Goal: Feedback & Contribution: Leave review/rating

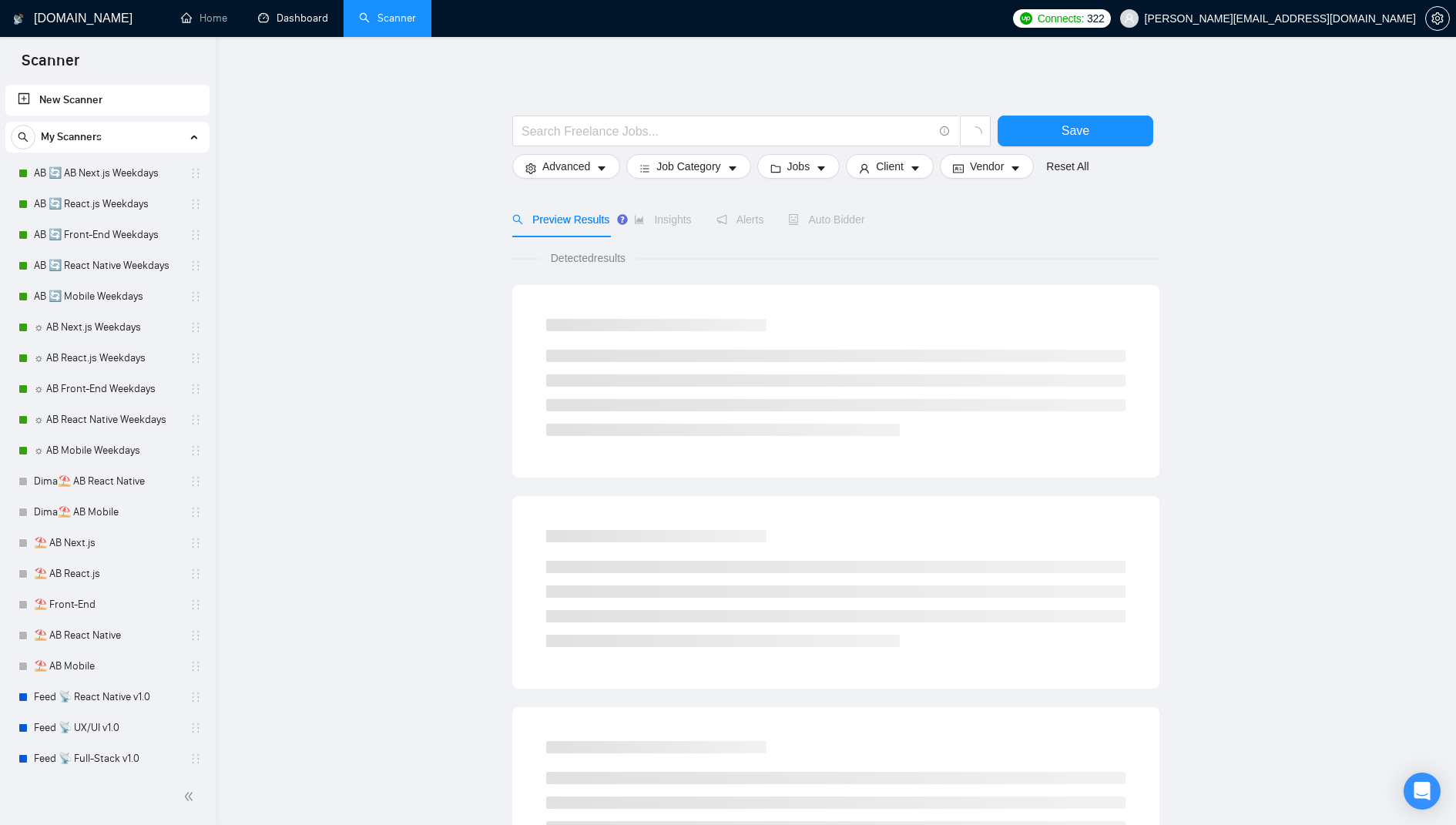
click at [292, 25] on link "Dashboard" at bounding box center [293, 18] width 71 height 13
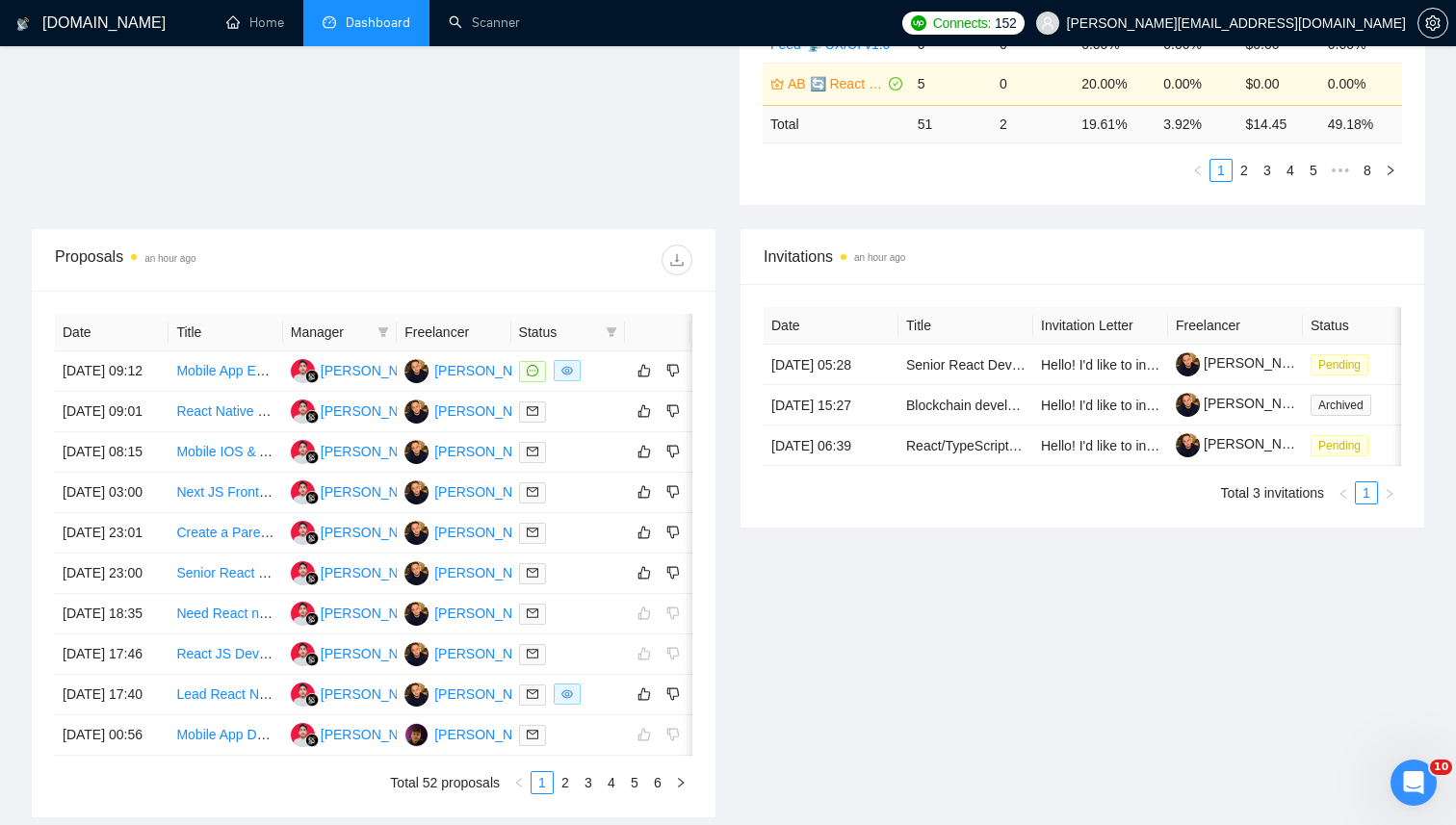
scroll to position [575, 0]
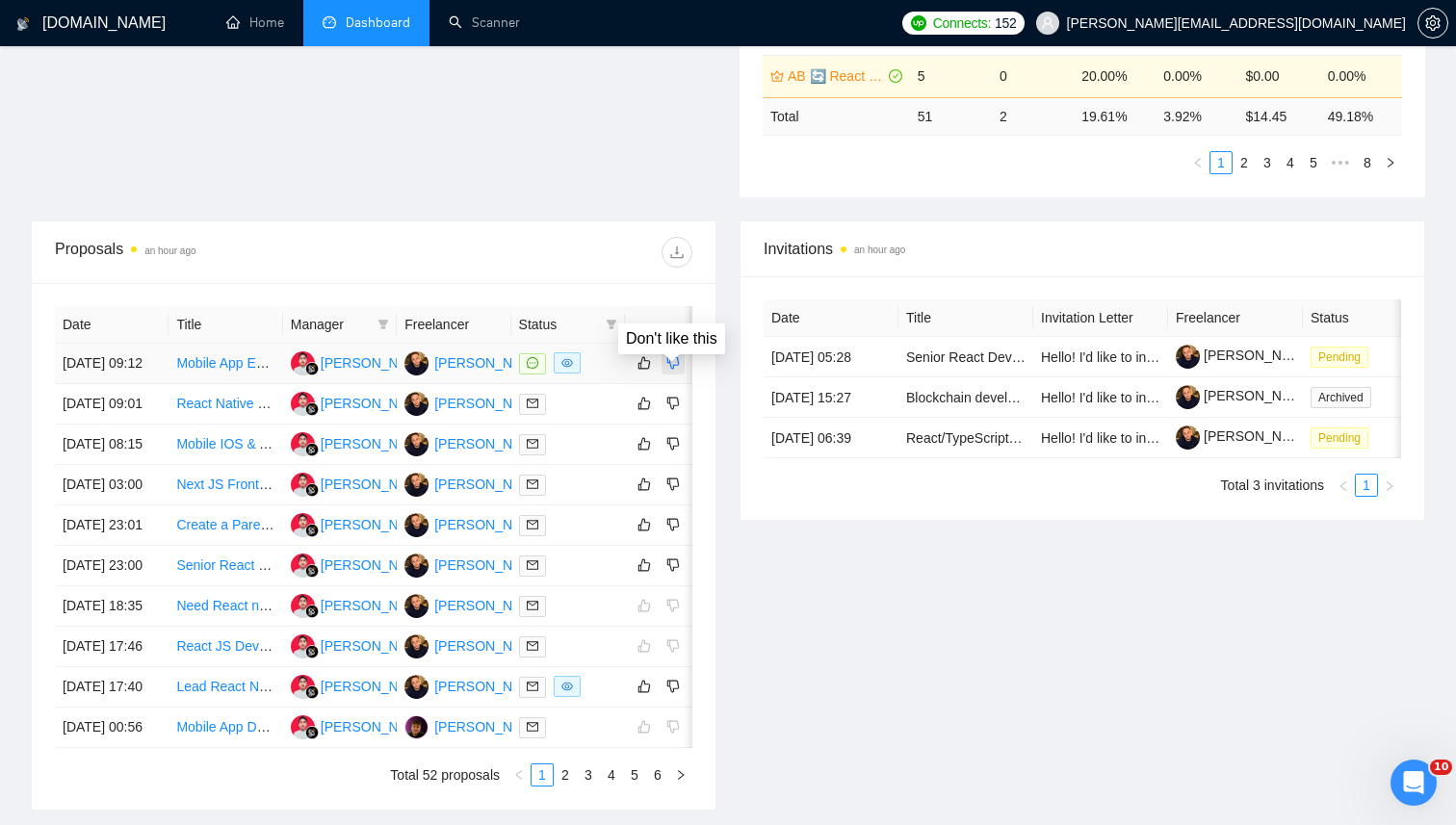
click at [671, 368] on icon "dislike" at bounding box center [673, 363] width 14 height 16
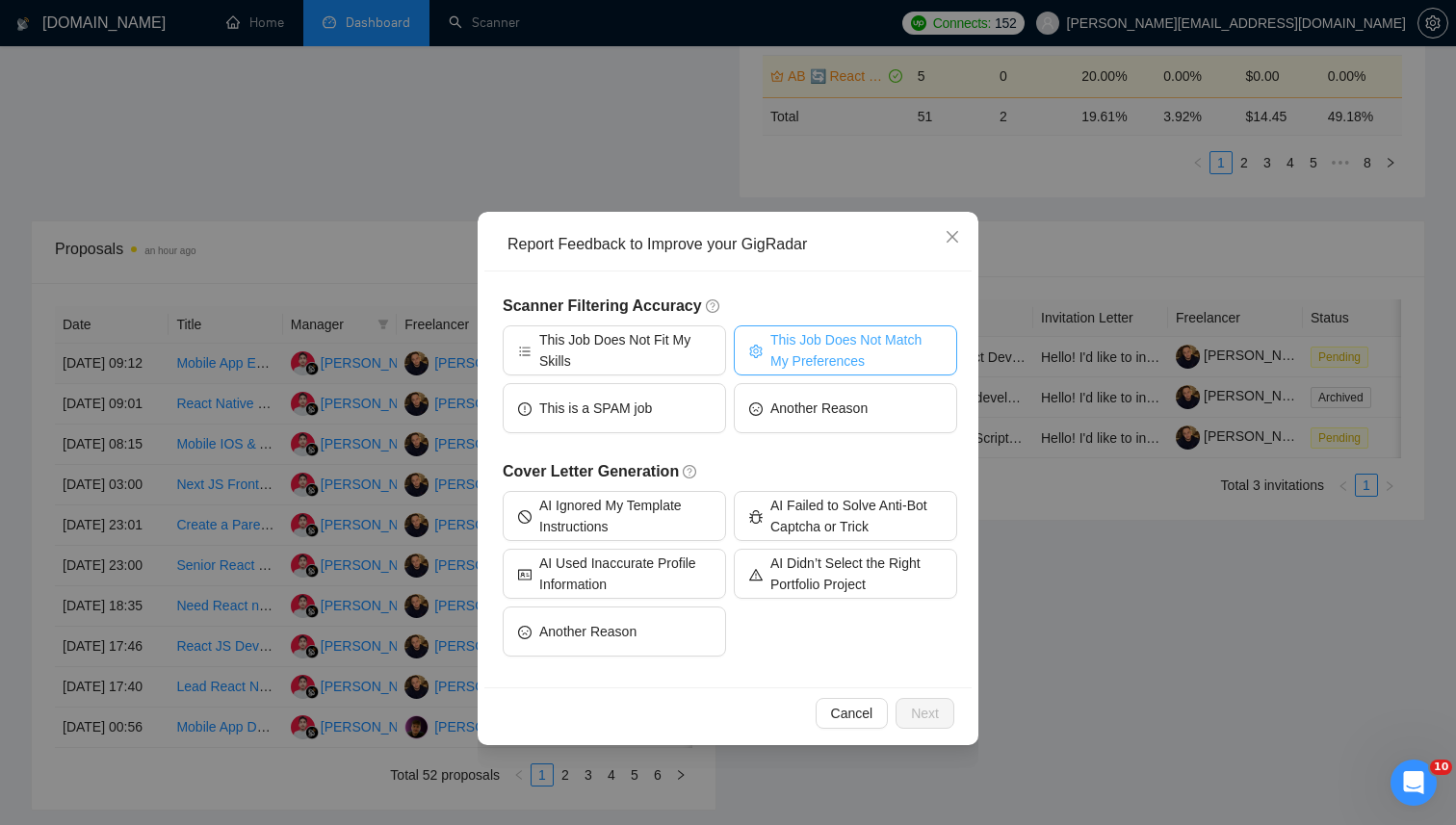
click at [821, 355] on span "This Job Does Not Match My Preferences" at bounding box center [855, 351] width 171 height 43
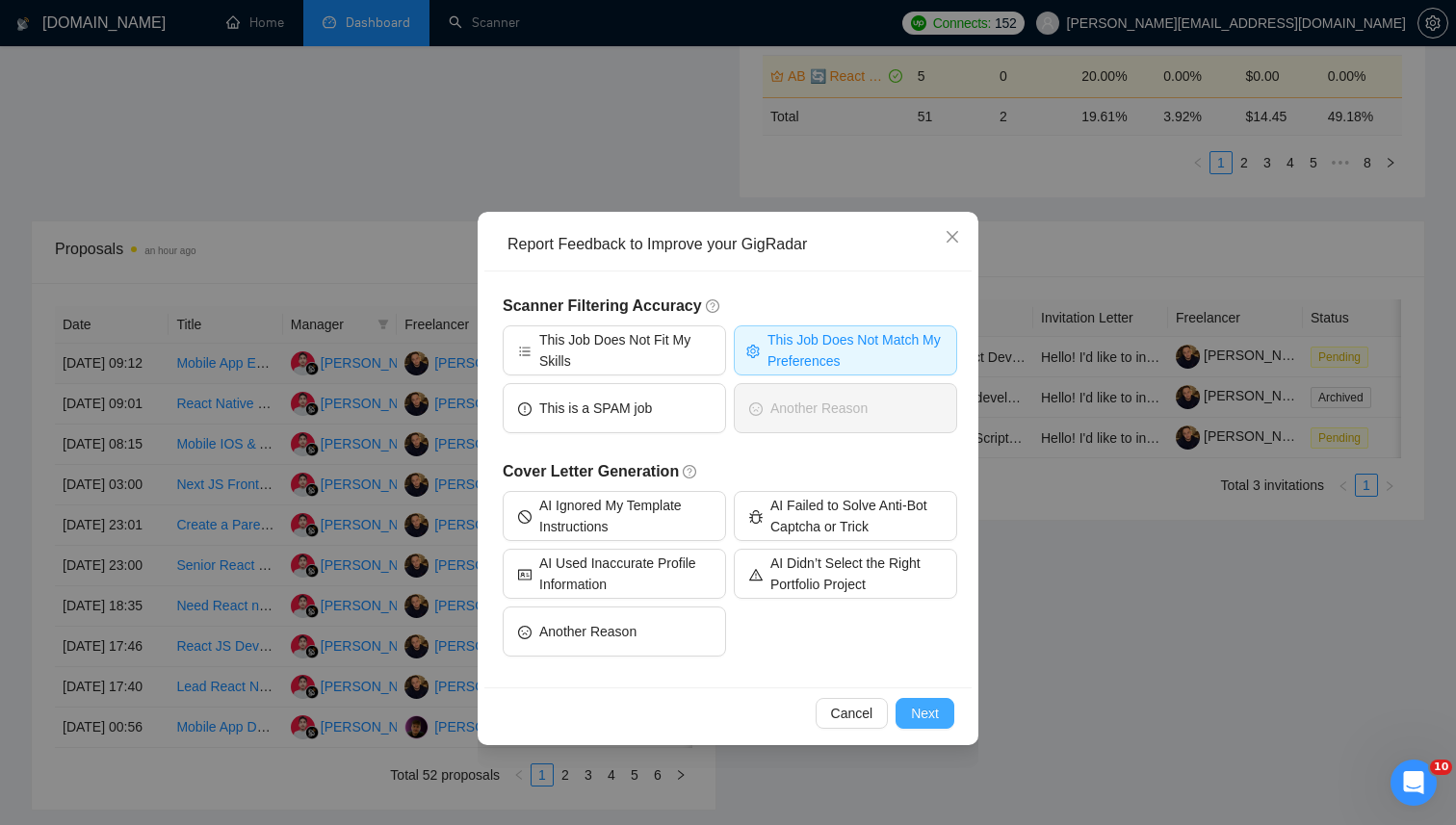
click at [933, 711] on span "Next" at bounding box center [924, 713] width 28 height 21
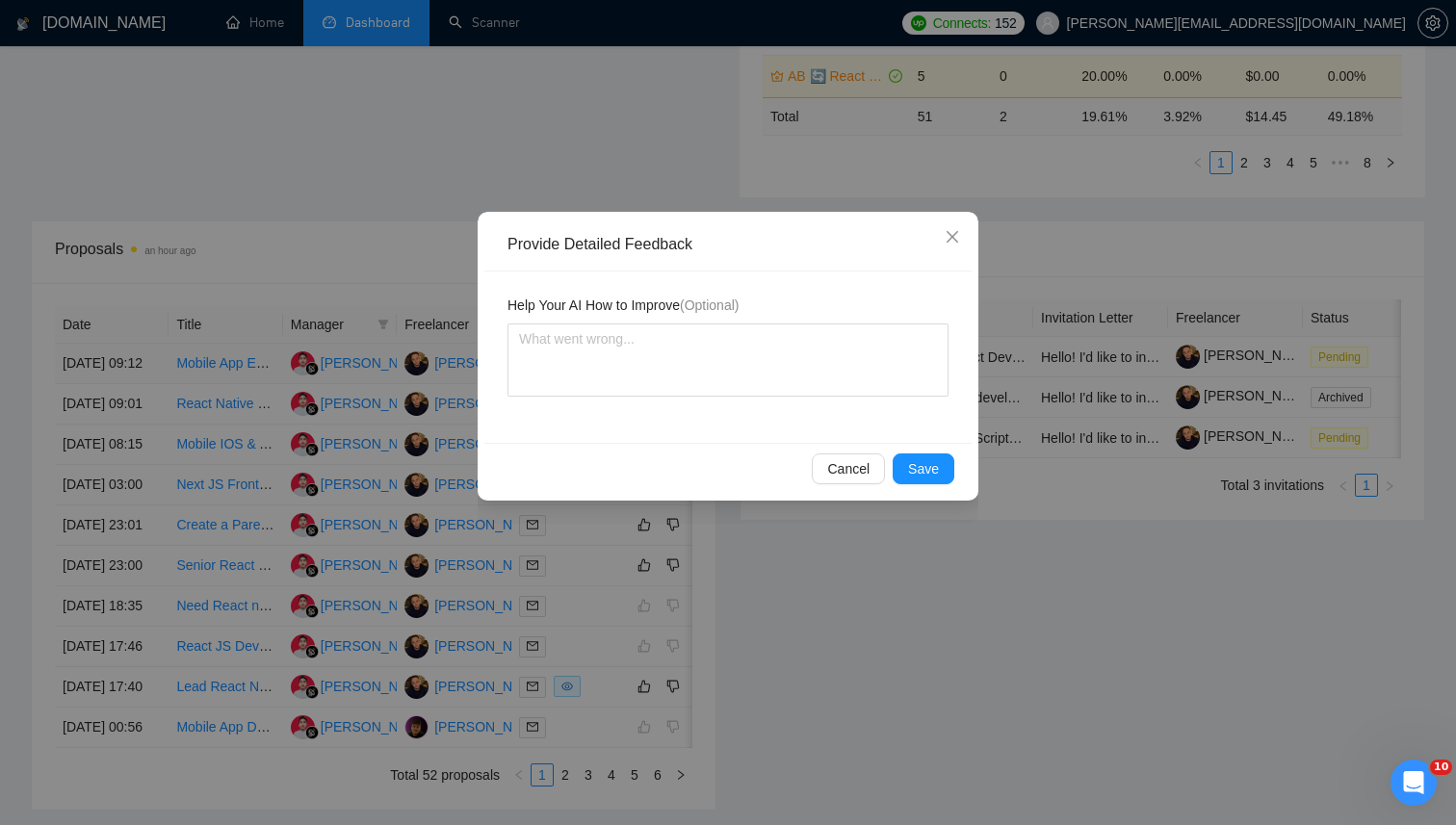
click at [604, 303] on span "Help Your AI How to Improve (Optional)" at bounding box center [623, 305] width 231 height 21
paste textarea "This job is focused only on app enhancements and small feature additions. It’s …"
click at [601, 335] on textarea at bounding box center [728, 361] width 440 height 73
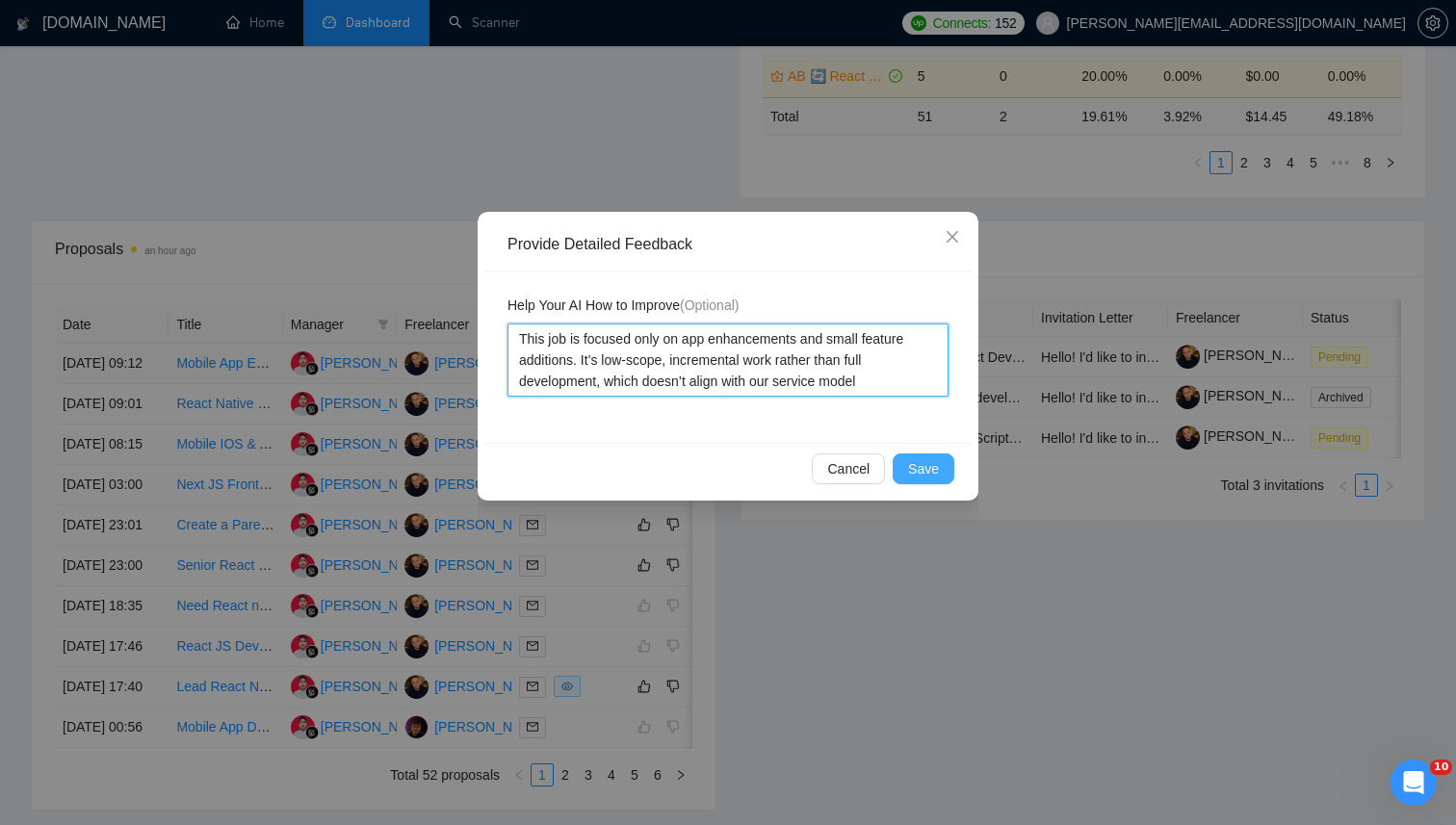
type textarea "This job is focused only on app enhancements and small feature additions. It’s …"
click at [941, 464] on button "Save" at bounding box center [923, 468] width 61 height 31
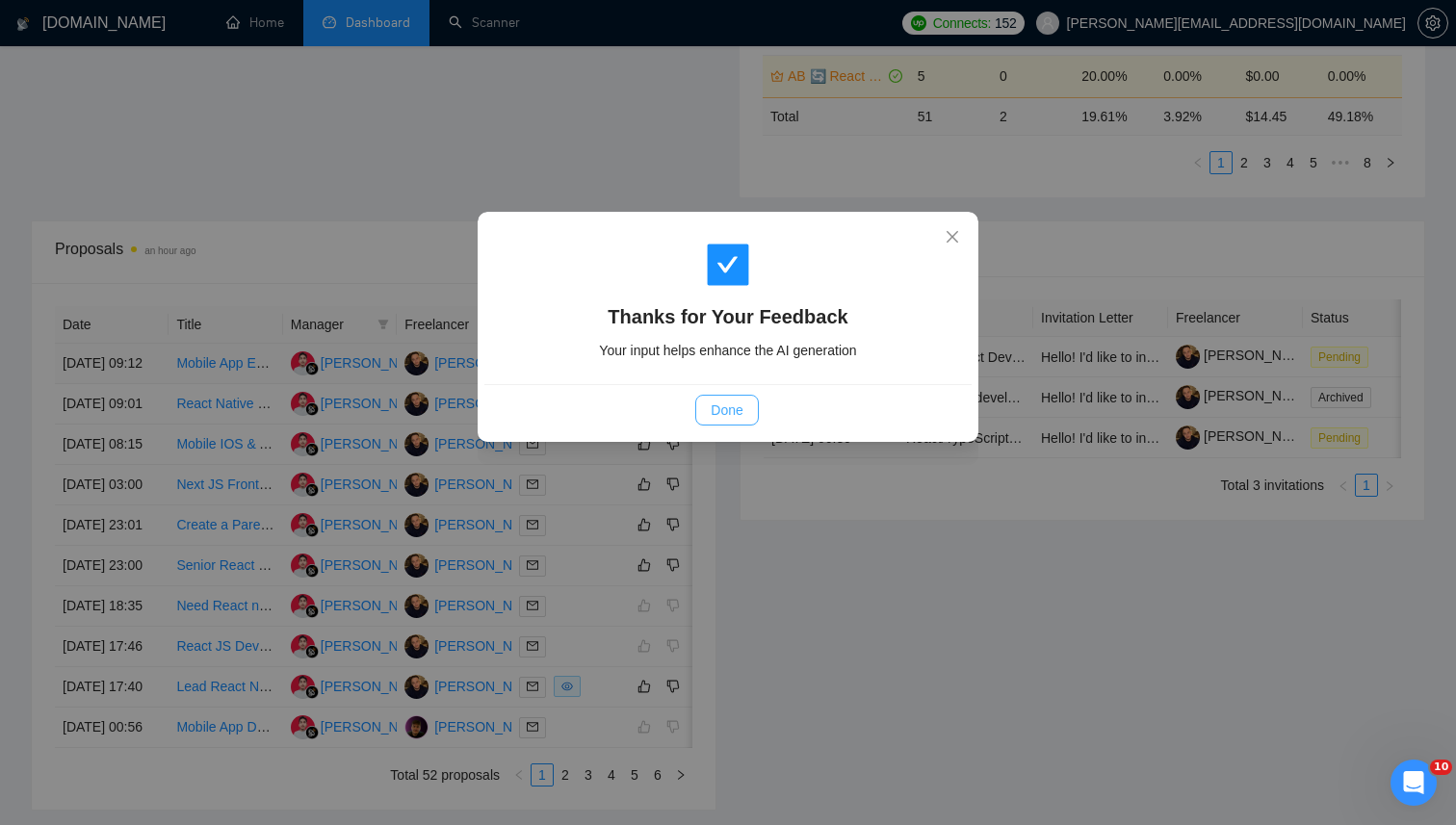
click at [724, 413] on span "Done" at bounding box center [727, 410] width 32 height 21
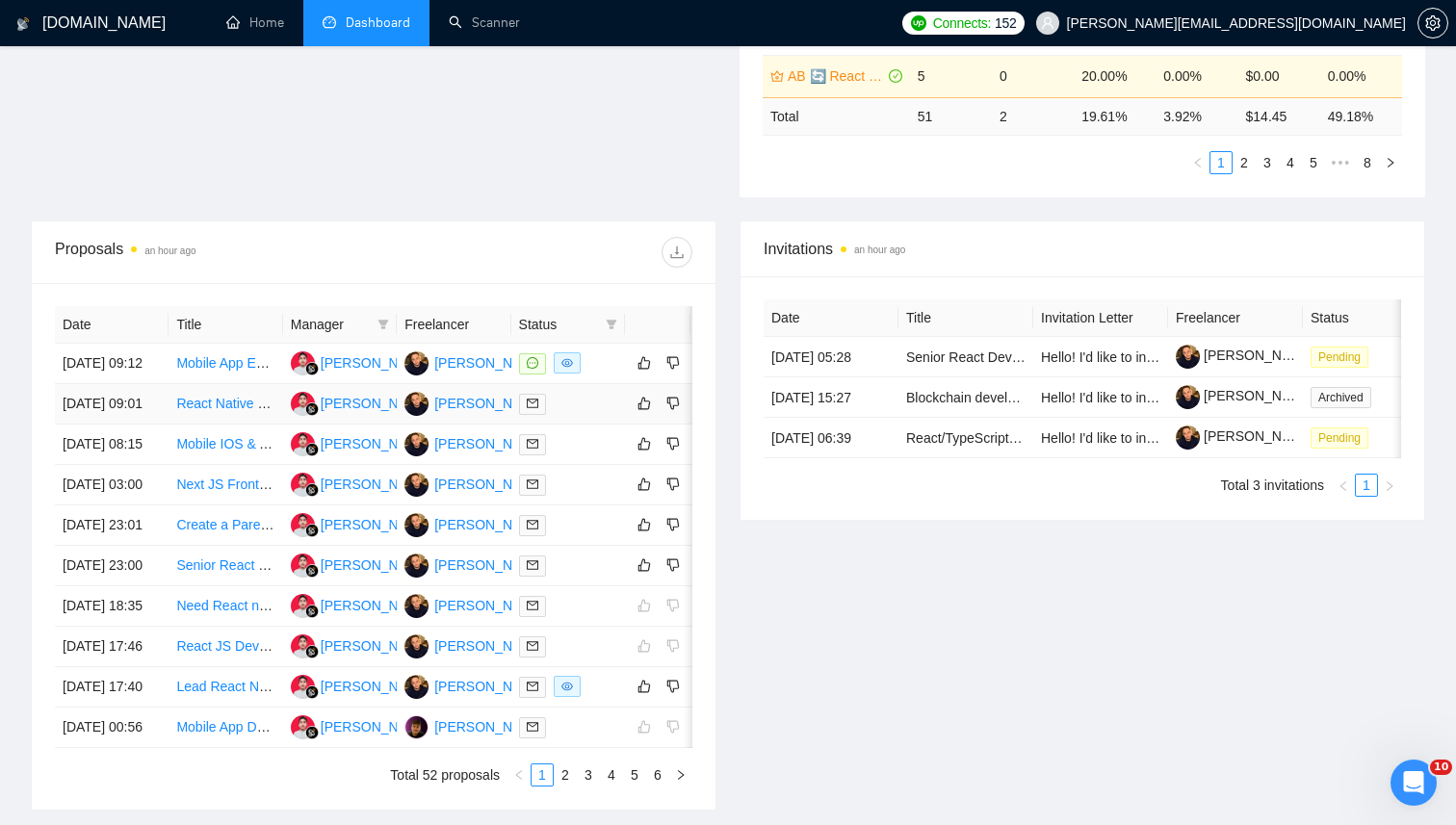
click at [576, 415] on div at bounding box center [567, 404] width 98 height 22
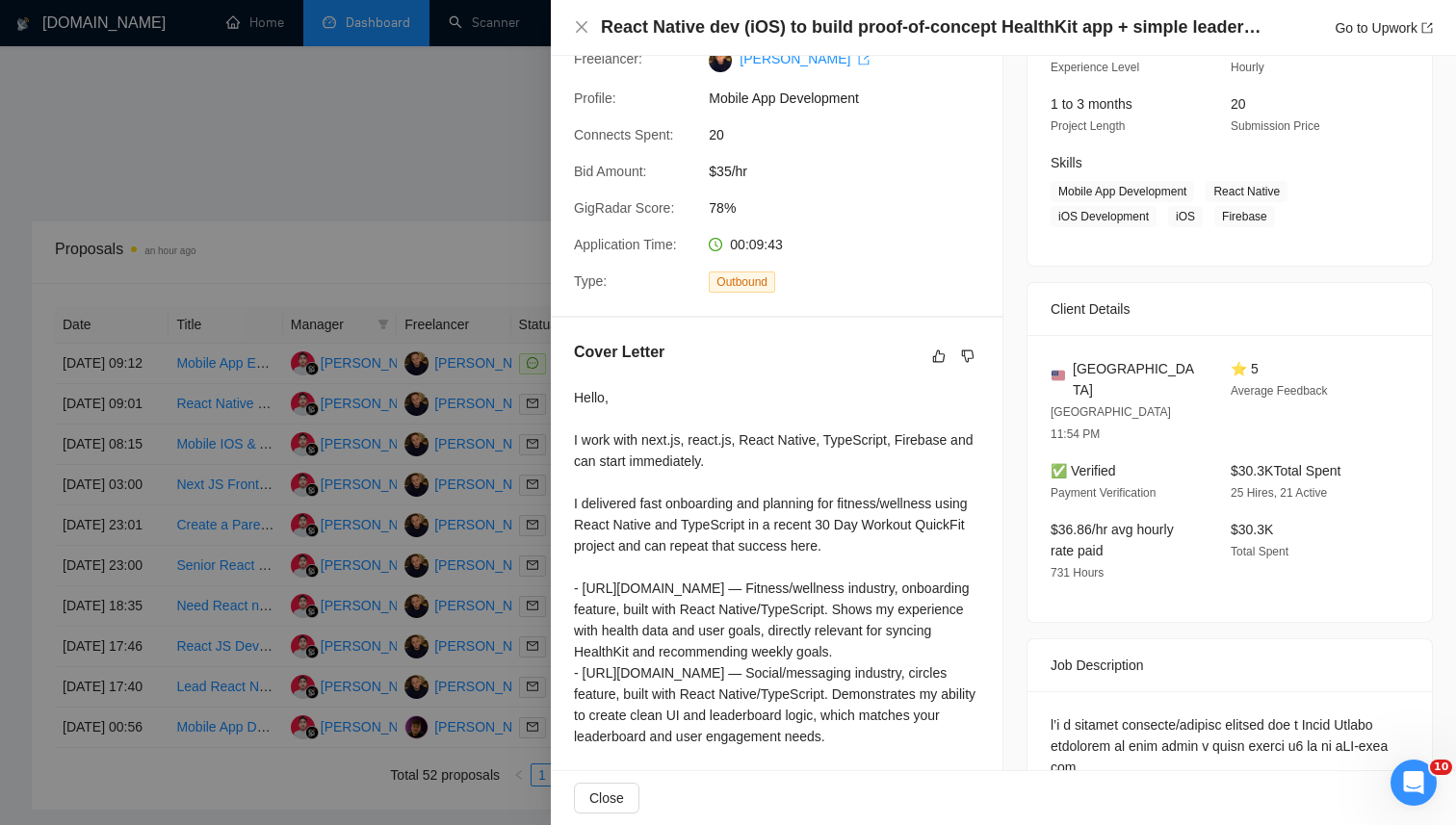
scroll to position [0, 0]
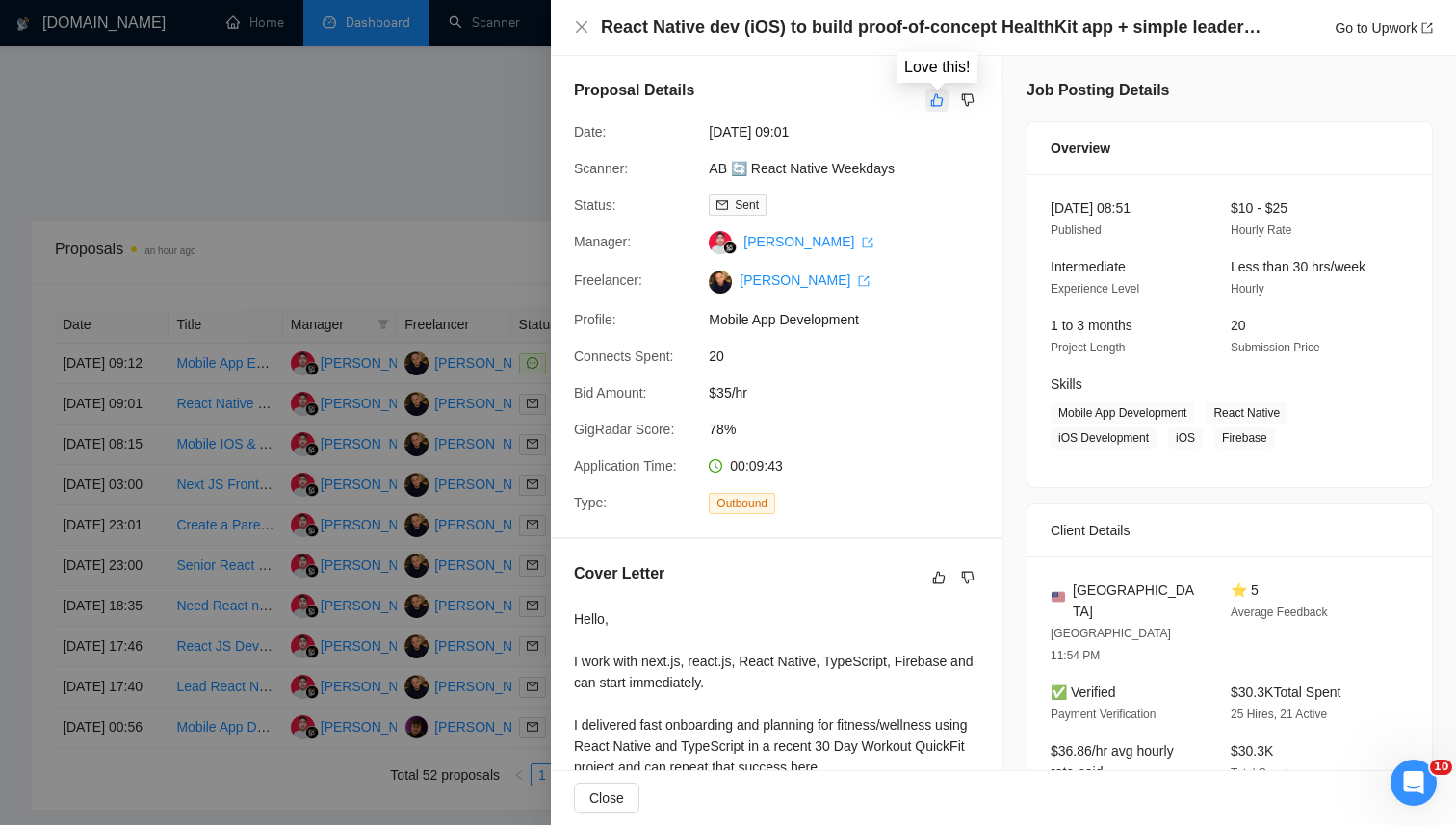
click at [935, 102] on icon "like" at bounding box center [936, 100] width 14 height 16
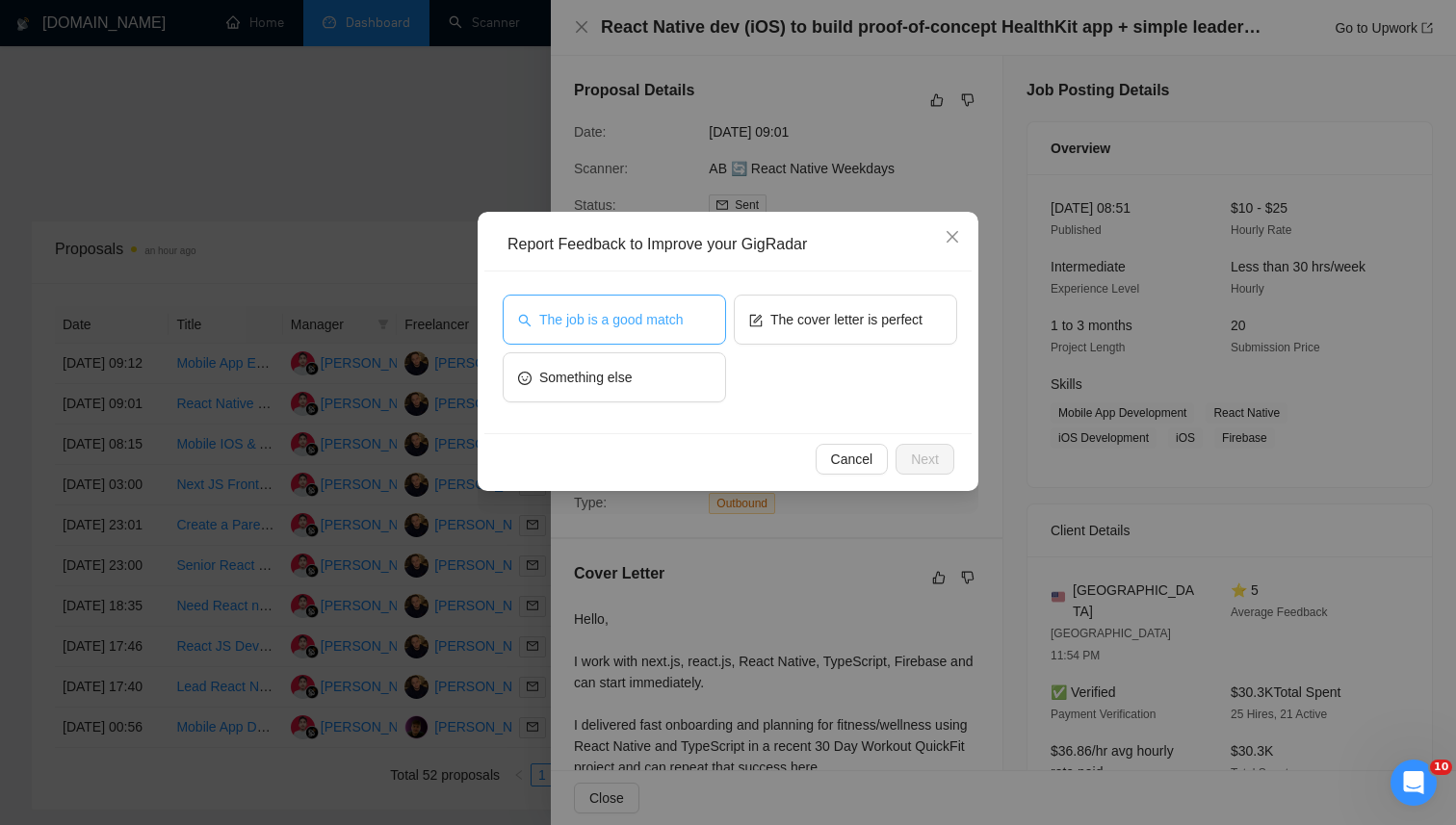
click at [655, 331] on button "The job is a good match" at bounding box center [615, 320] width 224 height 51
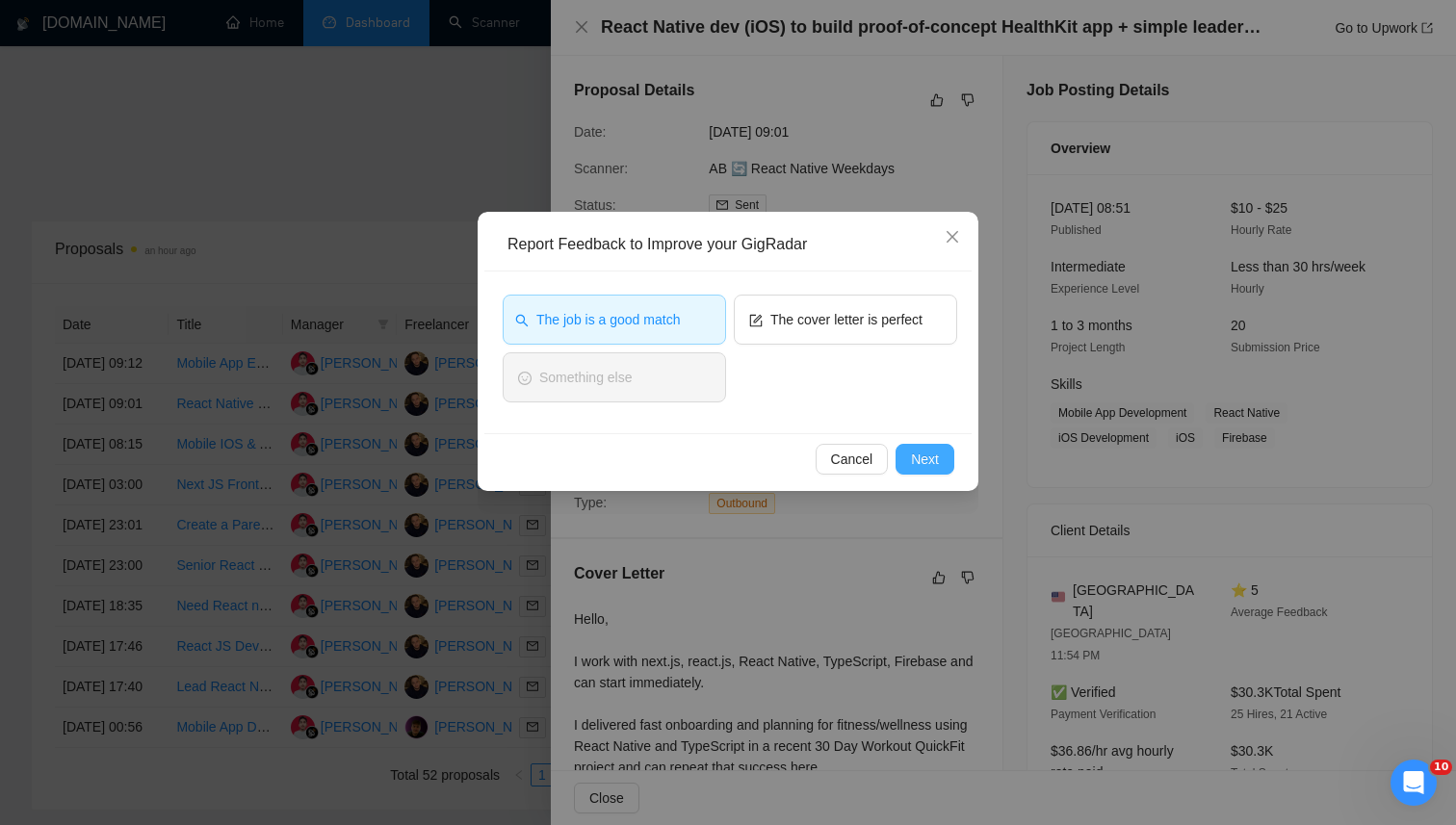
click at [920, 452] on span "Next" at bounding box center [924, 459] width 28 height 21
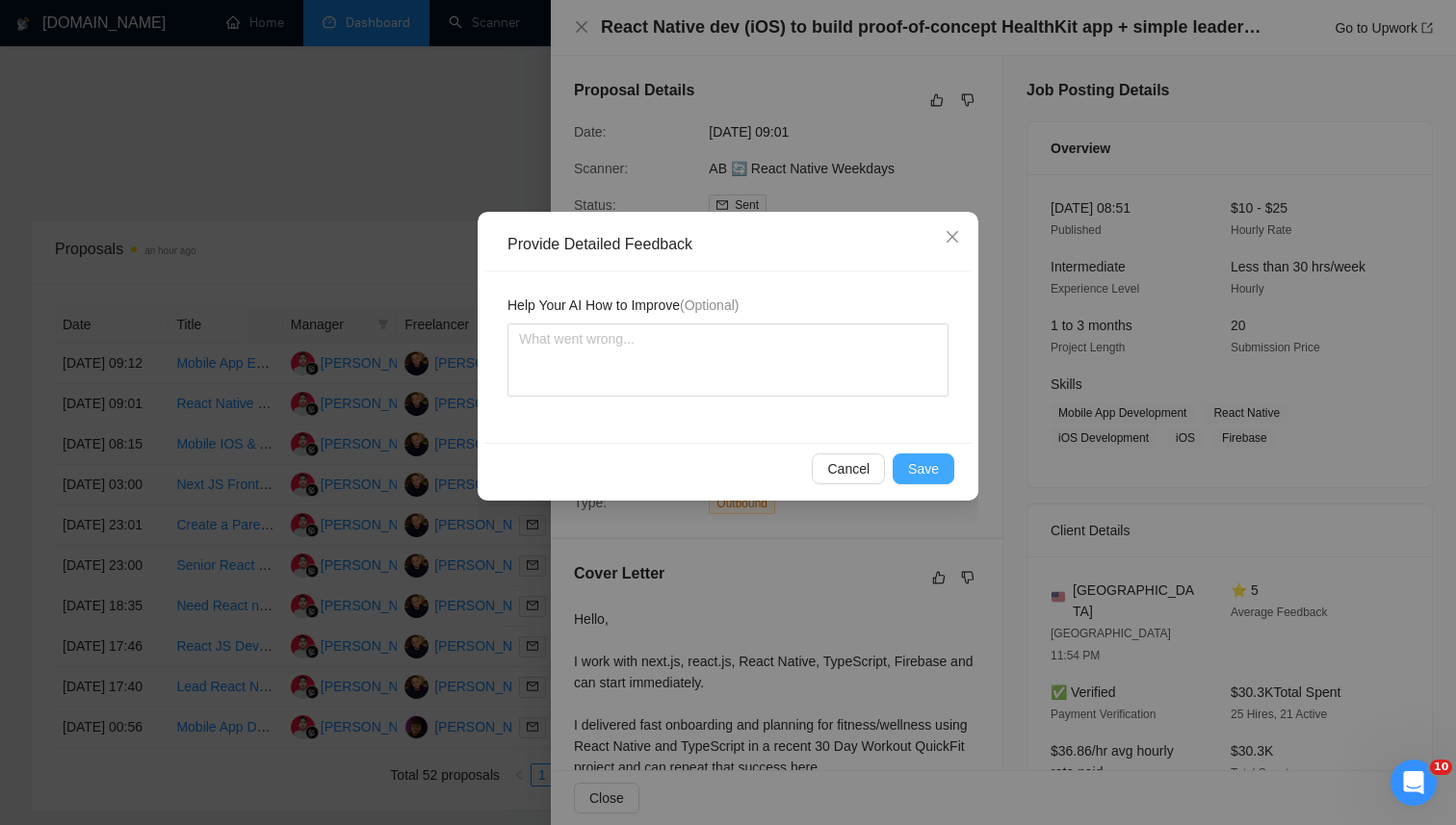
click at [923, 462] on span "Save" at bounding box center [922, 468] width 31 height 21
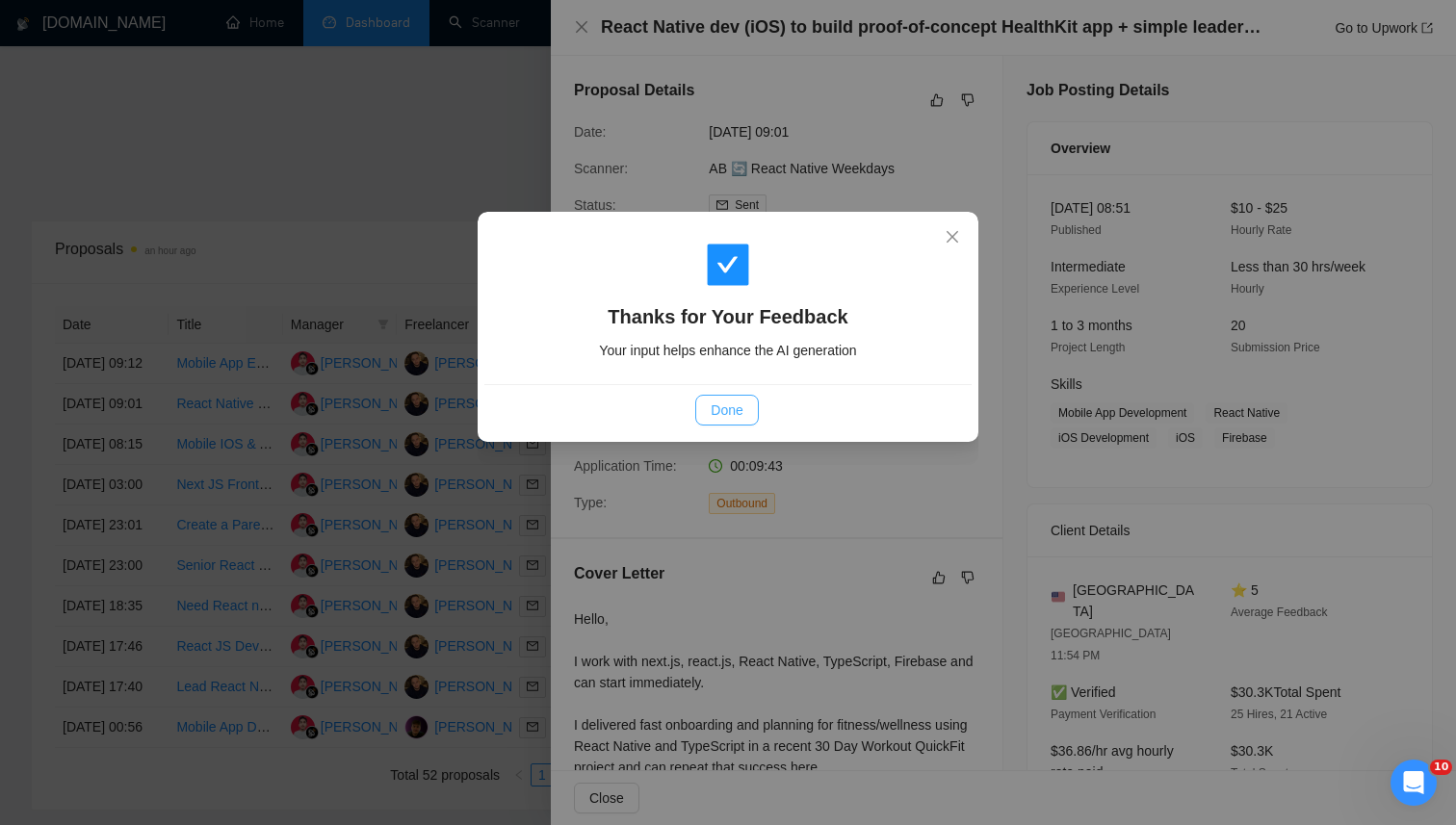
click at [716, 404] on span "Done" at bounding box center [727, 410] width 32 height 21
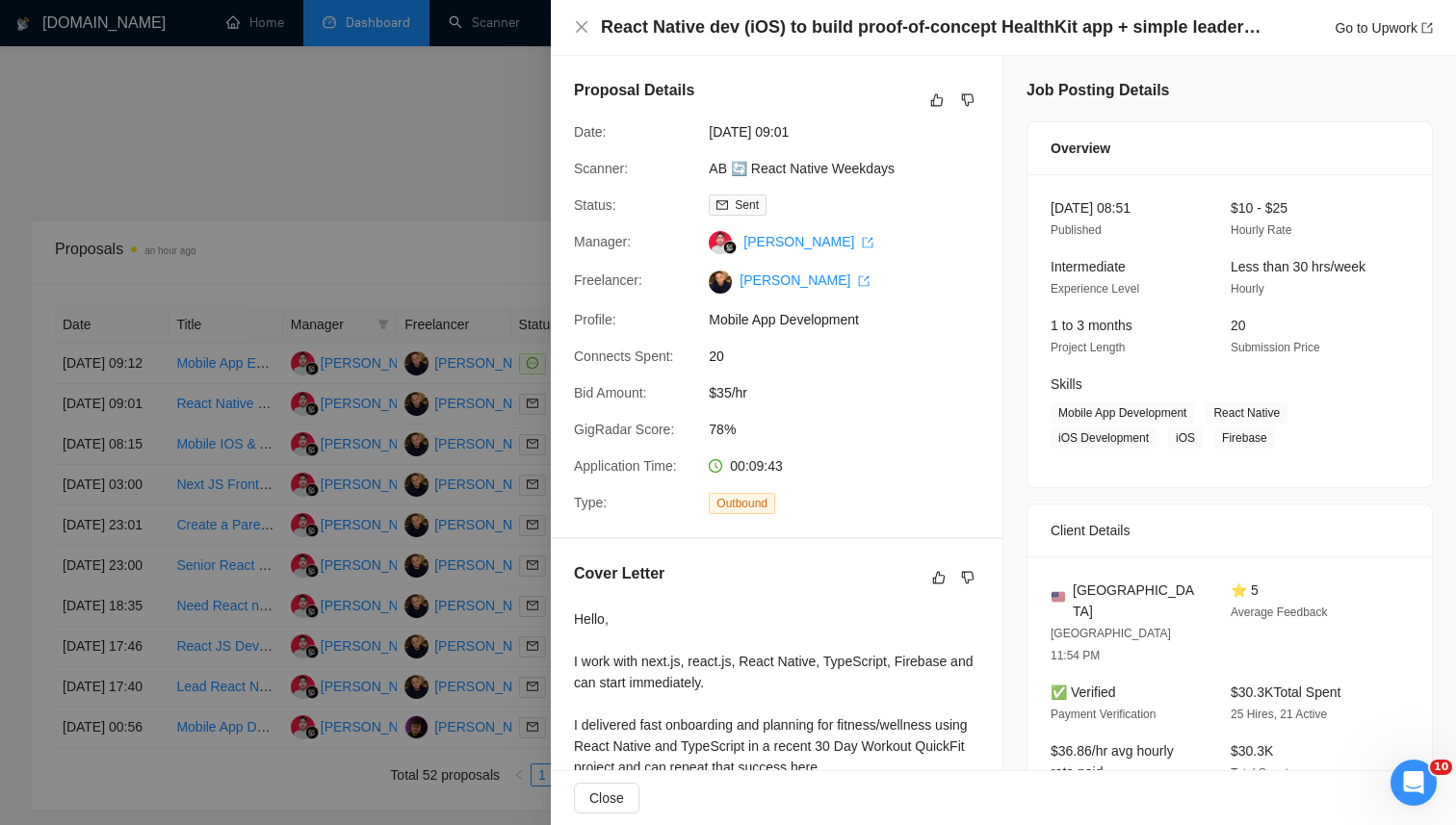
click at [367, 78] on div at bounding box center [728, 412] width 1456 height 825
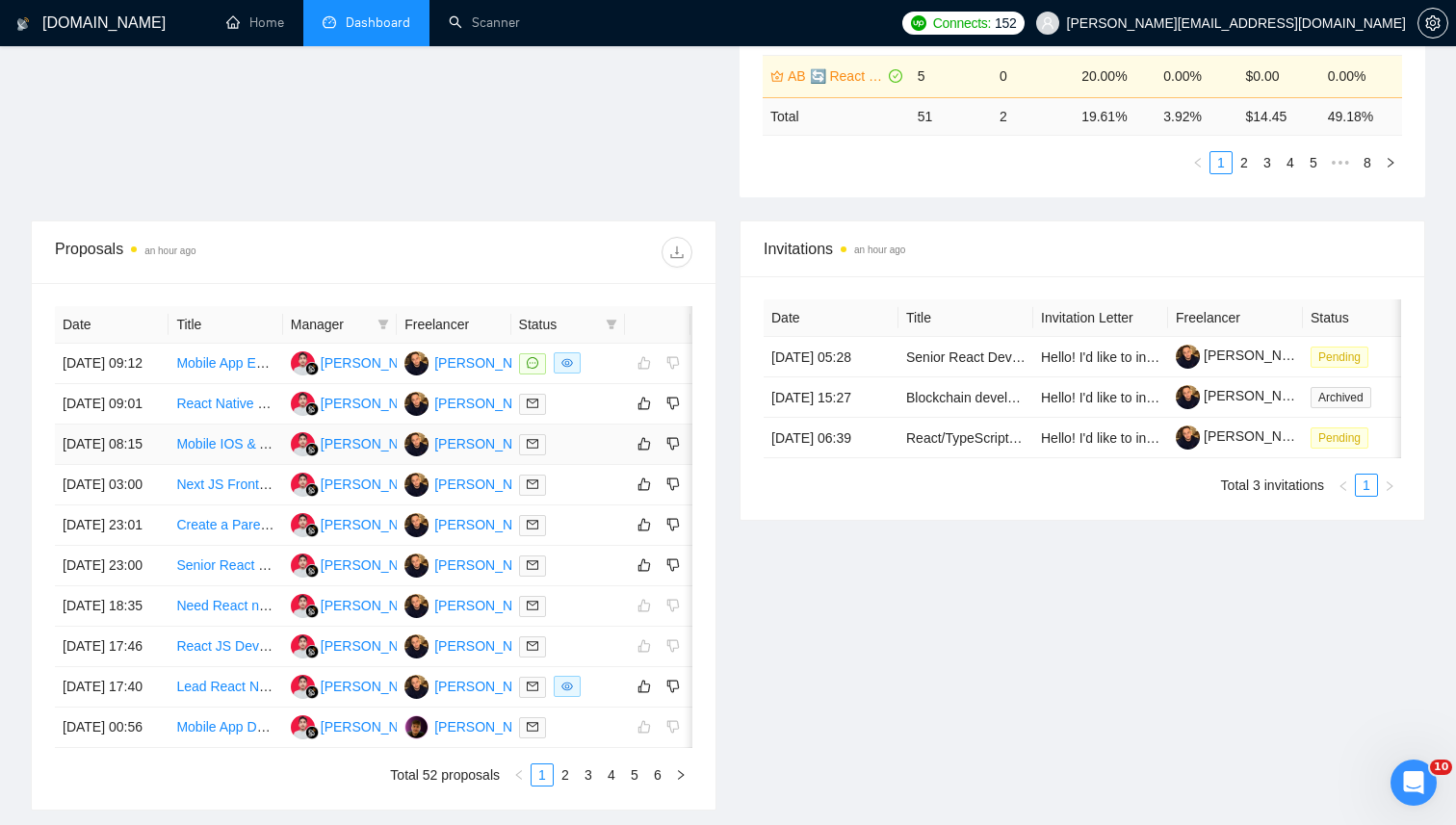
click at [581, 456] on div at bounding box center [567, 445] width 98 height 22
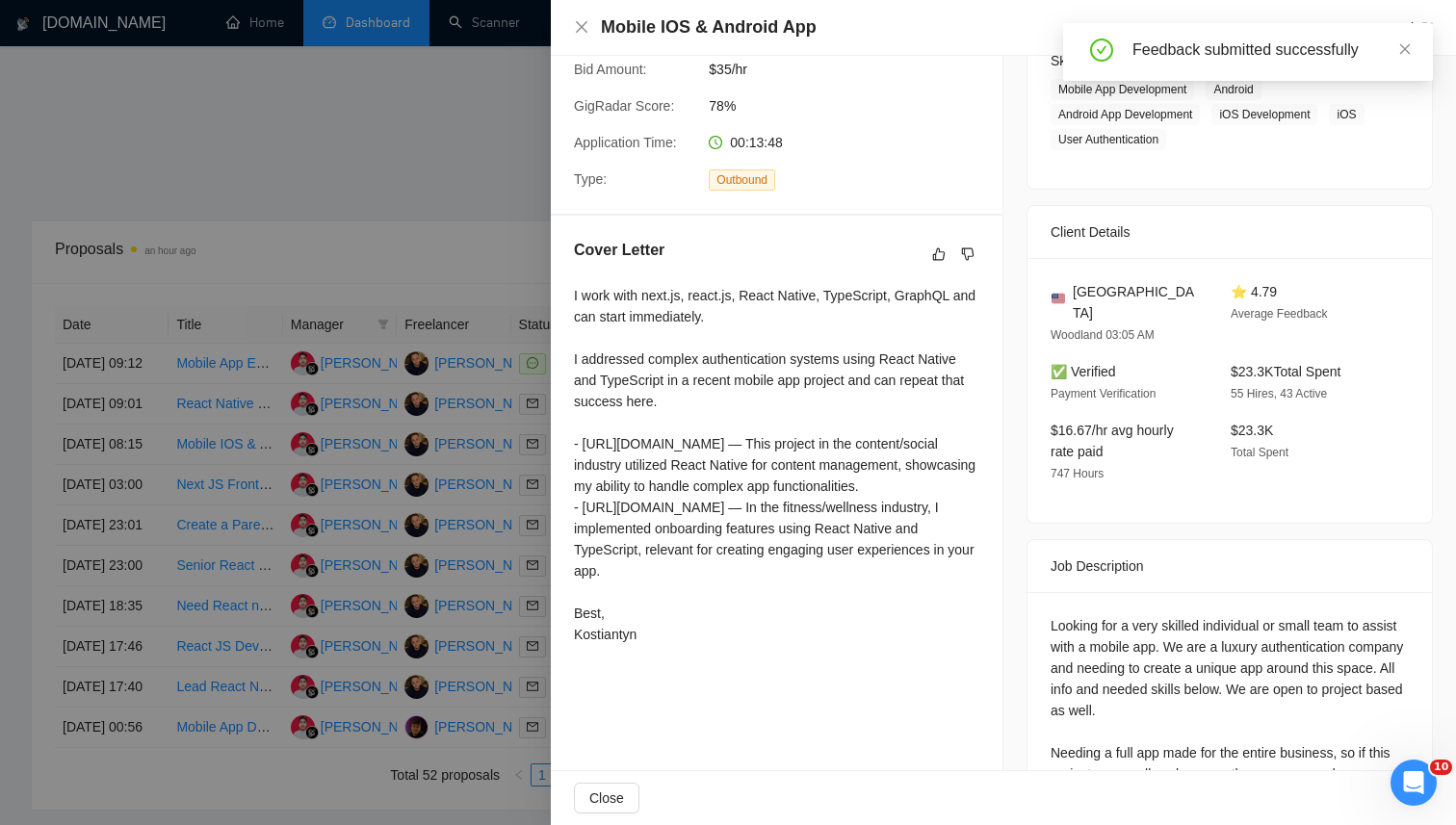
scroll to position [433, 0]
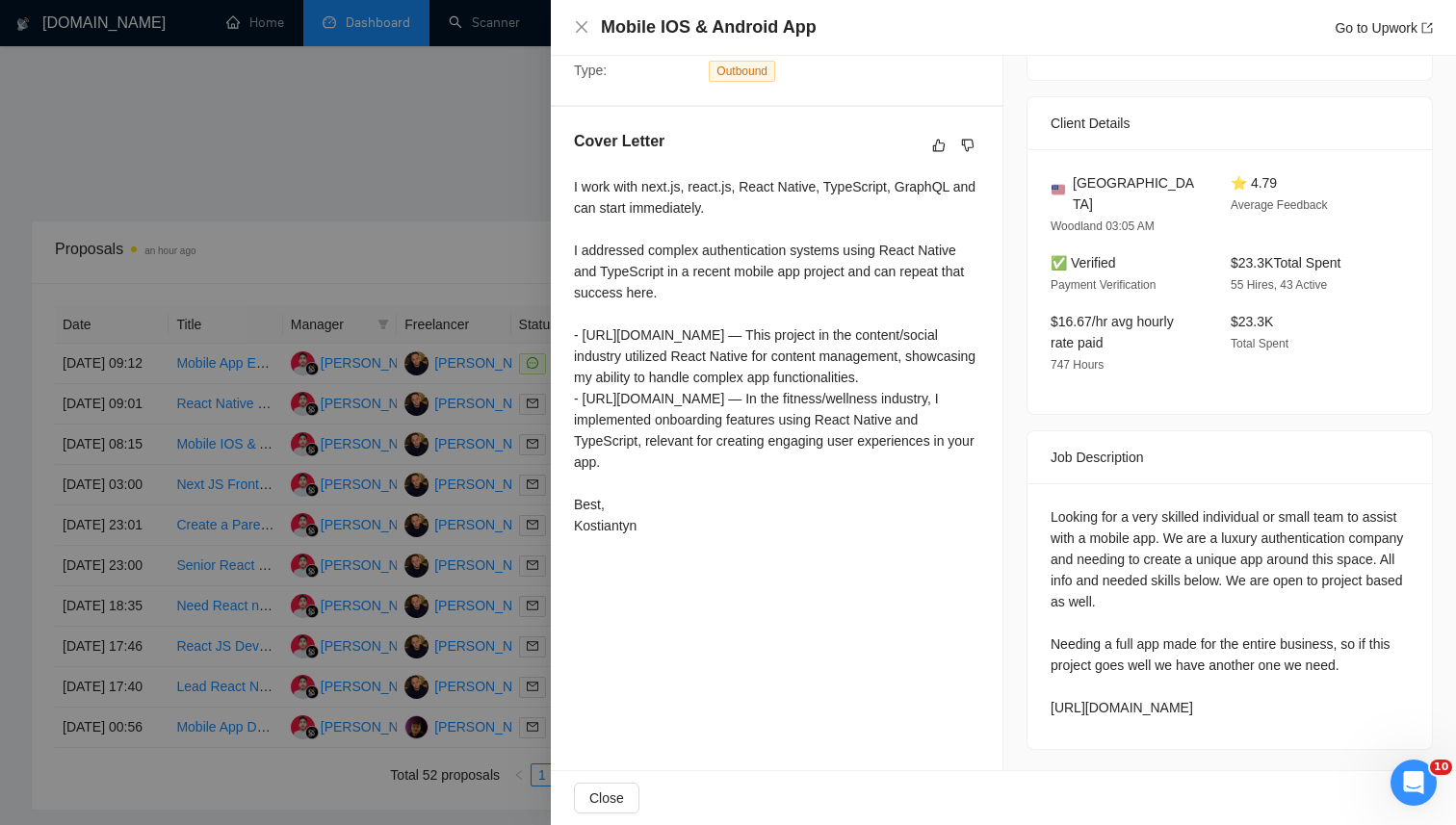
drag, startPoint x: 1047, startPoint y: 488, endPoint x: 1386, endPoint y: 699, distance: 399.3
click at [1386, 699] on div "Looking for a very skilled individual or small team to assist with a mobile app…" at bounding box center [1229, 616] width 404 height 265
copy div "Looking for a very skilled individual or small team to assist with a mobile app…"
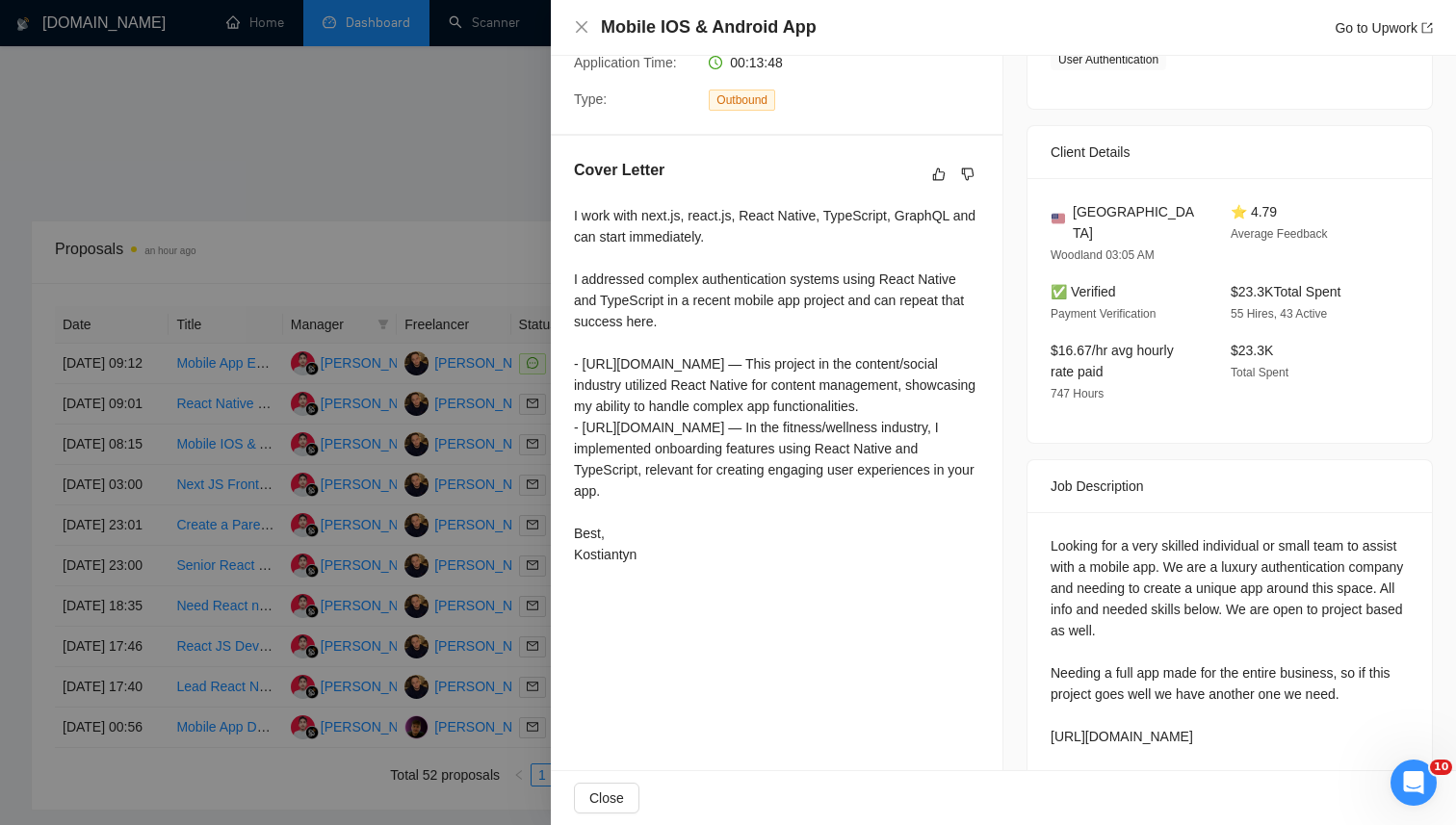
click at [1222, 468] on div "Job Description" at bounding box center [1229, 486] width 358 height 52
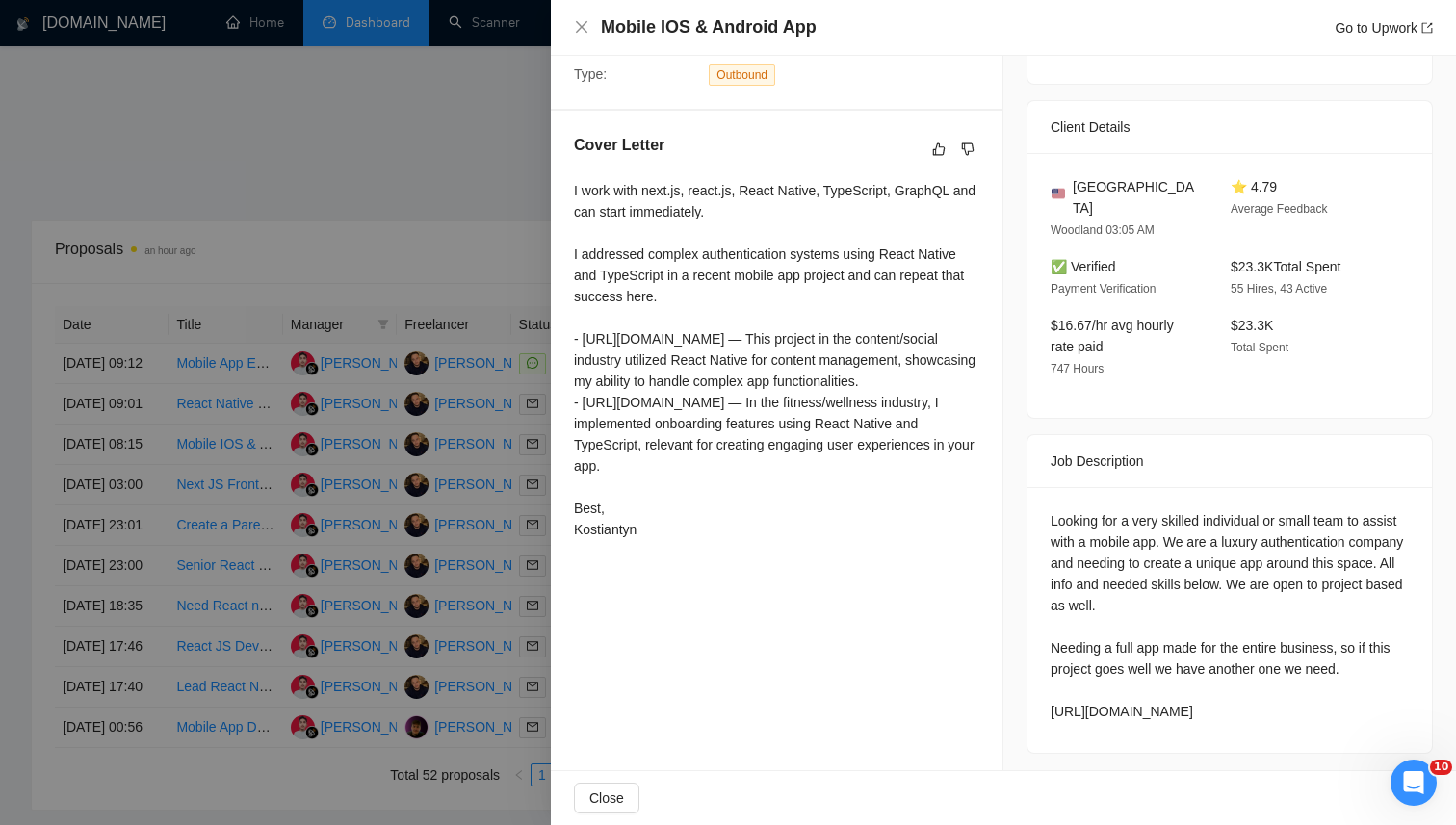
drag, startPoint x: 1389, startPoint y: 713, endPoint x: 1052, endPoint y: 680, distance: 338.6
click at [1052, 680] on div "Looking for a very skilled individual or small team to assist with a mobile app…" at bounding box center [1229, 616] width 358 height 212
copy div "https://docs.google.com/document/d/1olY3vIRmyq2ErEbQAmRjrmvg3DKNfUWv-BL9IZ-QppA…"
click at [1164, 574] on div "Looking for a very skilled individual or small team to assist with a mobile app…" at bounding box center [1229, 616] width 358 height 212
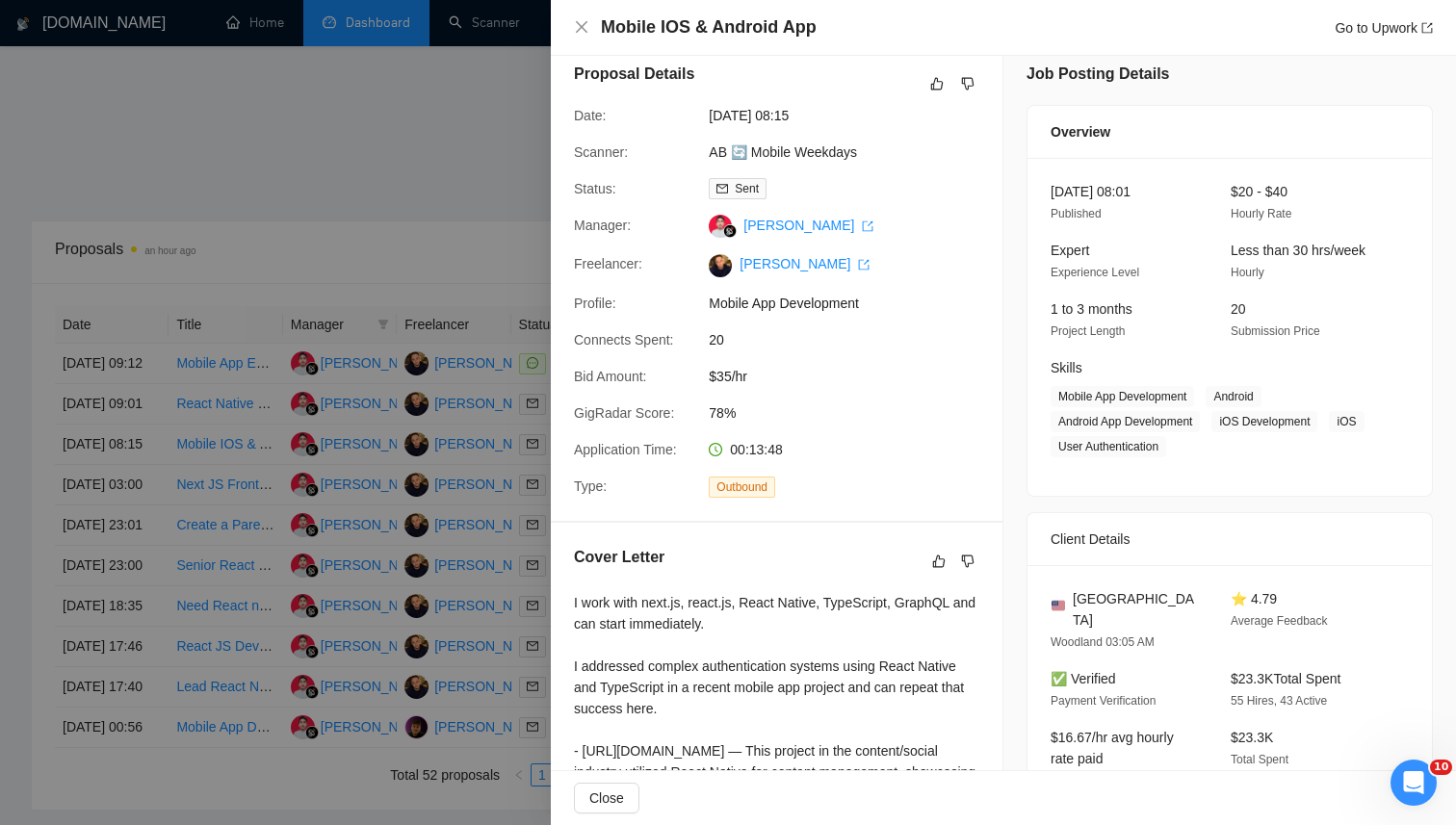
scroll to position [15, 0]
drag, startPoint x: 718, startPoint y: 374, endPoint x: 793, endPoint y: 373, distance: 75.0
click at [796, 374] on span "$35/hr" at bounding box center [853, 378] width 289 height 21
click at [793, 373] on span "$35/hr" at bounding box center [853, 378] width 289 height 21
click at [284, 135] on div at bounding box center [728, 412] width 1456 height 825
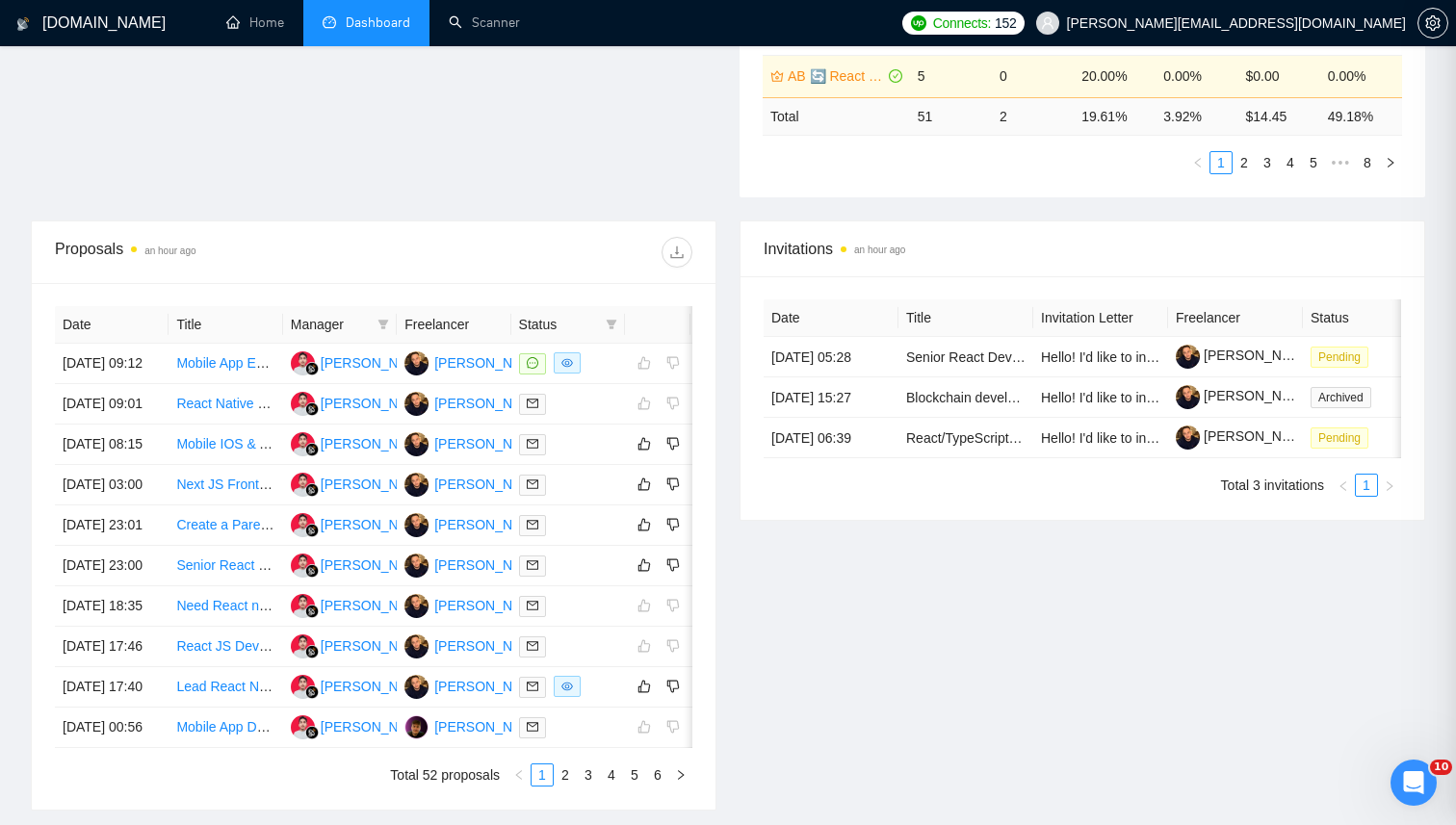
scroll to position [0, 0]
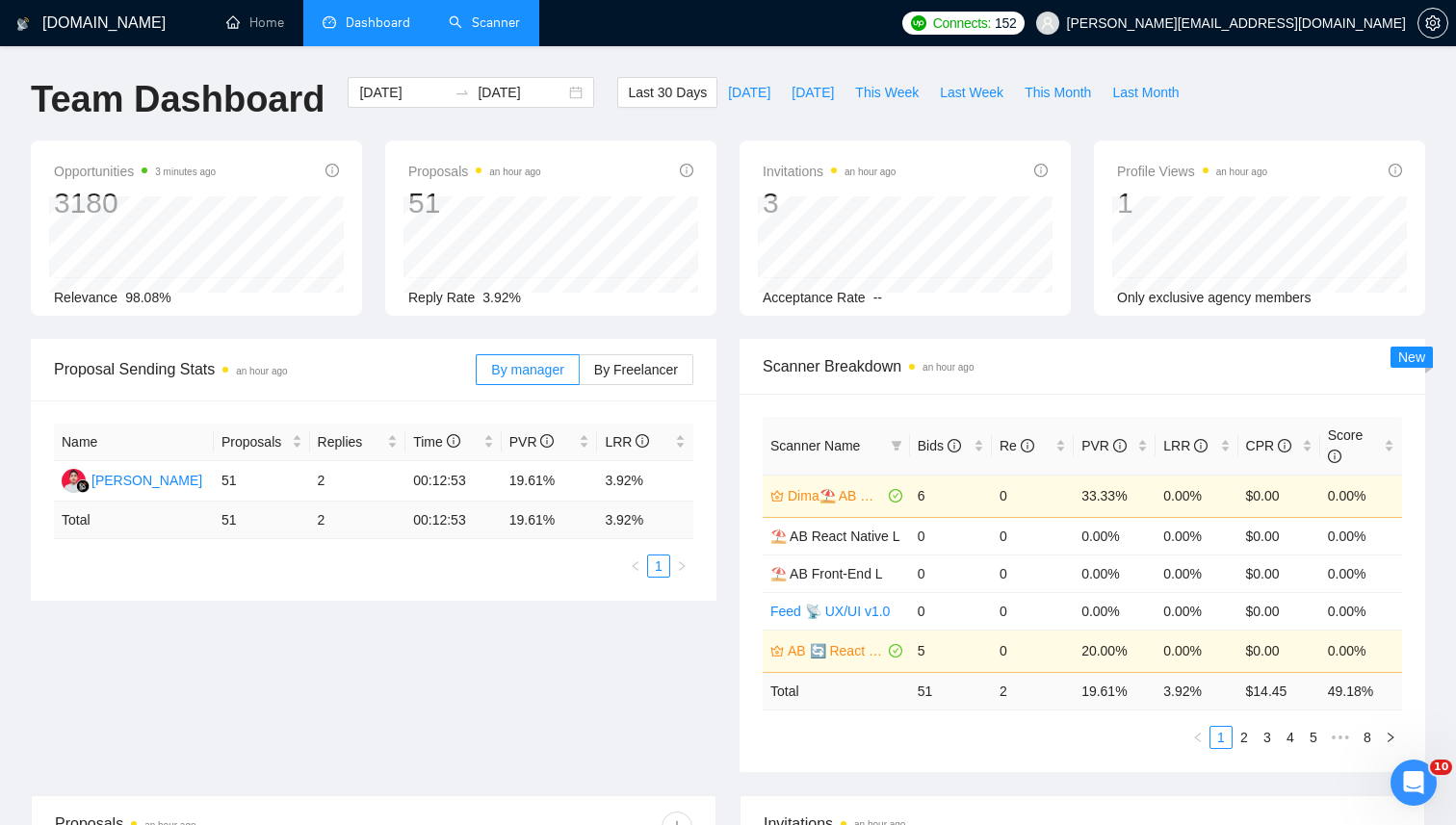
click at [505, 15] on link "Scanner" at bounding box center [484, 23] width 71 height 17
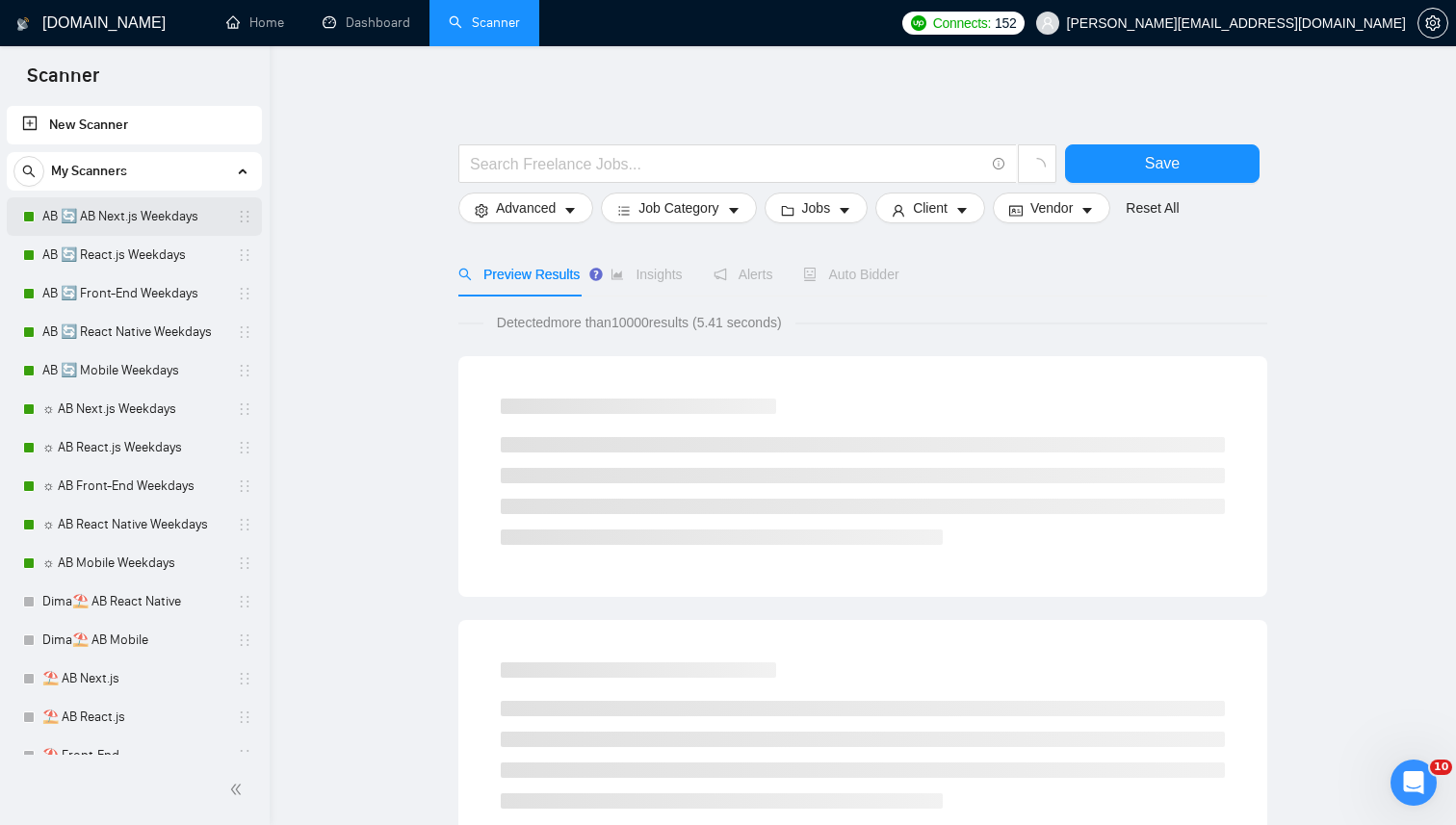
click at [98, 223] on link "AB 🔄 AB Next.js Weekdays" at bounding box center [134, 216] width 183 height 39
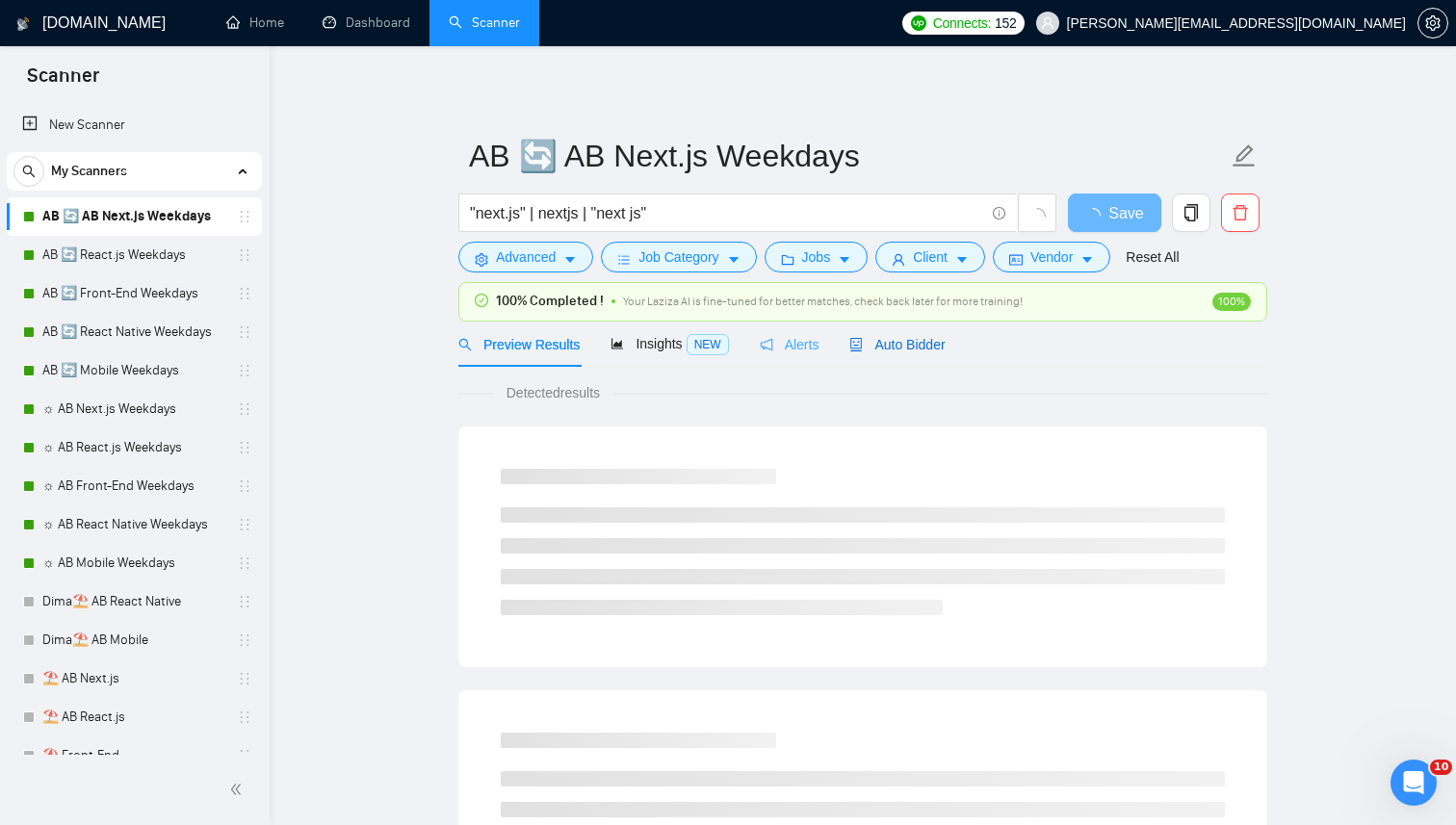
click at [881, 343] on span "Auto Bidder" at bounding box center [897, 345] width 95 height 16
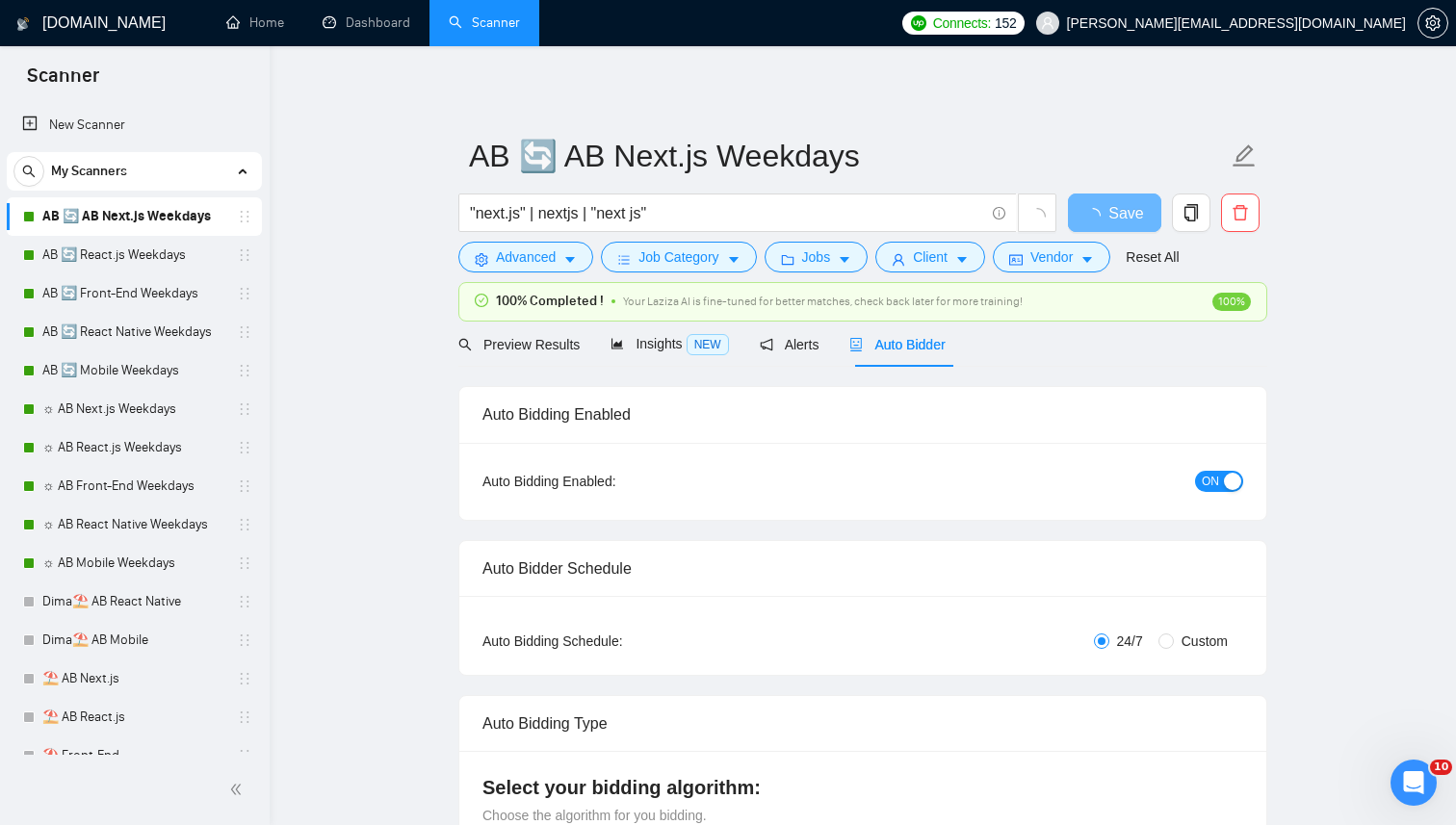
radio input "false"
radio input "true"
checkbox input "true"
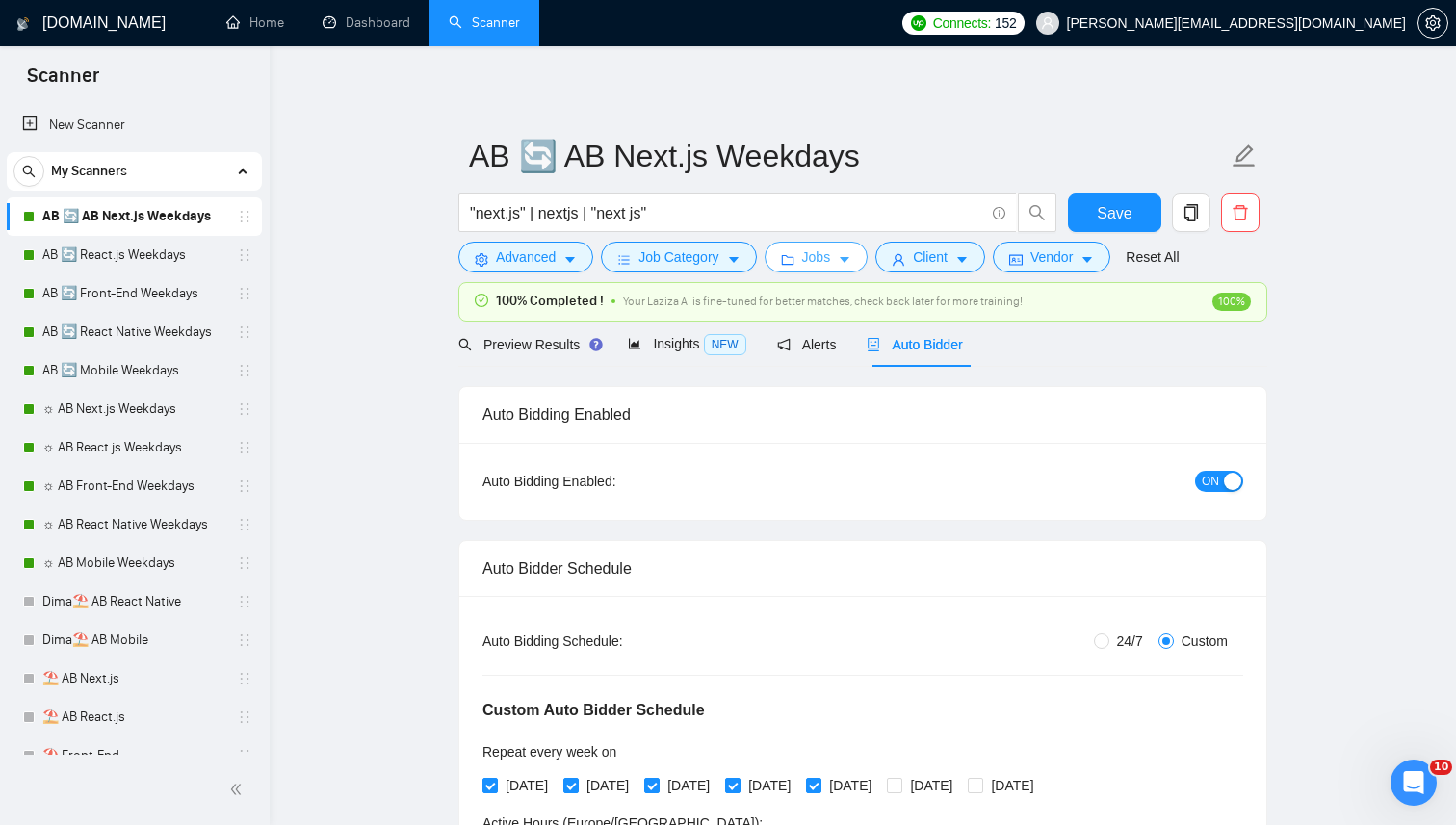
click at [846, 247] on button "Jobs" at bounding box center [816, 257] width 104 height 31
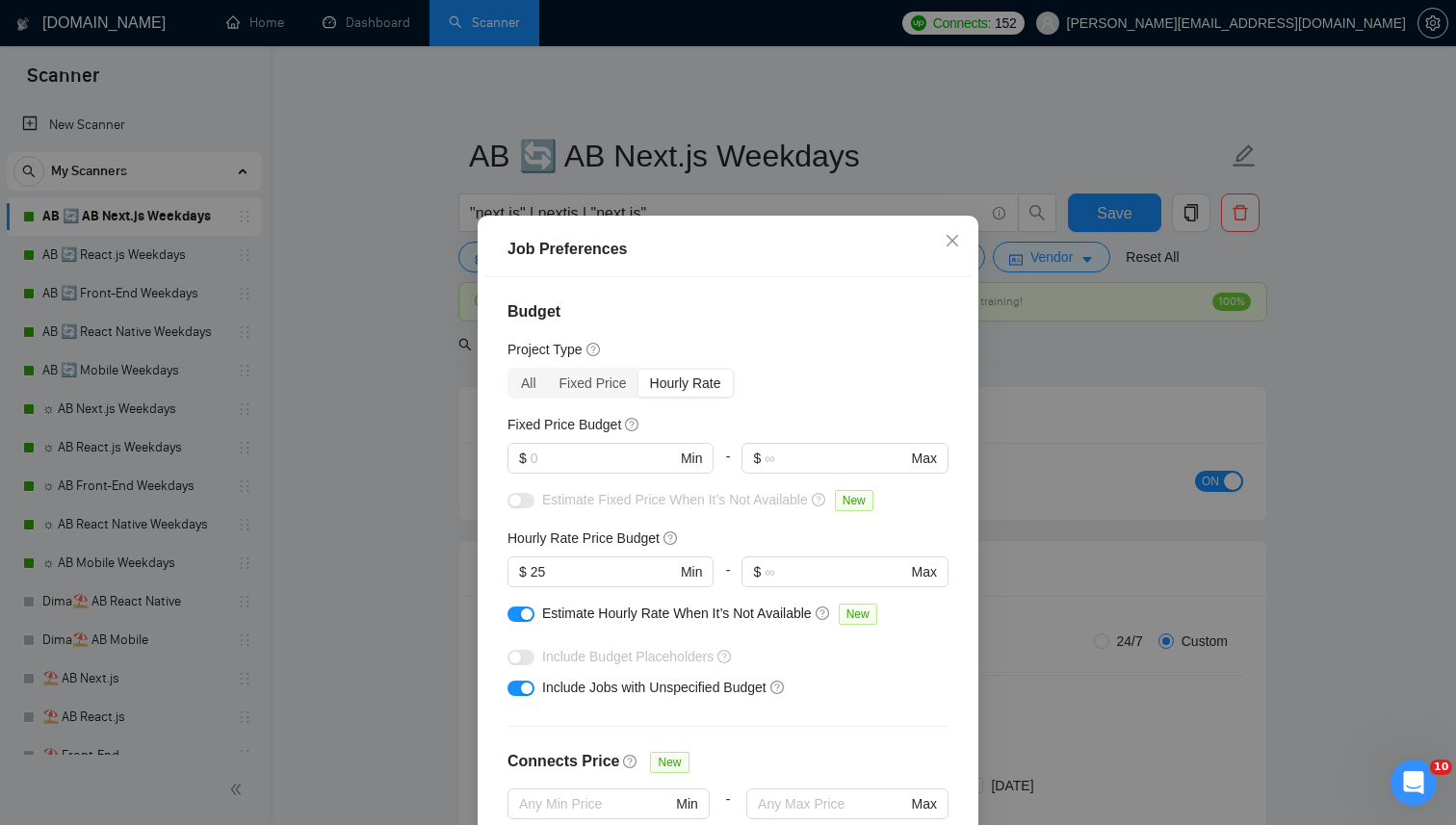
click at [384, 417] on div "Job Preferences Budget Project Type All Fixed Price Hourly Rate Fixed Price Bud…" at bounding box center [728, 412] width 1456 height 825
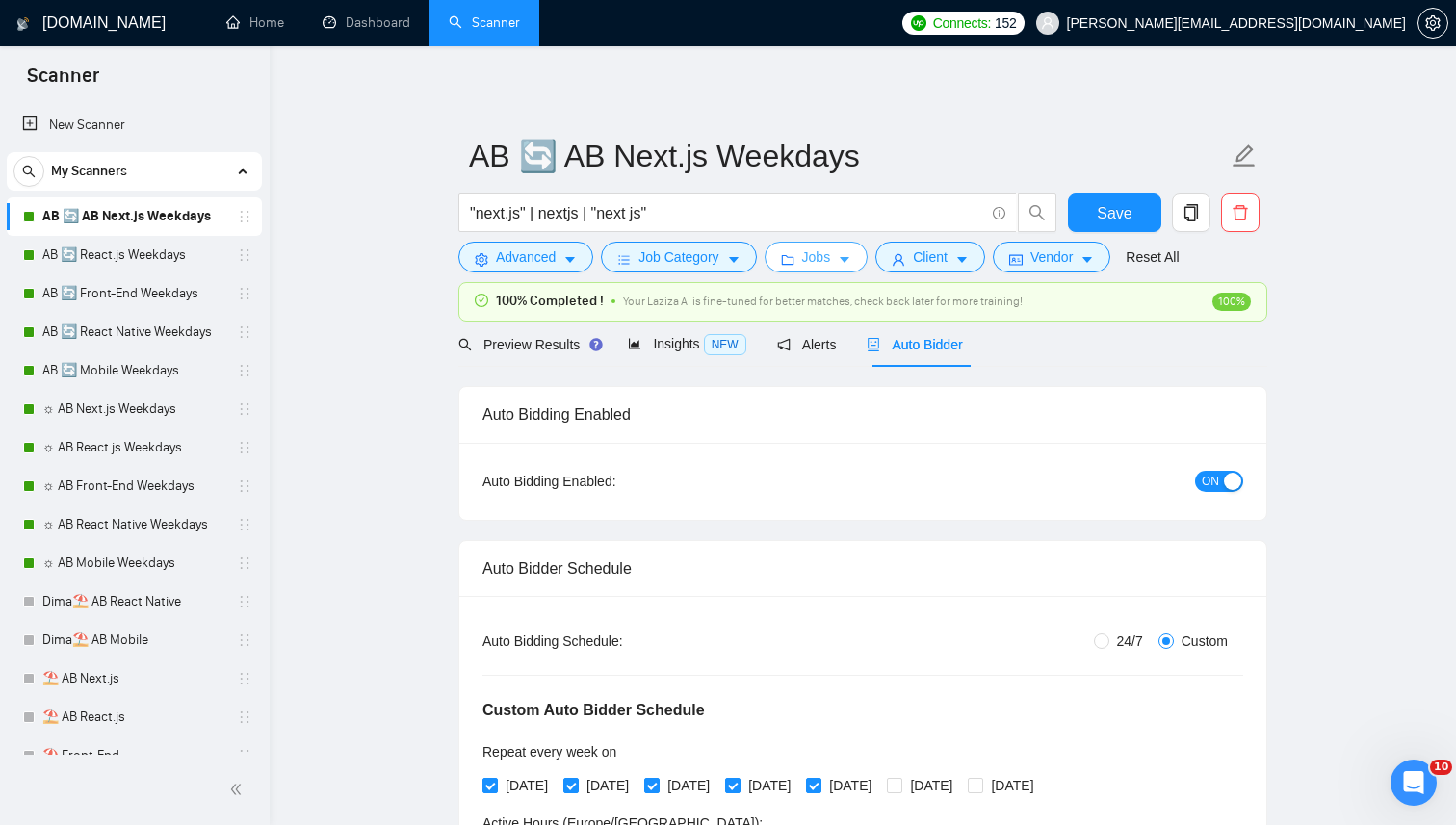
click at [829, 272] on button "Jobs" at bounding box center [816, 257] width 104 height 31
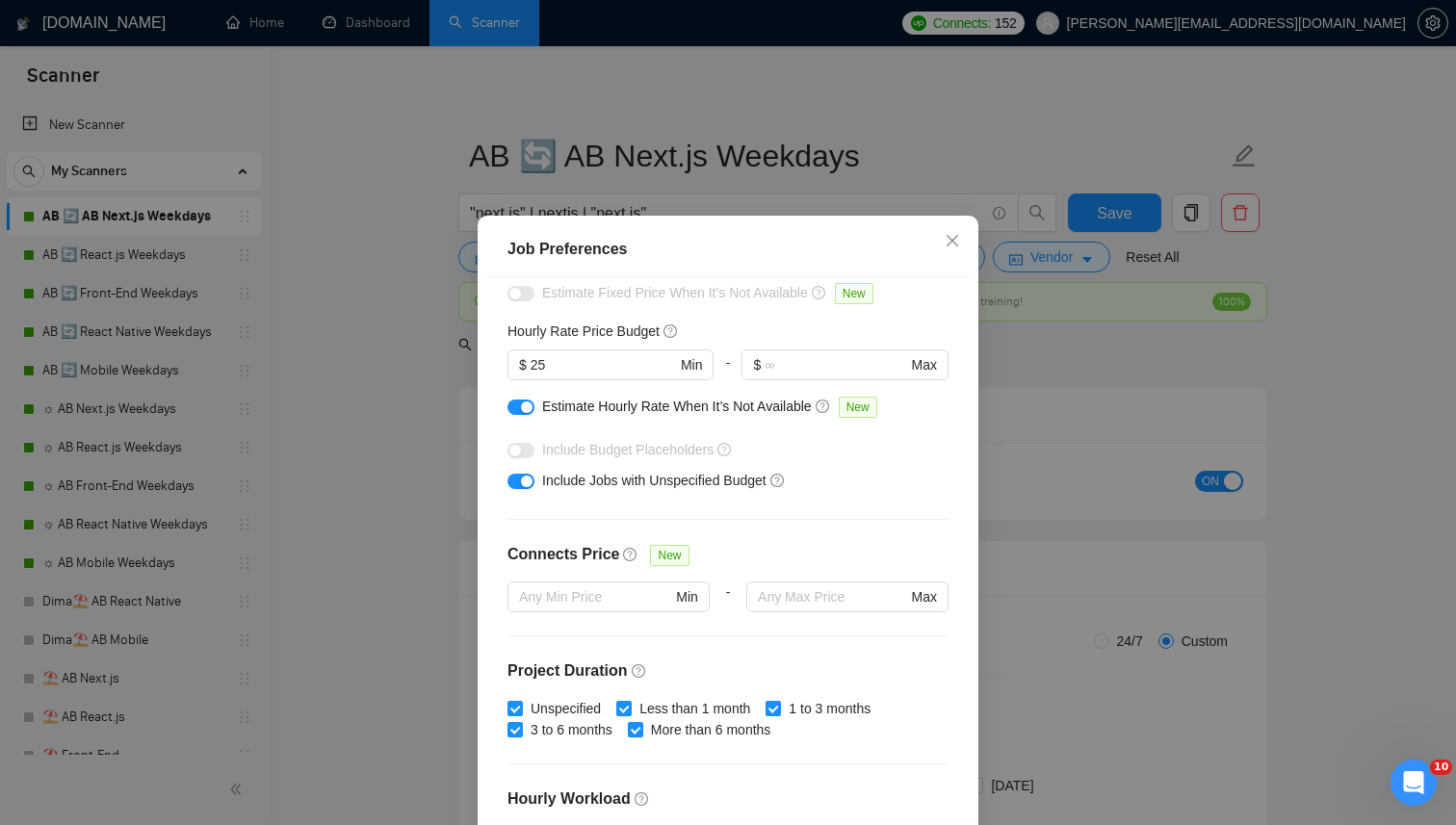
scroll to position [230, 0]
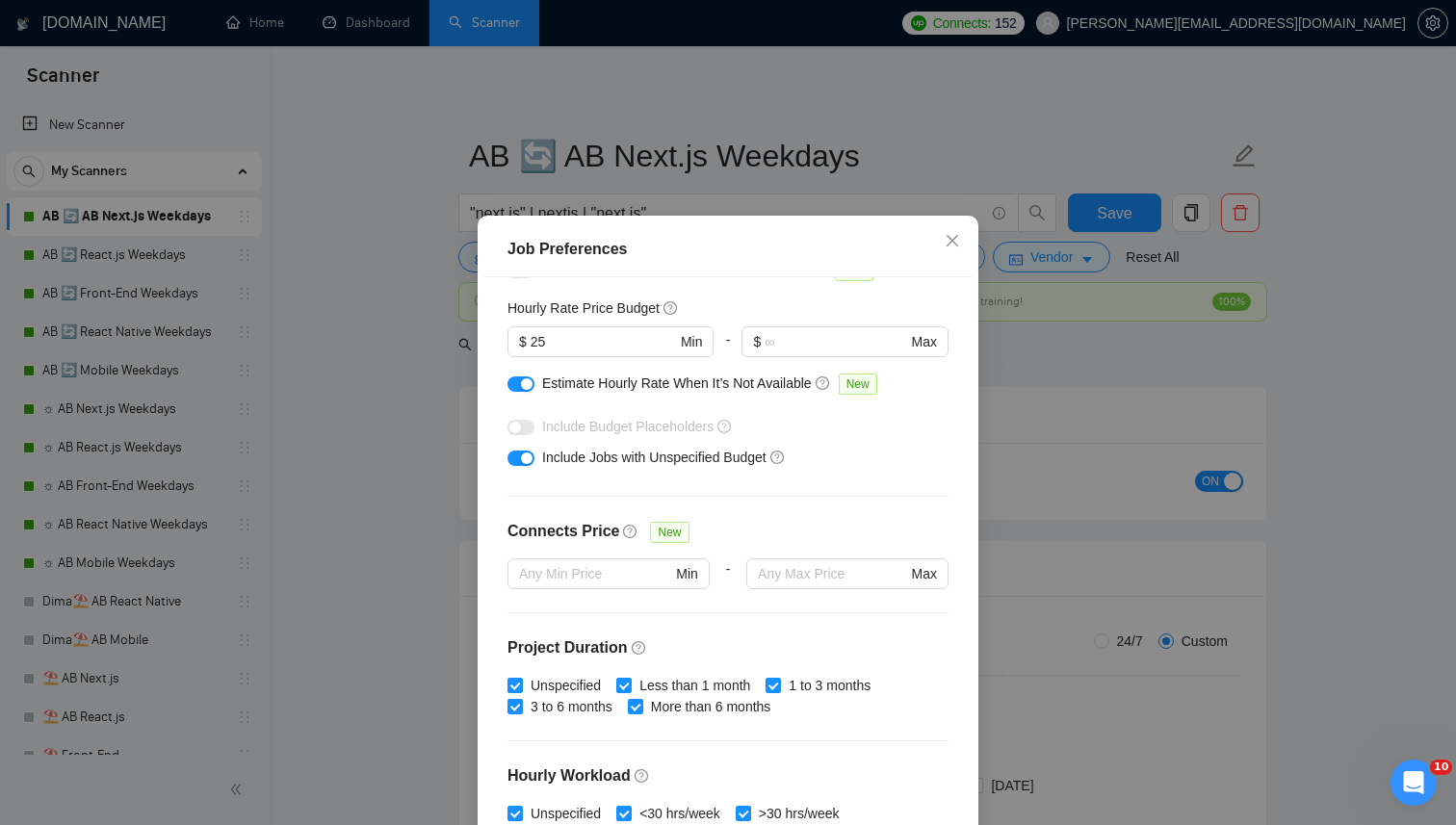
click at [380, 480] on div "Job Preferences Budget Project Type All Fixed Price Hourly Rate Fixed Price Bud…" at bounding box center [728, 412] width 1456 height 825
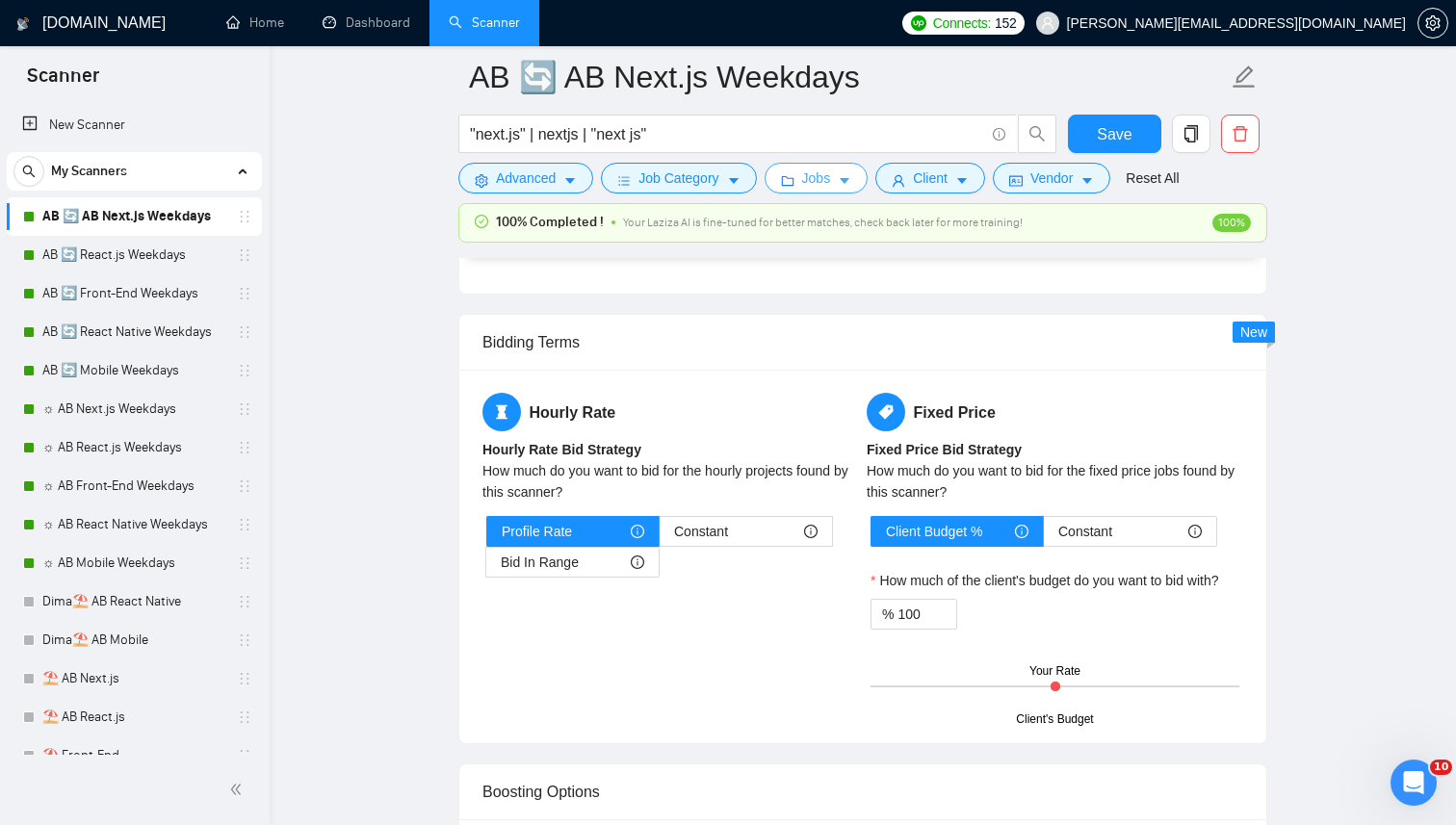
scroll to position [3343, 0]
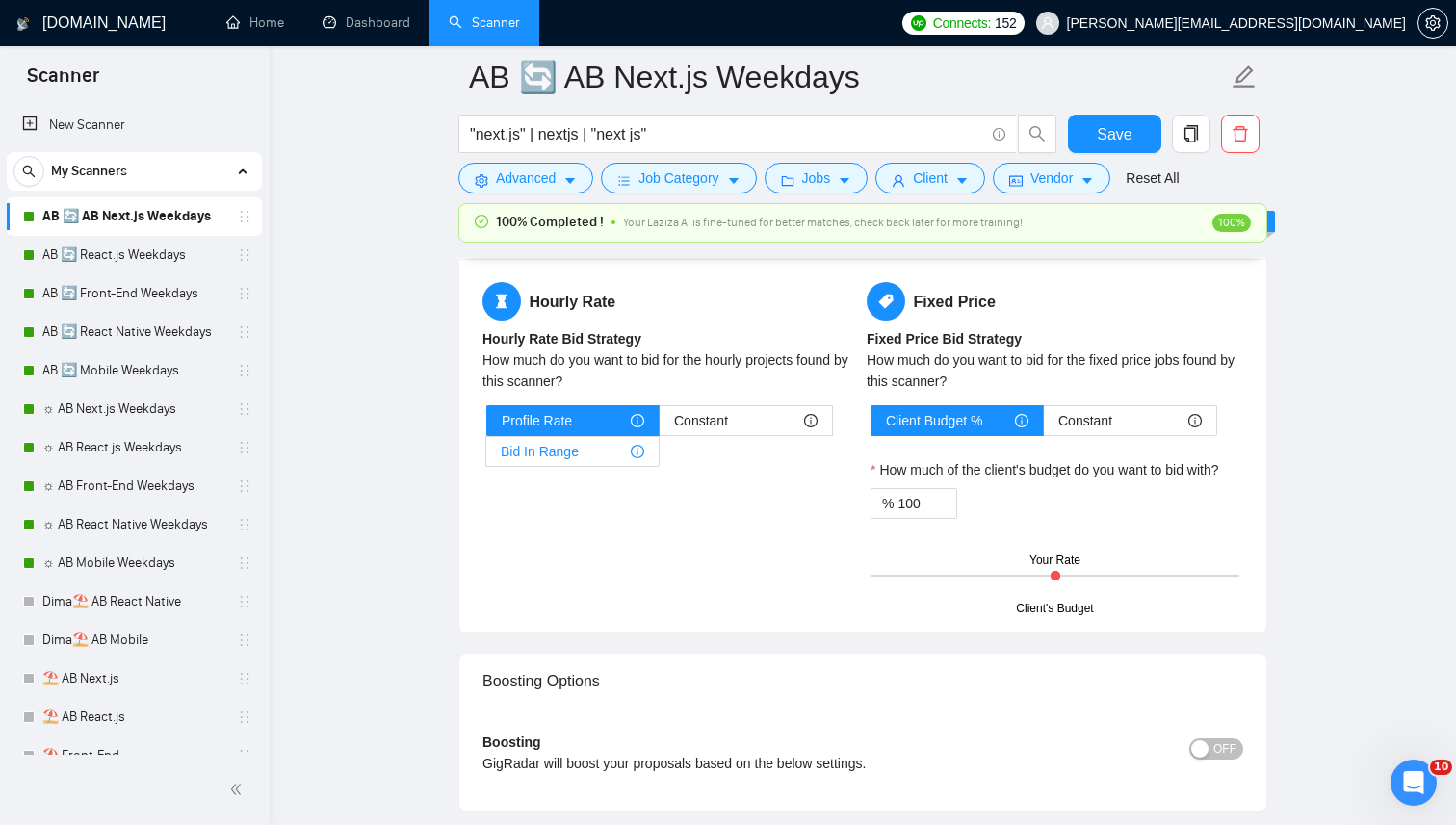
click at [607, 438] on div "Bid In Range" at bounding box center [572, 452] width 144 height 29
click at [486, 457] on input "Bid In Range" at bounding box center [486, 457] width 0 height 0
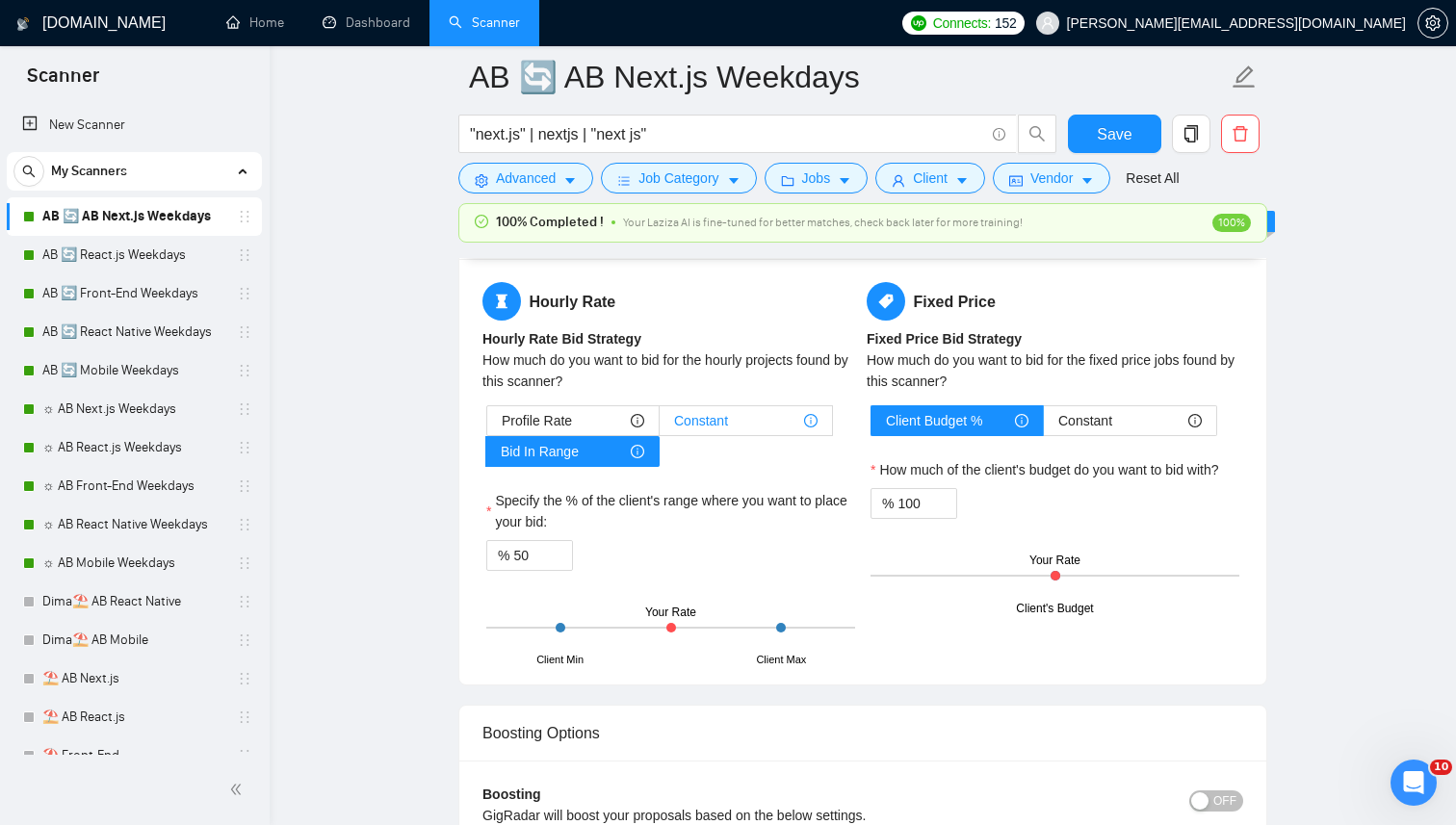
click at [789, 413] on div "Constant" at bounding box center [745, 420] width 144 height 29
click at [659, 426] on input "Constant" at bounding box center [659, 426] width 0 height 0
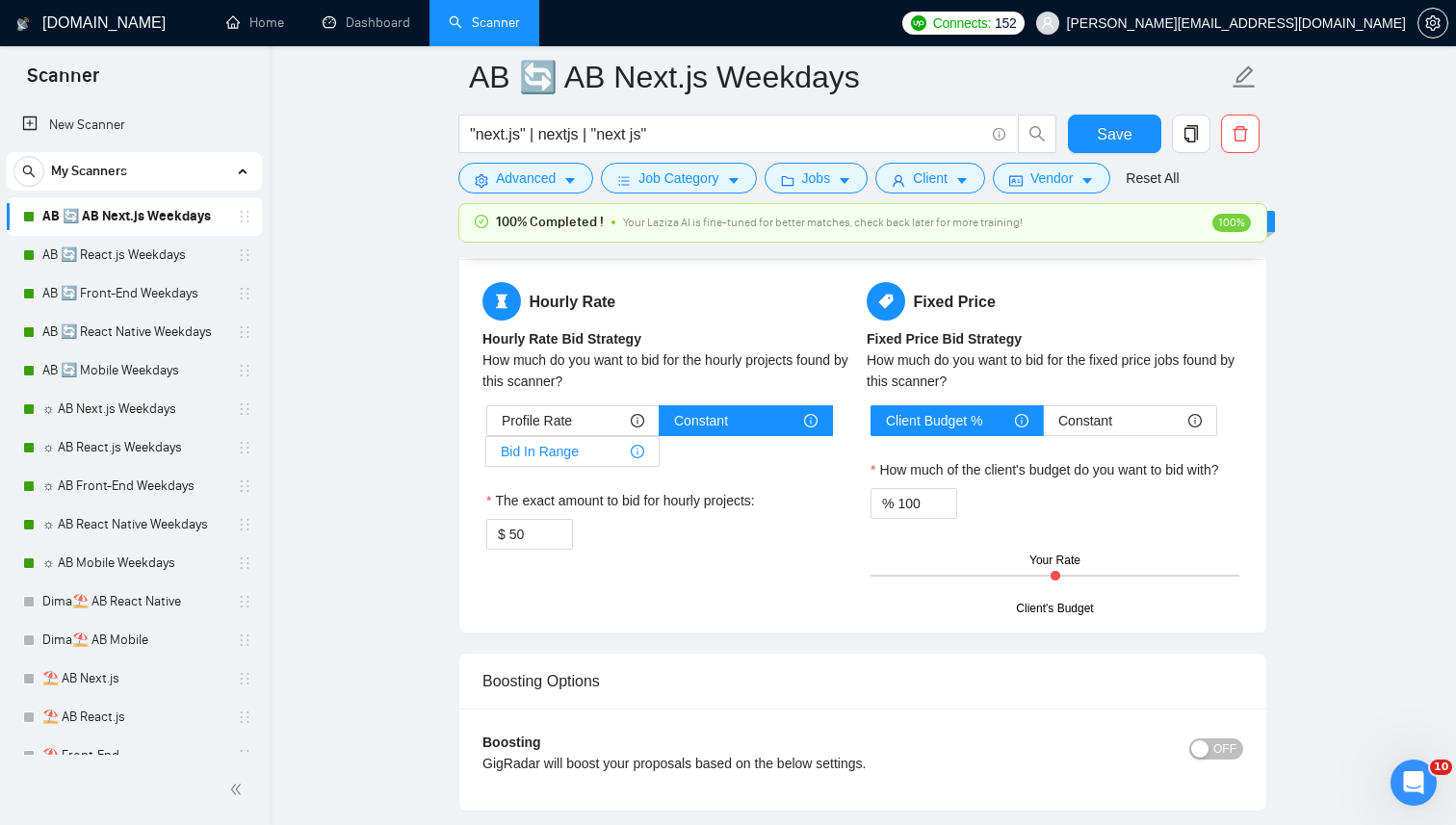
click at [582, 444] on div "Bid In Range" at bounding box center [572, 452] width 144 height 29
click at [486, 457] on input "Bid In Range" at bounding box center [486, 457] width 0 height 0
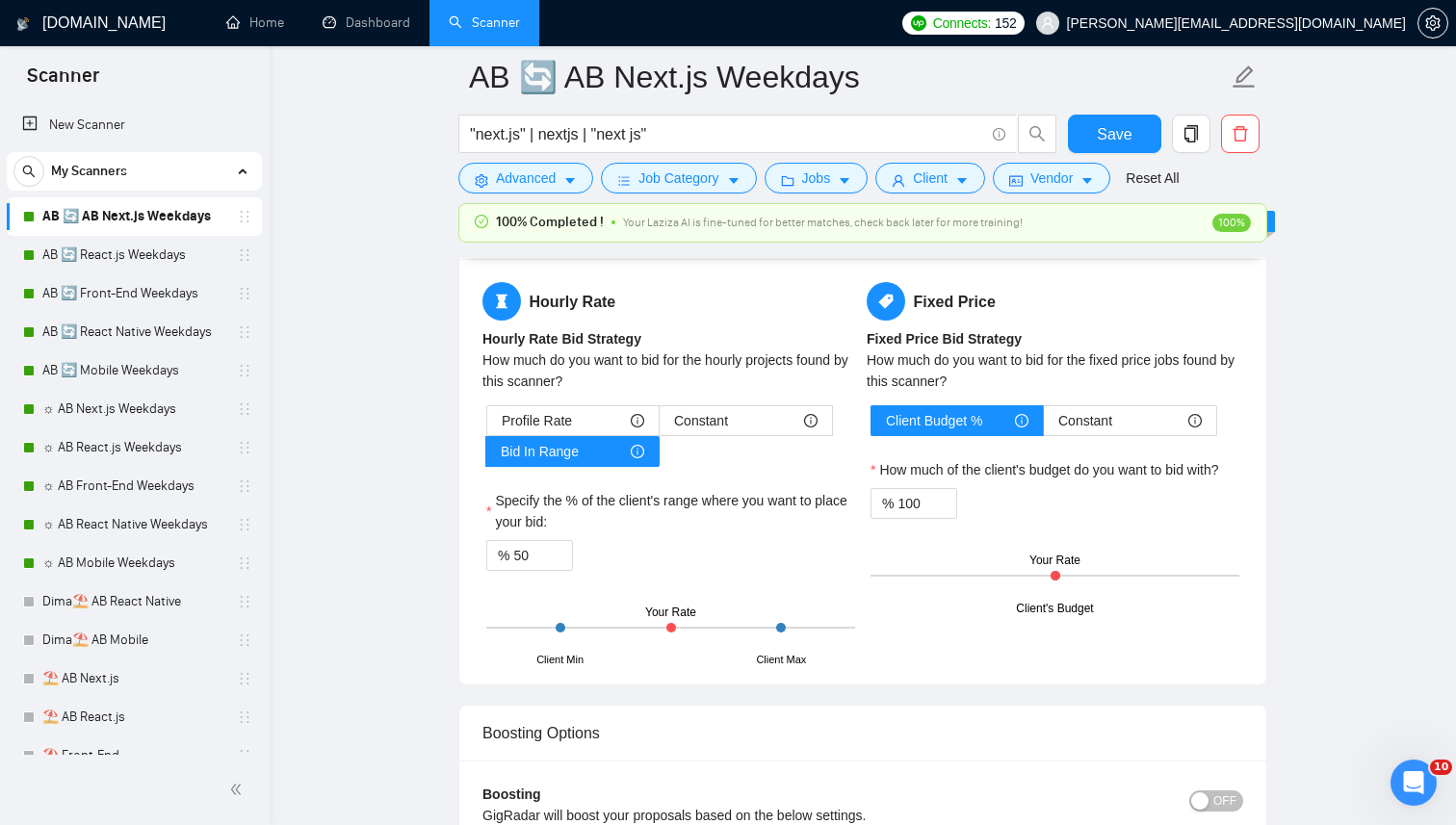
drag, startPoint x: 669, startPoint y: 629, endPoint x: 718, endPoint y: 629, distance: 49.0
click at [718, 629] on div "Client Min Client Max Your Rate" at bounding box center [670, 628] width 368 height 67
click at [779, 628] on div at bounding box center [781, 628] width 10 height 10
click at [672, 627] on div at bounding box center [671, 628] width 10 height 10
drag, startPoint x: 676, startPoint y: 623, endPoint x: 687, endPoint y: 628, distance: 12.1
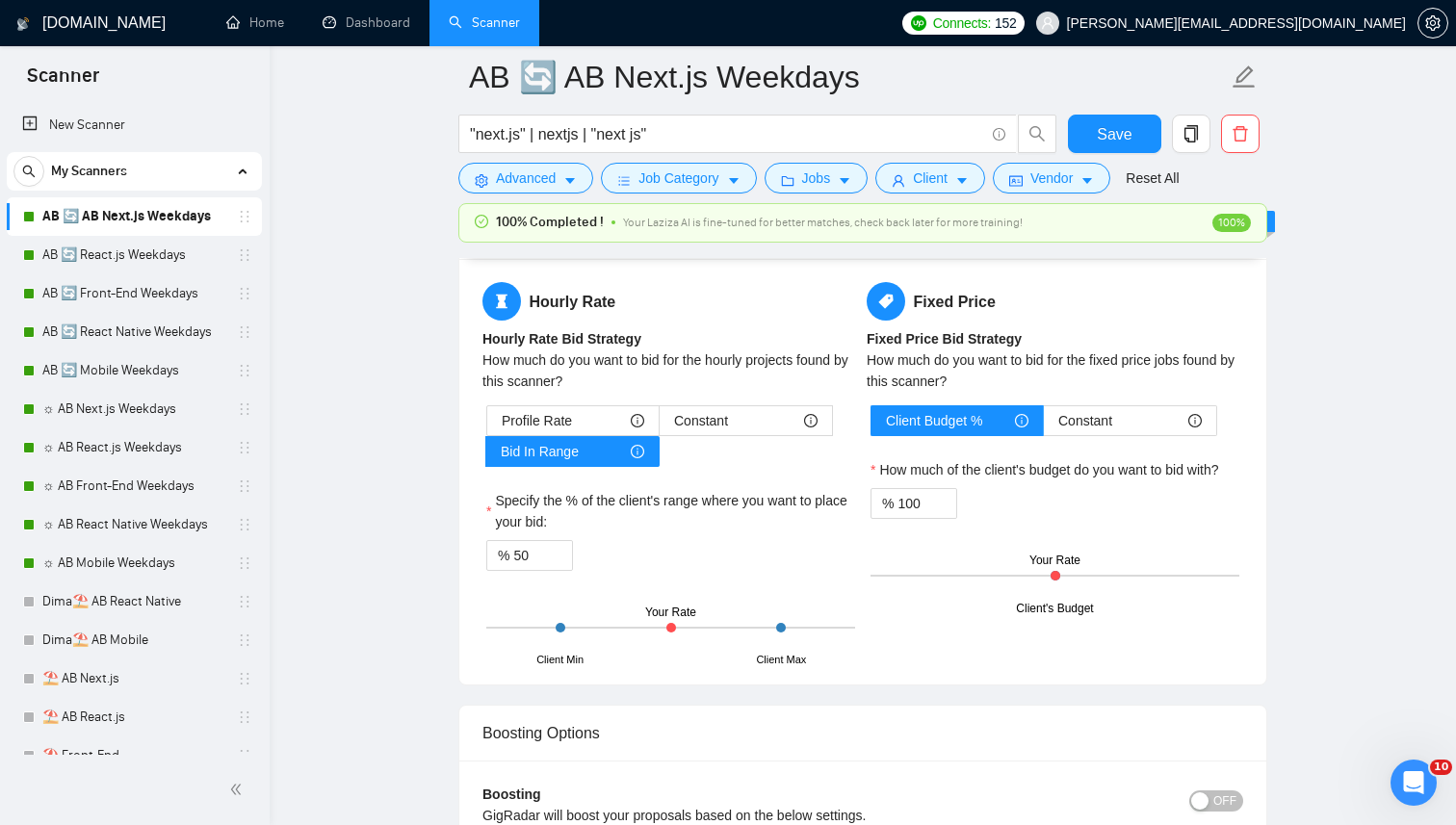
click at [687, 628] on div "Client Min Client Max Your Rate" at bounding box center [670, 628] width 368 height 67
drag, startPoint x: 671, startPoint y: 630, endPoint x: 702, endPoint y: 630, distance: 31.0
click at [702, 630] on div "Client Min Client Max Your Rate" at bounding box center [670, 628] width 368 height 67
click at [708, 412] on span "Constant" at bounding box center [701, 420] width 53 height 29
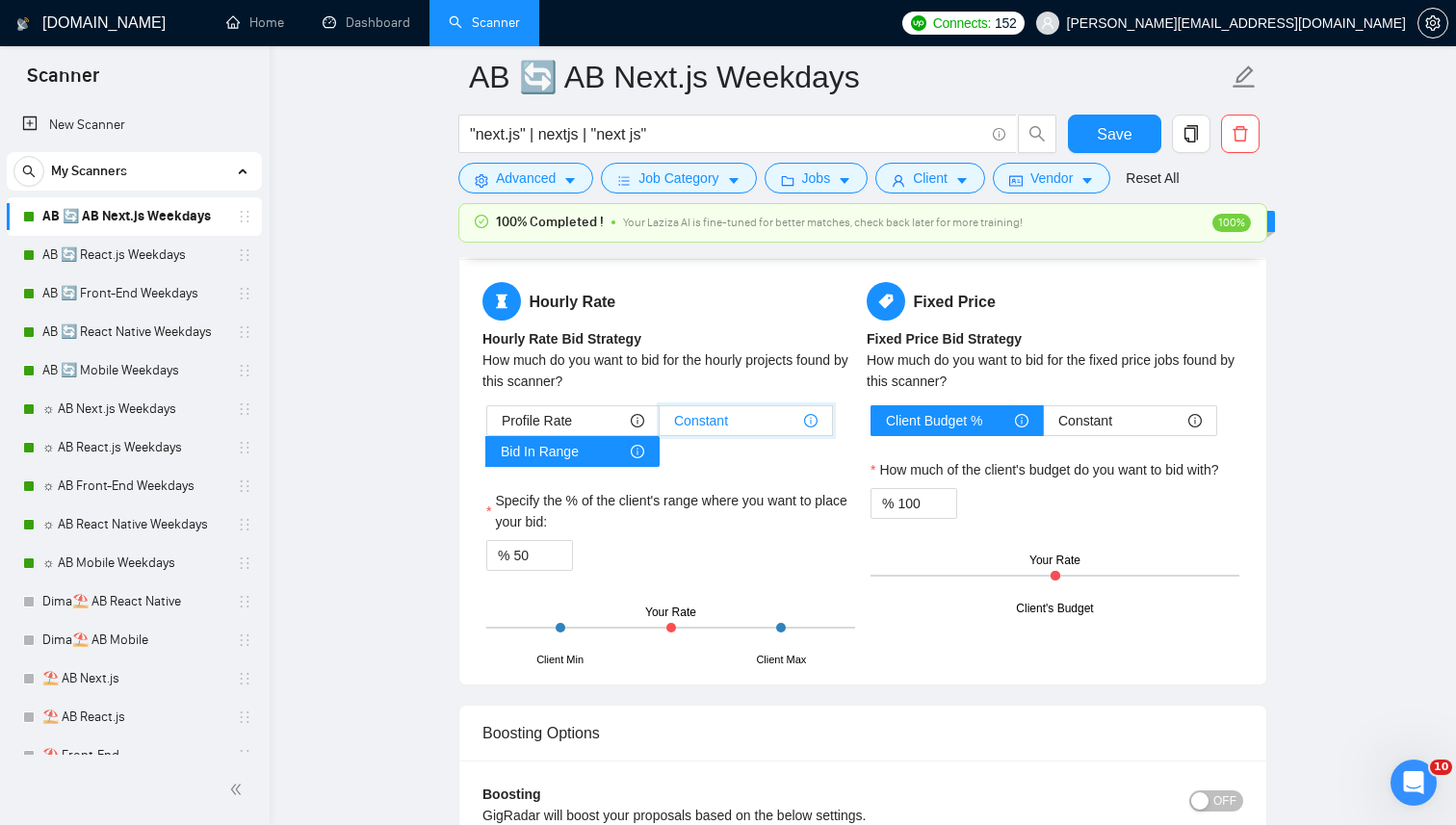
click at [659, 426] on input "Constant" at bounding box center [659, 426] width 0 height 0
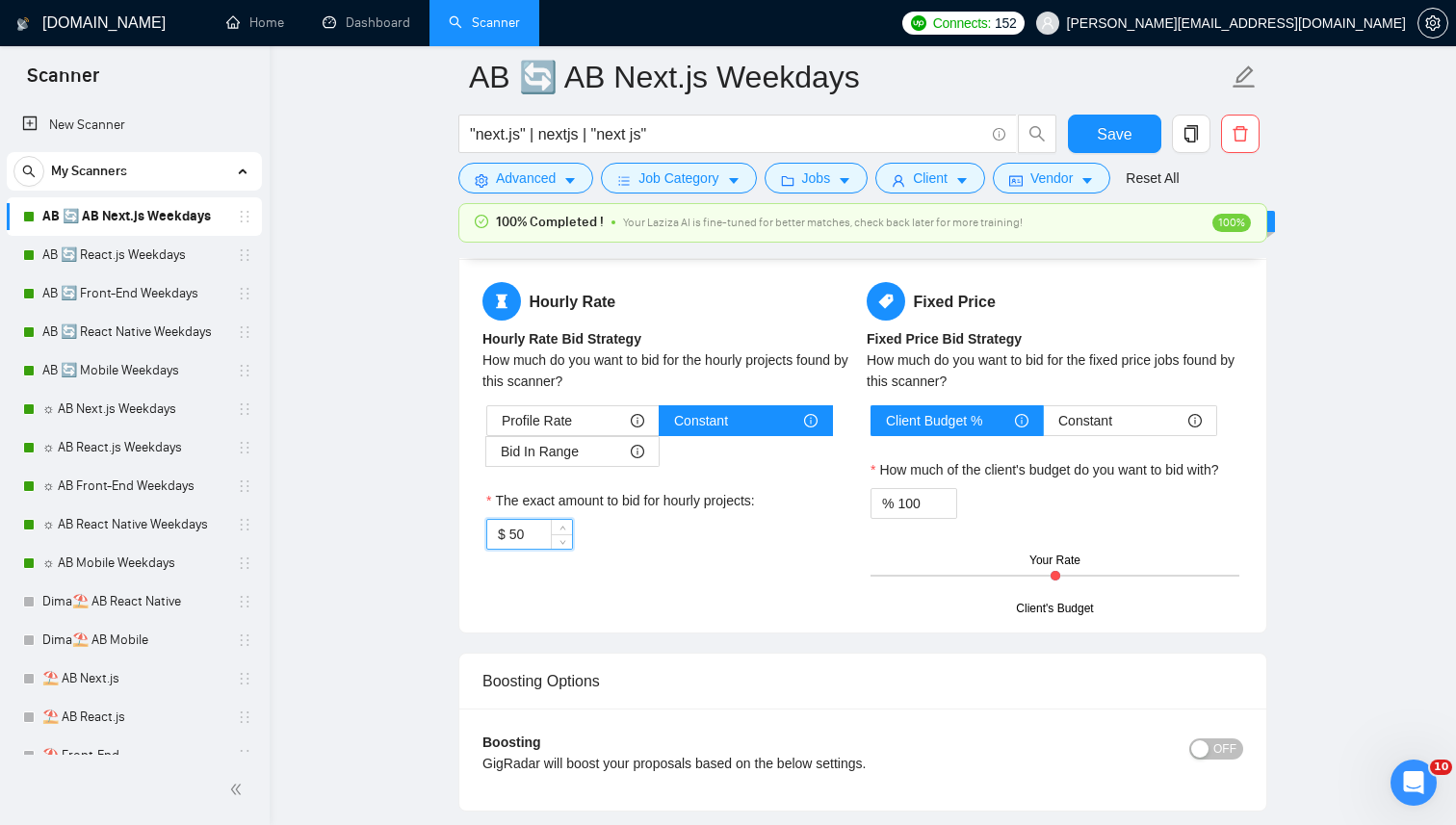
drag, startPoint x: 524, startPoint y: 533, endPoint x: 466, endPoint y: 533, distance: 58.0
click at [466, 533] on div "Hourly Rate Hourly Rate Bid Strategy How much do you want to bid for the hourly…" at bounding box center [862, 446] width 807 height 373
type input "25"
click at [684, 554] on div "Hourly Rate Hourly Rate Bid Strategy How much do you want to bid for the hourly…" at bounding box center [670, 428] width 384 height 291
click at [1103, 139] on span "Save" at bounding box center [1114, 135] width 35 height 24
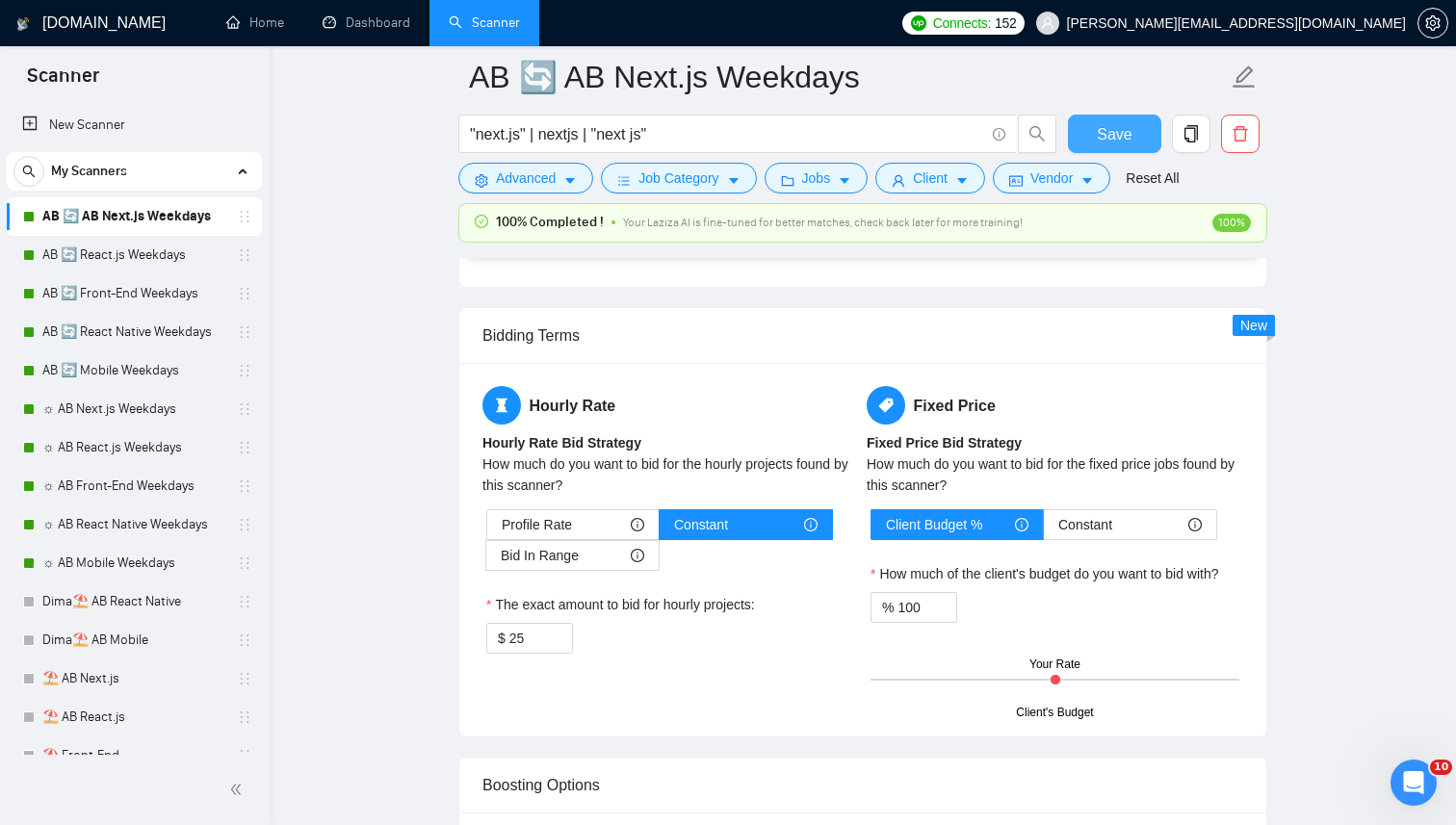
scroll to position [3231, 0]
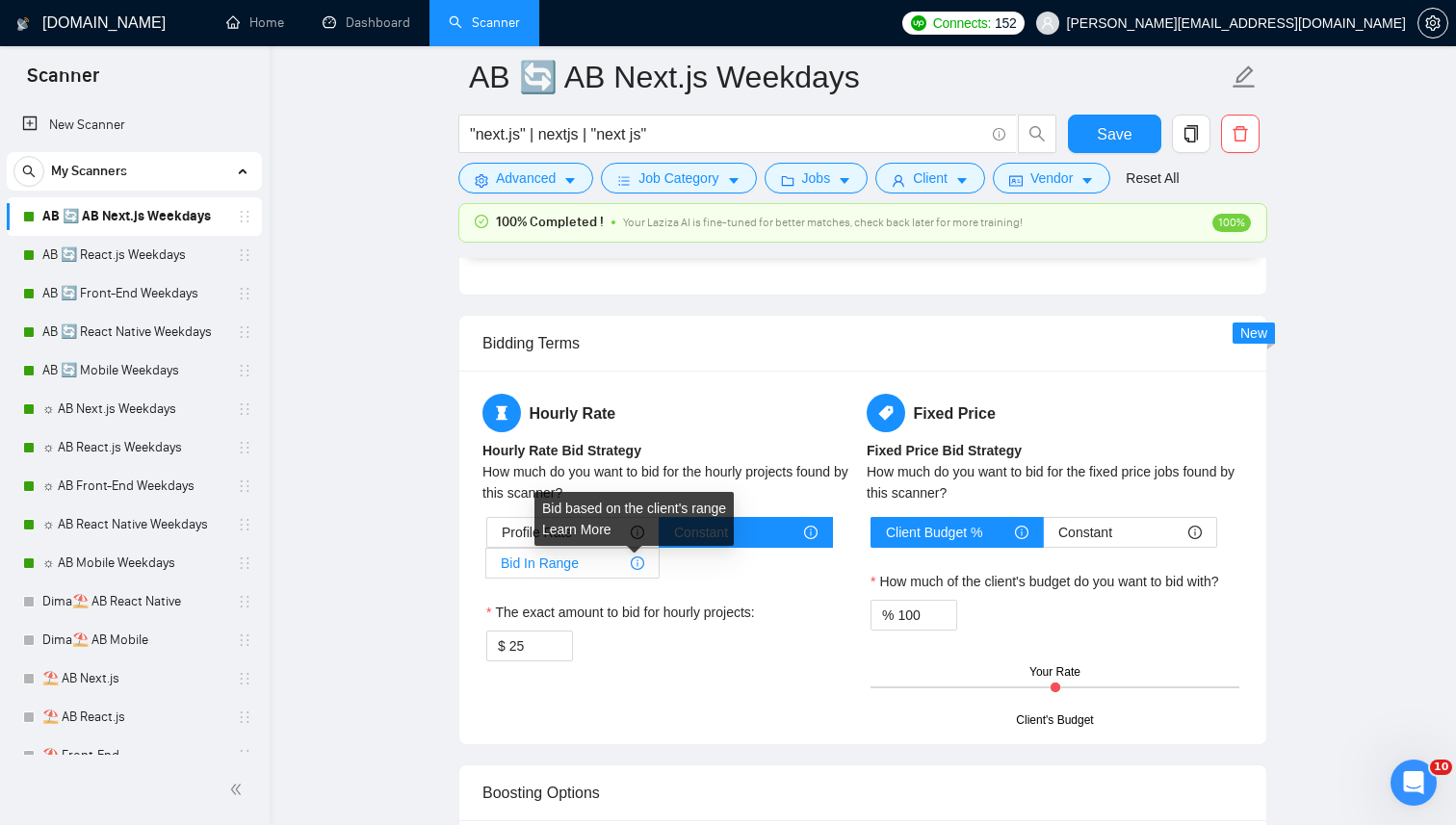
click at [638, 557] on icon "info-circle" at bounding box center [637, 564] width 14 height 14
click at [486, 568] on input "Bid In Range" at bounding box center [486, 568] width 0 height 0
type input "50"
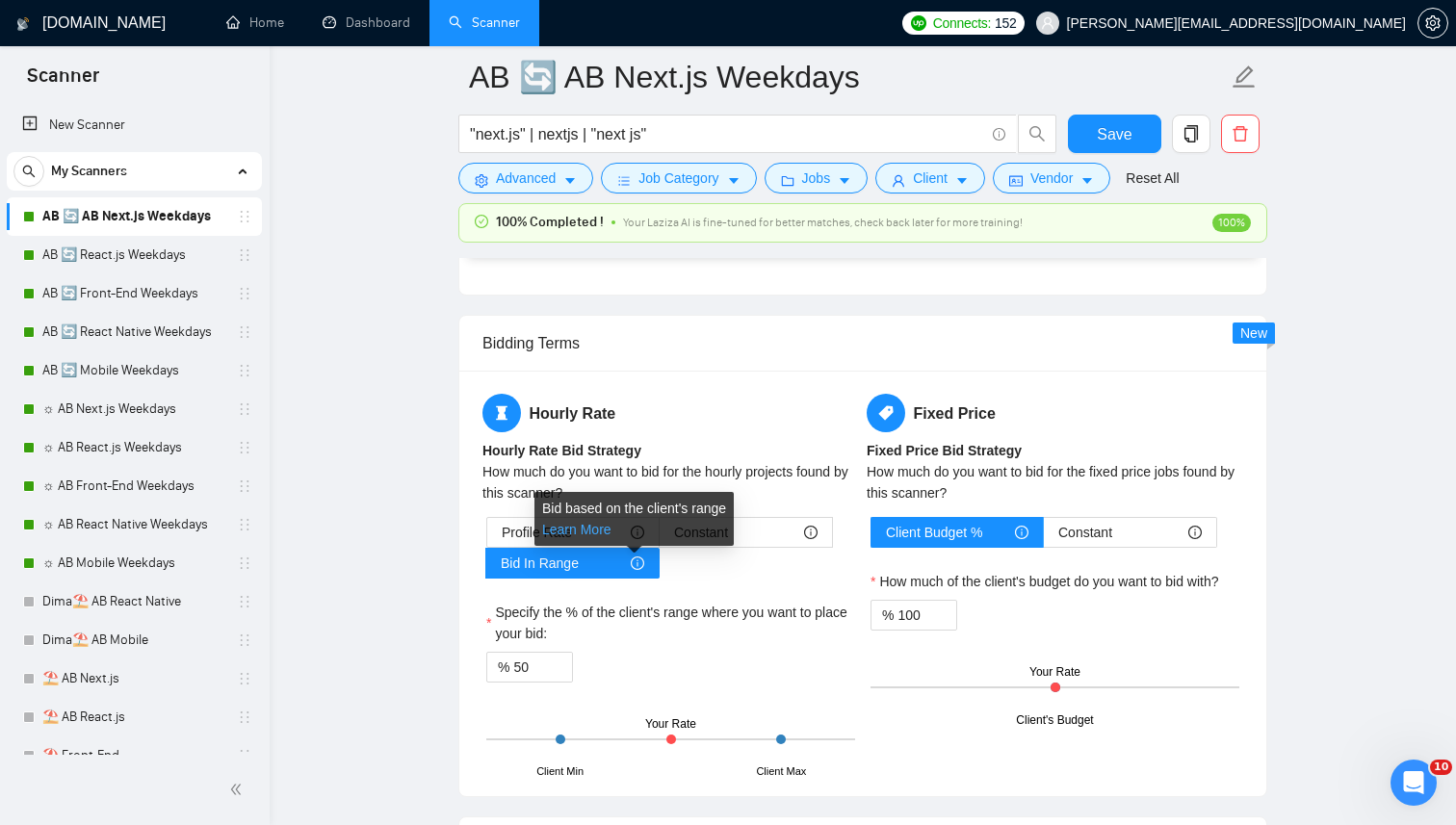
click at [601, 530] on link "Learn More" at bounding box center [577, 530] width 69 height 16
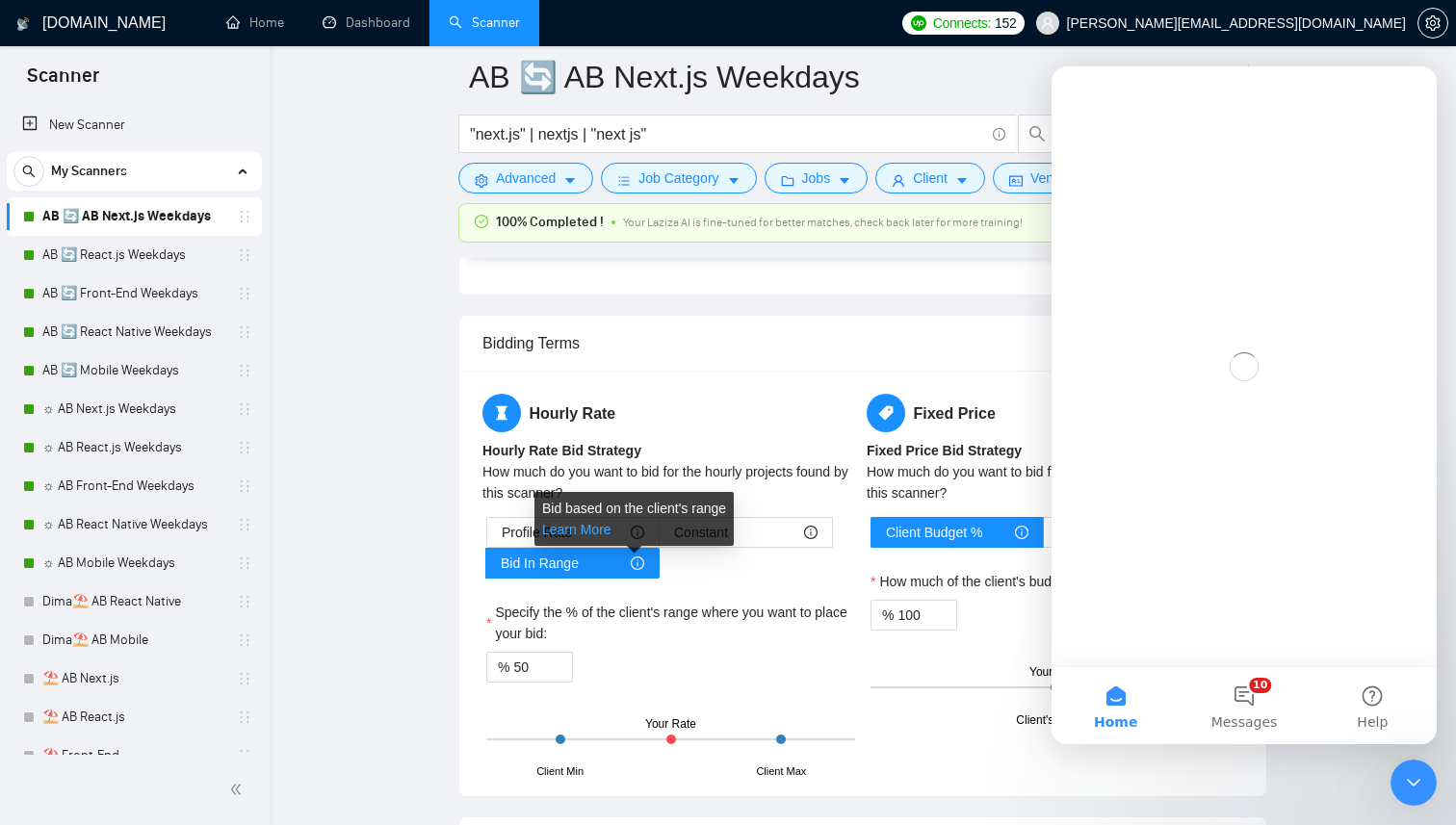
scroll to position [0, 0]
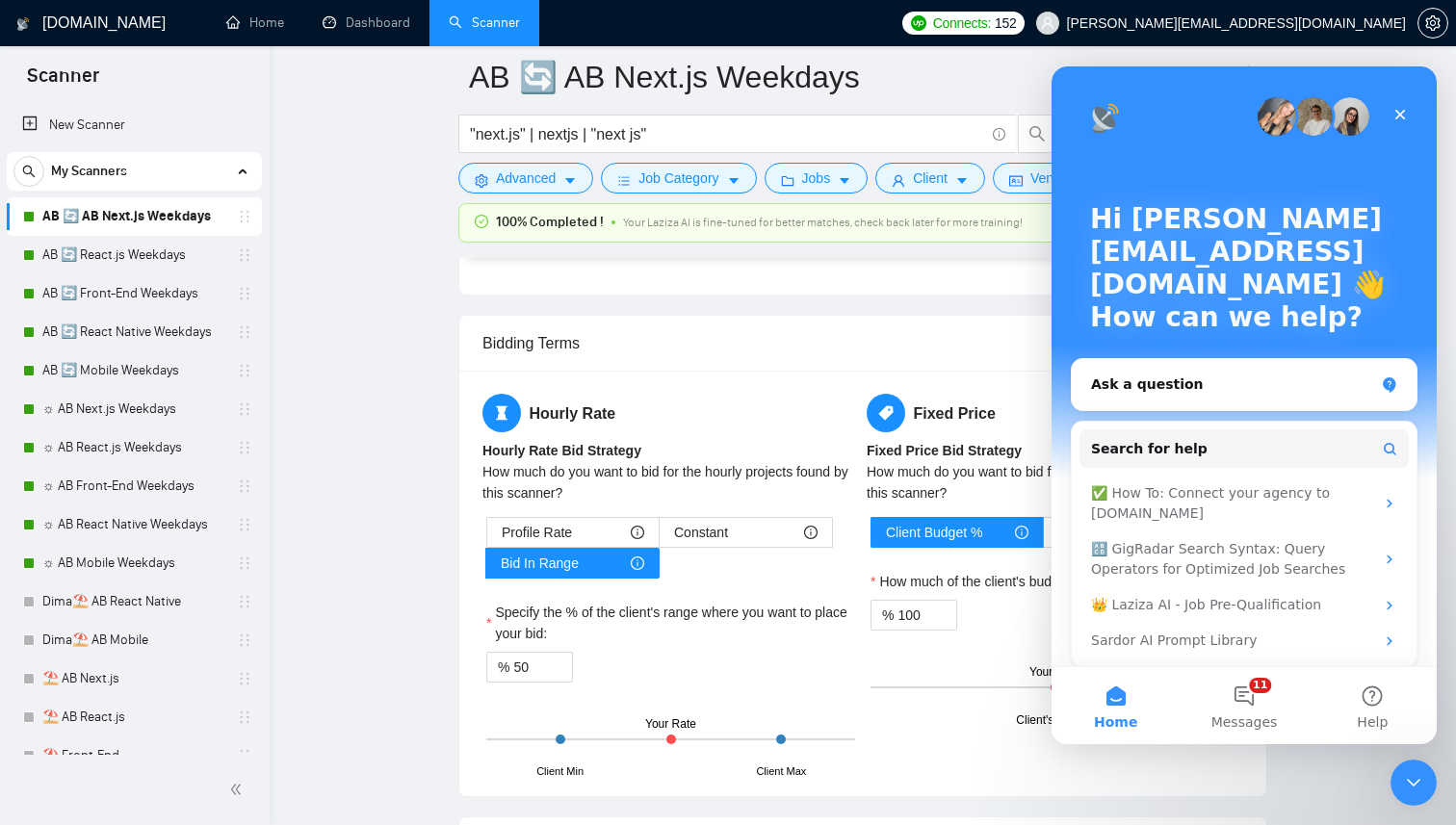
click at [1292, 115] on img "Intercom messenger" at bounding box center [1276, 116] width 39 height 39
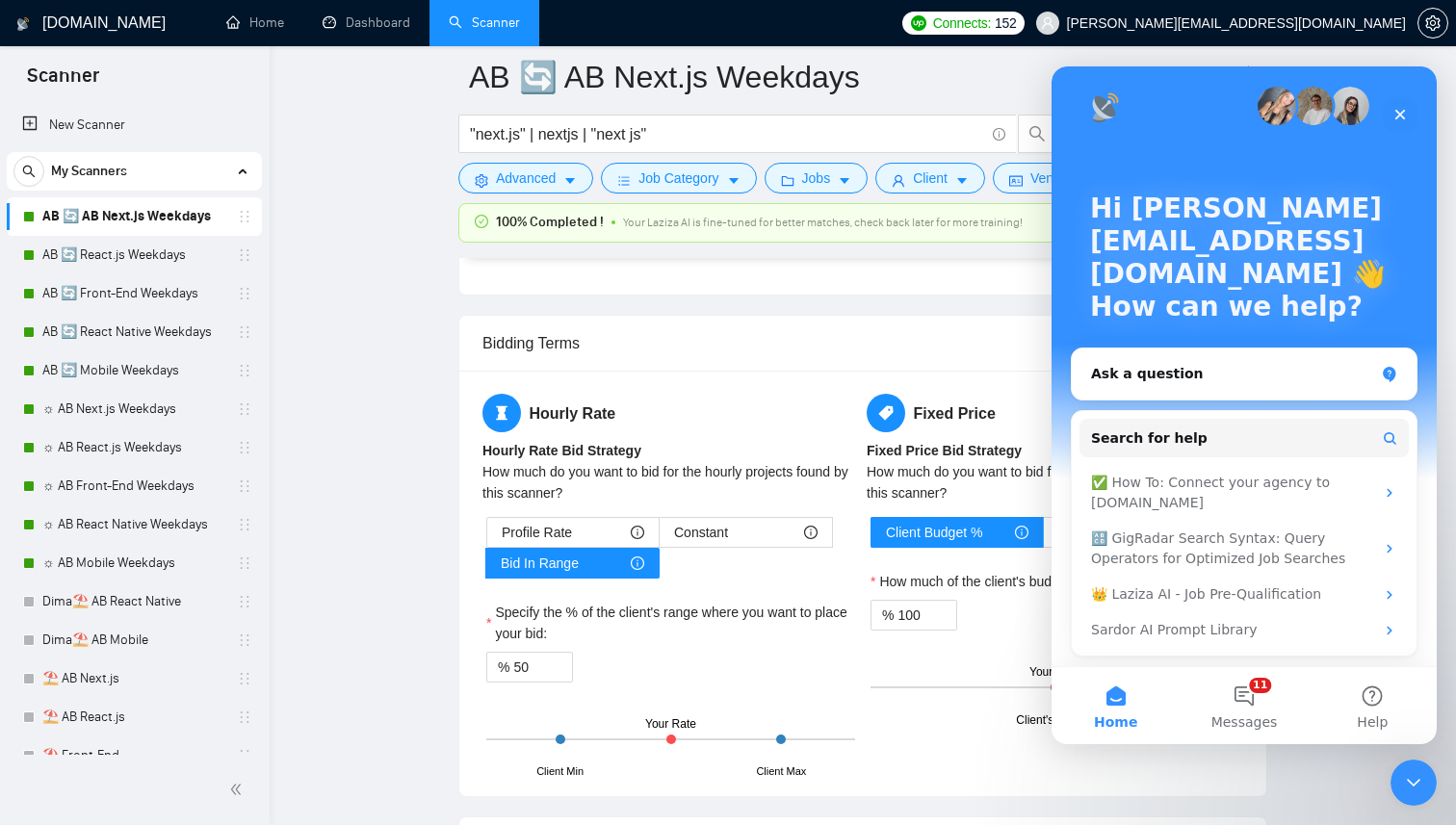
click at [747, 438] on div "Hourly Rate Hourly Rate Bid Strategy How much do you want to bid for the hourly…" at bounding box center [670, 583] width 384 height 379
click at [1402, 104] on div "Close" at bounding box center [1400, 114] width 35 height 35
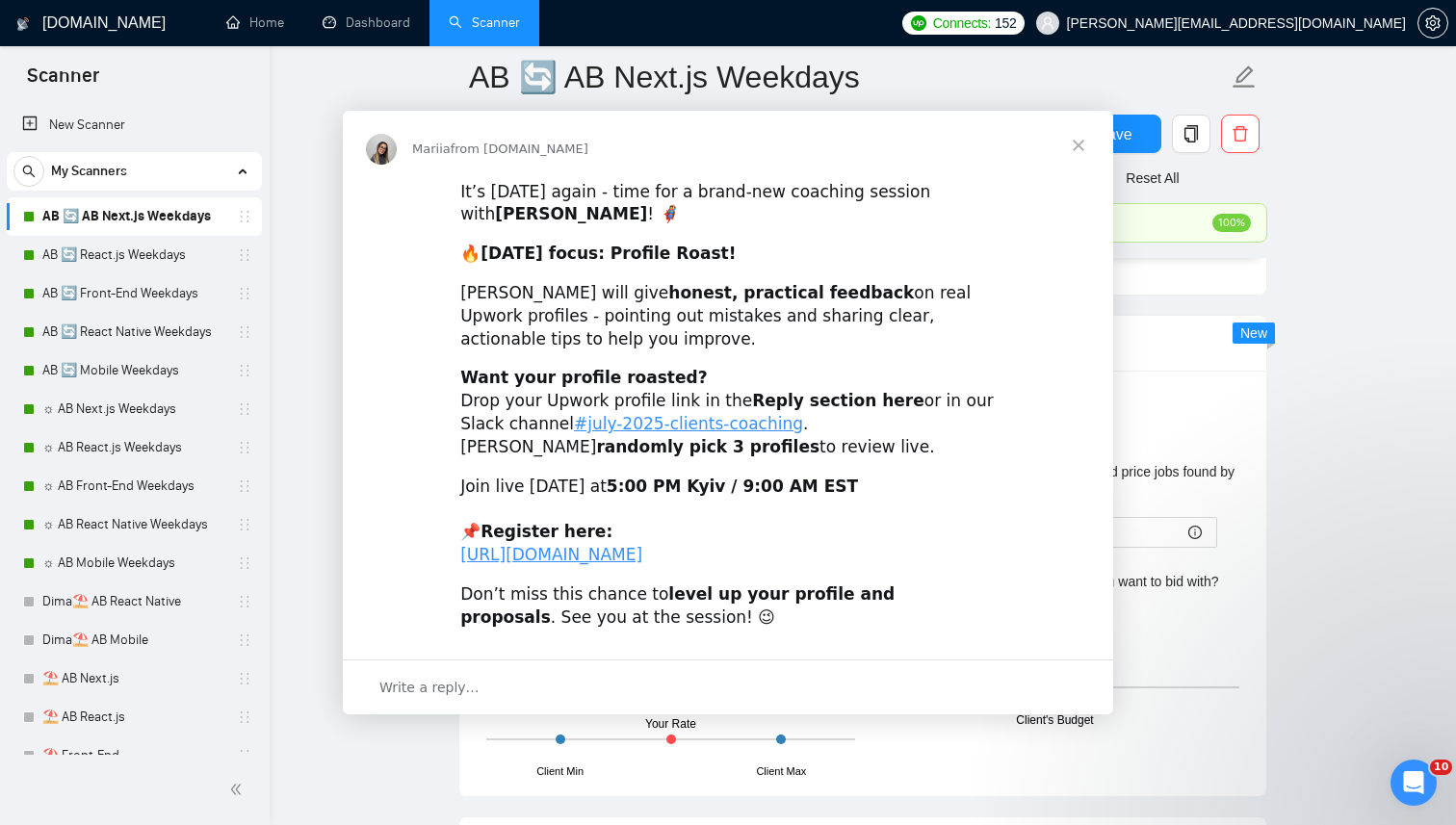
scroll to position [0, 0]
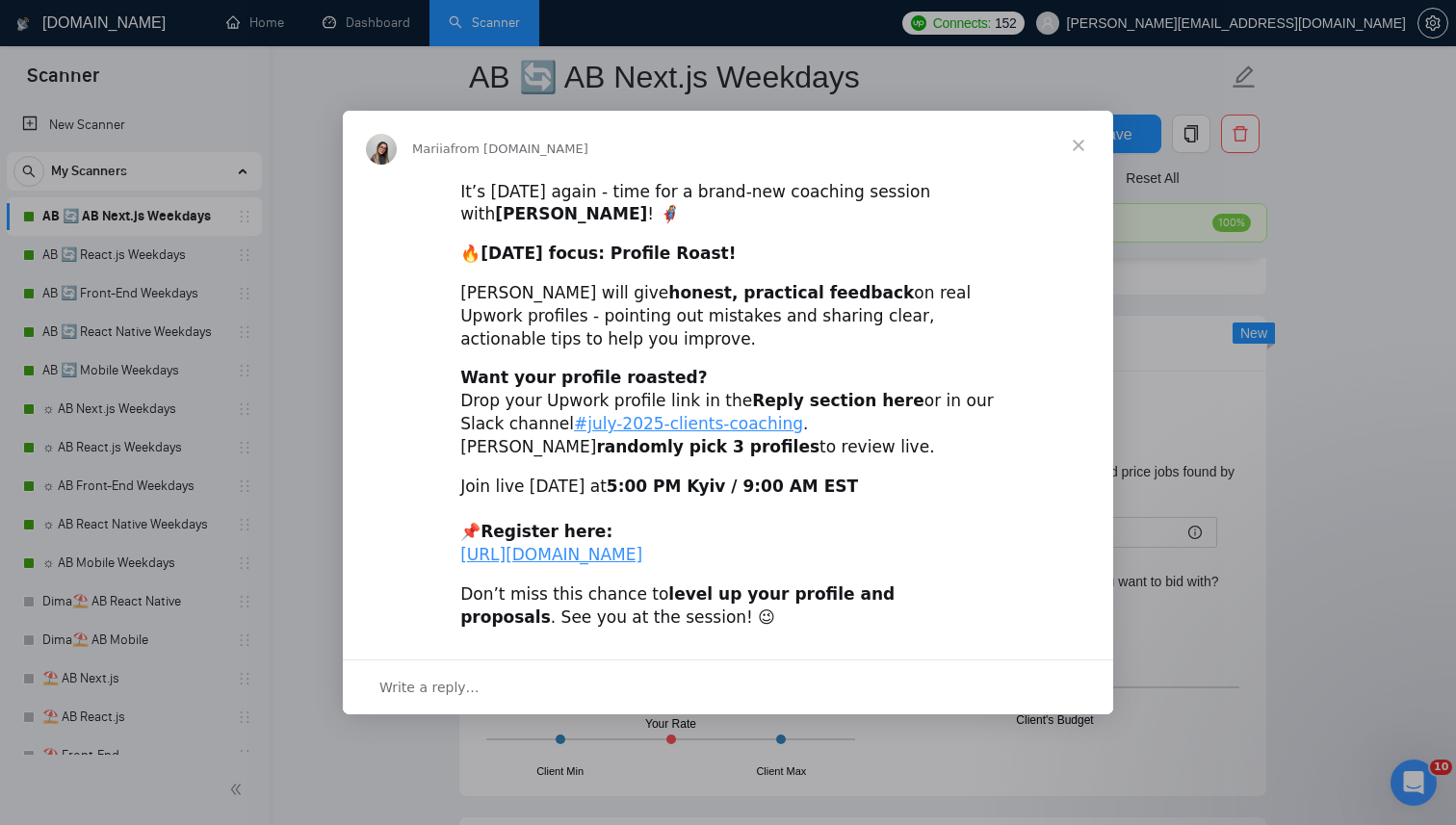
click at [1067, 118] on span "Close" at bounding box center [1078, 146] width 69 height 69
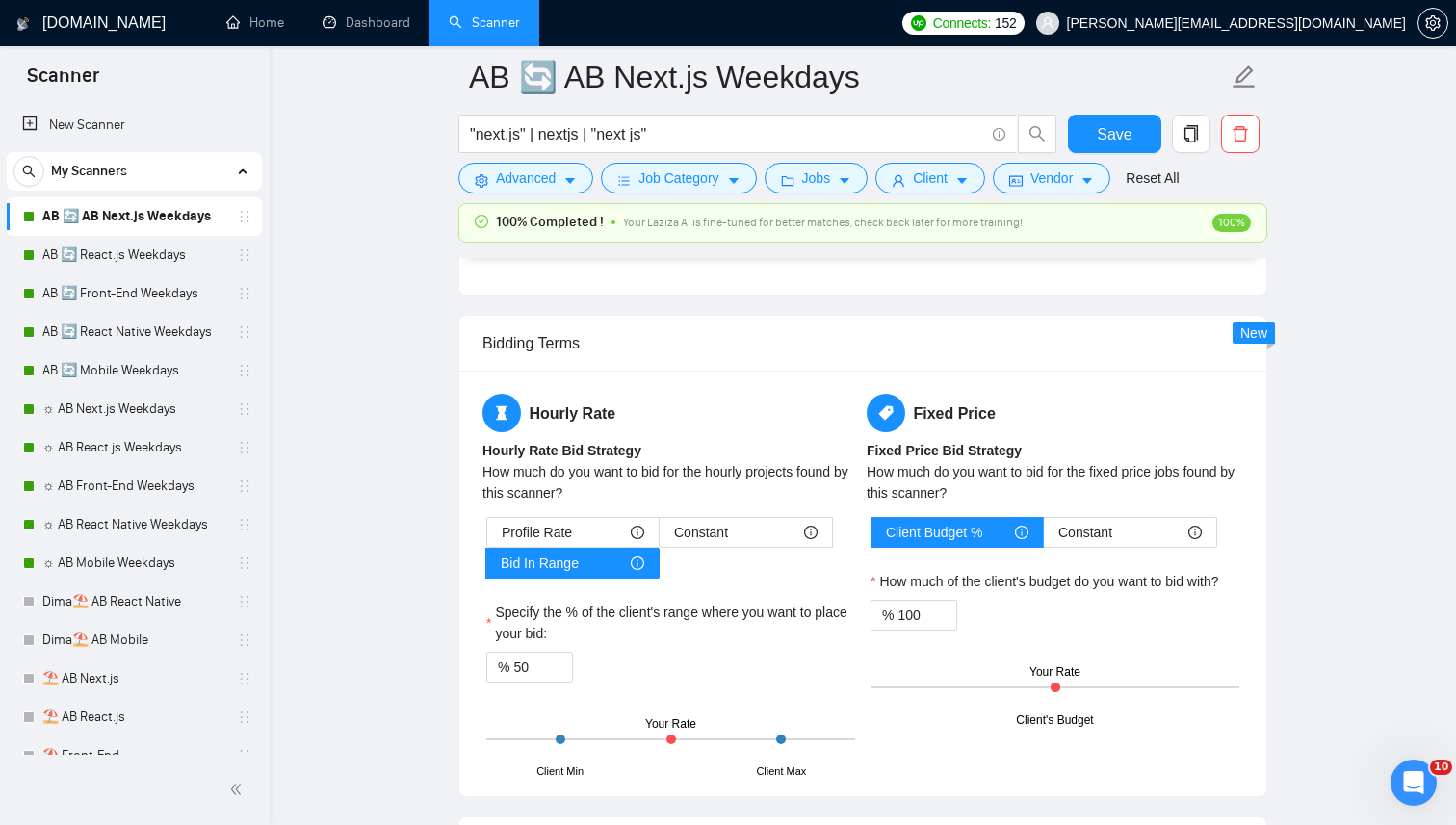
scroll to position [3271, 0]
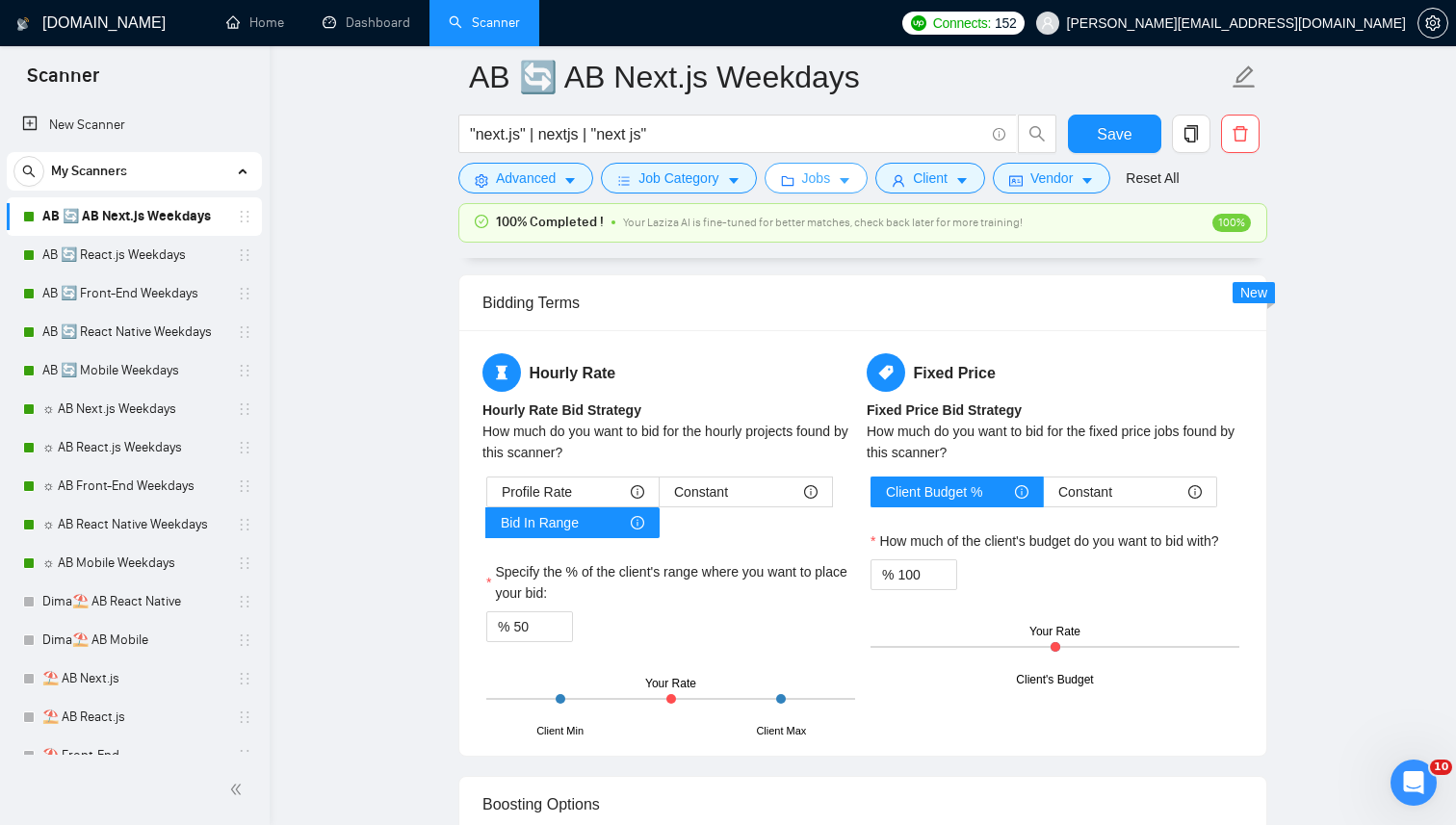
click at [856, 191] on button "Jobs" at bounding box center [816, 177] width 104 height 31
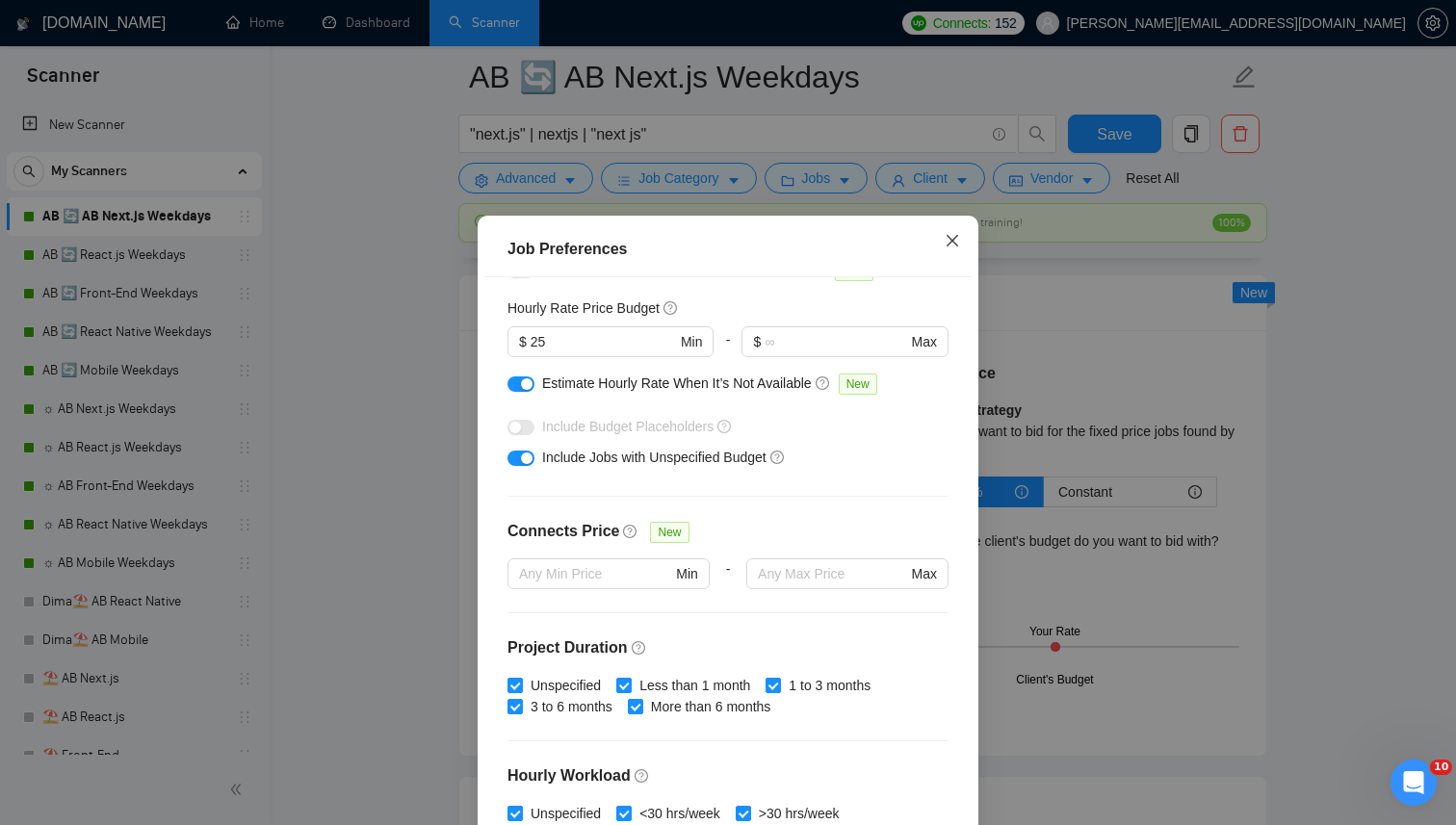
click at [941, 257] on span "Close" at bounding box center [952, 242] width 52 height 52
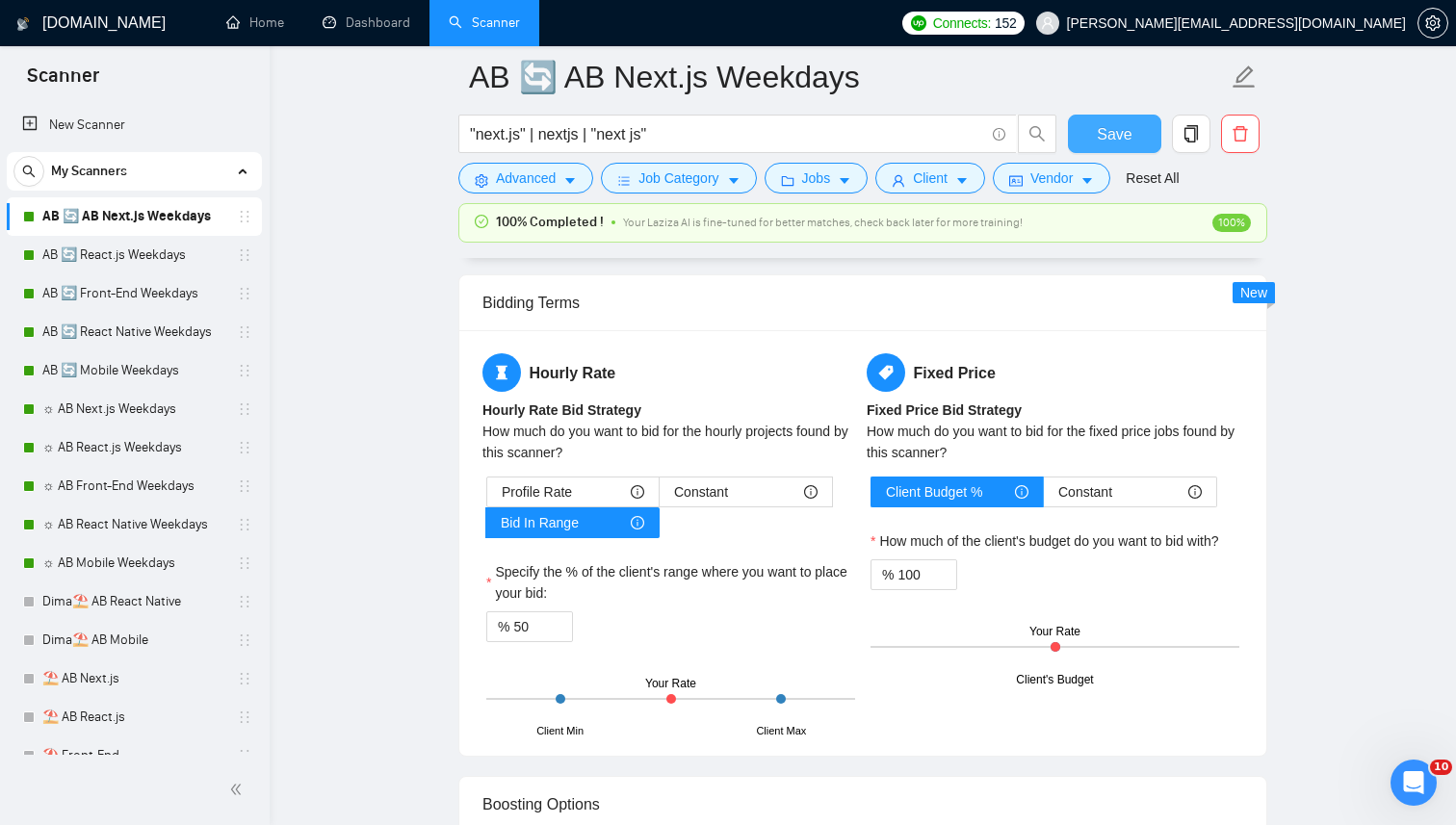
click at [1105, 140] on span "Save" at bounding box center [1114, 135] width 35 height 24
click at [89, 260] on link "AB 🔄 React.js Weekdays" at bounding box center [134, 255] width 183 height 39
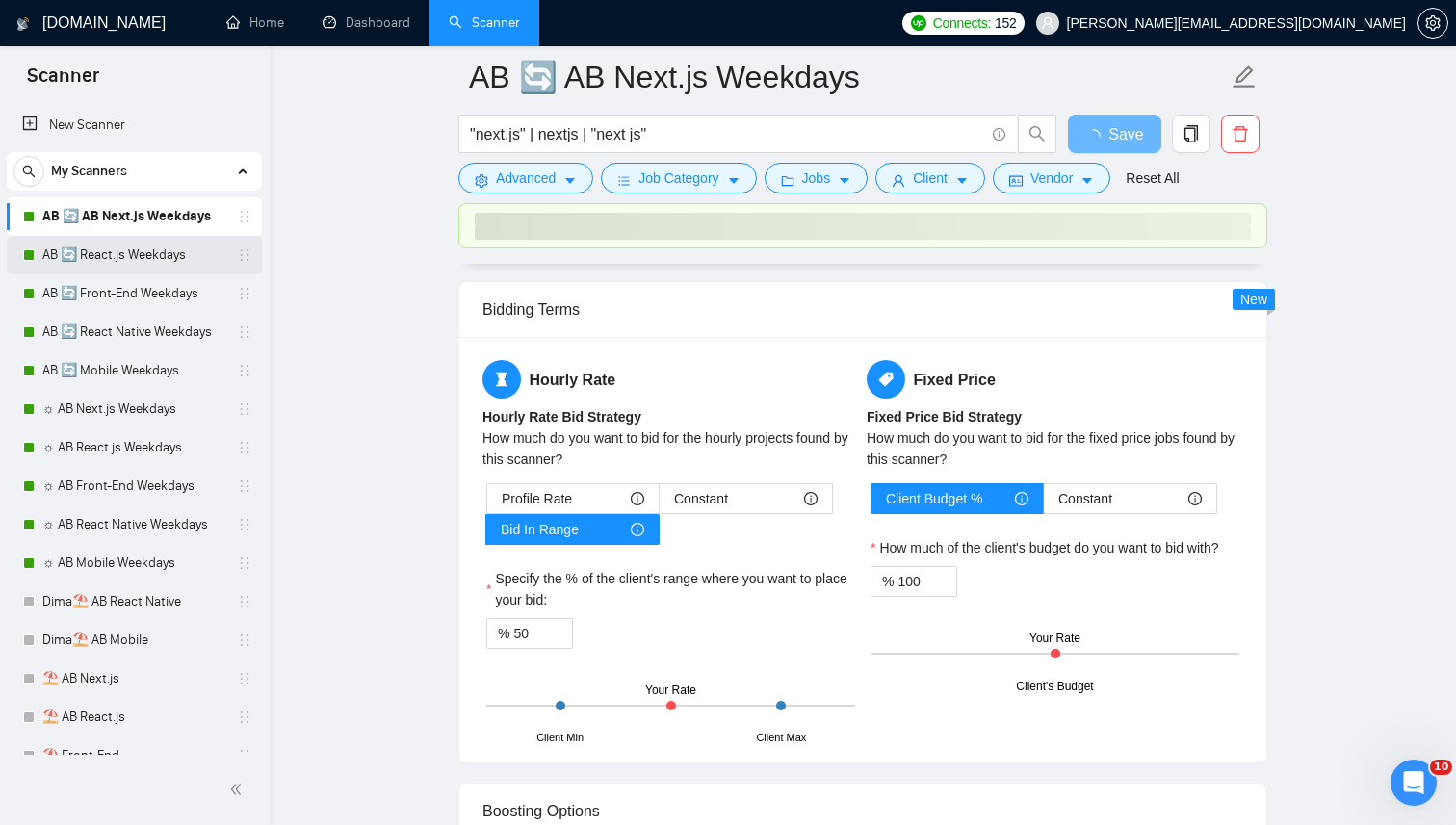
click at [151, 251] on link "AB 🔄 React.js Weekdays" at bounding box center [134, 255] width 183 height 39
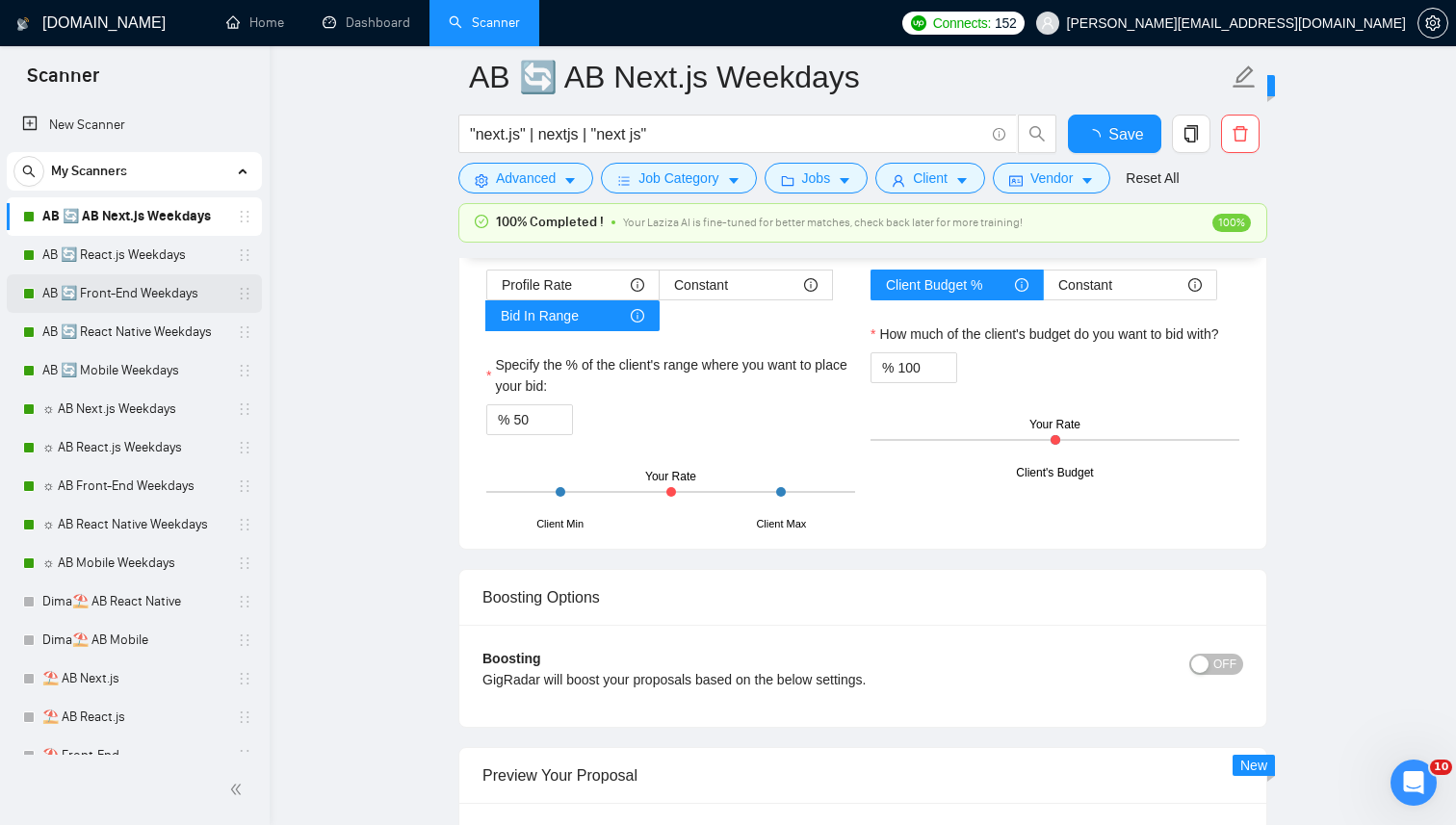
checkbox input "true"
click at [113, 306] on link "AB 🔄 Front-End Weekdays" at bounding box center [134, 293] width 183 height 39
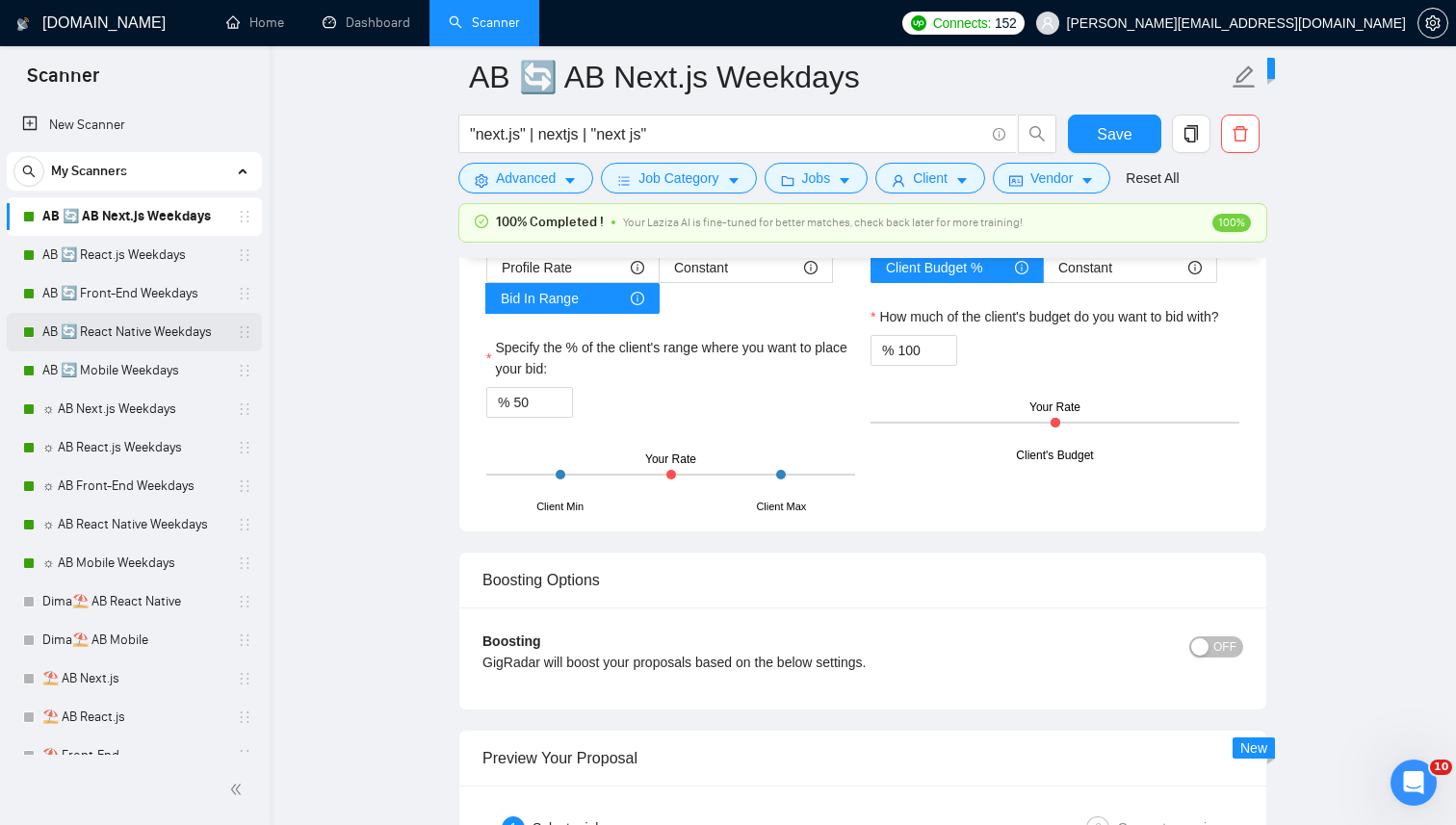
click at [104, 324] on link "AB 🔄 React Native Weekdays" at bounding box center [134, 332] width 183 height 39
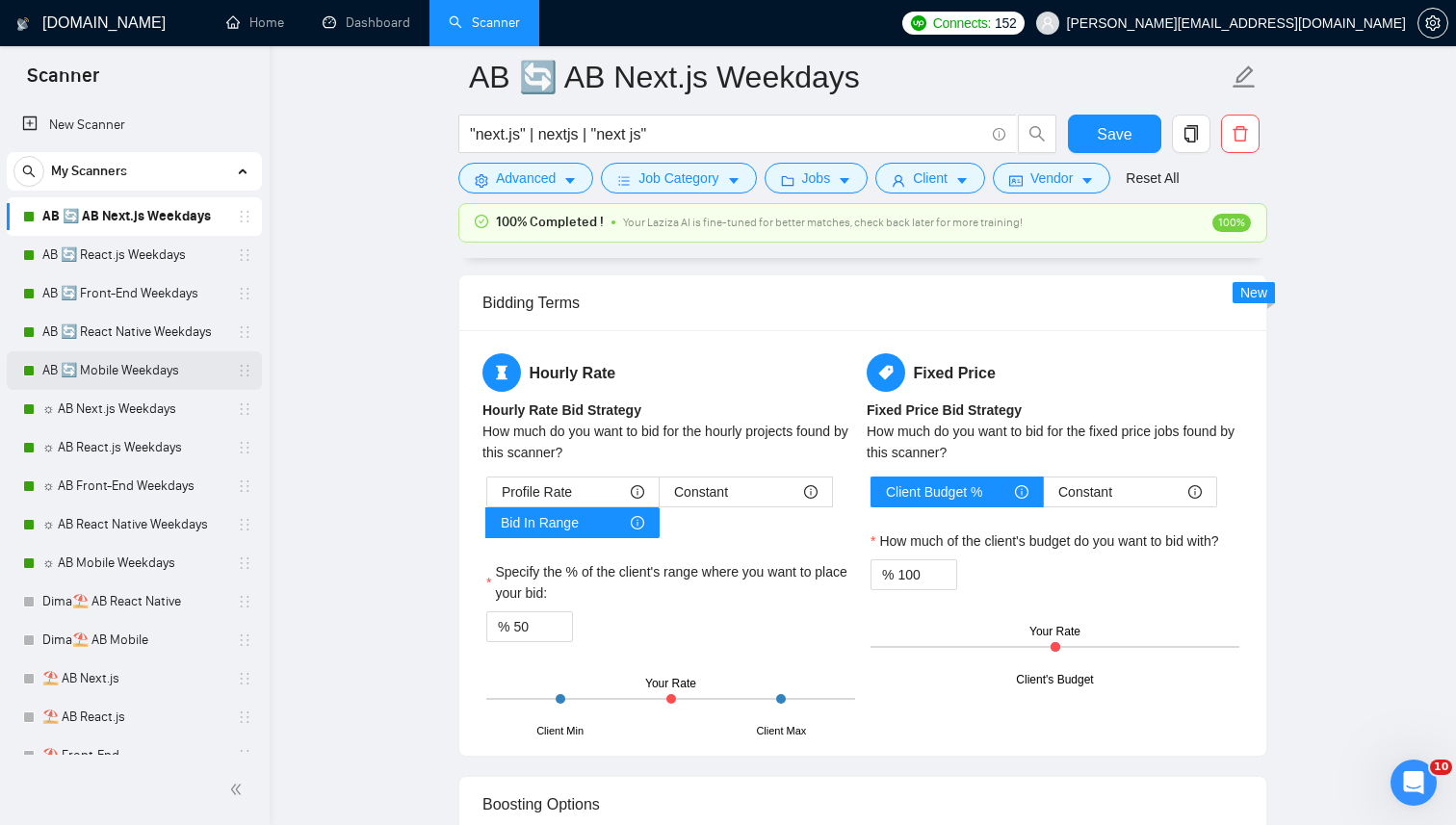
click at [87, 366] on link "AB 🔄 Mobile Weekdays" at bounding box center [134, 370] width 183 height 39
click at [68, 407] on link "☼ AB Next.js Weekdays" at bounding box center [134, 409] width 183 height 39
click at [61, 450] on link "☼ AB React.js Weekdays" at bounding box center [134, 448] width 183 height 39
click at [61, 497] on link "☼ AB Front-End Weekdays" at bounding box center [134, 486] width 183 height 39
click at [61, 530] on link "☼ AB React Native Weekdays" at bounding box center [134, 525] width 183 height 39
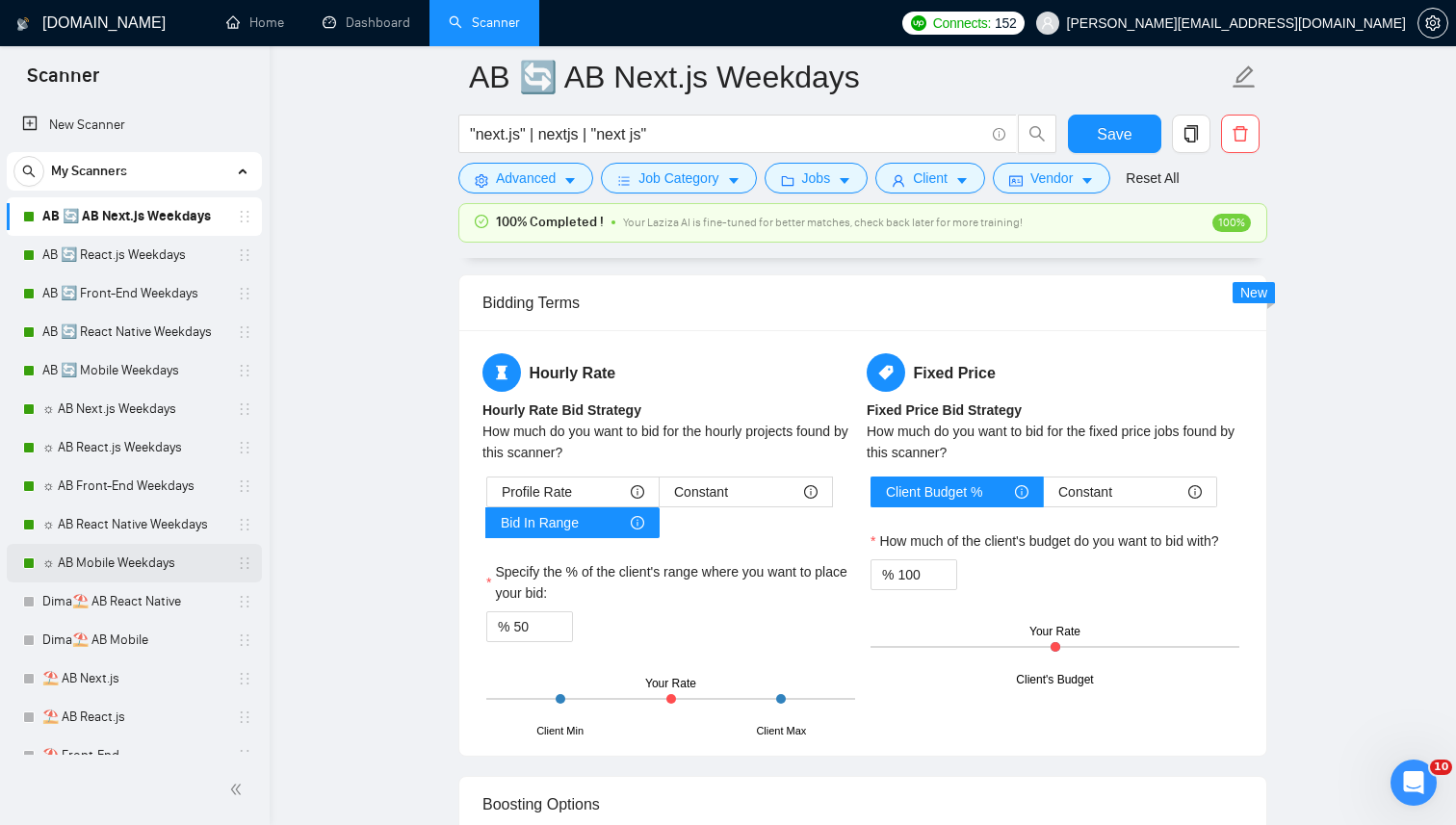
click at [59, 553] on link "☼ AB Mobile Weekdays" at bounding box center [134, 563] width 183 height 39
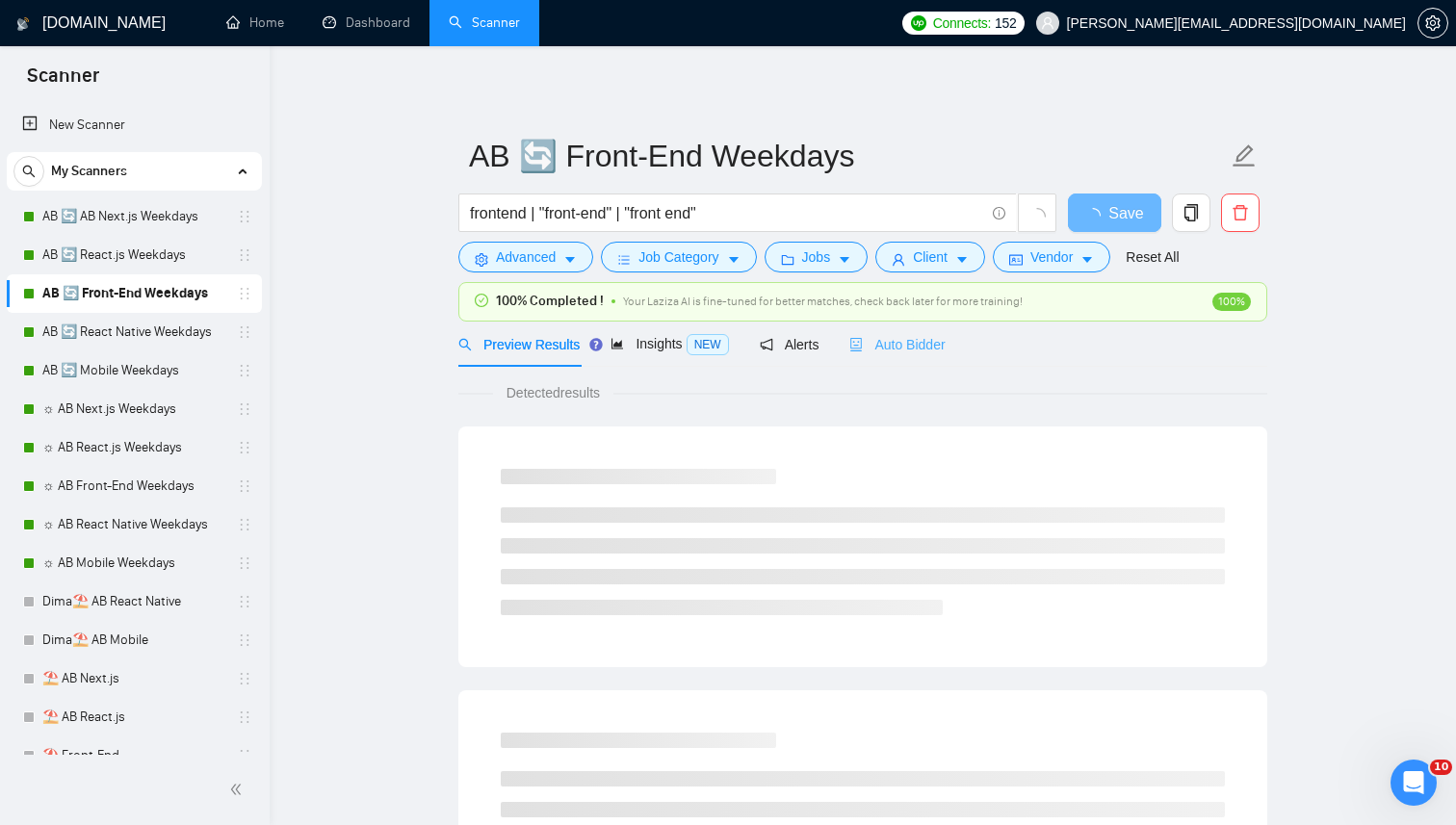
click at [934, 330] on div "Auto Bidder" at bounding box center [897, 345] width 95 height 46
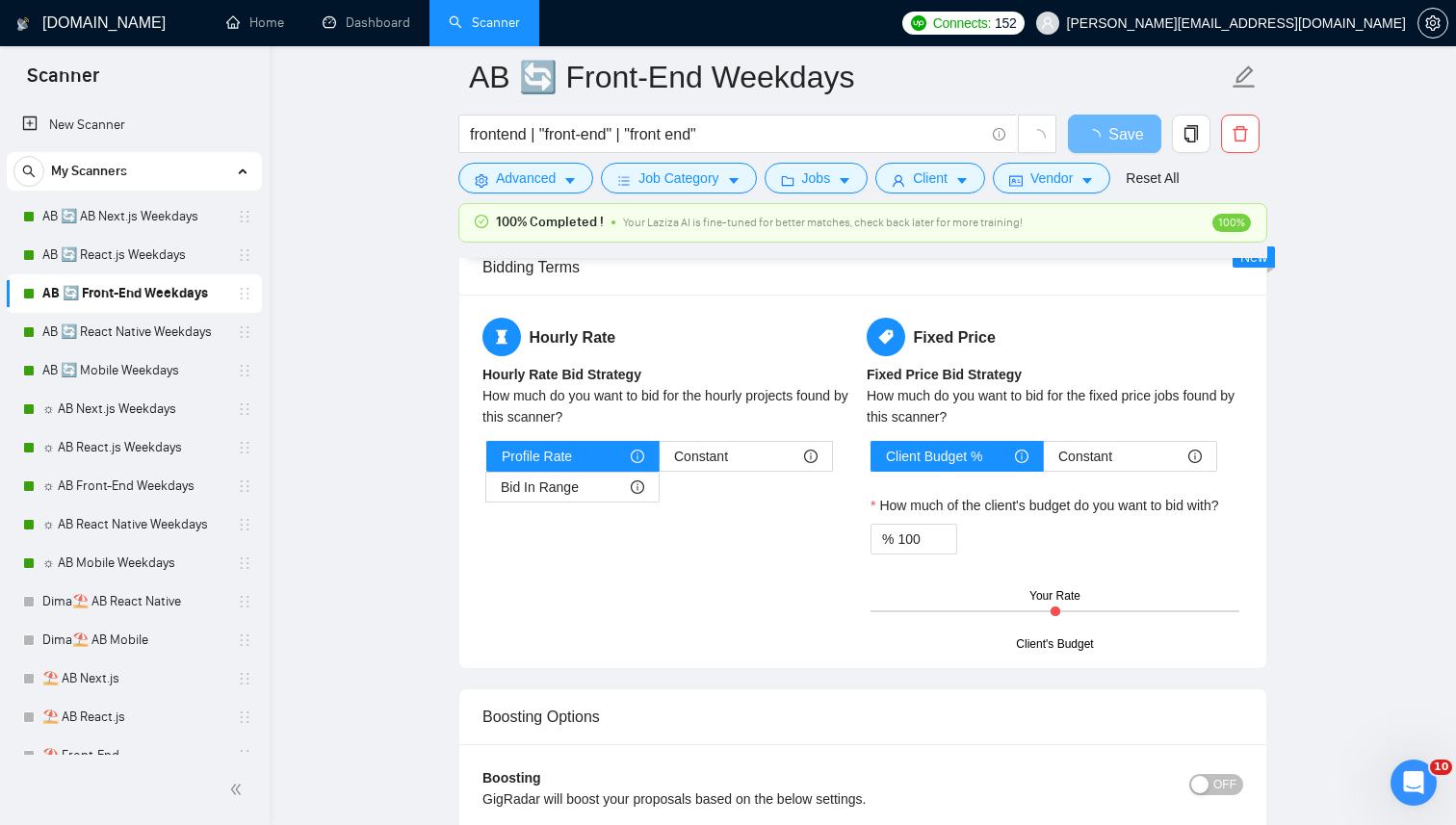
scroll to position [3237, 0]
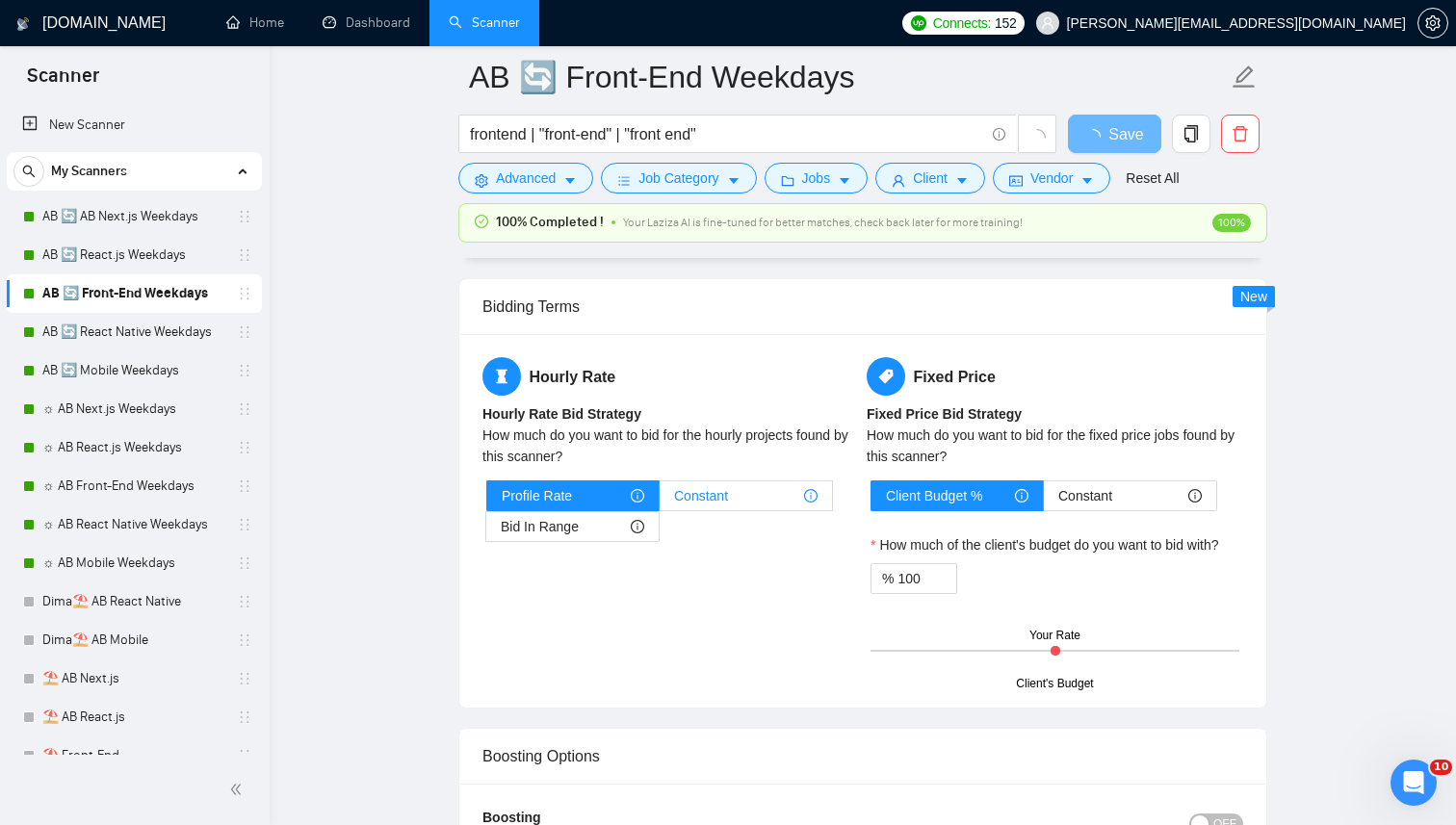
click at [696, 489] on span "Constant" at bounding box center [701, 495] width 53 height 29
click at [659, 501] on input "Constant" at bounding box center [659, 501] width 0 height 0
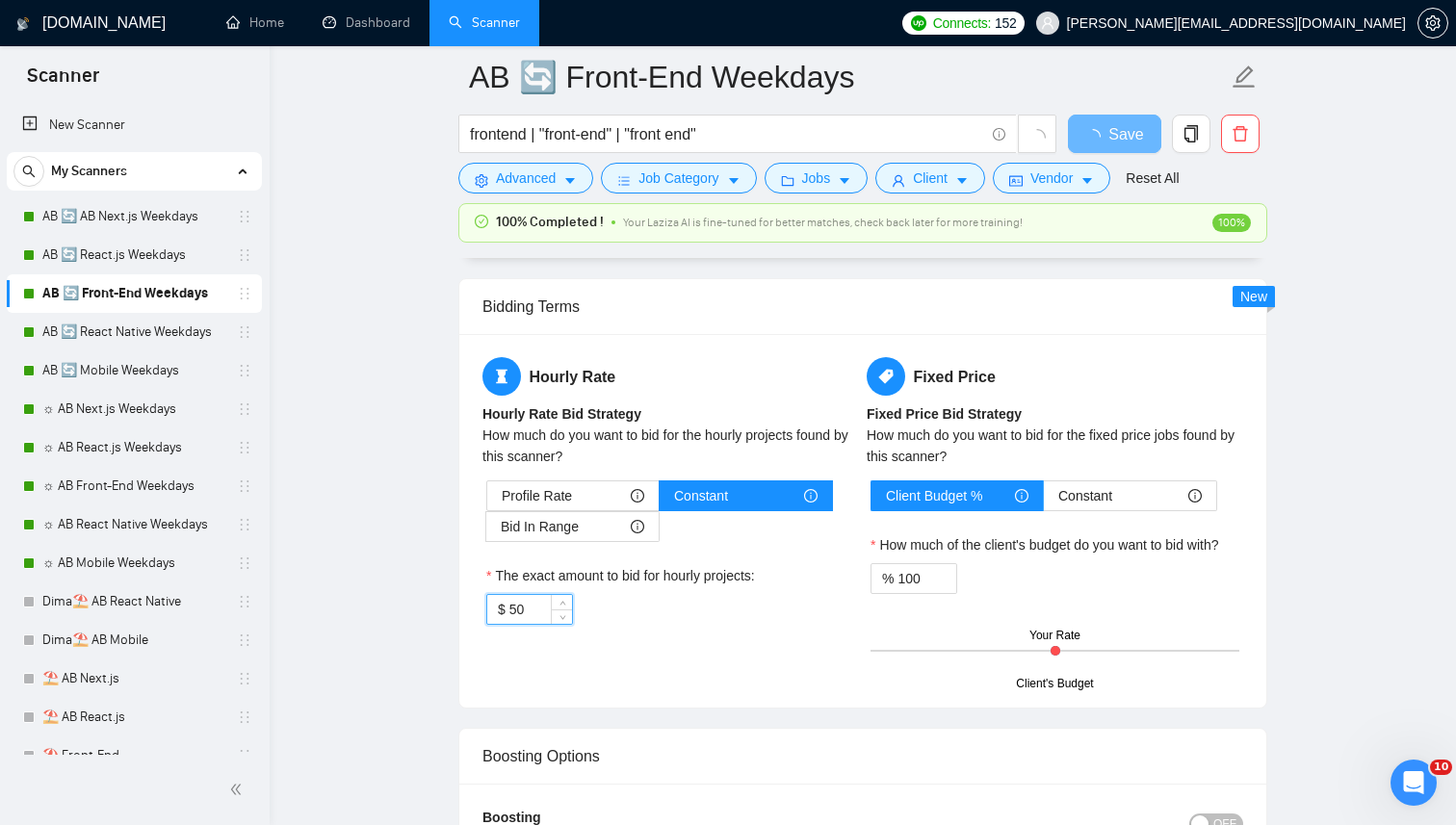
click at [527, 598] on input "50" at bounding box center [539, 609] width 62 height 29
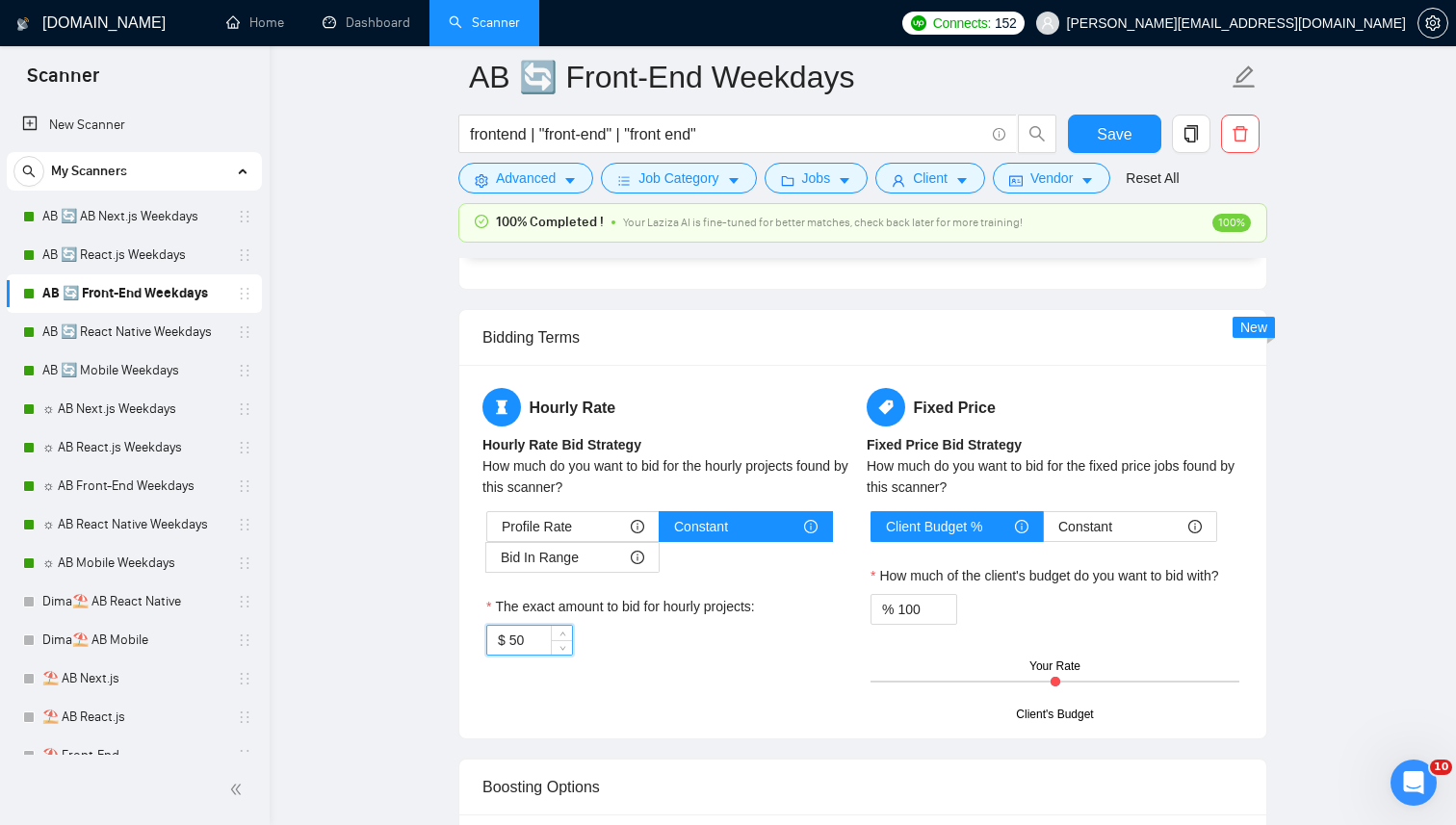
click at [522, 676] on div "Hourly Rate Hourly Rate Bid Strategy How much do you want to bid for the hourly…" at bounding box center [670, 534] width 384 height 291
click at [525, 651] on input "50" at bounding box center [539, 640] width 62 height 29
type input "25"
click at [692, 631] on div "$ 25" at bounding box center [670, 640] width 368 height 31
click at [1134, 127] on button "Save" at bounding box center [1115, 134] width 93 height 39
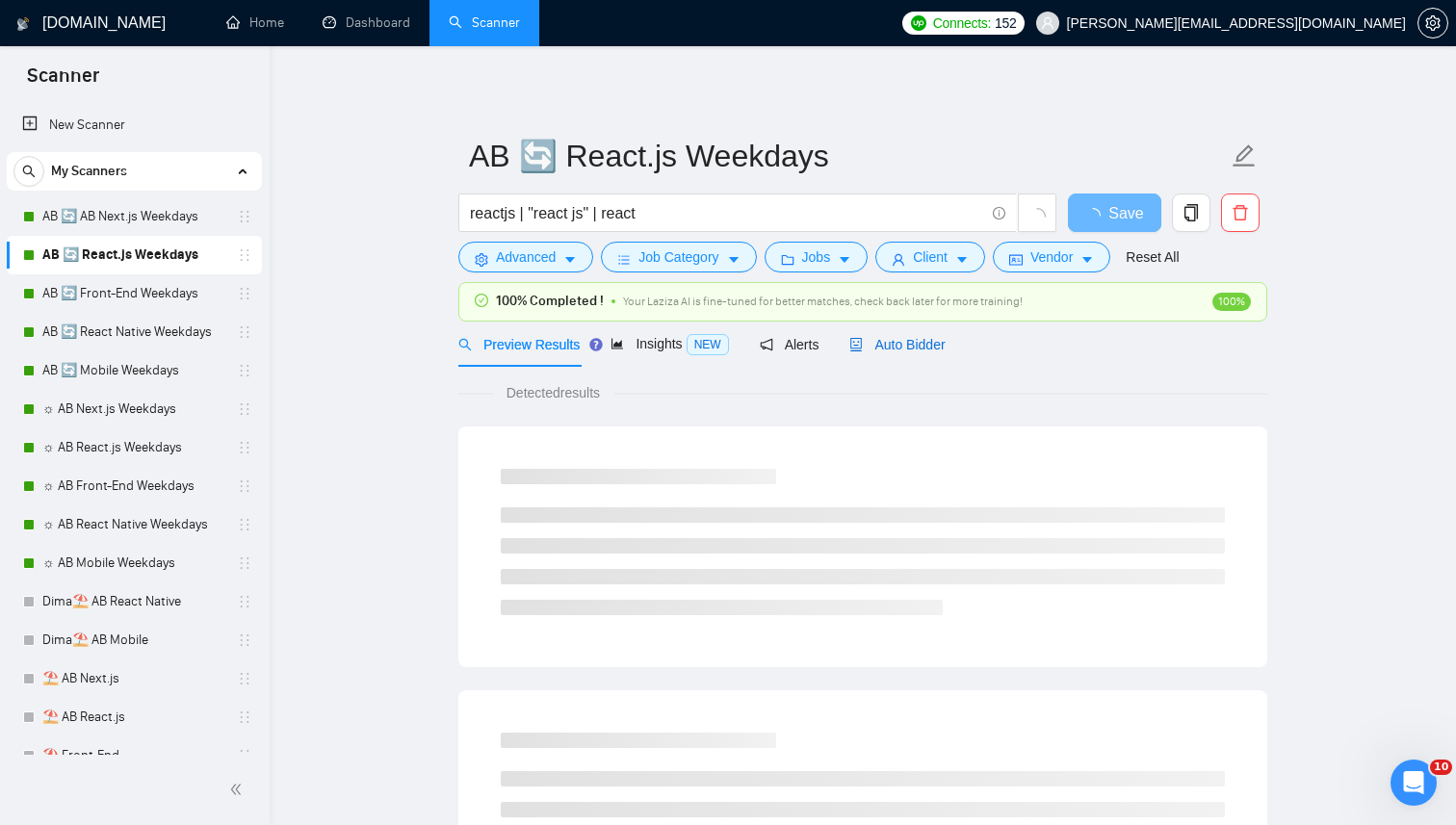
click at [886, 342] on span "Auto Bidder" at bounding box center [897, 345] width 95 height 16
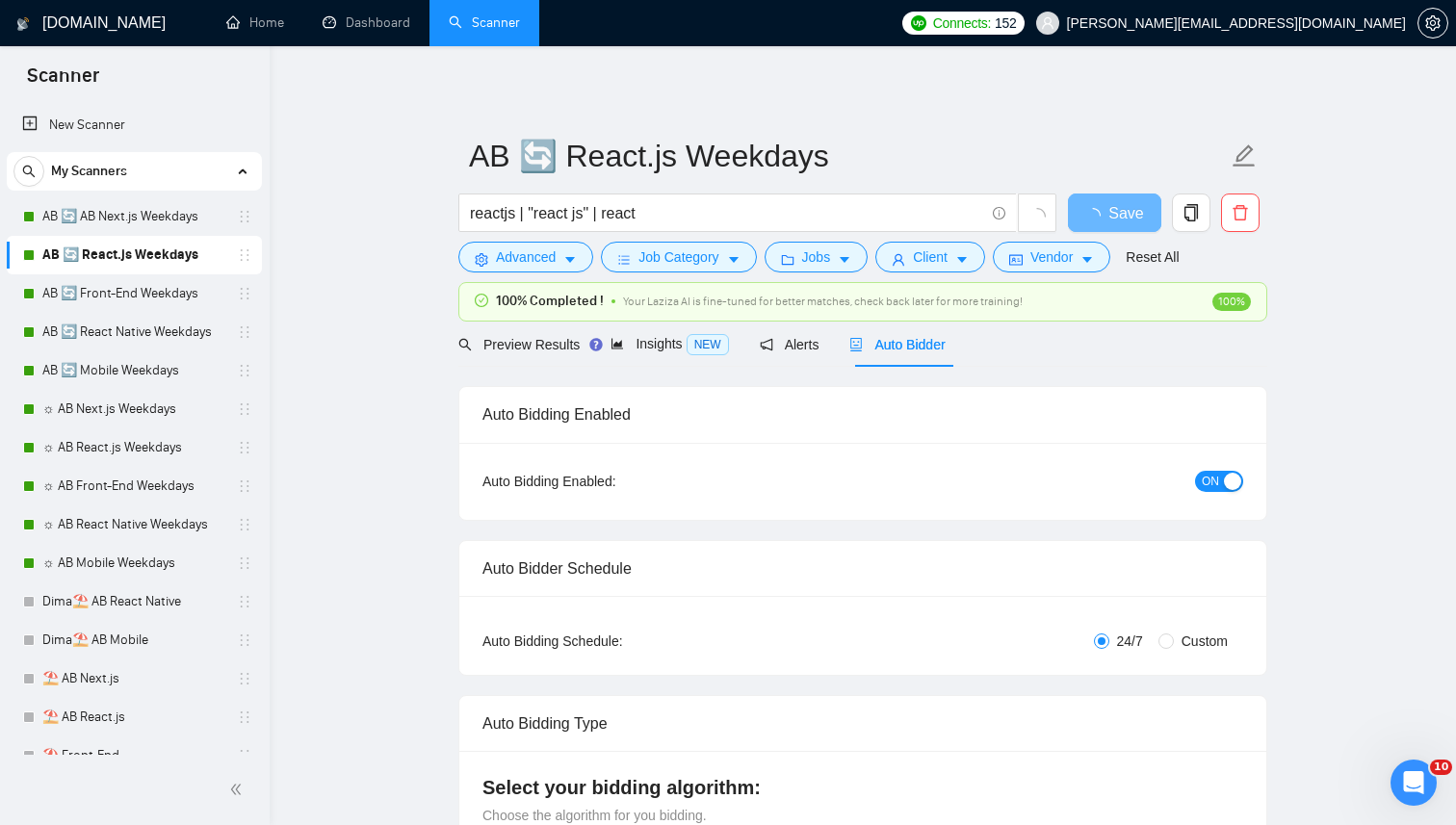
radio input "false"
radio input "true"
checkbox input "true"
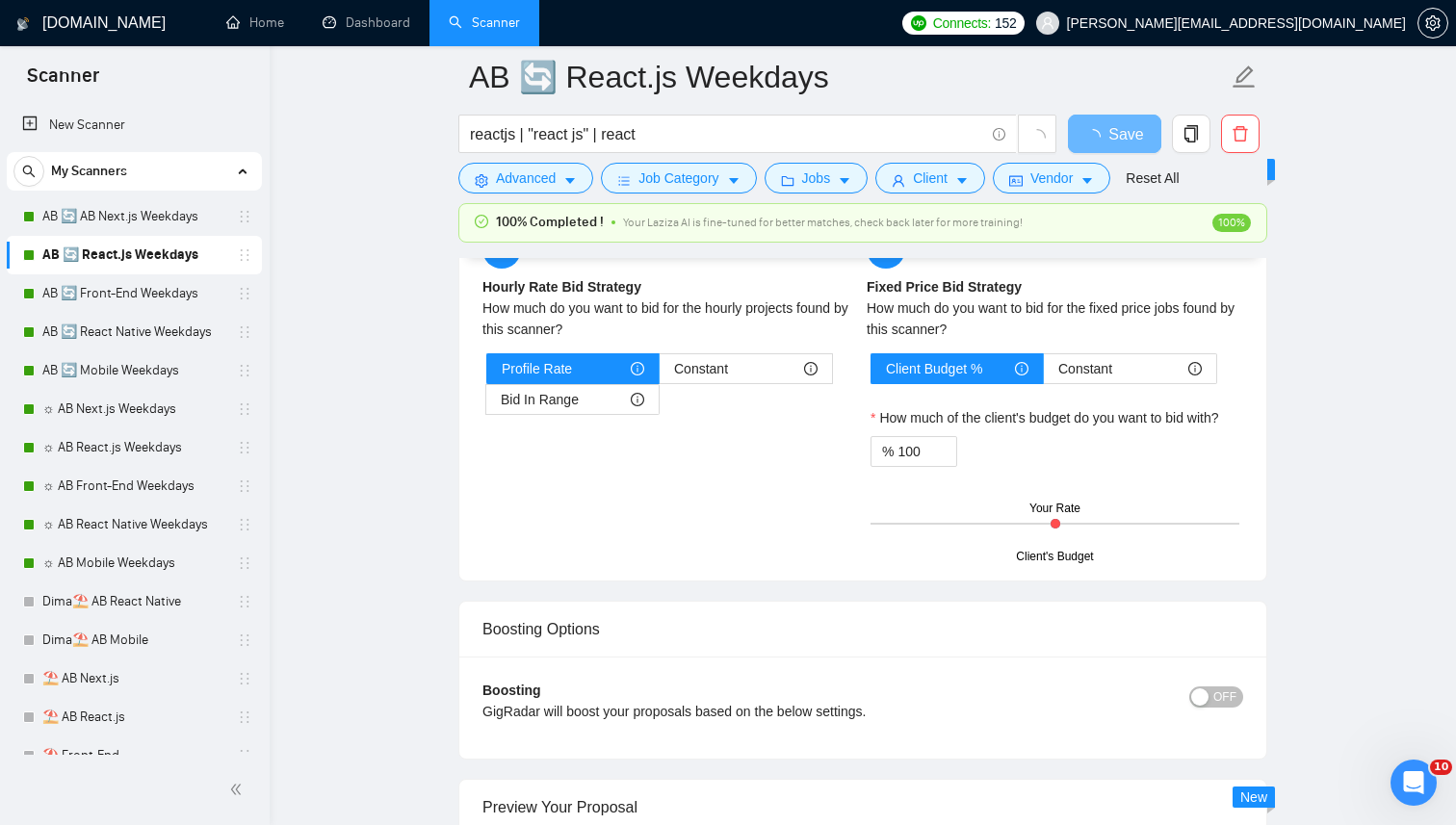
scroll to position [3364, 0]
click at [778, 361] on div "Constant" at bounding box center [745, 367] width 144 height 29
click at [659, 372] on input "Constant" at bounding box center [659, 372] width 0 height 0
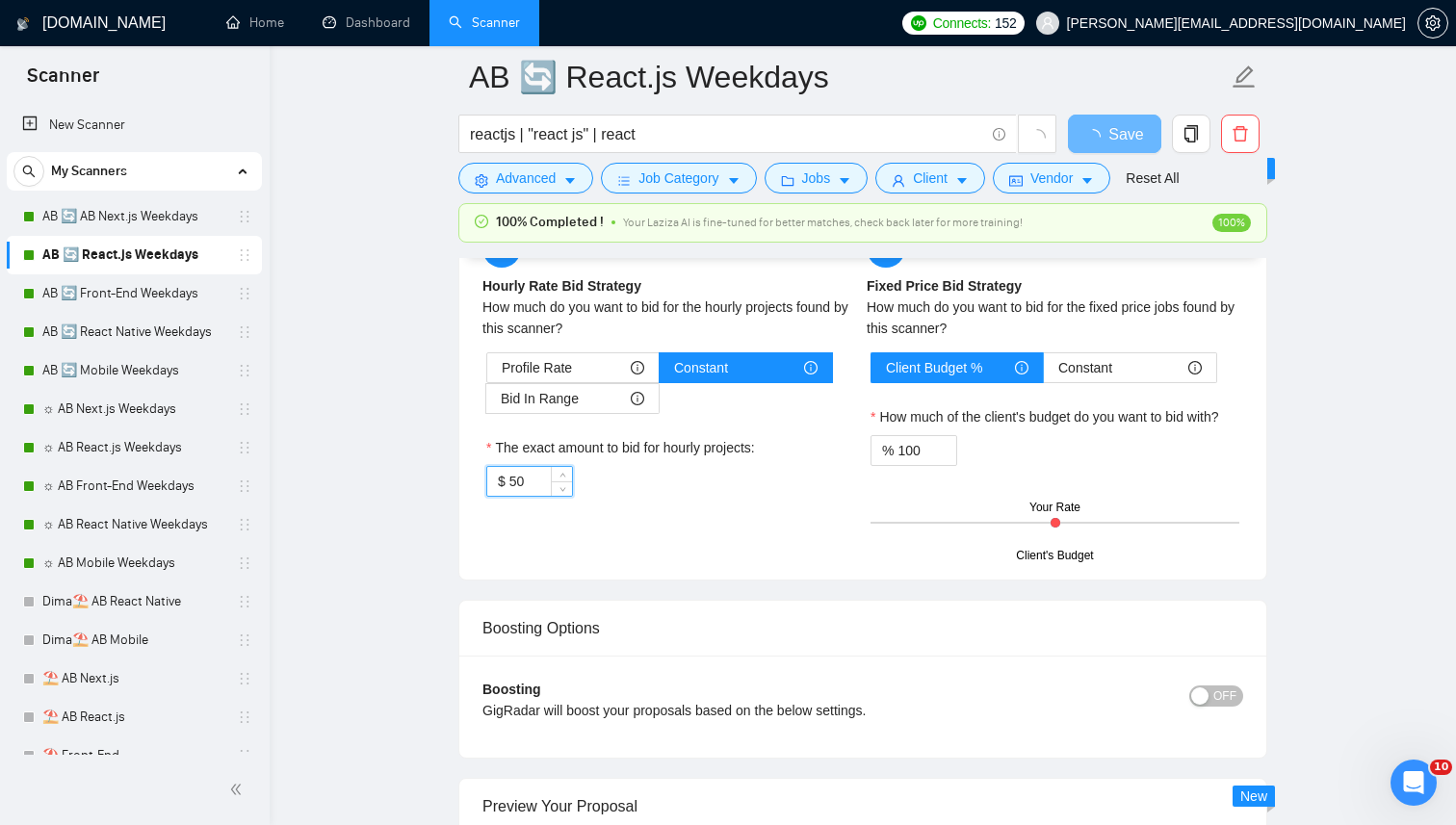
drag, startPoint x: 530, startPoint y: 472, endPoint x: 409, endPoint y: 472, distance: 121.0
type input "25"
click at [637, 473] on div "$ 25" at bounding box center [670, 481] width 368 height 31
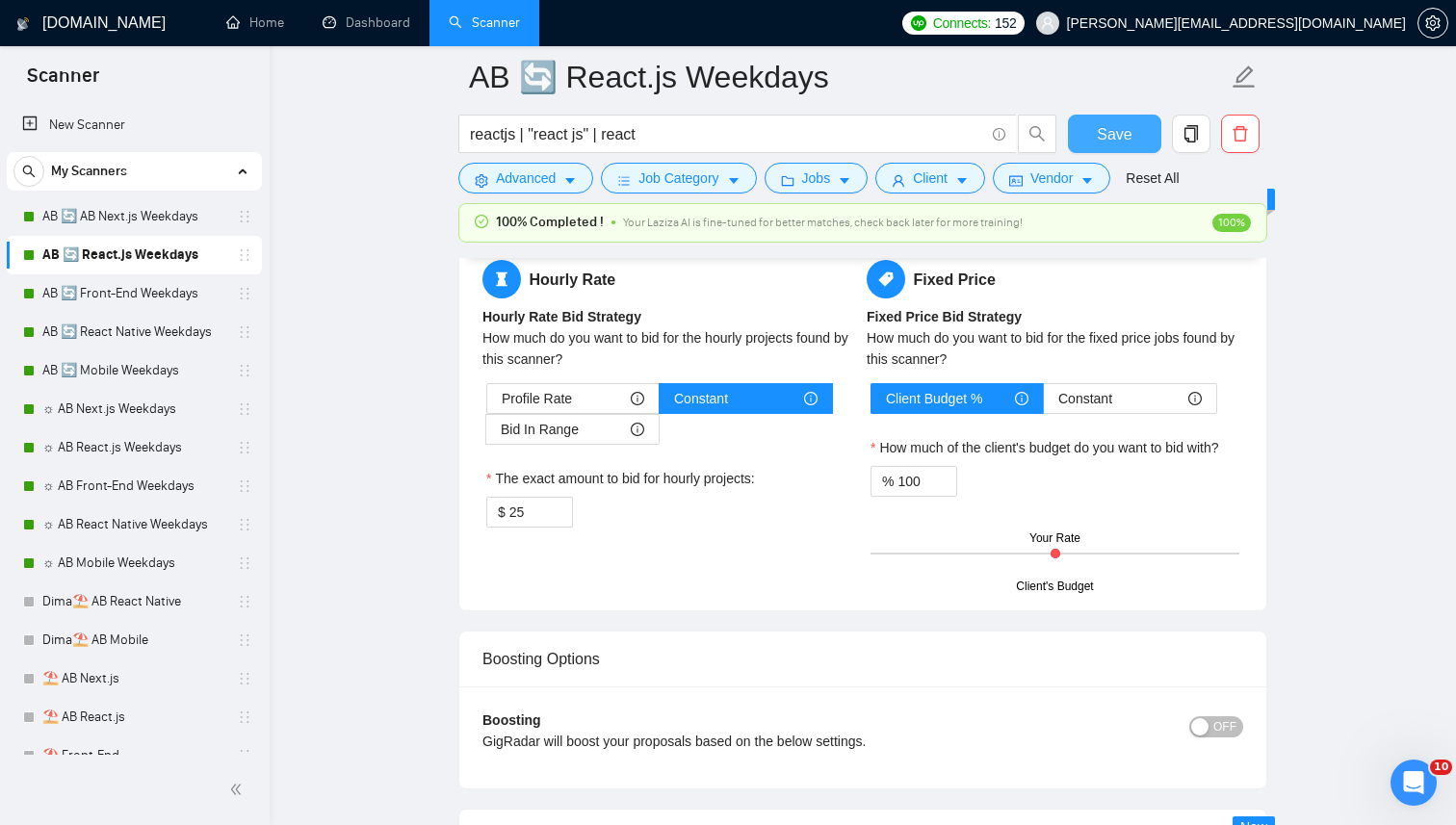
click at [1129, 147] on button "Save" at bounding box center [1115, 134] width 93 height 39
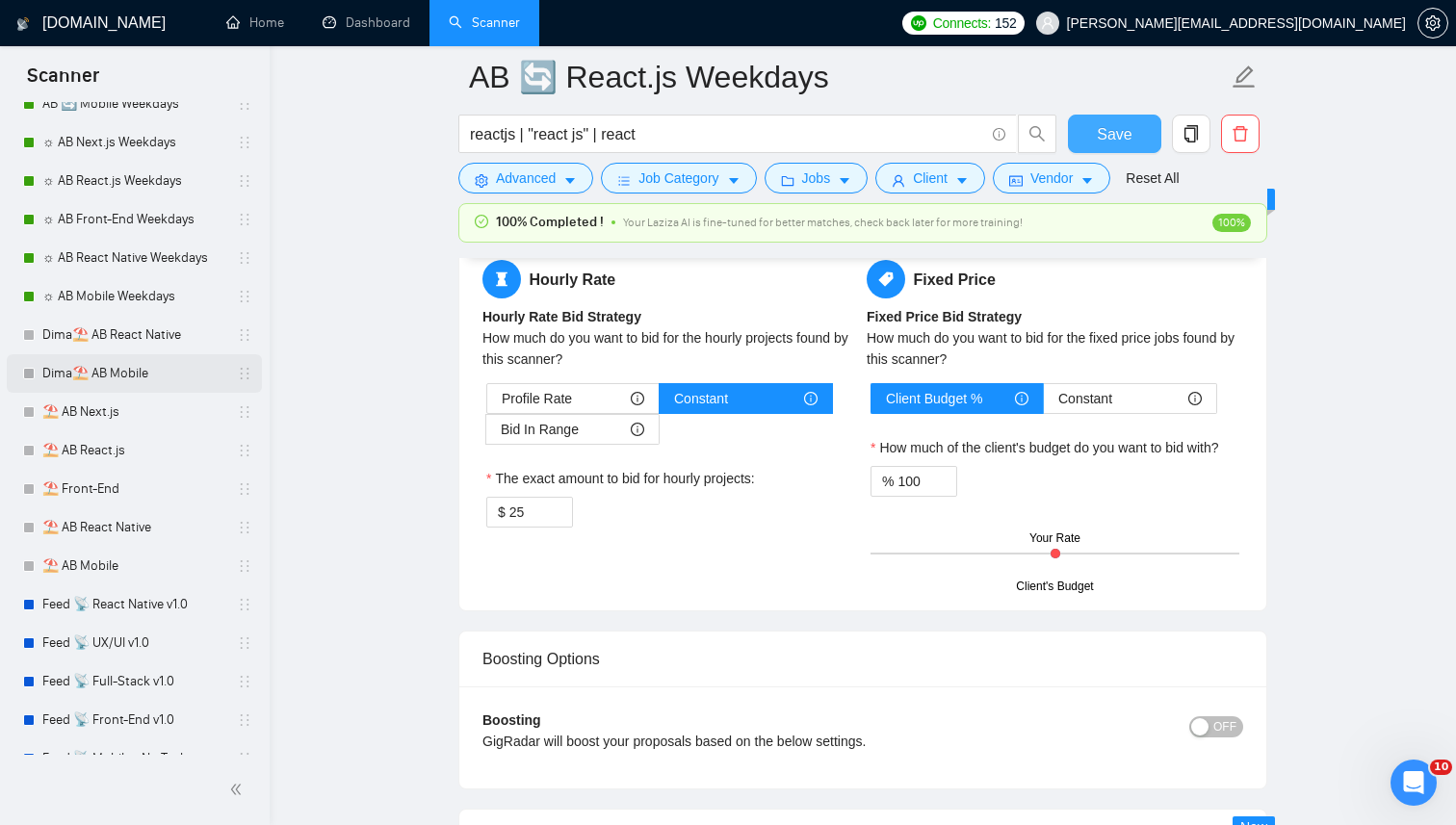
scroll to position [367, 0]
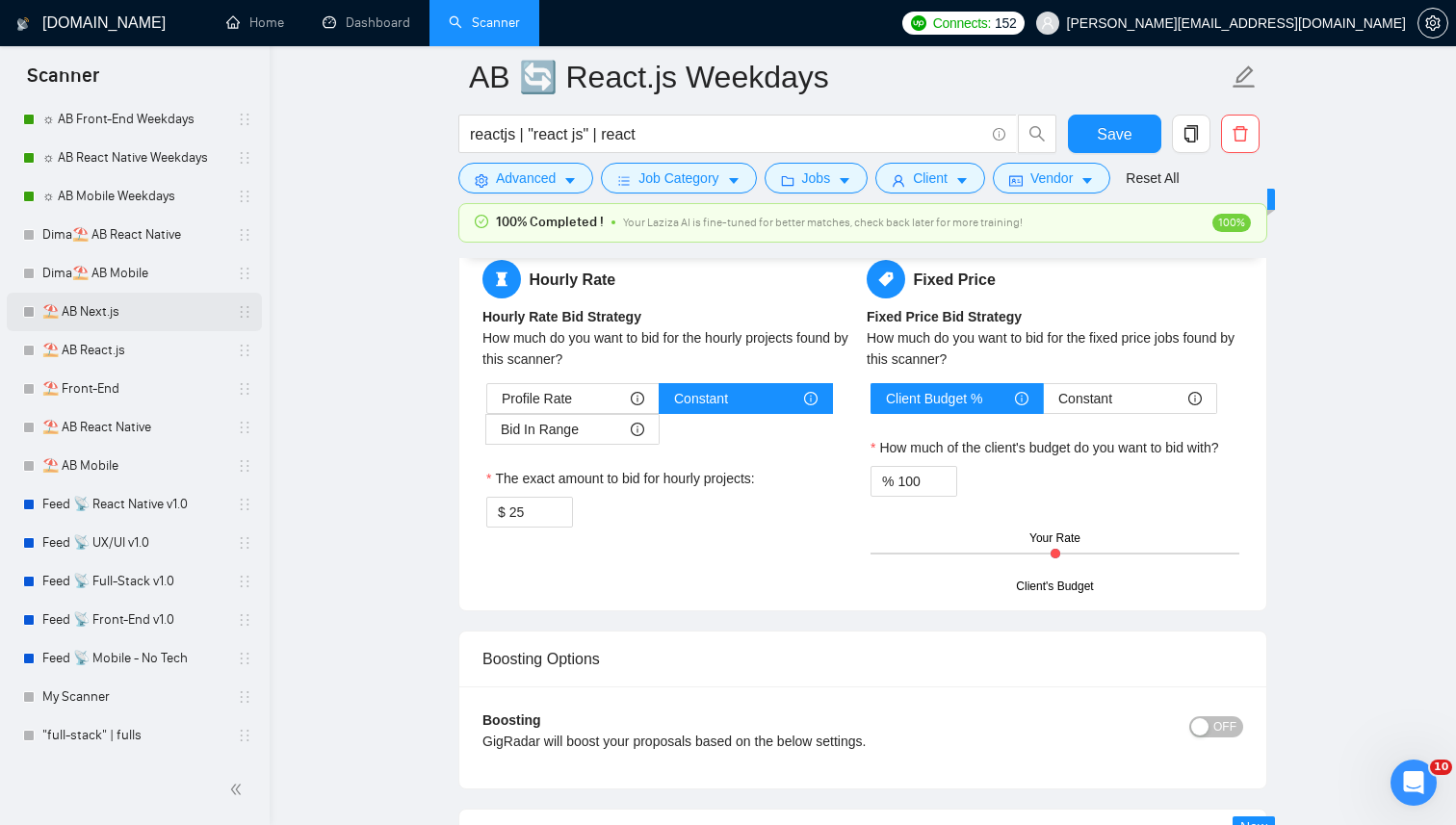
click at [126, 315] on link "⛱️ AB Next.js" at bounding box center [134, 312] width 183 height 39
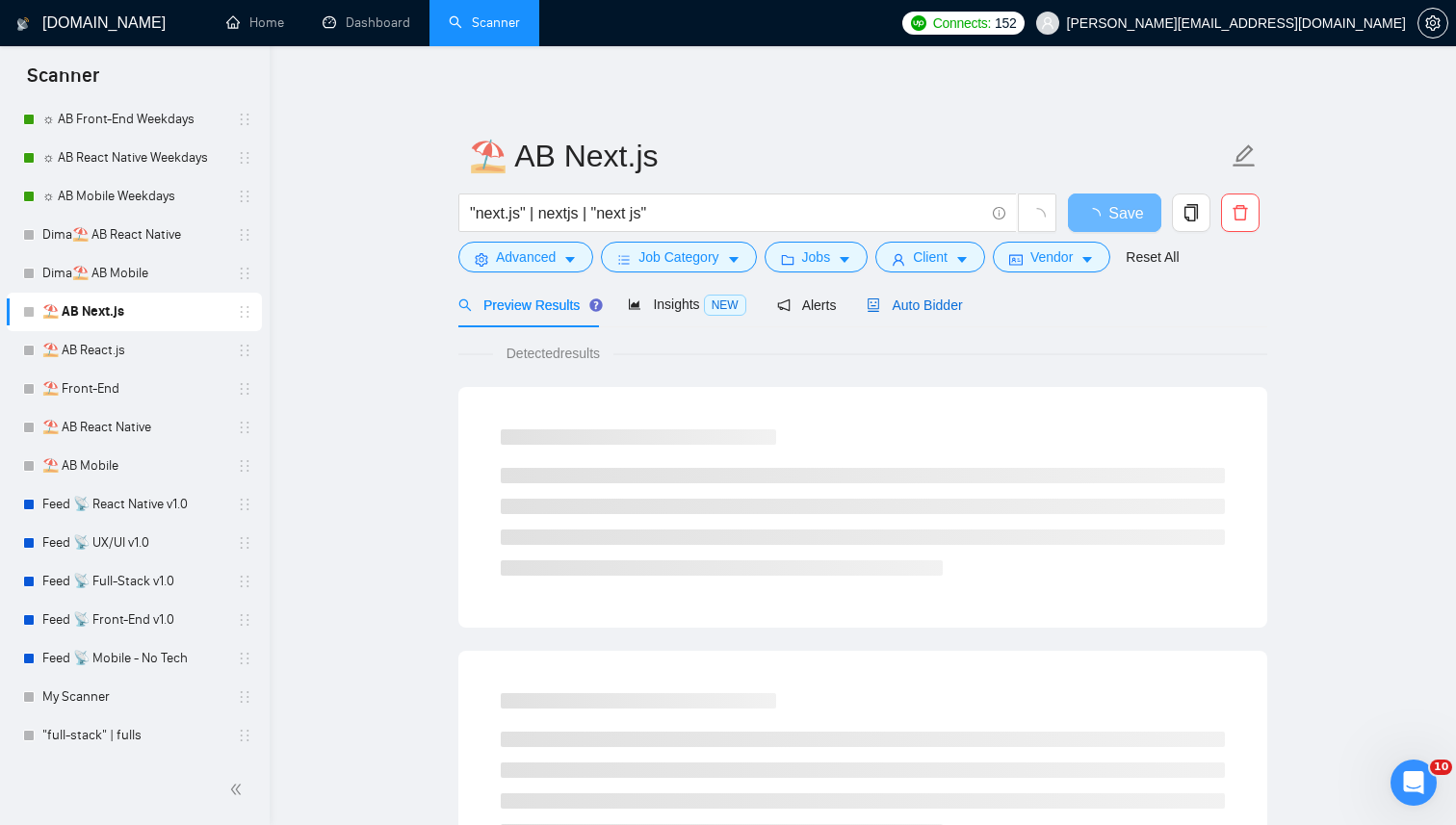
click at [884, 312] on span "Auto Bidder" at bounding box center [914, 306] width 95 height 16
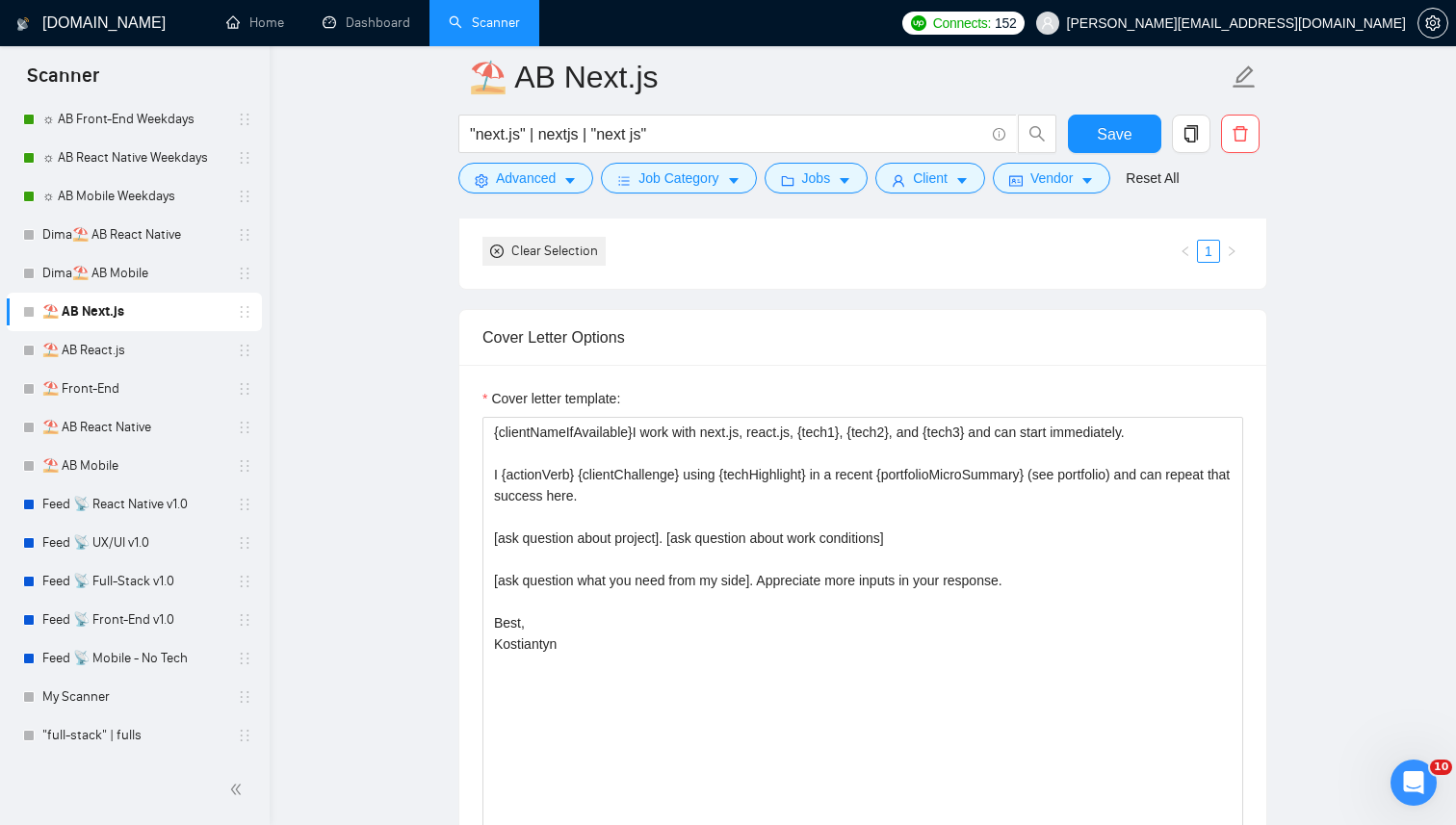
scroll to position [2328, 0]
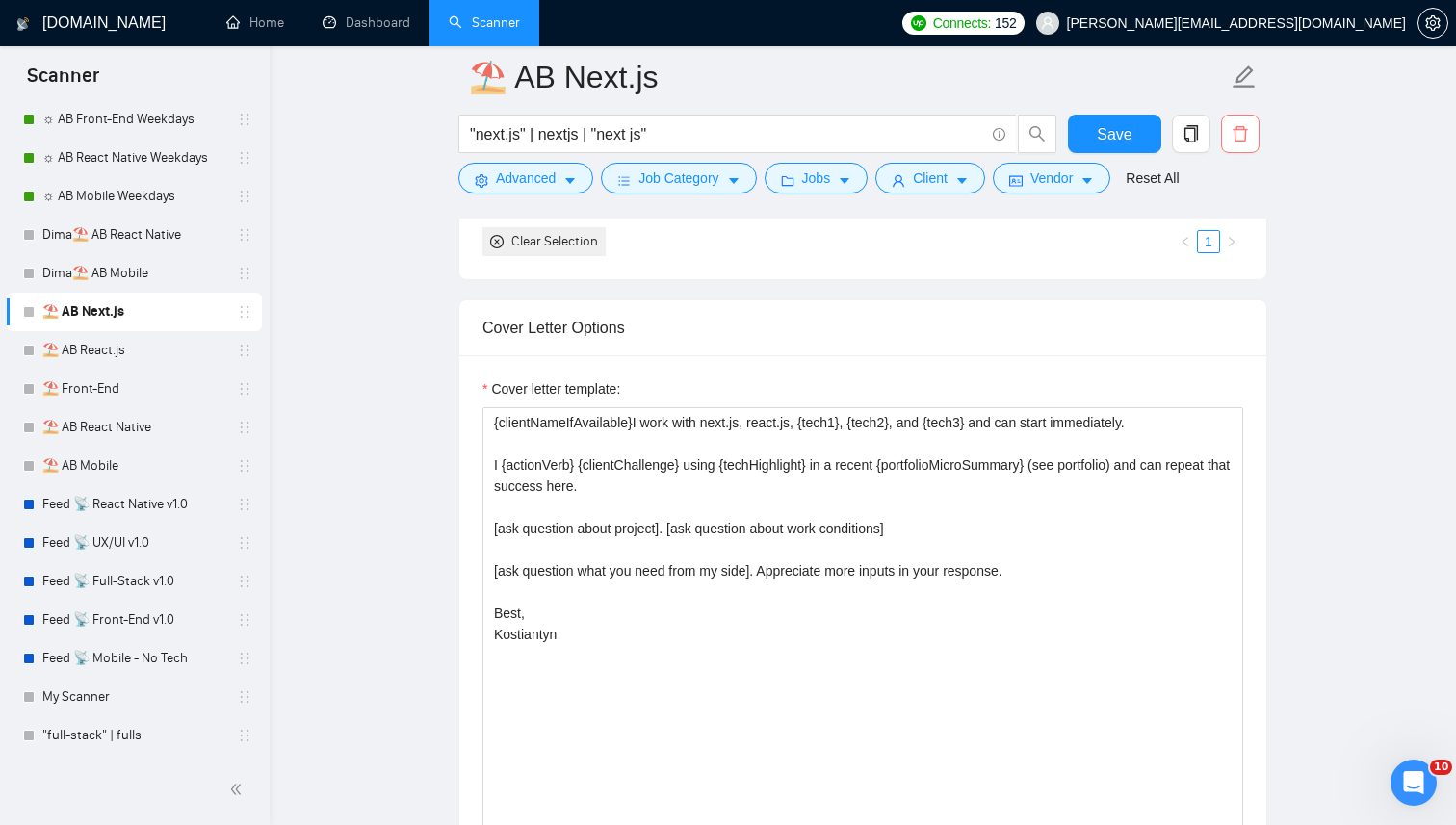
click at [1237, 116] on button "button" at bounding box center [1239, 134] width 39 height 39
click at [1227, 224] on span "Yes" at bounding box center [1216, 231] width 22 height 21
click at [146, 338] on link "⛱️ AB React.js" at bounding box center [134, 351] width 183 height 39
click at [114, 381] on link "⛱️ Front-End" at bounding box center [134, 388] width 183 height 39
click at [101, 434] on link "⛱️ AB React Native" at bounding box center [134, 427] width 183 height 39
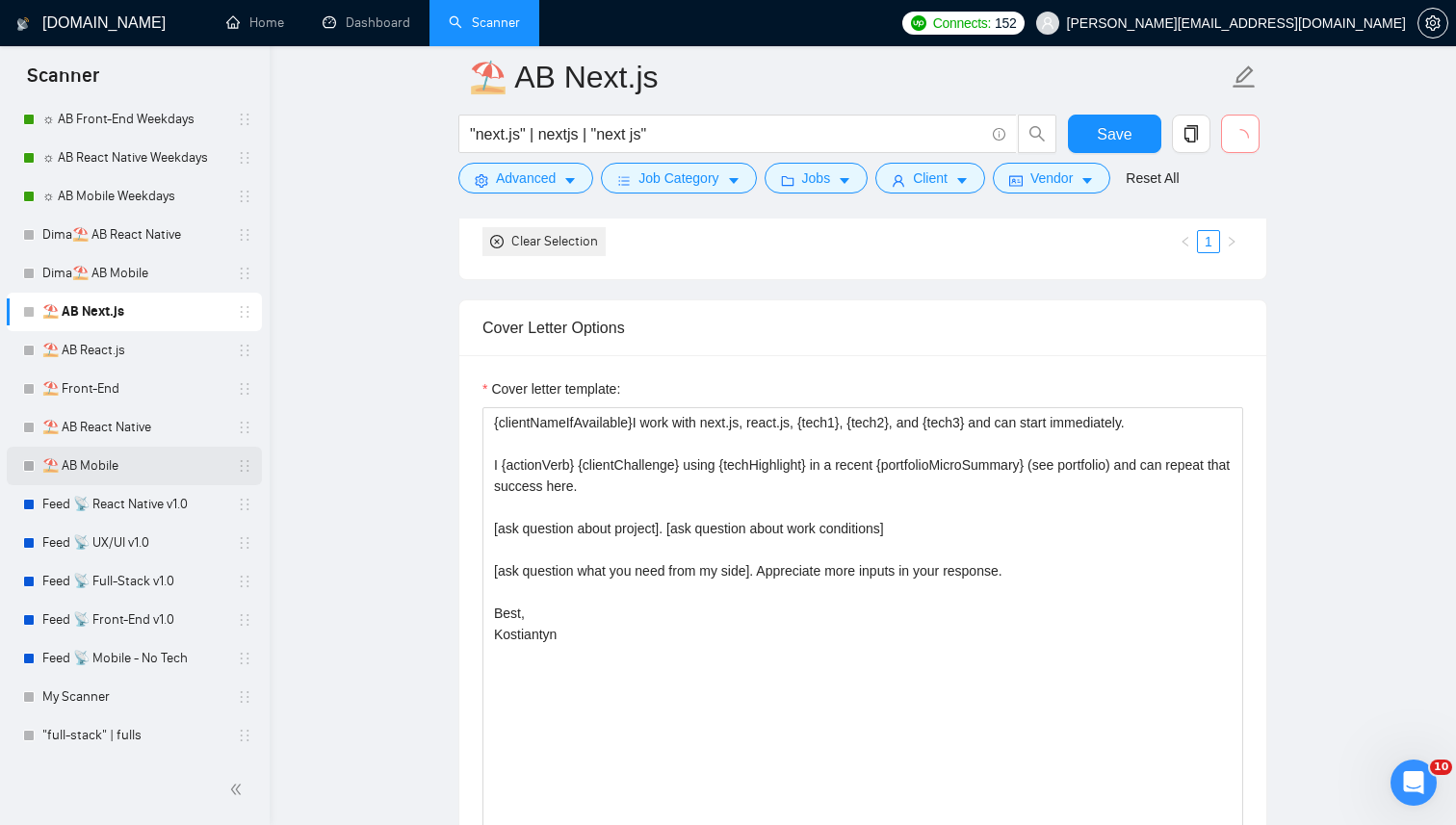
click at [92, 462] on link "⛱️ AB Mobile" at bounding box center [134, 465] width 183 height 39
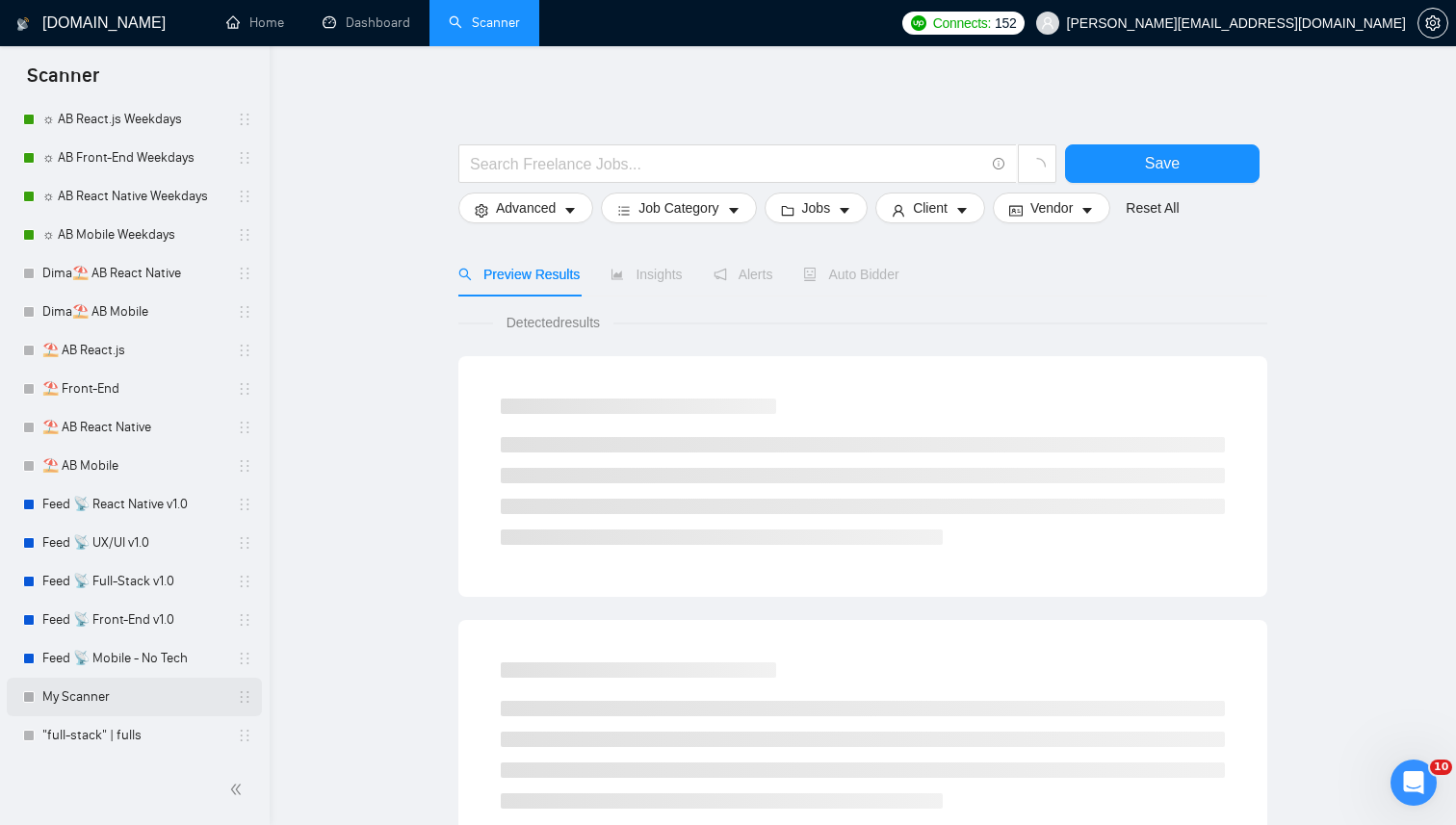
scroll to position [8, 0]
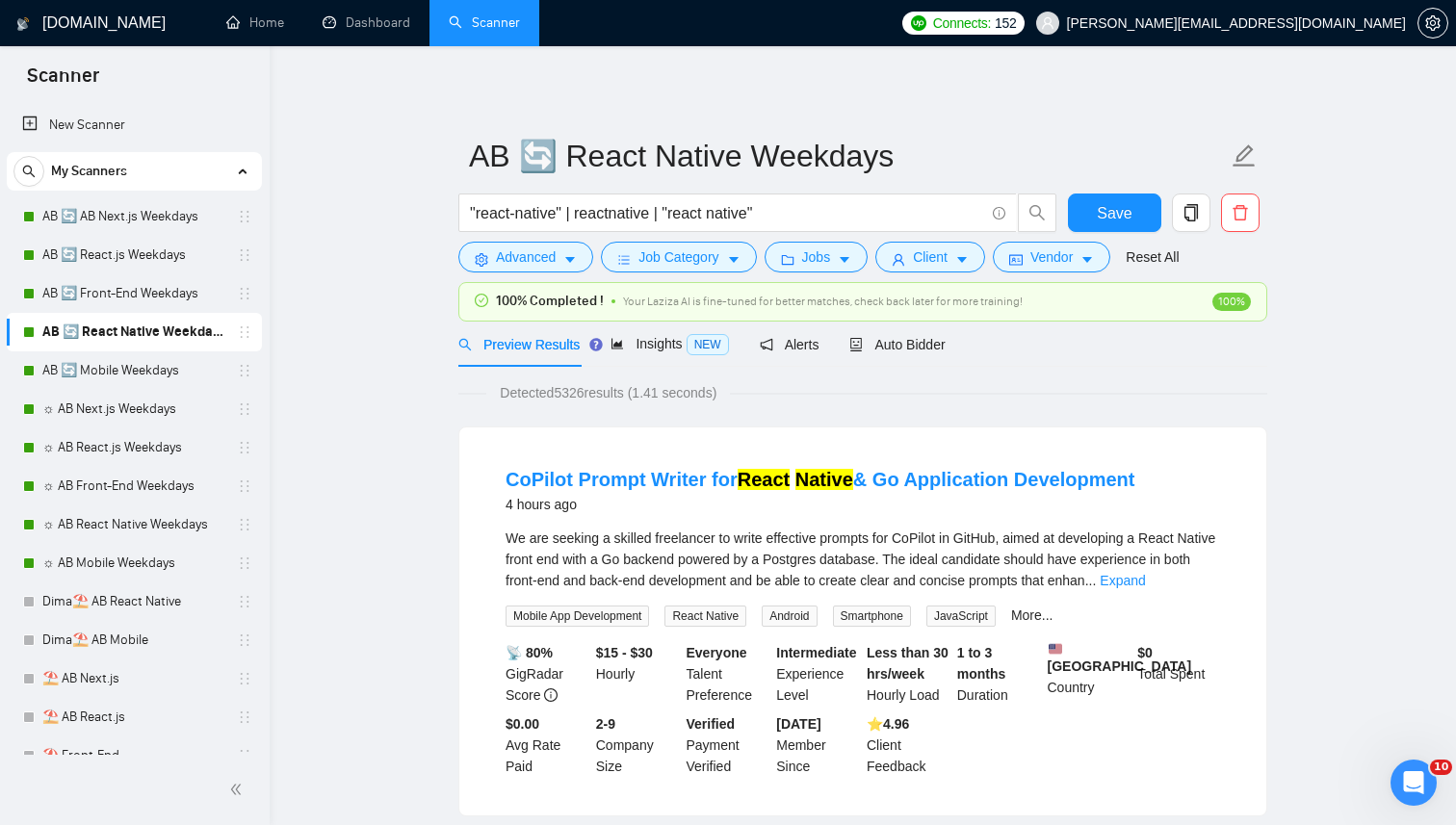
click at [843, 325] on div "Preview Results Insights NEW Alerts Auto Bidder" at bounding box center [702, 345] width 487 height 46
click at [861, 332] on div "Preview Results Insights NEW Alerts Auto Bidder" at bounding box center [711, 345] width 505 height 46
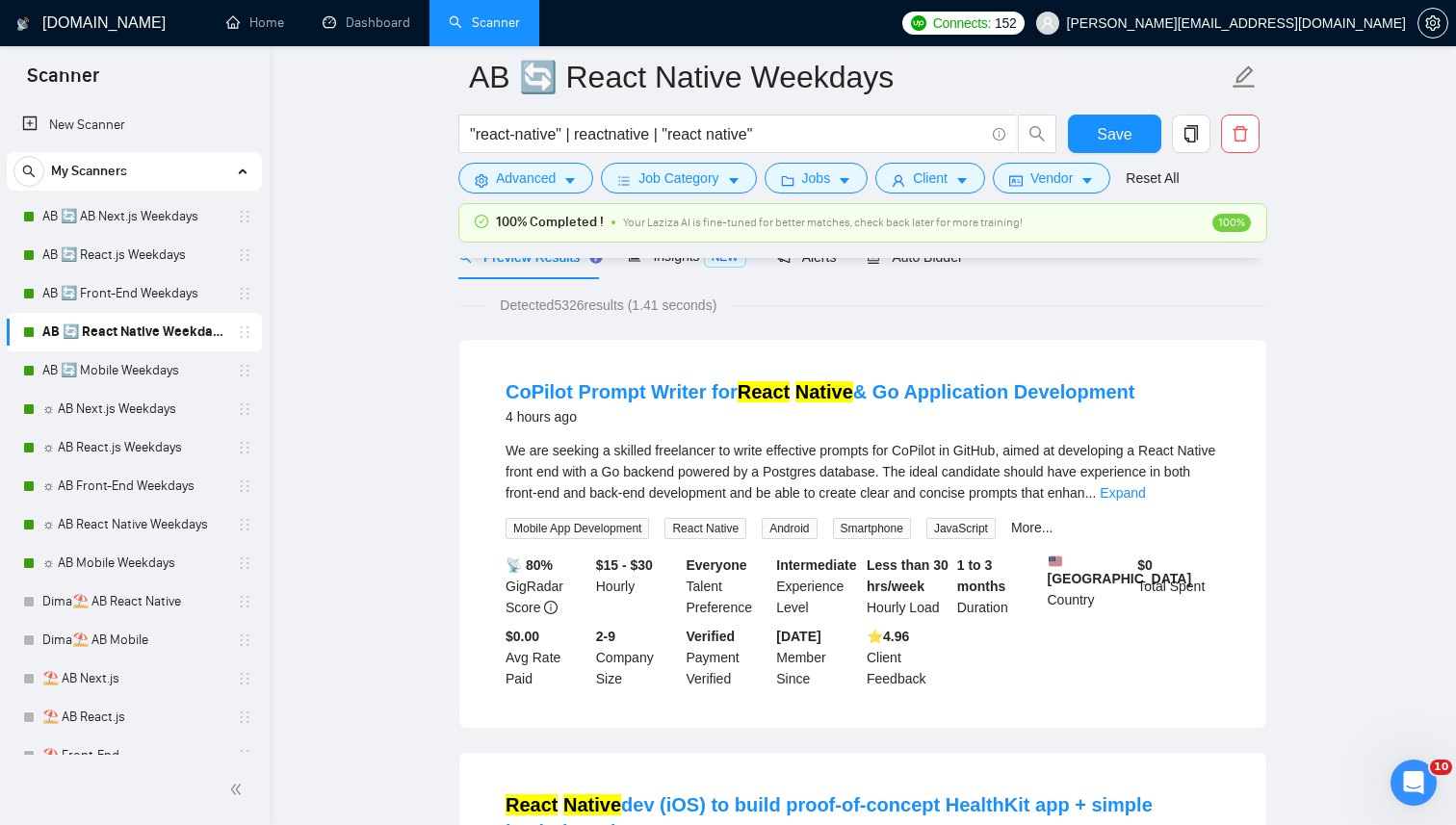
scroll to position [95, 0]
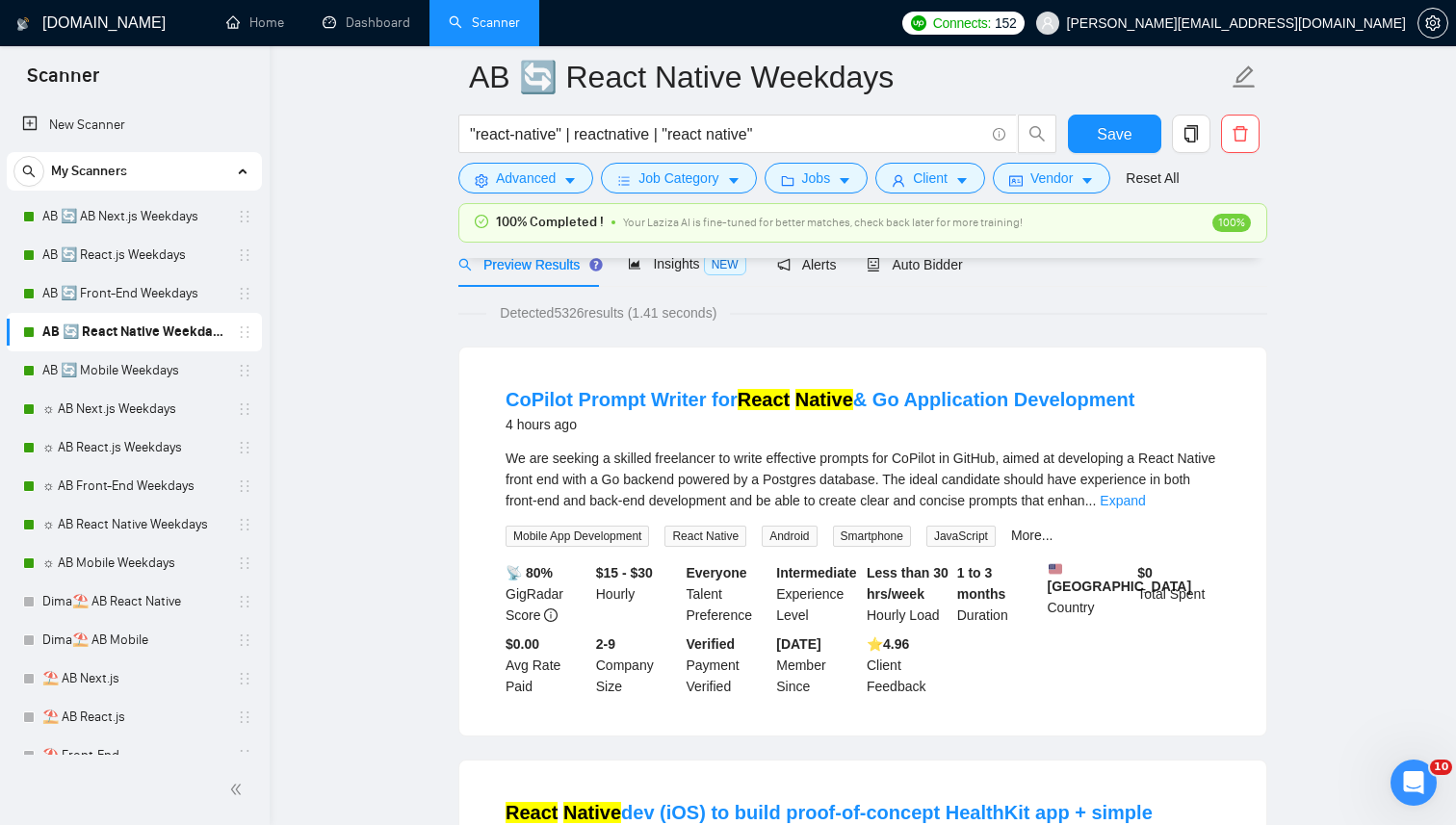
click at [963, 248] on div "100% Completed ! Your Laziza AI is fine-tuned for better matches, check back la…" at bounding box center [862, 230] width 809 height 54
click at [960, 258] on div "100% Completed ! Your Laziza AI is fine-tuned for better matches, check back la…" at bounding box center [862, 230] width 809 height 54
click at [957, 264] on span "Auto Bidder" at bounding box center [914, 265] width 95 height 16
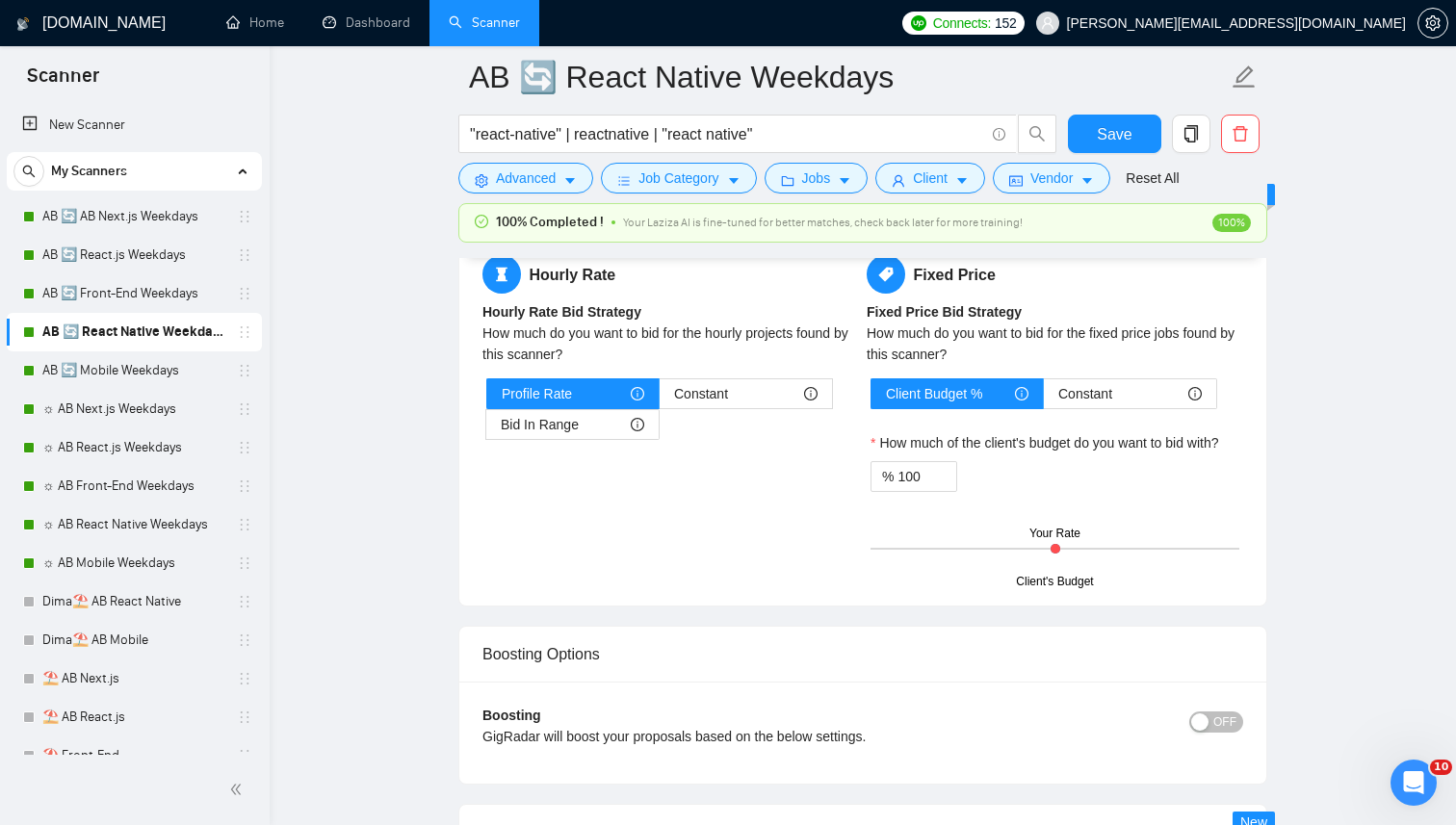
scroll to position [3392, 0]
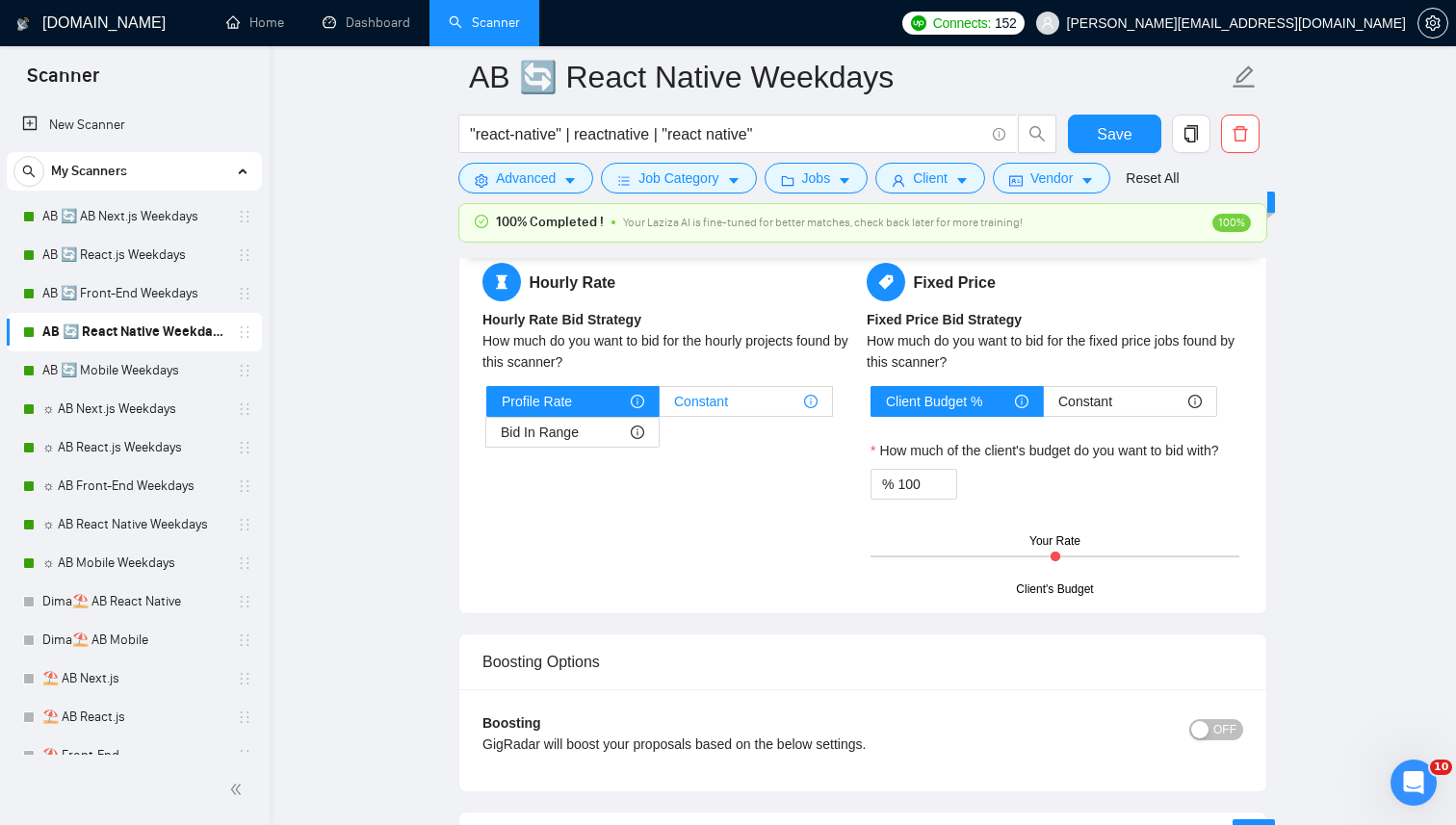
click at [677, 394] on span "Constant" at bounding box center [701, 401] width 53 height 29
click at [659, 406] on input "Constant" at bounding box center [659, 406] width 0 height 0
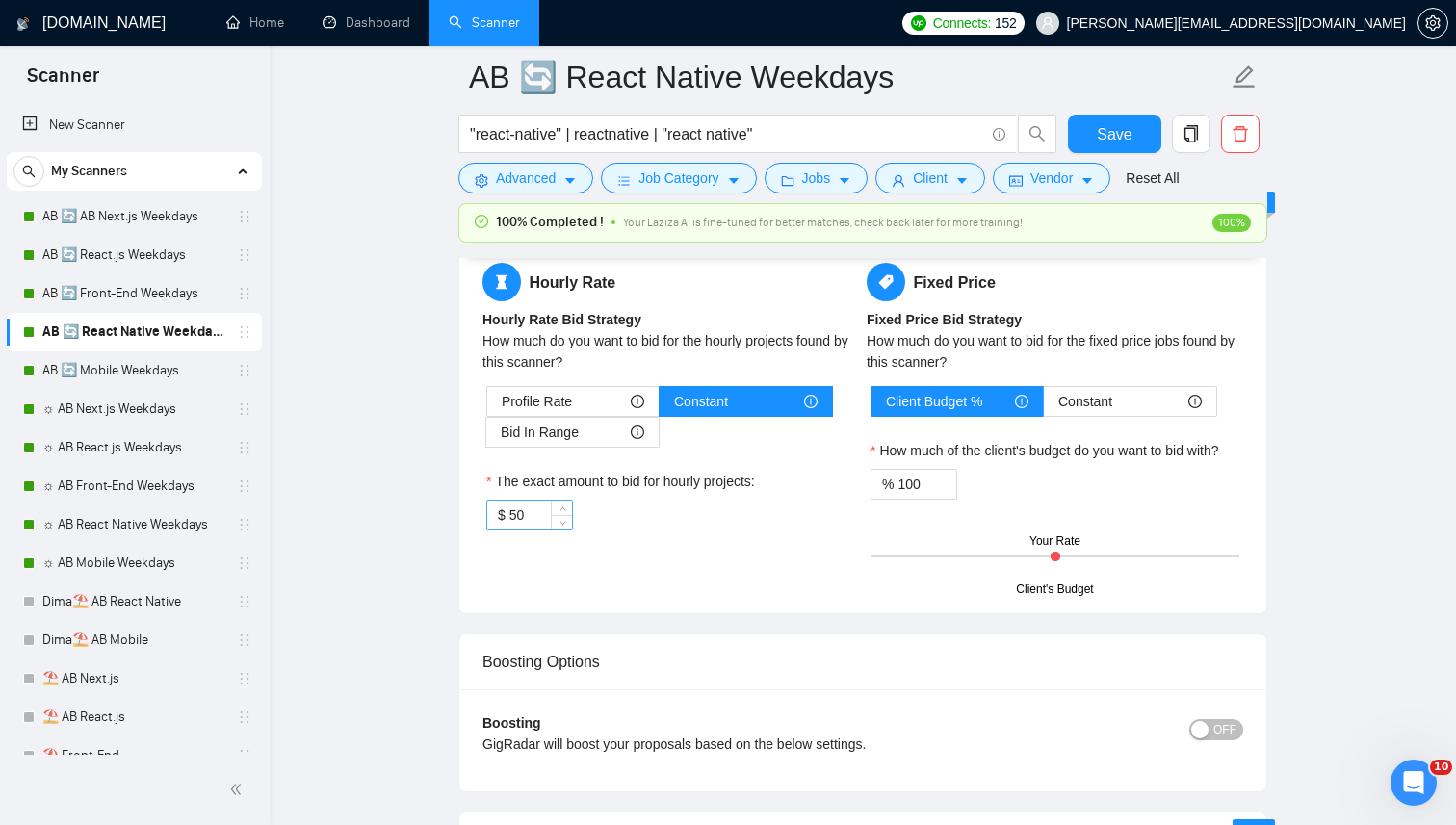
click at [548, 508] on input "50" at bounding box center [539, 515] width 62 height 29
paste input "25"
type input "25"
click at [1143, 133] on button "Save" at bounding box center [1115, 134] width 93 height 39
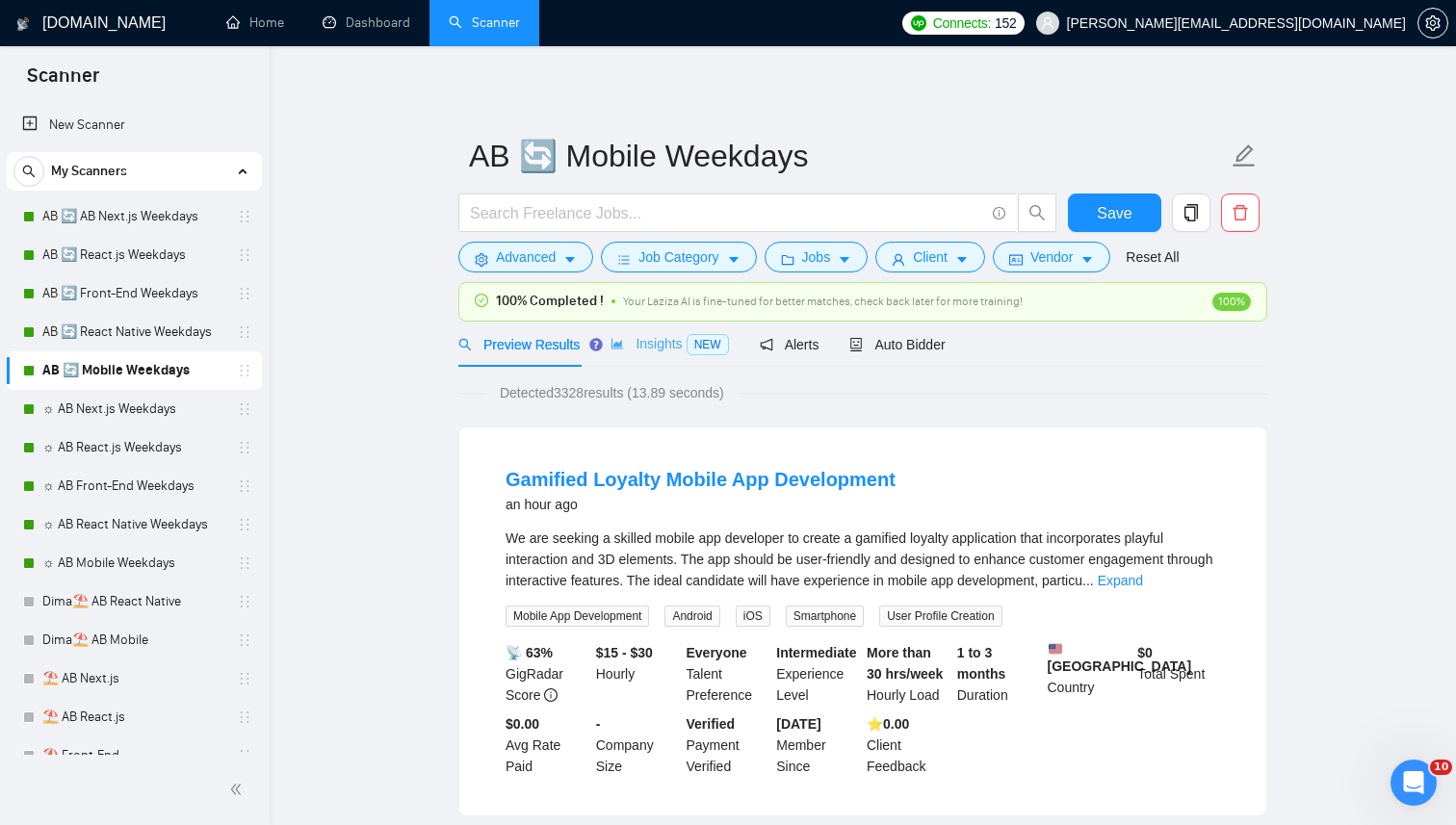
click at [703, 331] on div "Insights NEW" at bounding box center [669, 345] width 118 height 46
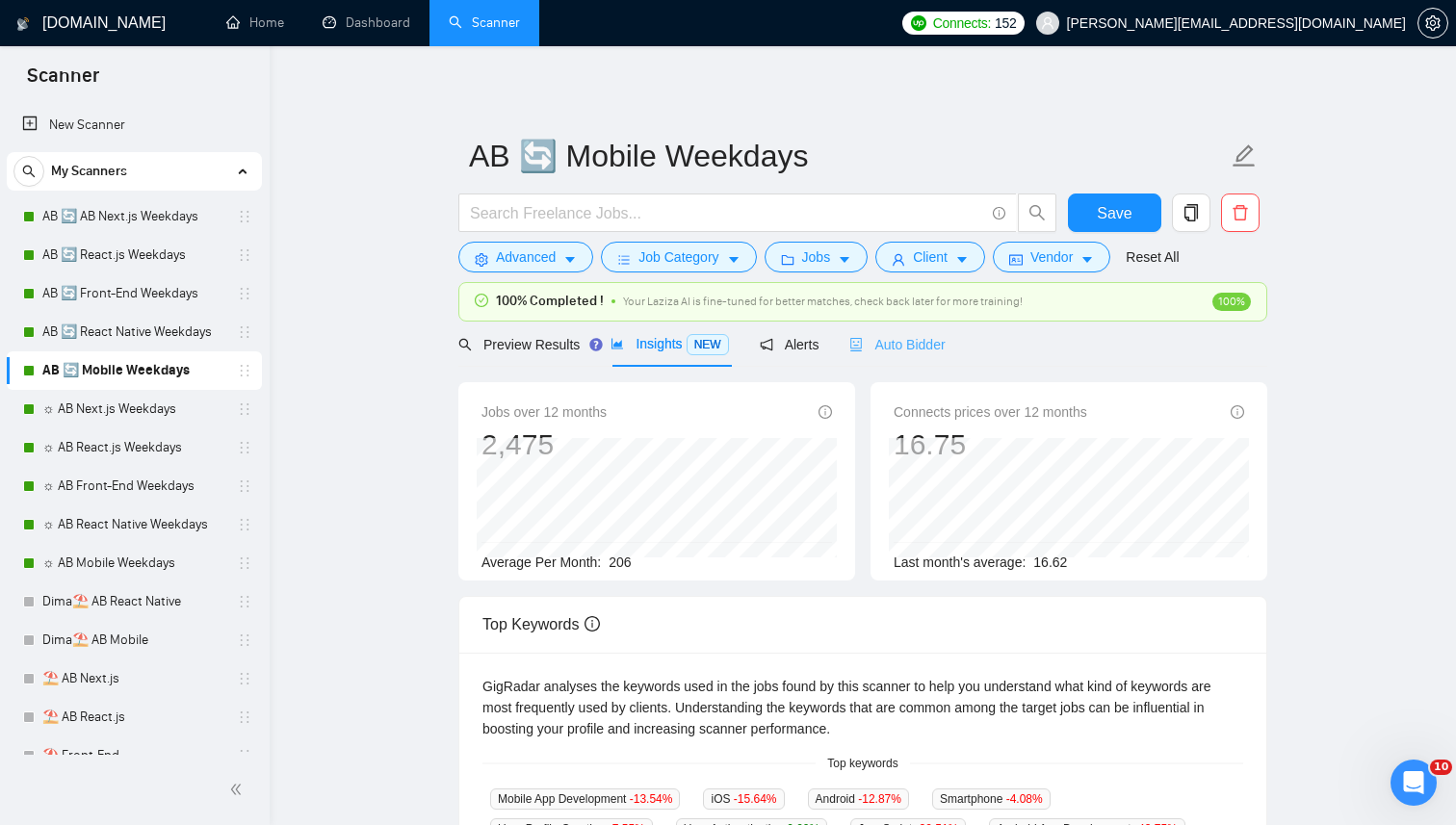
click at [857, 331] on div "Auto Bidder" at bounding box center [897, 345] width 95 height 46
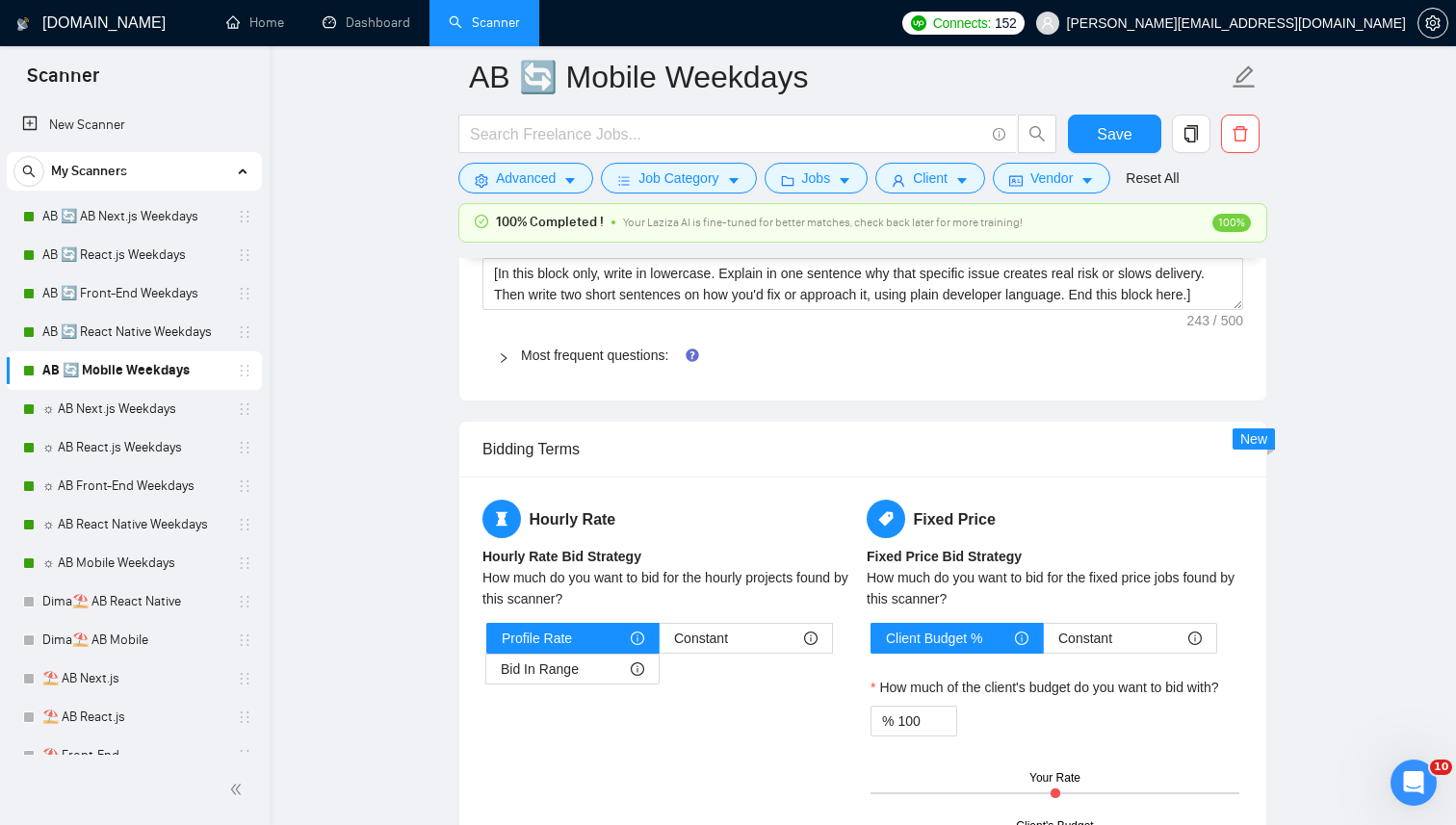
scroll to position [3210, 0]
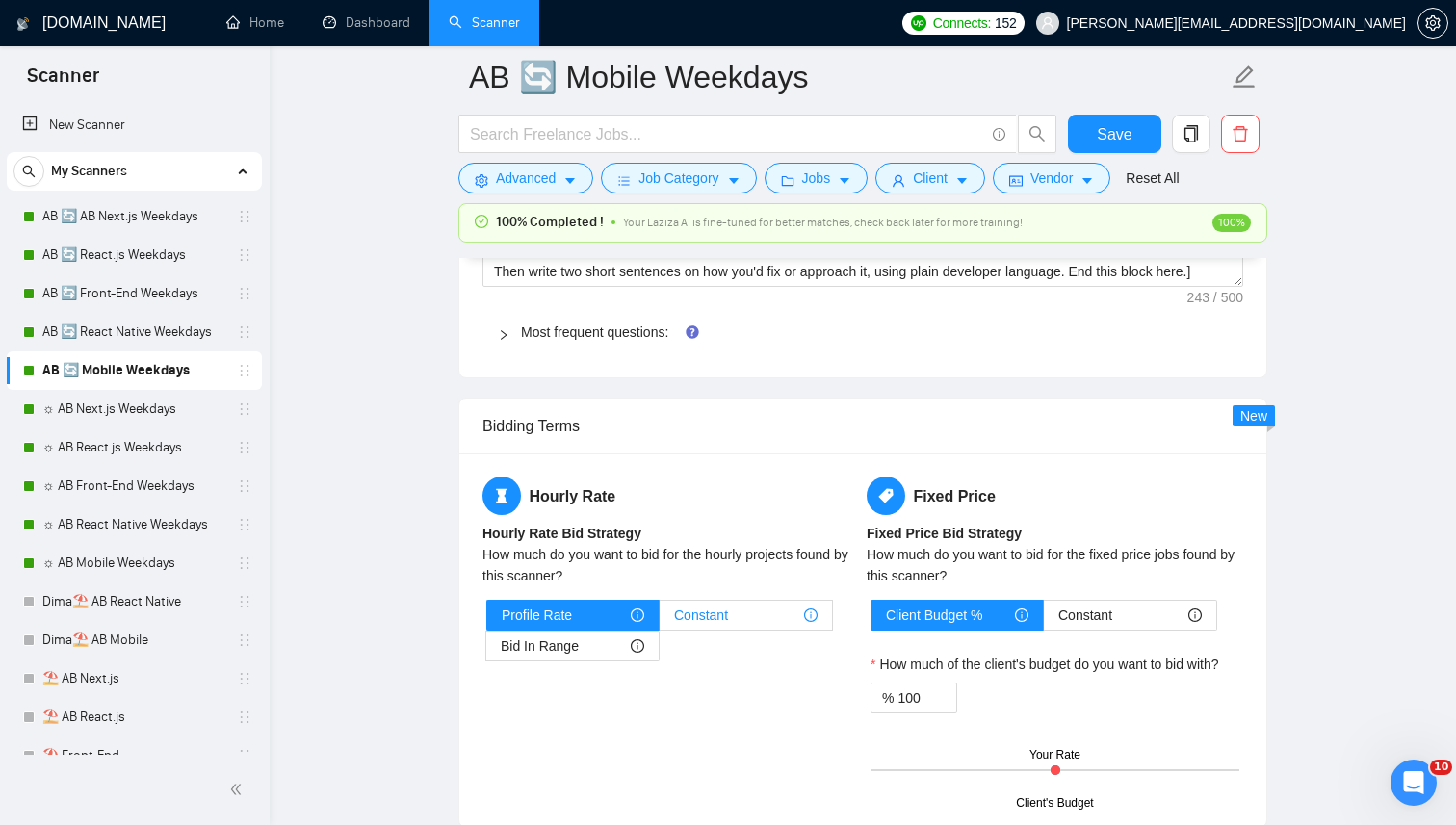
click at [753, 615] on div "Constant" at bounding box center [745, 615] width 144 height 29
click at [659, 620] on input "Constant" at bounding box center [659, 620] width 0 height 0
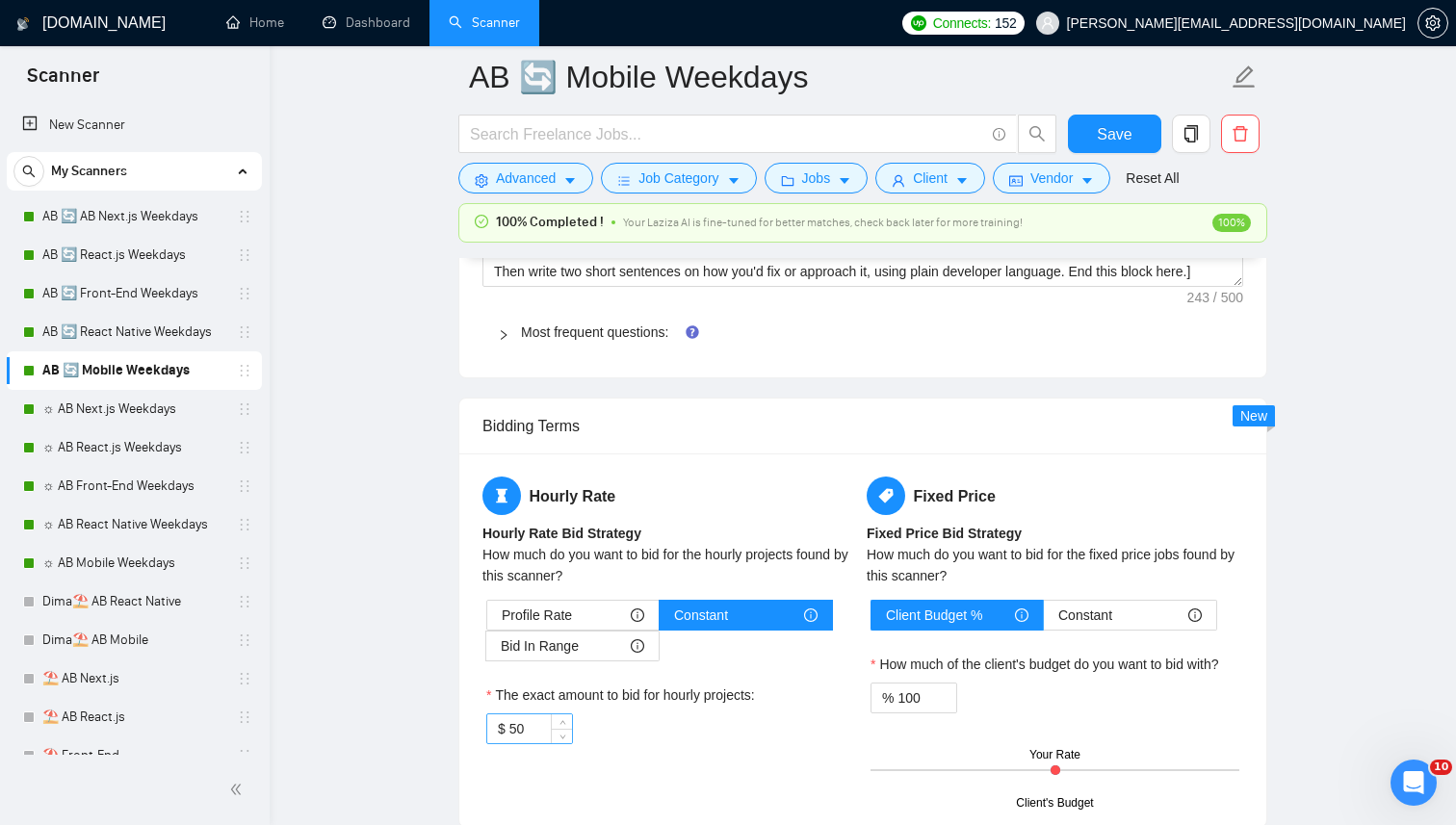
click at [533, 719] on input "50" at bounding box center [539, 729] width 62 height 29
paste input "25"
type input "25"
click at [1110, 124] on span "Save" at bounding box center [1114, 135] width 35 height 24
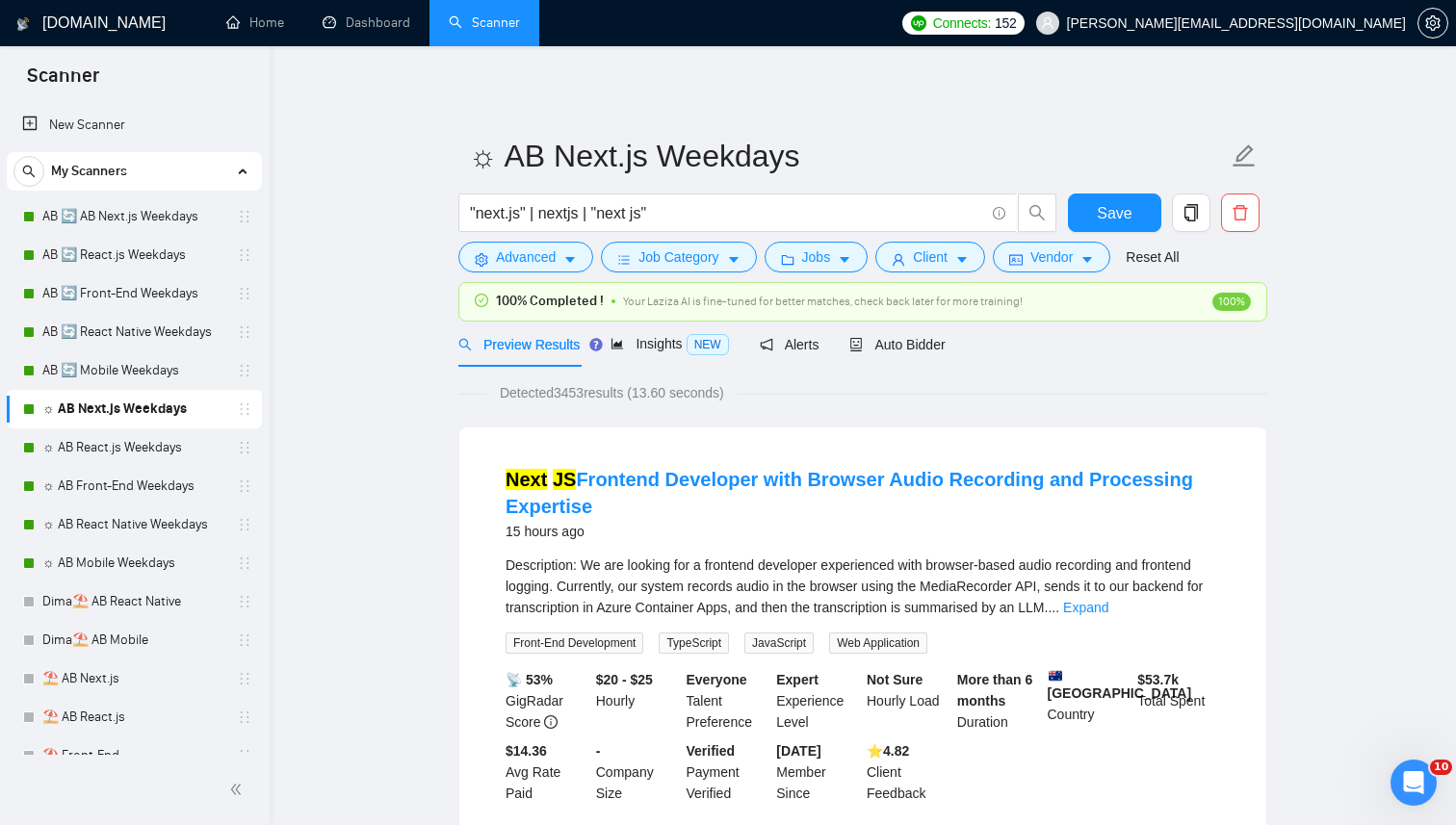
scroll to position [13, 0]
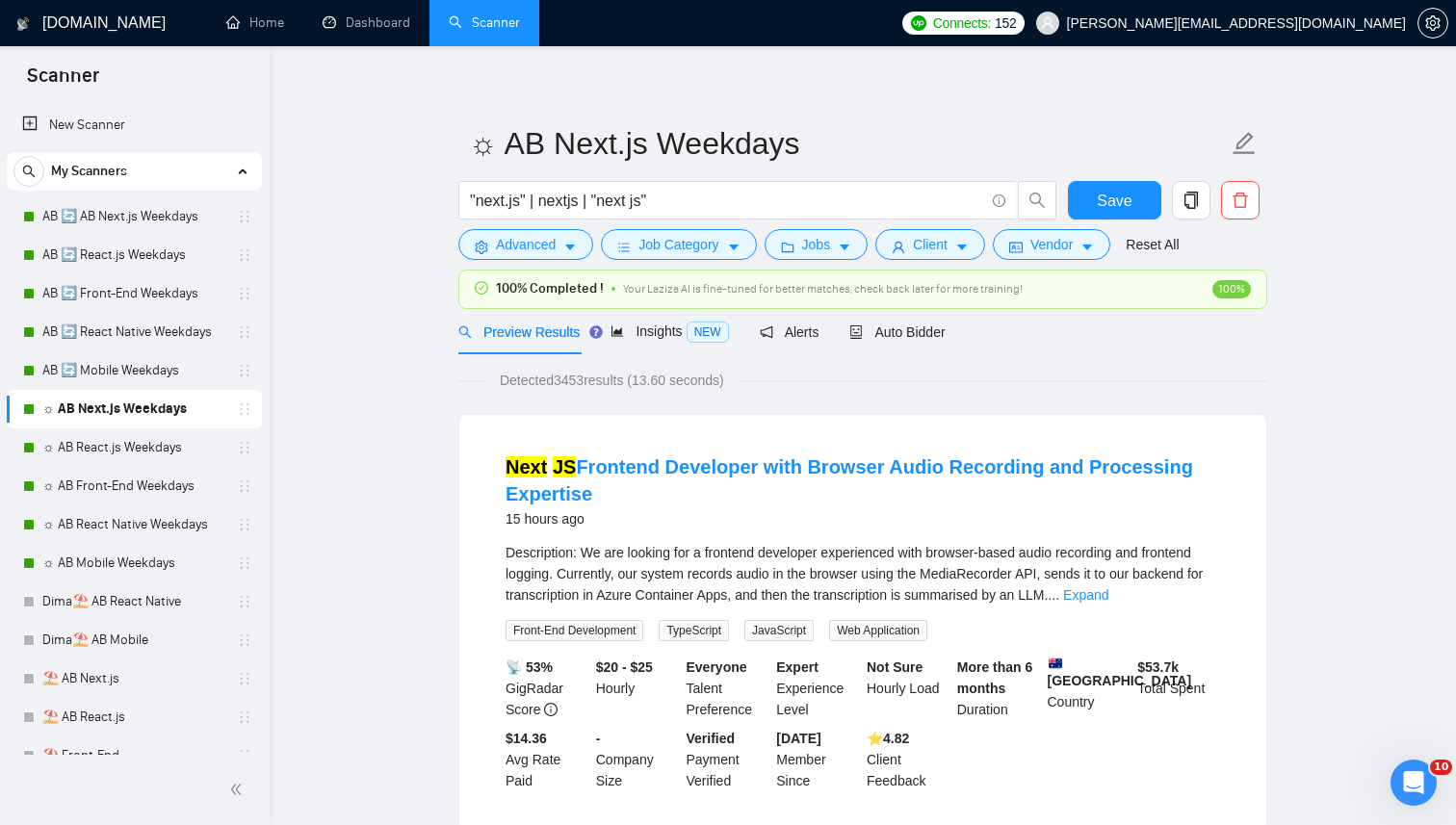
click at [959, 324] on div "Preview Results Insights NEW Alerts Auto Bidder" at bounding box center [862, 332] width 809 height 46
click at [936, 325] on span "Auto Bidder" at bounding box center [897, 333] width 95 height 16
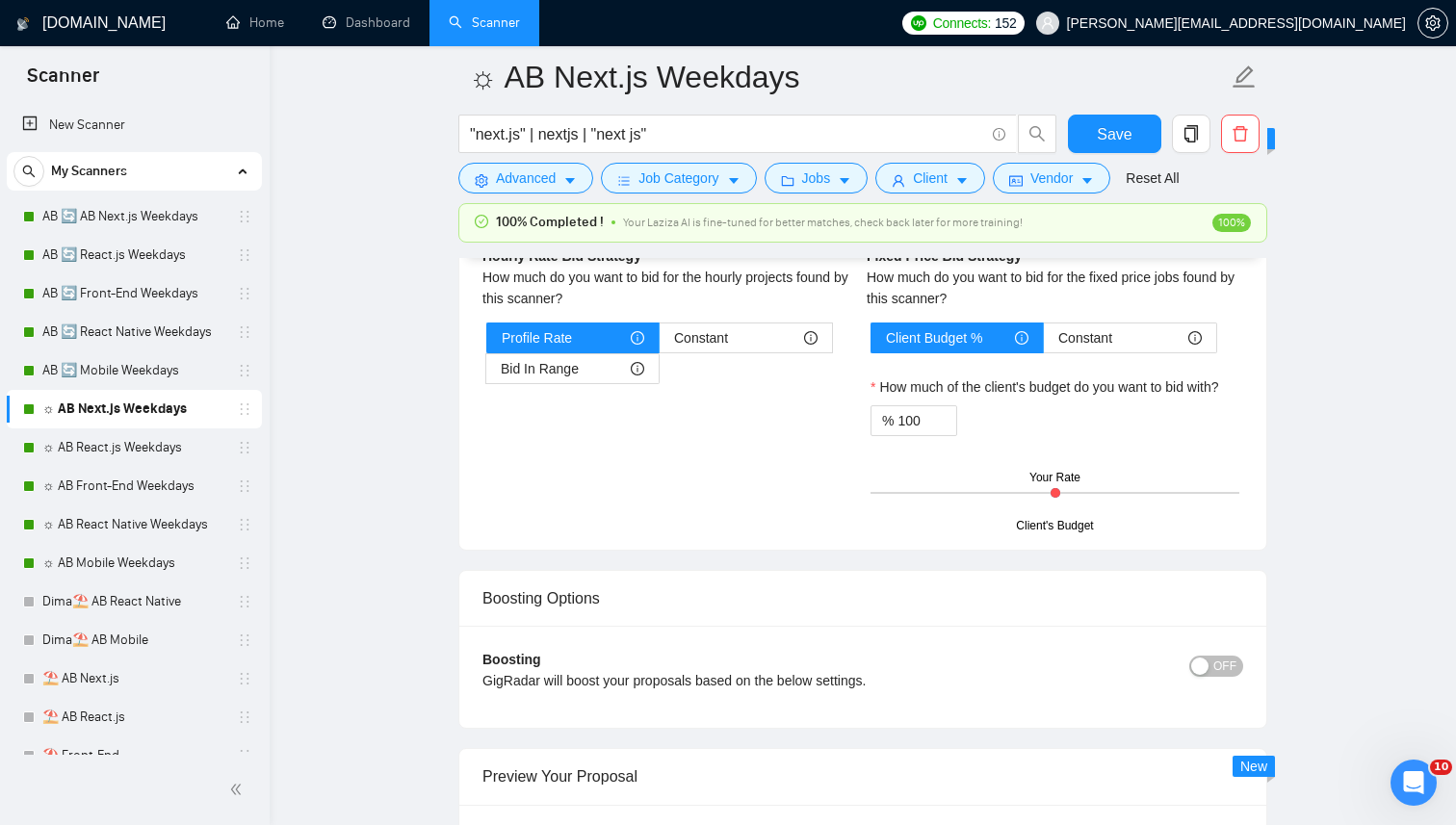
scroll to position [3422, 0]
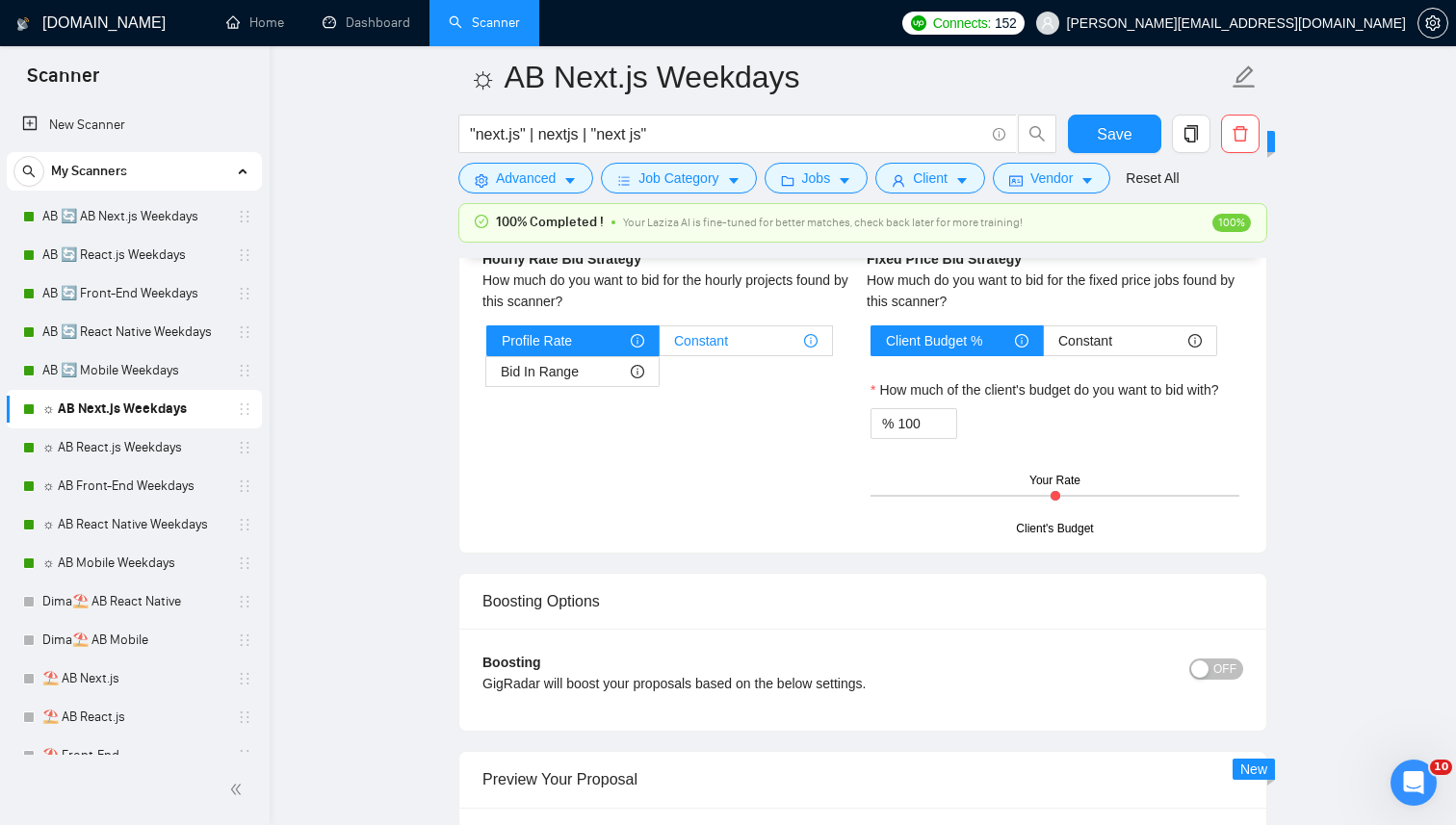
click at [683, 345] on span "Constant" at bounding box center [701, 341] width 53 height 29
click at [659, 346] on input "Constant" at bounding box center [659, 346] width 0 height 0
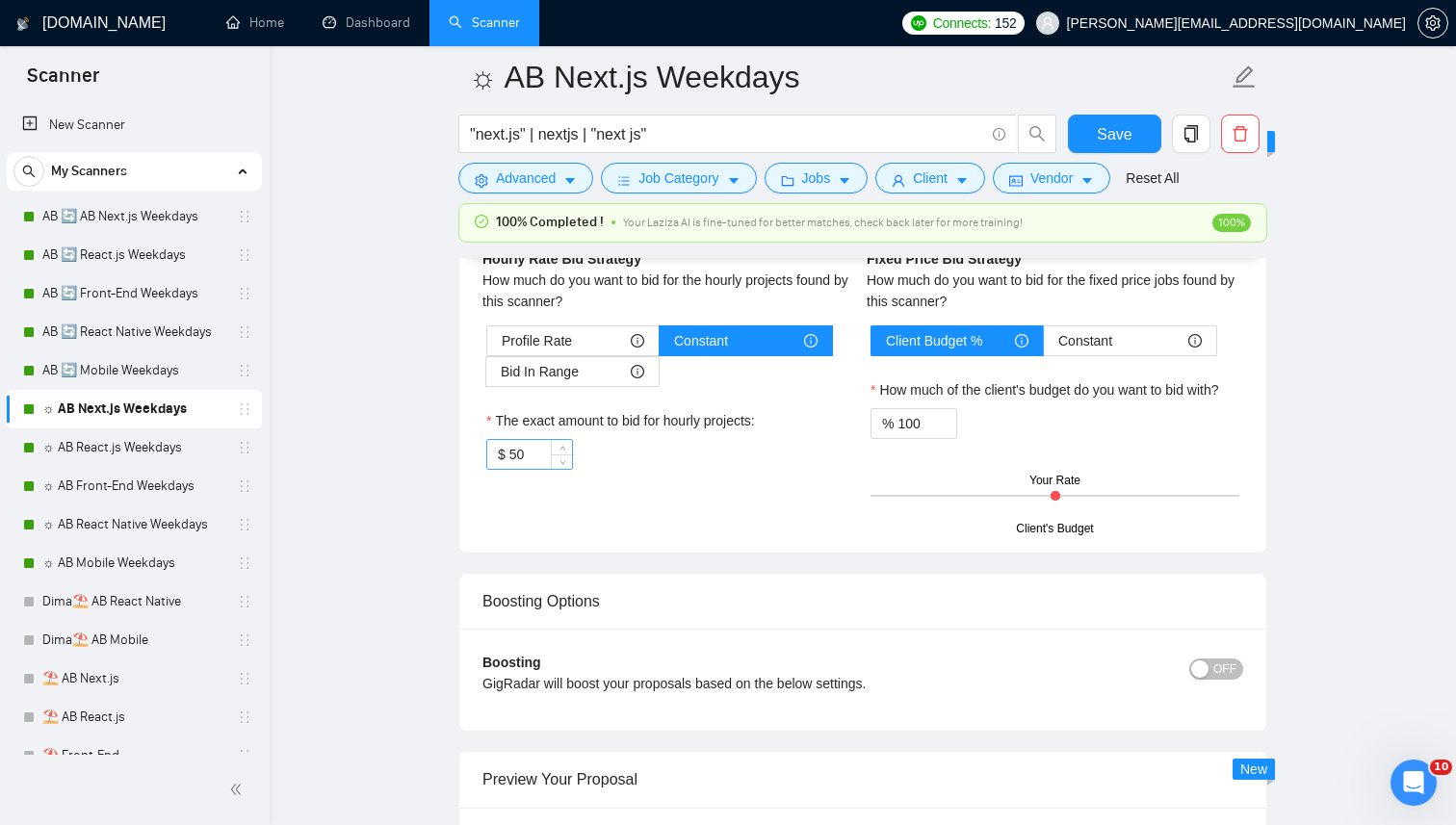
click at [540, 460] on input "50" at bounding box center [539, 454] width 62 height 29
paste input "25"
type input "25"
click at [681, 427] on label "The exact amount to bid for hourly projects:" at bounding box center [620, 420] width 268 height 21
click at [572, 440] on input "25" at bounding box center [539, 454] width 62 height 29
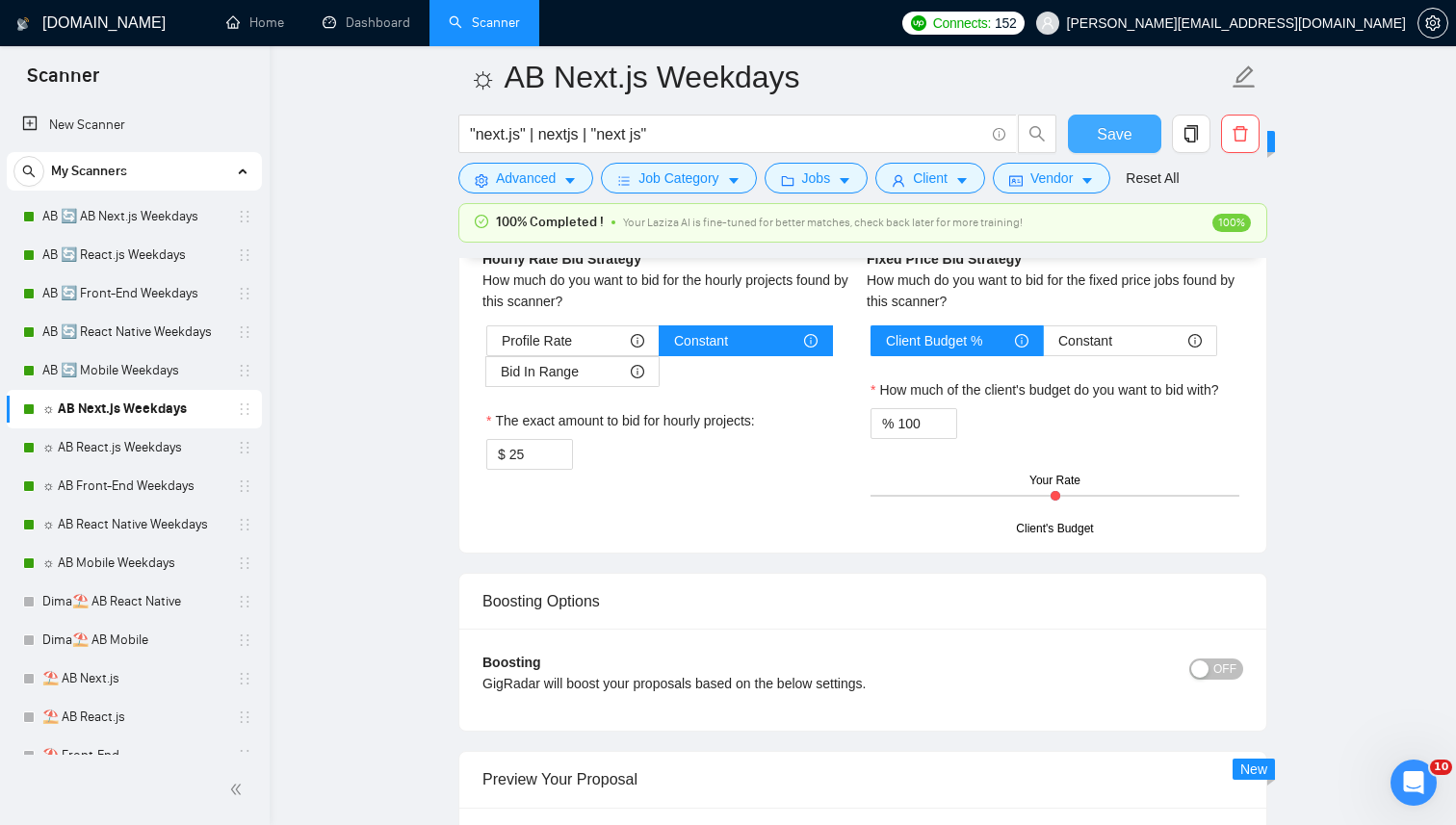
click at [1092, 143] on button "Save" at bounding box center [1115, 134] width 93 height 39
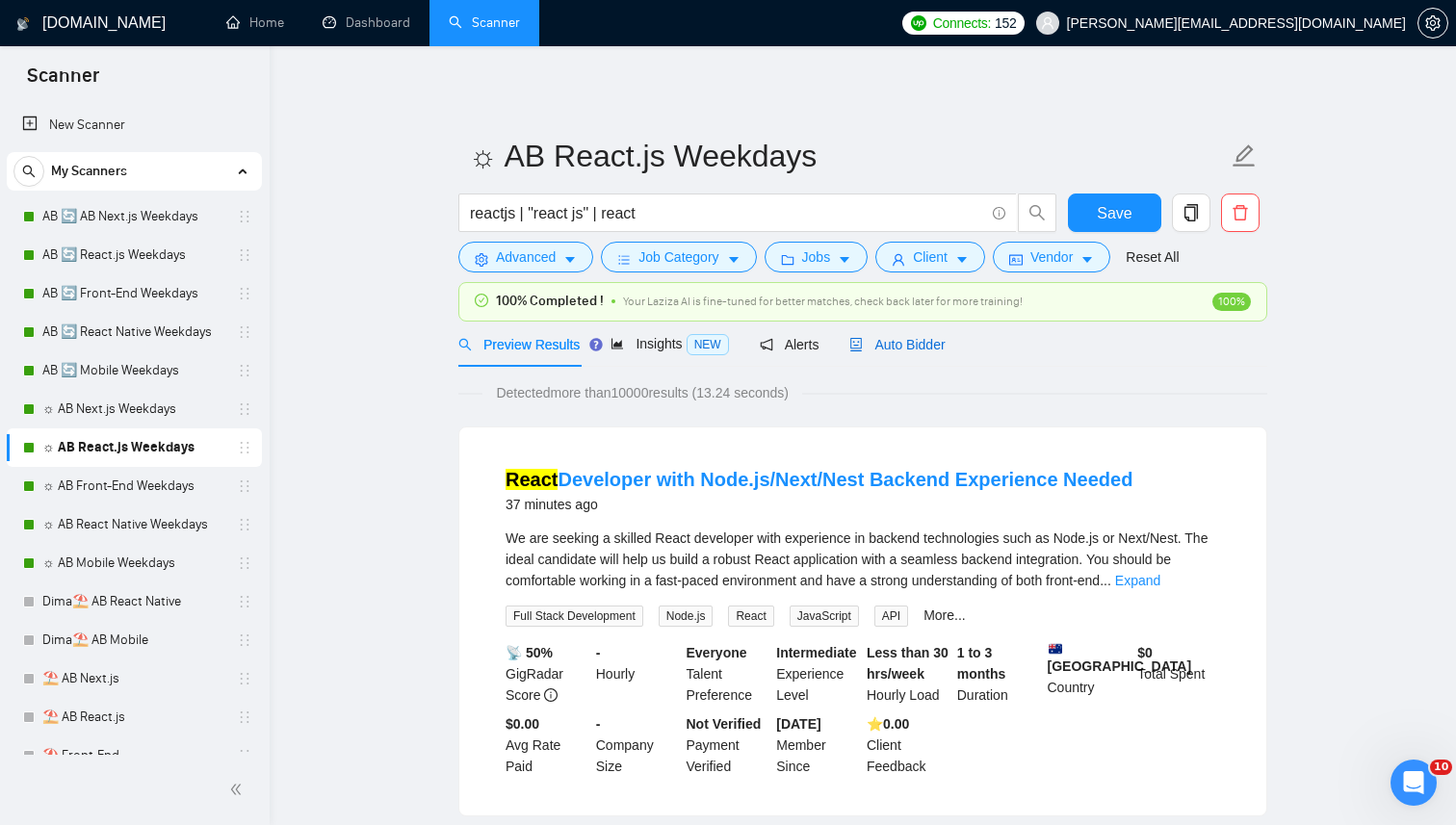
click at [934, 353] on div "Auto Bidder" at bounding box center [897, 344] width 95 height 21
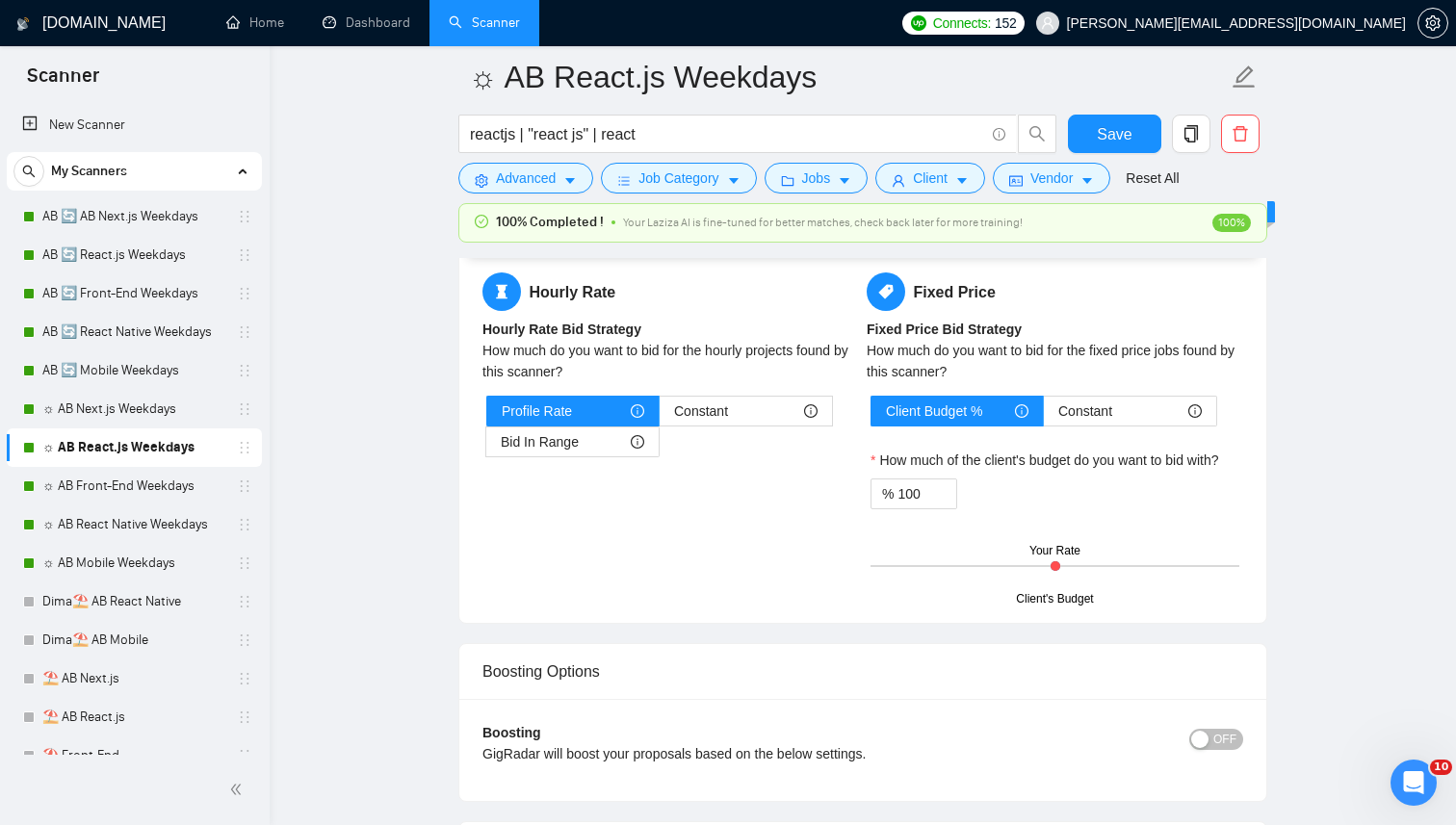
scroll to position [3367, 0]
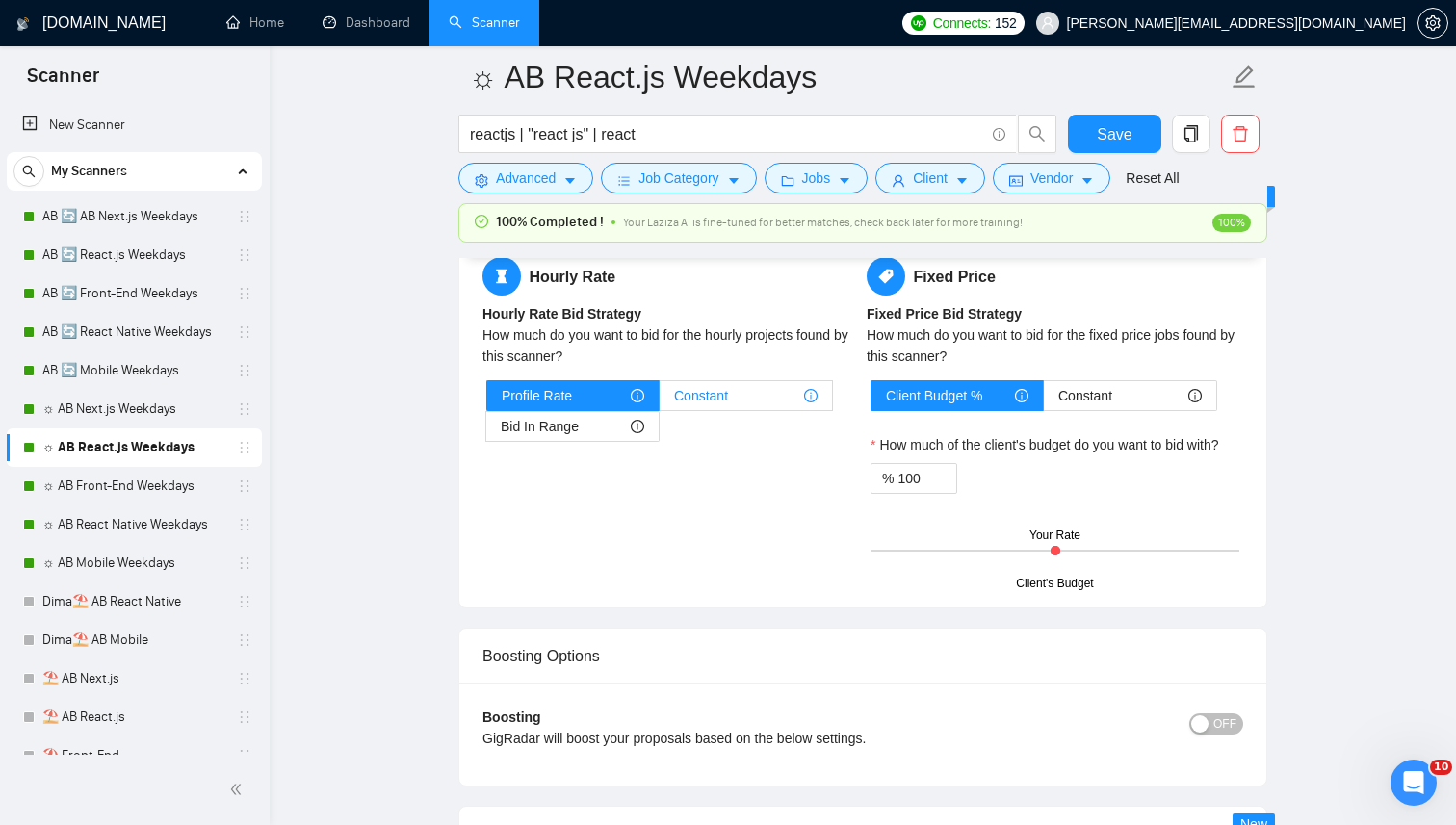
click at [734, 395] on div "Constant" at bounding box center [745, 395] width 144 height 29
click at [659, 401] on input "Constant" at bounding box center [659, 401] width 0 height 0
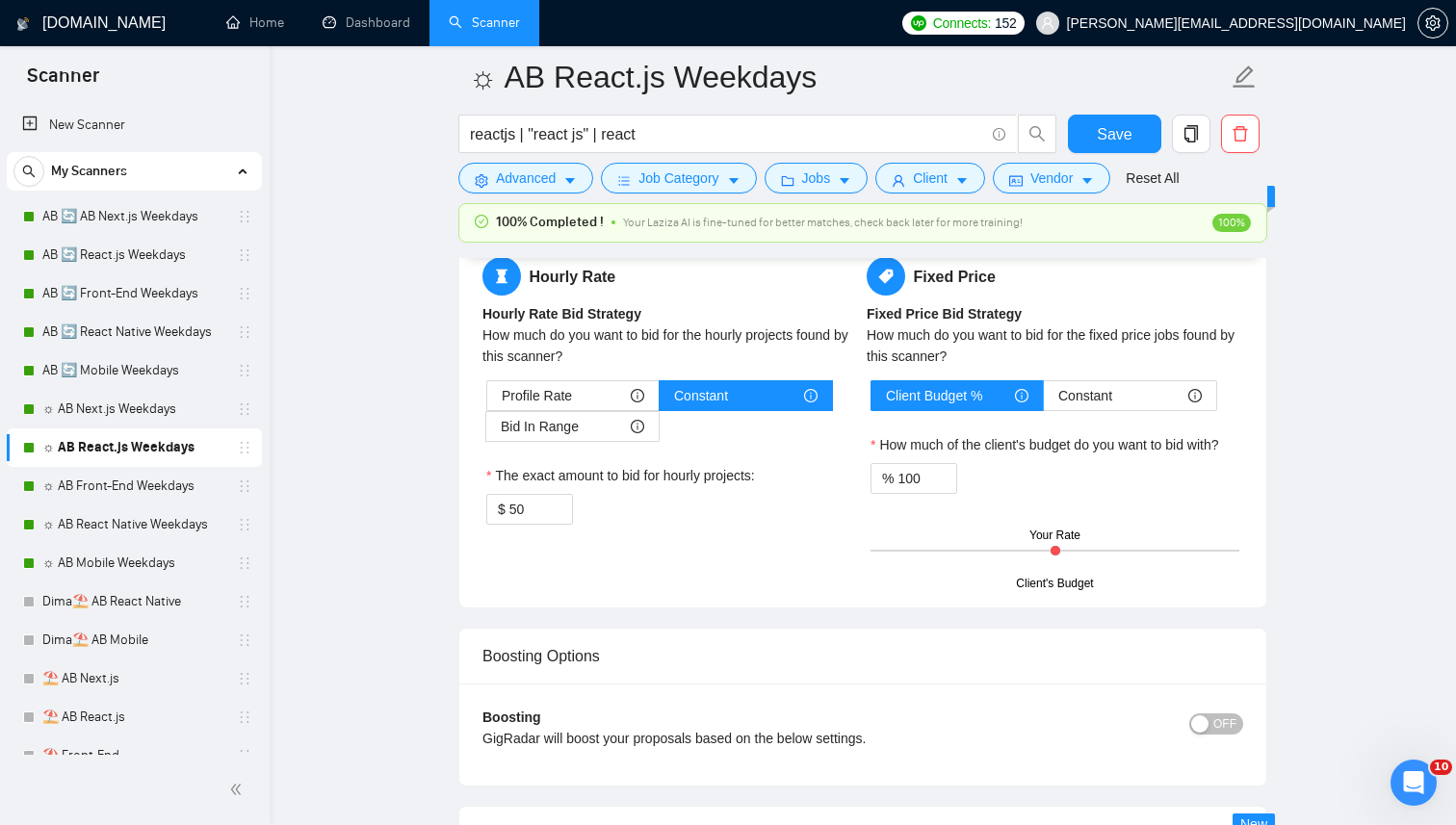
click at [553, 491] on div "The exact amount to bid for hourly projects:" at bounding box center [670, 479] width 368 height 29
click at [546, 491] on div "The exact amount to bid for hourly projects:" at bounding box center [670, 479] width 368 height 29
click at [535, 503] on input "50" at bounding box center [539, 509] width 62 height 29
paste input "25"
type input "25"
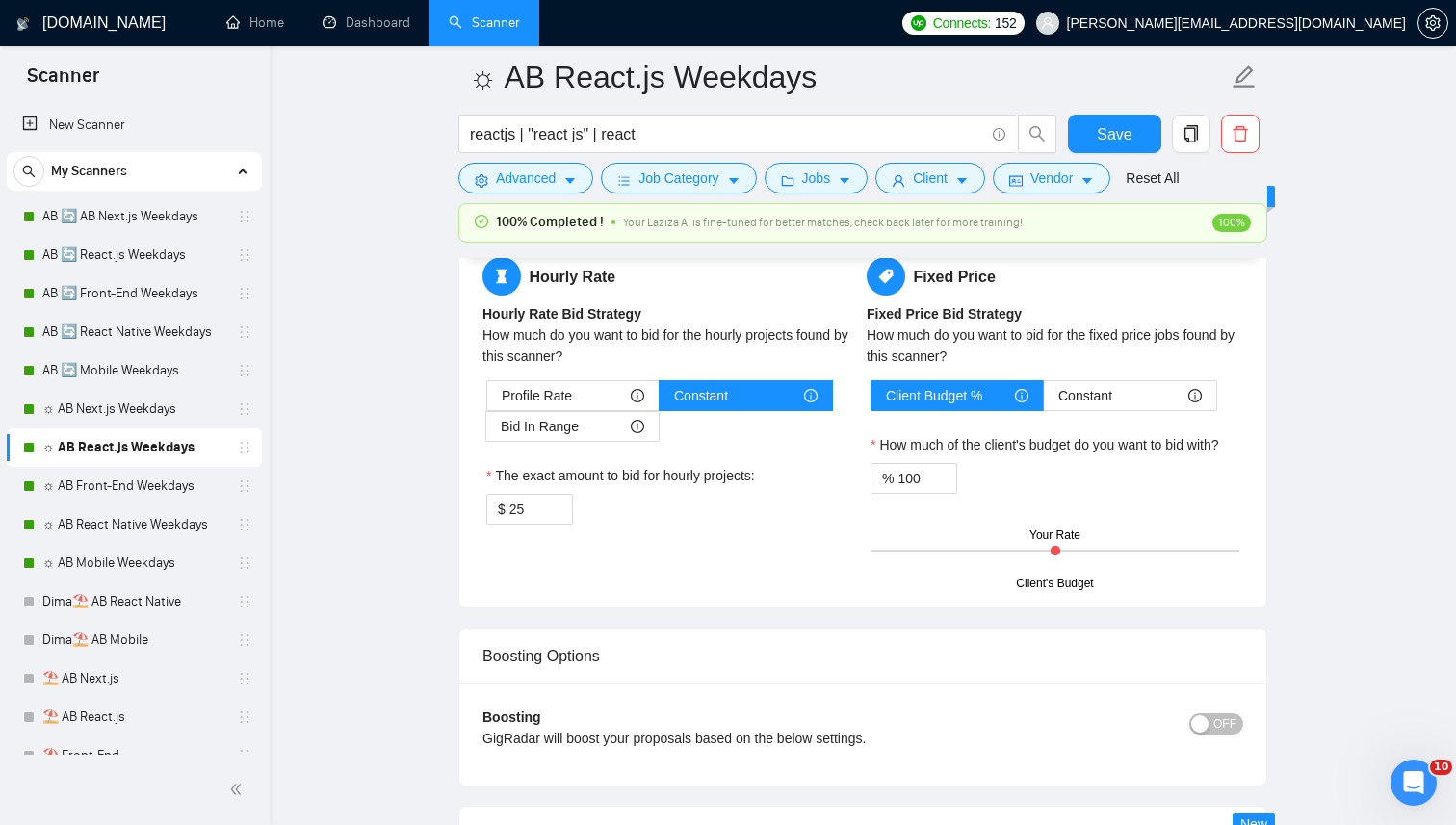
click at [707, 514] on div "$ 25" at bounding box center [670, 509] width 368 height 31
click at [1121, 135] on span "Save" at bounding box center [1114, 135] width 35 height 24
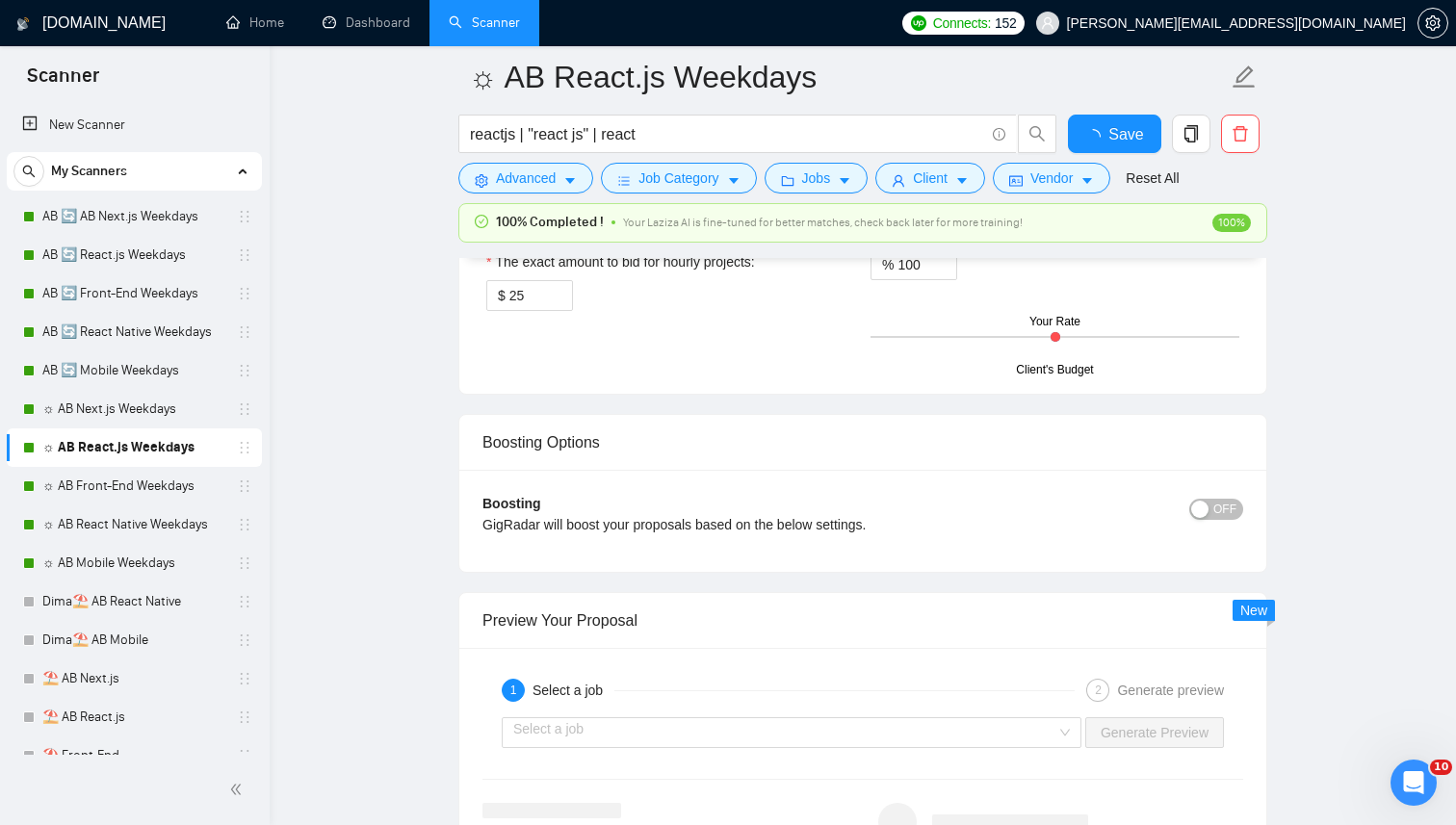
checkbox input "true"
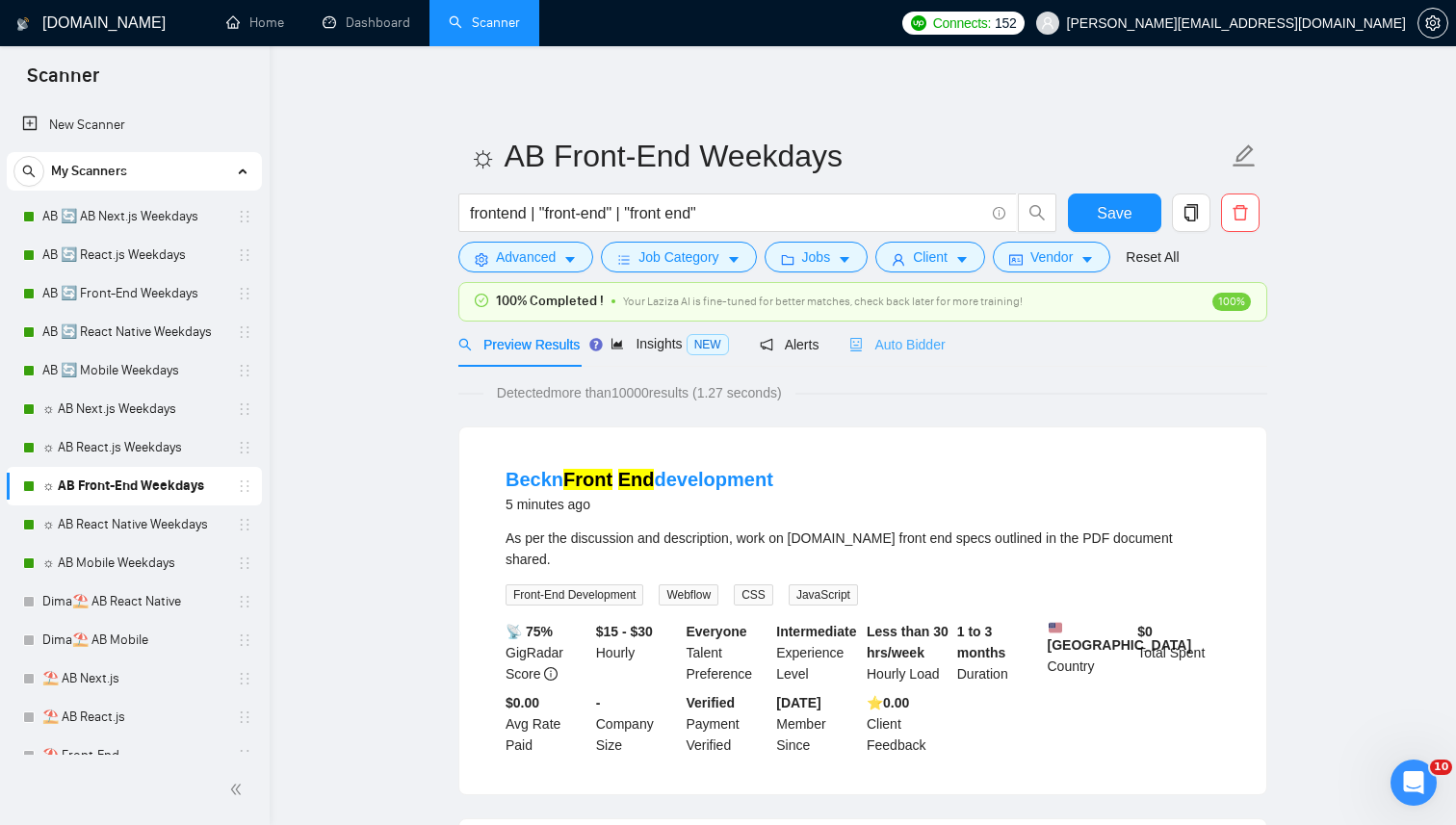
click at [903, 333] on div "Auto Bidder" at bounding box center [897, 345] width 95 height 46
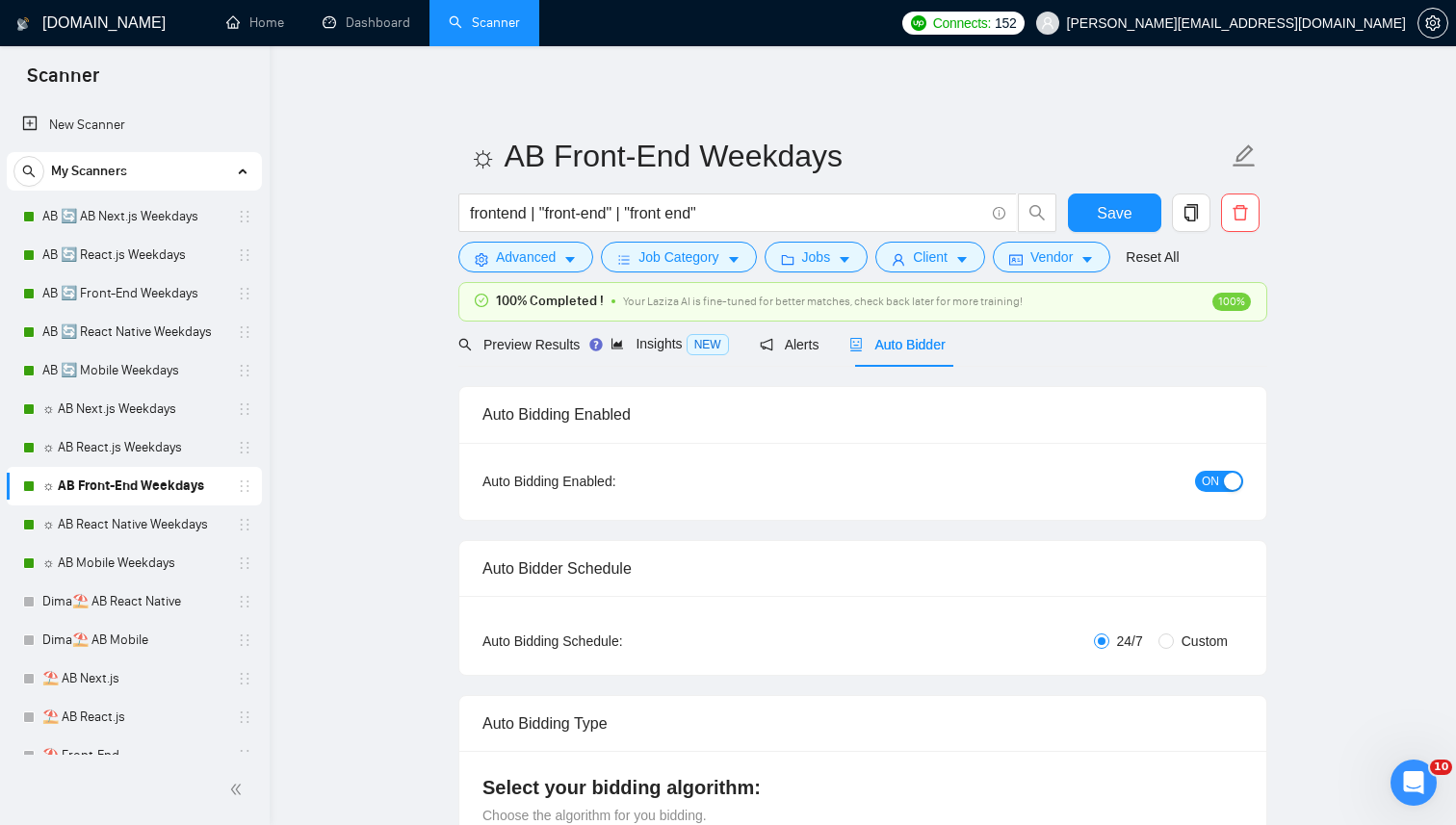
radio input "false"
radio input "true"
checkbox input "true"
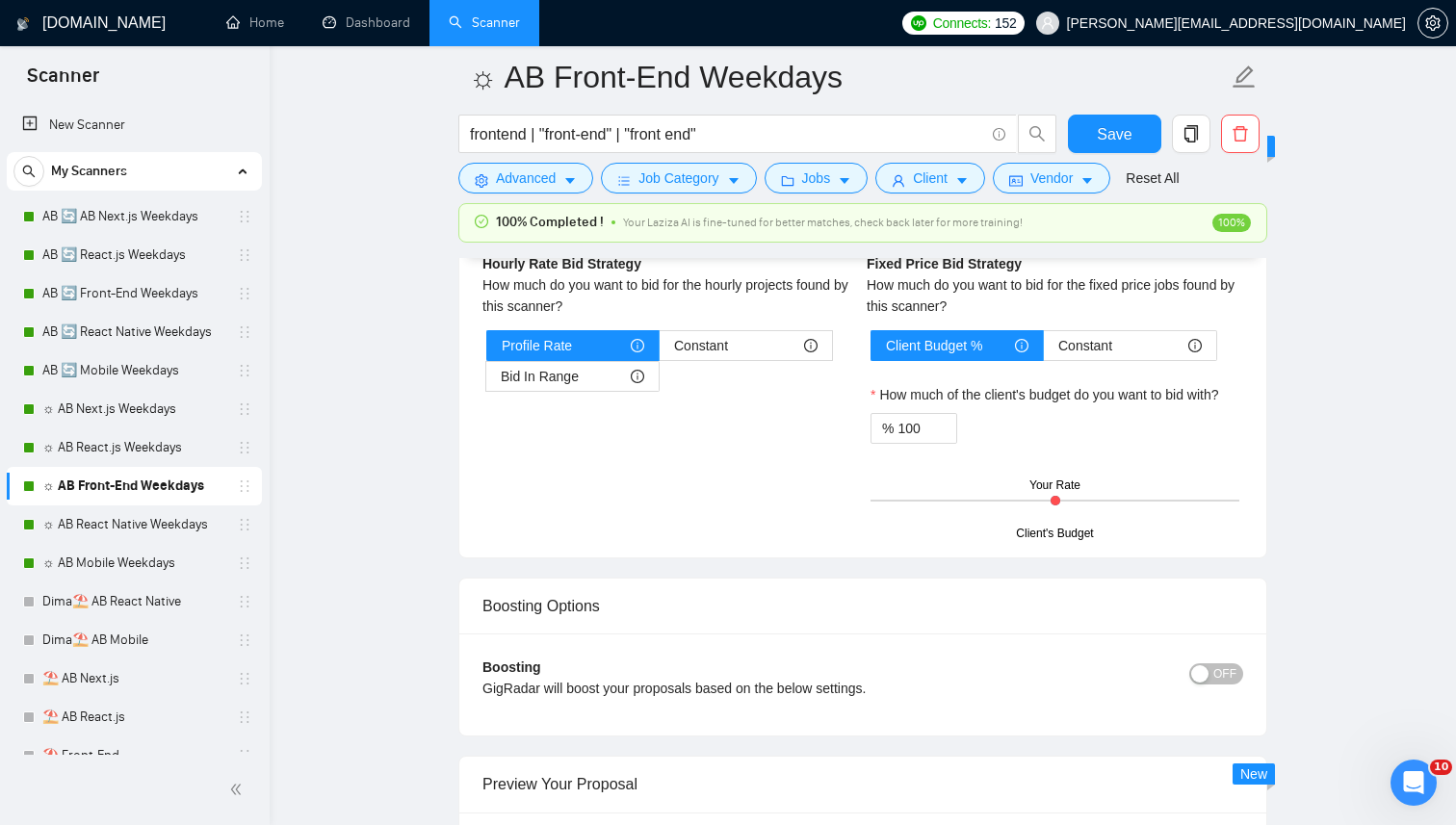
scroll to position [3387, 0]
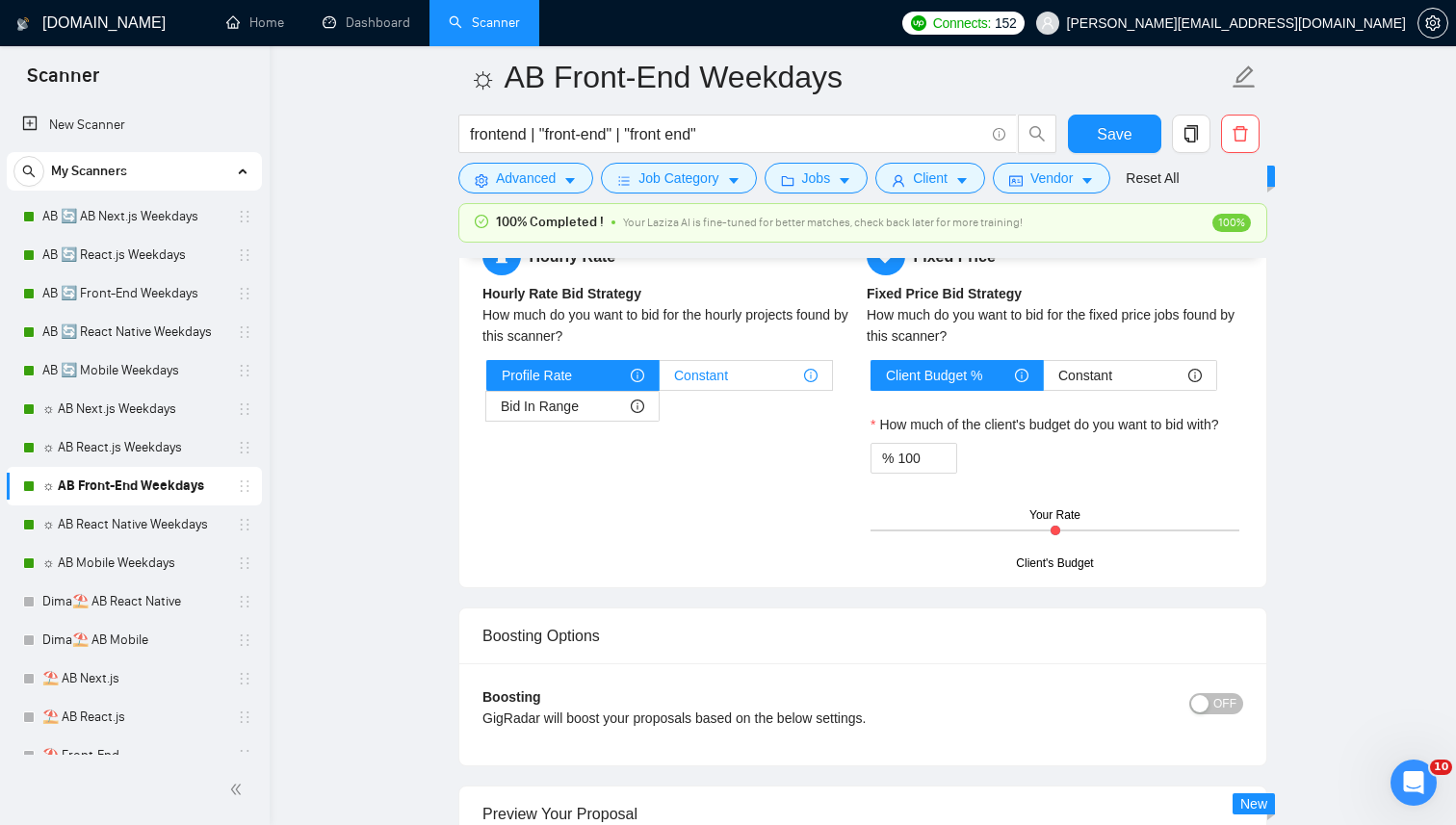
click at [720, 366] on span "Constant" at bounding box center [701, 375] width 53 height 29
click at [659, 380] on input "Constant" at bounding box center [659, 380] width 0 height 0
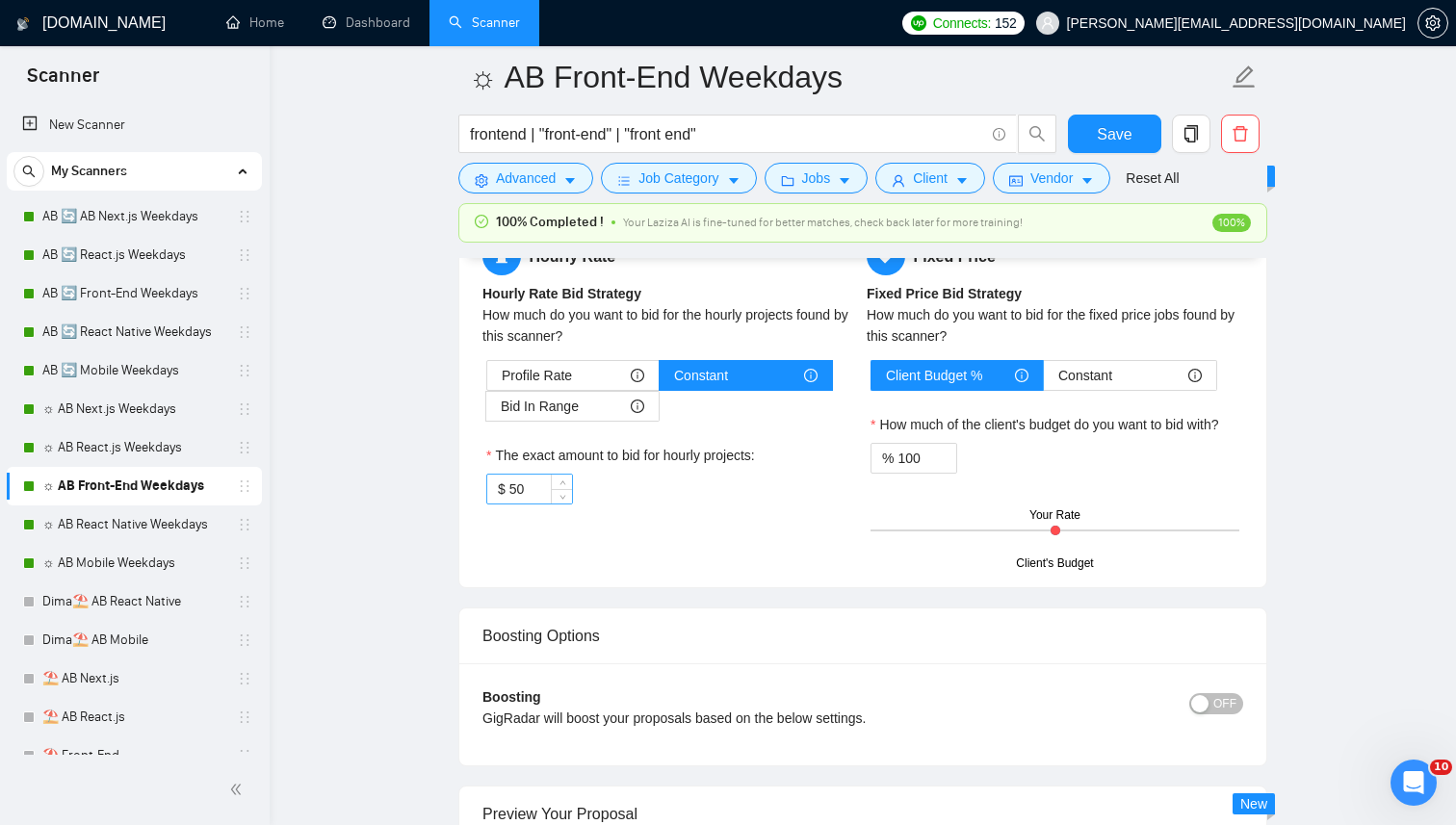
click at [529, 498] on input "50" at bounding box center [539, 488] width 62 height 29
paste input "25"
type input "25"
click at [657, 500] on div "$ 25" at bounding box center [670, 488] width 368 height 31
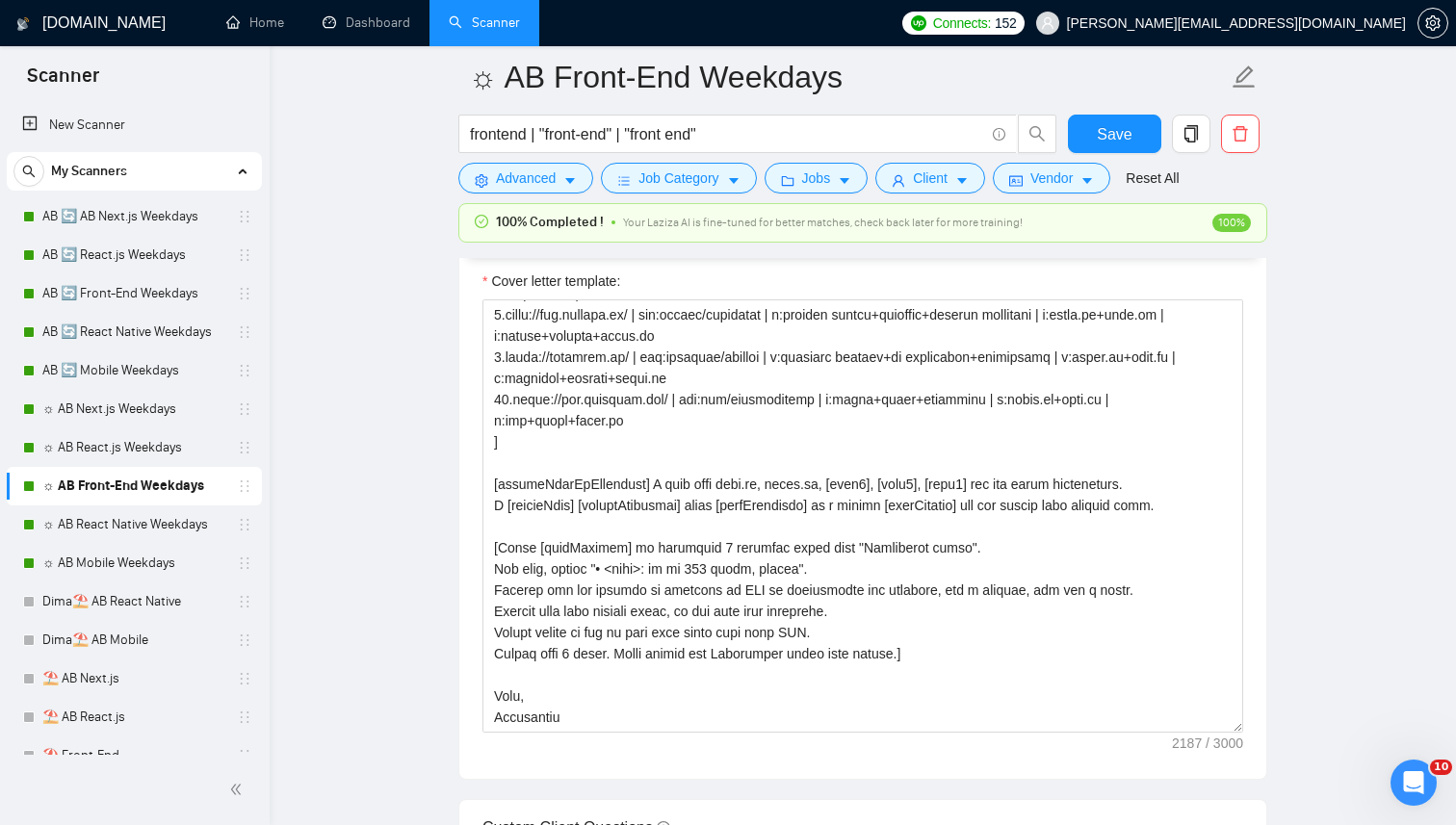
scroll to position [2466, 0]
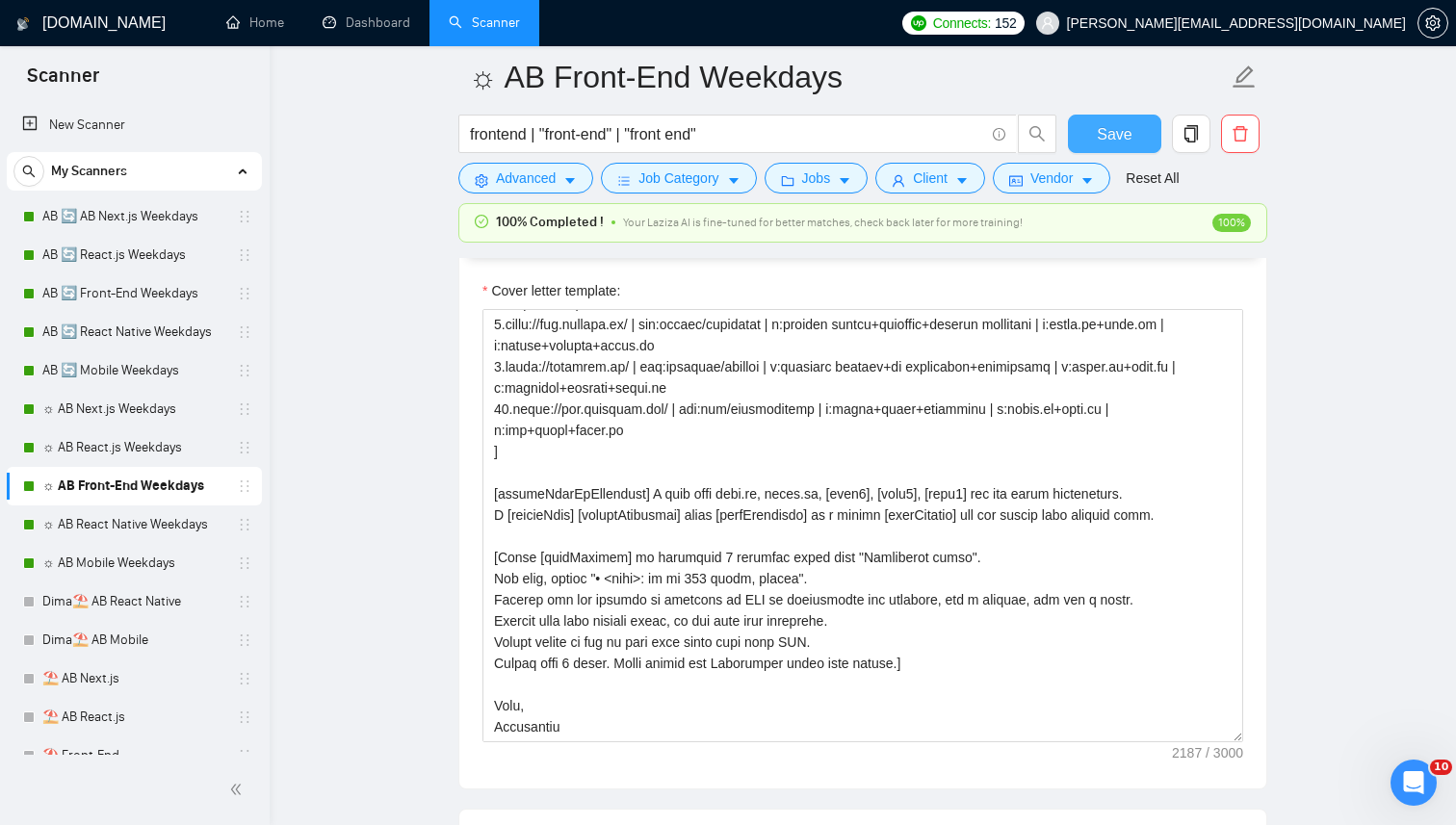
click at [1107, 140] on span "Save" at bounding box center [1114, 135] width 35 height 24
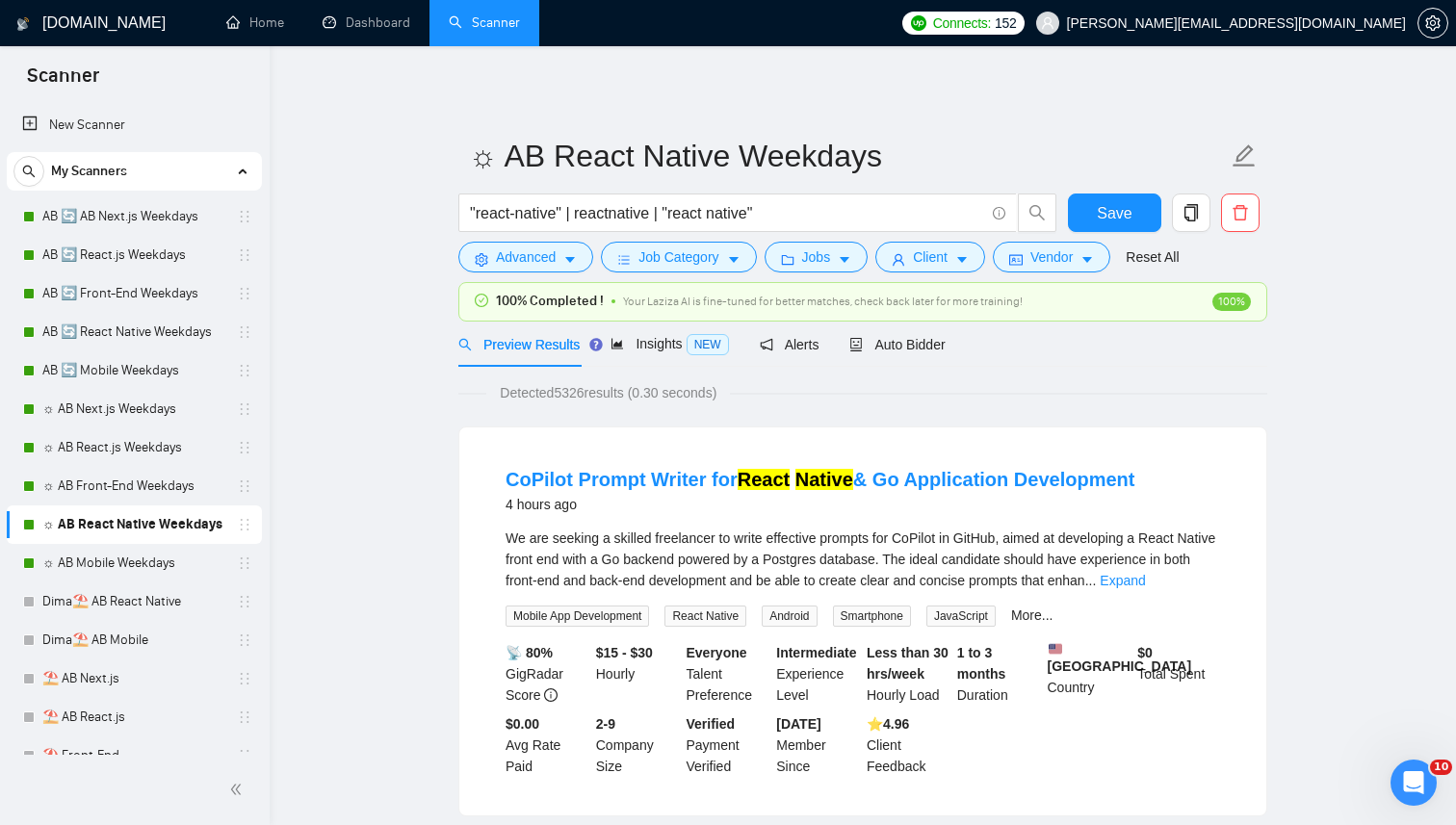
click at [901, 316] on div "100% Completed ! Your Laziza AI is fine-tuned for better matches, check back la…" at bounding box center [862, 302] width 807 height 38
click at [889, 362] on div "Auto Bidder" at bounding box center [914, 345] width 95 height 46
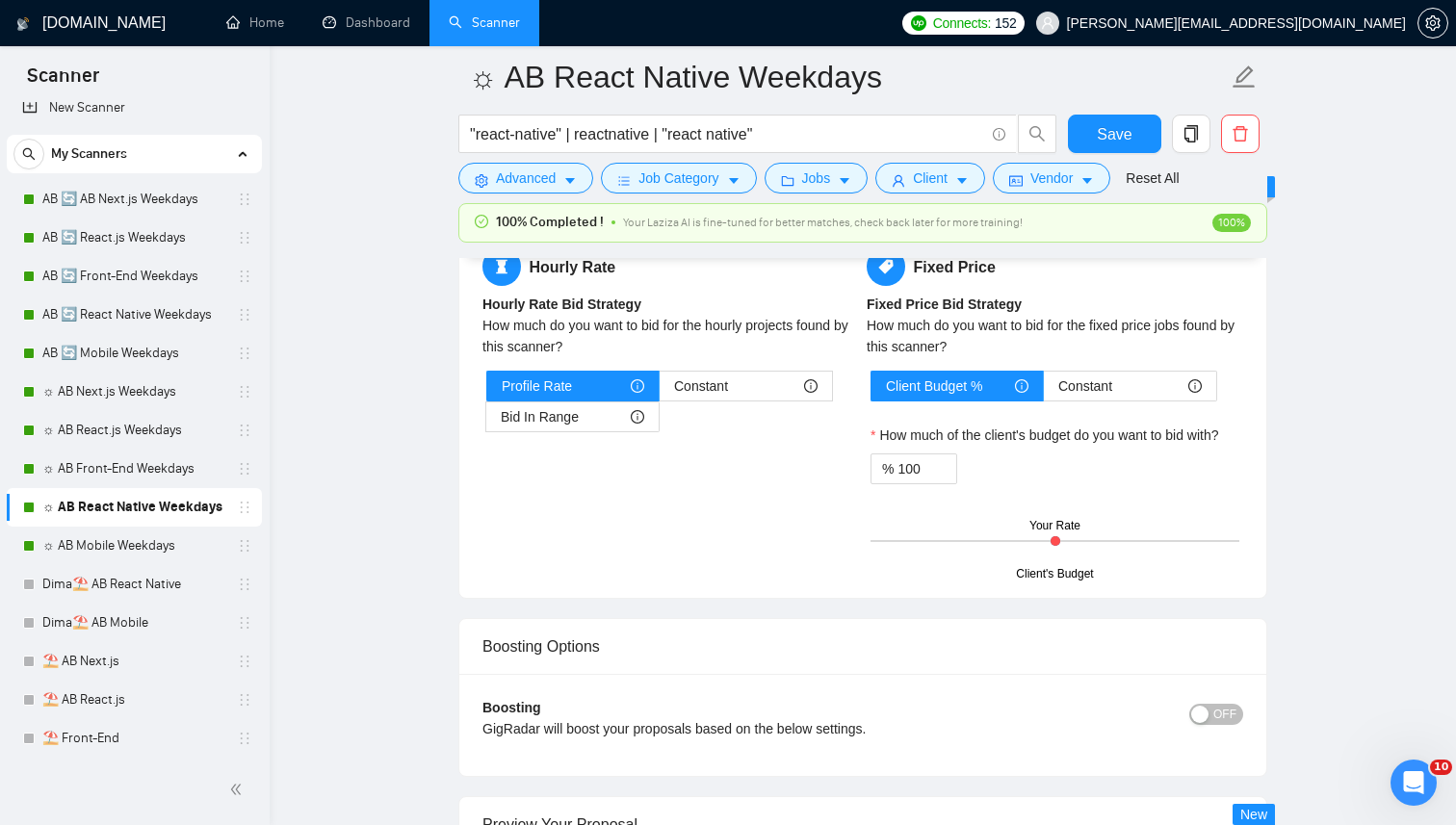
scroll to position [3384, 0]
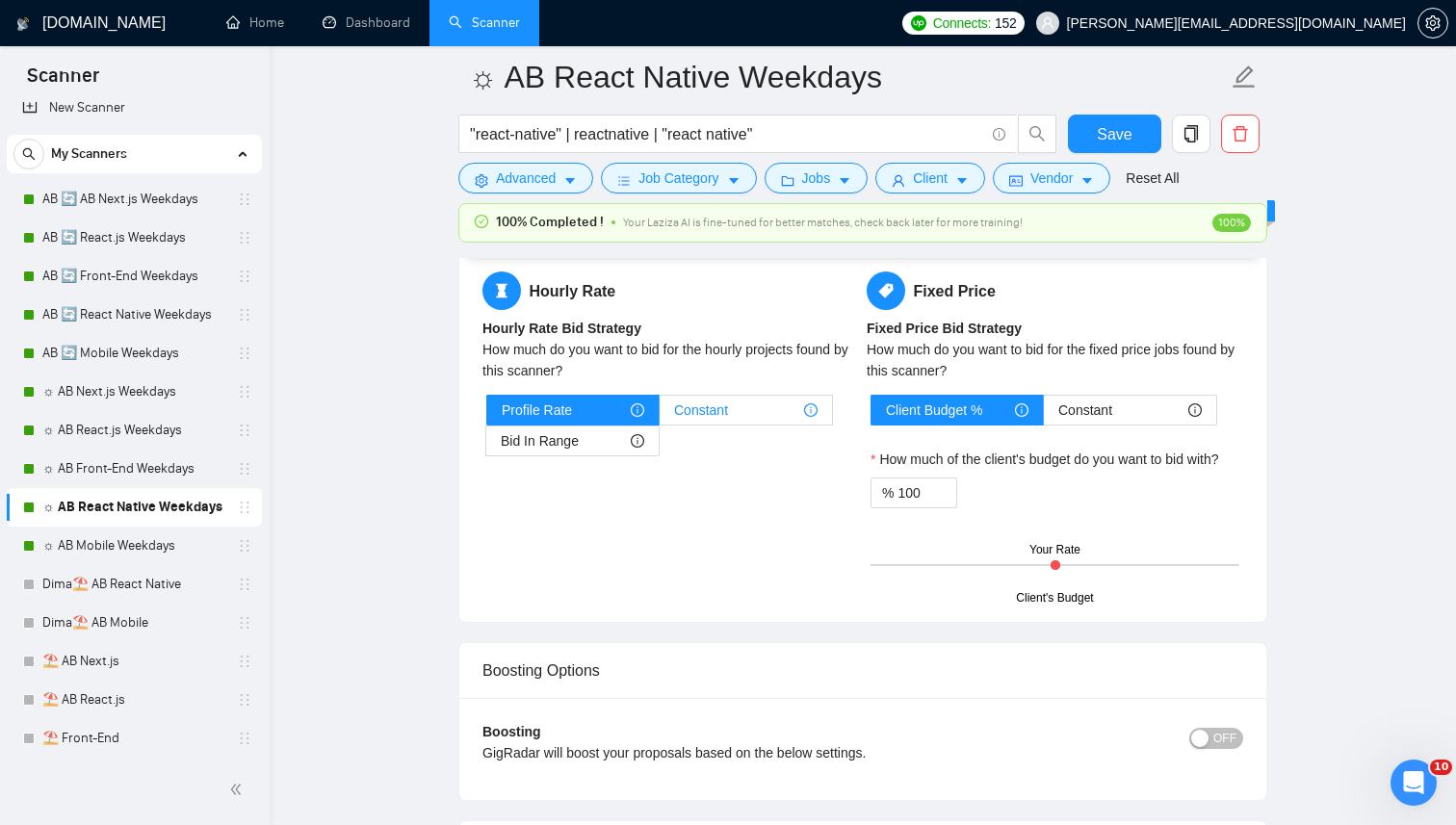
click at [746, 399] on div "Constant" at bounding box center [745, 410] width 144 height 29
click at [659, 415] on input "Constant" at bounding box center [659, 415] width 0 height 0
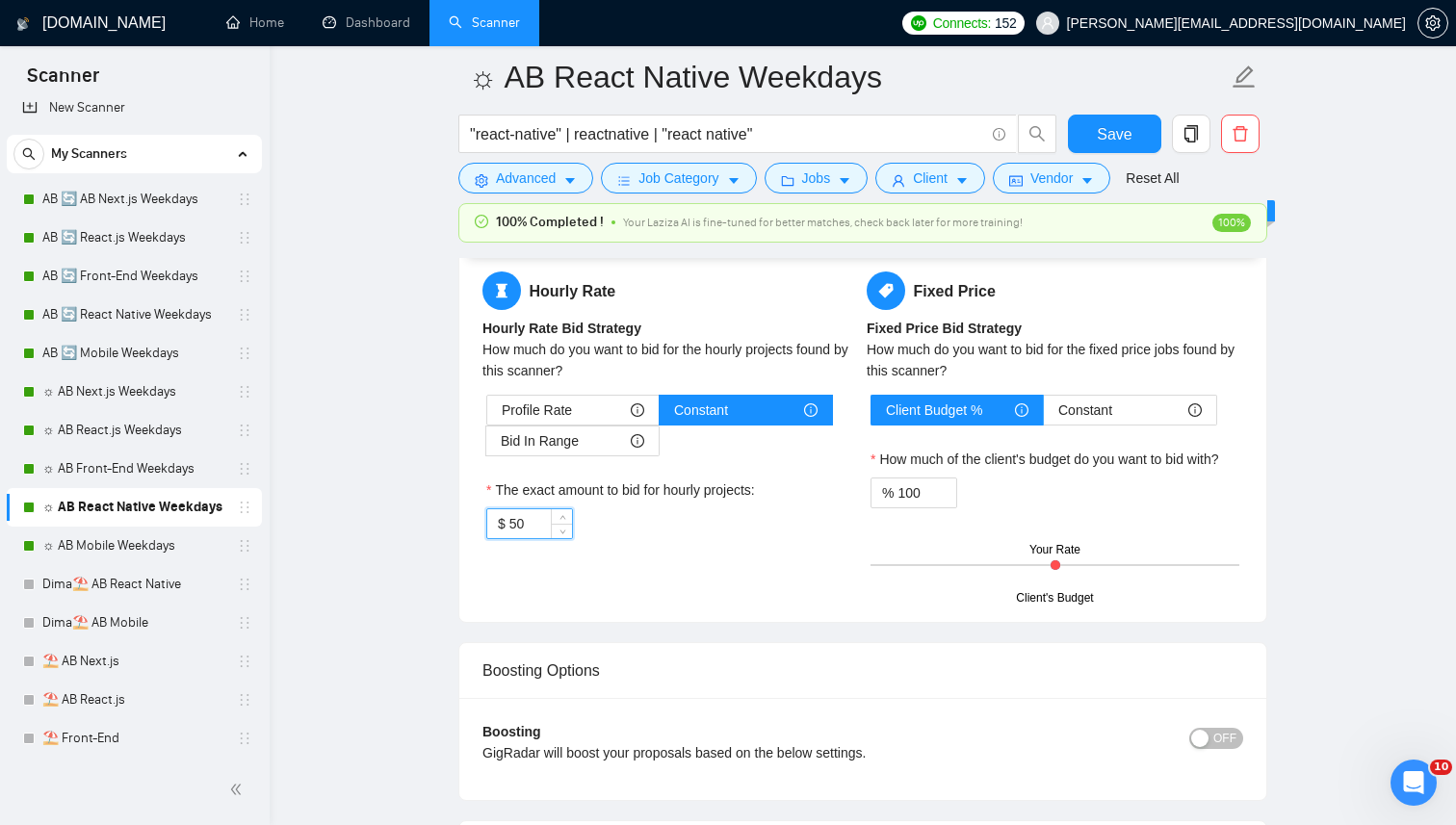
click at [519, 531] on input "50" at bounding box center [539, 523] width 62 height 29
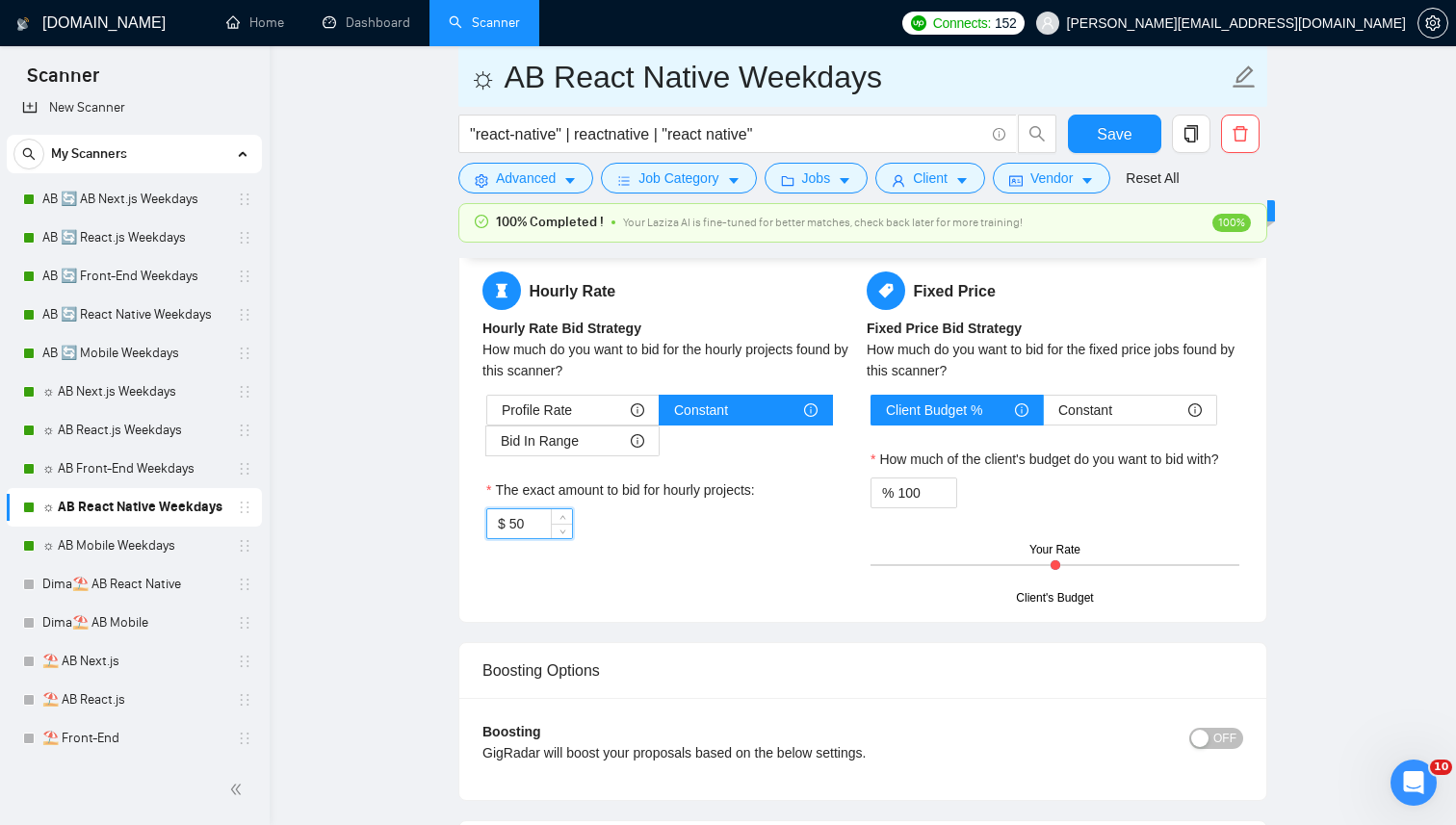
paste input "25"
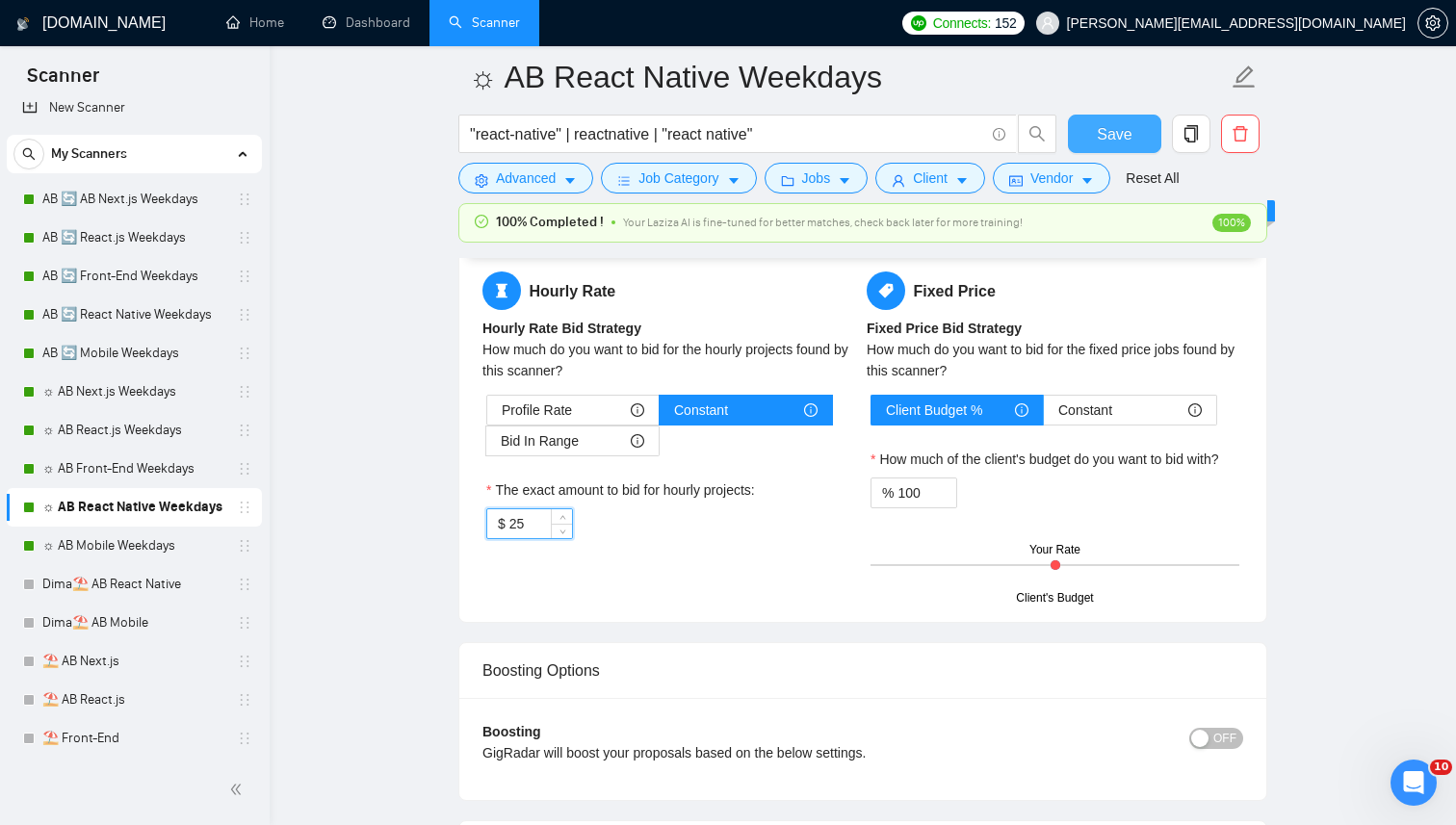
type input "25"
click at [1128, 124] on span "Save" at bounding box center [1114, 135] width 35 height 24
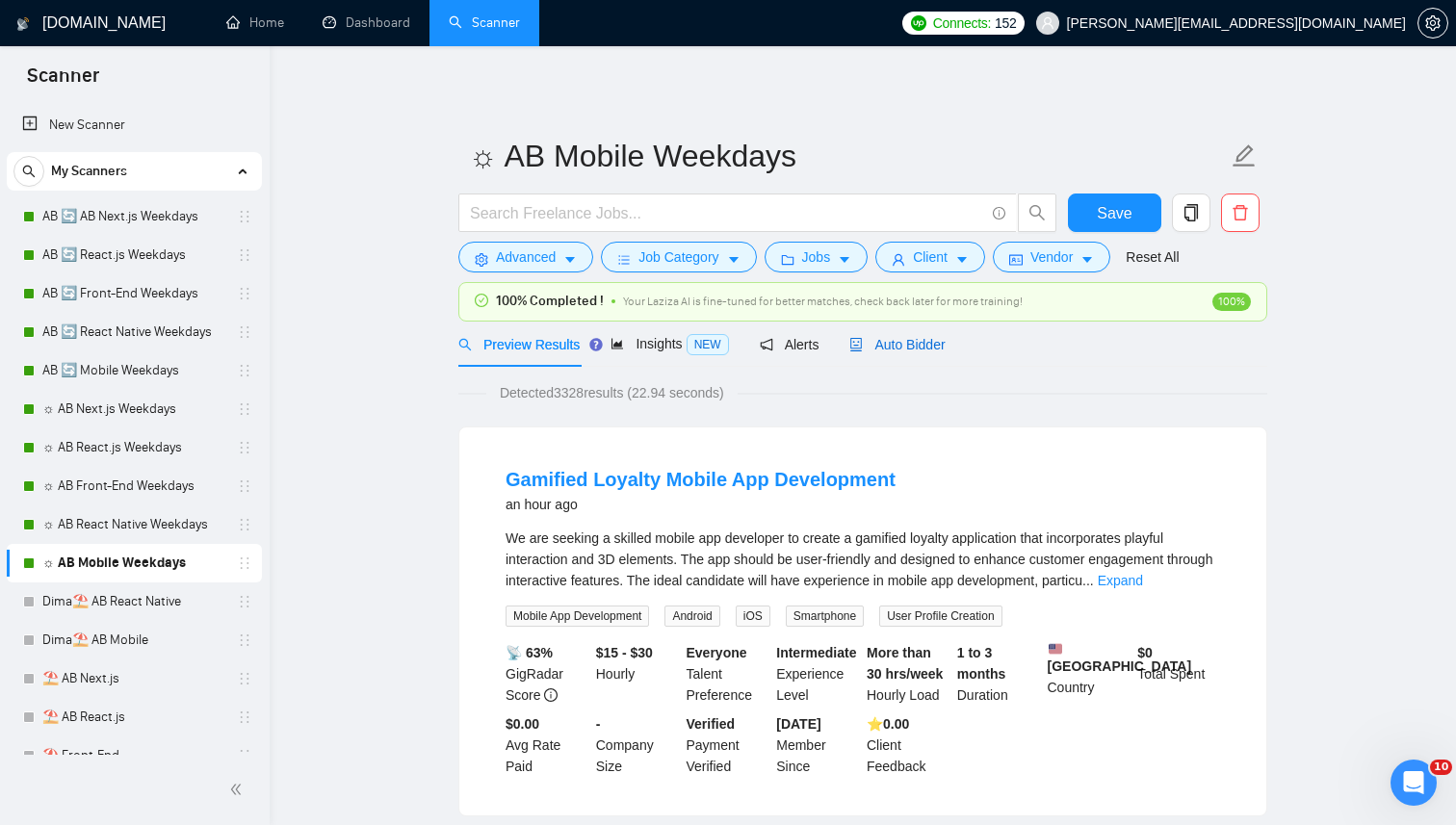
click at [901, 339] on span "Auto Bidder" at bounding box center [897, 345] width 95 height 16
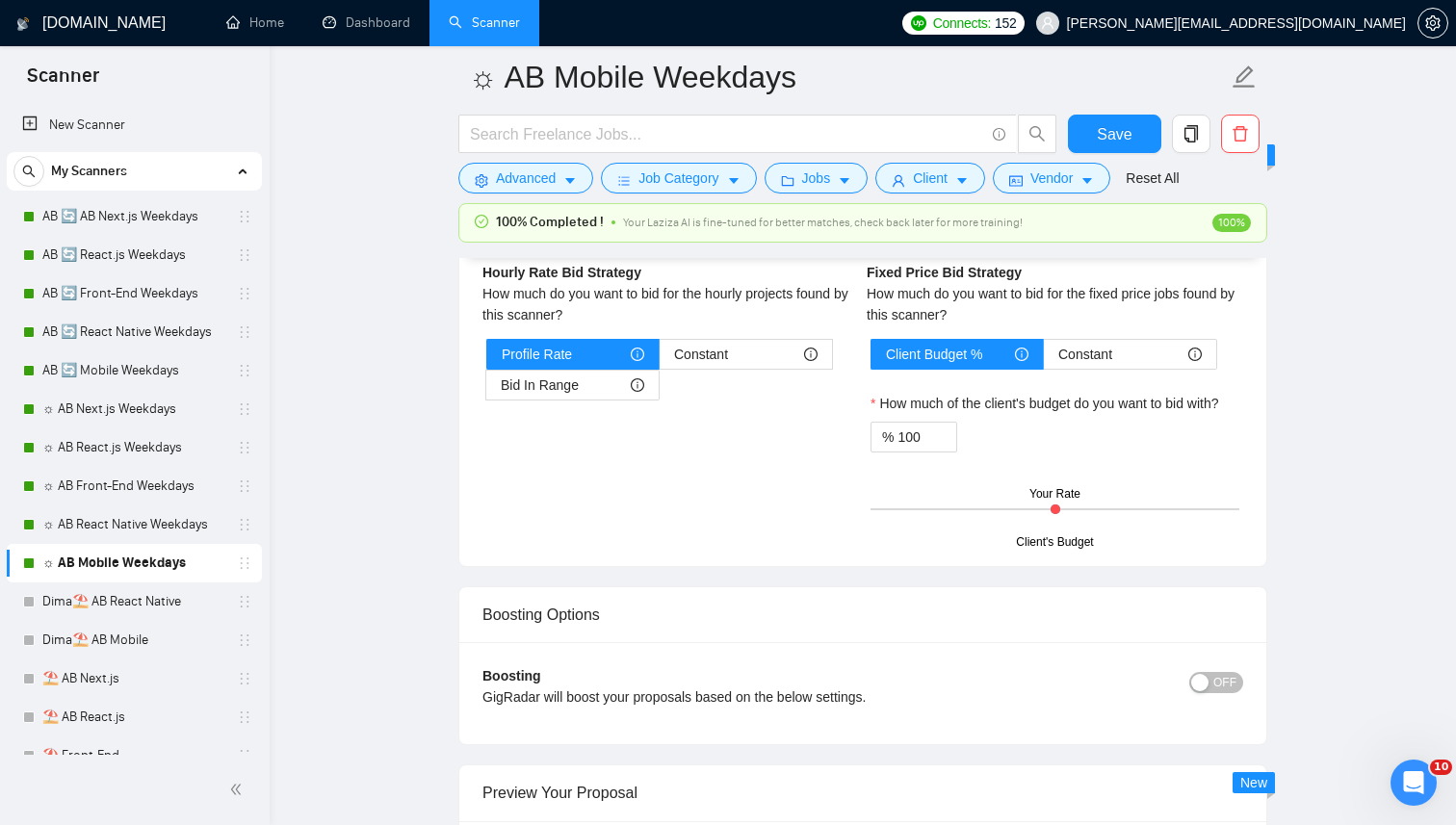
scroll to position [3427, 0]
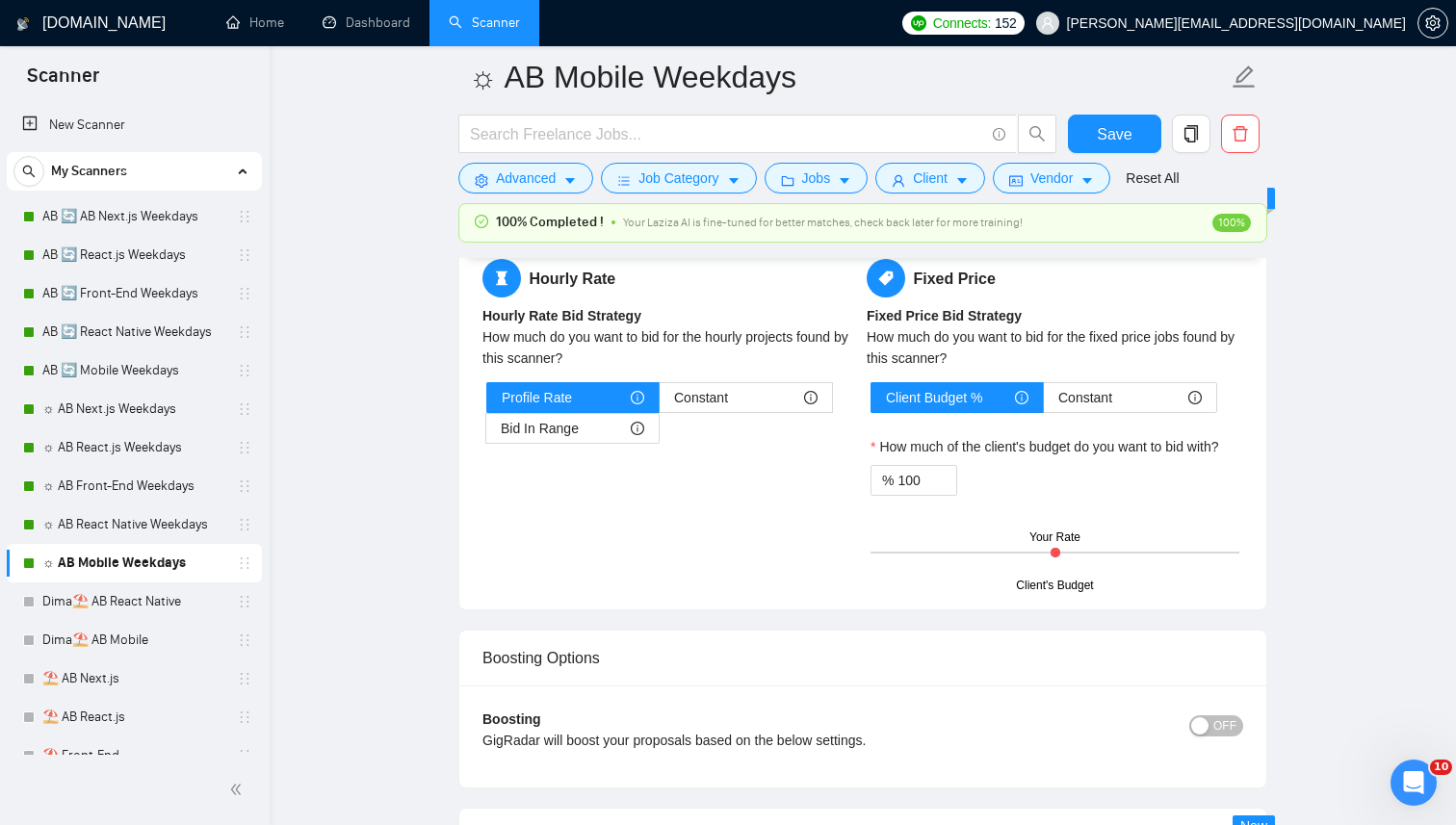
click at [731, 375] on div "Hourly Rate Hourly Rate Bid Strategy How much do you want to bid for the hourly…" at bounding box center [670, 363] width 384 height 208
click at [720, 379] on div "Hourly Rate Hourly Rate Bid Strategy How much do you want to bid for the hourly…" at bounding box center [670, 363] width 384 height 208
click at [715, 390] on span "Constant" at bounding box center [701, 397] width 53 height 29
click at [659, 403] on input "Constant" at bounding box center [659, 403] width 0 height 0
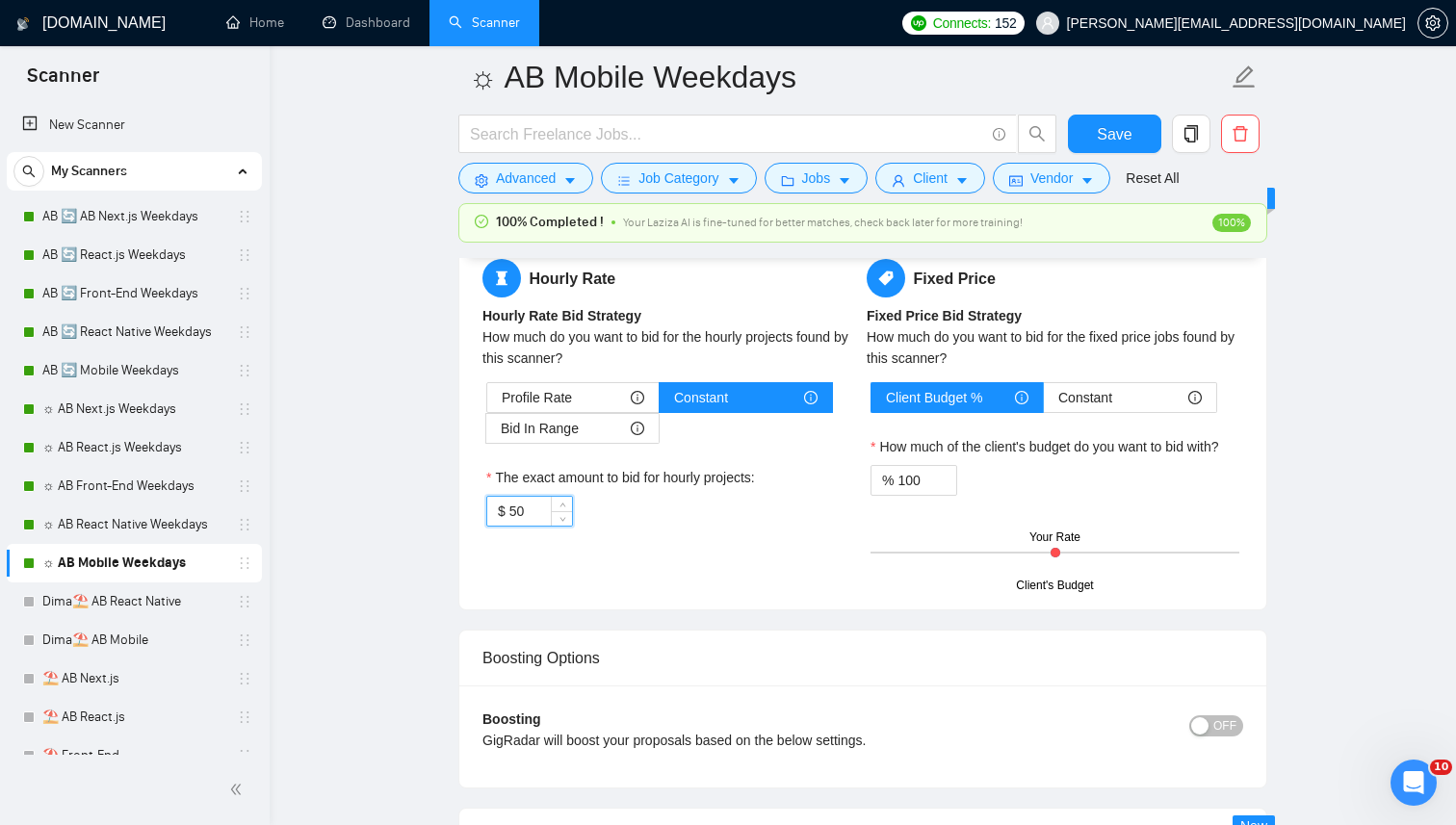
click at [543, 516] on input "50" at bounding box center [539, 511] width 62 height 29
paste input "25"
type input "25"
click at [605, 505] on div "$ 25" at bounding box center [670, 511] width 368 height 31
click at [1112, 146] on span "Save" at bounding box center [1114, 135] width 35 height 24
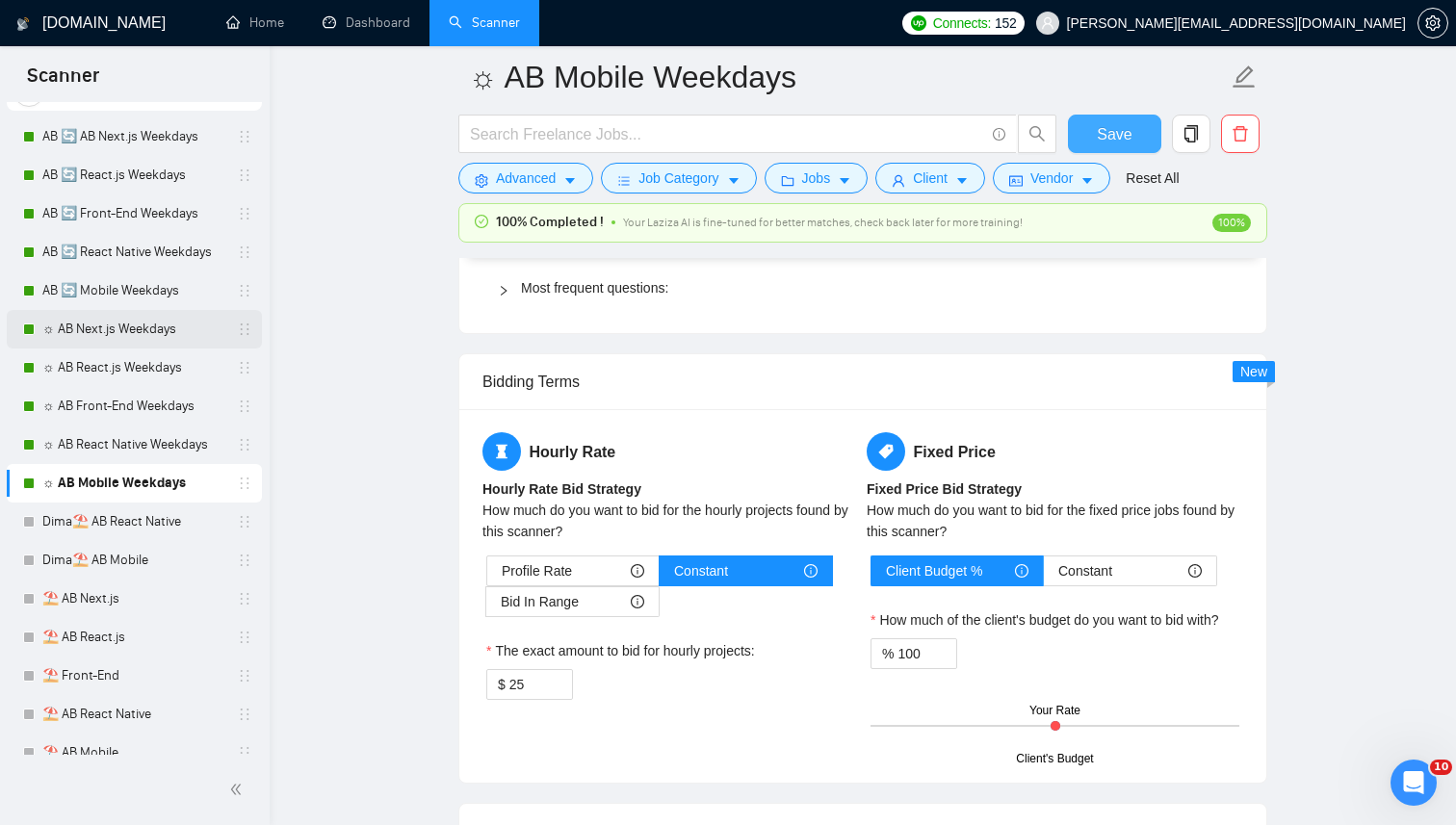
scroll to position [11, 0]
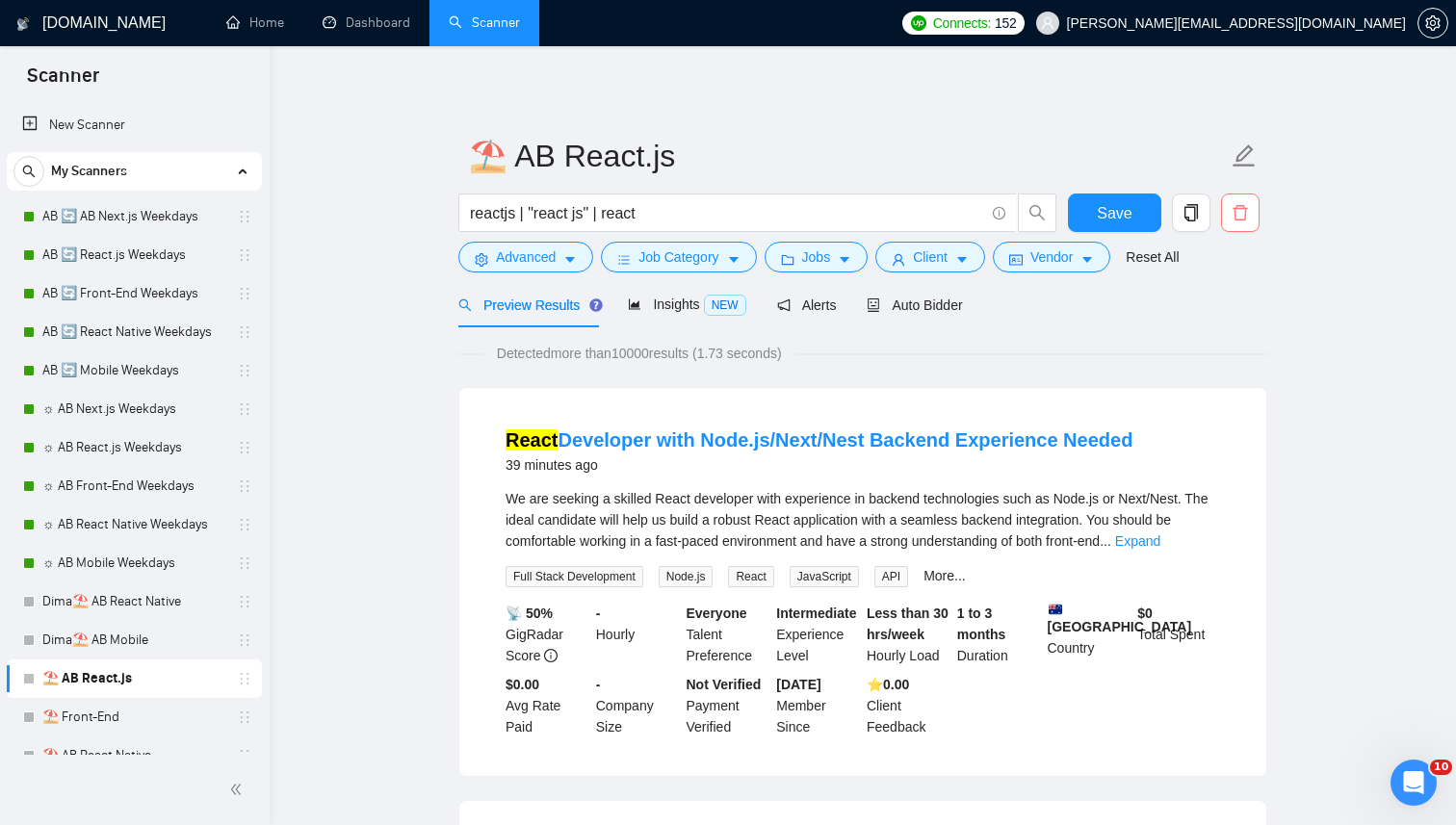
click at [1238, 211] on icon "delete" at bounding box center [1240, 213] width 18 height 18
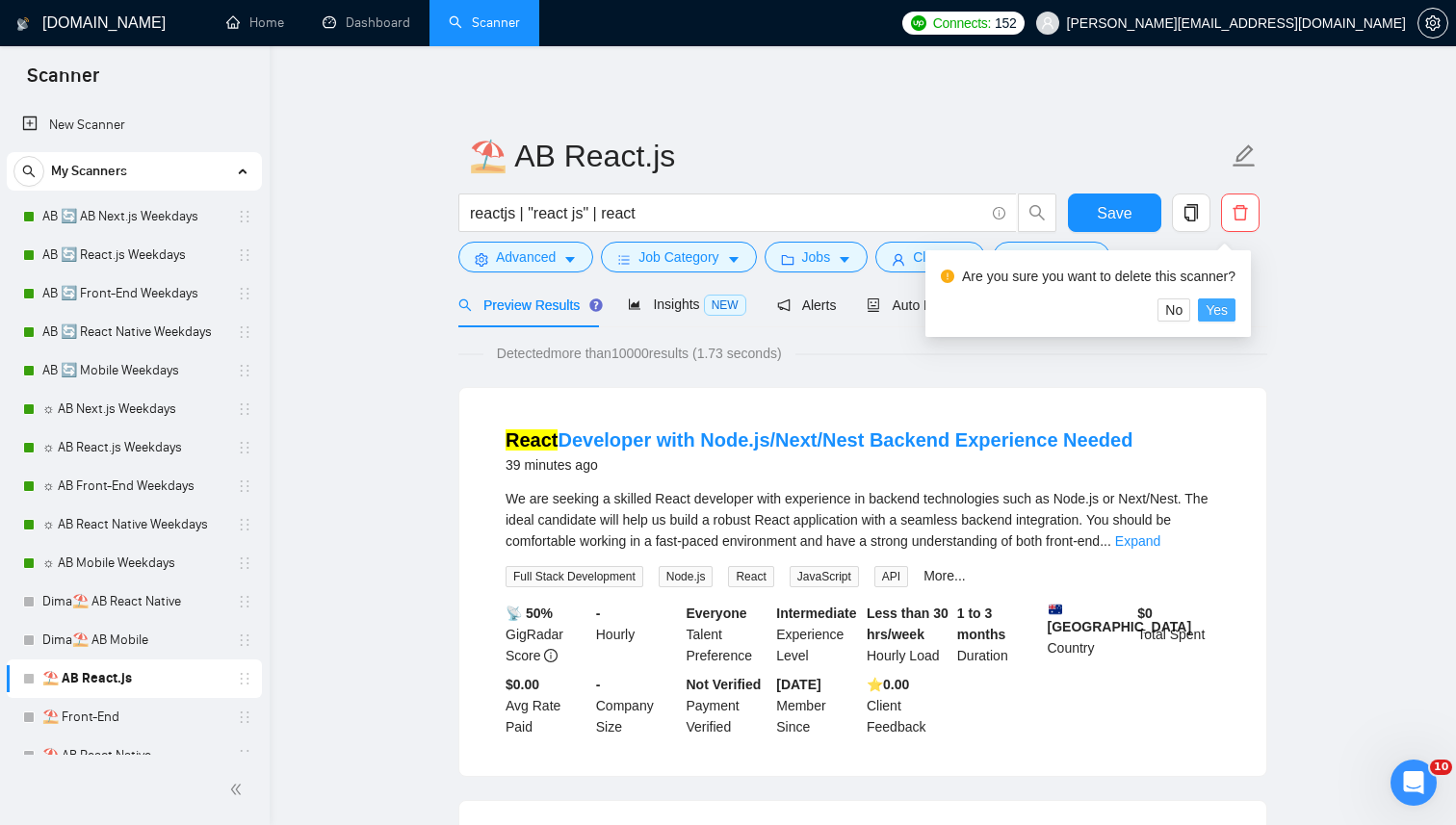
click at [1227, 304] on span "Yes" at bounding box center [1216, 309] width 22 height 21
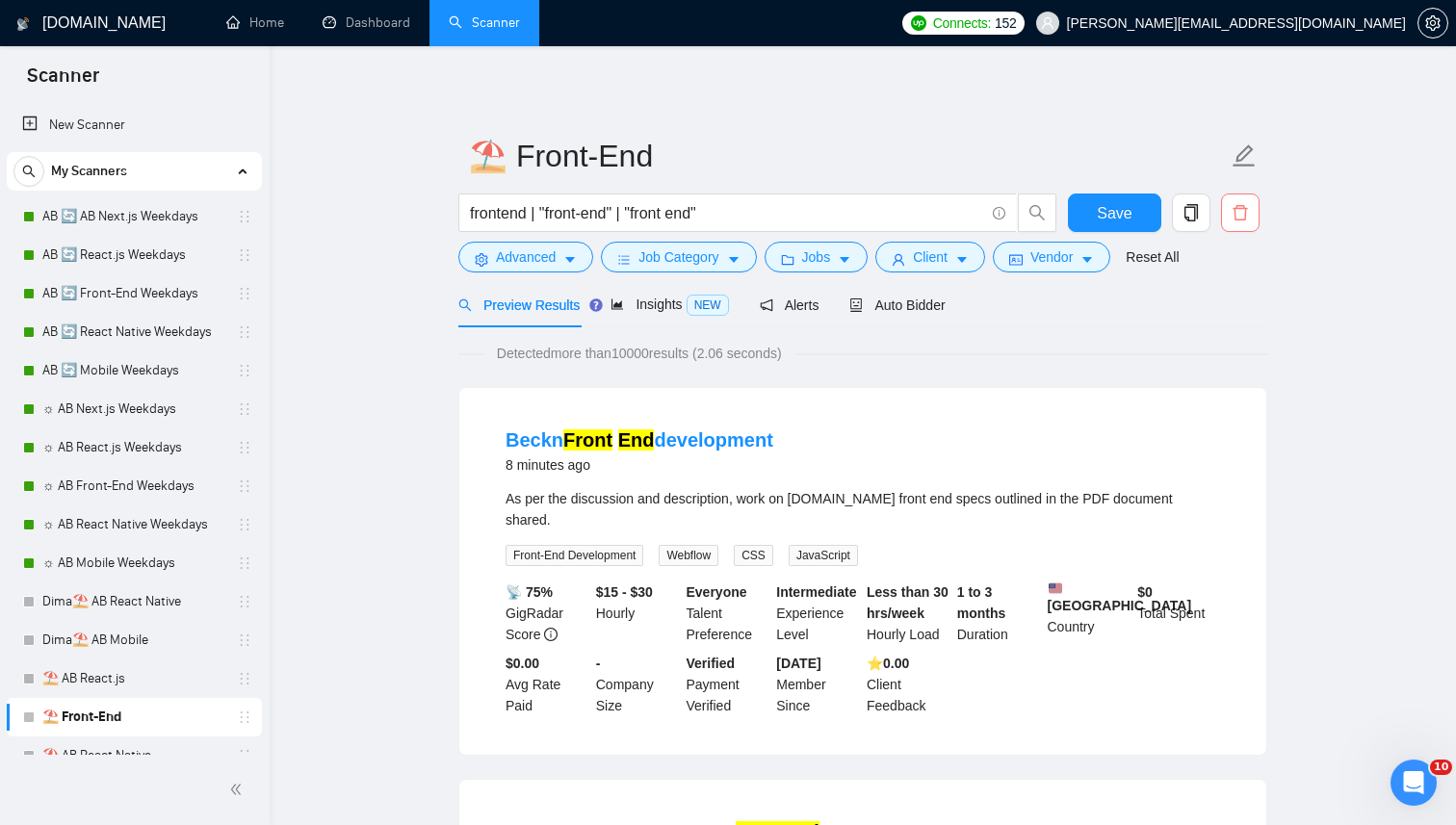
click at [1242, 203] on button "button" at bounding box center [1239, 212] width 39 height 39
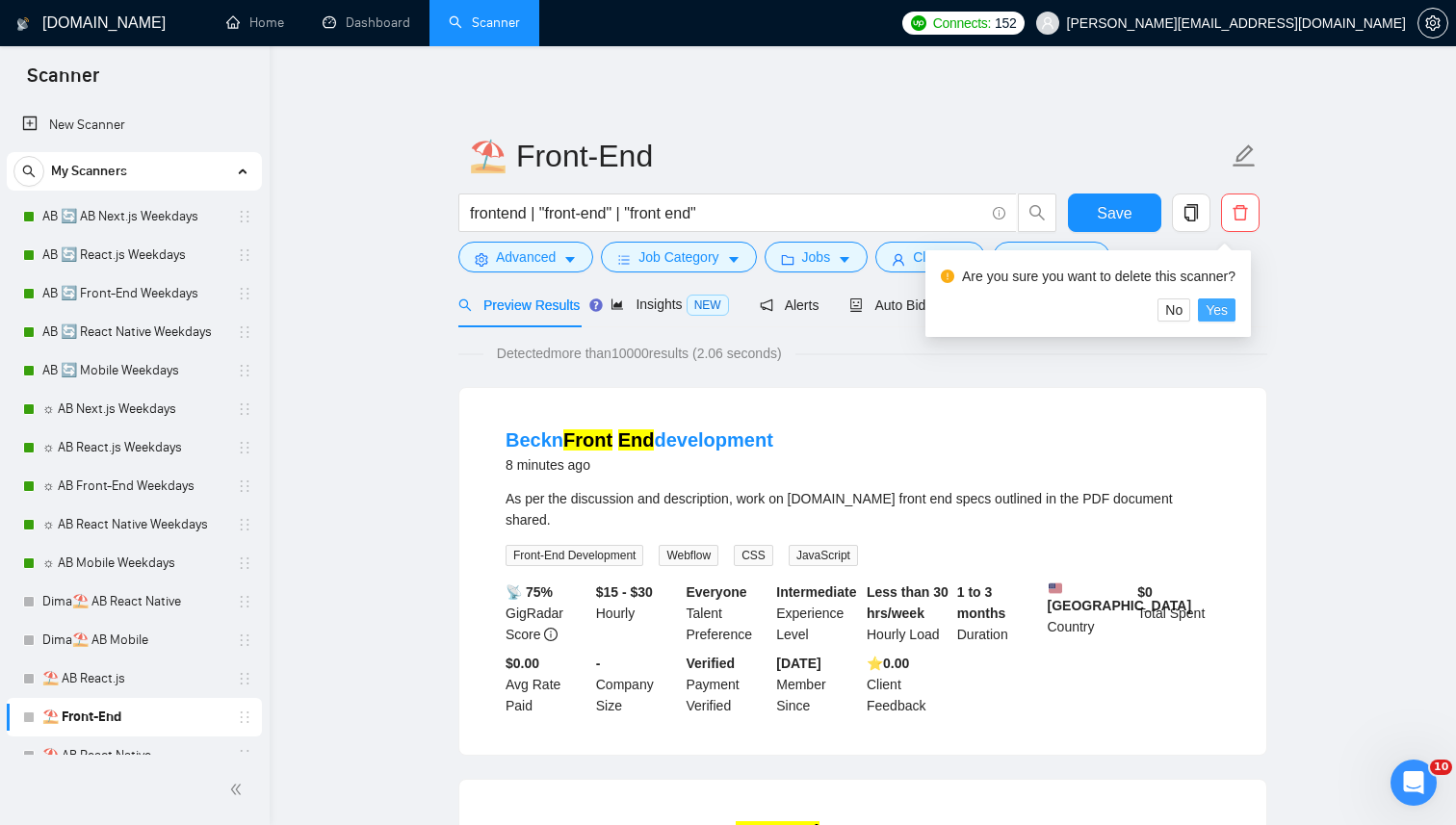
click at [1235, 312] on button "Yes" at bounding box center [1216, 309] width 38 height 23
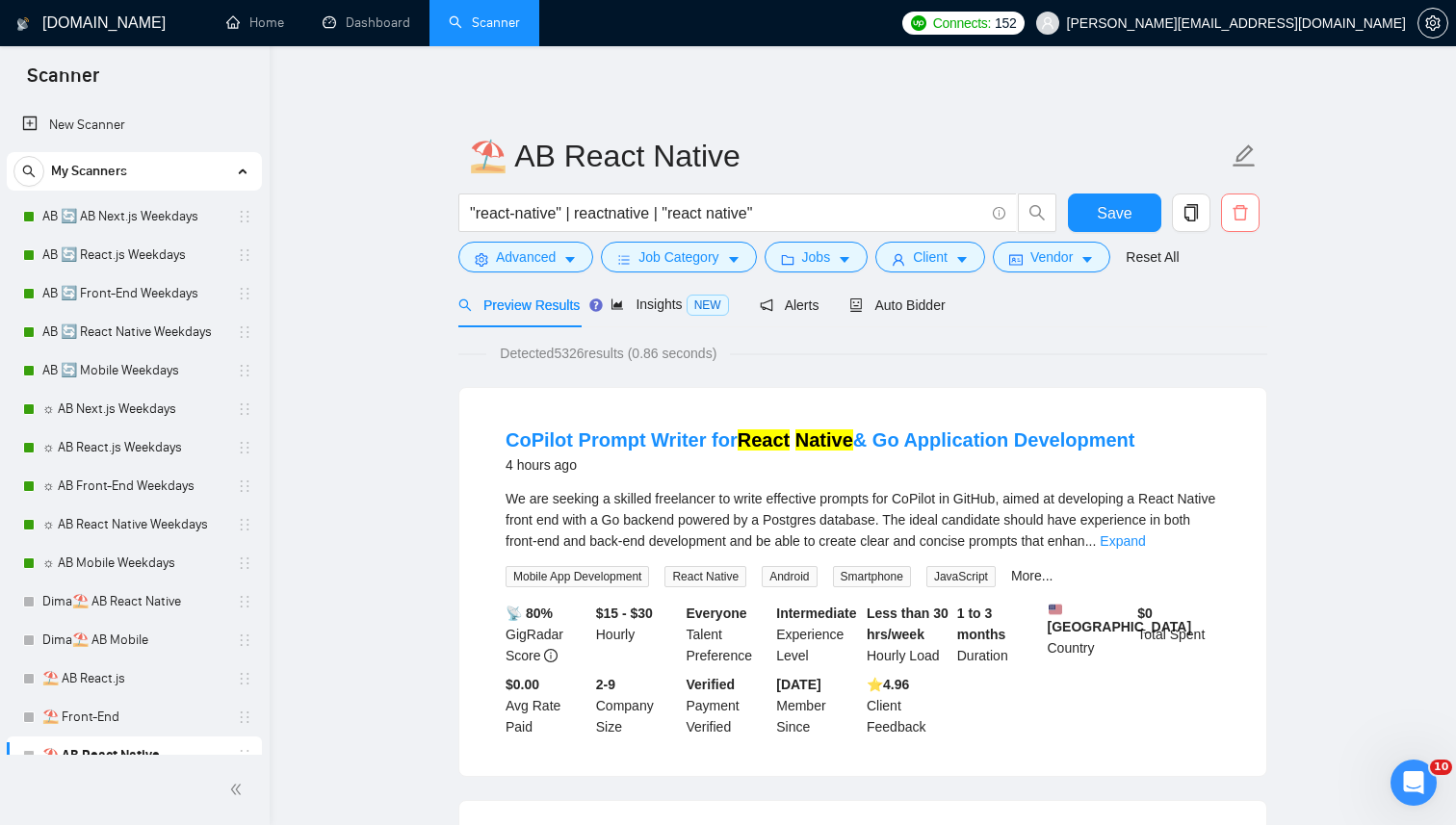
click at [1238, 214] on icon "delete" at bounding box center [1240, 213] width 18 height 18
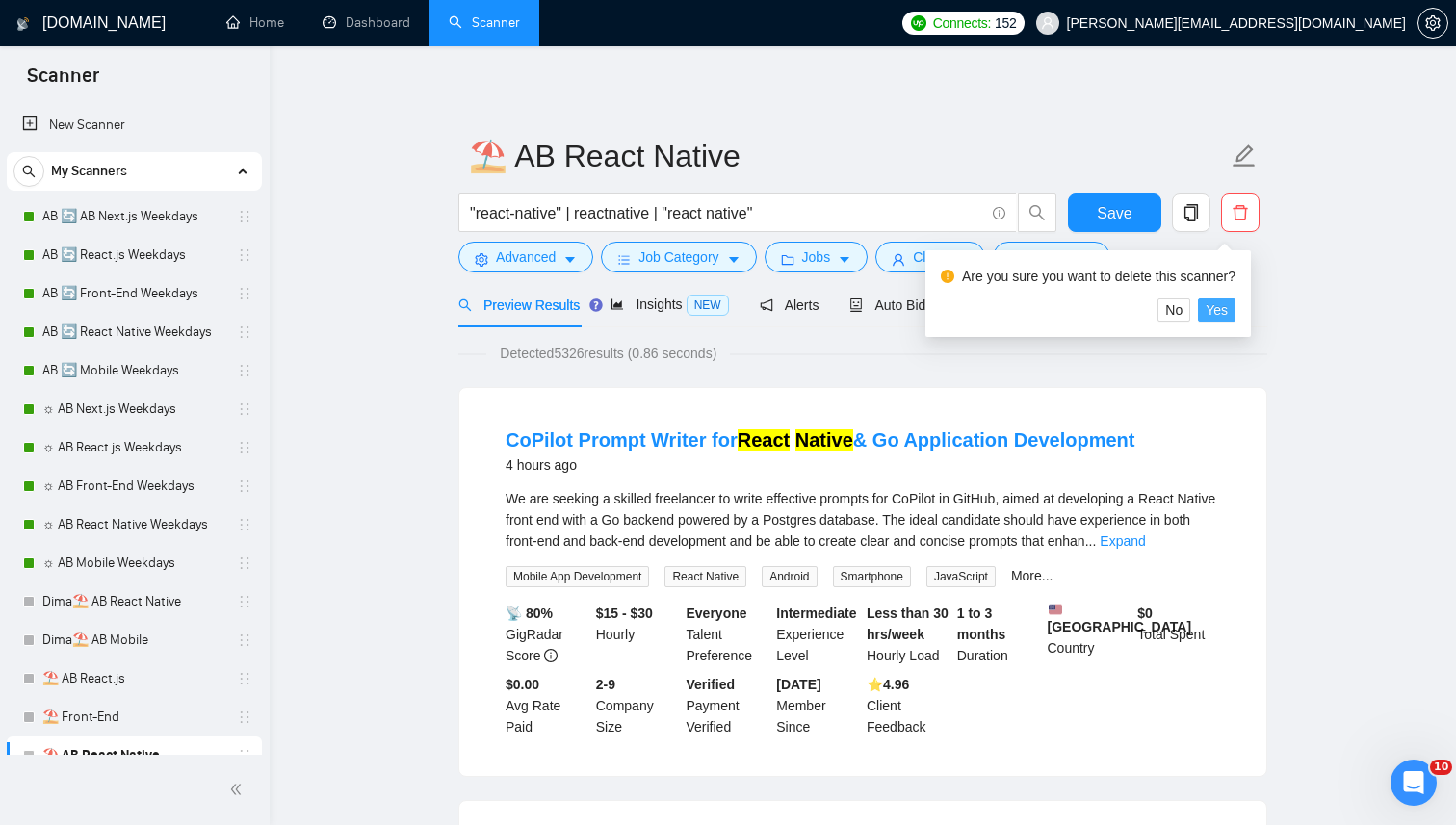
click at [1235, 307] on button "Yes" at bounding box center [1216, 309] width 38 height 23
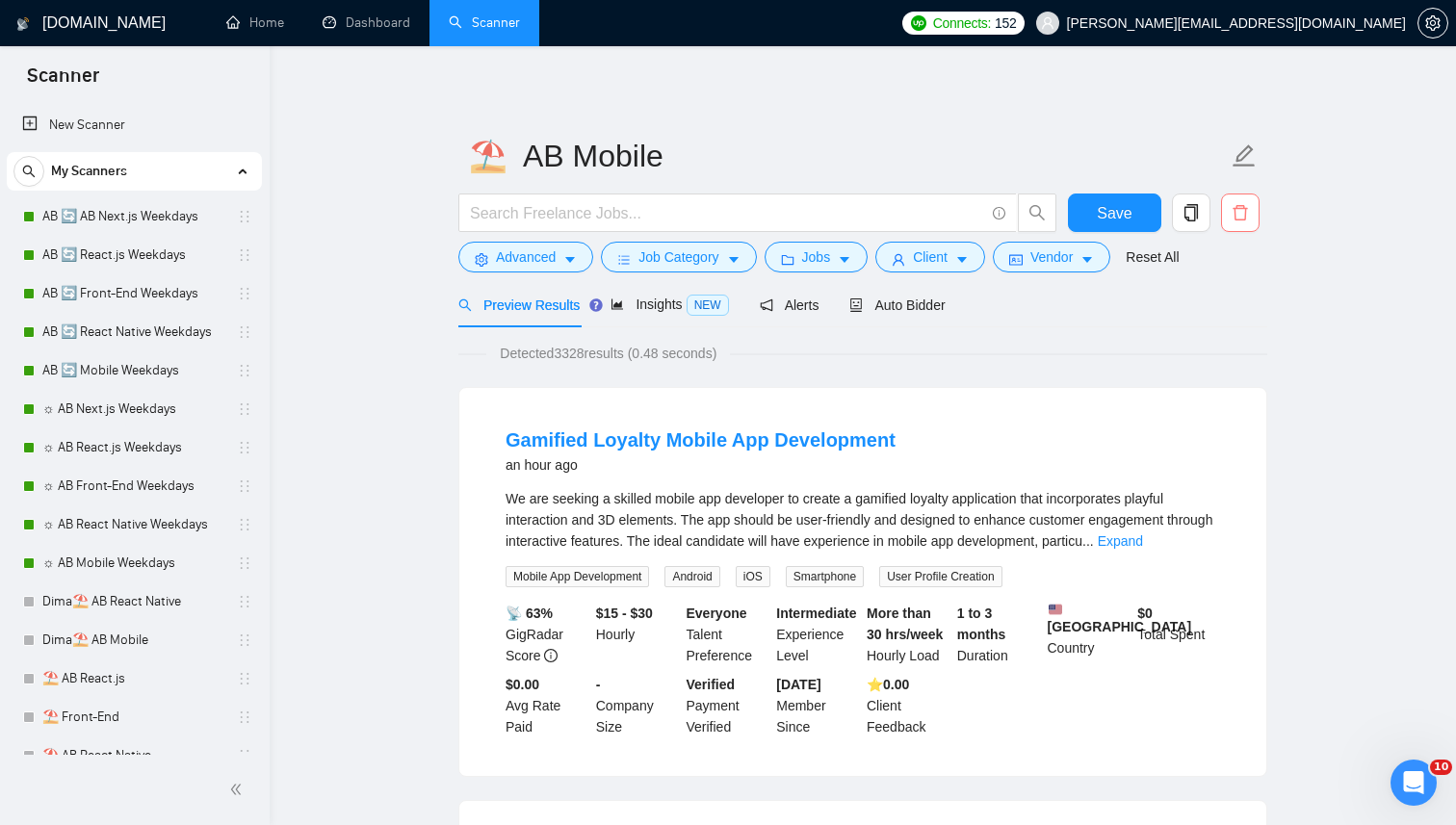
click at [1249, 211] on span "delete" at bounding box center [1239, 213] width 37 height 18
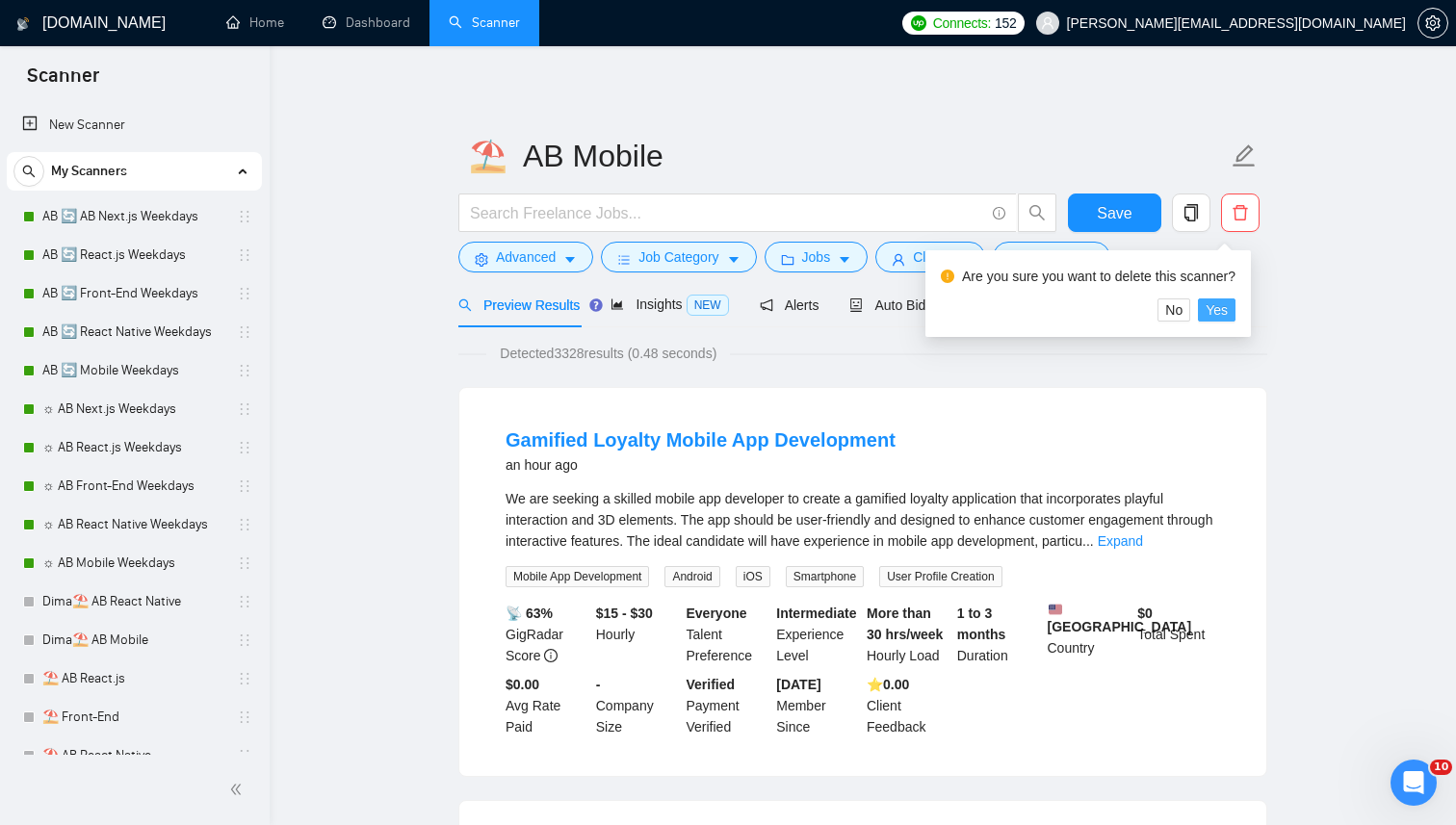
click at [1227, 306] on span "Yes" at bounding box center [1216, 309] width 22 height 21
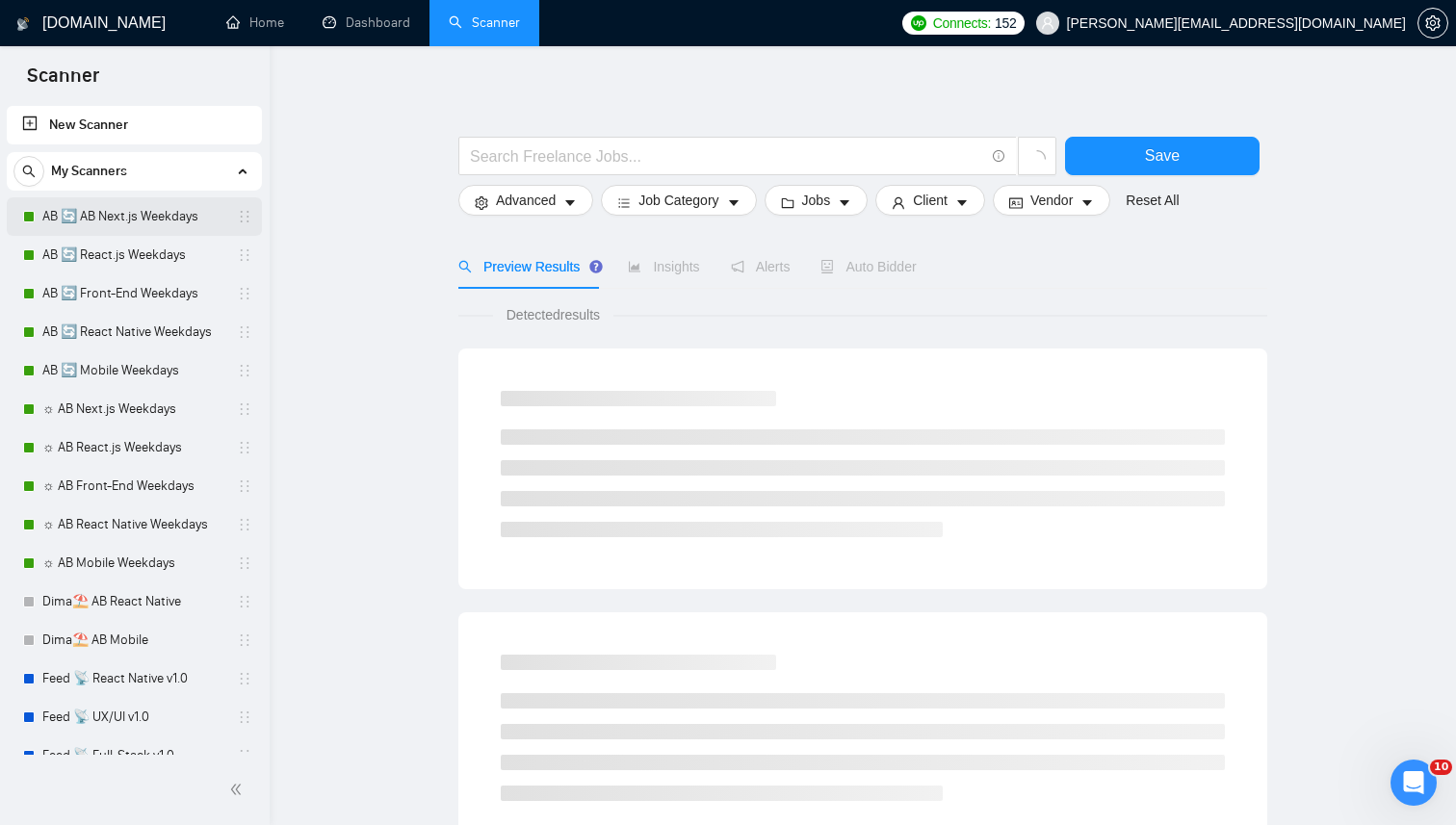
click at [158, 221] on link "AB 🔄 AB Next.js Weekdays" at bounding box center [134, 216] width 183 height 39
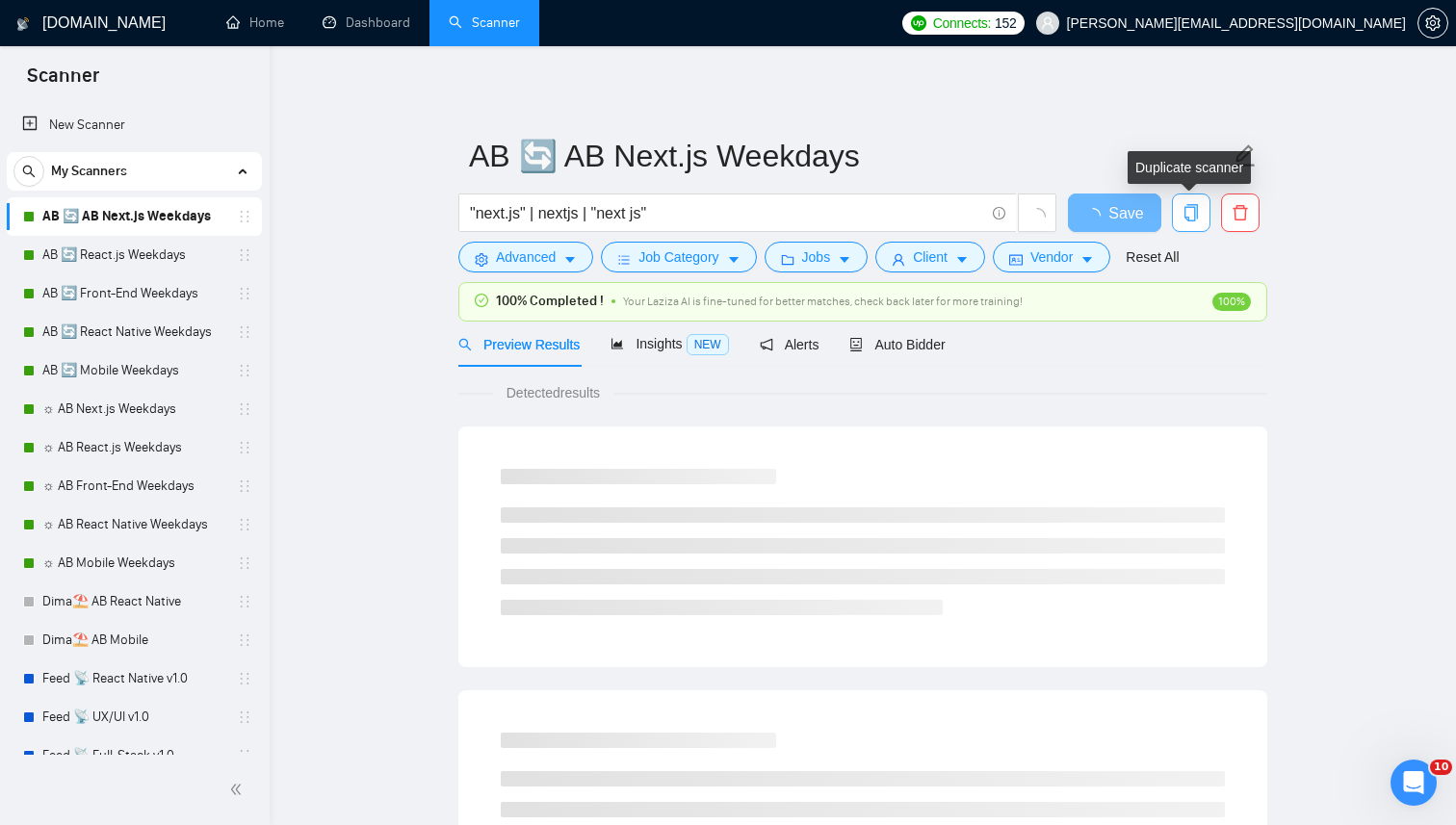
click at [1195, 214] on icon "copy" at bounding box center [1191, 213] width 14 height 18
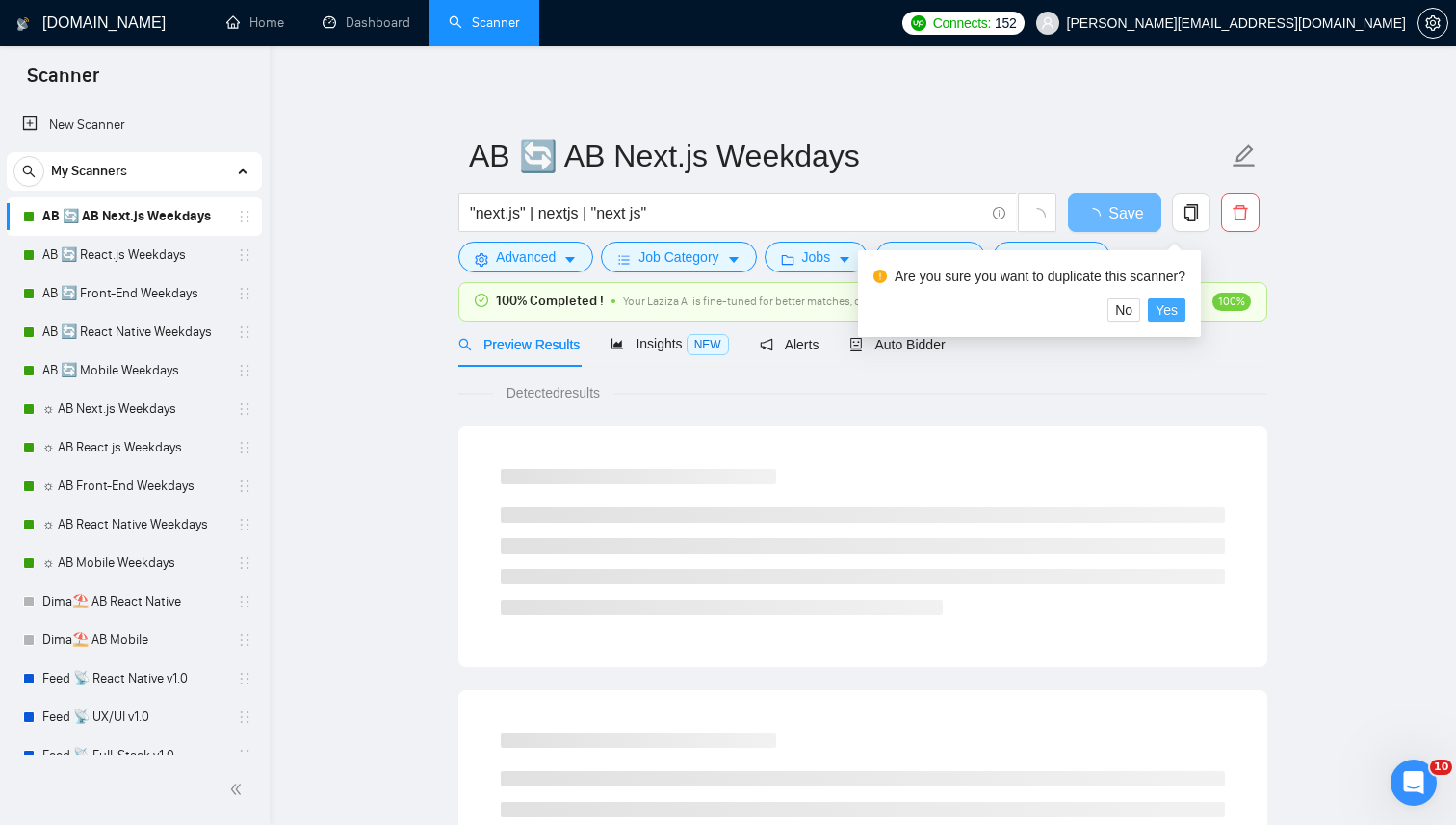
click at [1177, 306] on span "Yes" at bounding box center [1166, 309] width 22 height 21
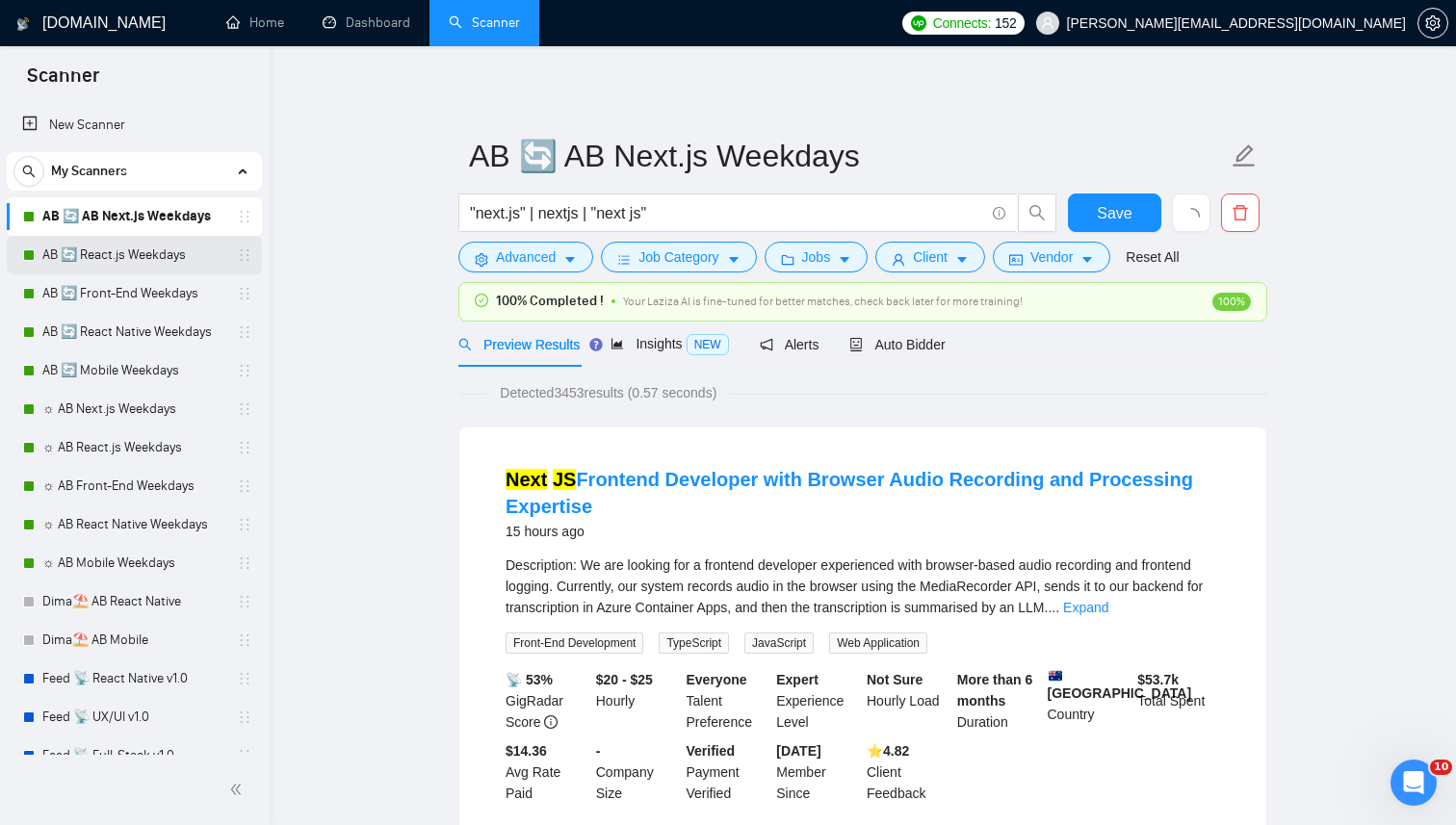
click at [115, 261] on link "AB 🔄 React.js Weekdays" at bounding box center [134, 255] width 183 height 39
click at [108, 288] on link "AB 🔄 Front-End Weekdays" at bounding box center [134, 293] width 183 height 39
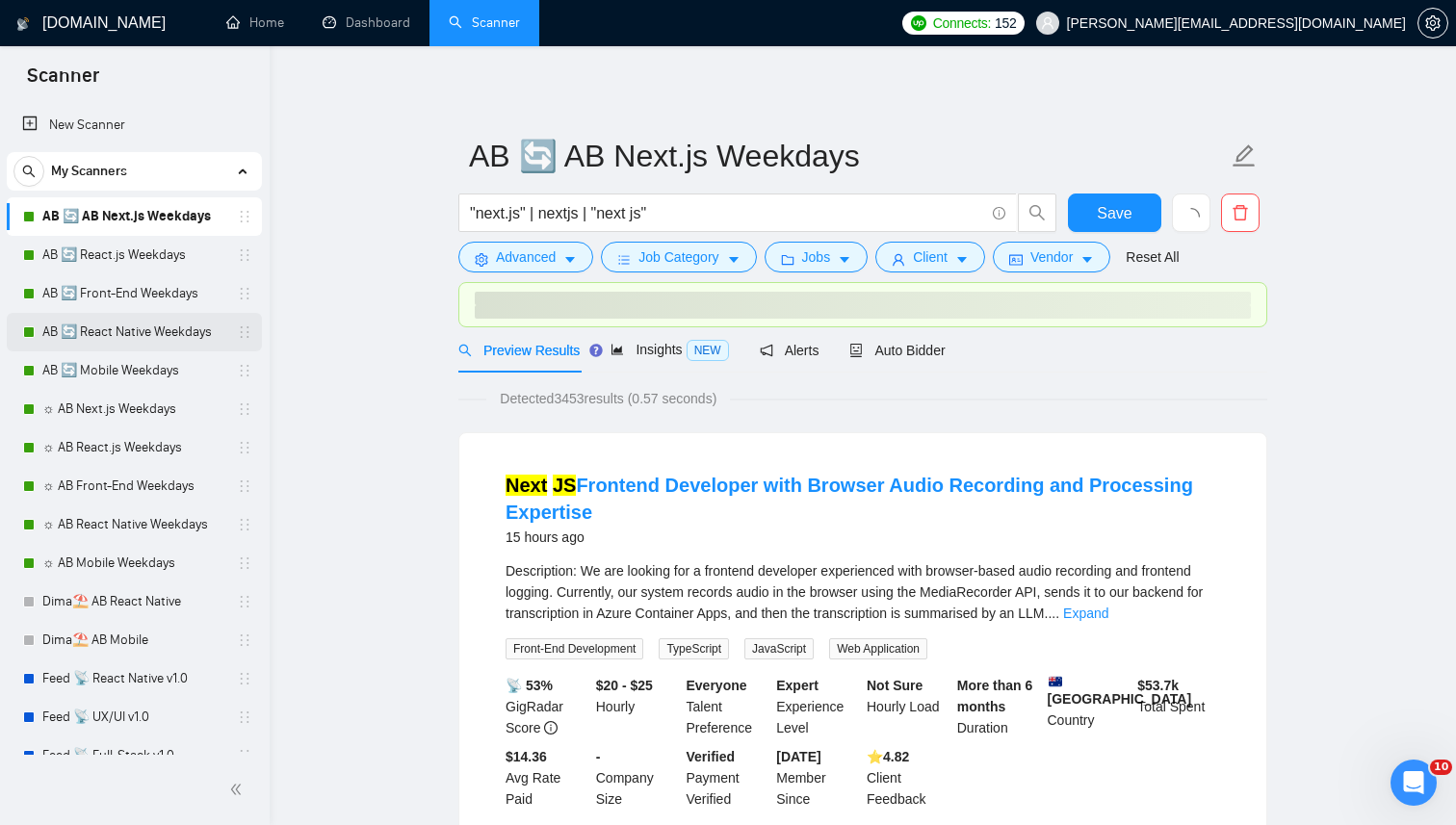
click at [92, 334] on link "AB 🔄 React Native Weekdays" at bounding box center [134, 332] width 183 height 39
click at [87, 366] on link "AB 🔄 Mobile Weekdays" at bounding box center [134, 370] width 183 height 39
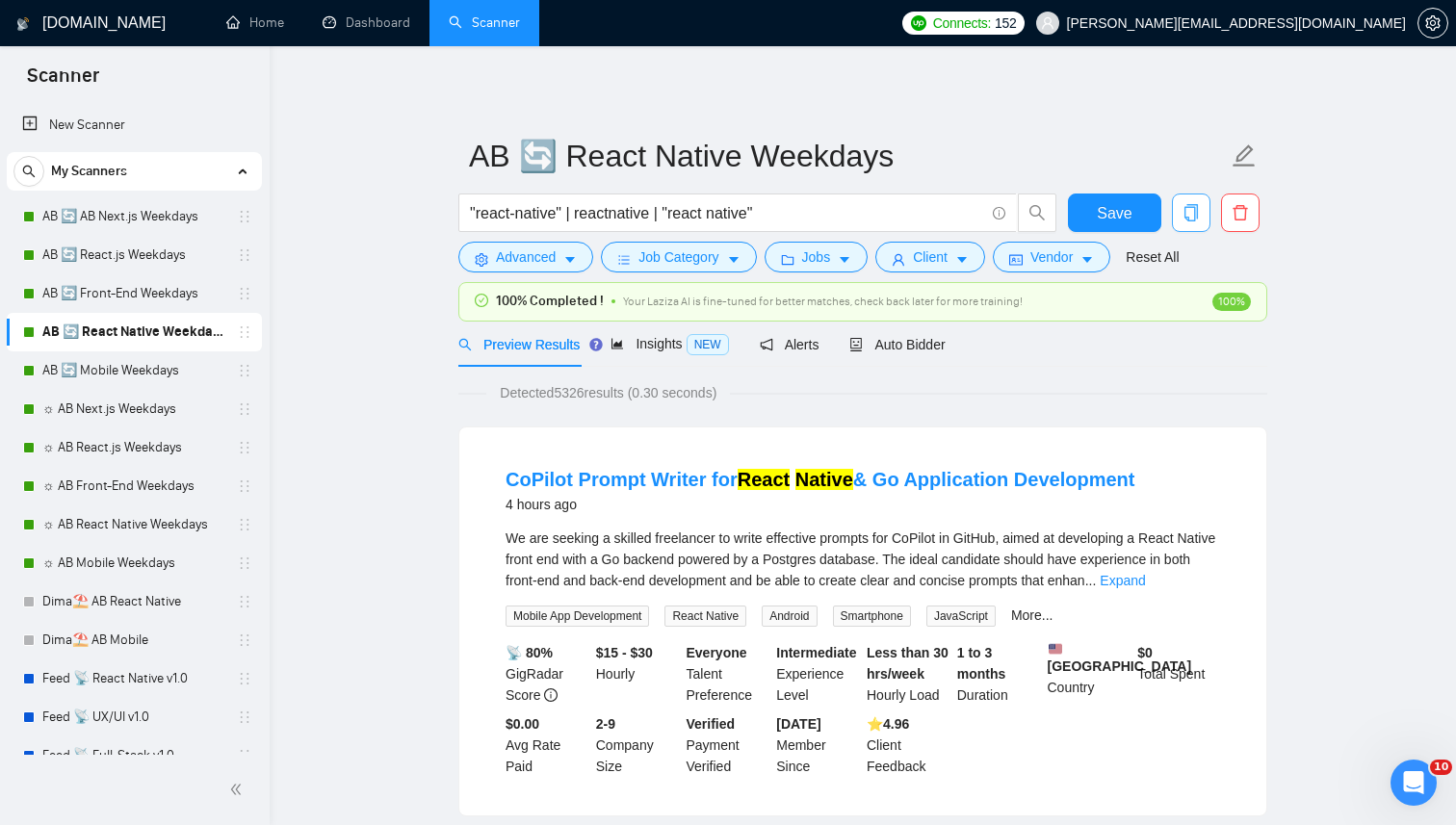
click at [1190, 224] on button "button" at bounding box center [1191, 212] width 39 height 39
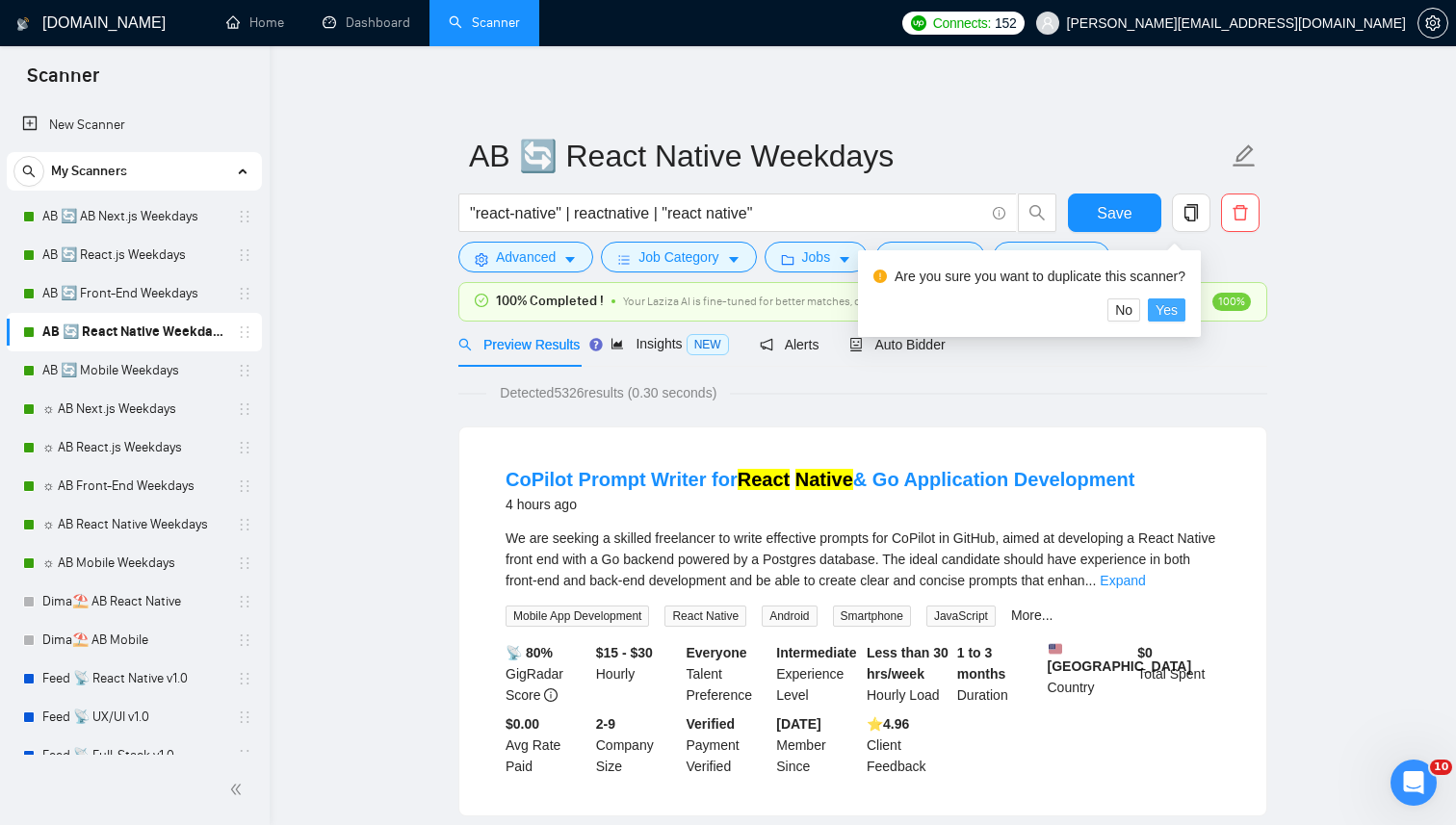
click at [1175, 316] on span "Yes" at bounding box center [1166, 309] width 22 height 21
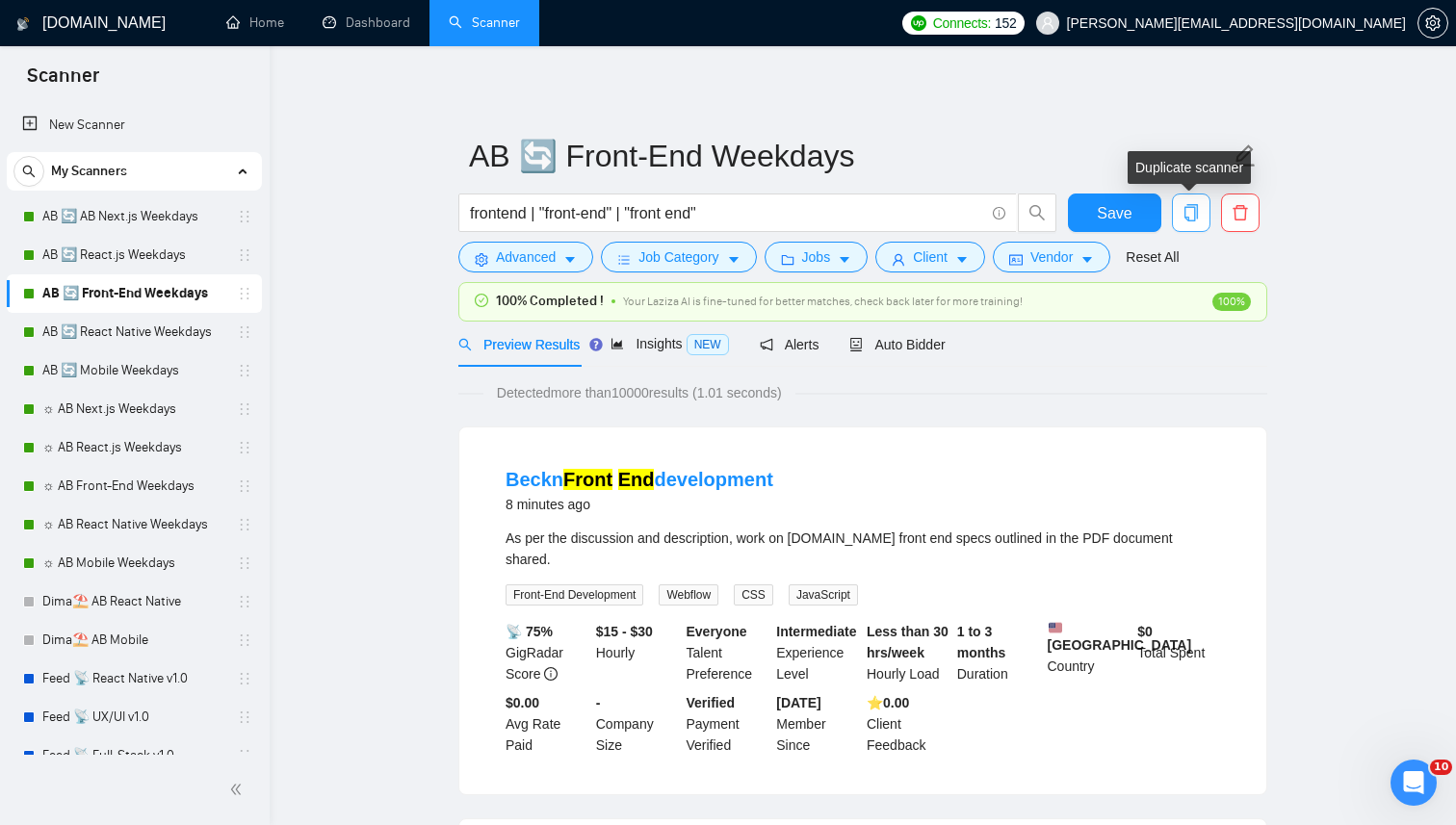
click at [1195, 209] on icon "copy" at bounding box center [1191, 213] width 18 height 18
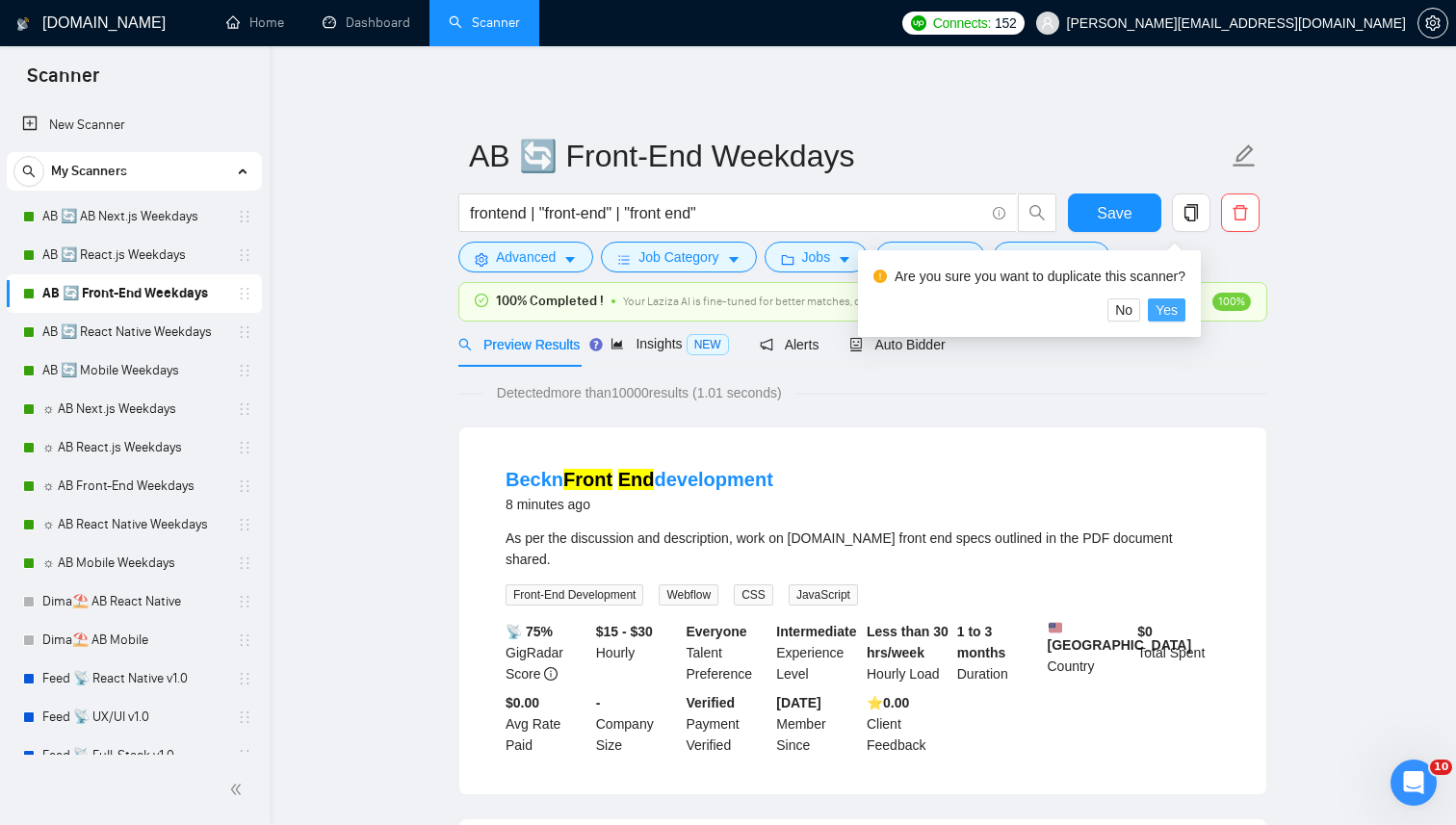
click at [1175, 308] on span "Yes" at bounding box center [1166, 309] width 22 height 21
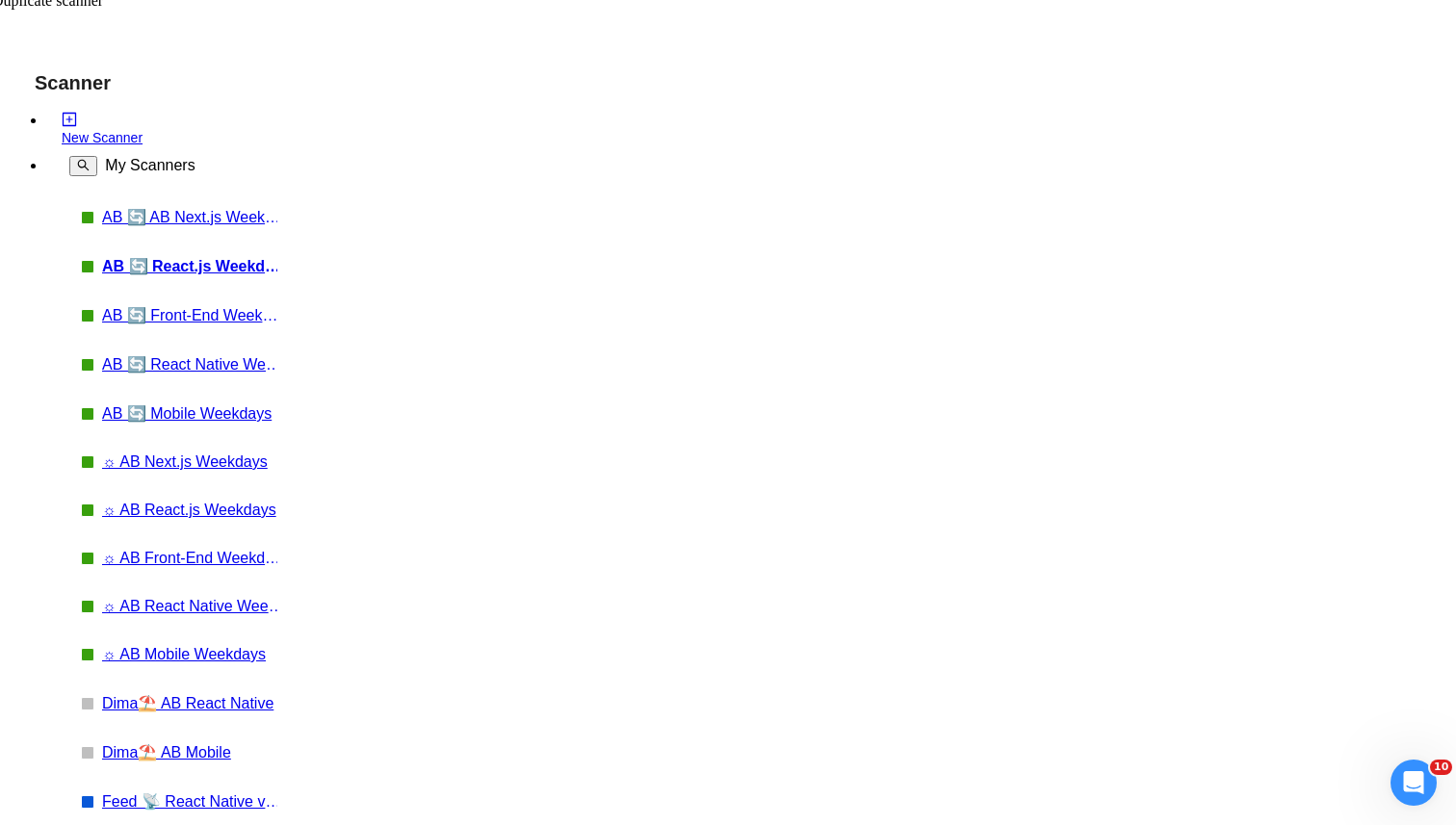
click at [60, 52] on span "Yes" at bounding box center [49, 45] width 21 height 15
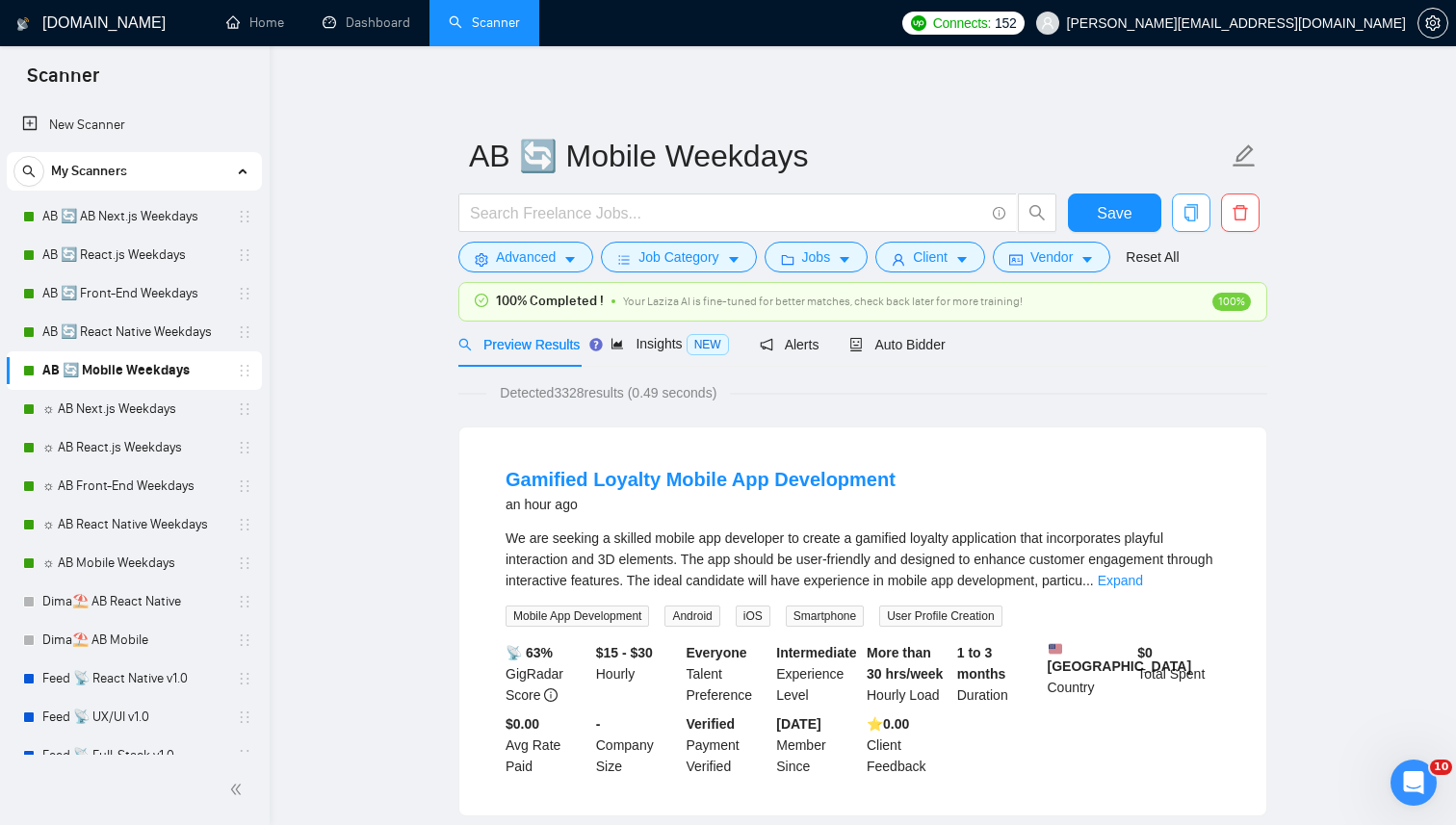
click at [1179, 207] on span "copy" at bounding box center [1191, 213] width 37 height 18
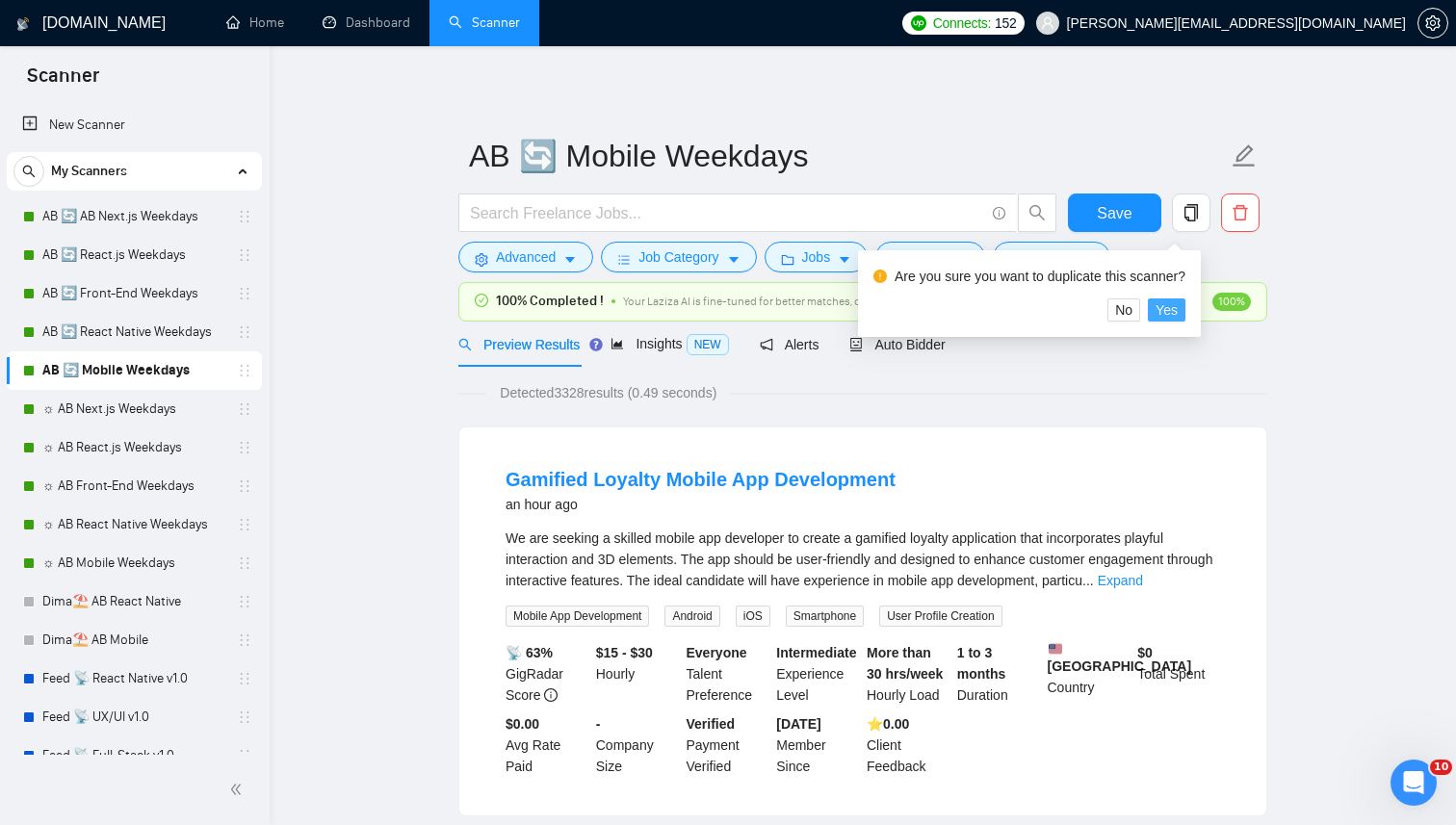
click at [1177, 303] on span "Yes" at bounding box center [1166, 309] width 22 height 21
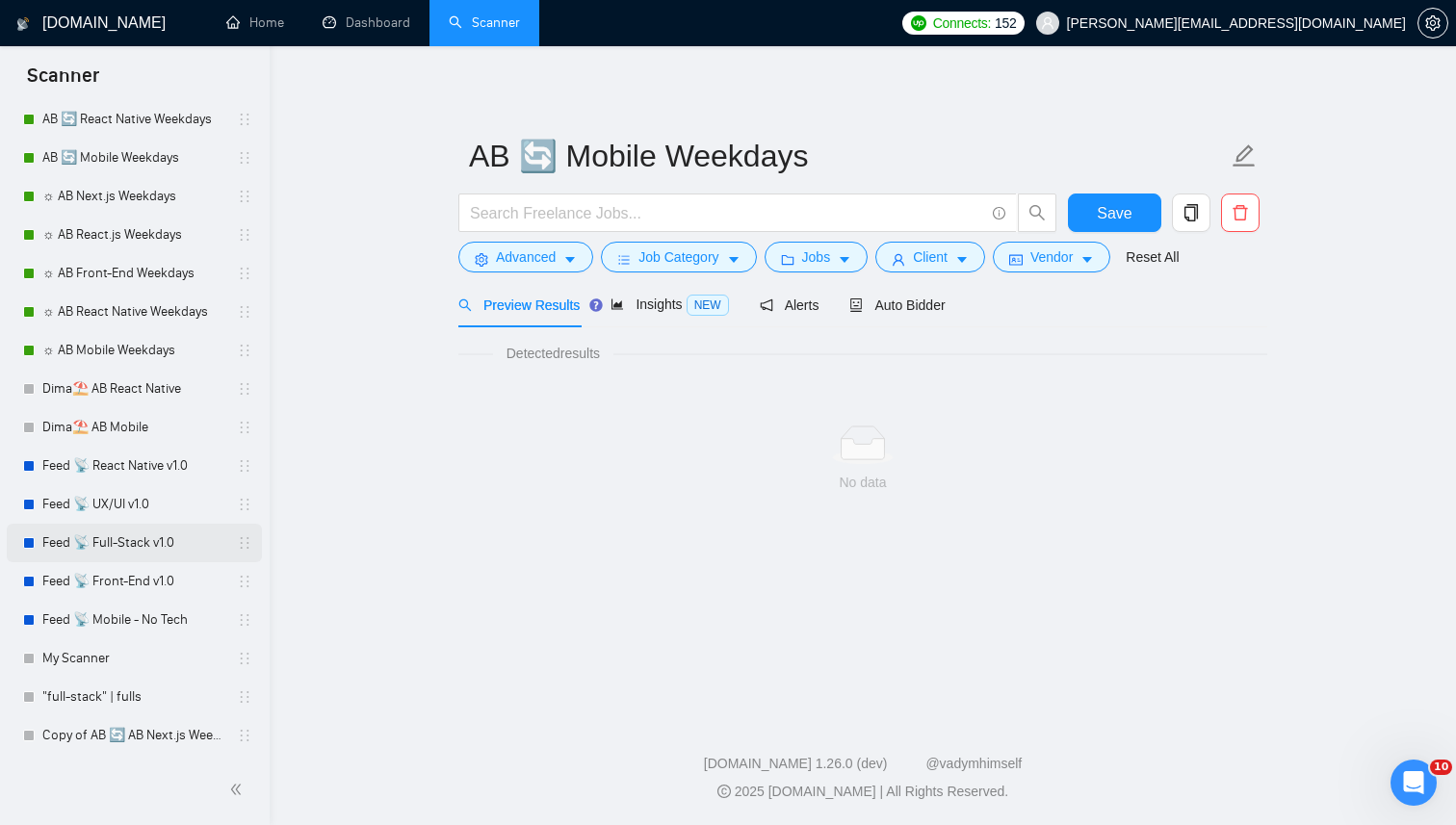
scroll to position [320, 0]
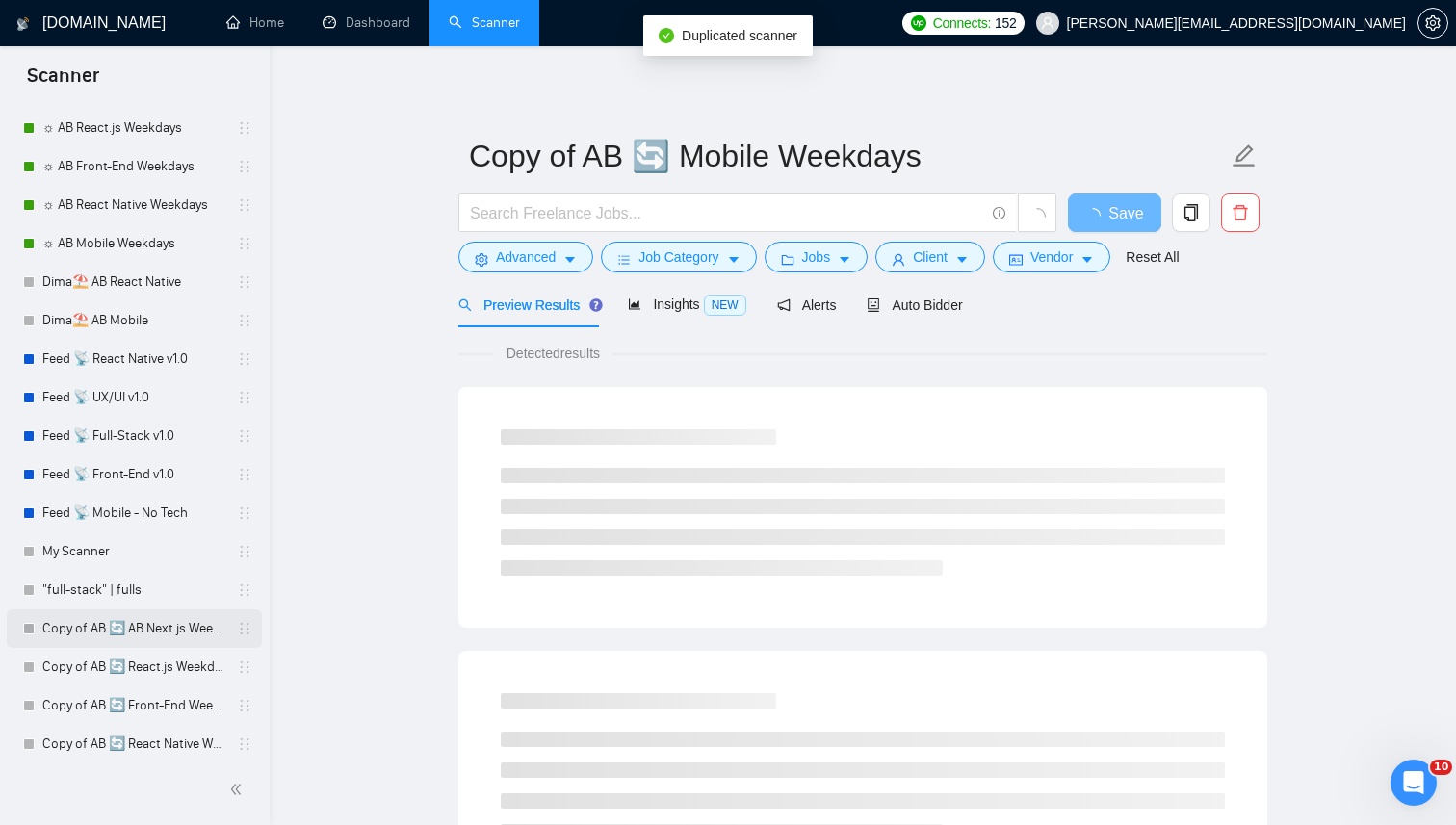
click at [102, 620] on link "Copy of AB 🔄 AB Next.js Weekdays" at bounding box center [134, 629] width 183 height 39
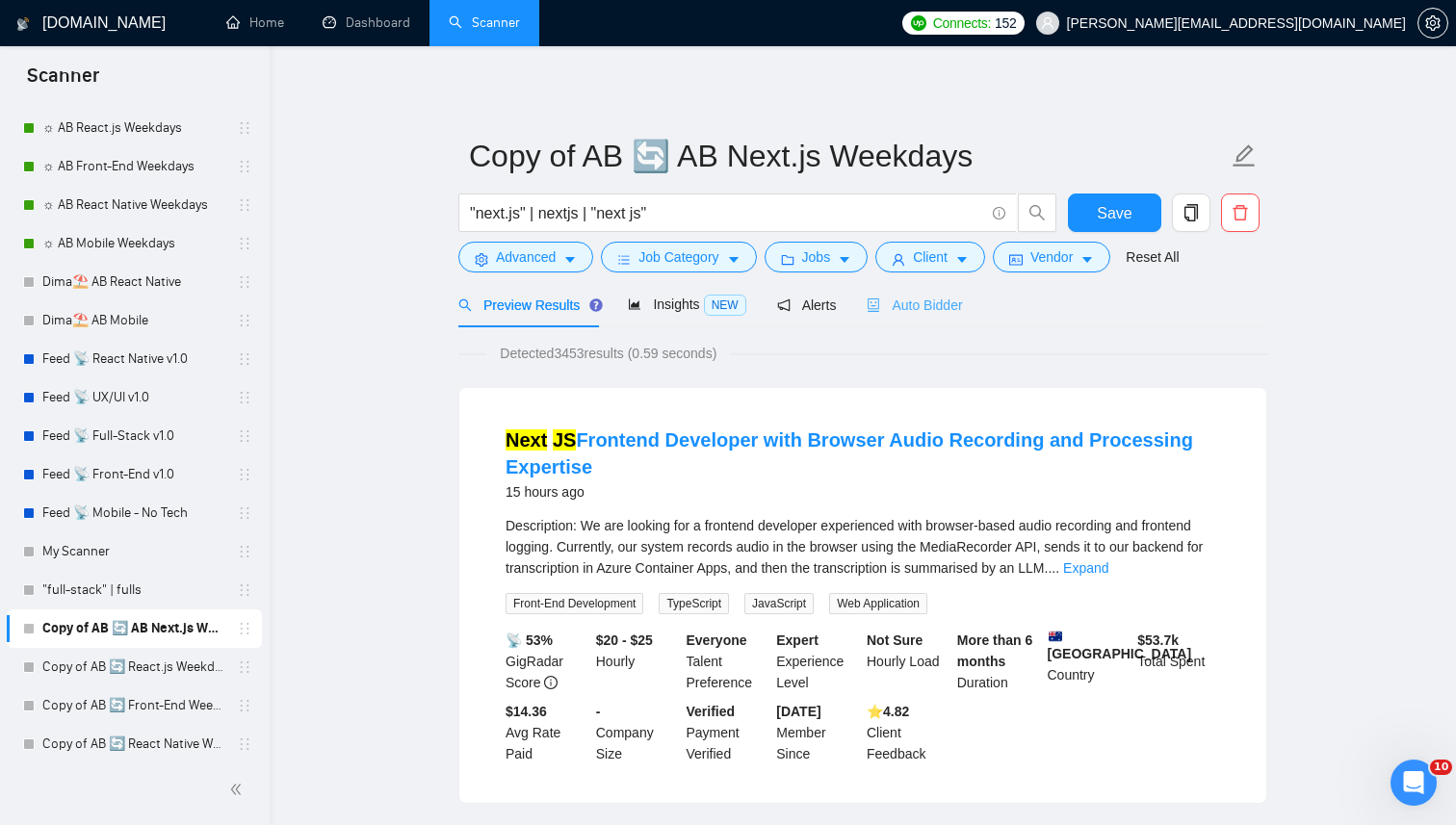
click at [956, 326] on div "Auto Bidder" at bounding box center [914, 305] width 95 height 46
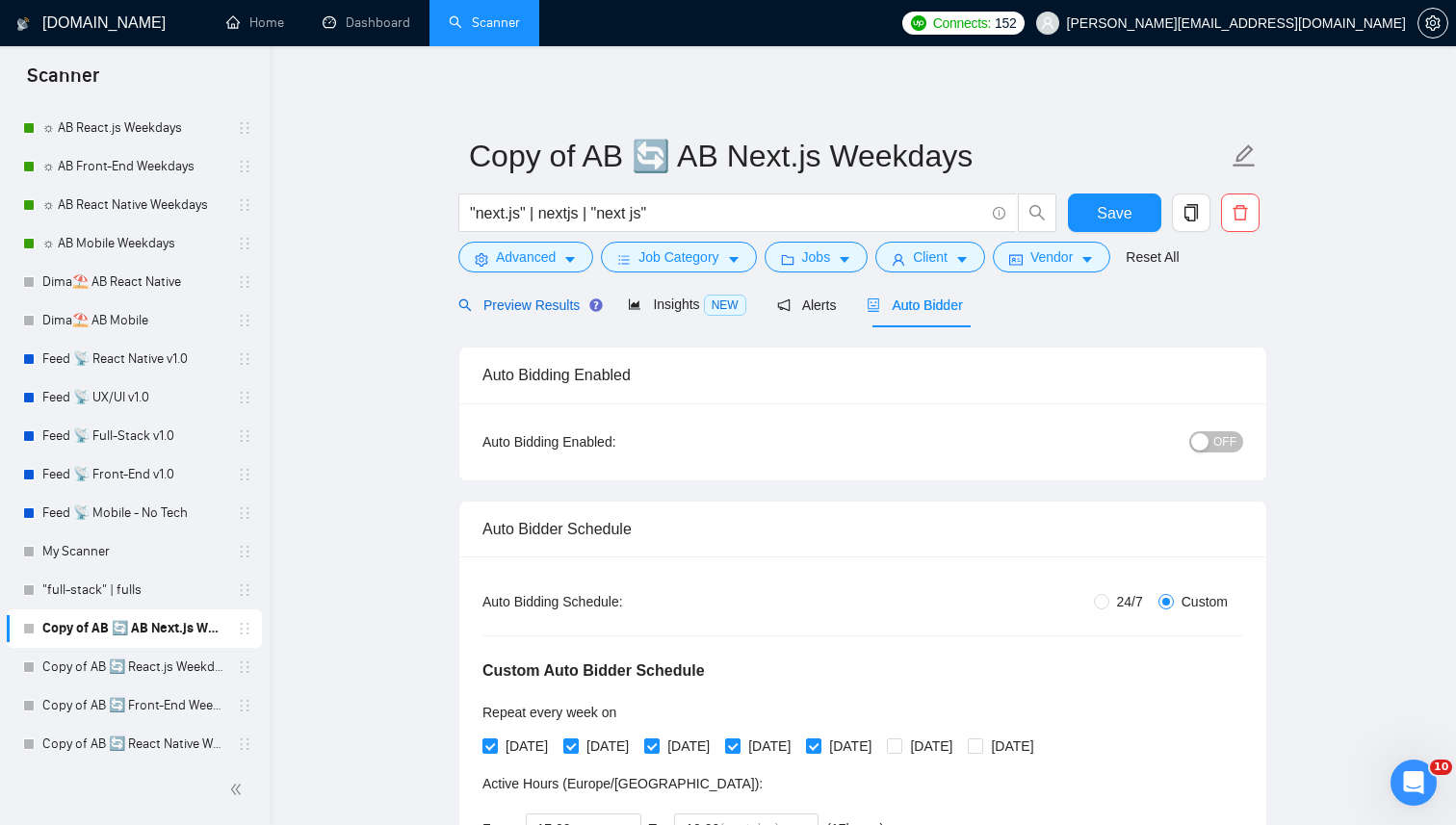
click at [527, 305] on span "Preview Results" at bounding box center [528, 306] width 139 height 16
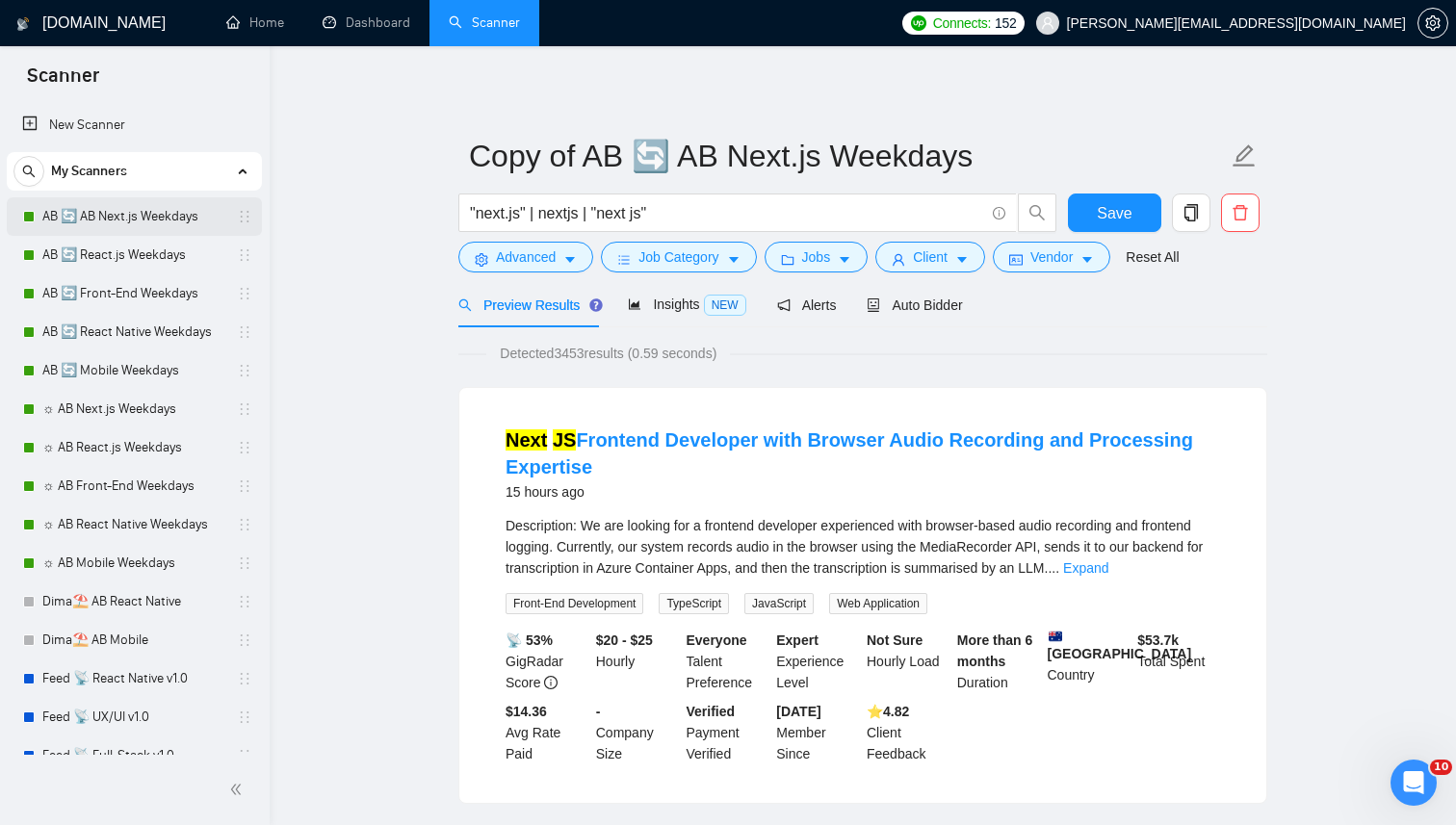
click at [123, 225] on link "AB 🔄 AB Next.js Weekdays" at bounding box center [134, 216] width 183 height 39
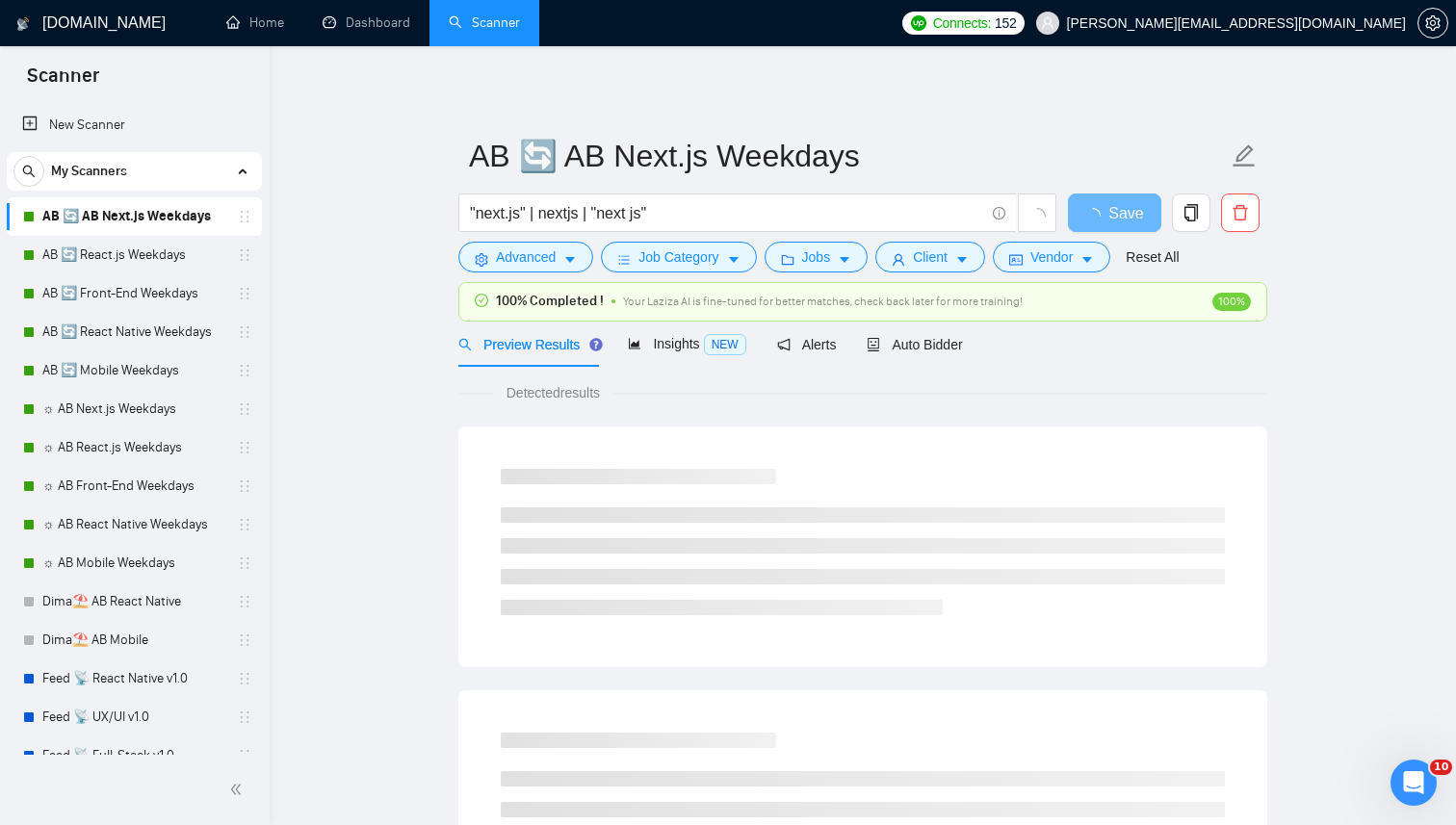
click at [639, 304] on span "Your Laziza AI is fine-tuned for better matches, check back later for more trai…" at bounding box center [823, 302] width 400 height 14
click at [1240, 305] on span "100%" at bounding box center [1230, 302] width 39 height 18
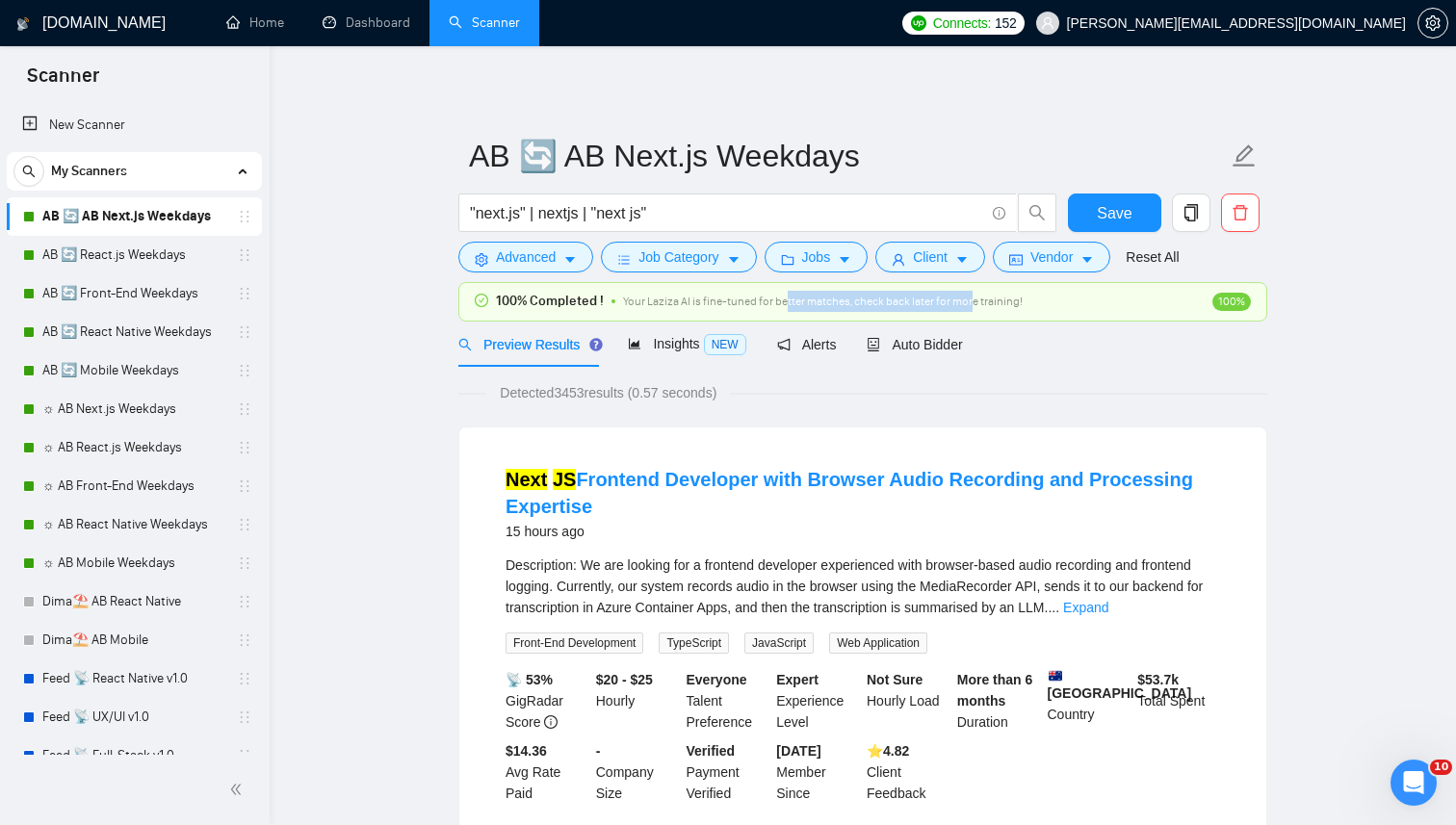
drag, startPoint x: 785, startPoint y: 305, endPoint x: 967, endPoint y: 305, distance: 182.0
click at [970, 305] on span "Your Laziza AI is fine-tuned for better matches, check back later for more trai…" at bounding box center [823, 302] width 400 height 14
click at [967, 305] on span "Your Laziza AI is fine-tuned for better matches, check back later for more trai…" at bounding box center [823, 302] width 400 height 14
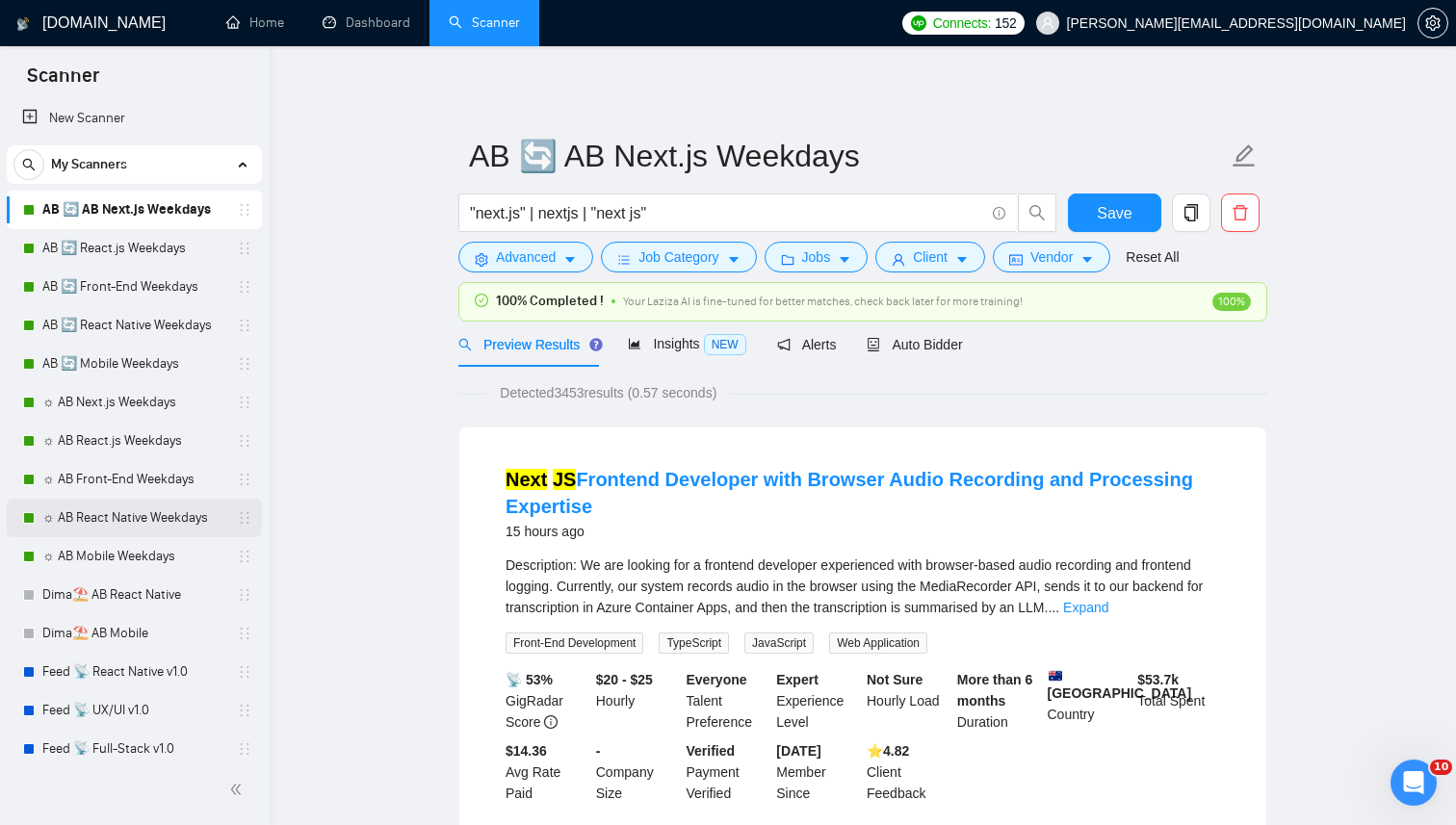
scroll to position [367, 0]
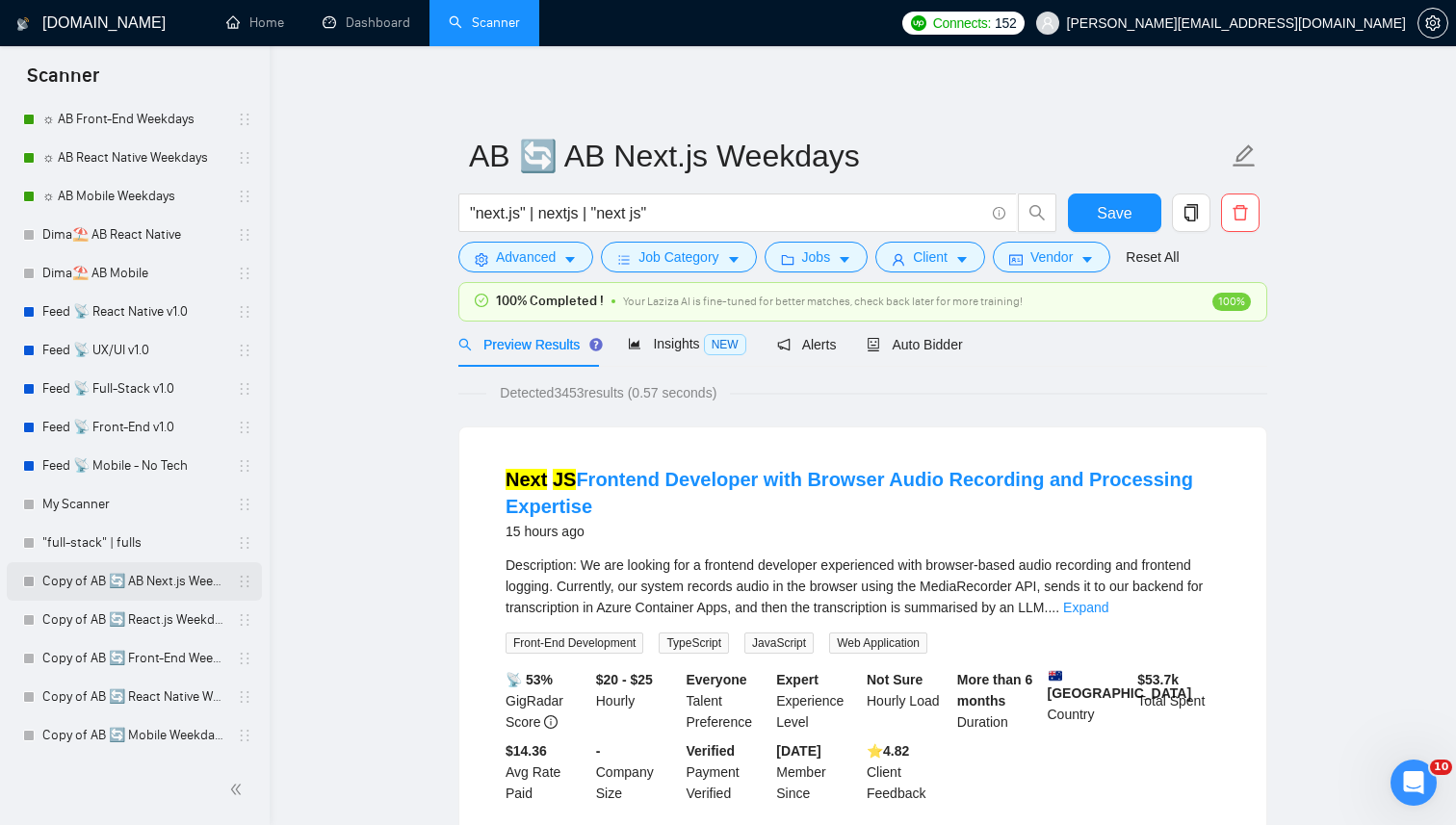
click at [117, 594] on link "Copy of AB 🔄 AB Next.js Weekdays" at bounding box center [134, 581] width 183 height 39
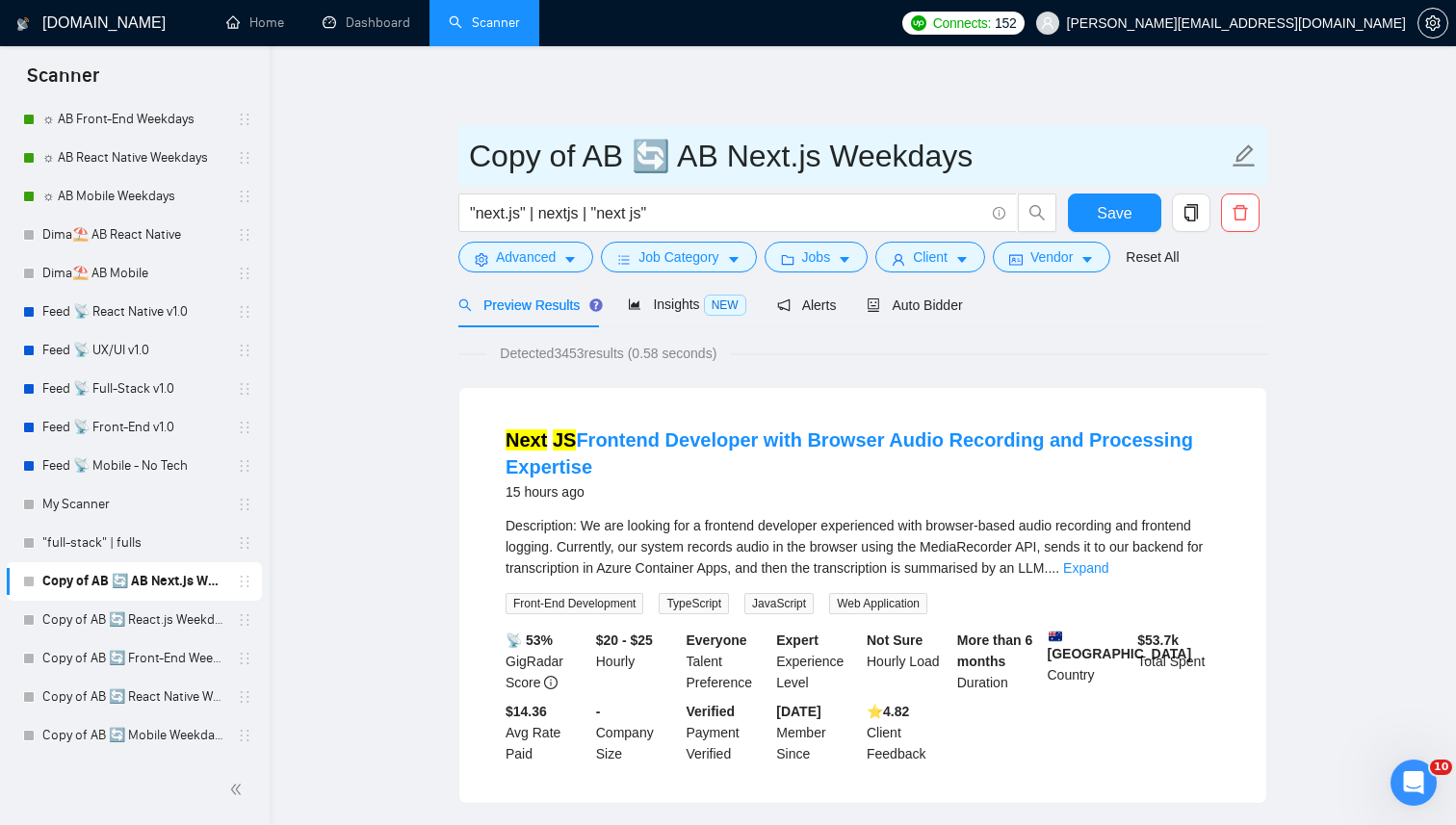
drag, startPoint x: 661, startPoint y: 158, endPoint x: 396, endPoint y: 157, distance: 265.0
click at [542, 155] on input "Weekend AB Next.js Weekdays" at bounding box center [848, 155] width 758 height 49
click at [752, 163] on input "Weekend AB Next.js Weekdays" at bounding box center [848, 155] width 758 height 49
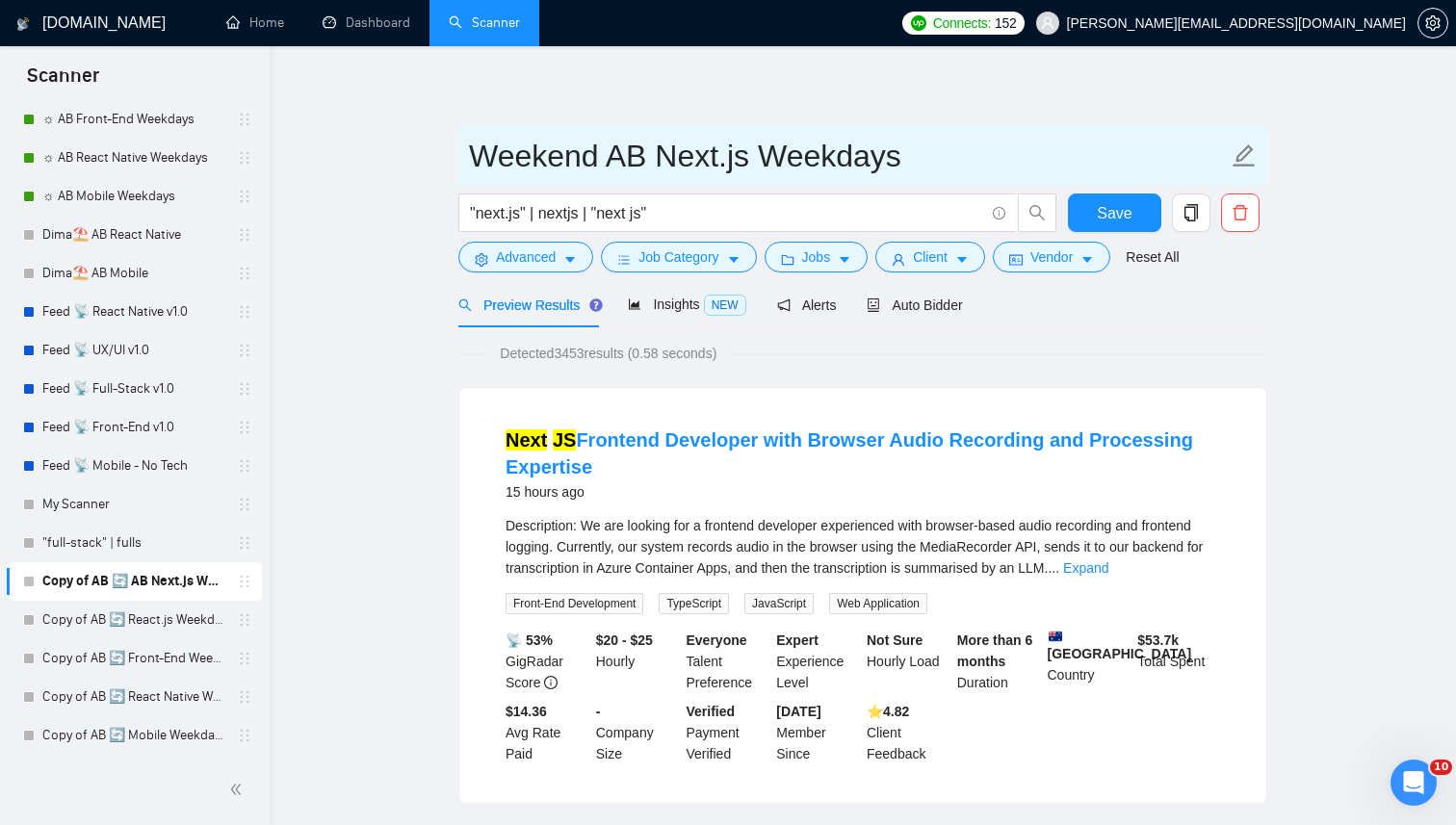
click at [752, 163] on input "Weekend AB Next.js Weekdays" at bounding box center [848, 155] width 758 height 49
type input "Weekend AB Next.js"
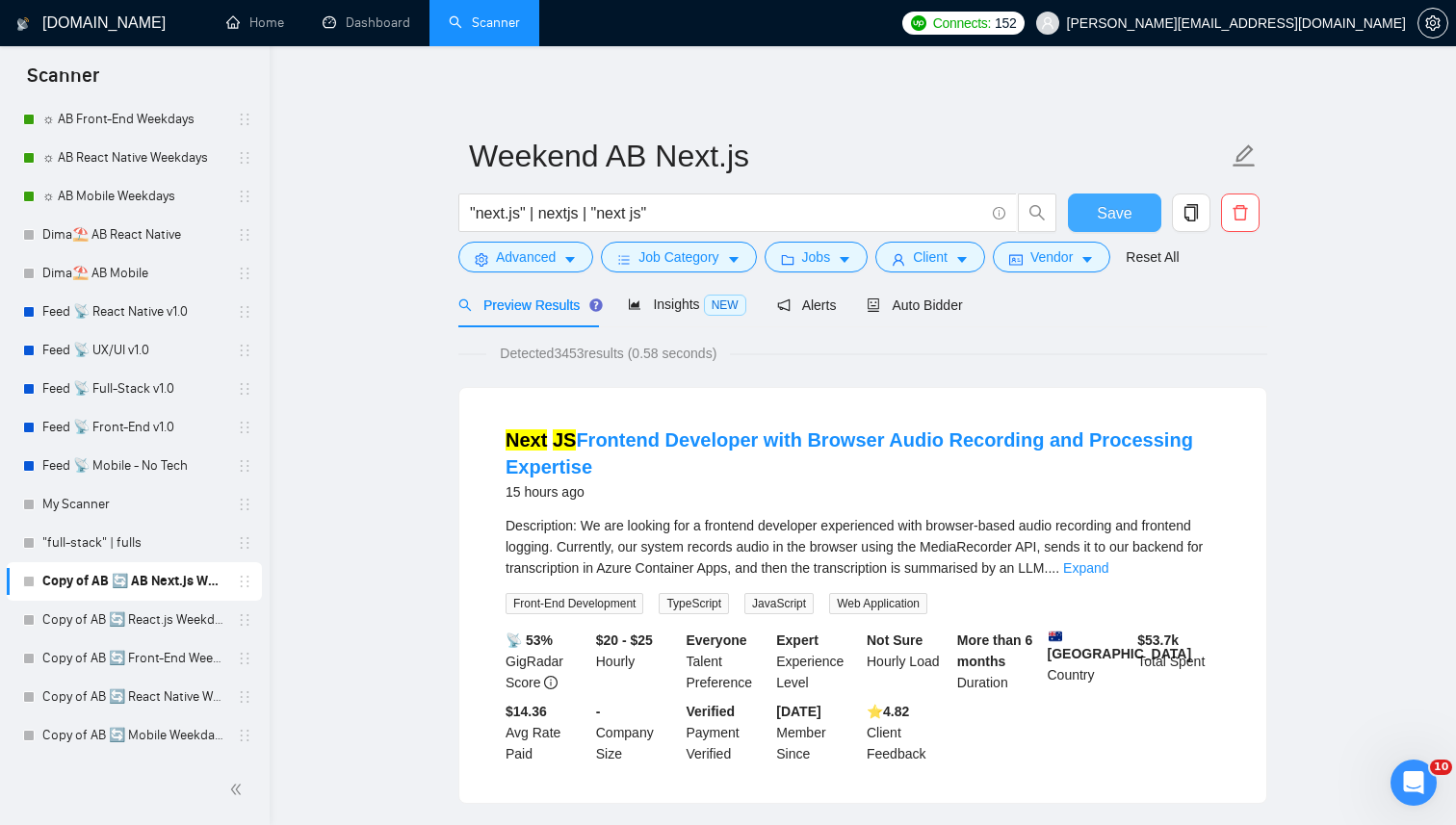
click at [1080, 203] on button "Save" at bounding box center [1115, 212] width 93 height 39
click at [89, 629] on link "Copy of AB 🔄 React.js Weekdays" at bounding box center [134, 620] width 183 height 39
click at [79, 664] on link "Copy of AB 🔄 Front-End Weekdays" at bounding box center [134, 659] width 183 height 39
click at [71, 696] on link "Copy of AB 🔄 React Native Weekdays" at bounding box center [134, 697] width 183 height 39
click at [64, 727] on link "Copy of AB 🔄 Mobile Weekdays" at bounding box center [134, 736] width 183 height 39
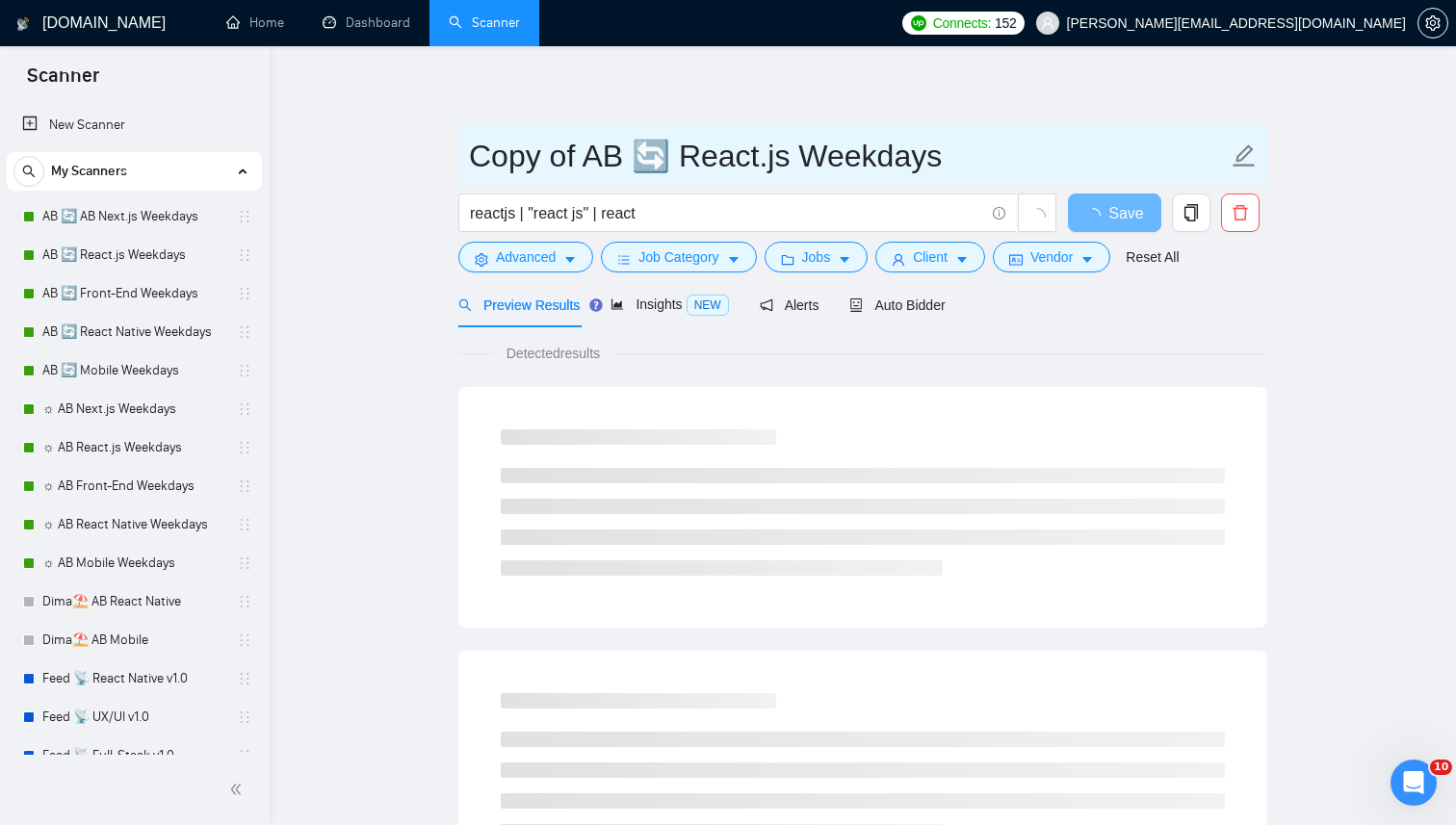
click at [578, 168] on input "Copy of AB 🔄 React.js Weekdays" at bounding box center [848, 155] width 758 height 49
drag, startPoint x: 622, startPoint y: 159, endPoint x: 266, endPoint y: 158, distance: 356.0
paste input "Weekend"
click at [869, 165] on input "Weekend 🔄 React.js Weekdays" at bounding box center [848, 155] width 758 height 49
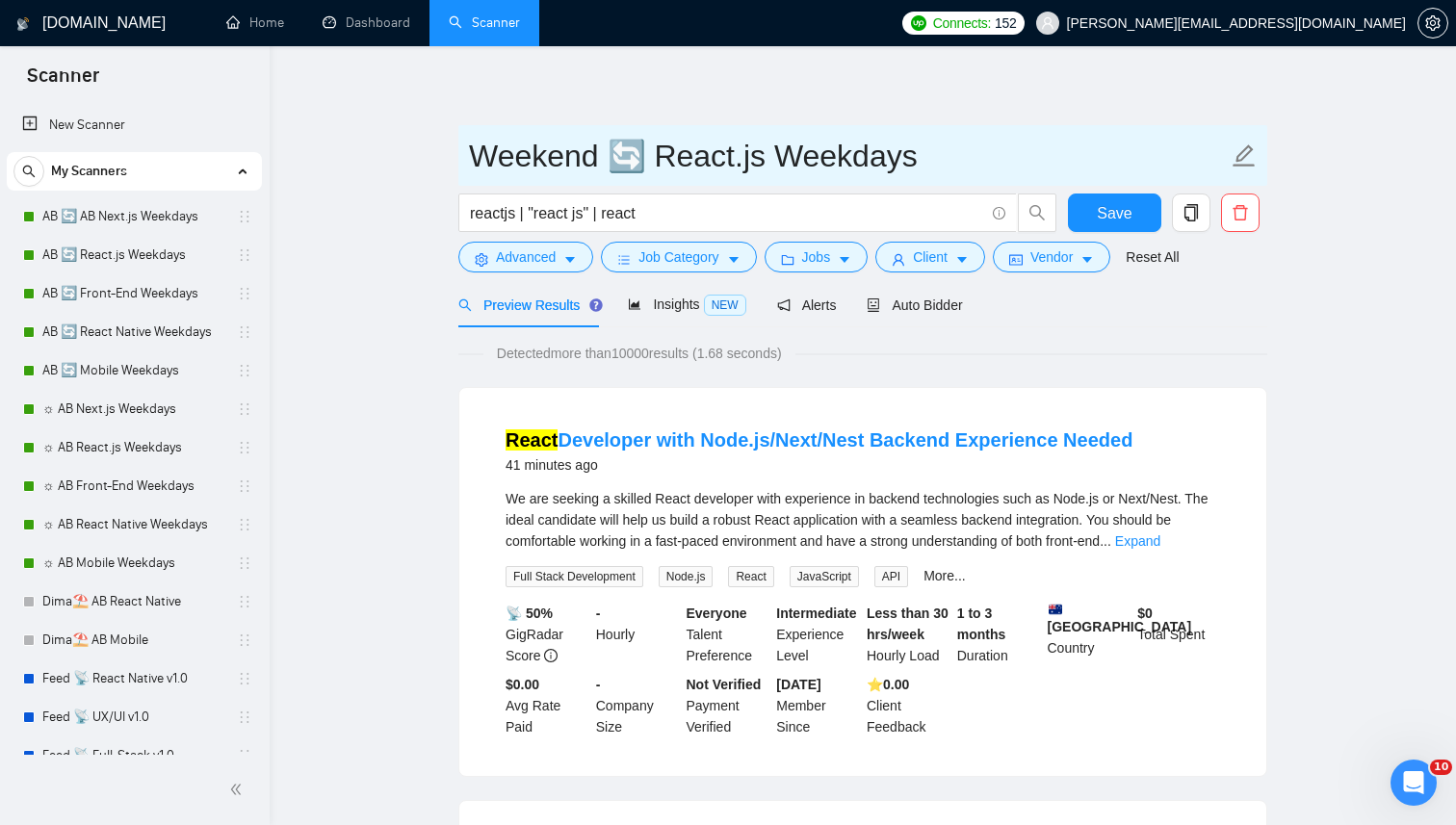
click at [869, 165] on input "Weekend 🔄 React.js Weekdays" at bounding box center [848, 155] width 758 height 49
type input "Weekend 🔄 React.js"
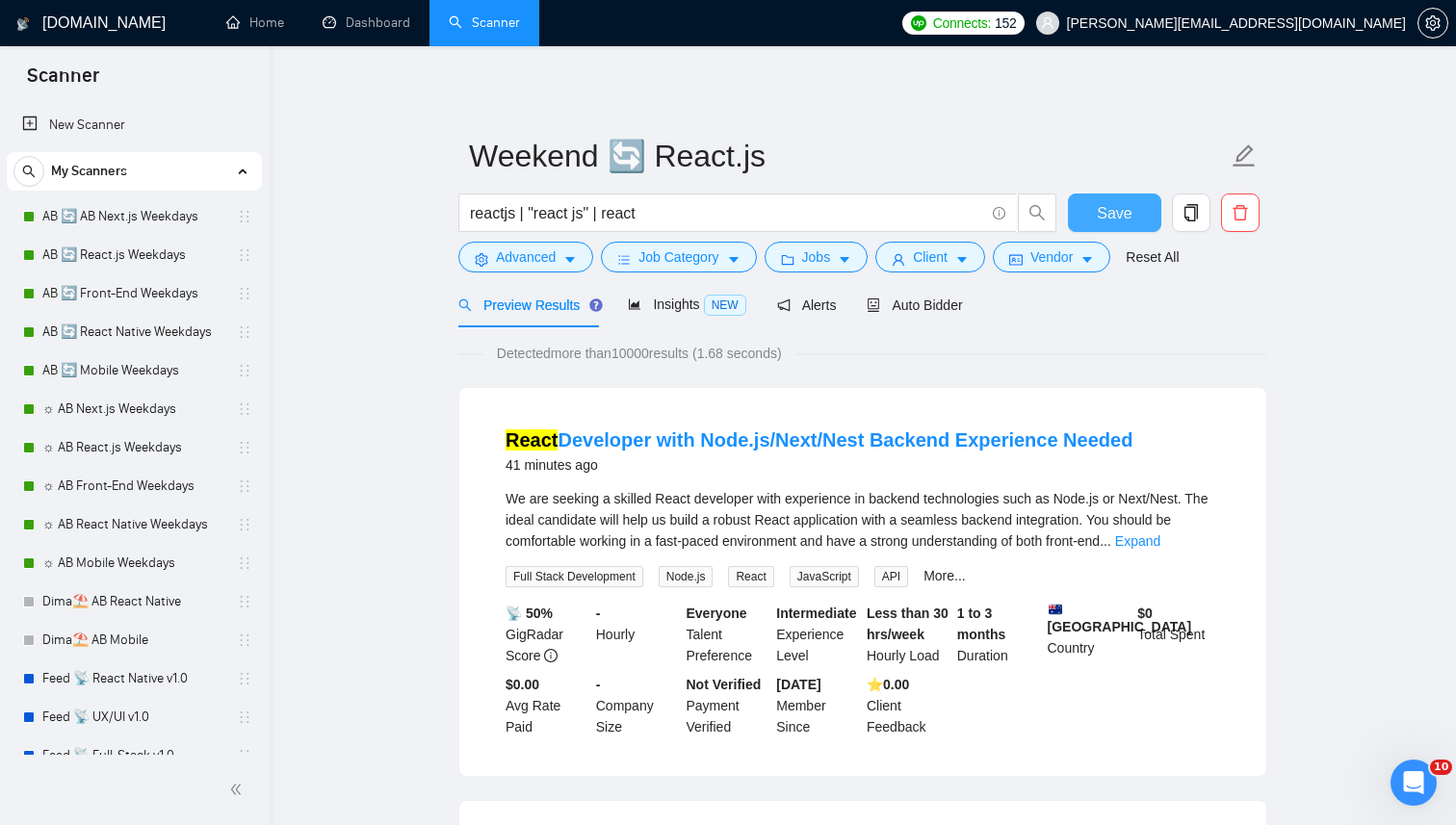
click at [1110, 201] on span "Save" at bounding box center [1114, 213] width 35 height 24
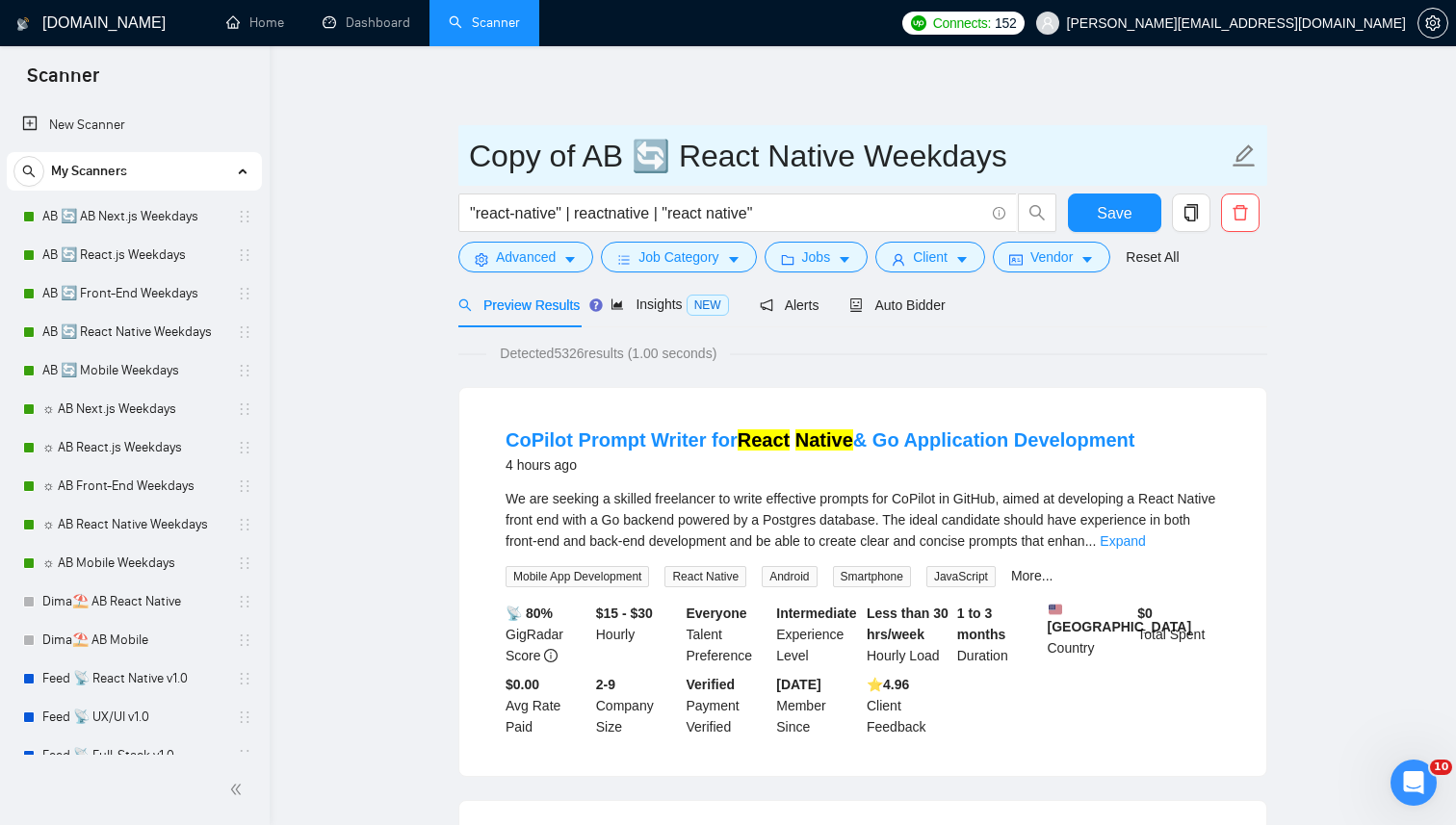
click at [730, 152] on input "Copy of AB 🔄 React Native Weekdays" at bounding box center [848, 155] width 758 height 49
click at [629, 161] on input "Copy of AB 🔄 React Native Weekdays" at bounding box center [848, 155] width 758 height 49
drag, startPoint x: 664, startPoint y: 161, endPoint x: 378, endPoint y: 161, distance: 286.0
paste input "Weekend"
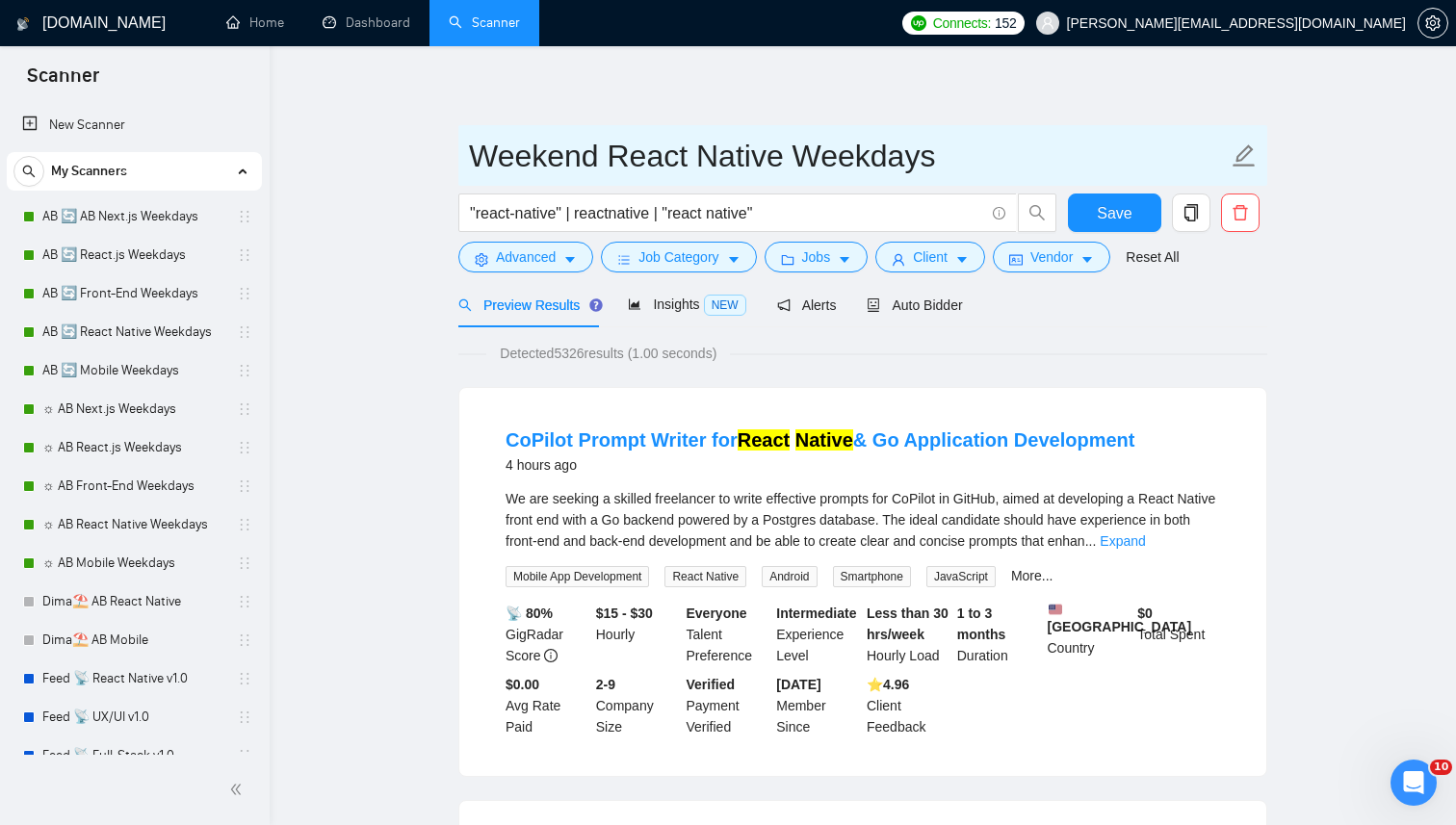
drag, startPoint x: 783, startPoint y: 155, endPoint x: 1228, endPoint y: 155, distance: 445.0
click at [1228, 155] on span "Weekend React Native Weekdays" at bounding box center [862, 155] width 809 height 60
type input "Weekend React Native"
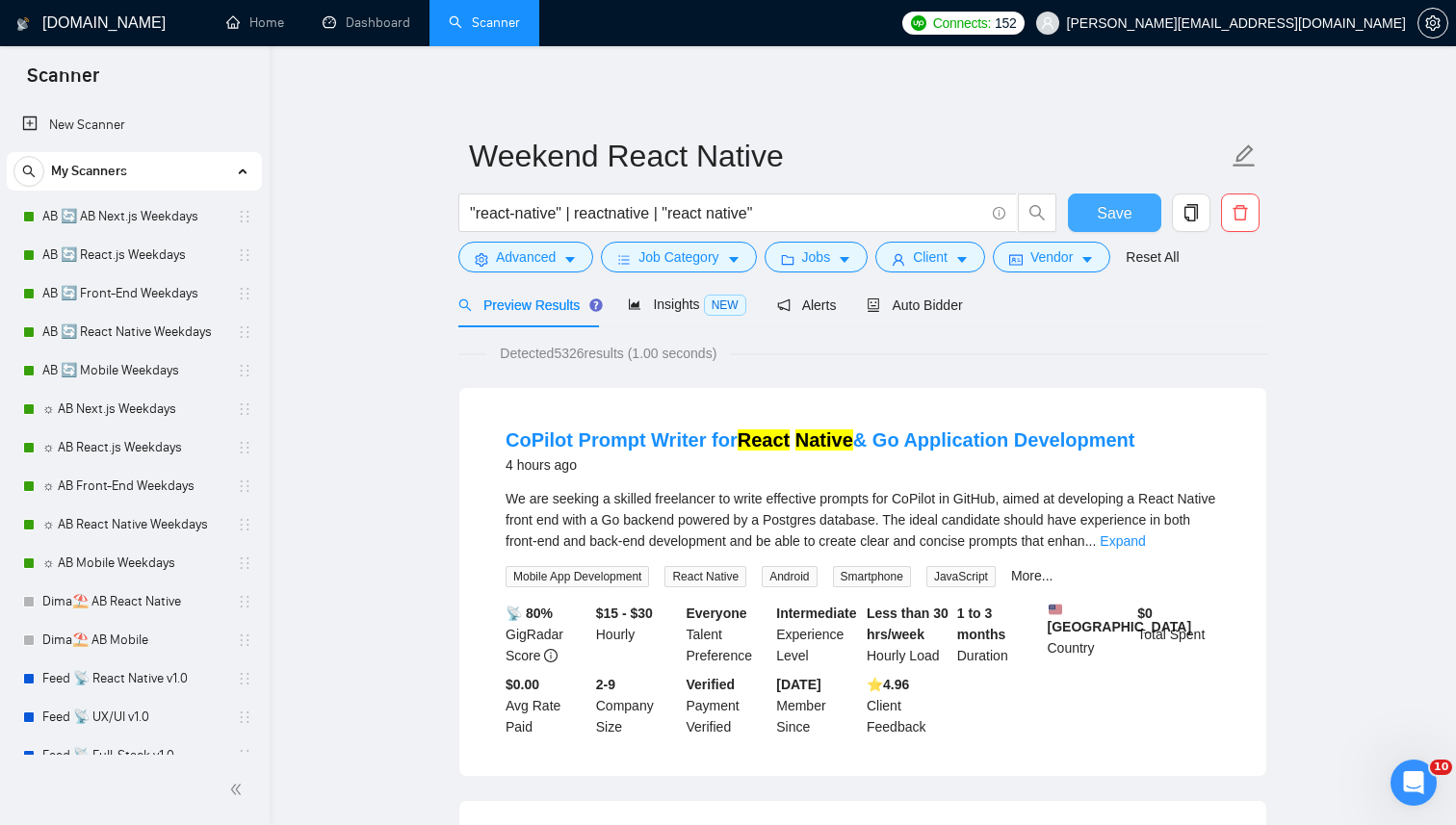
click at [1116, 201] on span "Save" at bounding box center [1114, 213] width 35 height 24
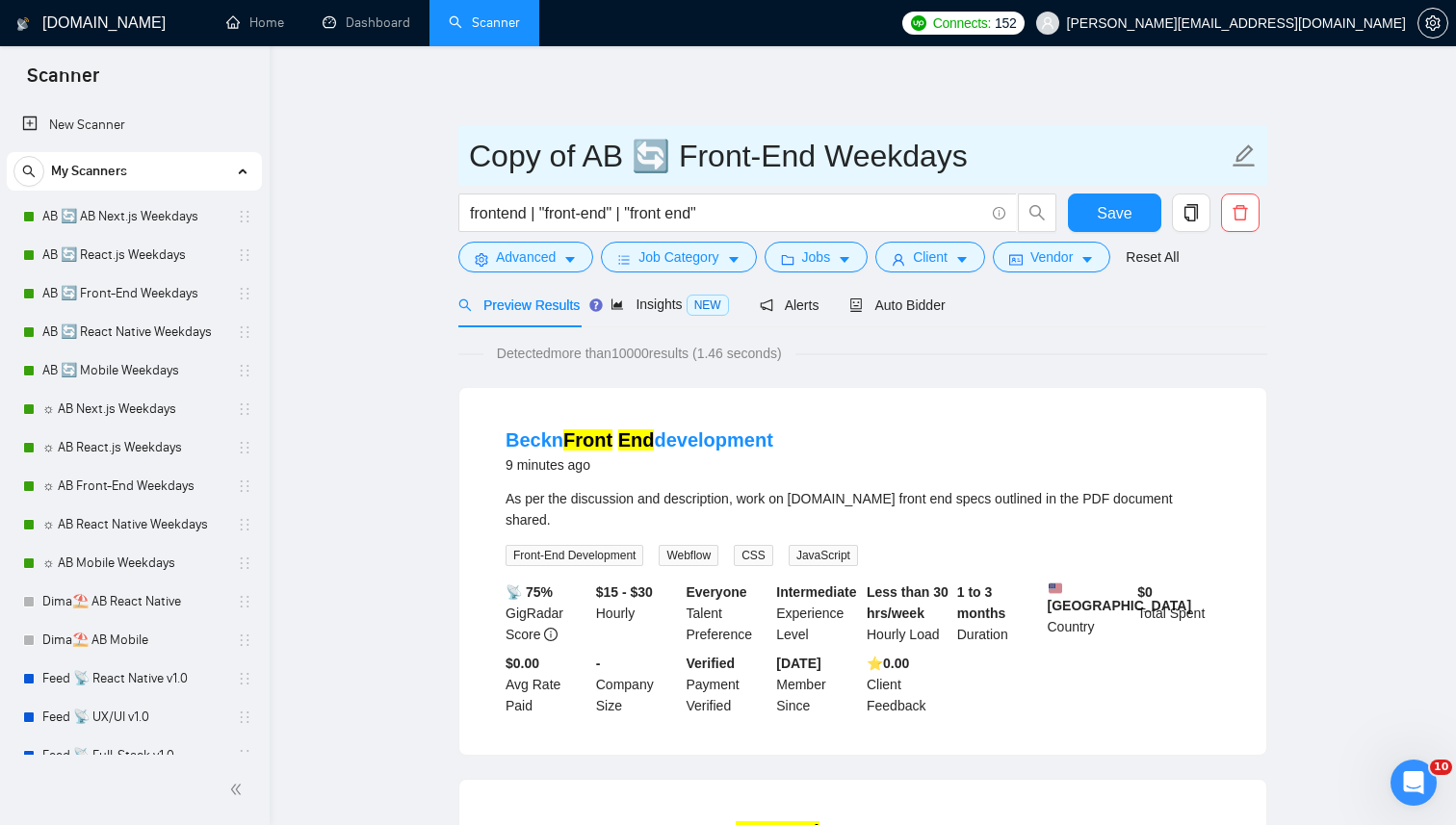
drag, startPoint x: 594, startPoint y: 163, endPoint x: 343, endPoint y: 163, distance: 251.0
paste input "Weekend"
drag, startPoint x: 596, startPoint y: 157, endPoint x: 637, endPoint y: 157, distance: 41.0
click at [637, 157] on input "Weekend 🔄 Front-End Weekdays" at bounding box center [848, 155] width 758 height 49
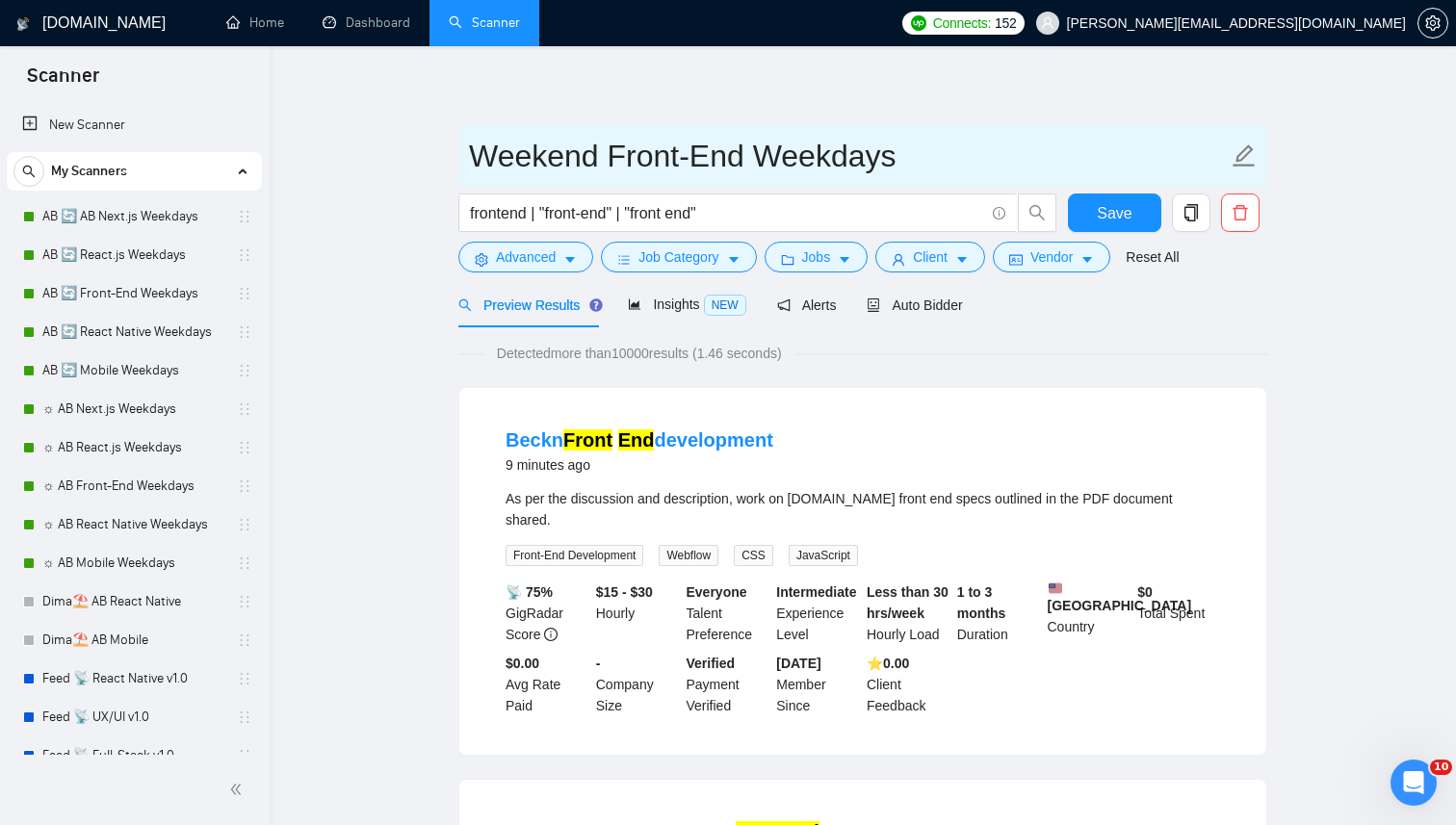
drag, startPoint x: 745, startPoint y: 154, endPoint x: 1265, endPoint y: 154, distance: 520.0
click at [1265, 154] on span "Weekend Front-End Weekdays" at bounding box center [862, 155] width 809 height 60
type input "Weekend Front-End"
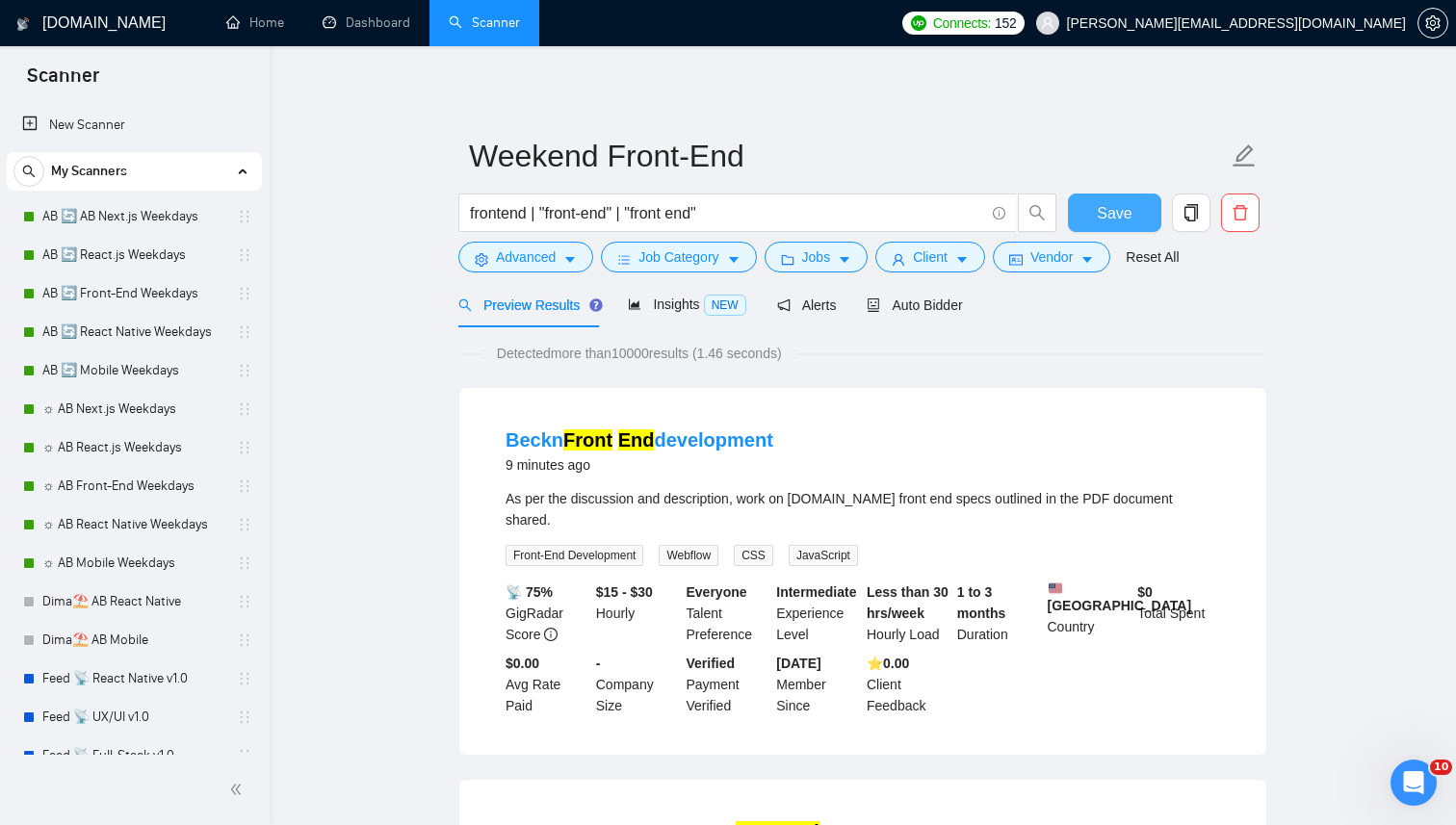
click at [1133, 218] on button "Save" at bounding box center [1115, 212] width 93 height 39
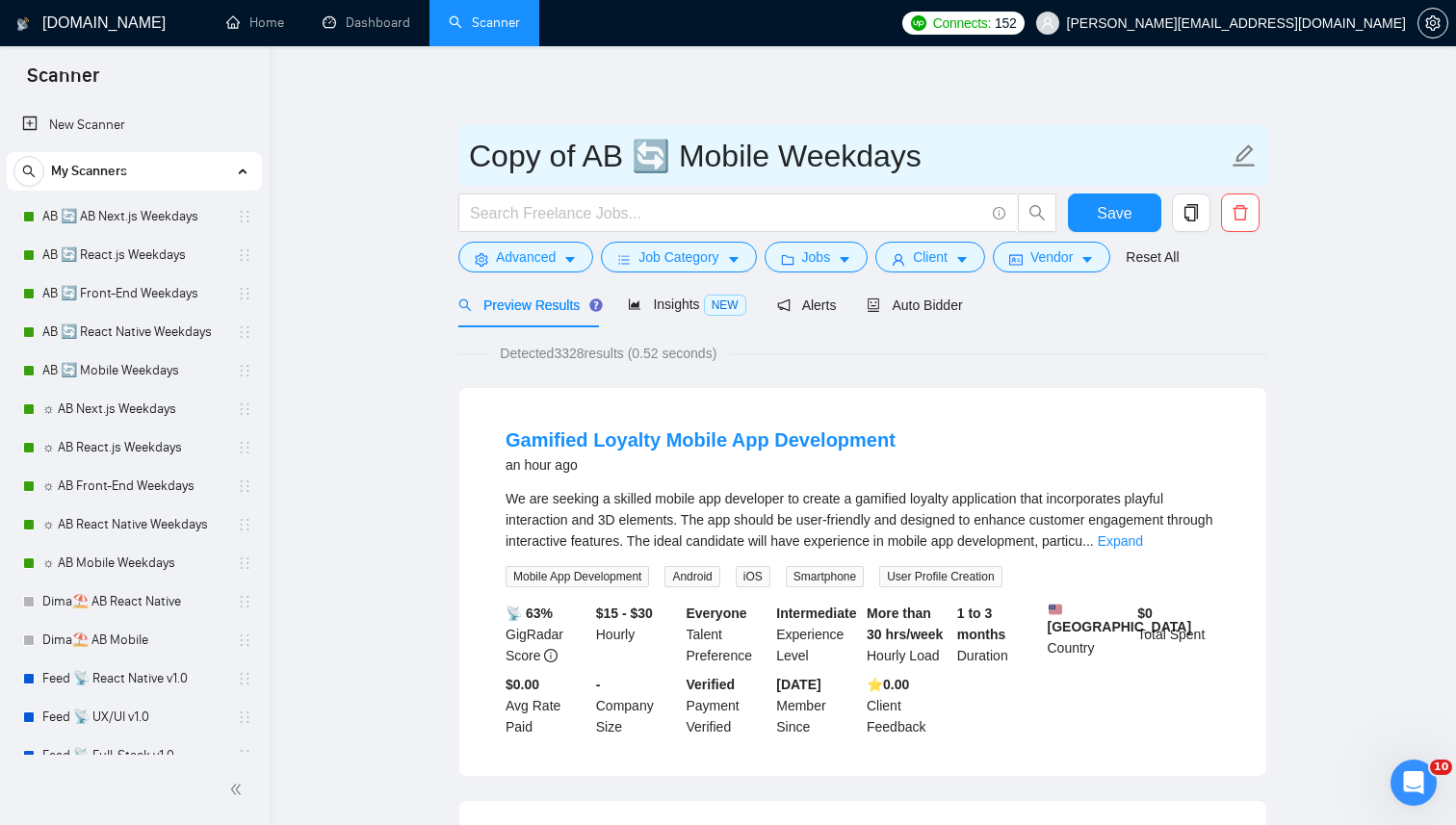
drag, startPoint x: 625, startPoint y: 157, endPoint x: 394, endPoint y: 156, distance: 231.0
paste input "Weekend"
drag, startPoint x: 738, startPoint y: 155, endPoint x: 991, endPoint y: 153, distance: 253.0
click at [988, 155] on input "Weekend 🔄 Mobile Weekdays" at bounding box center [848, 155] width 758 height 49
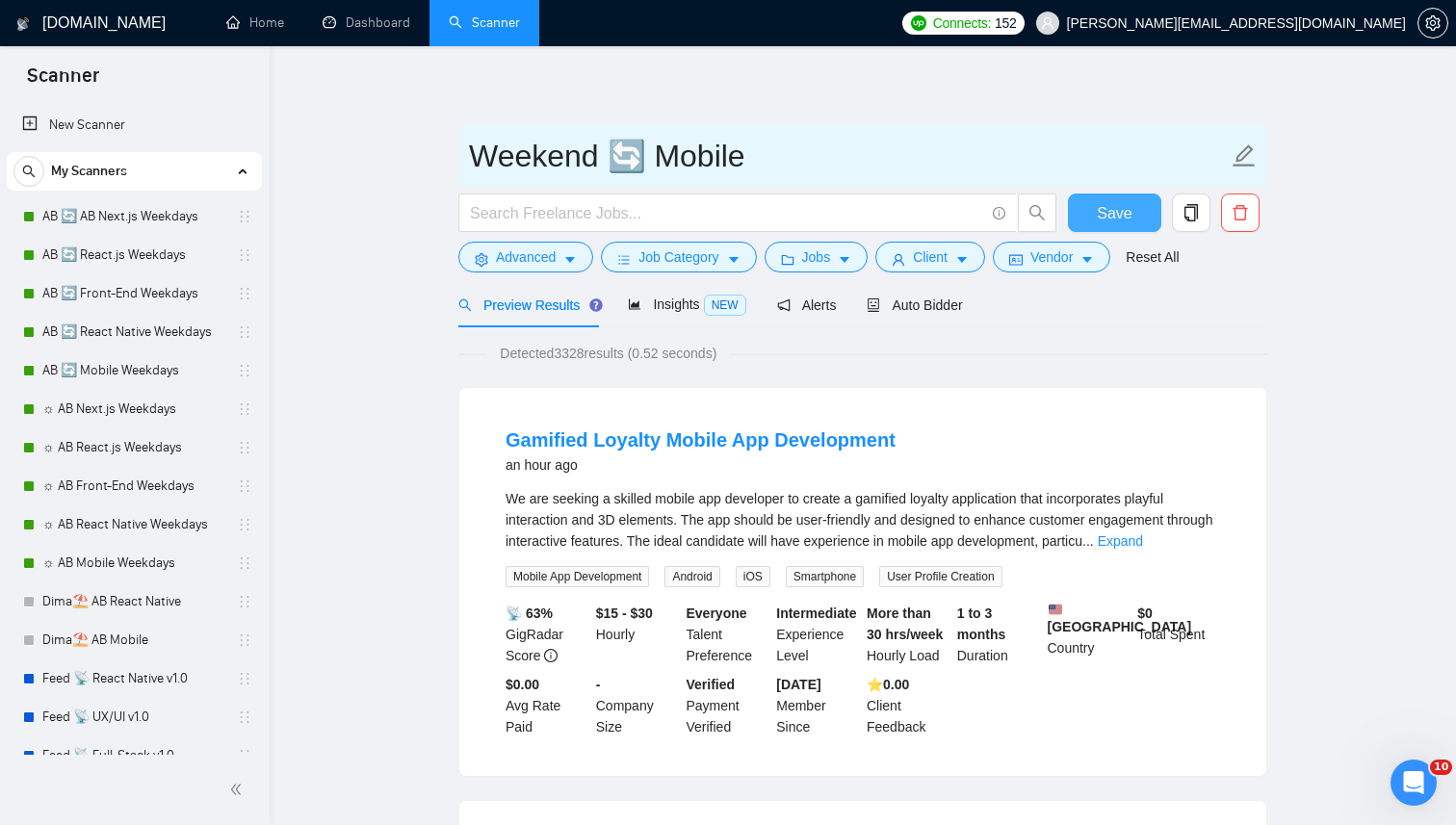
type input "Weekend 🔄 Mobile"
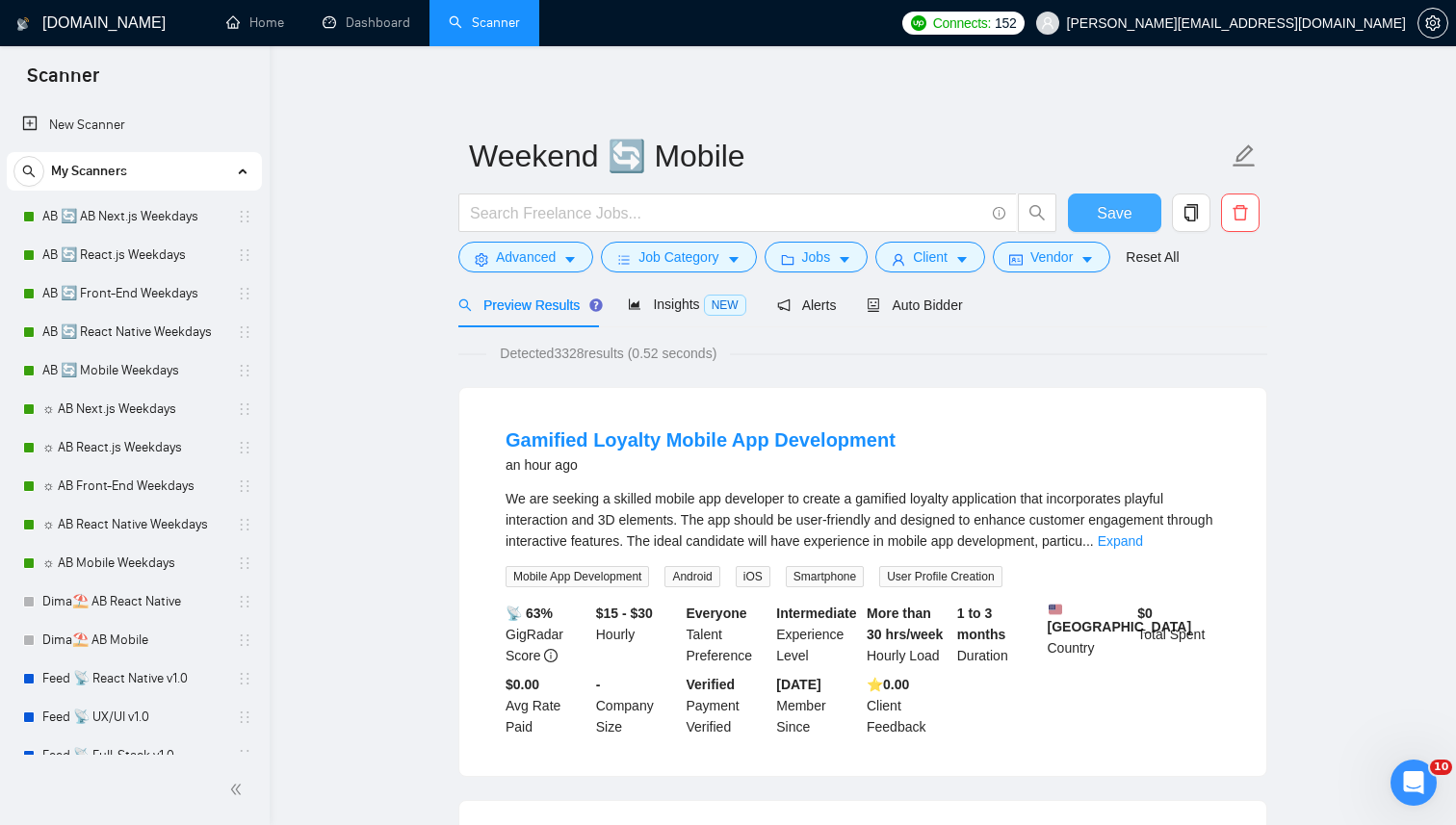
click at [1116, 215] on span "Save" at bounding box center [1114, 213] width 35 height 24
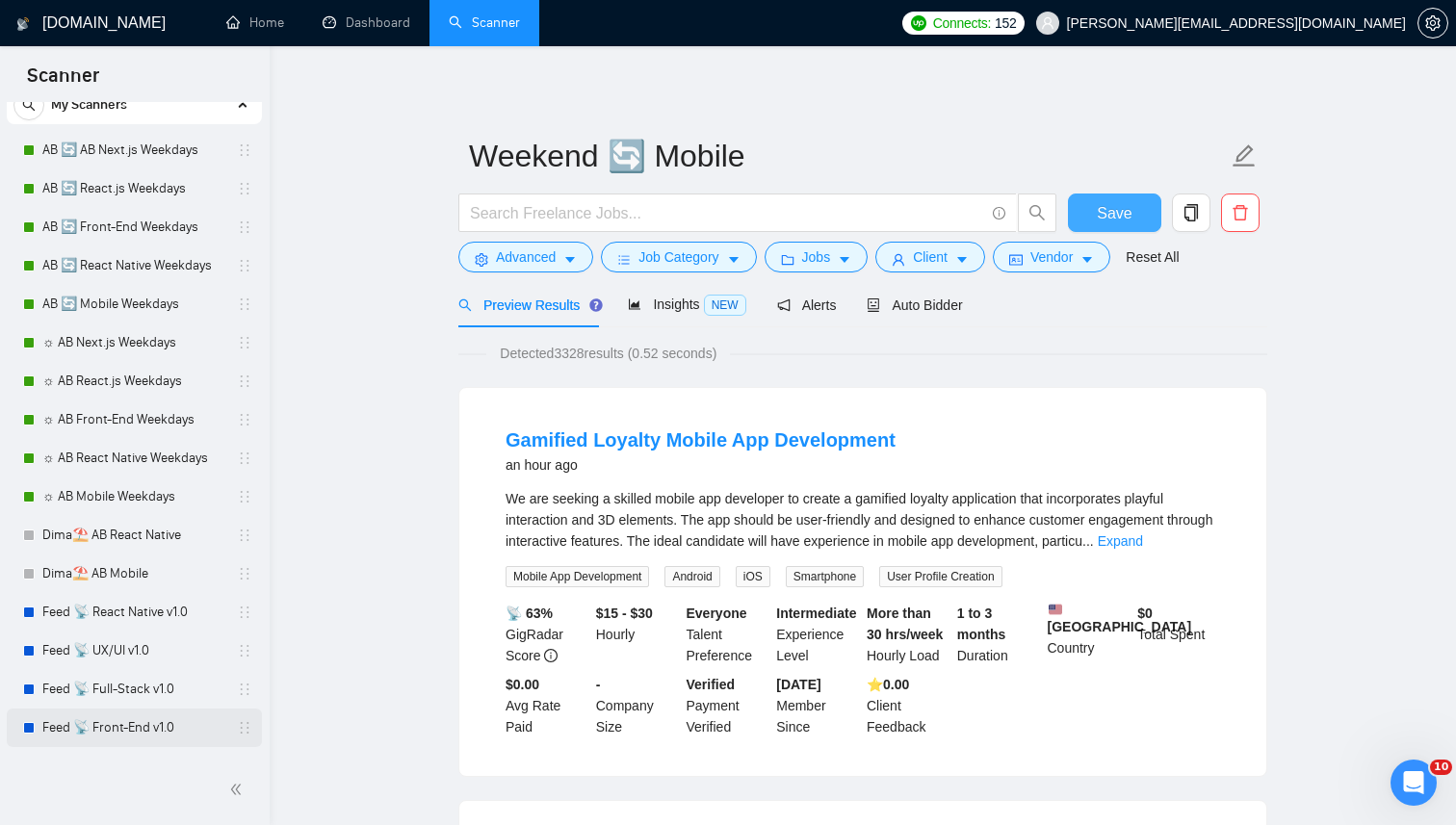
scroll to position [367, 0]
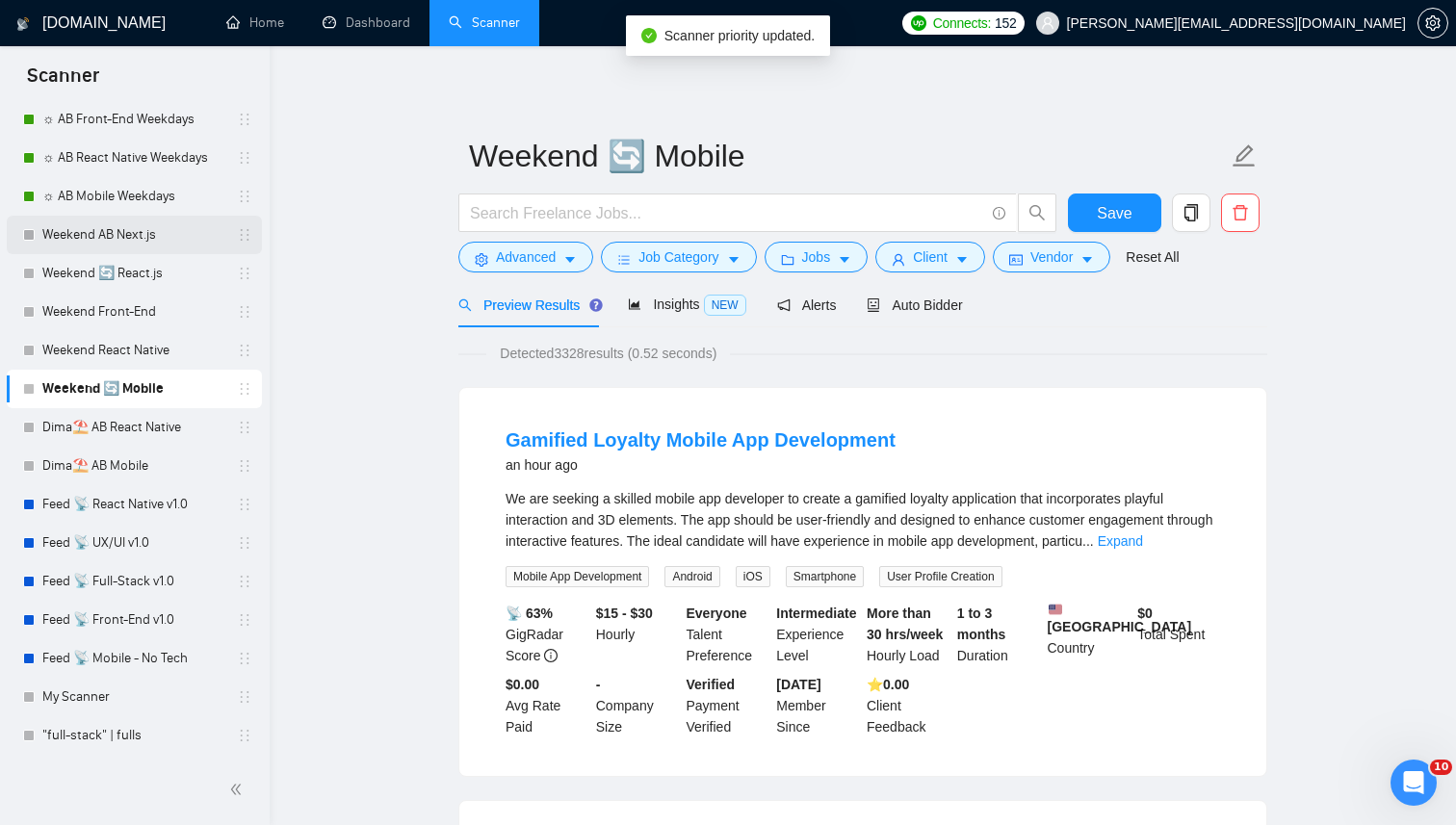
click at [129, 239] on link "Weekend AB Next.js" at bounding box center [134, 235] width 183 height 39
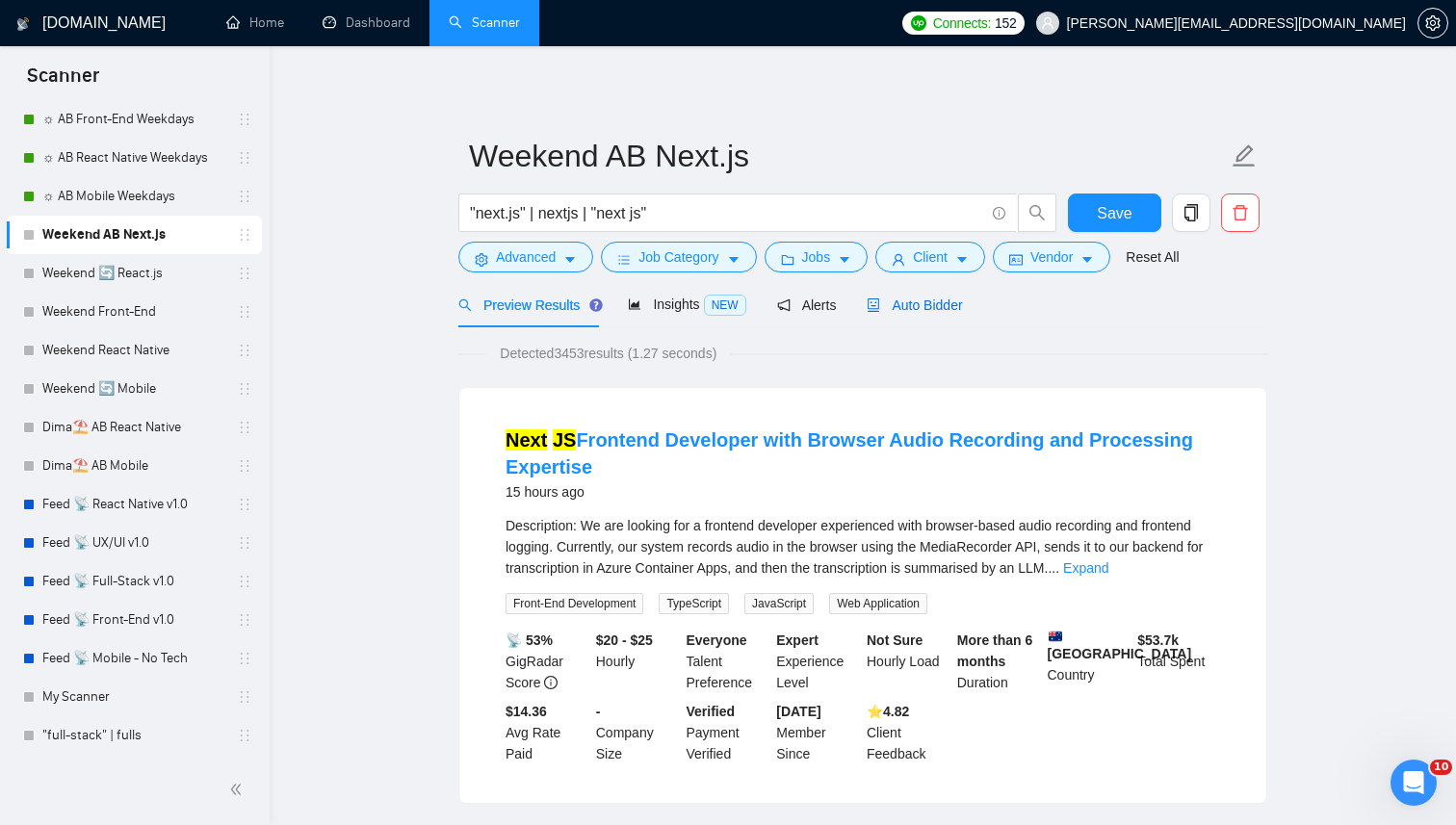
click at [896, 315] on div "Auto Bidder" at bounding box center [914, 305] width 95 height 21
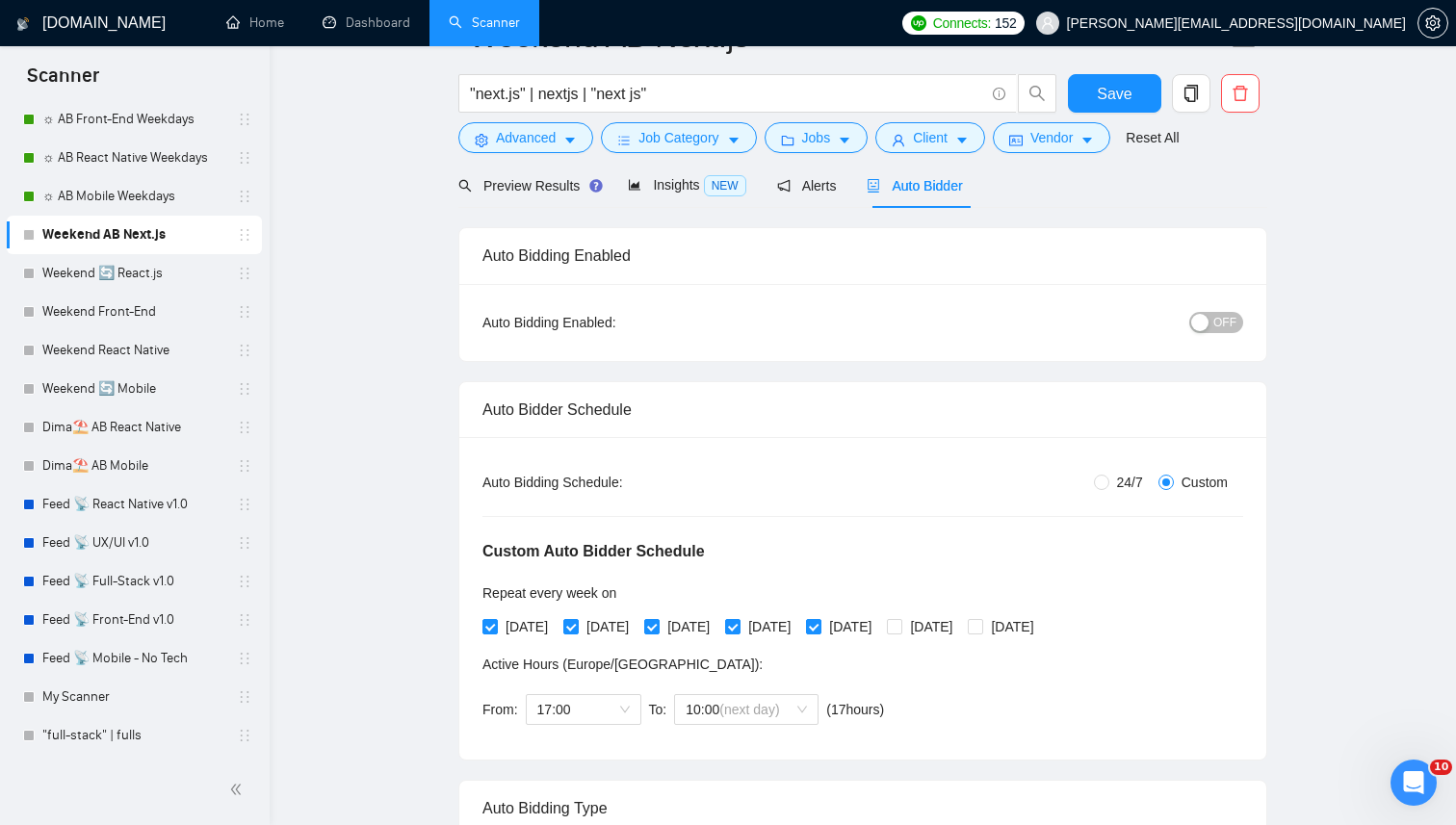
scroll to position [131, 0]
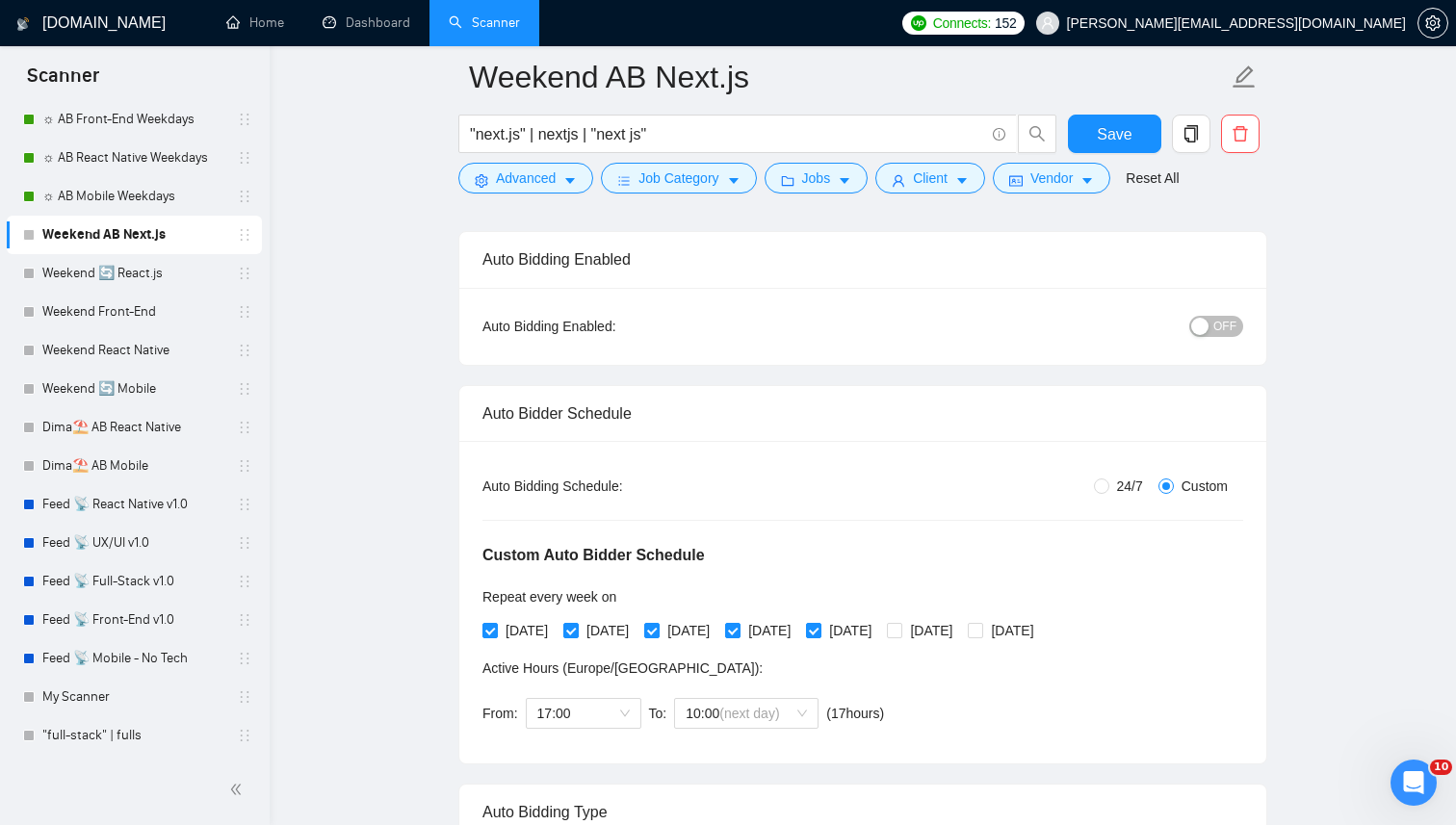
click at [1127, 482] on span "24/7" at bounding box center [1129, 485] width 42 height 21
click at [1109, 482] on input "24/7" at bounding box center [1102, 486] width 16 height 16
radio input "true"
radio input "false"
checkbox input "false"
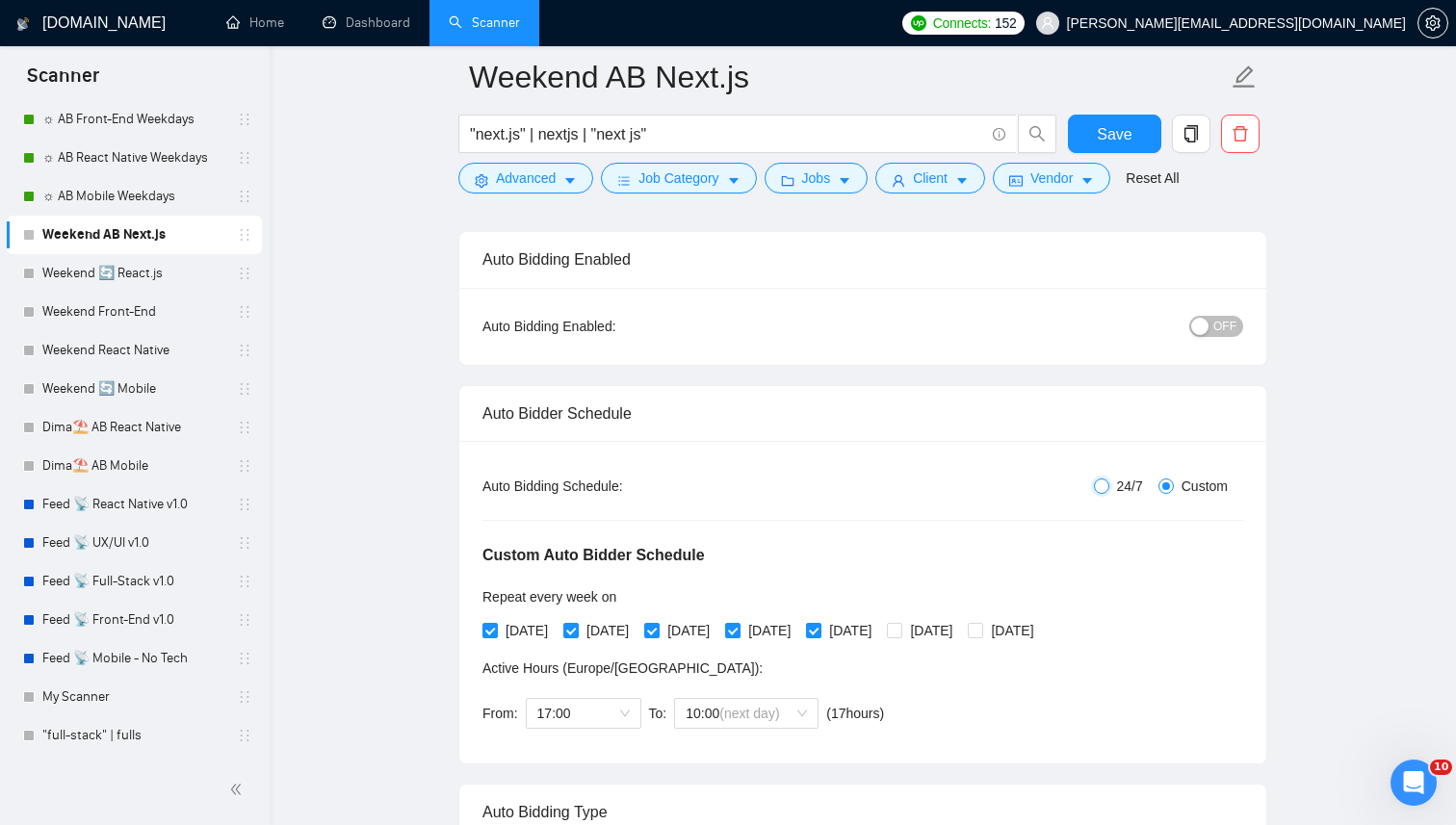
checkbox input "false"
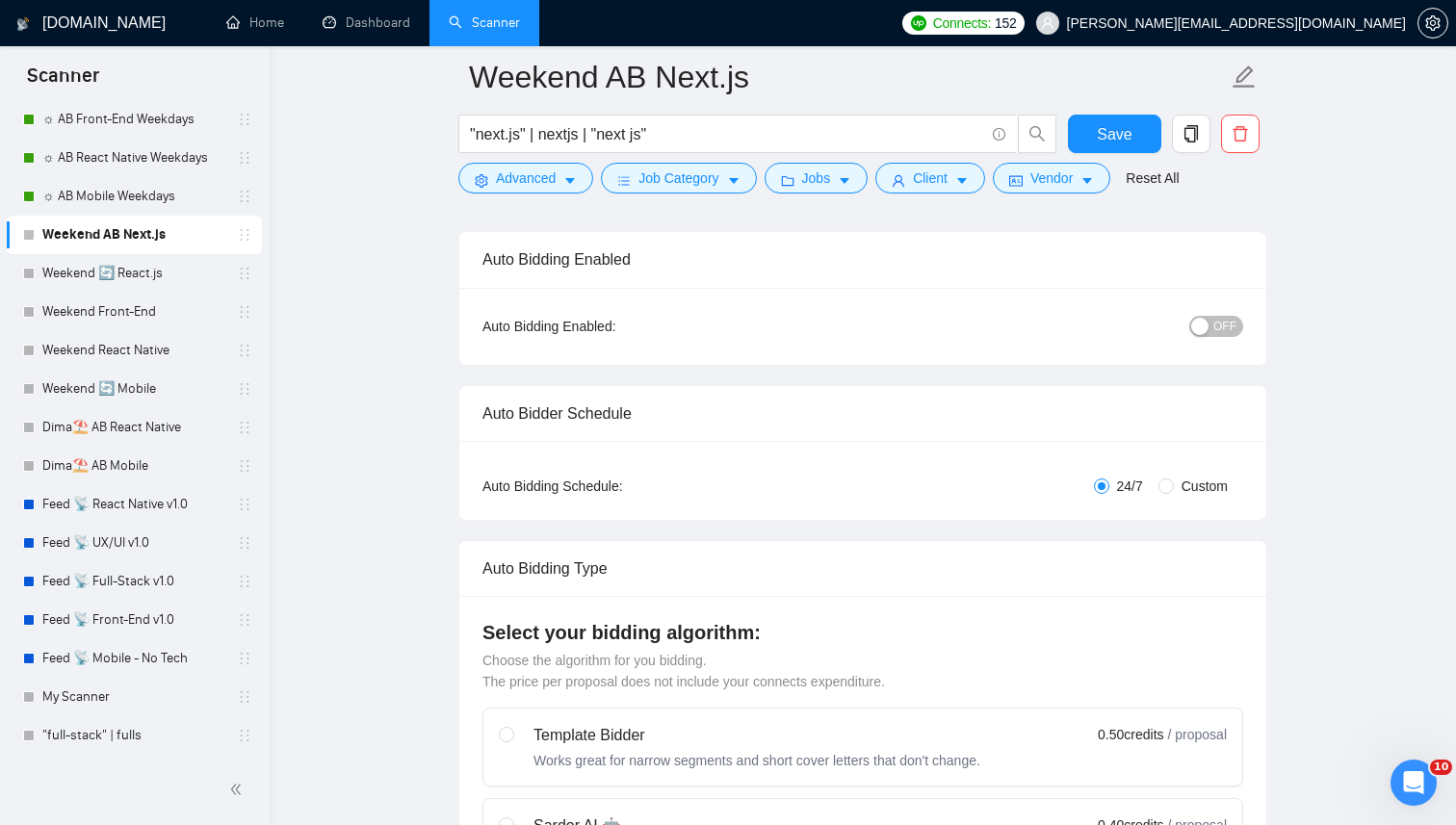
click at [1210, 482] on span "Custom" at bounding box center [1205, 485] width 61 height 21
click at [1174, 482] on input "Custom" at bounding box center [1166, 486] width 16 height 16
radio input "true"
radio input "false"
checkbox input "true"
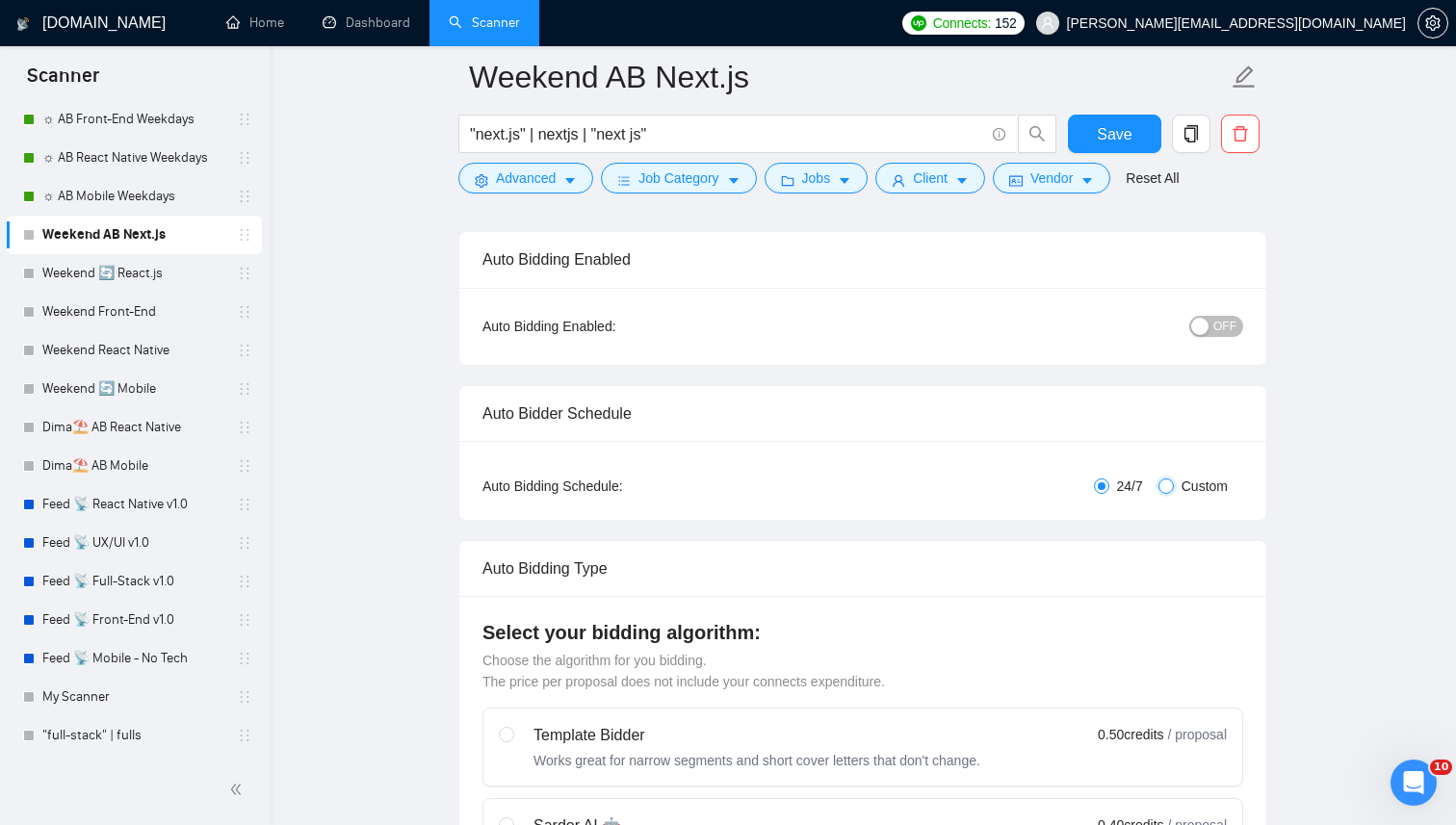
checkbox input "true"
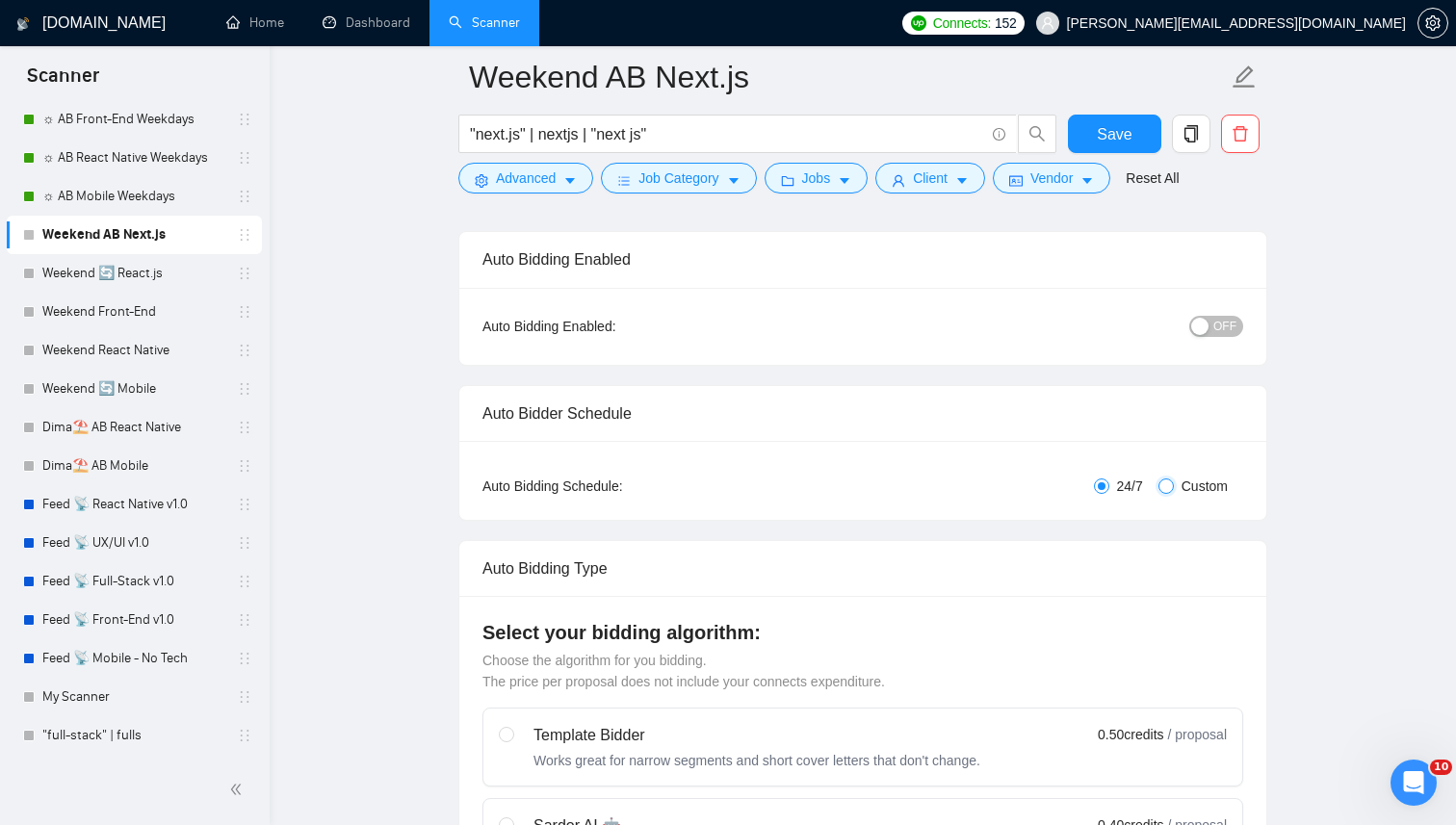
checkbox input "true"
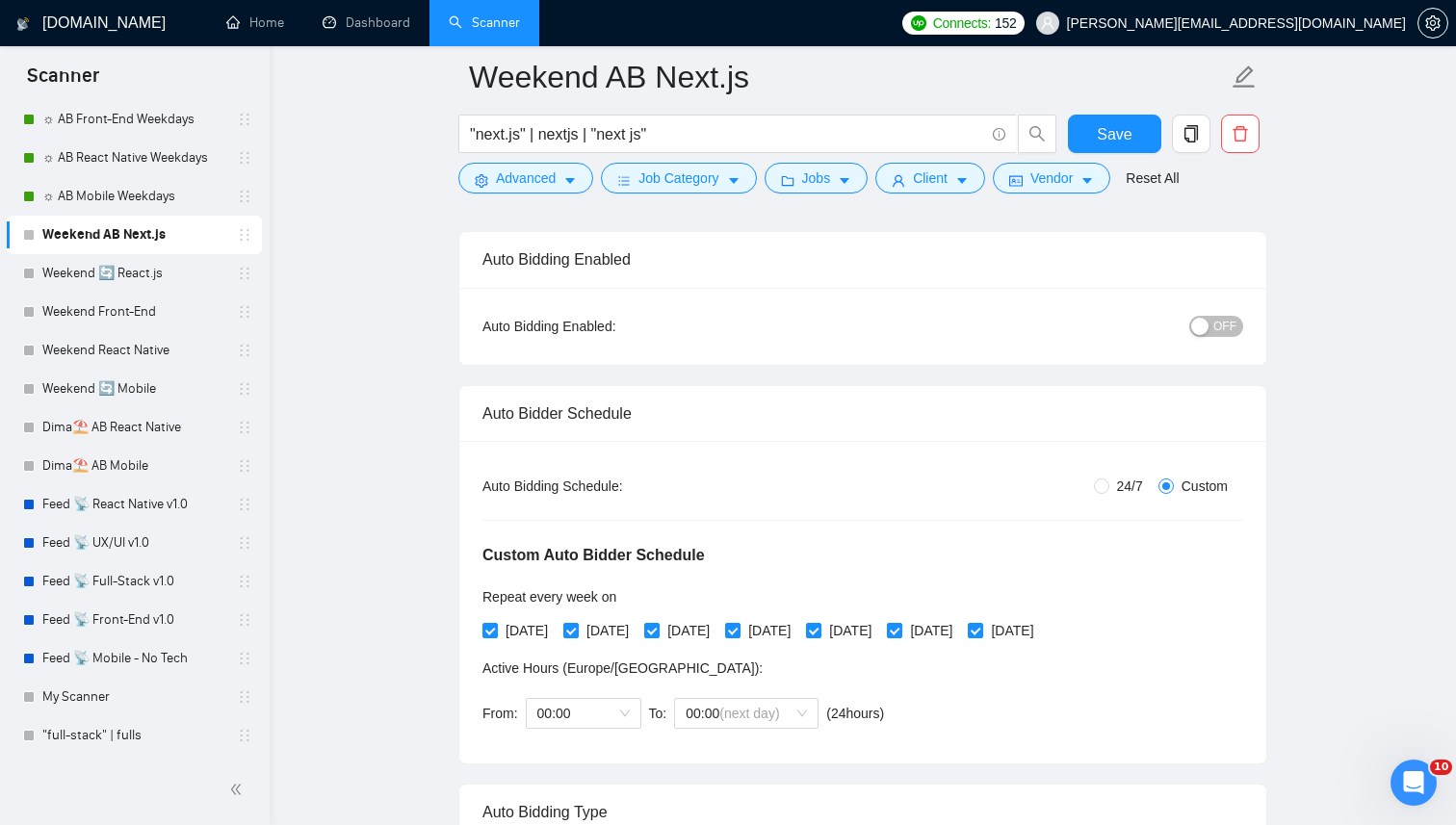
click at [855, 642] on div "Monday Tuesday Wednesday Thursday Friday Saturday Sunday" at bounding box center [761, 630] width 559 height 31
click at [879, 620] on span "Friday" at bounding box center [850, 630] width 57 height 21
click at [820, 623] on input "Friday" at bounding box center [813, 630] width 14 height 14
checkbox input "false"
click at [798, 620] on span "Thursday" at bounding box center [769, 630] width 57 height 21
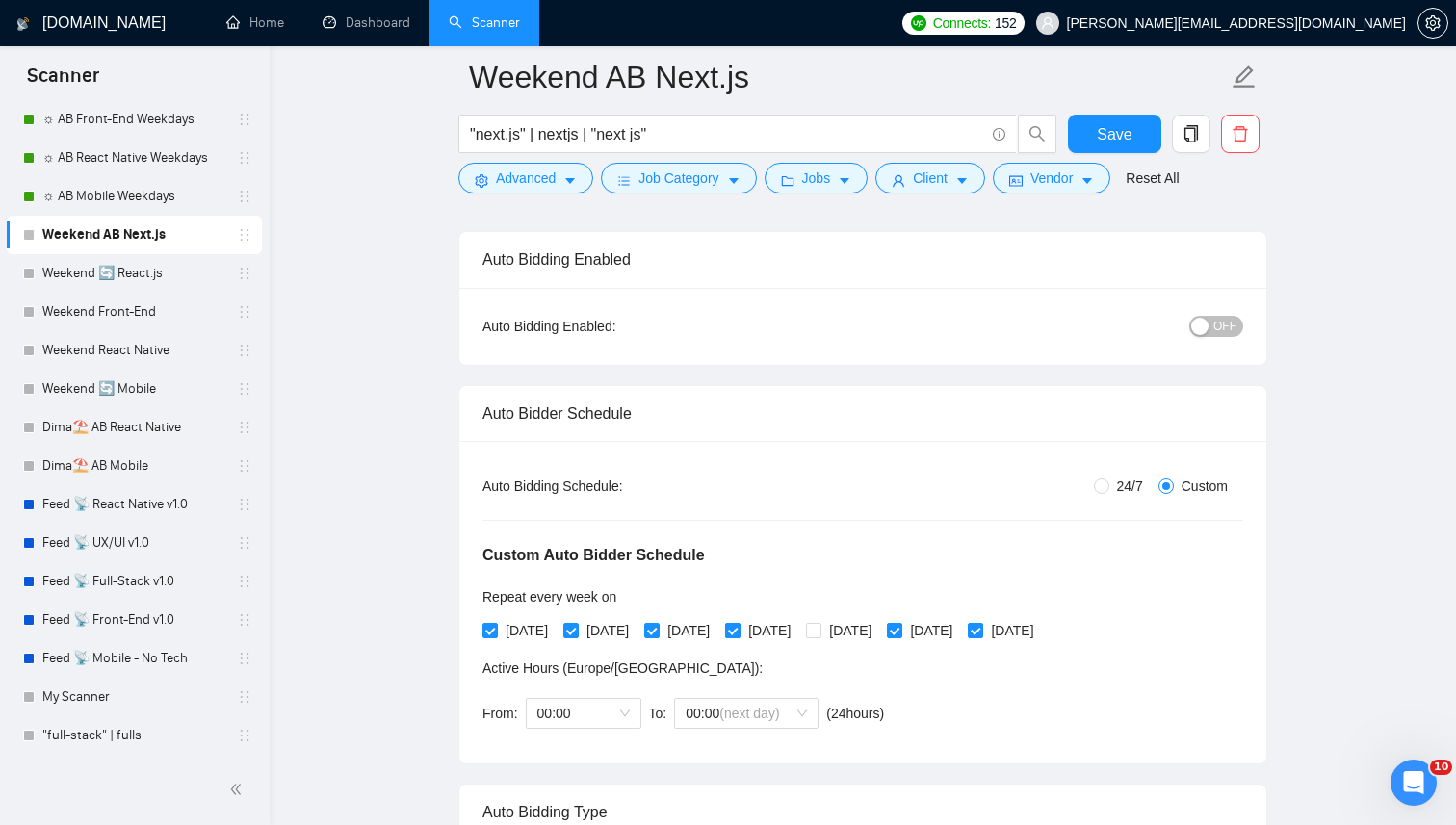
click at [738, 623] on input "Thursday" at bounding box center [731, 630] width 14 height 14
checkbox input "false"
click at [718, 620] on span "[DATE]" at bounding box center [688, 630] width 57 height 21
click at [657, 623] on input "[DATE]" at bounding box center [651, 630] width 14 height 14
checkbox input "false"
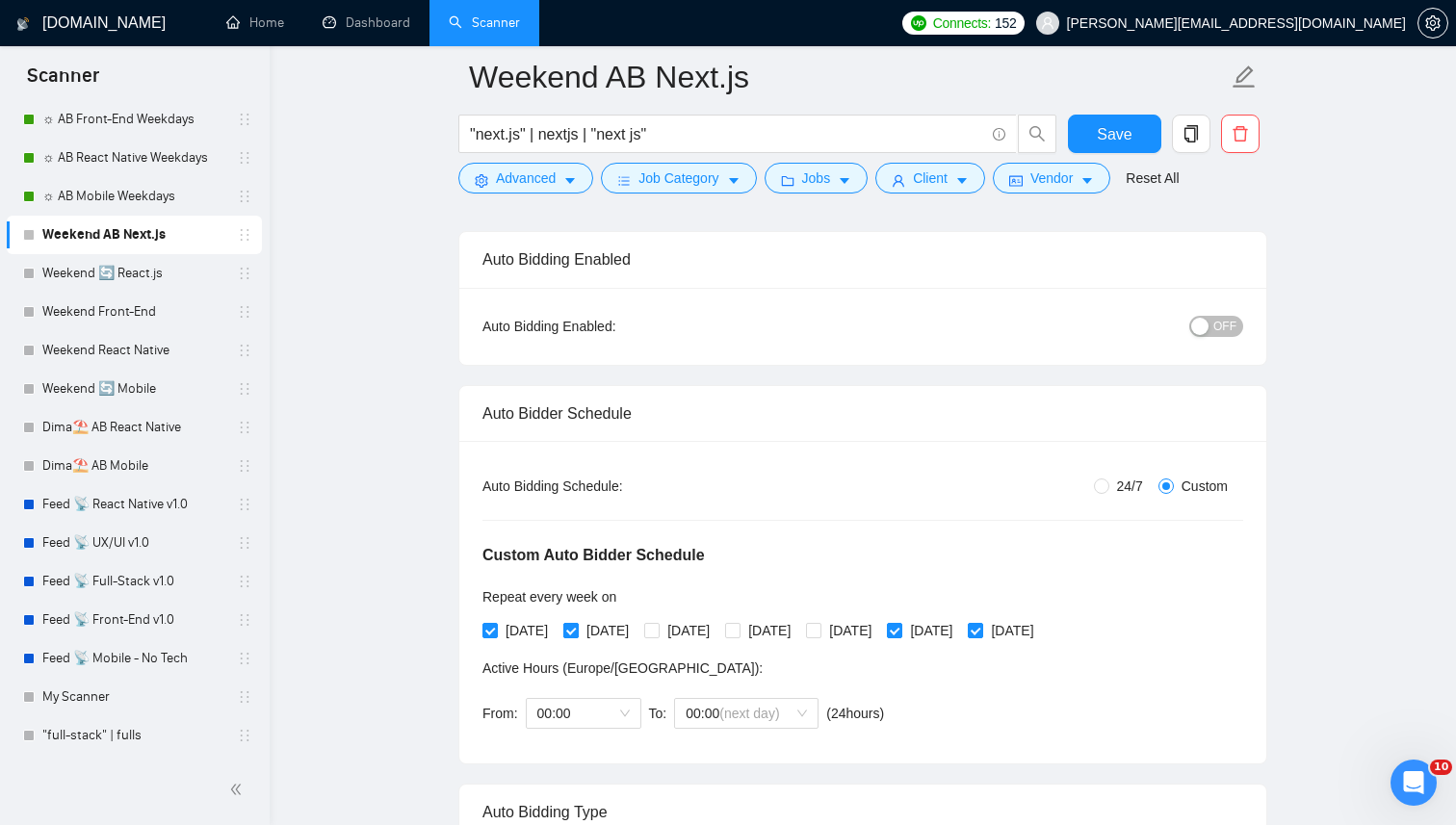
click at [622, 626] on span "[DATE]" at bounding box center [608, 630] width 57 height 21
click at [577, 626] on input "[DATE]" at bounding box center [570, 630] width 14 height 14
checkbox input "false"
click at [530, 626] on span "[DATE]" at bounding box center [527, 630] width 57 height 21
click at [496, 626] on input "[DATE]" at bounding box center [489, 630] width 14 height 14
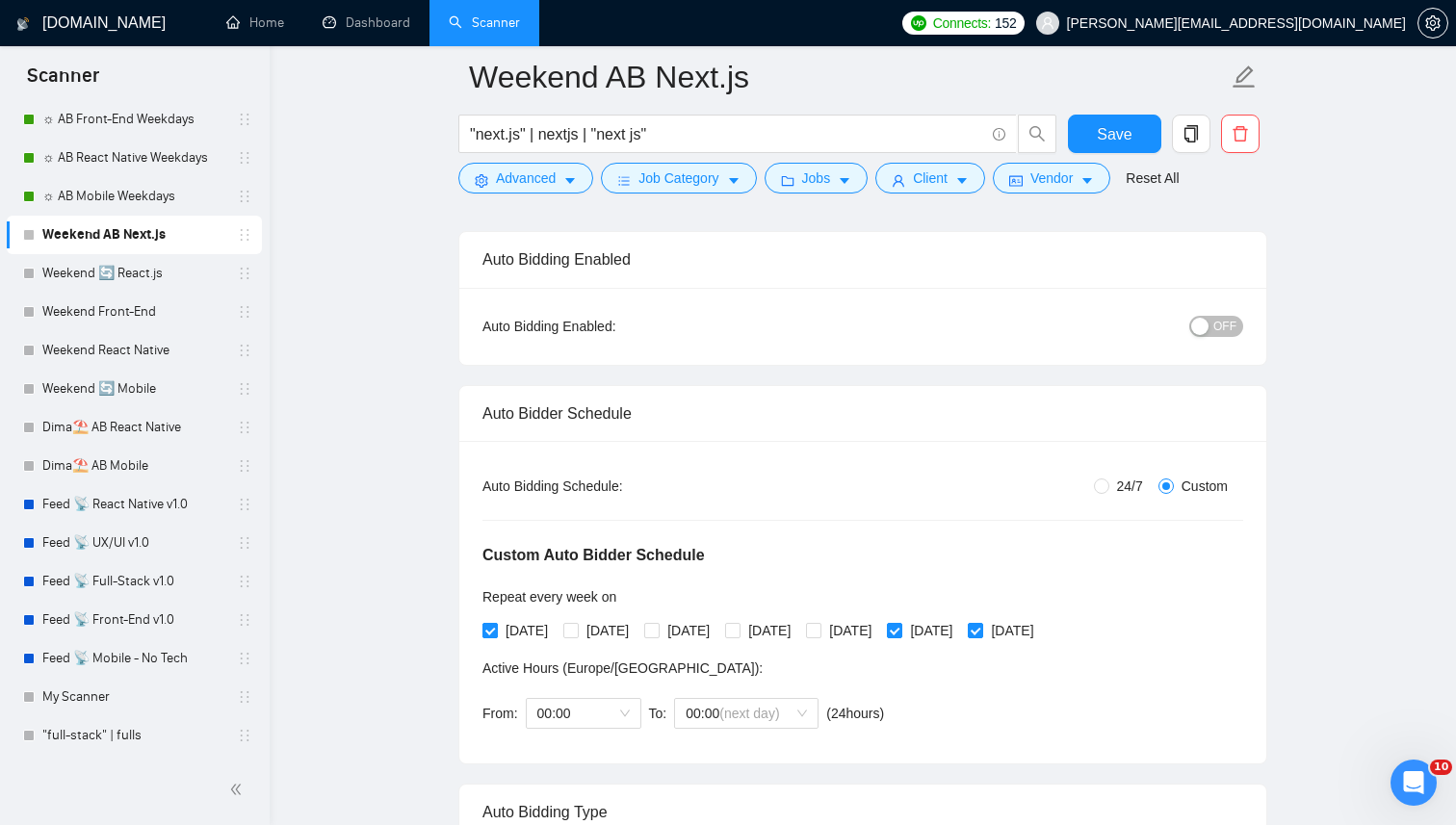
checkbox input "false"
click at [1219, 330] on span "OFF" at bounding box center [1223, 326] width 23 height 21
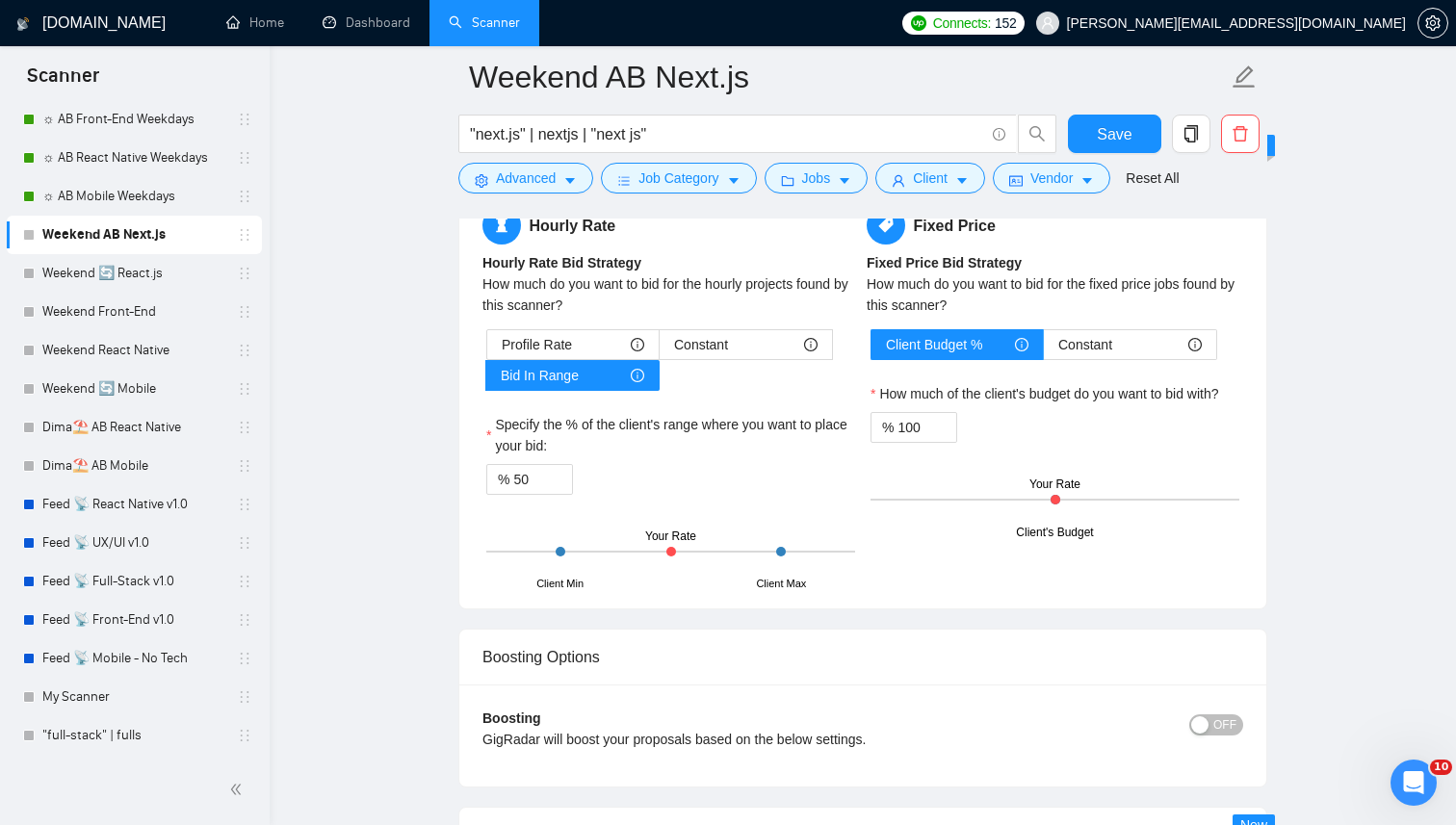
scroll to position [3352, 0]
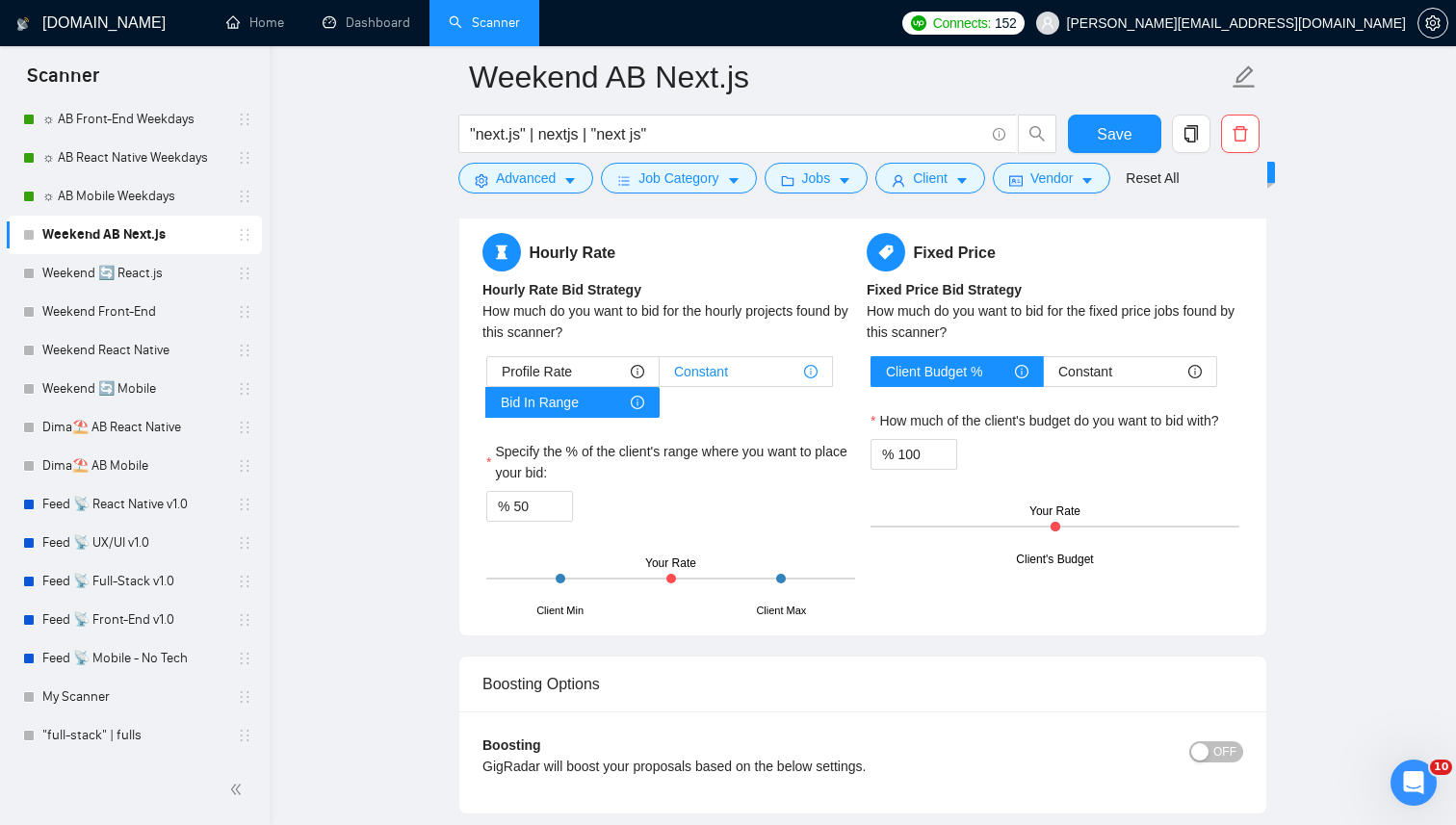
click at [696, 386] on label "Constant" at bounding box center [745, 371] width 173 height 31
click at [659, 376] on input "Constant" at bounding box center [659, 376] width 0 height 0
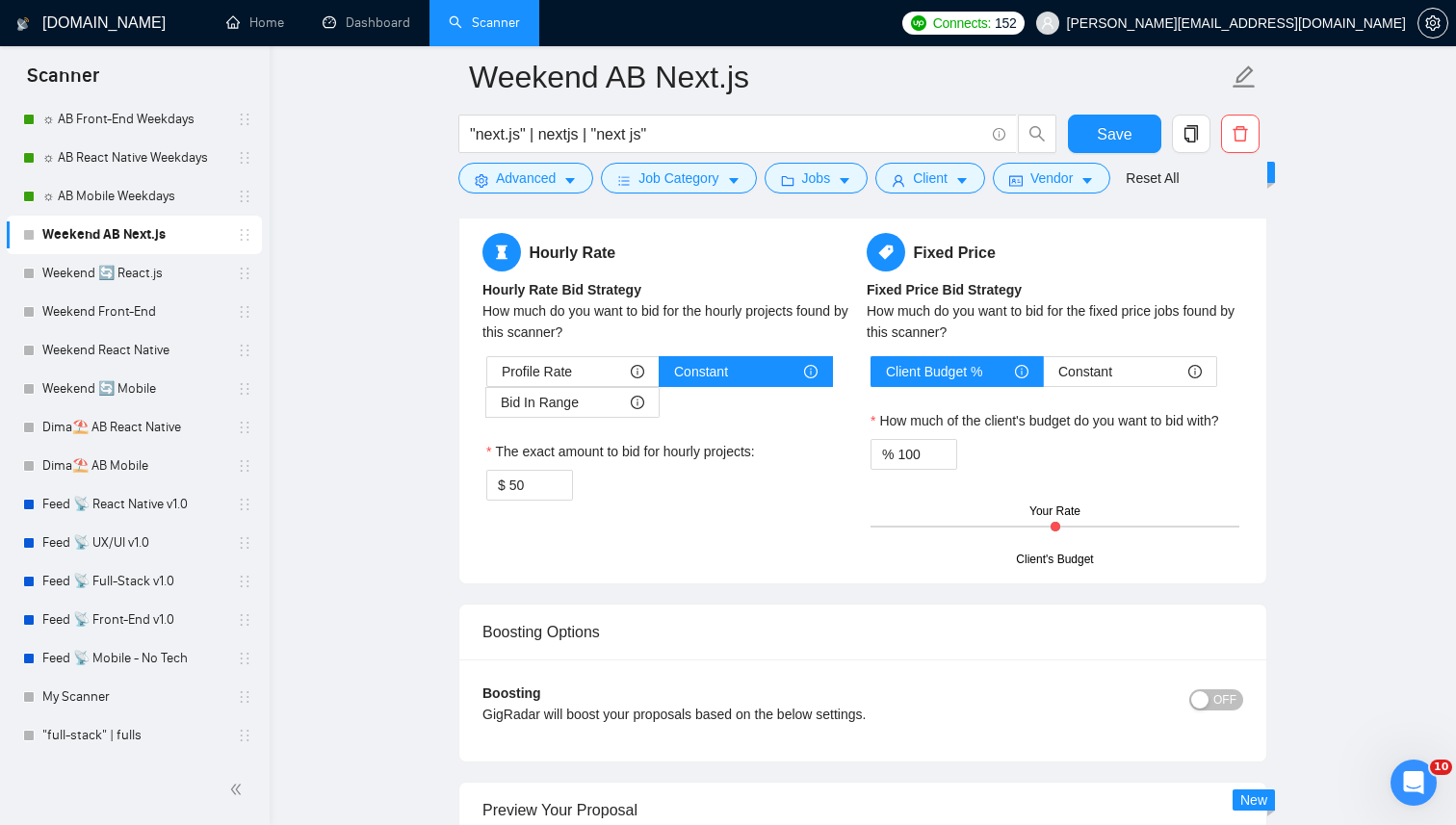
click at [504, 509] on div "Hourly Rate Hourly Rate Bid Strategy How much do you want to bid for the hourly…" at bounding box center [670, 378] width 384 height 291
drag, startPoint x: 531, startPoint y: 494, endPoint x: 482, endPoint y: 494, distance: 49.0
click at [487, 494] on div "$ 50" at bounding box center [530, 485] width 87 height 31
type input "25"
click at [646, 493] on div "$ 25" at bounding box center [670, 485] width 368 height 31
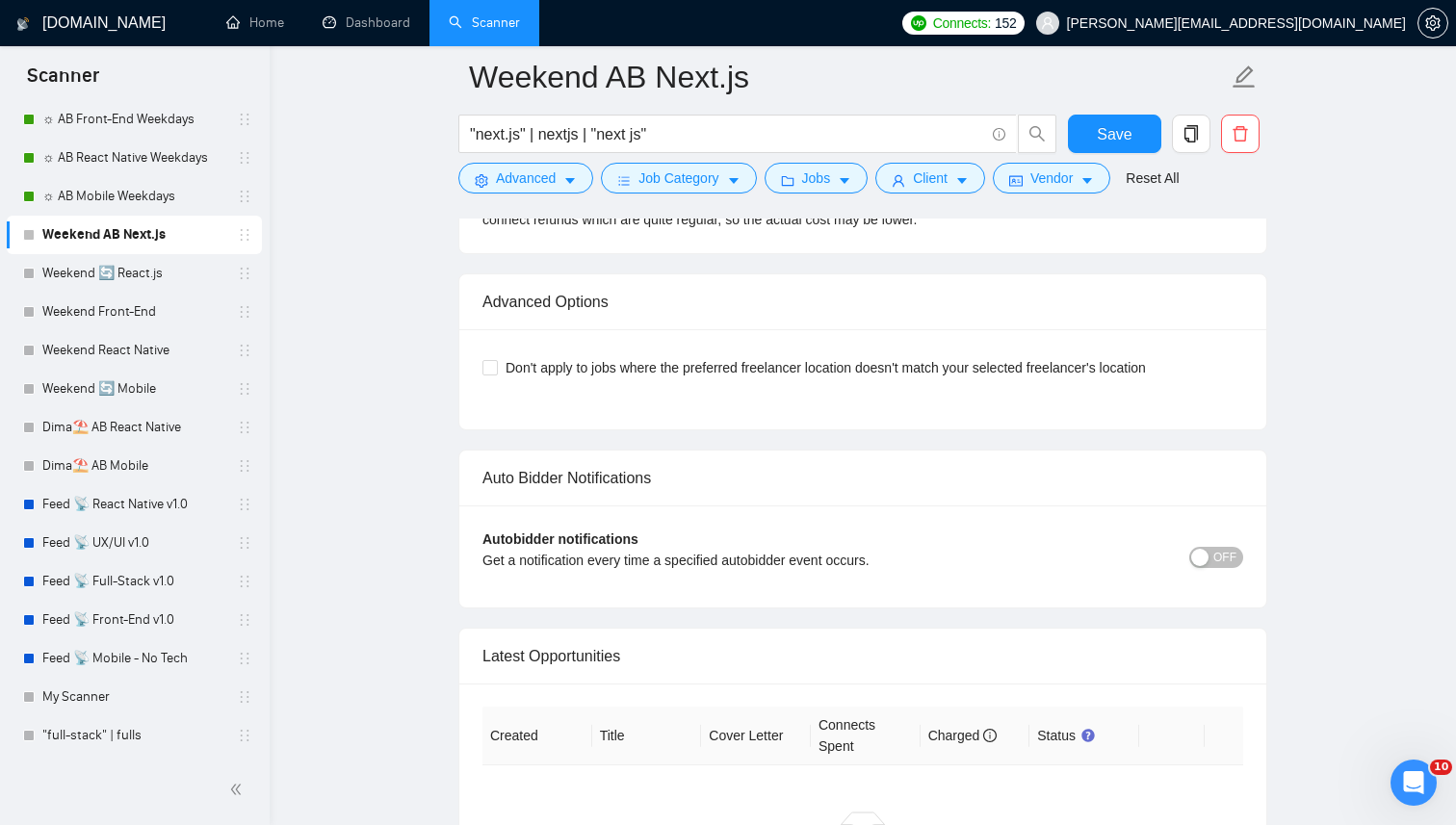
scroll to position [4617, 0]
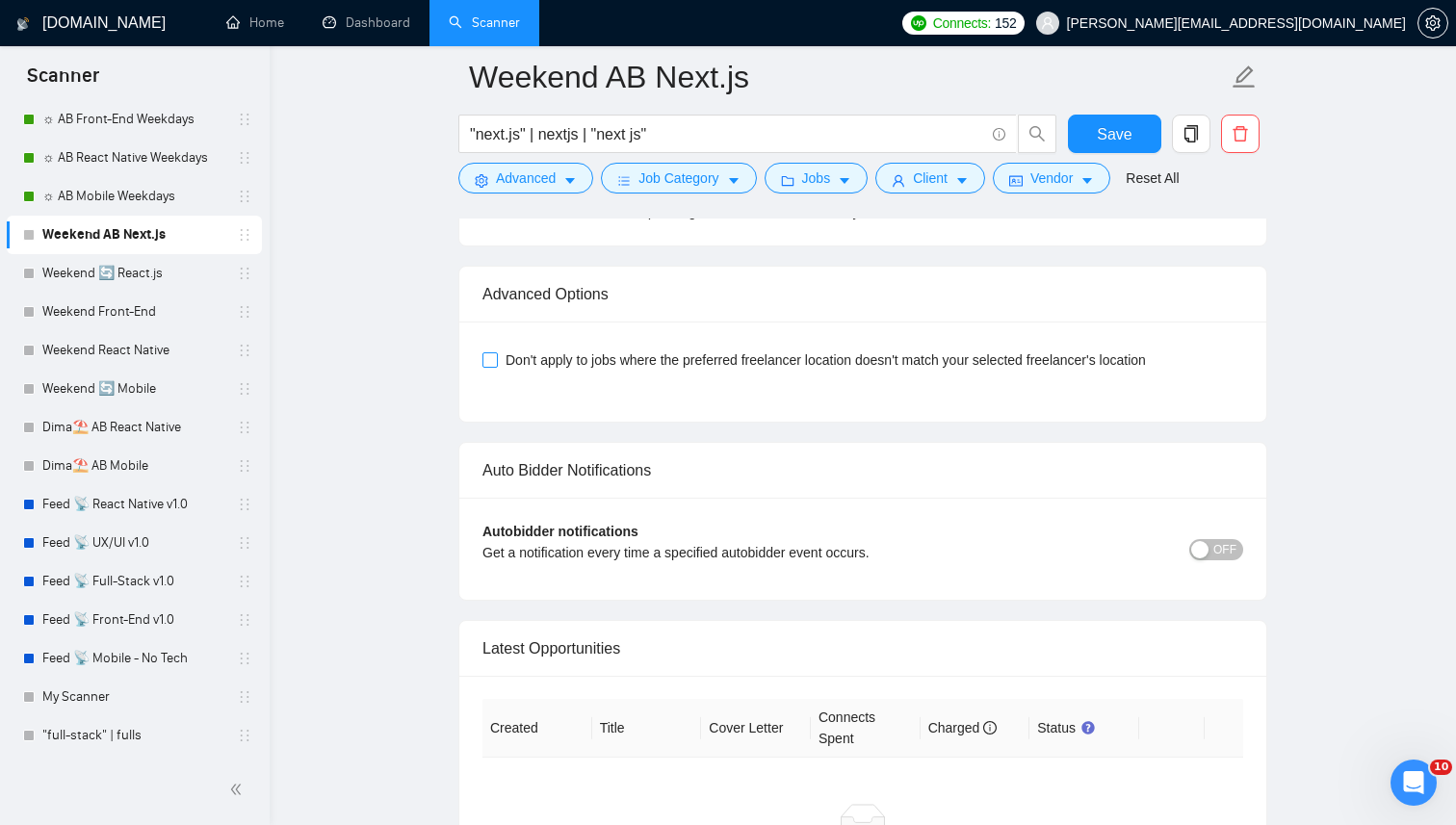
click at [650, 362] on span "Don't apply to jobs where the preferred freelancer location doesn't match your …" at bounding box center [825, 360] width 655 height 21
click at [496, 362] on input "Don't apply to jobs where the preferred freelancer location doesn't match your …" at bounding box center [489, 360] width 14 height 14
checkbox input "true"
click at [1229, 549] on span "OFF" at bounding box center [1223, 550] width 23 height 21
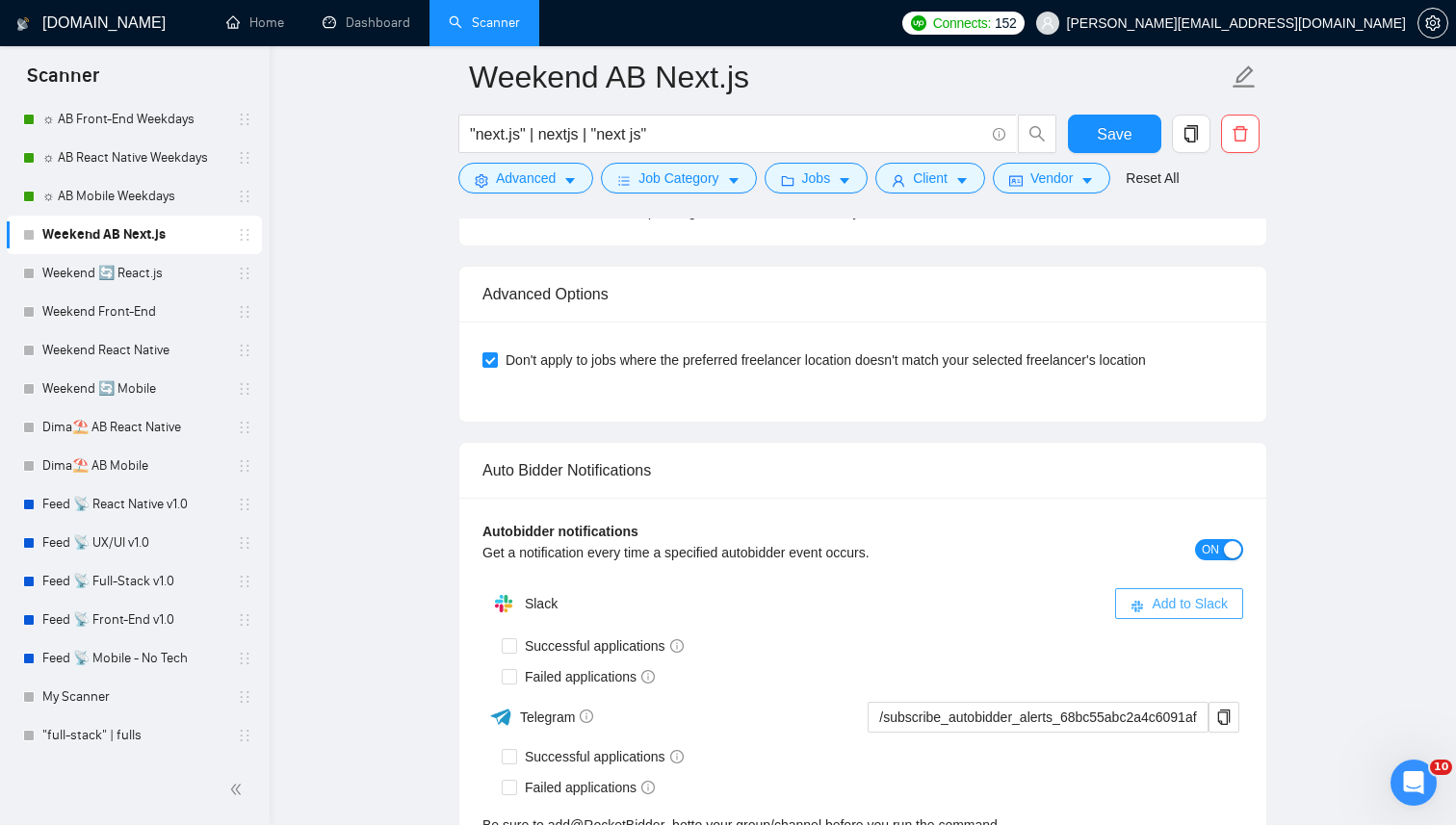
click at [1159, 602] on span "Add to Slack" at bounding box center [1189, 603] width 76 height 21
click at [603, 631] on div "Successful applications" at bounding box center [872, 646] width 741 height 31
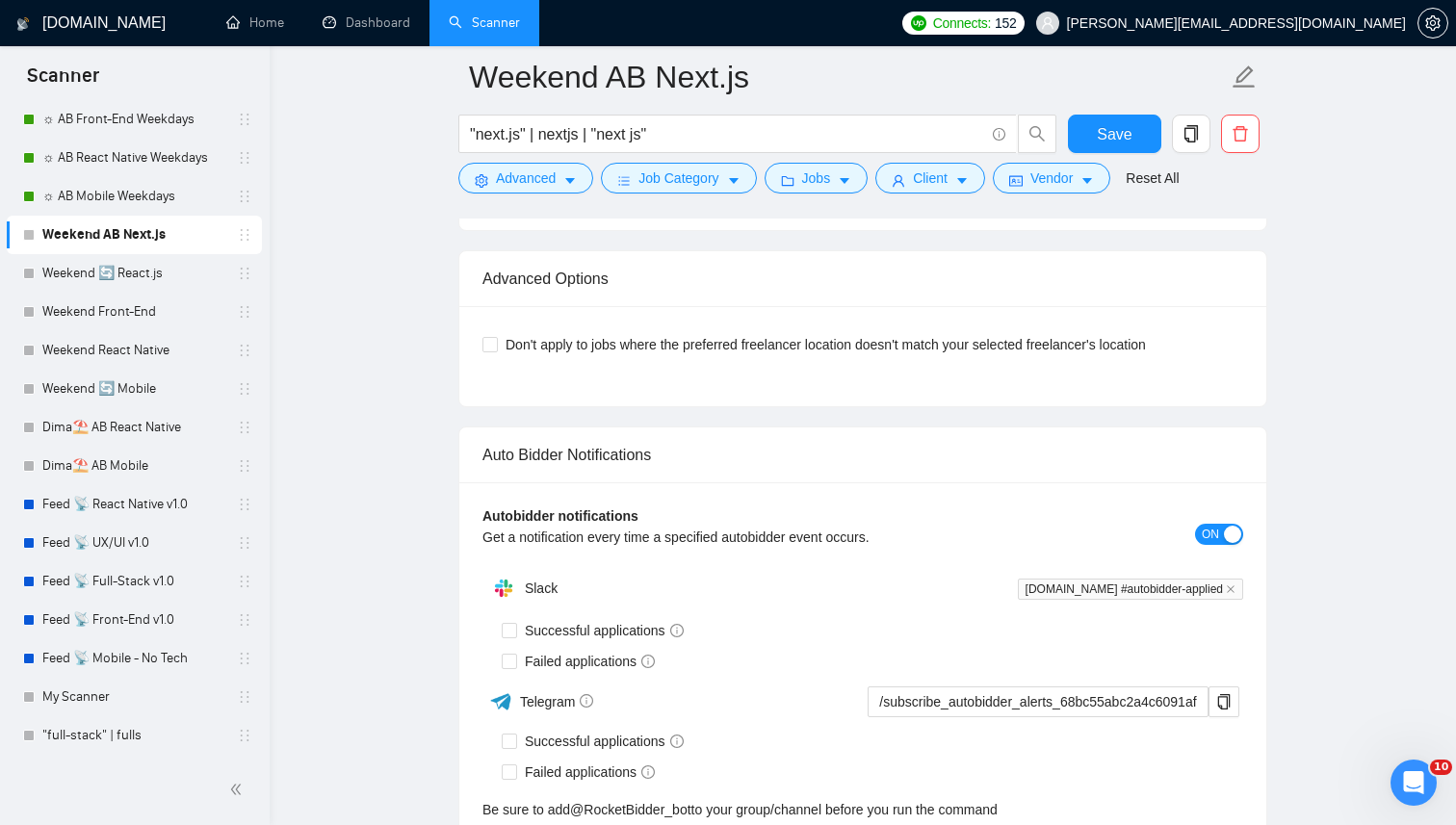
scroll to position [4717, 0]
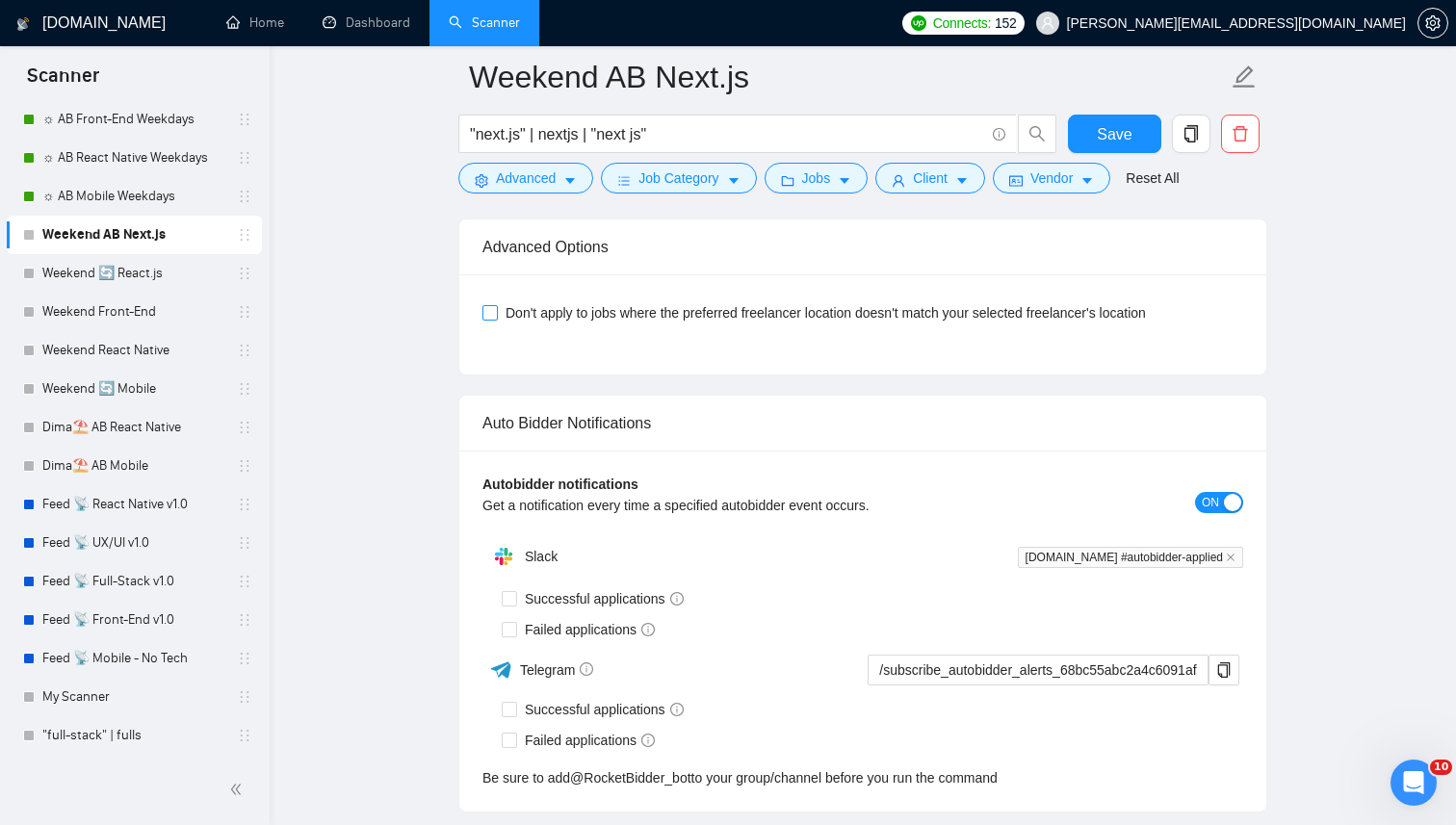
click at [505, 308] on span "Don't apply to jobs where the preferred freelancer location doesn't match your …" at bounding box center [825, 312] width 655 height 21
click at [496, 308] on input "Don't apply to jobs where the preferred freelancer location doesn't match your …" at bounding box center [489, 312] width 14 height 14
checkbox input "true"
click at [517, 594] on span "Successful applications" at bounding box center [604, 598] width 174 height 21
click at [515, 594] on input "Successful applications" at bounding box center [509, 598] width 14 height 14
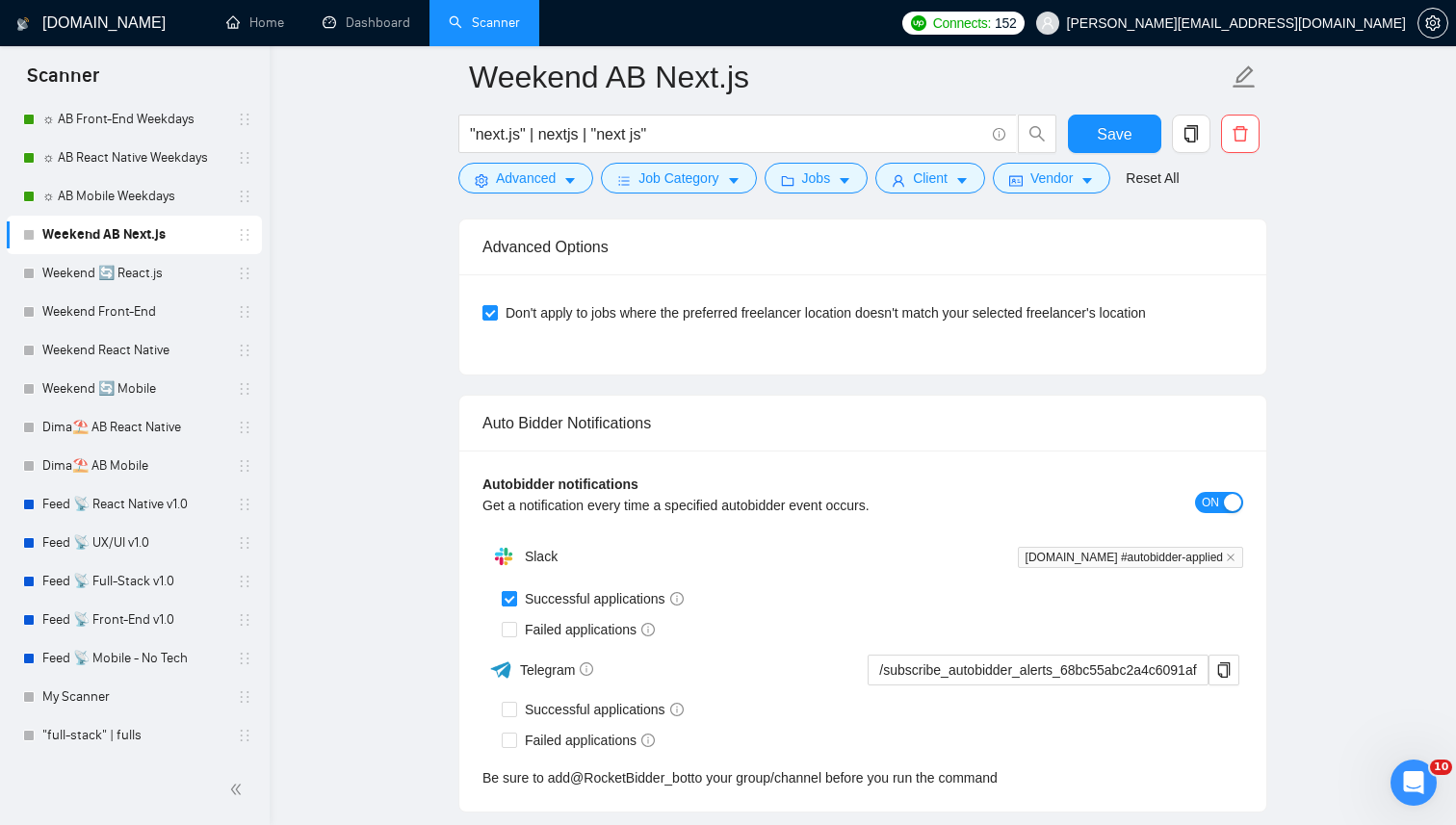
click at [513, 593] on input "Successful applications" at bounding box center [509, 598] width 14 height 14
click at [512, 591] on input "Successful applications" at bounding box center [509, 598] width 14 height 14
checkbox input "true"
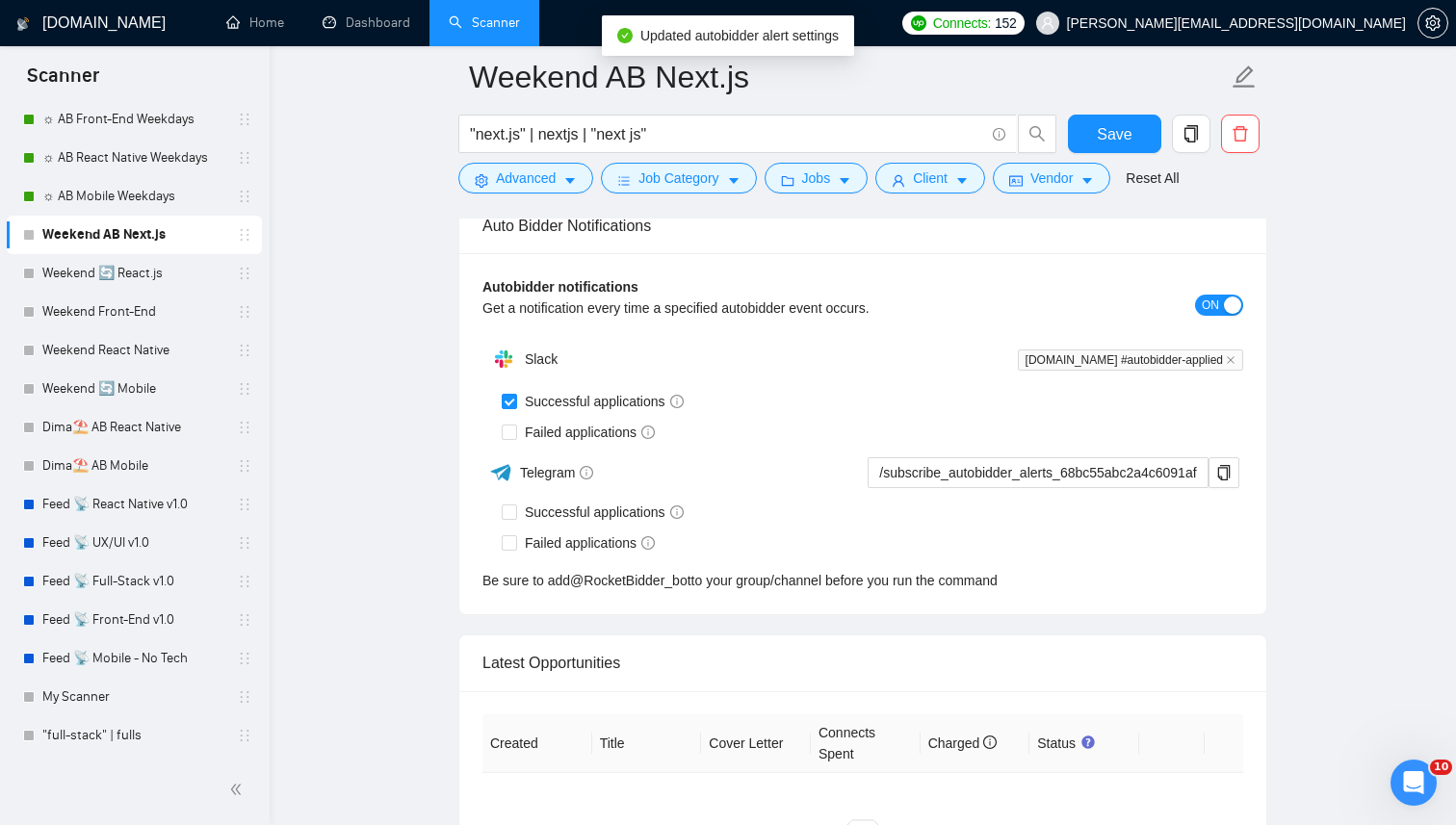
click at [528, 614] on div "Auto Bidder Notifications Autobidder notifications Get a notification every tim…" at bounding box center [862, 406] width 809 height 418
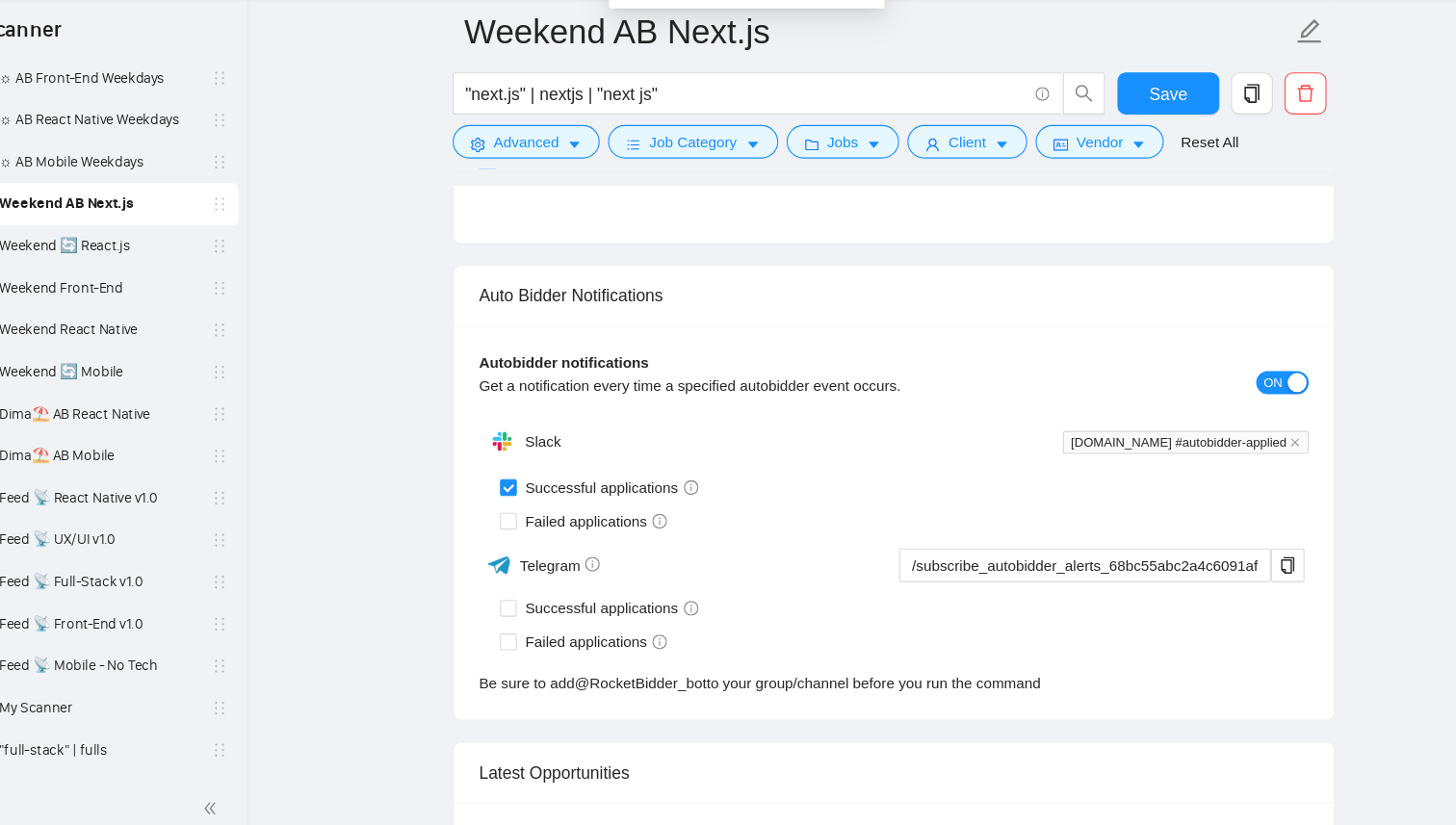
scroll to position [4801, 0]
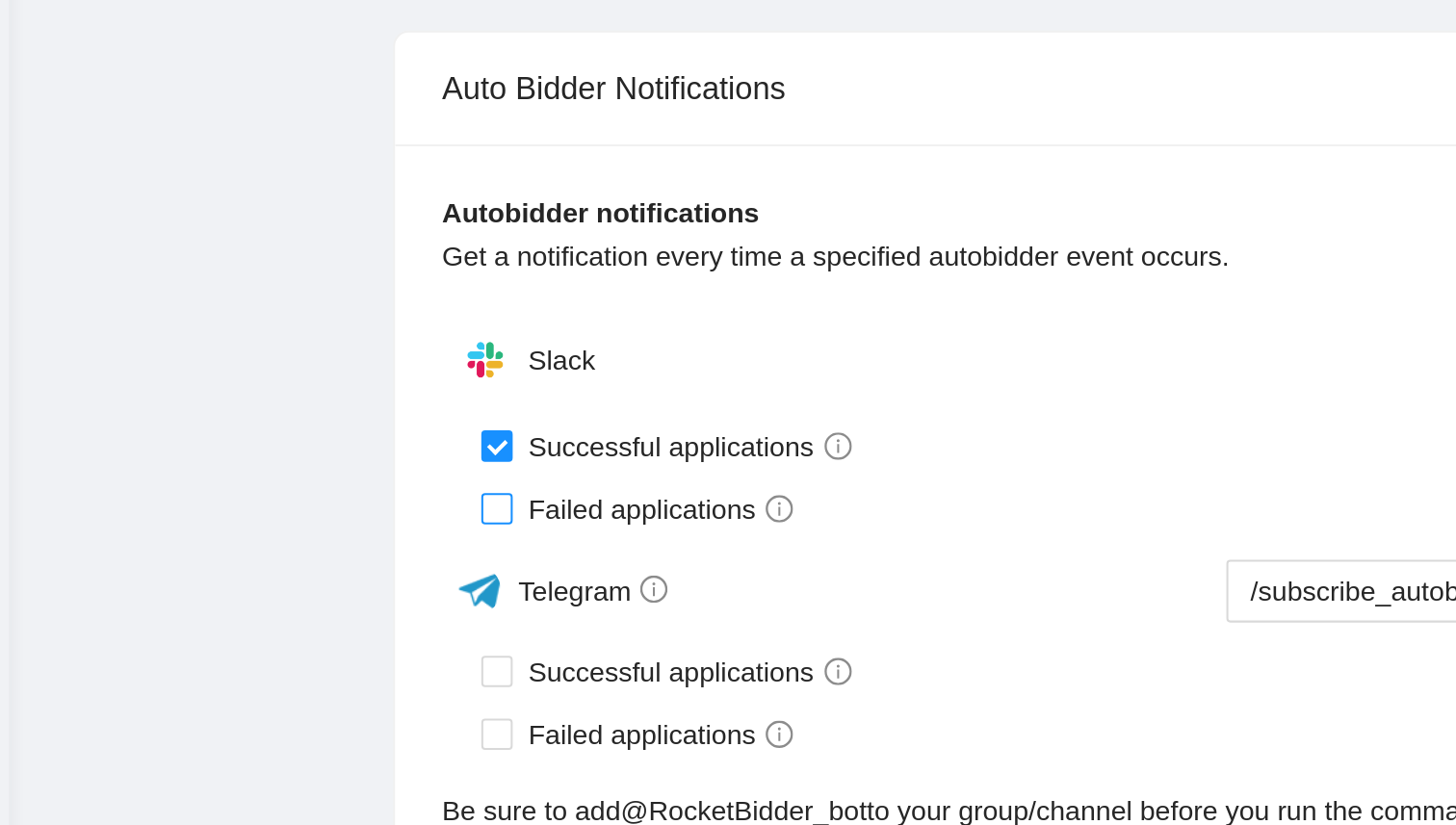
click at [511, 538] on input "Failed applications" at bounding box center [509, 545] width 14 height 14
checkbox input "true"
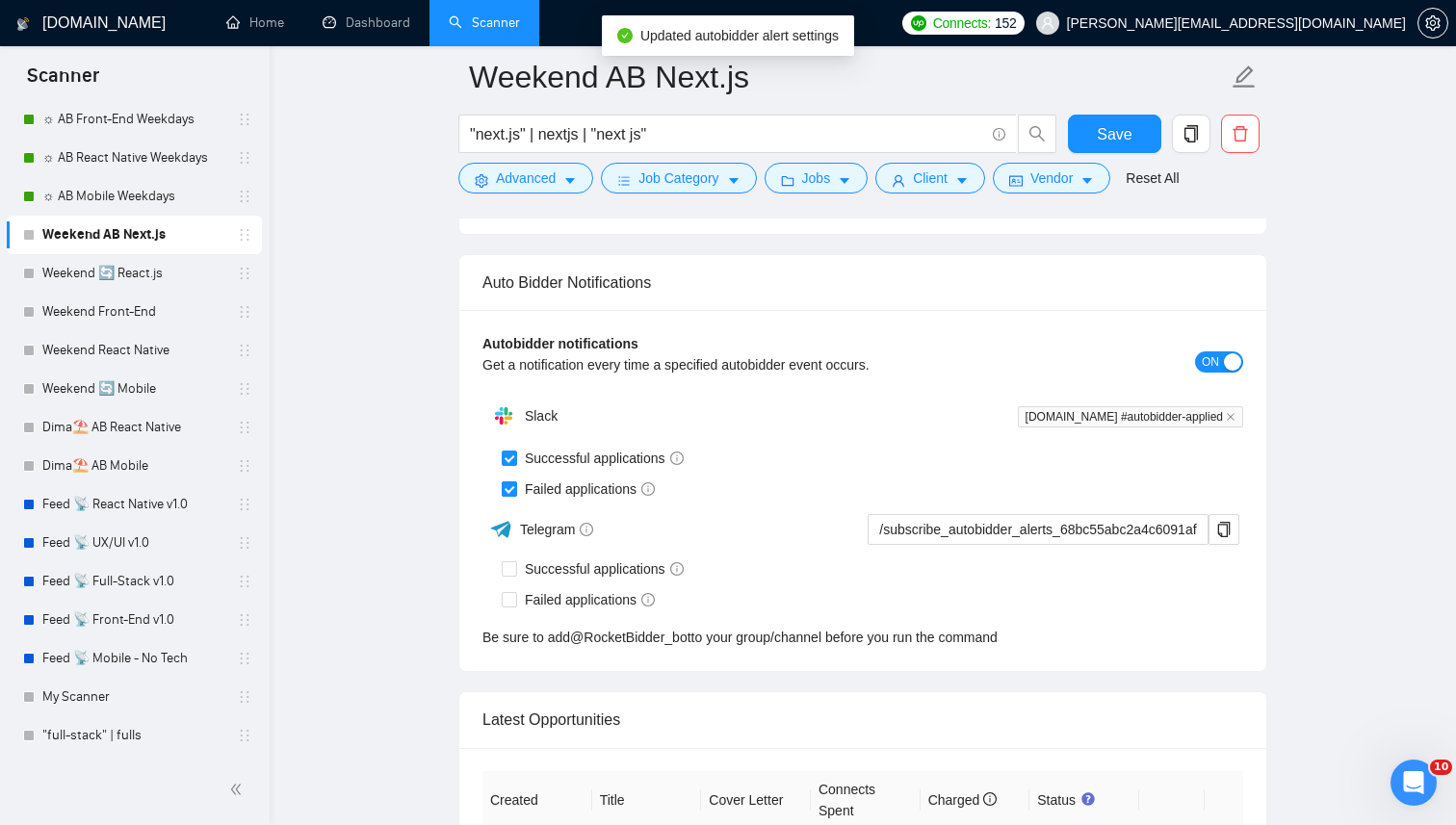
scroll to position [4645, 0]
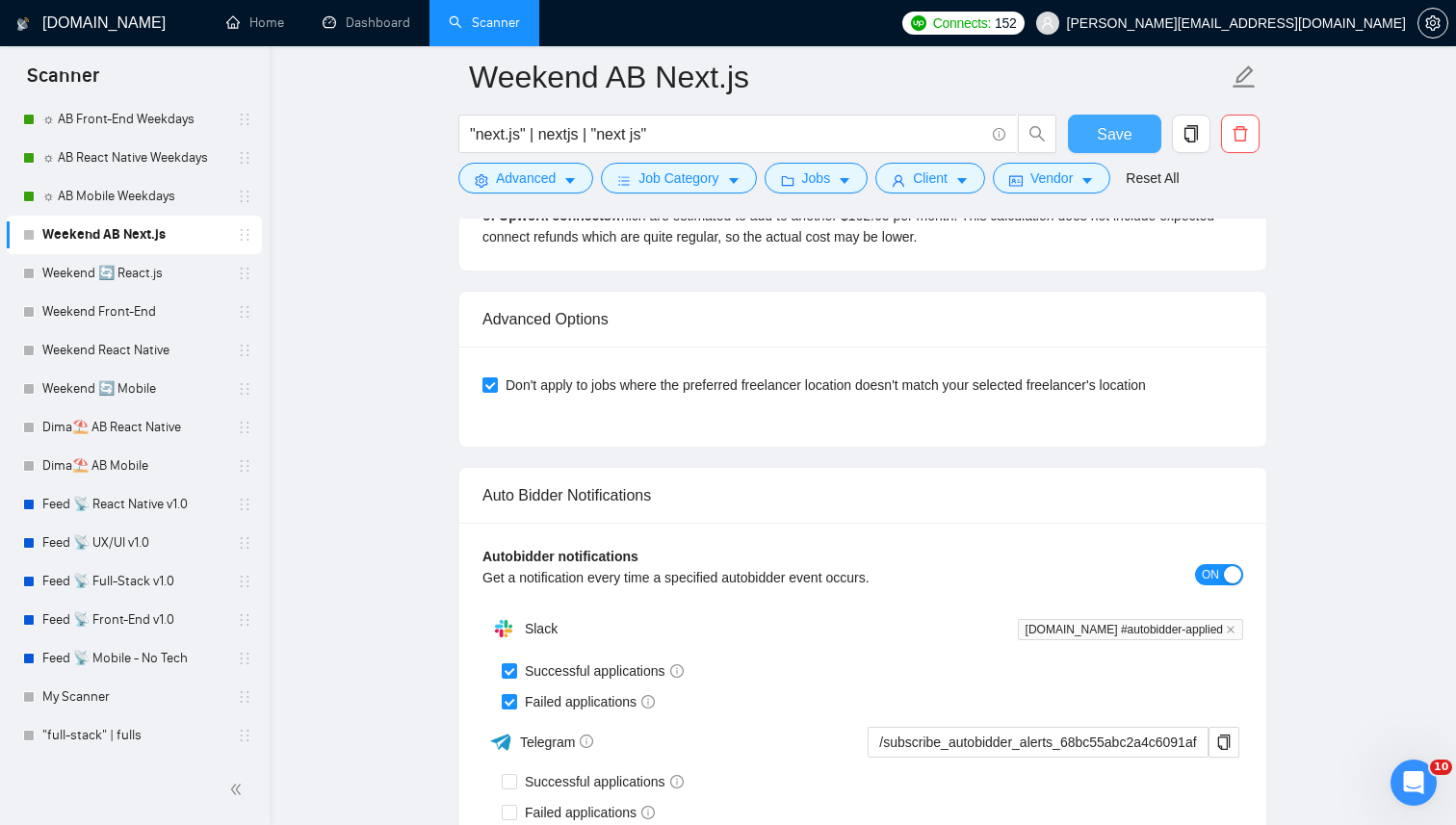
click at [1107, 140] on span "Save" at bounding box center [1114, 135] width 35 height 24
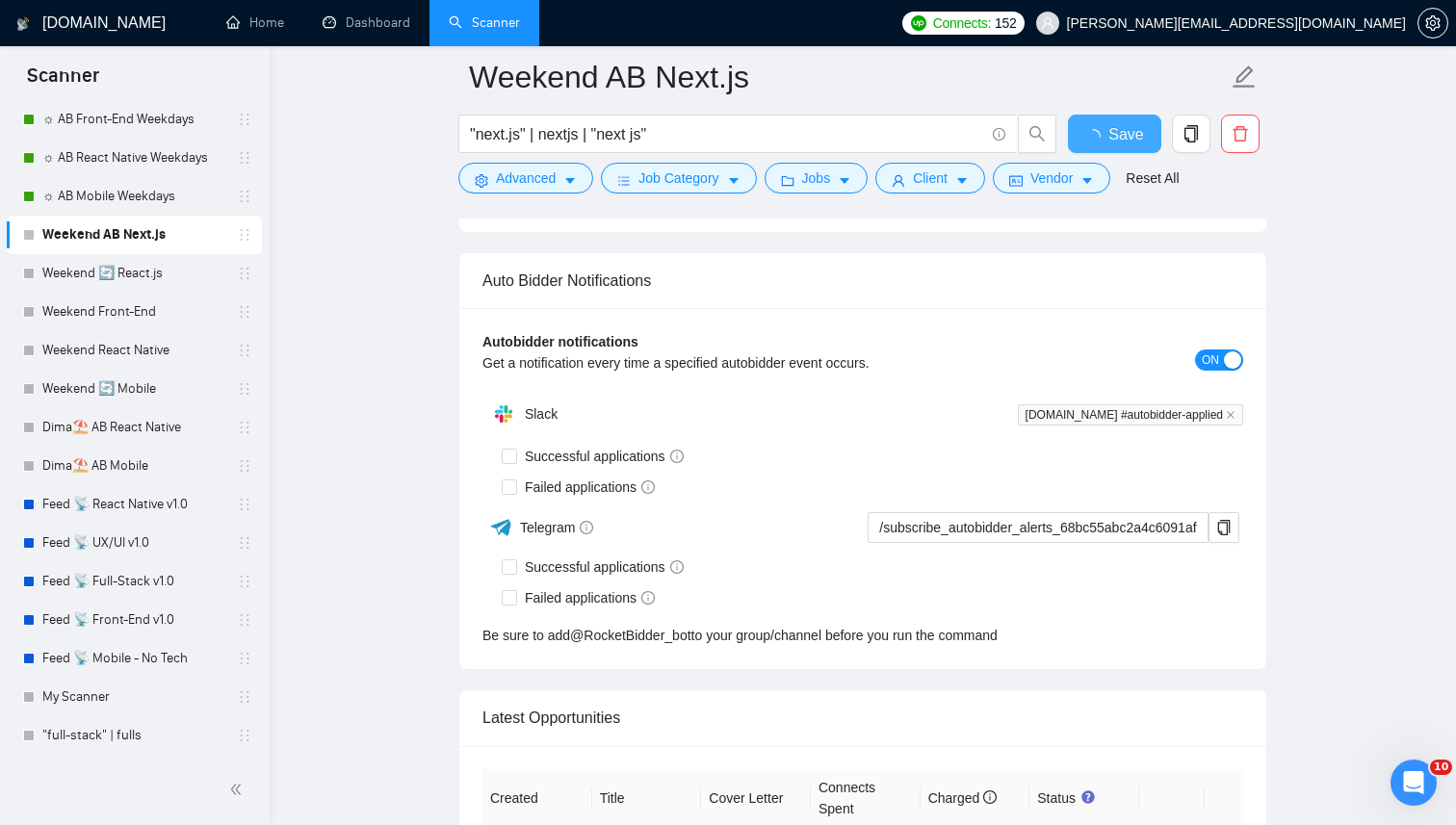
checkbox input "true"
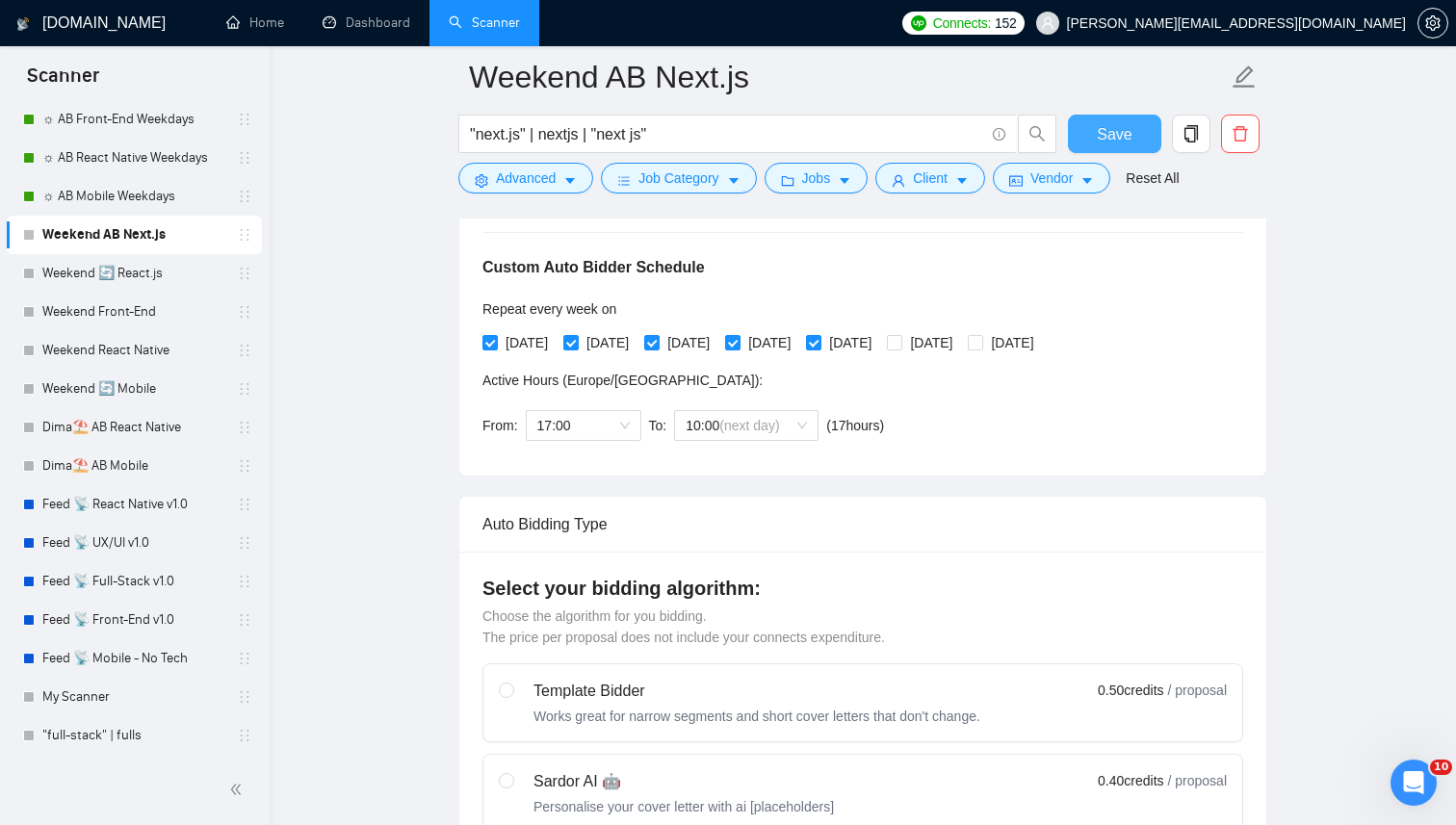
scroll to position [0, 0]
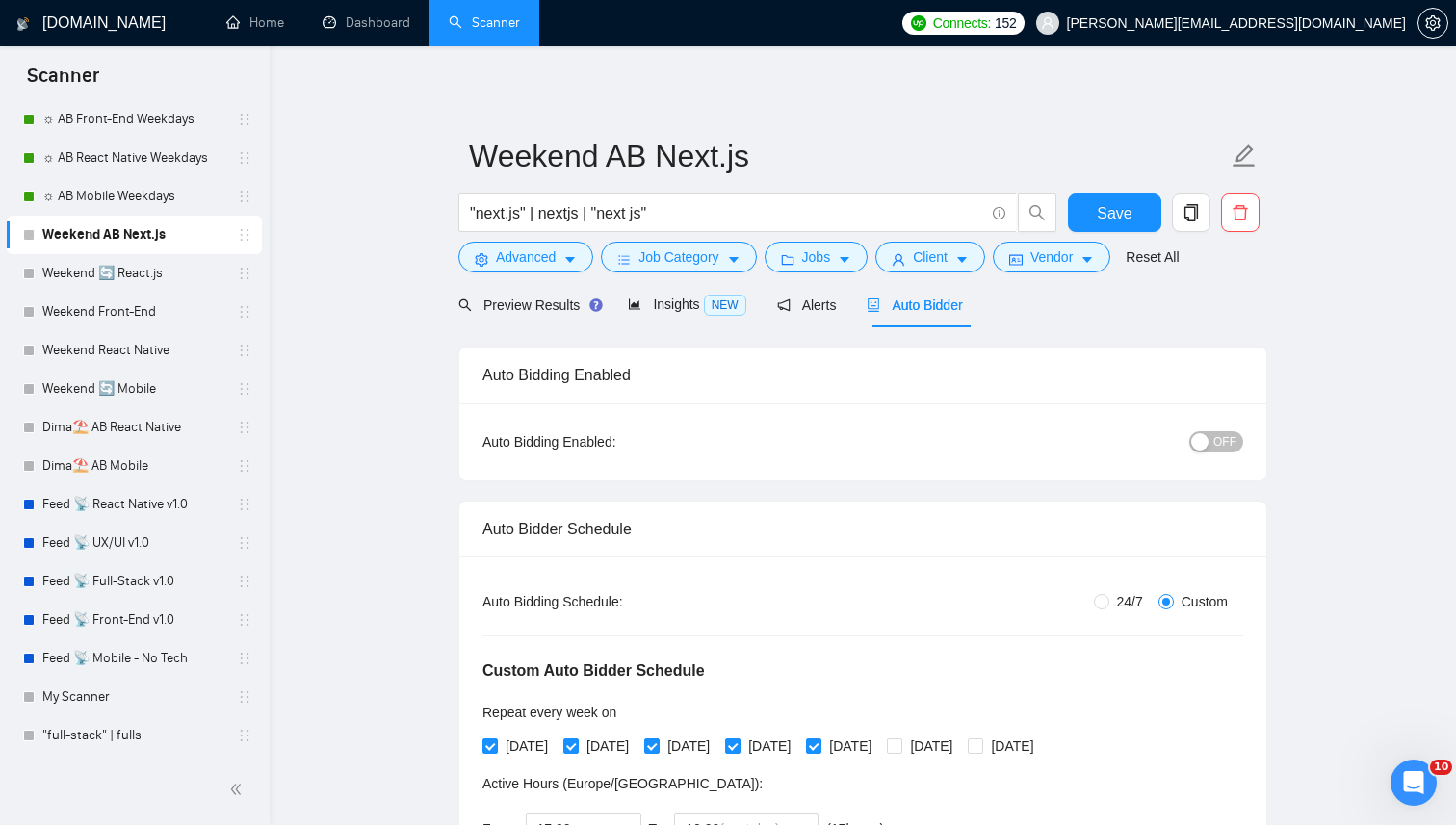
click at [1240, 452] on div "OFF" at bounding box center [1116, 442] width 253 height 22
click at [1234, 449] on span "OFF" at bounding box center [1223, 442] width 23 height 21
click at [1113, 214] on span "Save" at bounding box center [1114, 213] width 35 height 24
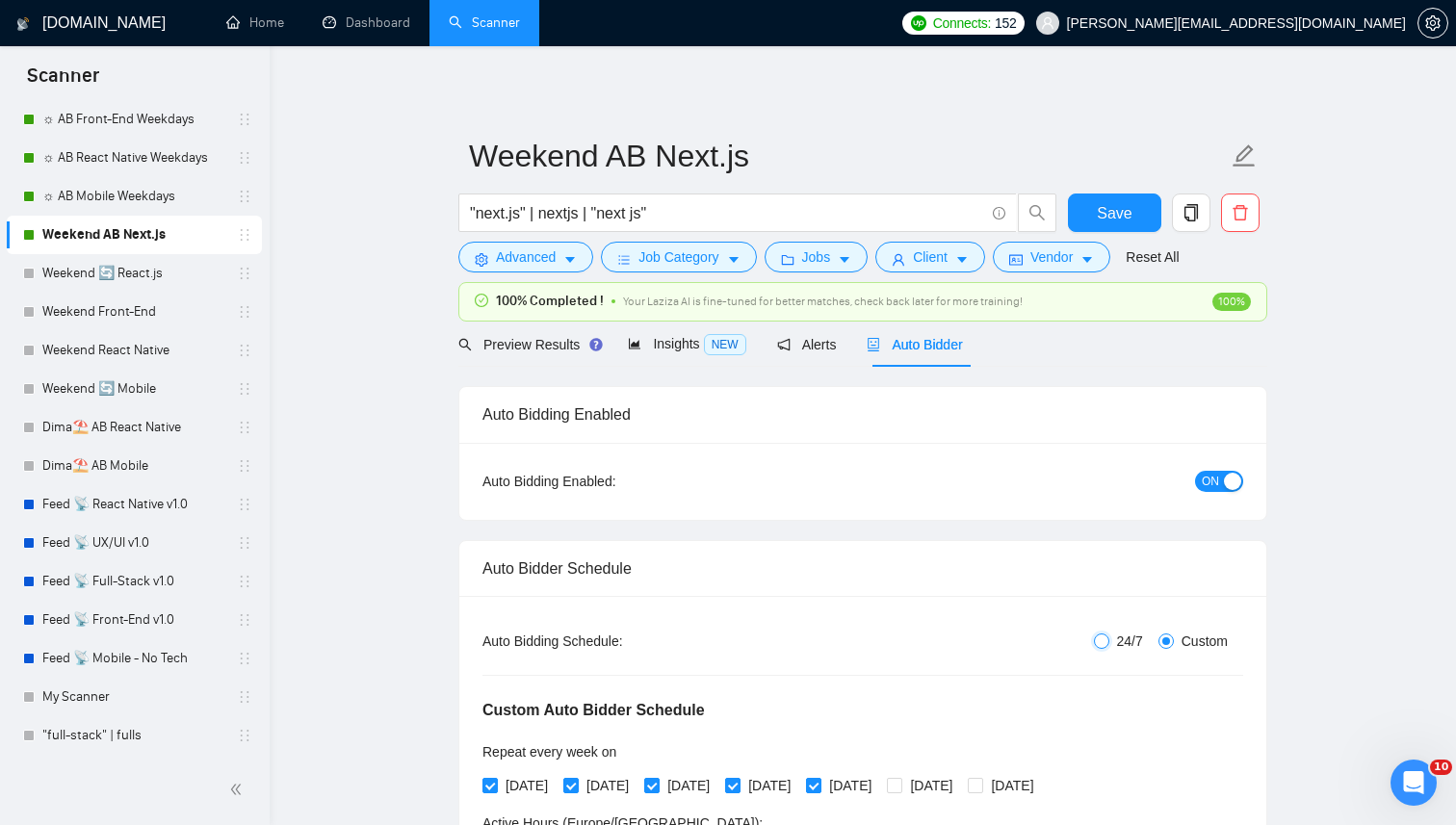
click at [1100, 641] on input "24/7" at bounding box center [1102, 642] width 16 height 16
radio input "true"
radio input "false"
checkbox input "false"
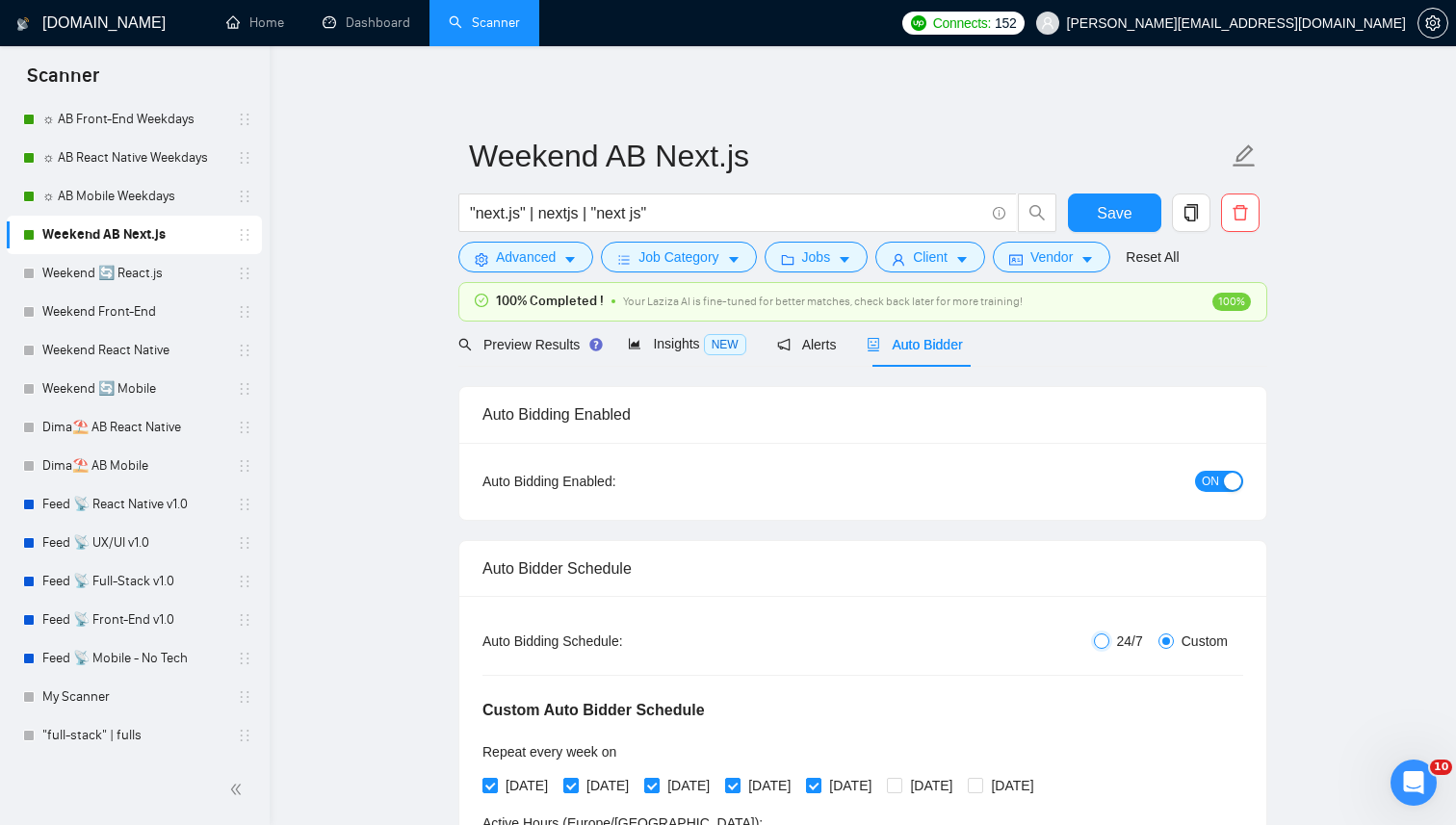
checkbox input "false"
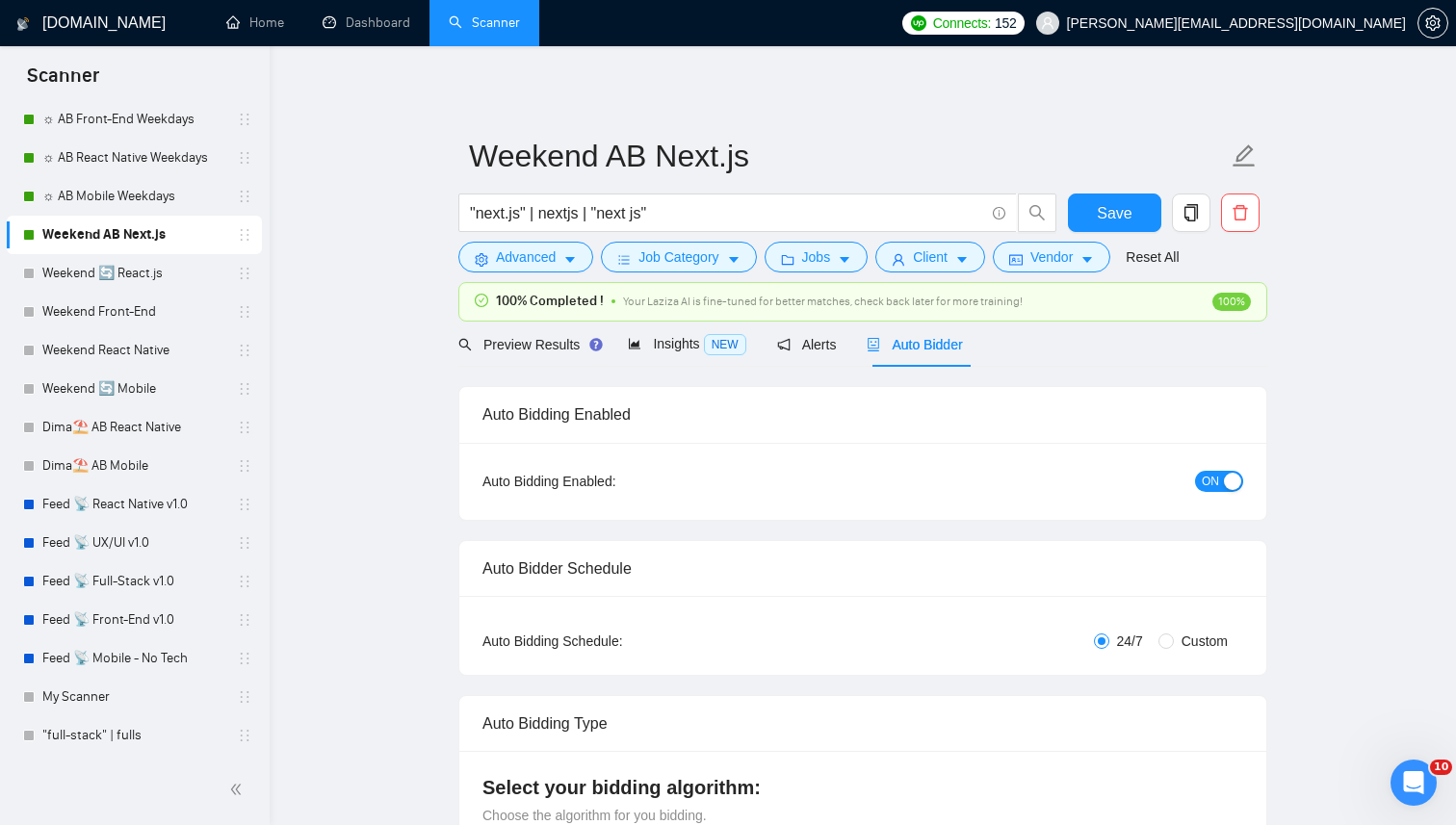
click at [1196, 647] on span "Custom" at bounding box center [1205, 641] width 61 height 21
click at [1174, 647] on input "Custom" at bounding box center [1166, 642] width 16 height 16
radio input "true"
radio input "false"
checkbox input "true"
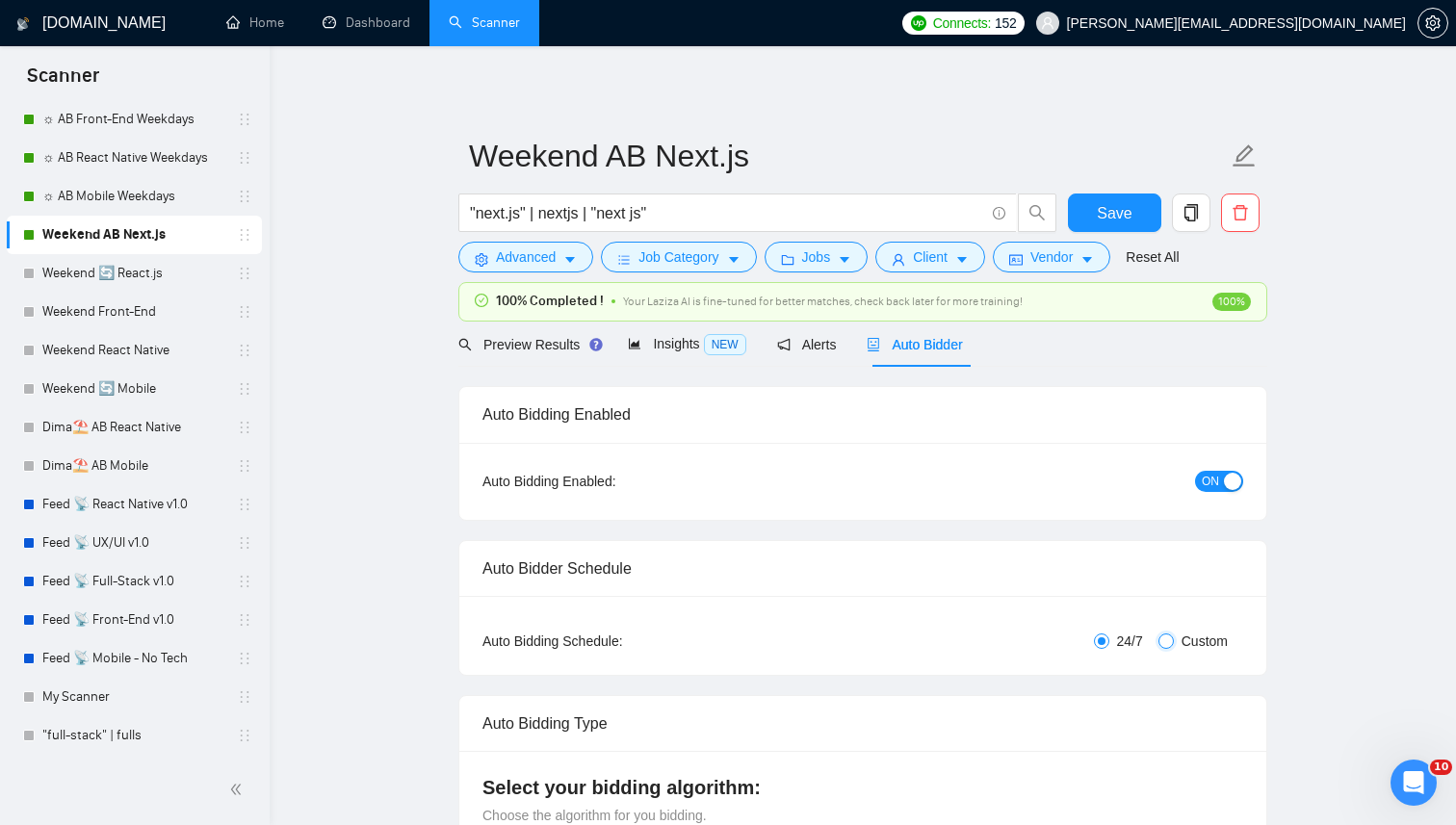
checkbox input "true"
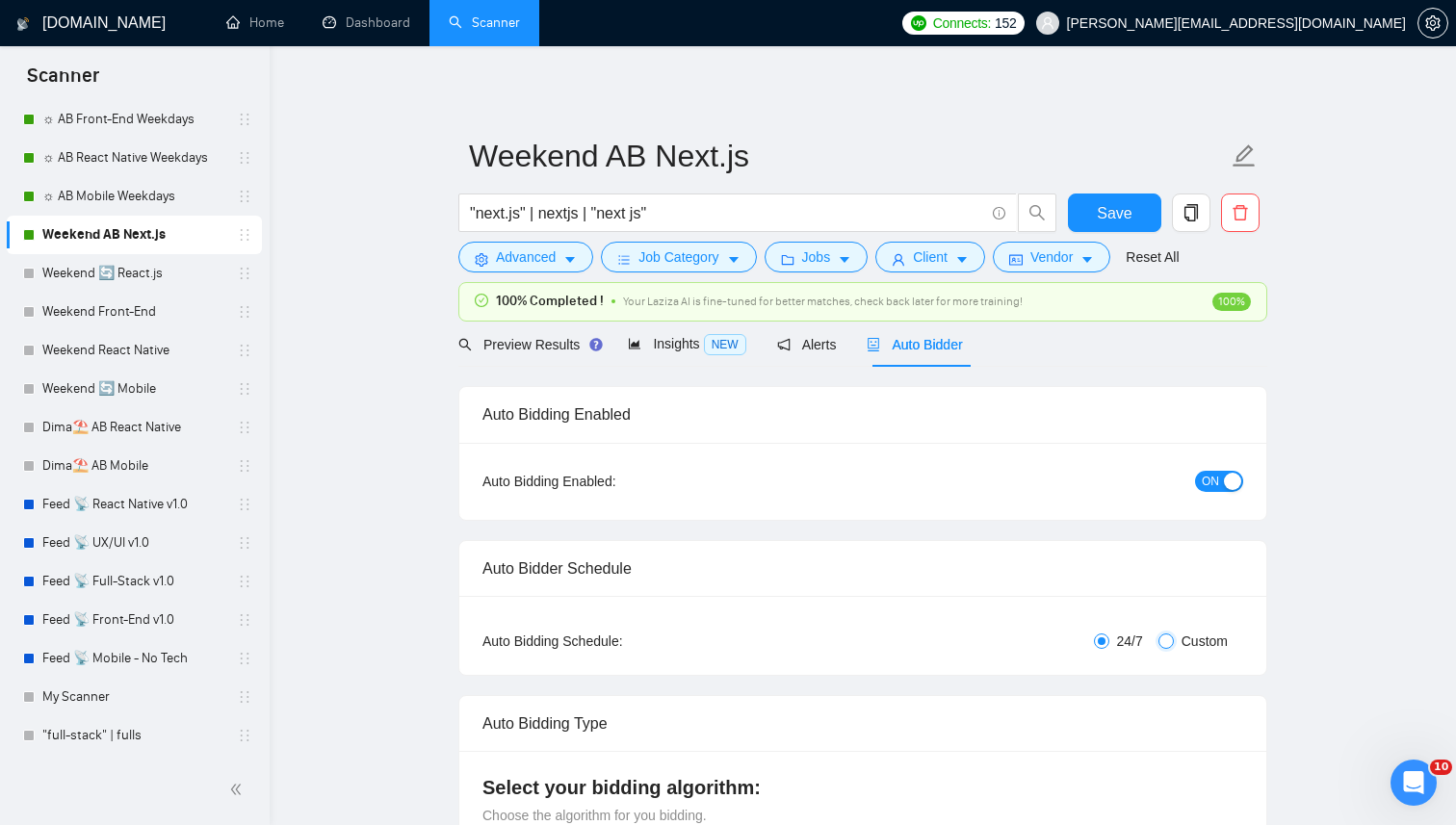
checkbox input "true"
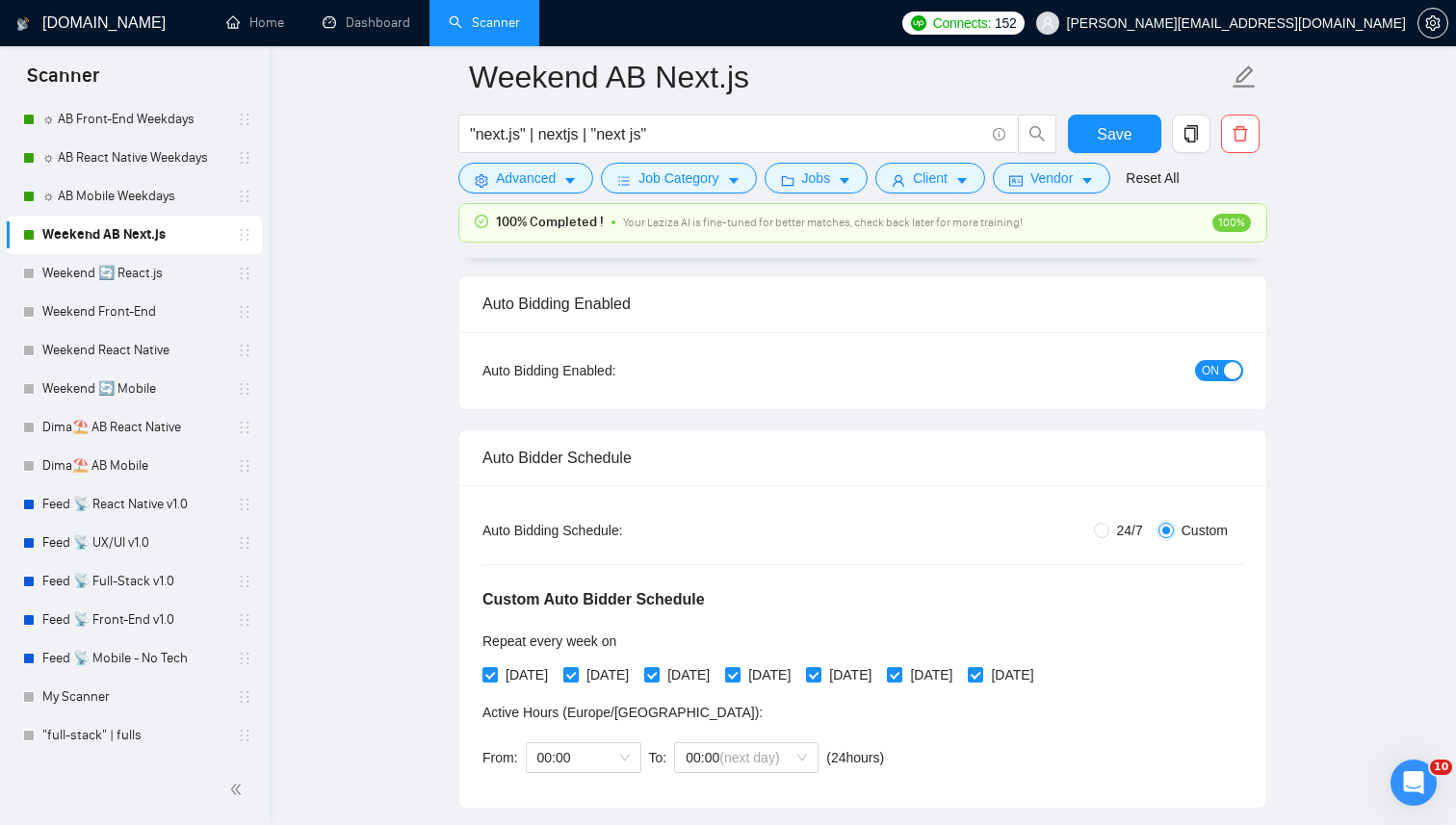
scroll to position [156, 0]
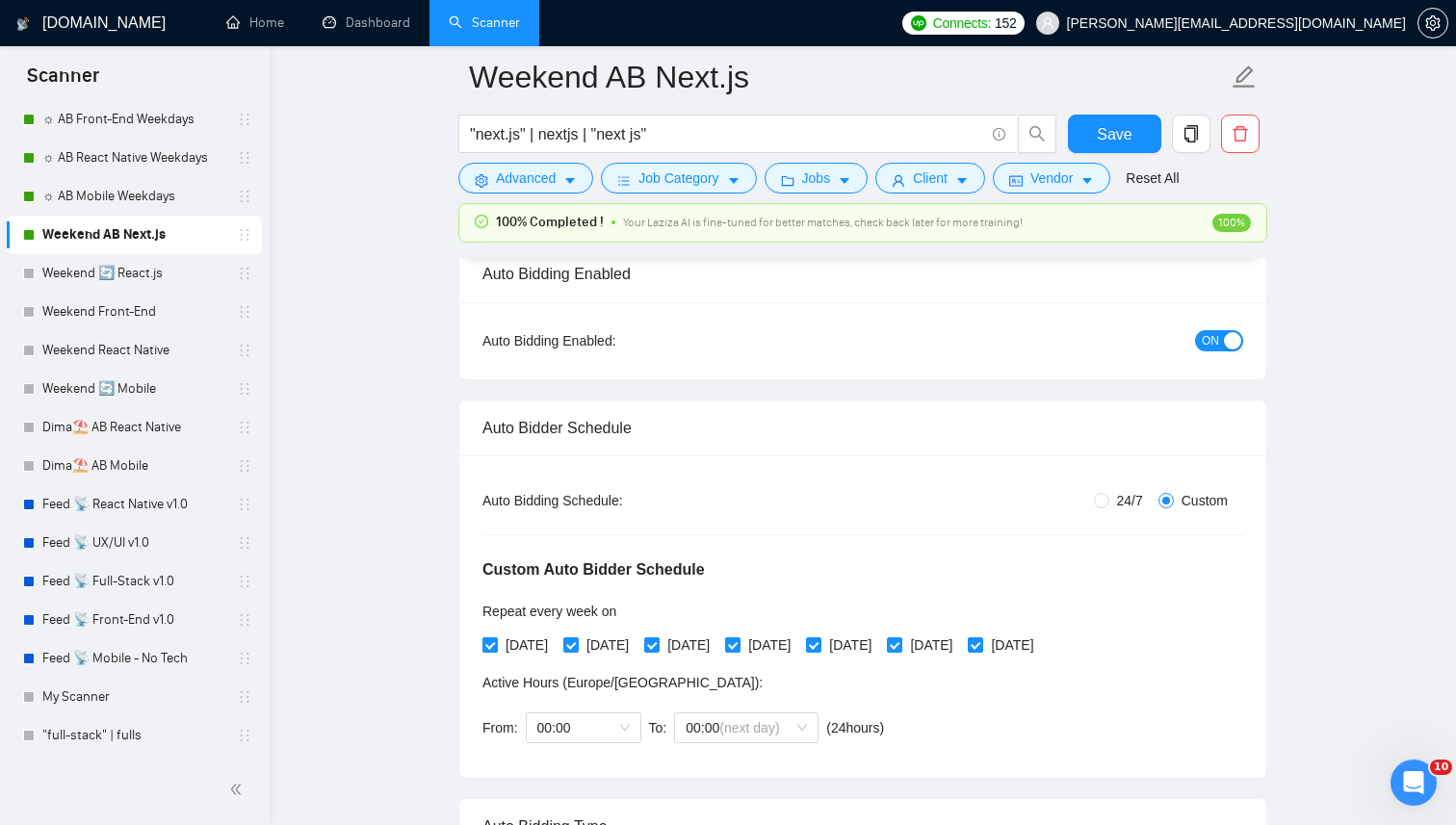
click at [484, 655] on label "[DATE]" at bounding box center [519, 645] width 73 height 21
click at [484, 651] on input "[DATE]" at bounding box center [489, 645] width 14 height 14
click at [555, 654] on span "[DATE]" at bounding box center [527, 645] width 57 height 21
click at [496, 651] on input "[DATE]" at bounding box center [489, 645] width 14 height 14
checkbox input "true"
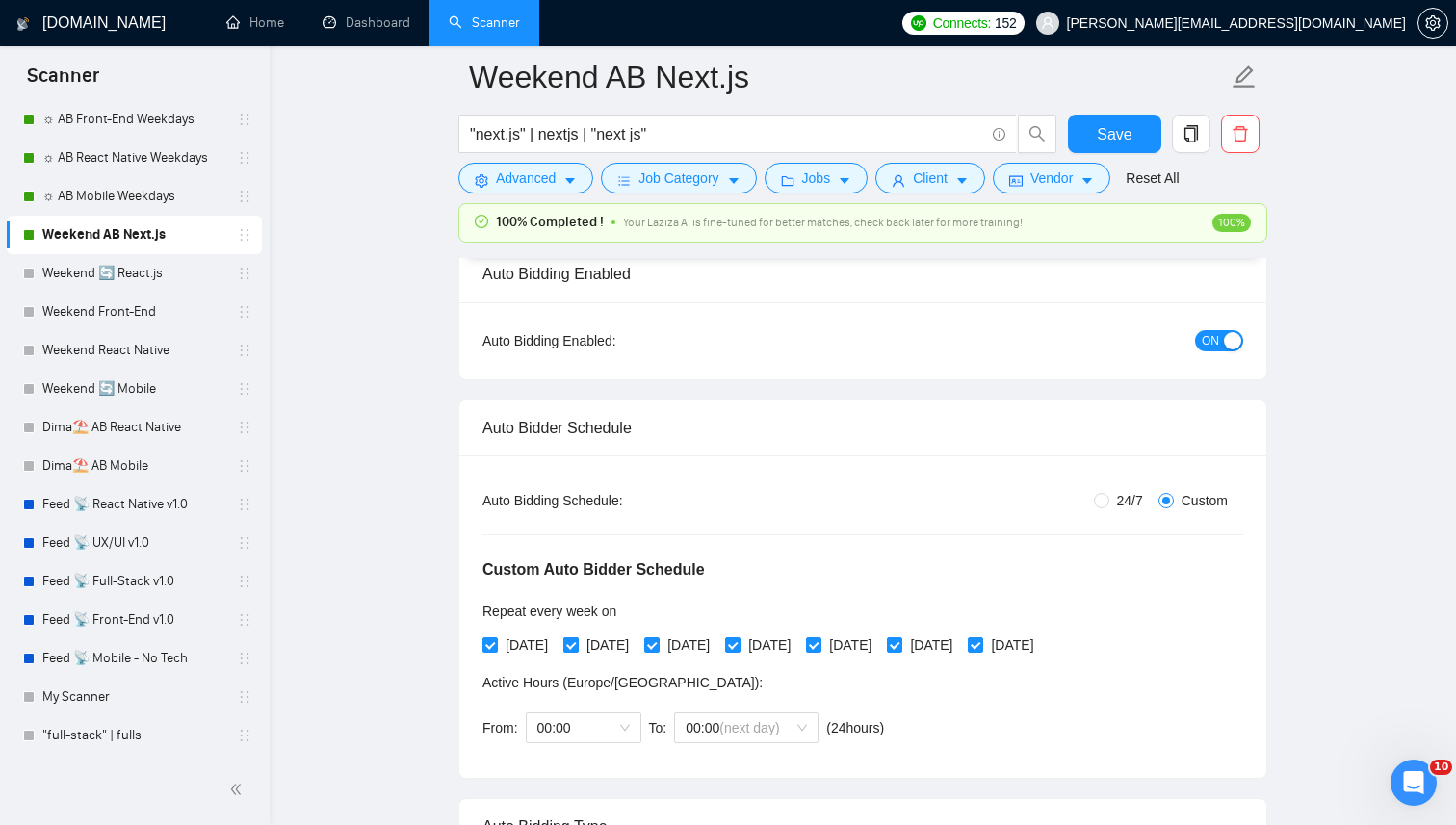
click at [618, 650] on span "[DATE]" at bounding box center [608, 645] width 57 height 21
click at [577, 650] on input "[DATE]" at bounding box center [570, 645] width 14 height 14
checkbox input "false"
click at [512, 650] on span "[DATE]" at bounding box center [527, 645] width 57 height 21
click at [496, 650] on input "[DATE]" at bounding box center [489, 645] width 14 height 14
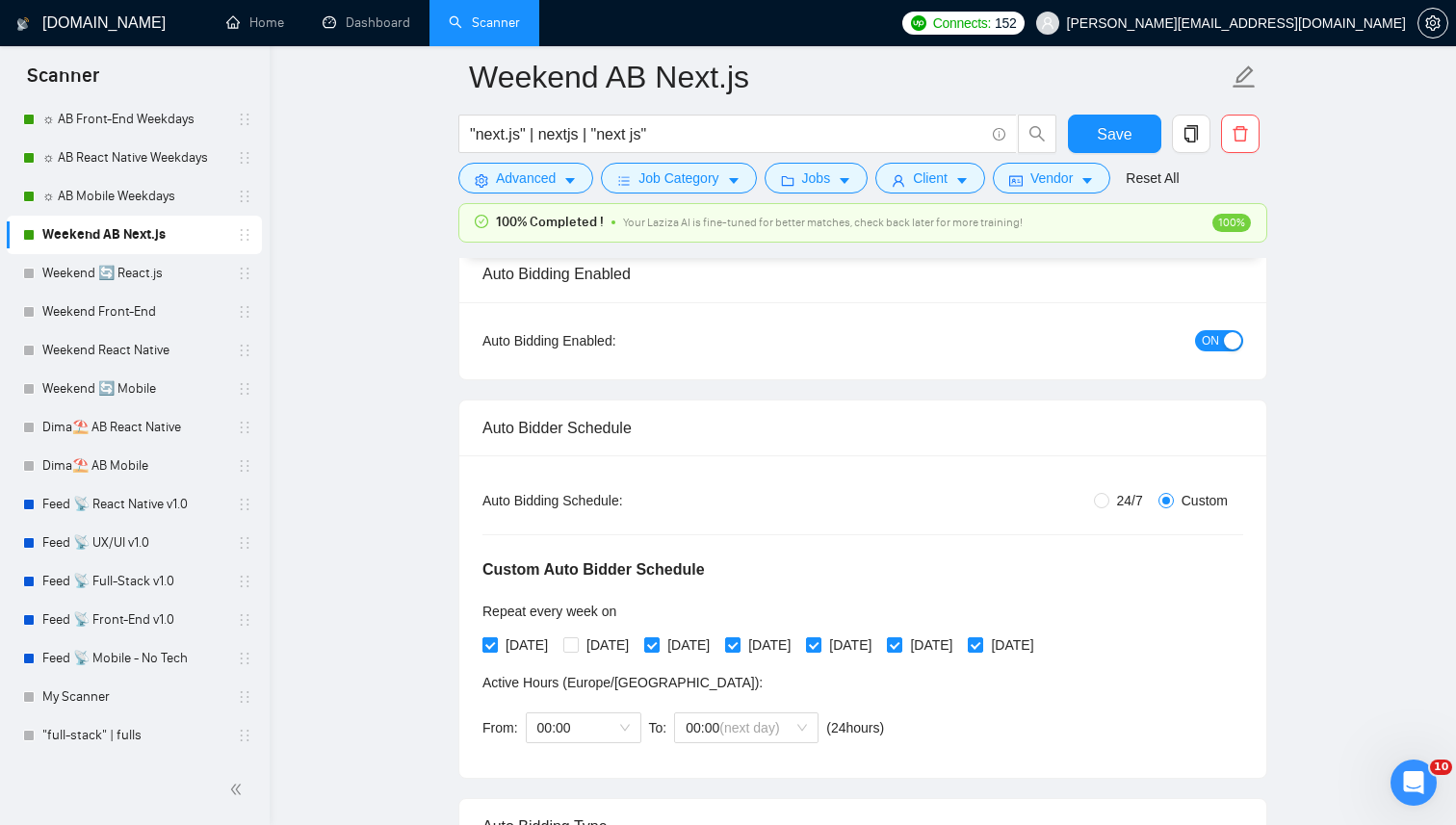
checkbox input "false"
click at [718, 650] on span "[DATE]" at bounding box center [688, 645] width 57 height 21
click at [657, 650] on input "[DATE]" at bounding box center [651, 645] width 14 height 14
checkbox input "false"
click at [791, 650] on span "[DATE]" at bounding box center [769, 645] width 57 height 21
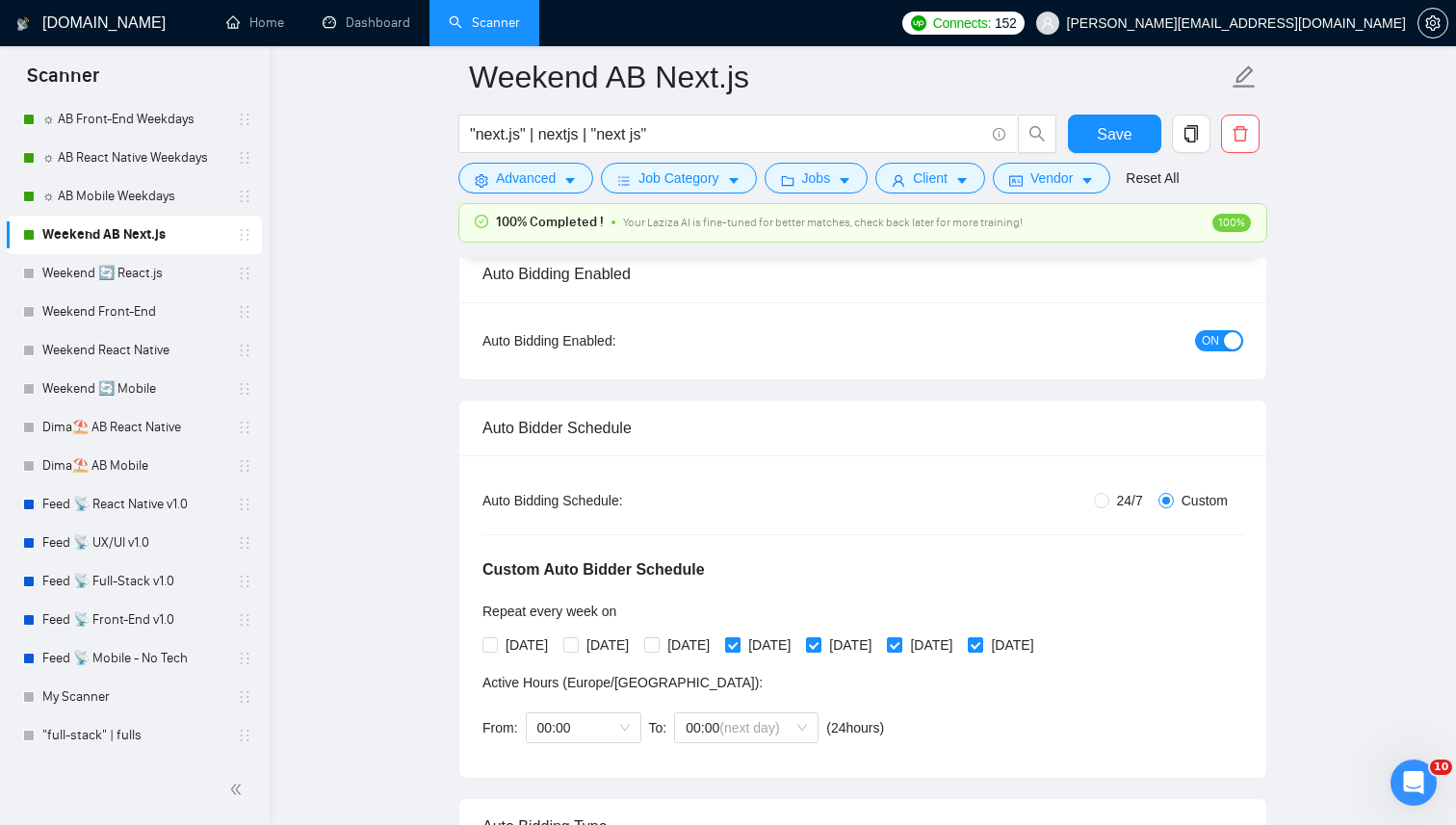
click at [738, 650] on input "[DATE]" at bounding box center [731, 645] width 14 height 14
checkbox input "false"
click at [820, 645] on input "[DATE]" at bounding box center [813, 645] width 14 height 14
checkbox input "false"
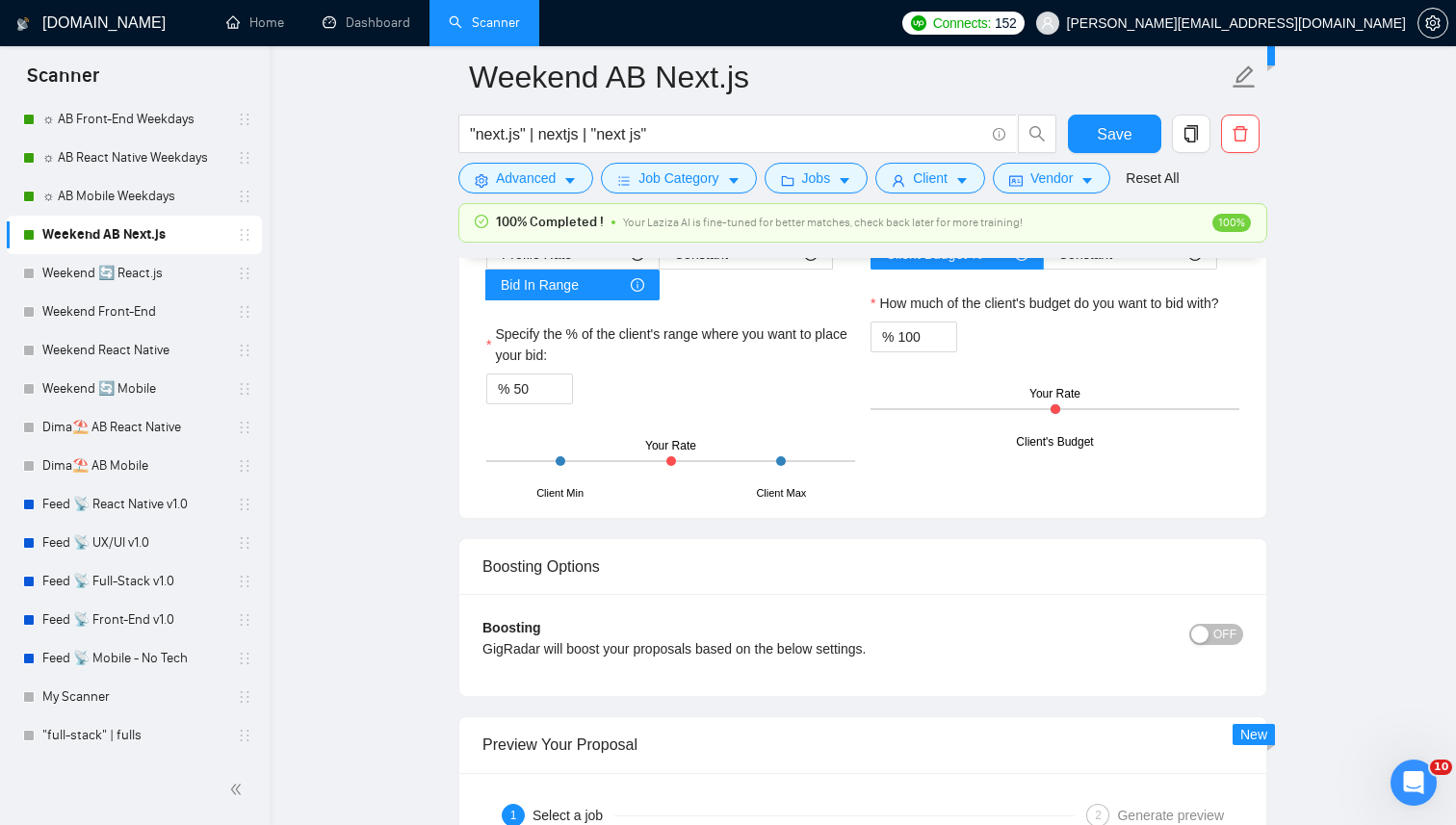
scroll to position [3472, 0]
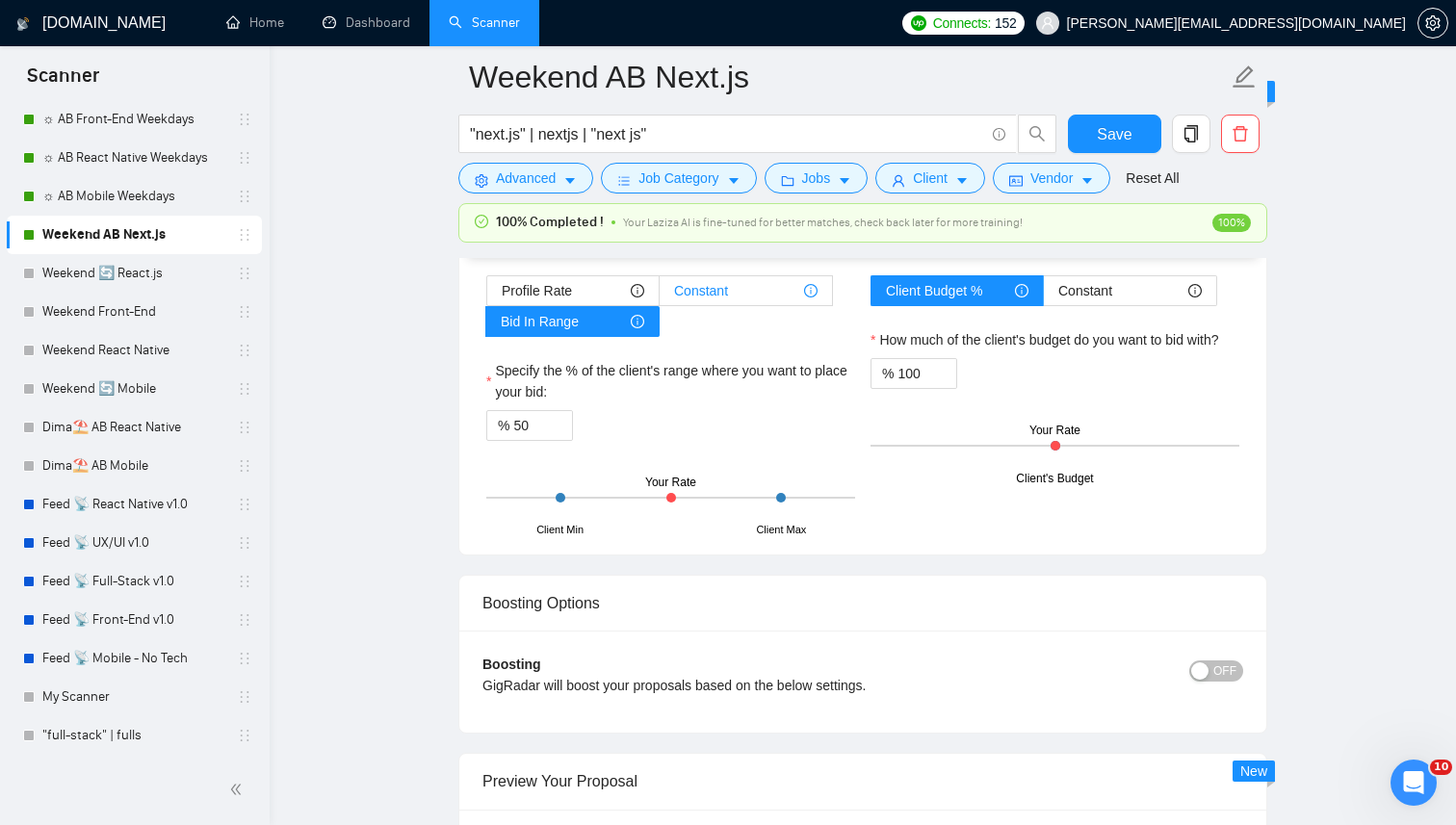
click at [703, 296] on span "Constant" at bounding box center [701, 290] width 53 height 29
click at [659, 296] on input "Constant" at bounding box center [659, 296] width 0 height 0
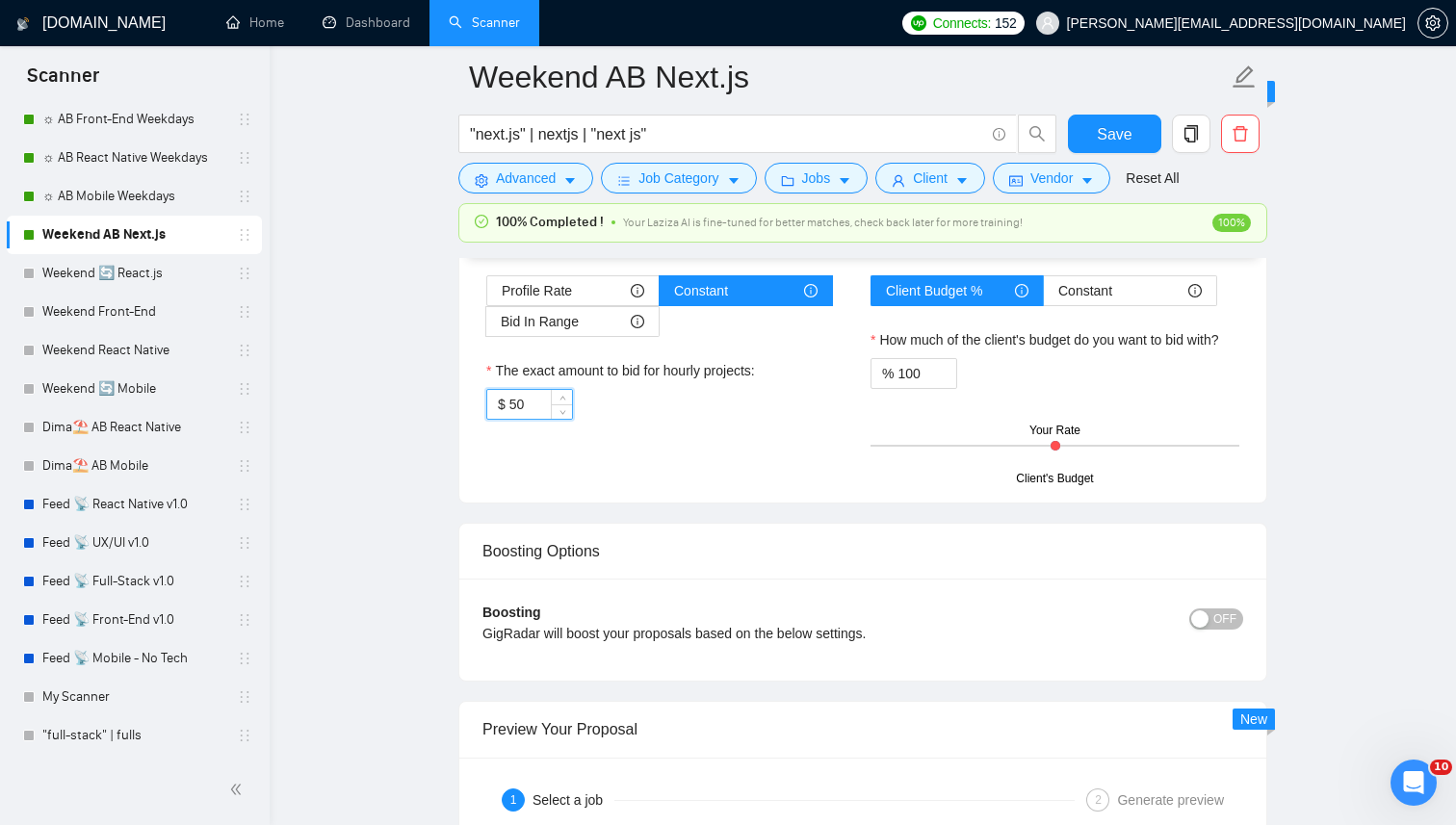
drag, startPoint x: 540, startPoint y: 399, endPoint x: 469, endPoint y: 399, distance: 71.0
click at [469, 399] on div "Hourly Rate Hourly Rate Bid Strategy How much do you want to bid for the hourly…" at bounding box center [862, 315] width 807 height 373
click at [560, 402] on icon "up" at bounding box center [562, 400] width 7 height 7
click at [569, 413] on span "Decrease Value" at bounding box center [560, 411] width 21 height 18
type input "25"
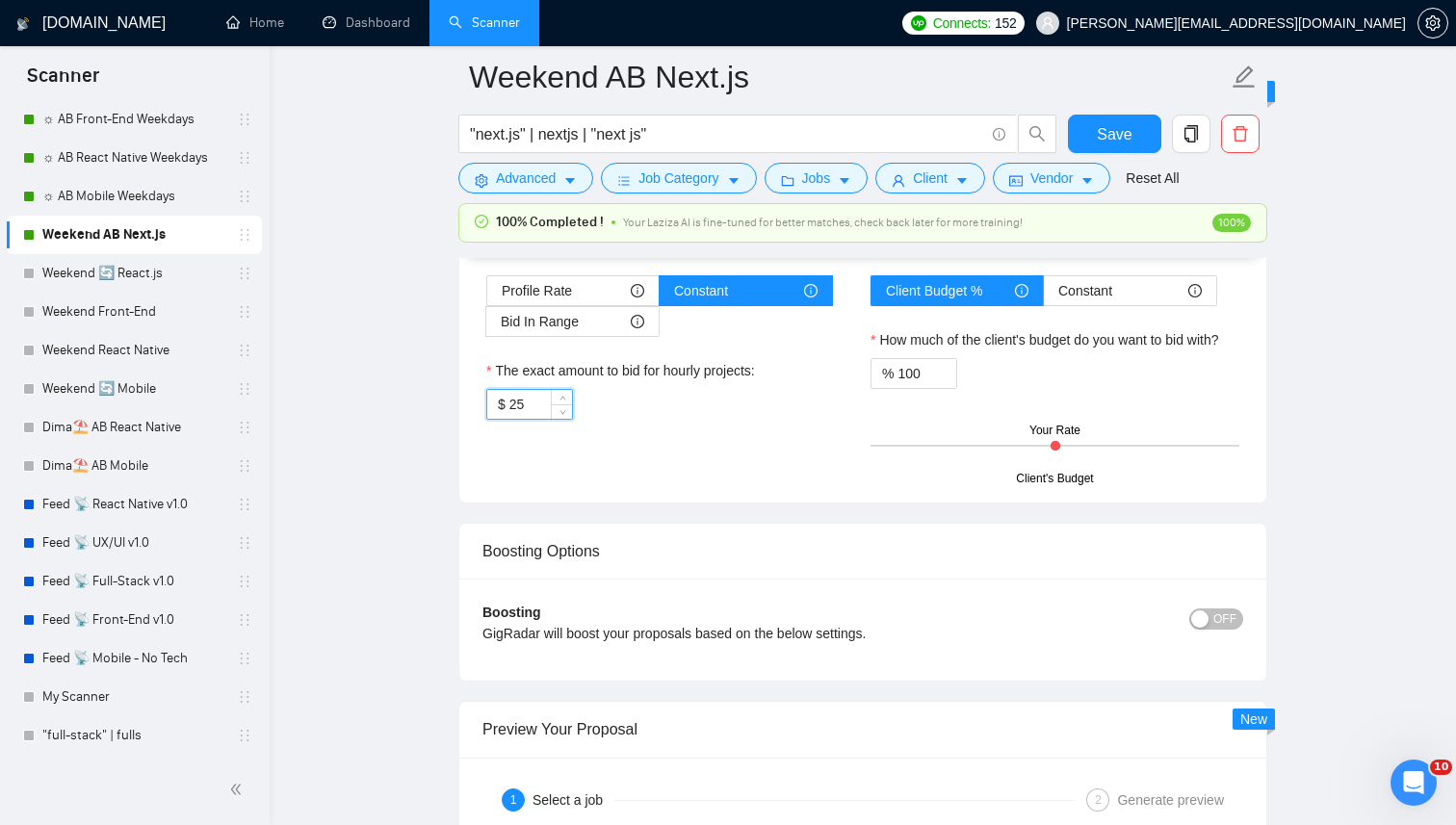
click at [666, 413] on div "$ 25" at bounding box center [670, 404] width 368 height 31
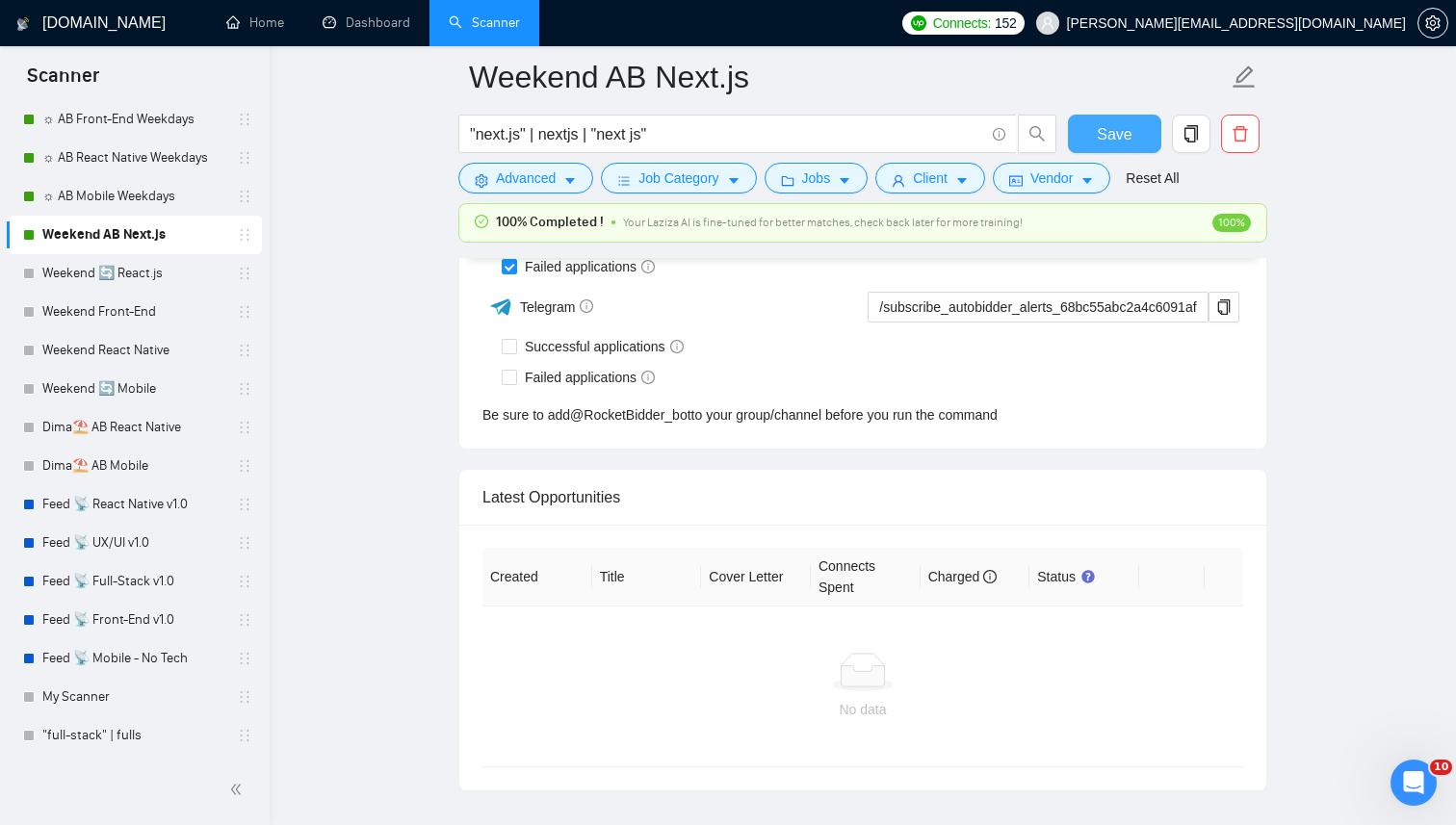
click at [1120, 120] on button "Save" at bounding box center [1115, 134] width 93 height 39
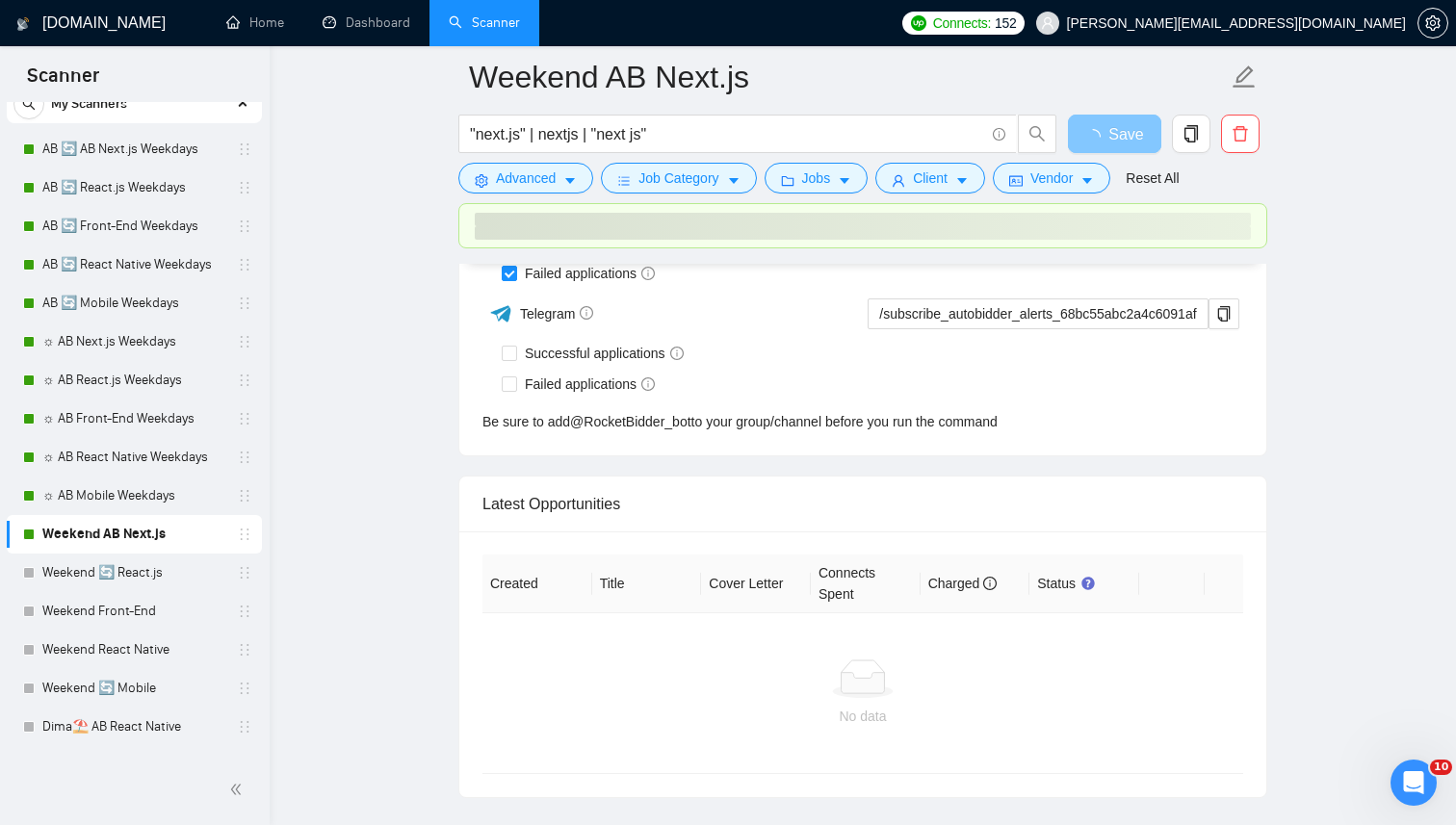
scroll to position [0, 0]
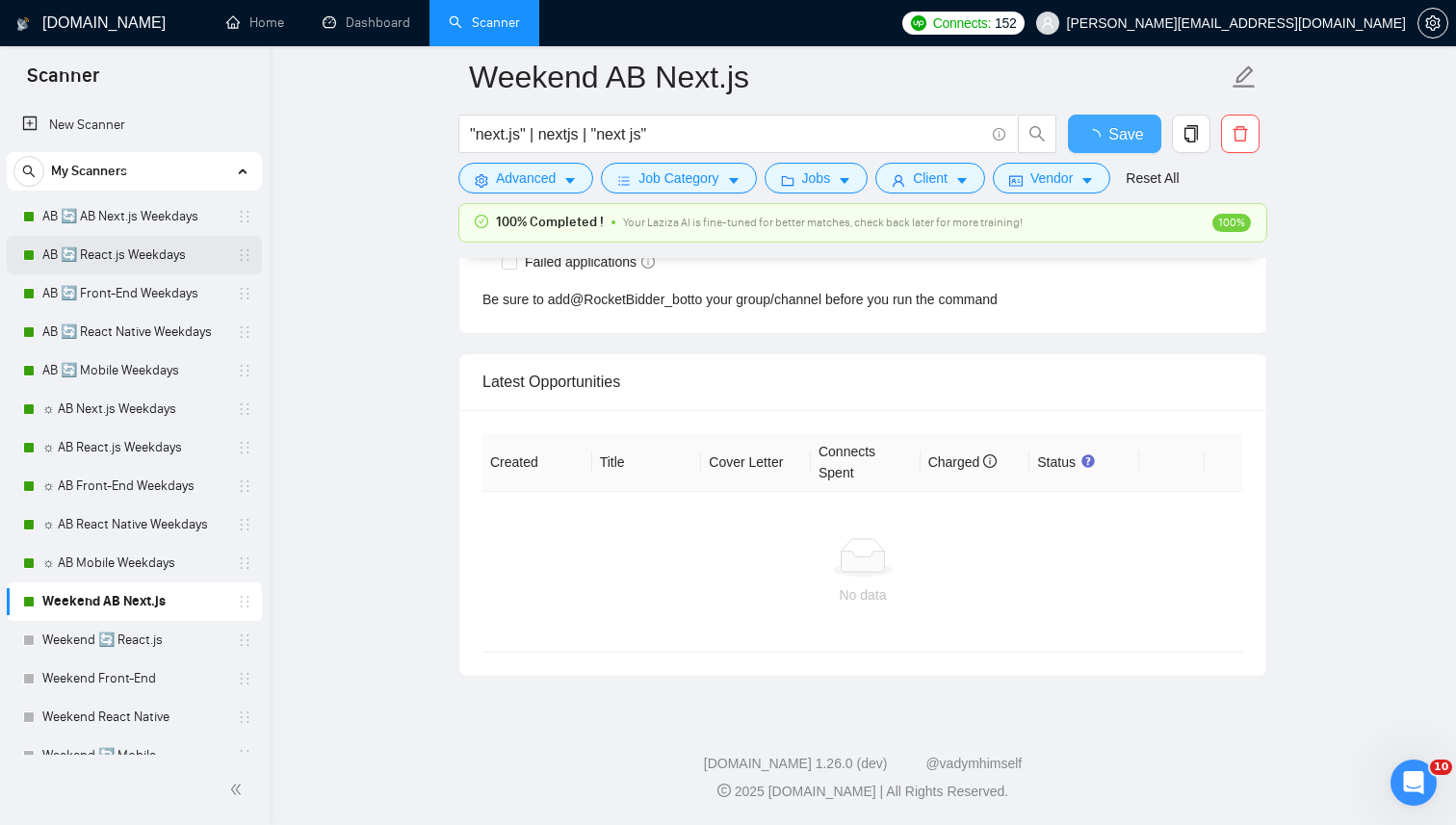
checkbox input "true"
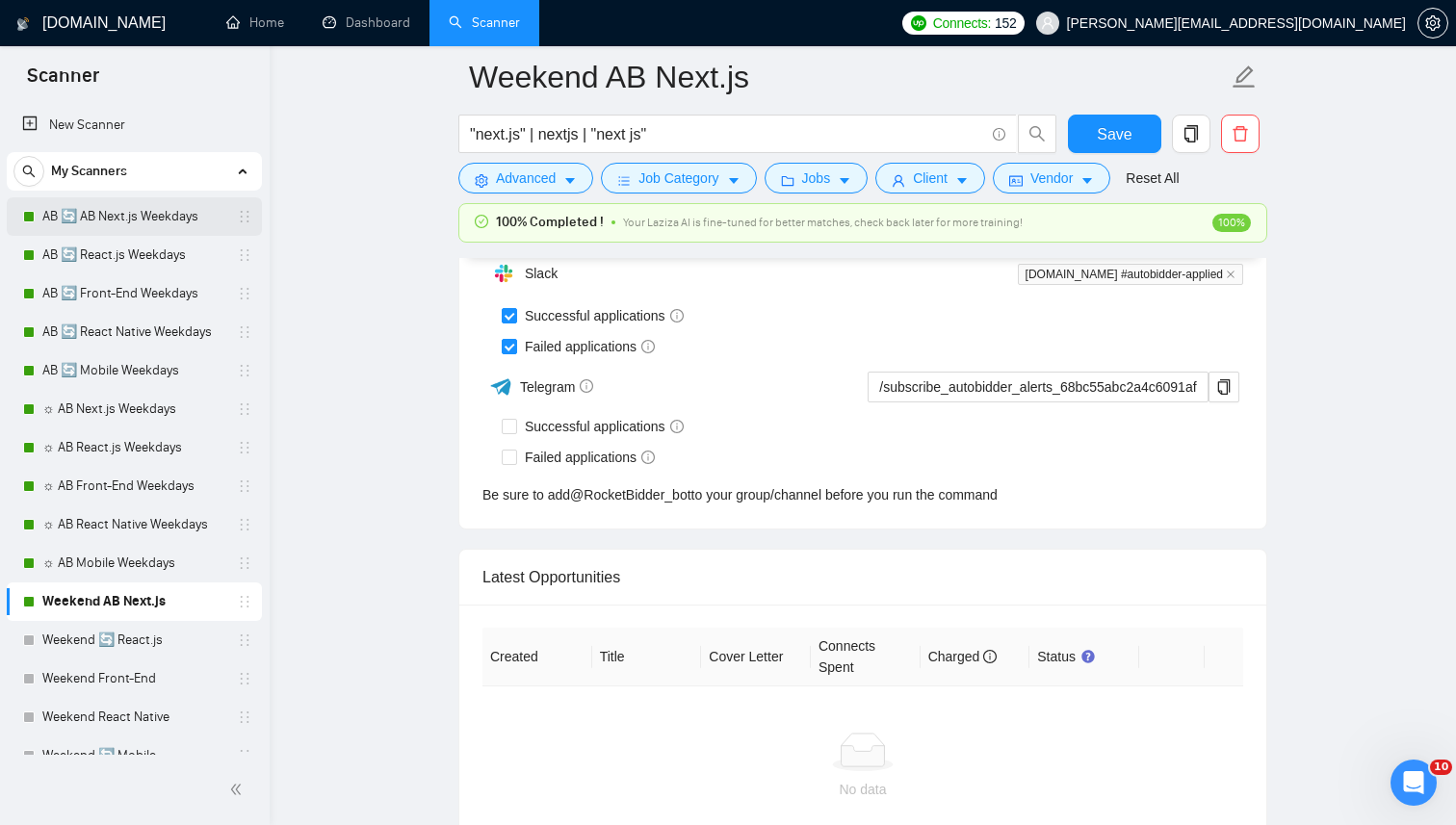
click at [161, 228] on link "AB 🔄 AB Next.js Weekdays" at bounding box center [134, 216] width 183 height 39
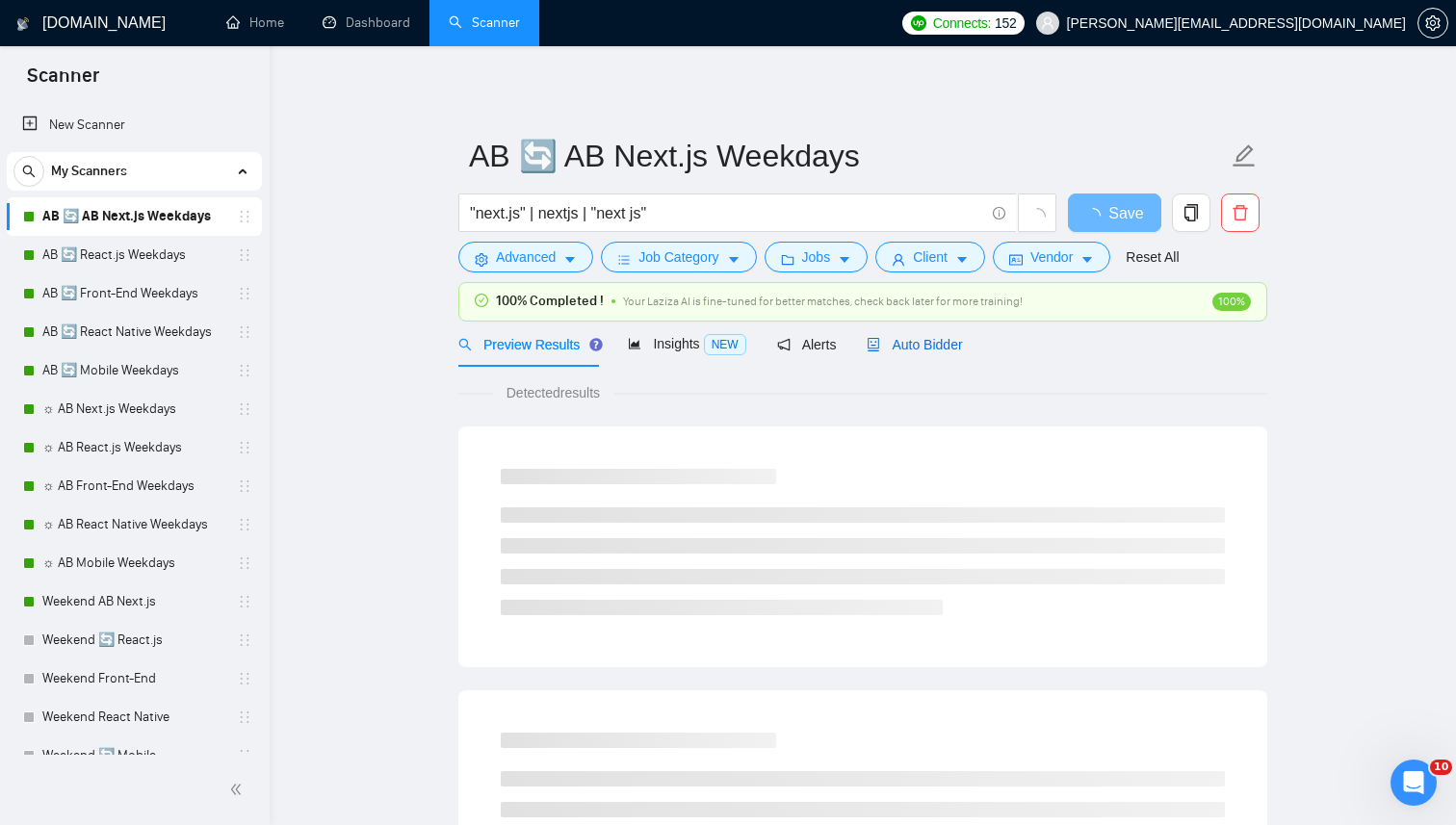
click at [907, 342] on span "Auto Bidder" at bounding box center [914, 345] width 95 height 16
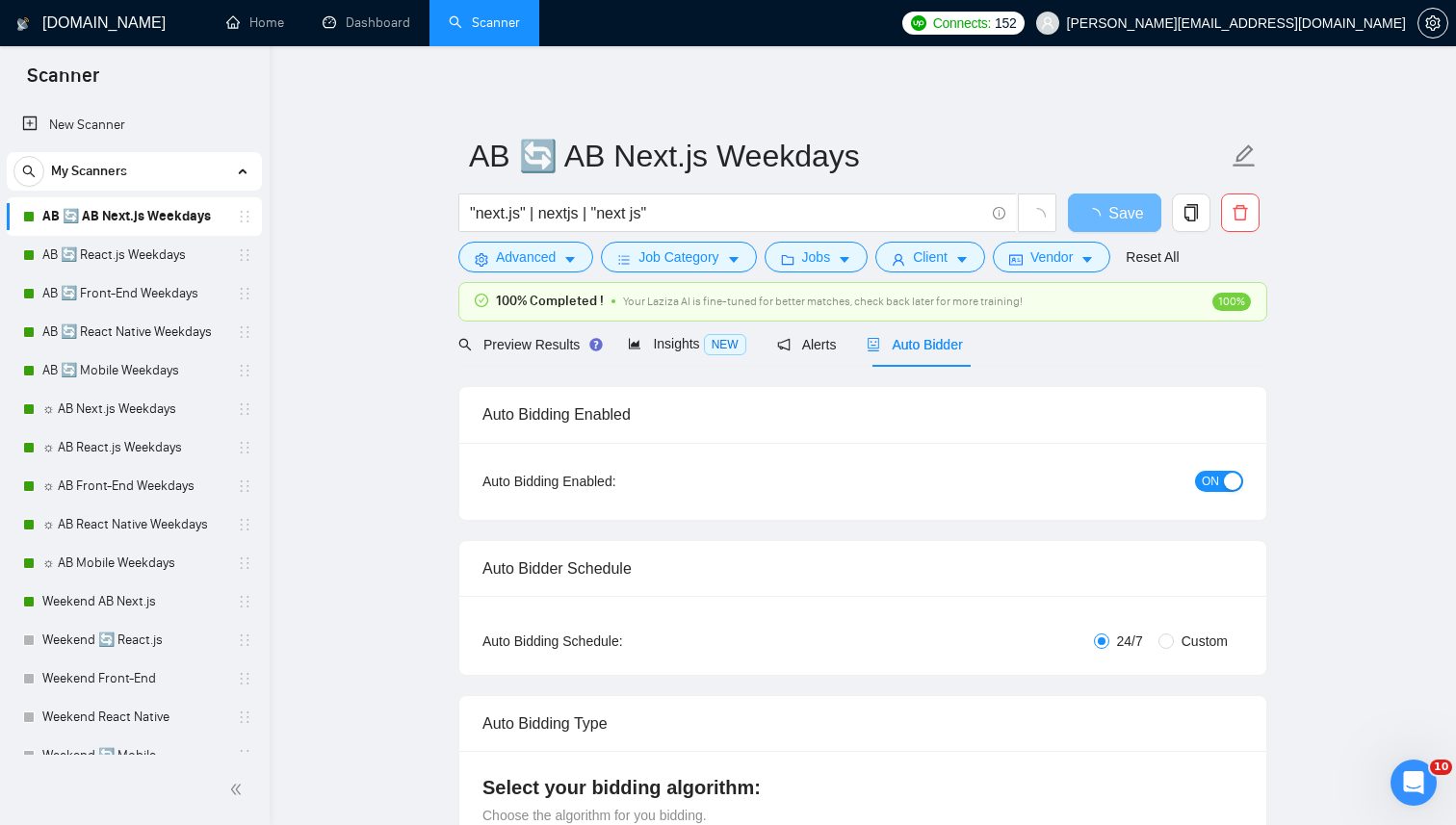
radio input "false"
radio input "true"
checkbox input "true"
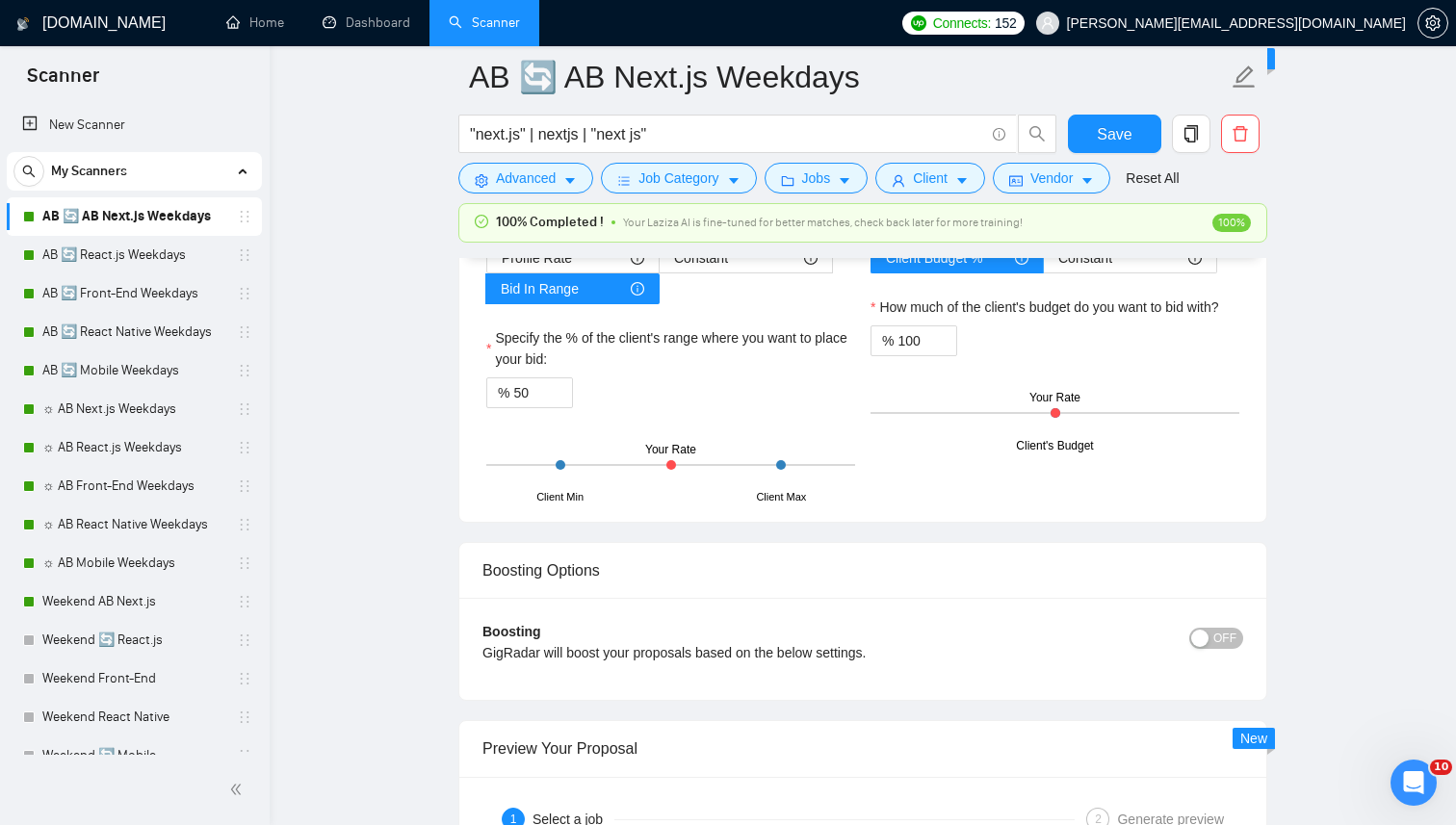
scroll to position [3426, 0]
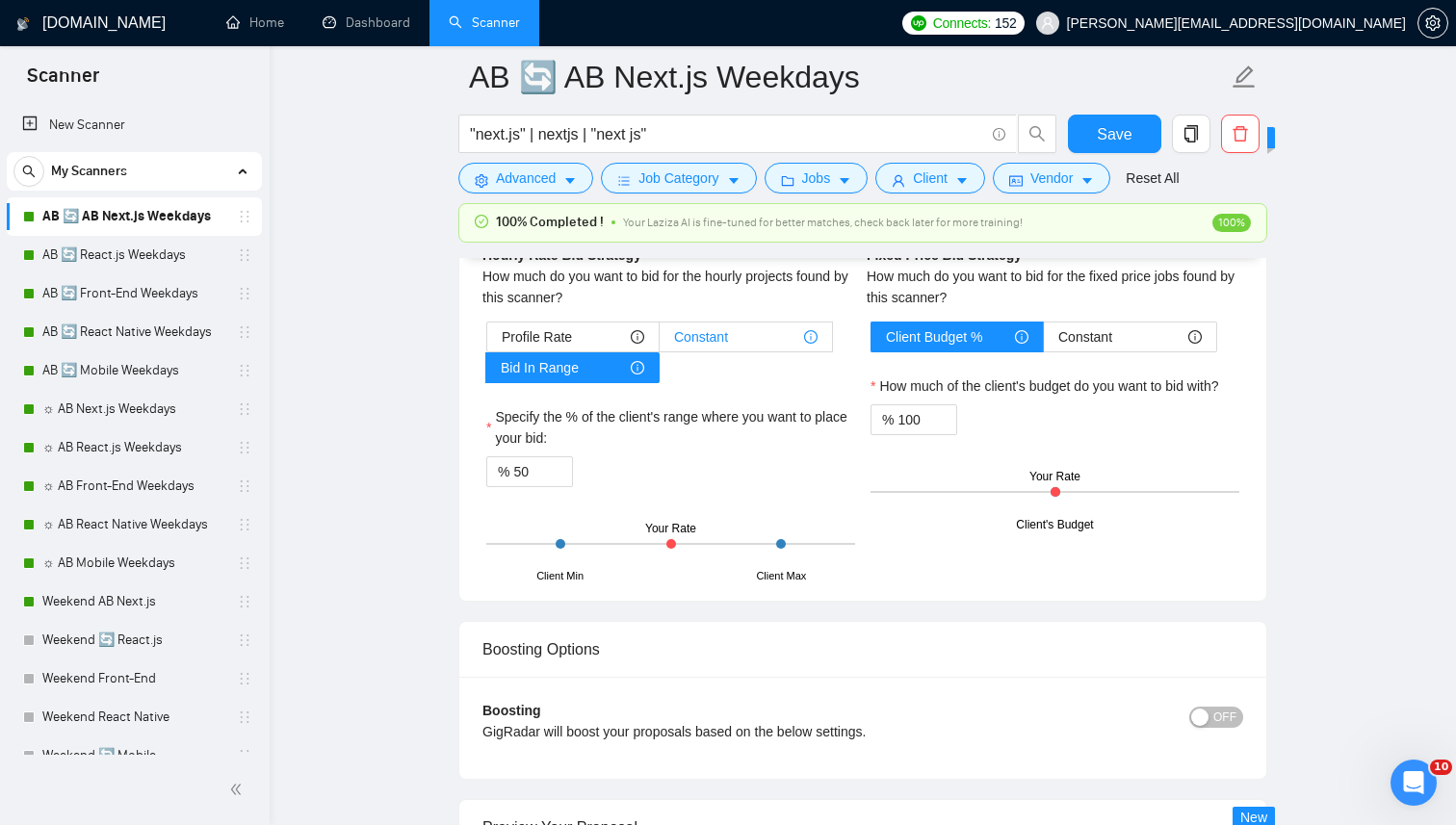
click at [696, 348] on span "Constant" at bounding box center [701, 337] width 53 height 29
click at [659, 342] on input "Constant" at bounding box center [659, 342] width 0 height 0
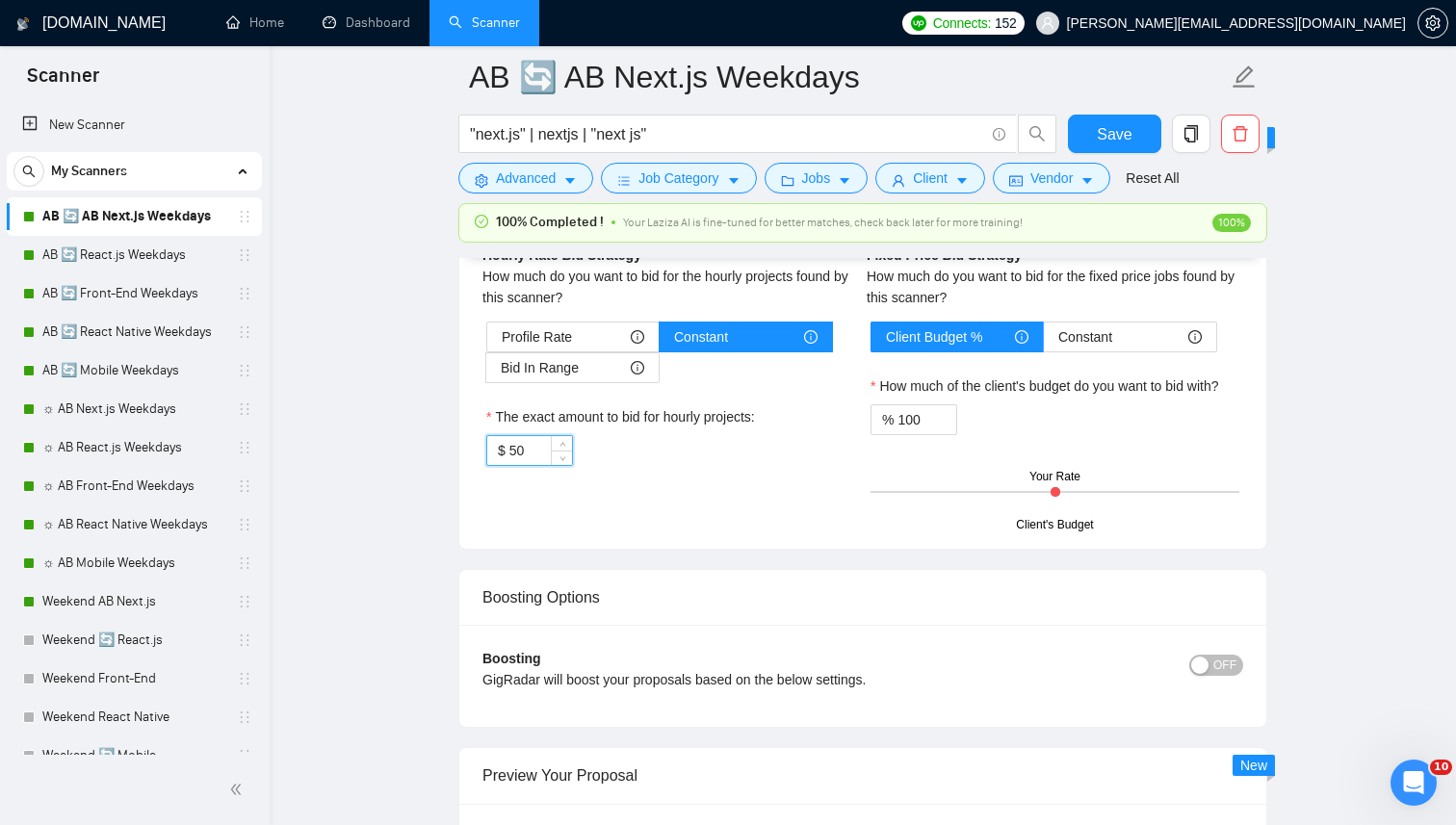
drag, startPoint x: 532, startPoint y: 446, endPoint x: 430, endPoint y: 432, distance: 103.0
type input "25"
click at [488, 447] on div "$ 25" at bounding box center [530, 451] width 87 height 31
click at [482, 388] on div "Profile Rate Constant Bid In Range The exact amount to bid for hourly projects:…" at bounding box center [670, 394] width 376 height 145
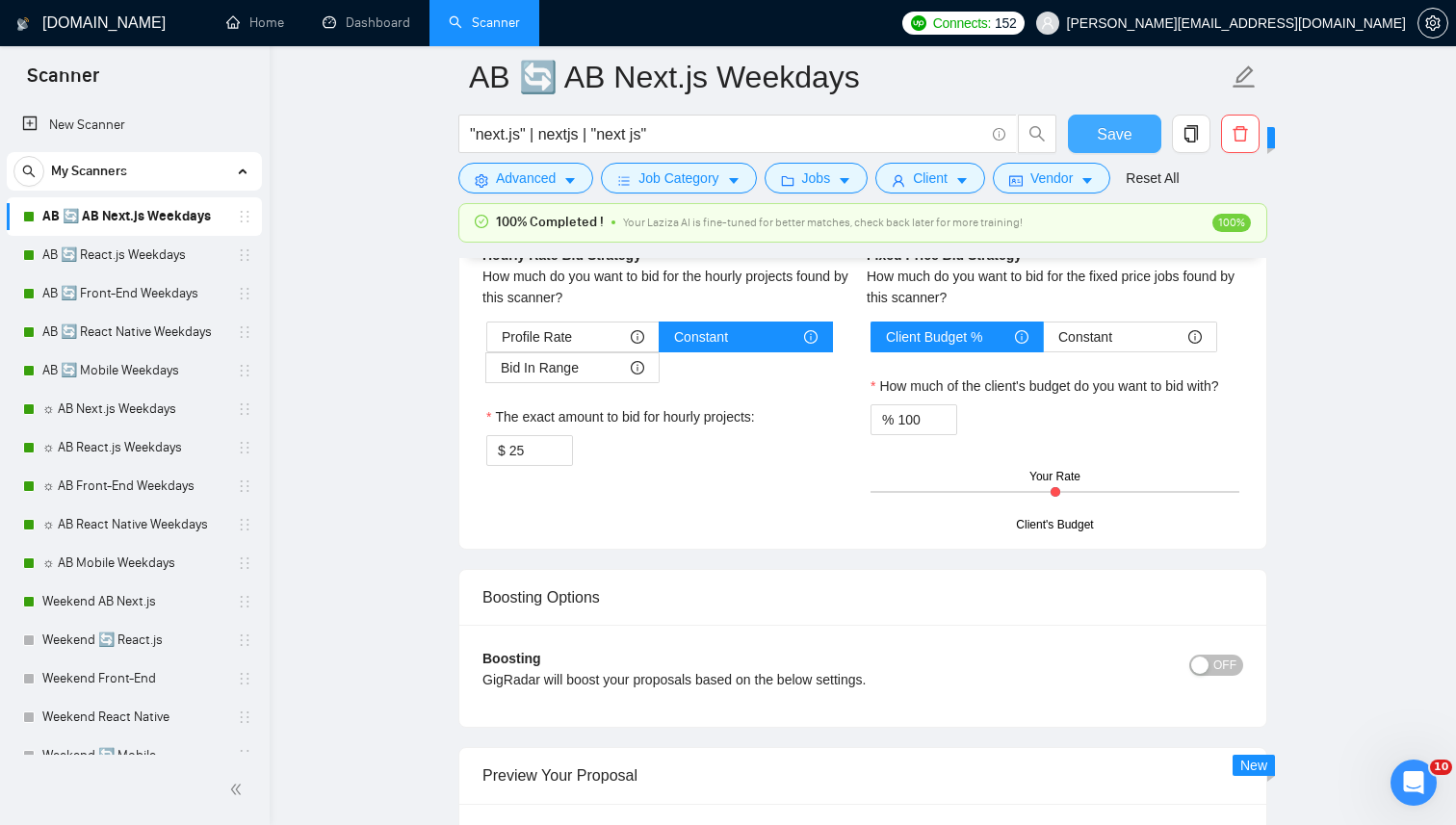
click at [1102, 123] on span "Save" at bounding box center [1114, 135] width 35 height 24
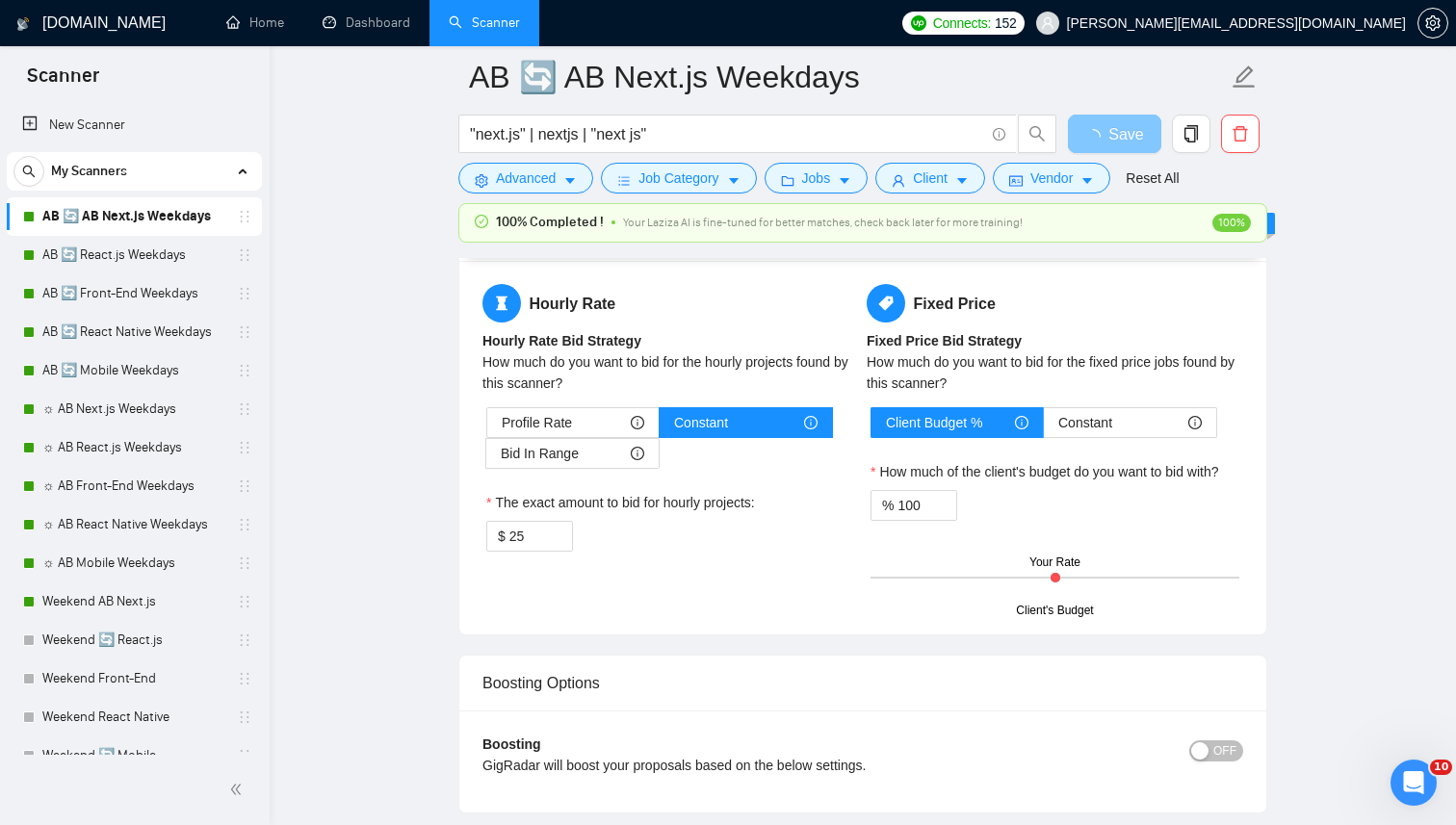
scroll to position [3311, 0]
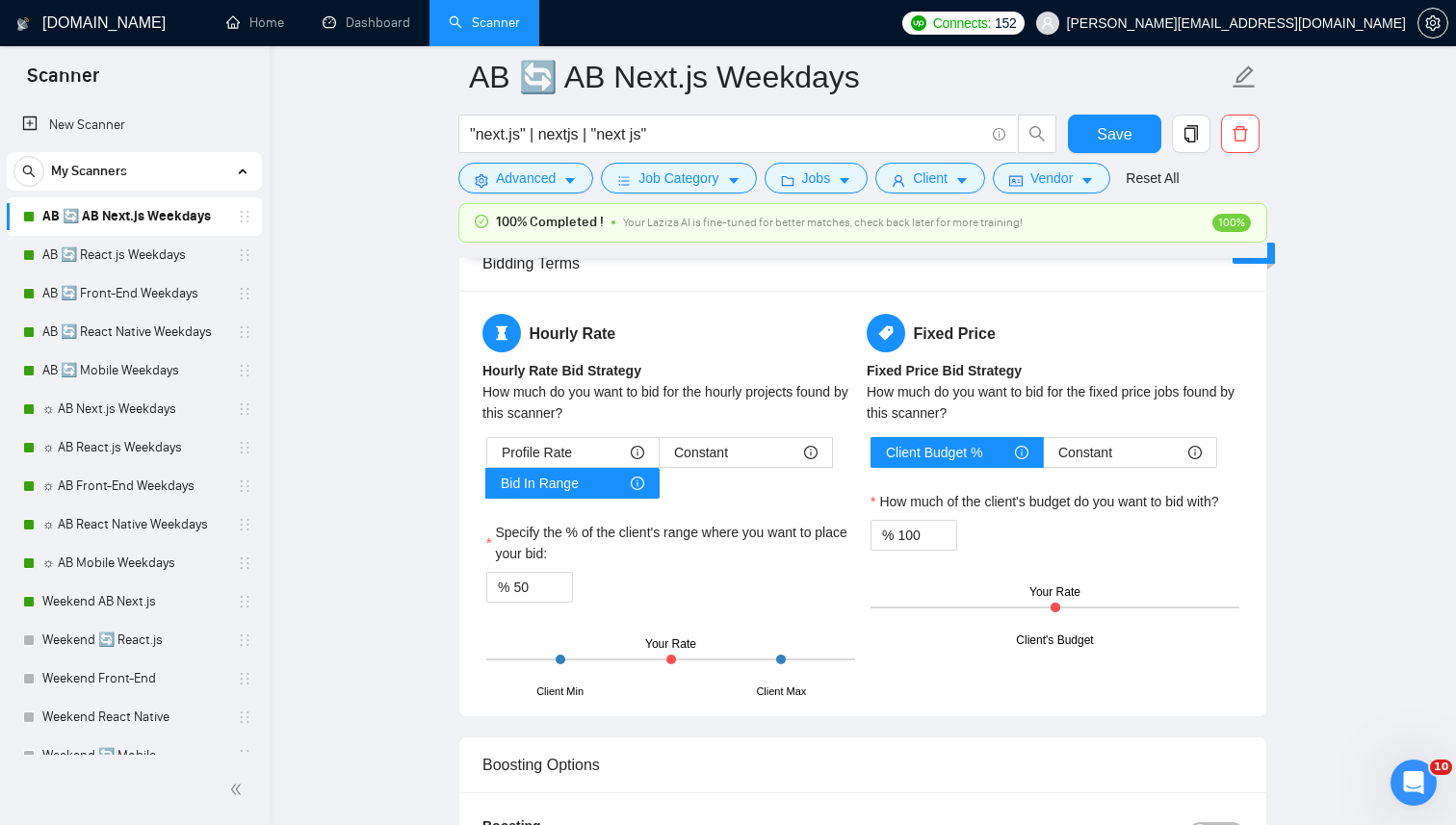
scroll to position [3278, 0]
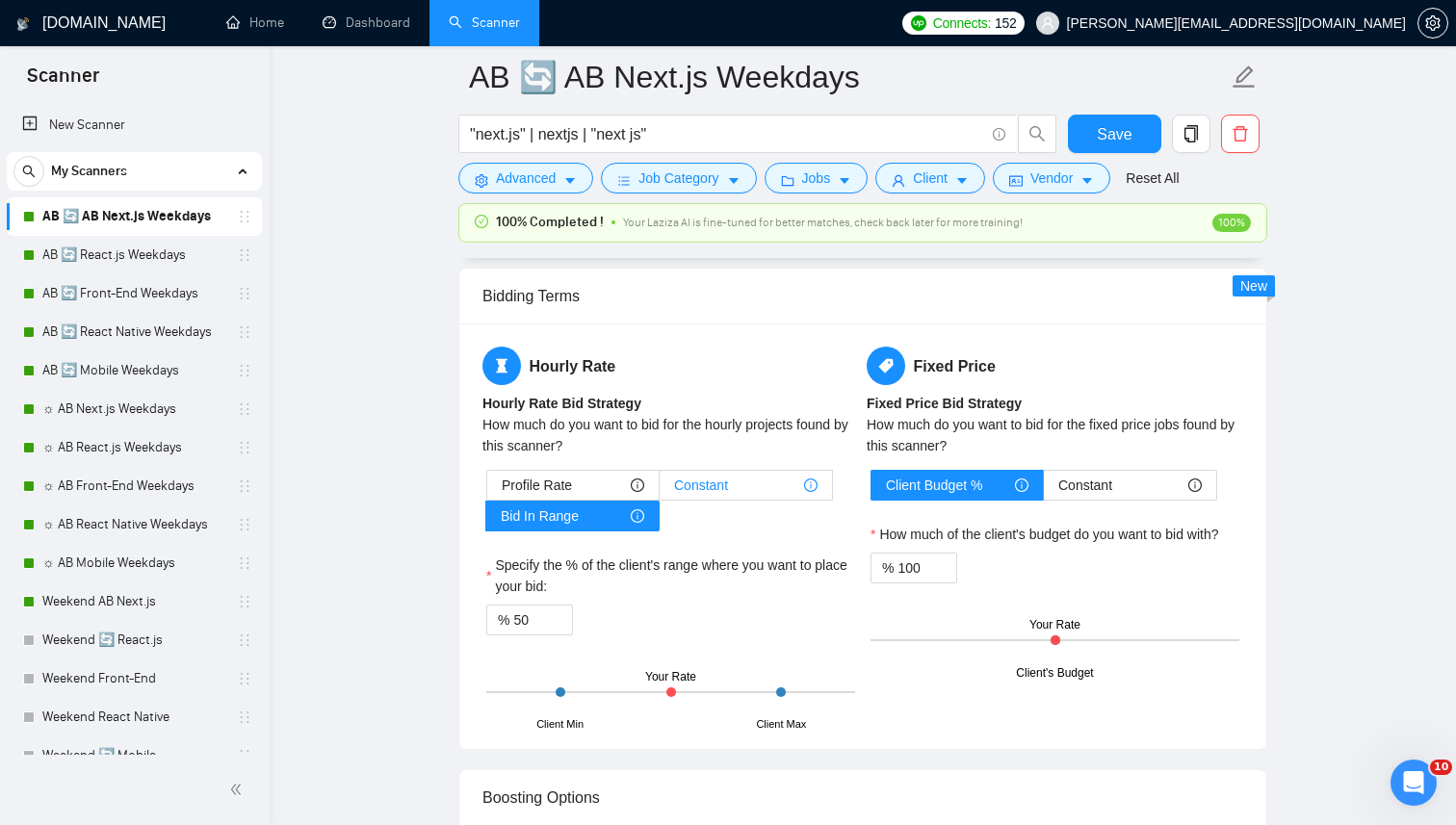
click at [705, 481] on span "Constant" at bounding box center [701, 485] width 53 height 29
click at [659, 490] on input "Constant" at bounding box center [659, 490] width 0 height 0
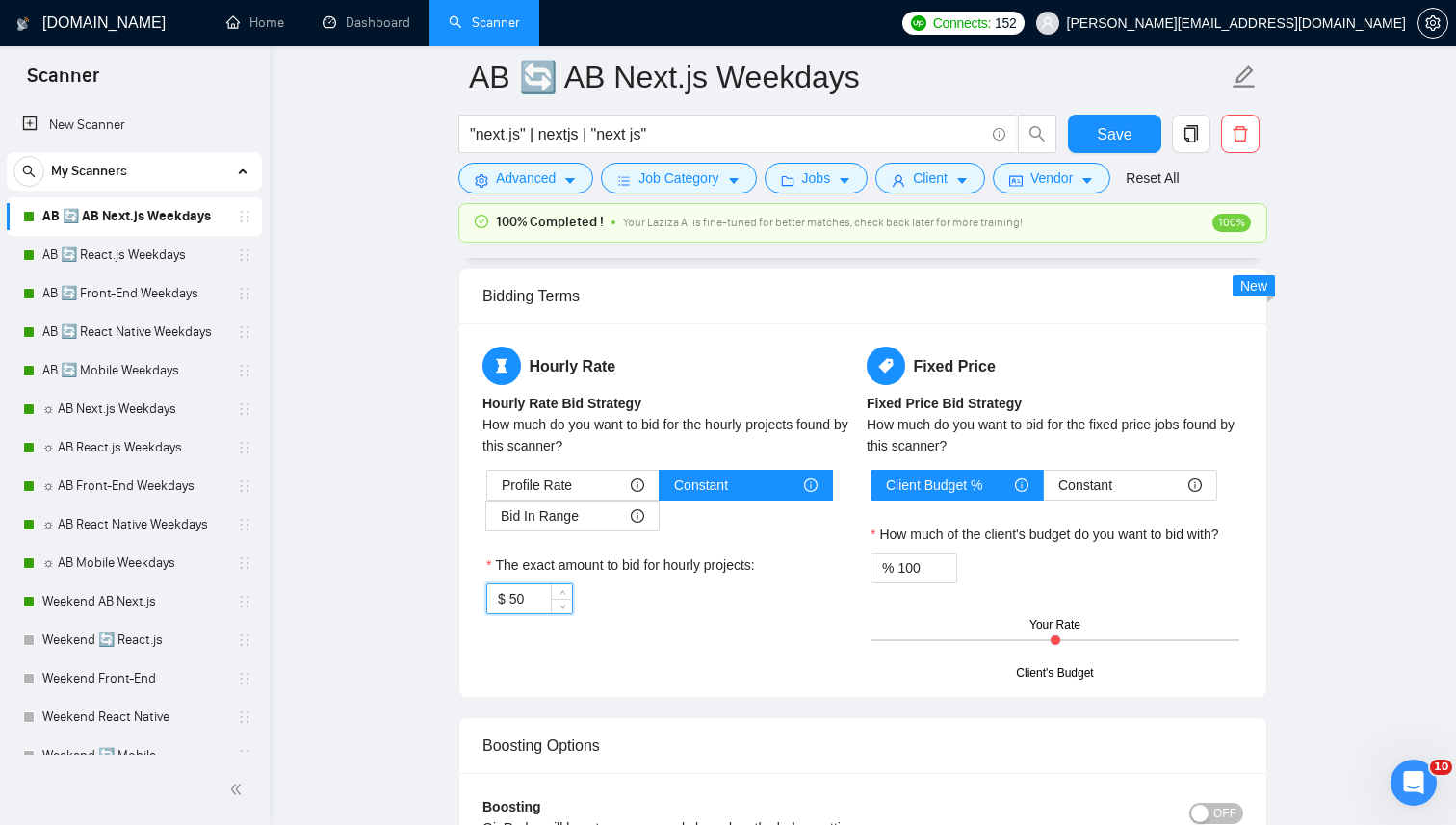
drag, startPoint x: 536, startPoint y: 598, endPoint x: 475, endPoint y: 598, distance: 61.0
click at [475, 598] on div "Hourly Rate Hourly Rate Bid Strategy How much do you want to bid for the hourly…" at bounding box center [862, 510] width 807 height 373
type input "25"
click at [1131, 116] on button "Save" at bounding box center [1115, 134] width 93 height 39
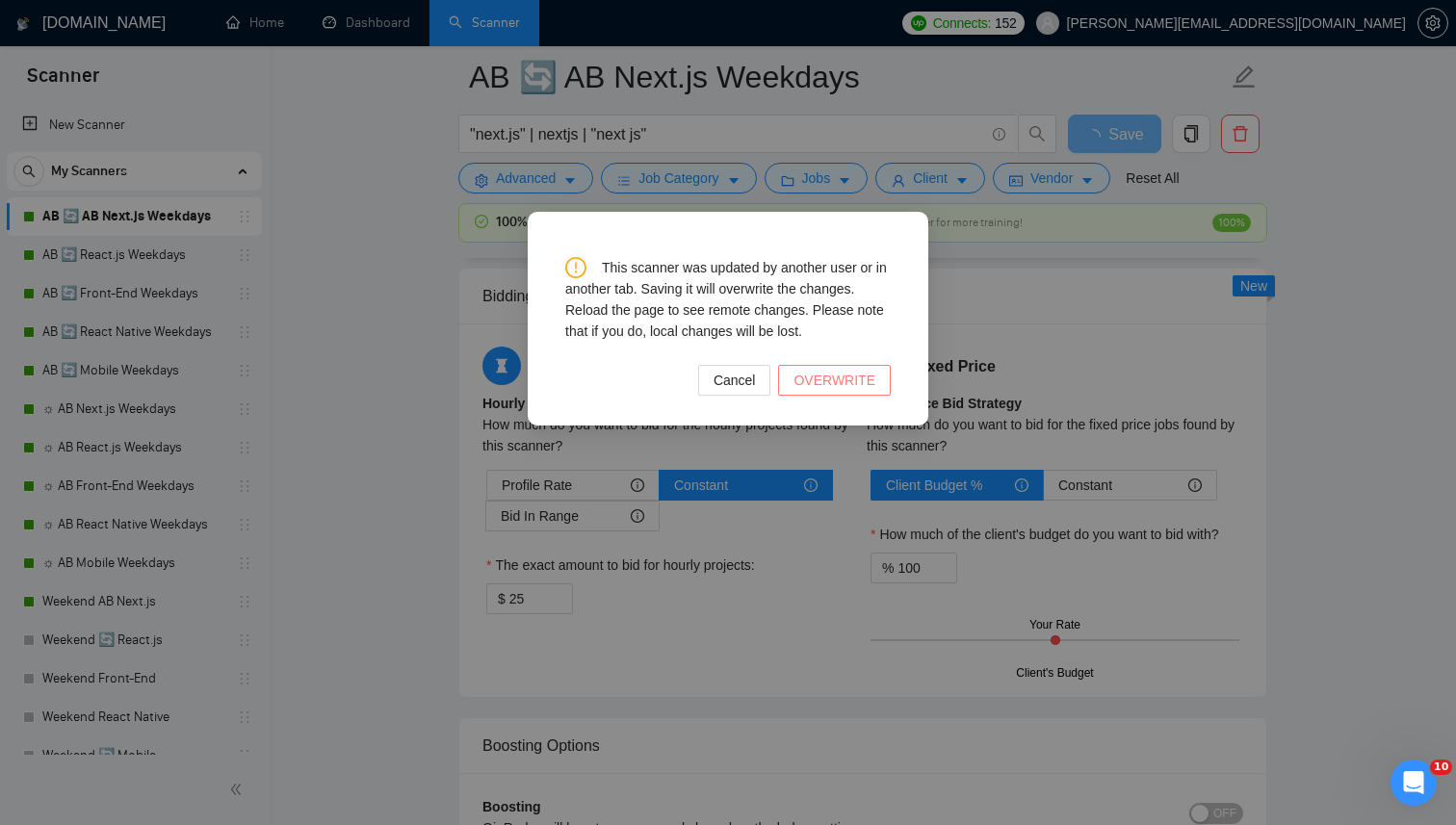
click at [829, 374] on span "OVERWRITE" at bounding box center [833, 379] width 82 height 21
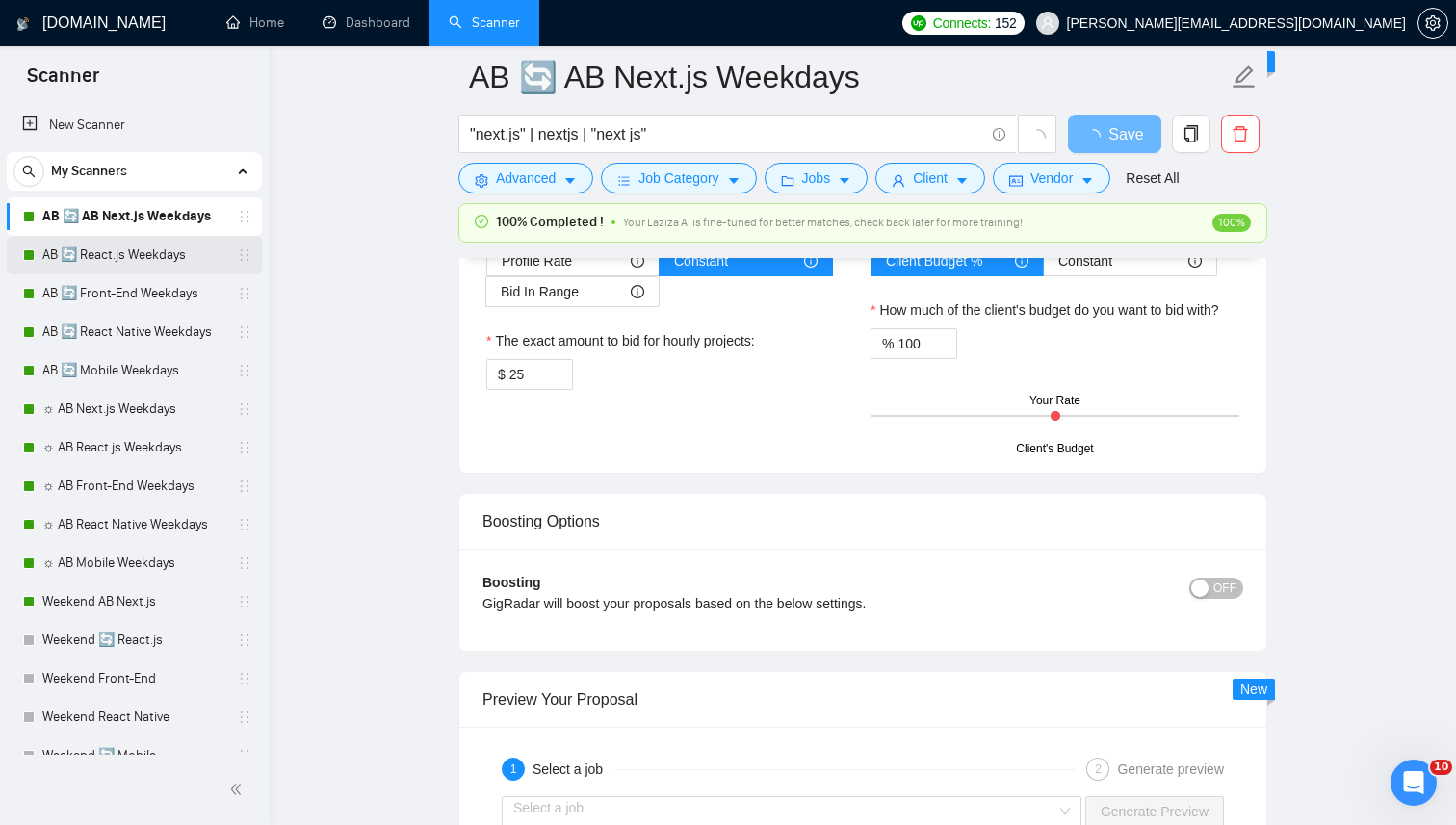
click at [138, 255] on link "AB 🔄 React.js Weekdays" at bounding box center [134, 255] width 183 height 39
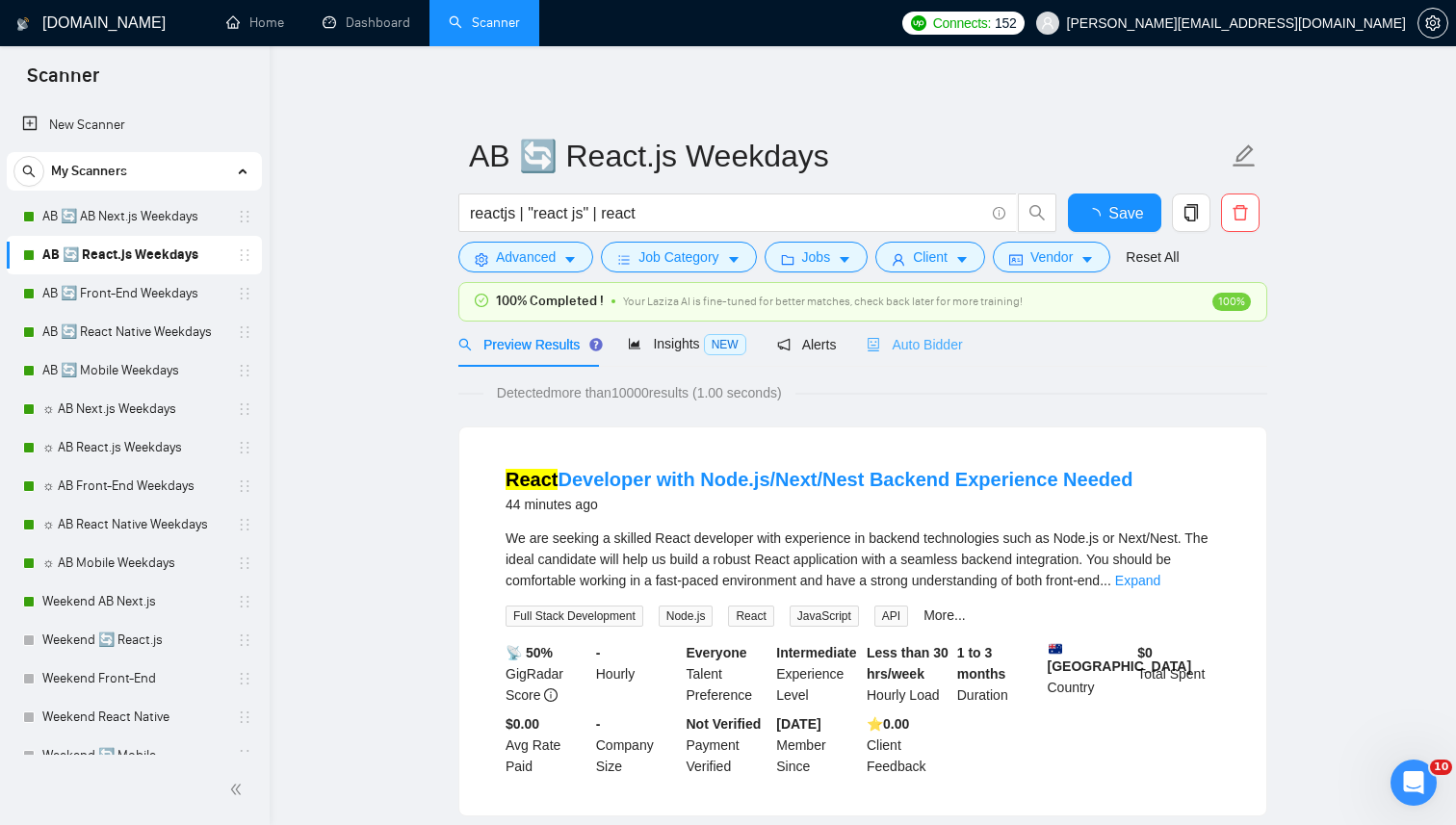
click at [933, 360] on div "Auto Bidder" at bounding box center [914, 345] width 95 height 46
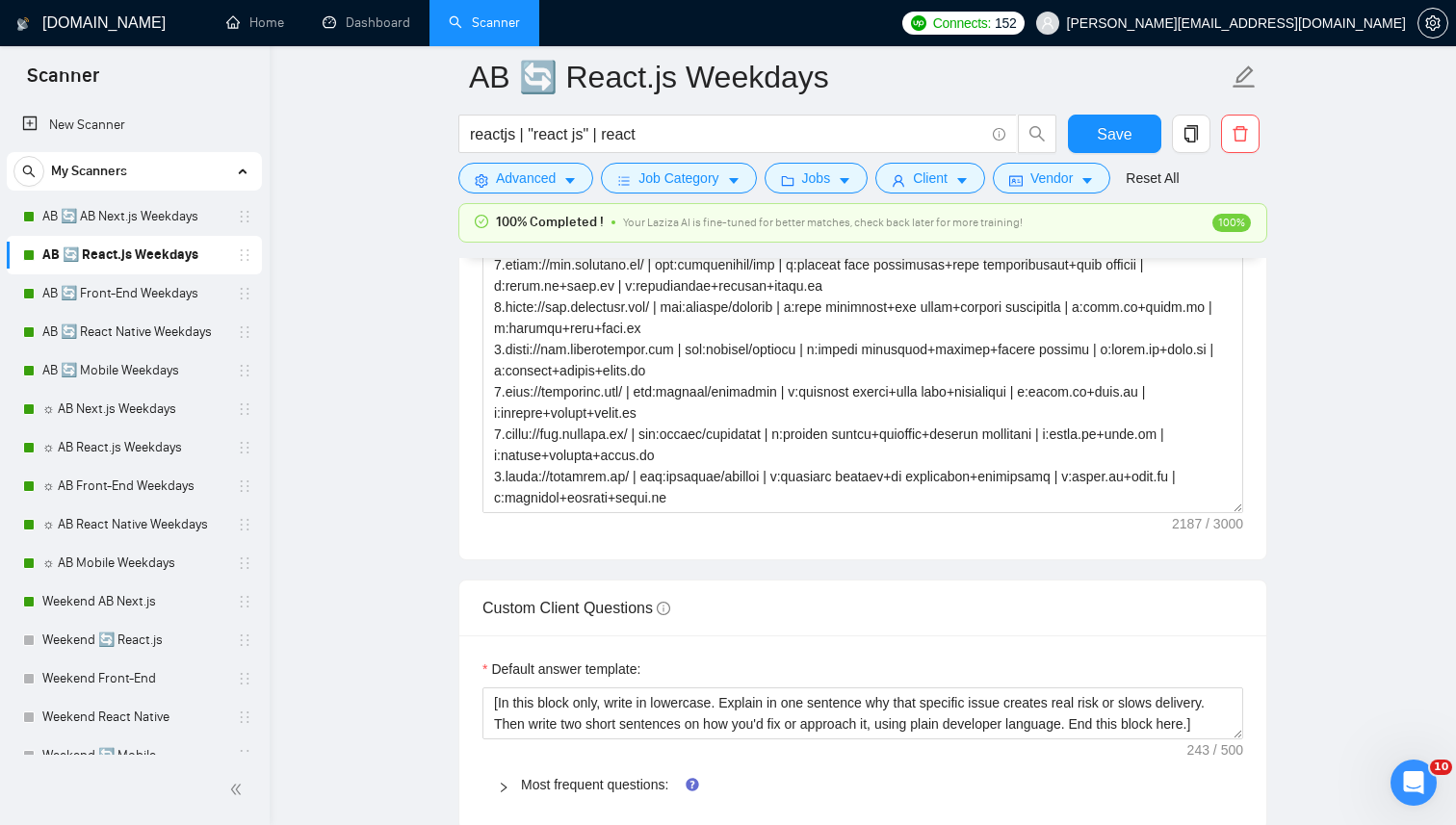
scroll to position [3251, 0]
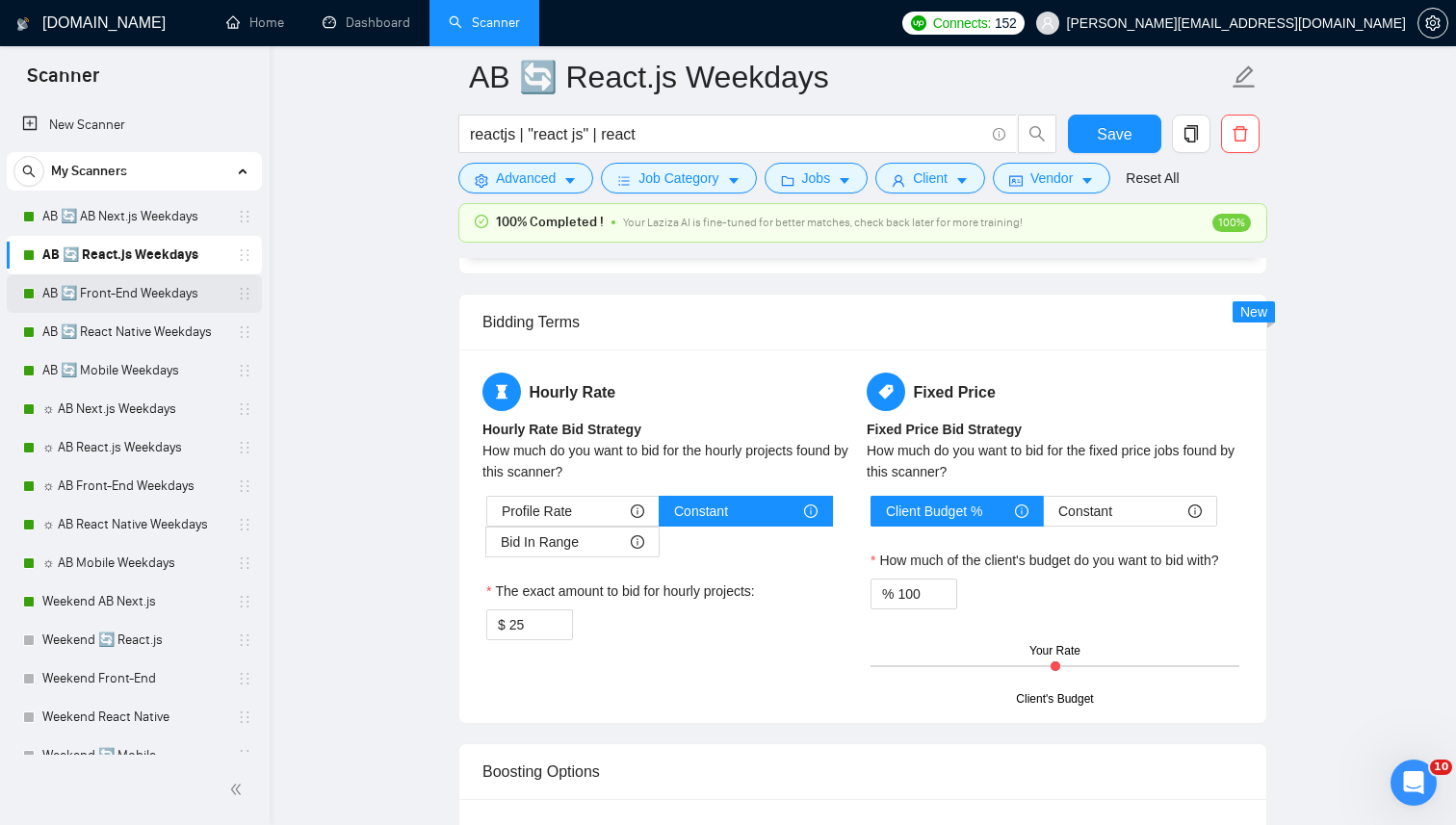
click at [121, 297] on link "AB 🔄 Front-End Weekdays" at bounding box center [134, 293] width 183 height 39
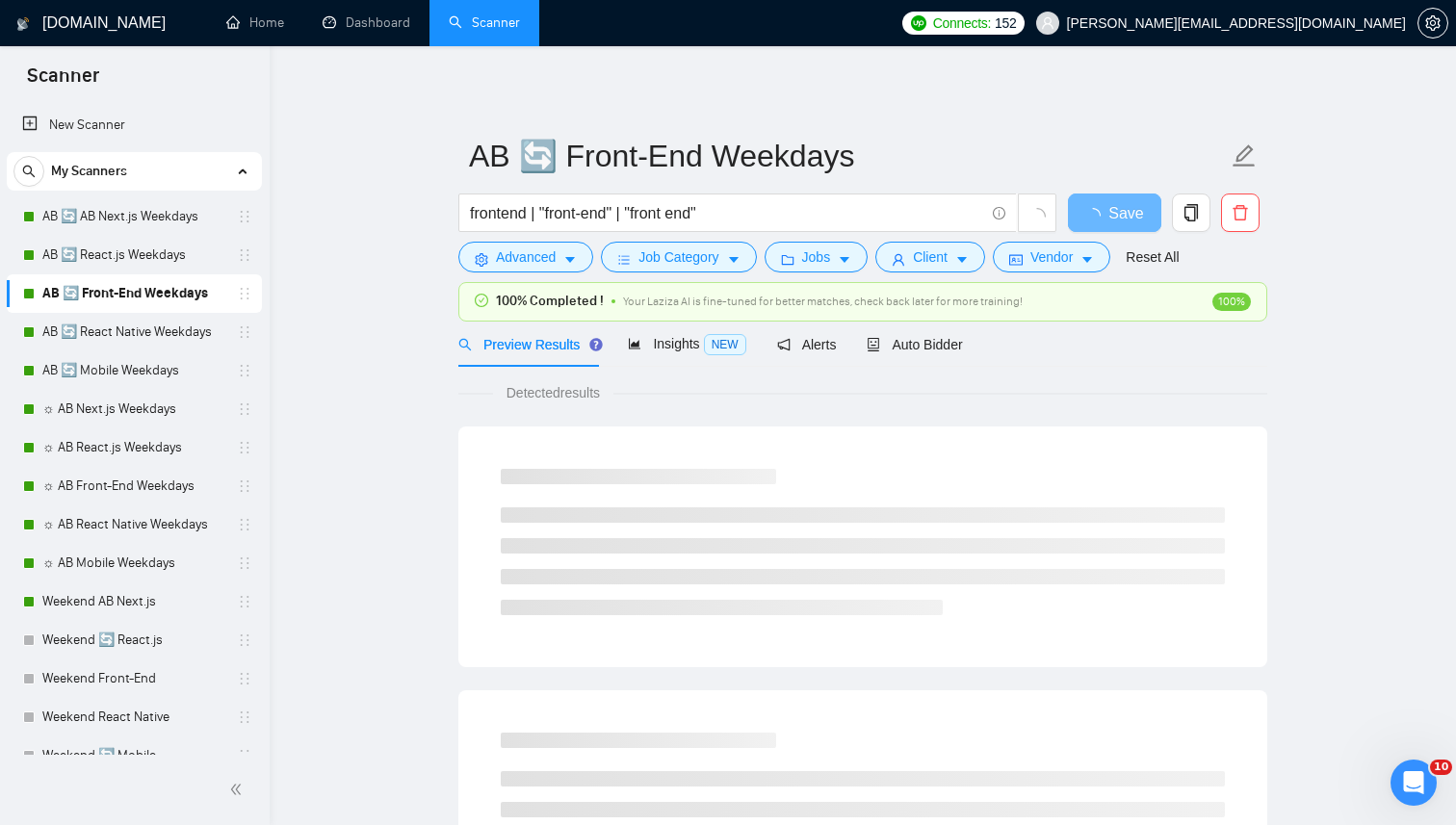
click at [982, 341] on div "Preview Results Insights NEW Alerts Auto Bidder" at bounding box center [862, 345] width 809 height 46
click at [956, 349] on span "Auto Bidder" at bounding box center [914, 345] width 95 height 16
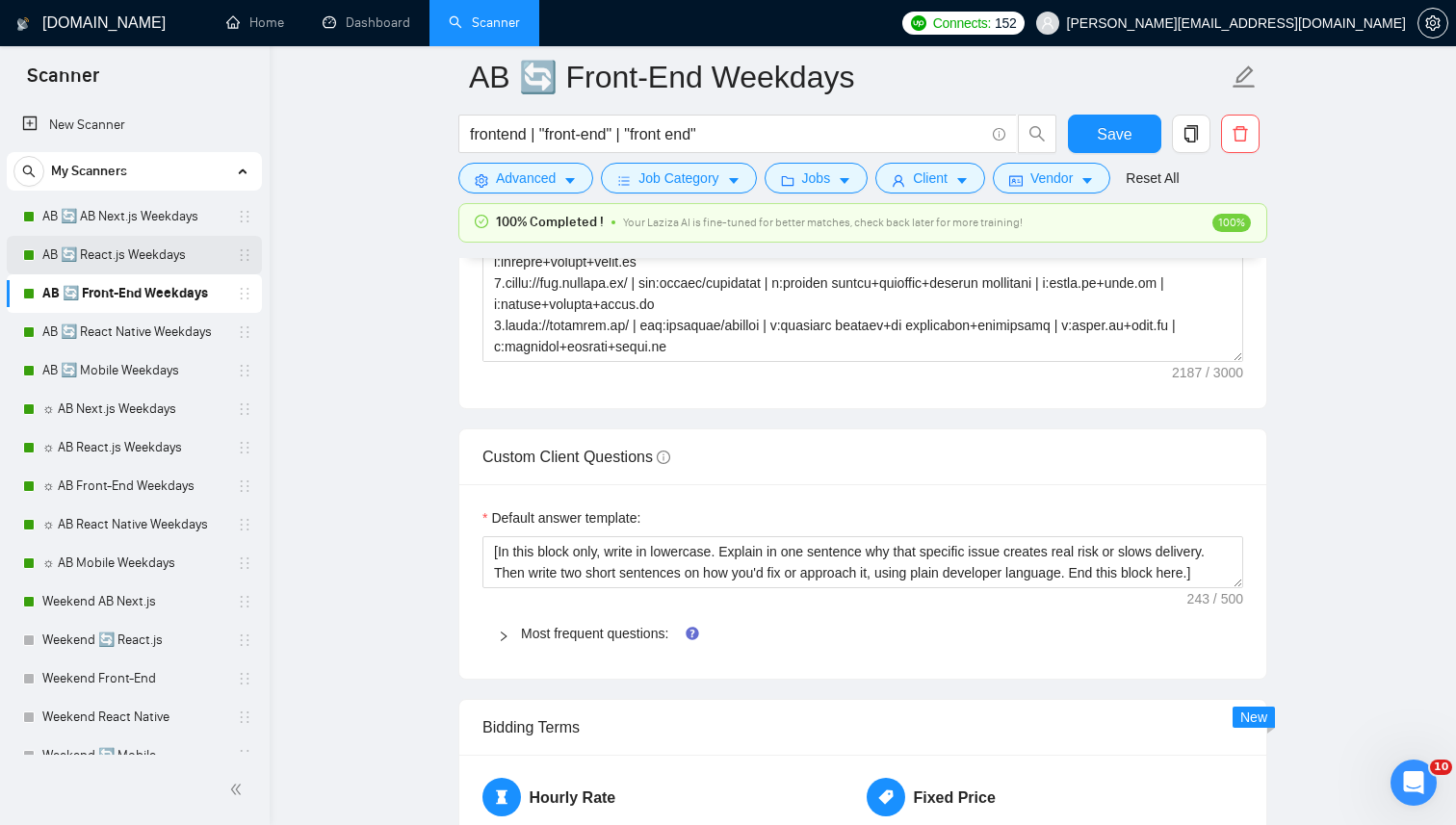
scroll to position [2813, 0]
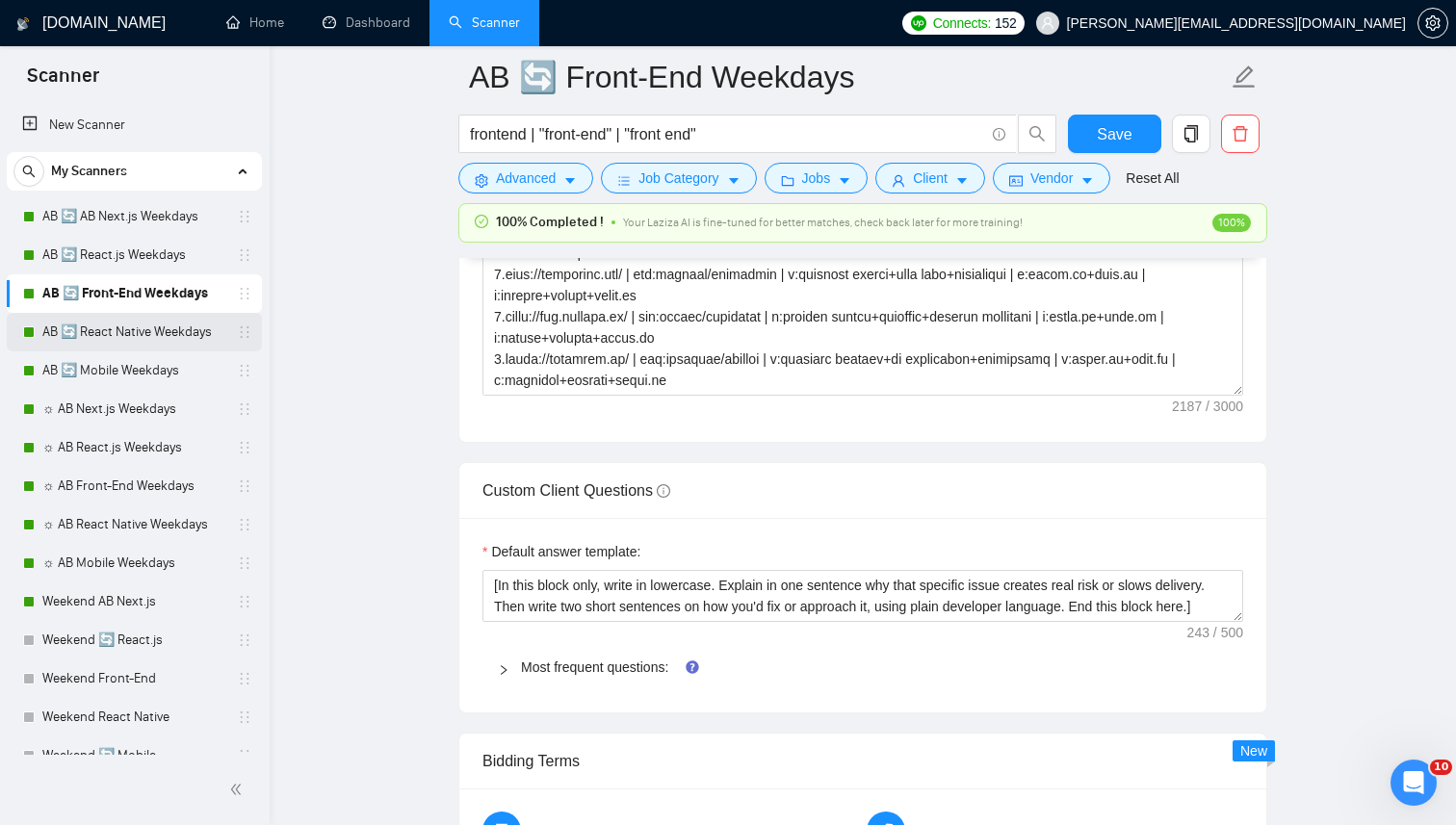
click at [144, 333] on link "AB 🔄 React Native Weekdays" at bounding box center [134, 332] width 183 height 39
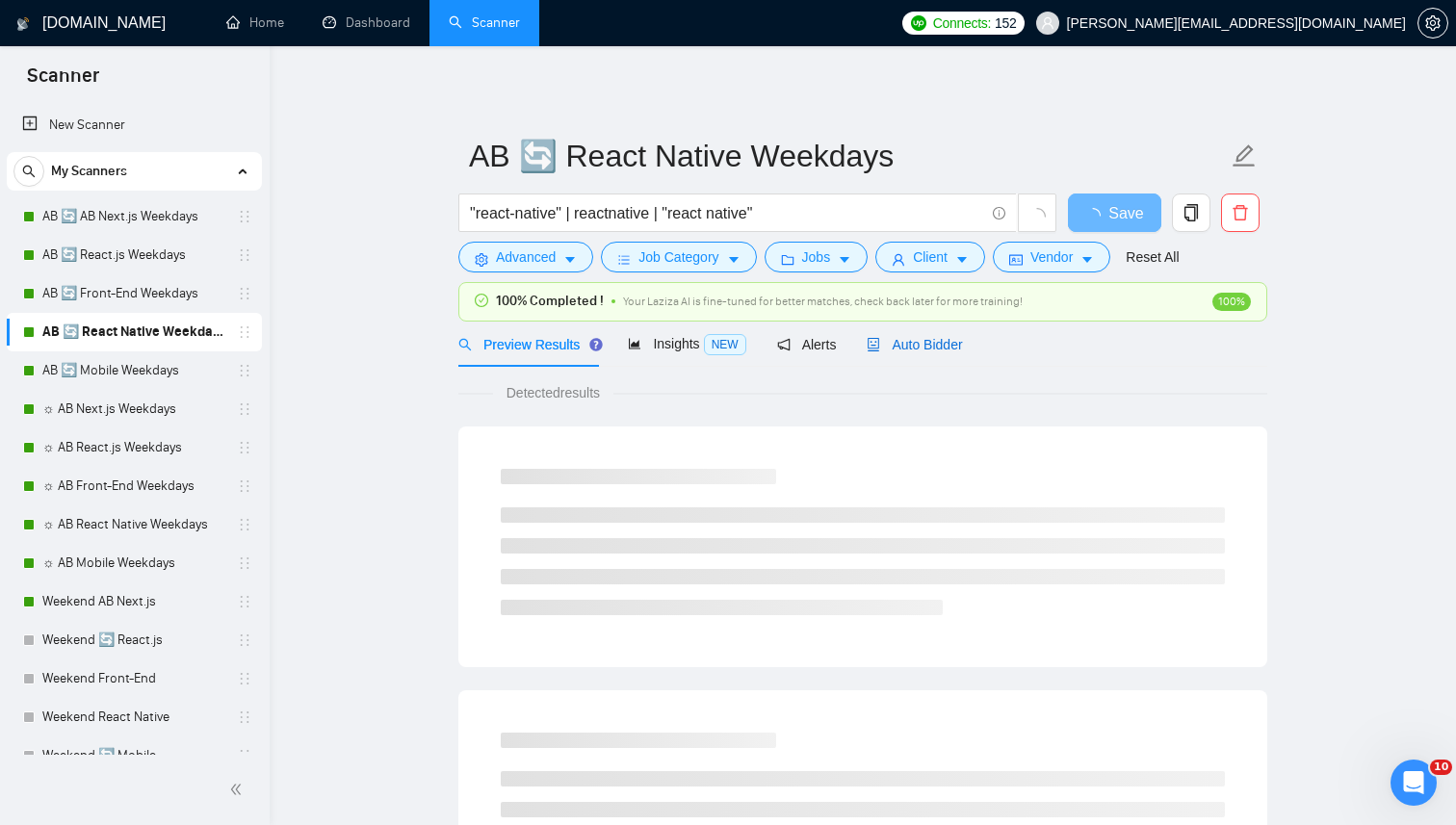
click at [935, 334] on div "Auto Bidder" at bounding box center [914, 344] width 95 height 21
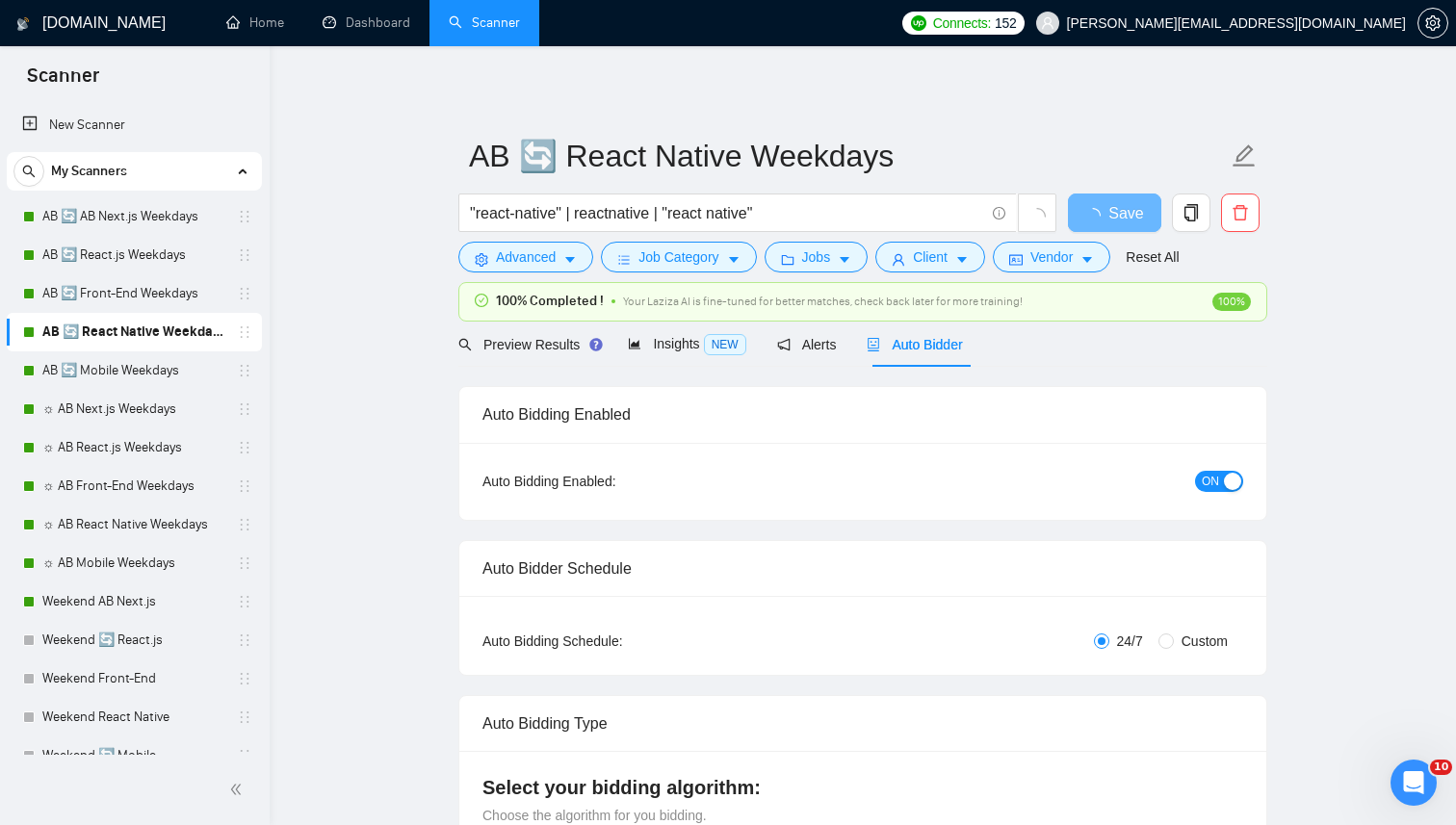
radio input "false"
radio input "true"
checkbox input "true"
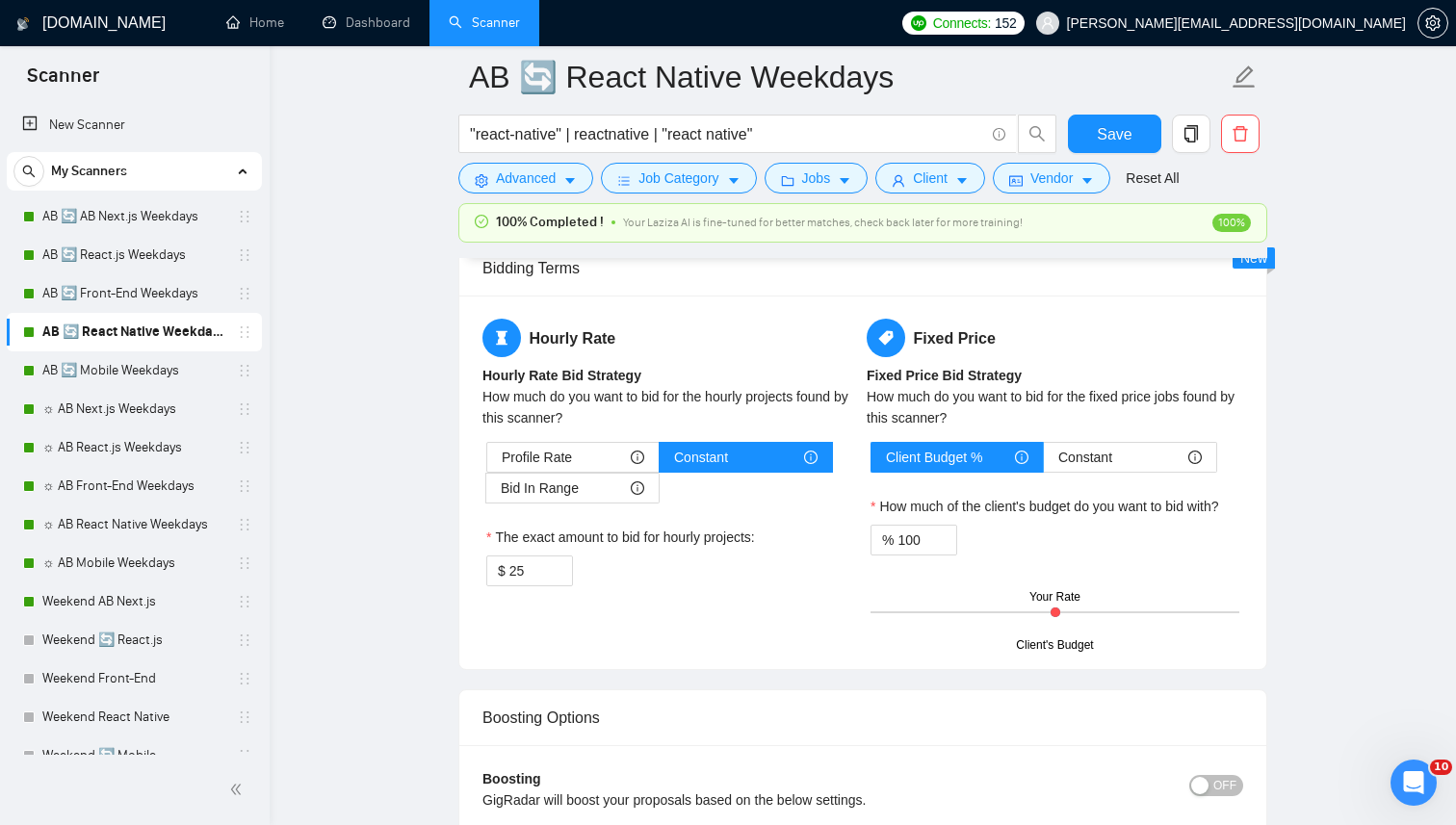
scroll to position [3340, 0]
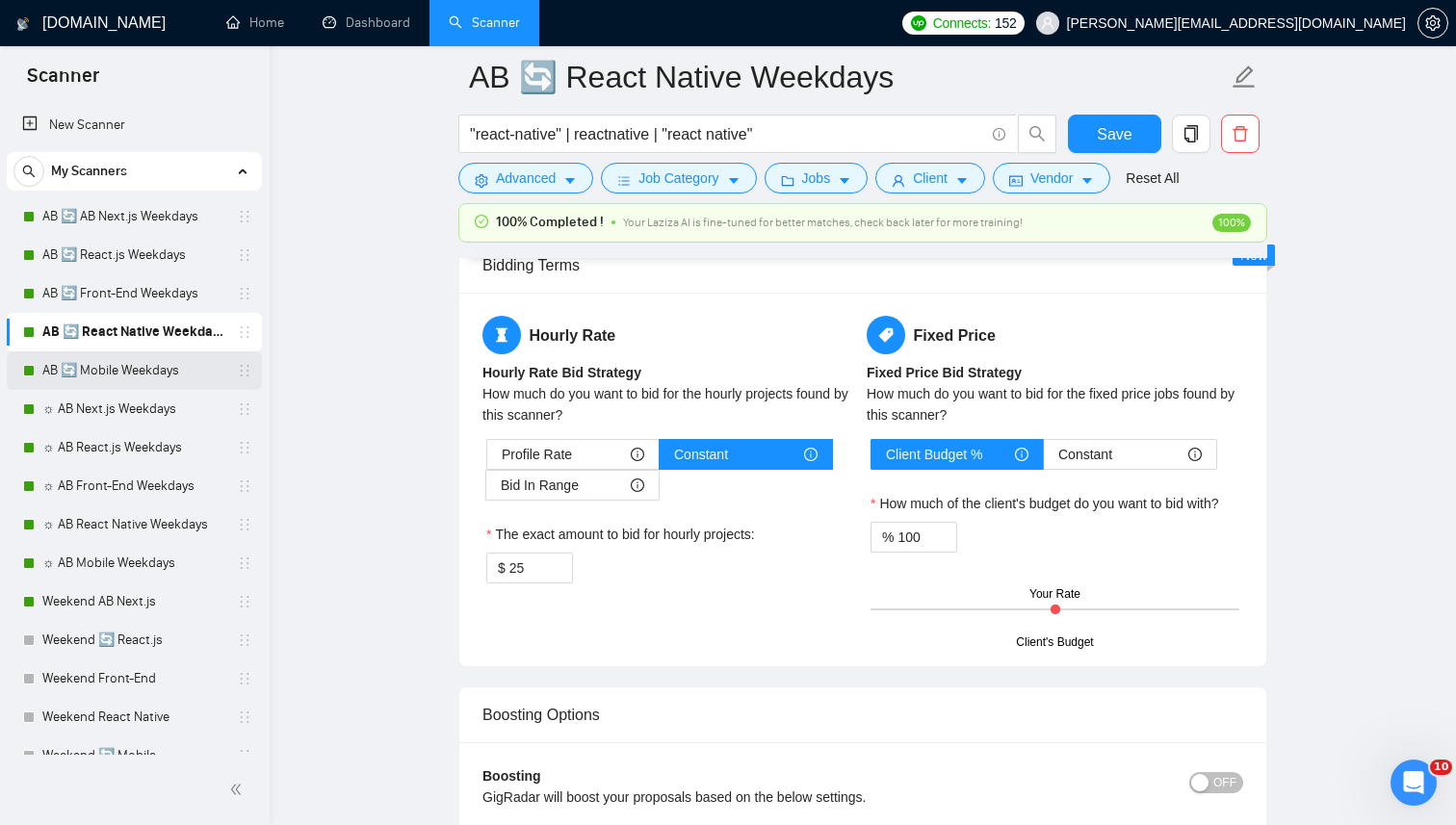
click at [172, 380] on link "AB 🔄 Mobile Weekdays" at bounding box center [134, 370] width 183 height 39
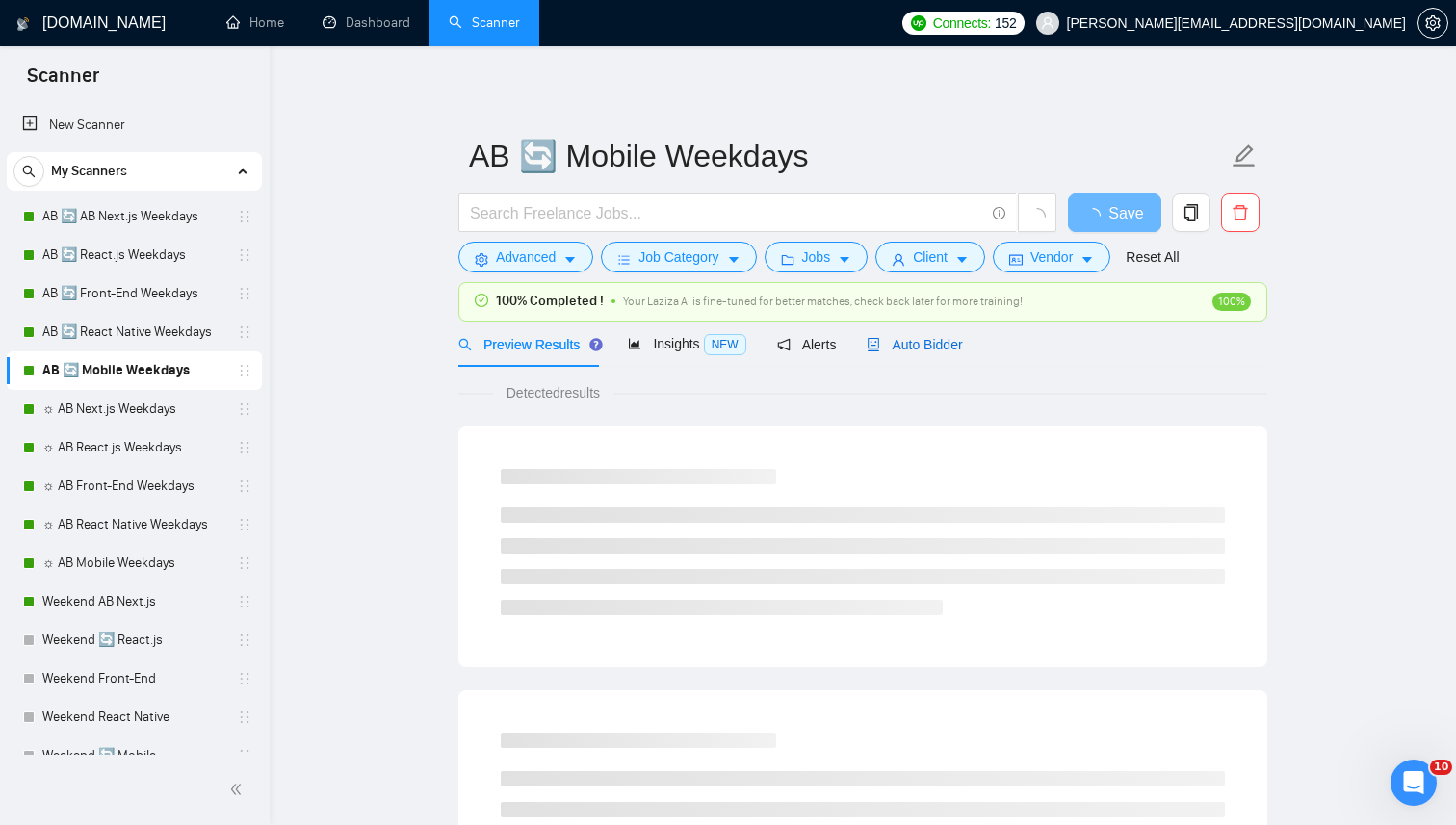
click at [895, 345] on span "Auto Bidder" at bounding box center [914, 345] width 95 height 16
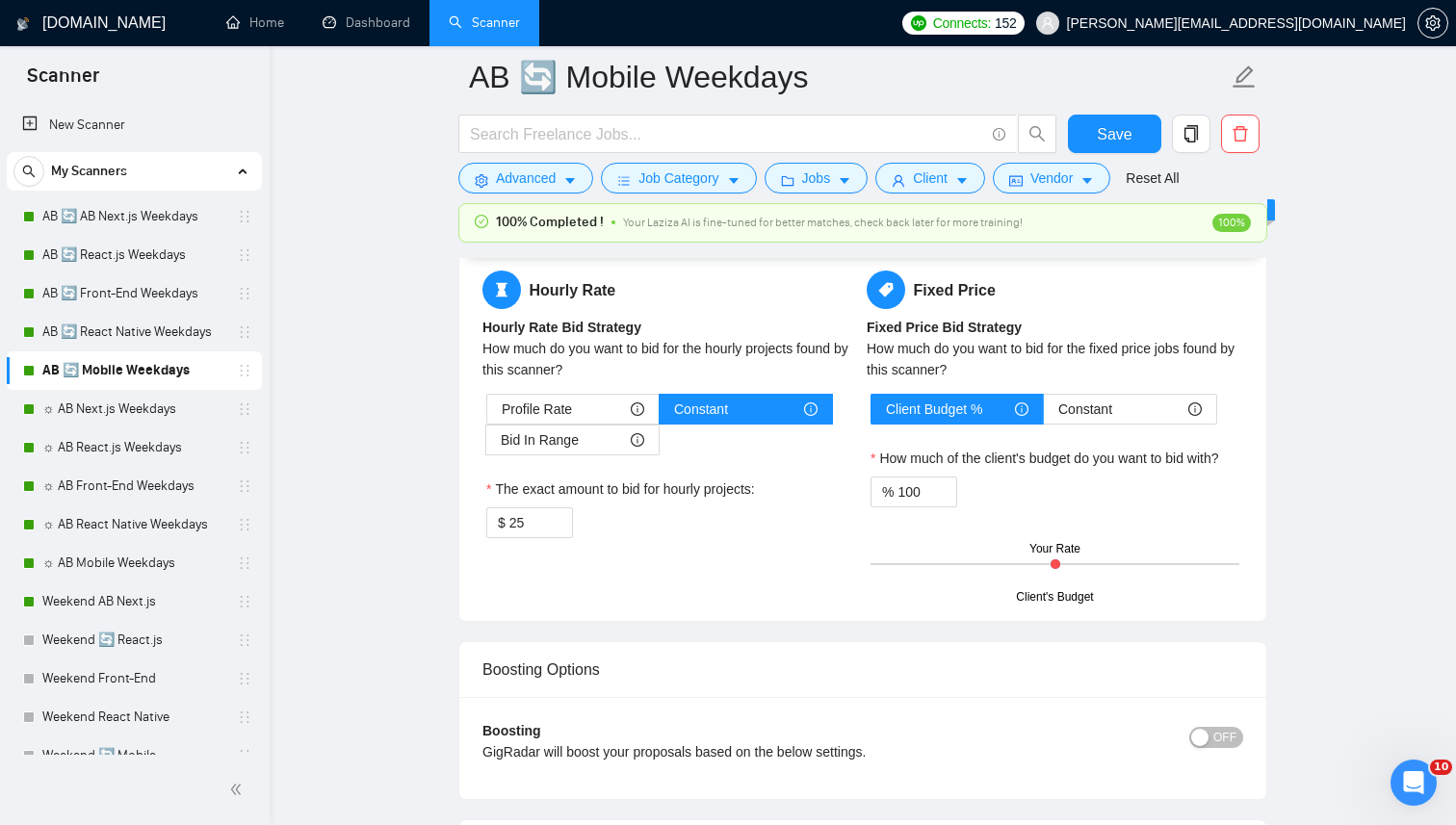
scroll to position [3489, 0]
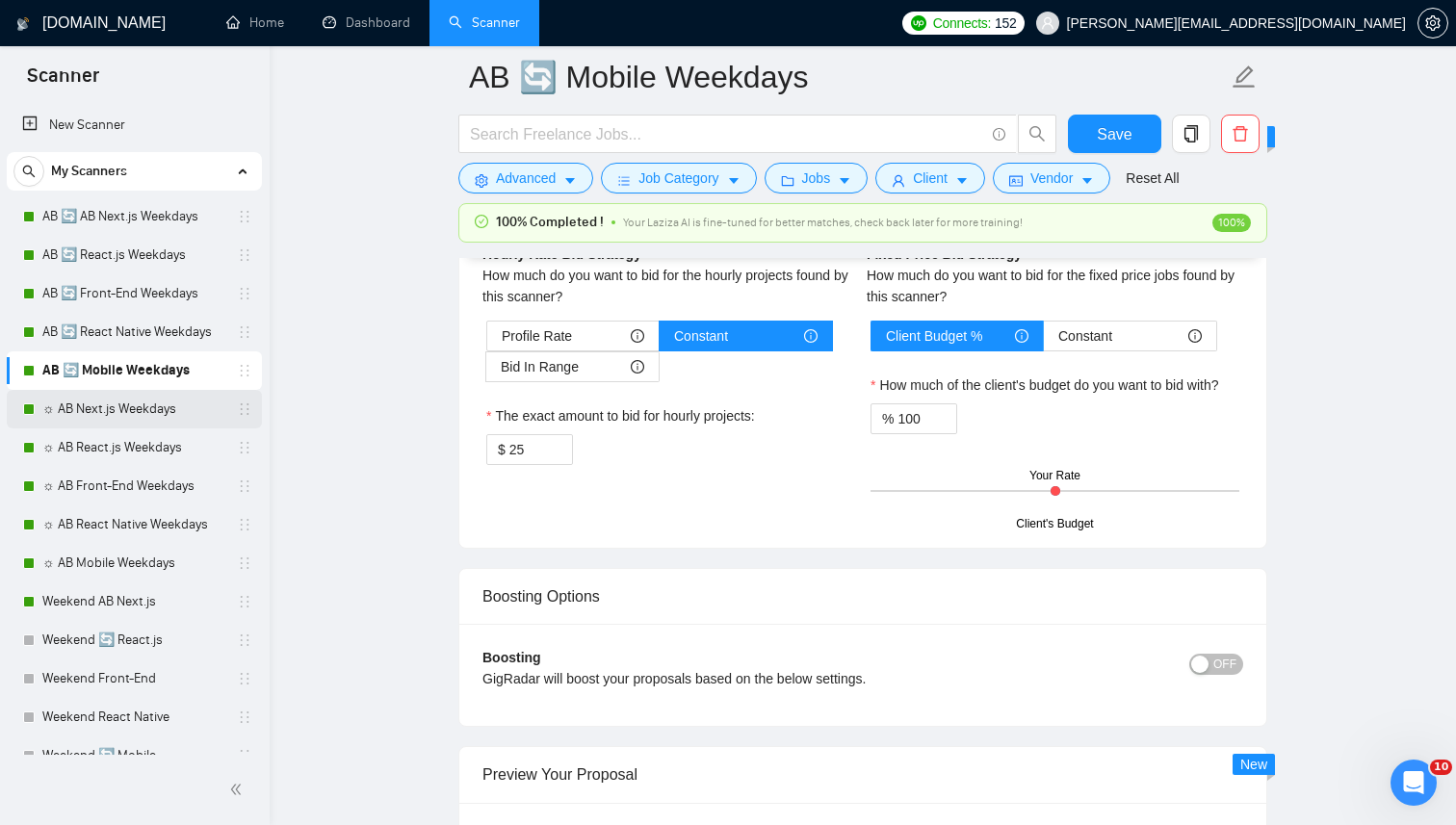
click at [118, 400] on link "☼ AB Next.js Weekdays" at bounding box center [134, 409] width 183 height 39
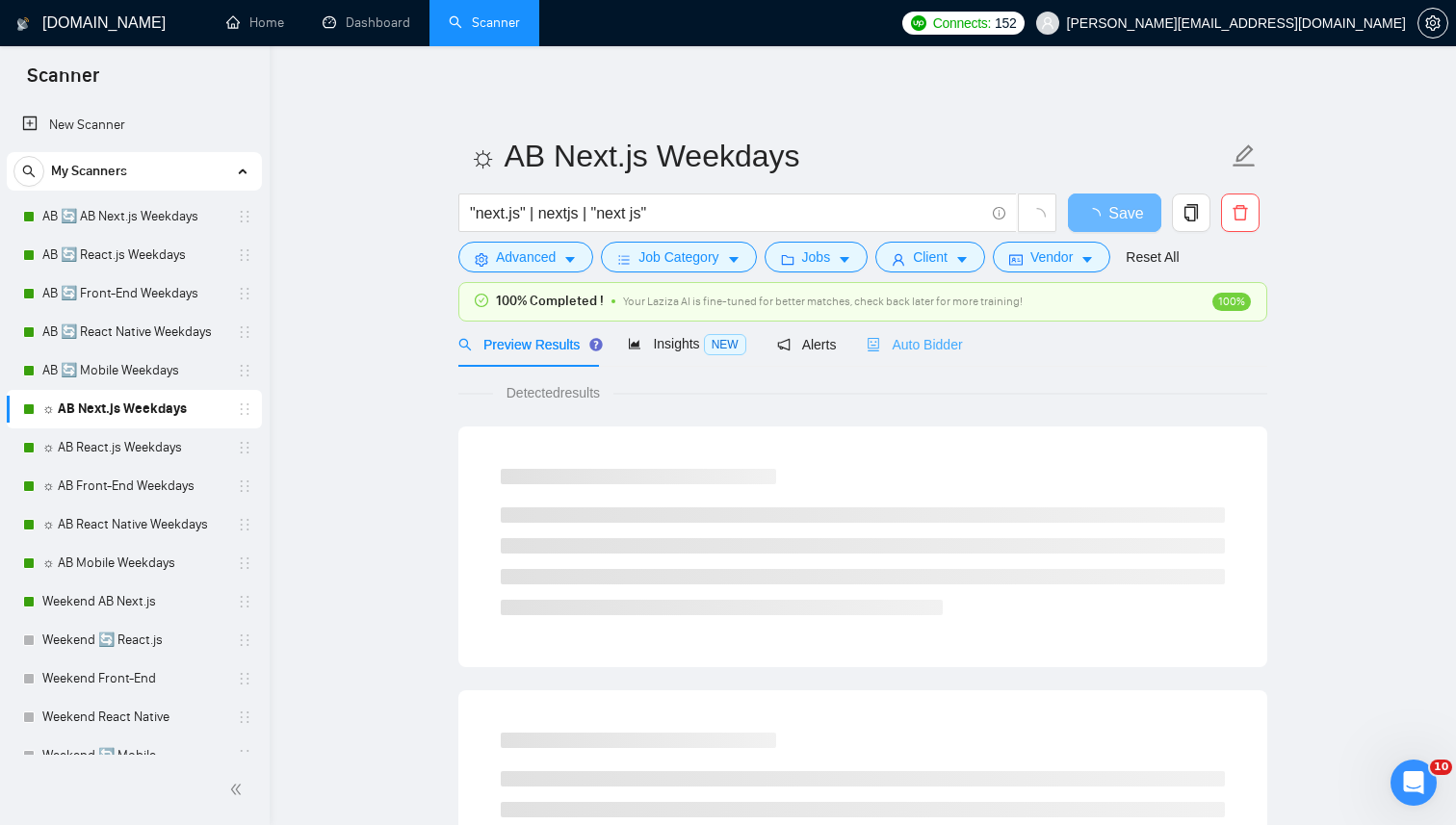
click at [950, 324] on div "Auto Bidder" at bounding box center [914, 345] width 95 height 46
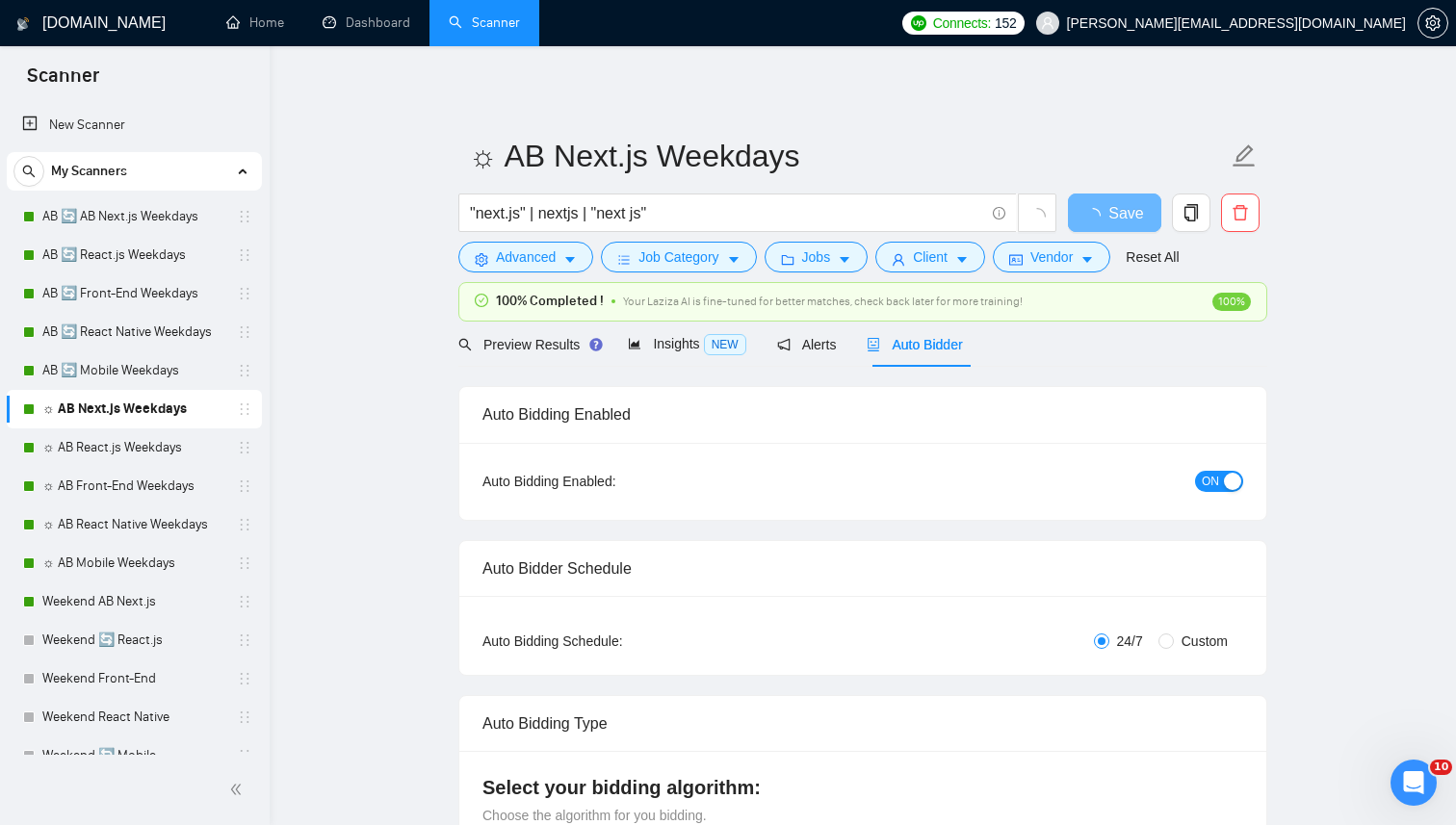
radio input "false"
radio input "true"
checkbox input "true"
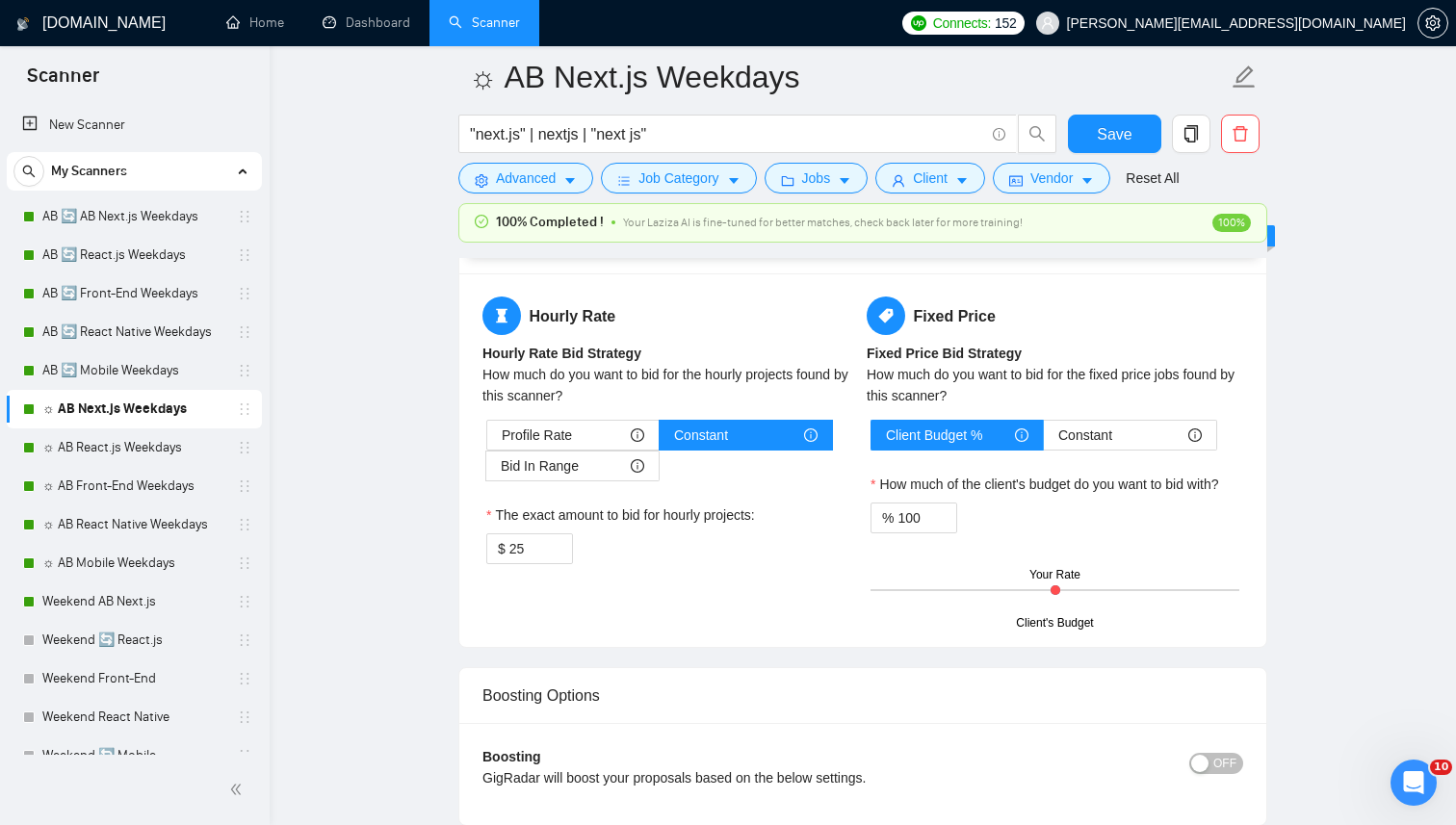
scroll to position [3344, 0]
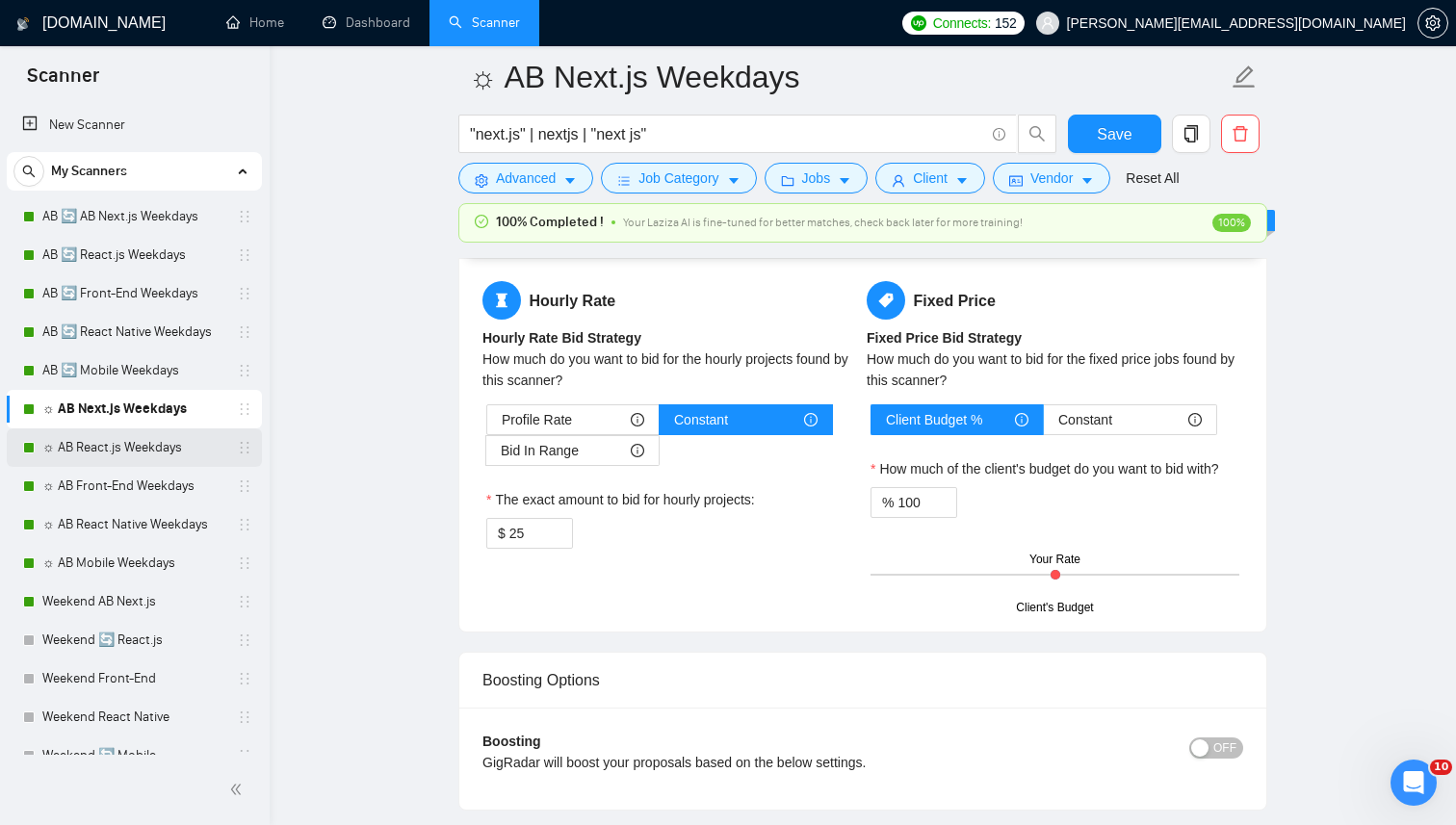
click at [104, 440] on link "☼ AB React.js Weekdays" at bounding box center [134, 448] width 183 height 39
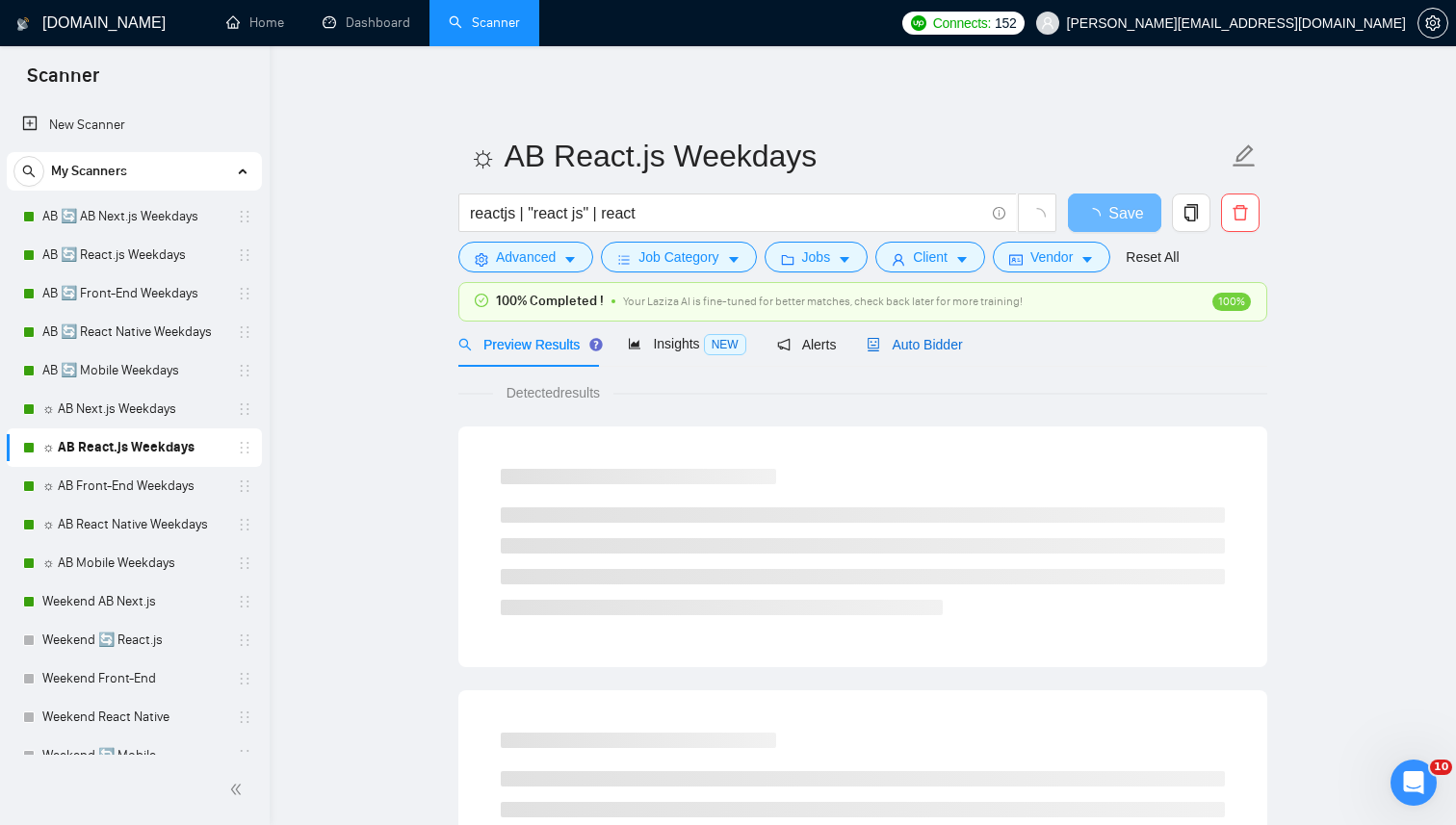
click at [914, 348] on span "Auto Bidder" at bounding box center [914, 345] width 95 height 16
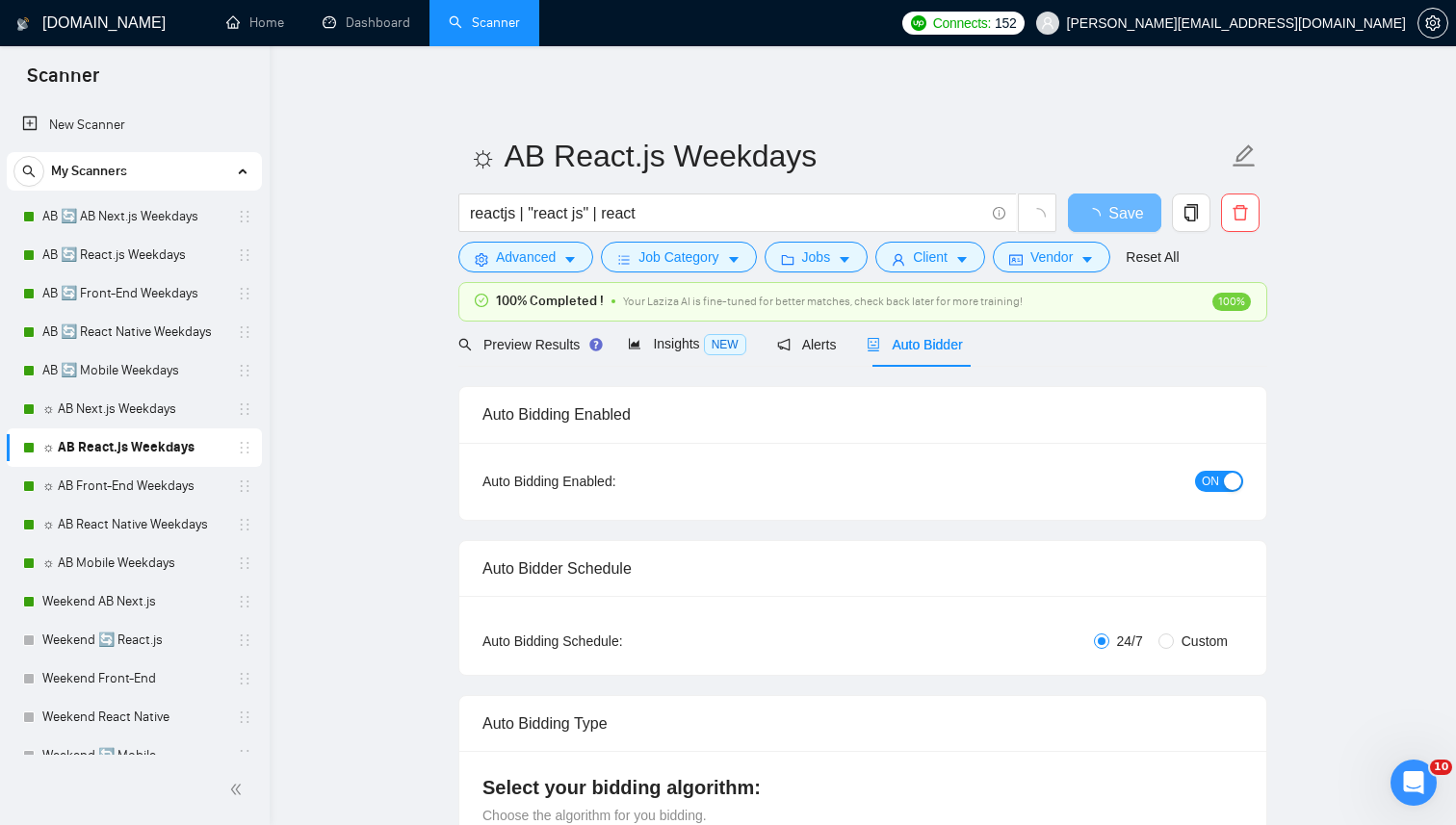
radio input "false"
radio input "true"
checkbox input "true"
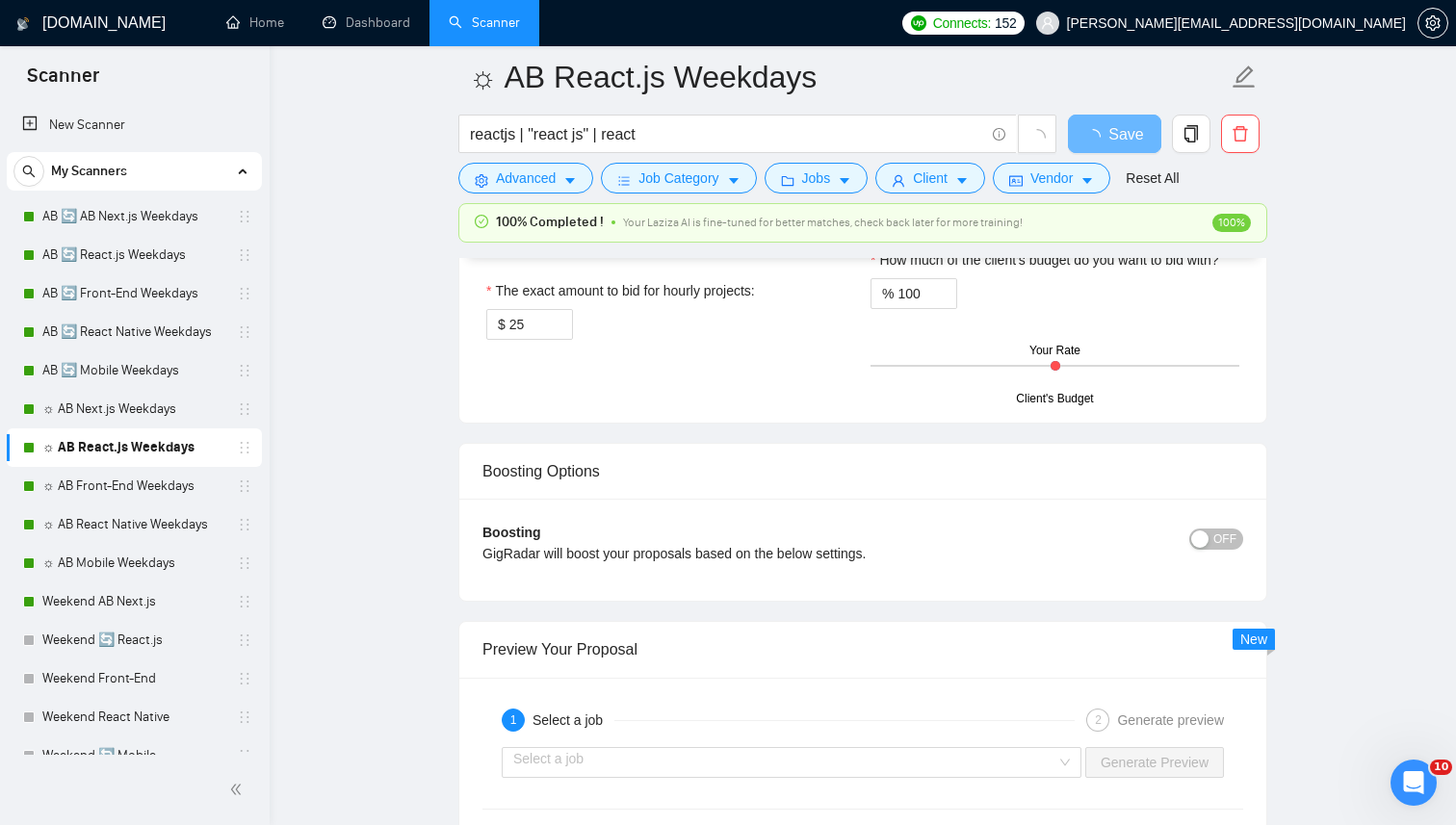
scroll to position [3511, 0]
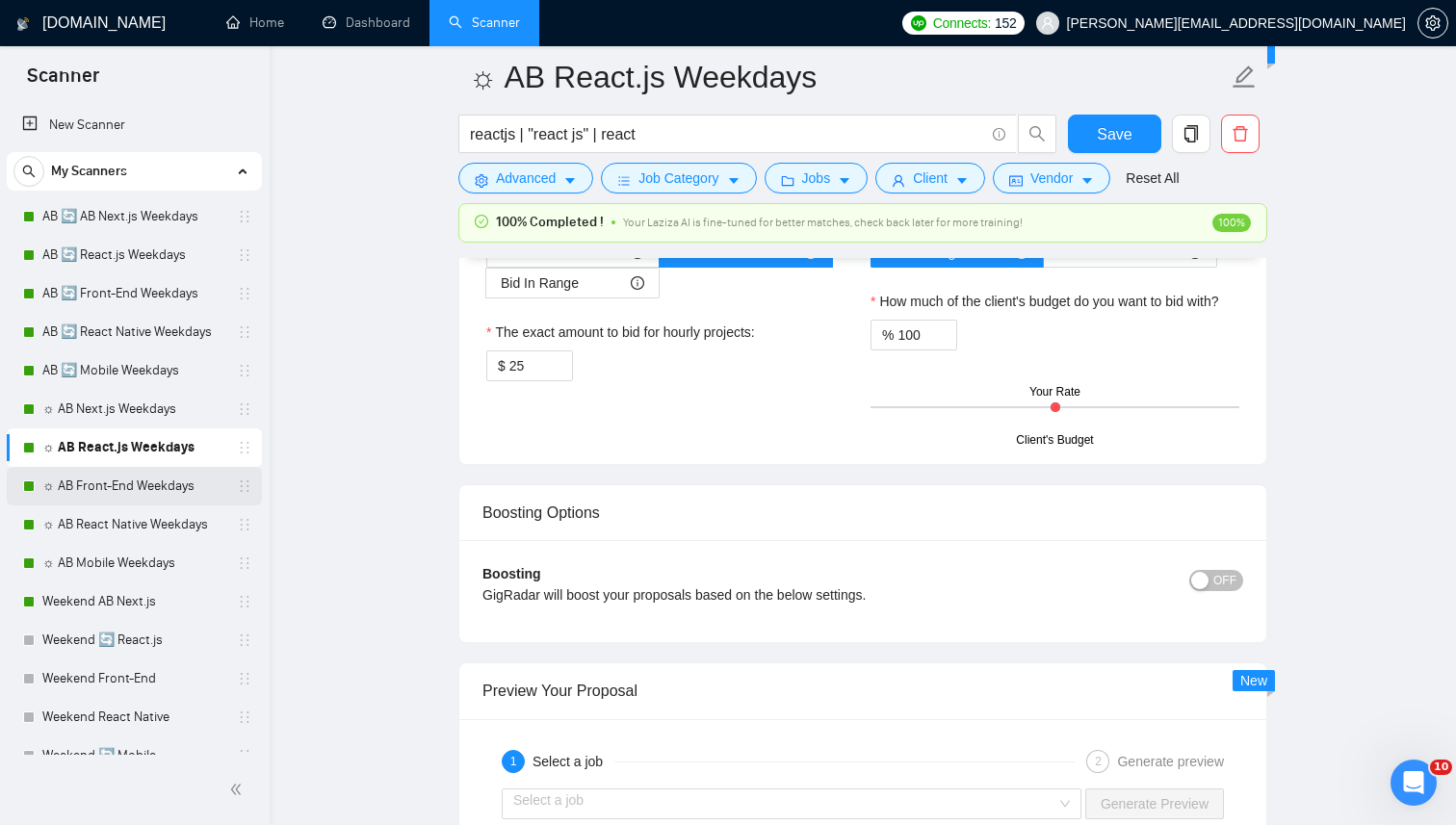
click at [129, 485] on link "☼ AB Front-End Weekdays" at bounding box center [134, 486] width 183 height 39
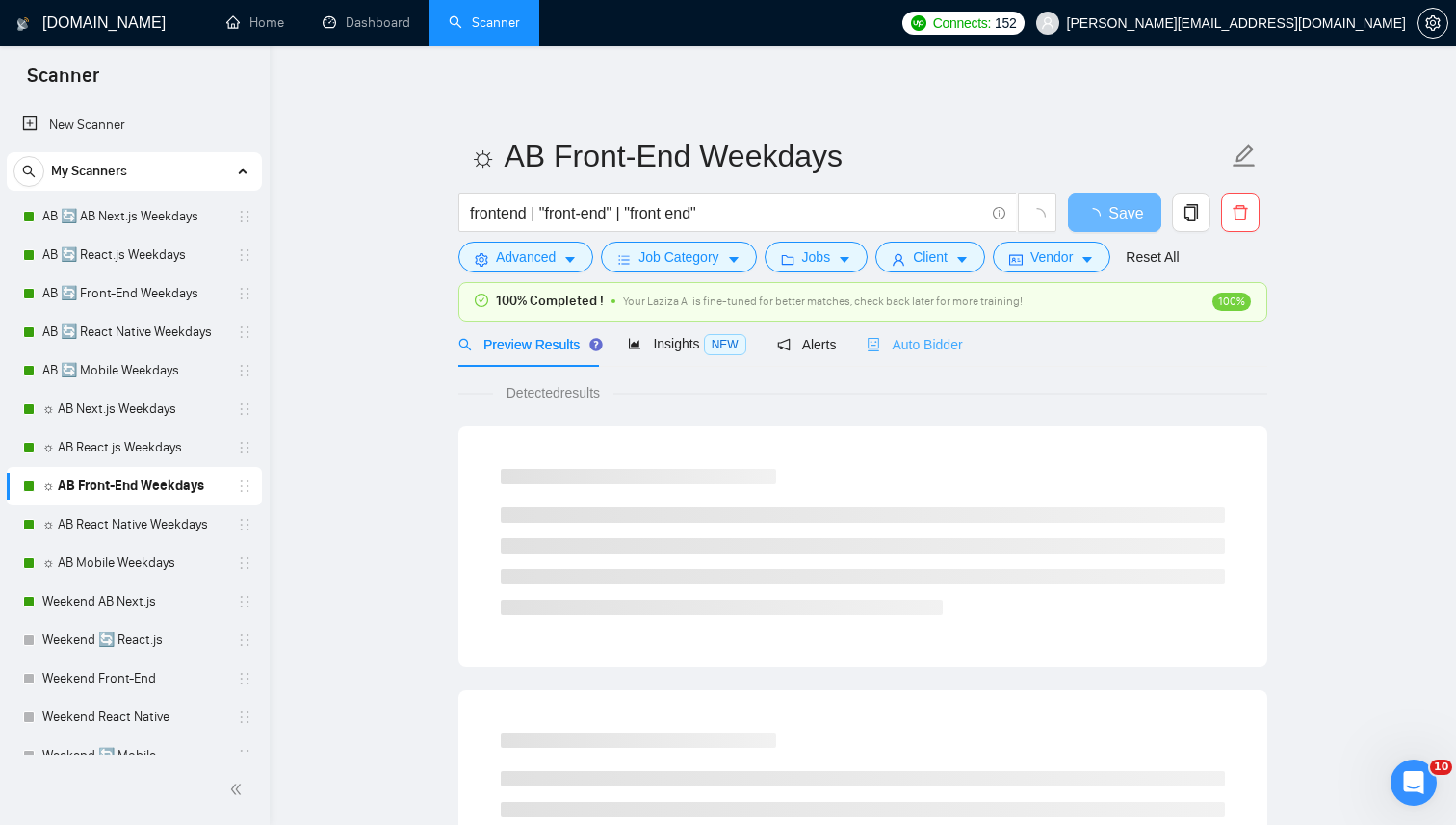
click at [962, 359] on div "Auto Bidder" at bounding box center [914, 345] width 95 height 46
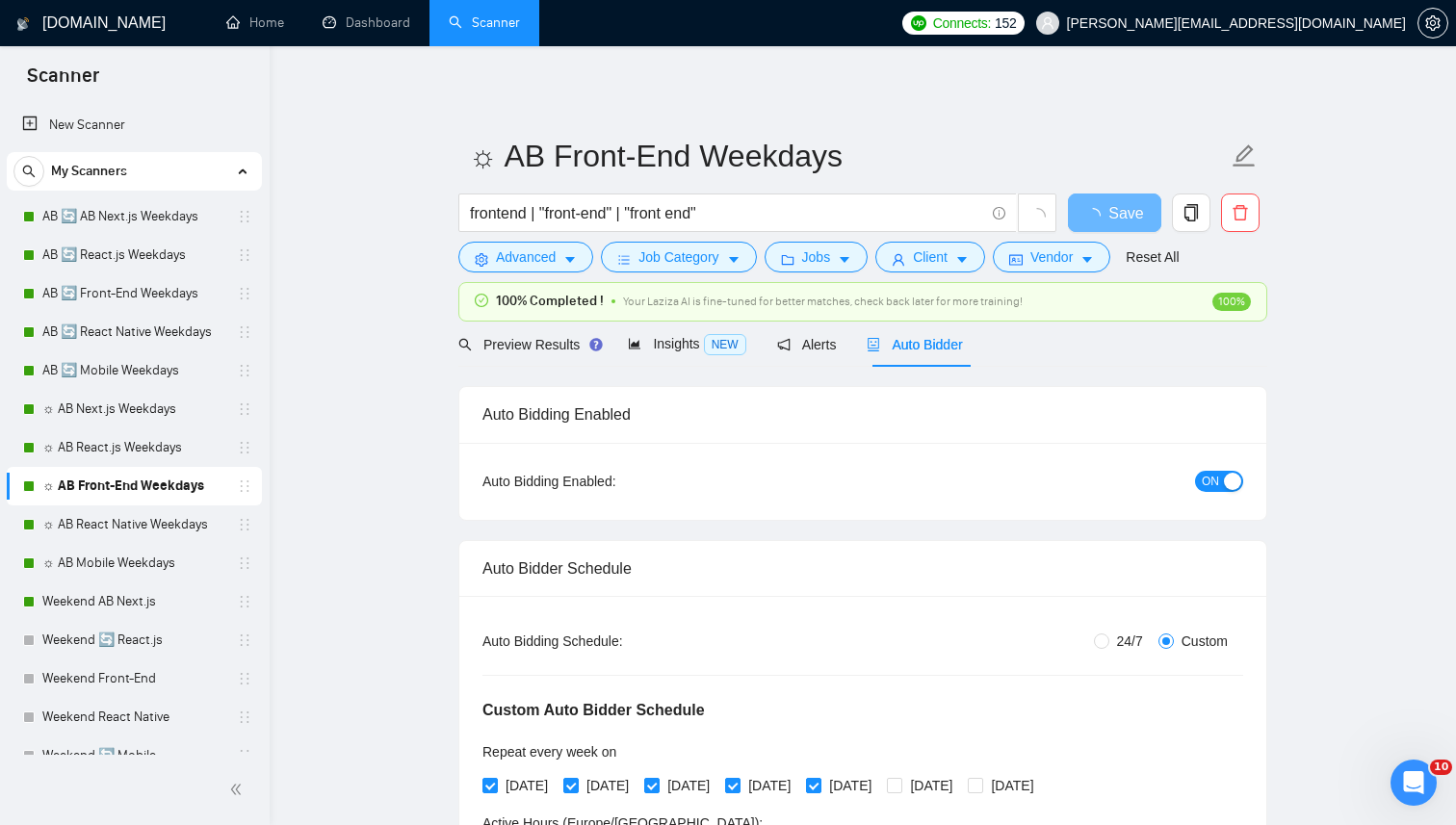
click at [962, 350] on span "Auto Bidder" at bounding box center [914, 345] width 95 height 16
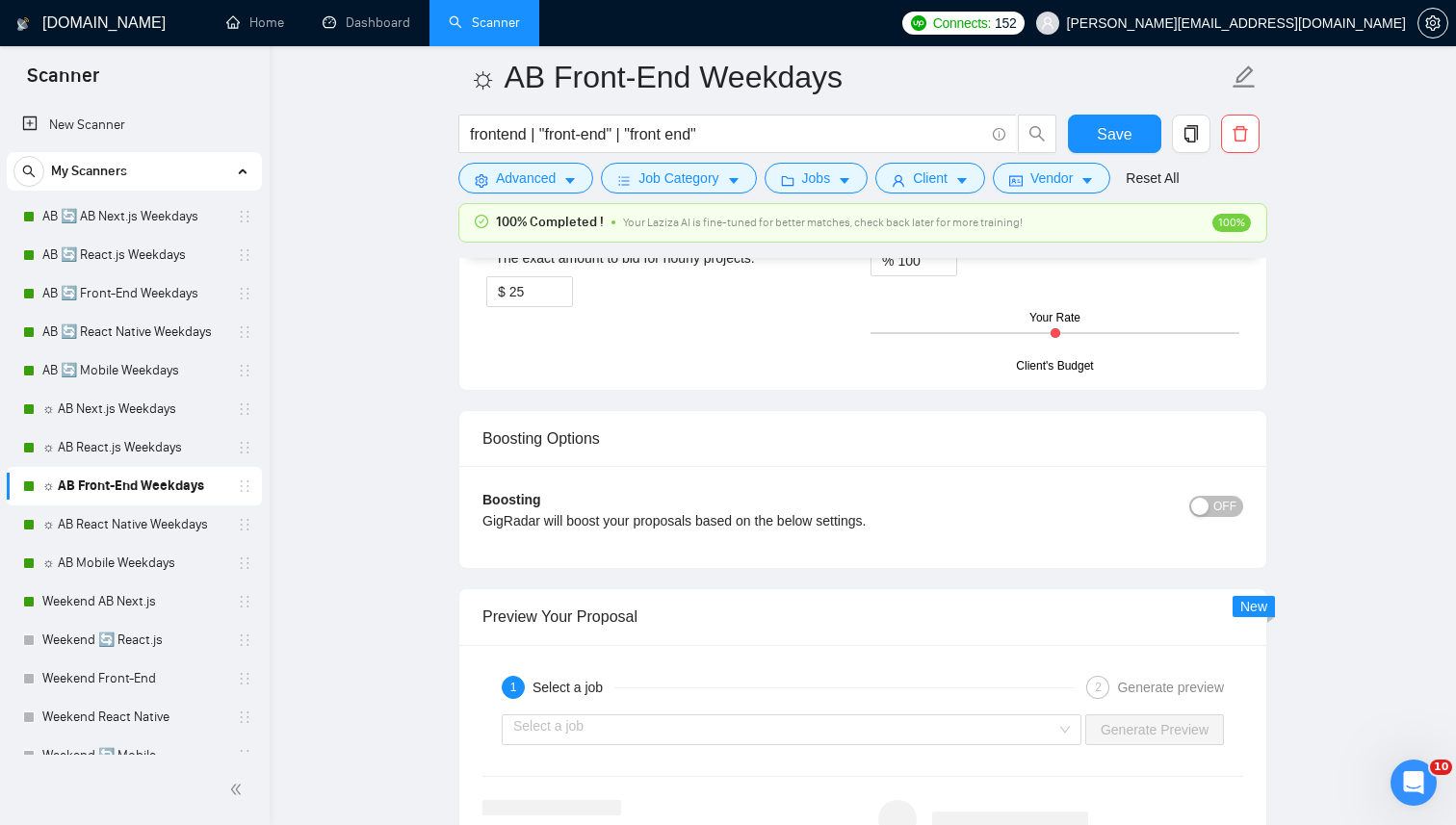
scroll to position [3516, 0]
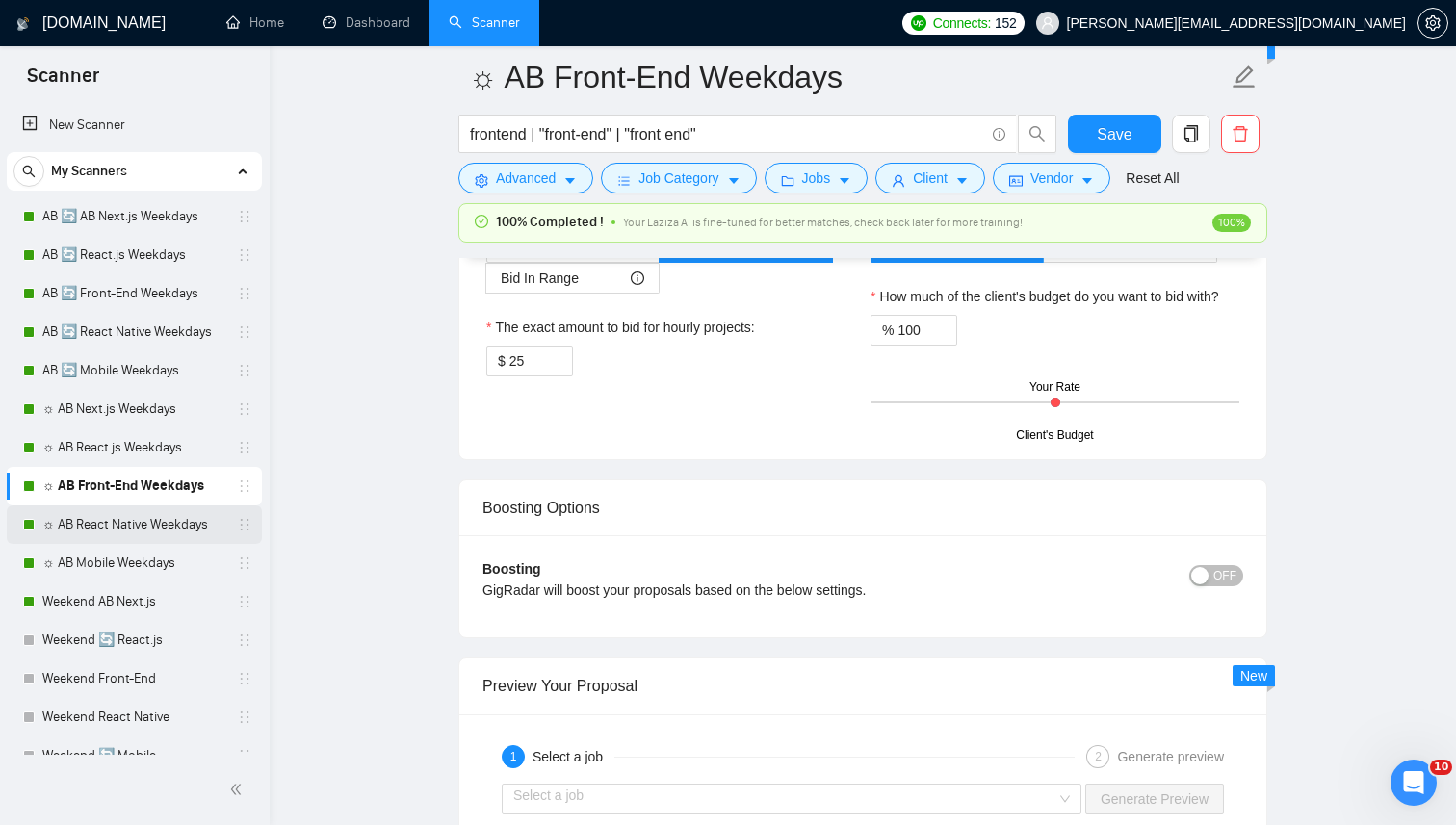
click at [152, 522] on link "☼ AB React Native Weekdays" at bounding box center [134, 525] width 183 height 39
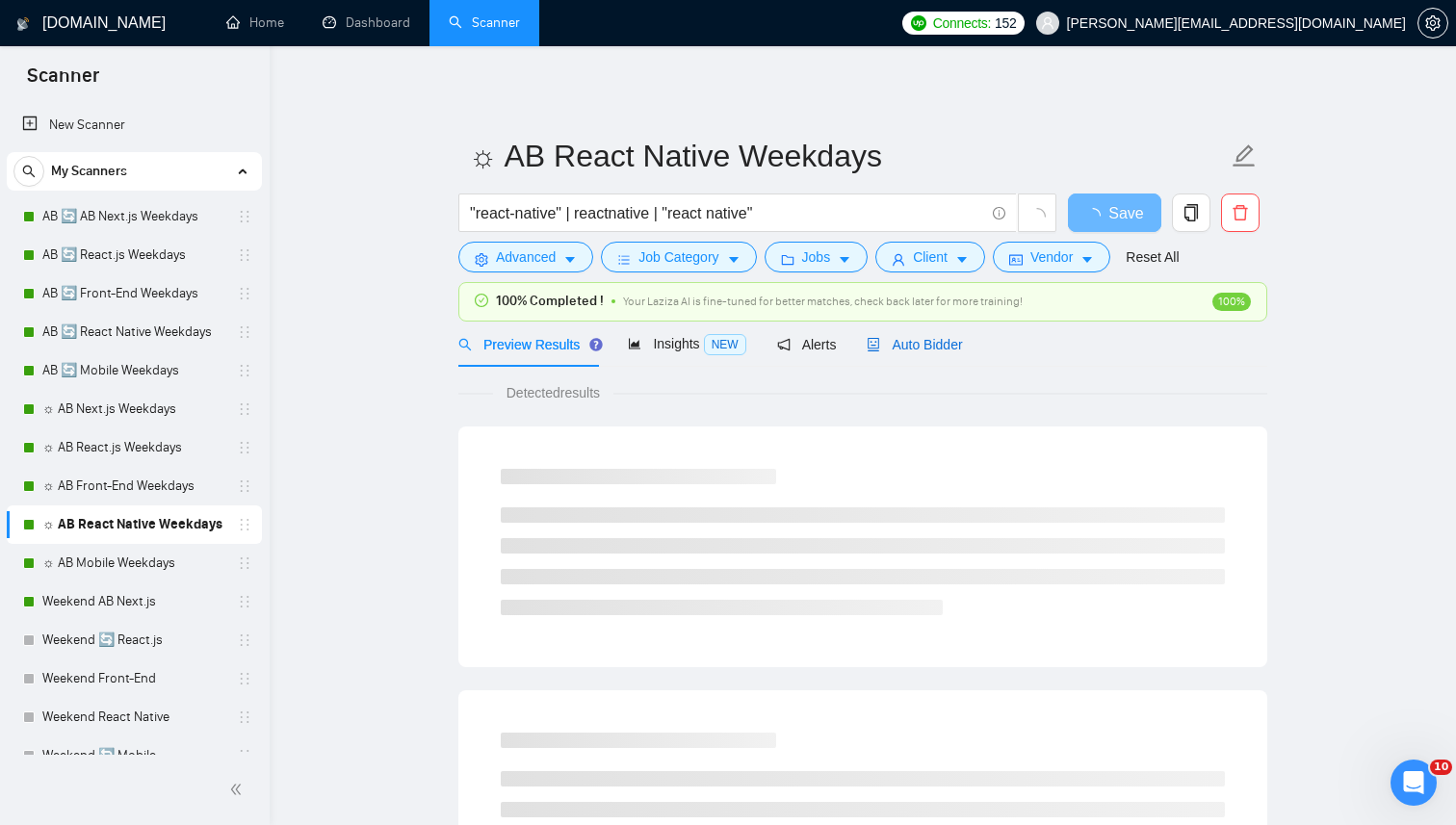
click at [910, 351] on span "Auto Bidder" at bounding box center [914, 345] width 95 height 16
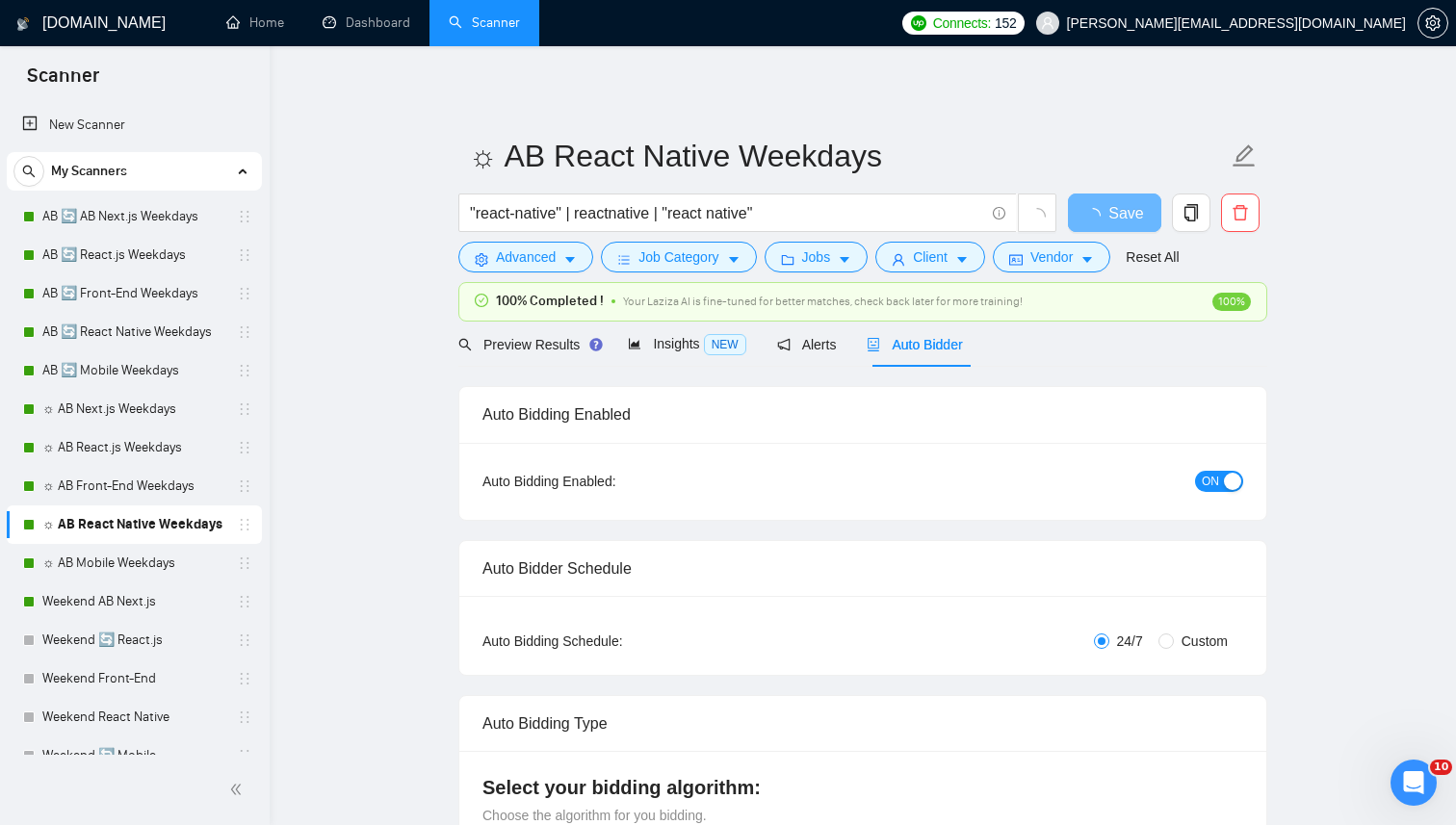
radio input "false"
radio input "true"
checkbox input "true"
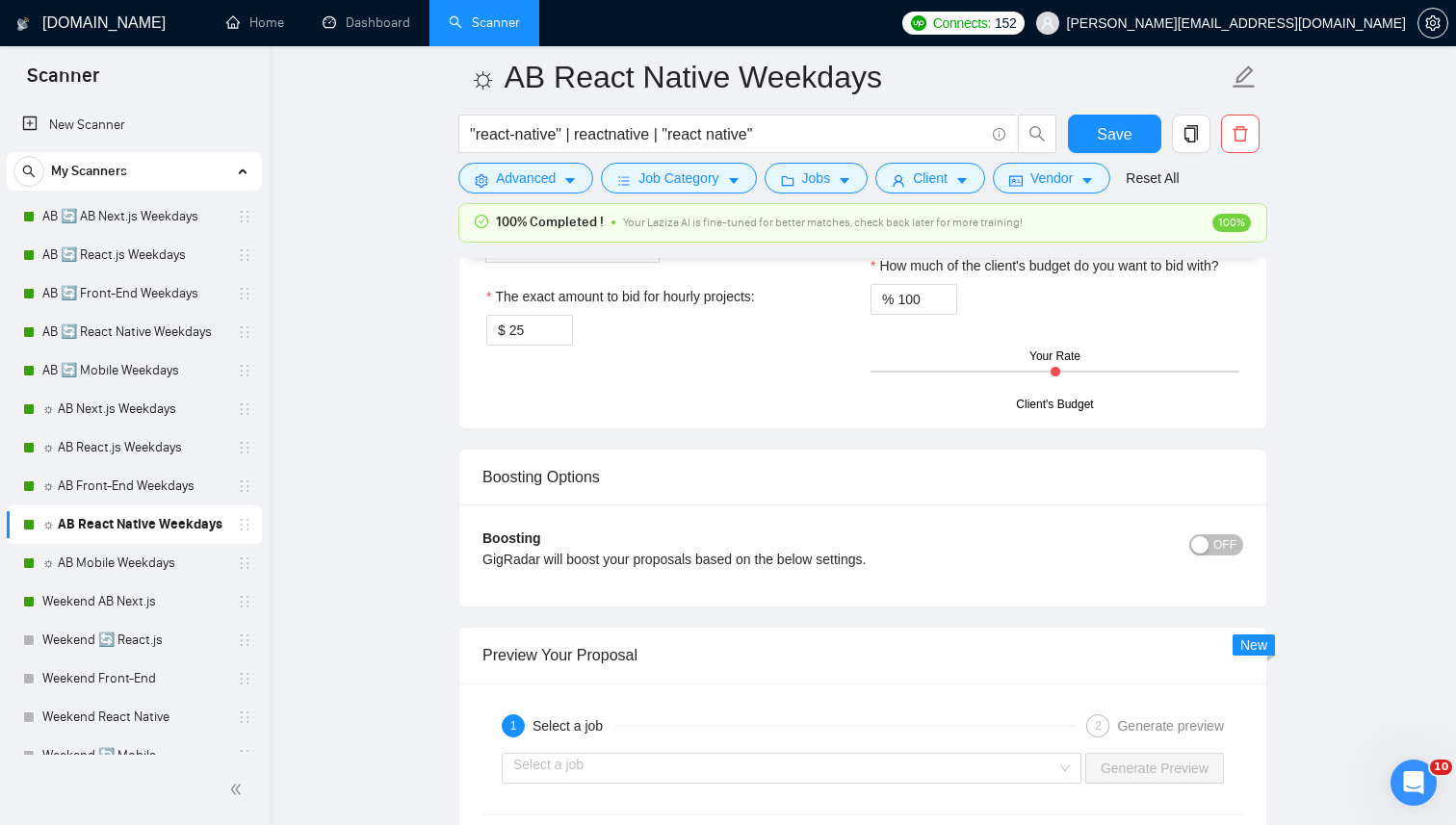
scroll to position [3576, 0]
click at [157, 561] on link "☼ AB Mobile Weekdays" at bounding box center [134, 563] width 183 height 39
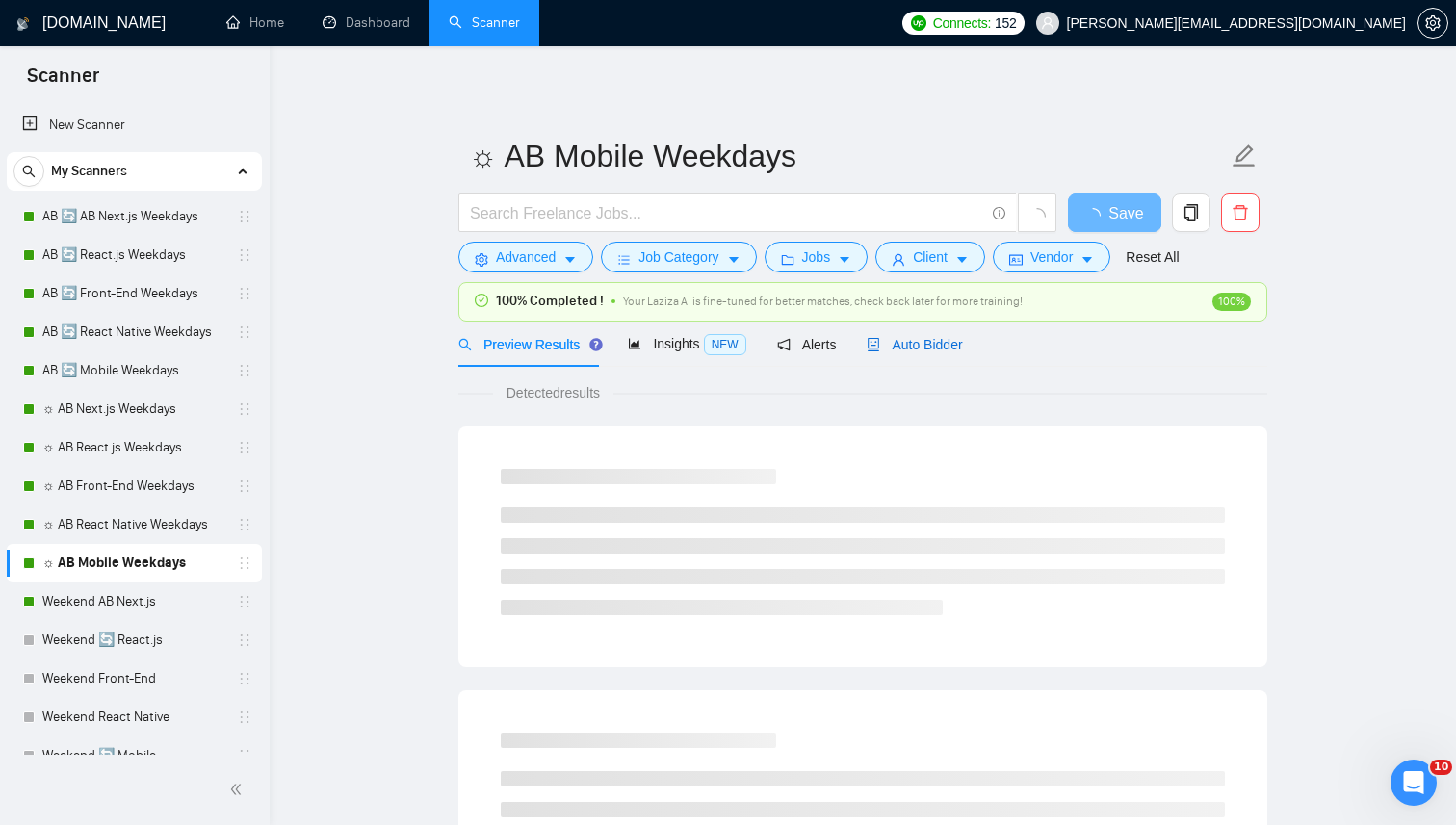
click at [954, 355] on div "Auto Bidder" at bounding box center [914, 344] width 95 height 21
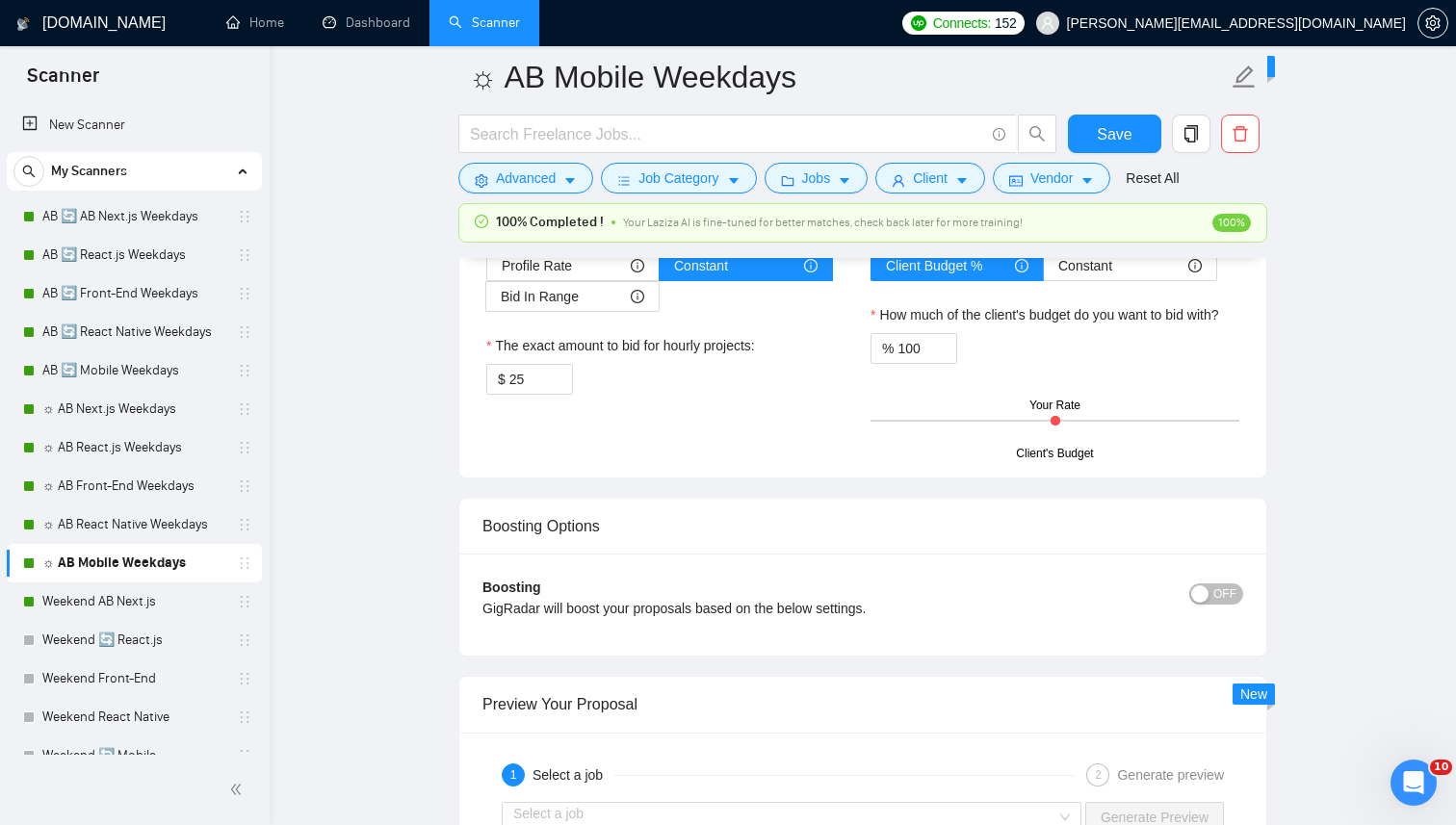
scroll to position [3564, 0]
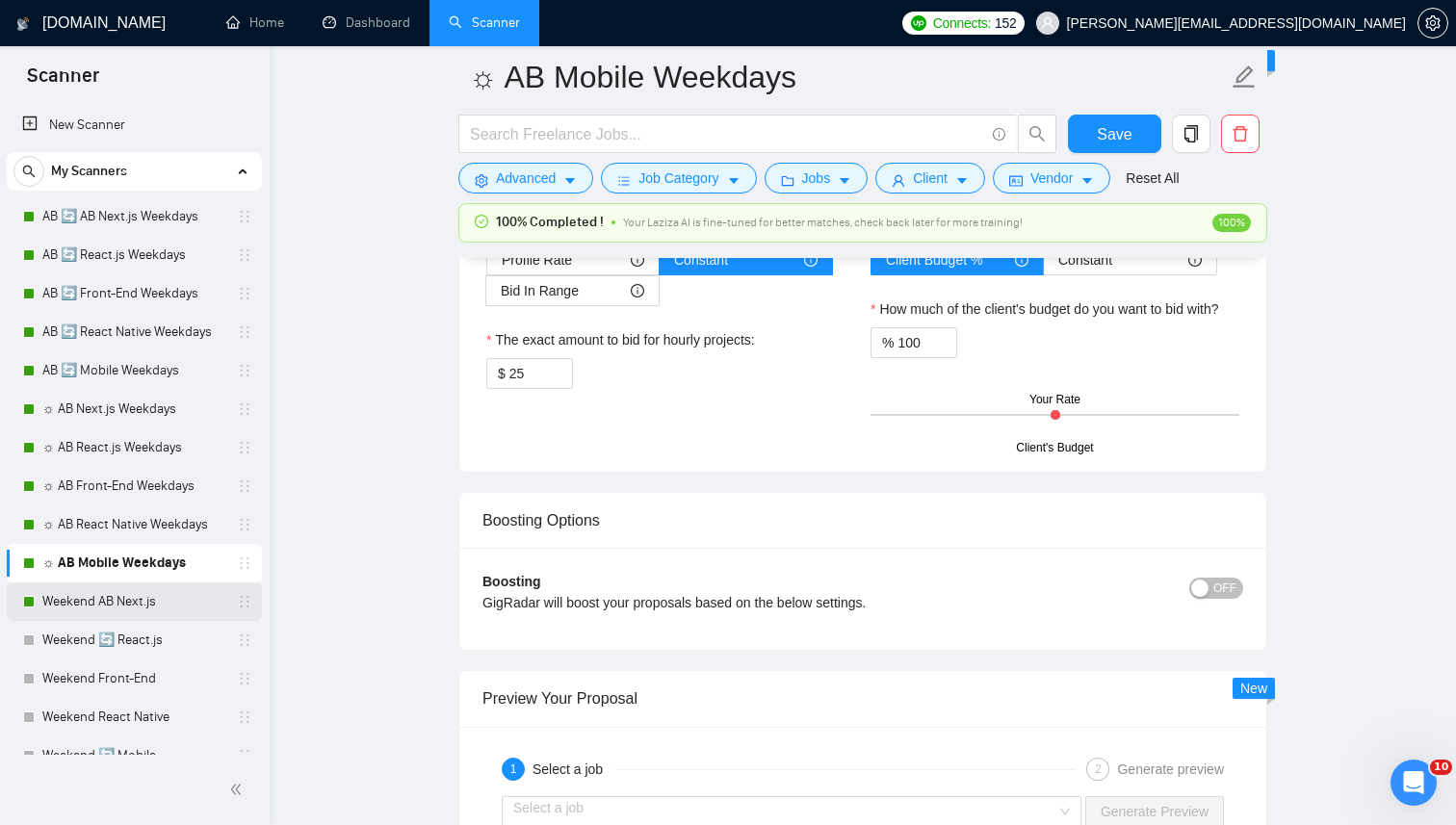
click at [70, 602] on link "Weekend AB Next.js" at bounding box center [134, 601] width 183 height 39
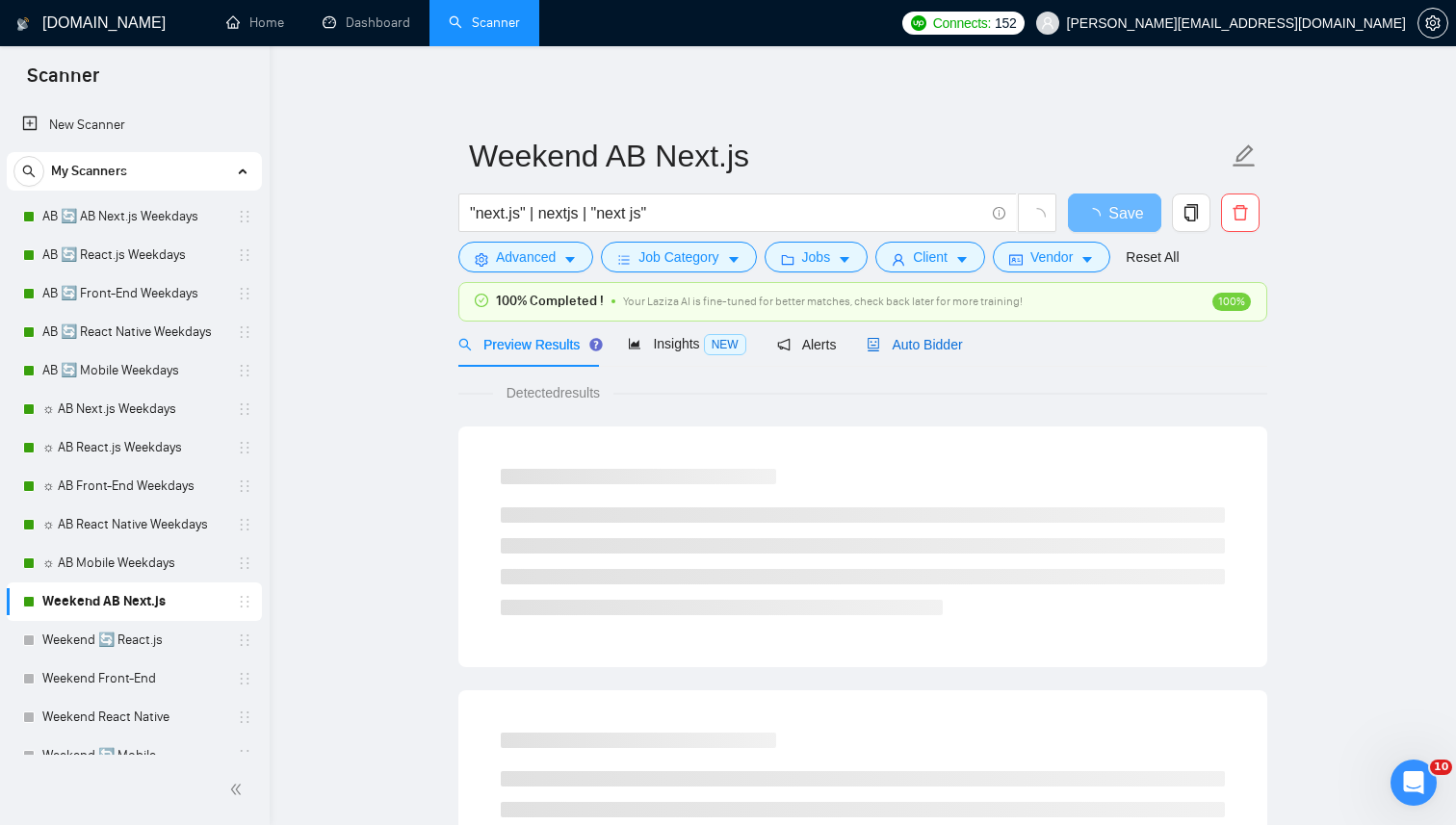
click at [906, 337] on span "Auto Bidder" at bounding box center [914, 345] width 95 height 16
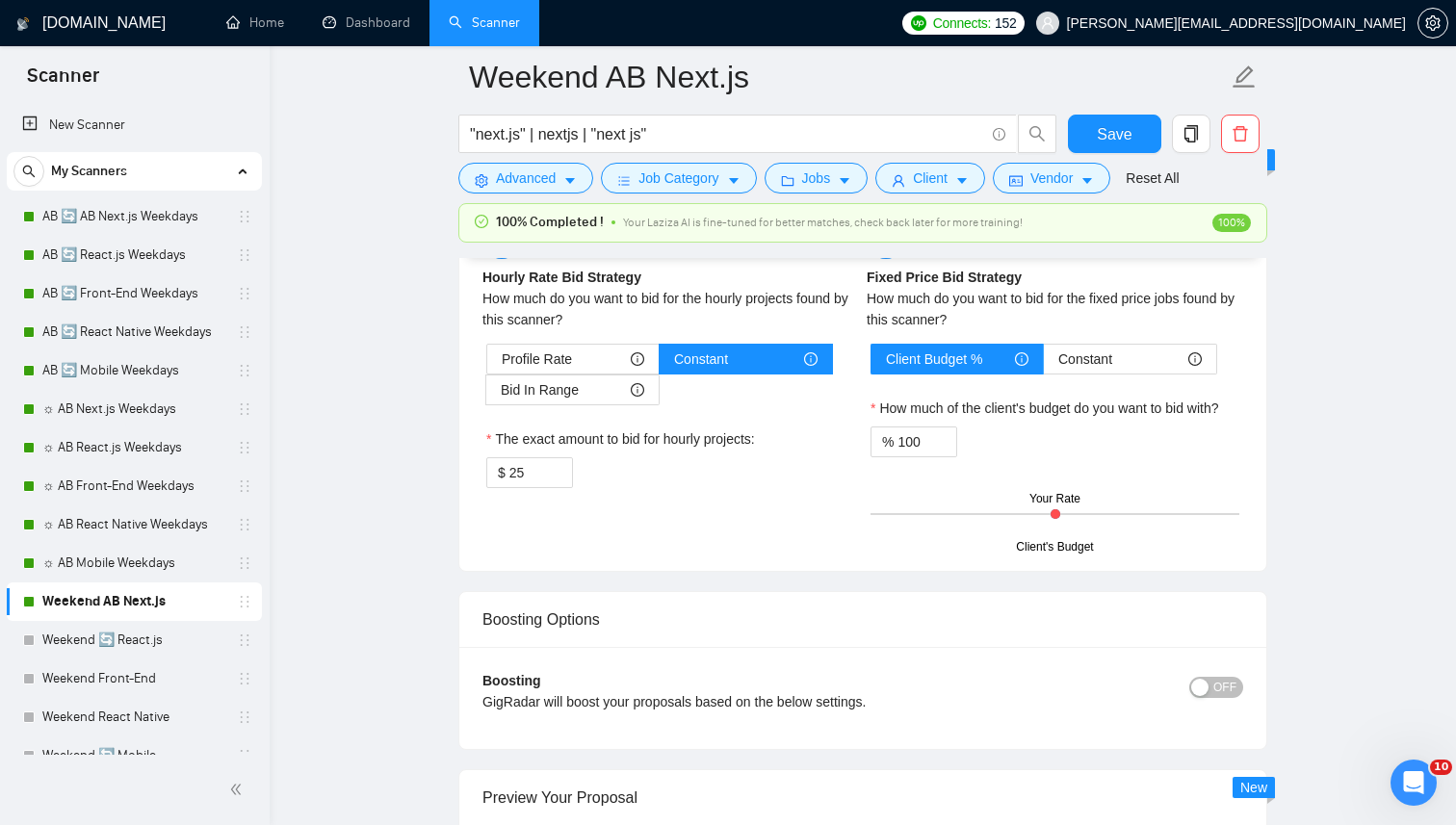
scroll to position [3411, 0]
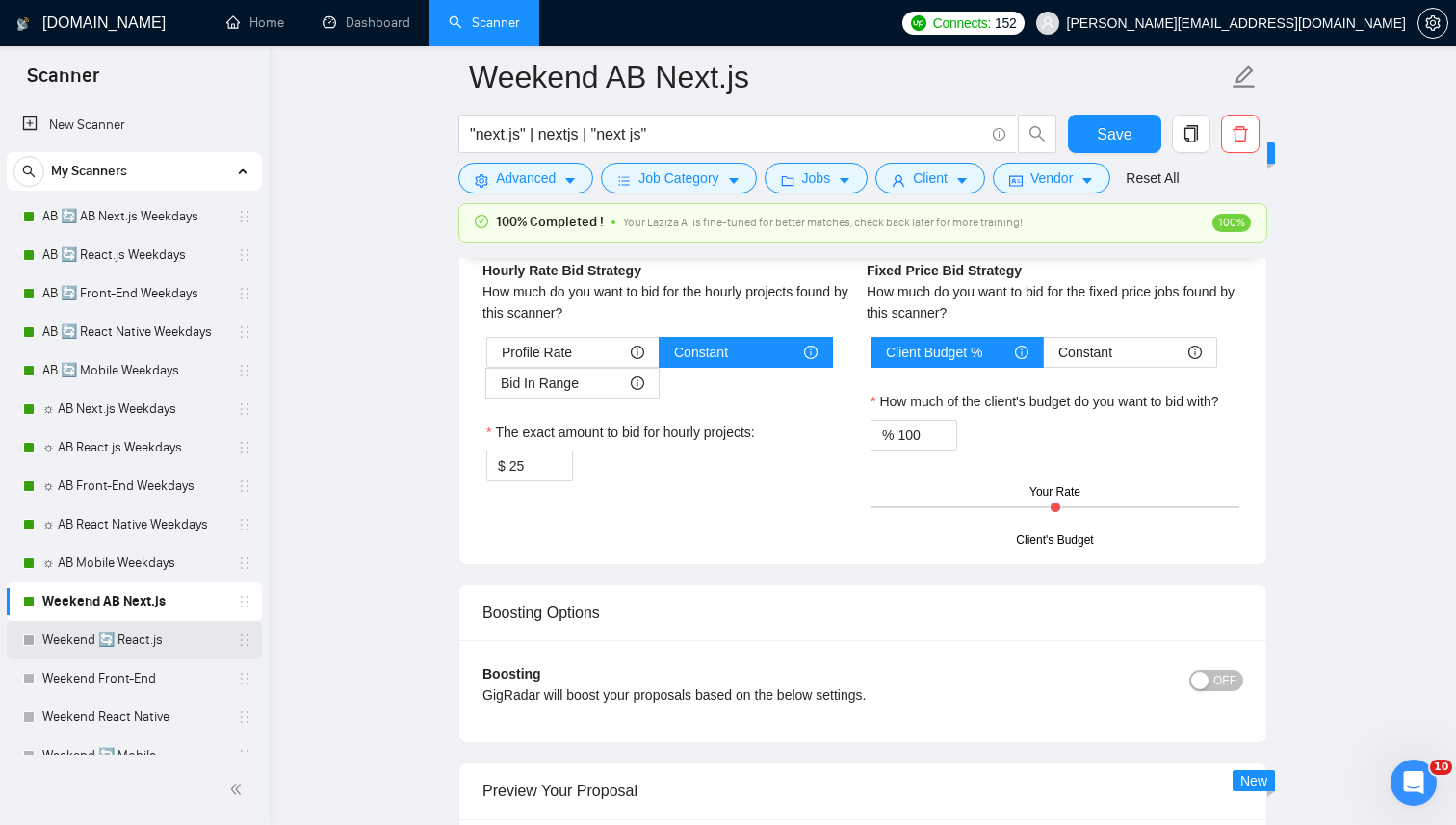
click at [123, 648] on link "Weekend 🔄 React.js" at bounding box center [134, 640] width 183 height 39
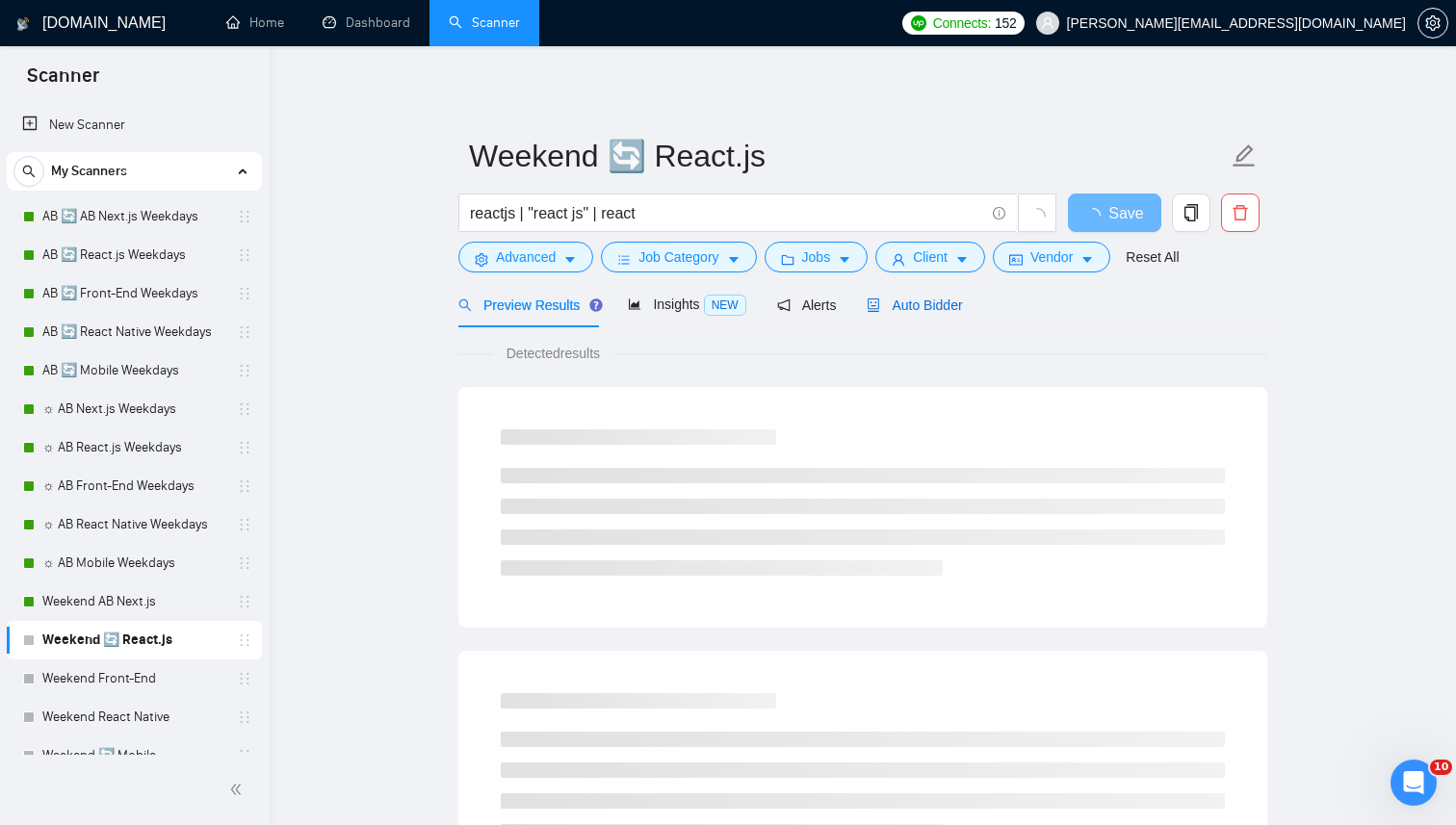
click at [902, 305] on span "Auto Bidder" at bounding box center [914, 306] width 95 height 16
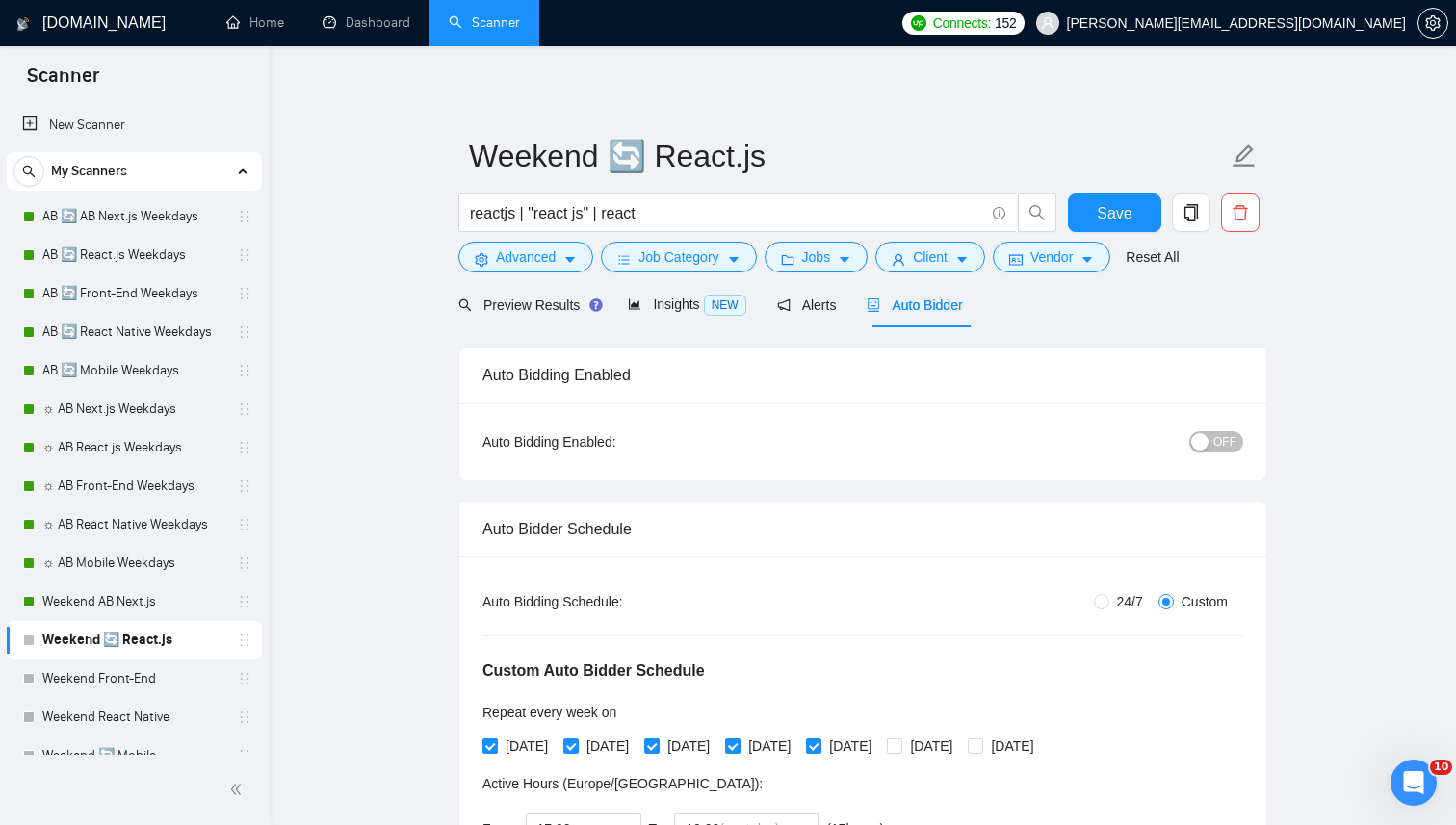
click at [1119, 589] on div "Auto Bidding Type: Automated (recommended) Semi-automated Auto Bidding Schedule…" at bounding box center [862, 718] width 807 height 323
click at [1118, 597] on span "24/7" at bounding box center [1129, 601] width 42 height 21
click at [1109, 597] on input "24/7" at bounding box center [1102, 602] width 16 height 16
radio input "true"
radio input "false"
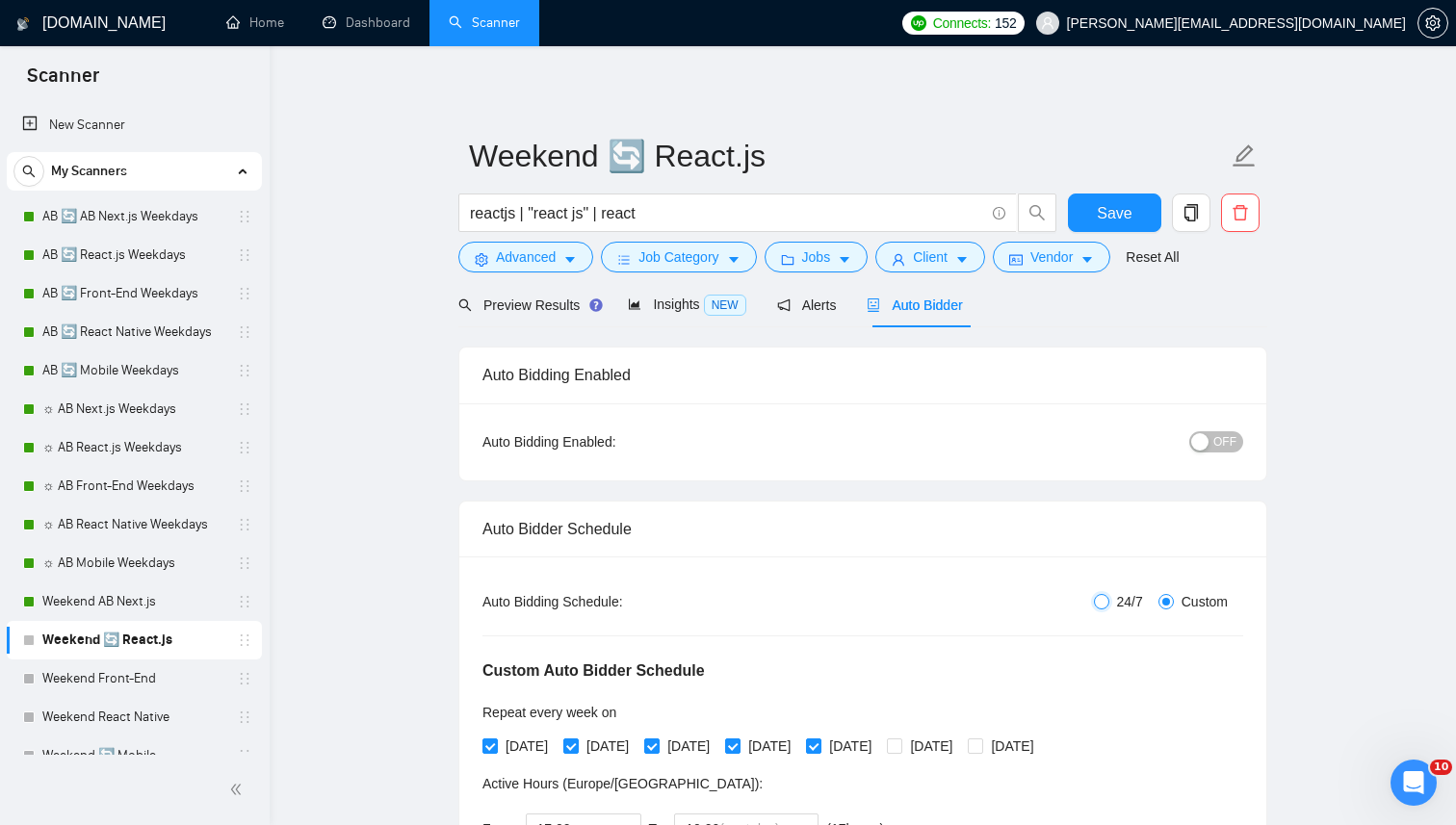
checkbox input "false"
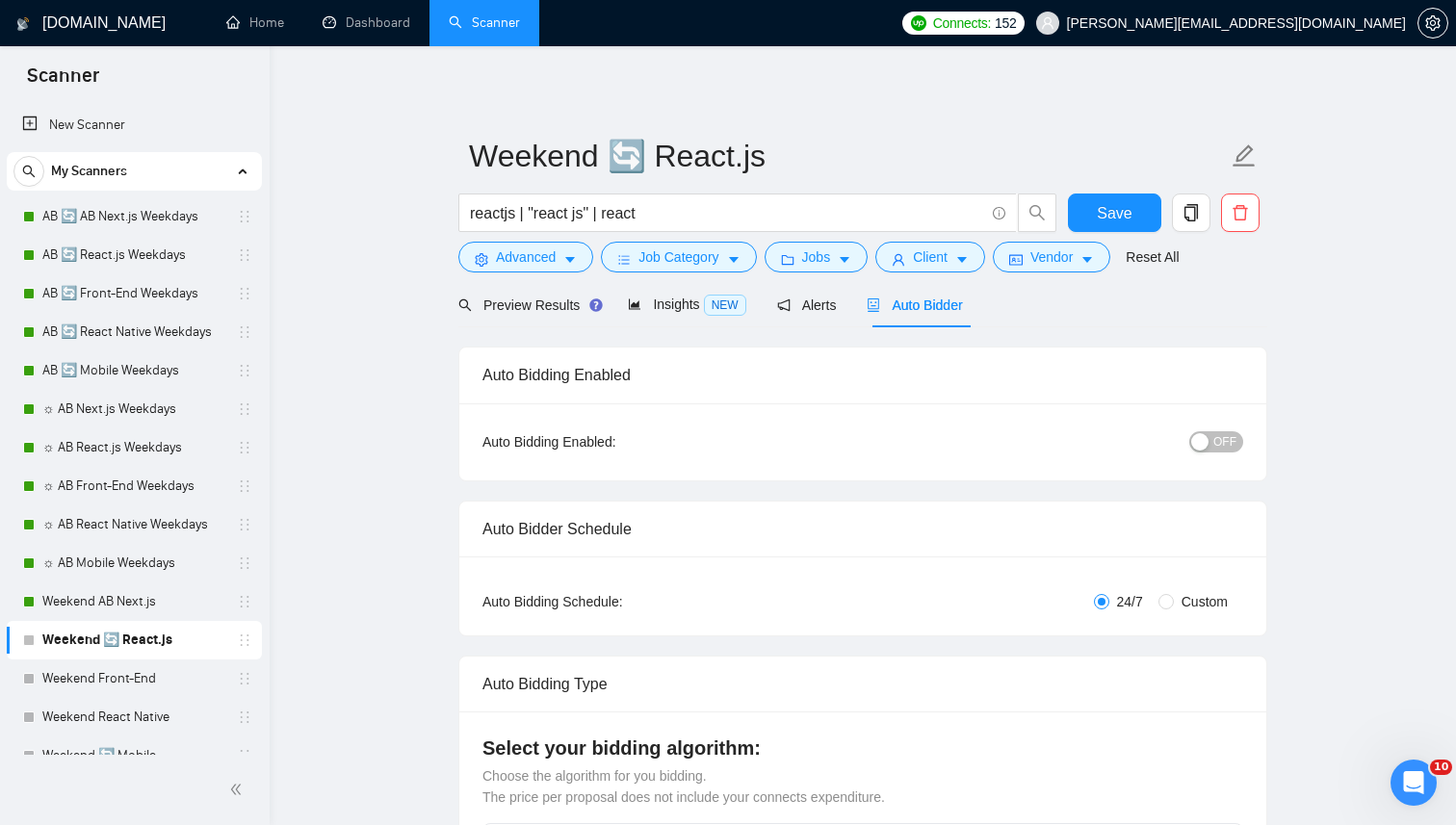
click at [1210, 599] on span "Custom" at bounding box center [1205, 601] width 61 height 21
click at [1174, 599] on input "Custom" at bounding box center [1166, 602] width 16 height 16
radio input "true"
radio input "false"
checkbox input "true"
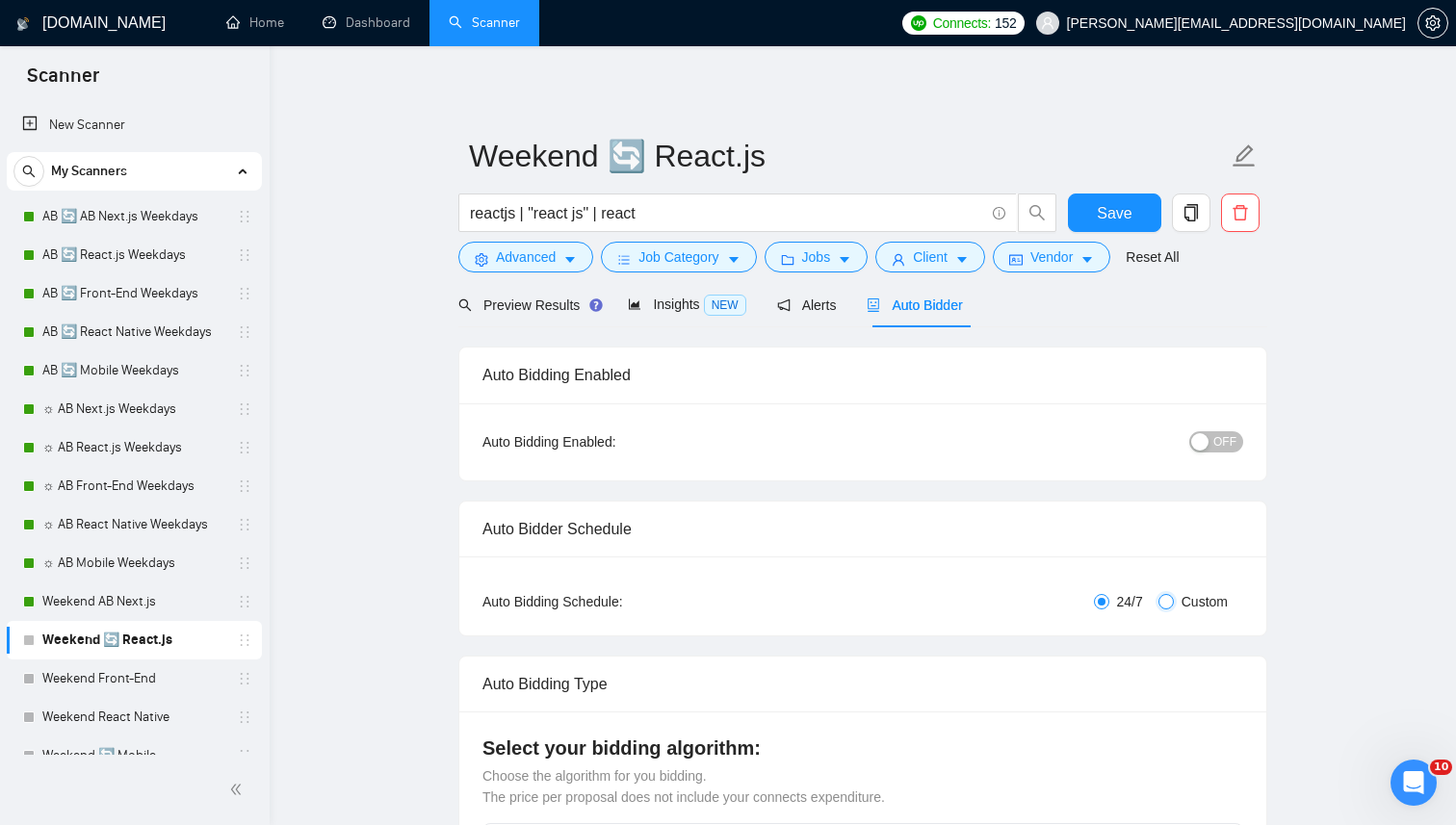
checkbox input "true"
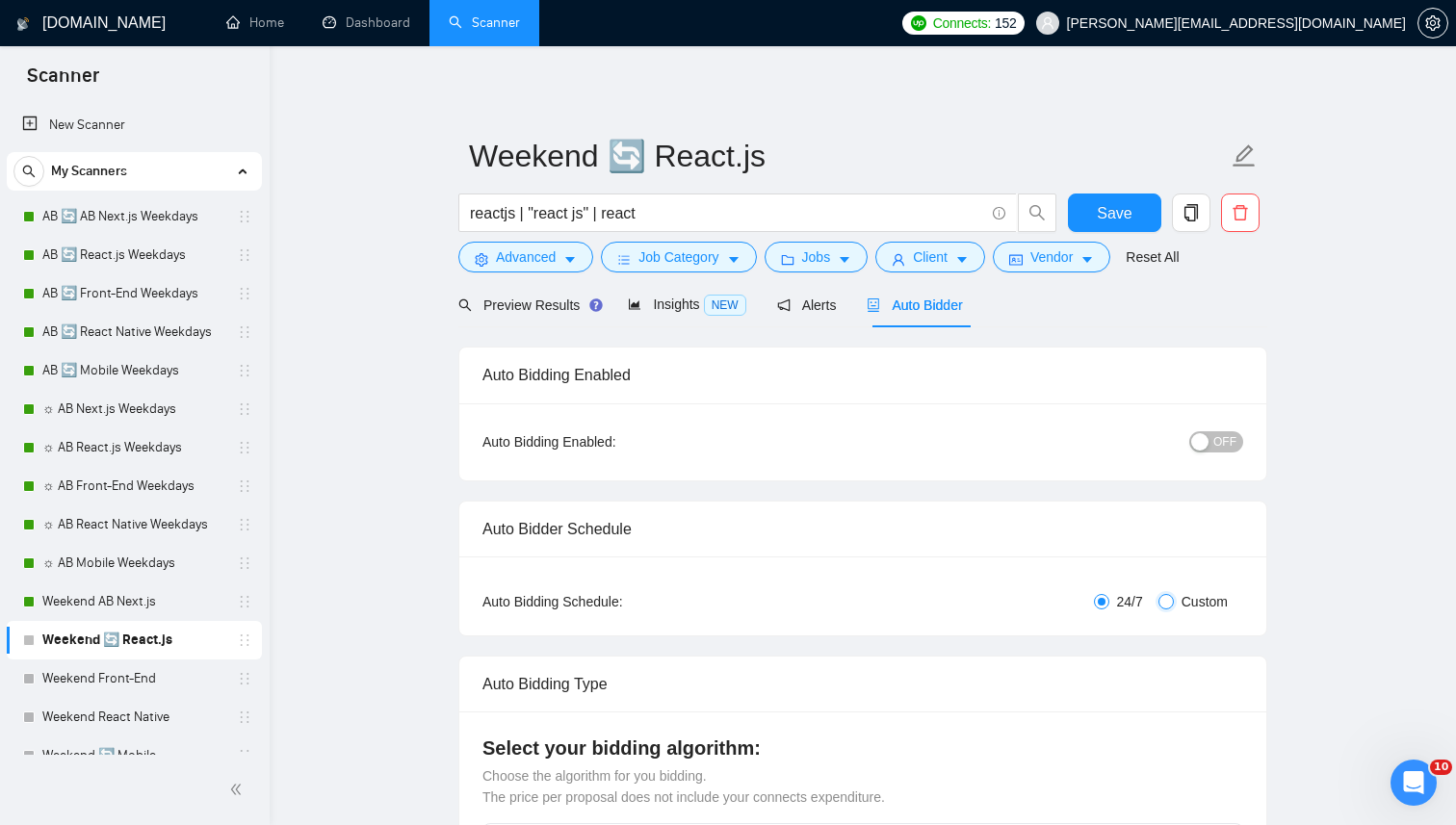
checkbox input "true"
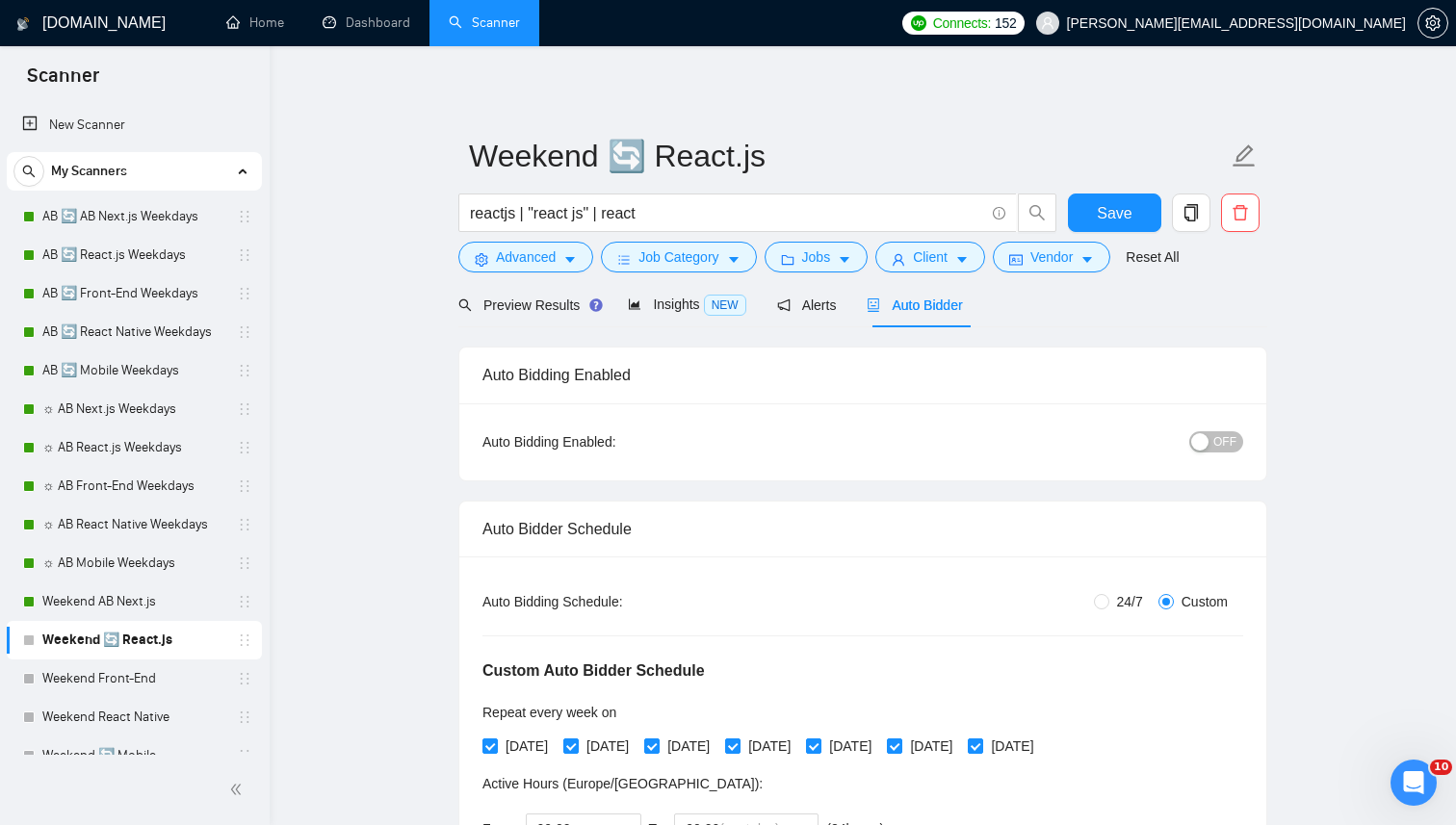
click at [1208, 443] on div "button" at bounding box center [1200, 443] width 18 height 18
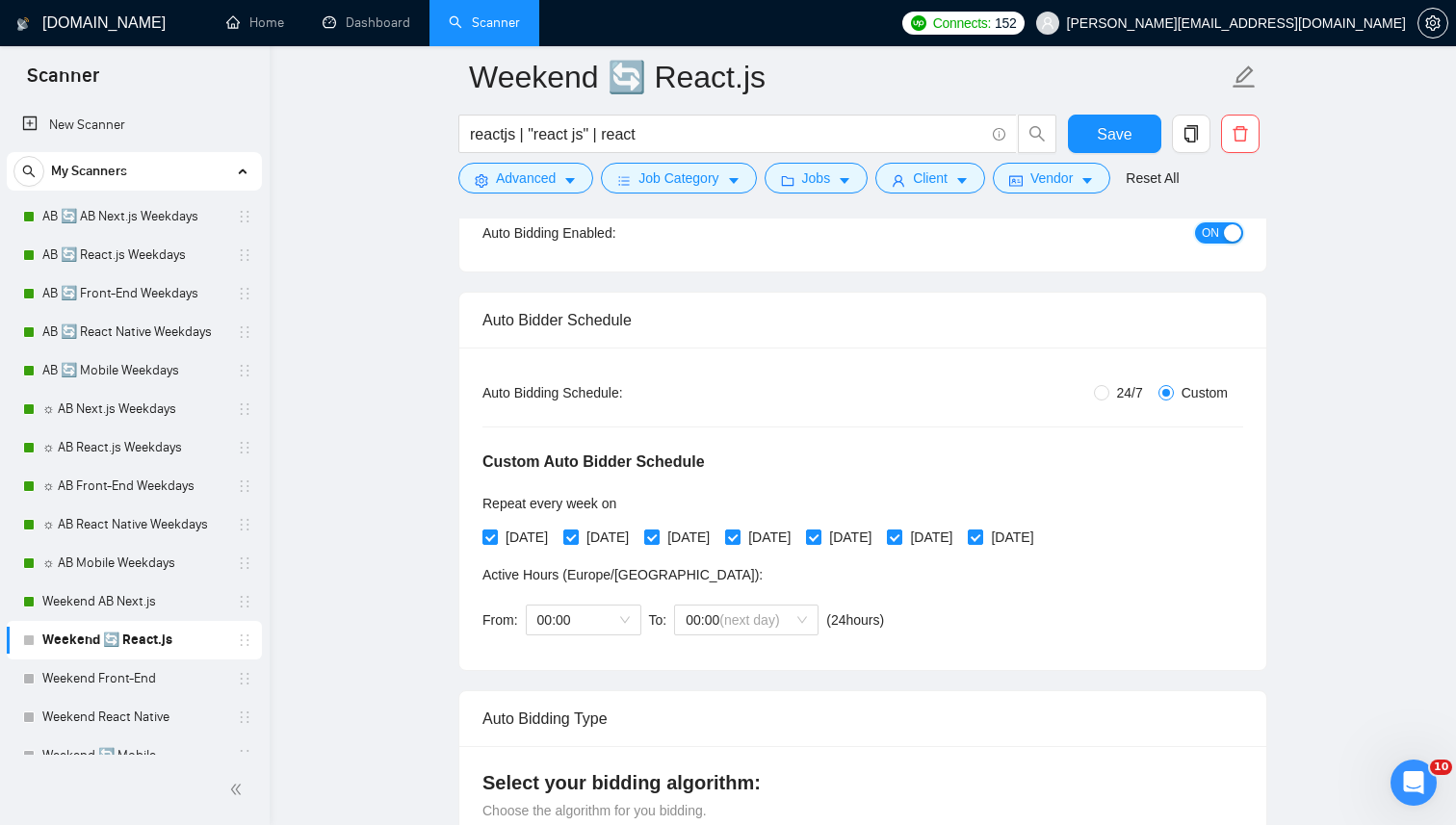
scroll to position [251, 0]
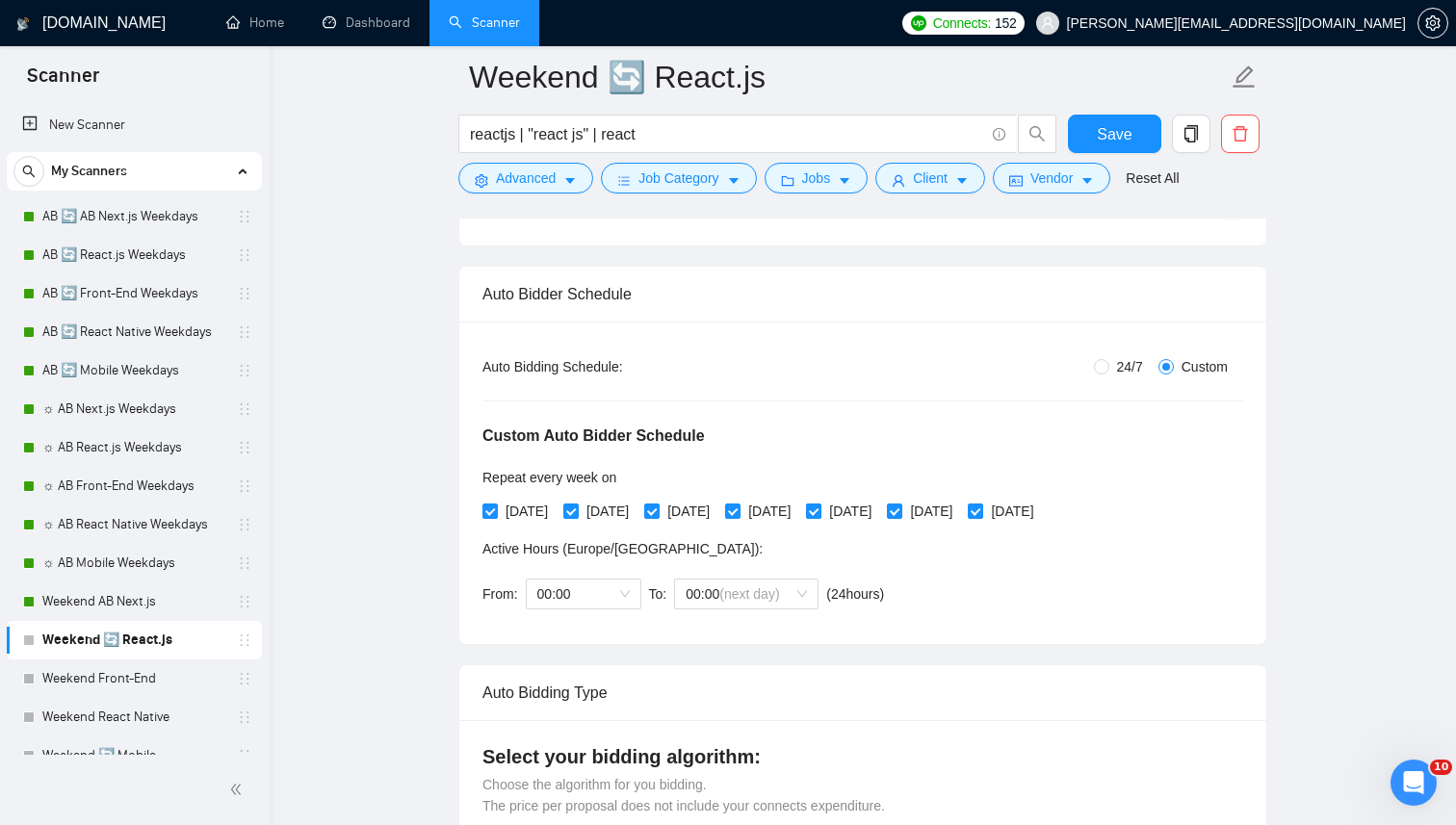
click at [820, 504] on input "Friday" at bounding box center [813, 511] width 14 height 14
checkbox input "false"
click at [798, 504] on span "Thursday" at bounding box center [769, 511] width 57 height 21
click at [738, 504] on input "Thursday" at bounding box center [731, 511] width 14 height 14
checkbox input "false"
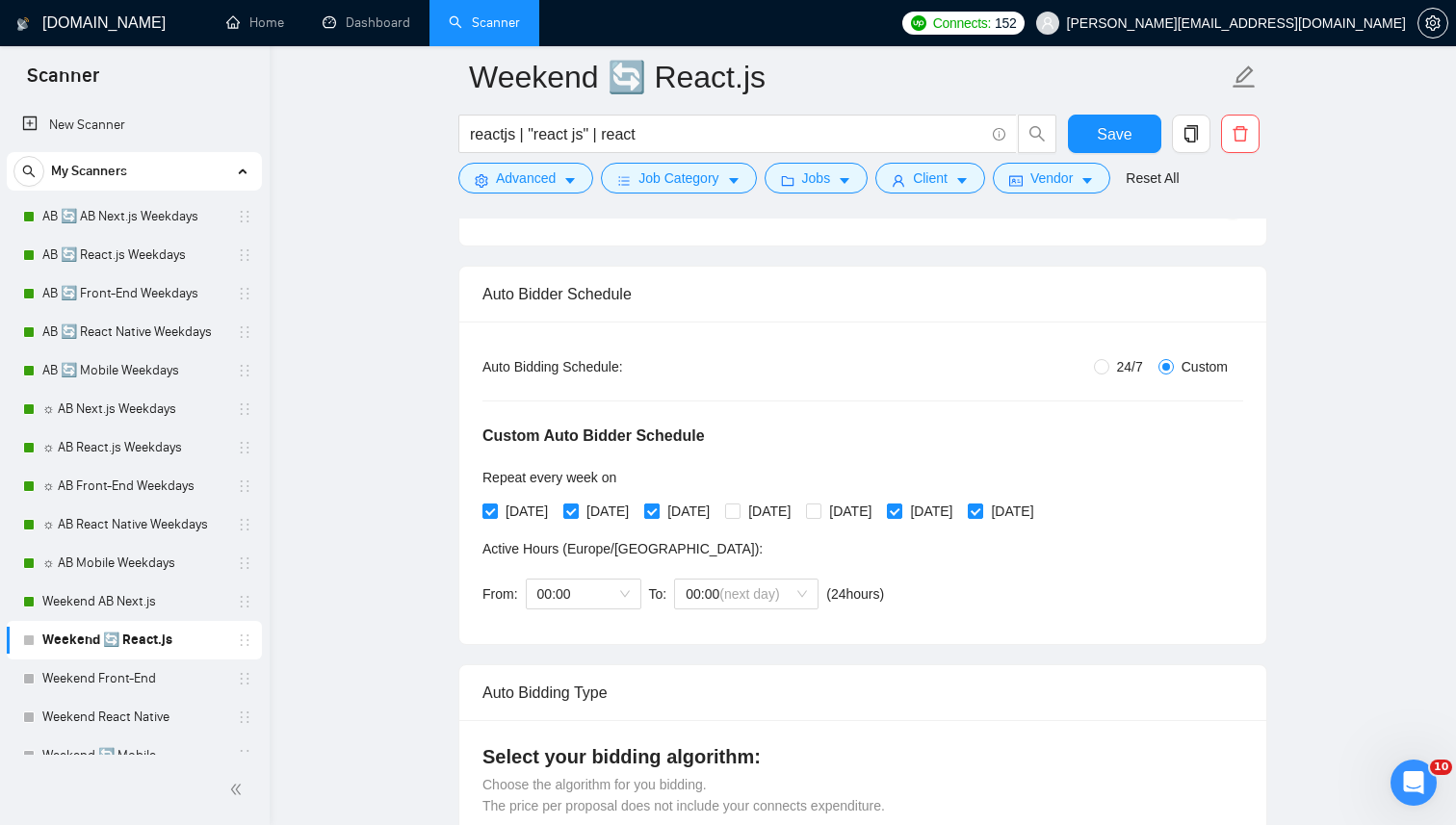
click at [718, 504] on span "Wednesday" at bounding box center [688, 511] width 57 height 21
click at [657, 504] on input "Wednesday" at bounding box center [651, 511] width 14 height 14
checkbox input "false"
click at [613, 510] on span "Tuesday" at bounding box center [608, 511] width 57 height 21
click at [577, 510] on input "Tuesday" at bounding box center [570, 511] width 14 height 14
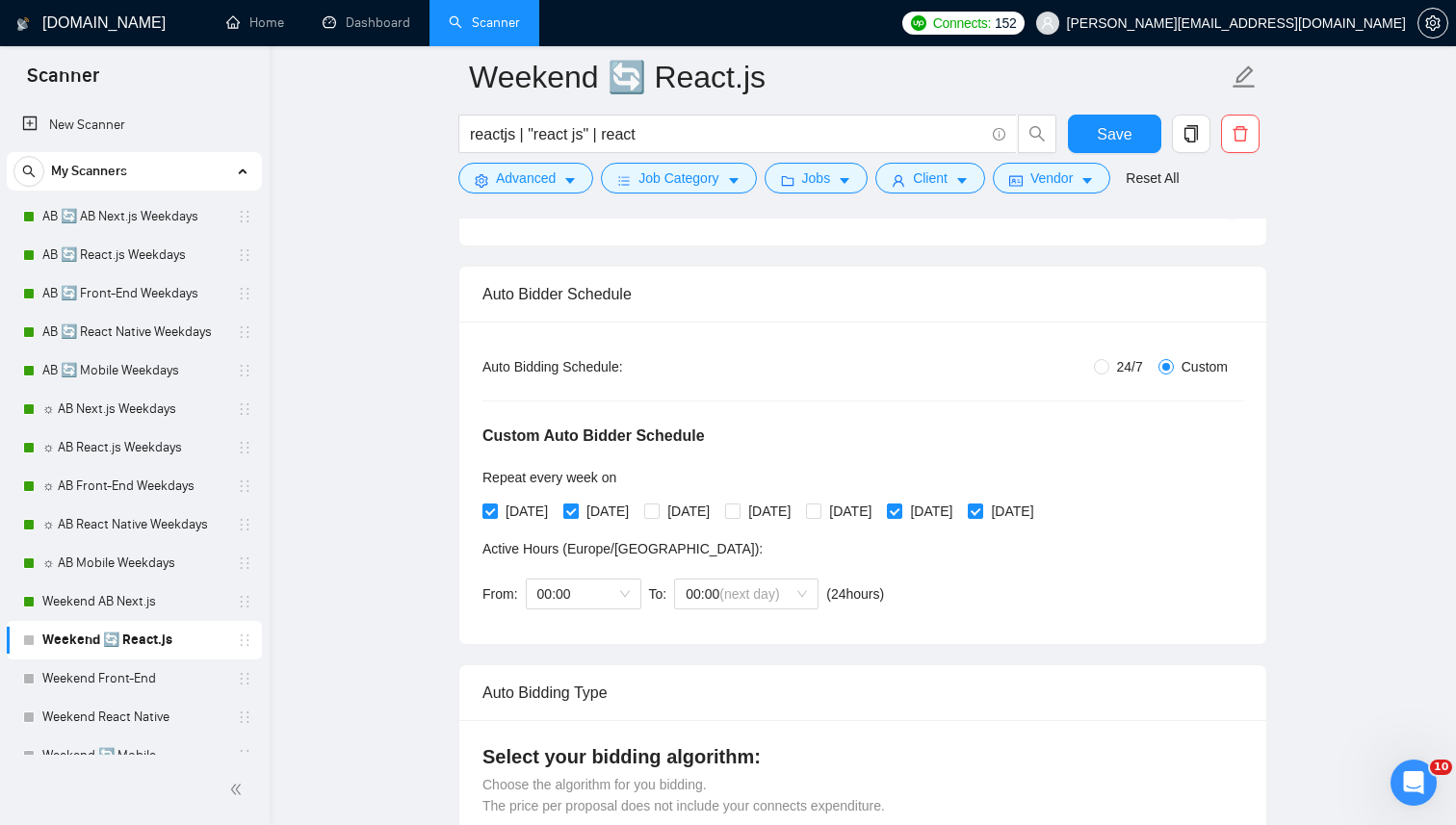
checkbox input "false"
click at [509, 517] on span "Monday" at bounding box center [527, 511] width 57 height 21
click at [496, 517] on input "Monday" at bounding box center [489, 511] width 14 height 14
checkbox input "false"
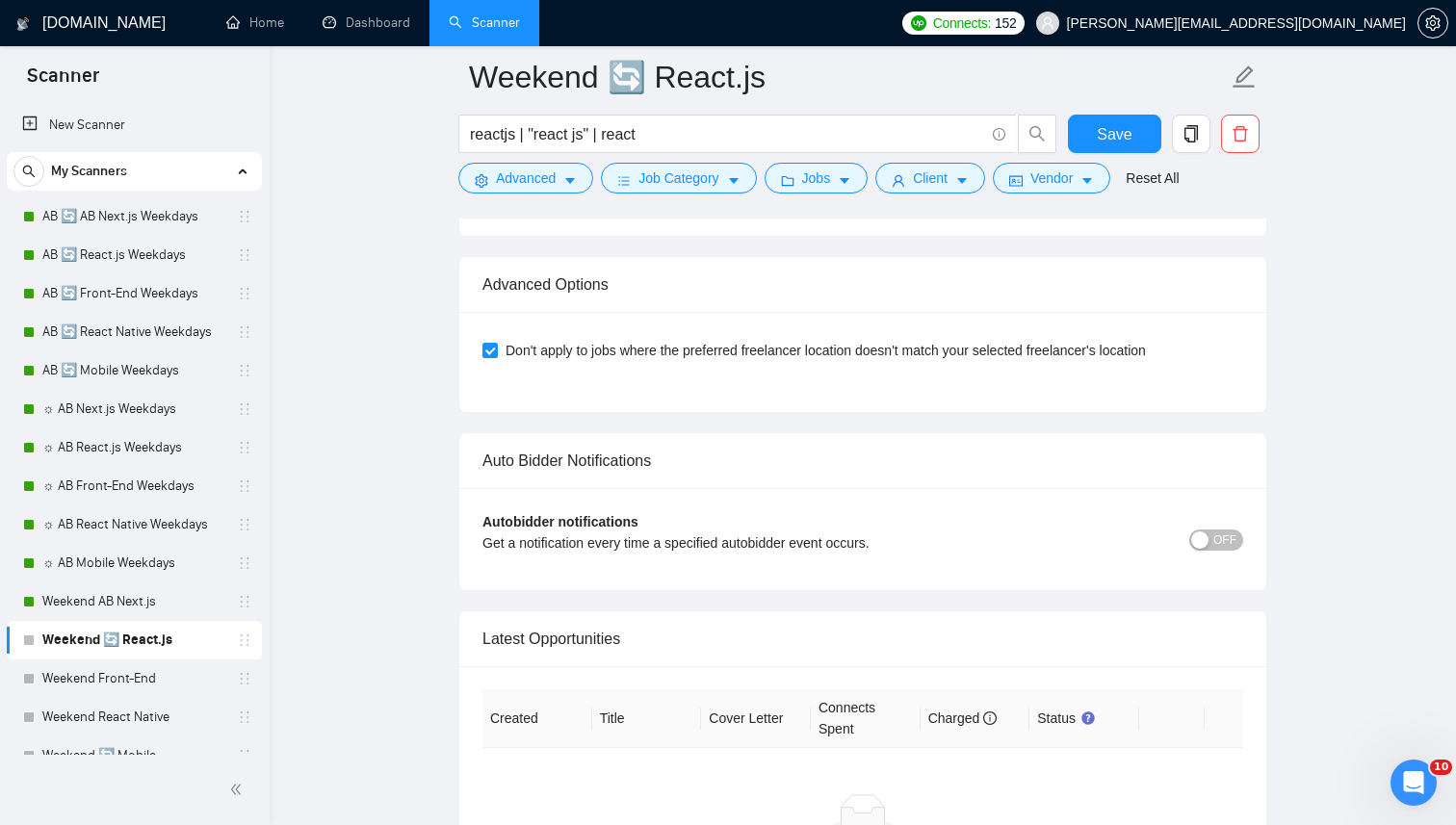
scroll to position [4637, 0]
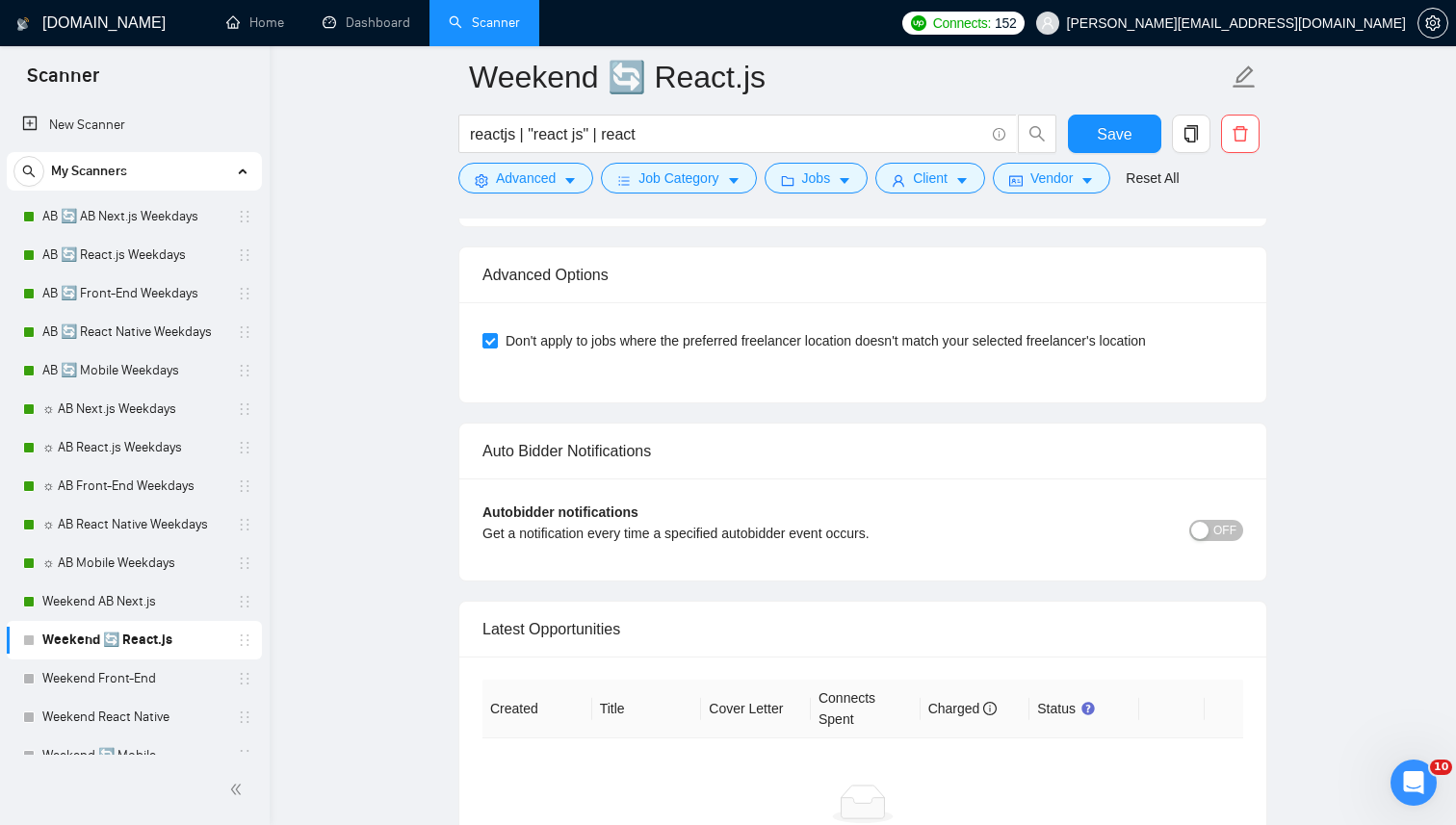
click at [1229, 538] on span "OFF" at bounding box center [1223, 530] width 23 height 21
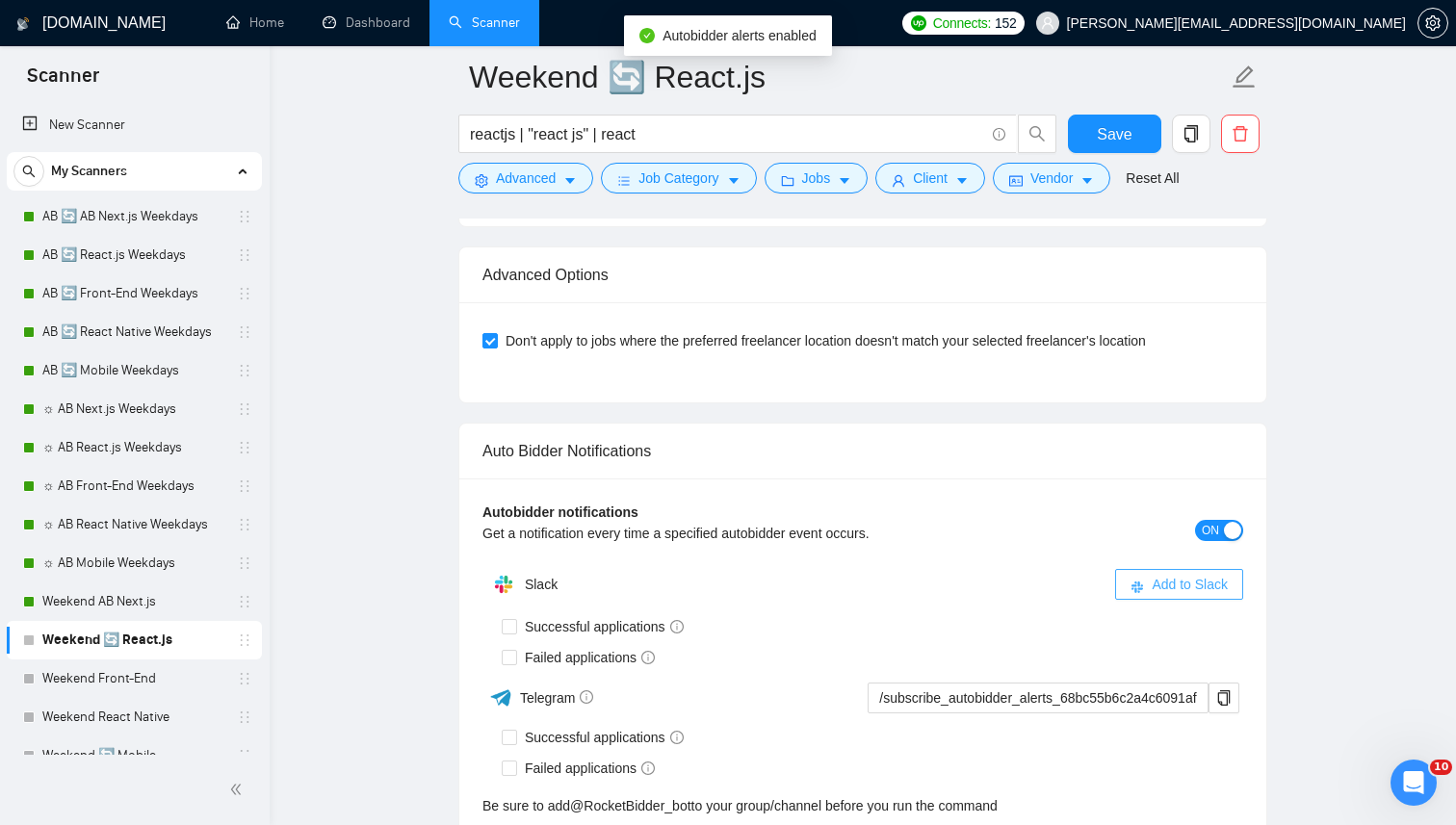
click at [1175, 579] on span "Add to Slack" at bounding box center [1189, 584] width 76 height 21
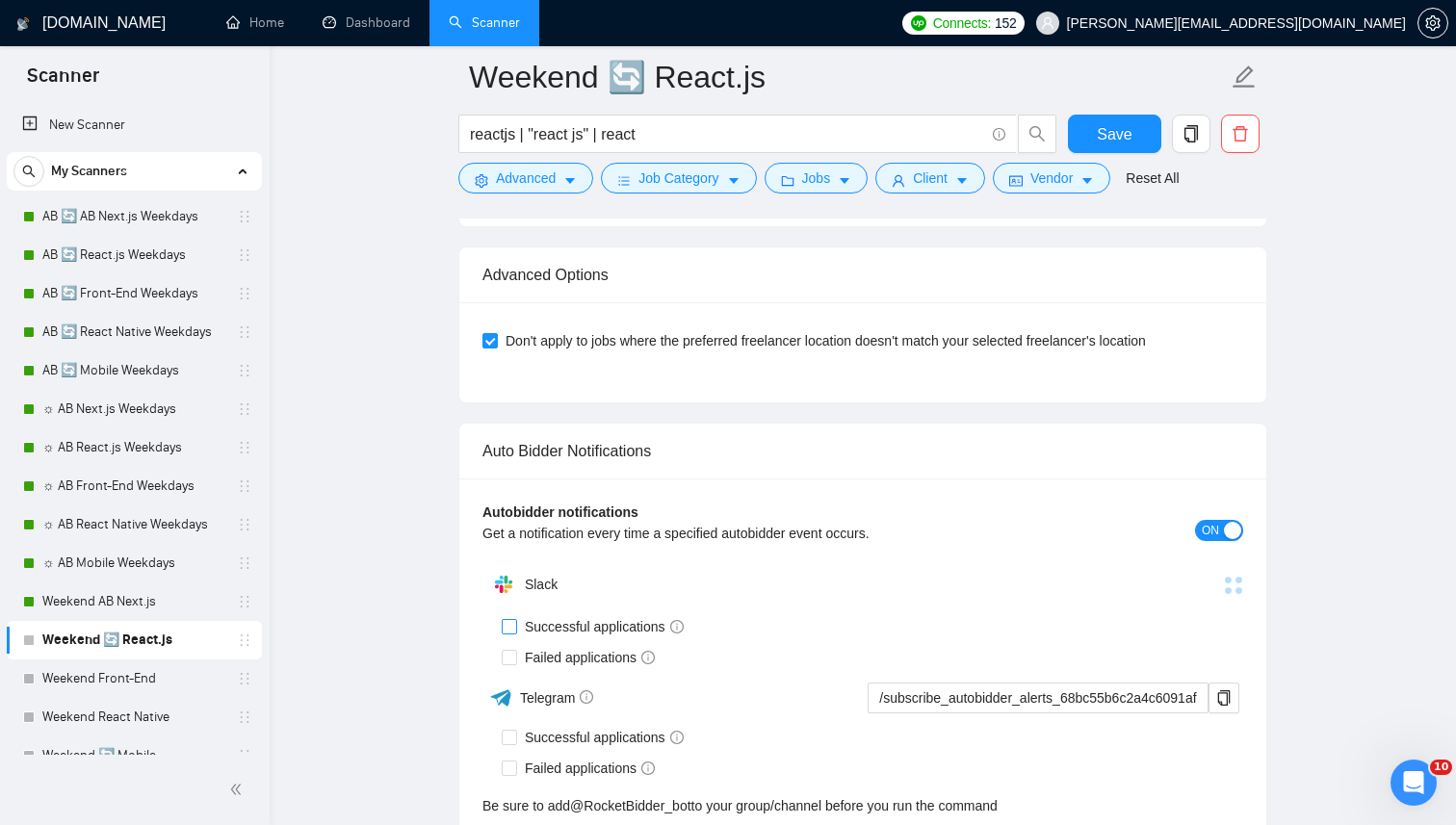
click at [535, 625] on span "Successful applications" at bounding box center [604, 626] width 174 height 21
click at [515, 625] on input "Successful applications" at bounding box center [509, 626] width 14 height 14
checkbox input "true"
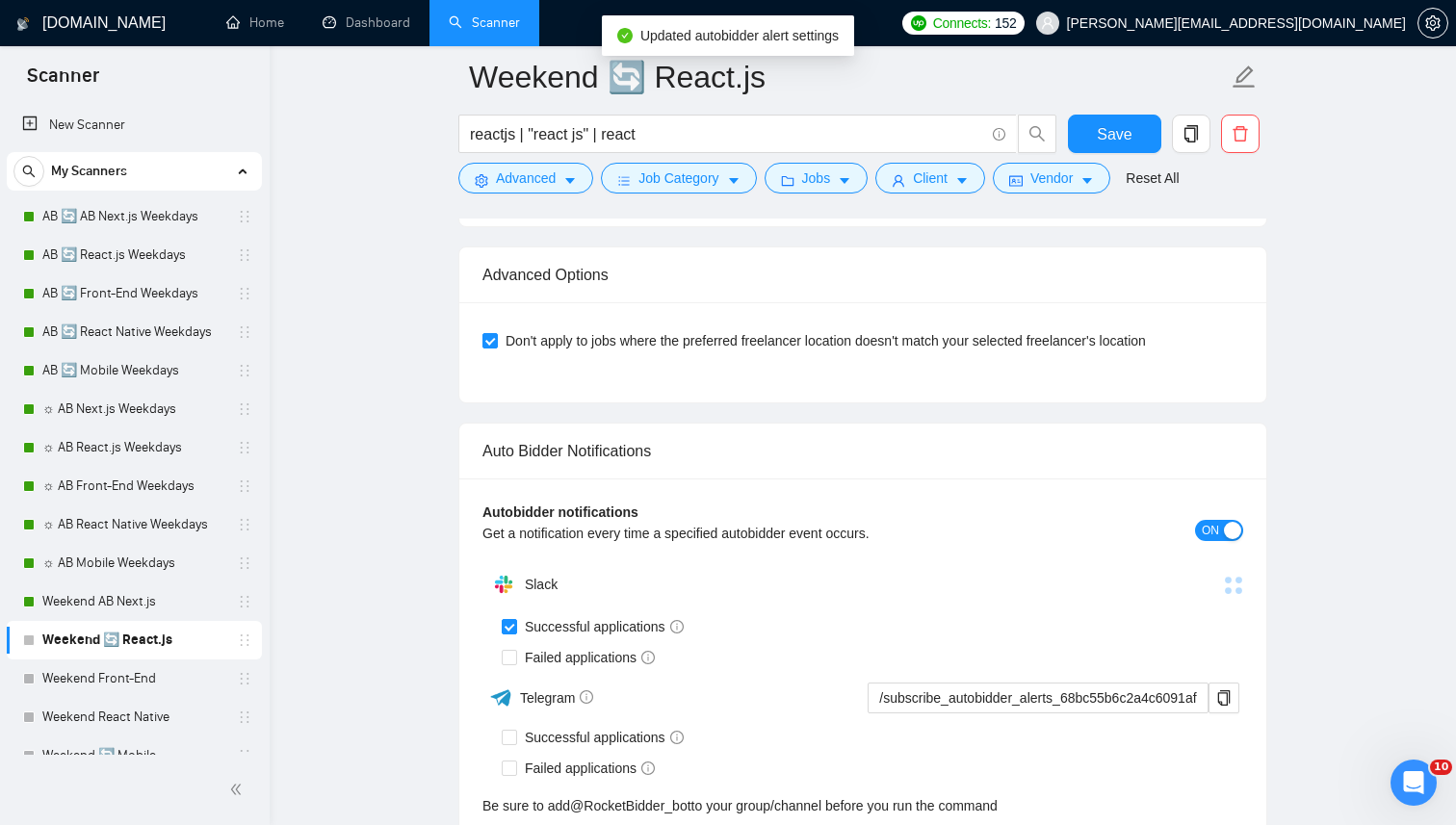
click at [528, 462] on div "Auto Bidder Notifications" at bounding box center [862, 451] width 760 height 54
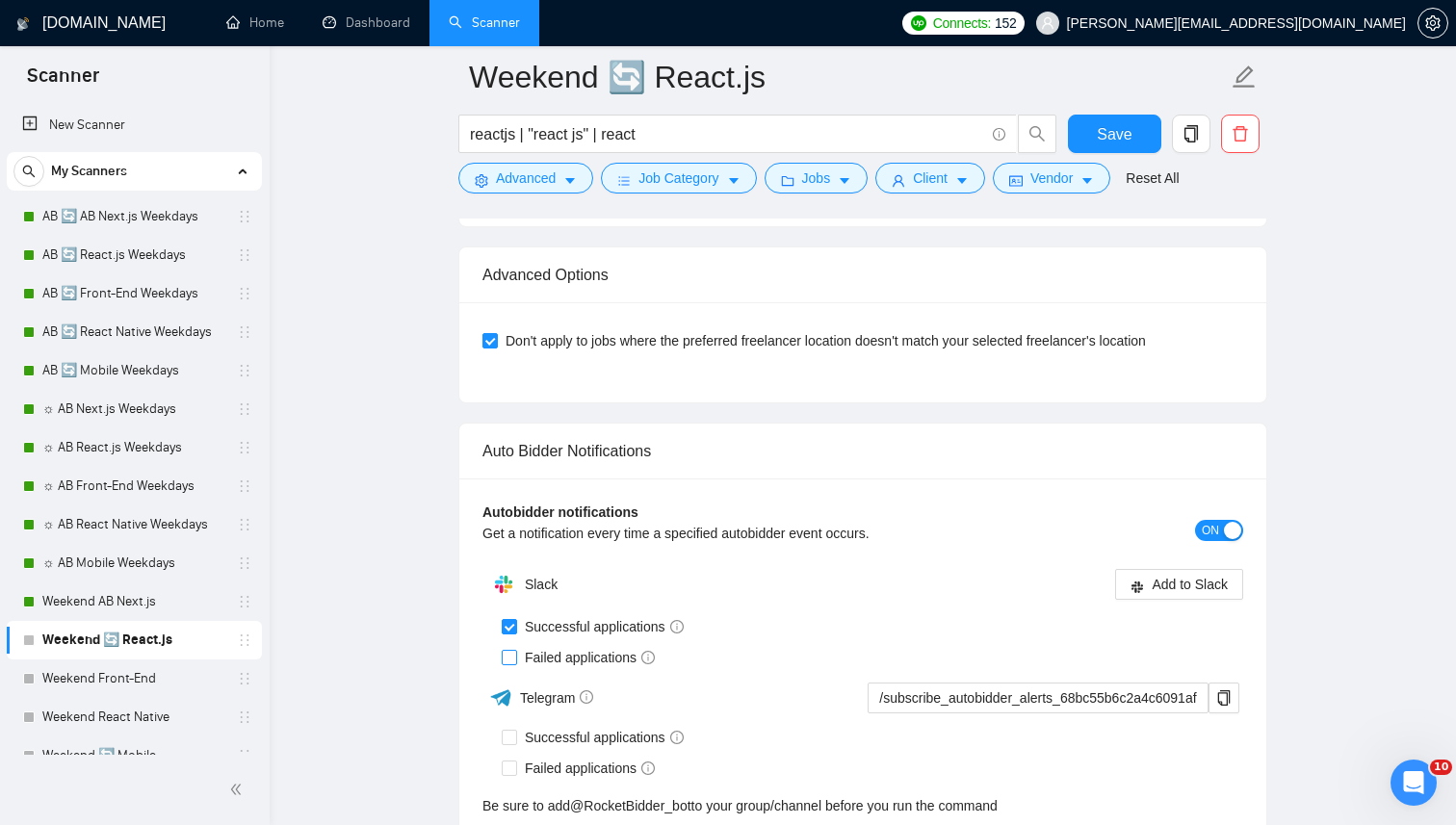
click at [523, 652] on span "Failed applications" at bounding box center [589, 658] width 146 height 21
click at [515, 652] on input "Failed applications" at bounding box center [509, 657] width 14 height 14
checkbox input "true"
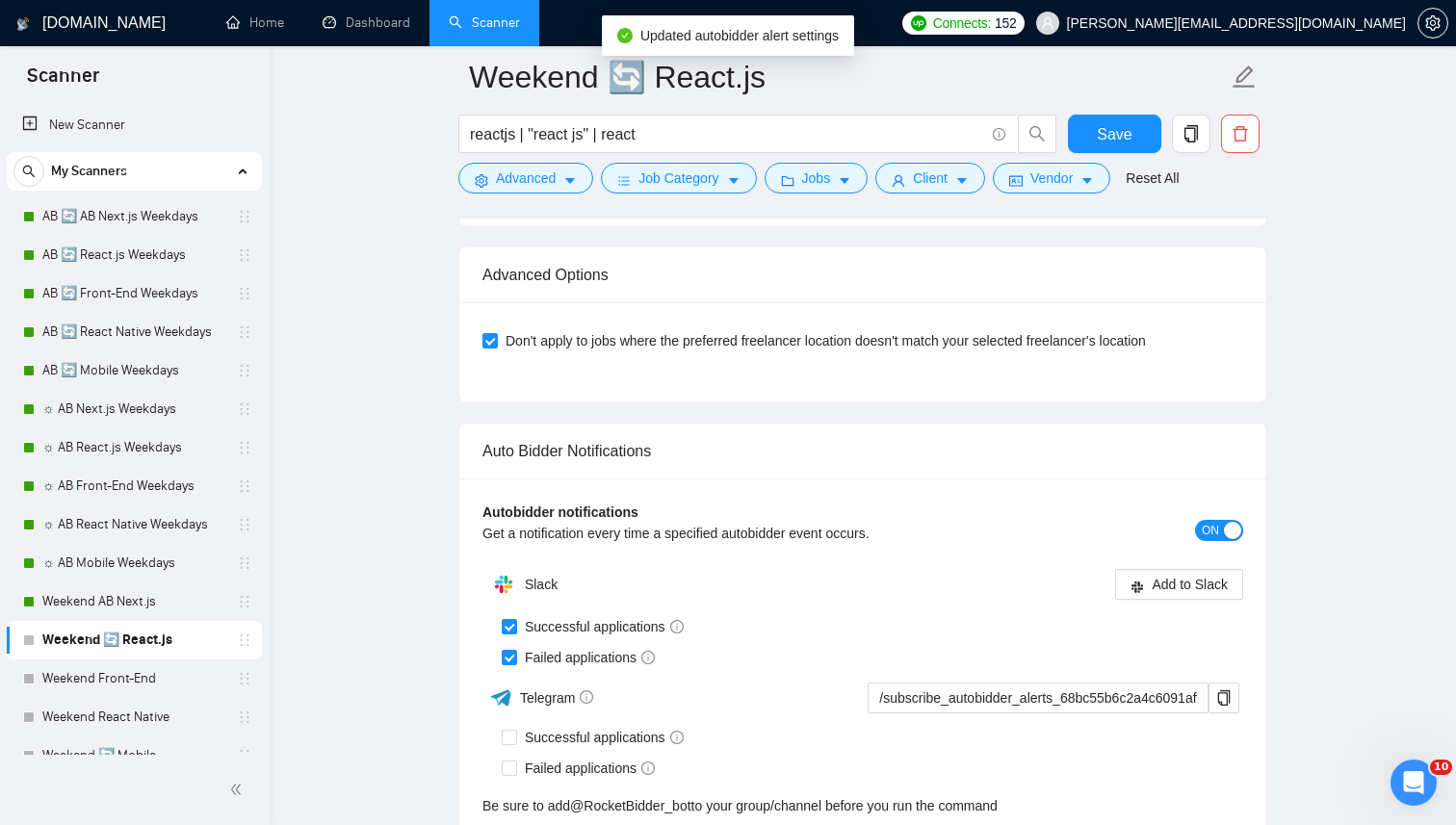
click at [1218, 389] on div "Don't apply to jobs where the preferred freelancer location doesn't match your …" at bounding box center [862, 352] width 807 height 100
click at [1168, 589] on span "Add to Slack" at bounding box center [1189, 584] width 76 height 21
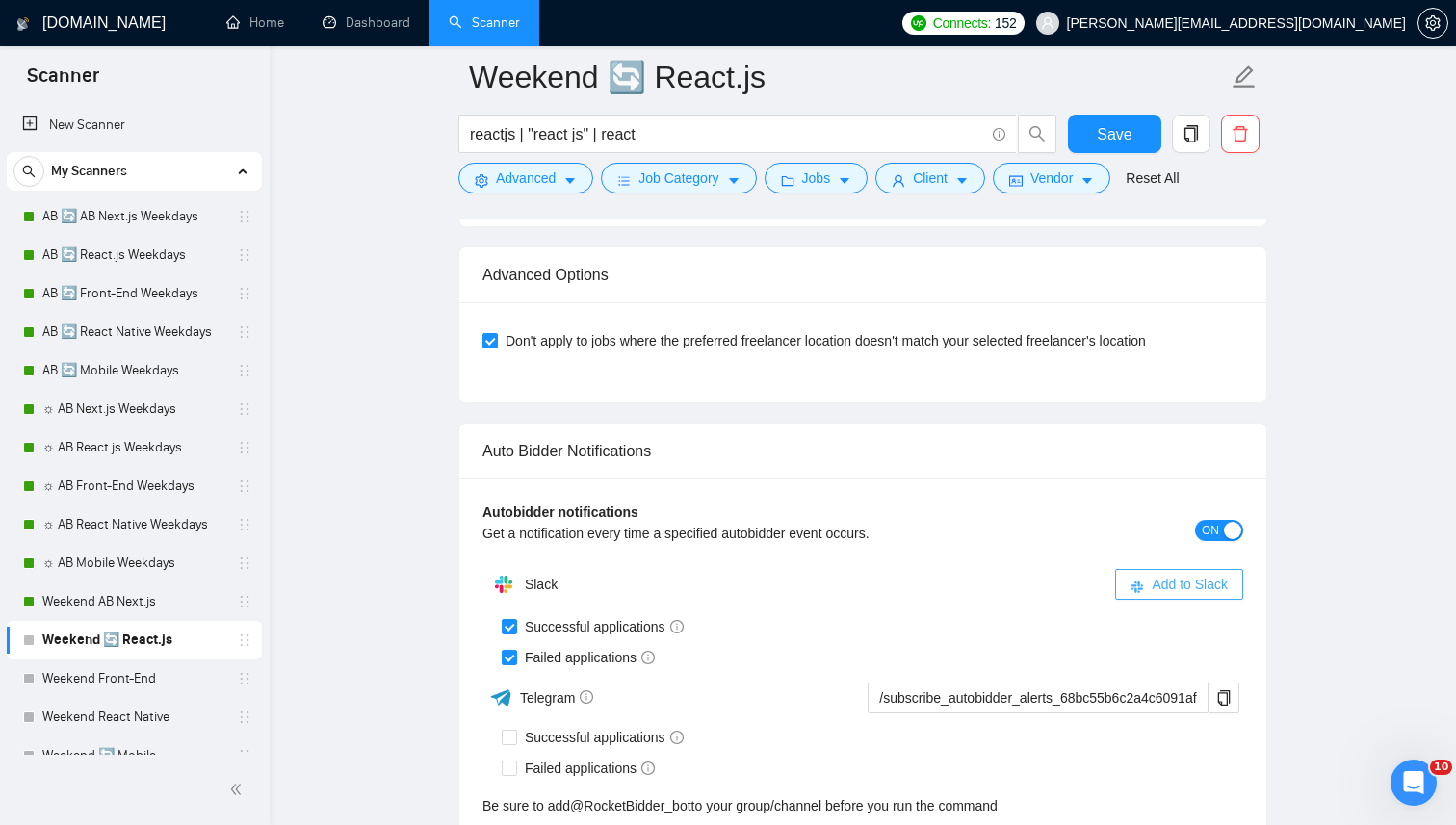
click at [1195, 598] on button "Add to Slack" at bounding box center [1178, 584] width 128 height 31
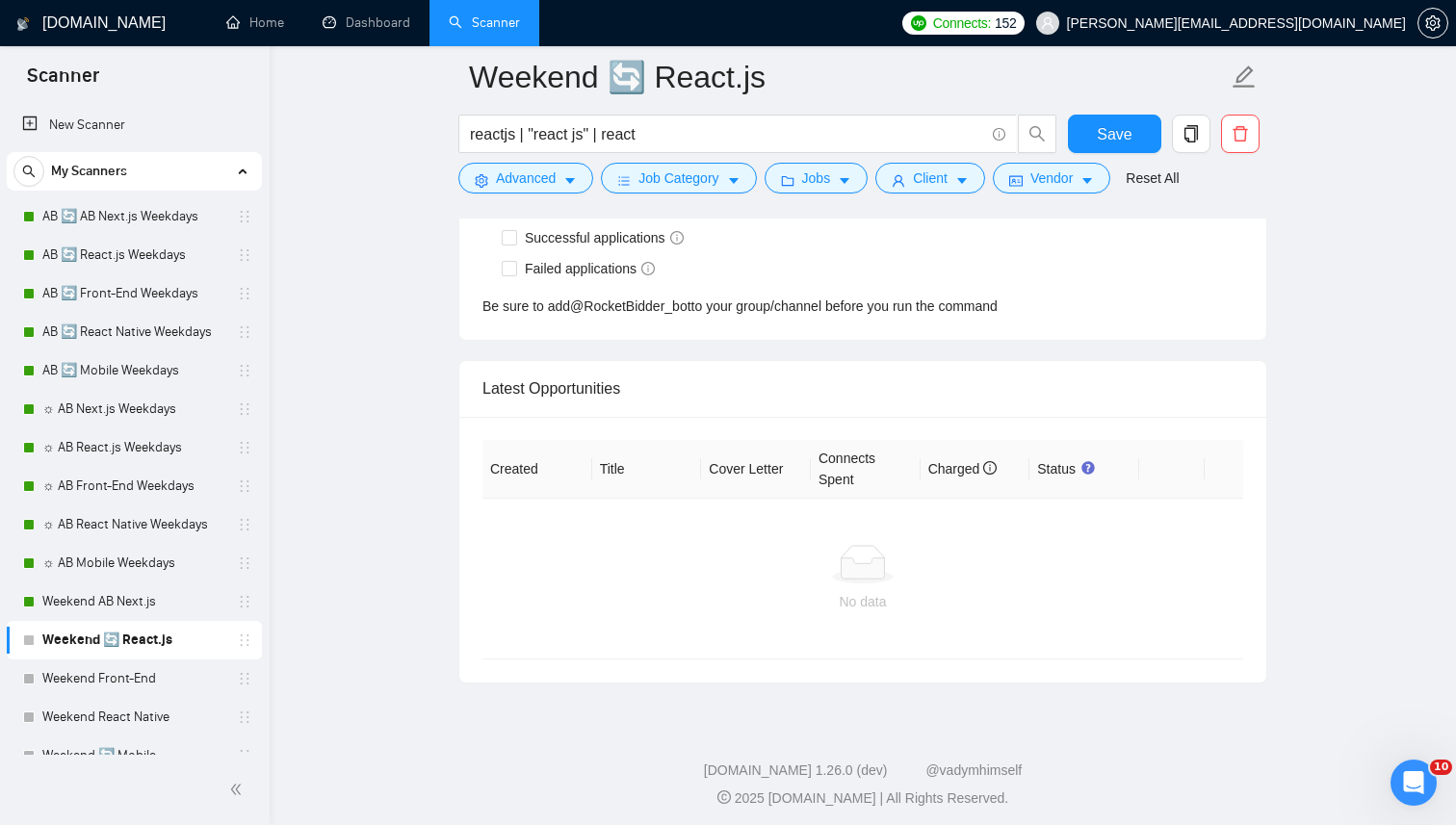
scroll to position [4917, 0]
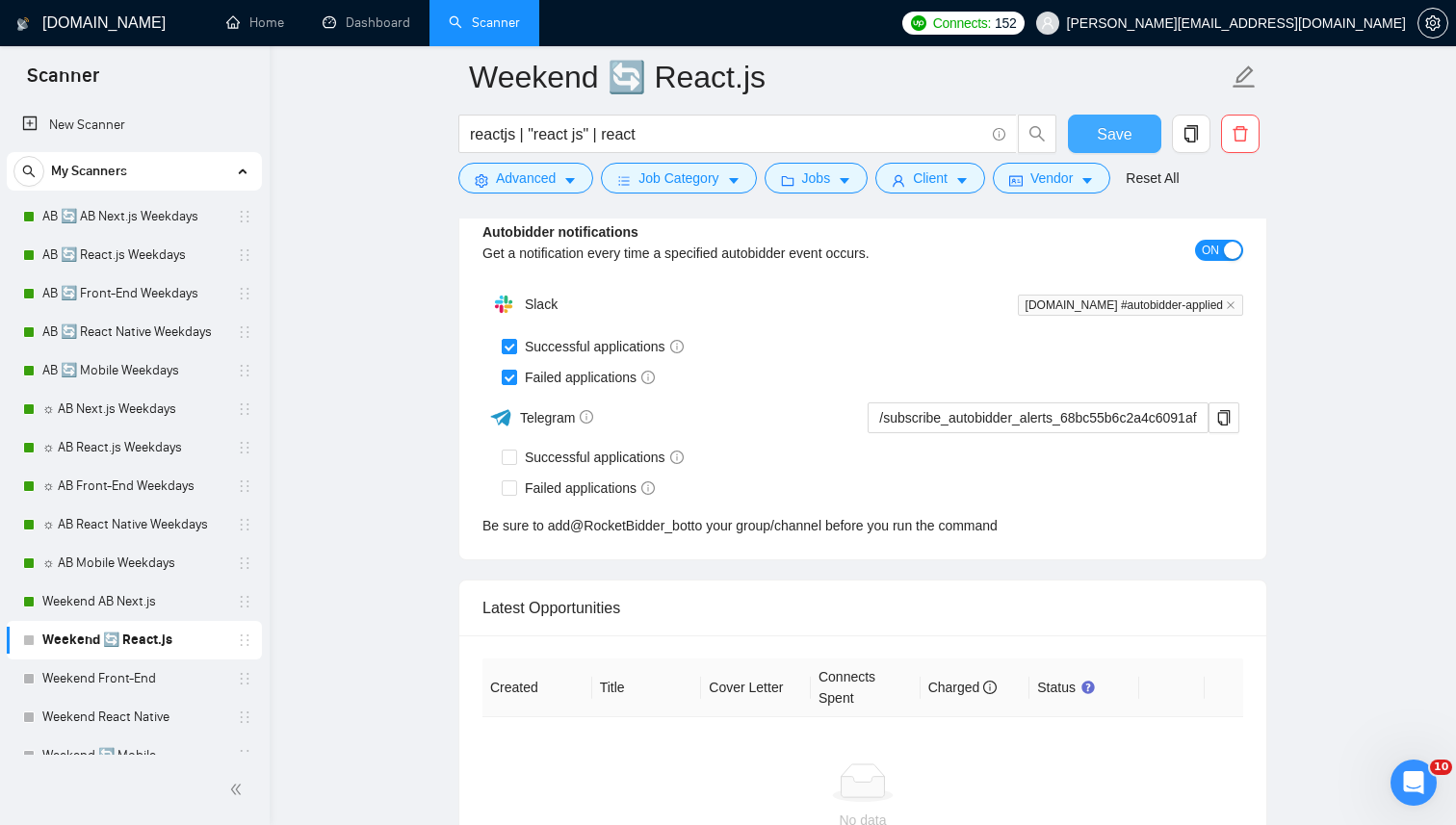
click at [1079, 140] on button "Save" at bounding box center [1115, 134] width 93 height 39
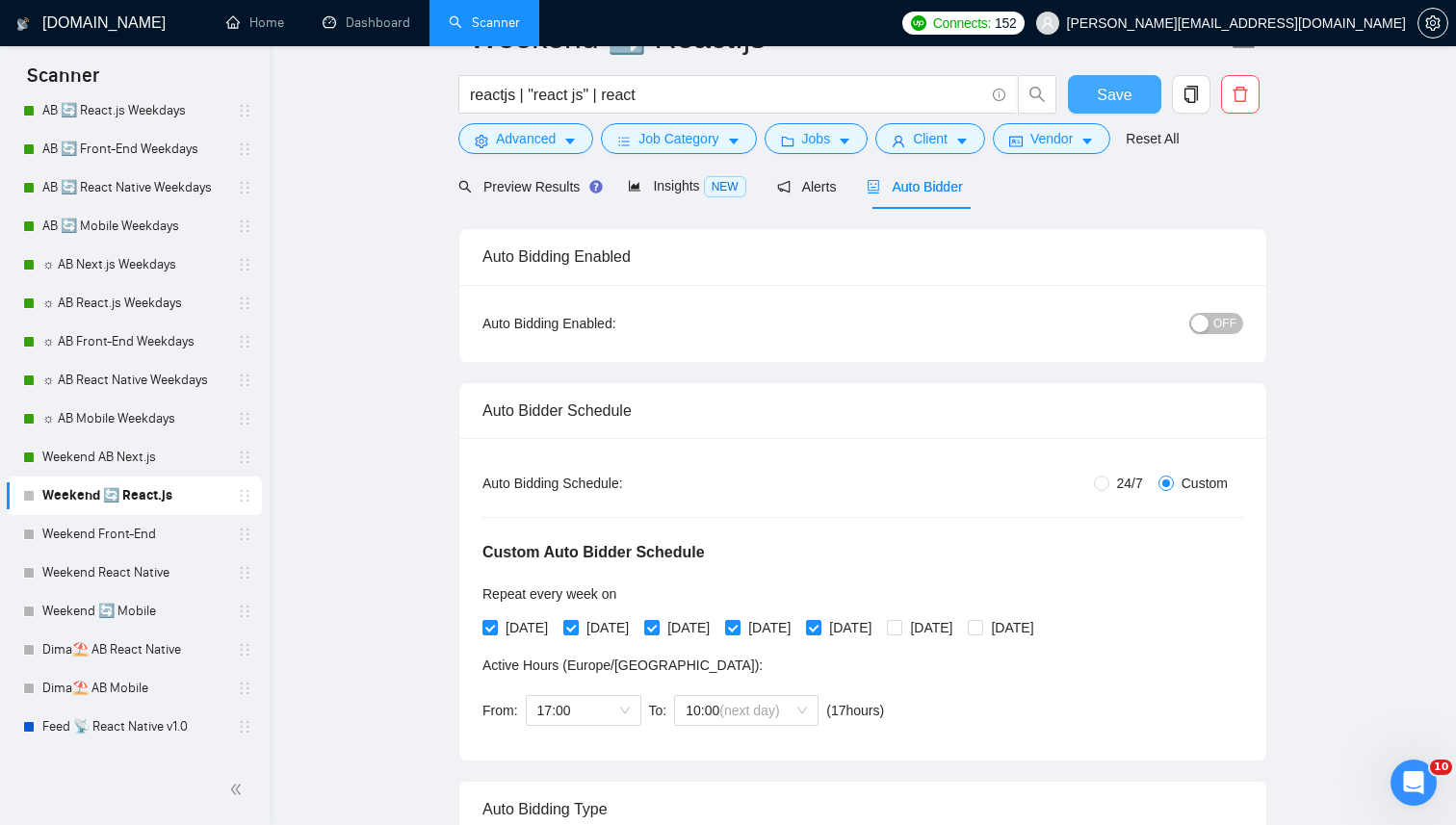
scroll to position [0, 0]
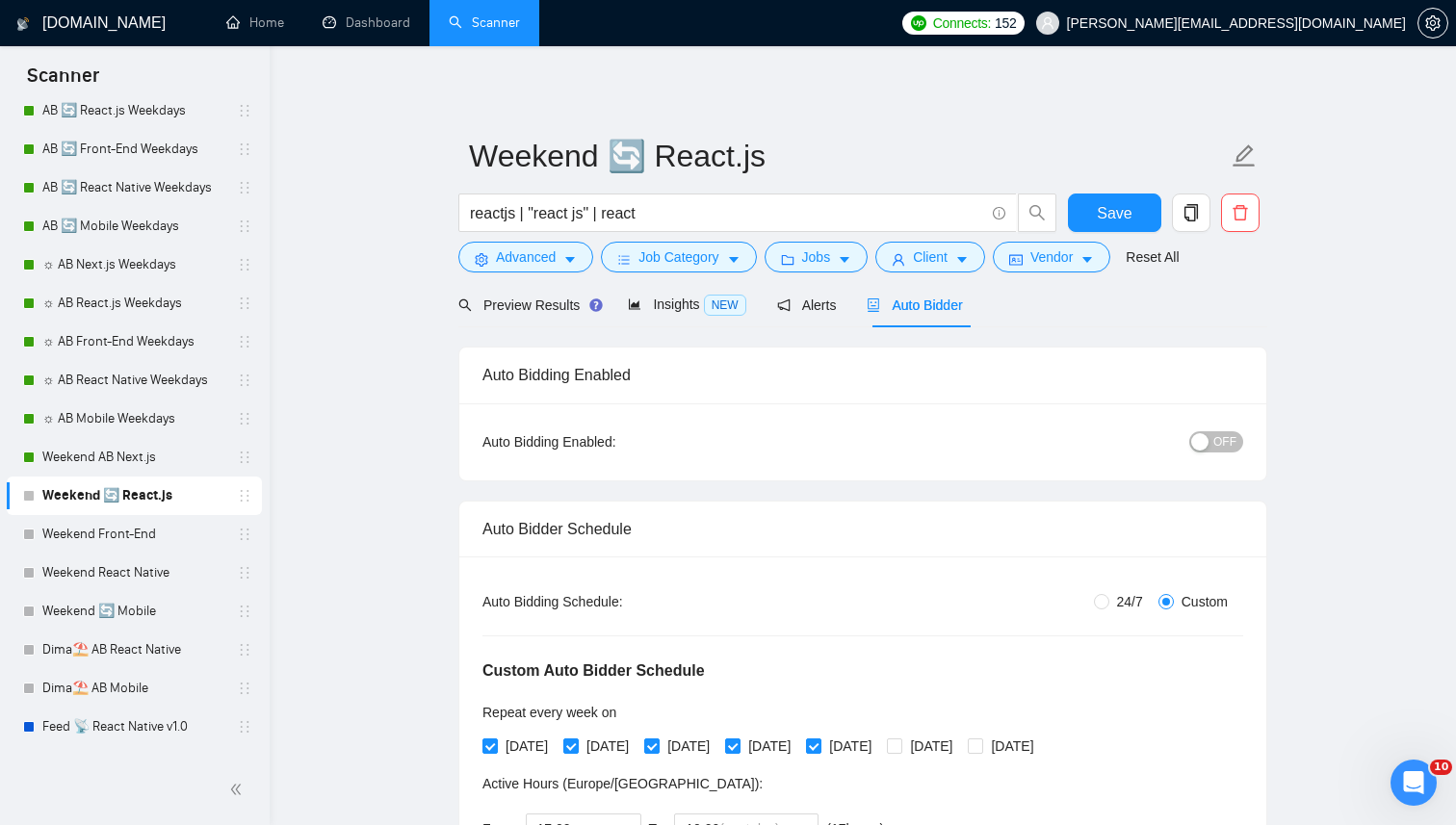
click at [1112, 605] on span "24/7" at bounding box center [1129, 601] width 42 height 21
click at [1109, 605] on input "24/7" at bounding box center [1102, 602] width 16 height 16
radio input "true"
radio input "false"
checkbox input "false"
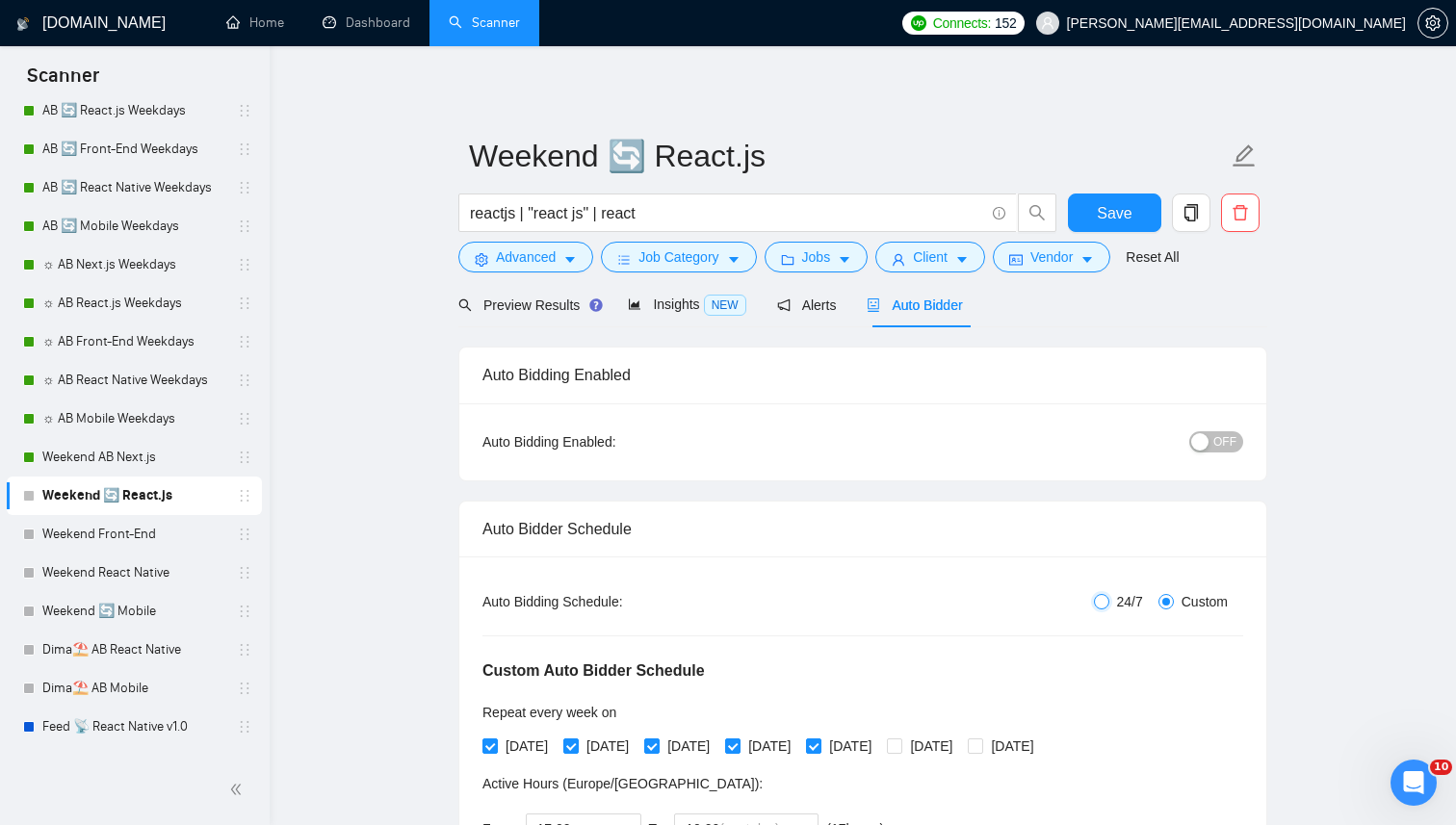
checkbox input "false"
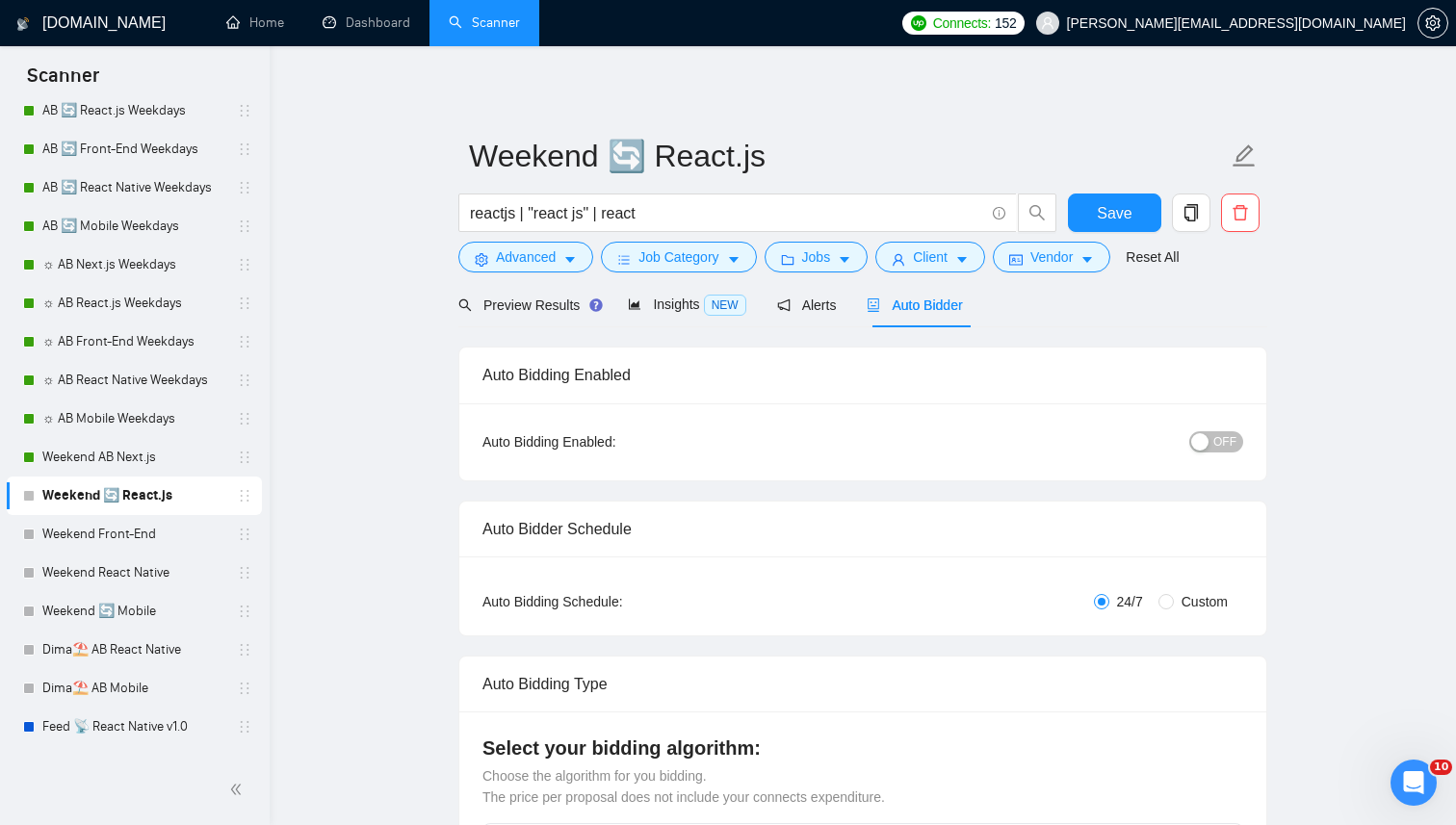
click at [1209, 611] on span "Custom" at bounding box center [1205, 601] width 61 height 21
click at [1174, 610] on input "Custom" at bounding box center [1166, 602] width 16 height 16
radio input "true"
radio input "false"
checkbox input "true"
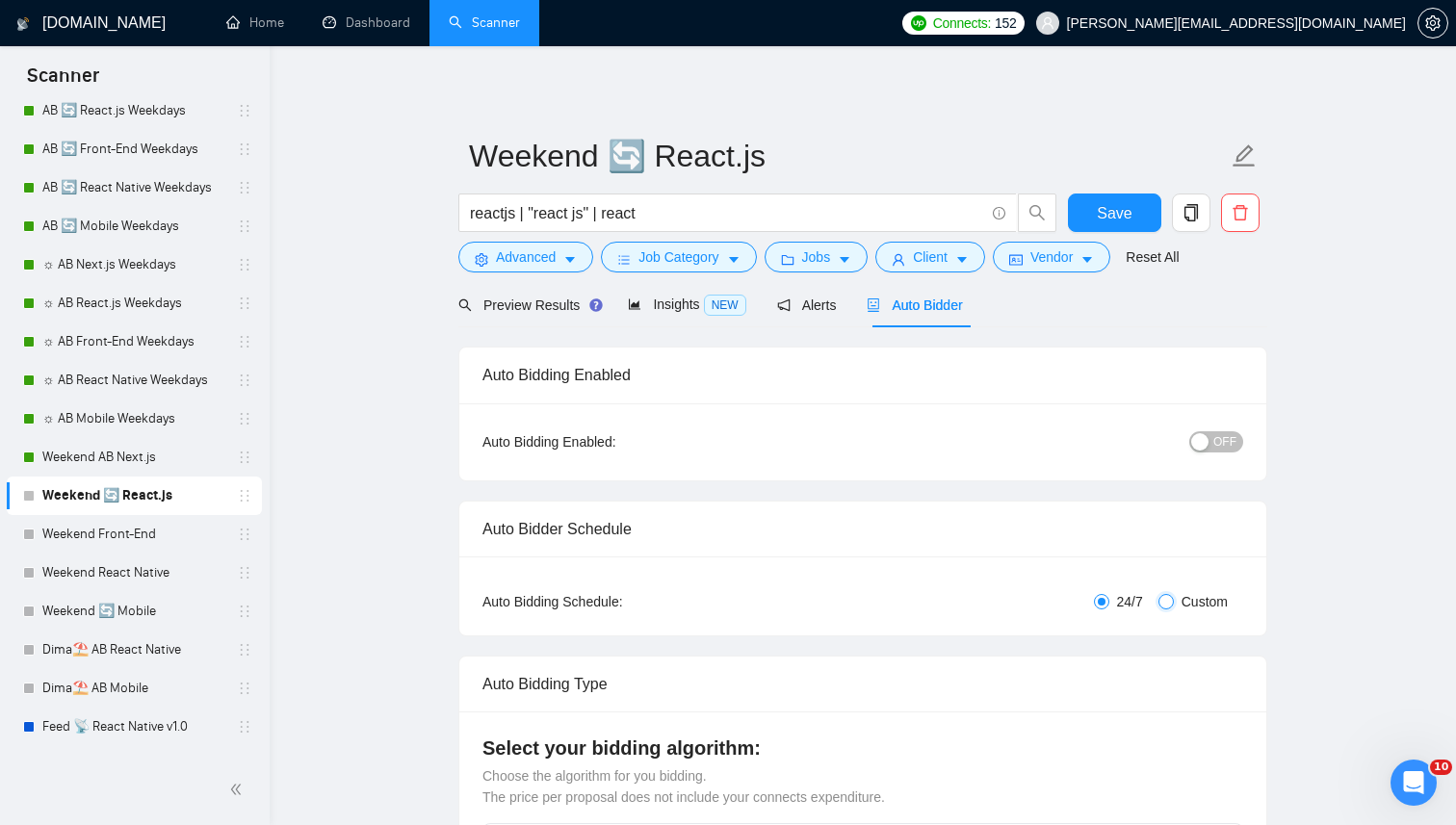
checkbox input "true"
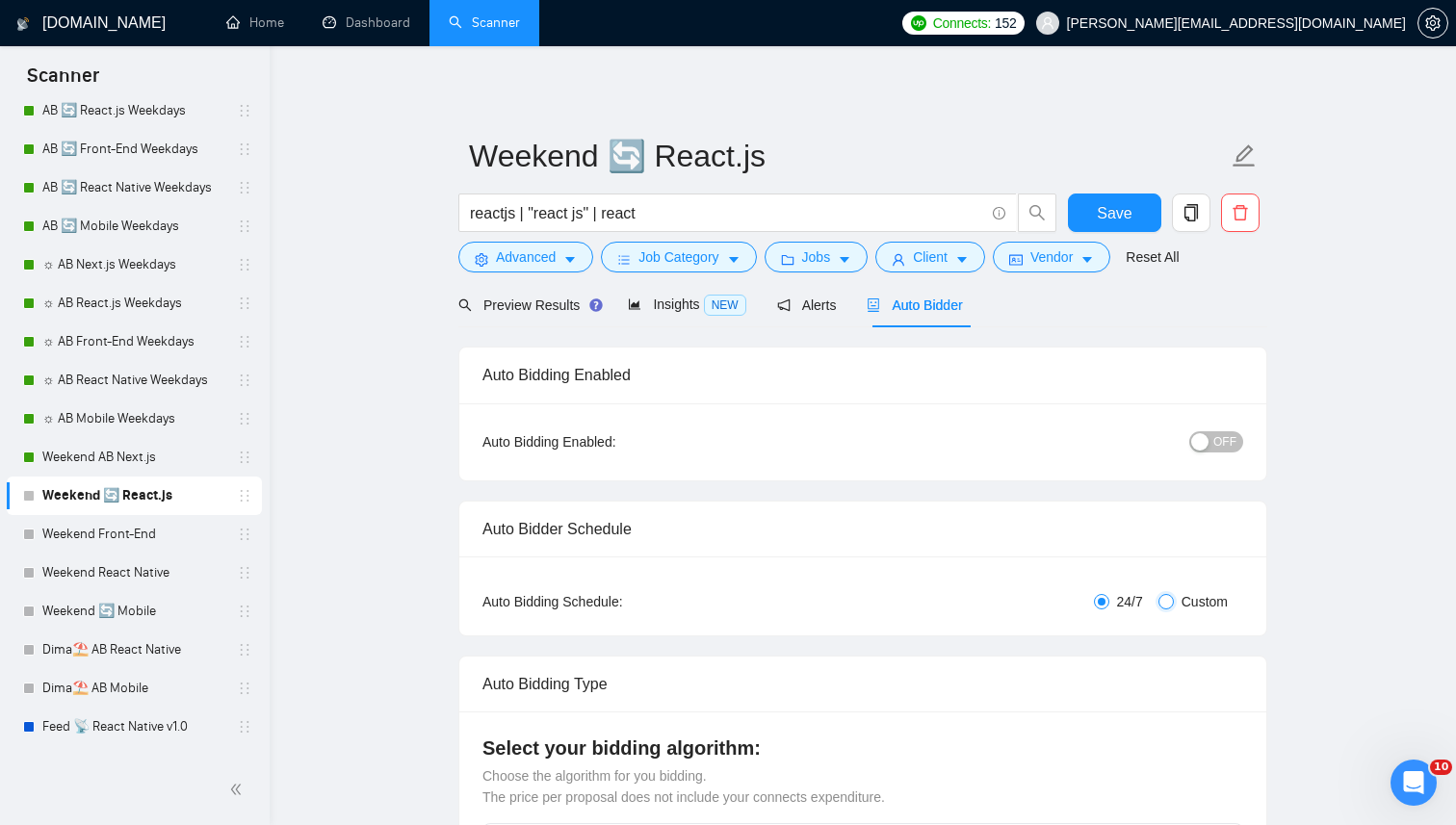
checkbox input "true"
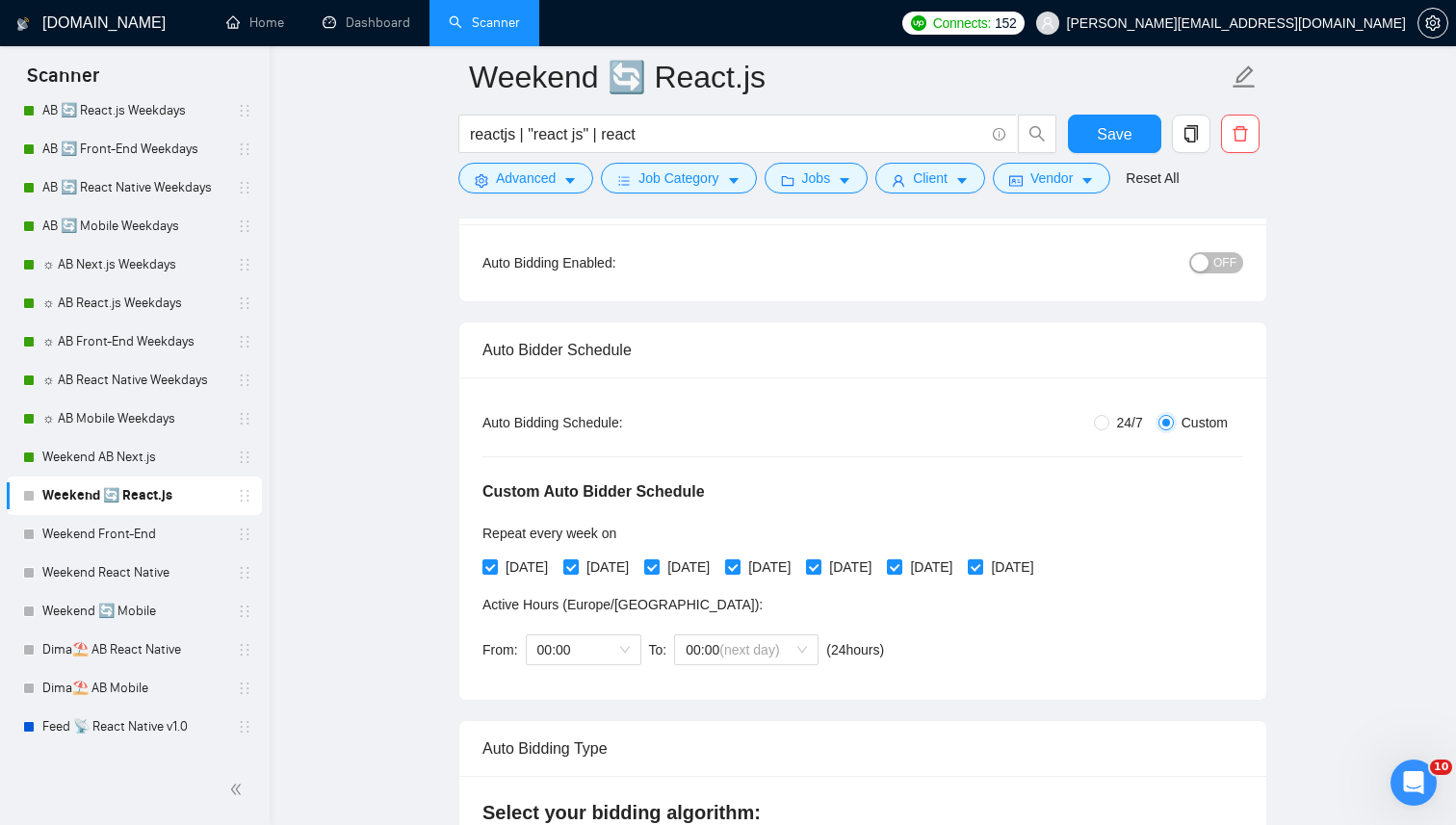
scroll to position [232, 0]
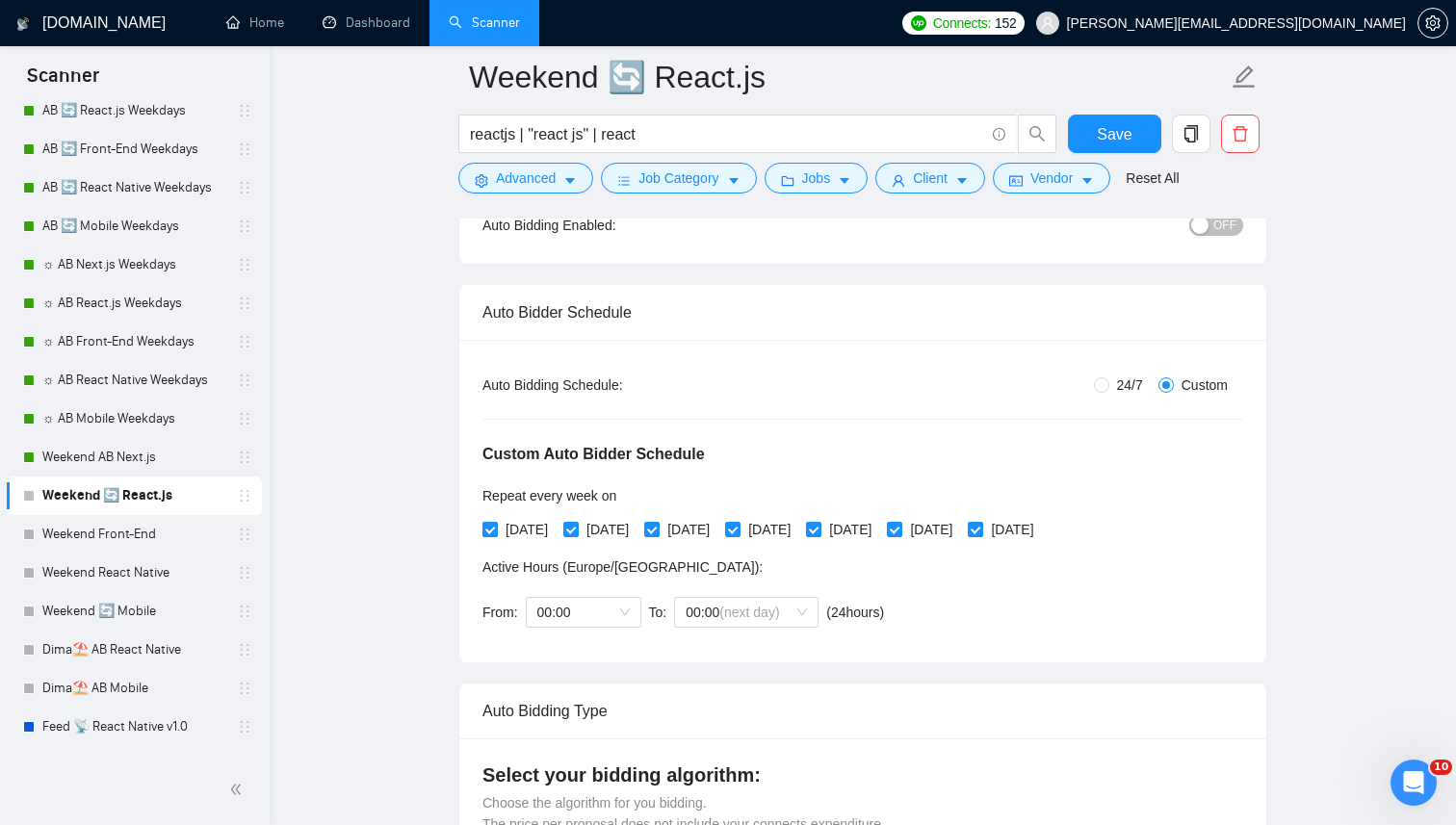
click at [487, 525] on input "Monday" at bounding box center [489, 529] width 14 height 14
checkbox input "false"
click at [697, 535] on span "Wednesday" at bounding box center [688, 529] width 57 height 21
click at [657, 535] on input "Wednesday" at bounding box center [651, 529] width 14 height 14
checkbox input "false"
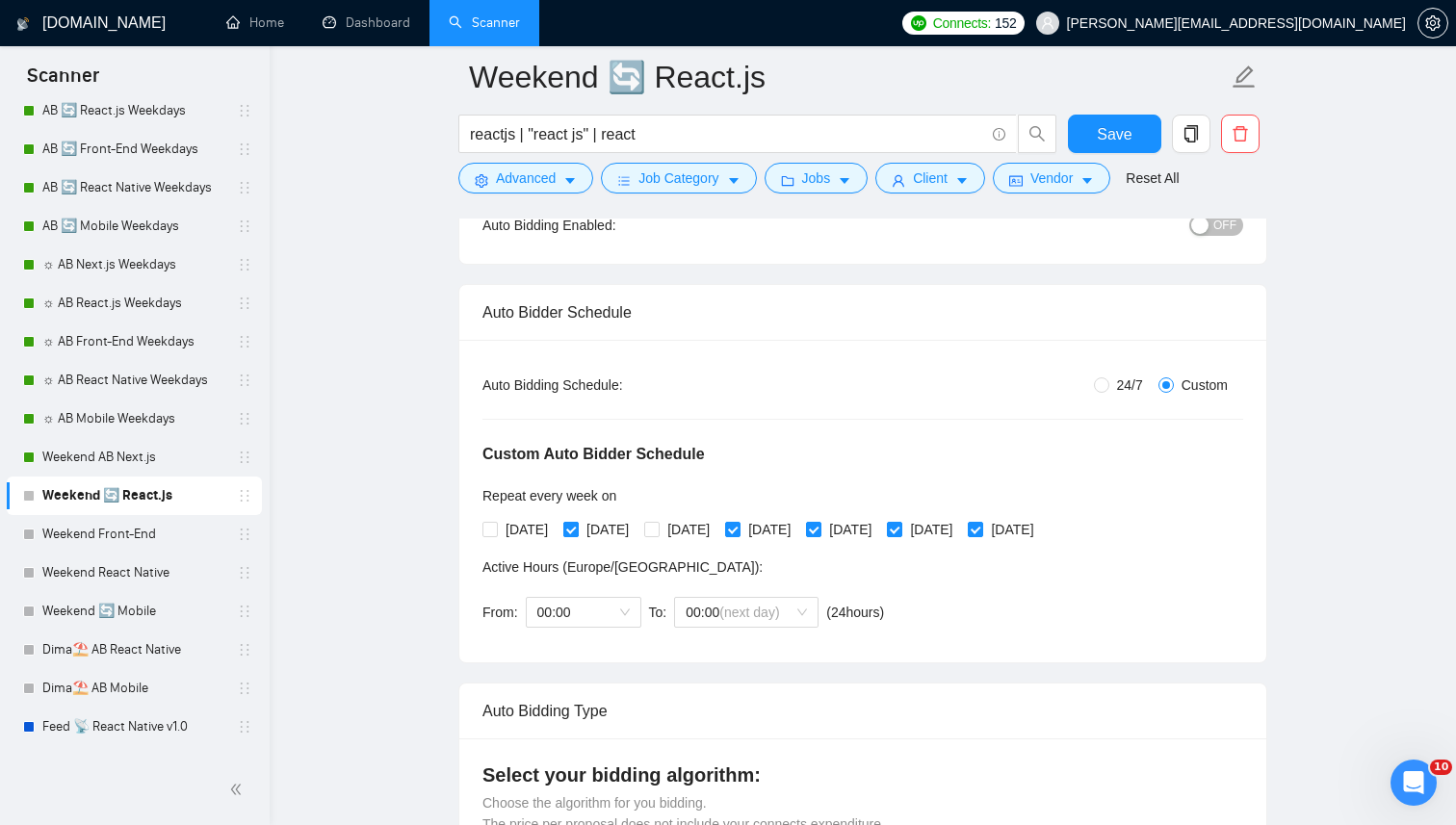
click at [620, 535] on span "Tuesday" at bounding box center [608, 529] width 57 height 21
click at [577, 535] on input "Tuesday" at bounding box center [570, 529] width 14 height 14
checkbox input "false"
click at [798, 534] on span "Thursday" at bounding box center [769, 529] width 57 height 21
click at [738, 534] on input "Thursday" at bounding box center [731, 529] width 14 height 14
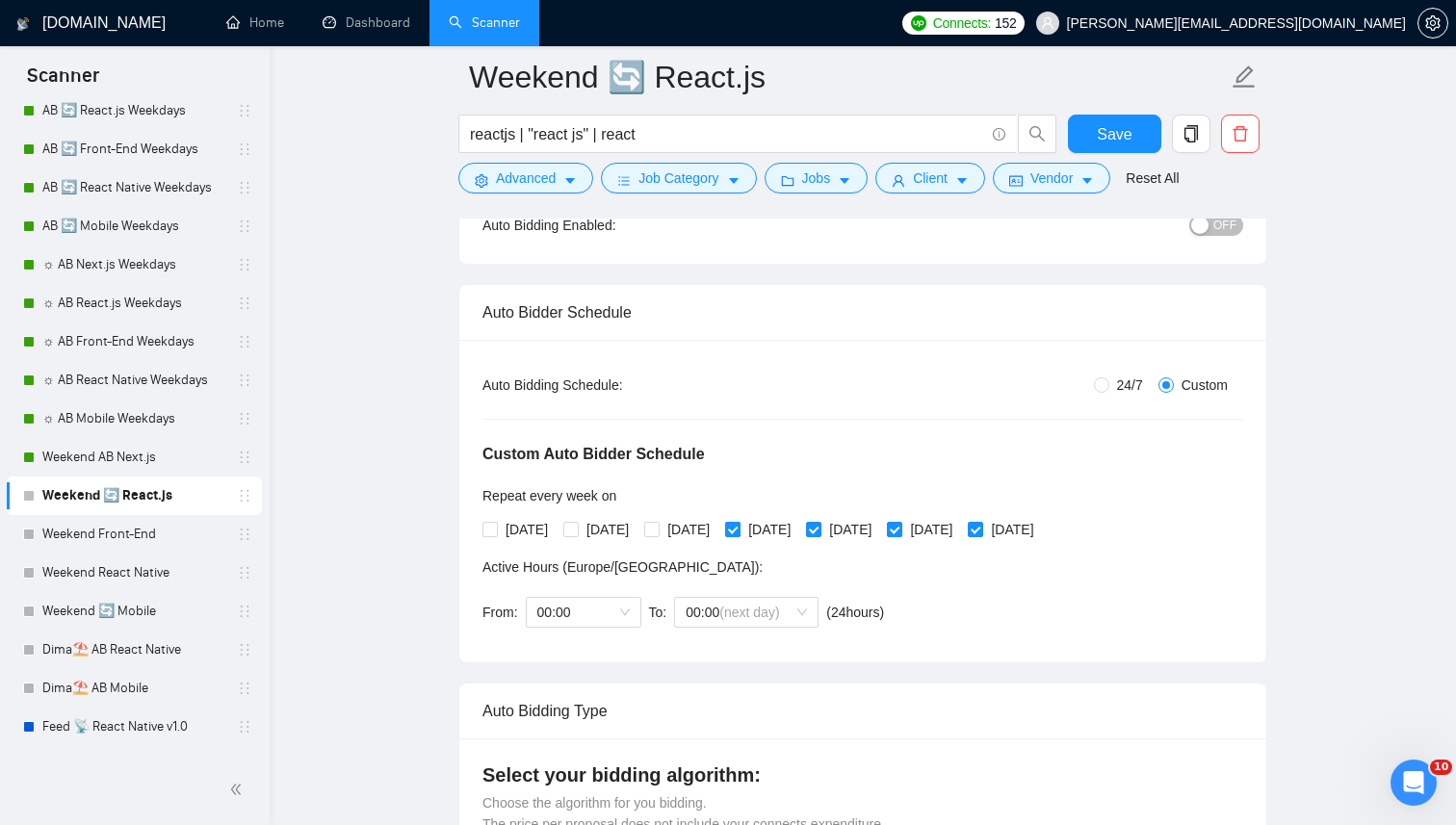
checkbox input "false"
click at [879, 534] on span "Friday" at bounding box center [850, 529] width 57 height 21
click at [820, 534] on input "Friday" at bounding box center [813, 529] width 14 height 14
checkbox input "false"
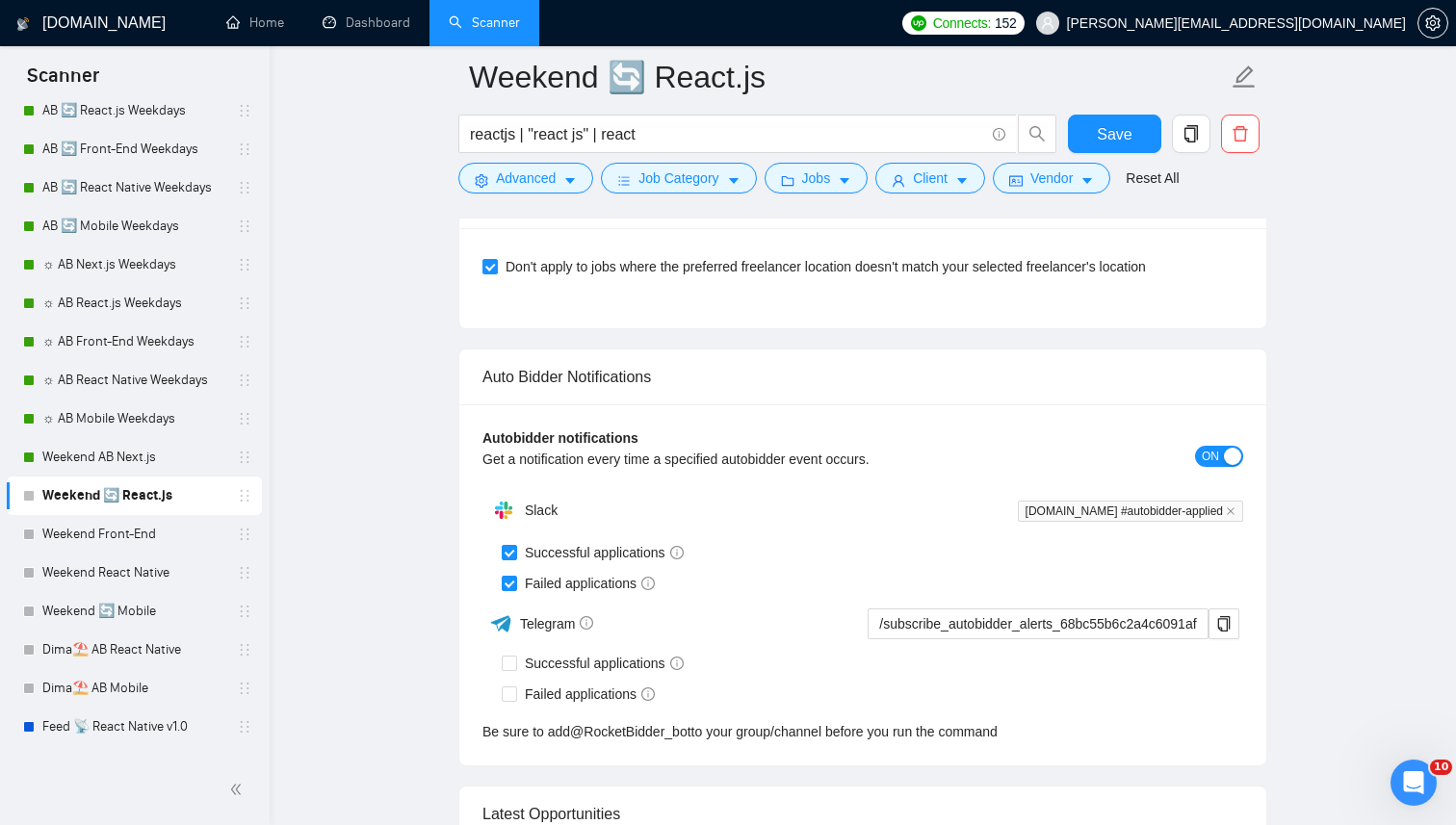
scroll to position [4791, 0]
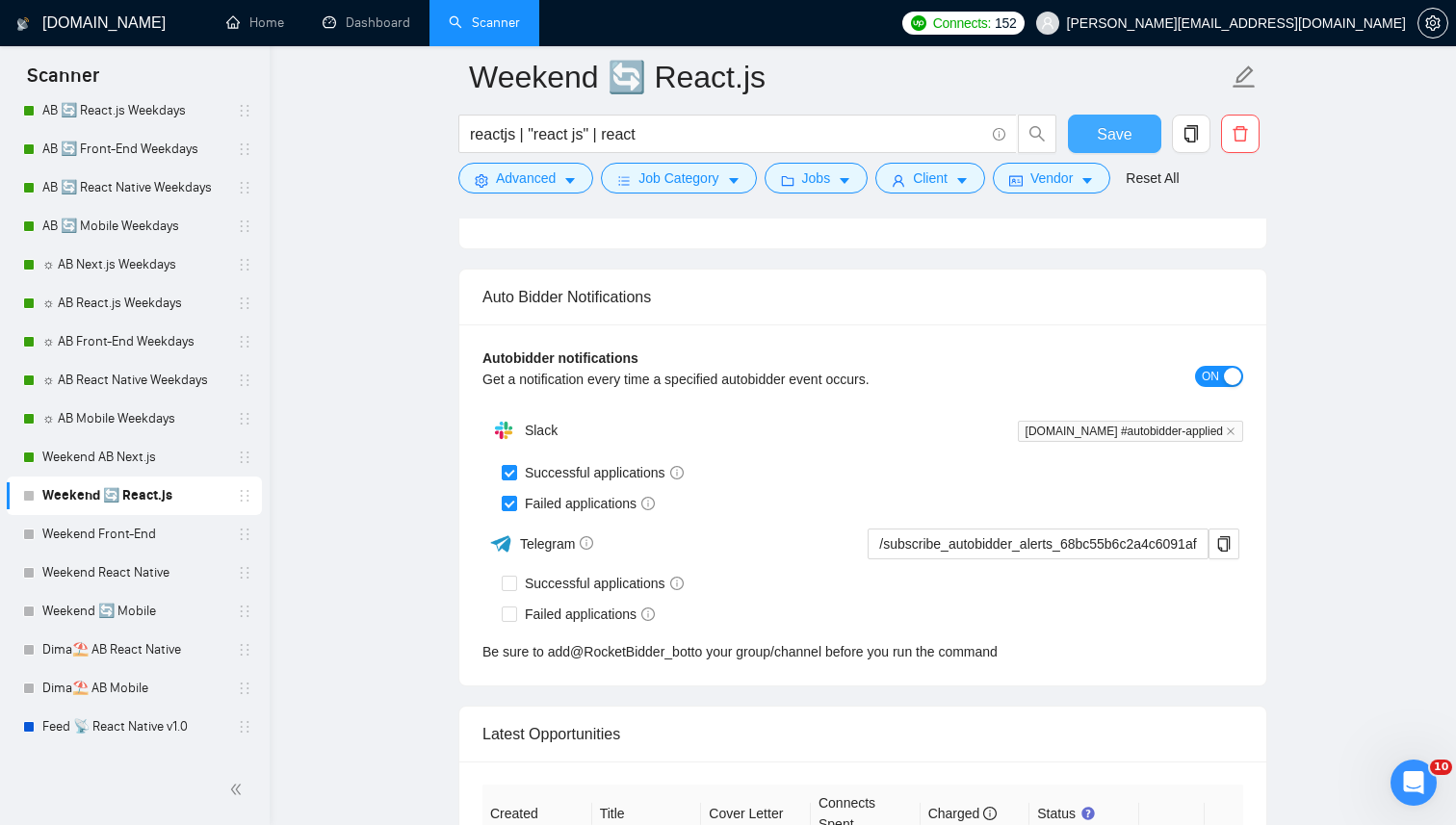
click at [1130, 147] on button "Save" at bounding box center [1115, 134] width 93 height 39
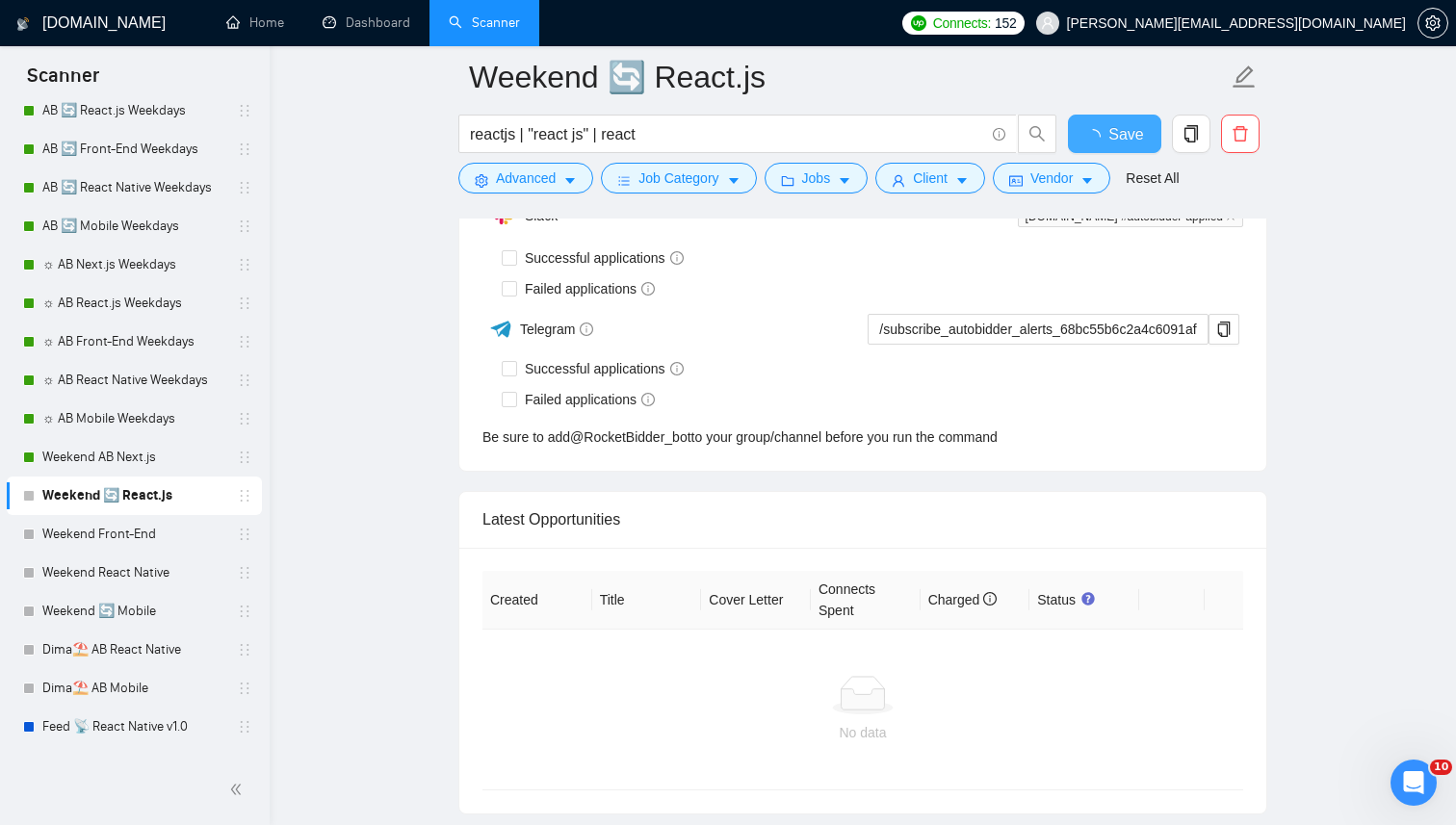
checkbox input "true"
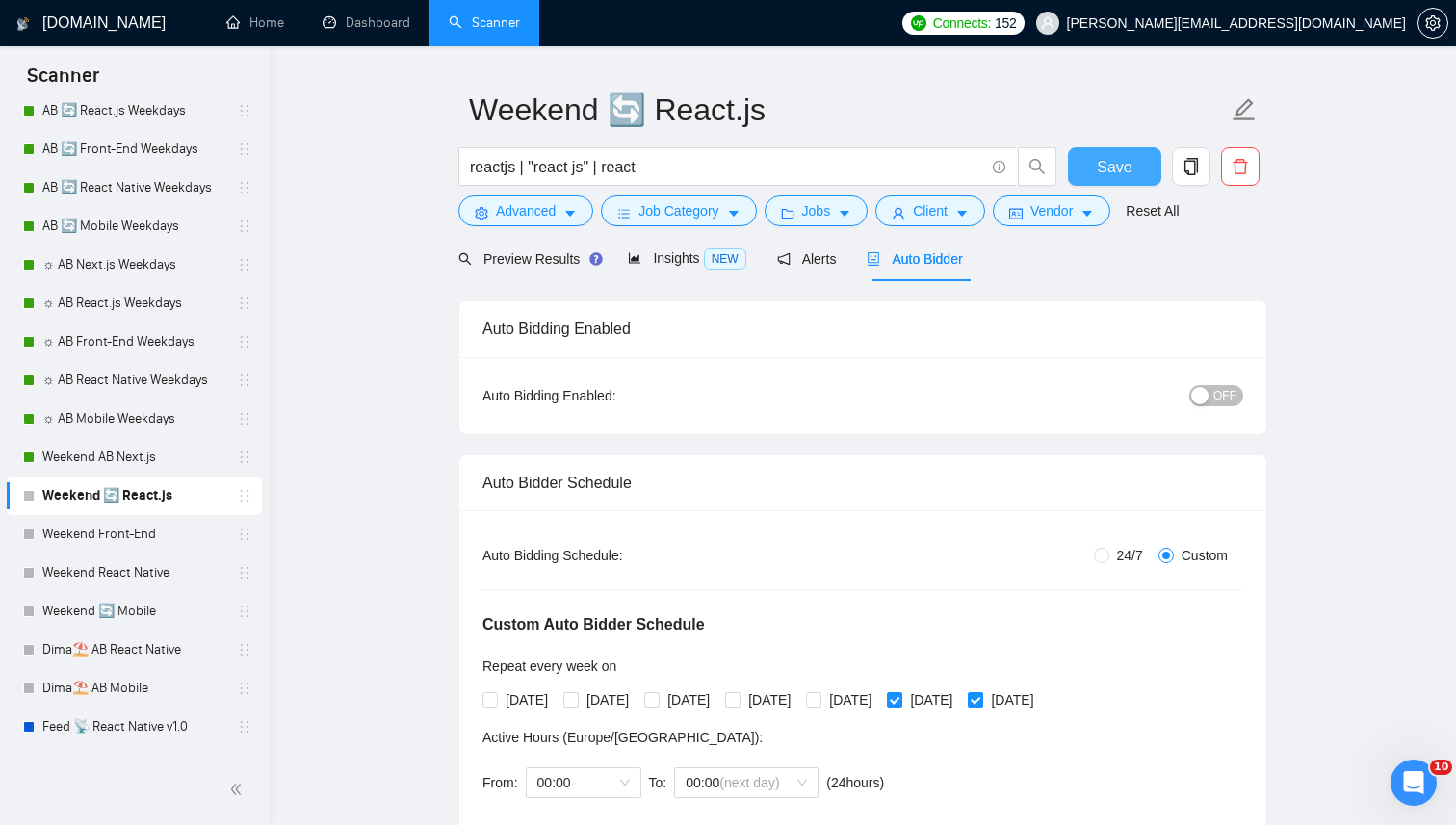
scroll to position [29, 0]
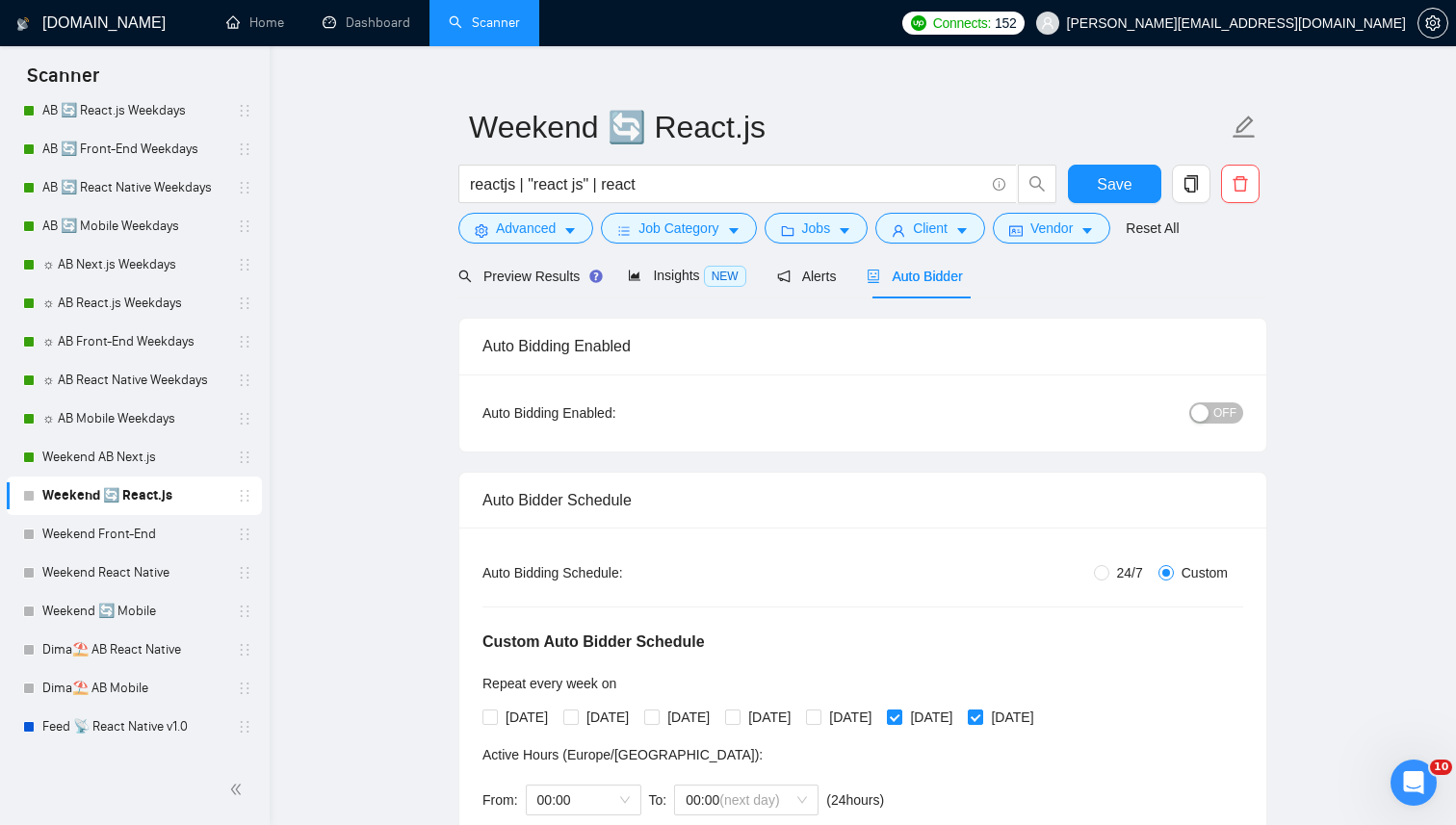
click at [1233, 410] on span "OFF" at bounding box center [1223, 413] width 23 height 21
click at [1118, 174] on span "Save" at bounding box center [1114, 184] width 35 height 24
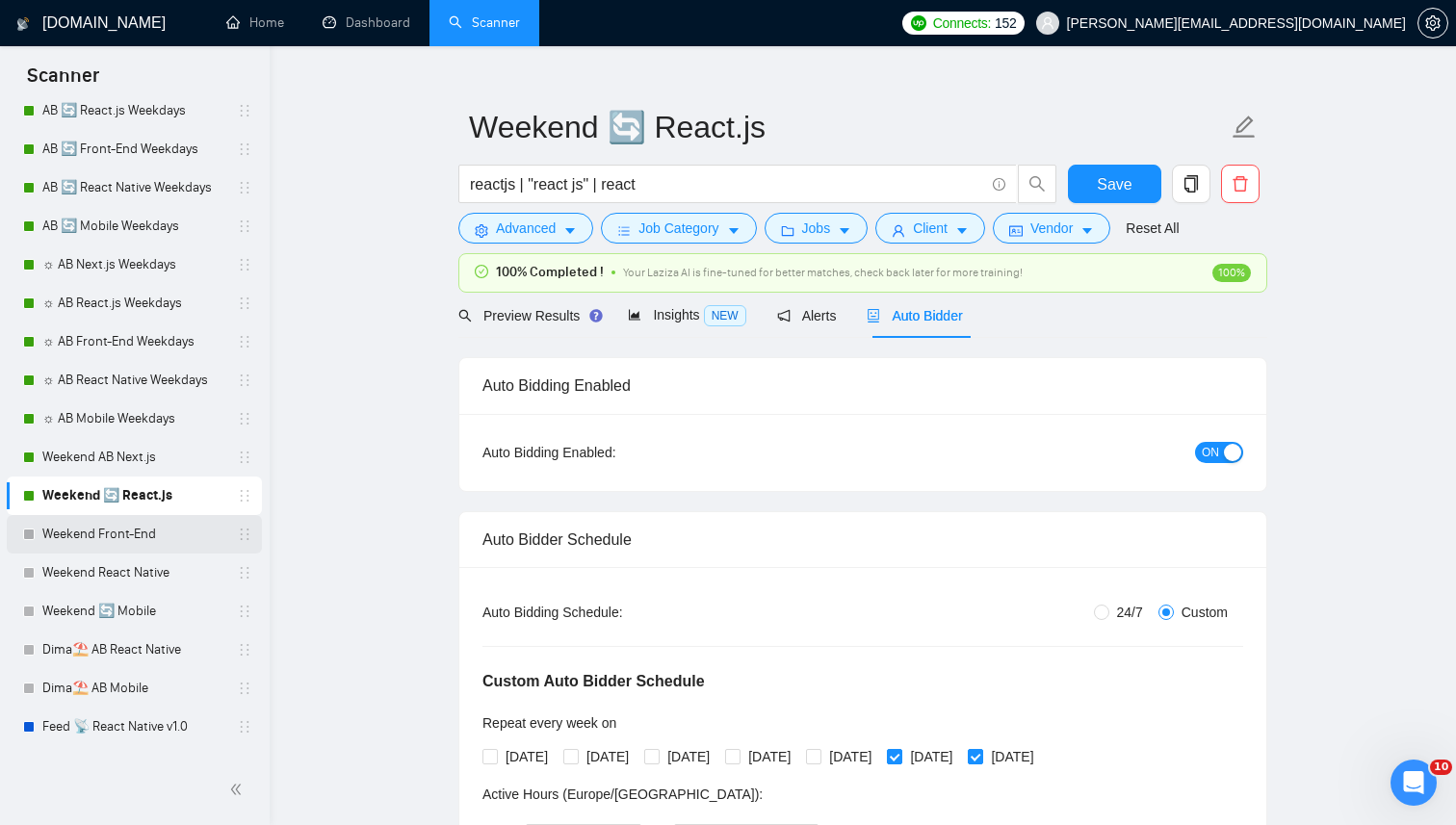
click at [117, 529] on link "Weekend Front-End" at bounding box center [134, 534] width 183 height 39
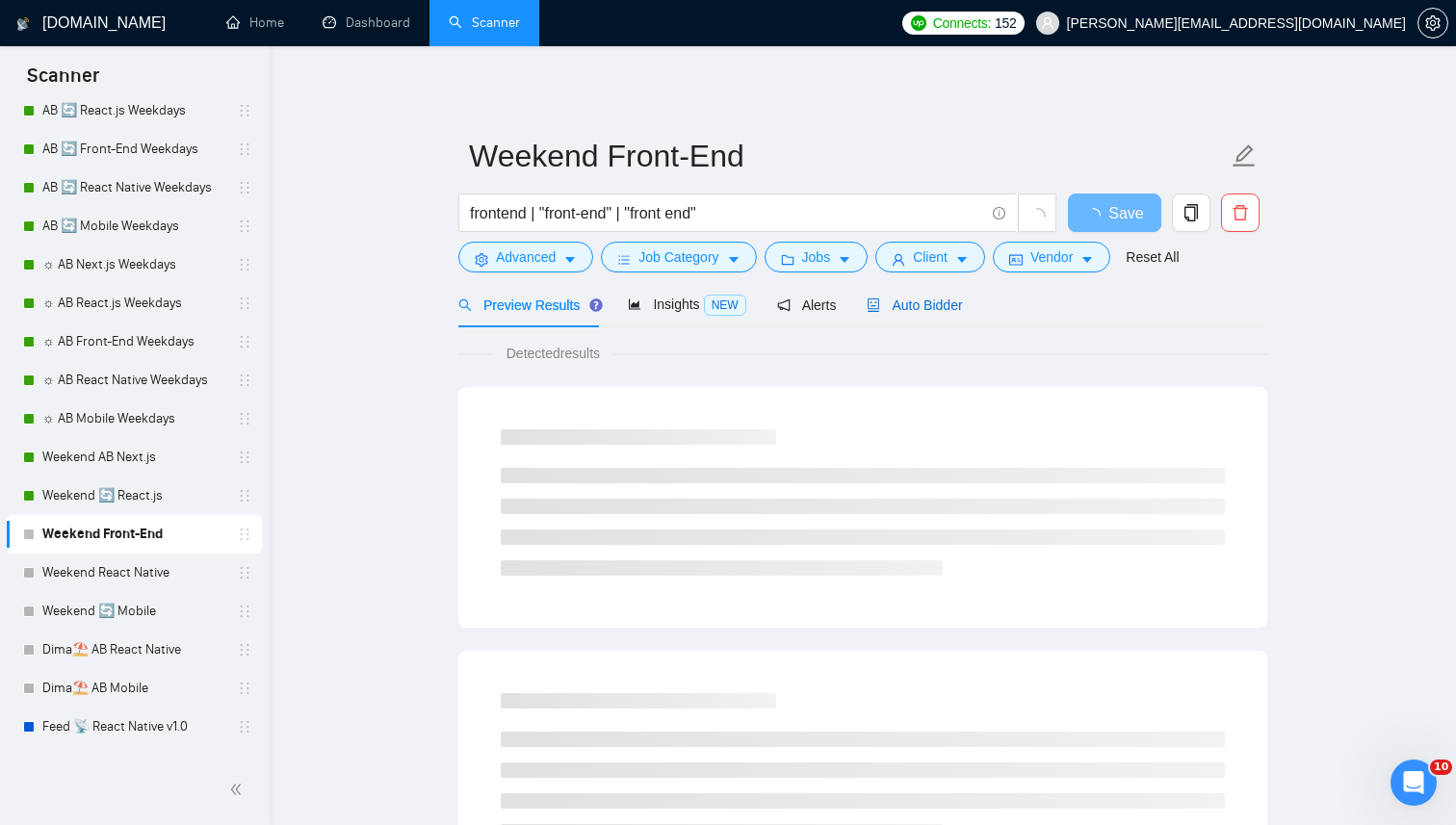
click at [962, 314] on div "Auto Bidder" at bounding box center [914, 305] width 95 height 21
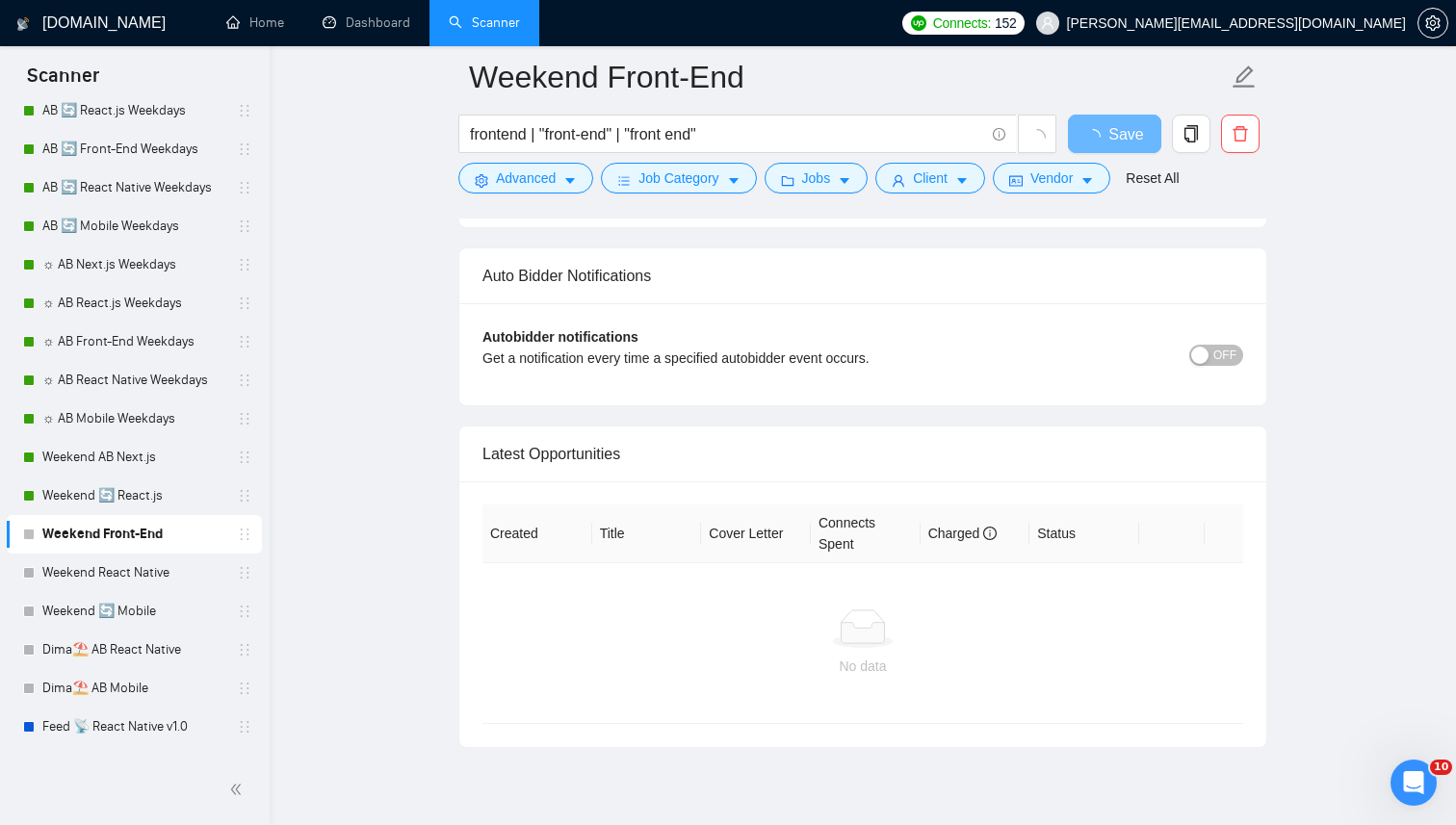
scroll to position [4703, 0]
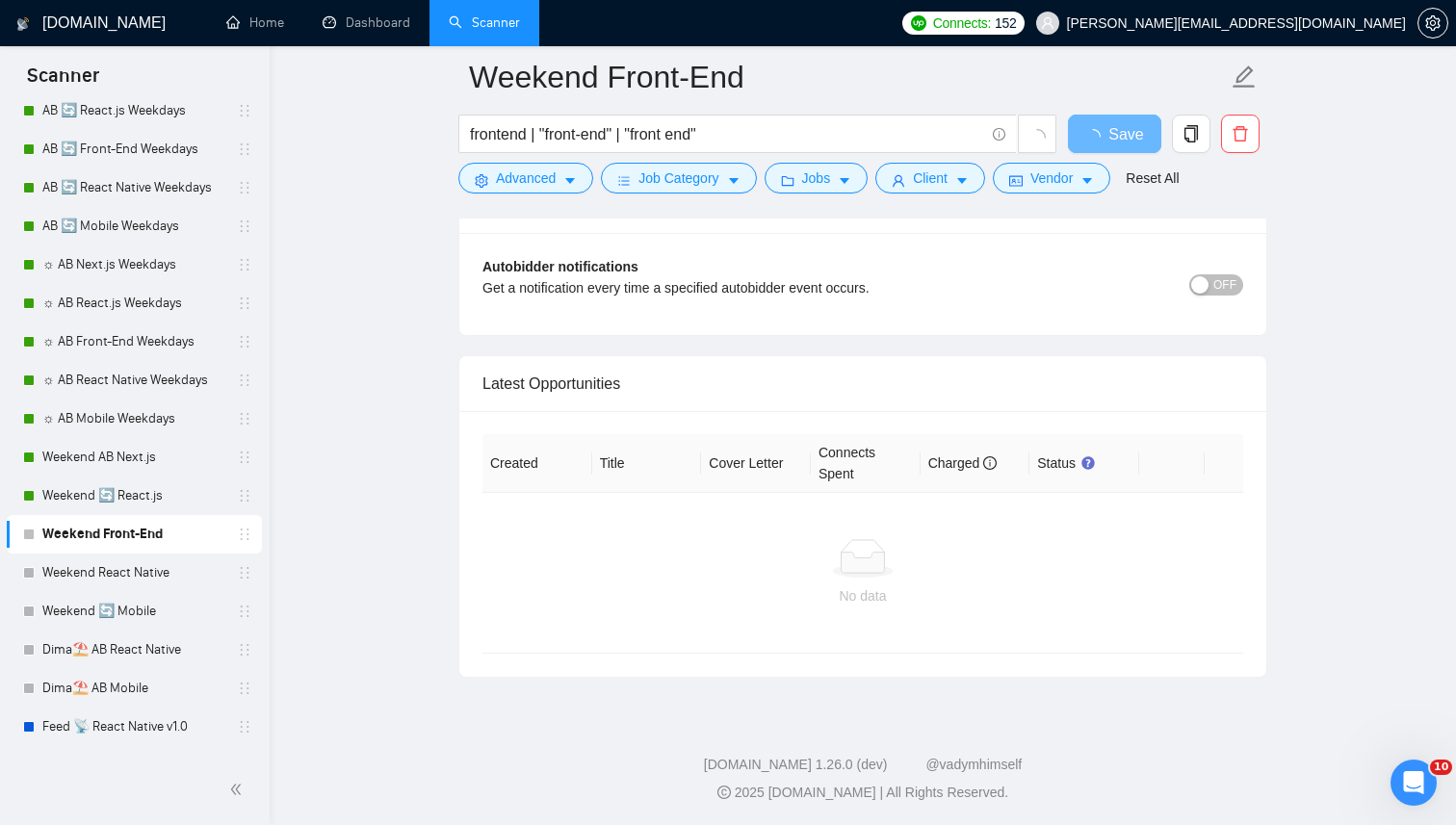
click at [1220, 291] on span "OFF" at bounding box center [1223, 284] width 23 height 21
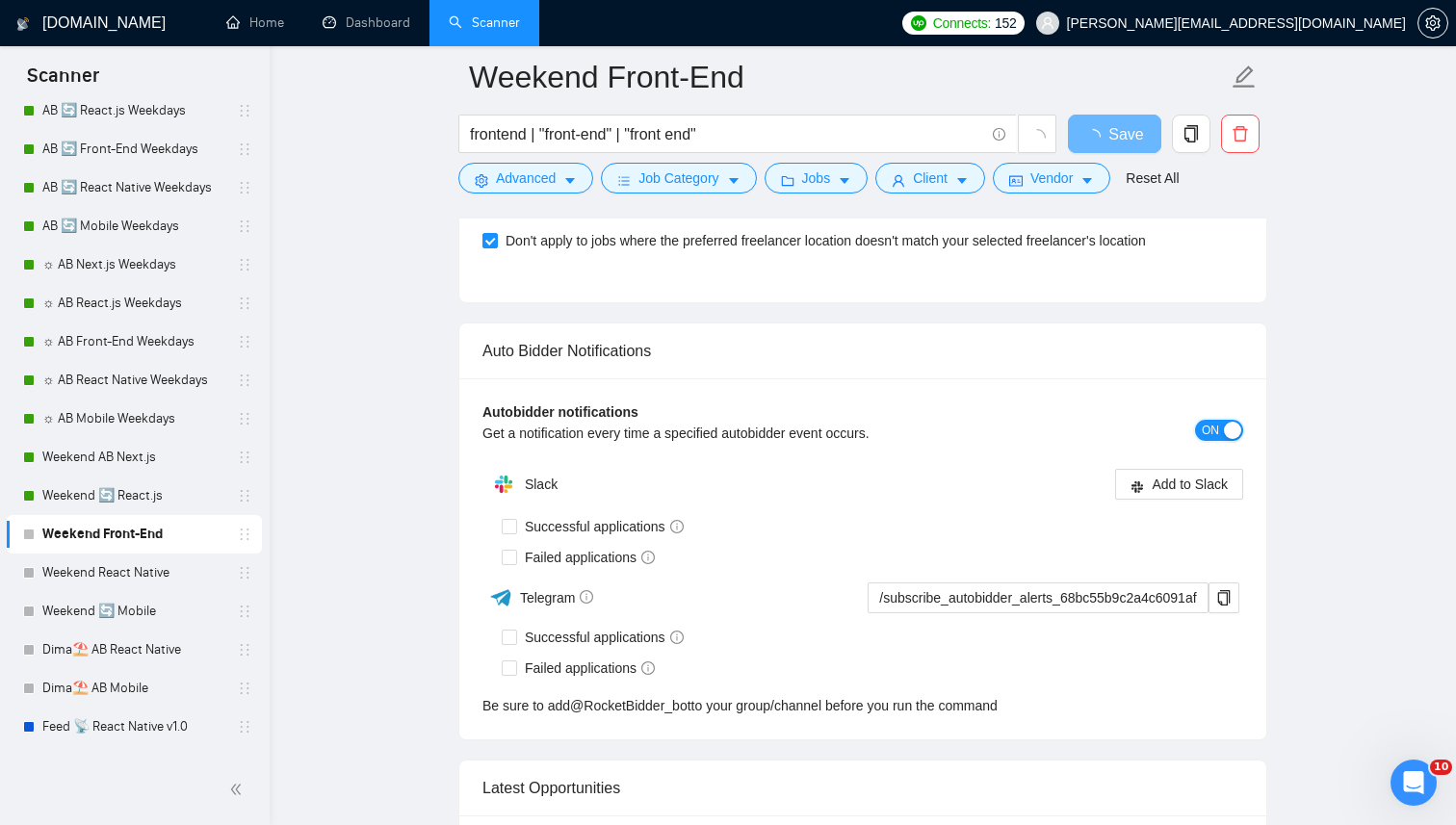
scroll to position [4554, 0]
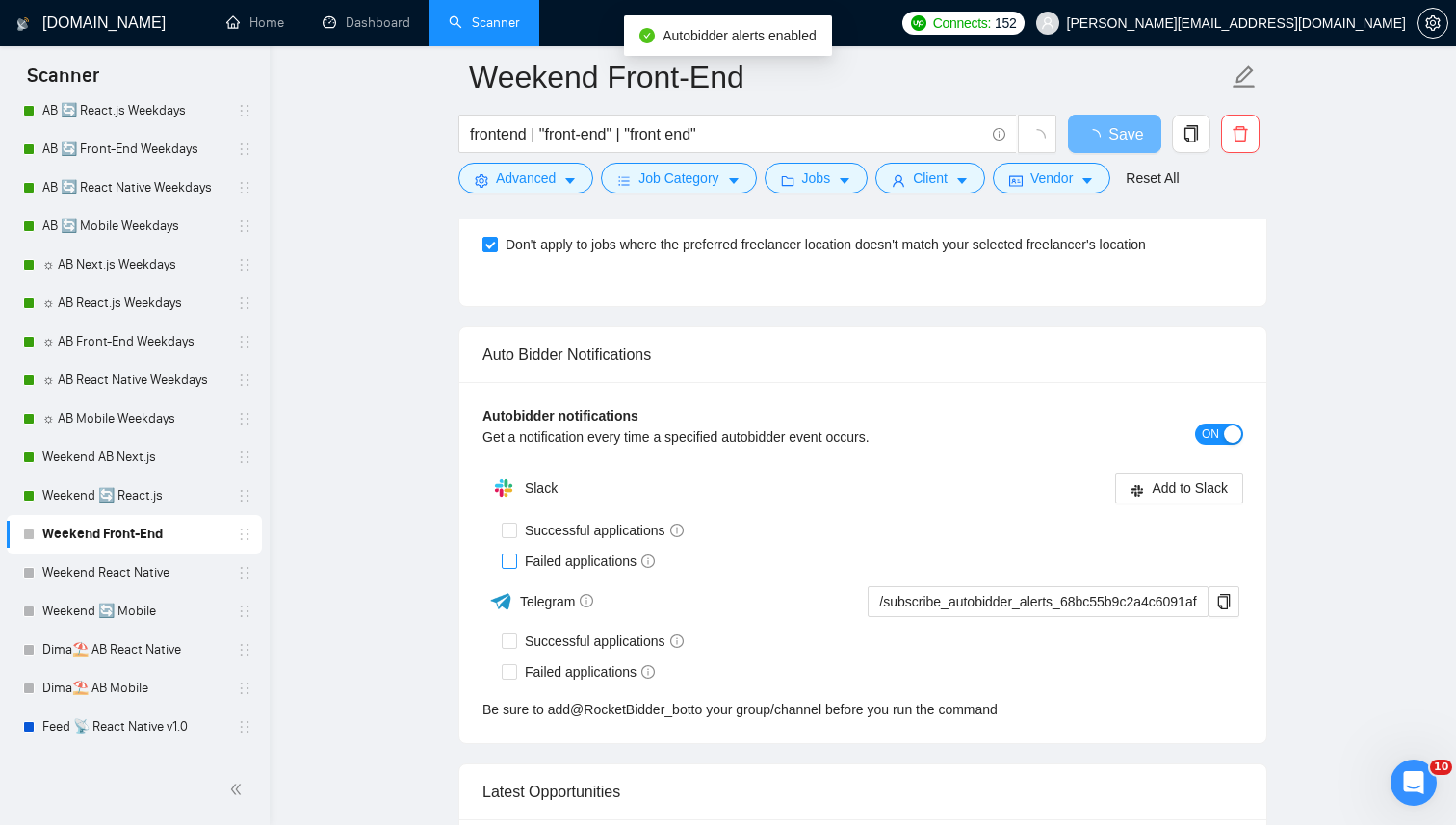
click at [577, 558] on span "Failed applications" at bounding box center [589, 561] width 146 height 21
click at [515, 558] on input "Failed applications" at bounding box center [509, 561] width 14 height 14
checkbox input "true"
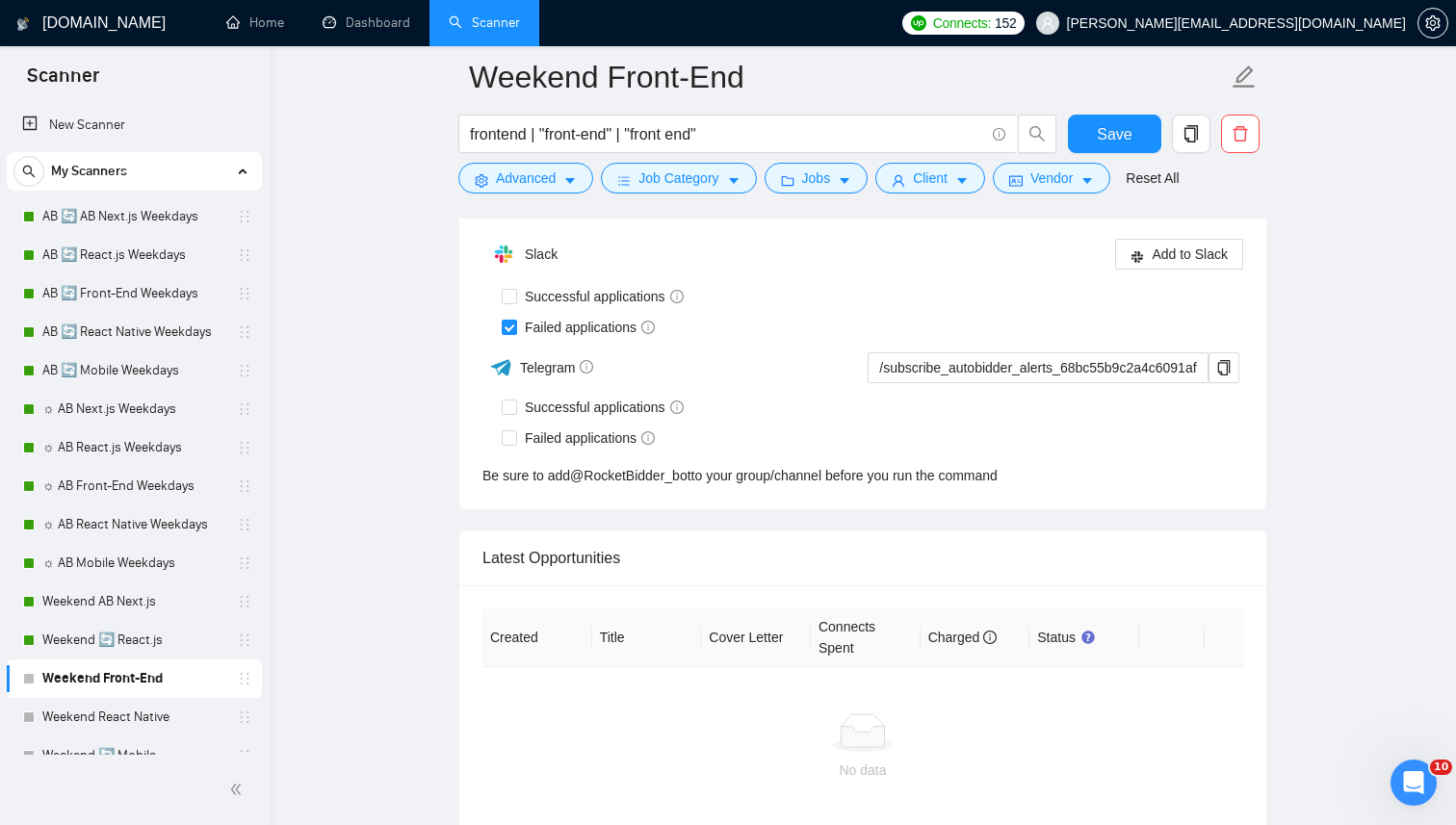
scroll to position [4943, 0]
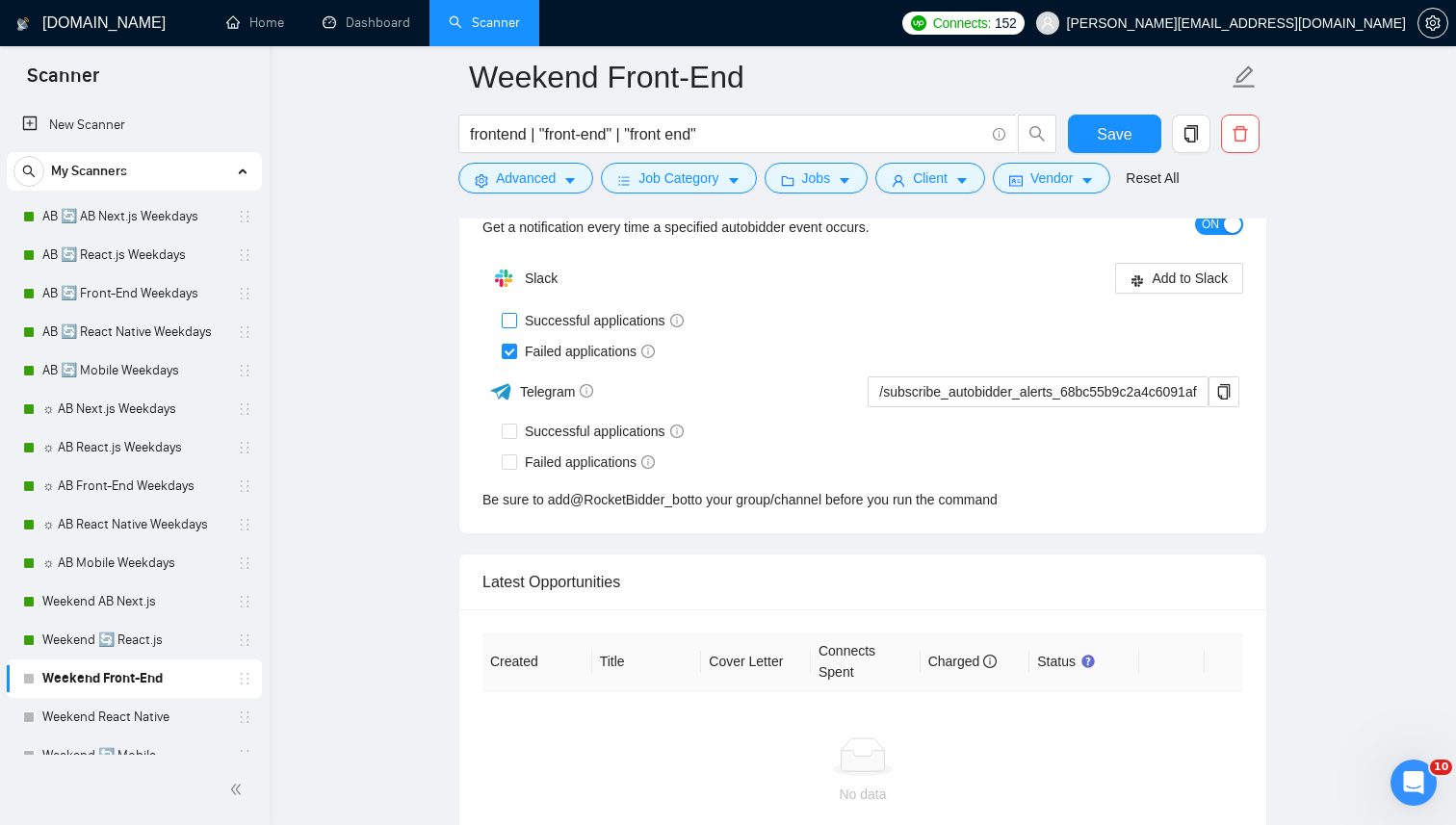
click at [573, 318] on span "Successful applications" at bounding box center [604, 320] width 174 height 21
click at [515, 318] on input "Successful applications" at bounding box center [509, 320] width 14 height 14
checkbox input "true"
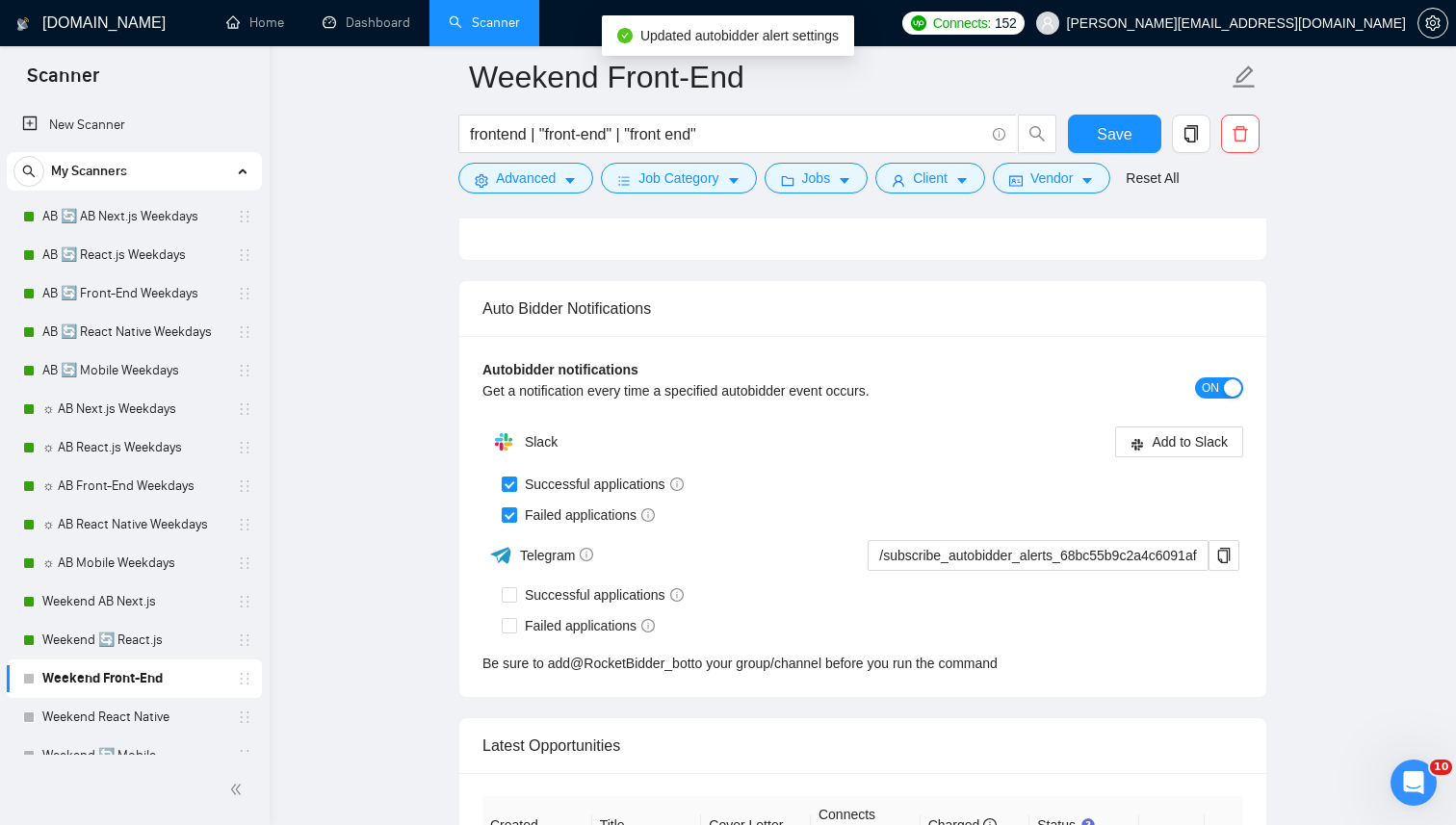
scroll to position [4778, 0]
click at [1162, 617] on div "Failed applications" at bounding box center [872, 627] width 741 height 21
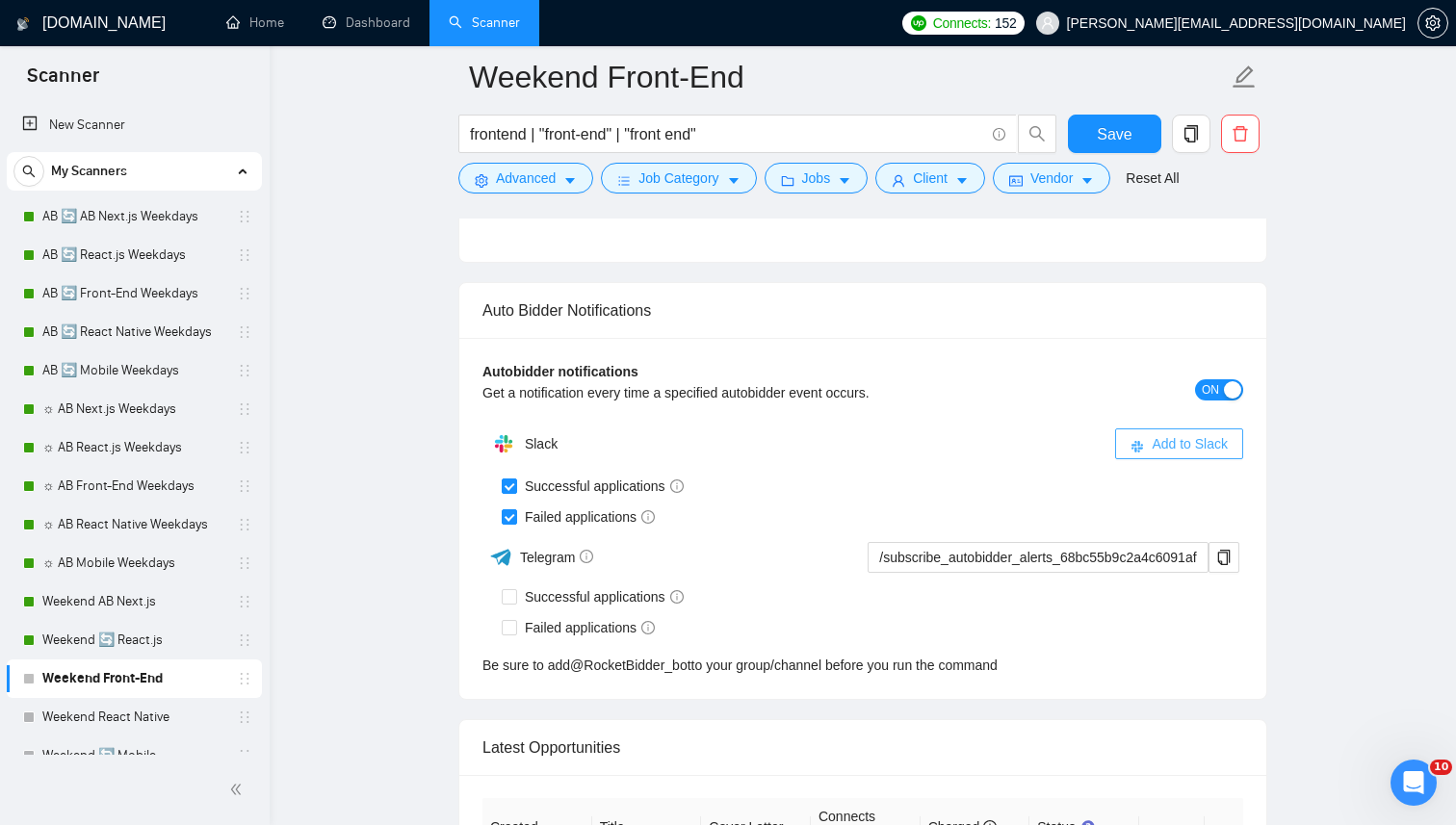
click at [1168, 441] on span "Add to Slack" at bounding box center [1189, 444] width 76 height 21
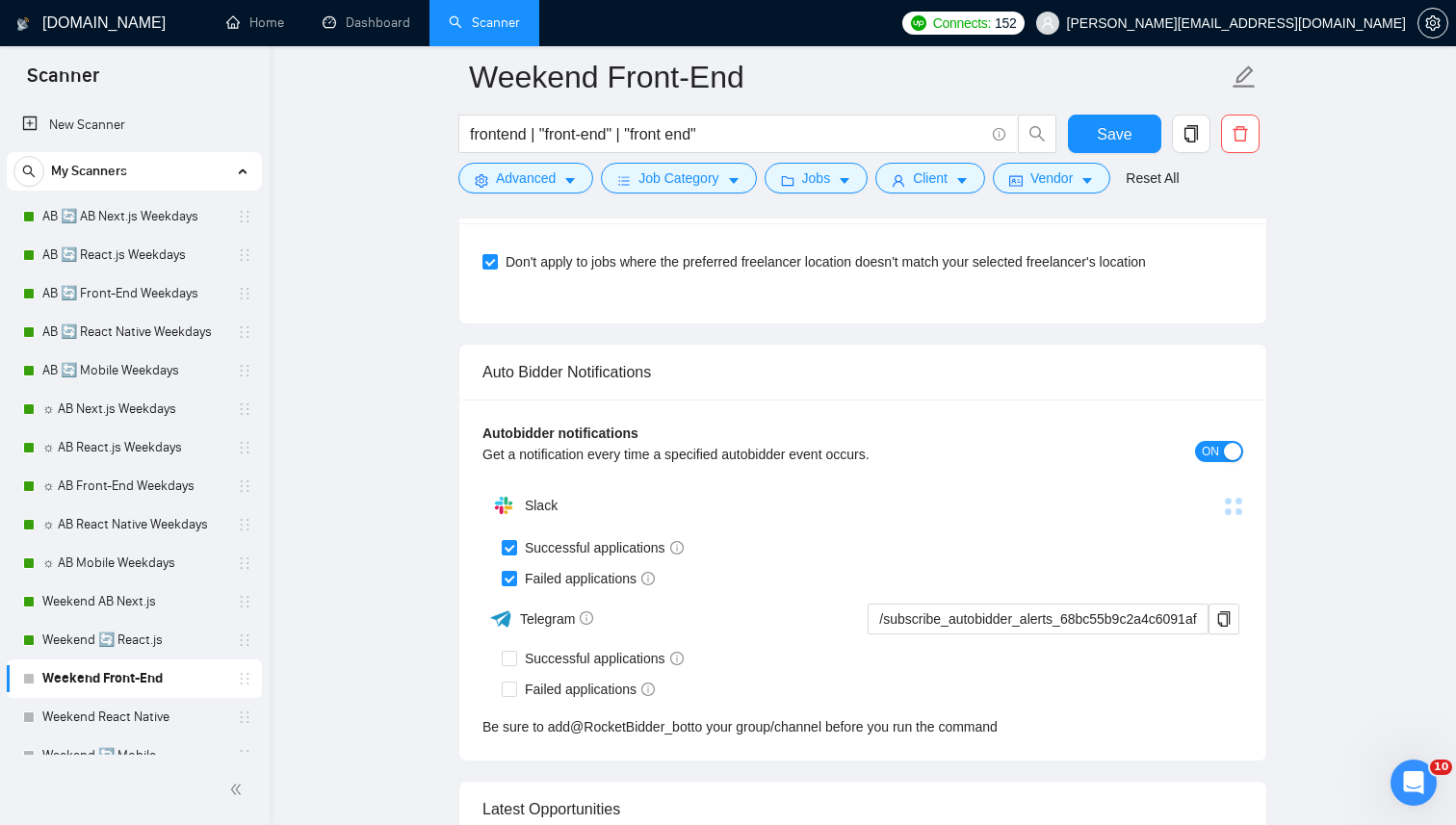
scroll to position [4775, 0]
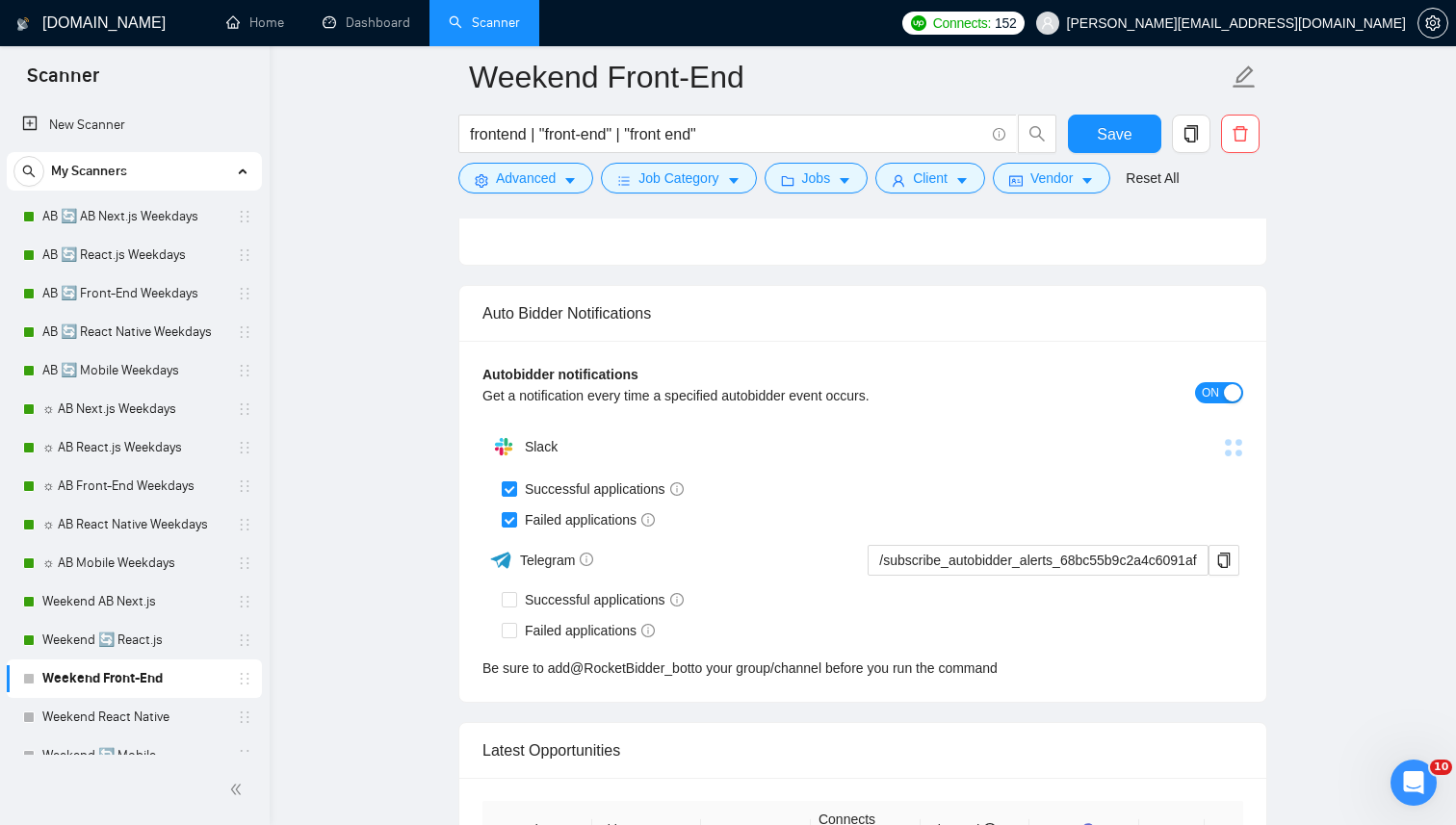
click at [1179, 440] on div at bounding box center [1052, 447] width 380 height 21
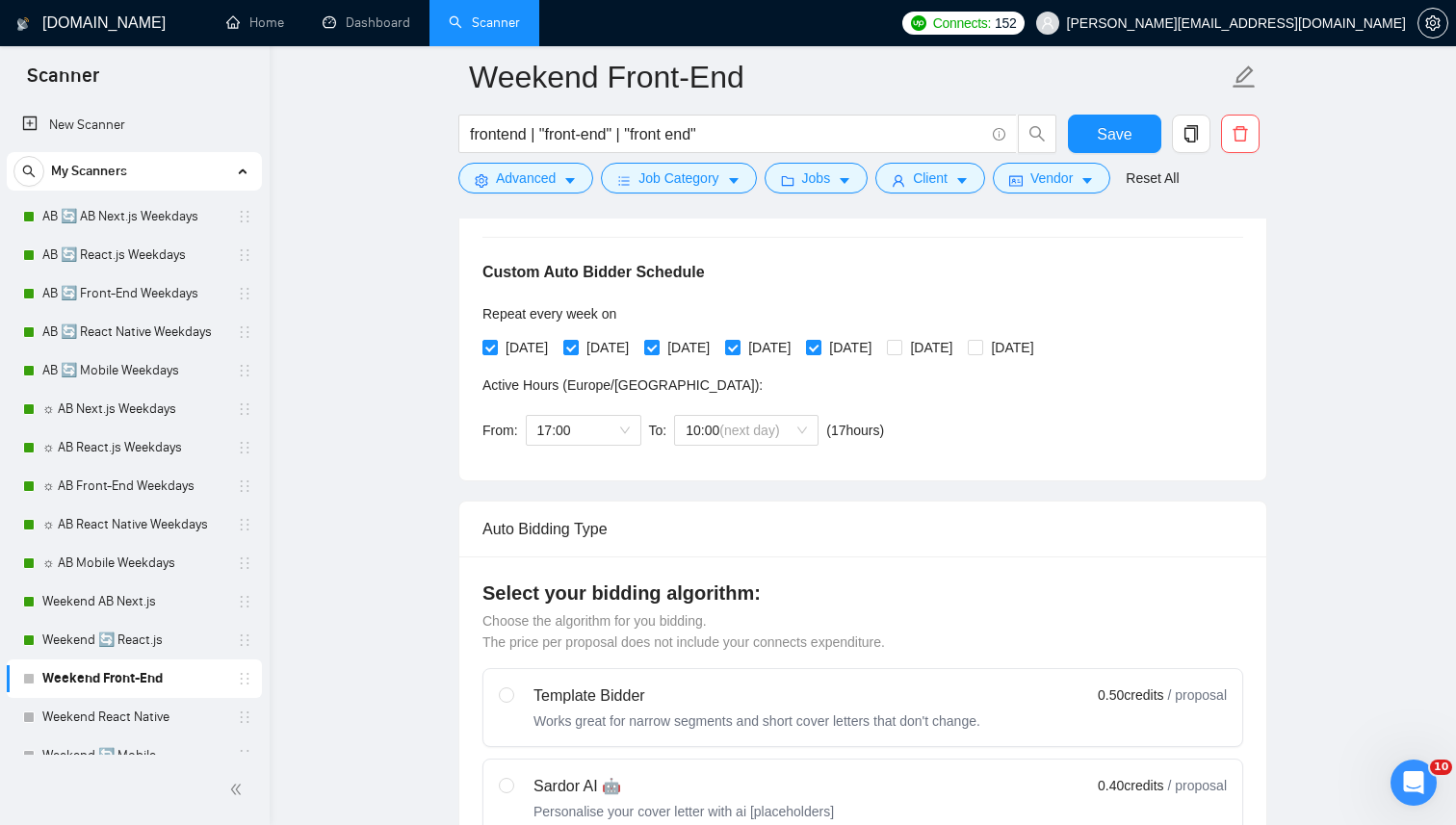
scroll to position [373, 0]
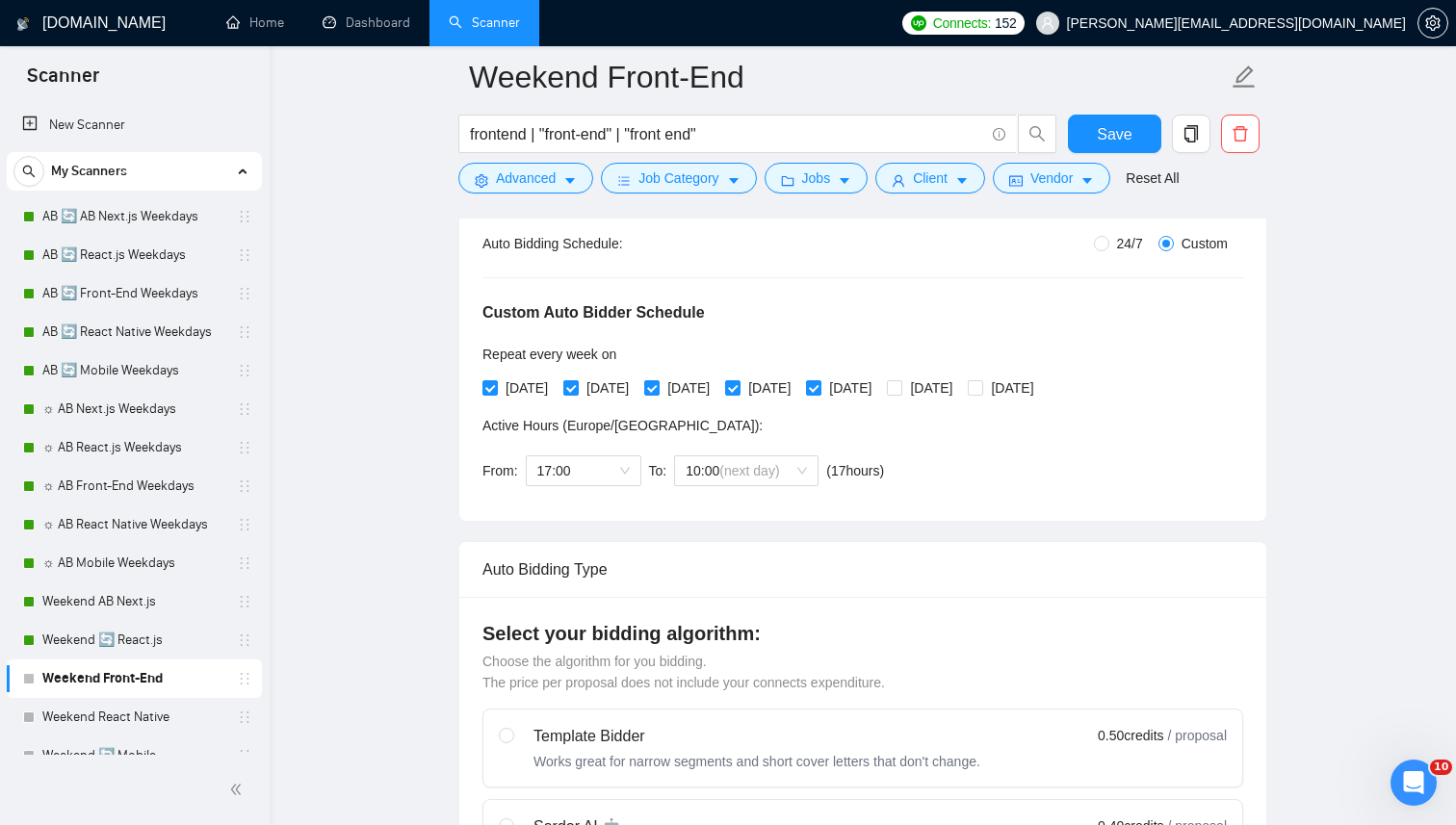
click at [1125, 233] on span "24/7" at bounding box center [1129, 243] width 42 height 21
click at [1109, 236] on input "24/7" at bounding box center [1102, 244] width 16 height 16
radio input "true"
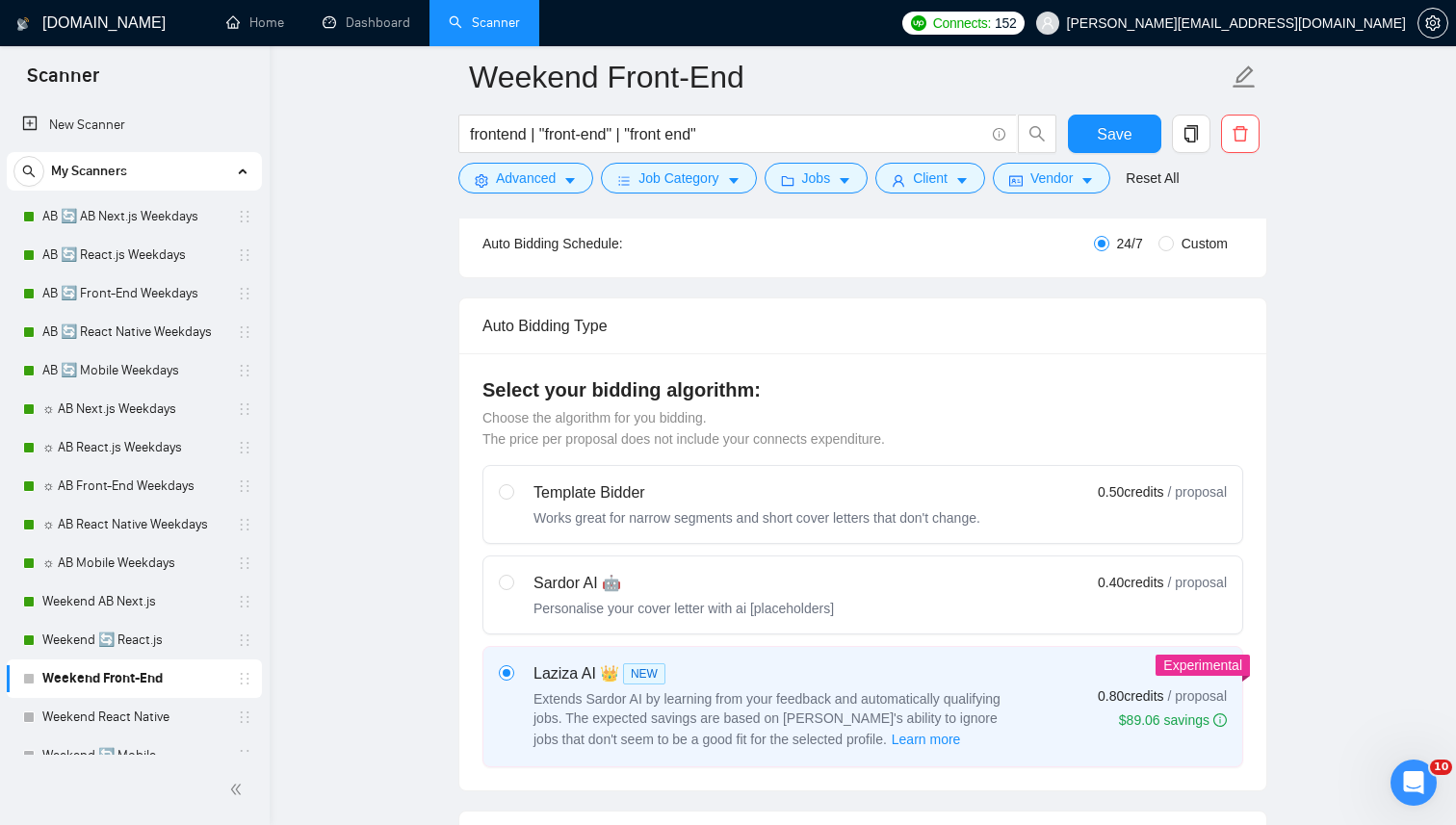
click at [1179, 244] on span "Custom" at bounding box center [1205, 243] width 61 height 21
click at [1174, 244] on input "Custom" at bounding box center [1166, 244] width 16 height 16
radio input "true"
radio input "false"
checkbox input "true"
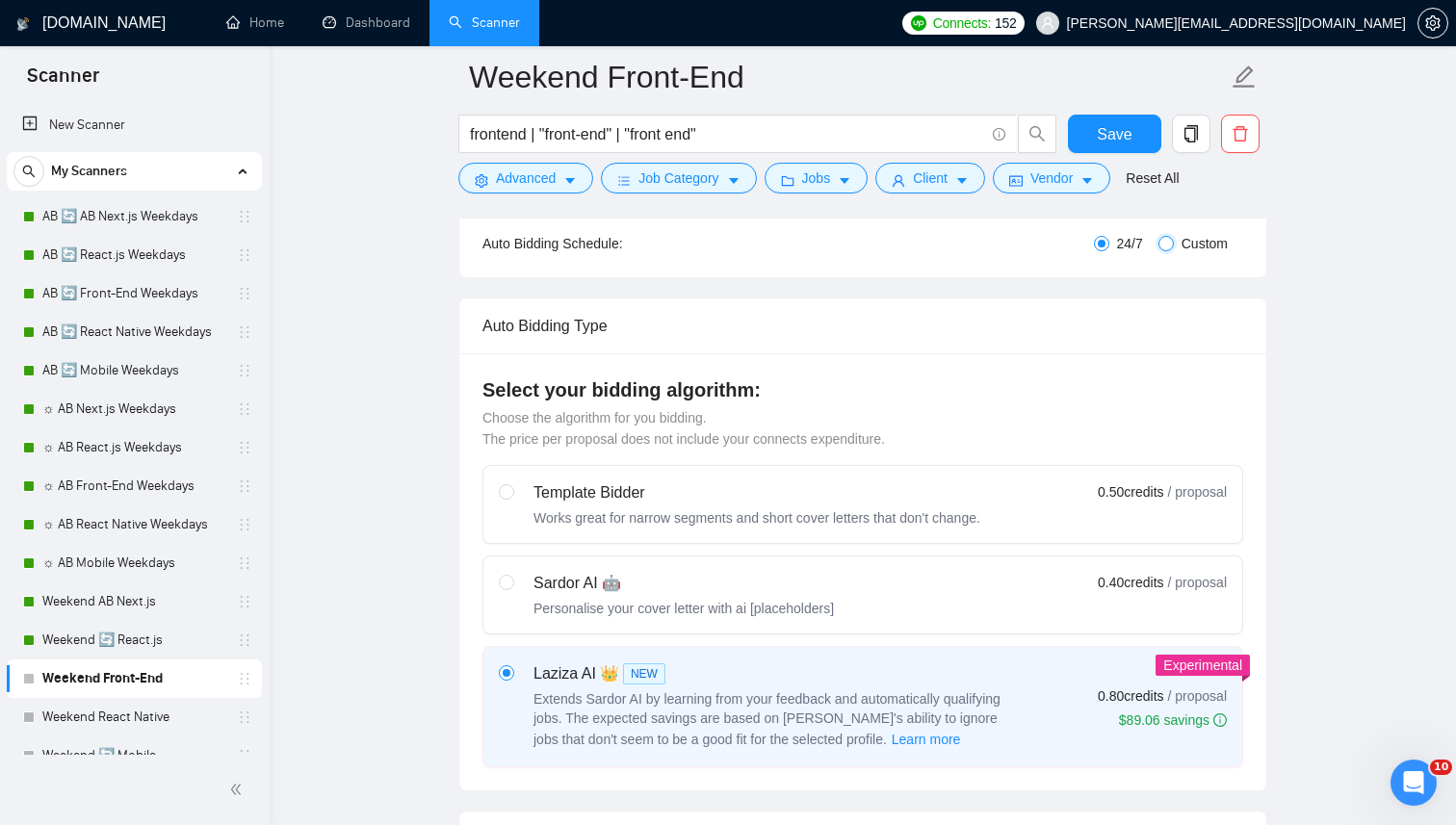
checkbox input "true"
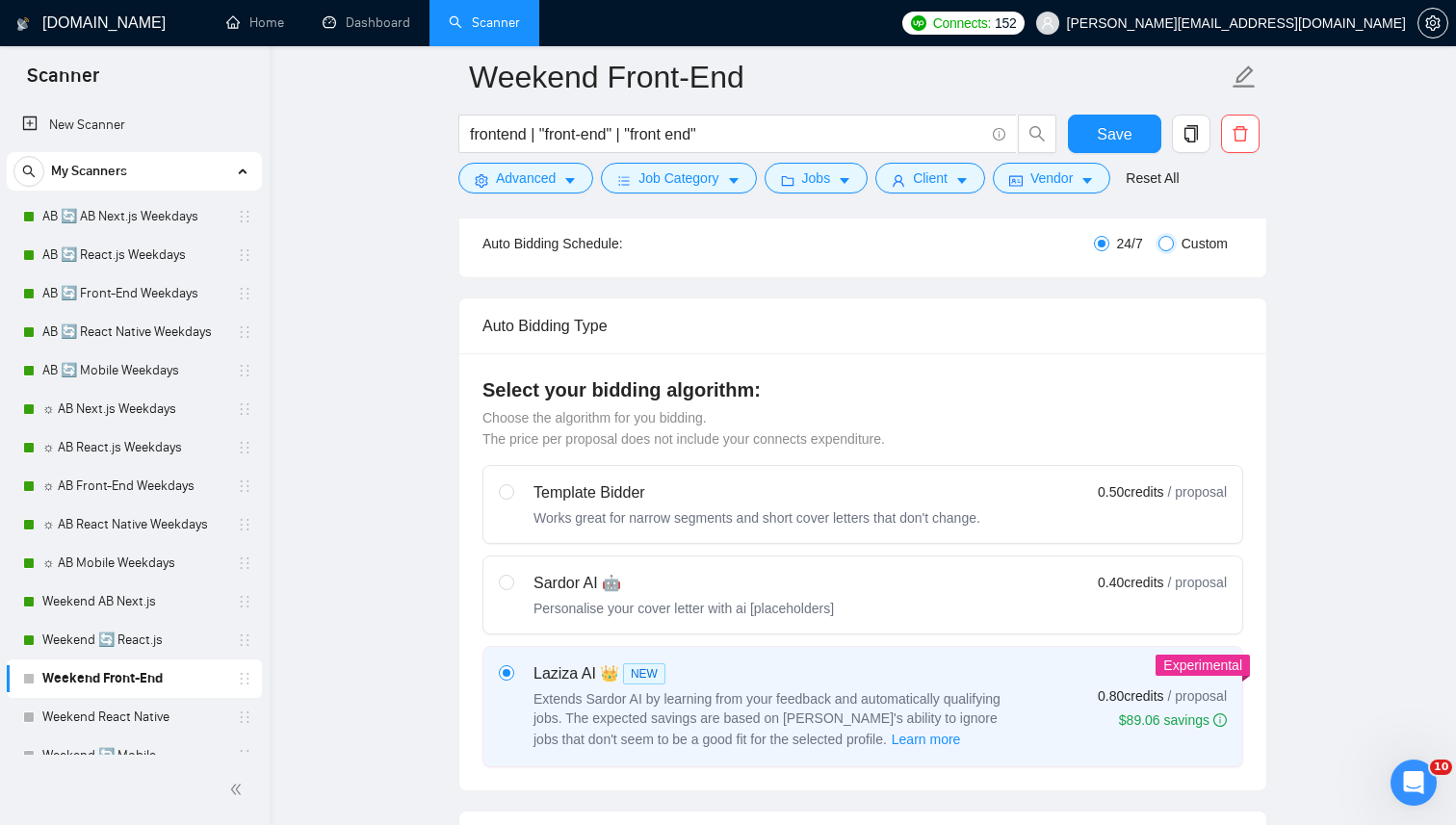
checkbox input "true"
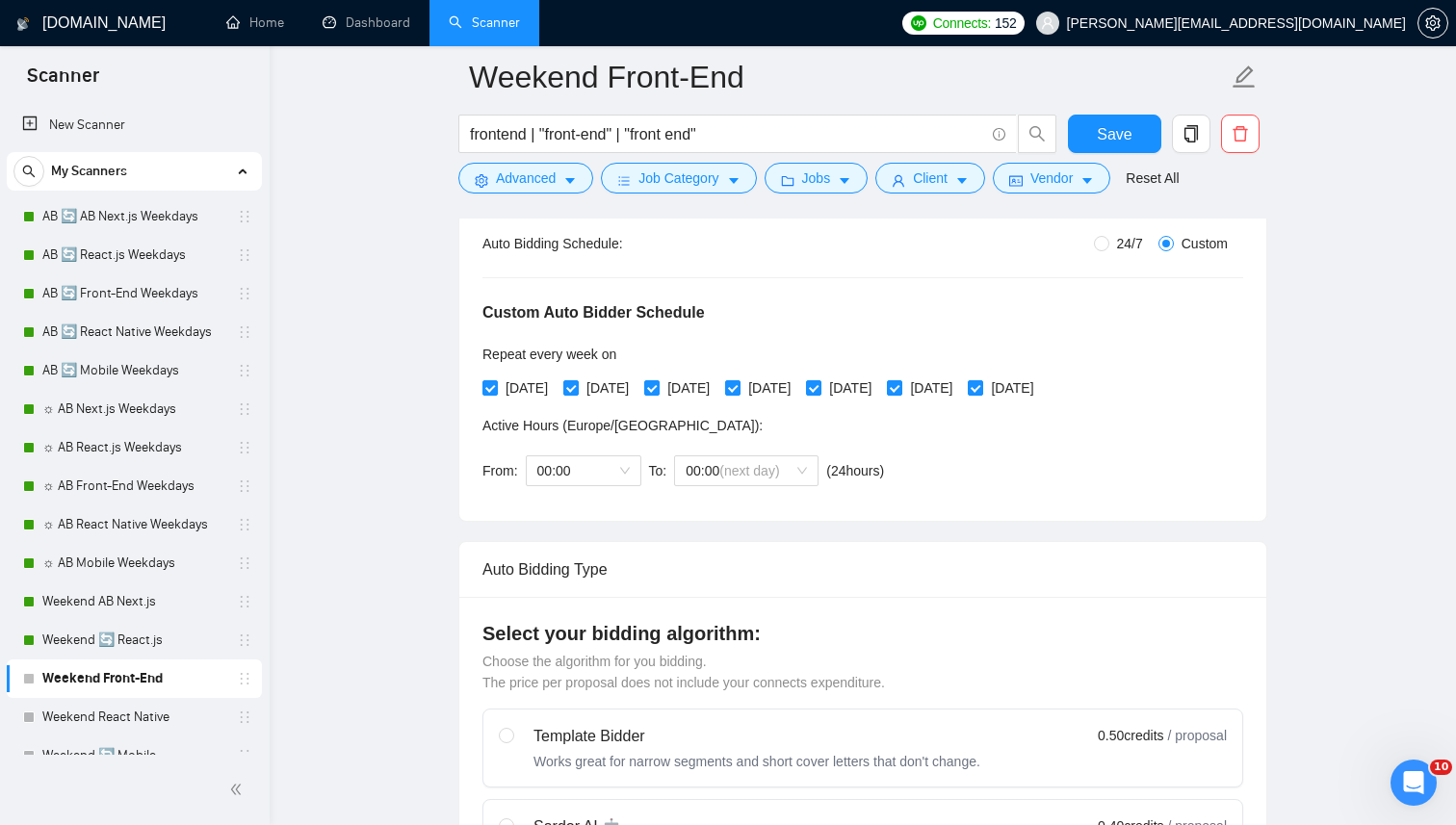
click at [862, 386] on div "Monday Tuesday Wednesday Thursday Friday Saturday Sunday" at bounding box center [761, 387] width 559 height 21
click at [798, 382] on span "Thursday" at bounding box center [769, 387] width 57 height 21
click at [738, 382] on input "Thursday" at bounding box center [731, 387] width 14 height 14
checkbox input "false"
click at [820, 382] on input "Friday" at bounding box center [813, 387] width 14 height 14
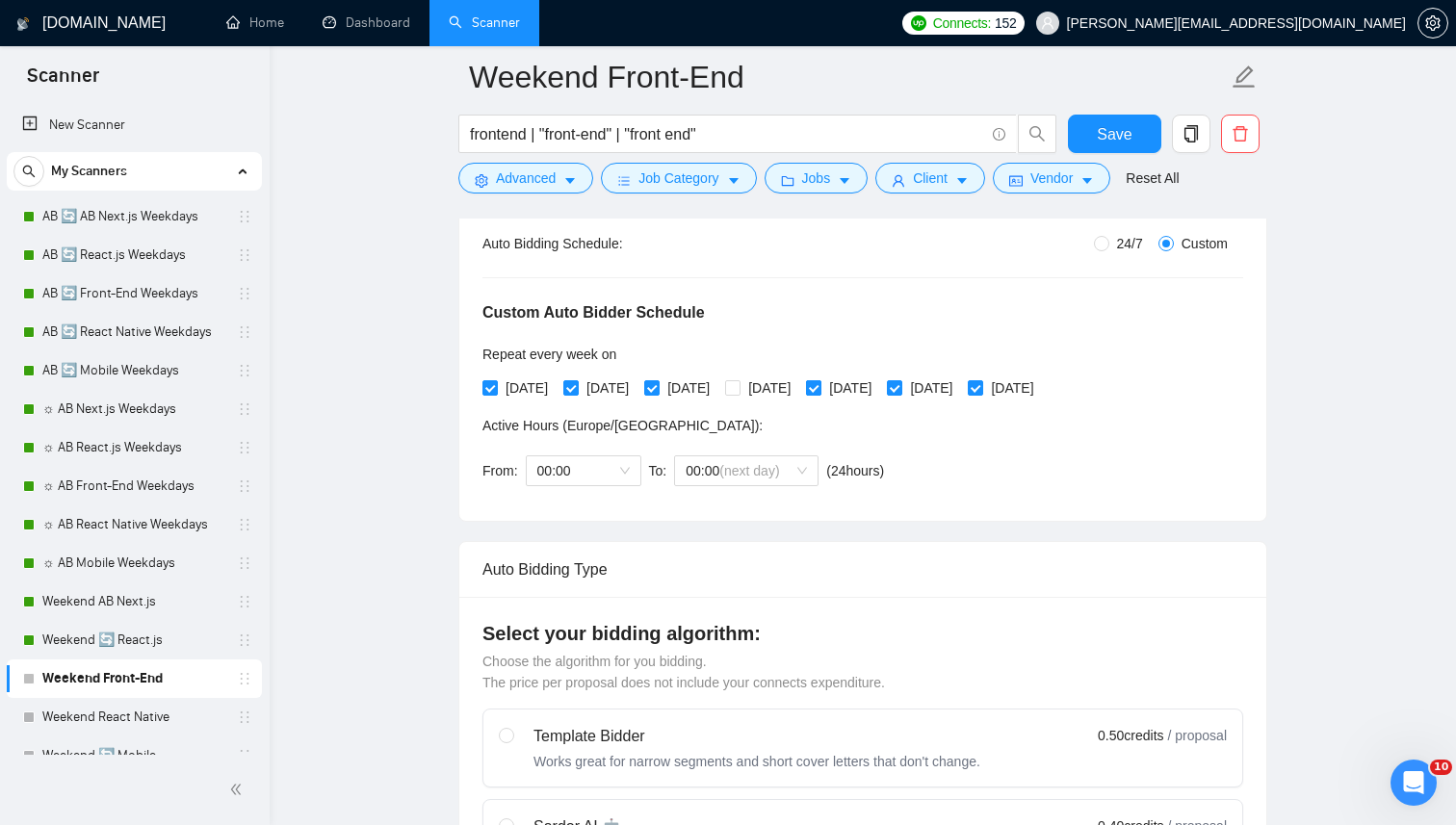
checkbox input "false"
click at [691, 382] on span "Wednesday" at bounding box center [688, 387] width 57 height 21
click at [657, 382] on input "Wednesday" at bounding box center [651, 387] width 14 height 14
checkbox input "false"
click at [622, 382] on span "Tuesday" at bounding box center [608, 387] width 57 height 21
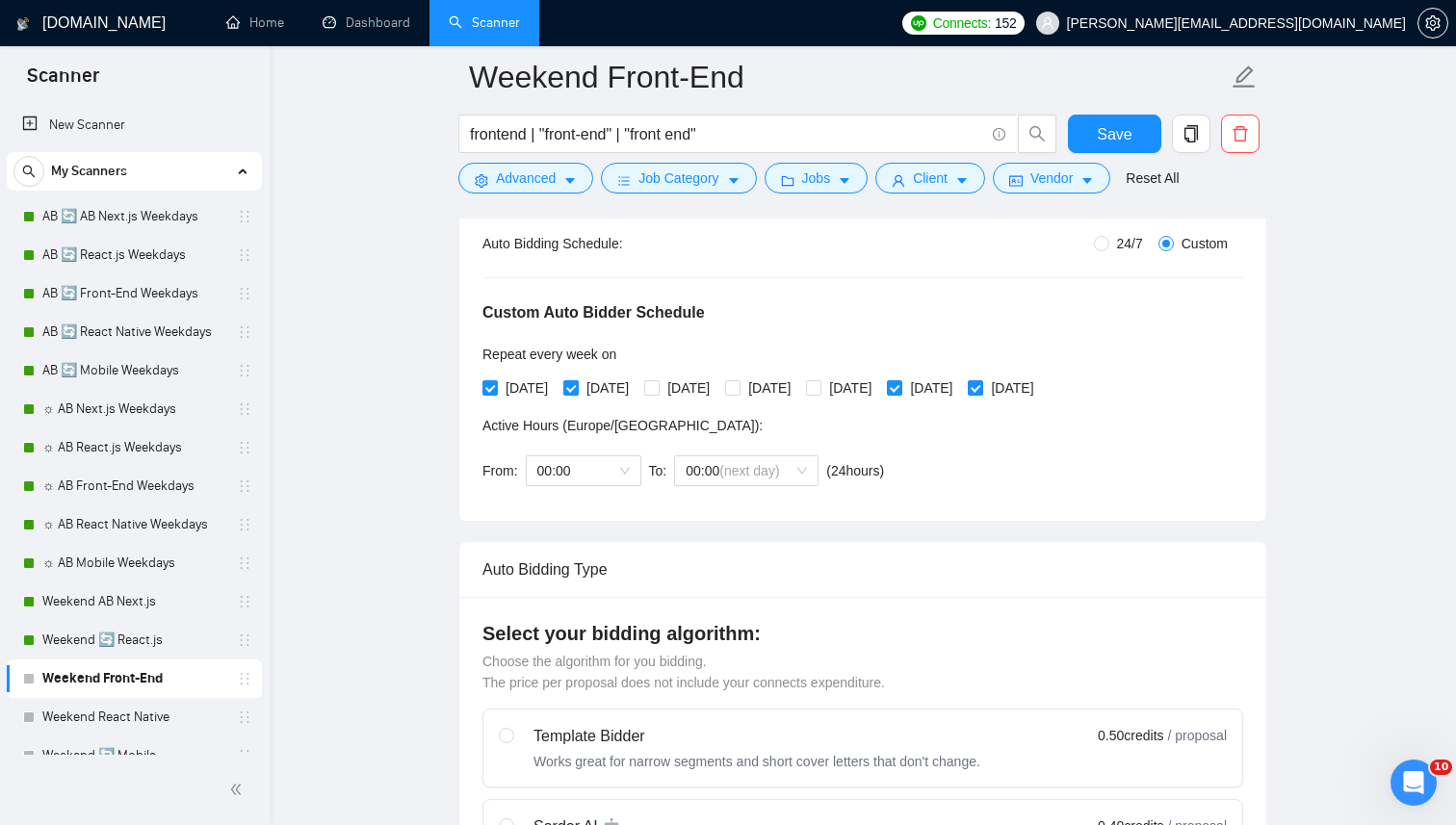
click at [577, 382] on input "Tuesday" at bounding box center [570, 387] width 14 height 14
checkbox input "false"
click at [511, 382] on span "Monday" at bounding box center [527, 387] width 57 height 21
click at [496, 382] on input "Monday" at bounding box center [489, 387] width 14 height 14
checkbox input "false"
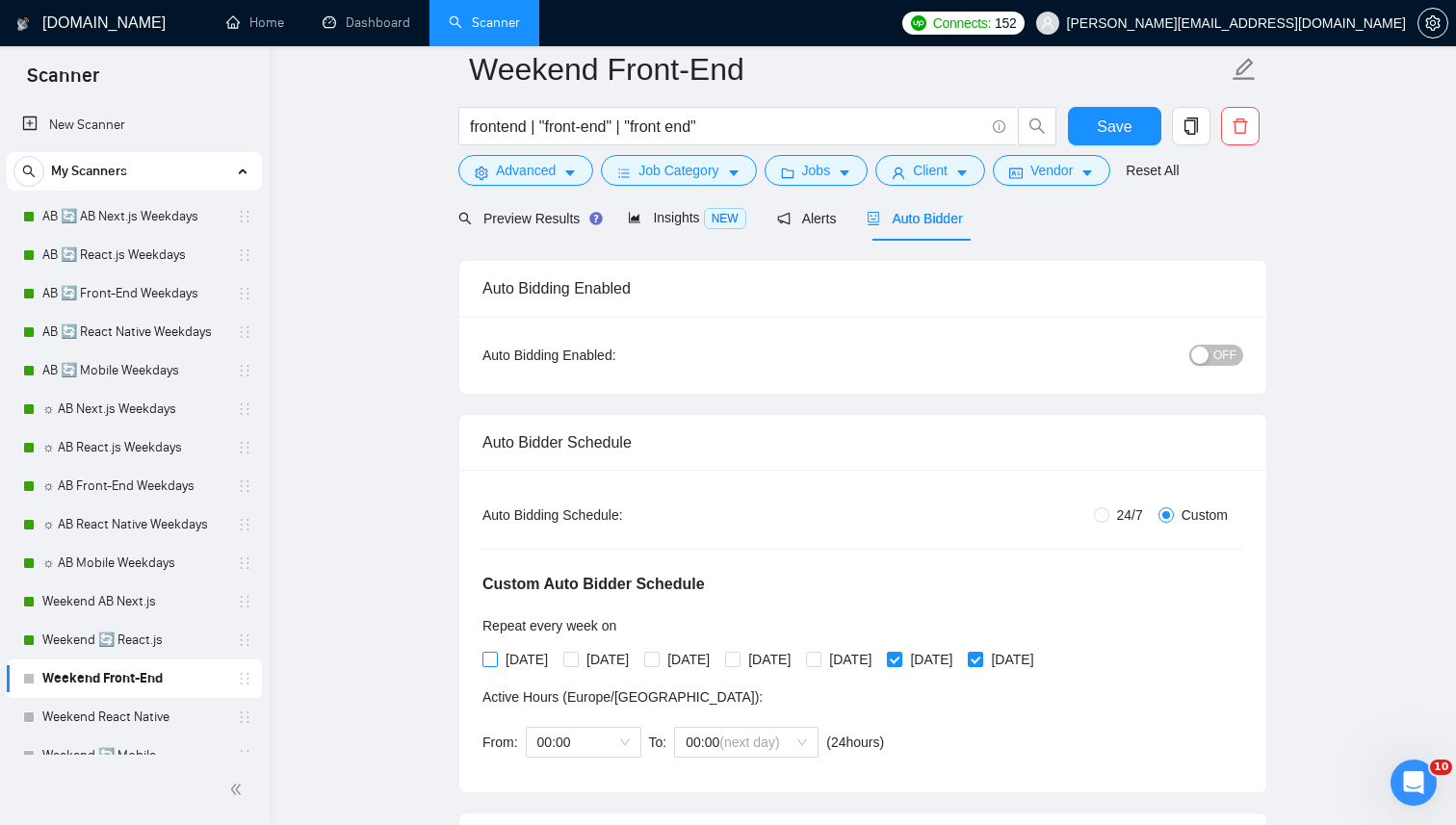
scroll to position [77, 0]
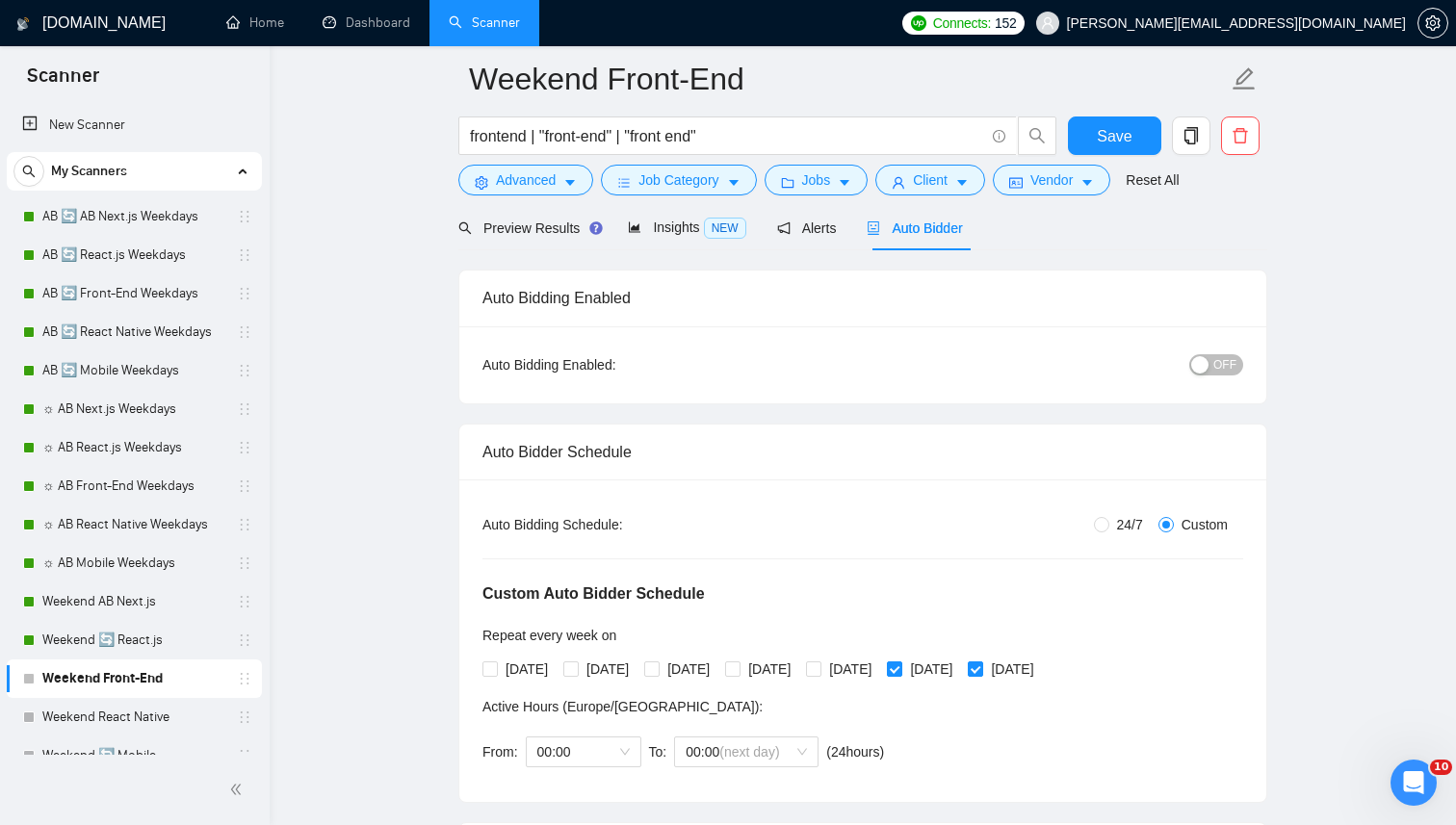
click at [1199, 360] on div "button" at bounding box center [1200, 365] width 18 height 18
click at [1116, 131] on span "Save" at bounding box center [1114, 136] width 35 height 24
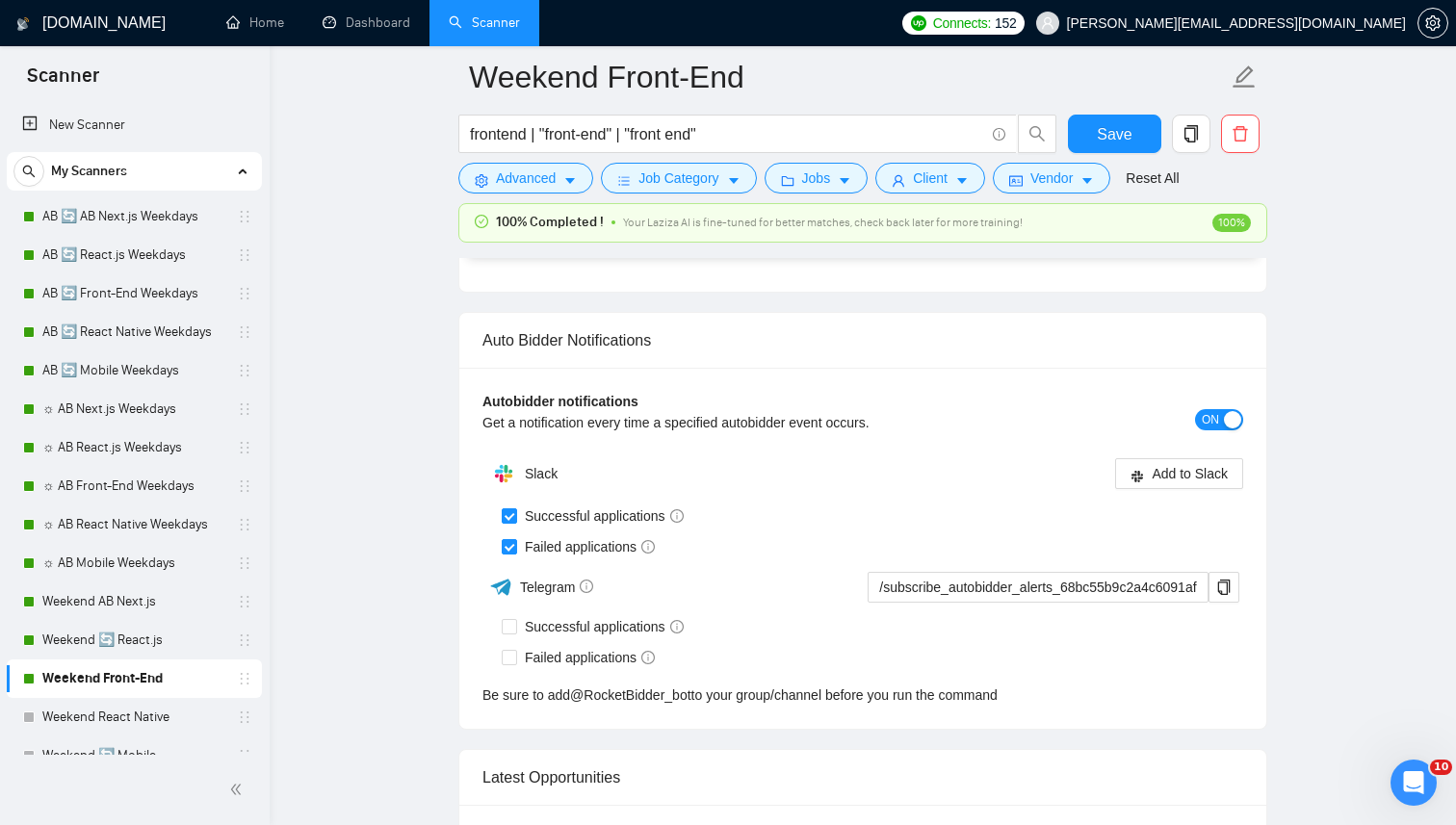
scroll to position [4795, 0]
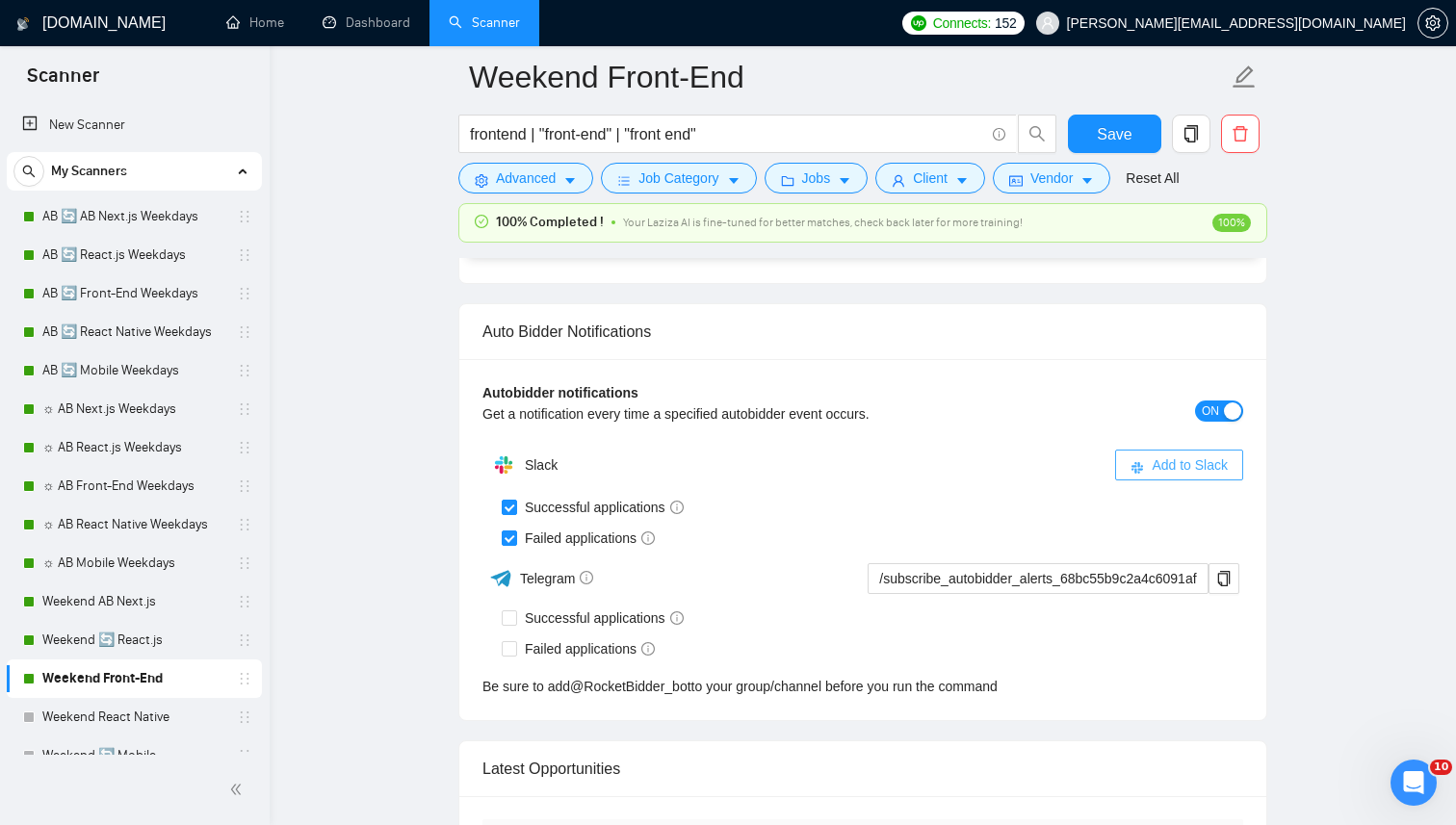
click at [1197, 476] on button "Add to Slack" at bounding box center [1178, 464] width 128 height 31
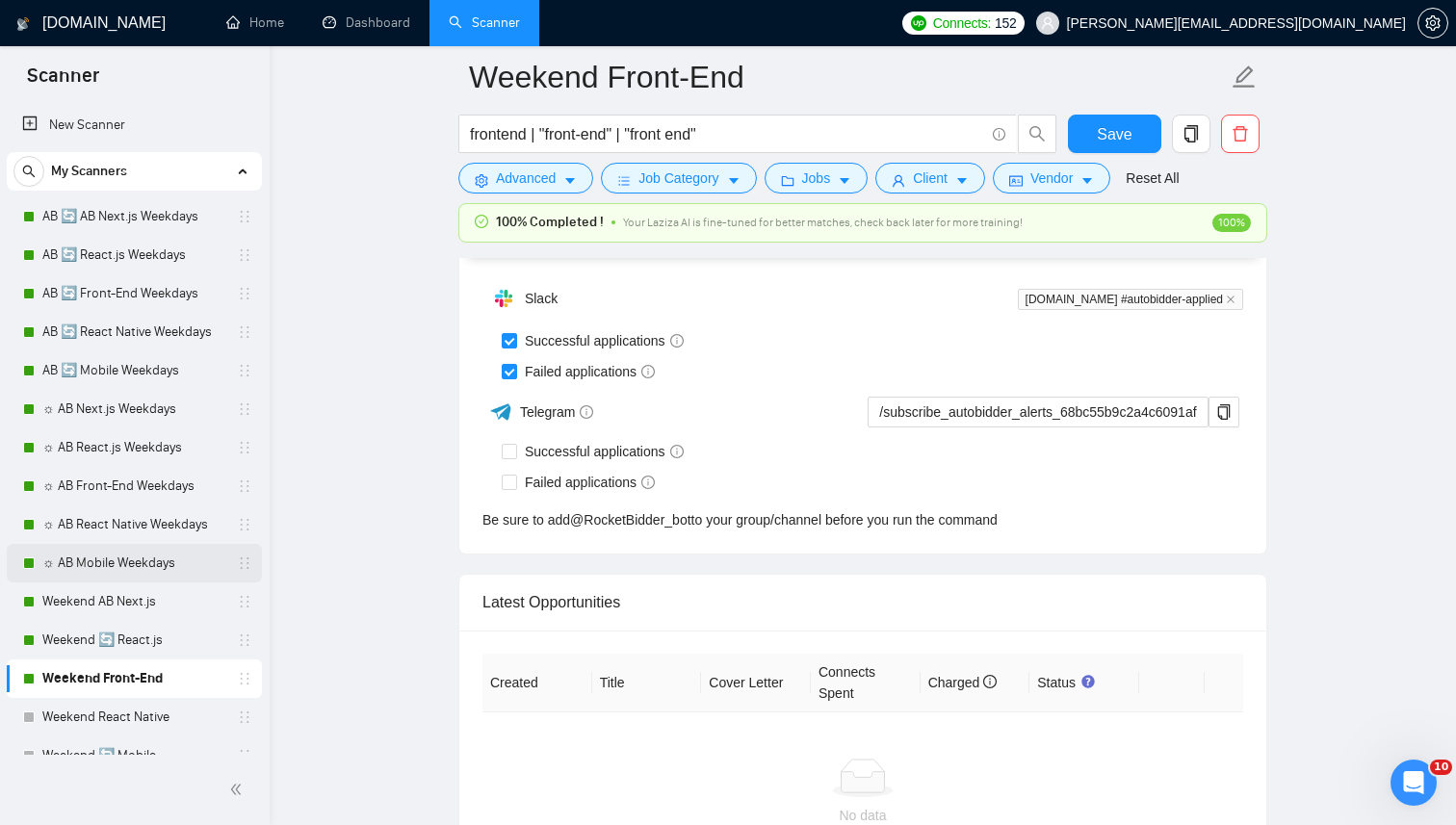
scroll to position [86, 0]
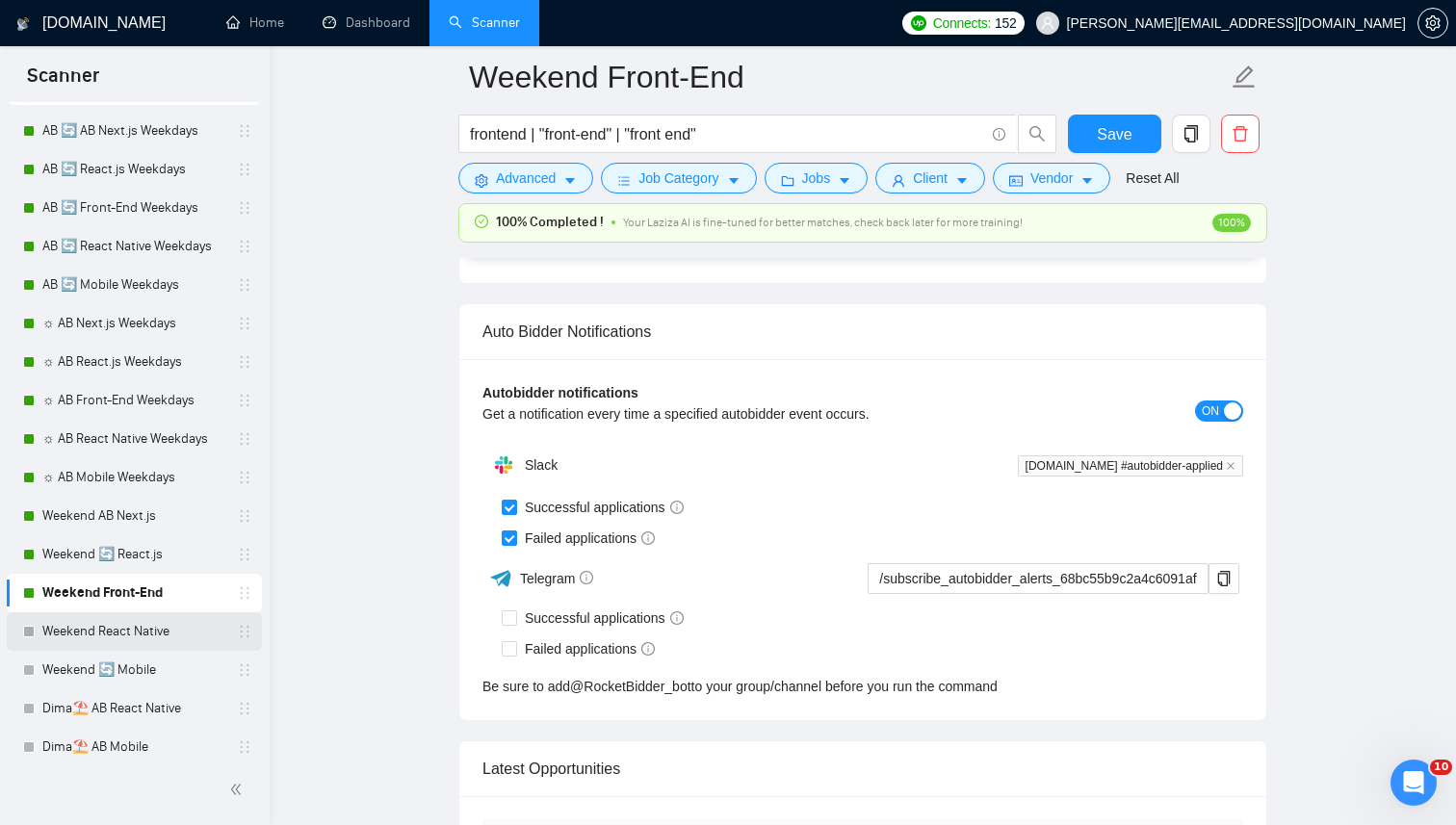
click at [124, 621] on link "Weekend React Native" at bounding box center [134, 632] width 183 height 39
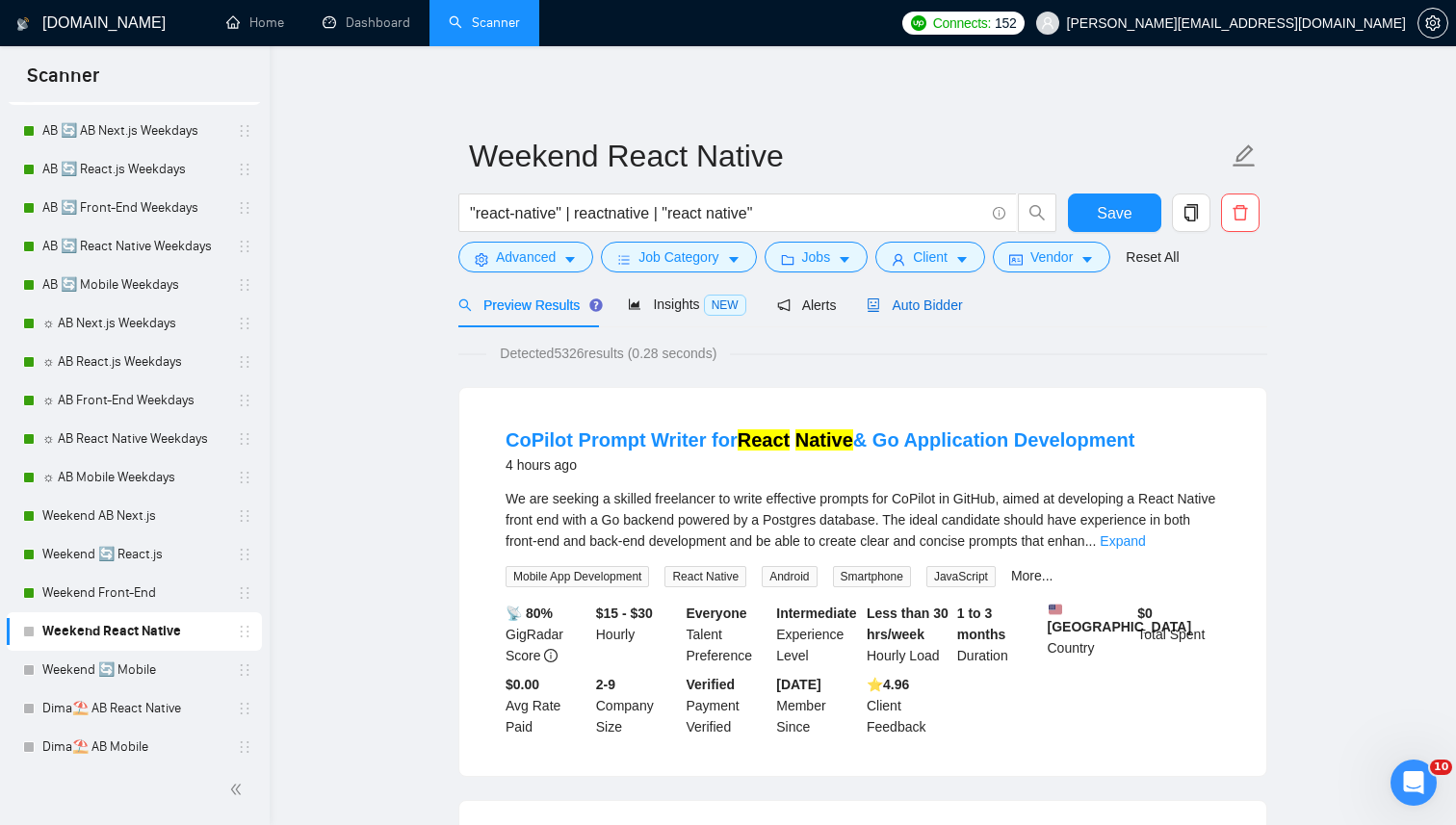
click at [950, 312] on span "Auto Bidder" at bounding box center [914, 306] width 95 height 16
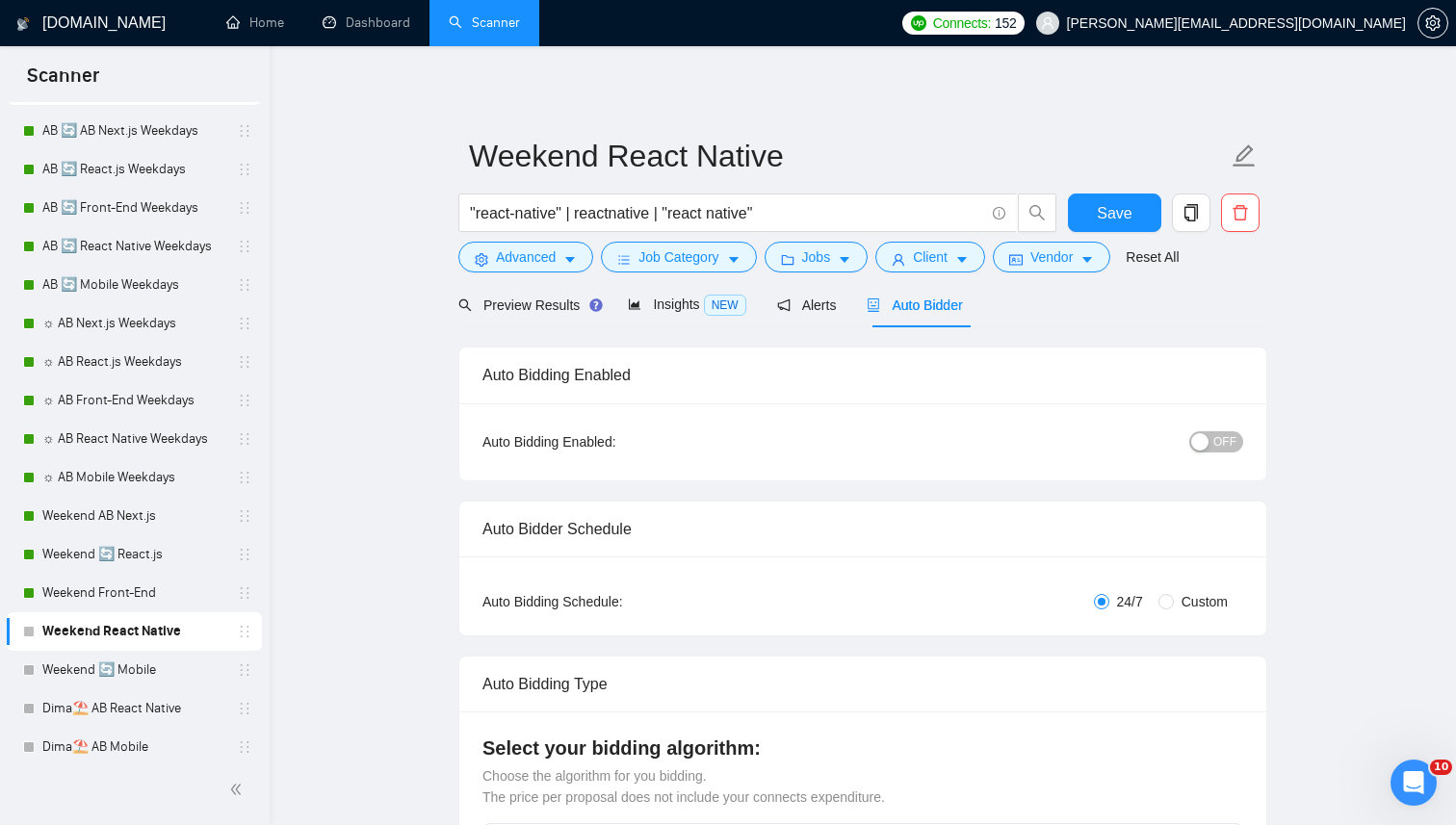
radio input "false"
radio input "true"
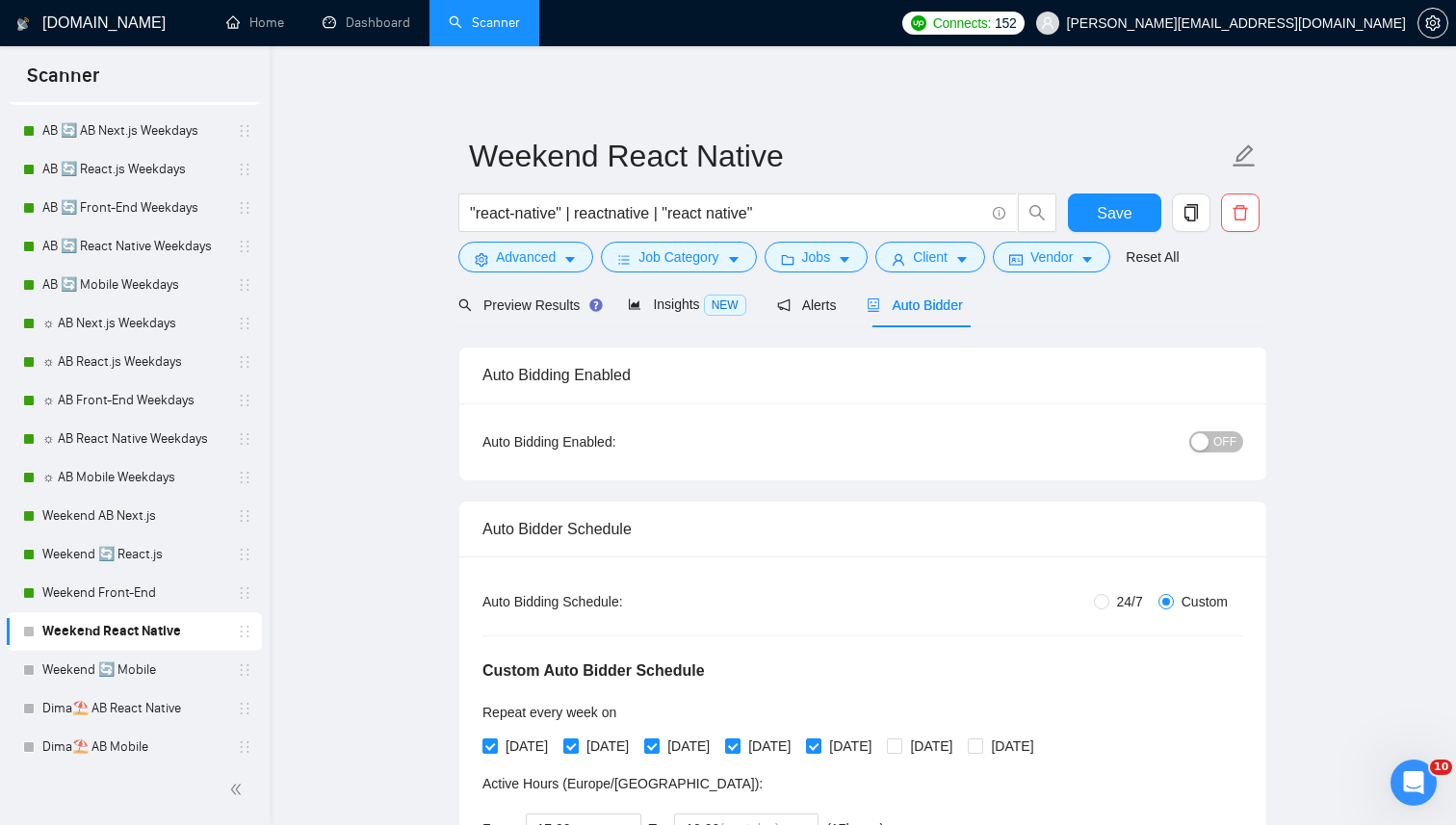
click at [567, 305] on span "Preview Results" at bounding box center [528, 306] width 139 height 16
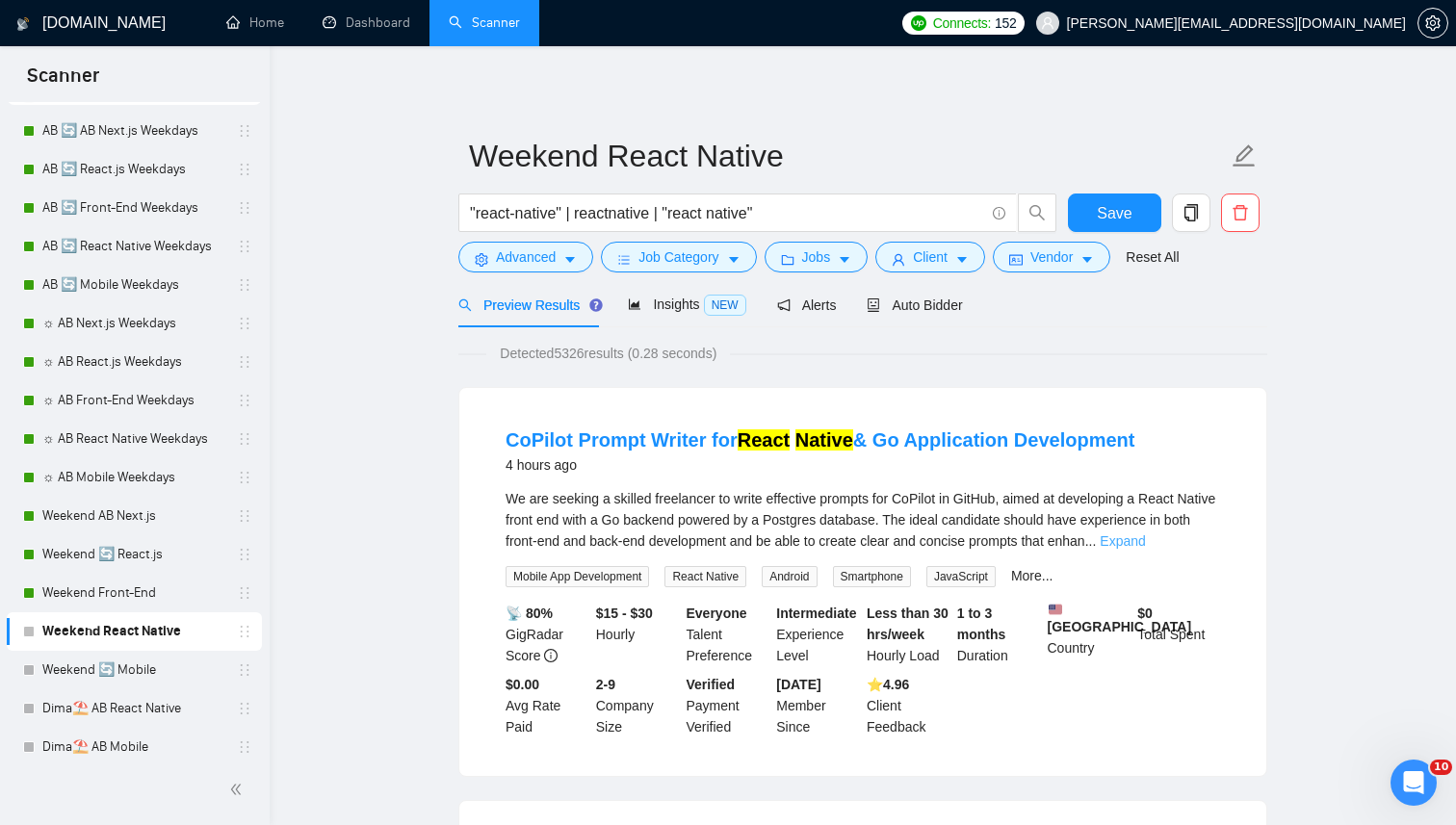
click at [1144, 534] on link "Expand" at bounding box center [1122, 542] width 46 height 16
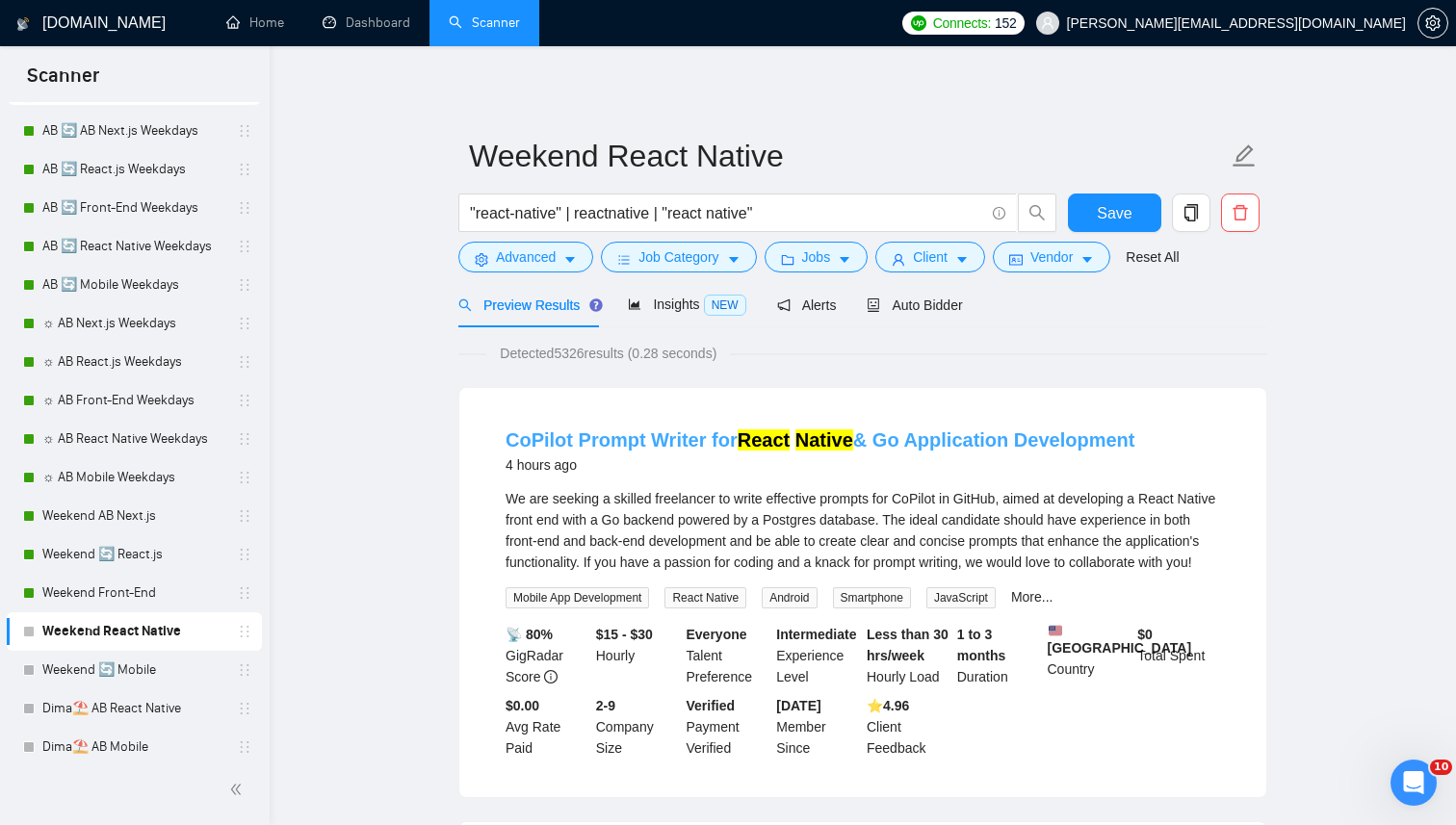
scroll to position [18, 0]
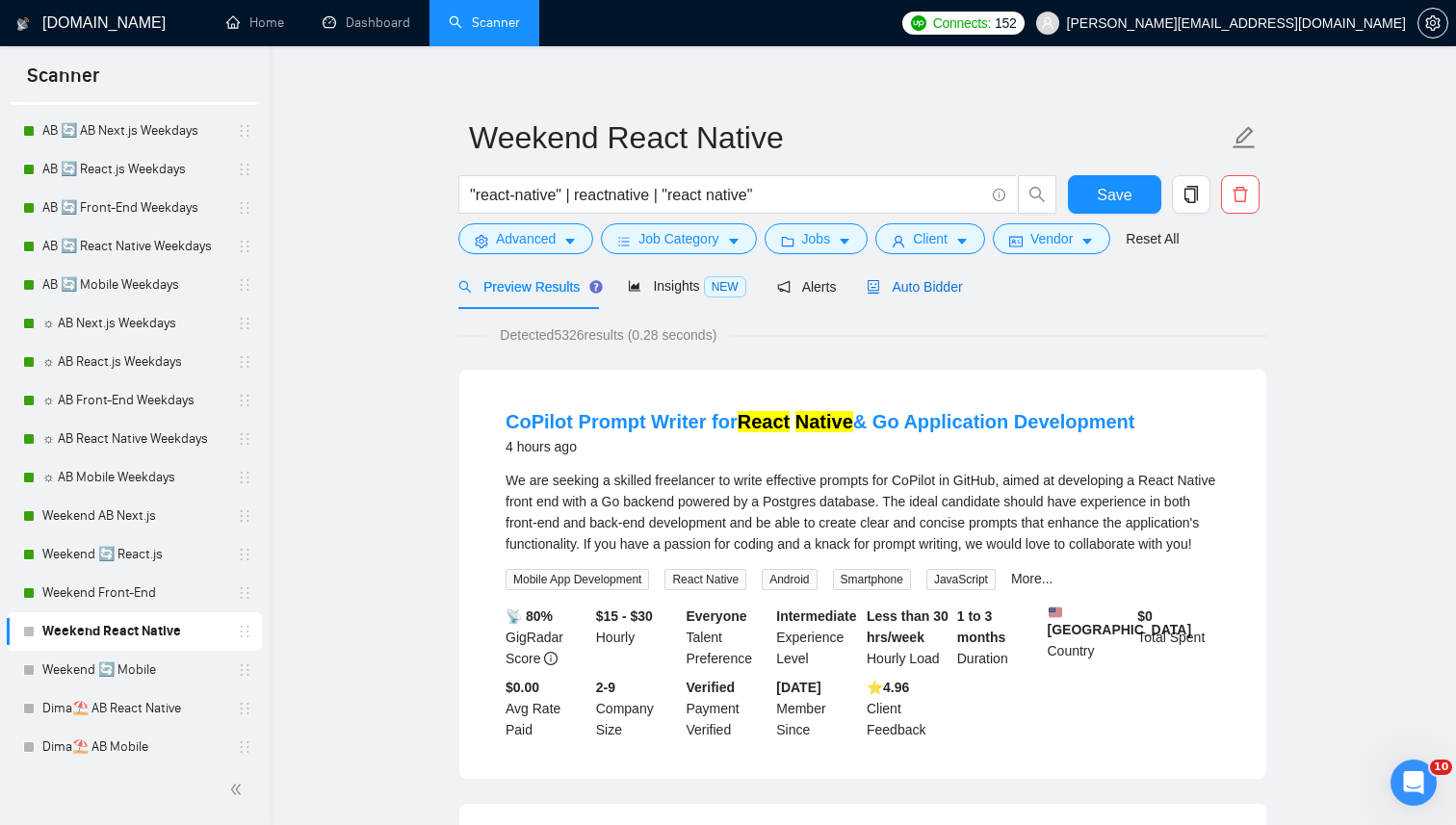
click at [942, 294] on span "Auto Bidder" at bounding box center [914, 287] width 95 height 16
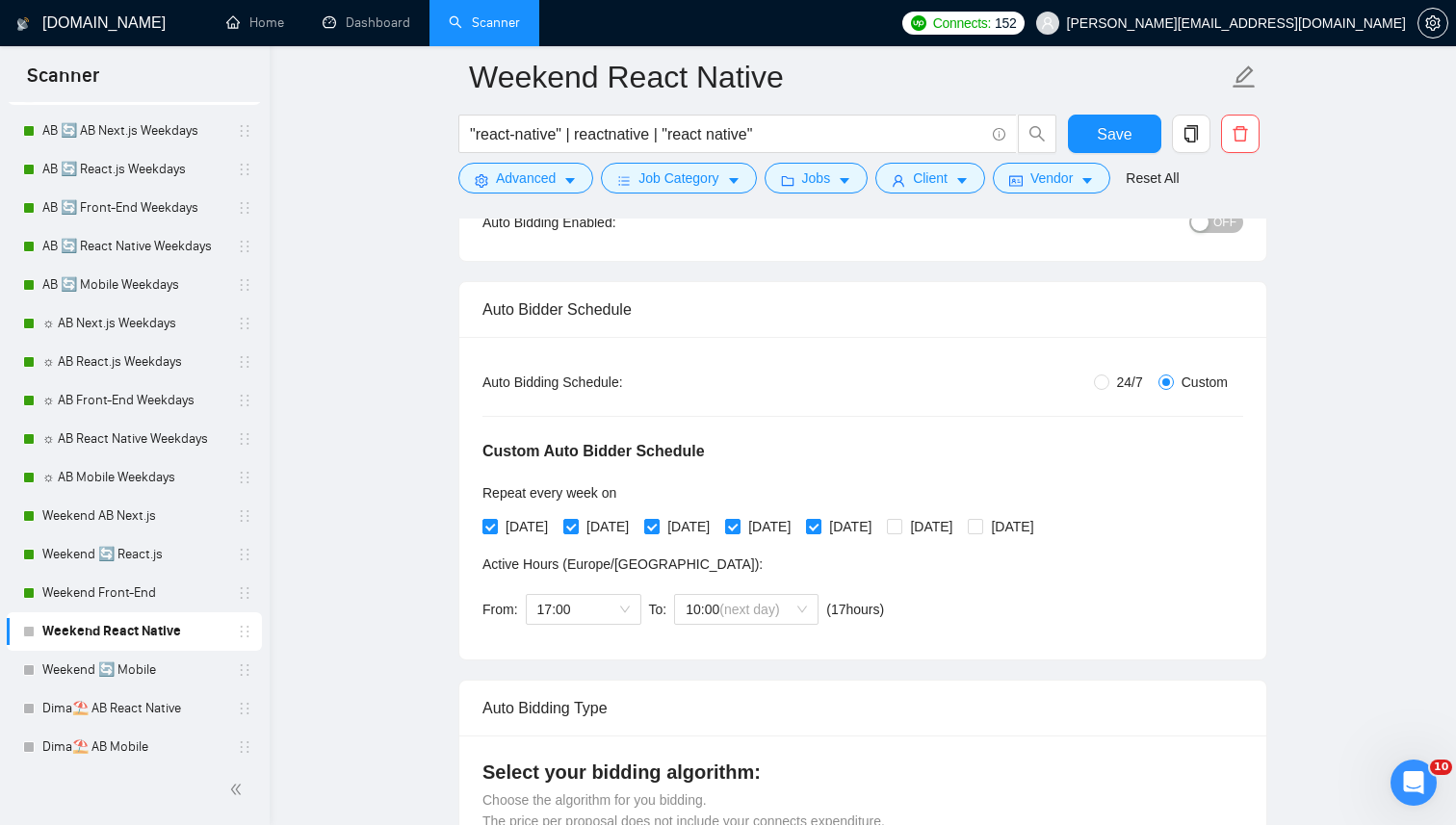
scroll to position [236, 0]
click at [1109, 384] on span "24/7" at bounding box center [1129, 380] width 42 height 21
click at [1108, 384] on input "24/7" at bounding box center [1102, 381] width 16 height 16
radio input "true"
radio input "false"
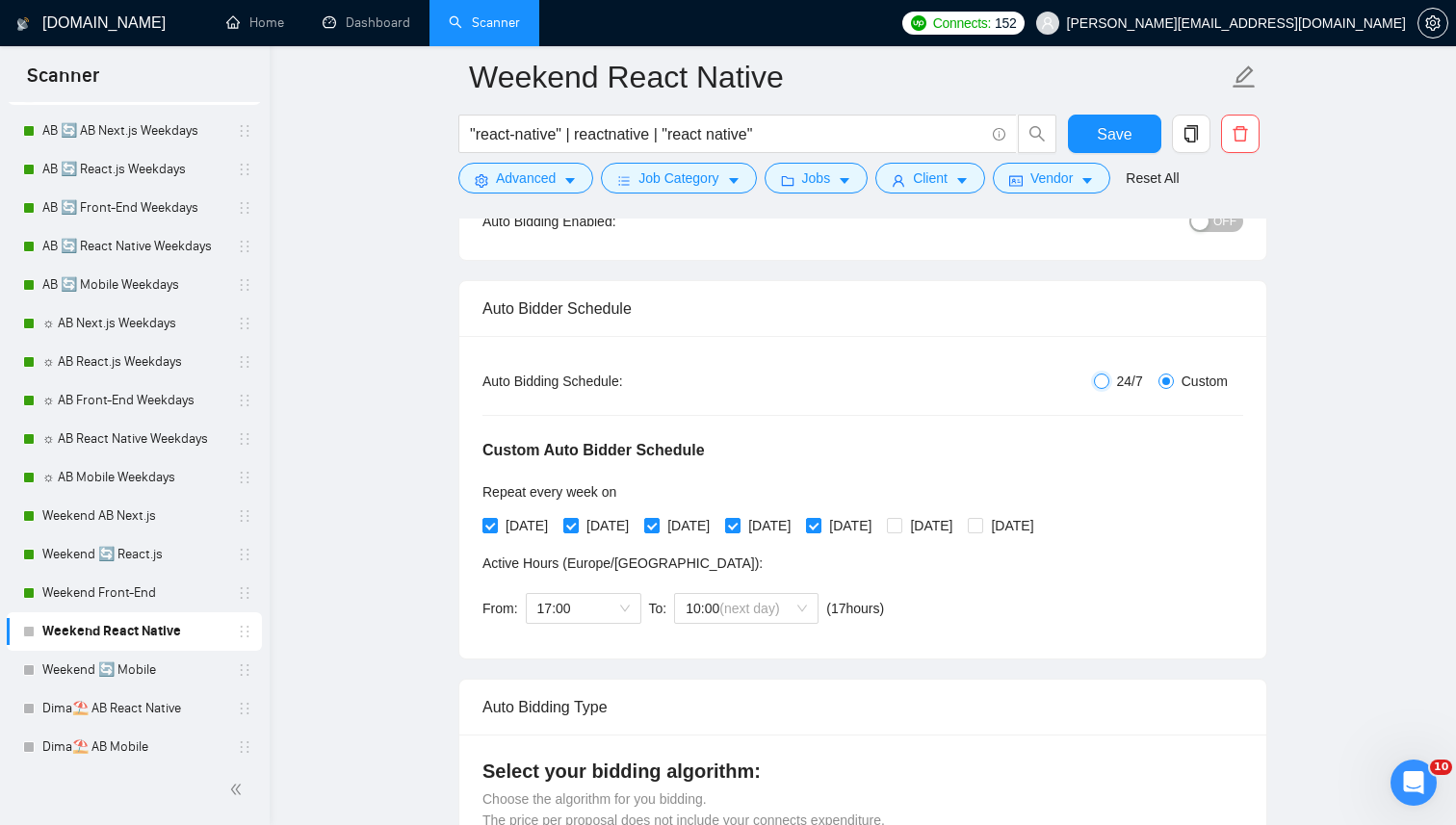
checkbox input "false"
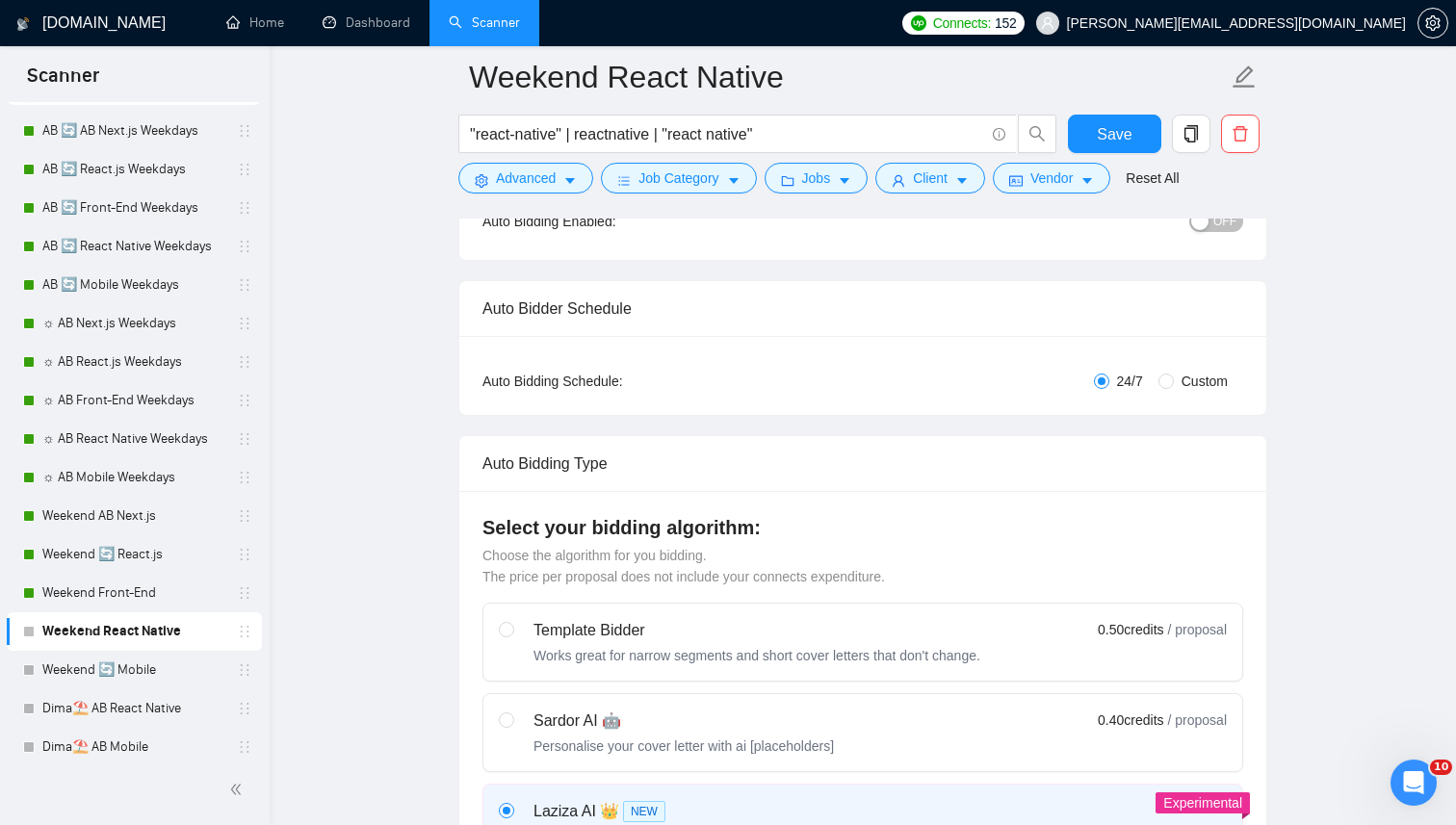
click at [1196, 389] on span "Custom" at bounding box center [1205, 380] width 61 height 21
click at [1174, 389] on input "Custom" at bounding box center [1166, 381] width 16 height 16
radio input "true"
radio input "false"
checkbox input "true"
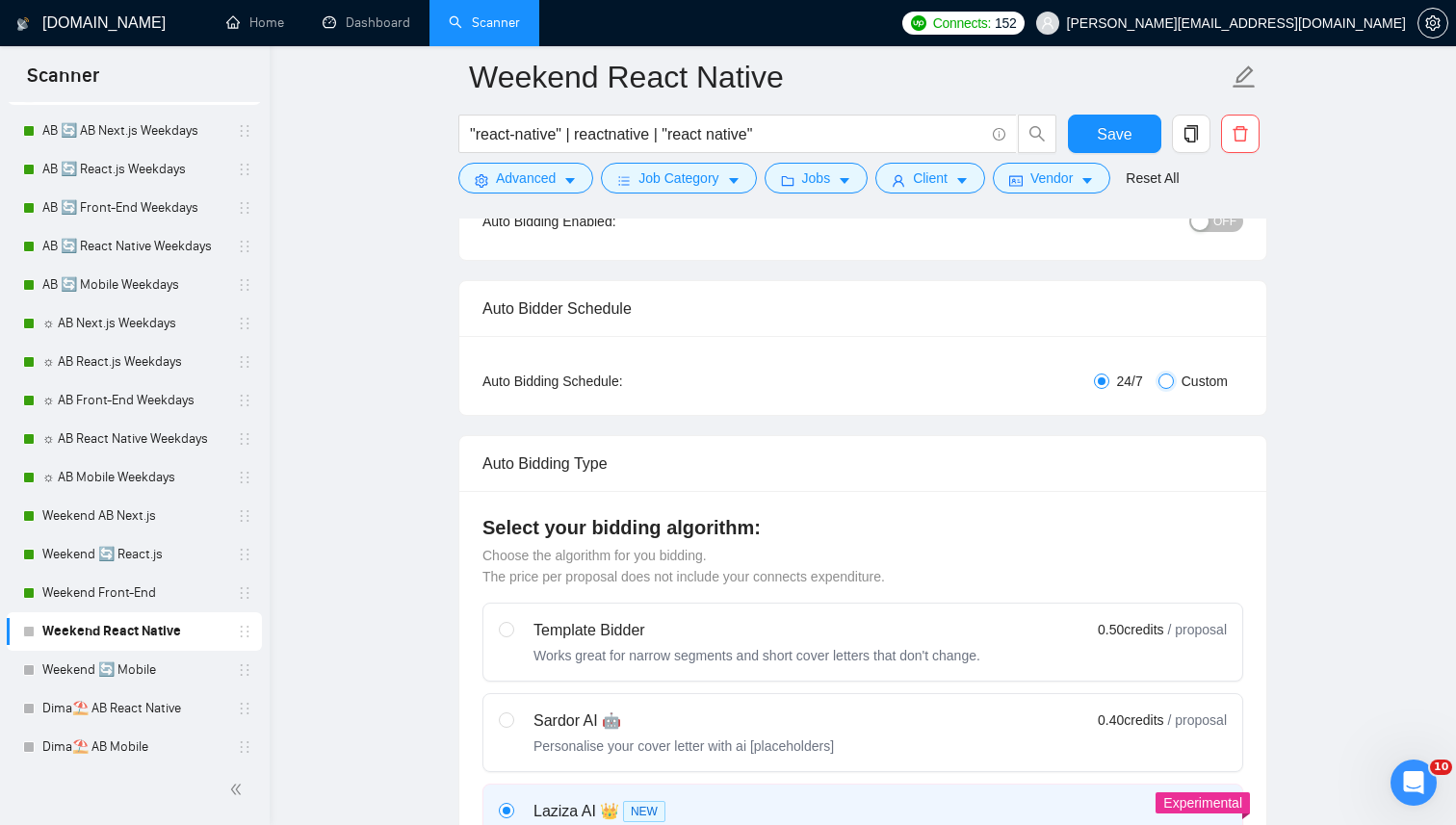
checkbox input "true"
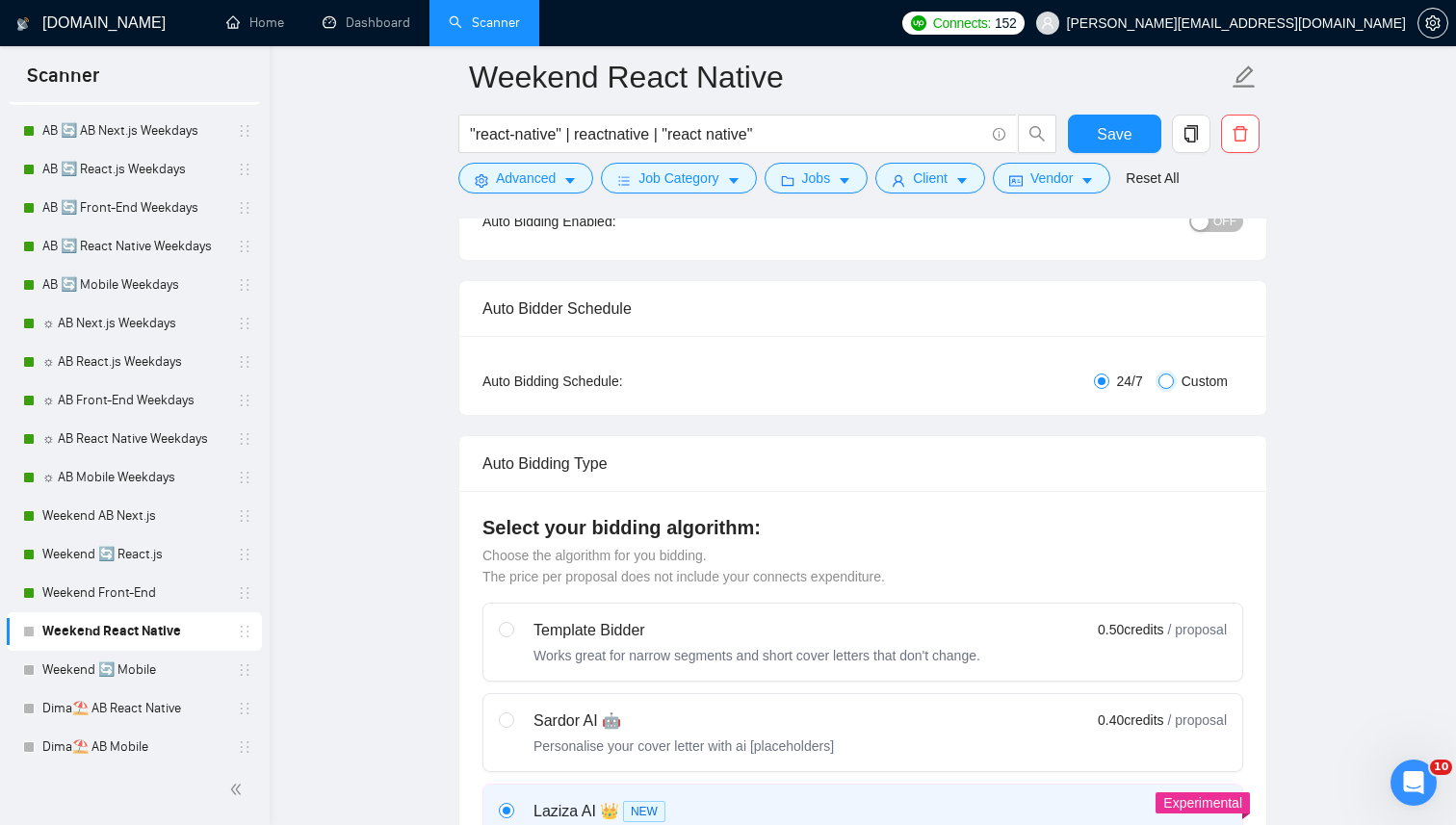
checkbox input "true"
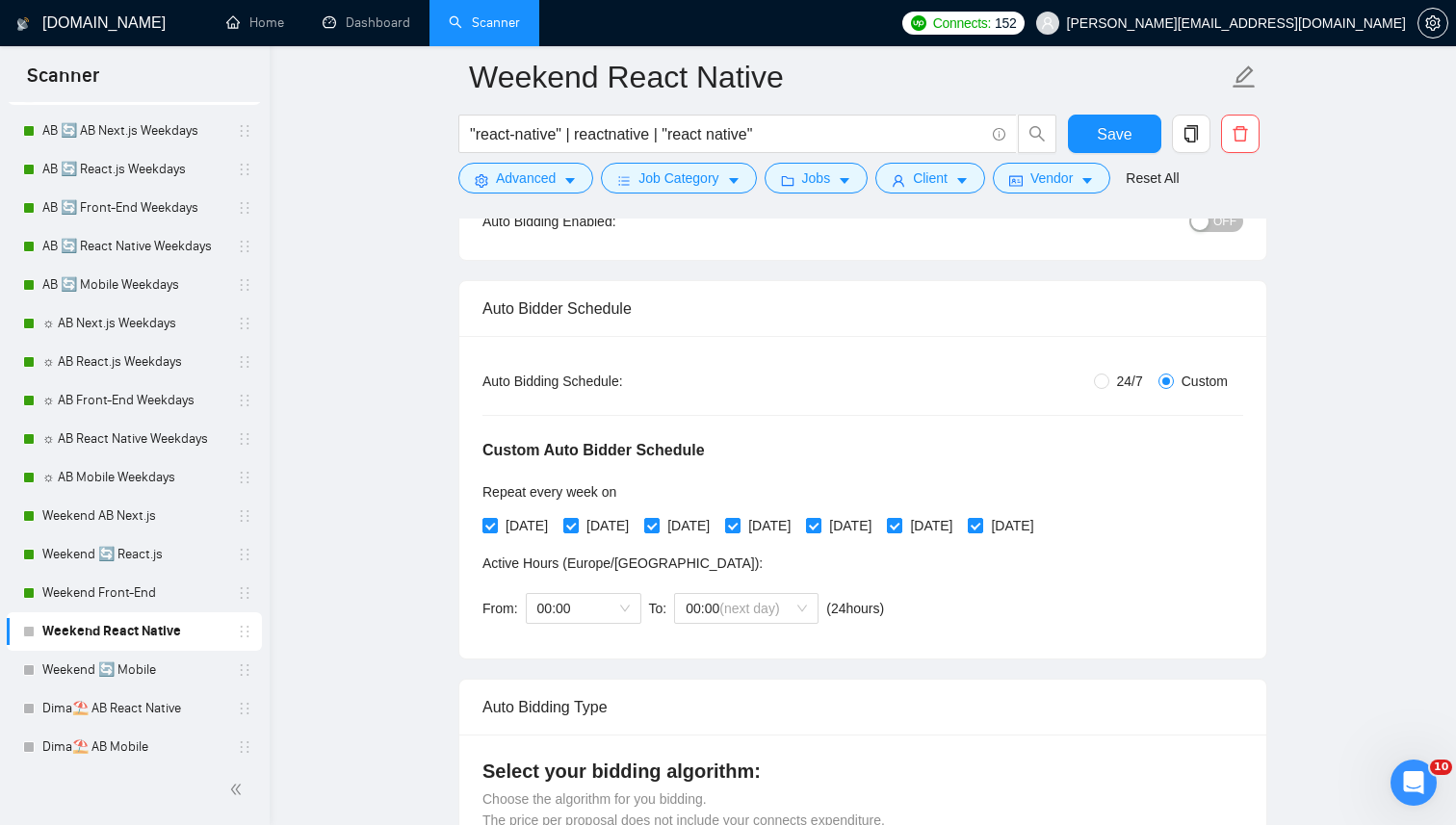
click at [1211, 209] on div at bounding box center [862, 211] width 809 height 16
click at [1210, 221] on button "OFF" at bounding box center [1215, 221] width 53 height 21
click at [865, 535] on div "Monday Tuesday Wednesday Thursday Friday Saturday Sunday" at bounding box center [761, 525] width 559 height 21
click at [879, 524] on span "Friday" at bounding box center [850, 525] width 57 height 21
click at [820, 524] on input "Friday" at bounding box center [813, 525] width 14 height 14
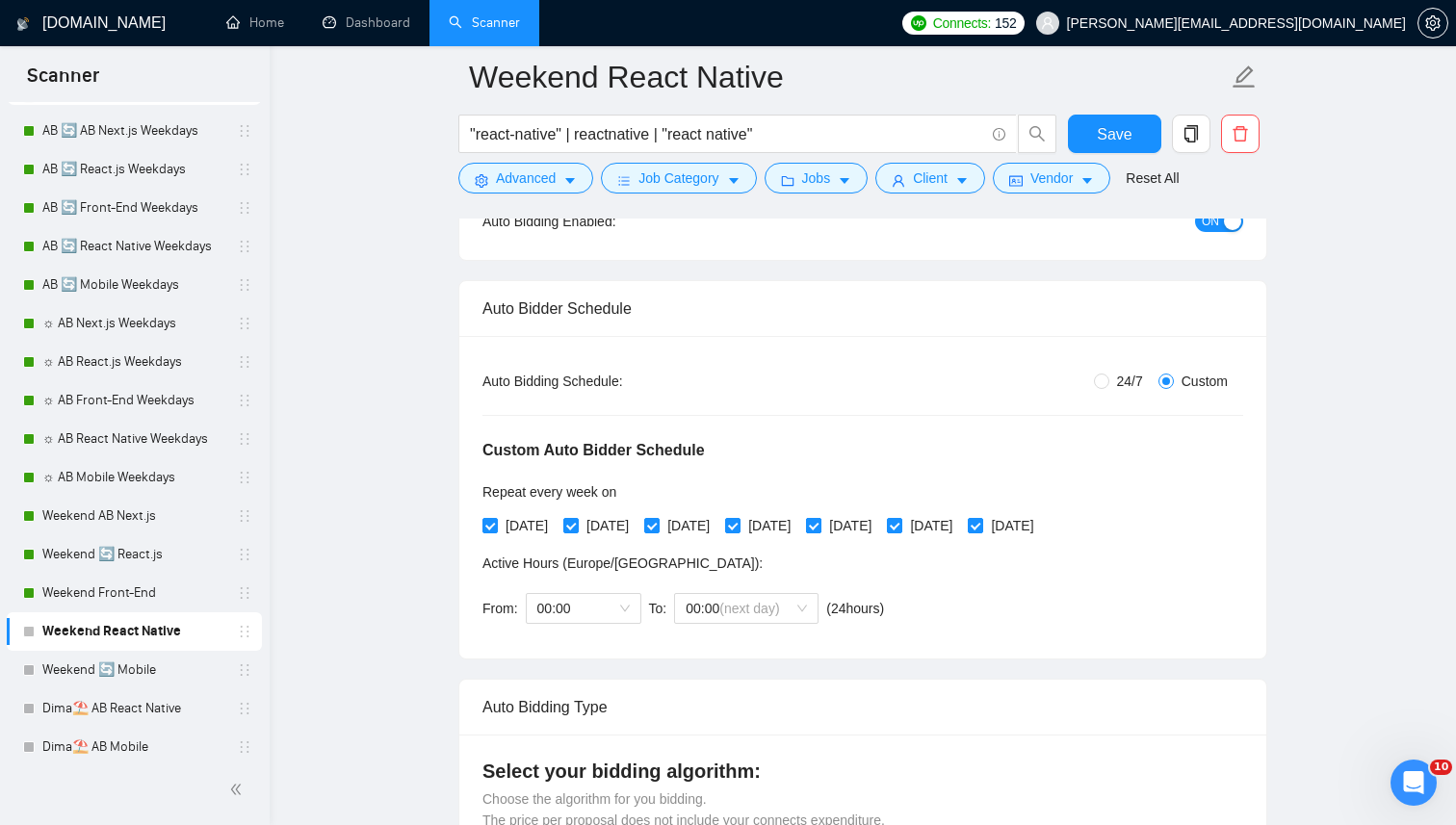
checkbox input "false"
click at [798, 524] on span "Thursday" at bounding box center [769, 525] width 57 height 21
click at [738, 524] on input "Thursday" at bounding box center [731, 525] width 14 height 14
checkbox input "false"
click at [718, 517] on span "Wednesday" at bounding box center [688, 525] width 57 height 21
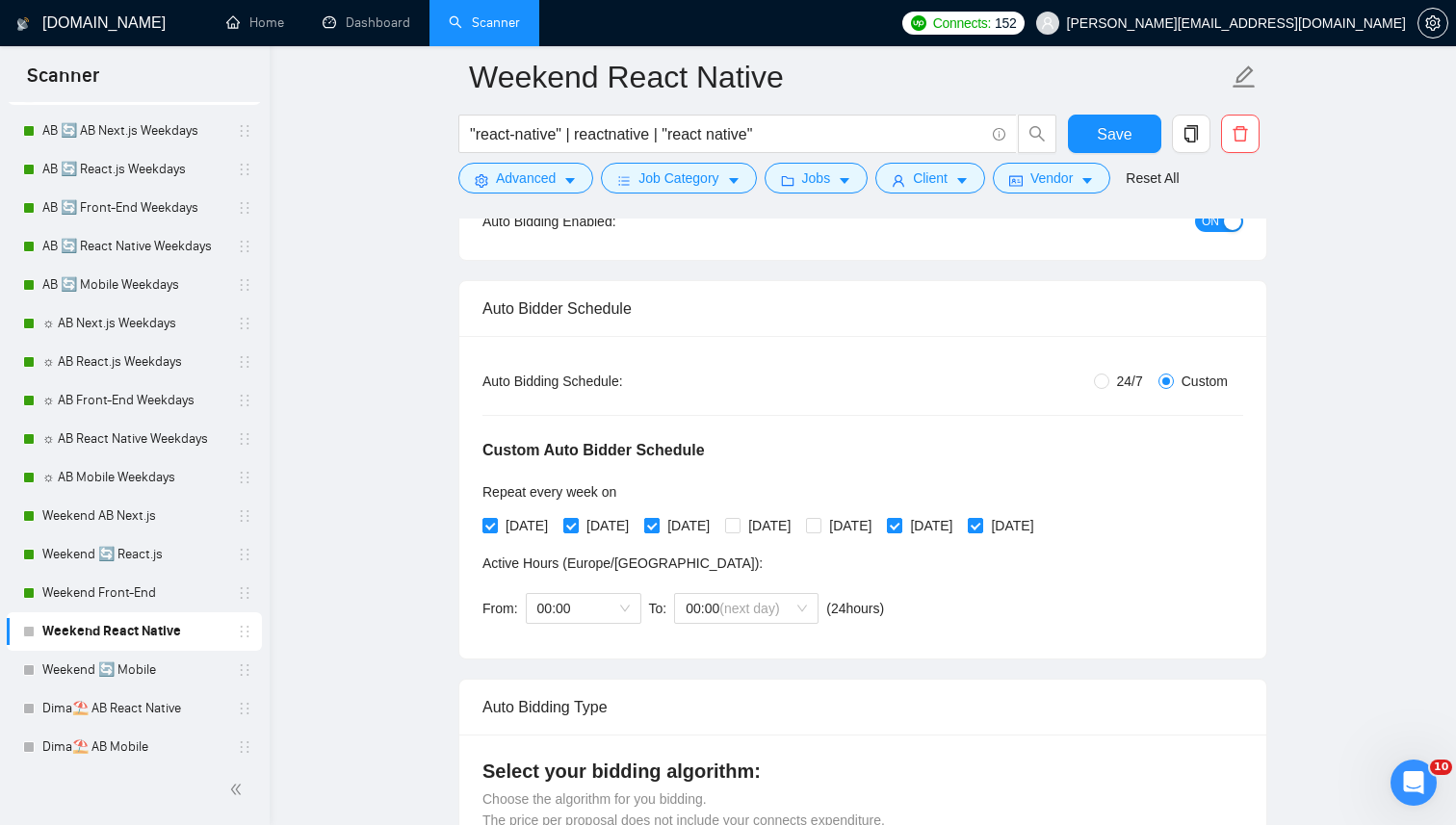
click at [657, 518] on input "Wednesday" at bounding box center [651, 525] width 14 height 14
checkbox input "false"
click at [633, 541] on div "Custom Auto Bidder Schedule Repeat every week on Monday Tuesday Wednesday Thurs…" at bounding box center [862, 514] width 760 height 244
click at [604, 525] on span "Tuesday" at bounding box center [608, 525] width 57 height 21
click at [577, 525] on input "Tuesday" at bounding box center [570, 525] width 14 height 14
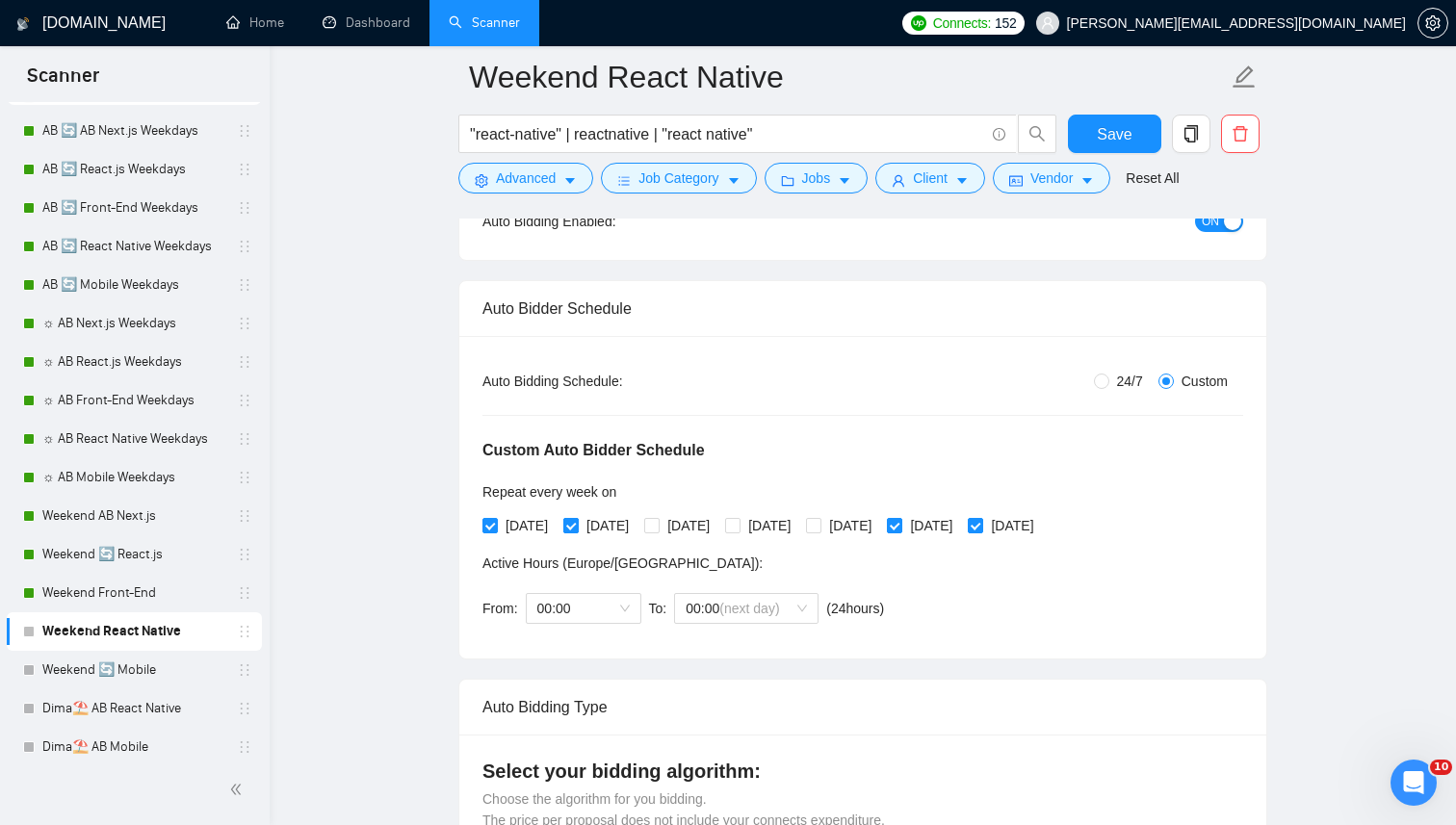
checkbox input "false"
click at [543, 525] on span "Monday" at bounding box center [527, 525] width 57 height 21
click at [496, 525] on input "Monday" at bounding box center [489, 525] width 14 height 14
checkbox input "false"
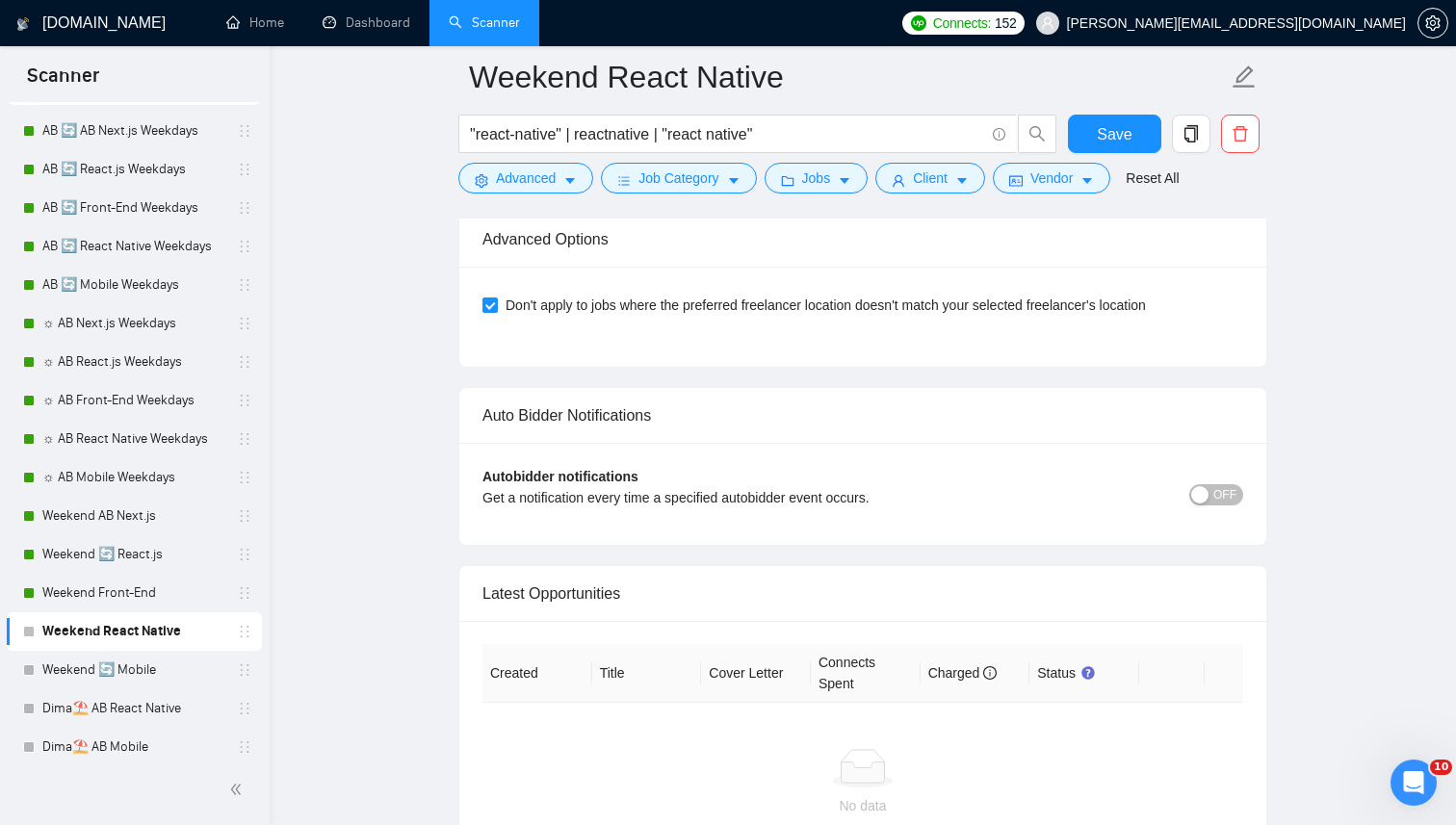
scroll to position [4715, 0]
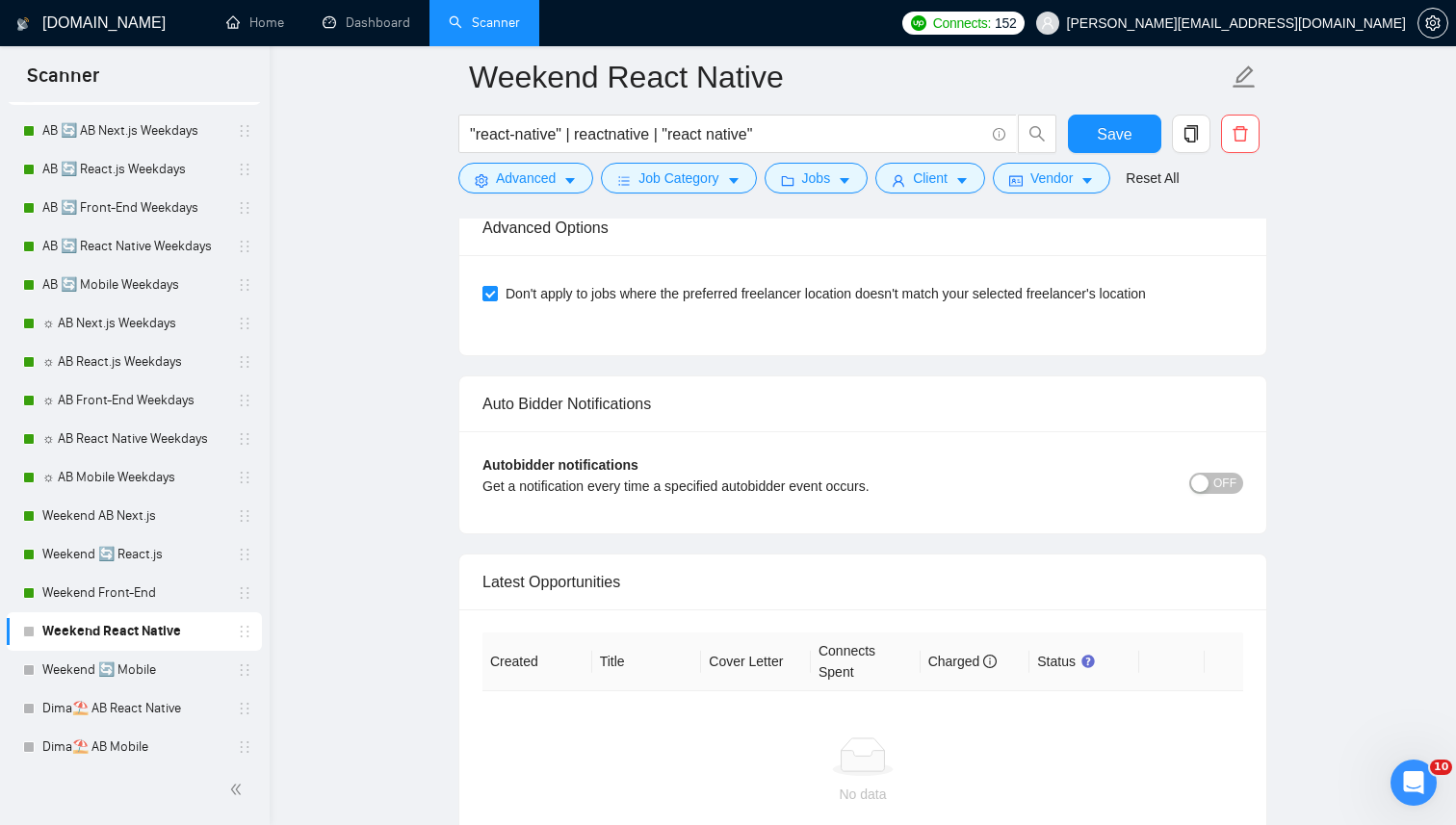
click at [1206, 474] on div "button" at bounding box center [1200, 483] width 18 height 18
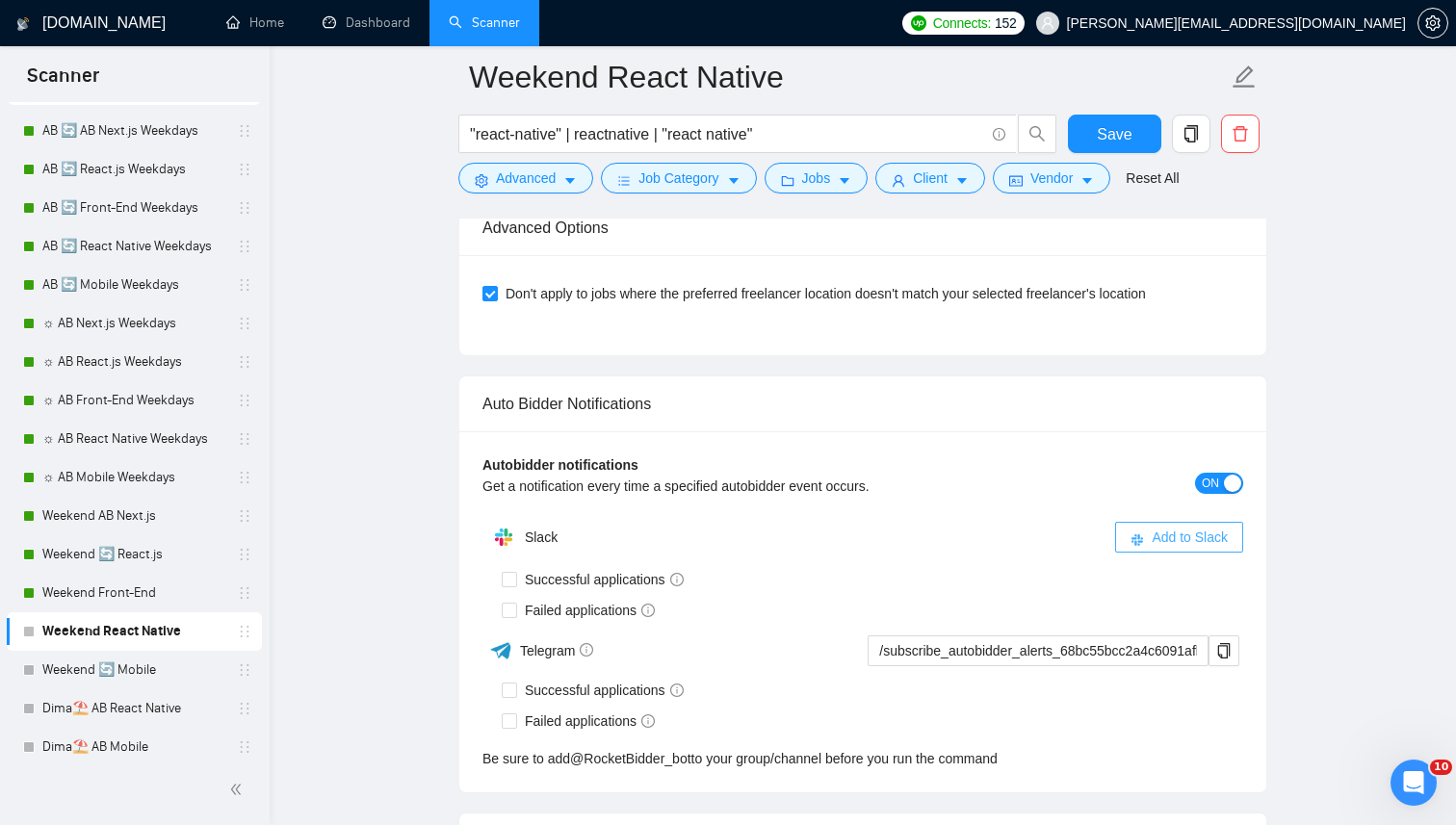
click at [1155, 530] on span "Add to Slack" at bounding box center [1189, 537] width 76 height 21
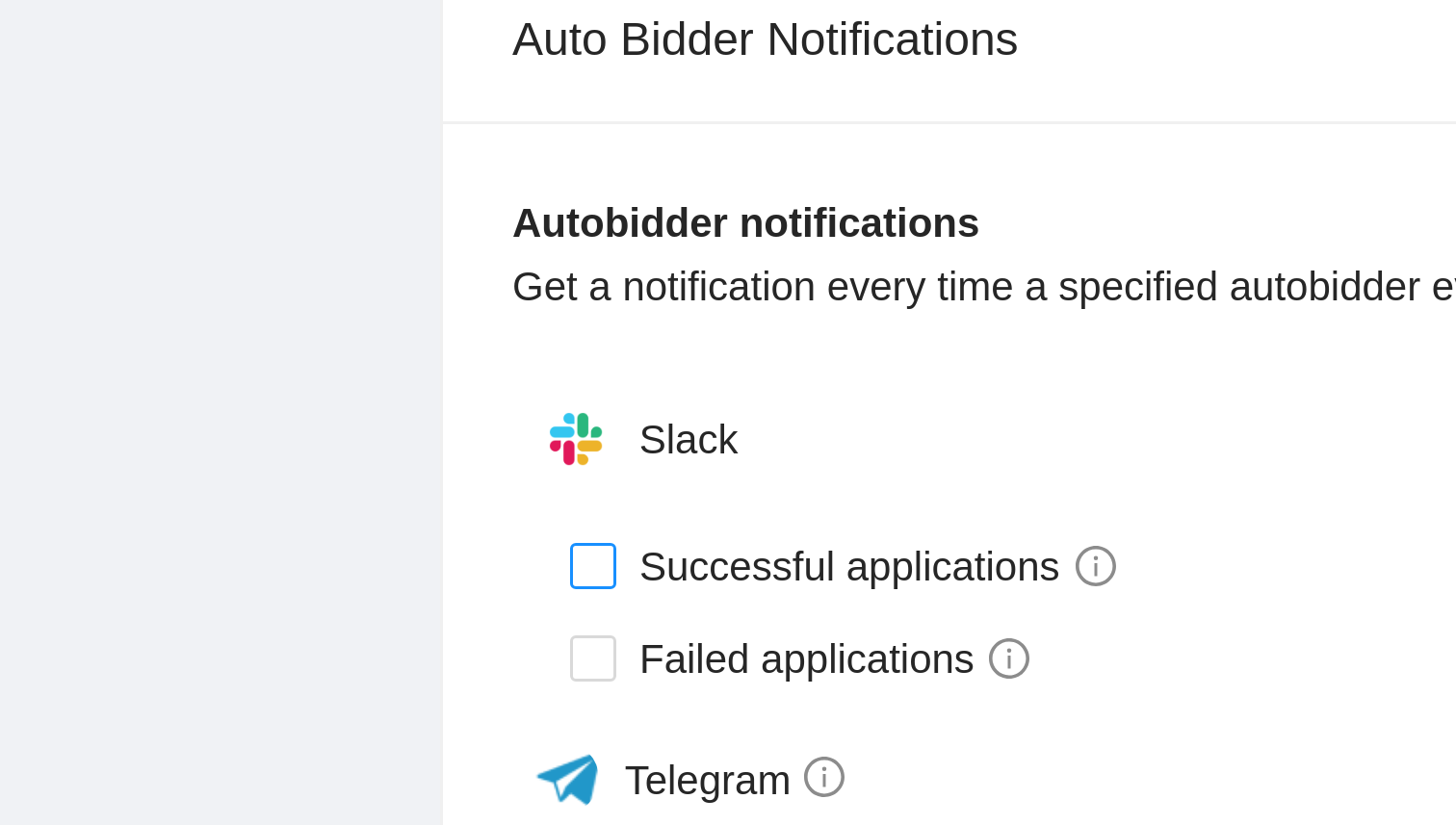
click at [511, 581] on input "Successful applications" at bounding box center [509, 579] width 14 height 14
checkbox input "true"
click at [511, 607] on input "Failed applications" at bounding box center [509, 610] width 14 height 14
checkbox input "true"
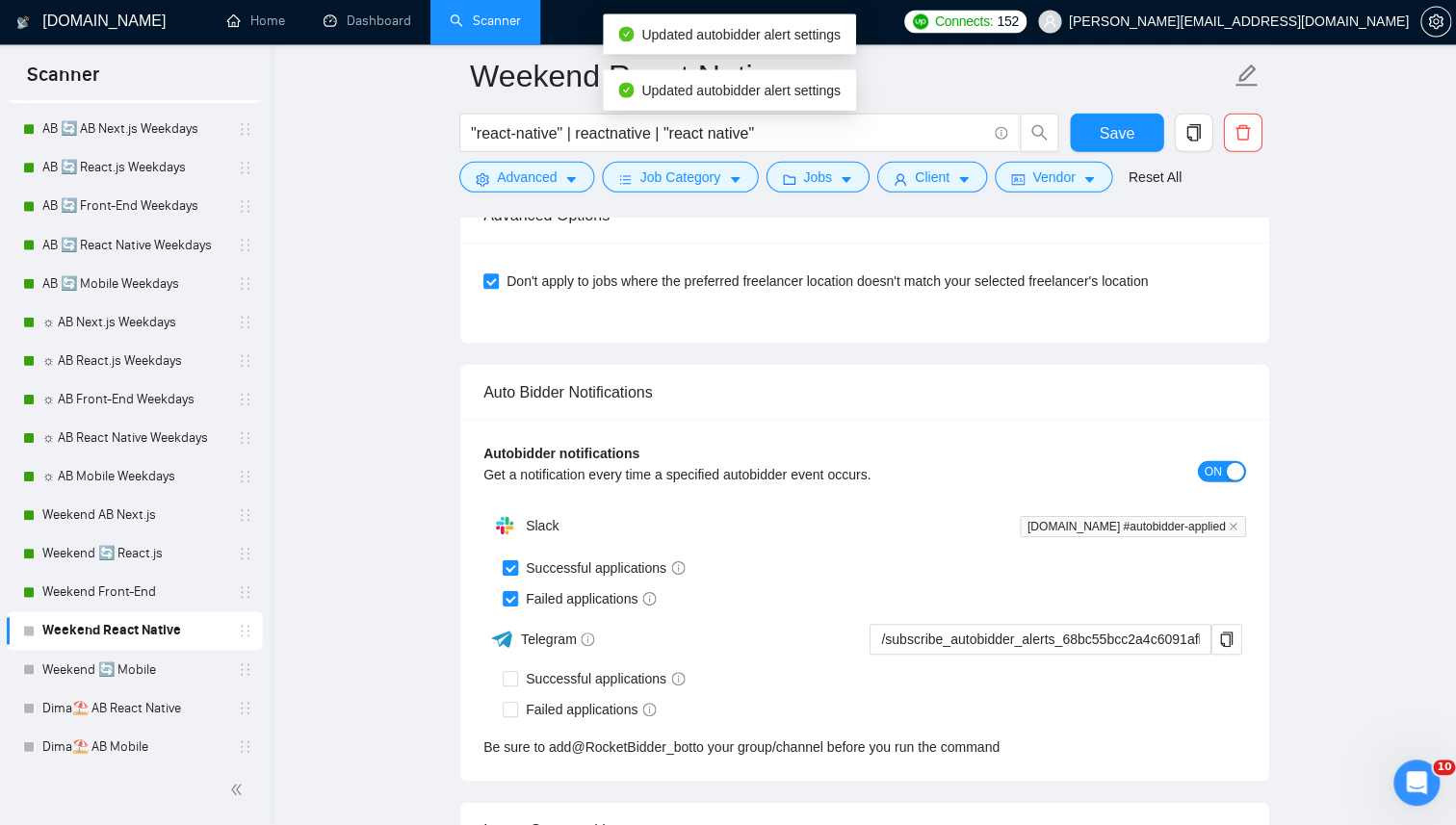
scroll to position [4498, 0]
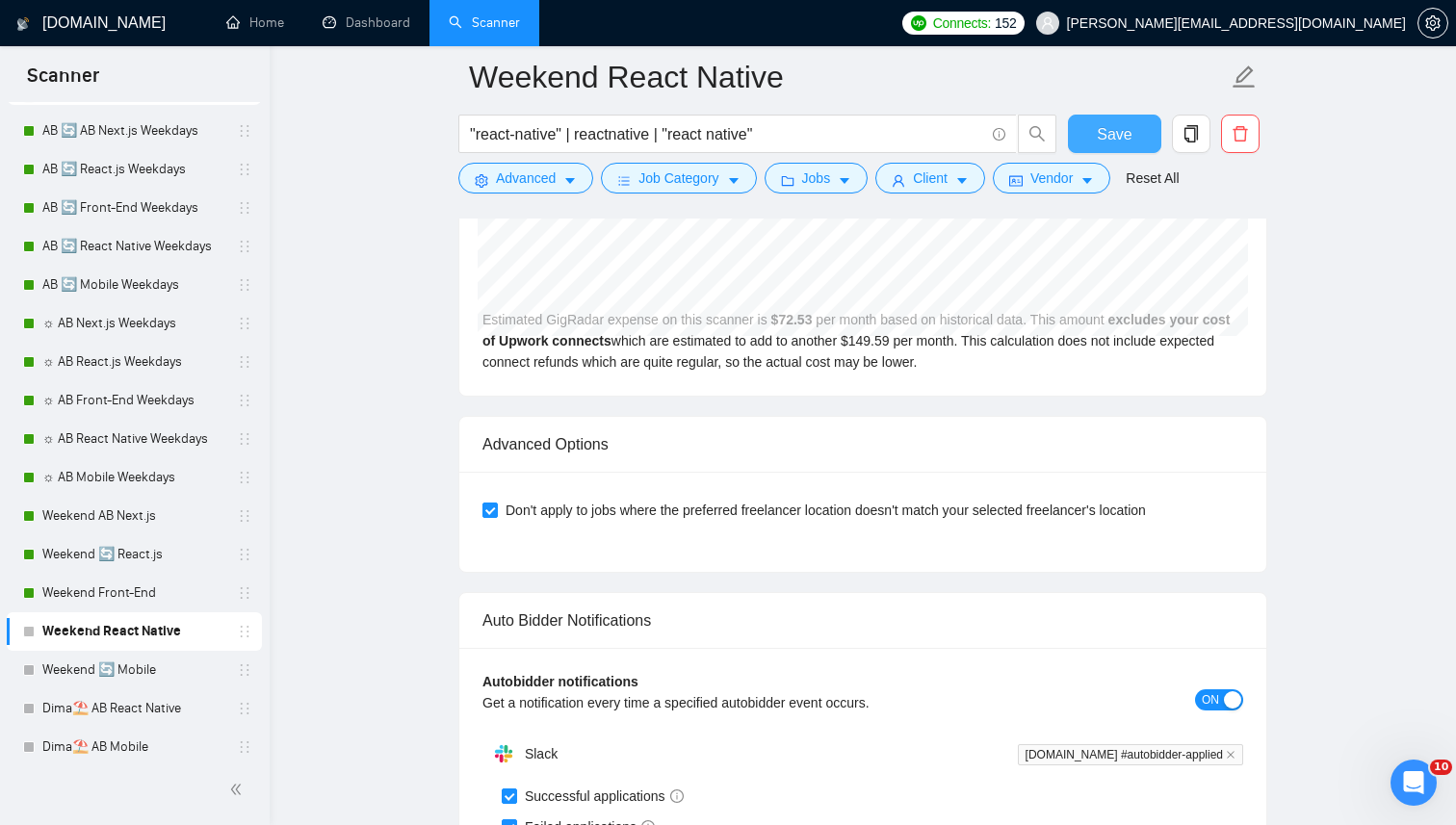
click at [1083, 142] on button "Save" at bounding box center [1115, 134] width 93 height 39
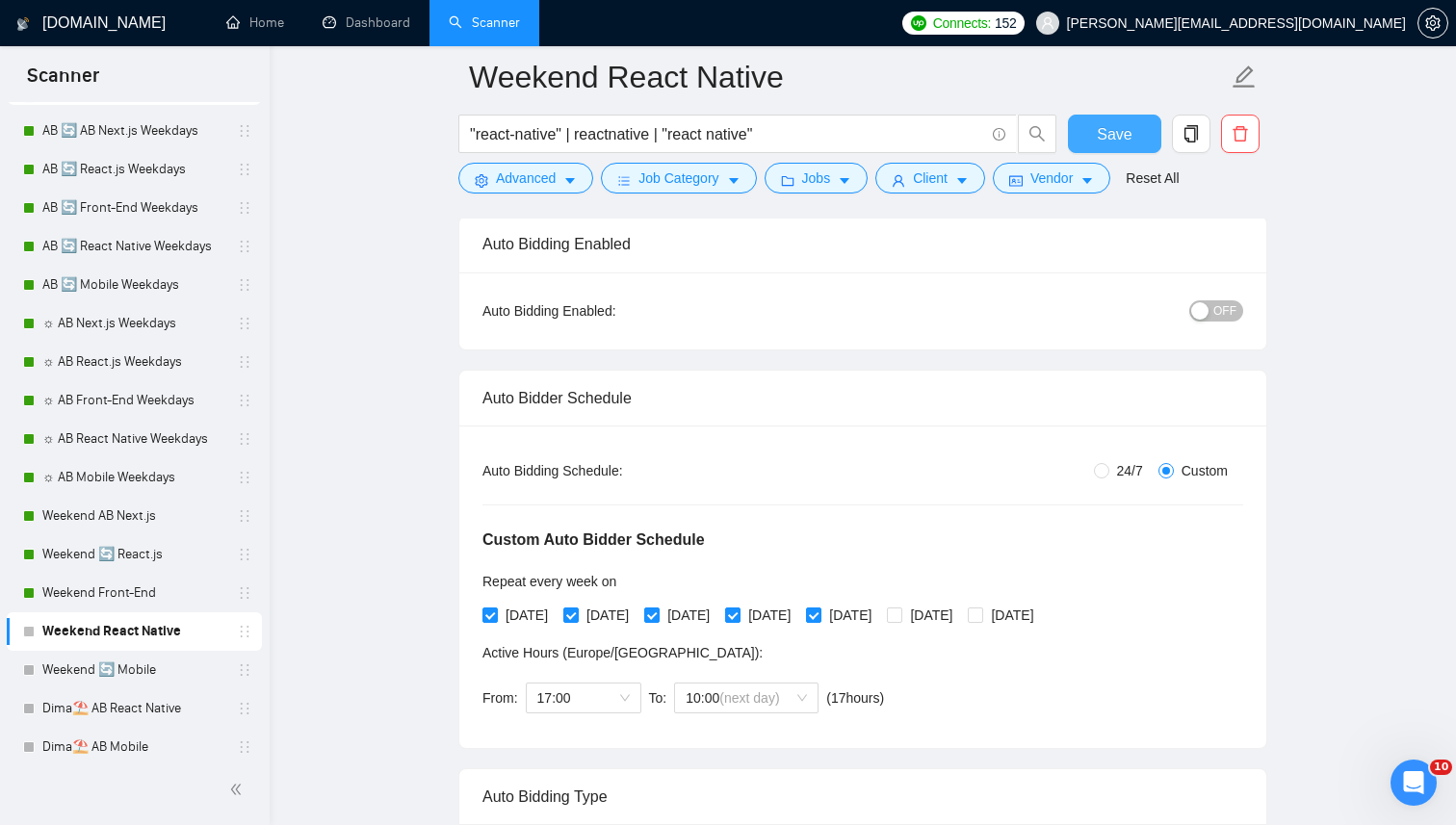
scroll to position [143, 0]
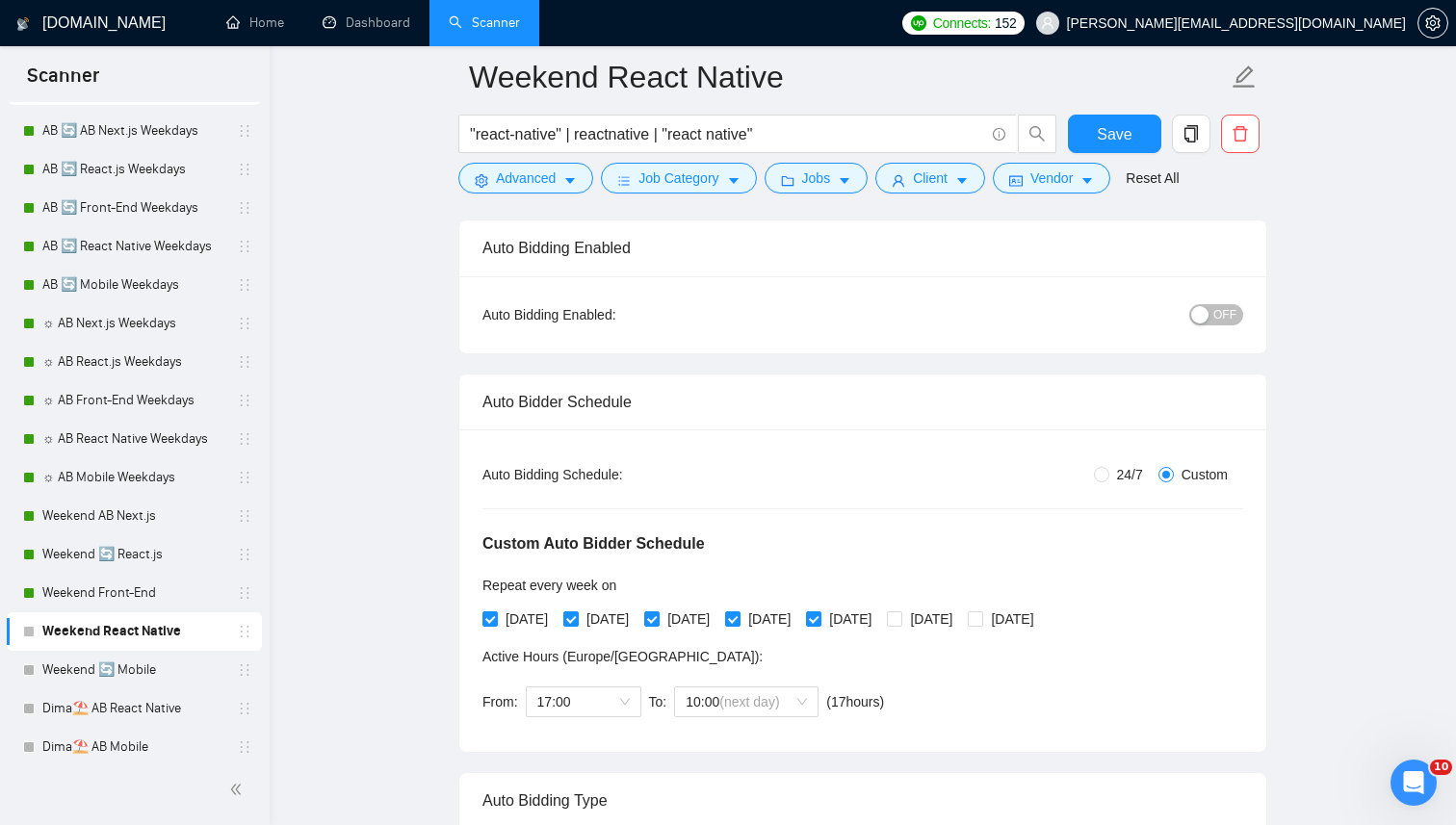
click at [1210, 315] on button "OFF" at bounding box center [1215, 314] width 53 height 21
click at [1131, 477] on span "24/7" at bounding box center [1129, 474] width 42 height 21
click at [1109, 477] on input "24/7" at bounding box center [1102, 475] width 16 height 16
radio input "true"
radio input "false"
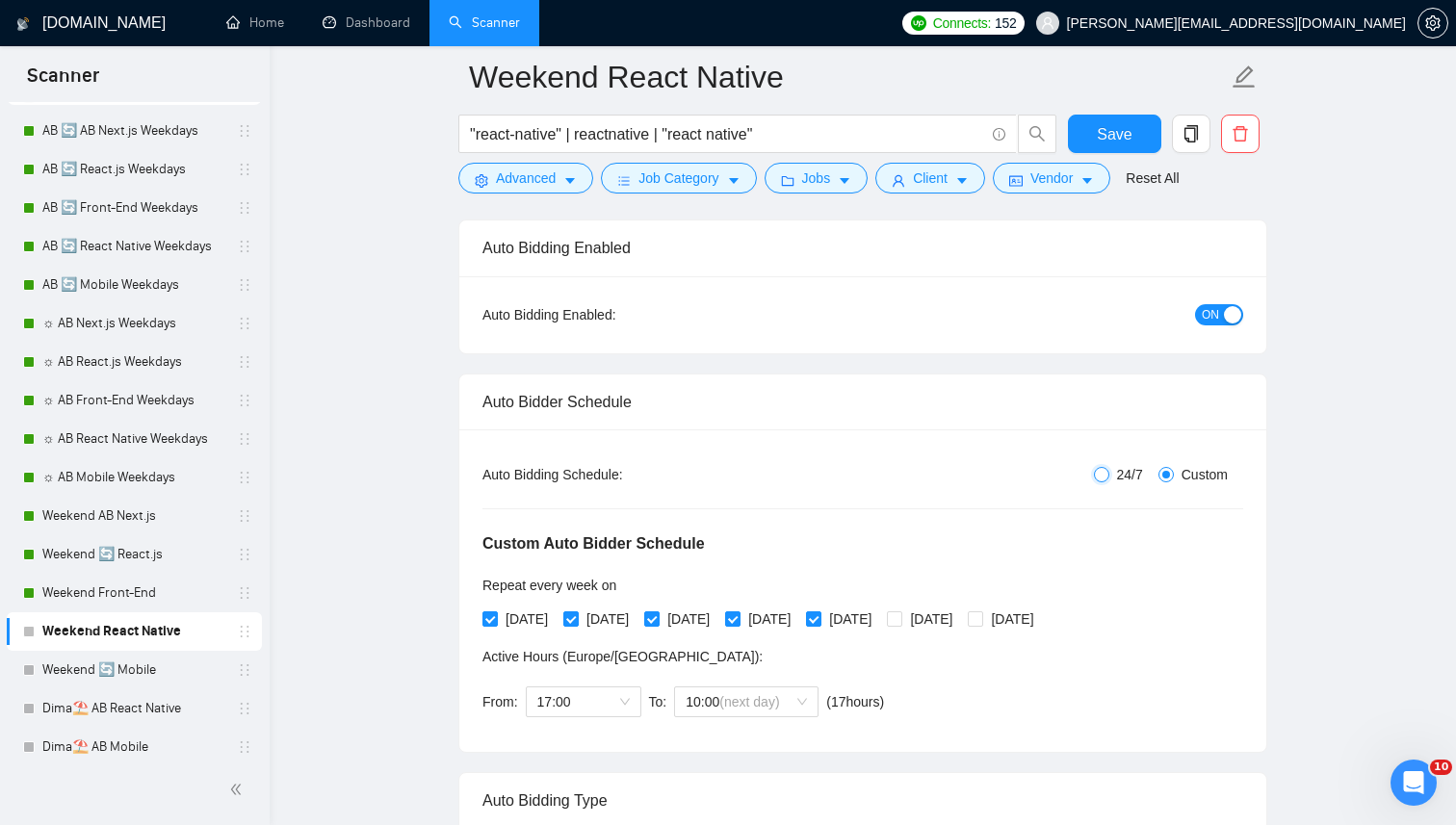
checkbox input "false"
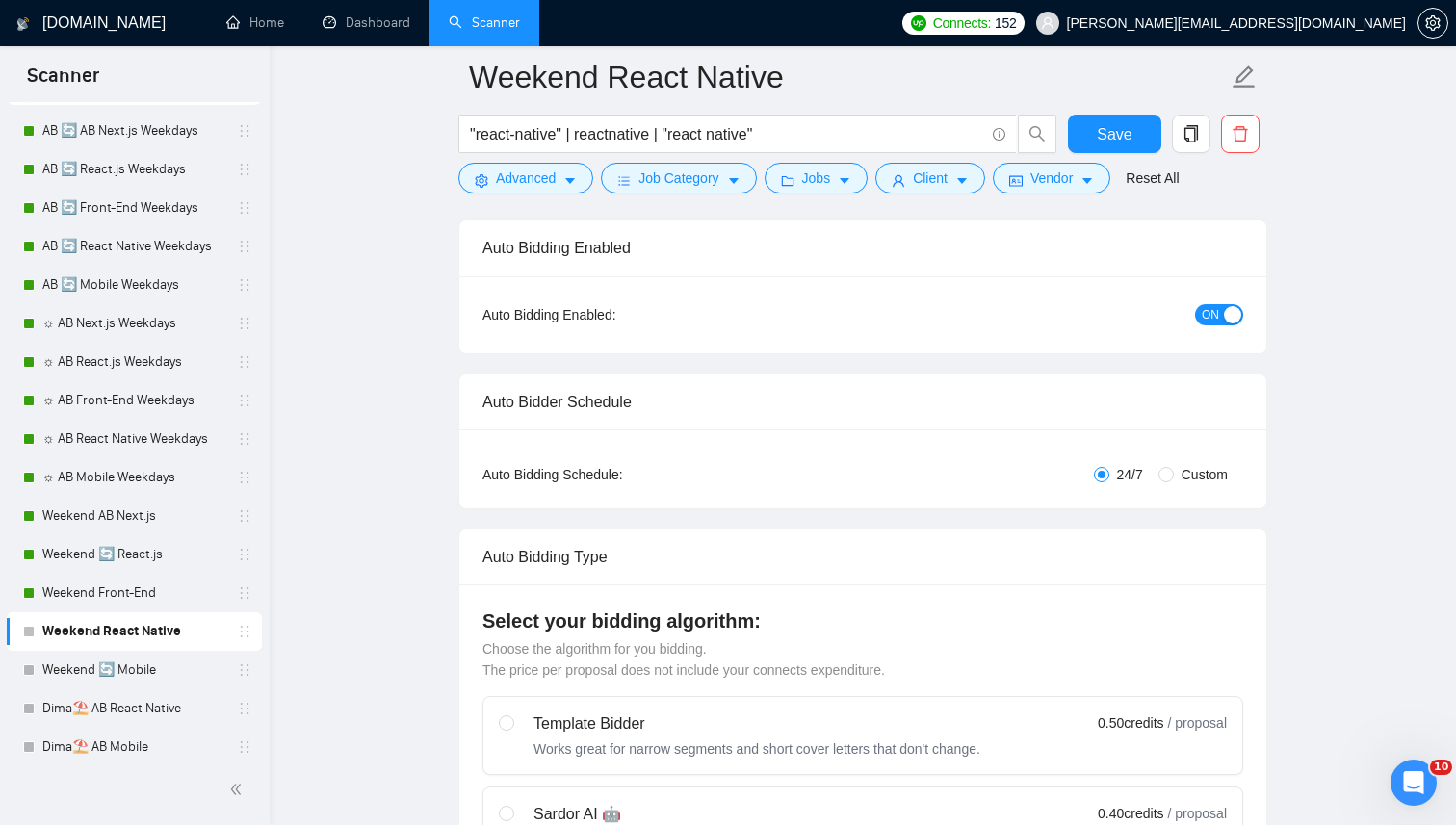
click at [1200, 477] on span "Custom" at bounding box center [1205, 474] width 61 height 21
click at [1174, 477] on input "Custom" at bounding box center [1166, 475] width 16 height 16
radio input "true"
radio input "false"
checkbox input "true"
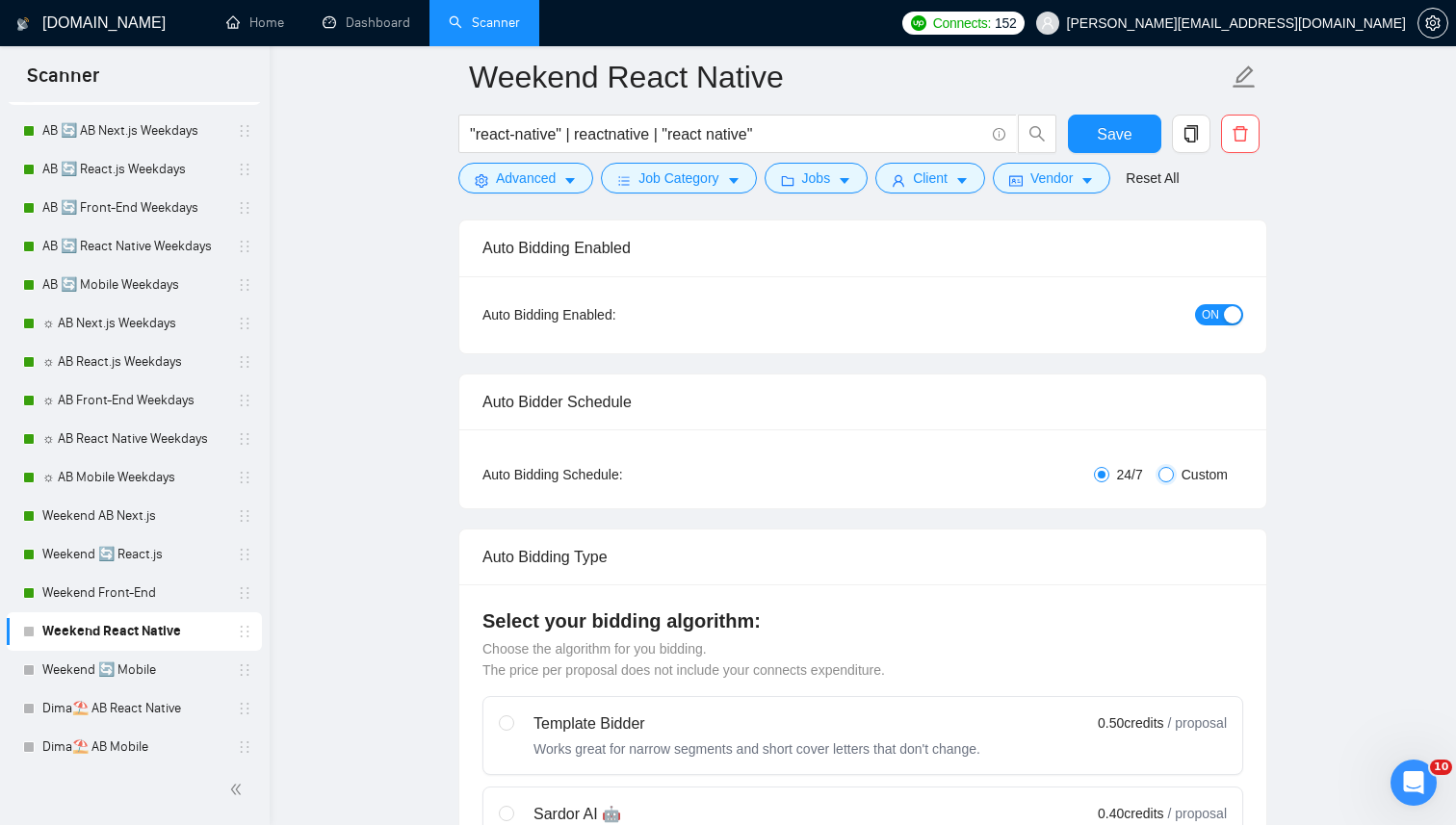
checkbox input "true"
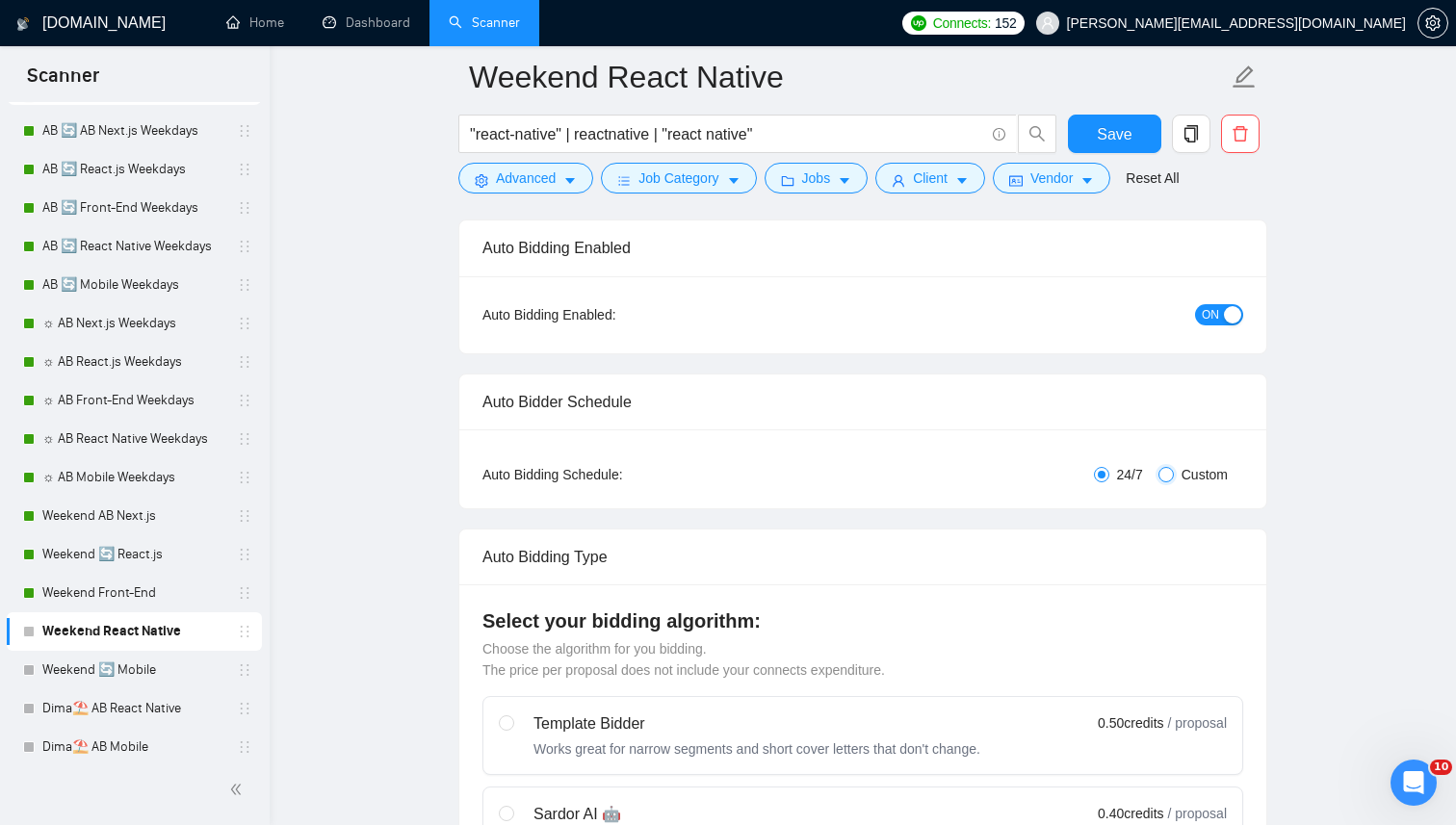
checkbox input "true"
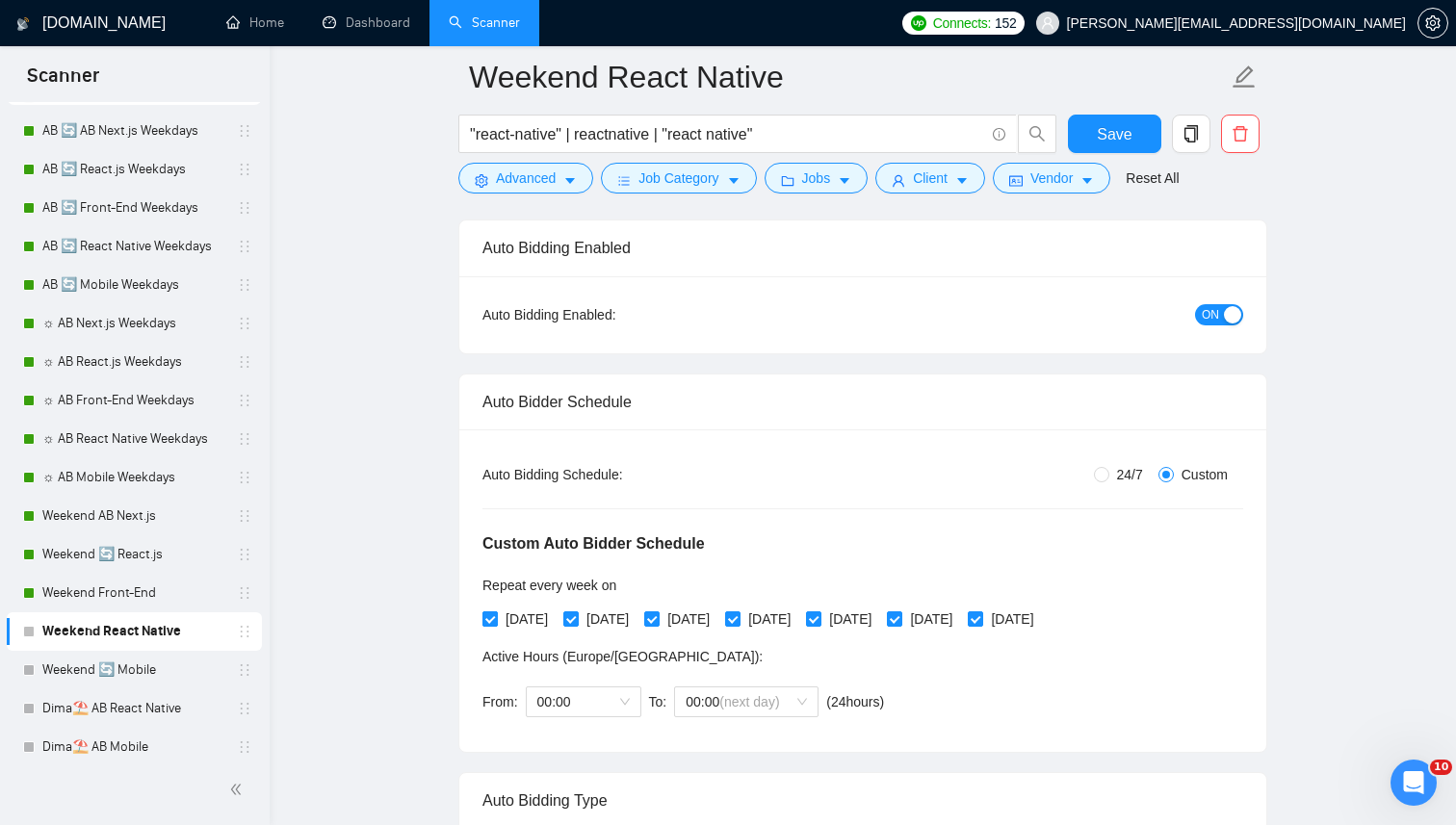
click at [528, 613] on span "Monday" at bounding box center [527, 619] width 57 height 21
click at [496, 613] on input "Monday" at bounding box center [489, 619] width 14 height 14
checkbox input "false"
click at [602, 613] on span "Tuesday" at bounding box center [608, 619] width 57 height 21
click at [577, 613] on input "Tuesday" at bounding box center [570, 619] width 14 height 14
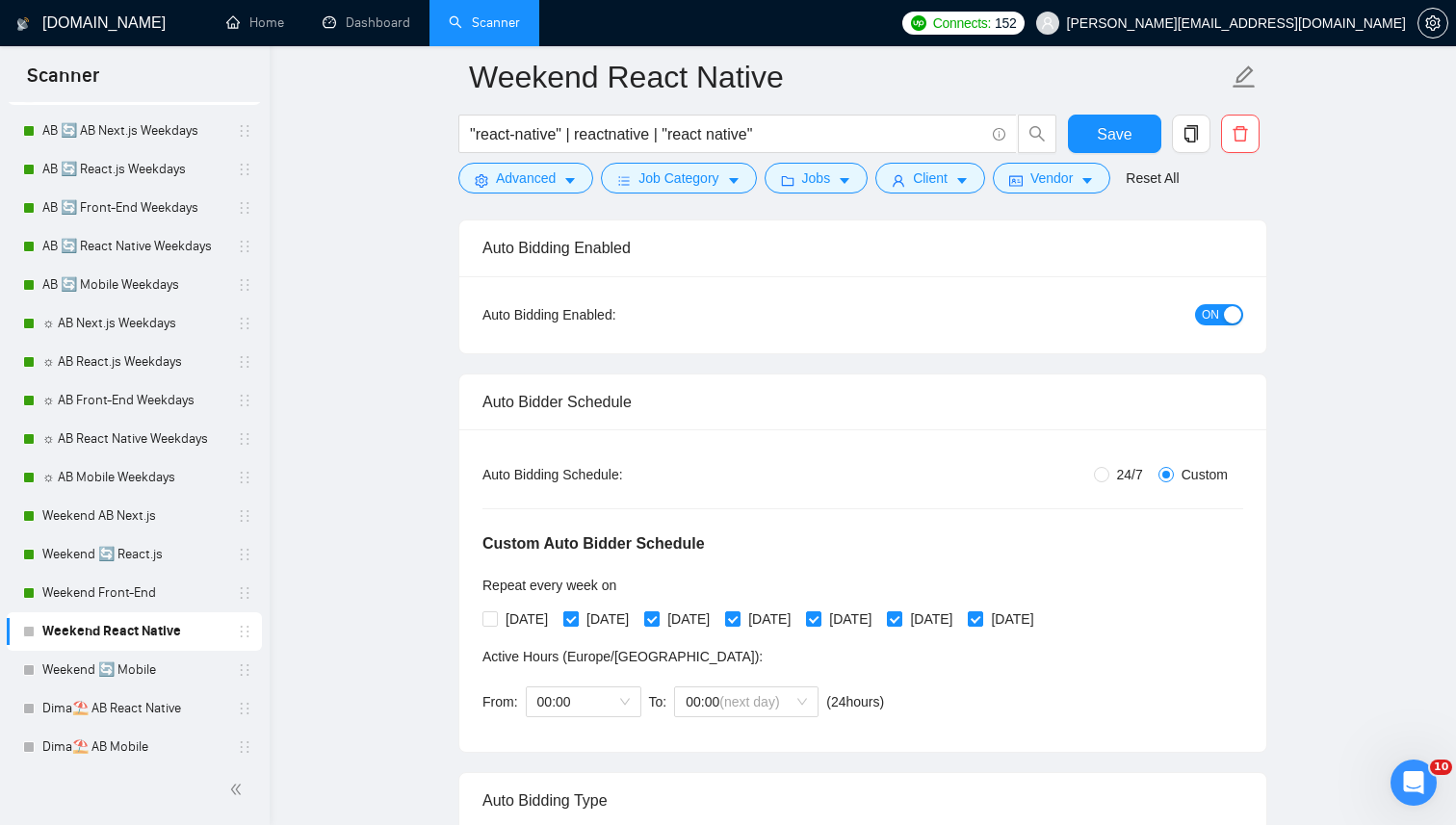
checkbox input "false"
click at [694, 613] on span "Wednesday" at bounding box center [688, 619] width 57 height 21
click at [657, 613] on input "Wednesday" at bounding box center [651, 619] width 14 height 14
checkbox input "false"
click at [798, 611] on span "Thursday" at bounding box center [769, 619] width 57 height 21
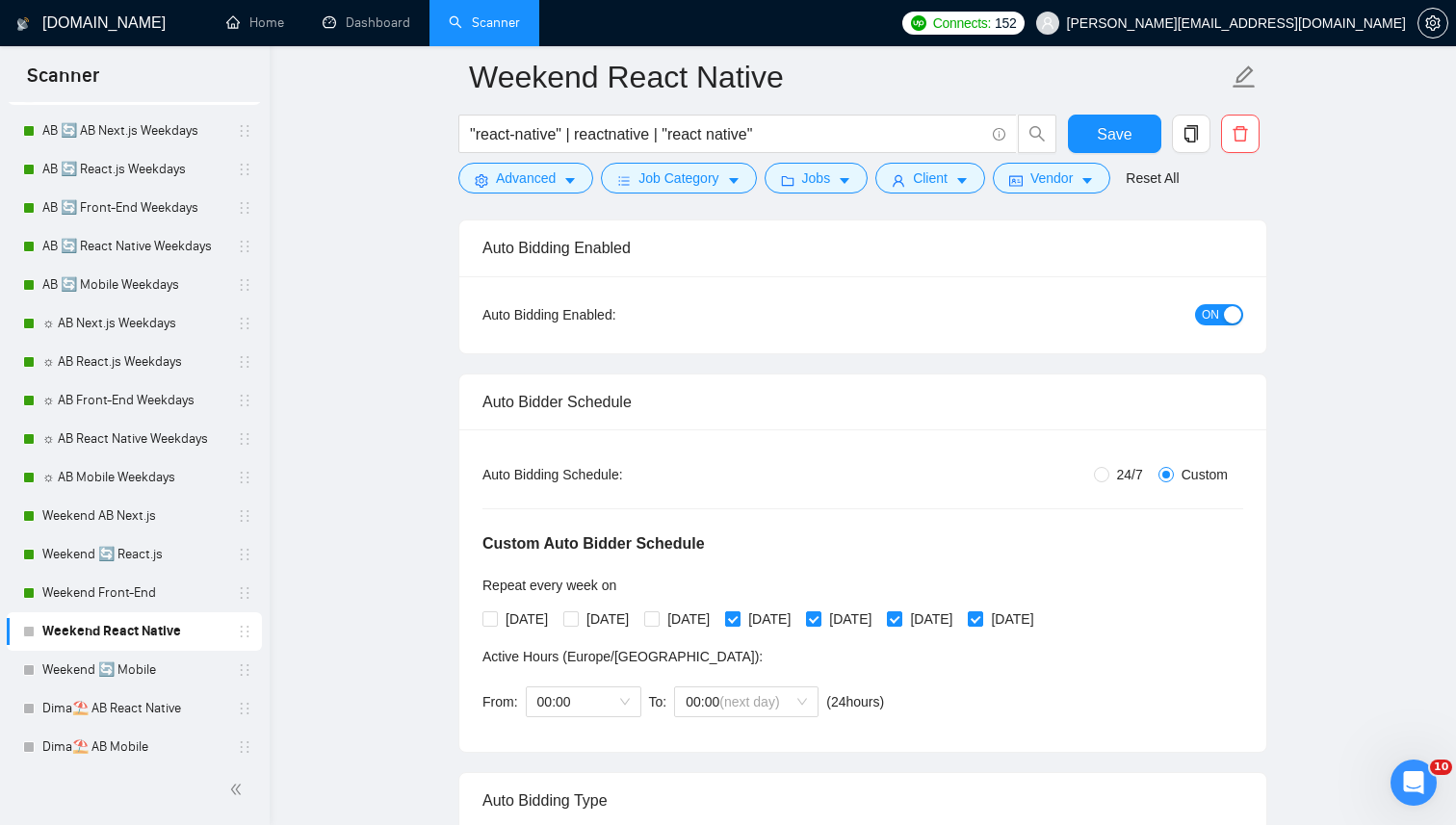
click at [738, 612] on input "Thursday" at bounding box center [731, 619] width 14 height 14
checkbox input "false"
click at [879, 614] on span "Friday" at bounding box center [850, 619] width 57 height 21
click at [820, 614] on input "Friday" at bounding box center [813, 619] width 14 height 14
checkbox input "false"
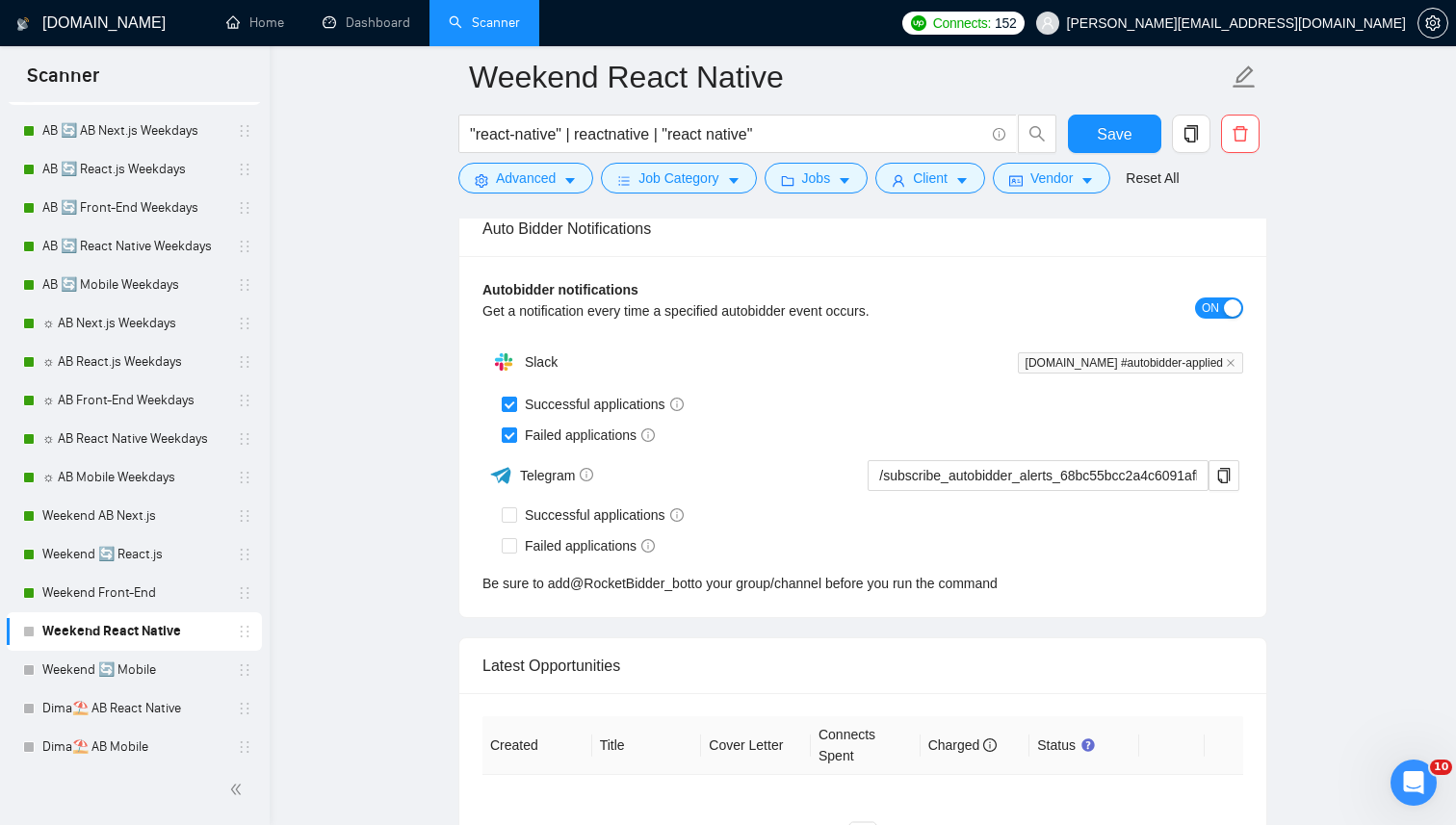
scroll to position [4780, 0]
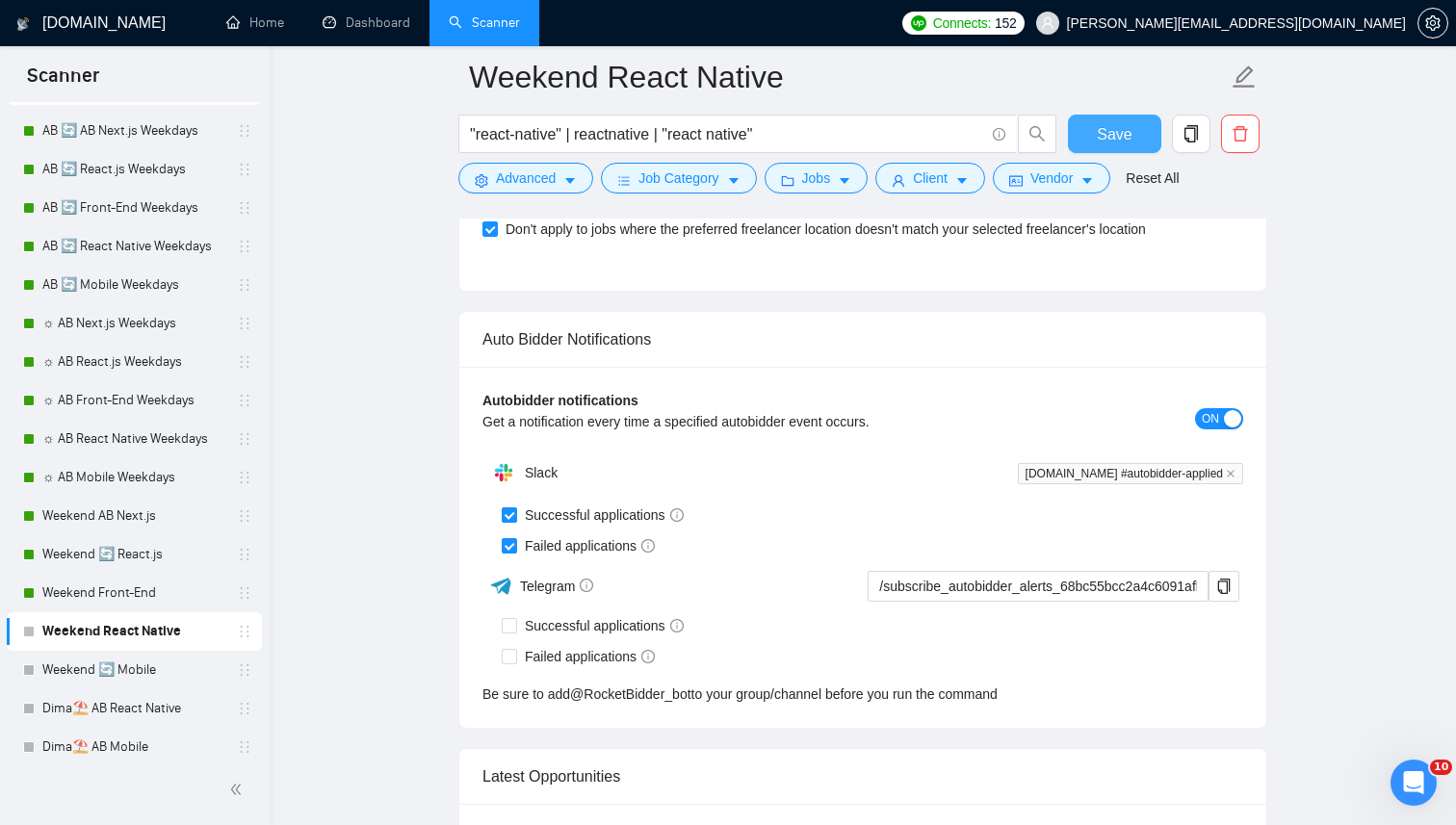
click at [1104, 131] on span "Save" at bounding box center [1114, 135] width 35 height 24
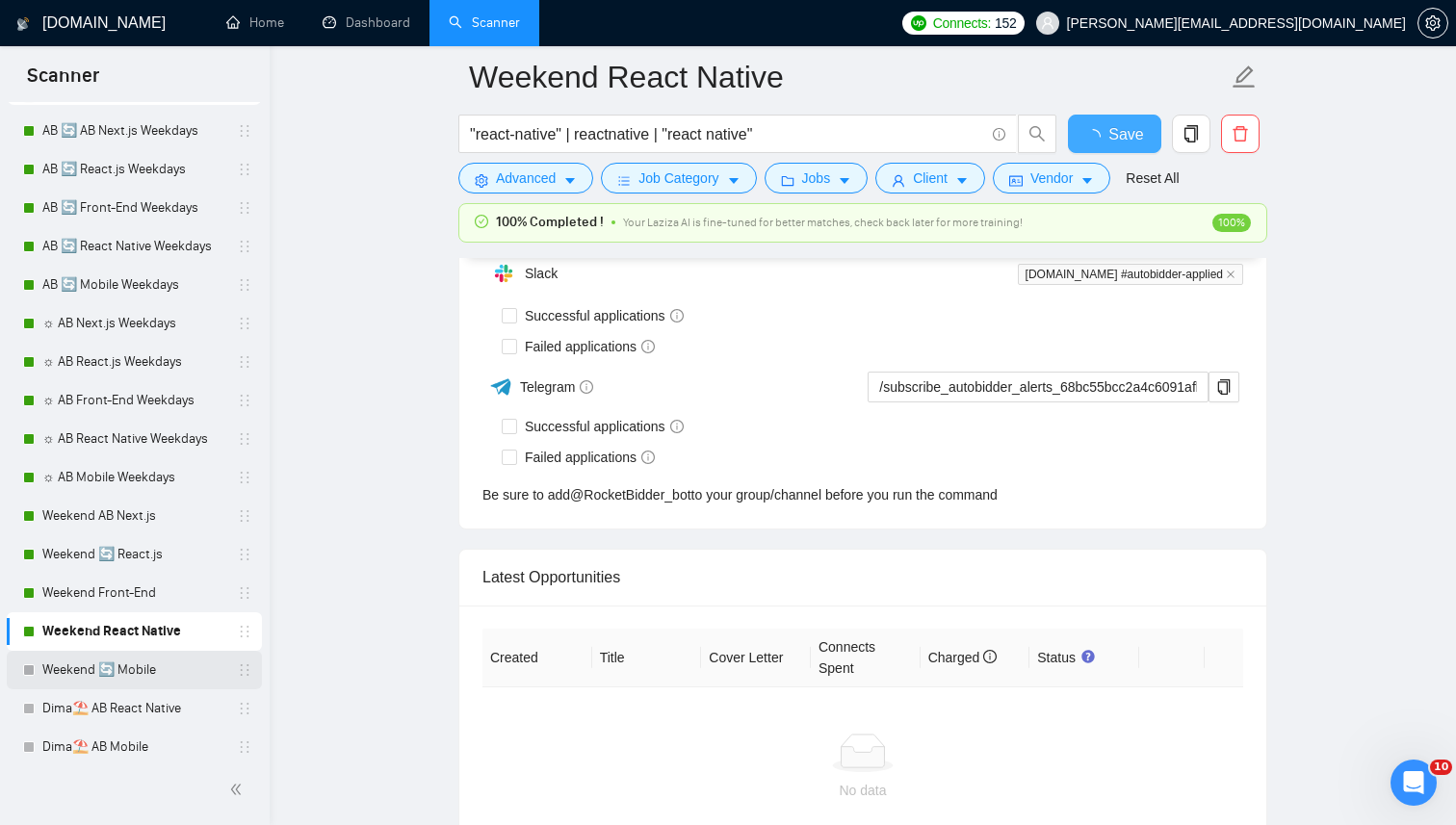
checkbox input "true"
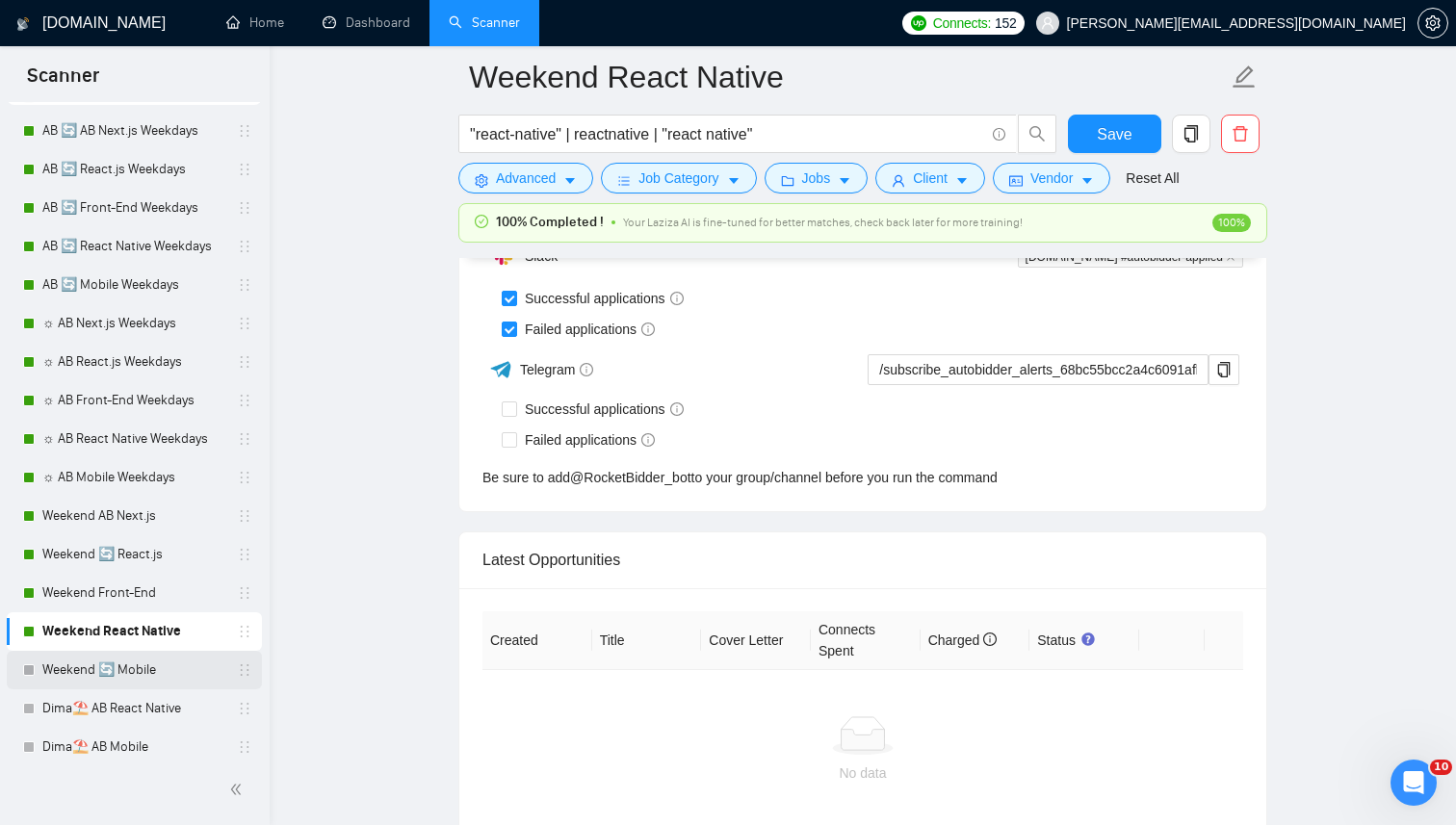
click at [96, 663] on link "Weekend 🔄 Mobile" at bounding box center [134, 670] width 183 height 39
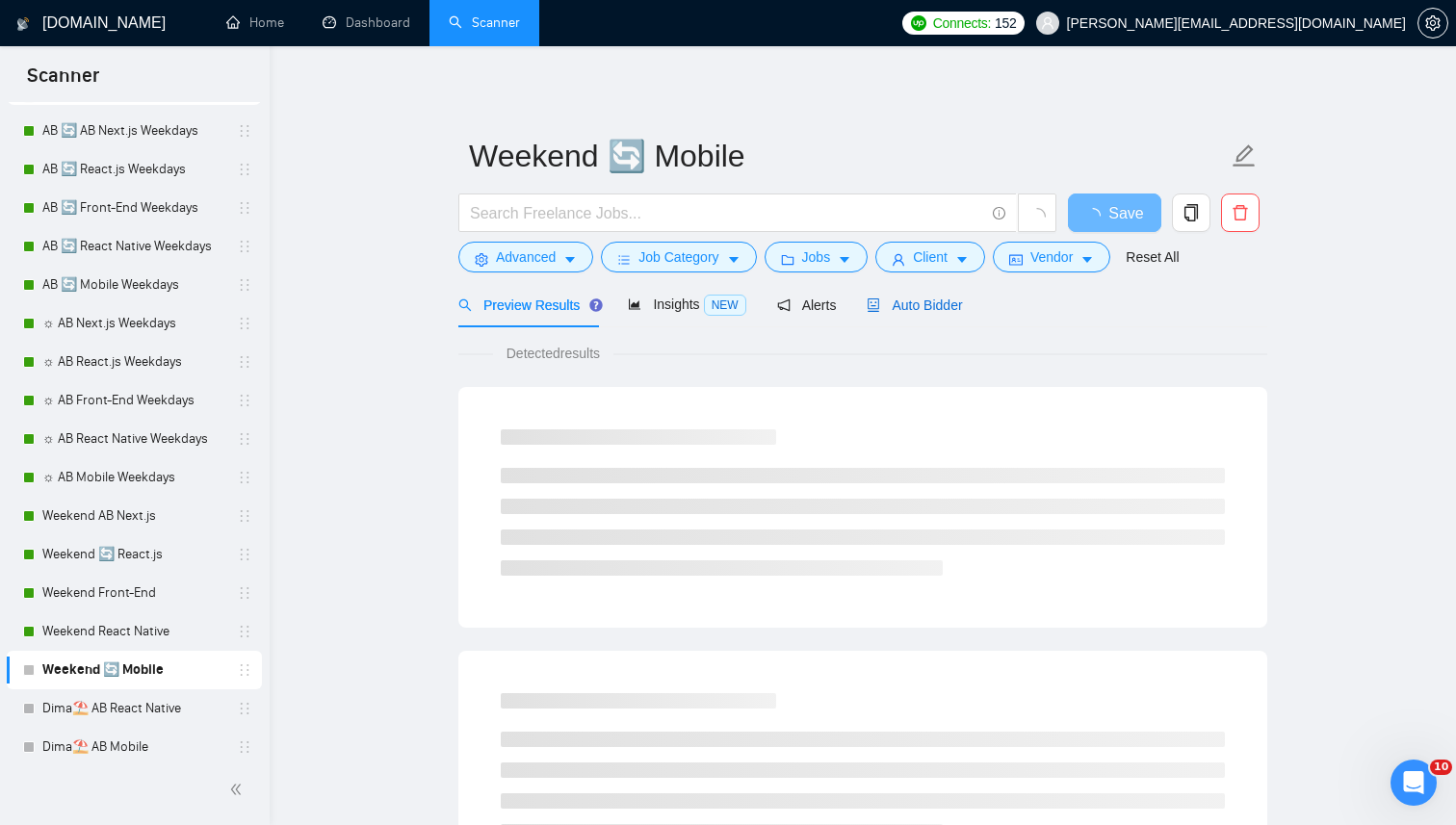
click at [958, 315] on div "Auto Bidder" at bounding box center [914, 305] width 95 height 21
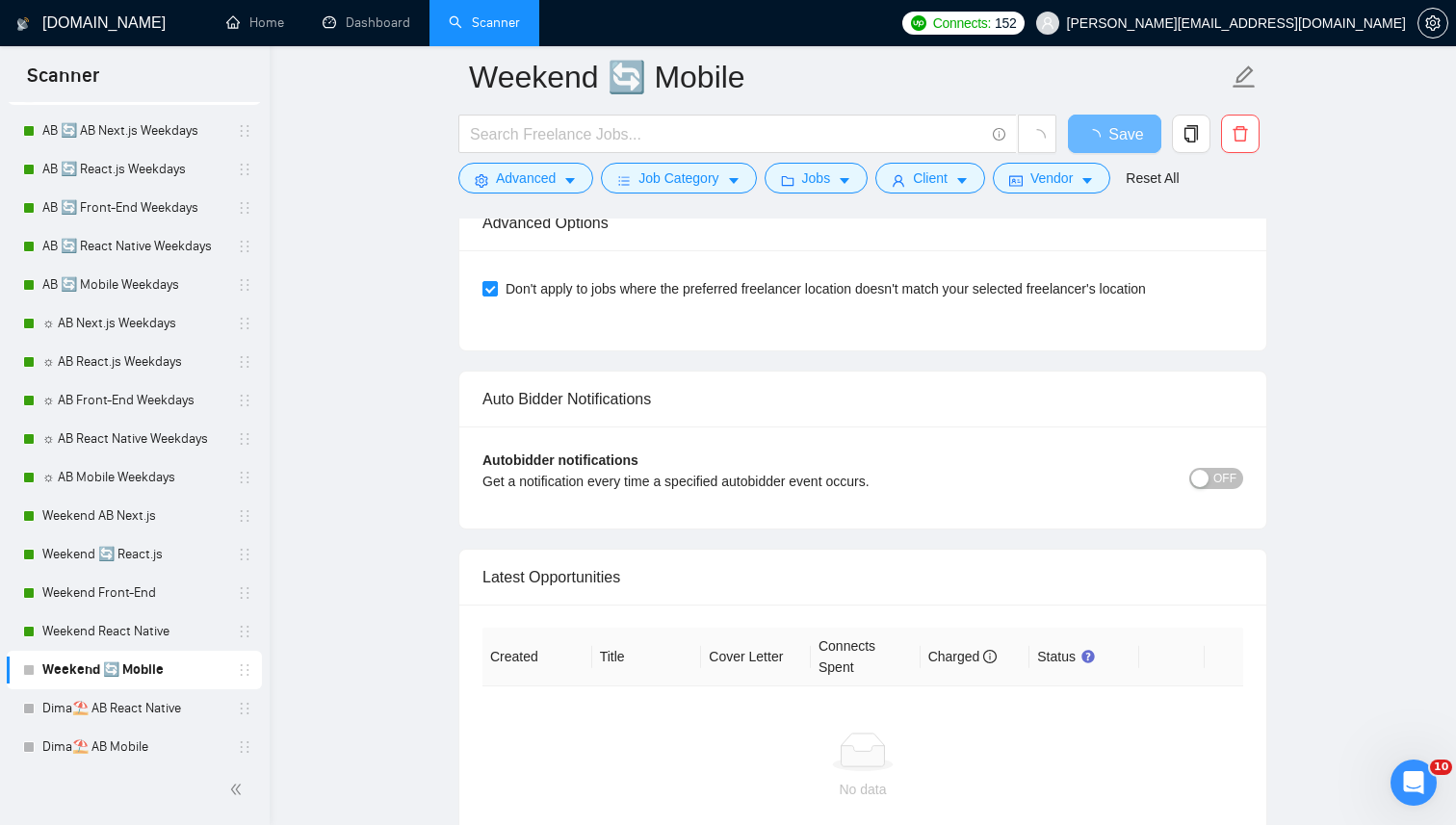
scroll to position [4703, 0]
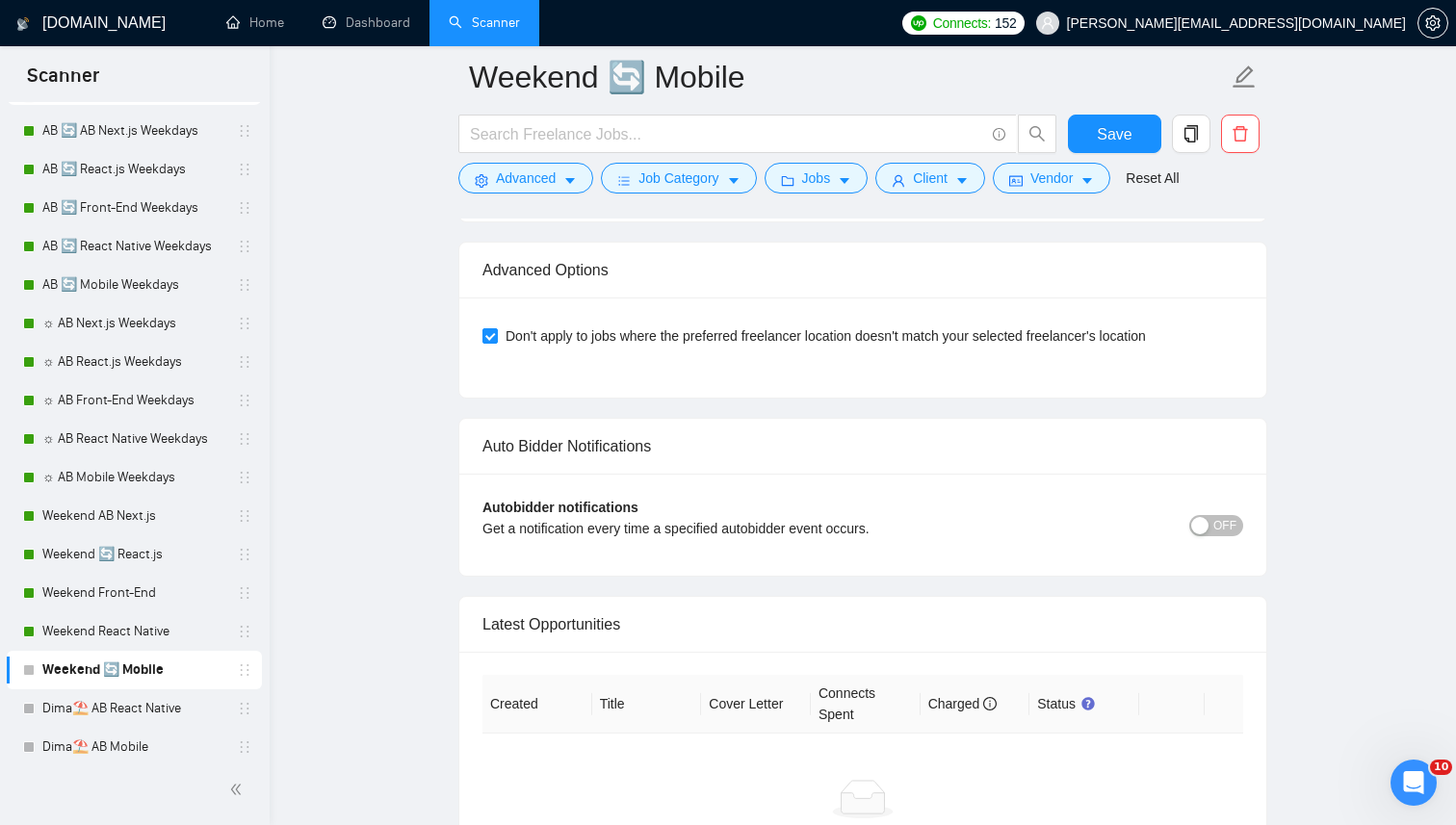
click at [1223, 529] on span "OFF" at bounding box center [1223, 525] width 23 height 21
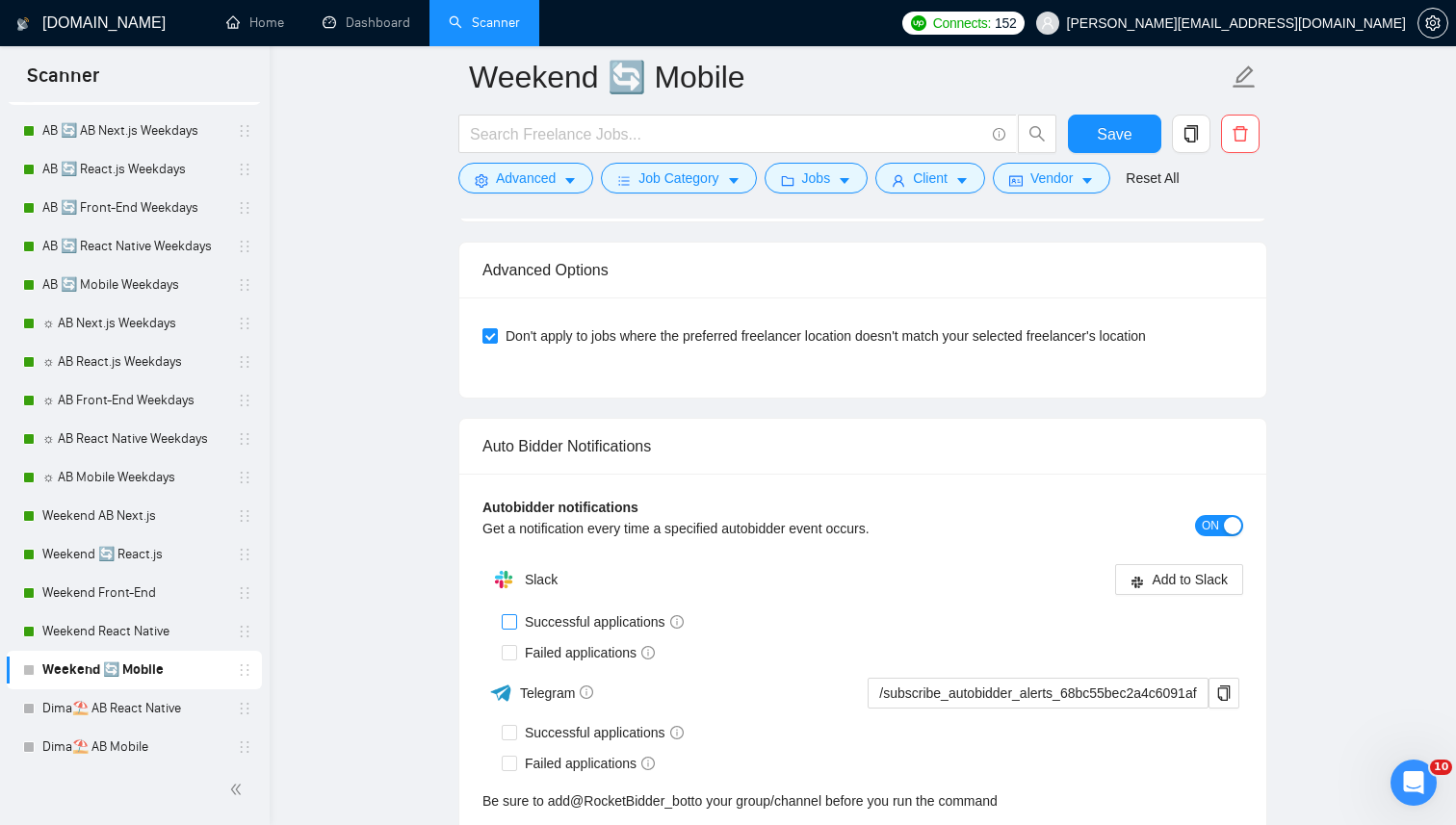
click at [515, 616] on span at bounding box center [510, 622] width 16 height 16
click at [515, 616] on input "Successful applications" at bounding box center [509, 621] width 14 height 14
checkbox input "true"
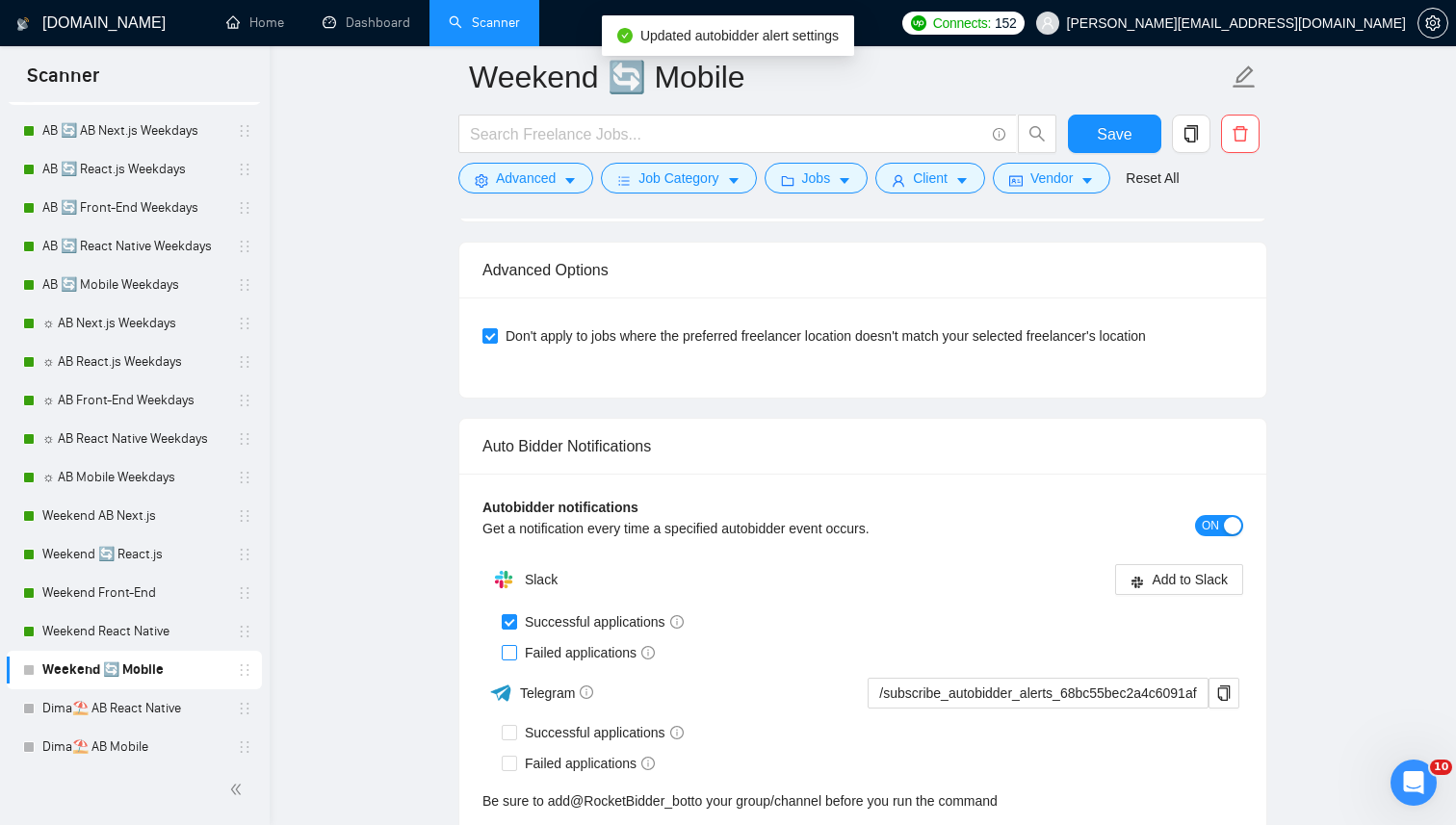
click at [516, 647] on span at bounding box center [510, 654] width 16 height 16
click at [515, 647] on input "Failed applications" at bounding box center [509, 653] width 14 height 14
checkbox input "true"
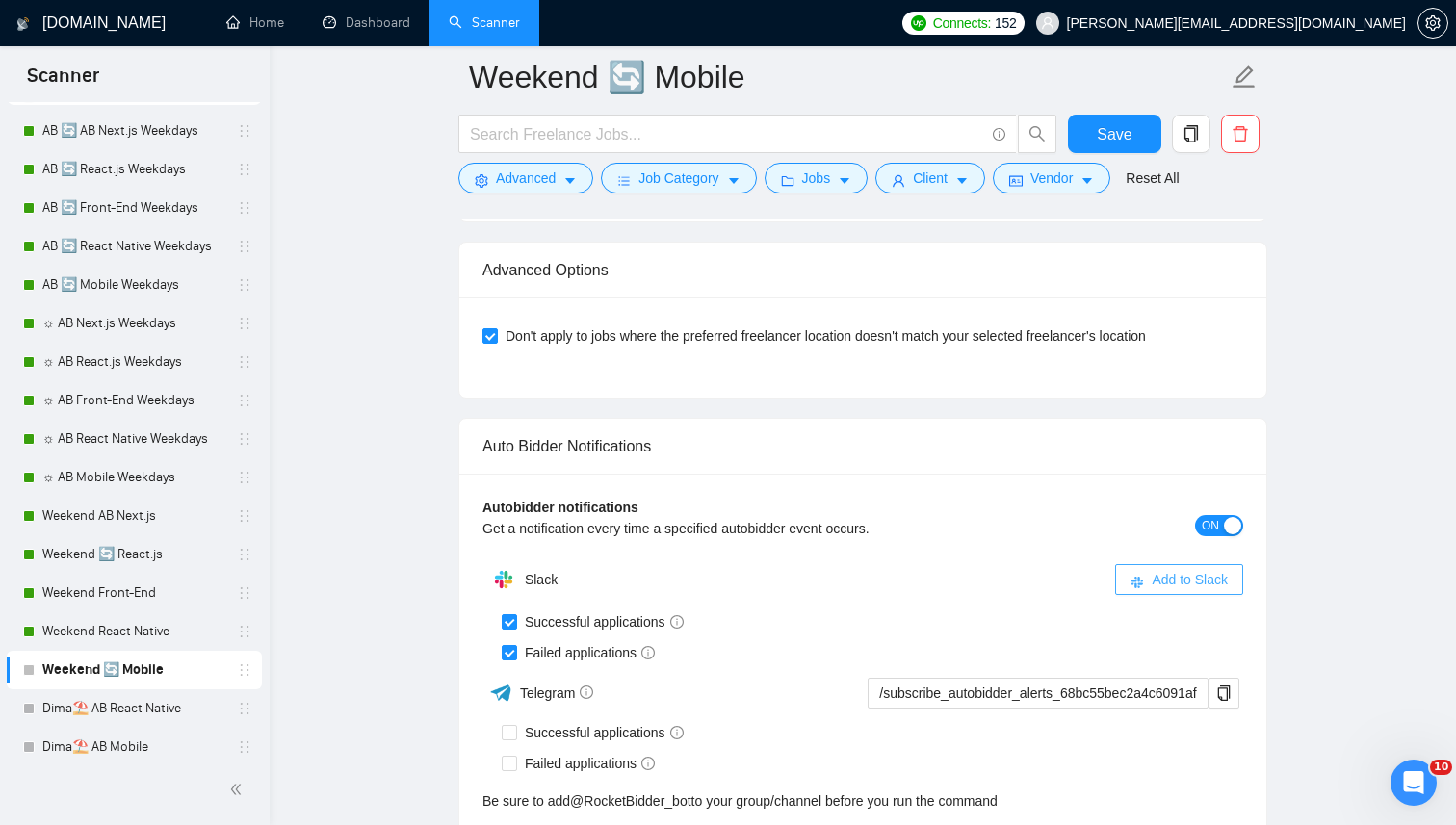
click at [1158, 566] on button "Add to Slack" at bounding box center [1178, 579] width 128 height 31
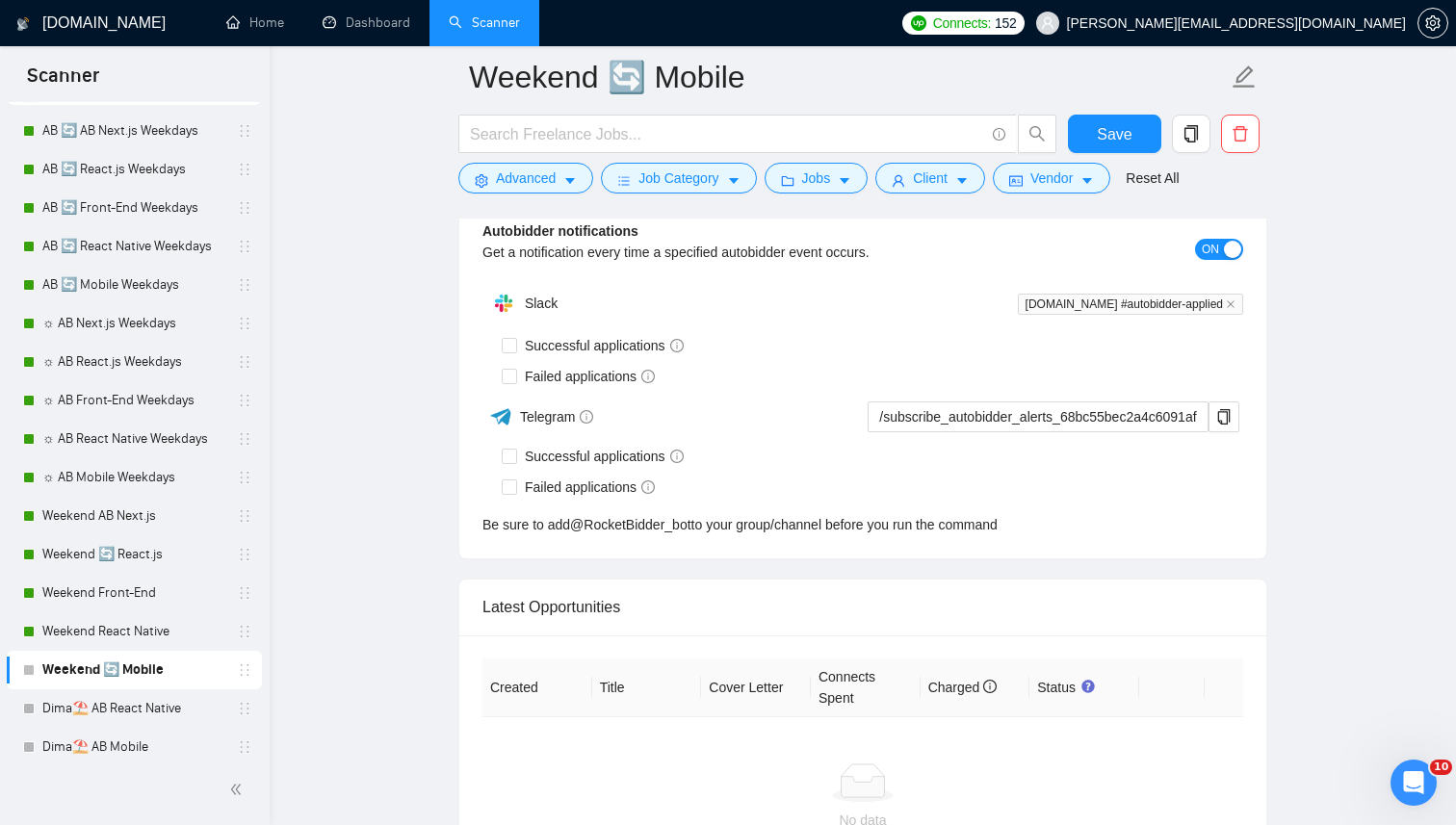
checkbox input "true"
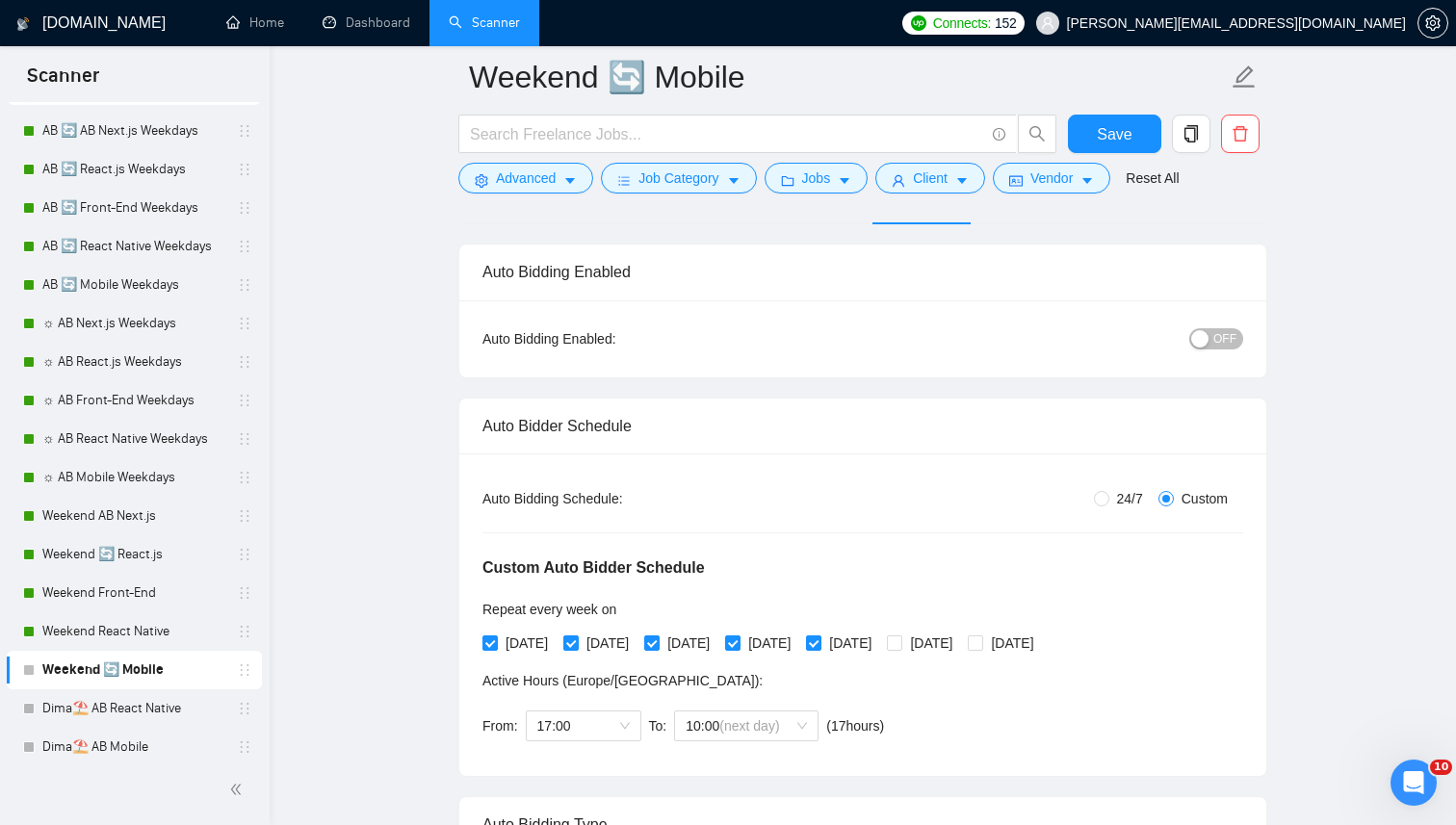
scroll to position [112, 0]
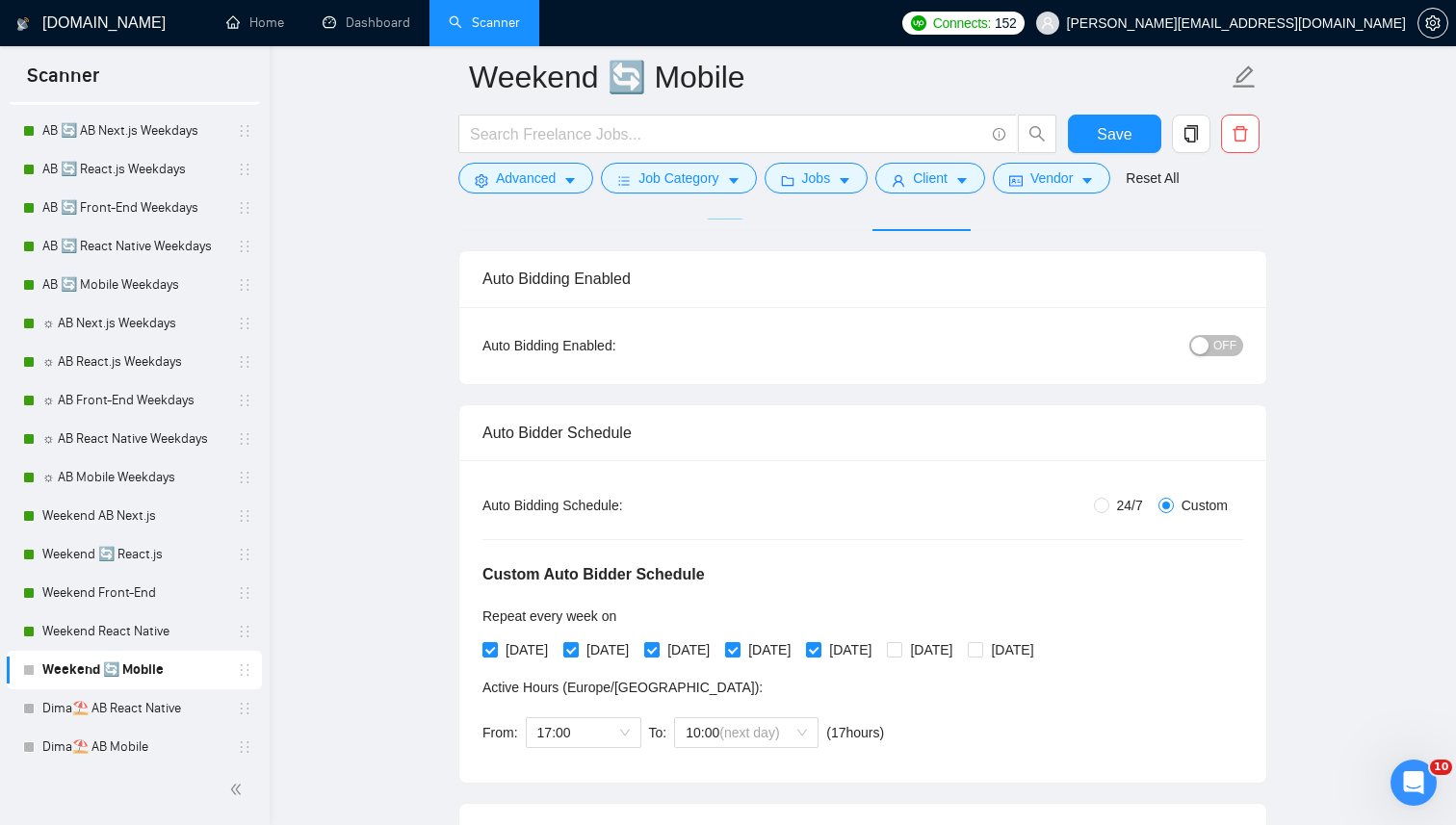
click at [1111, 502] on span "24/7" at bounding box center [1129, 505] width 42 height 21
click at [1109, 502] on input "24/7" at bounding box center [1102, 506] width 16 height 16
radio input "true"
radio input "false"
checkbox input "false"
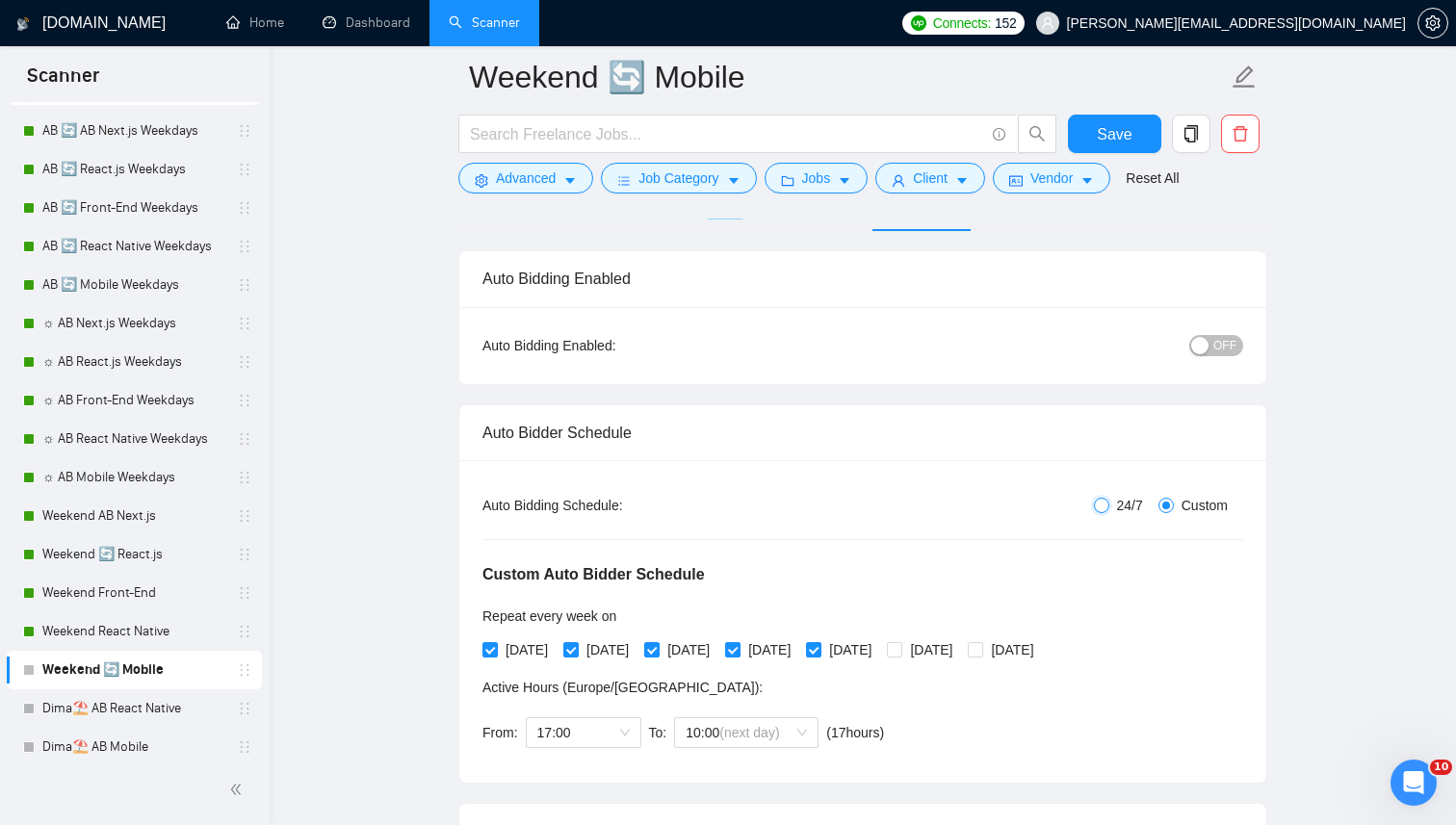
checkbox input "false"
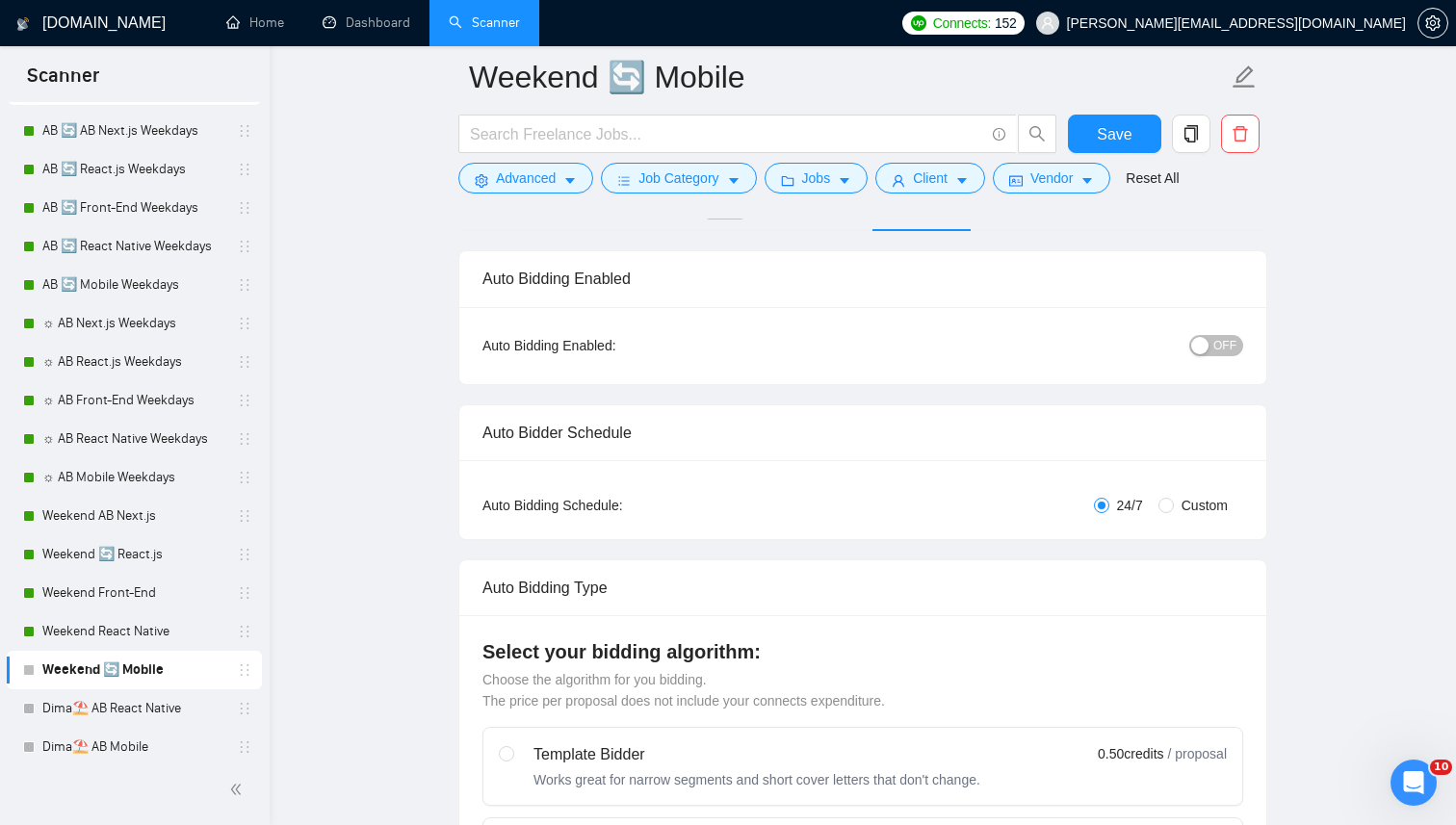
click at [1193, 502] on span "Custom" at bounding box center [1205, 505] width 61 height 21
click at [1174, 502] on input "Custom" at bounding box center [1166, 506] width 16 height 16
radio input "true"
radio input "false"
checkbox input "true"
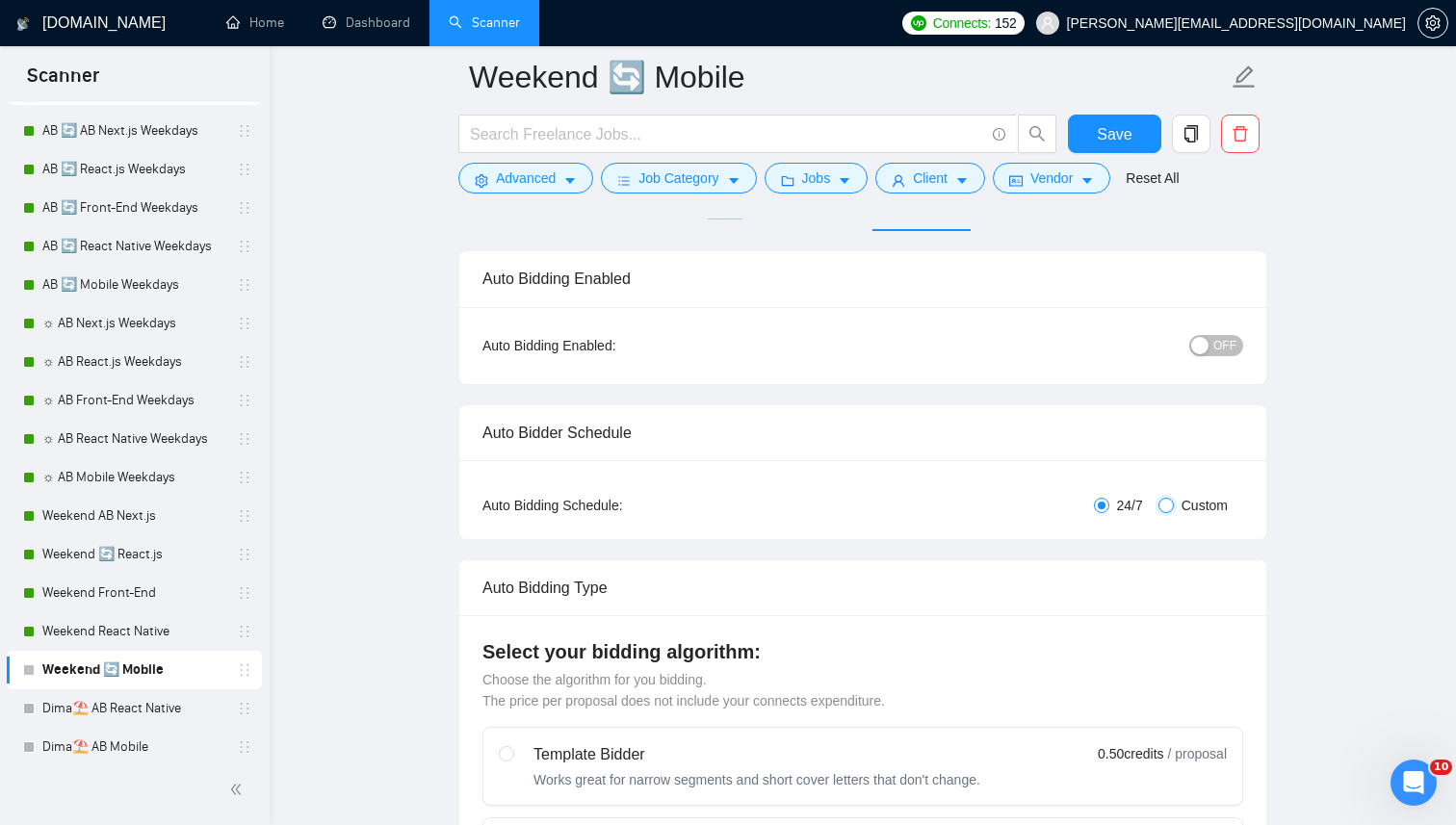
checkbox input "true"
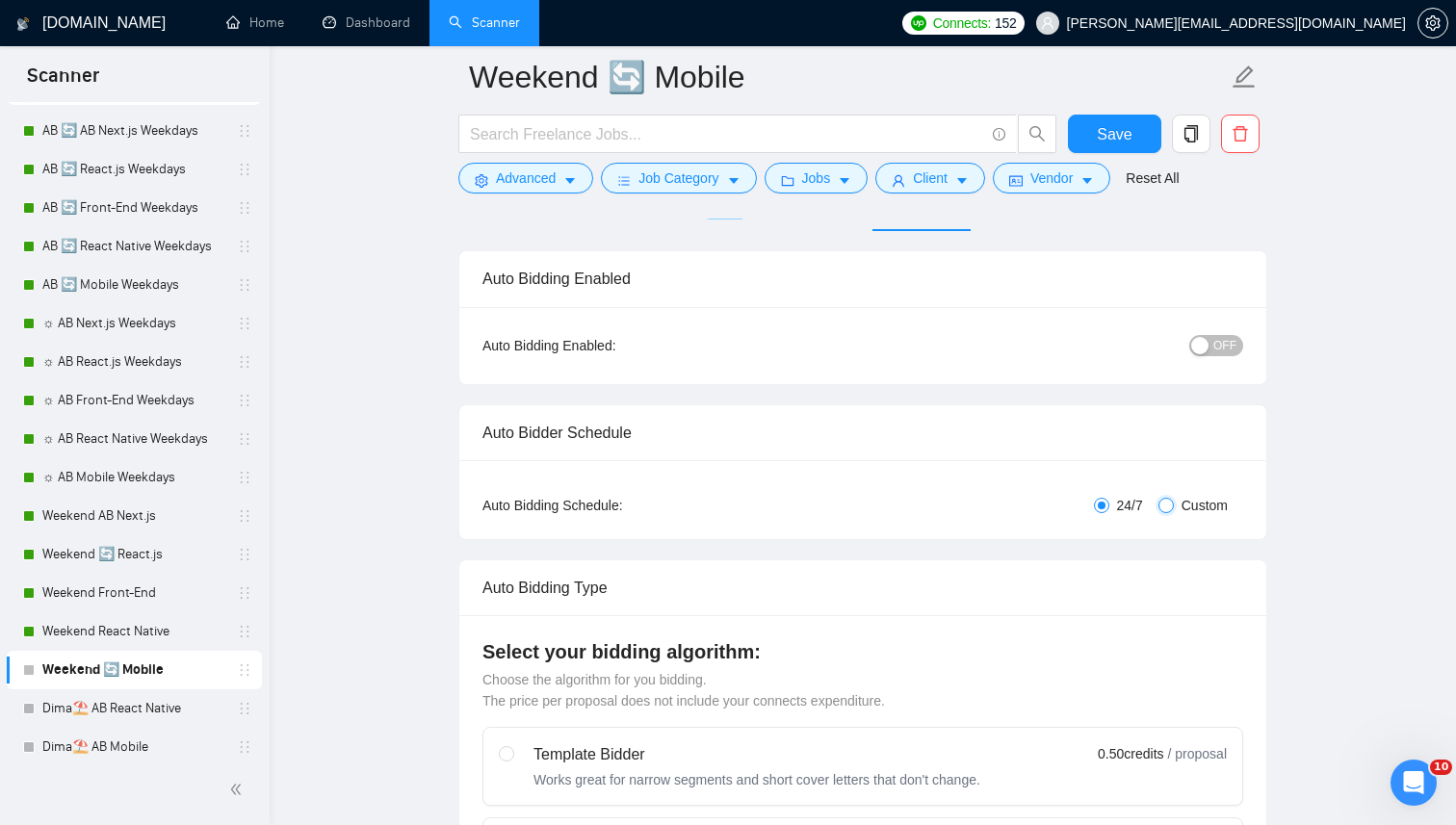
checkbox input "true"
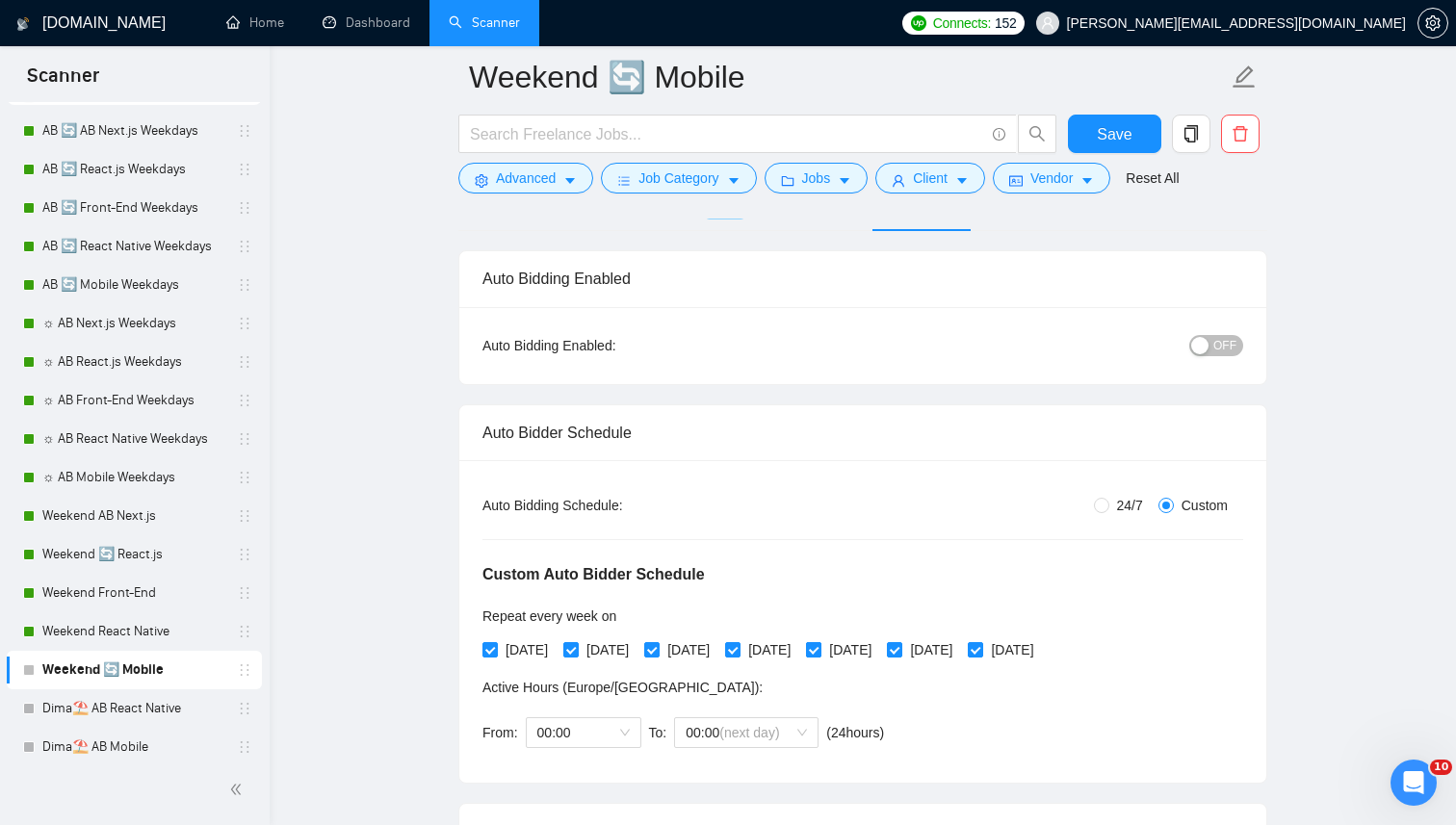
click at [879, 649] on span "Friday" at bounding box center [850, 650] width 57 height 21
click at [820, 649] on input "Friday" at bounding box center [813, 650] width 14 height 14
checkbox input "false"
click at [798, 649] on span "Thursday" at bounding box center [769, 650] width 57 height 21
click at [738, 649] on input "Thursday" at bounding box center [731, 650] width 14 height 14
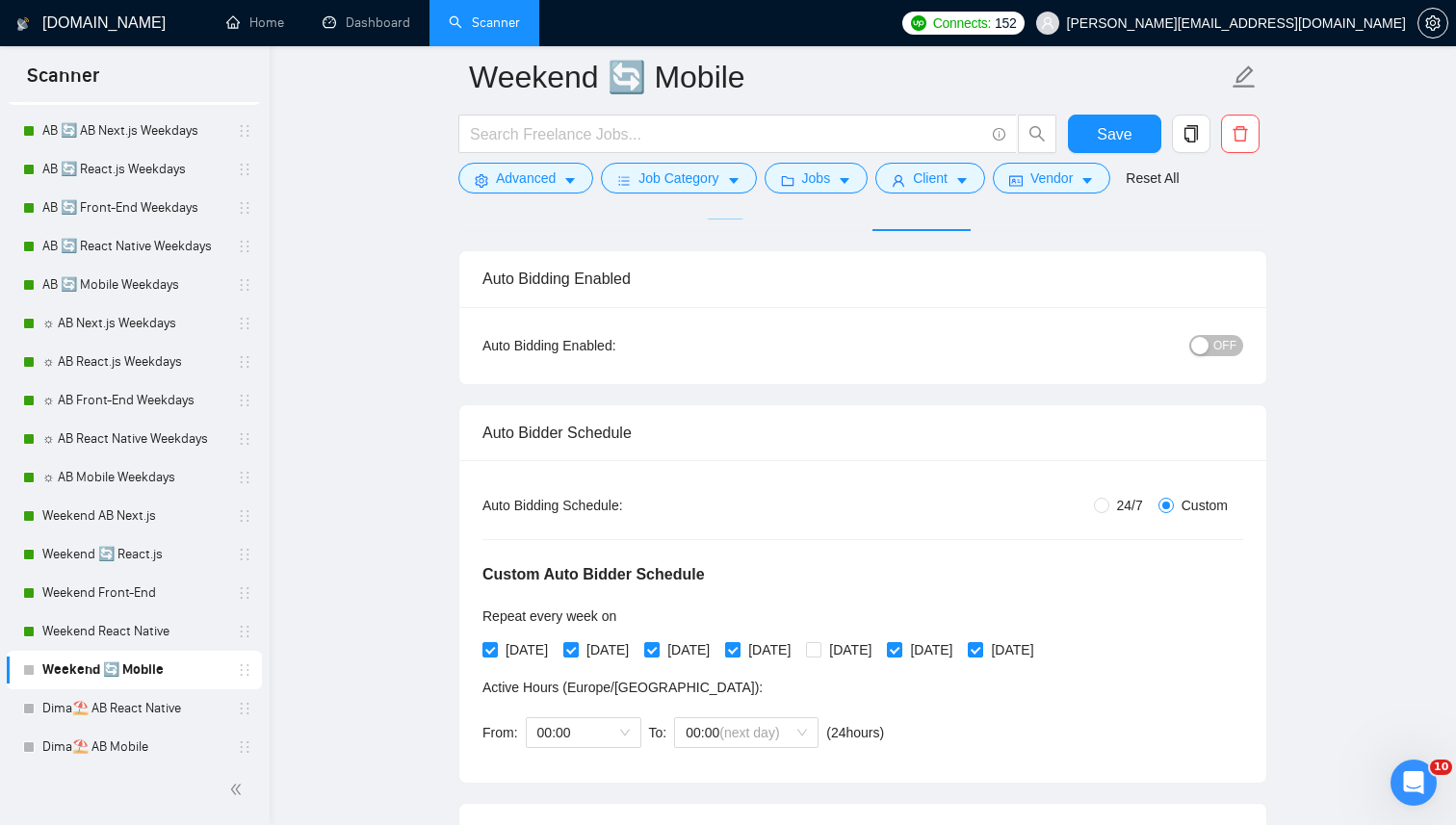
checkbox input "false"
click at [718, 650] on span "Wednesday" at bounding box center [688, 650] width 57 height 21
click at [657, 650] on input "Wednesday" at bounding box center [651, 650] width 14 height 14
checkbox input "false"
click at [636, 647] on span "Tuesday" at bounding box center [608, 650] width 57 height 21
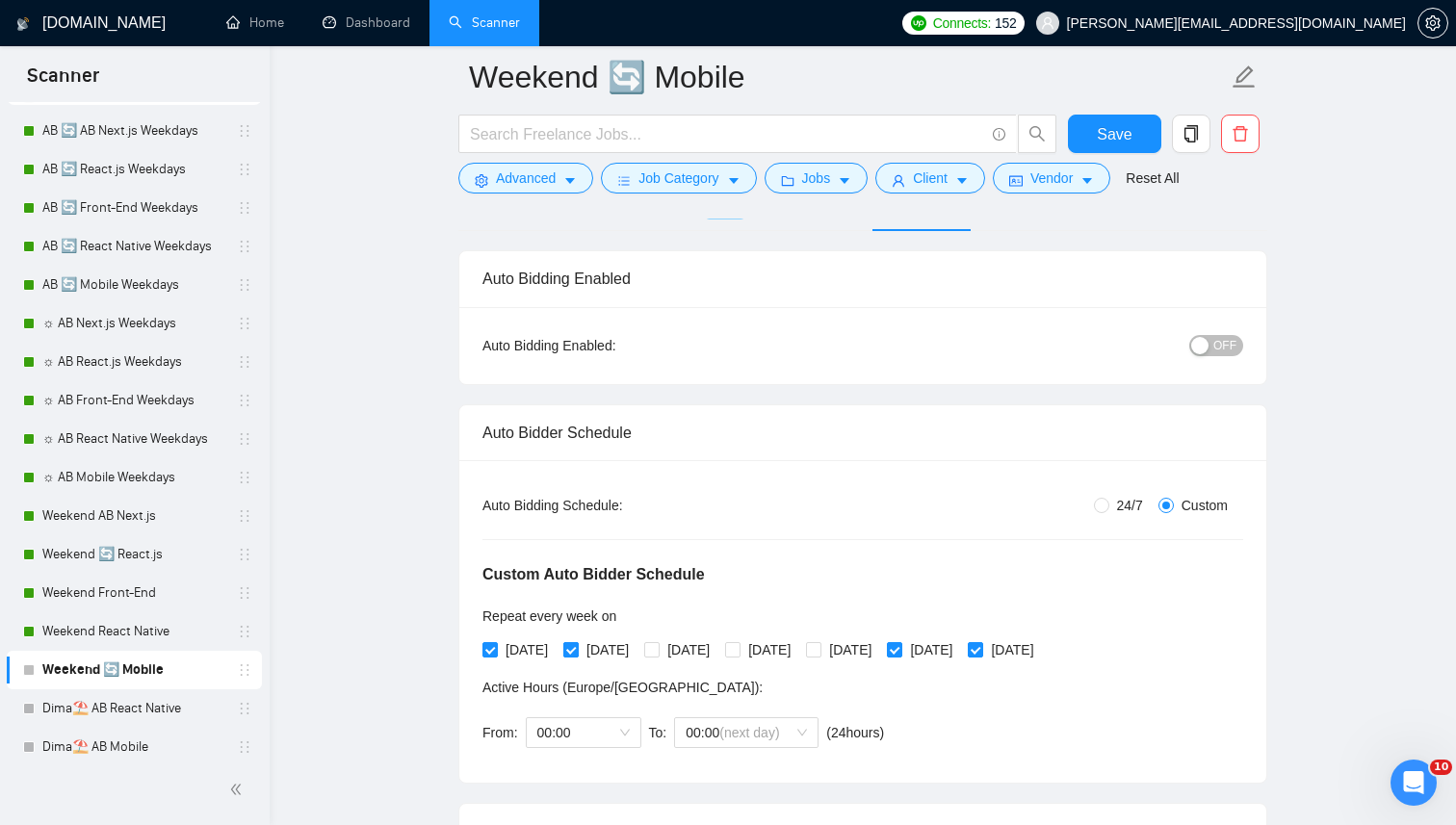
click at [577, 647] on input "Tuesday" at bounding box center [570, 650] width 14 height 14
checkbox input "false"
click at [536, 647] on span "Monday" at bounding box center [527, 650] width 57 height 21
click at [496, 647] on input "Monday" at bounding box center [489, 650] width 14 height 14
checkbox input "false"
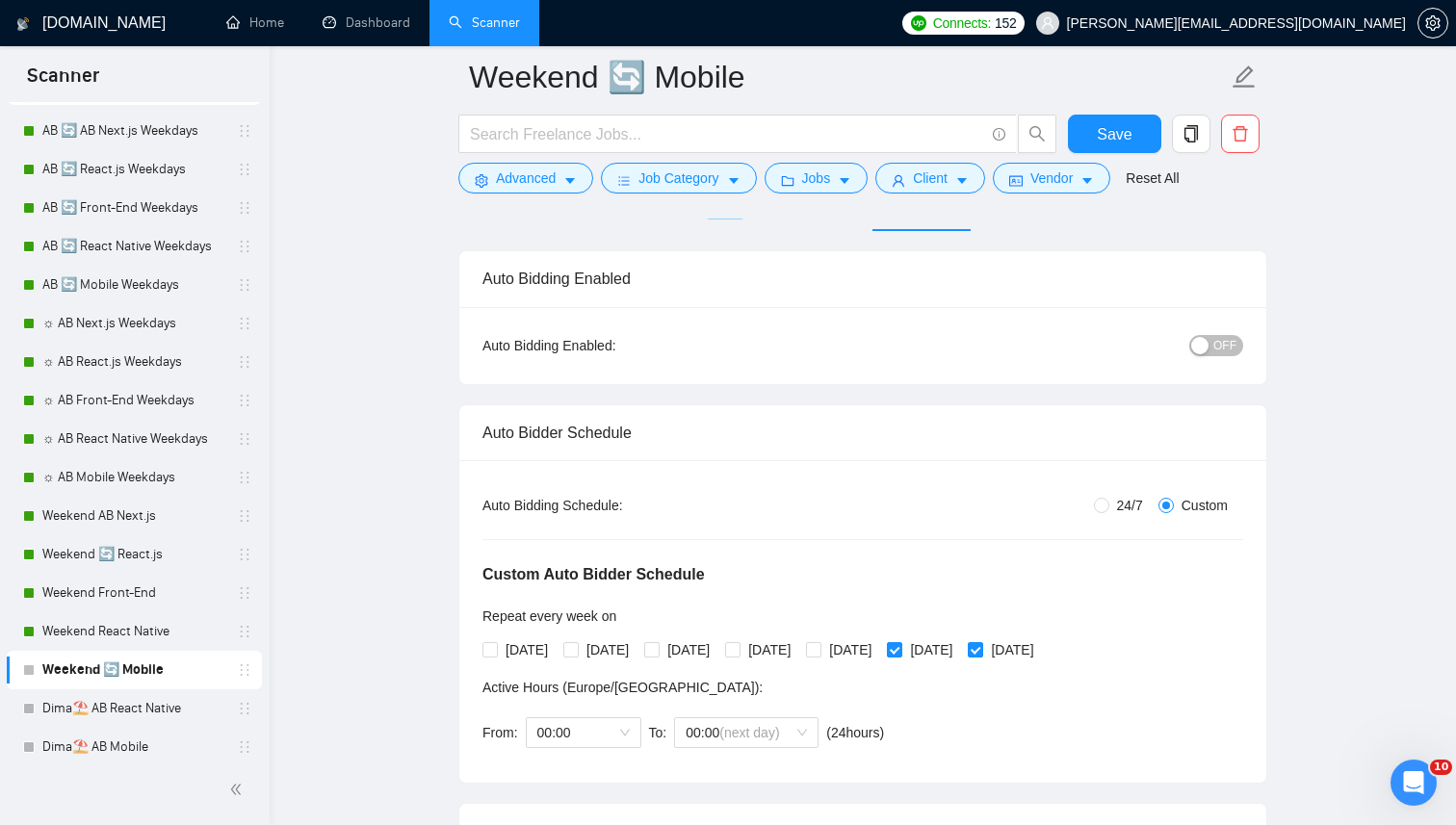
click at [1235, 354] on span "OFF" at bounding box center [1223, 345] width 23 height 21
click at [1107, 123] on span "Save" at bounding box center [1114, 135] width 35 height 24
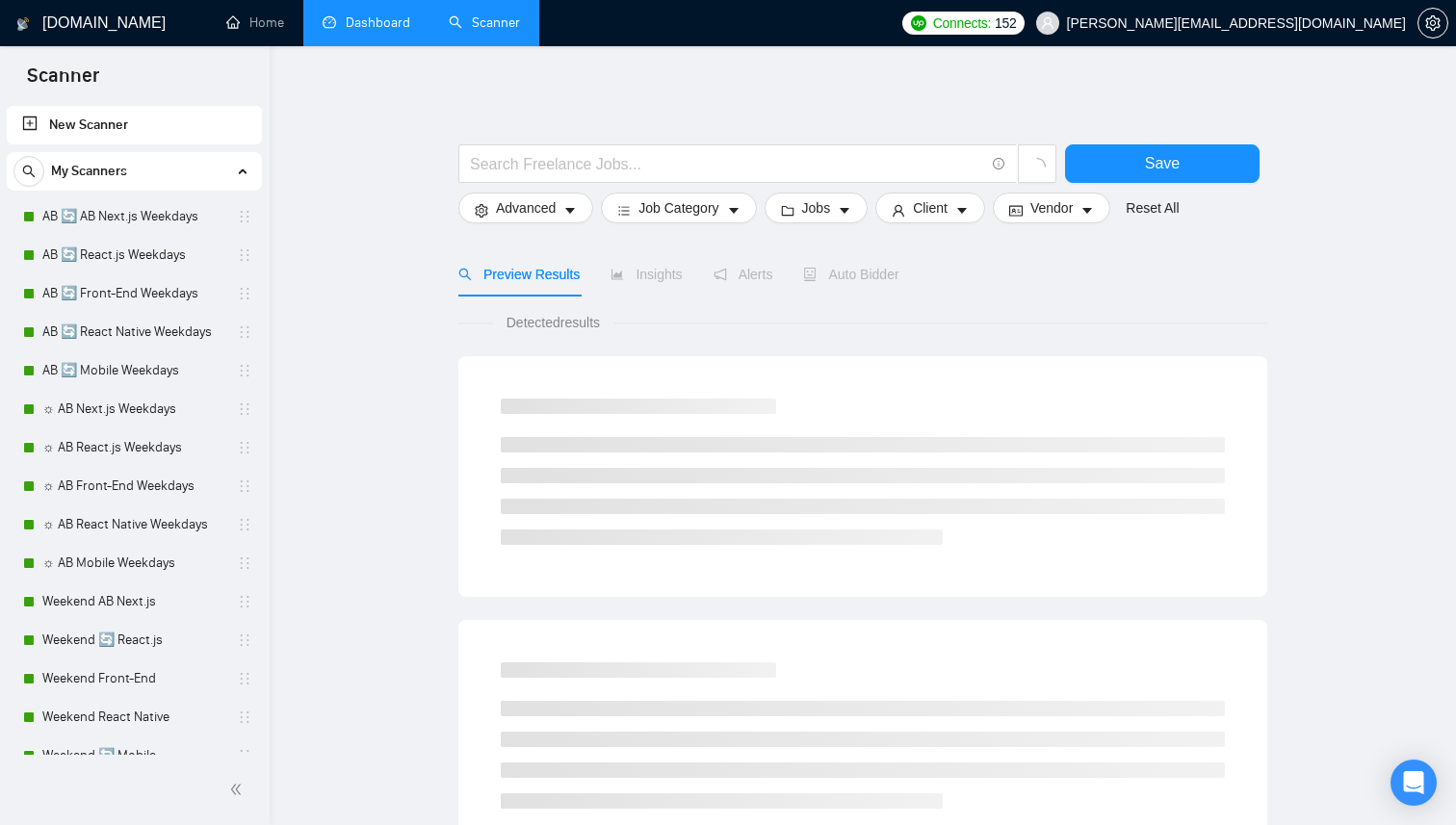
click at [380, 29] on link "Dashboard" at bounding box center [366, 23] width 88 height 17
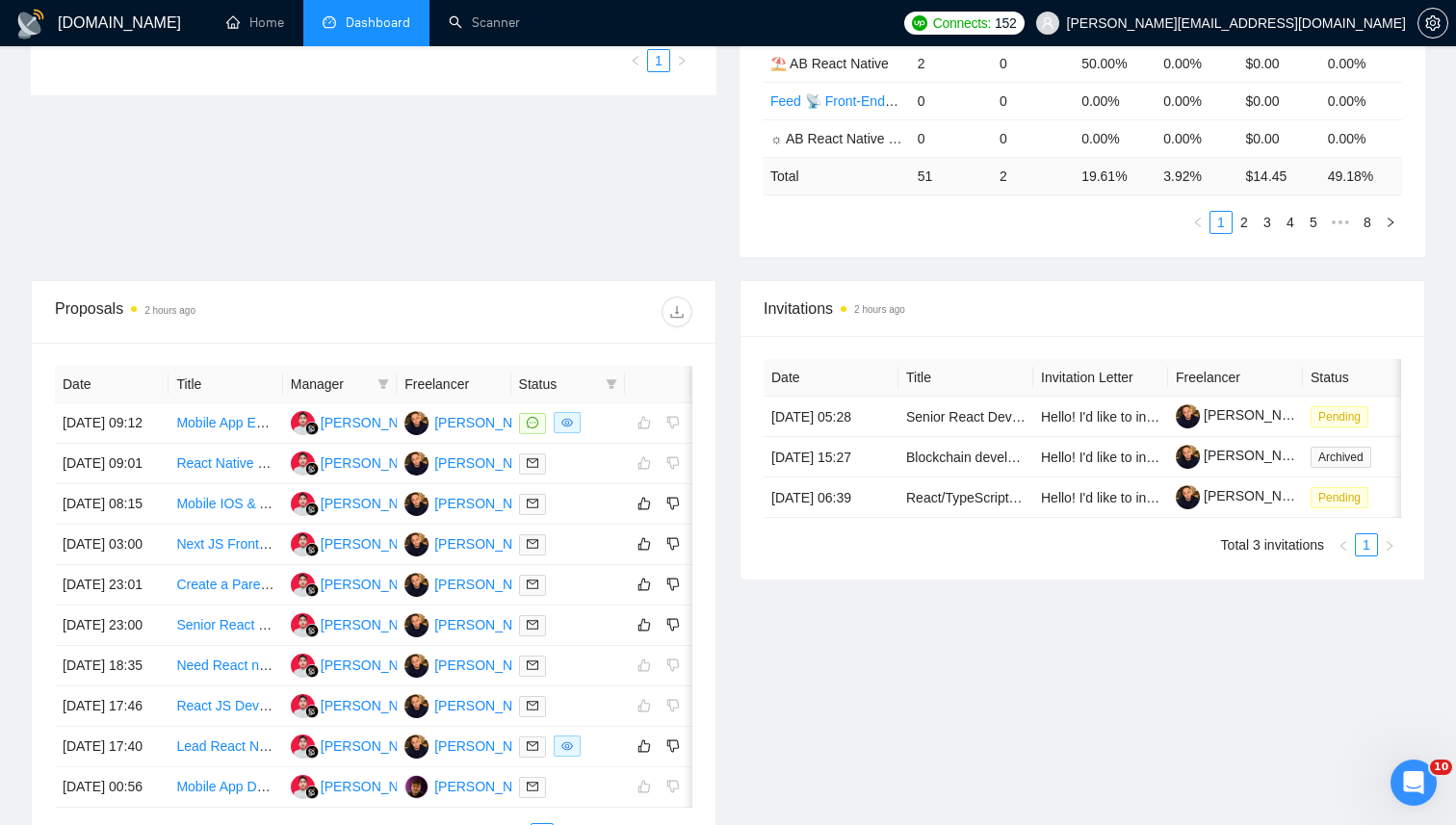
scroll to position [656, 0]
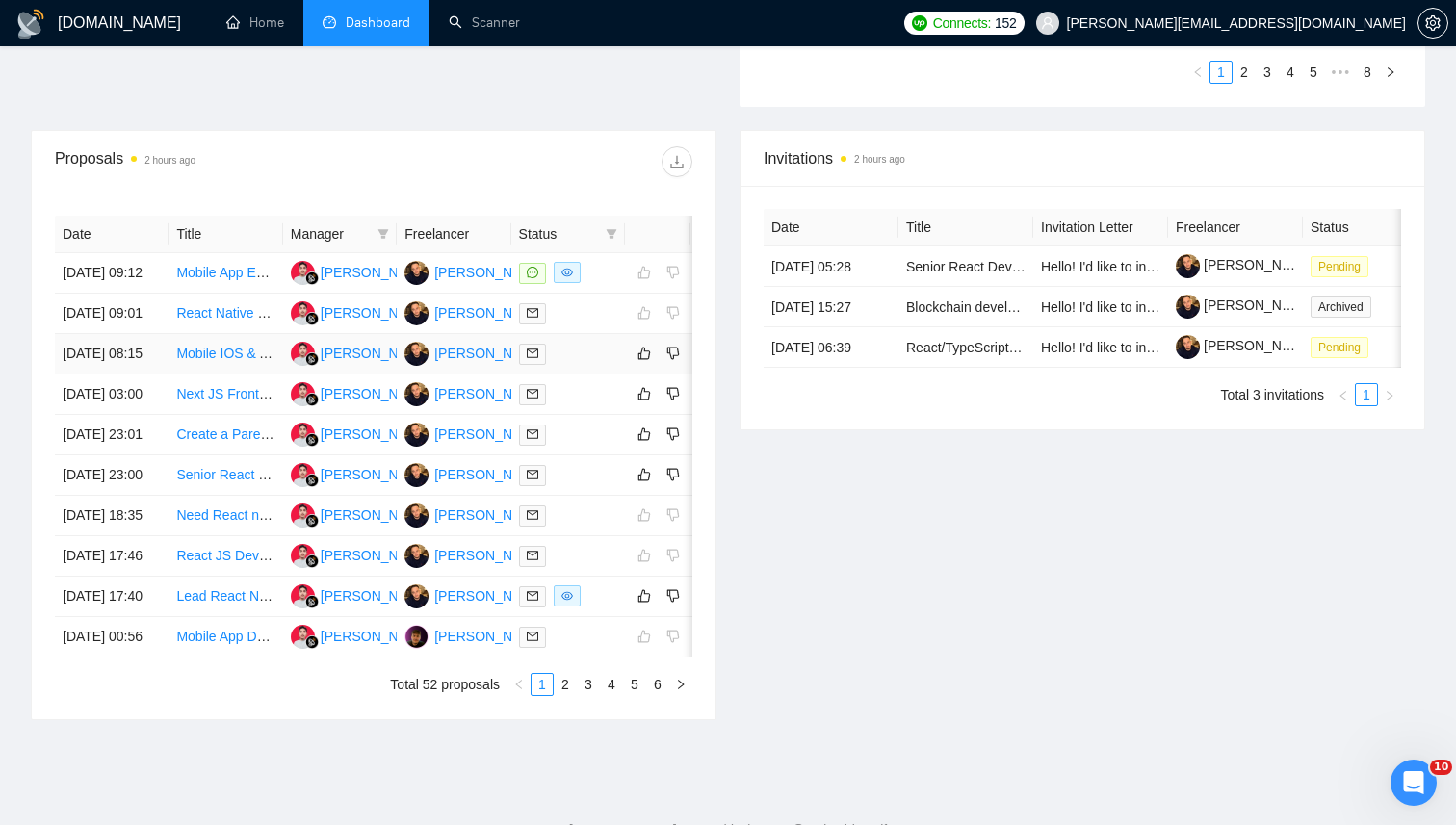
click at [592, 365] on div at bounding box center [567, 354] width 98 height 22
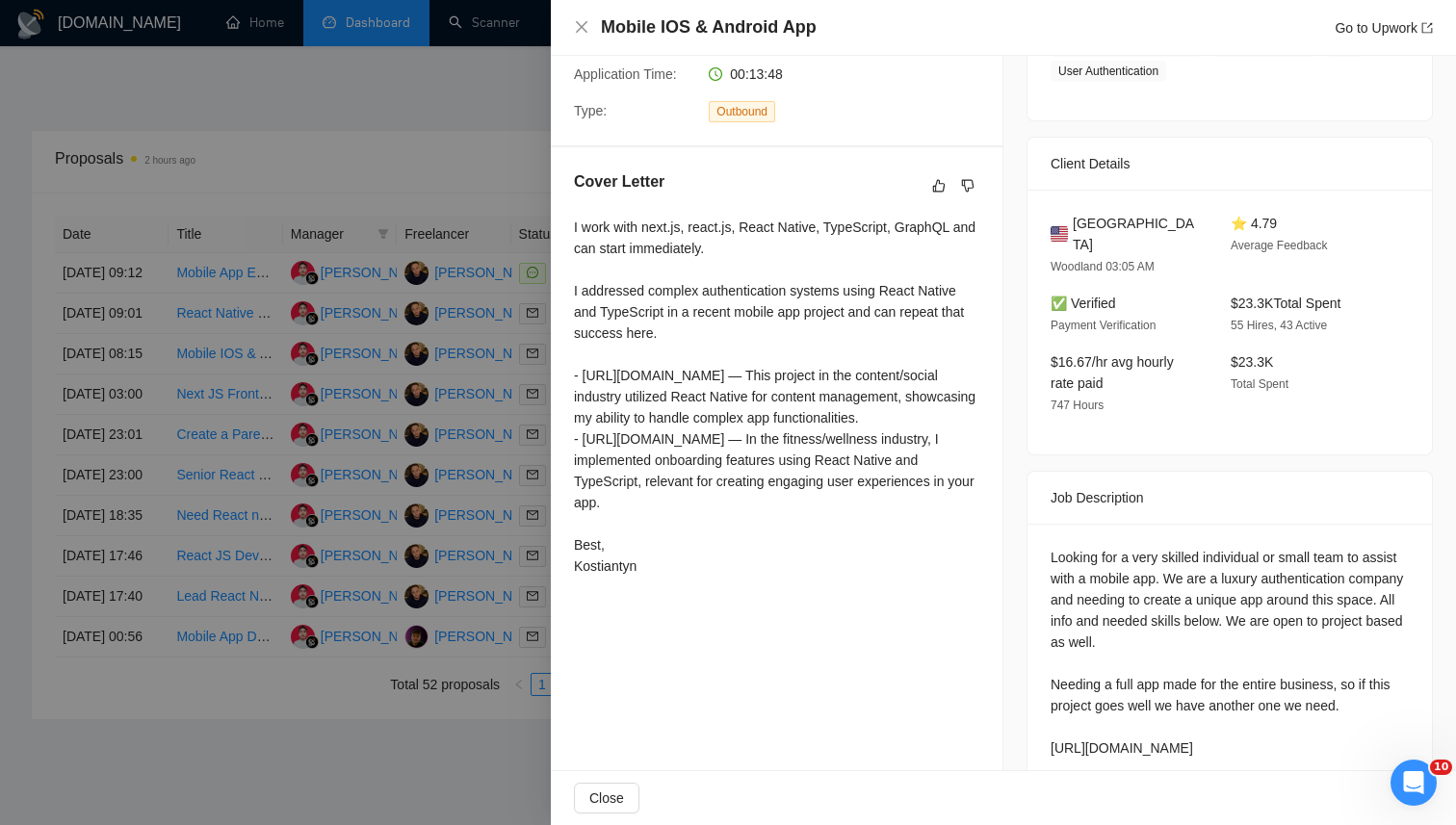
scroll to position [433, 0]
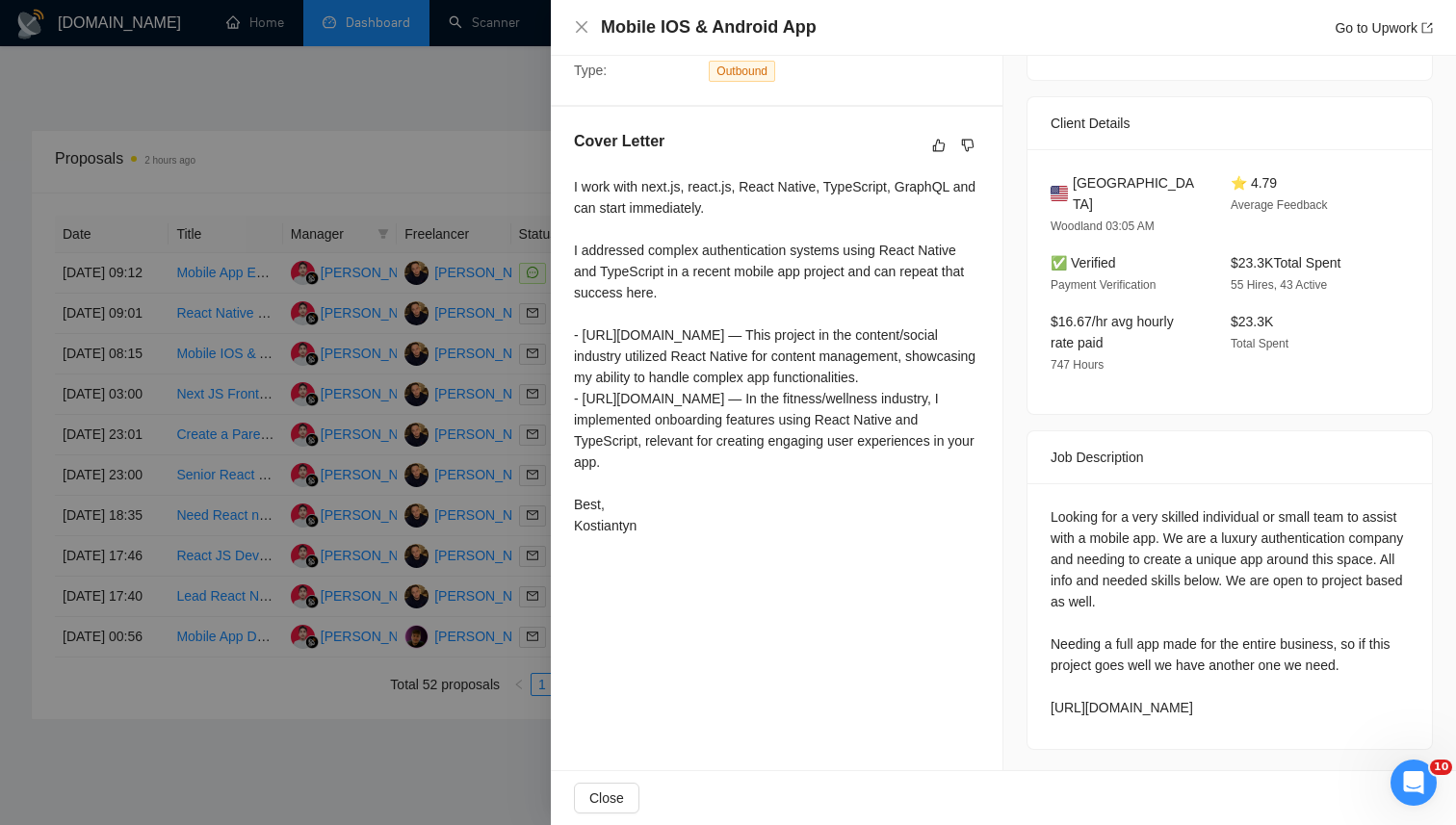
click at [1392, 702] on div "Looking for a very skilled individual or small team to assist with a mobile app…" at bounding box center [1229, 613] width 358 height 212
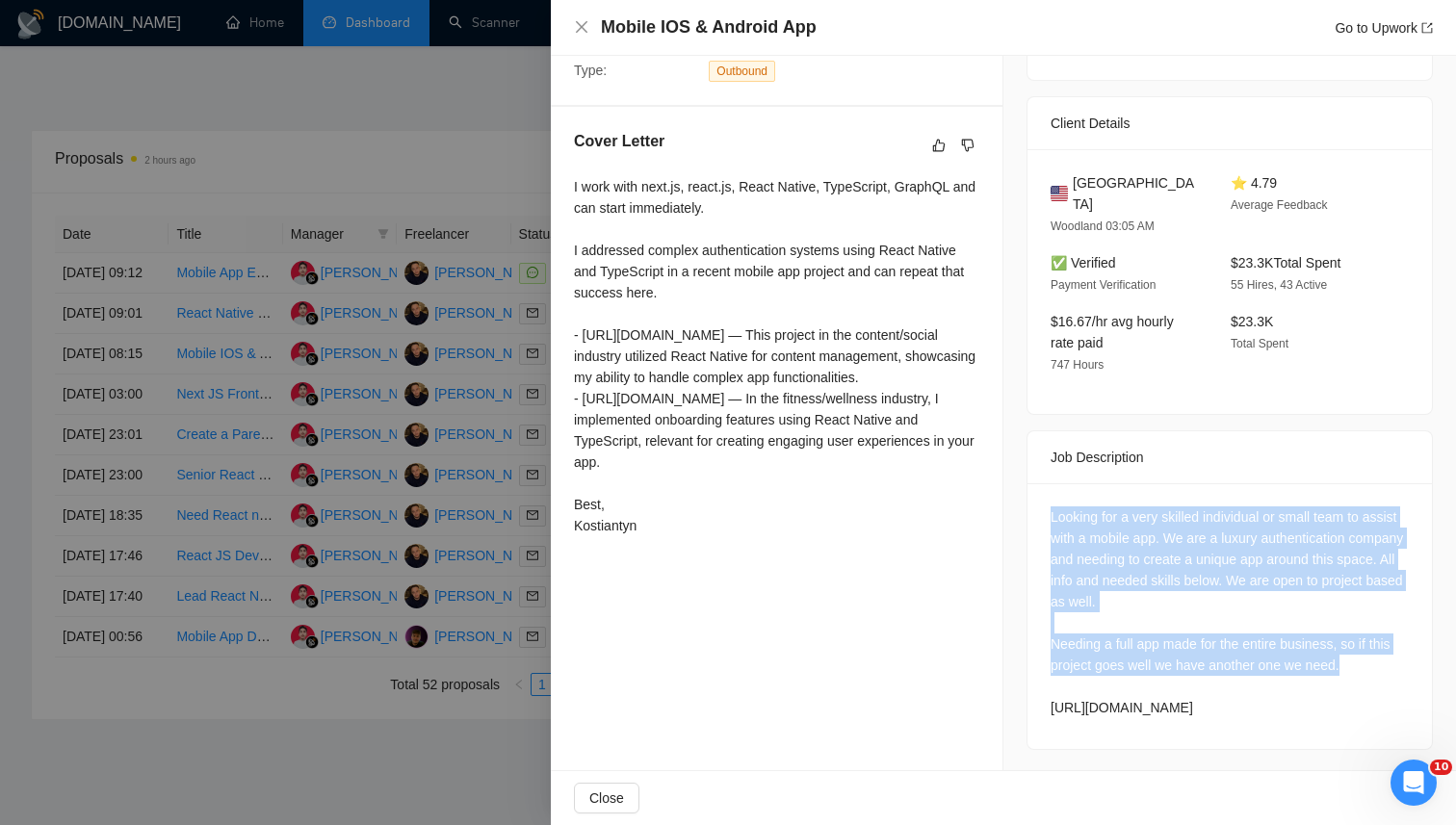
drag, startPoint x: 1364, startPoint y: 638, endPoint x: 1038, endPoint y: 472, distance: 365.8
click at [1038, 483] on div "Looking for a very skilled individual or small team to assist with a mobile app…" at bounding box center [1229, 616] width 404 height 265
copy div "Looking for a very skilled individual or small team to assist with a mobile app…"
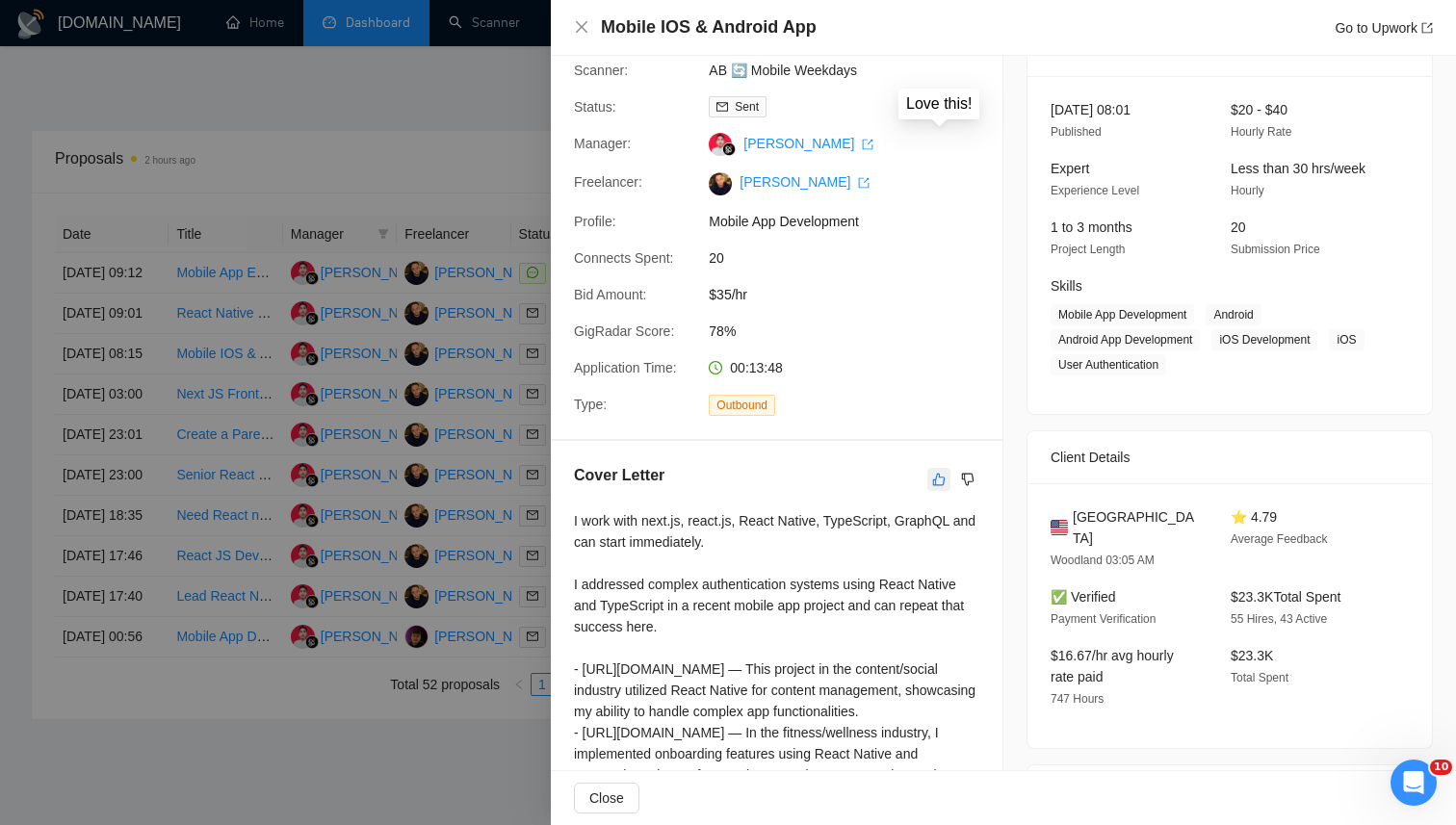
scroll to position [0, 0]
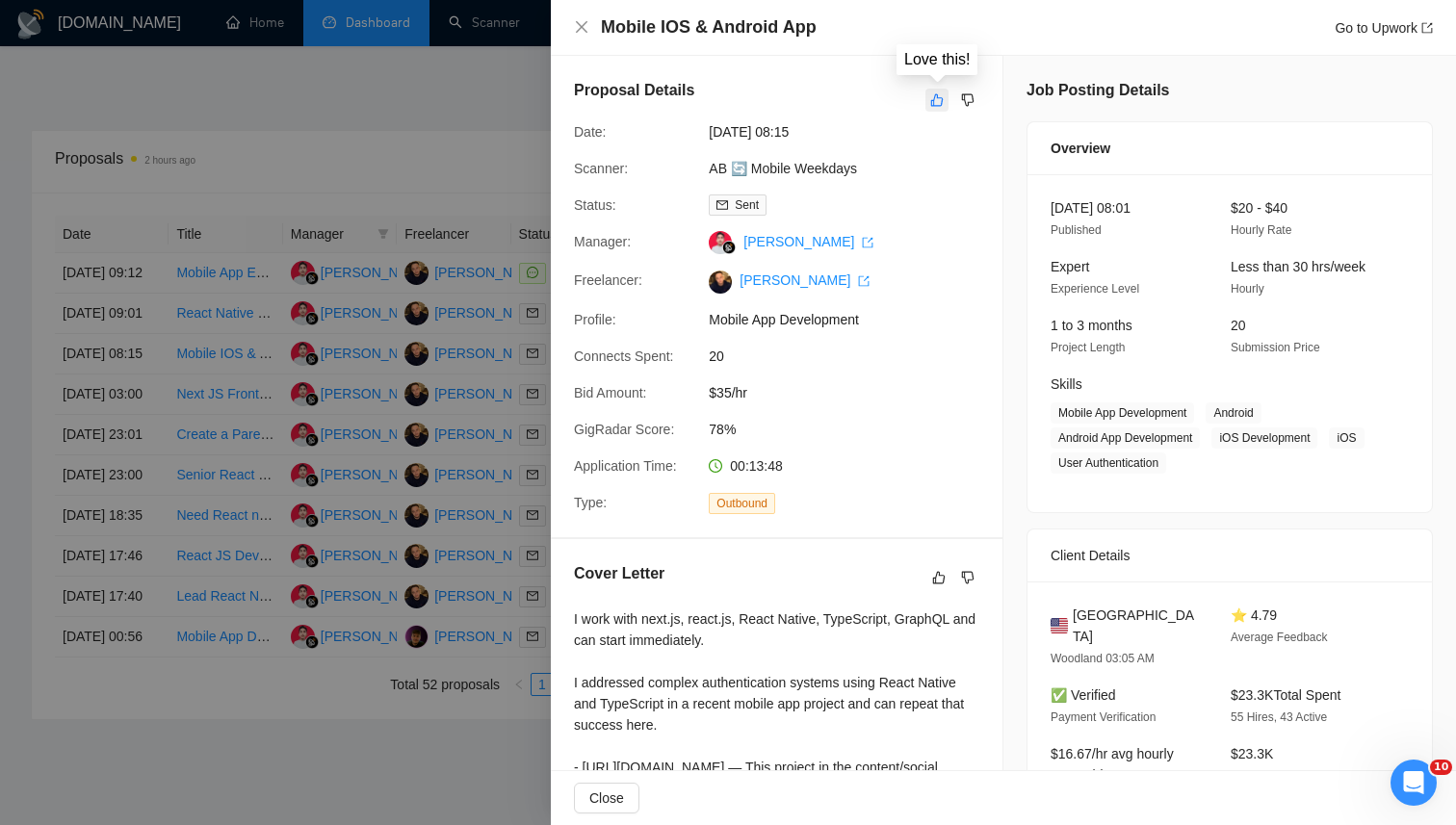
click at [945, 101] on button "button" at bounding box center [936, 99] width 23 height 23
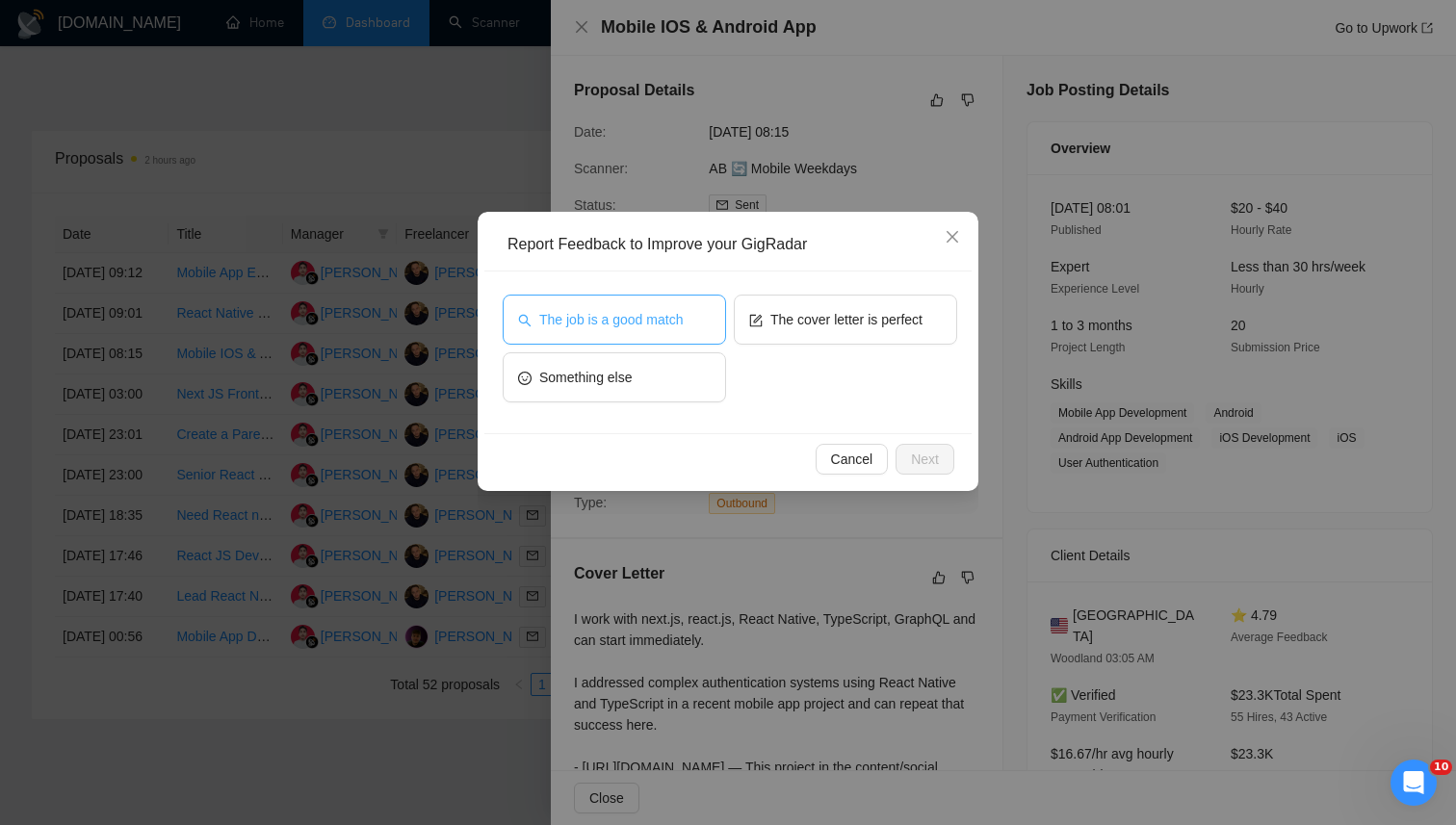
click at [695, 328] on button "The job is a good match" at bounding box center [615, 320] width 224 height 51
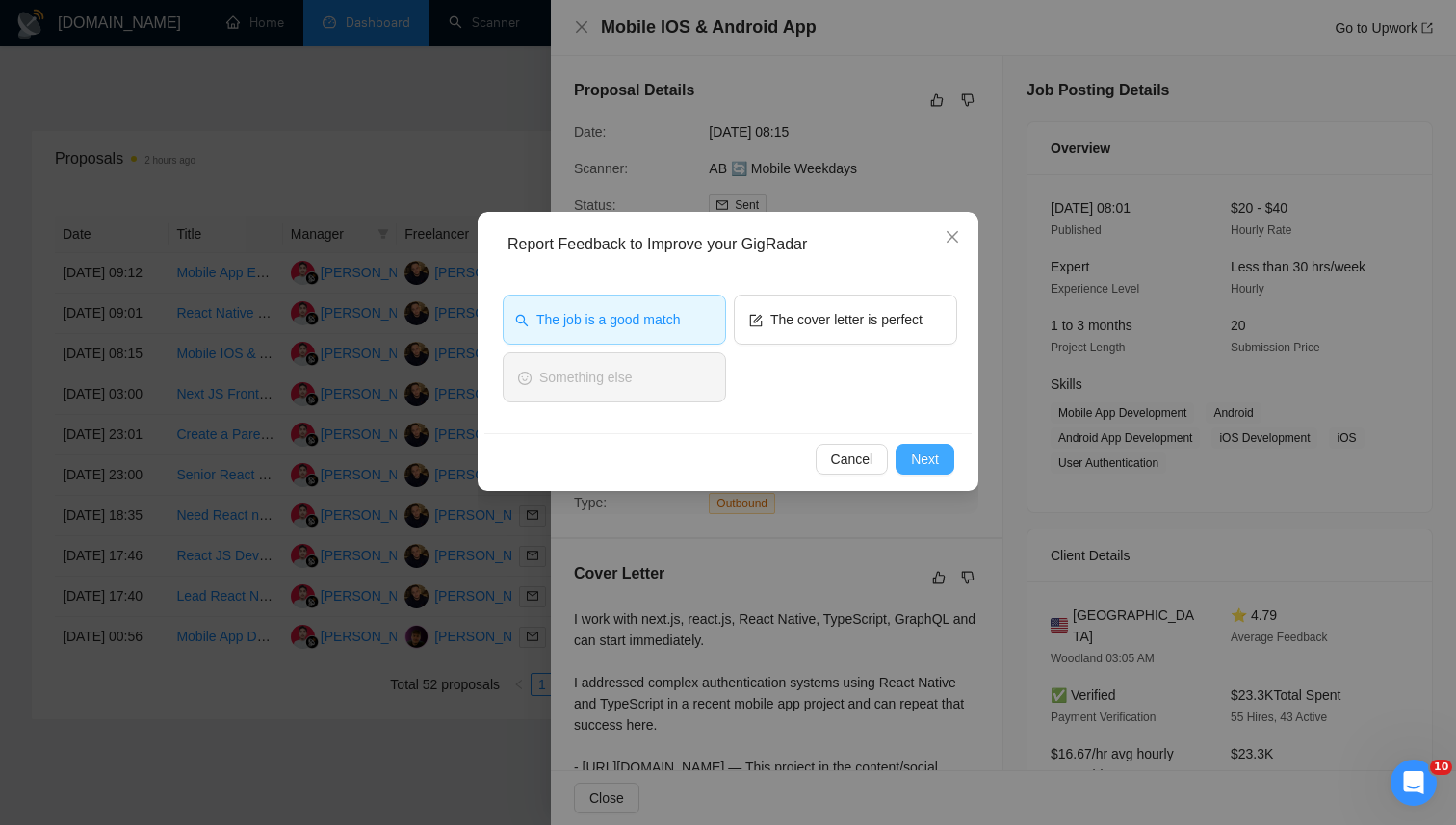
click at [906, 449] on button "Next" at bounding box center [923, 459] width 58 height 31
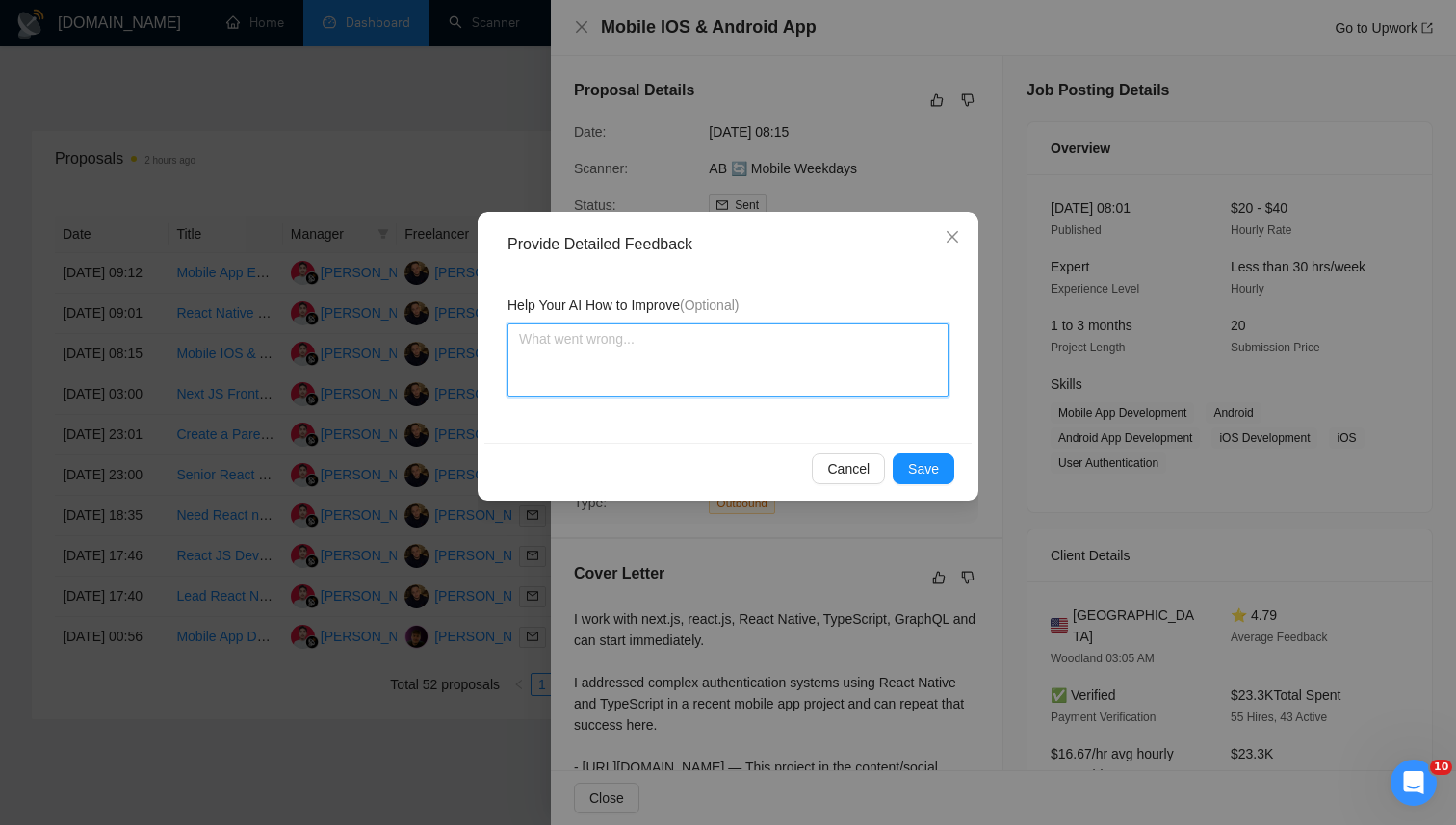
click at [792, 376] on textarea at bounding box center [728, 361] width 440 height 73
paste textarea "This job is a good fit because it requires building a full mobile app from scra…"
type textarea "This job is a good fit because it requires building a full mobile app from scra…"
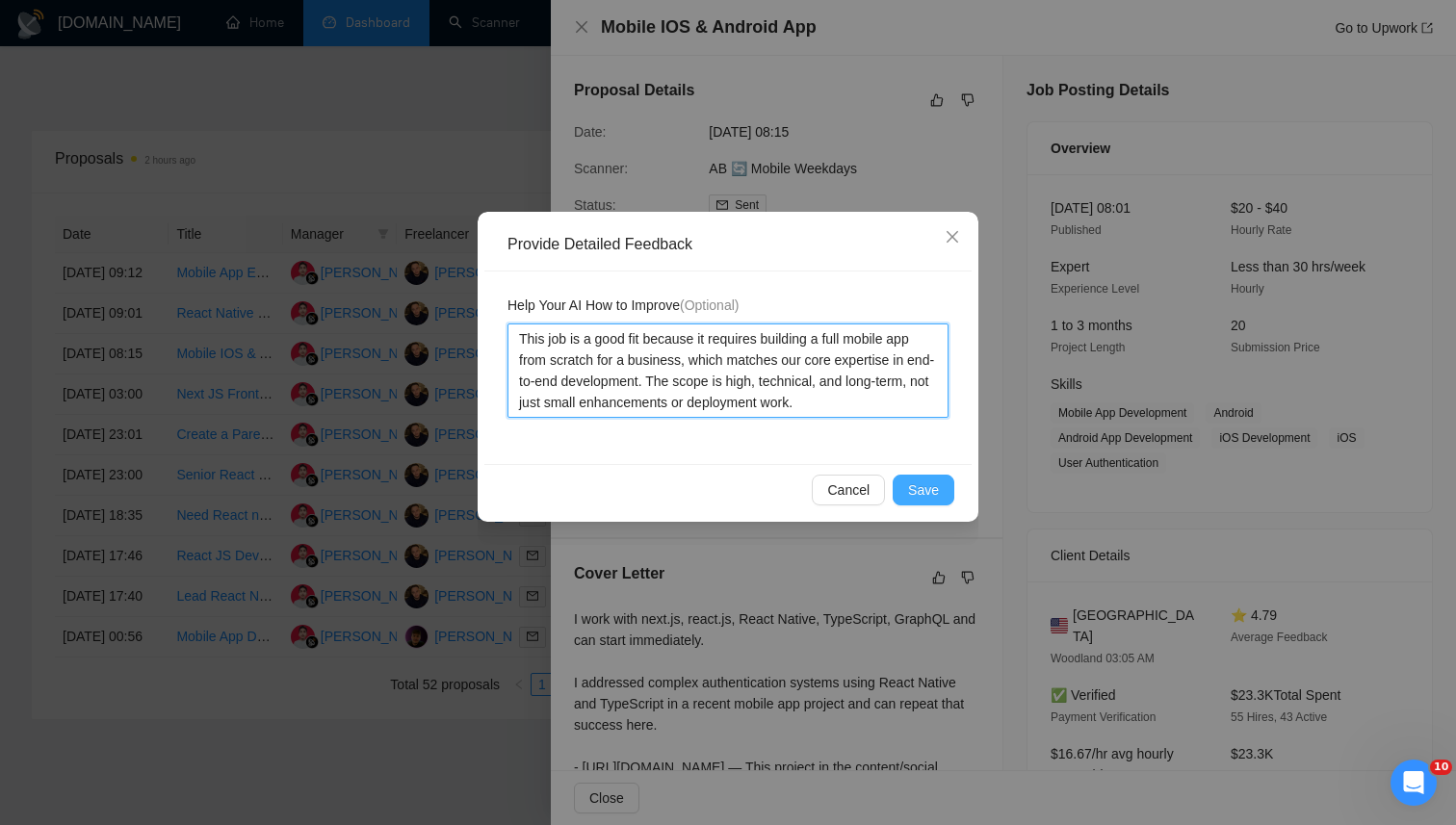
type textarea "This job is a good fit because it requires building a full mobile app from scra…"
click at [931, 495] on span "Save" at bounding box center [922, 489] width 31 height 21
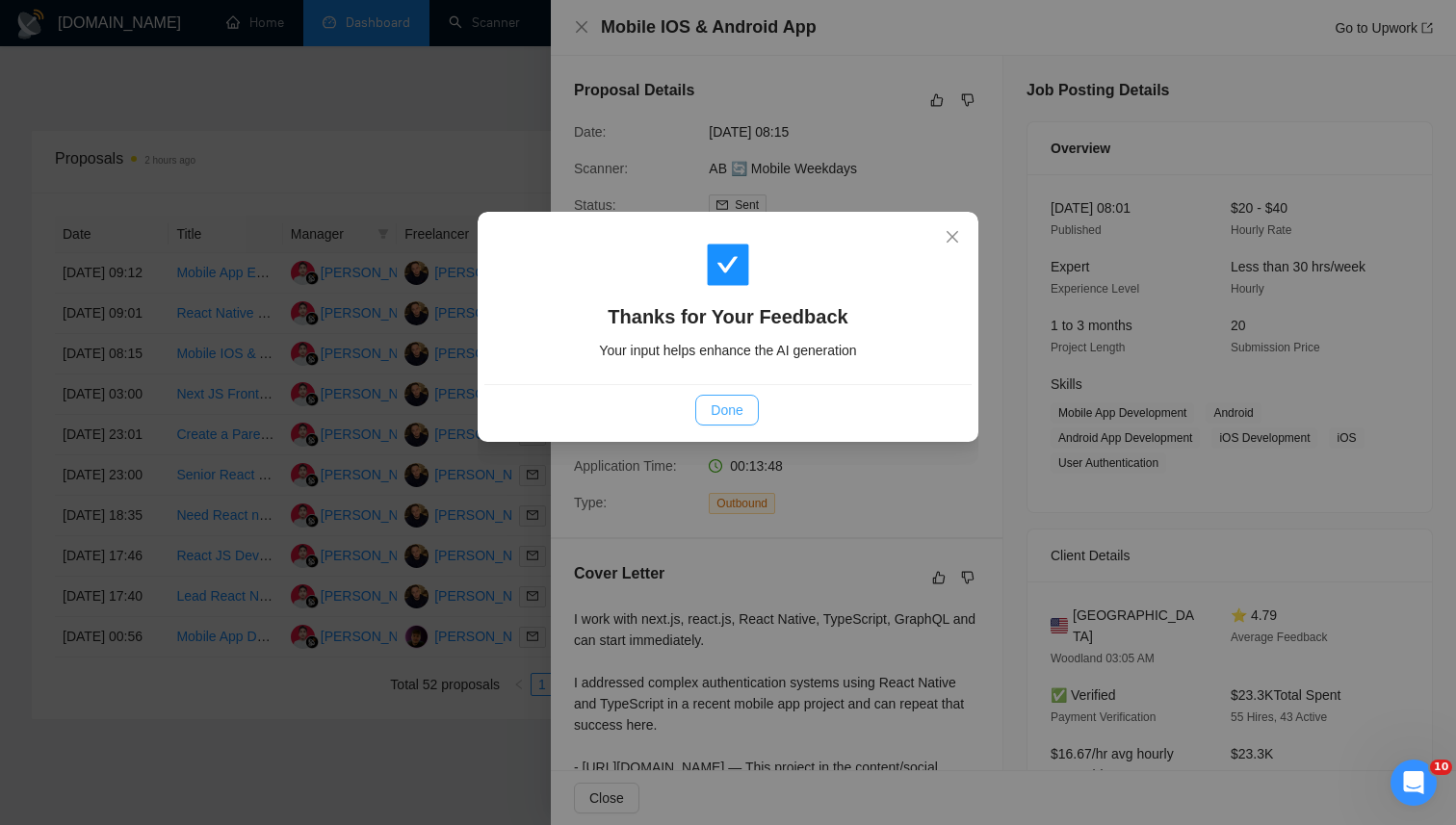
click at [723, 404] on span "Done" at bounding box center [727, 410] width 32 height 21
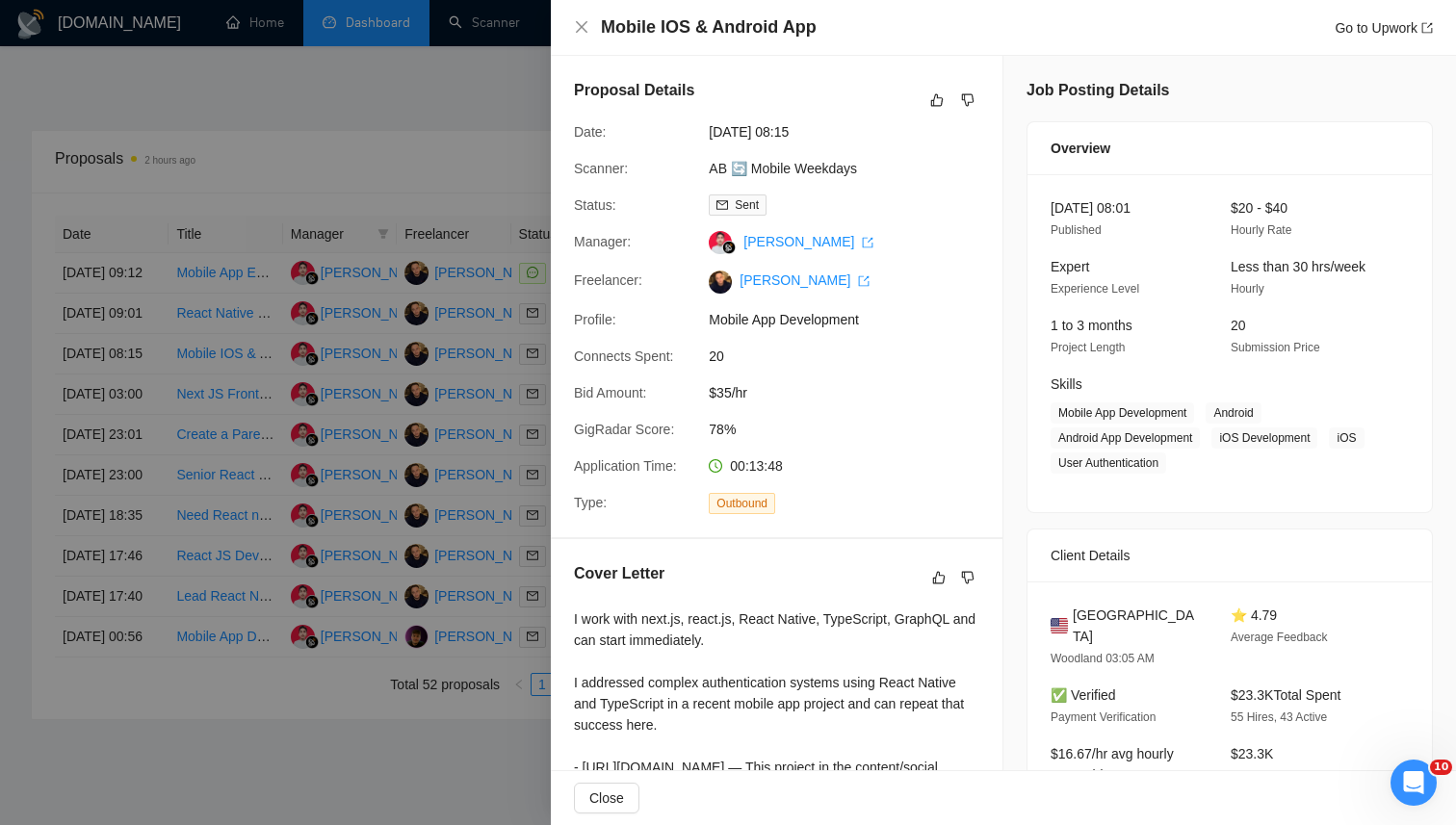
click at [475, 62] on div at bounding box center [728, 412] width 1456 height 825
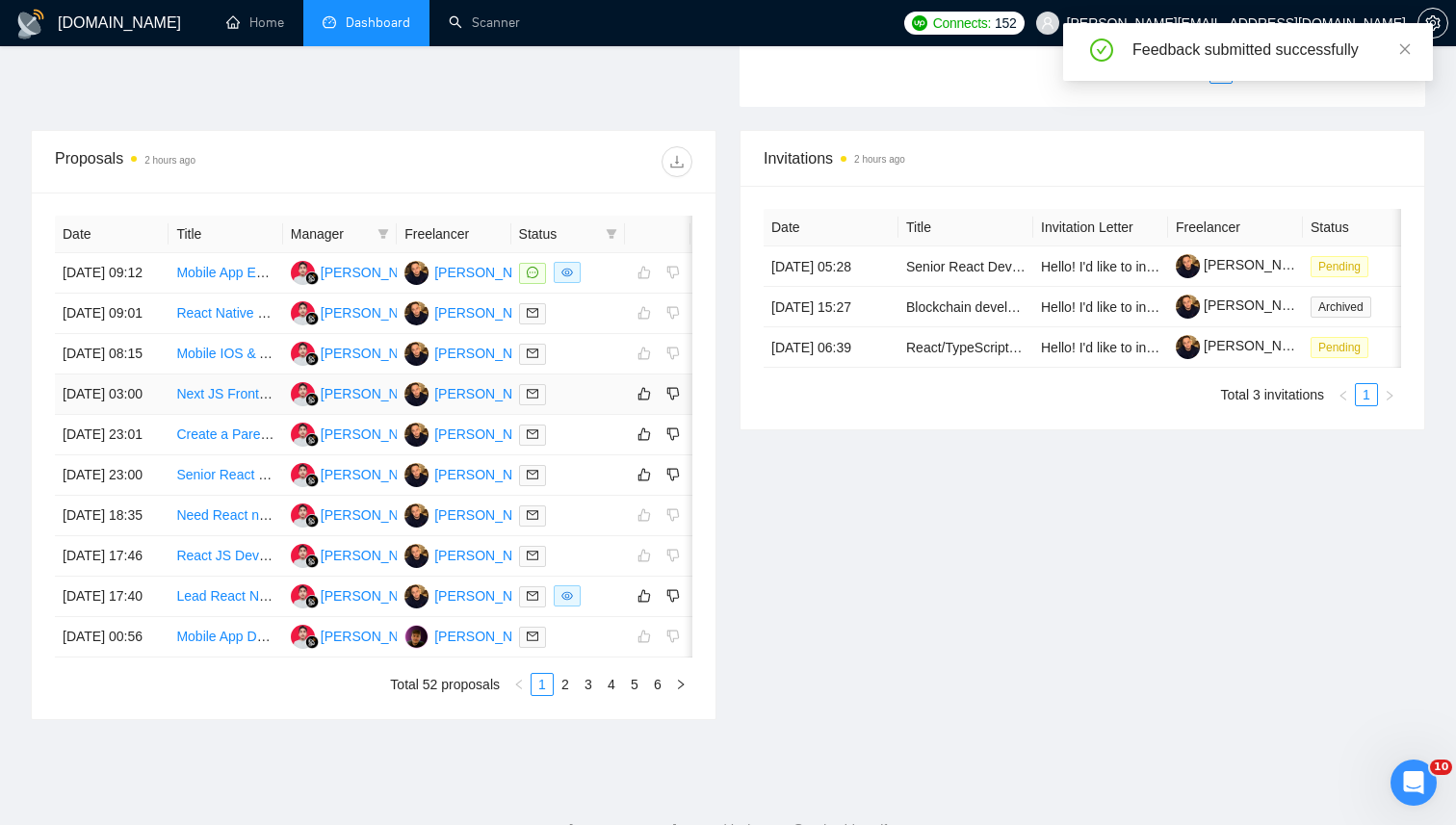
click at [586, 415] on td at bounding box center [567, 394] width 114 height 41
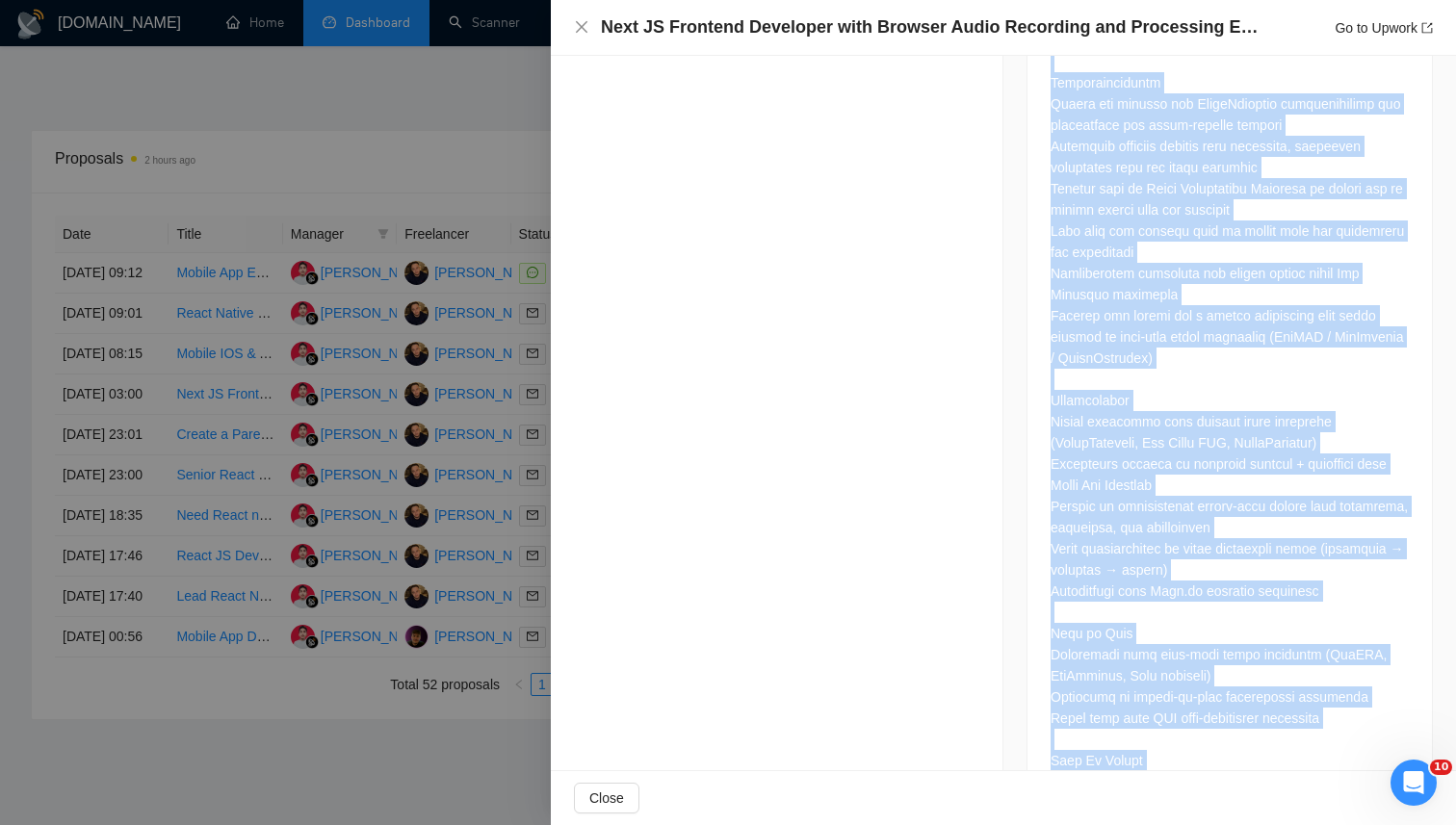
scroll to position [1403, 0]
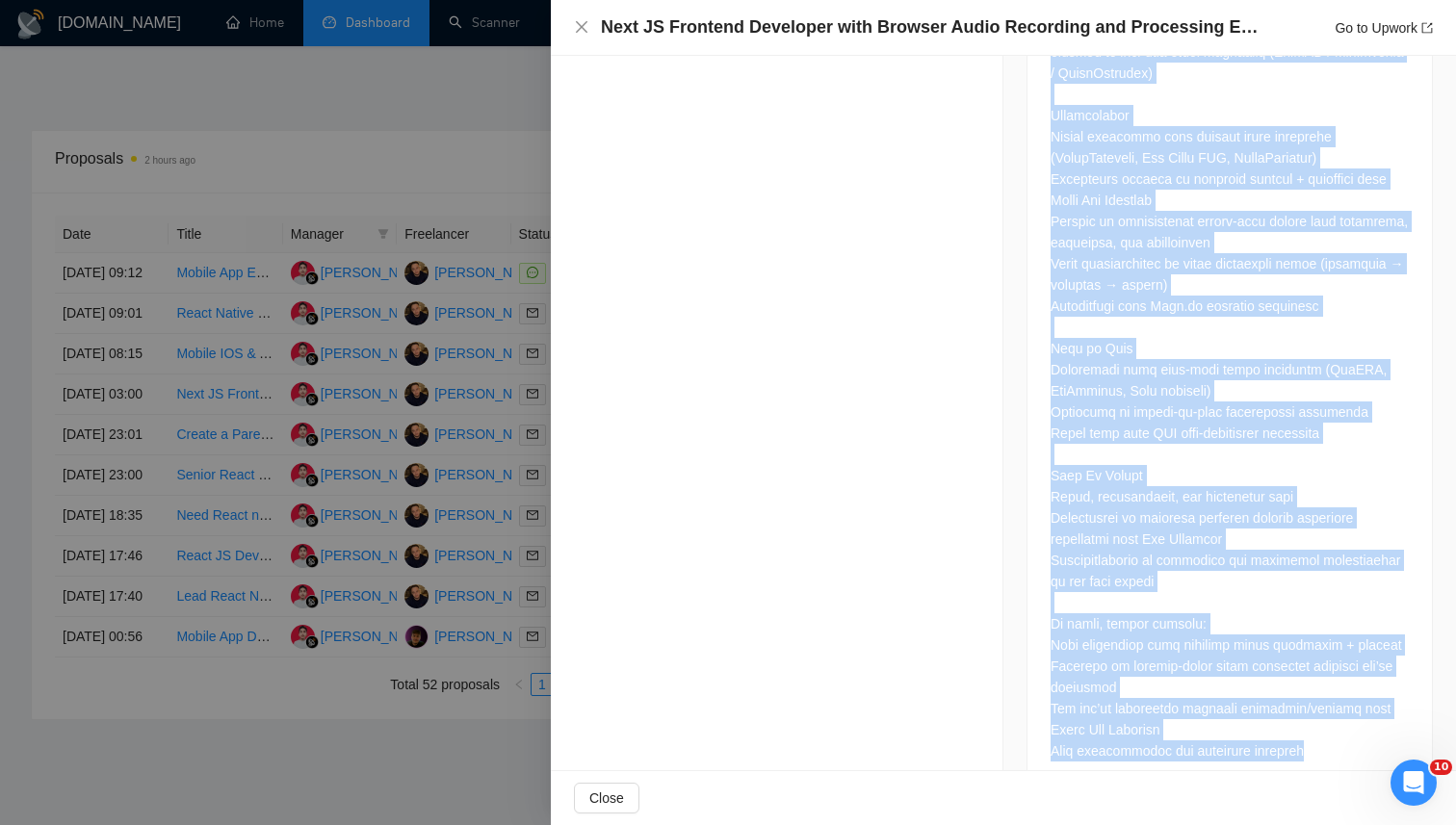
drag, startPoint x: 1042, startPoint y: 288, endPoint x: 1395, endPoint y: 715, distance: 554.0
click at [1395, 715] on div at bounding box center [1229, 151] width 404 height 1283
copy div "Description: We are looking for a frontend developer experienced with browser-b…"
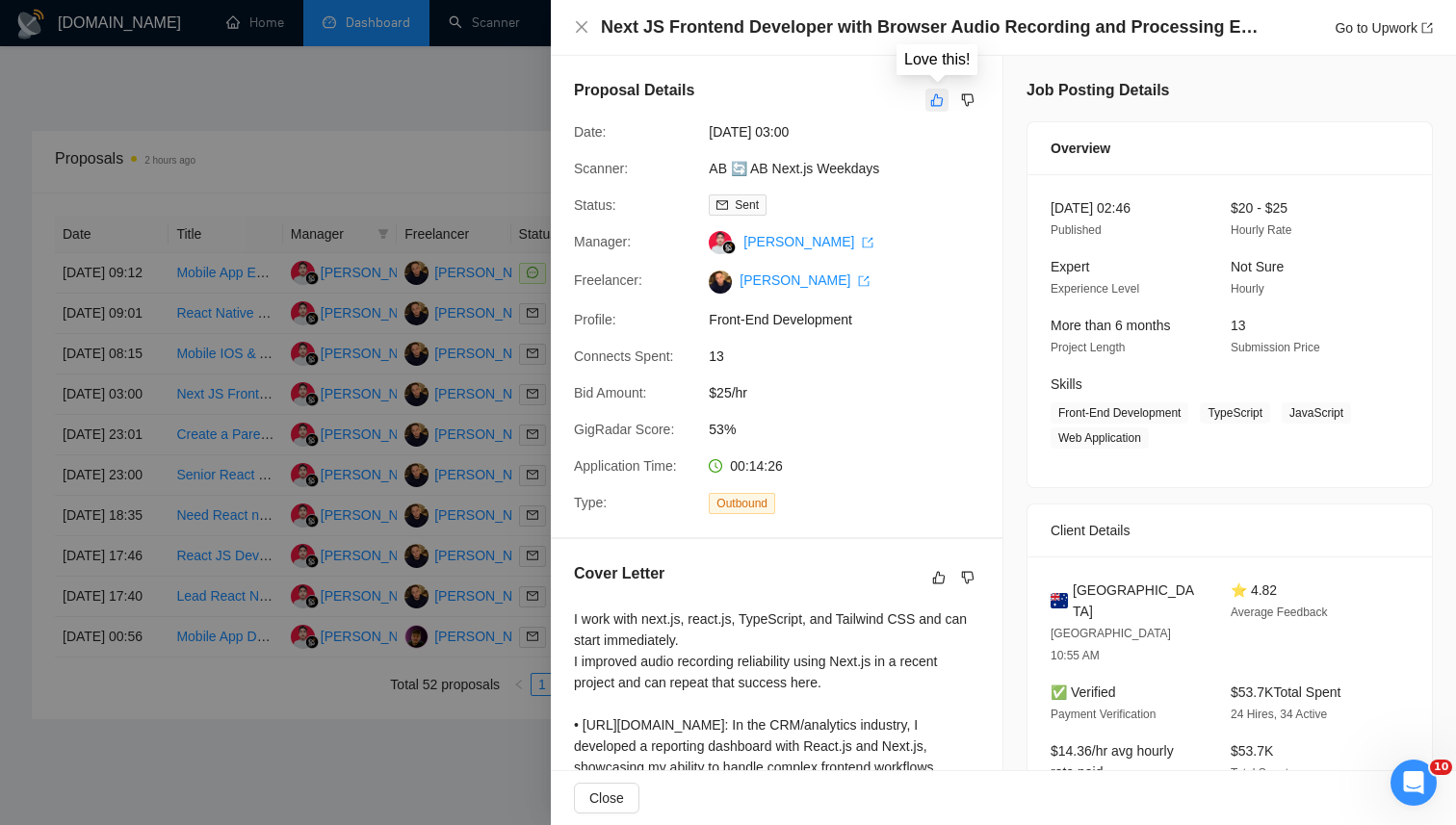
click at [944, 96] on button "button" at bounding box center [936, 99] width 23 height 23
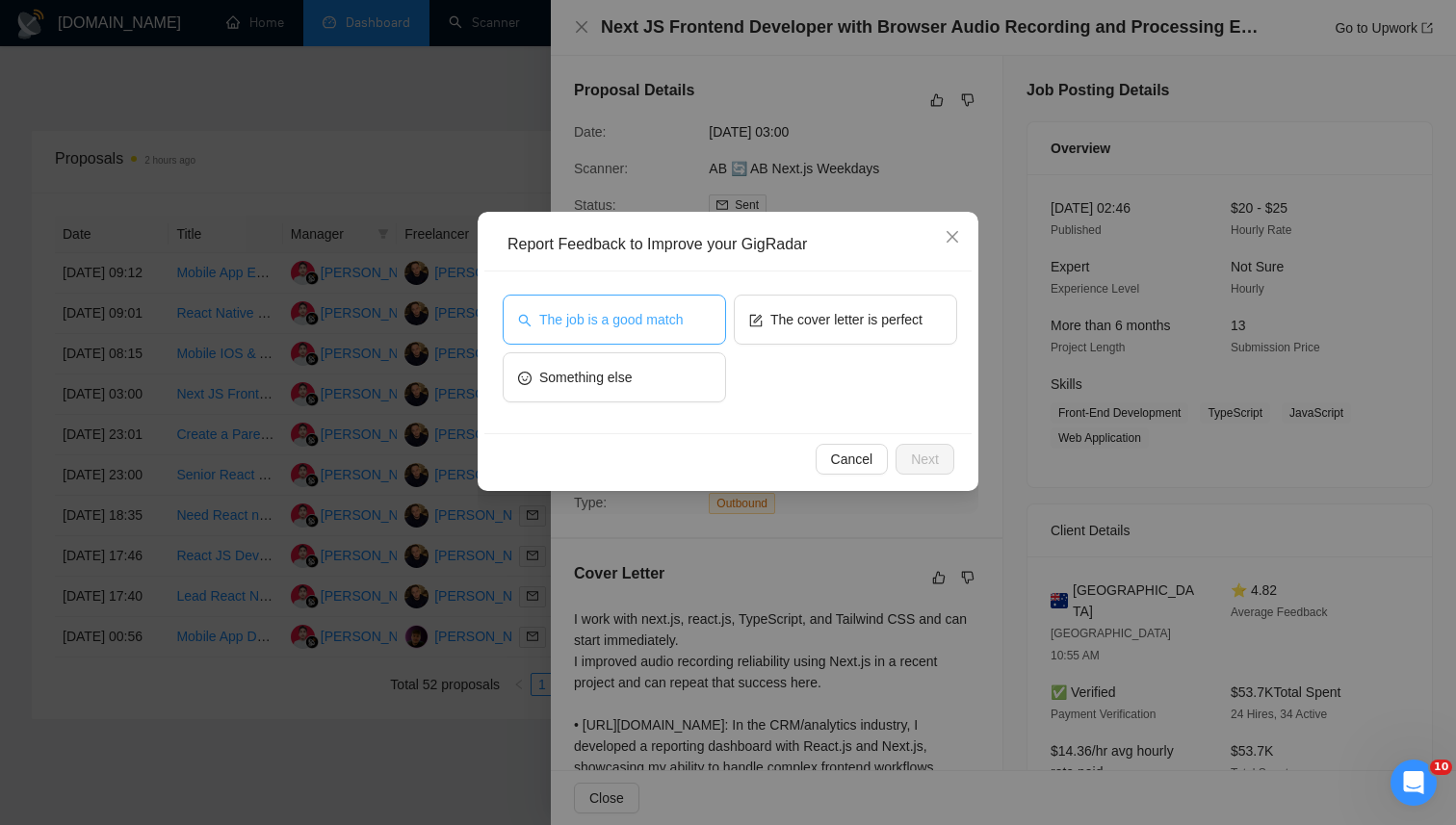
click at [615, 327] on span "The job is a good match" at bounding box center [611, 319] width 144 height 21
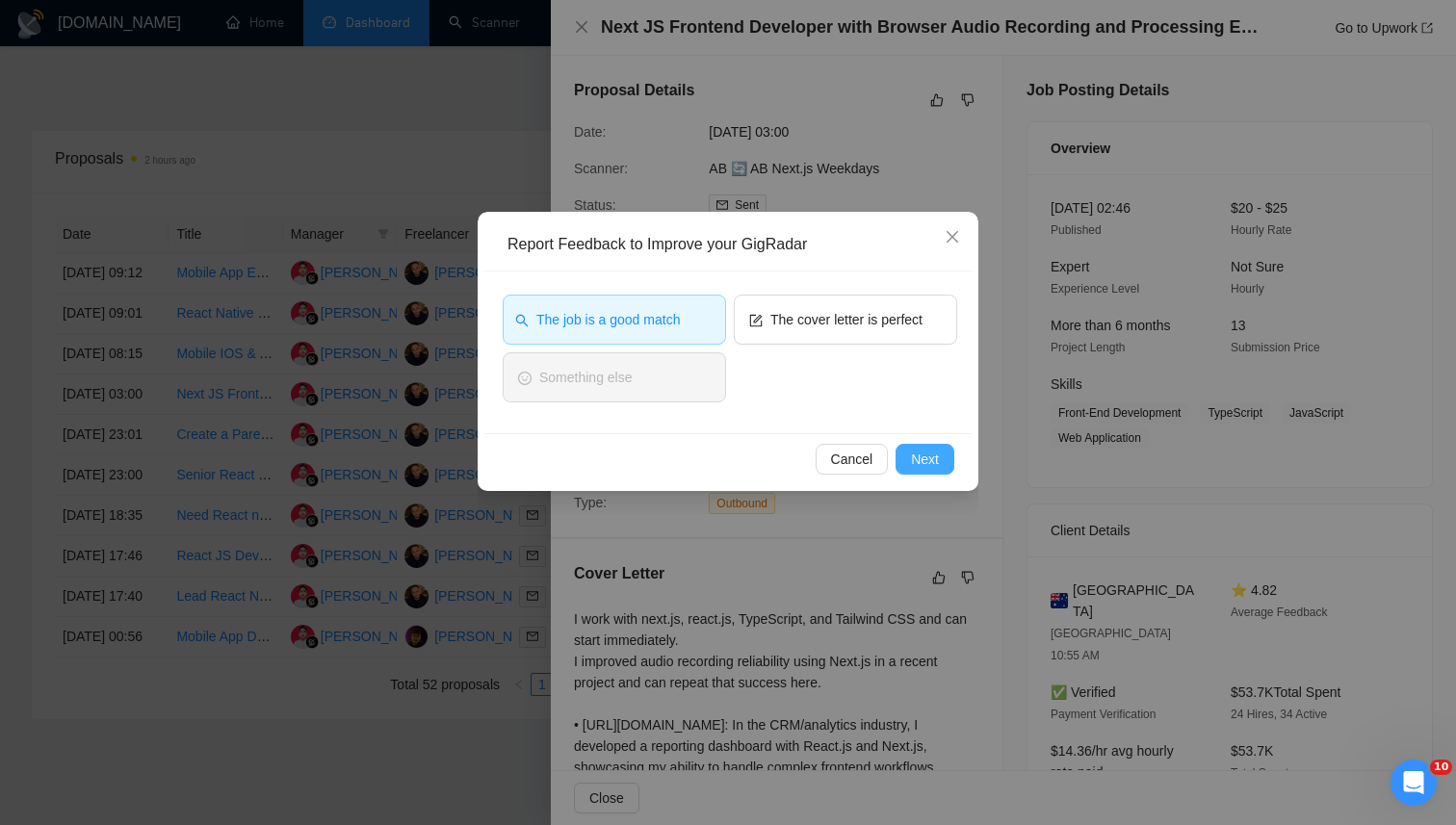
click at [907, 456] on button "Next" at bounding box center [923, 459] width 58 height 31
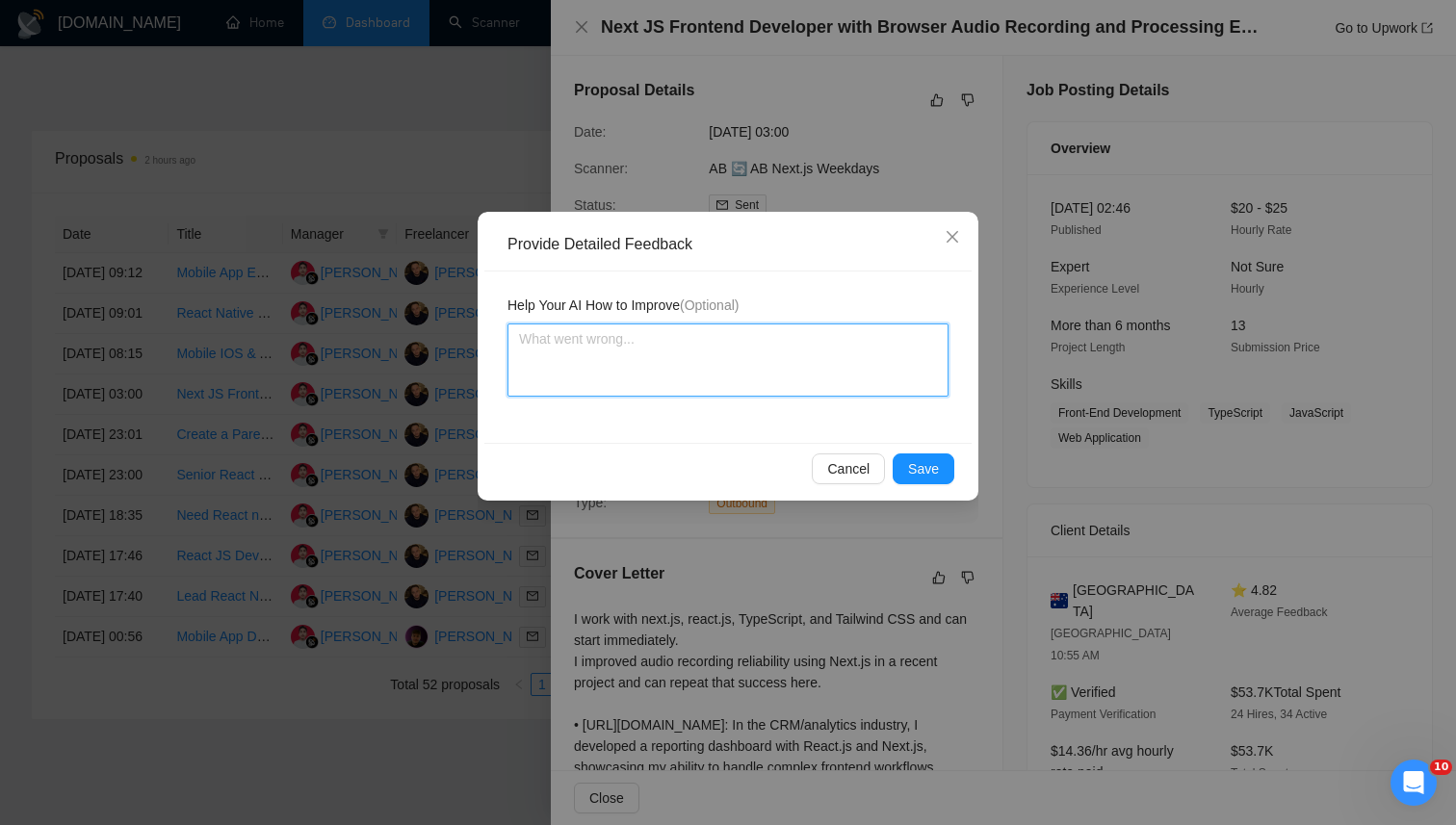
click at [802, 365] on textarea at bounding box center [728, 361] width 440 height 73
paste textarea "“This job is a strong match because it combines Next.js frontend work with brow…"
type textarea "“This job is a strong match because it combines Next.js frontend work with brow…"
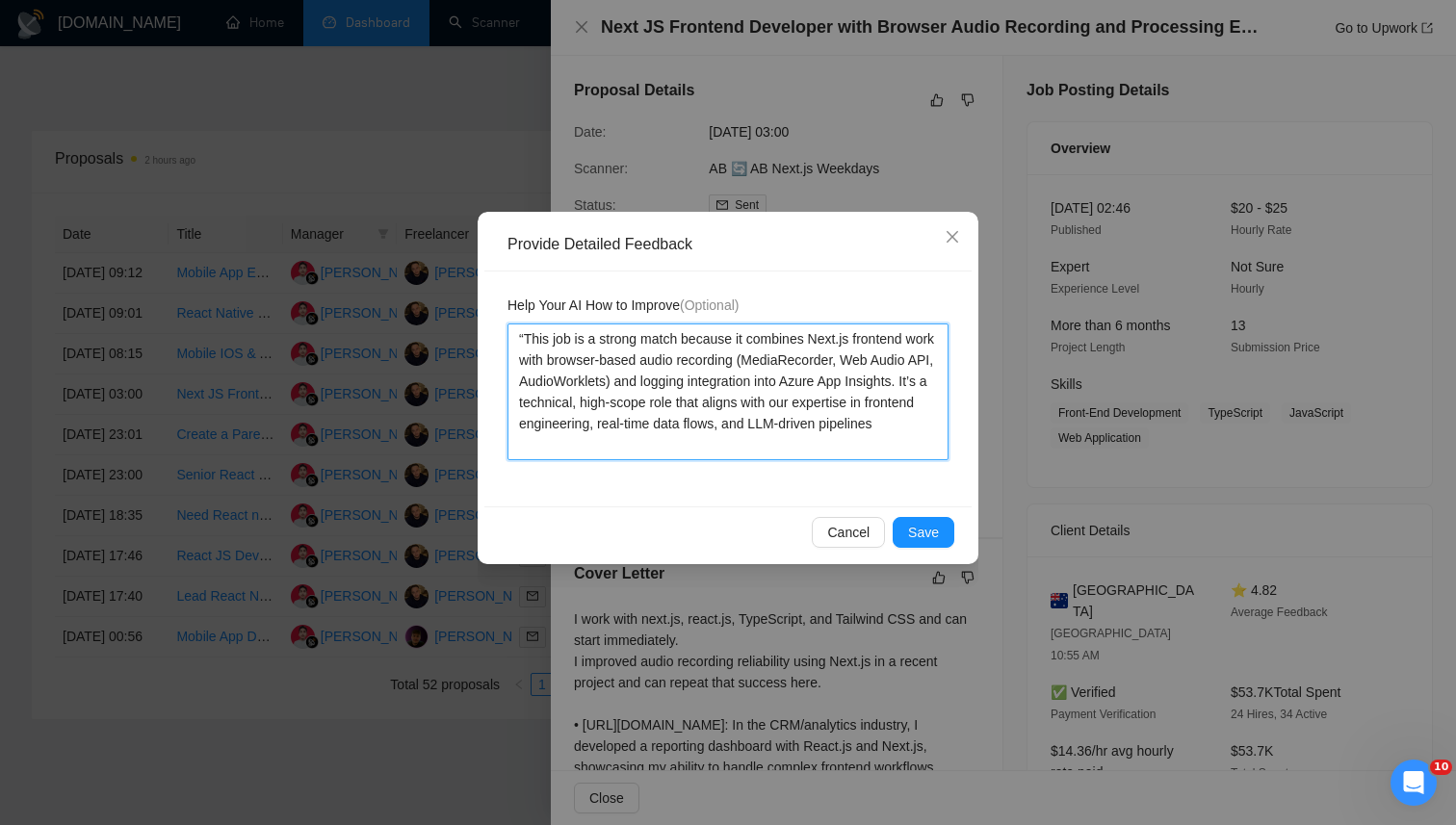
drag, startPoint x: 527, startPoint y: 348, endPoint x: 507, endPoint y: 345, distance: 20.2
click at [507, 345] on div "Help Your AI How to Improve (Optional) “This job is a strong match because it c…" at bounding box center [728, 388] width 487 height 235
type textarea "This job is a strong match because it combines Next.js frontend work with brows…"
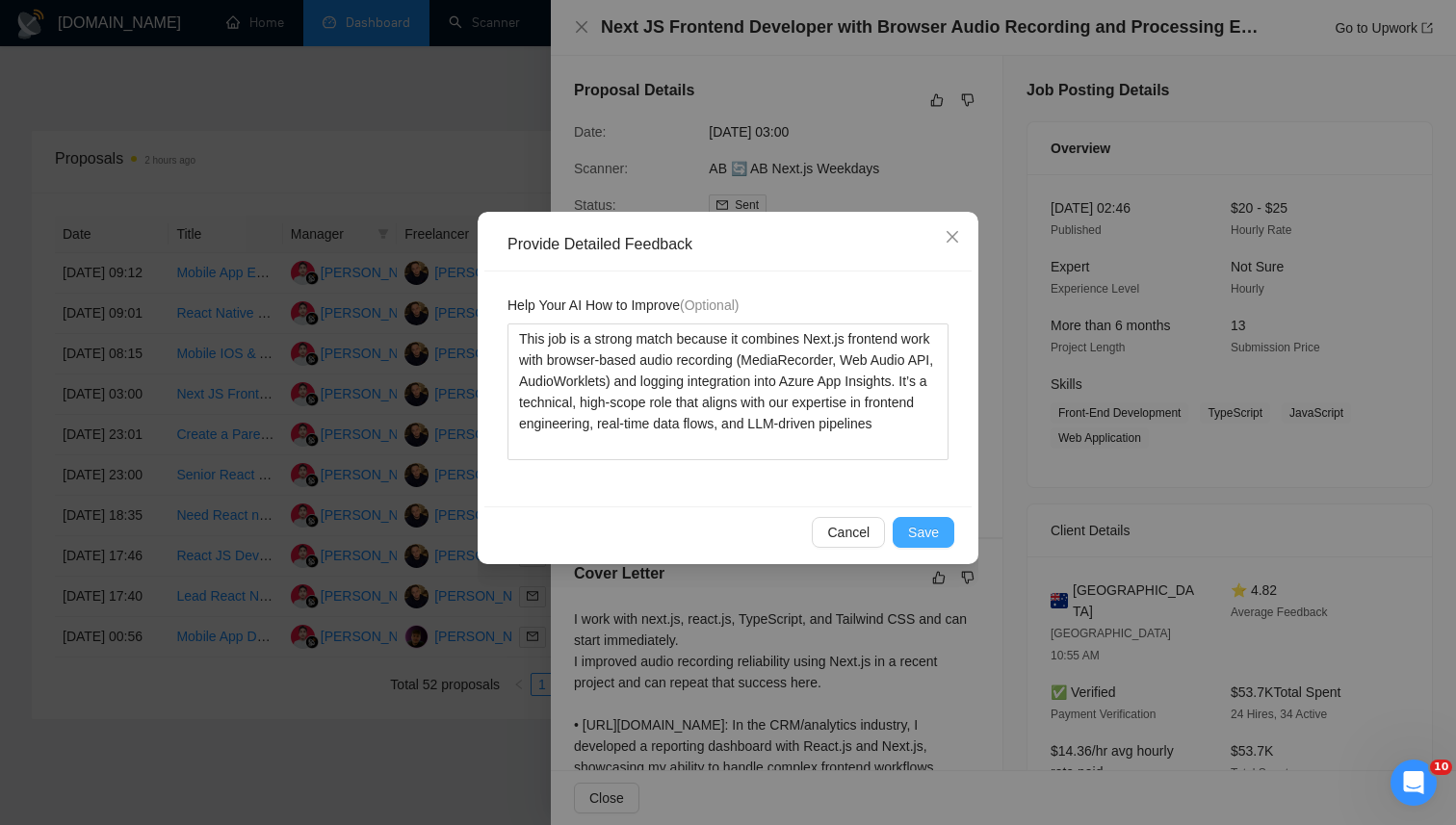
click at [924, 538] on span "Save" at bounding box center [922, 532] width 31 height 21
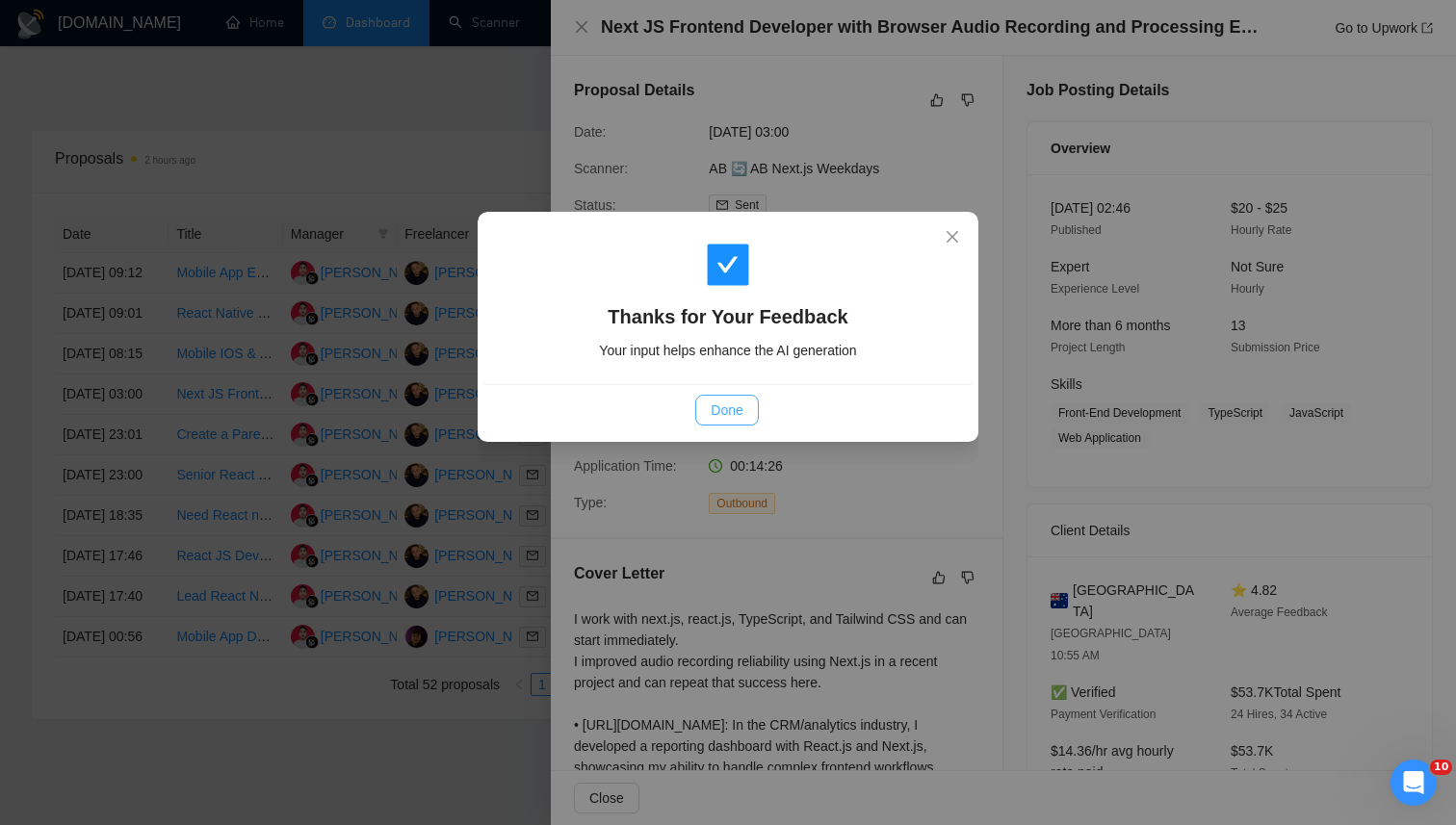
click at [712, 415] on span "Done" at bounding box center [727, 410] width 32 height 21
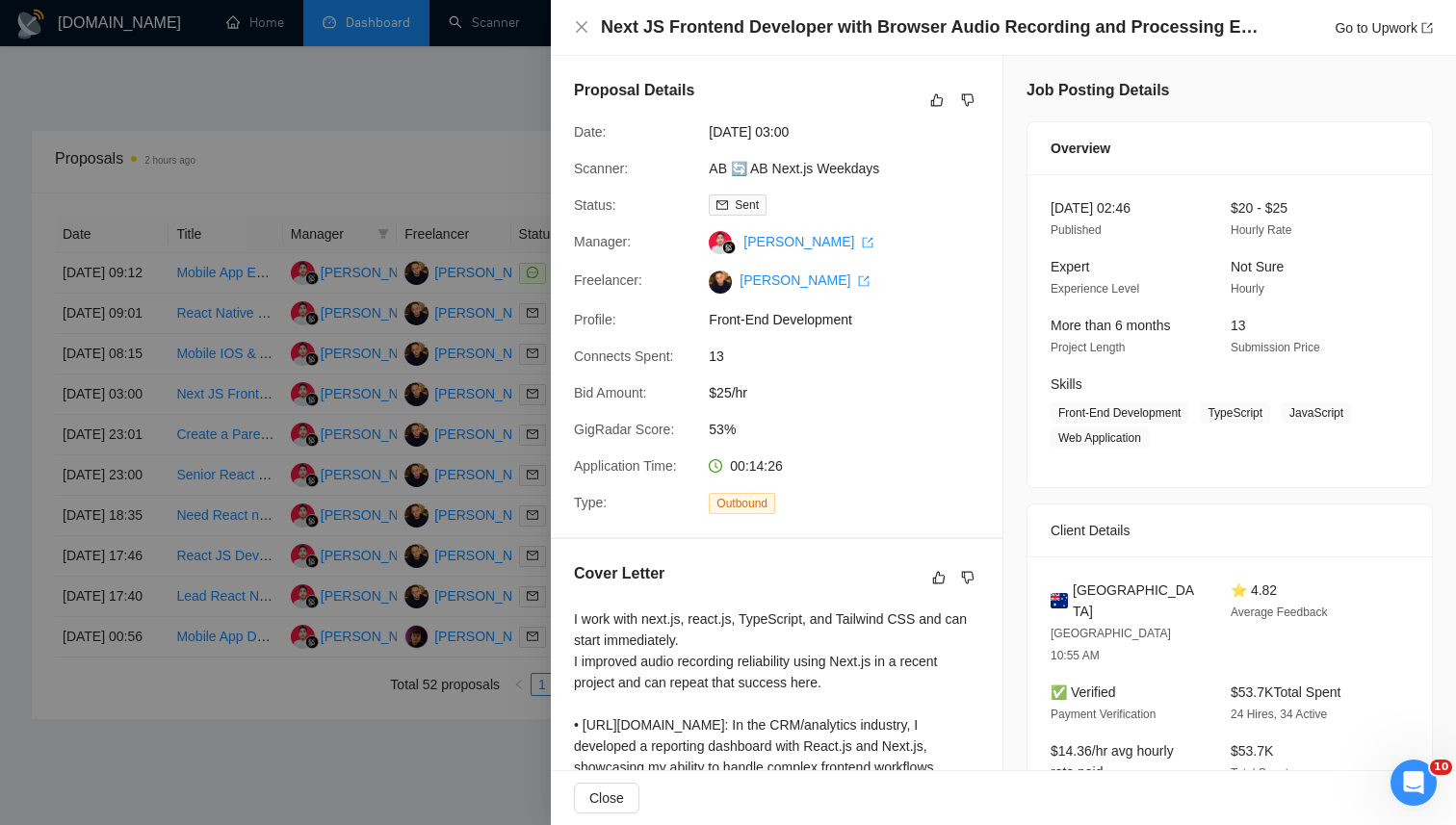
click at [514, 129] on div at bounding box center [728, 412] width 1456 height 825
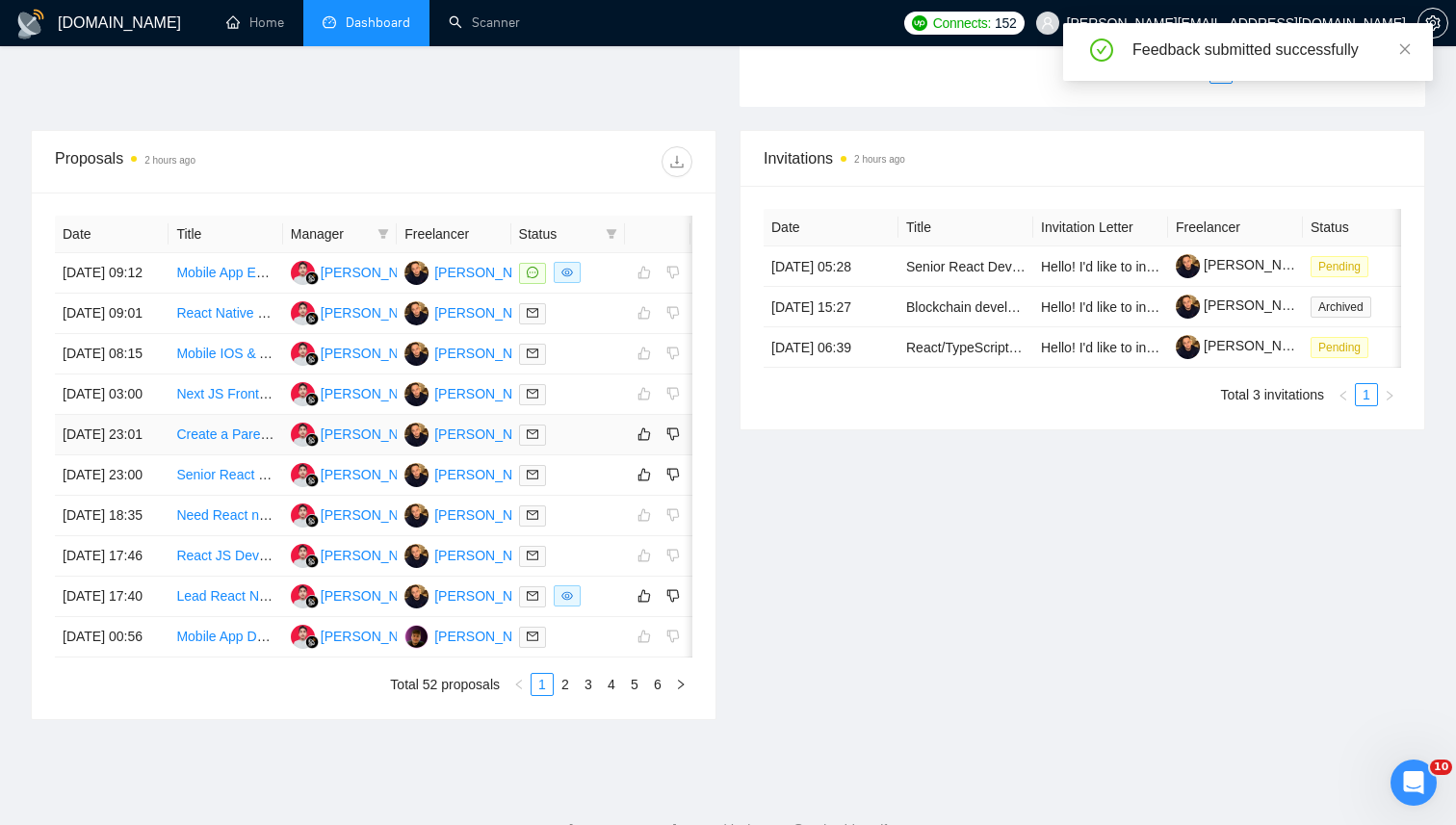
click at [601, 446] on div at bounding box center [567, 435] width 98 height 22
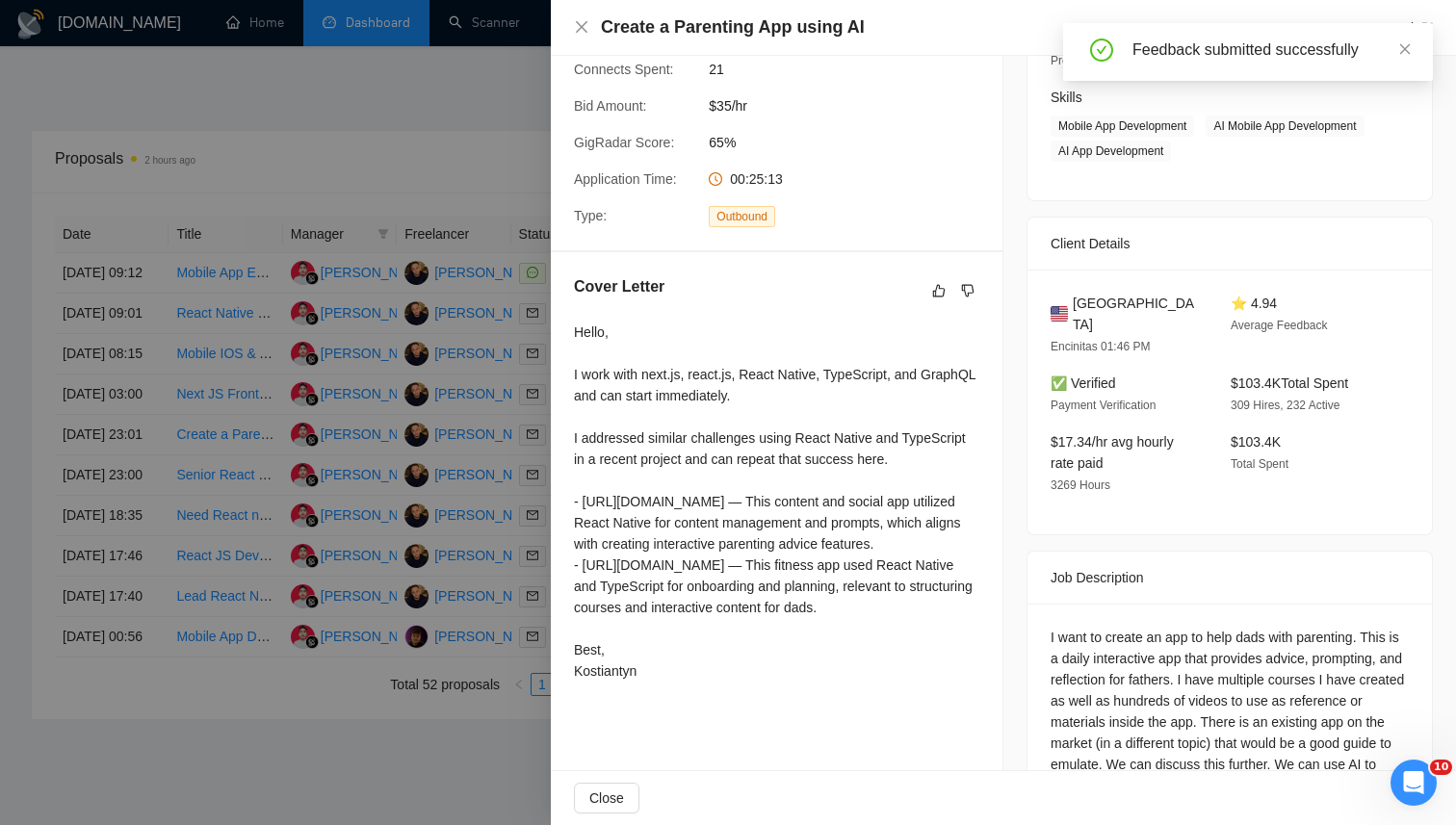
scroll to position [386, 0]
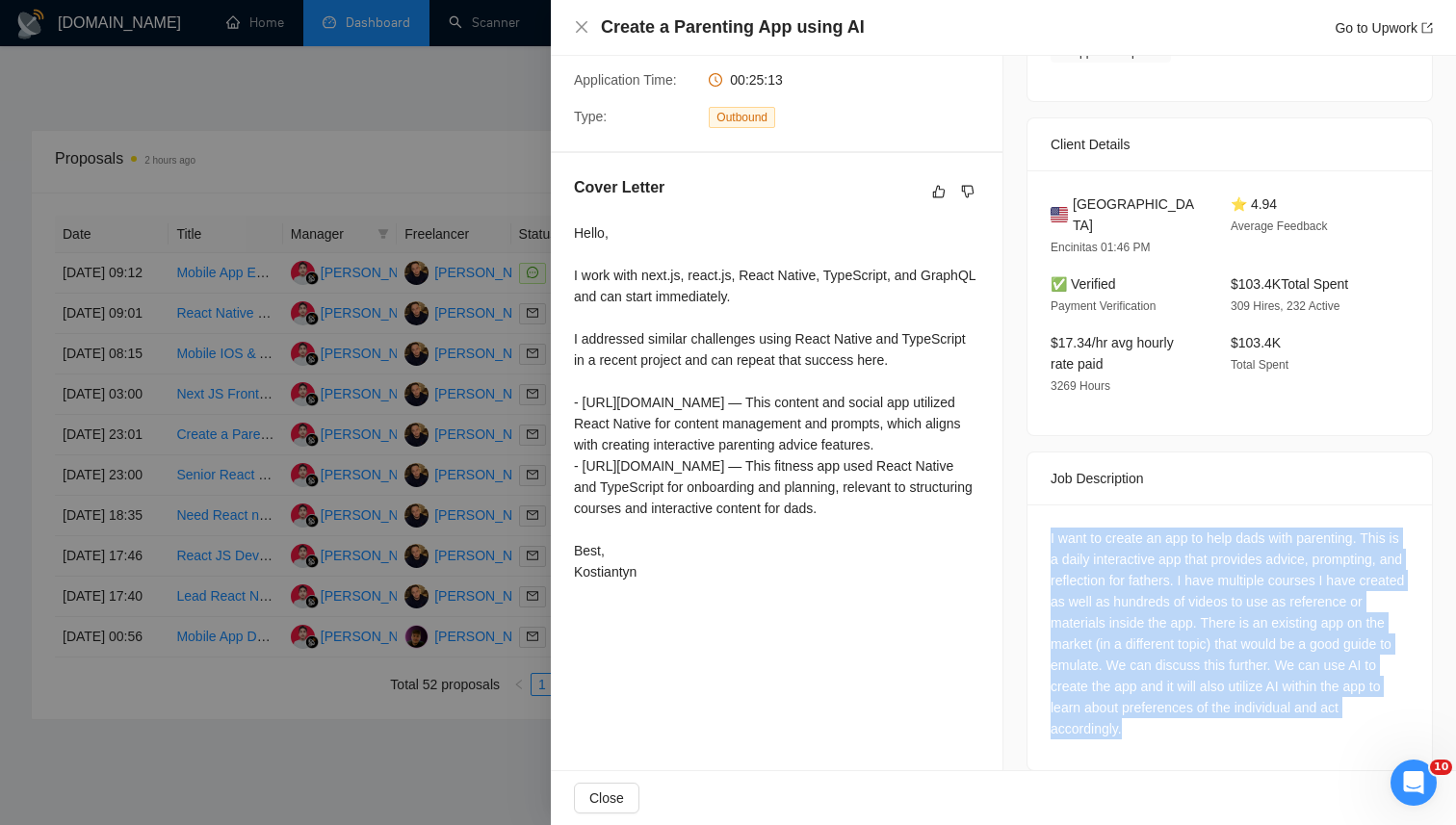
drag, startPoint x: 1046, startPoint y: 498, endPoint x: 1197, endPoint y: 709, distance: 259.5
click at [1197, 709] on div "I want to create an app to help dads with parenting. This is a daily interactiv…" at bounding box center [1229, 638] width 404 height 265
copy div "I want to create an app to help dads with parenting. This is a daily interactiv…"
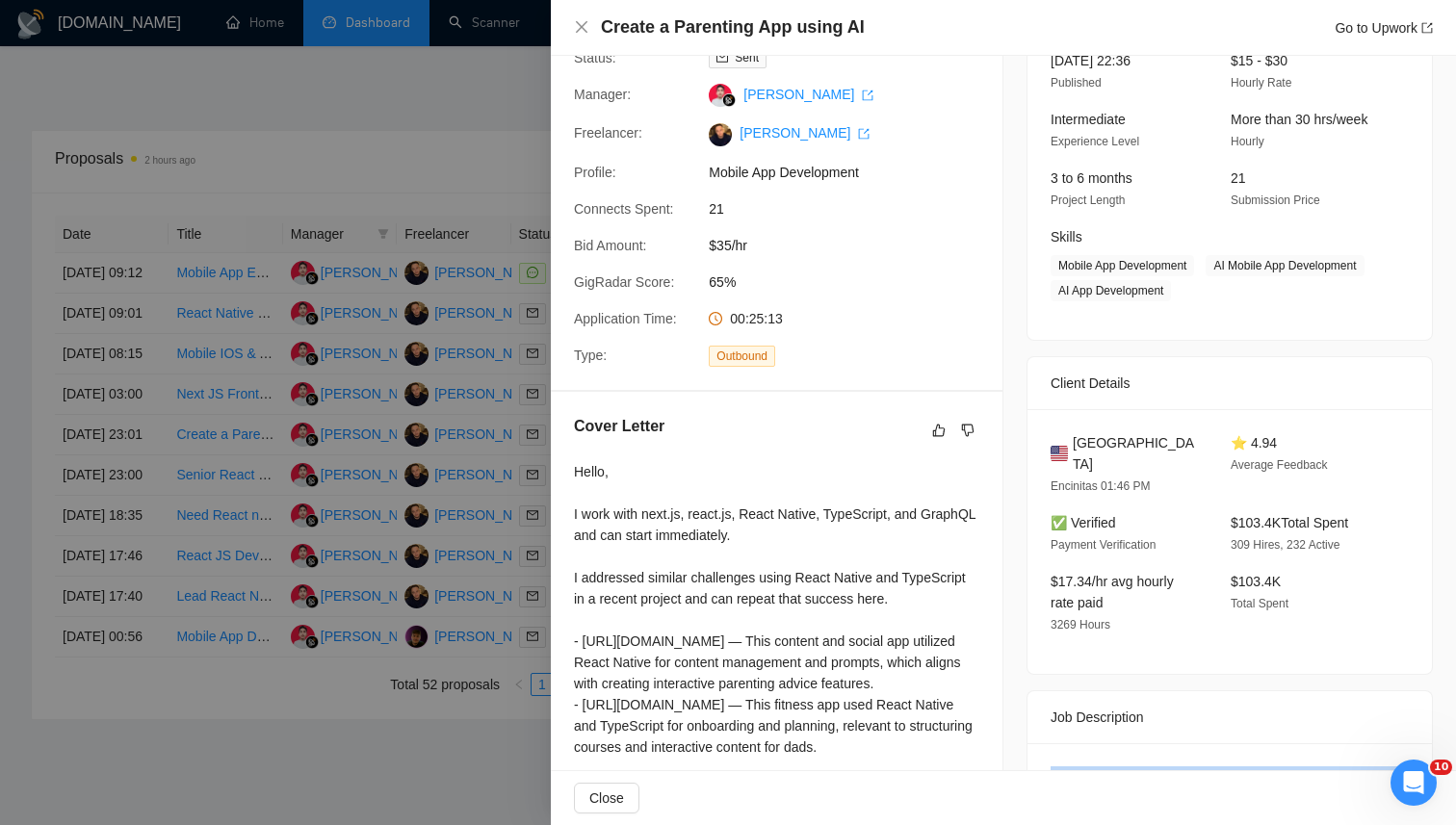
scroll to position [0, 0]
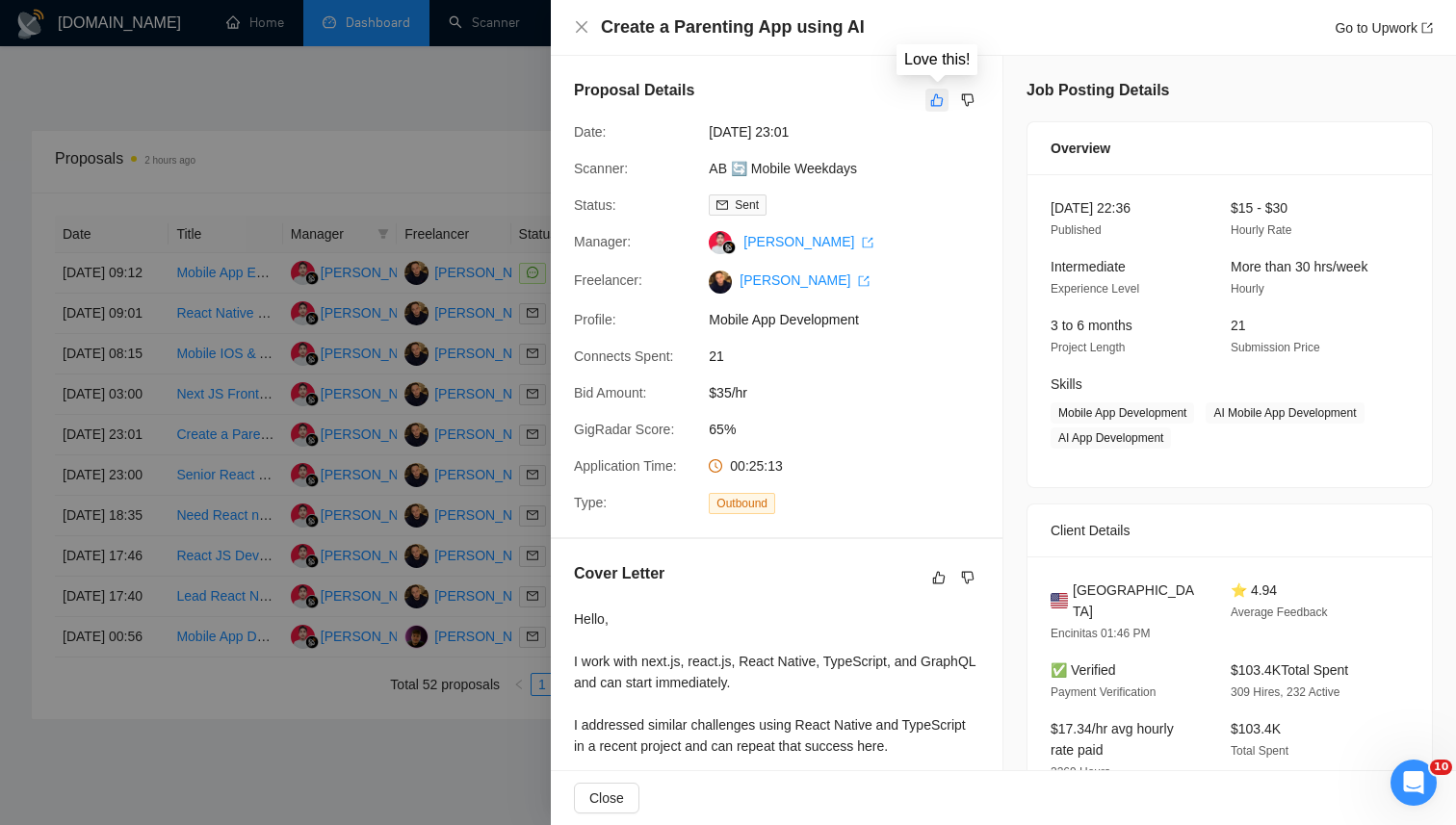
click at [939, 101] on icon "like" at bounding box center [936, 100] width 14 height 16
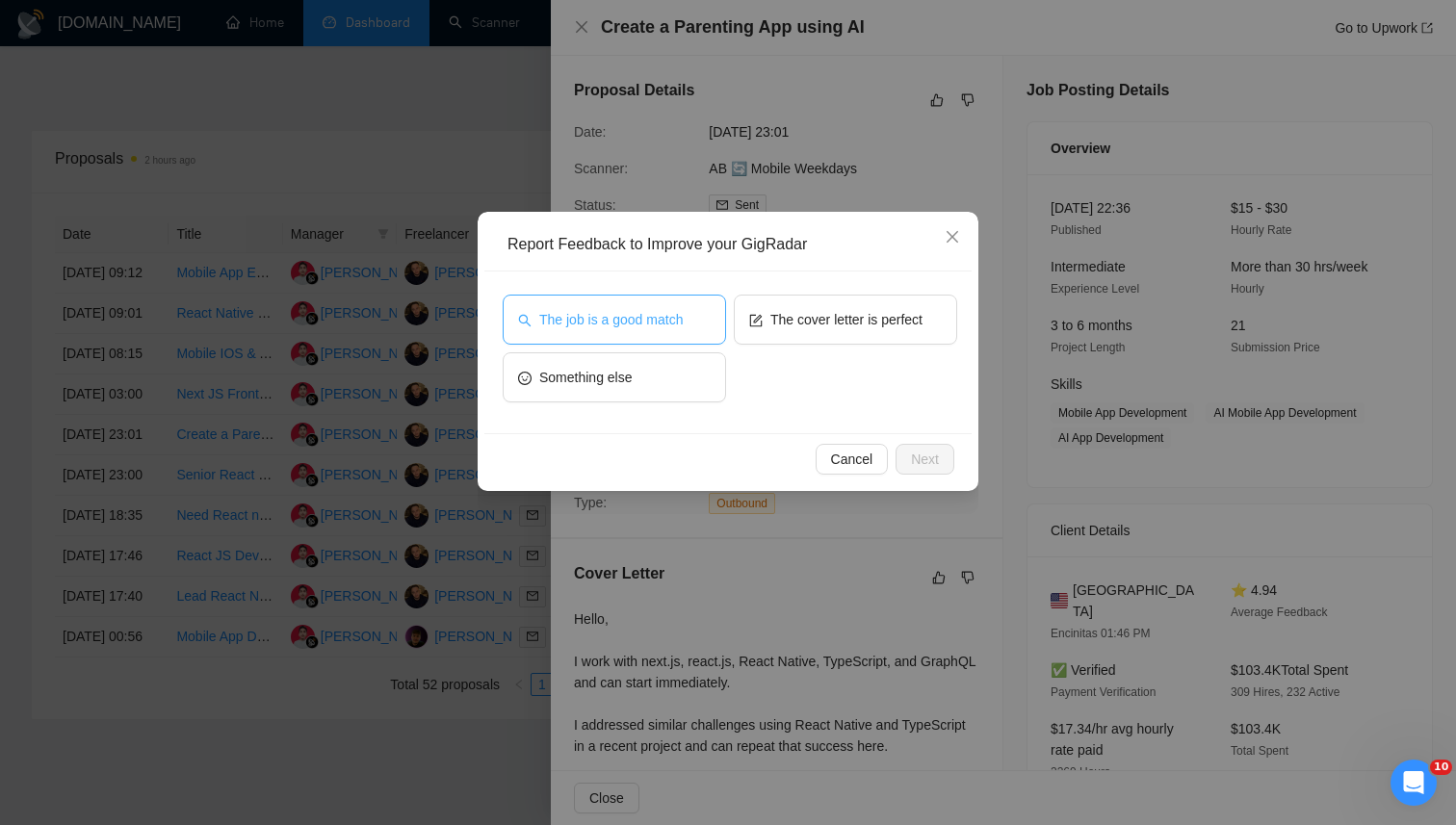
click at [696, 296] on button "The job is a good match" at bounding box center [615, 320] width 224 height 51
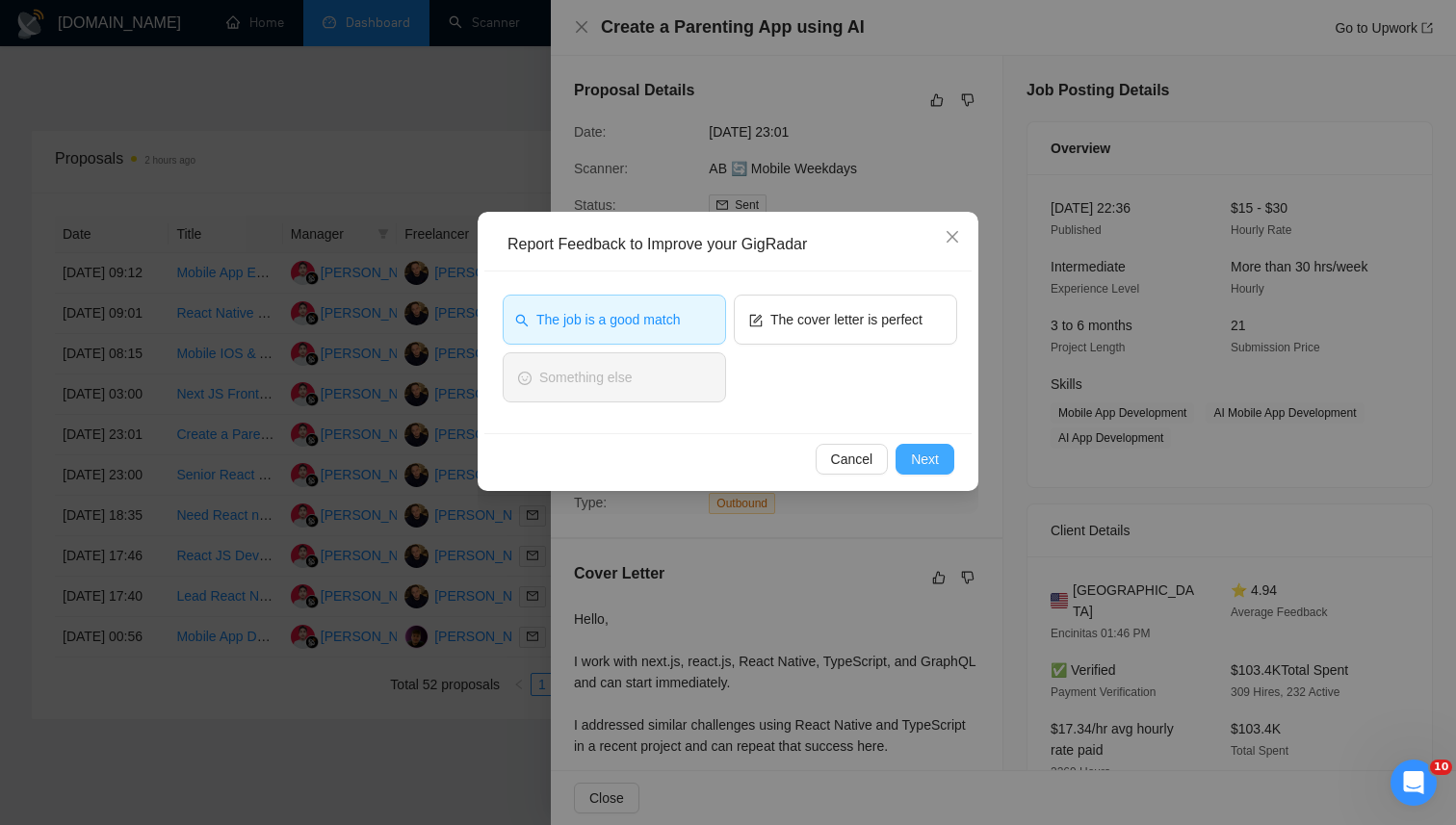
click at [917, 454] on span "Next" at bounding box center [924, 459] width 28 height 21
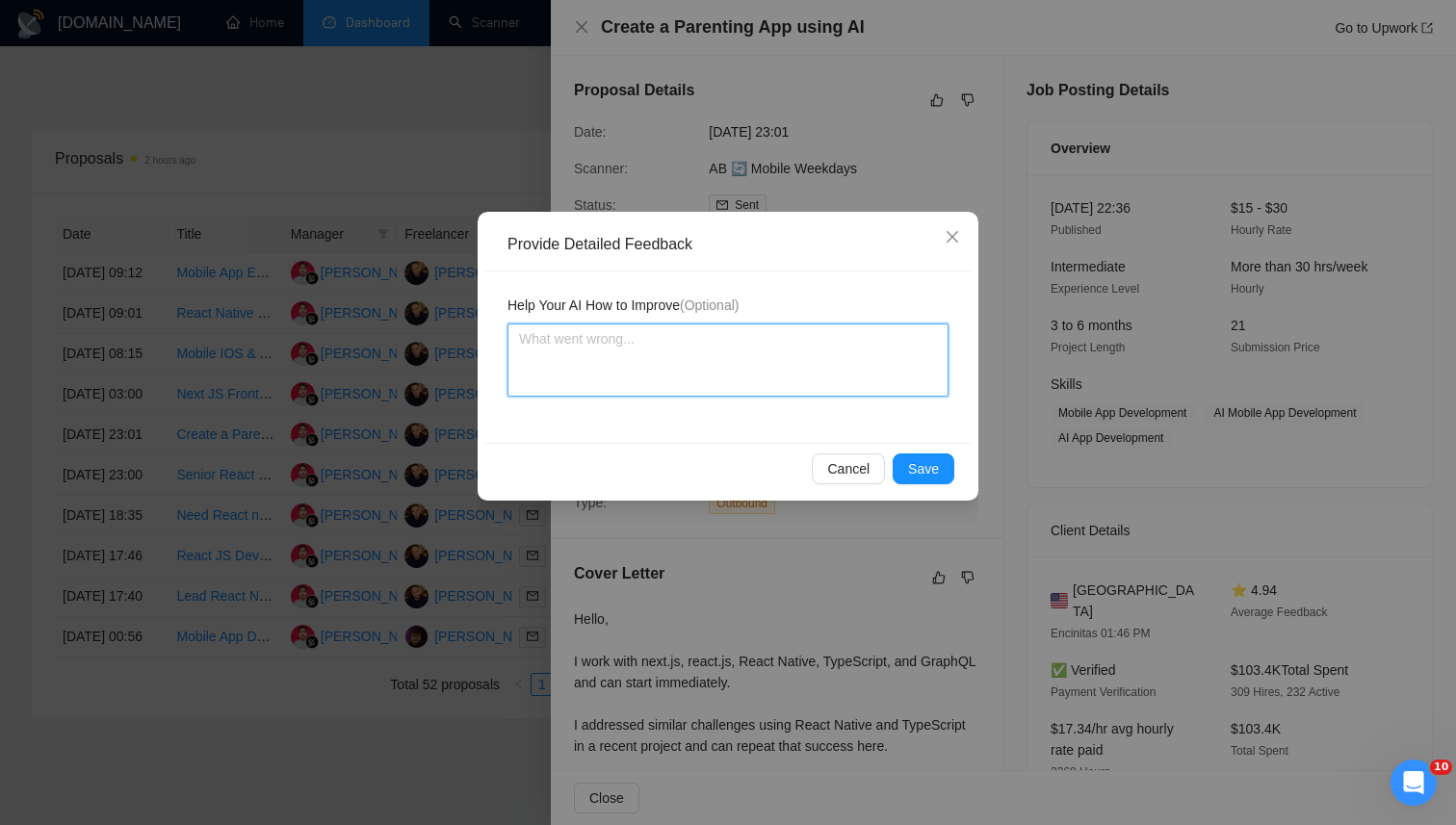
click at [751, 345] on textarea at bounding box center [728, 361] width 440 height 73
paste textarea "This job is a good fit because it involves creating a complete mobile app with …"
type textarea "This job is a good fit because it involves creating a complete mobile app with …"
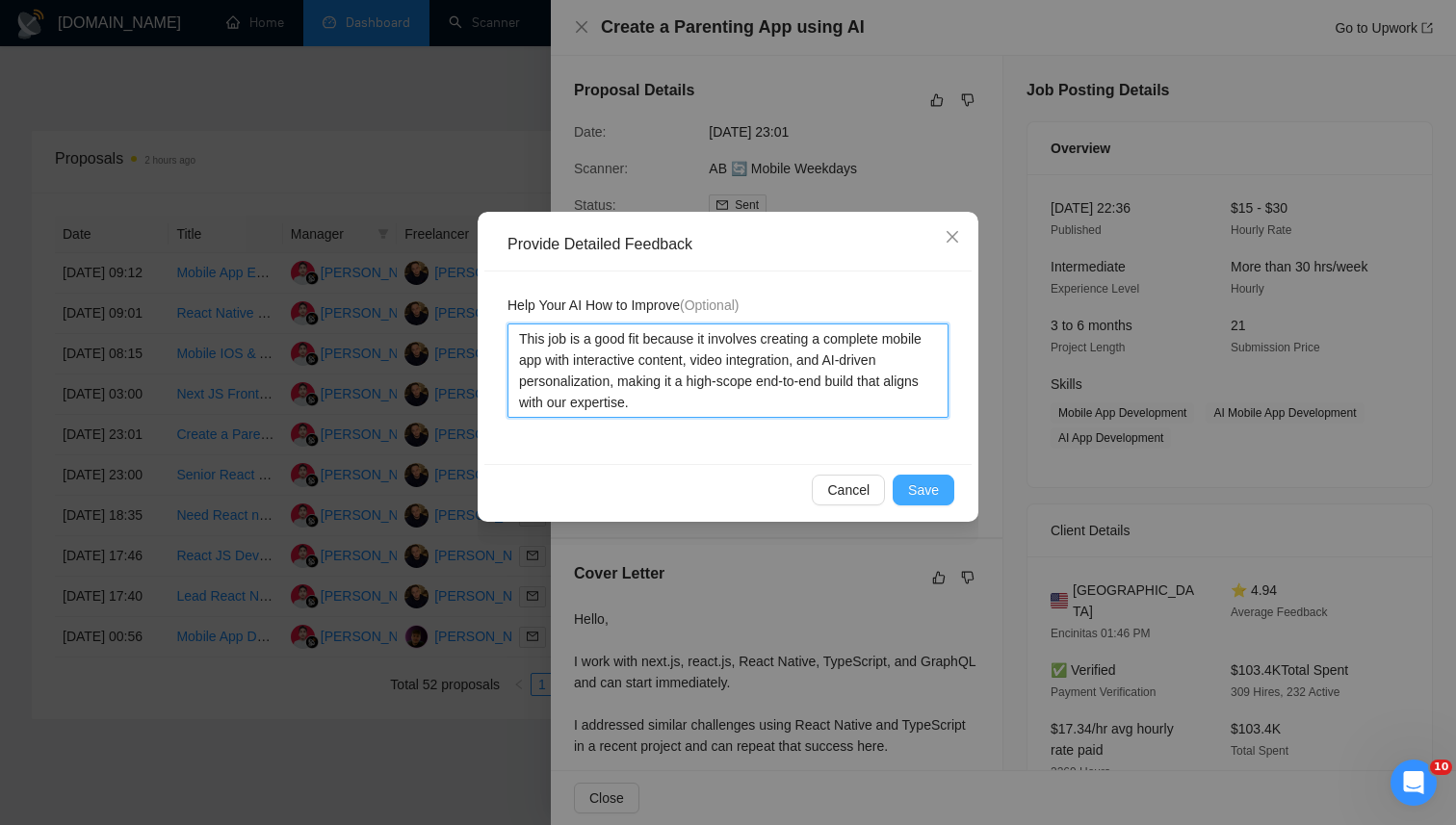
type textarea "This job is a good fit because it involves creating a complete mobile app with …"
click at [941, 497] on button "Save" at bounding box center [923, 489] width 61 height 31
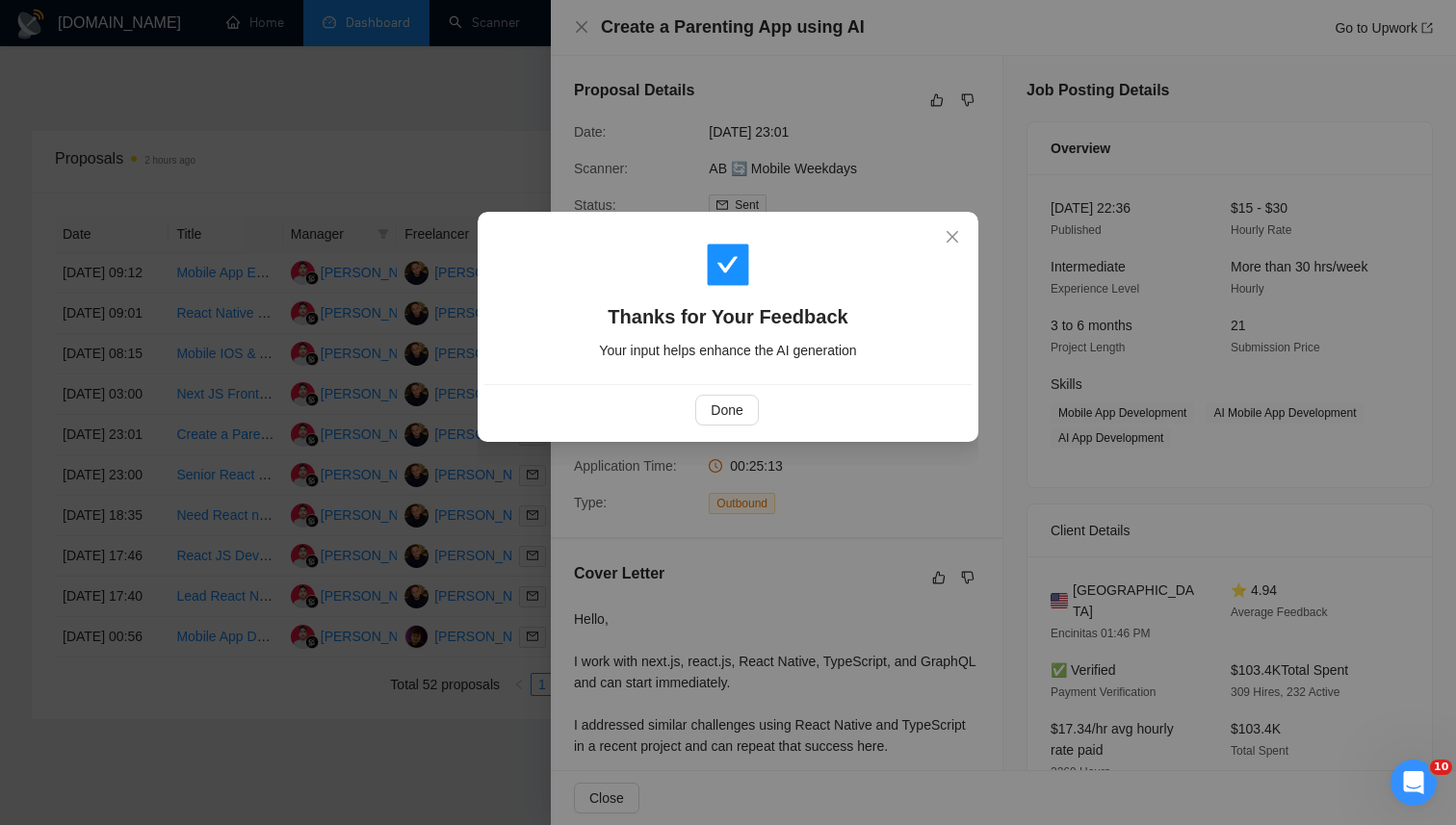
click at [738, 389] on div "Done" at bounding box center [728, 410] width 487 height 52
click at [722, 412] on span "Done" at bounding box center [727, 410] width 32 height 21
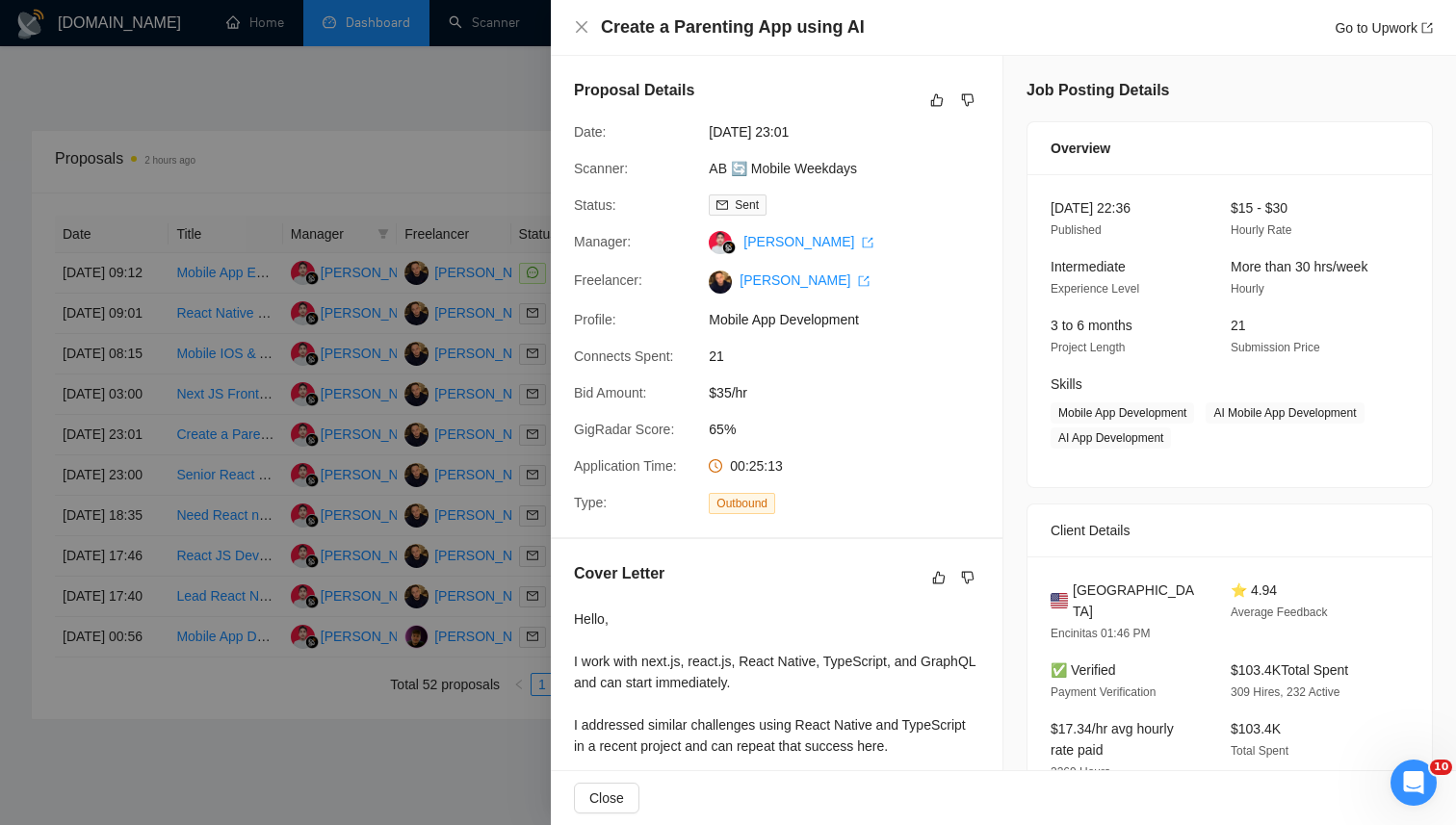
click at [473, 100] on div at bounding box center [728, 412] width 1456 height 825
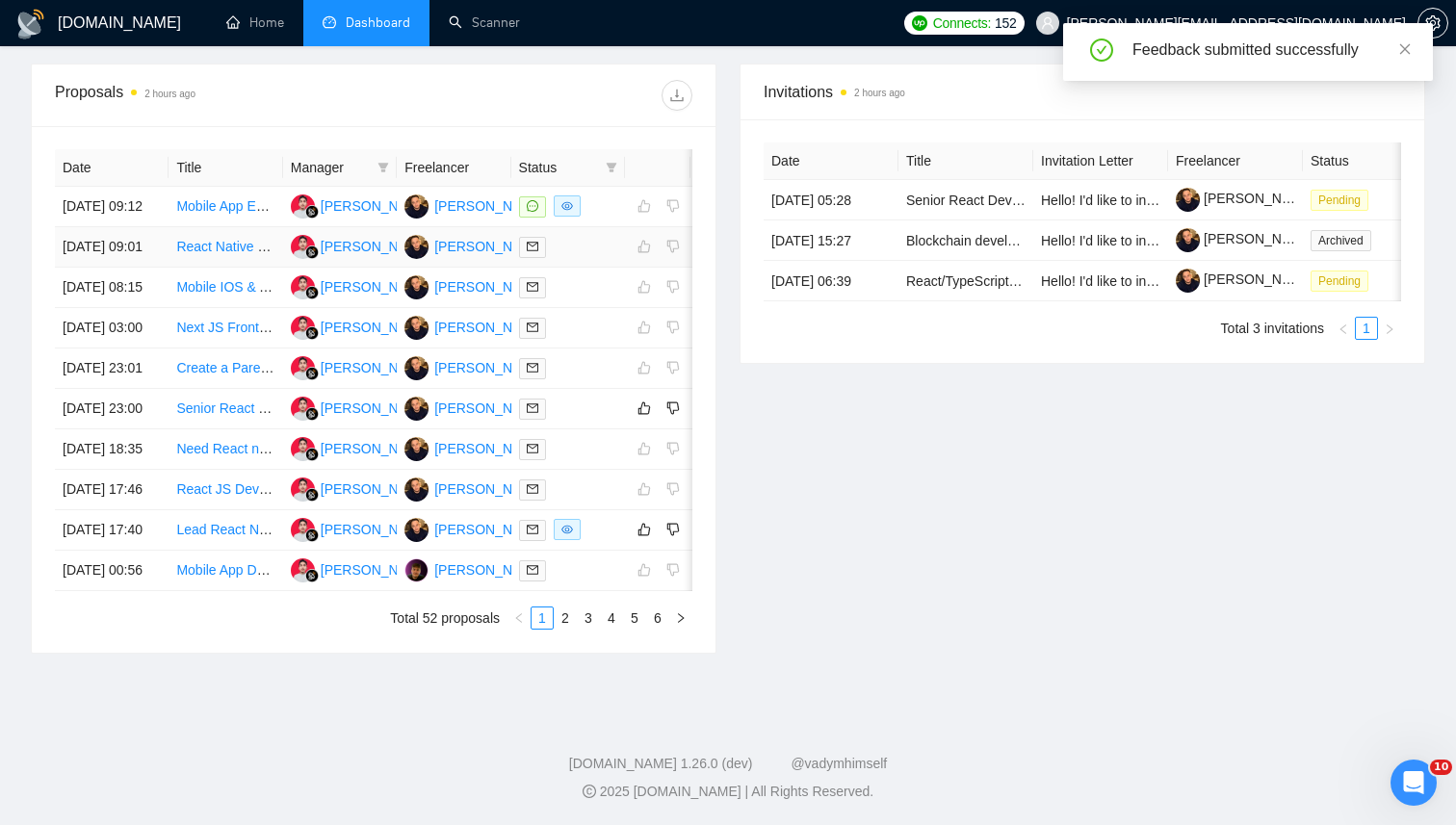
scroll to position [773, 0]
click at [580, 420] on div at bounding box center [567, 409] width 98 height 22
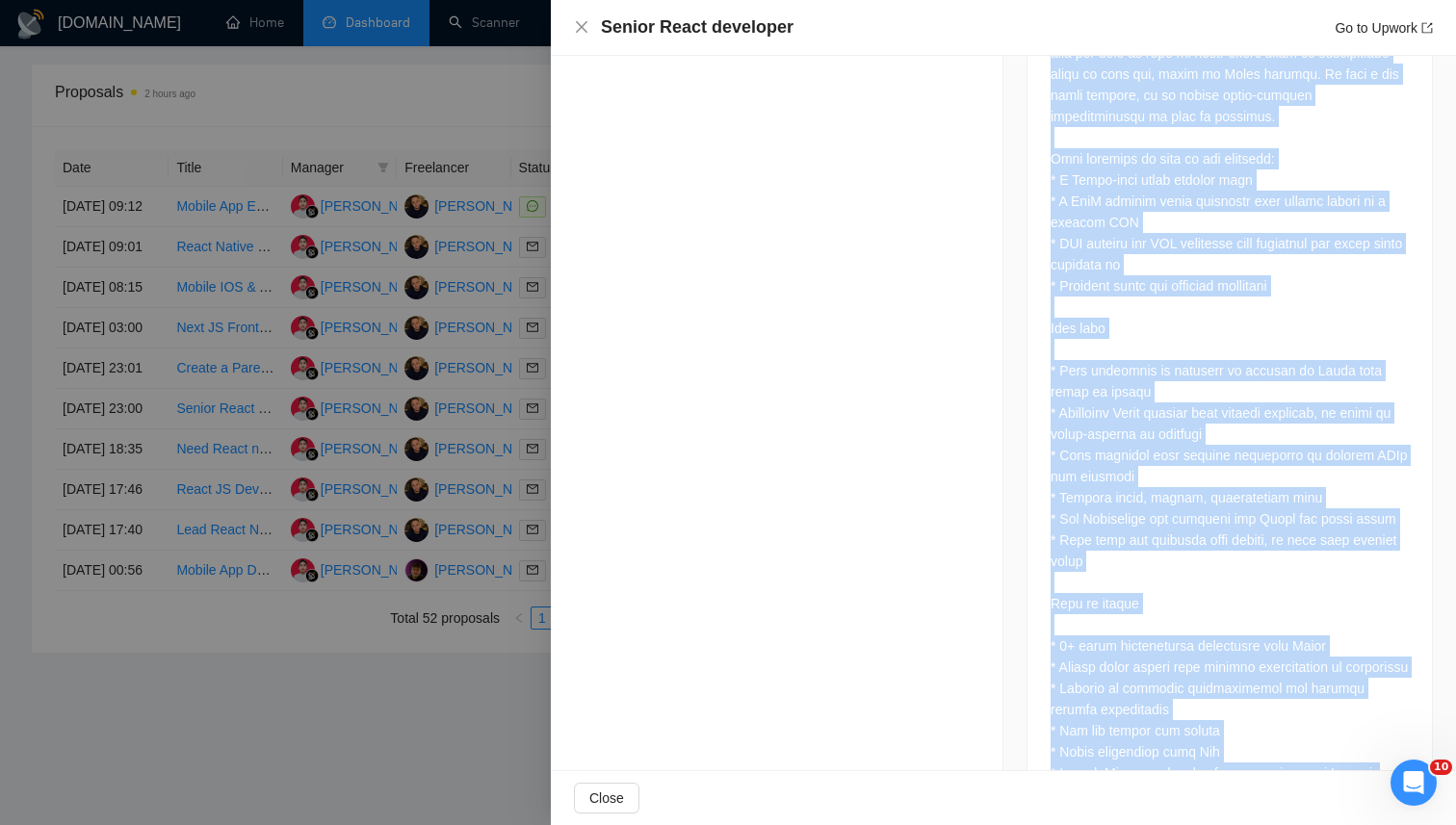
scroll to position [1727, 0]
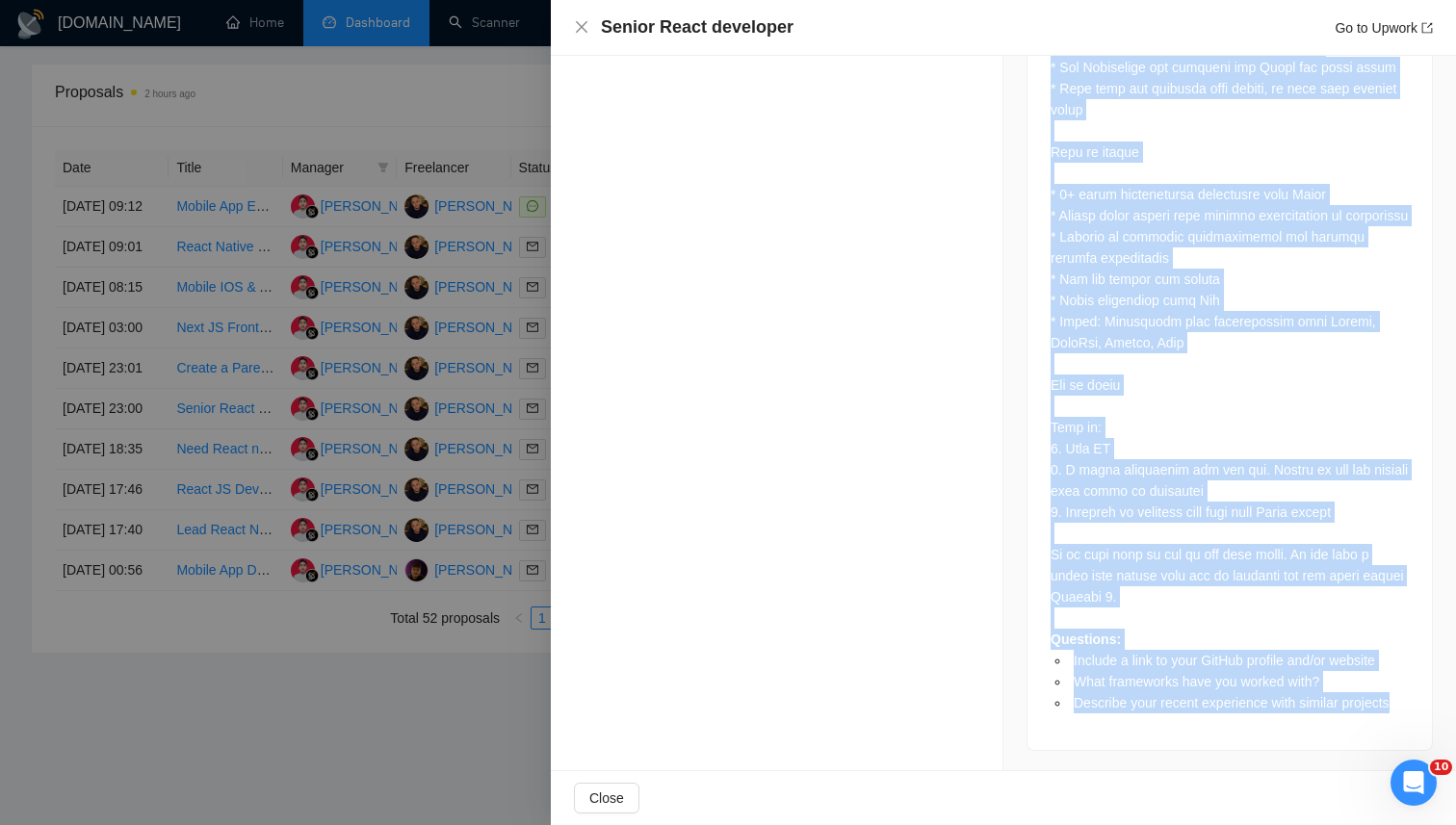
drag, startPoint x: 1050, startPoint y: 262, endPoint x: 1419, endPoint y: 702, distance: 574.2
copy div "UPDATE: No AI/LLM copy-paste please... I will only read personal, project-speci…"
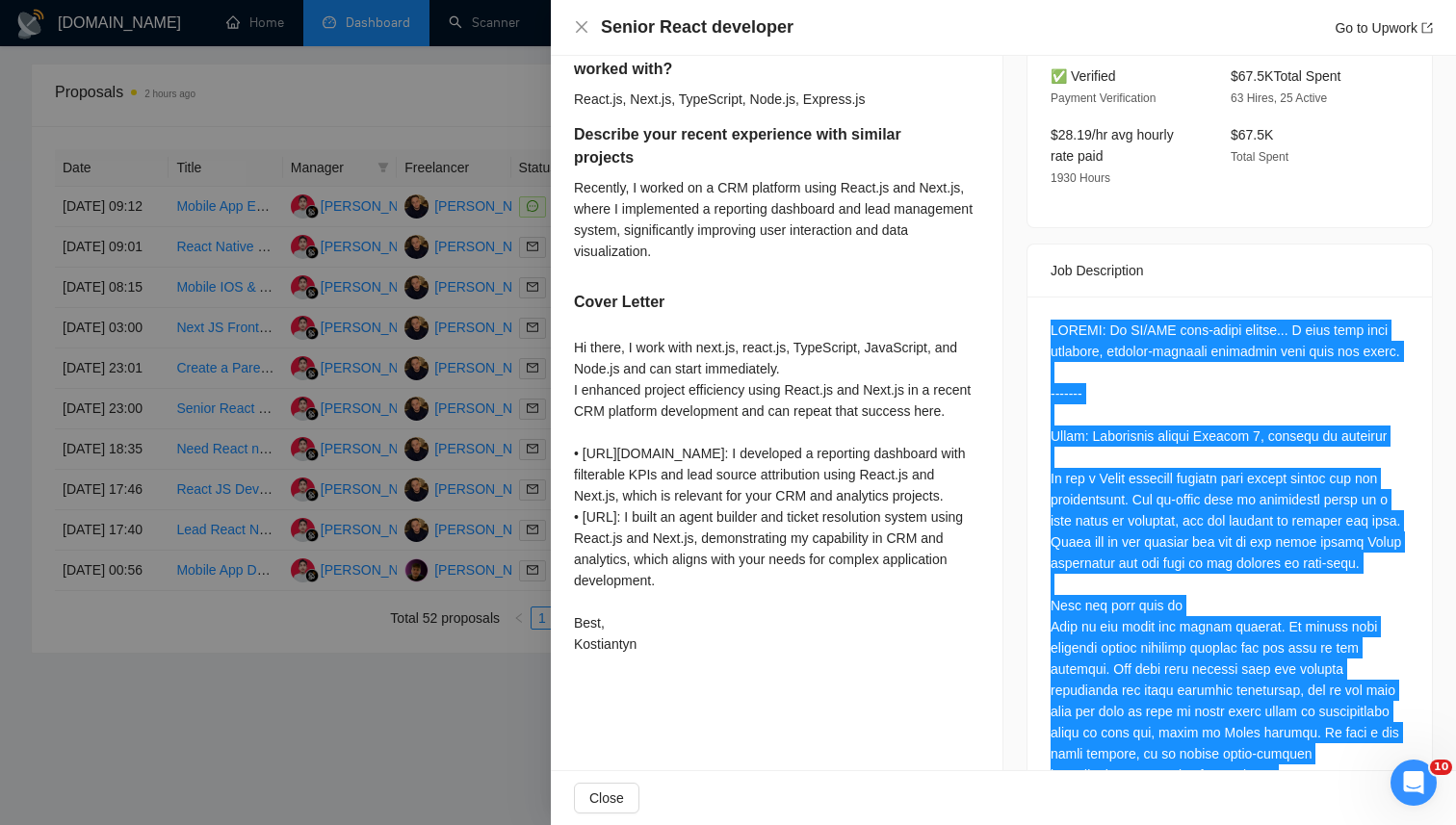
scroll to position [0, 0]
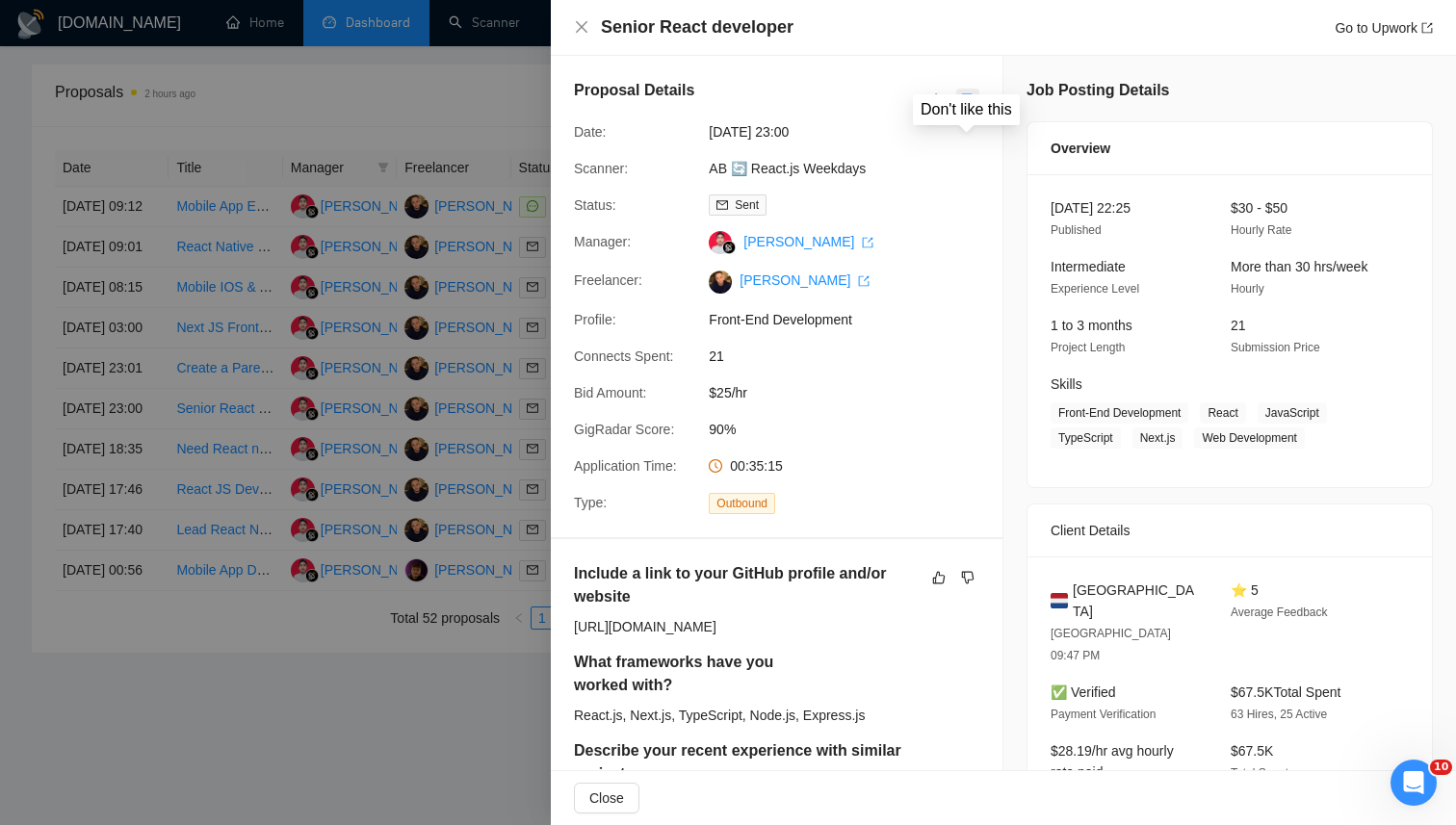
click at [967, 95] on icon "dislike" at bounding box center [968, 100] width 14 height 16
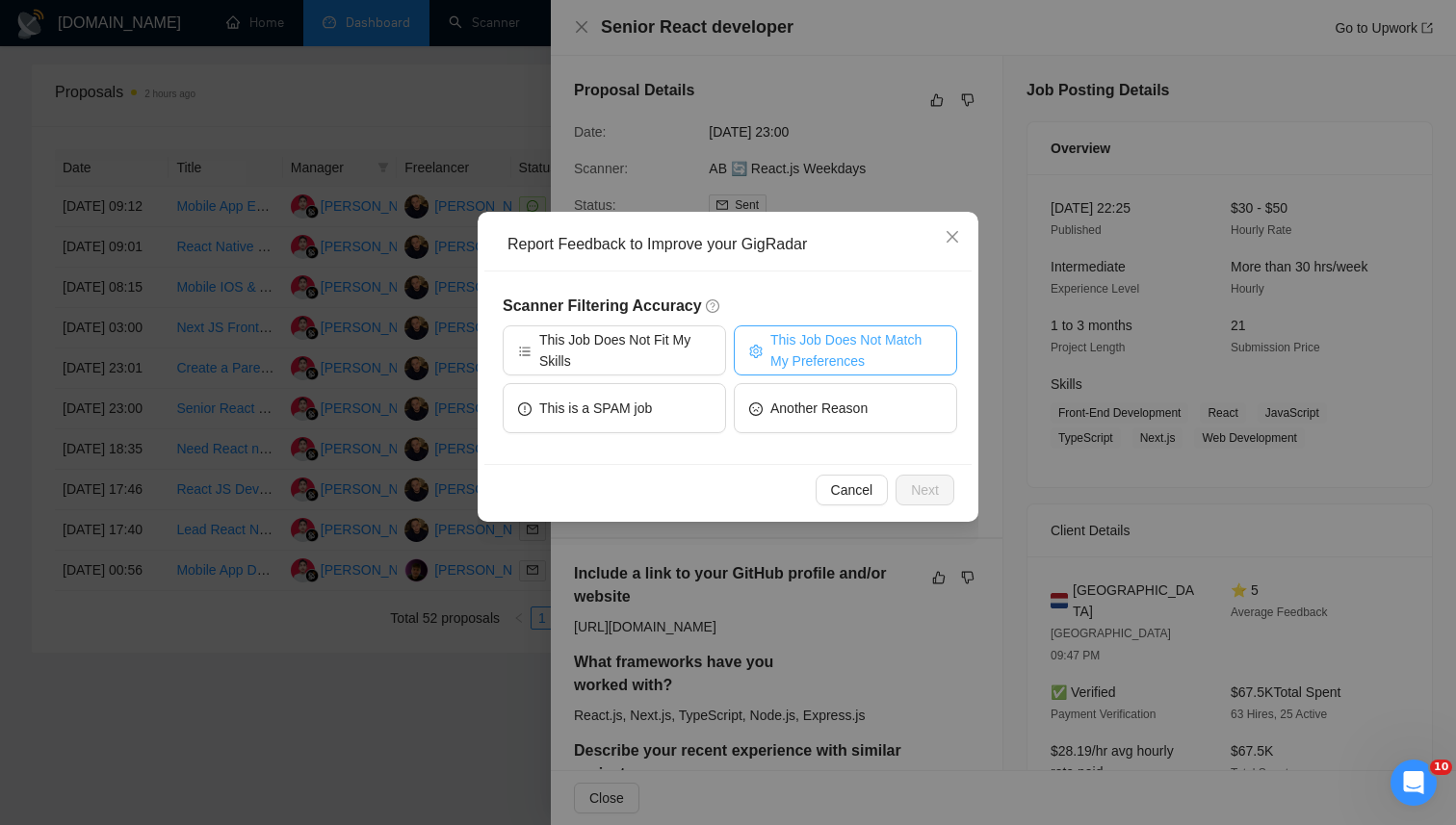
click at [799, 347] on span "This Job Does Not Match My Preferences" at bounding box center [855, 351] width 171 height 43
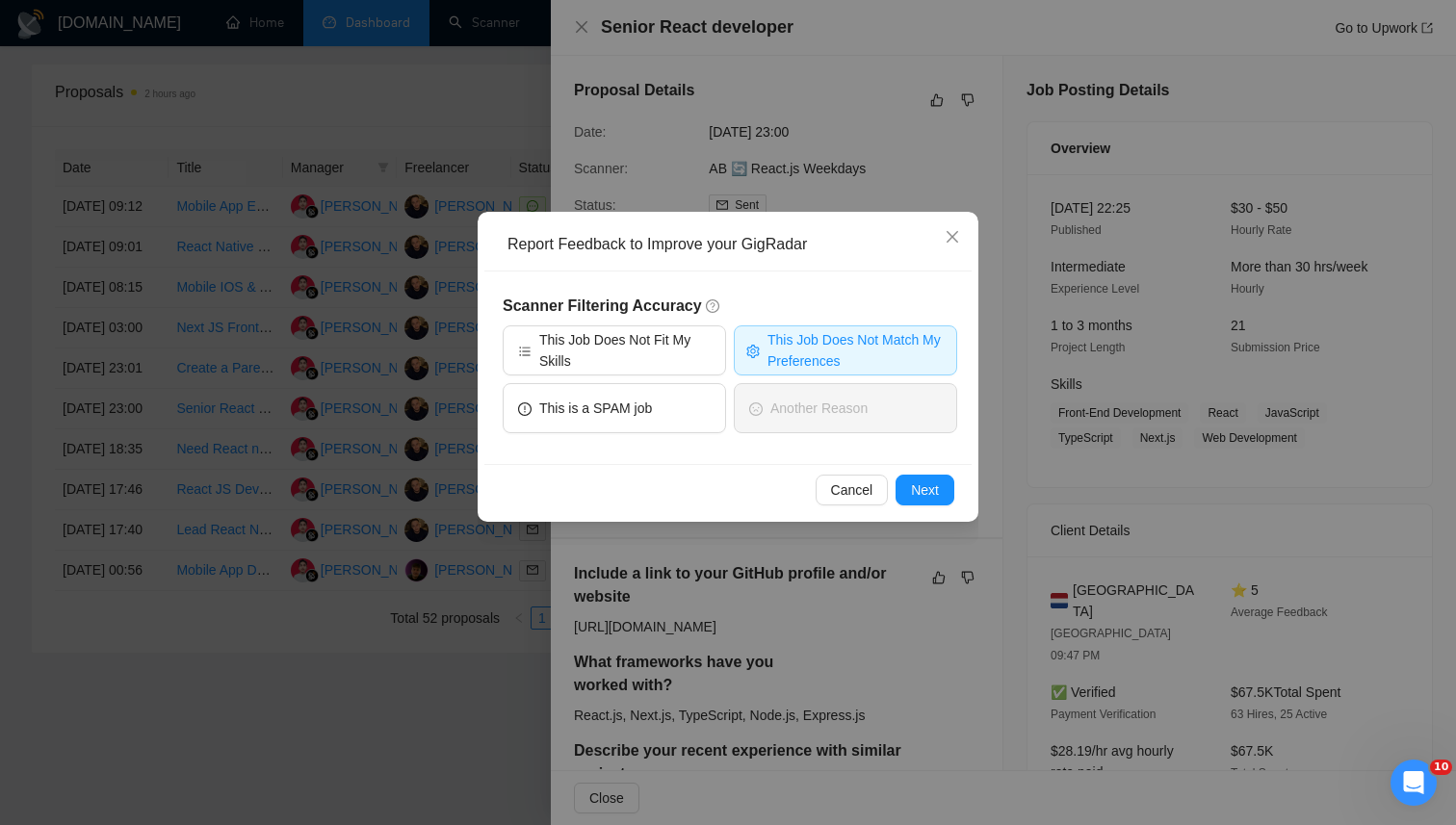
click at [937, 507] on div "Cancel Next" at bounding box center [728, 490] width 487 height 52
click at [828, 331] on span "This Job Does Not Match My Preferences" at bounding box center [855, 351] width 177 height 43
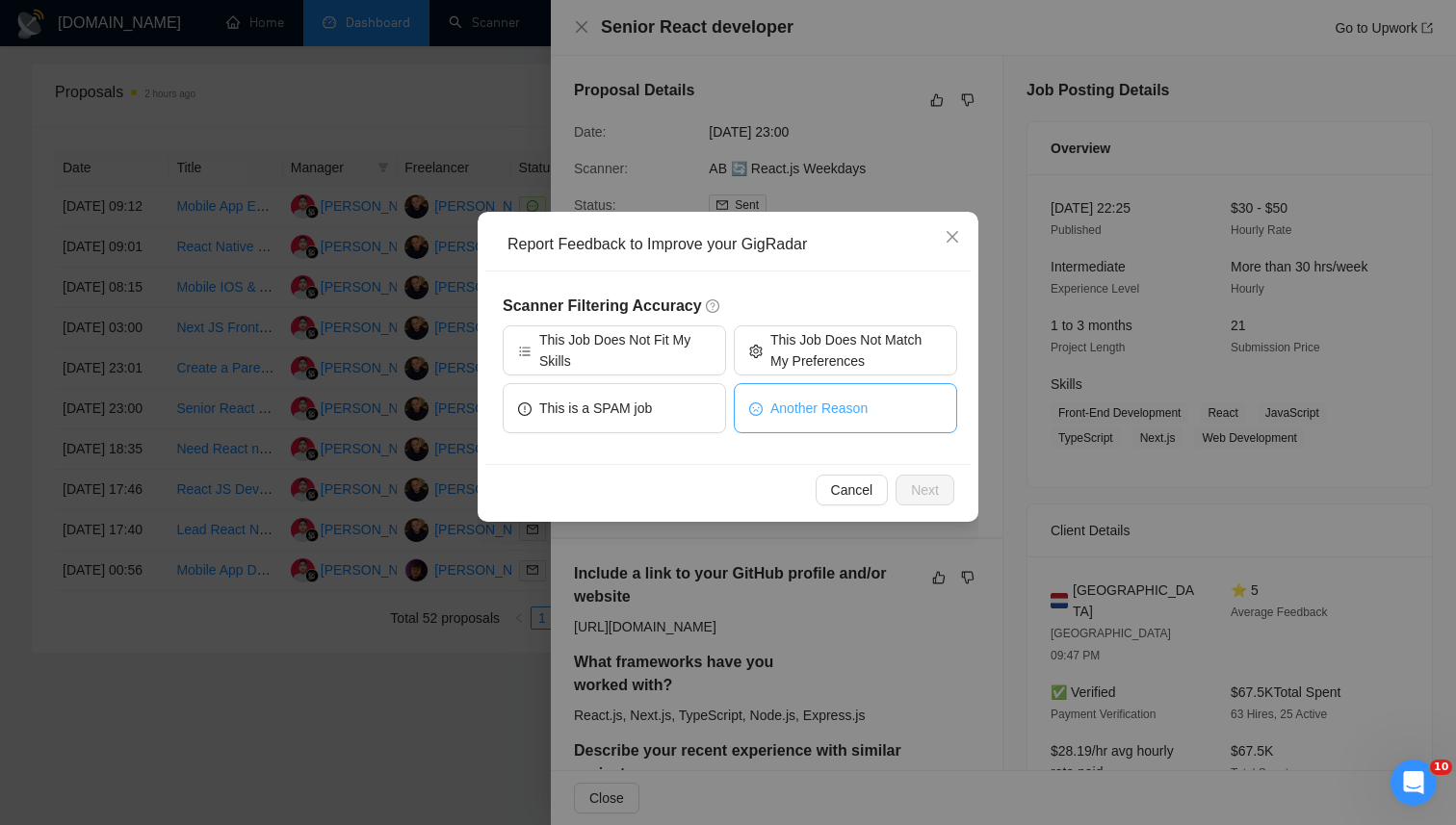
click at [817, 402] on span "Another Reason" at bounding box center [819, 408] width 97 height 21
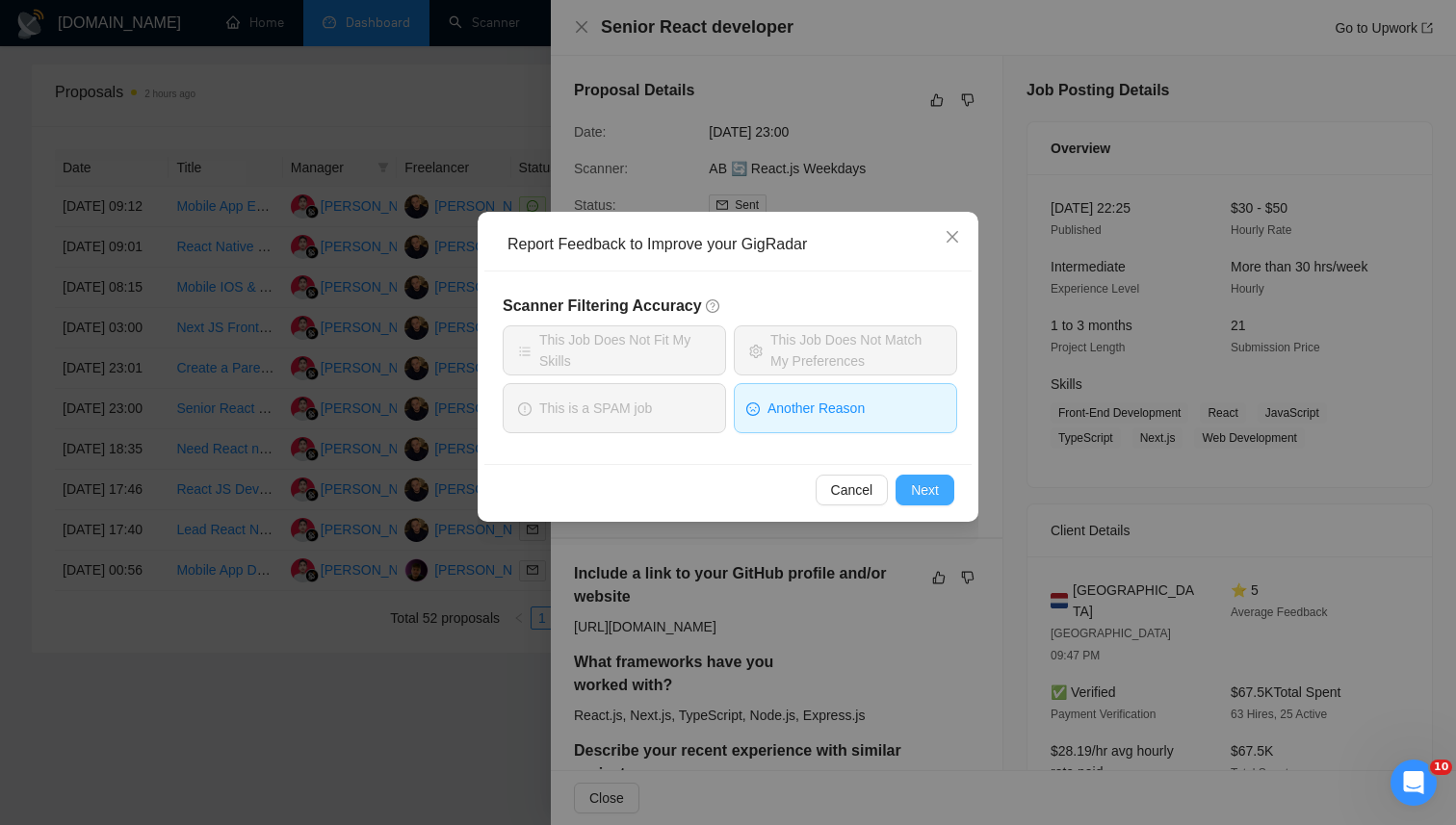
click at [911, 490] on span "Next" at bounding box center [924, 489] width 28 height 21
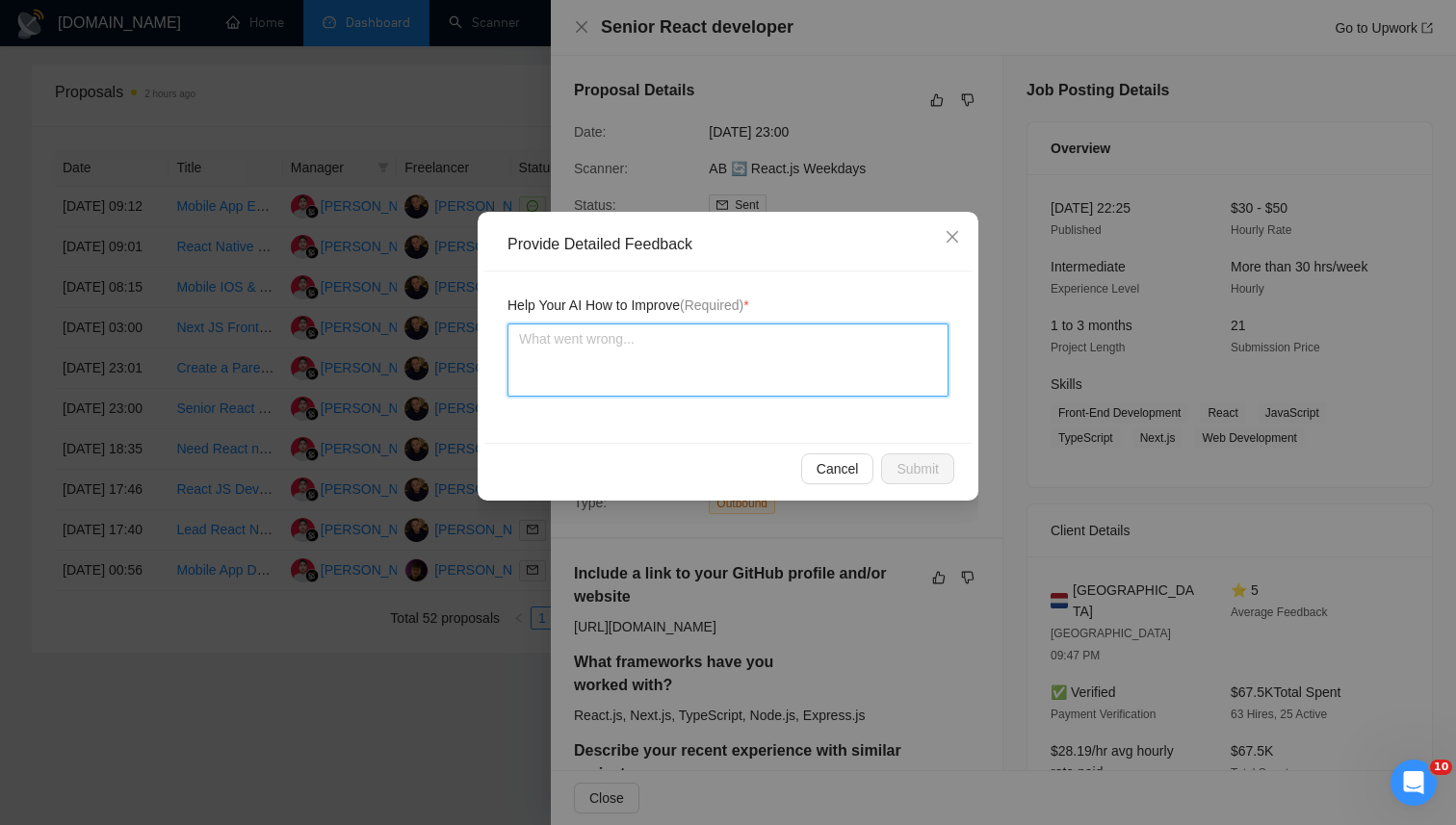
click at [725, 346] on textarea at bounding box center [728, 361] width 440 height 73
paste textarea "This job should be disqualified because even though it aligns technically with …"
type textarea "This job should be disqualified because even though it aligns technically with …"
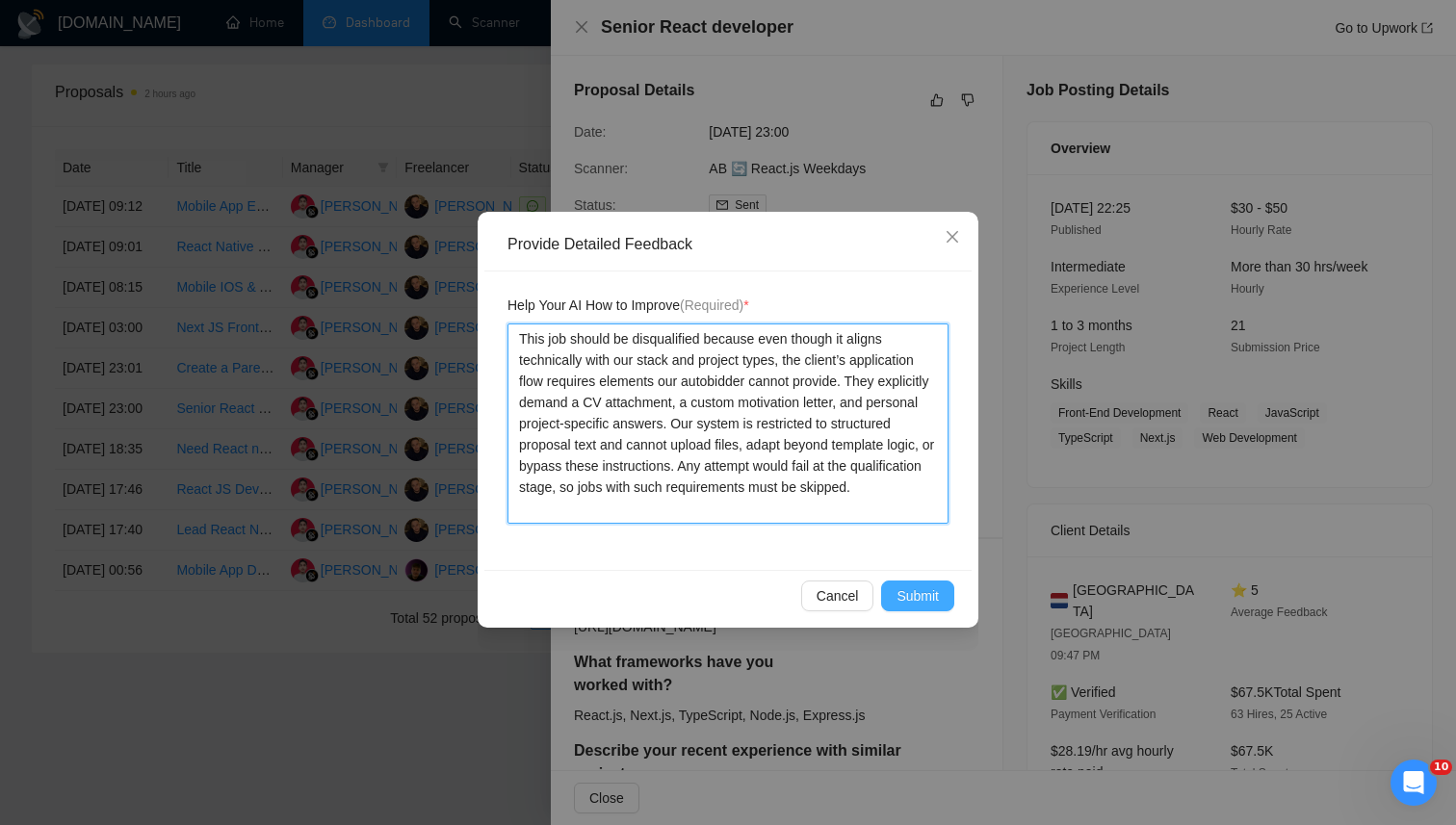
type textarea "This job should be disqualified because even though it aligns technically with …"
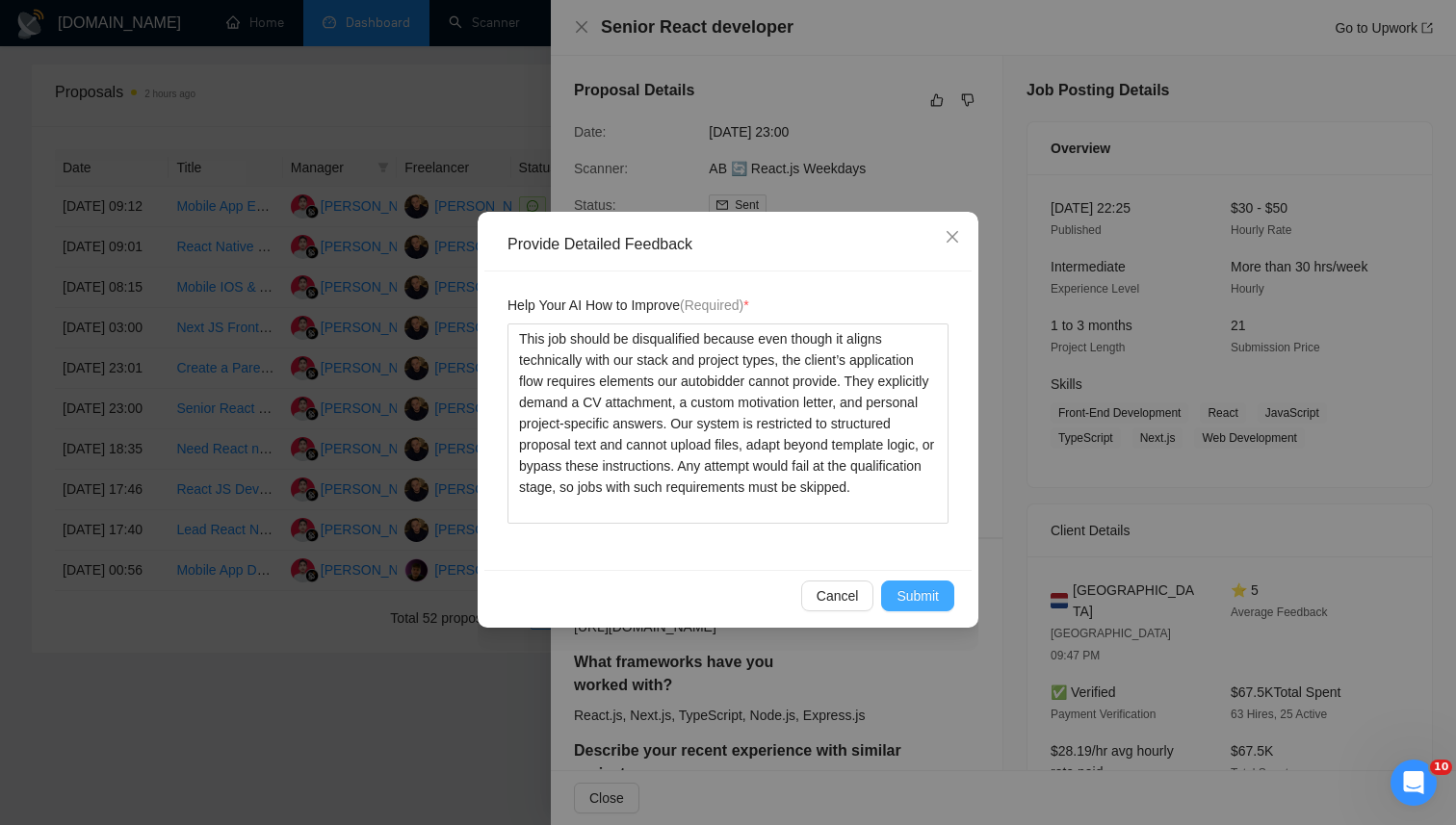
click at [923, 596] on span "Submit" at bounding box center [917, 595] width 43 height 21
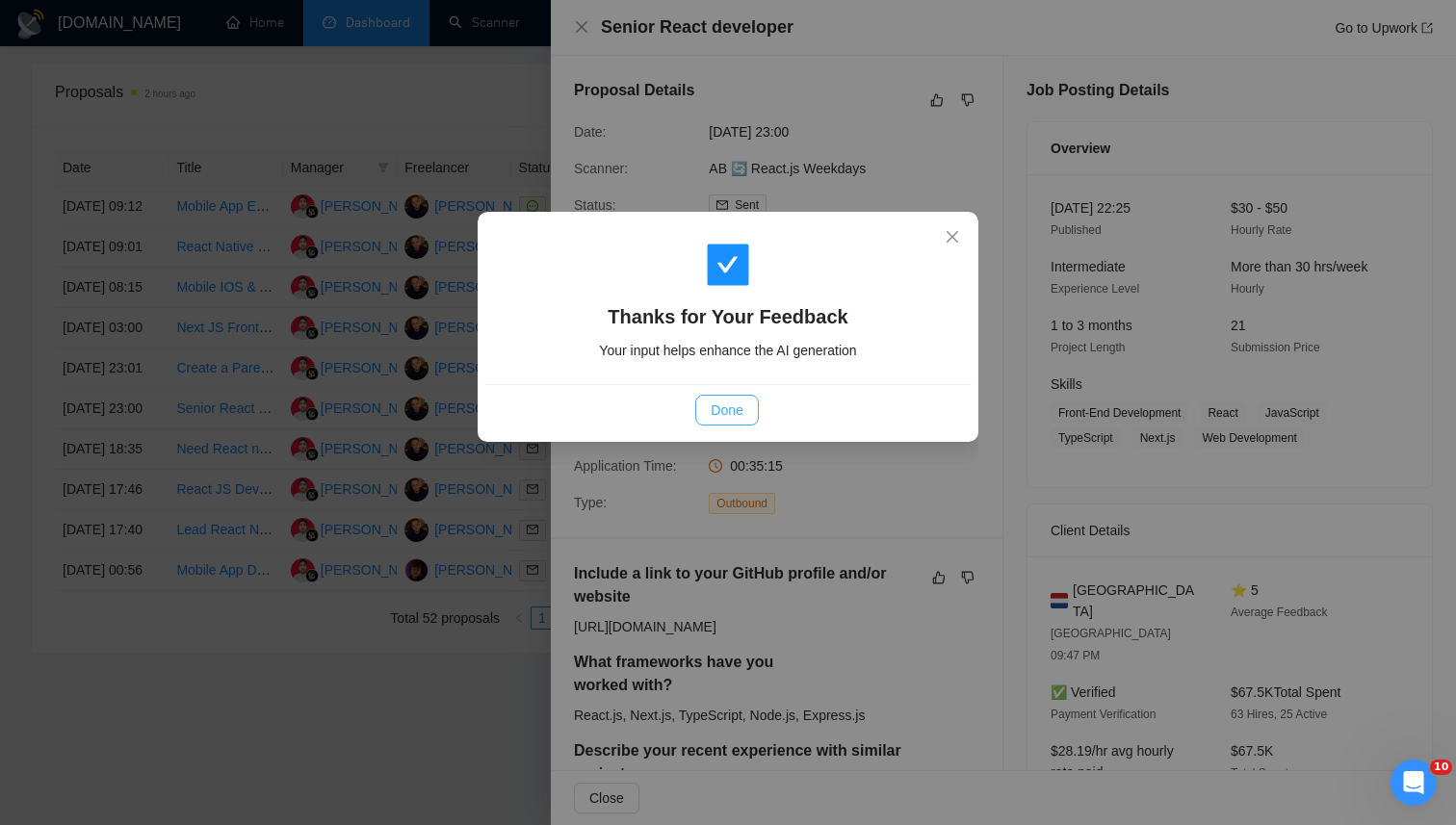
click at [707, 407] on button "Done" at bounding box center [726, 410] width 62 height 31
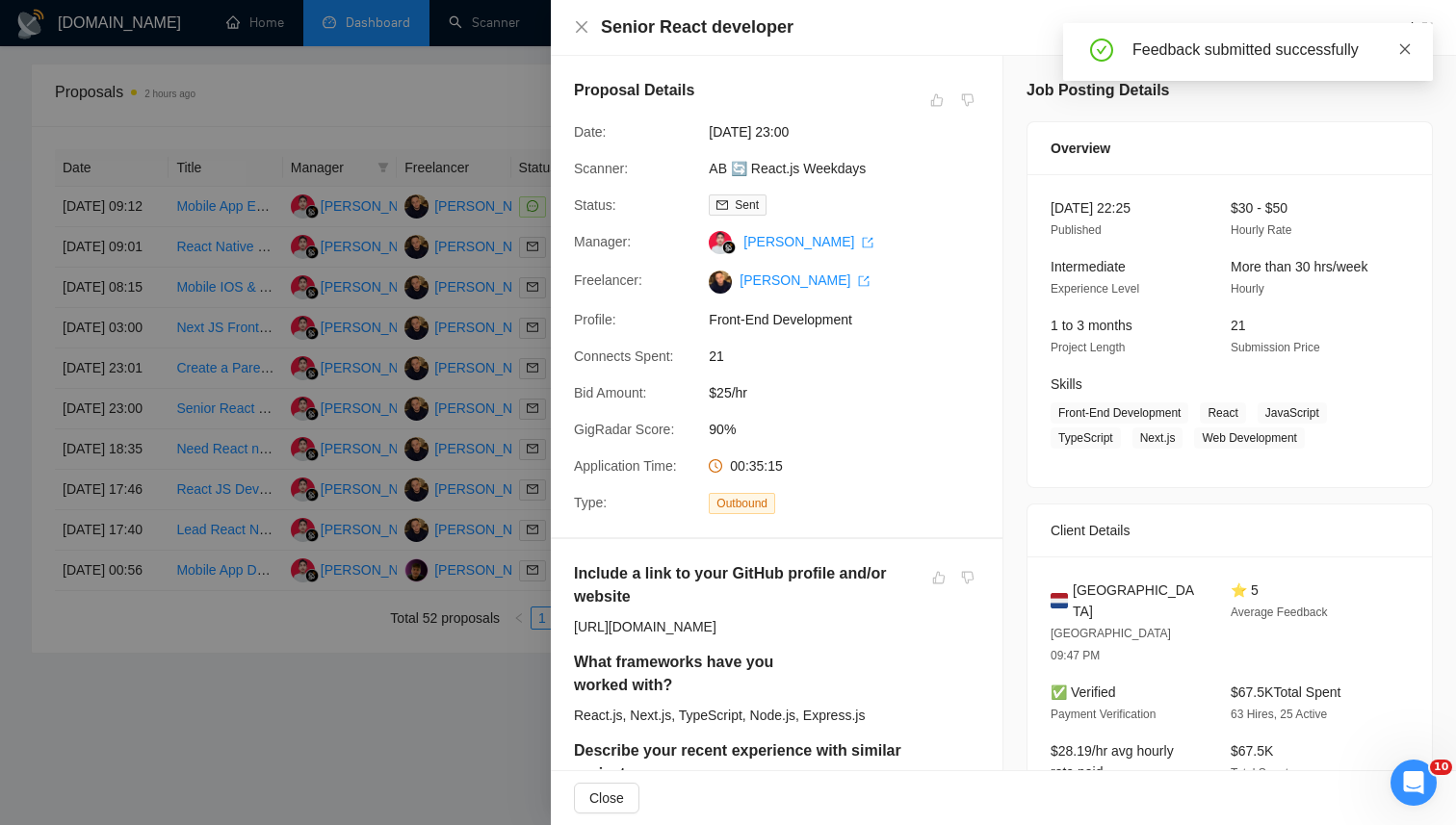
click at [1408, 57] on link at bounding box center [1405, 49] width 14 height 21
click at [583, 30] on icon "close" at bounding box center [582, 27] width 12 height 12
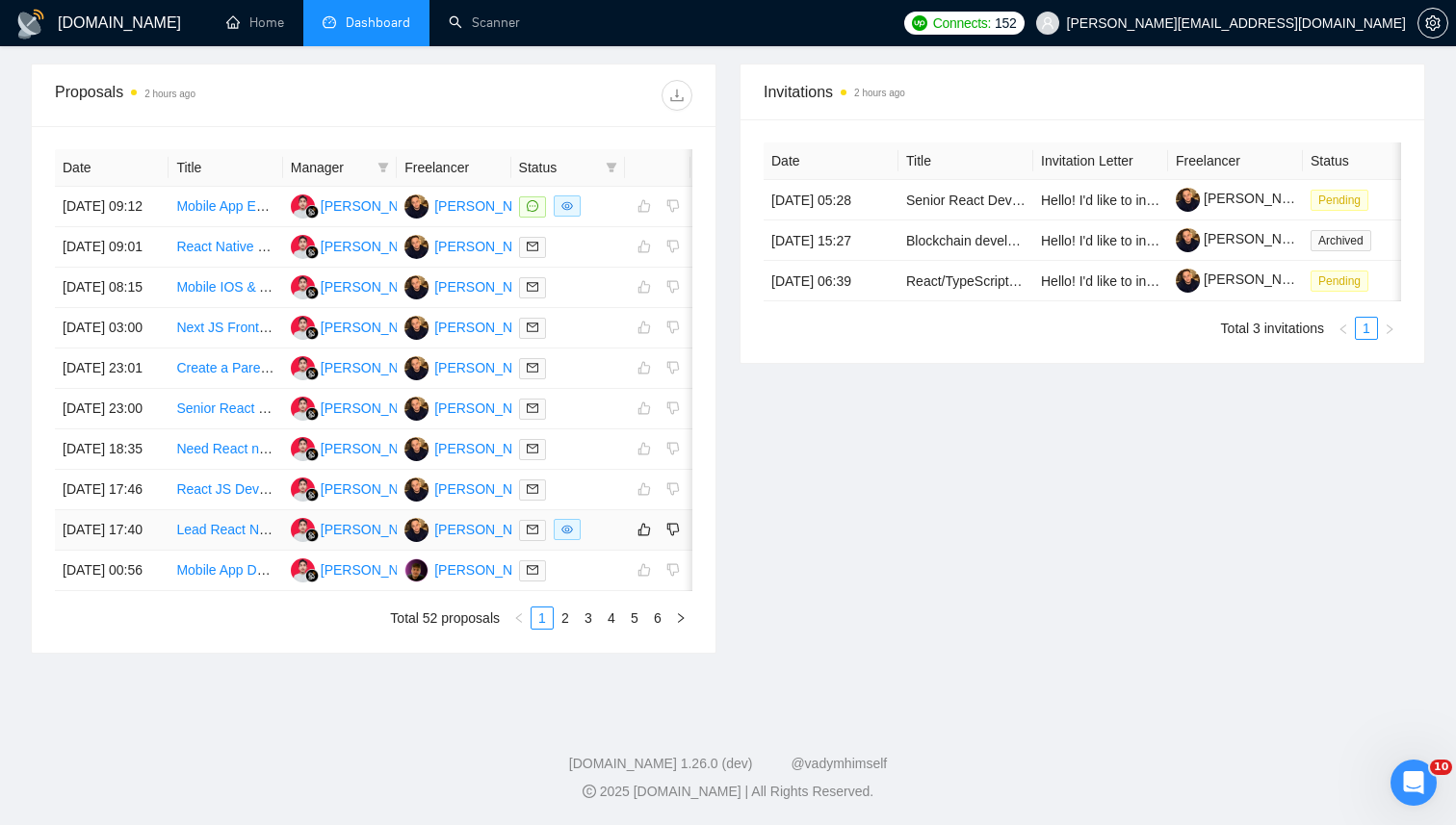
click at [611, 542] on div at bounding box center [567, 530] width 98 height 22
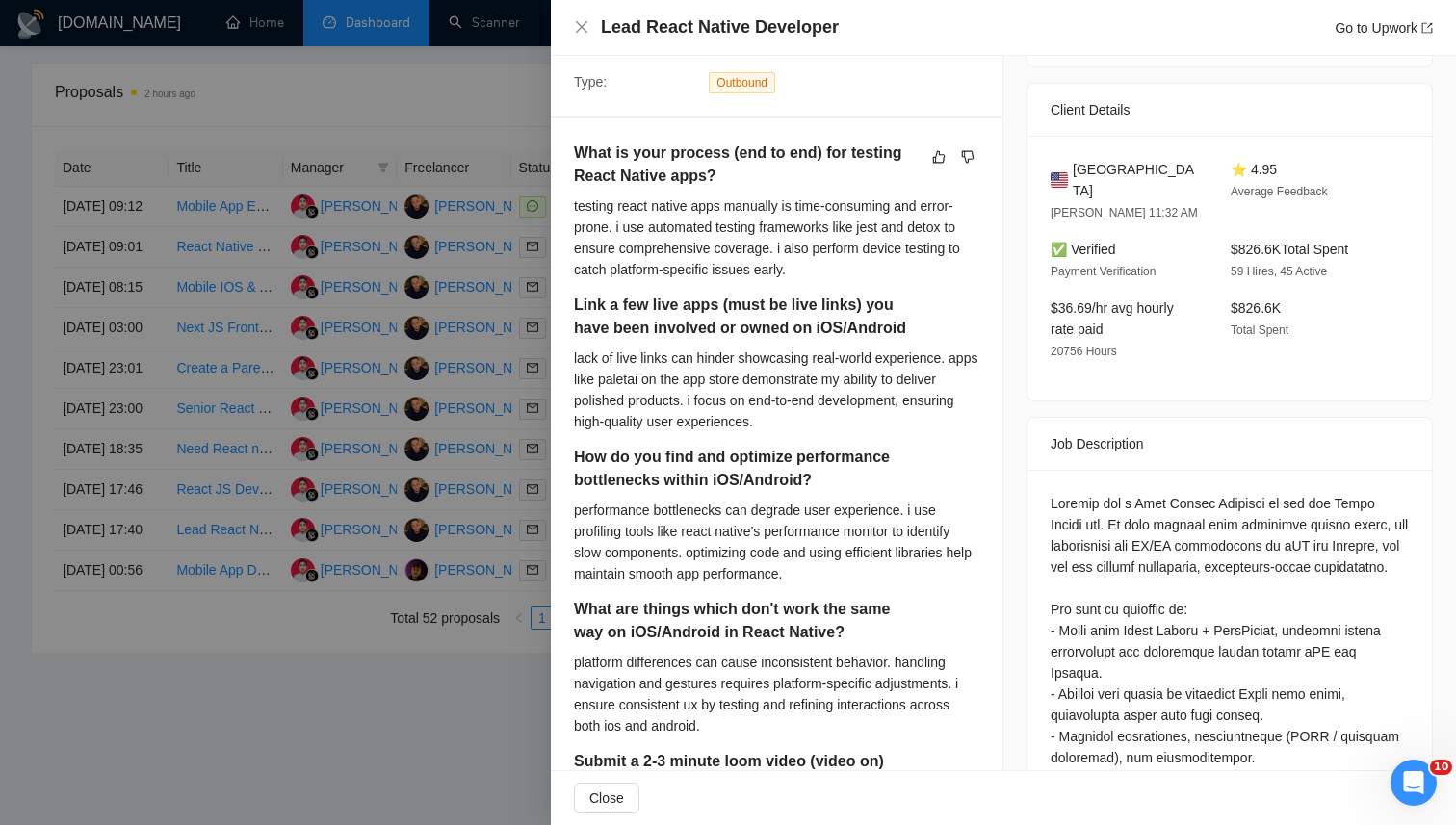
scroll to position [427, 0]
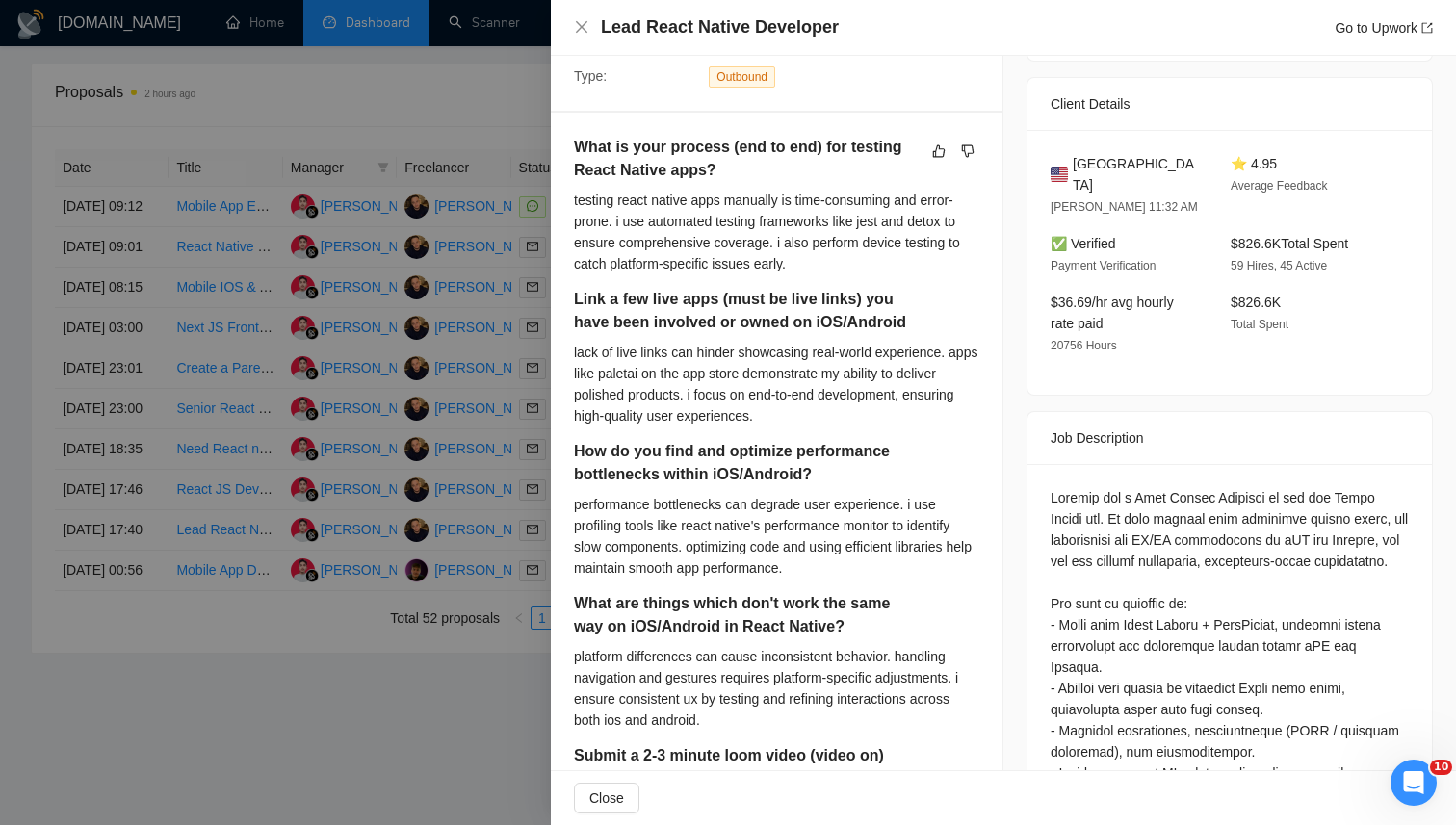
click at [1054, 416] on div "Job Description" at bounding box center [1229, 438] width 358 height 52
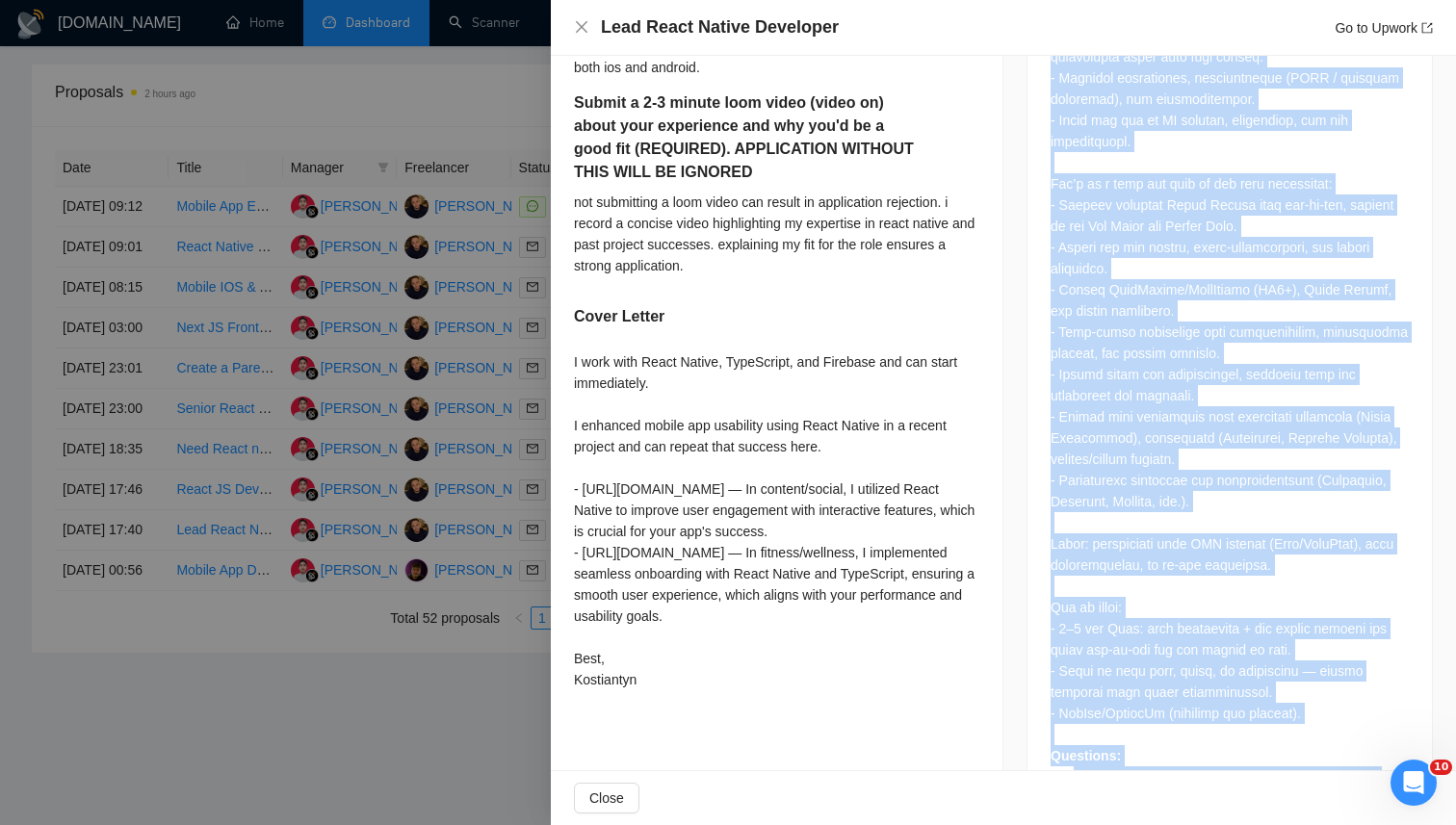
scroll to position [1388, 0]
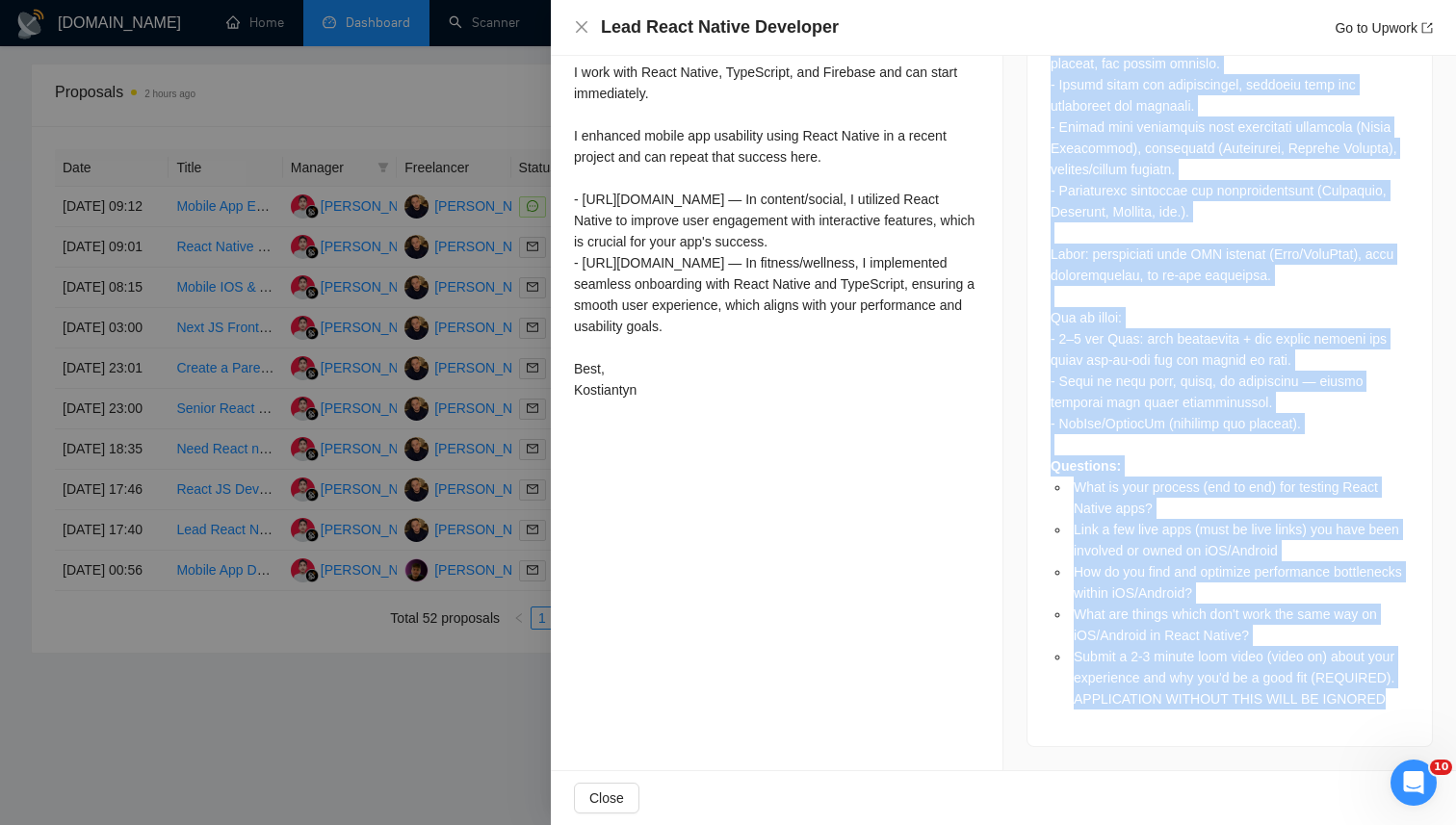
drag, startPoint x: 1038, startPoint y: 438, endPoint x: 1257, endPoint y: 698, distance: 339.9
click at [1257, 698] on div "Job Description Questions: What is your process (end to end) for testing React …" at bounding box center [1229, 108] width 406 height 1280
copy div "Loremip dol s Amet Consec Adipisci el sed doe Tempo Incidi utl. Et dolo magnaal…"
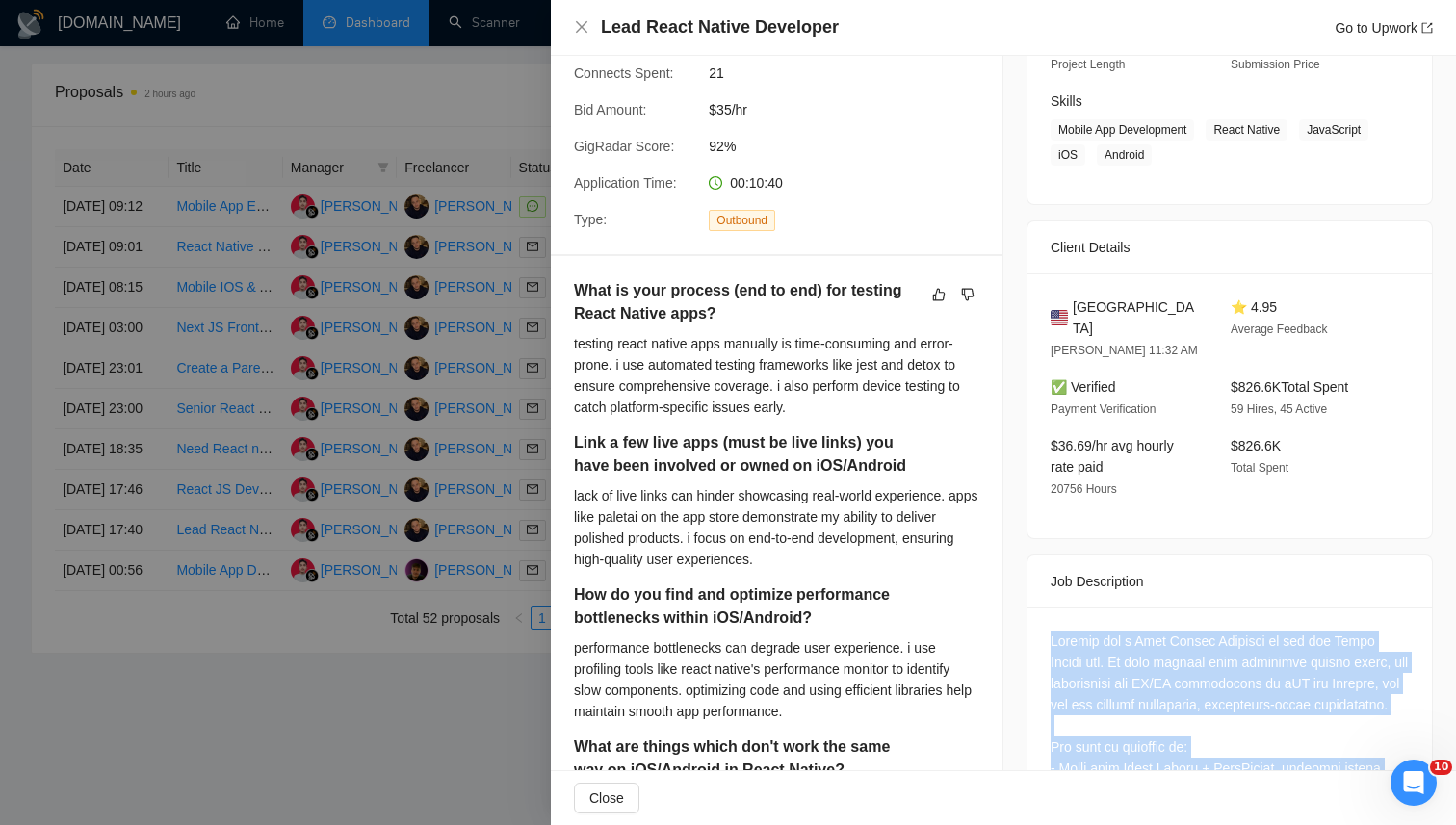
scroll to position [0, 0]
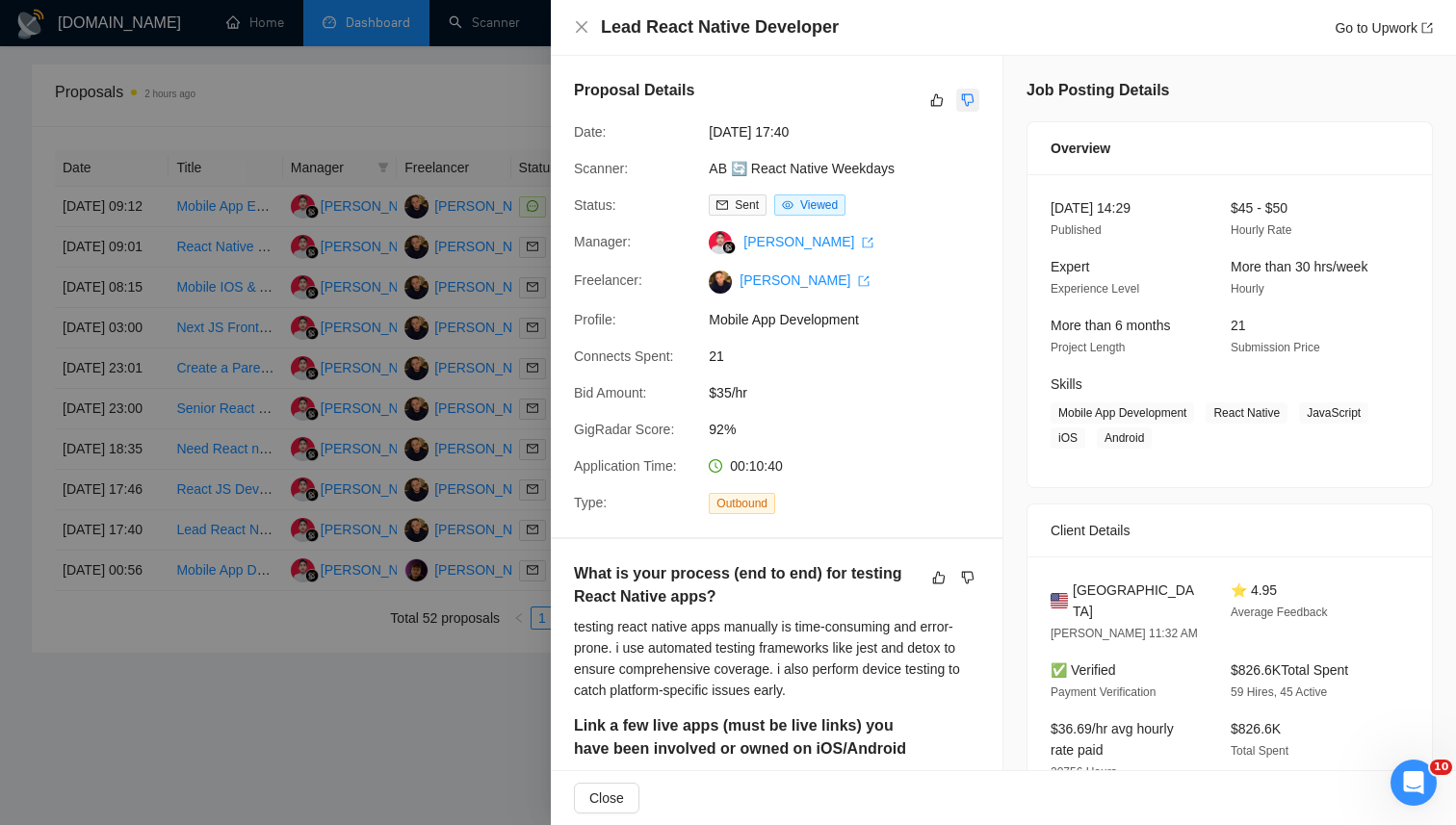
click at [967, 97] on icon "dislike" at bounding box center [968, 100] width 14 height 16
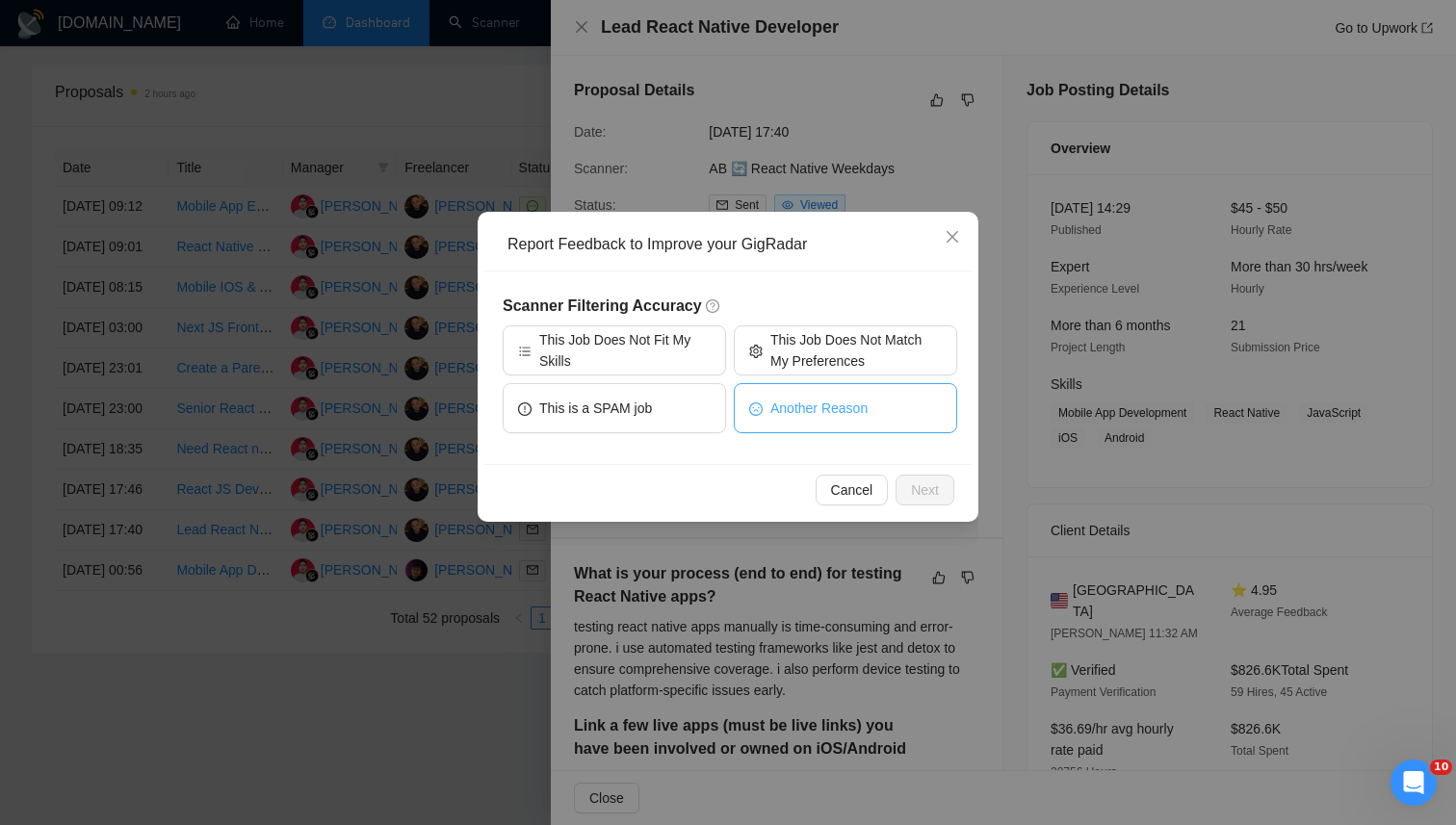
click at [771, 426] on button "Another Reason" at bounding box center [845, 408] width 224 height 51
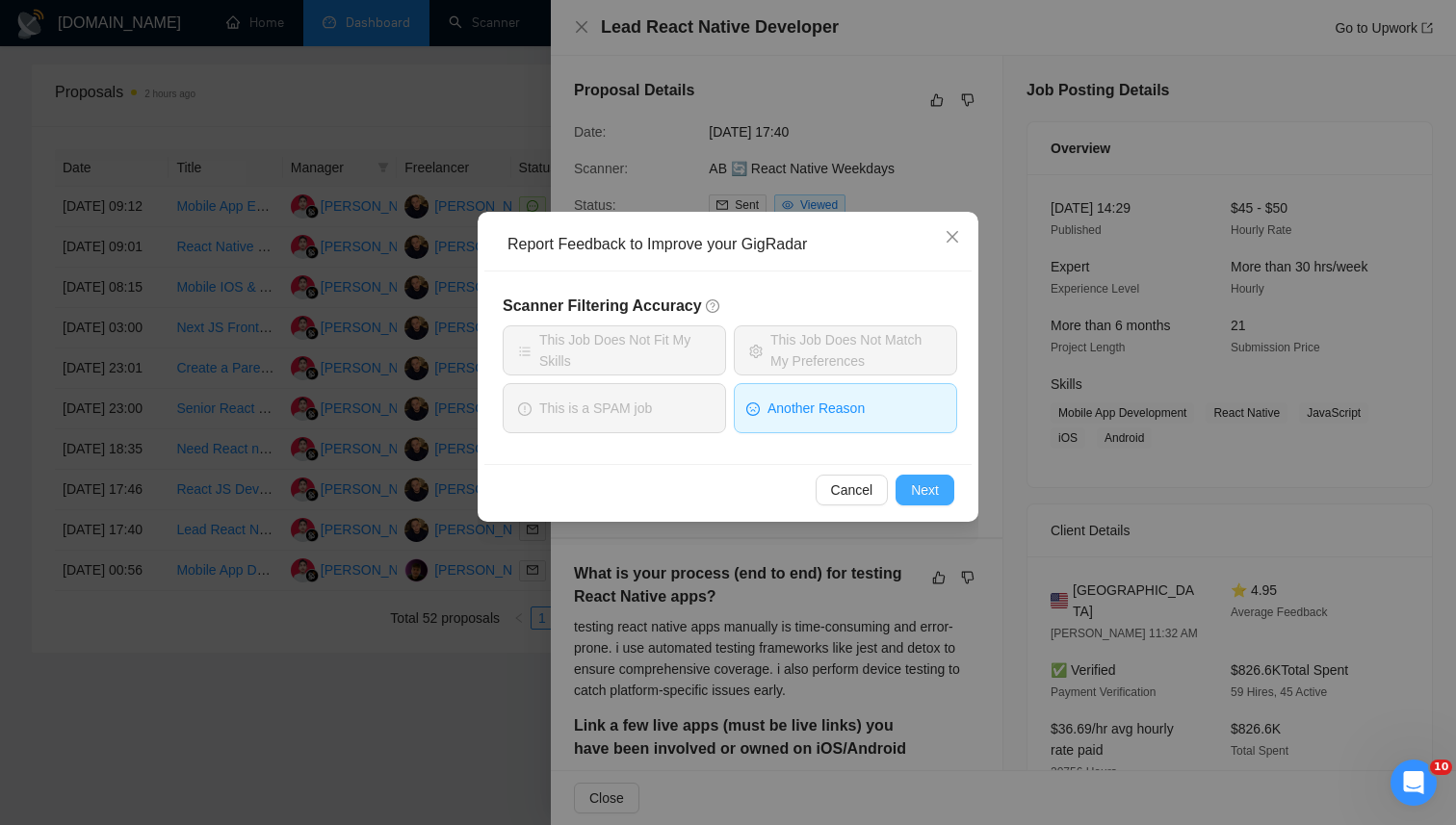
click at [915, 479] on span "Next" at bounding box center [924, 489] width 28 height 21
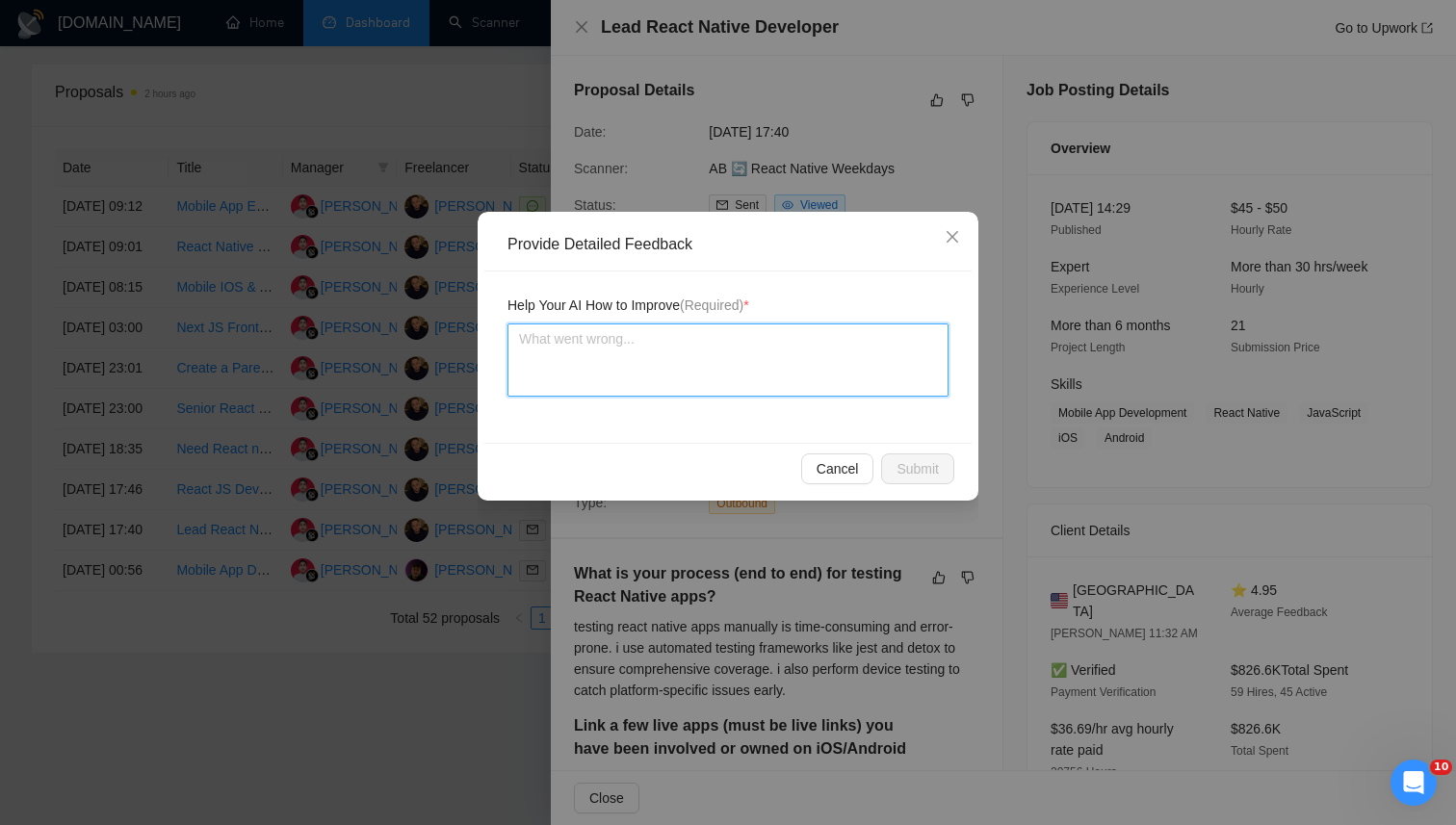
click at [779, 337] on textarea at bounding box center [728, 361] width 440 height 73
paste textarea "This job should be disqualified because even though it is a perfect technical m…"
type textarea "This job should be disqualified because even though it is a perfect technical m…"
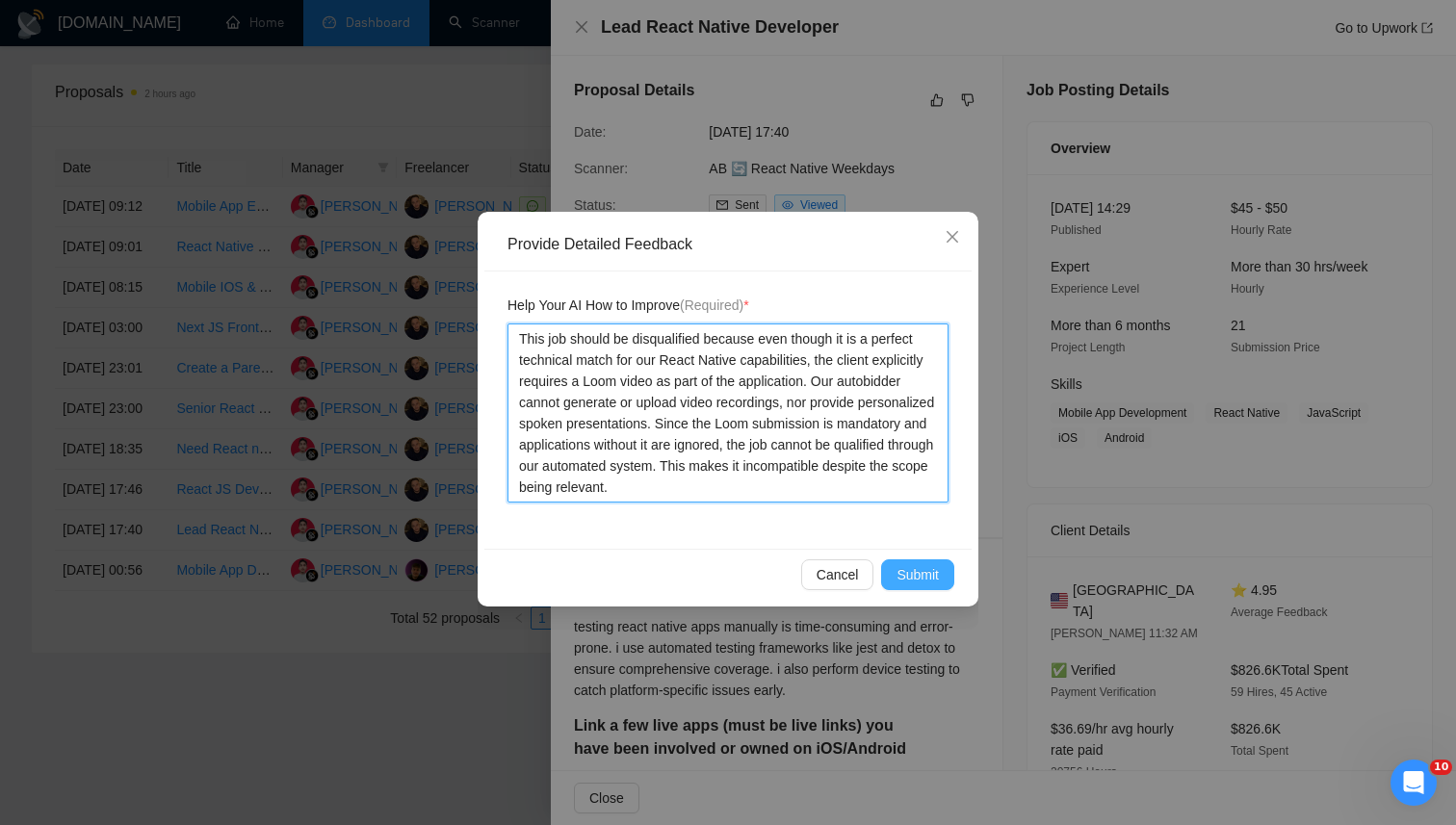
type textarea "This job should be disqualified because even though it is a perfect technical m…"
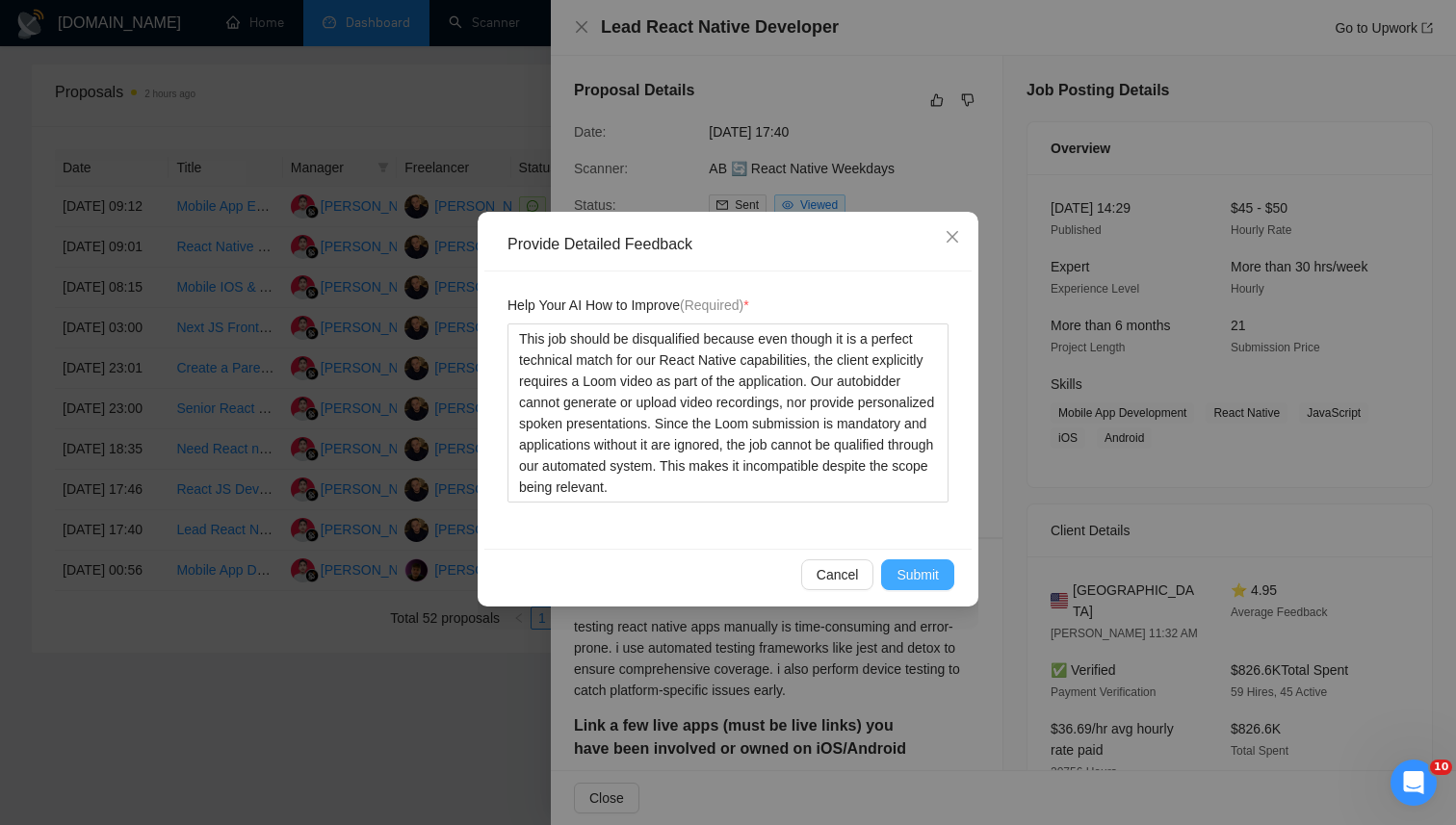
click at [908, 569] on span "Submit" at bounding box center [917, 574] width 43 height 21
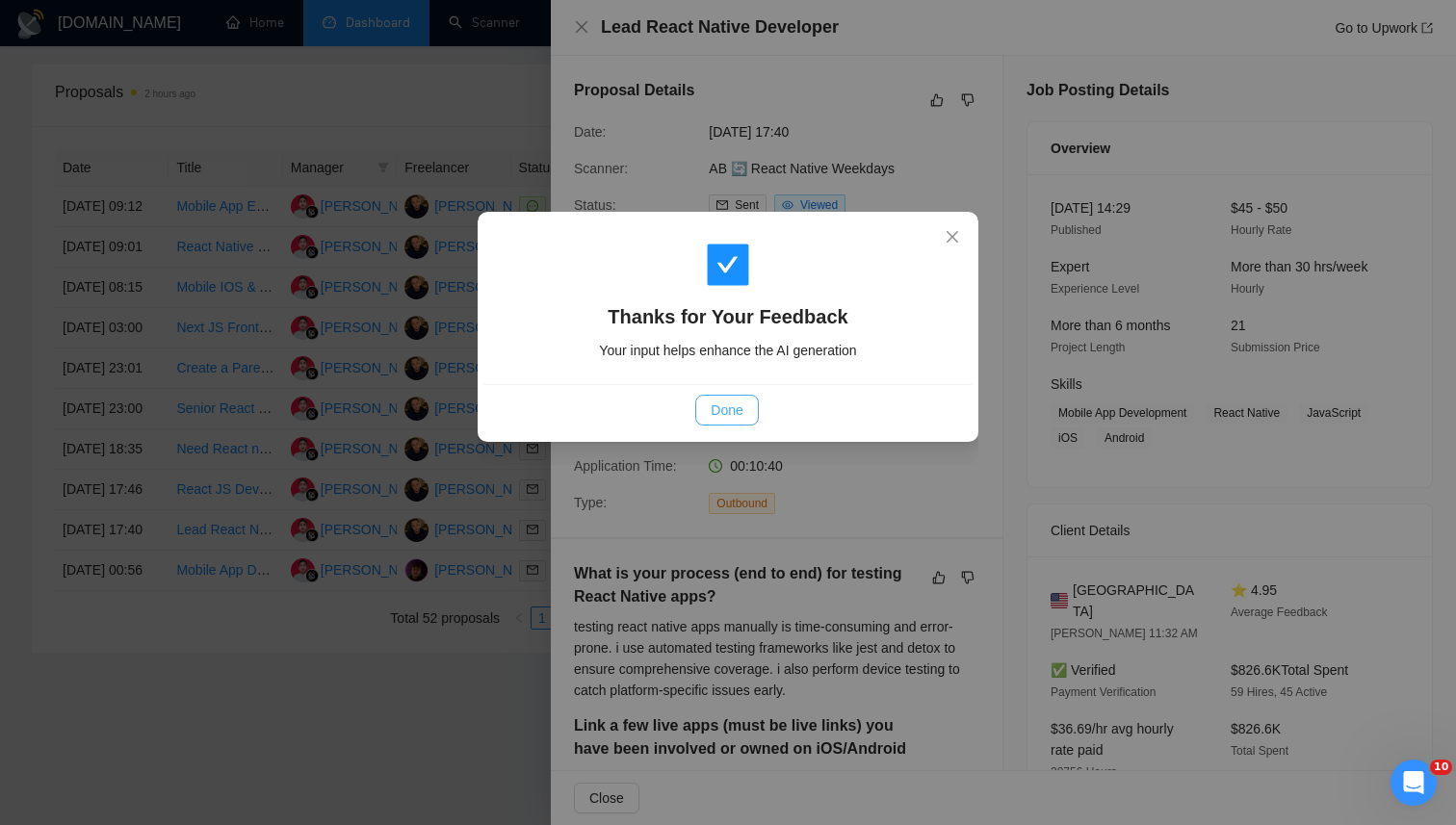
click at [723, 400] on span "Done" at bounding box center [727, 410] width 32 height 21
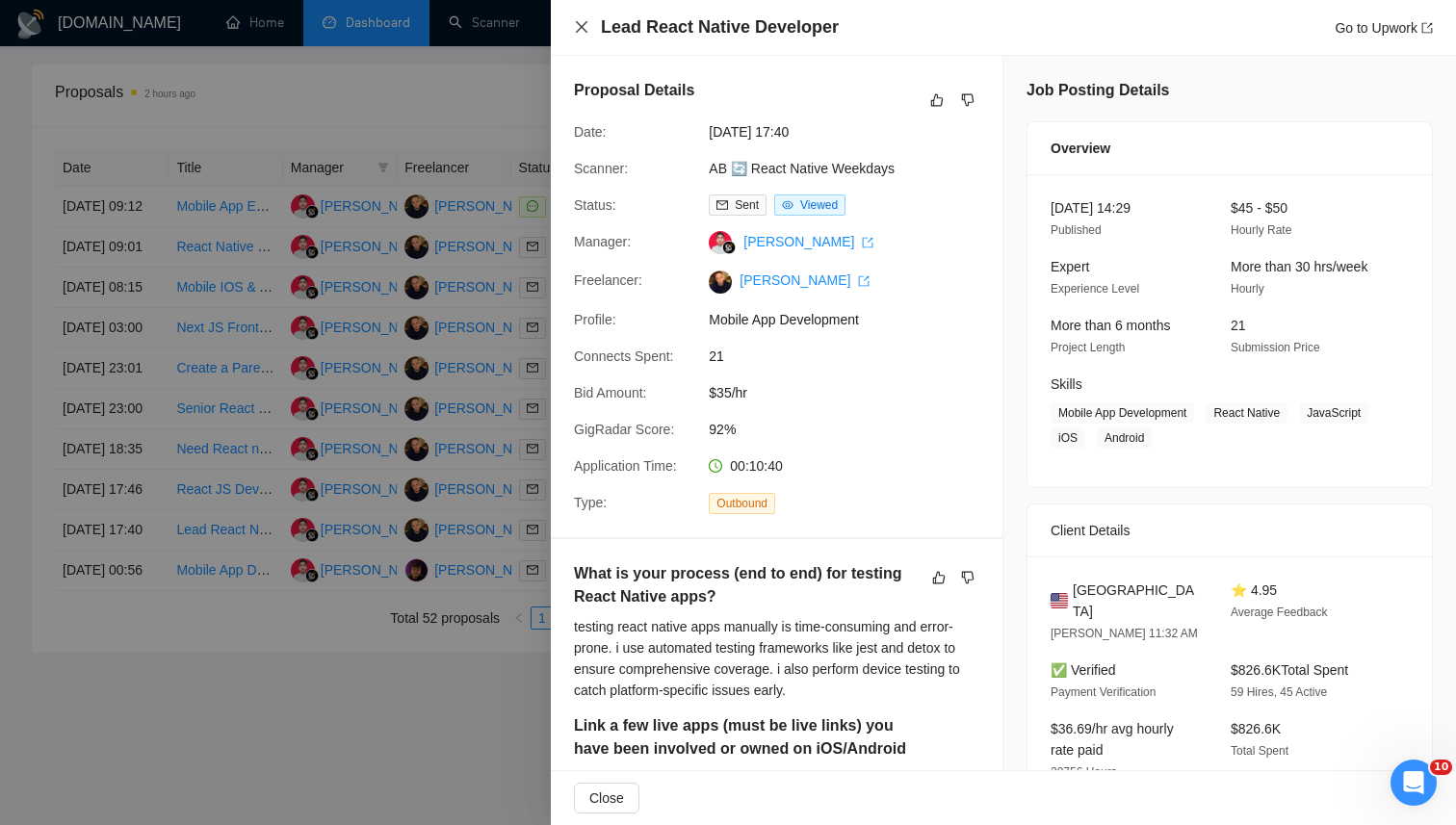
click at [583, 34] on icon "close" at bounding box center [582, 27] width 16 height 16
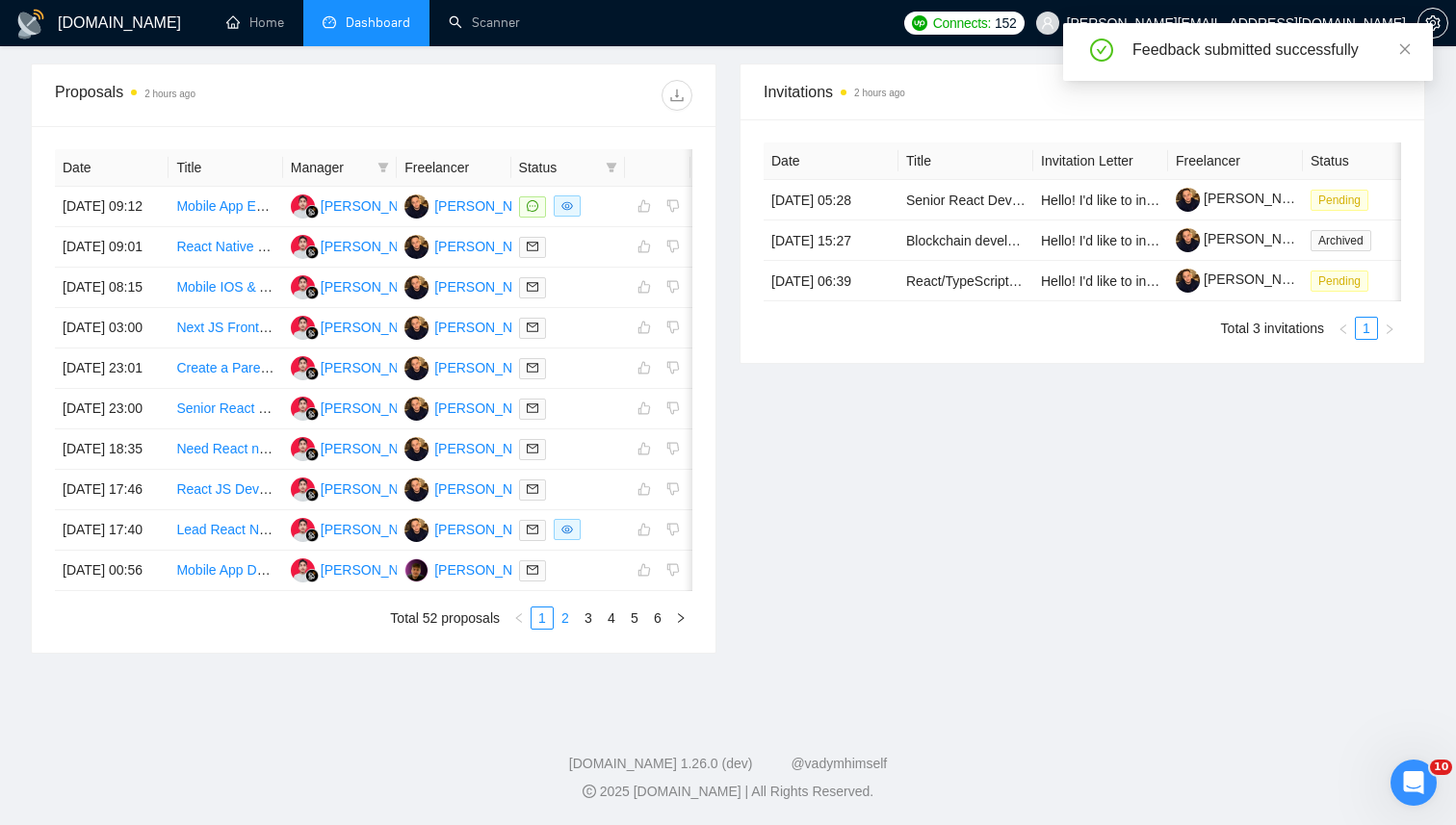
click at [565, 629] on link "2" at bounding box center [564, 618] width 21 height 21
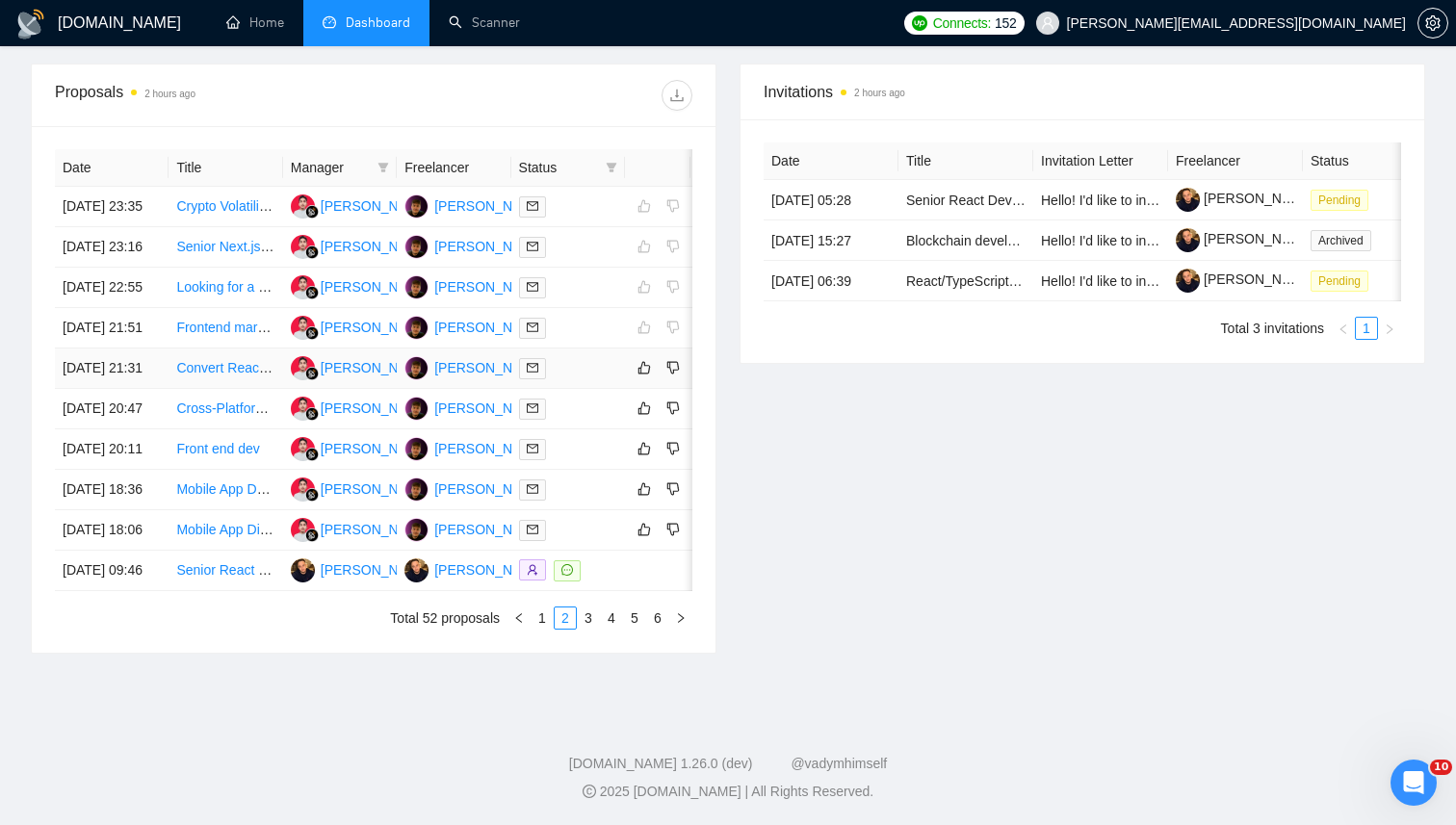
click at [587, 389] on td at bounding box center [567, 368] width 114 height 41
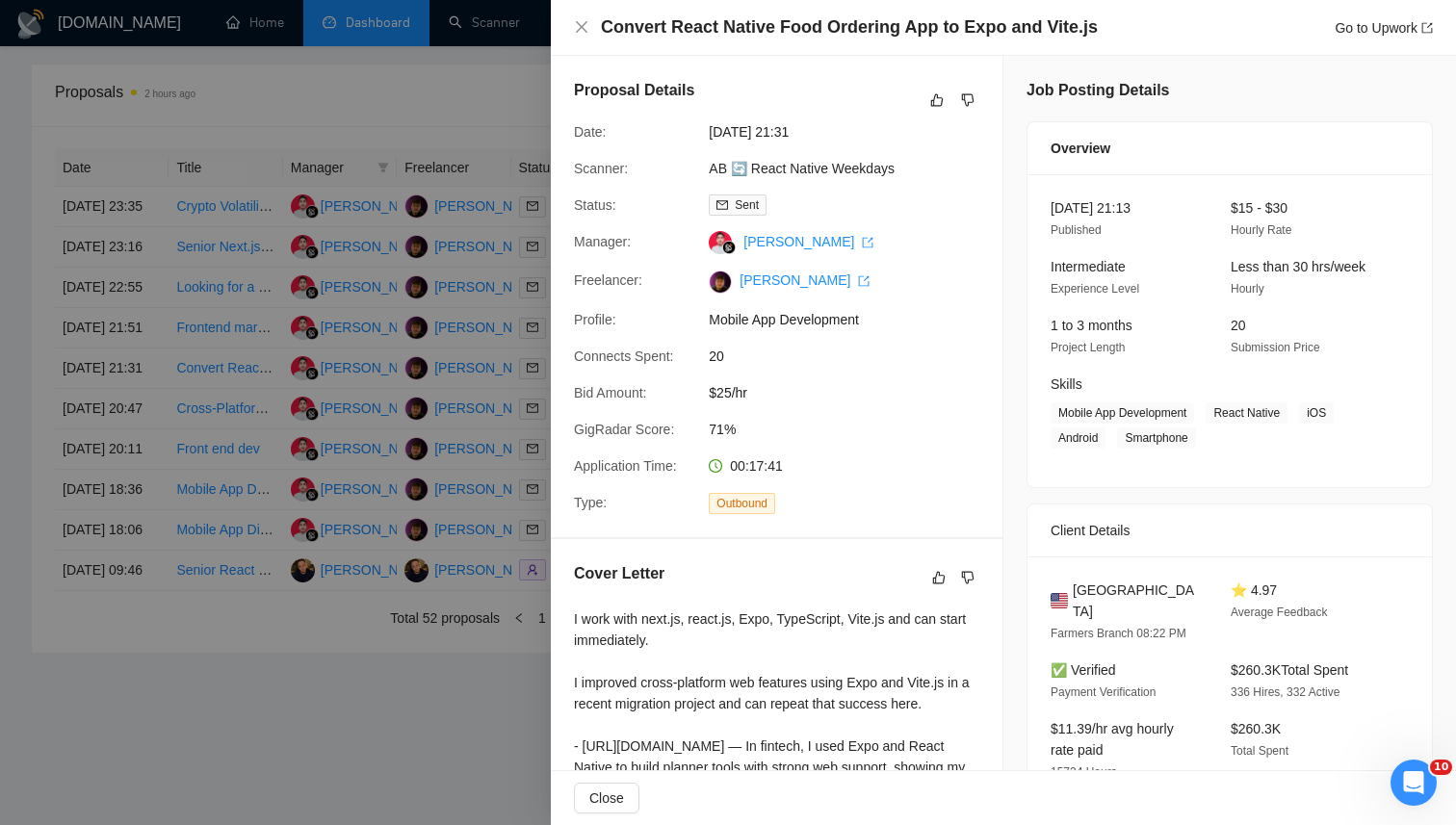
scroll to position [365, 0]
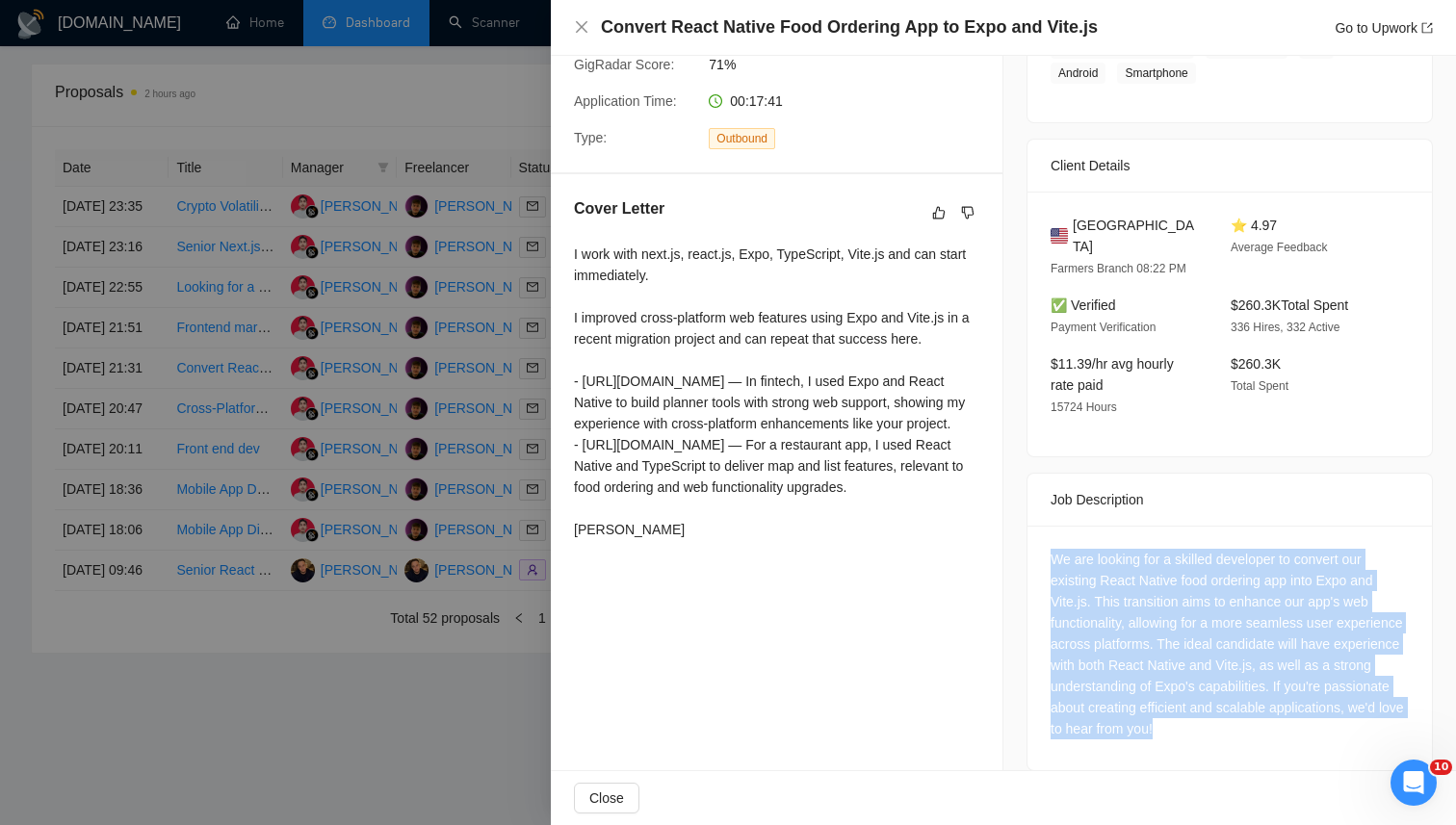
drag, startPoint x: 1321, startPoint y: 707, endPoint x: 1062, endPoint y: 513, distance: 323.6
click at [1062, 526] on div "We are looking for a skilled developer to convert our existing React Native foo…" at bounding box center [1229, 648] width 404 height 245
copy div "We are looking for a skilled developer to convert our existing React Native foo…"
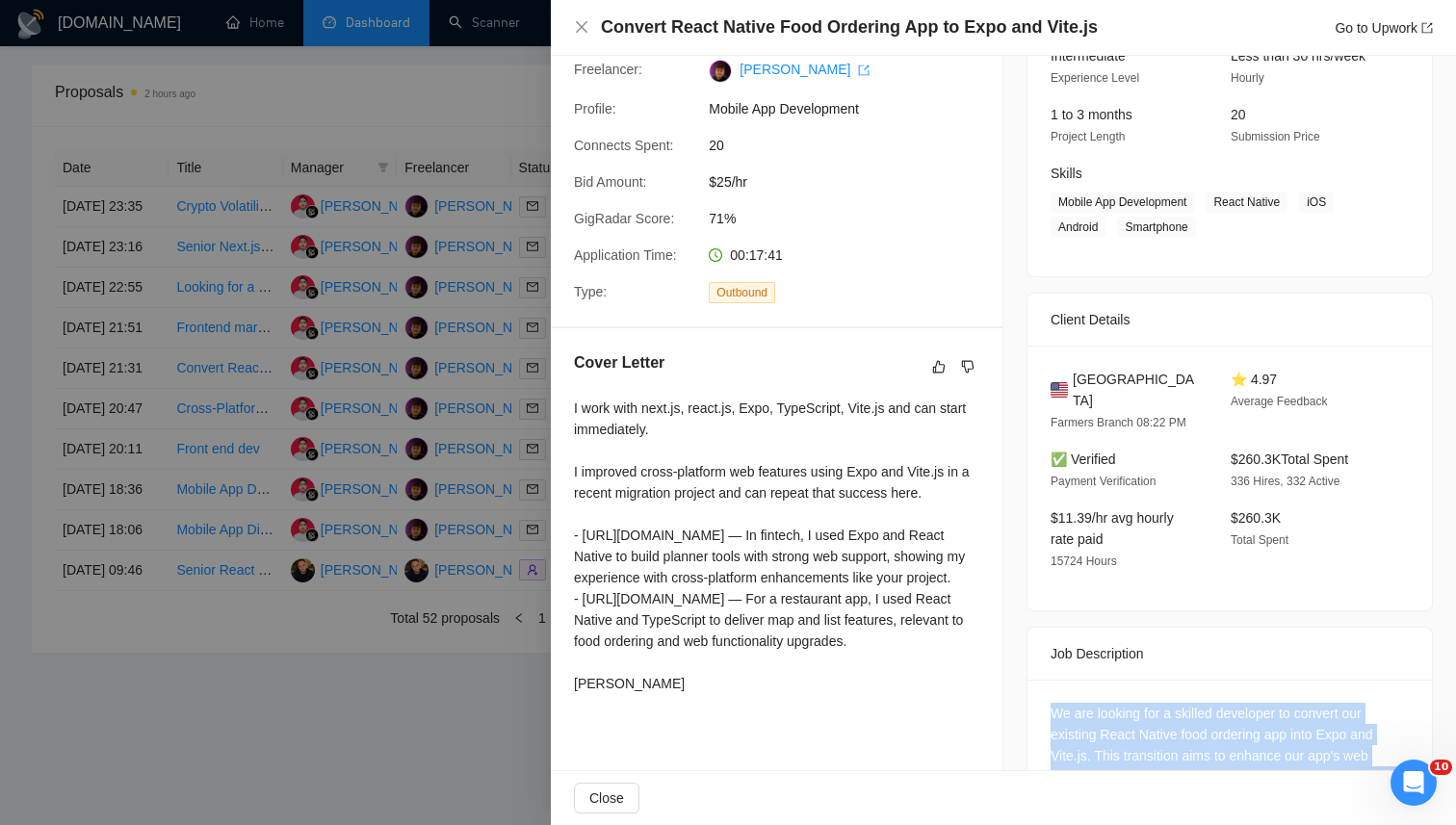
scroll to position [0, 0]
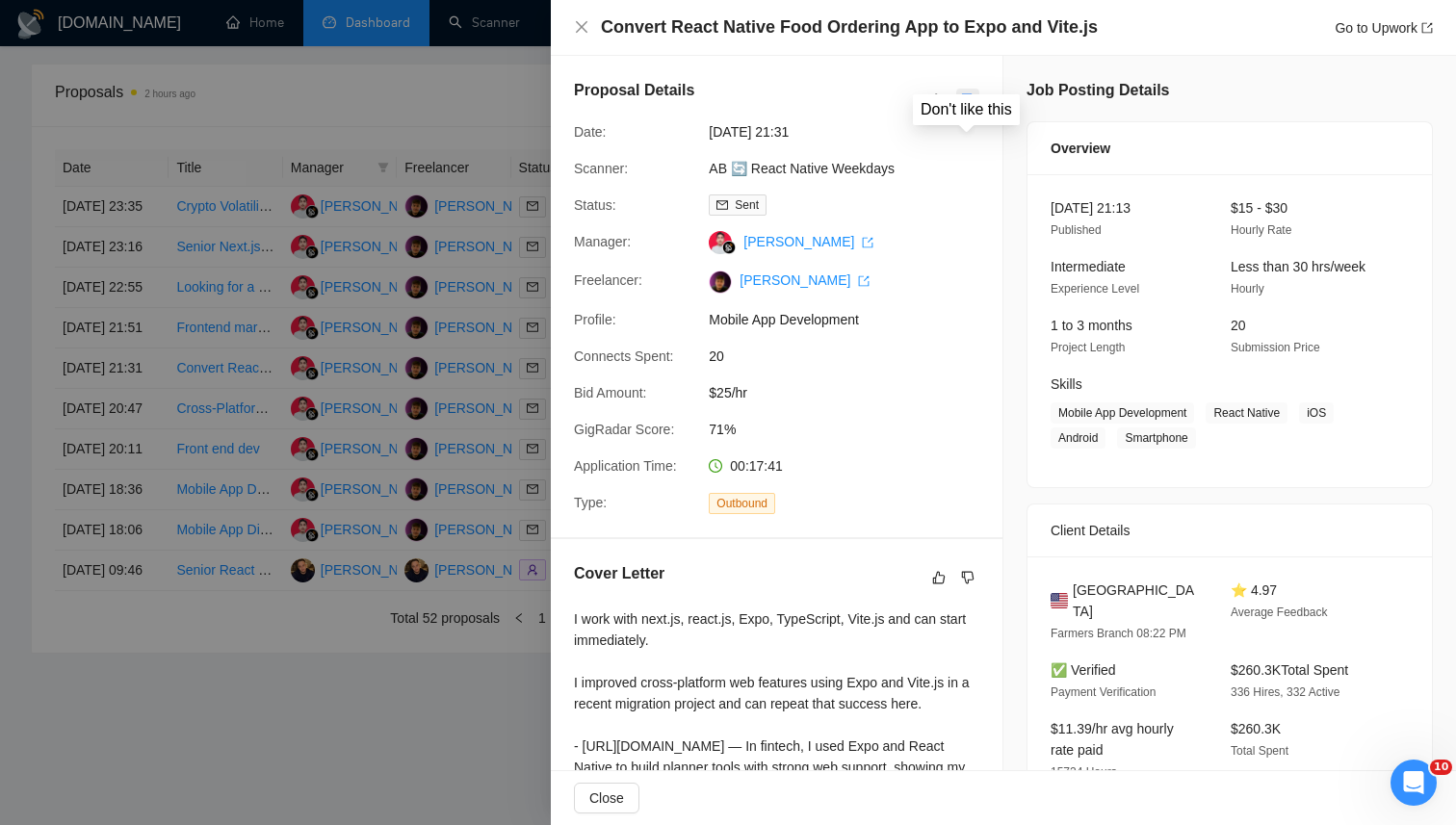
click at [974, 108] on button "button" at bounding box center [967, 99] width 23 height 23
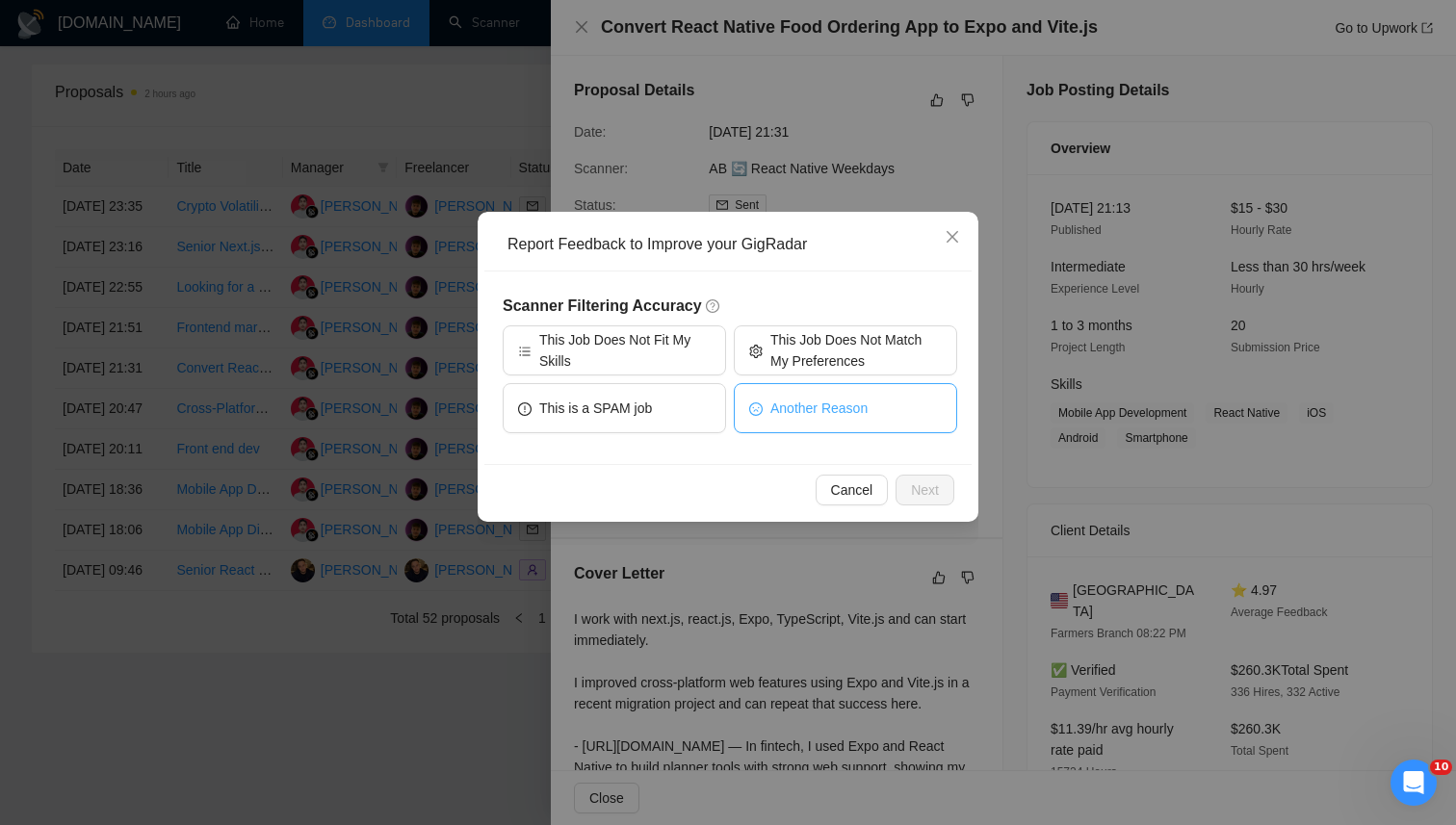
click at [834, 418] on span "Another Reason" at bounding box center [819, 408] width 97 height 21
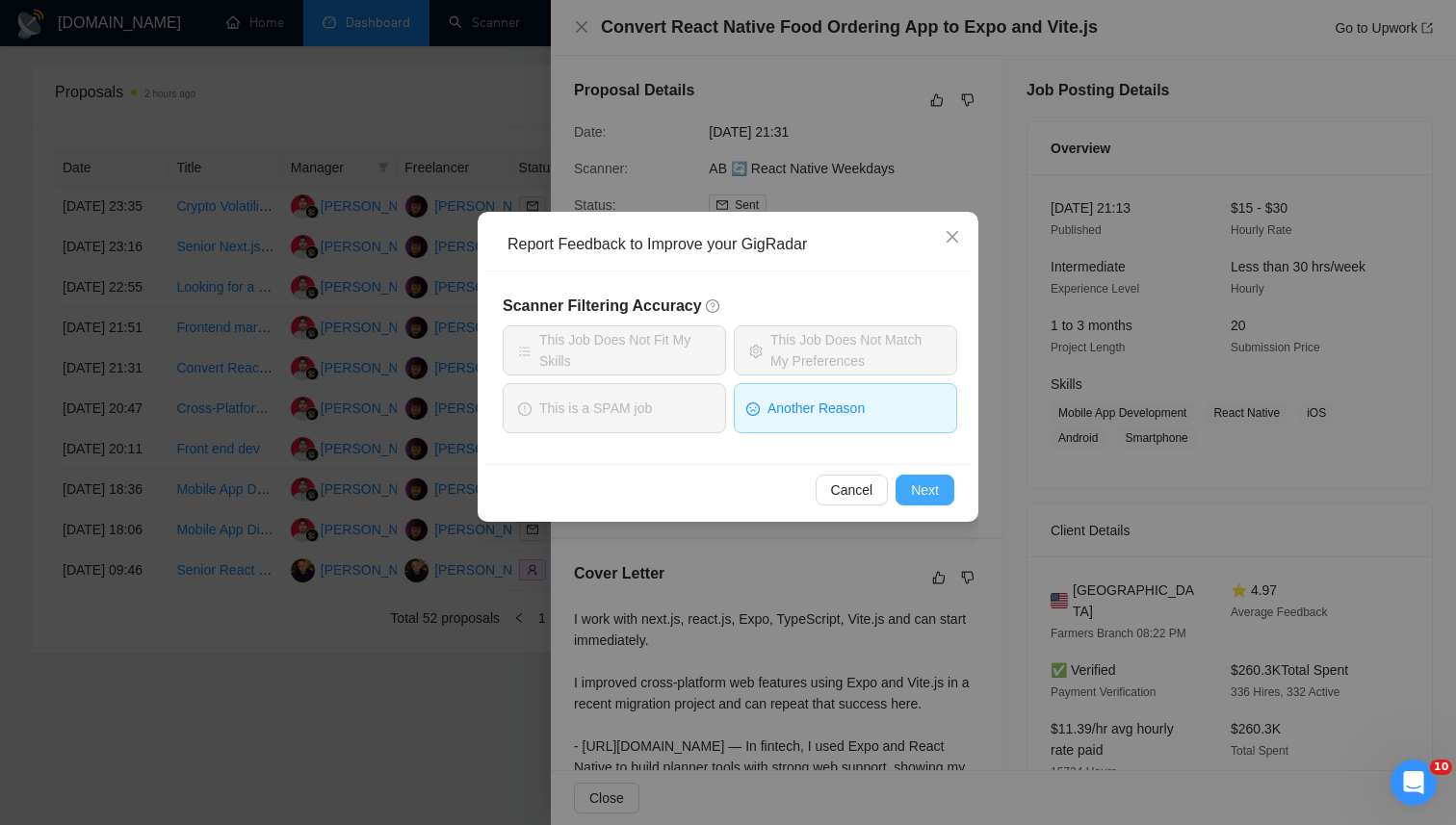
click at [916, 485] on span "Next" at bounding box center [924, 489] width 28 height 21
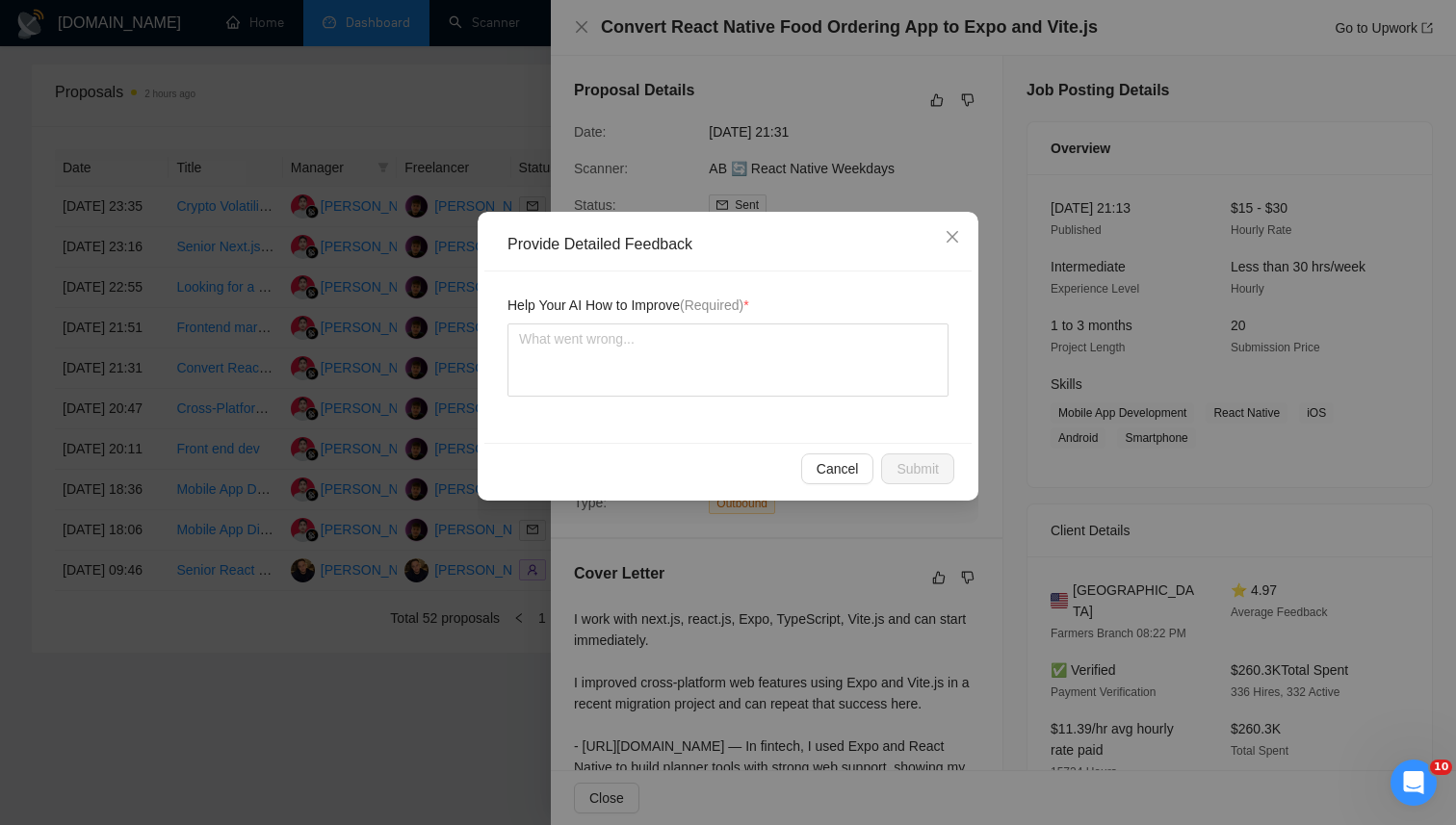
click at [777, 401] on div "Help Your AI How to Improve (Required) *" at bounding box center [728, 357] width 487 height 171
click at [778, 375] on textarea at bounding box center [728, 361] width 440 height 73
paste textarea "This job should be disqualified because it centers on converting an existing Re…"
type textarea "This job should be disqualified because it centers on converting an existing Re…"
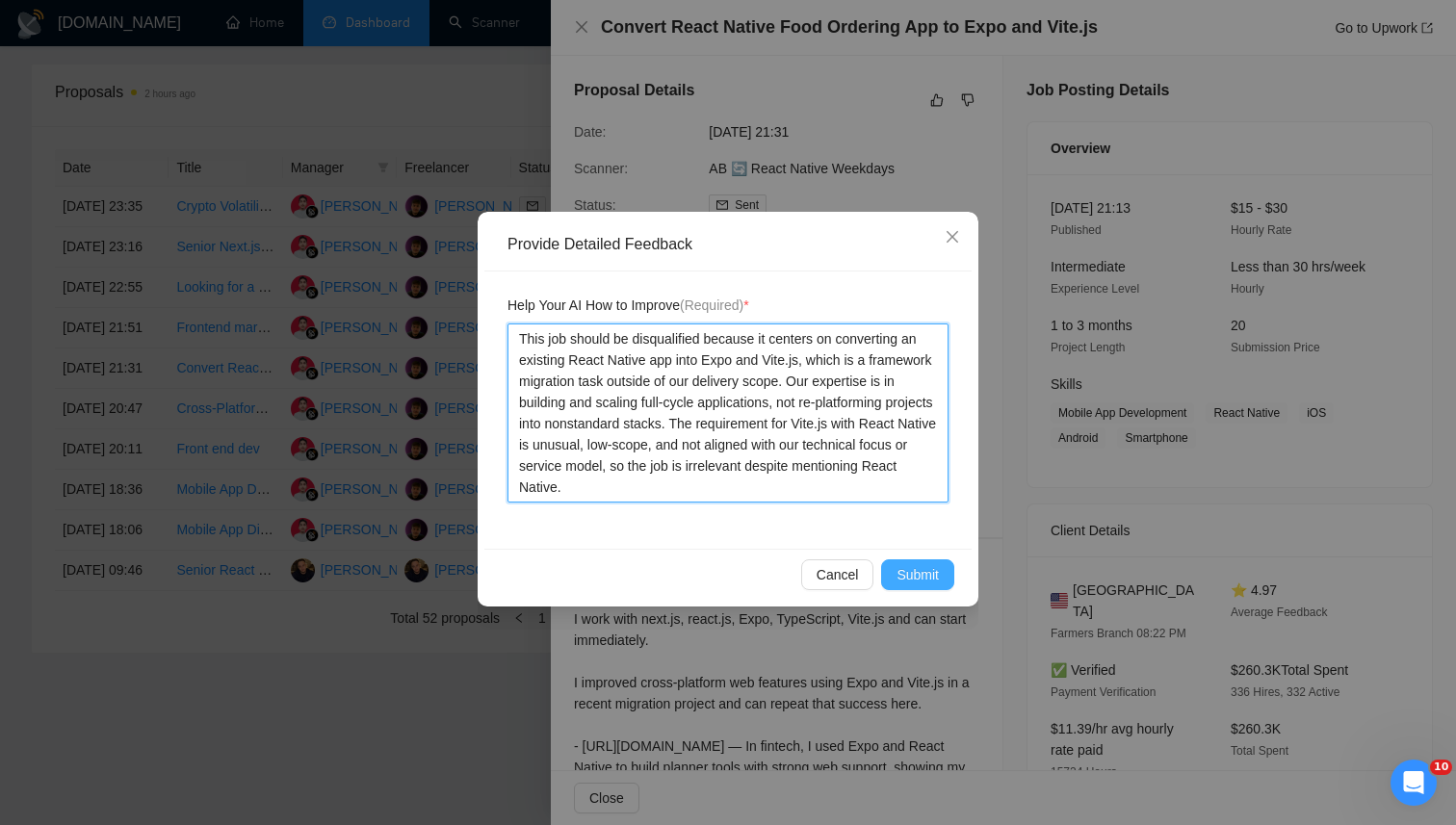
type textarea "This job should be disqualified because it centers on converting an existing Re…"
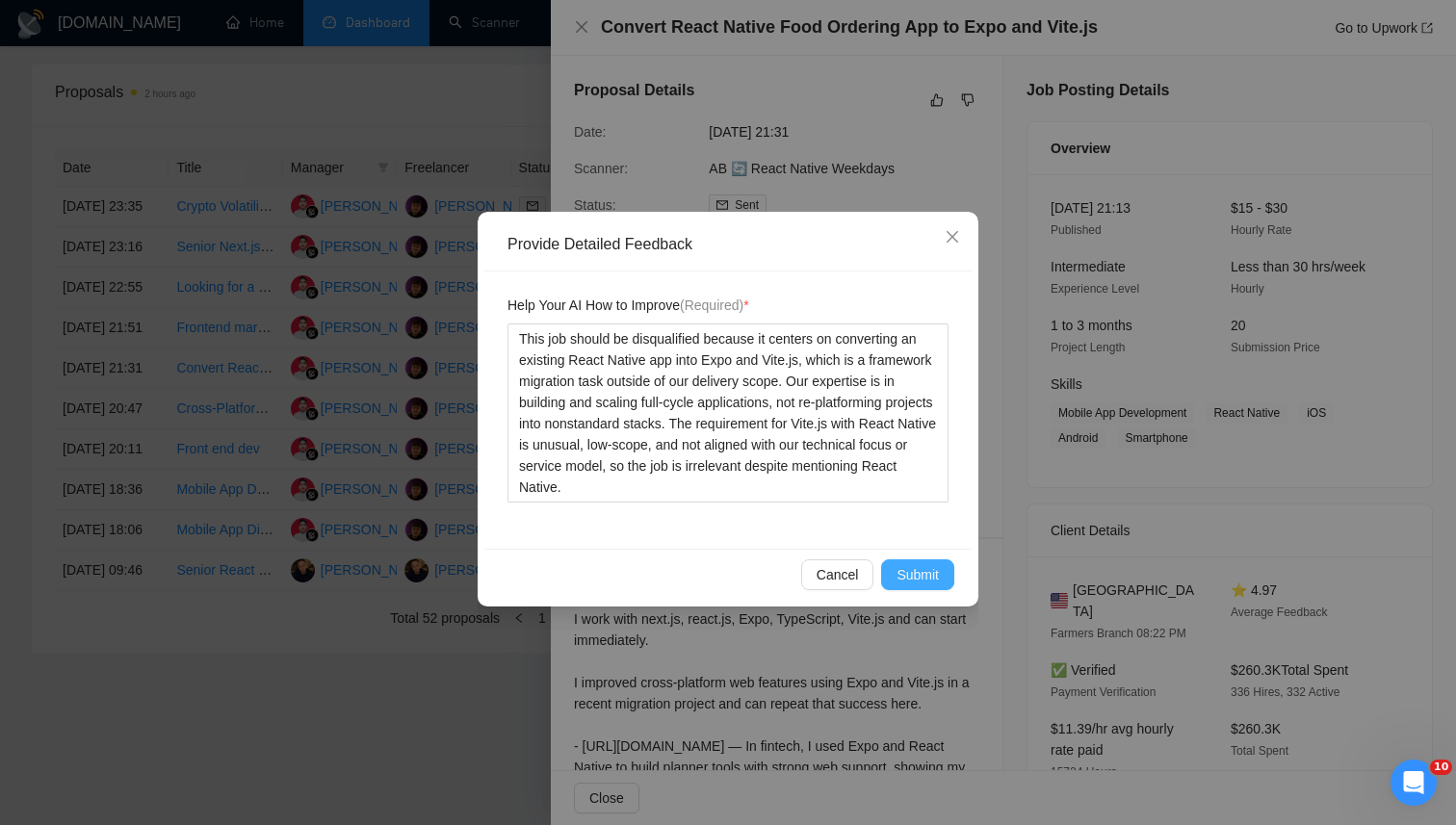
click at [925, 582] on span "Submit" at bounding box center [917, 574] width 43 height 21
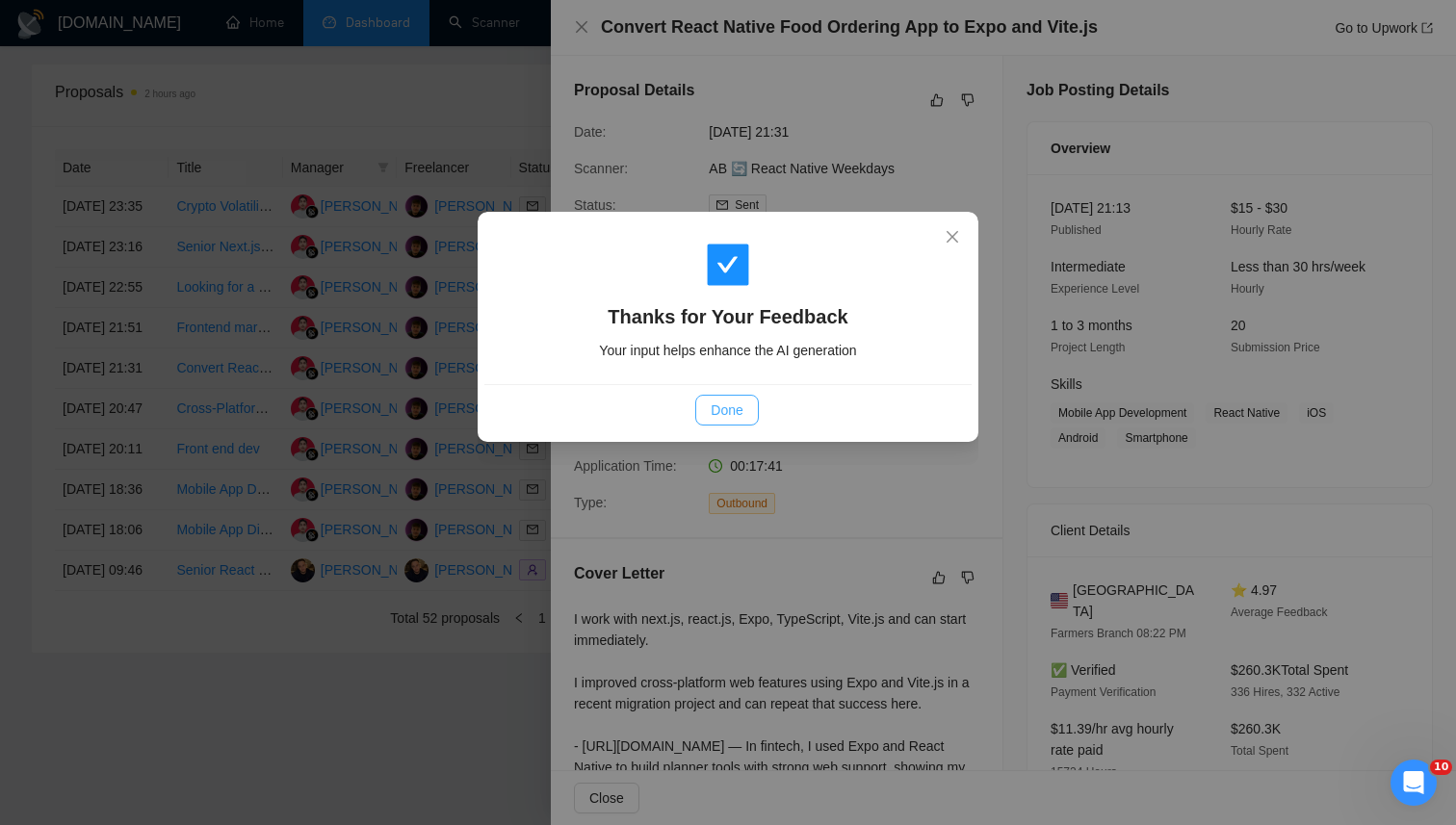
click at [709, 400] on button "Done" at bounding box center [726, 410] width 62 height 31
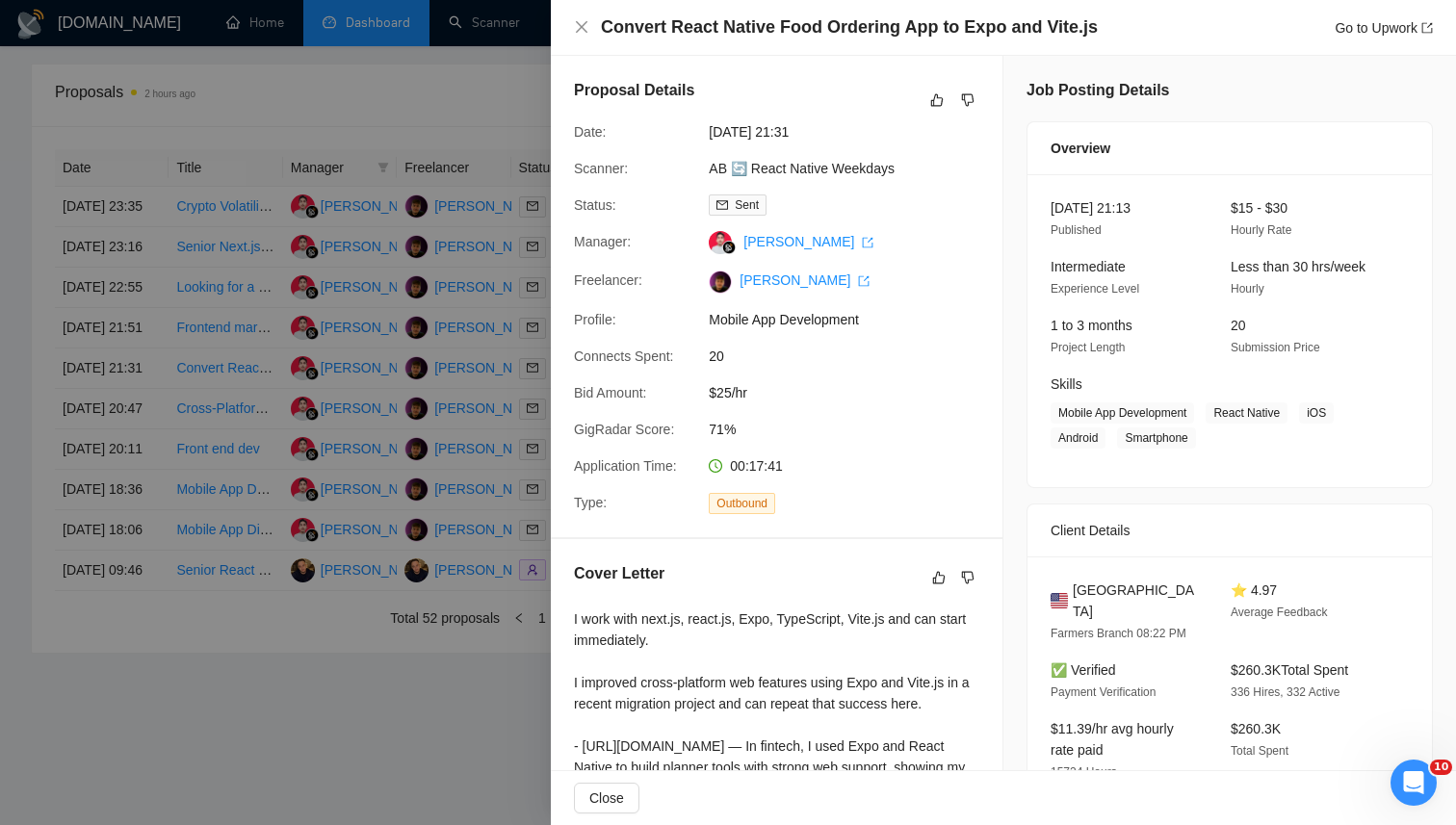
click at [526, 88] on div at bounding box center [728, 412] width 1456 height 825
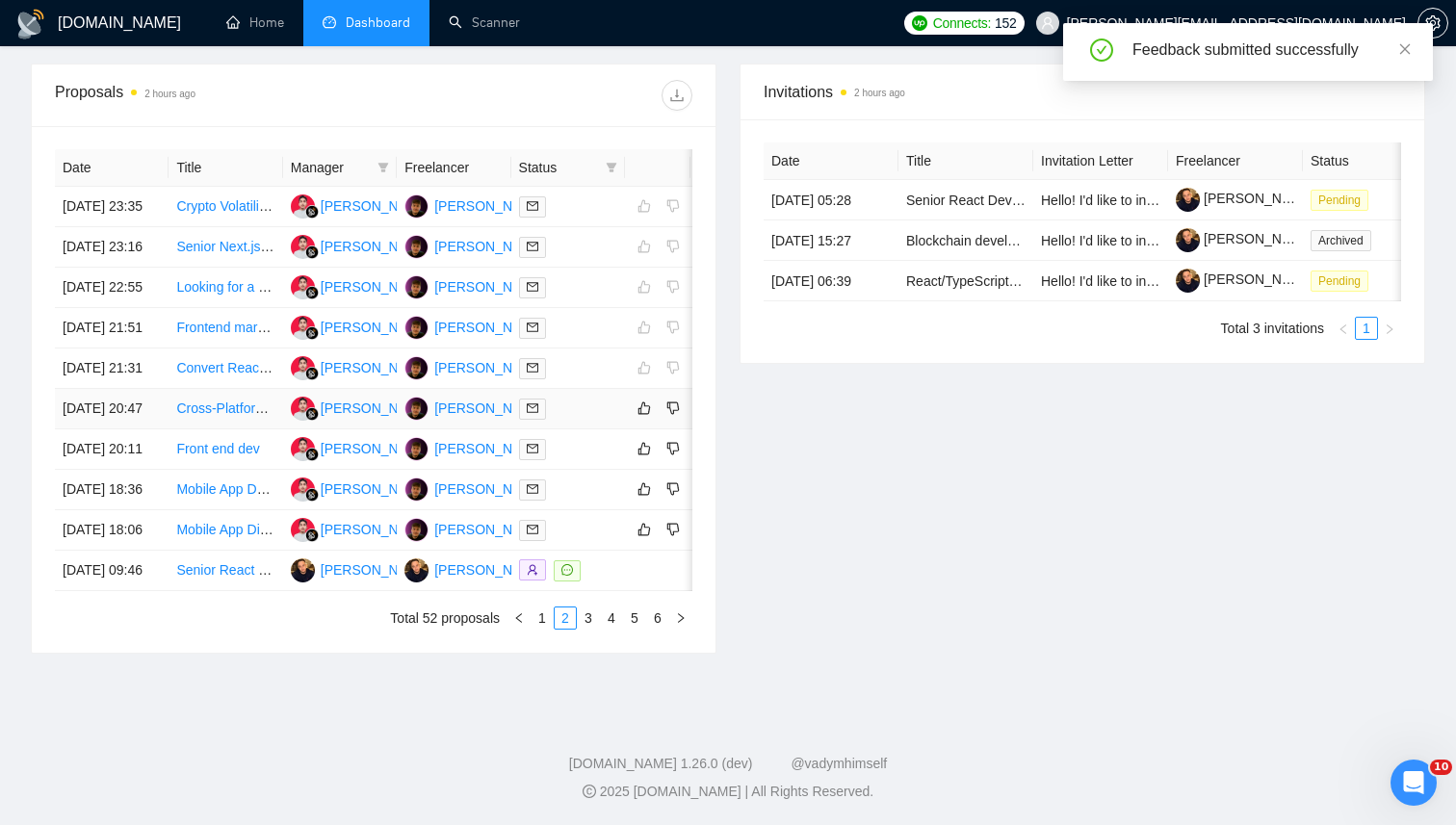
click at [592, 430] on td at bounding box center [567, 409] width 114 height 41
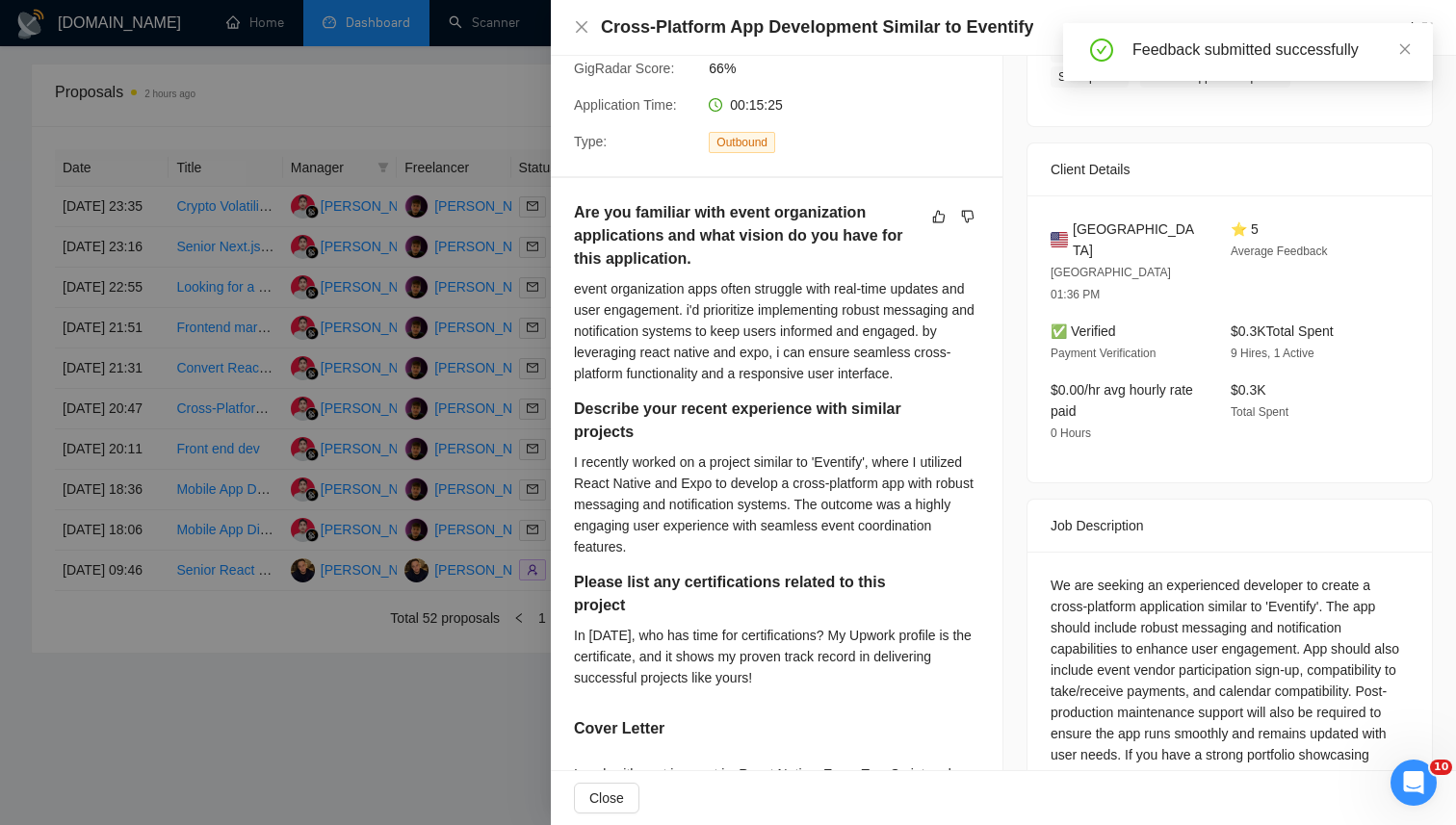
scroll to position [757, 0]
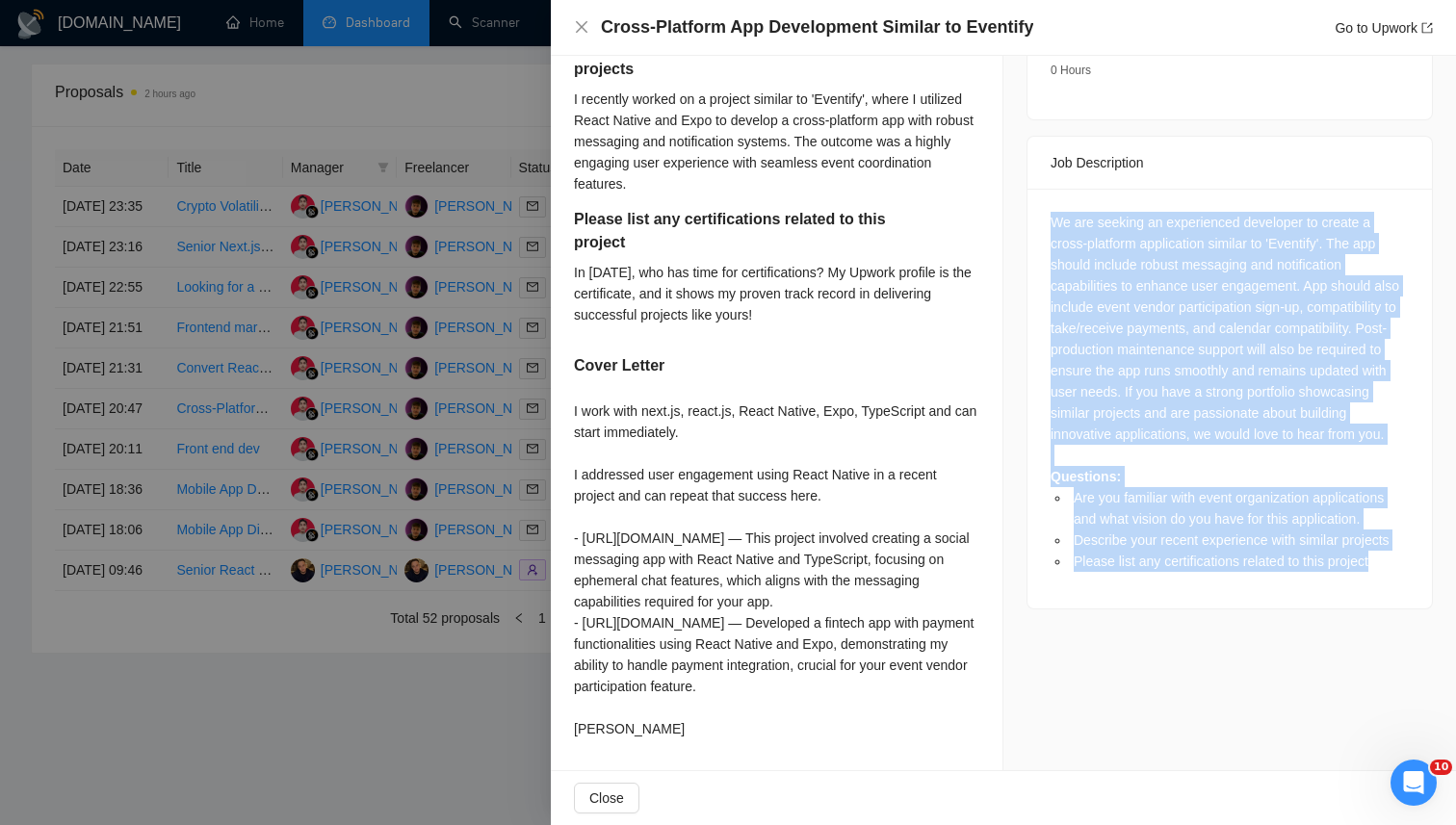
drag, startPoint x: 1052, startPoint y: 155, endPoint x: 1406, endPoint y: 536, distance: 520.1
click at [1406, 536] on div "We are seeking an experienced developer to create a cross-platform application …" at bounding box center [1229, 399] width 404 height 420
copy div "We are seeking an experienced developer to create a cross-platform application …"
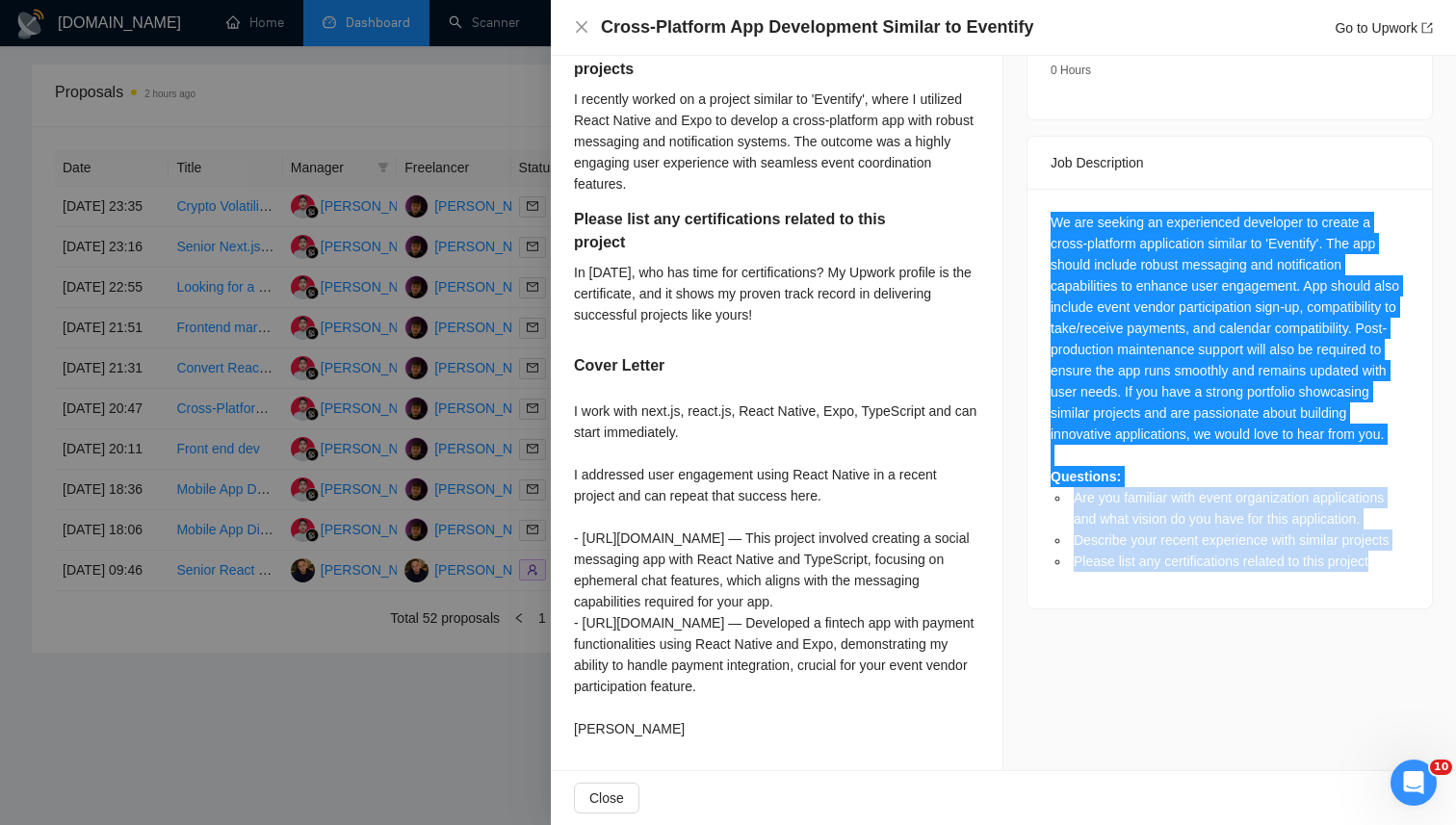
scroll to position [0, 0]
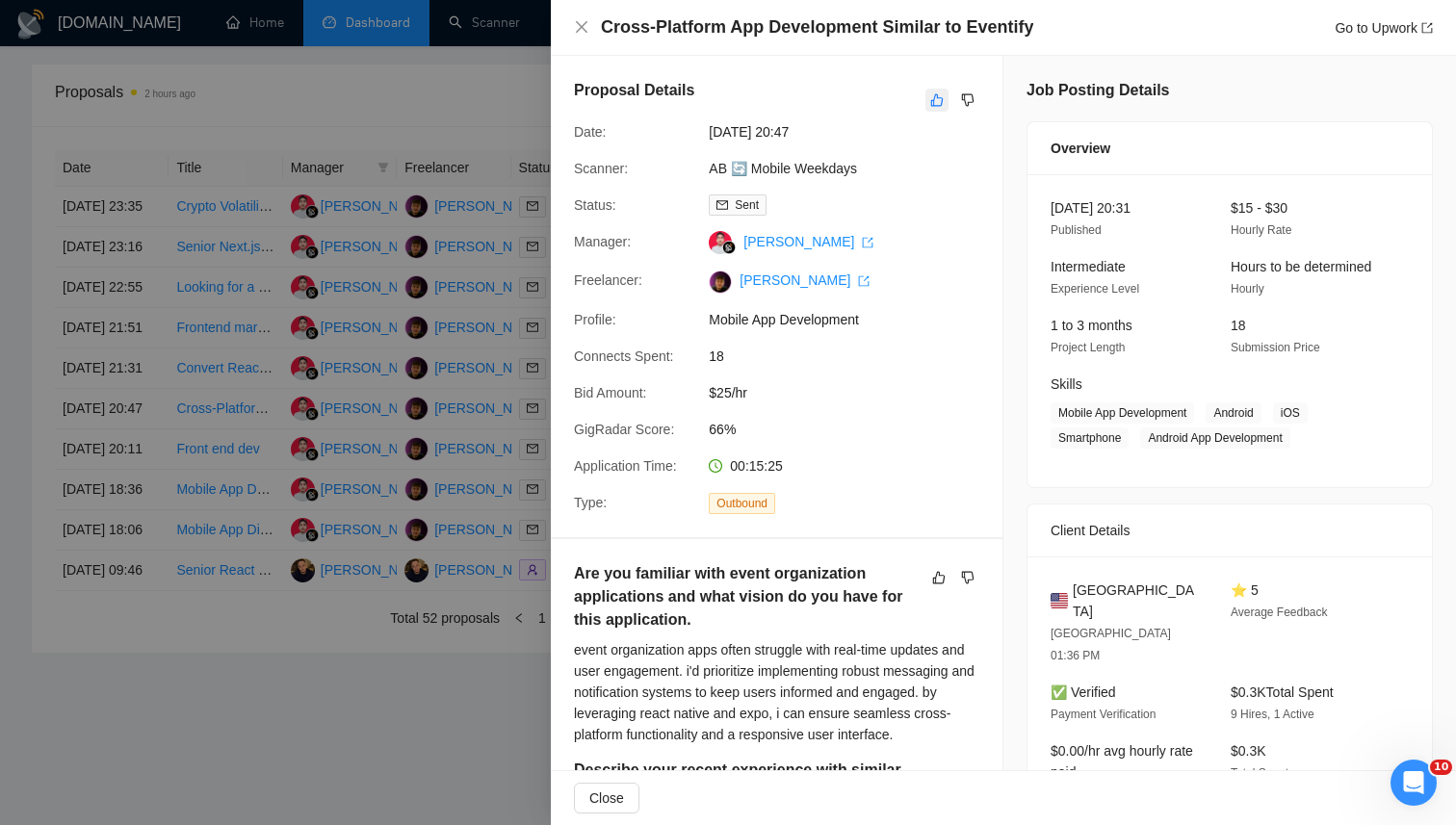
click at [935, 98] on icon "like" at bounding box center [936, 100] width 14 height 16
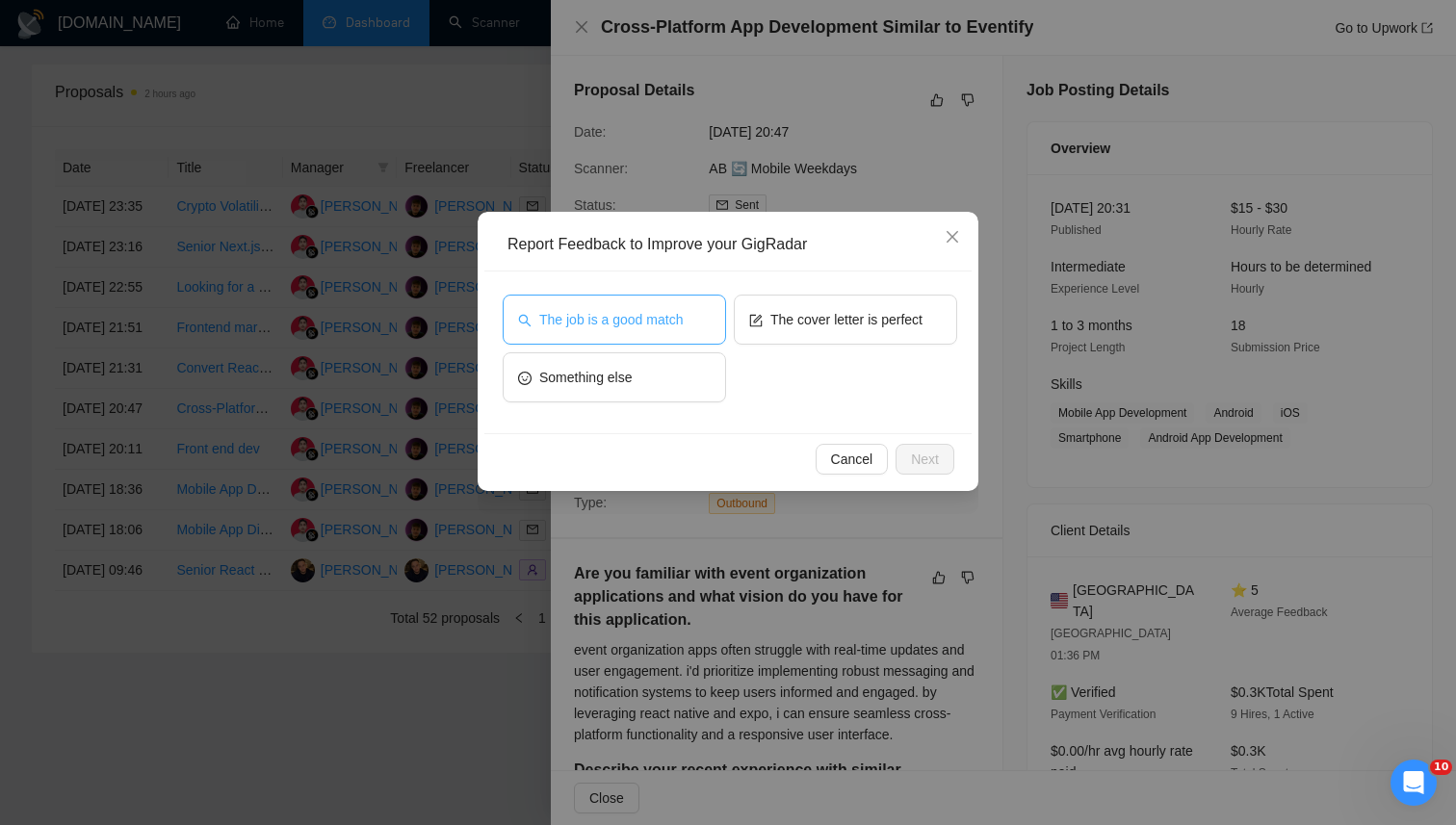
click at [642, 320] on span "The job is a good match" at bounding box center [611, 319] width 144 height 21
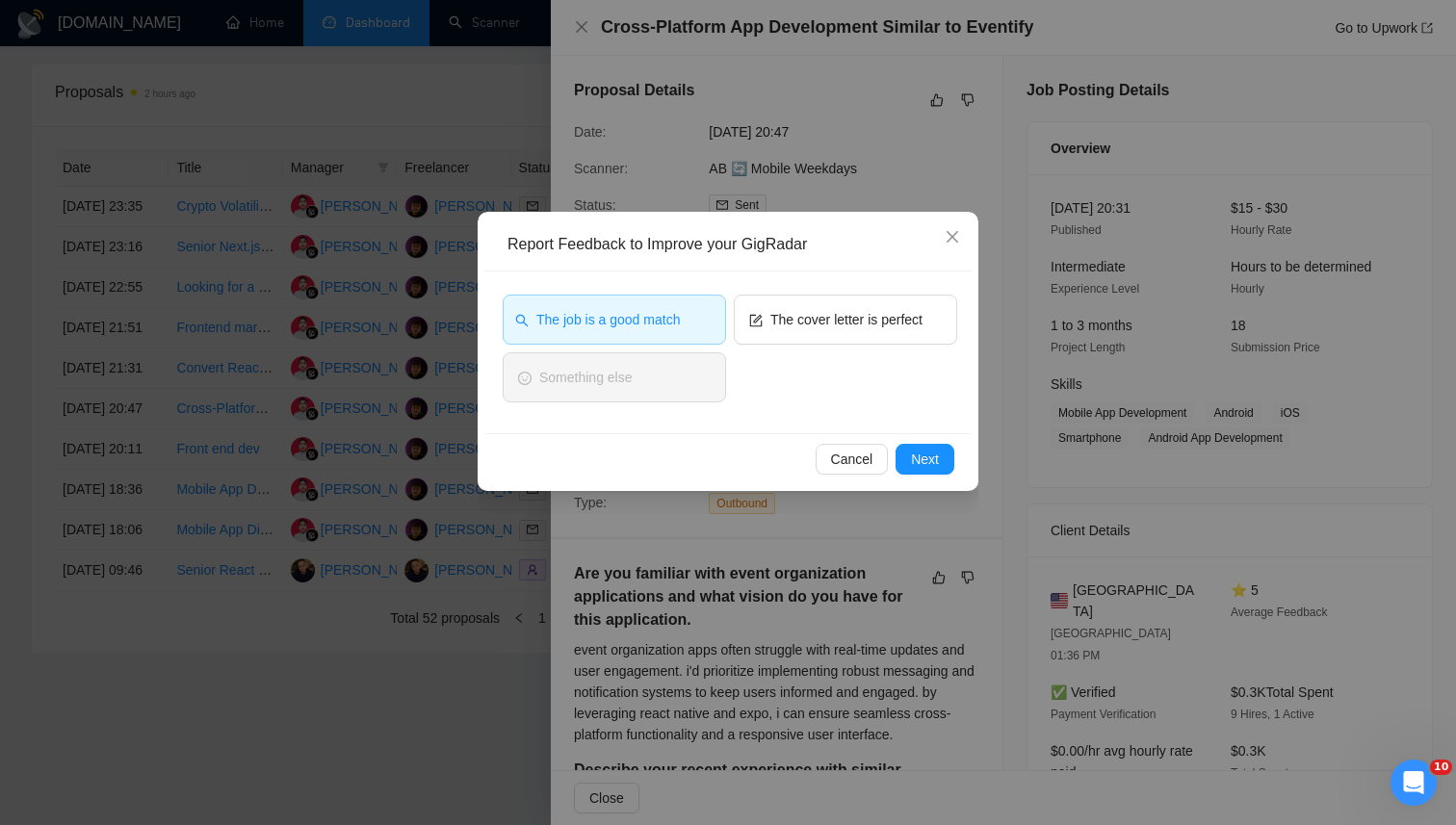
click at [666, 311] on span "The job is a good match" at bounding box center [608, 319] width 144 height 21
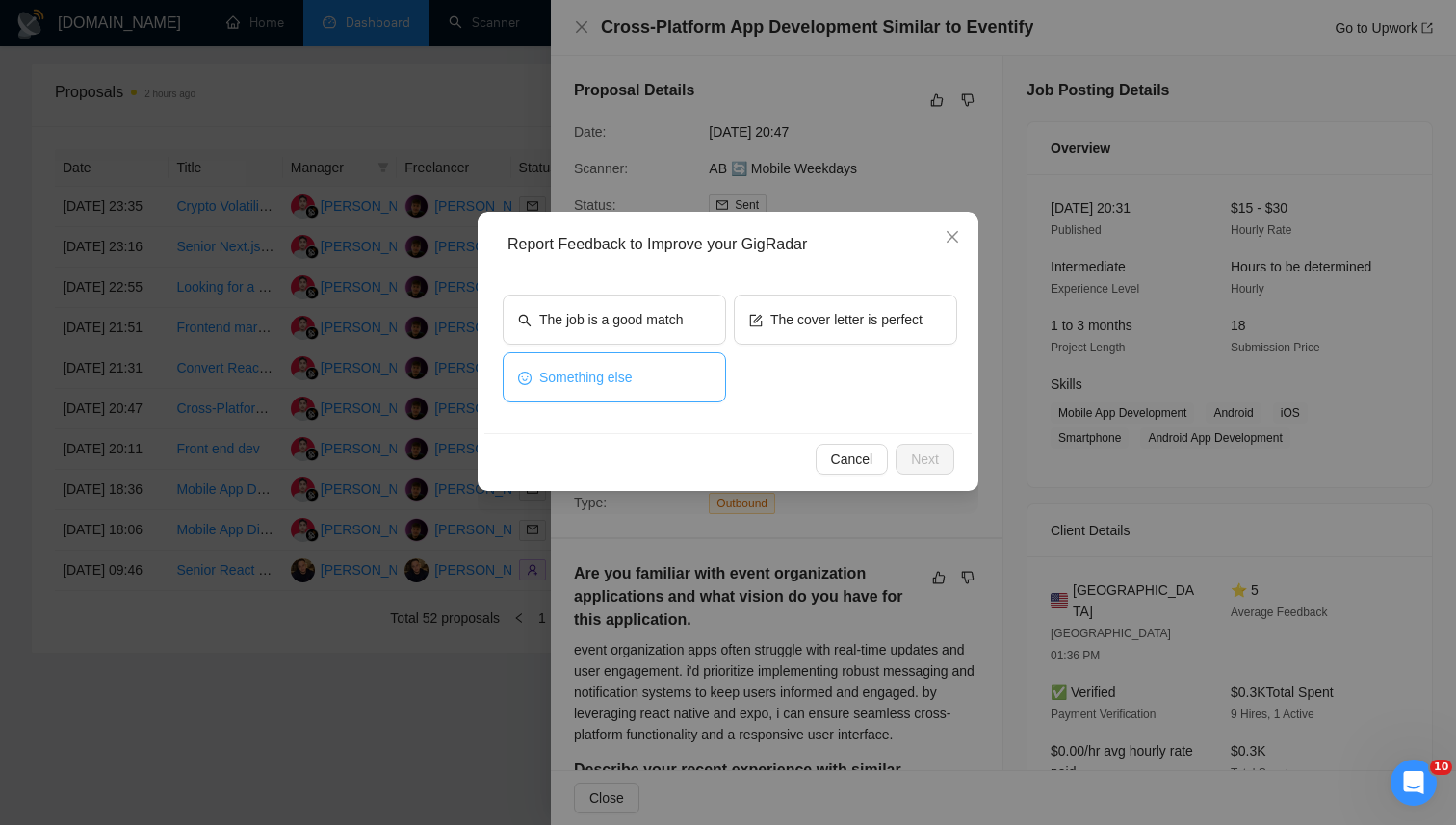
click at [643, 376] on button "Something else" at bounding box center [615, 377] width 224 height 51
click at [903, 455] on button "Next" at bounding box center [923, 459] width 58 height 31
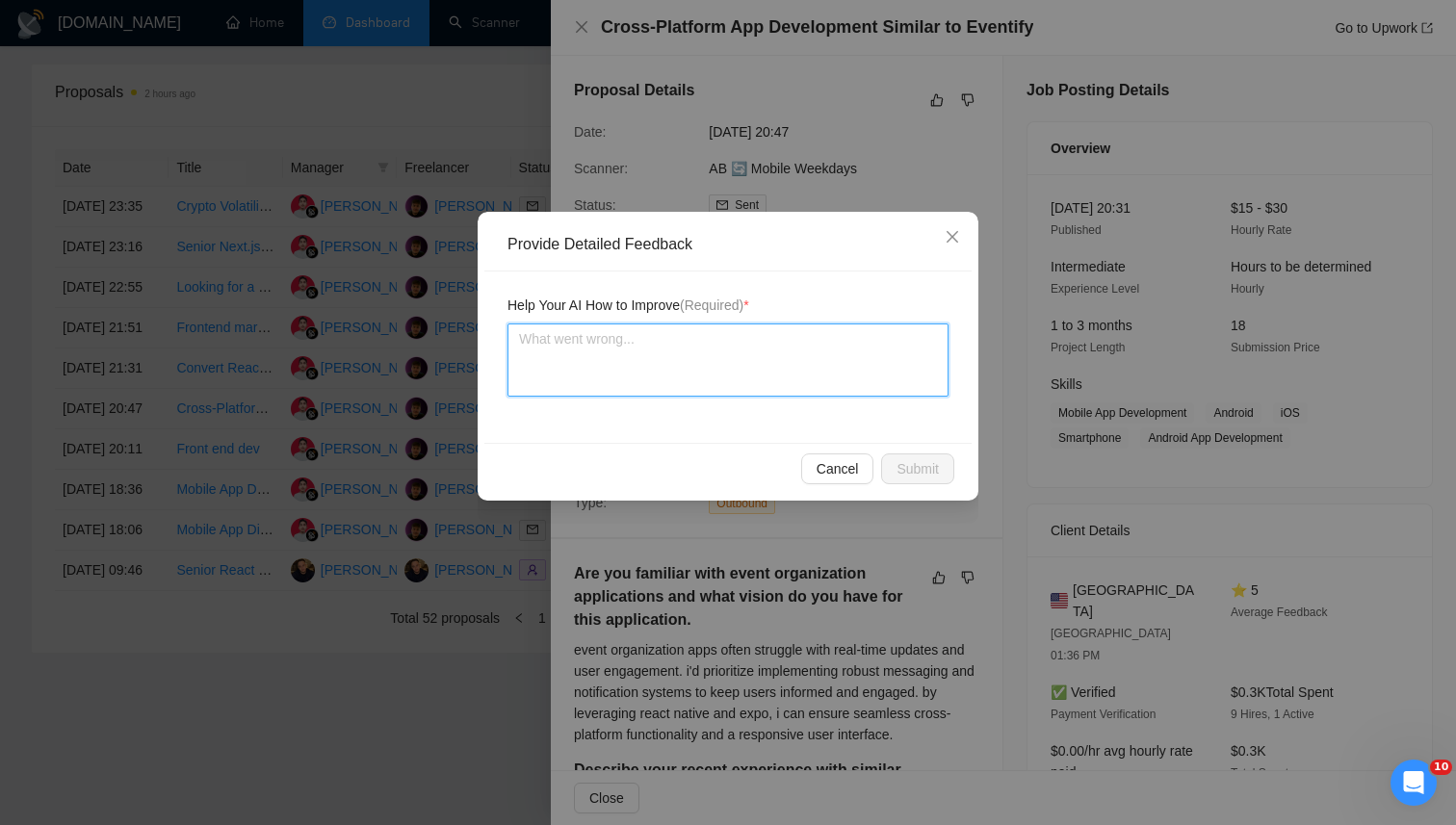
click at [734, 377] on textarea at bounding box center [728, 361] width 440 height 73
paste textarea "This job is a good fit because it involves developing a complete cross-platform…"
type textarea "This job is a good fit because it involves developing a complete cross-platform…"
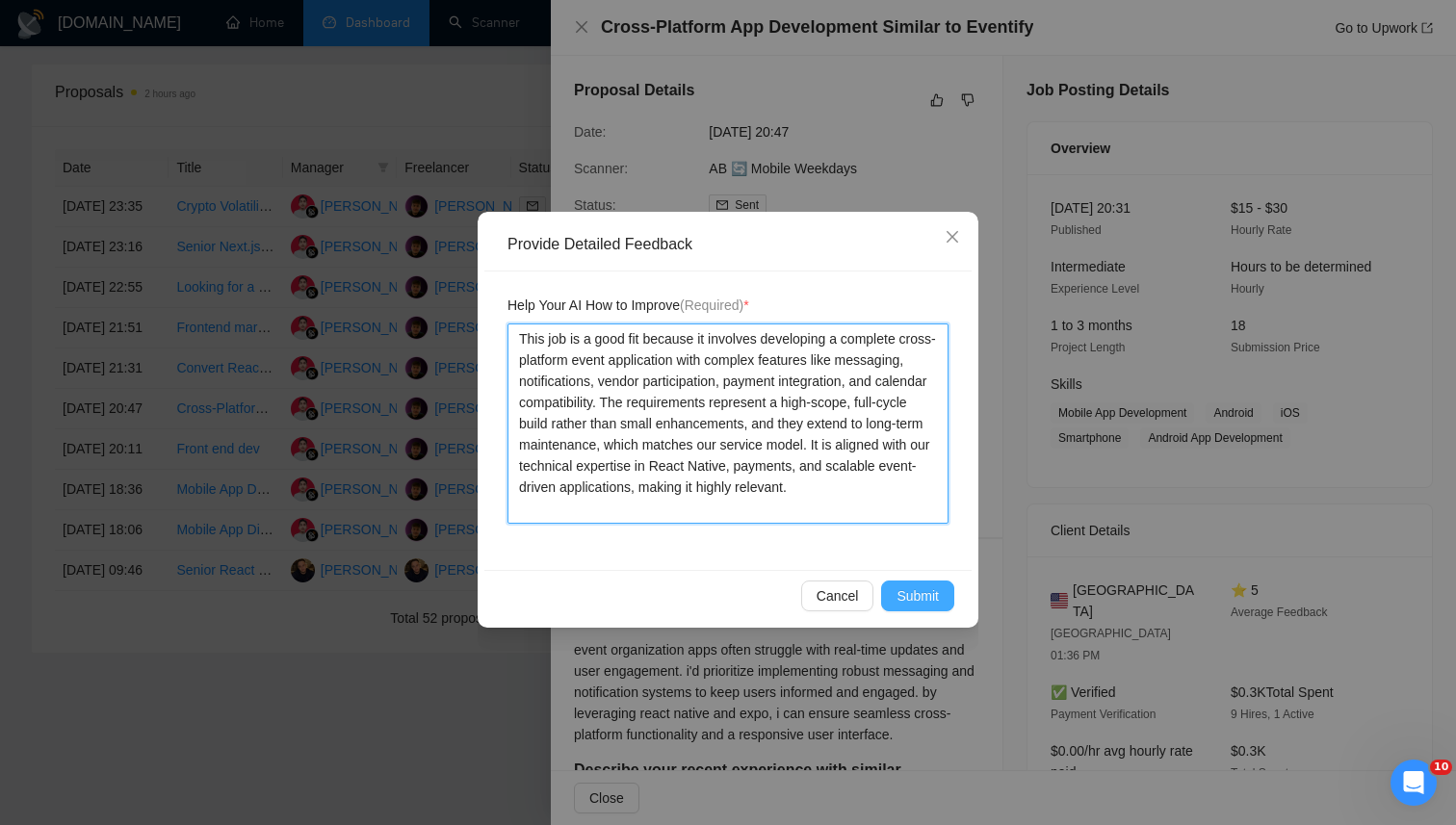
type textarea "This job is a good fit because it involves developing a complete cross-platform…"
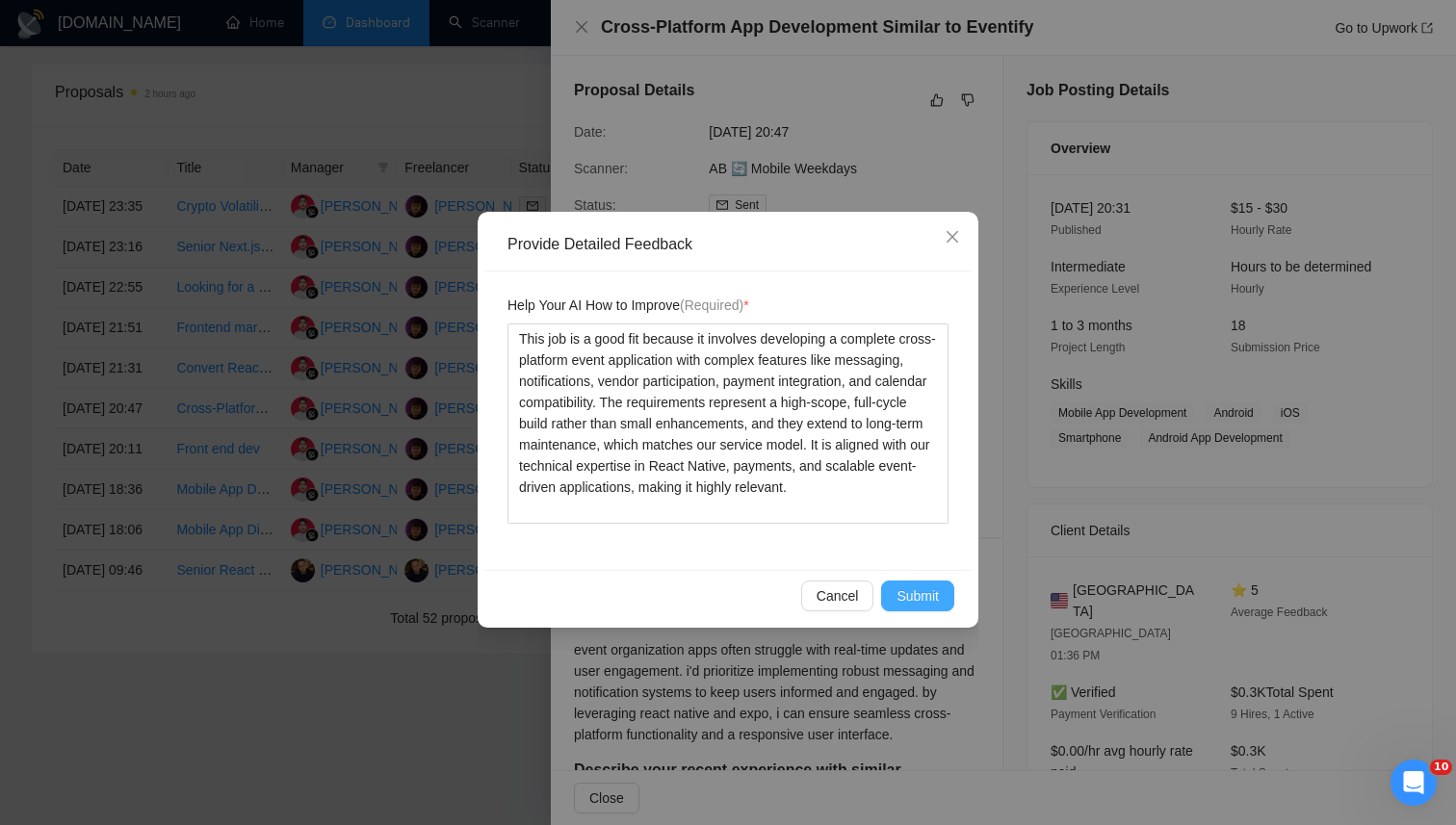
click at [950, 596] on button "Submit" at bounding box center [918, 595] width 73 height 31
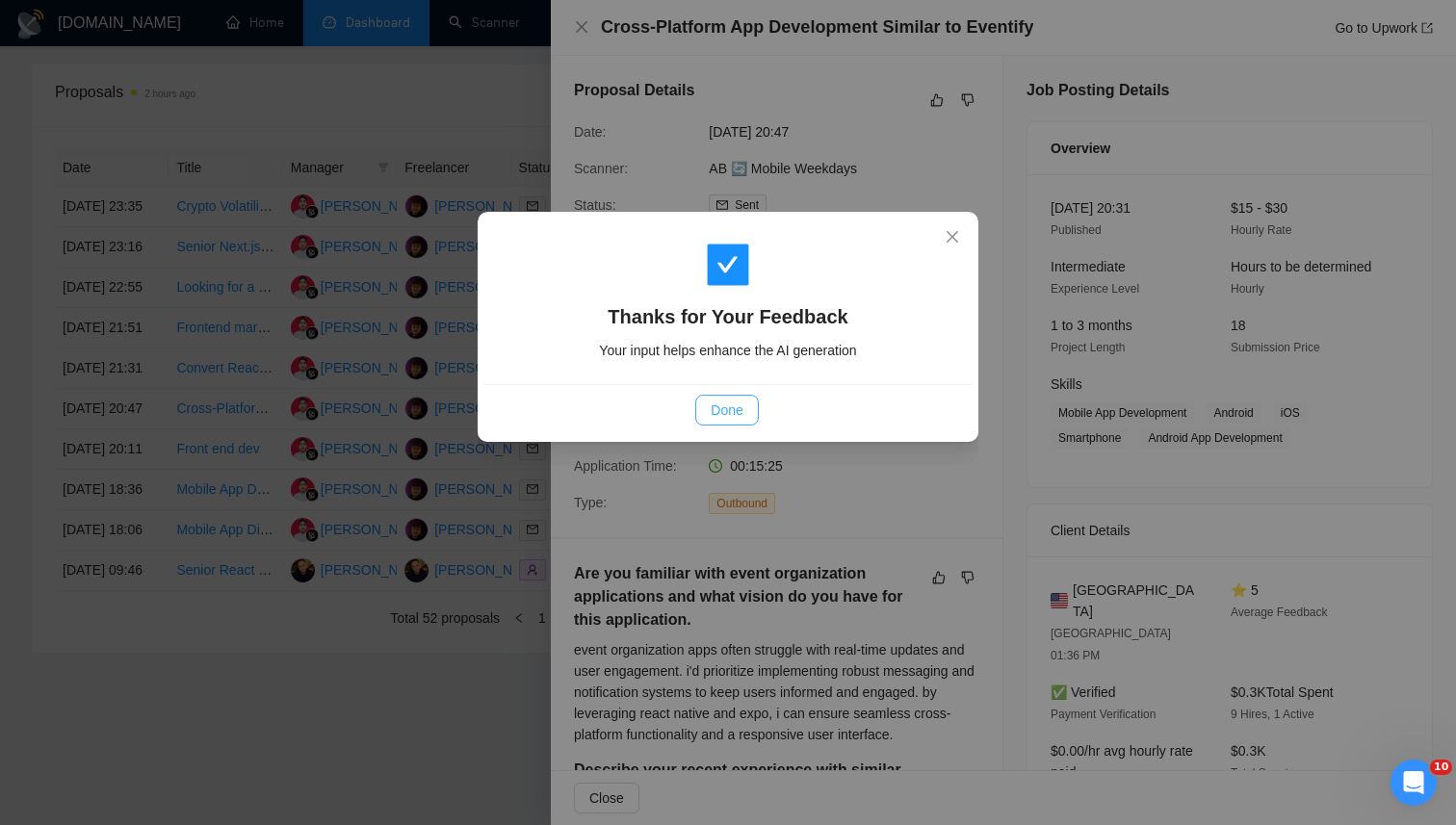
click at [738, 403] on span "Done" at bounding box center [727, 410] width 32 height 21
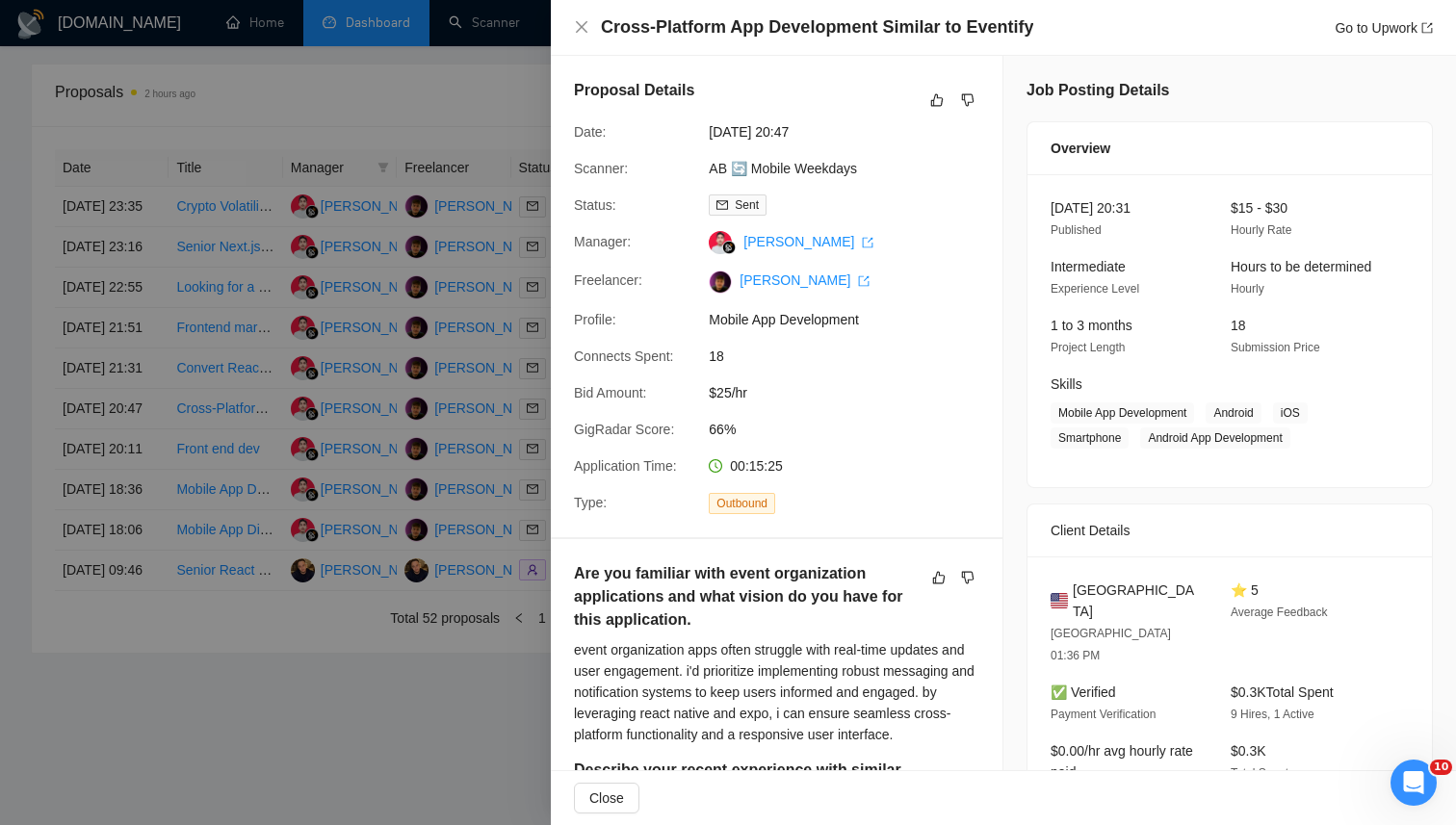
click at [420, 35] on div at bounding box center [728, 412] width 1456 height 825
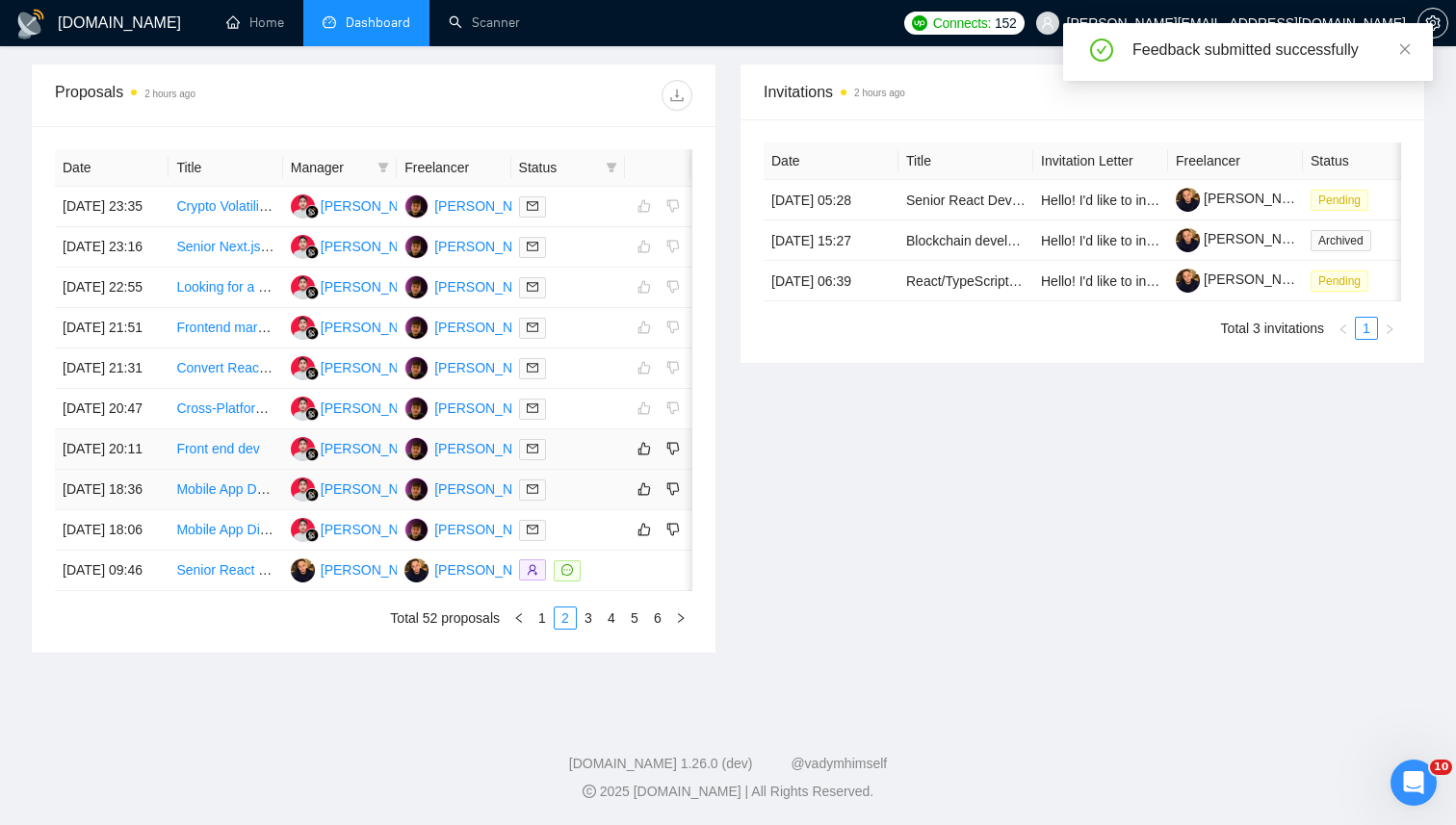
click at [587, 461] on div at bounding box center [567, 450] width 98 height 22
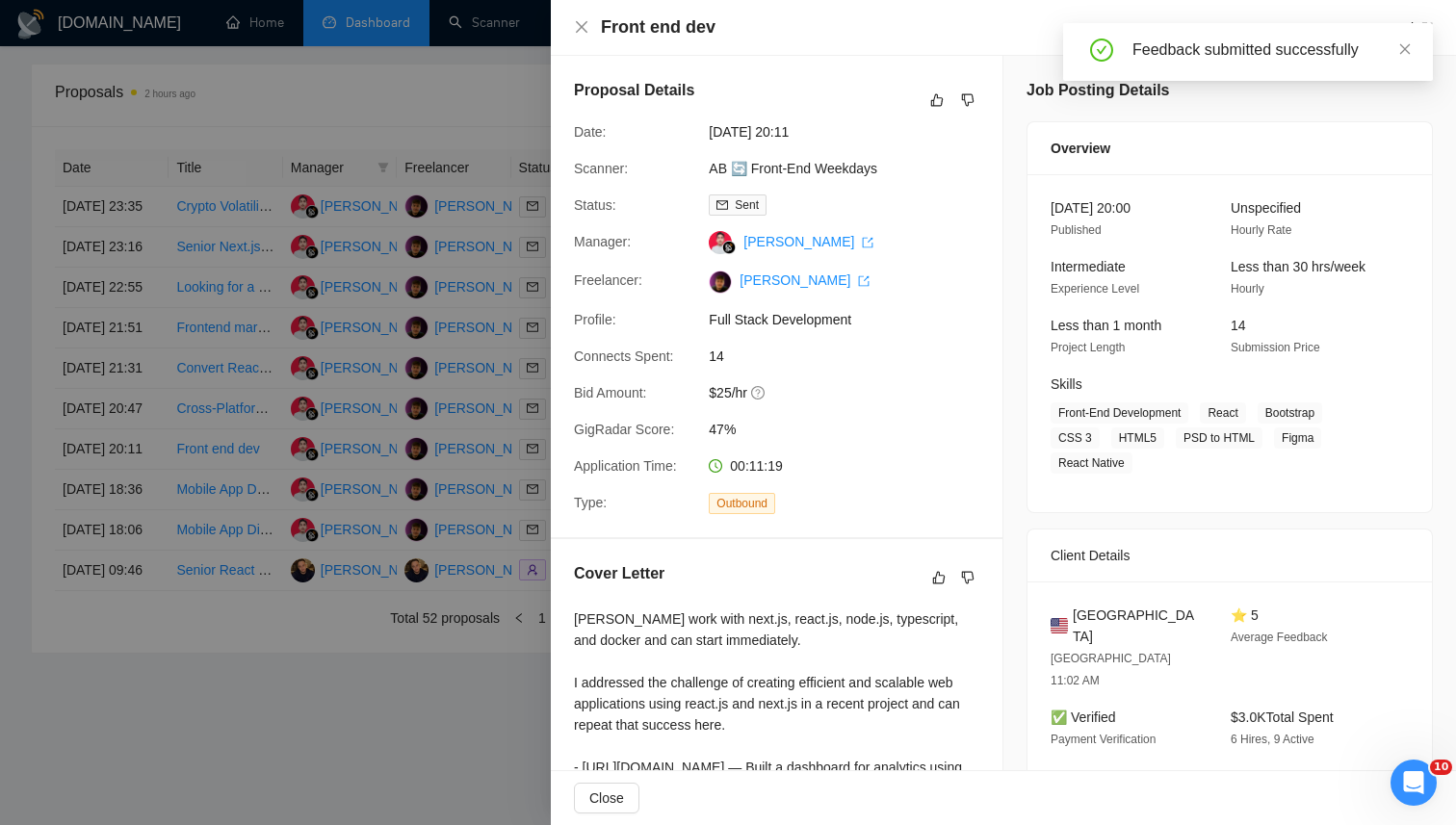
click at [298, 729] on div at bounding box center [728, 412] width 1456 height 825
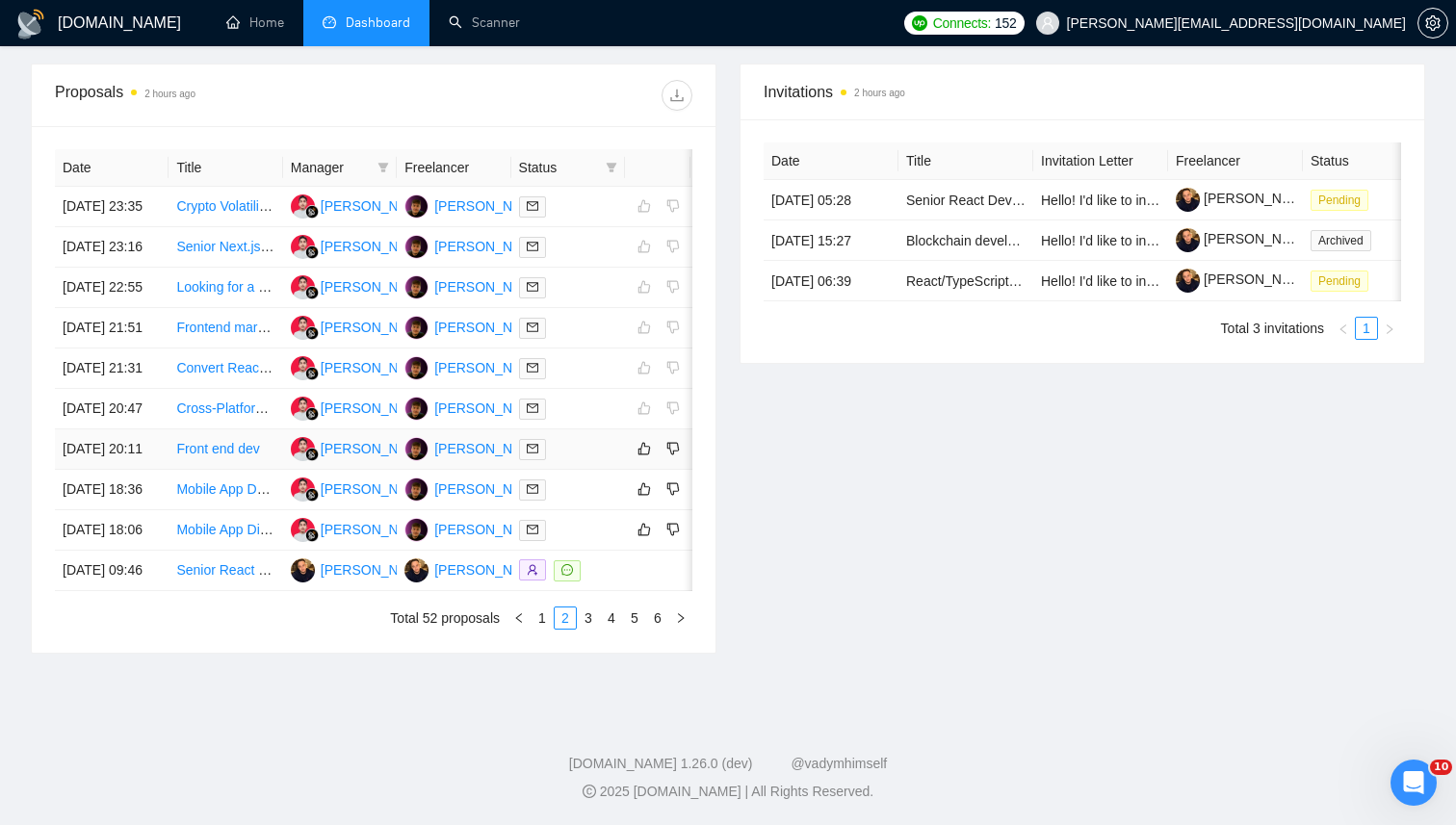
click at [573, 461] on div at bounding box center [567, 450] width 98 height 22
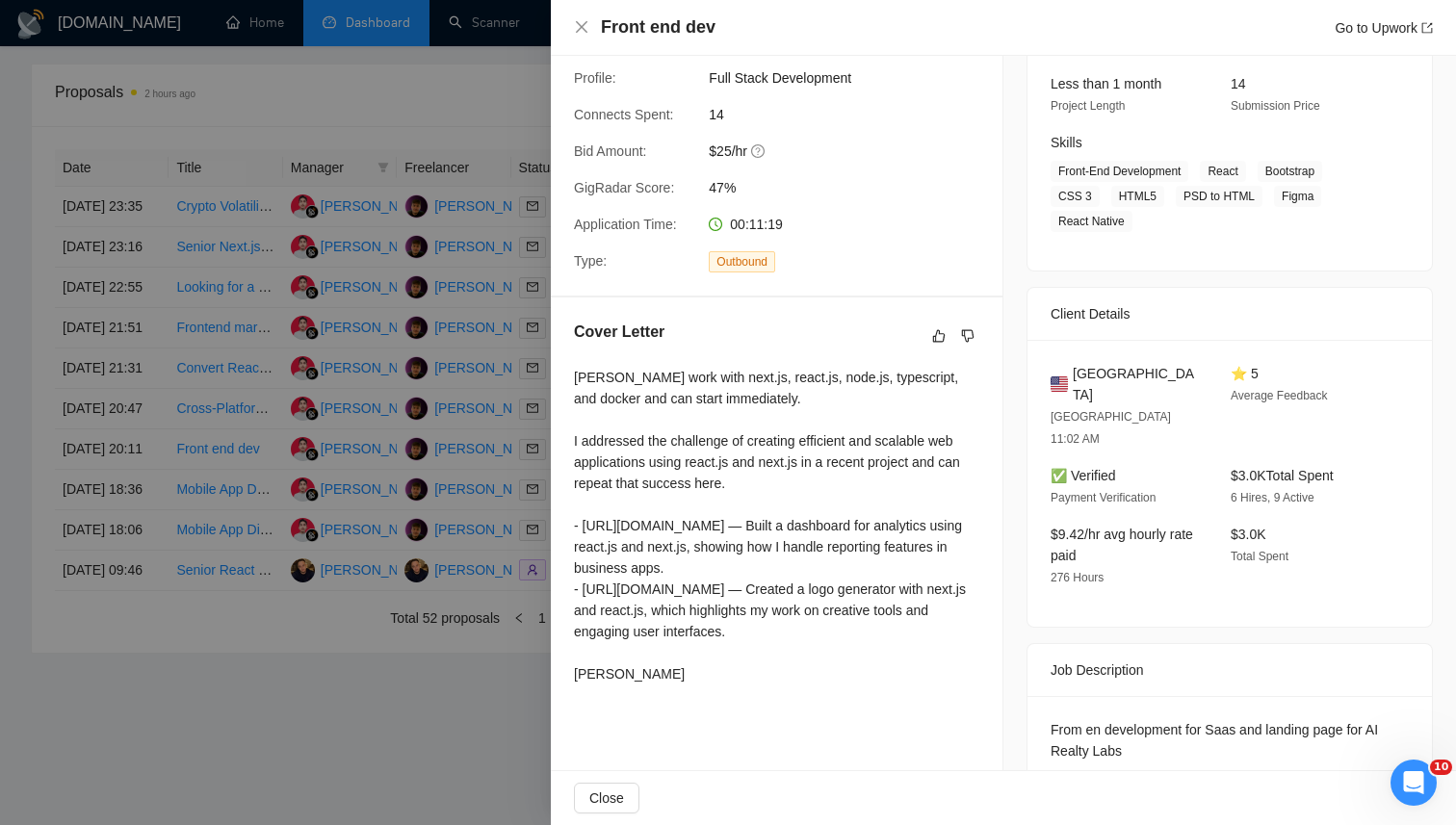
scroll to position [232, 0]
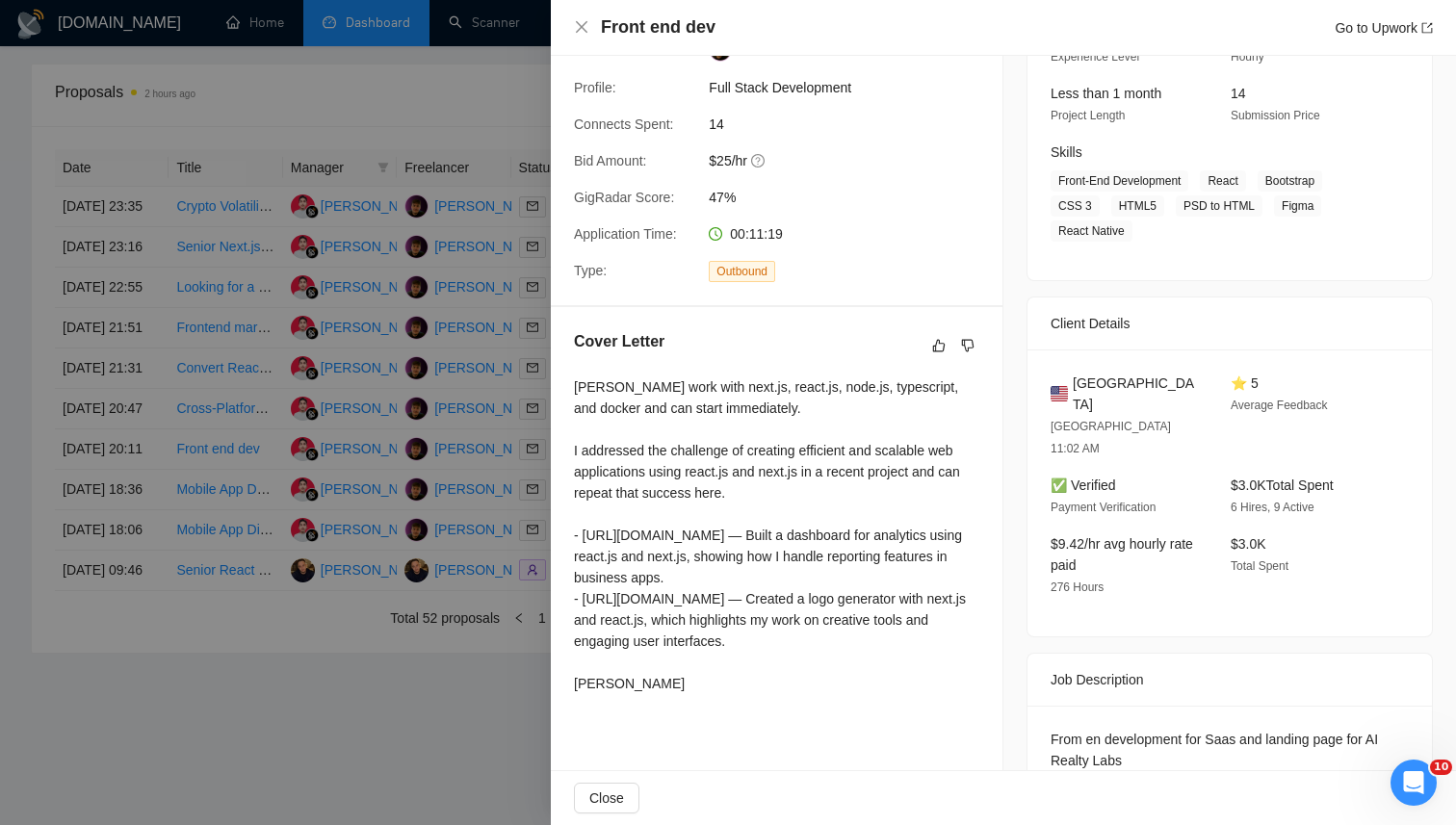
drag, startPoint x: 577, startPoint y: 347, endPoint x: 650, endPoint y: 710, distance: 370.3
click at [650, 710] on div "Cover Letter [PERSON_NAME] work with next.js, react.js, node.js, typescript, an…" at bounding box center [776, 516] width 451 height 418
copy div "Cover Letter [PERSON_NAME] work with next.js, react.js, node.js, typescript, an…"
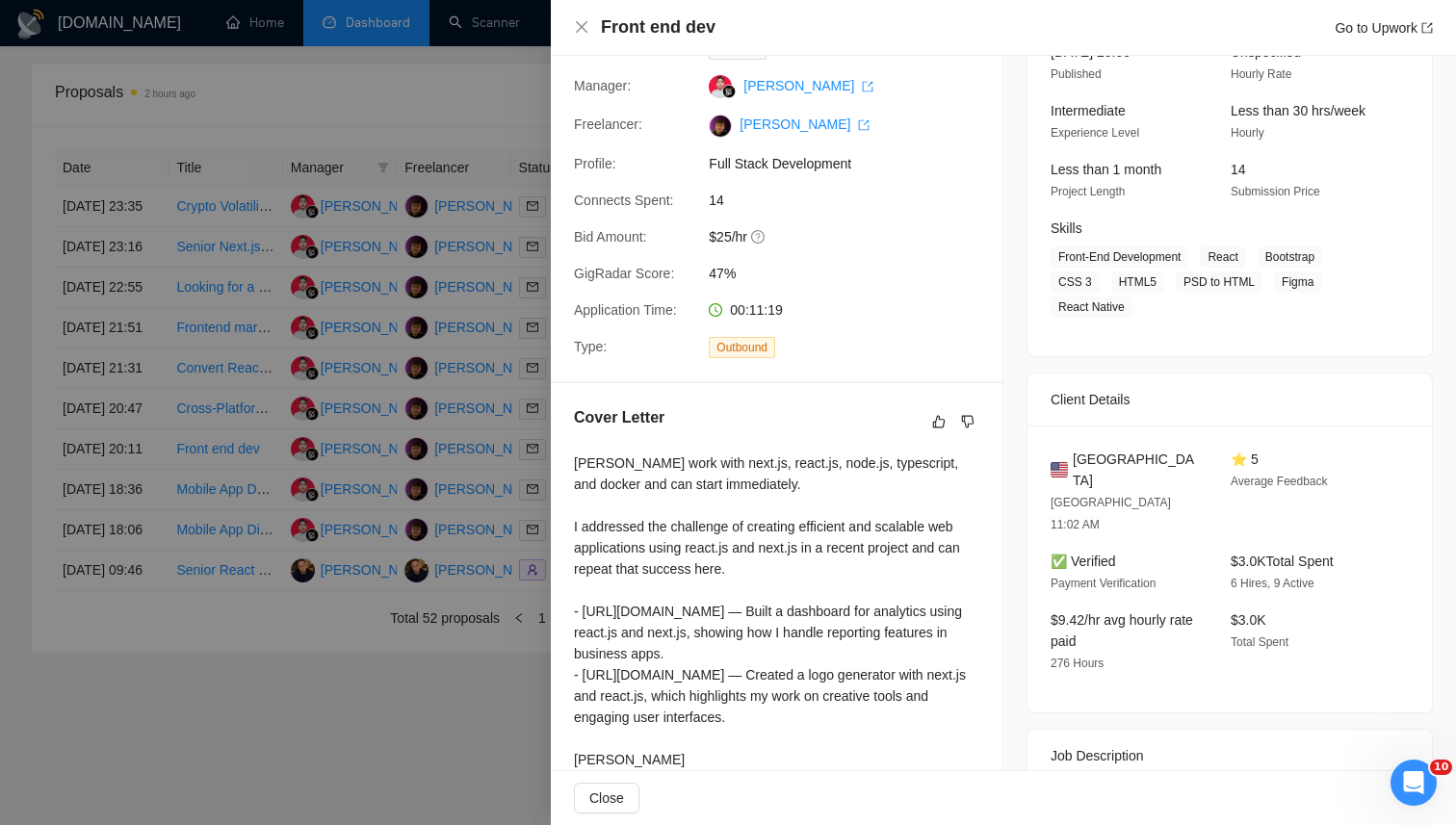
scroll to position [242, 0]
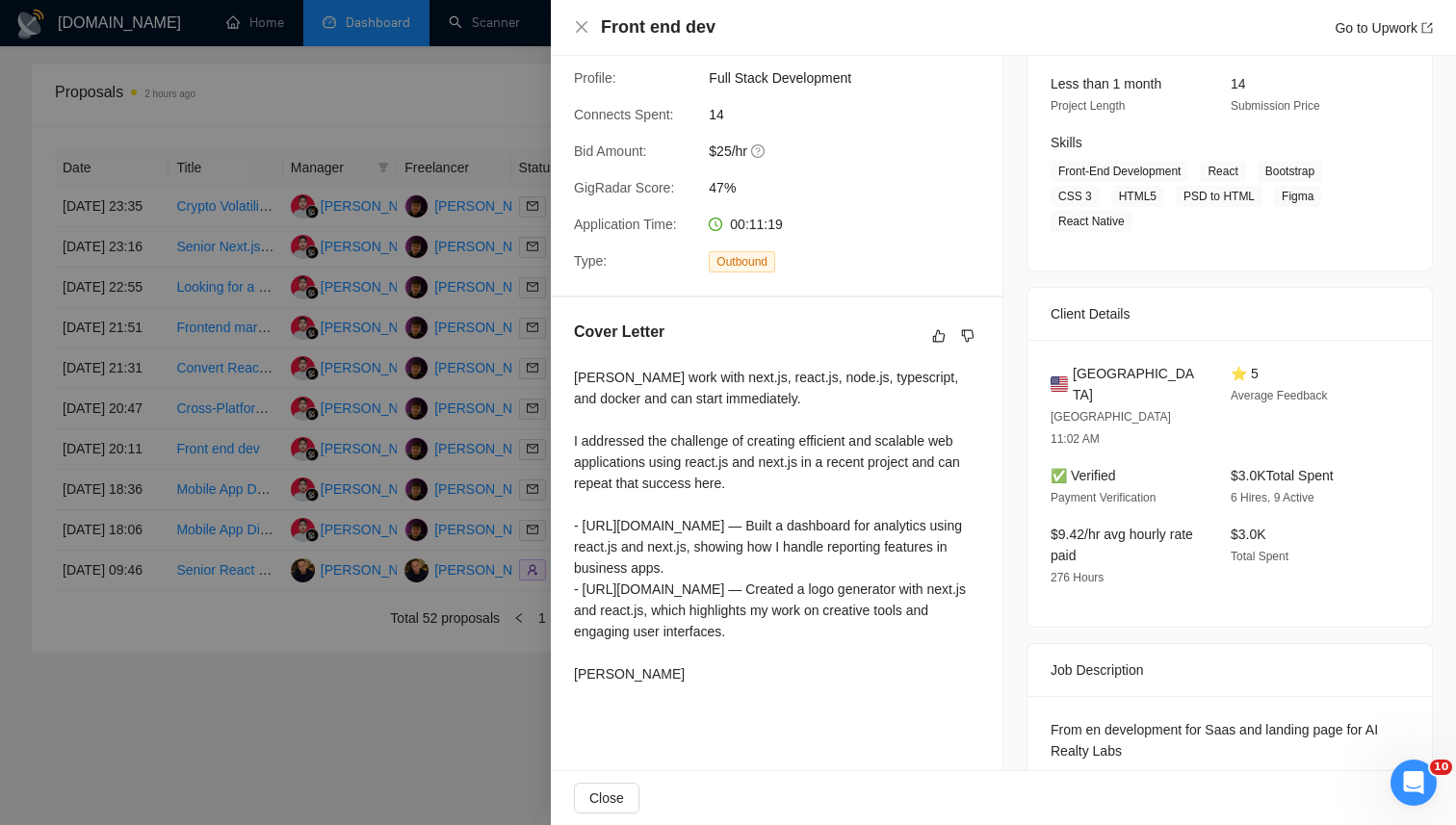
click at [1140, 719] on div "From en development for Saas and landing page for AI Realty Labs" at bounding box center [1229, 740] width 358 height 43
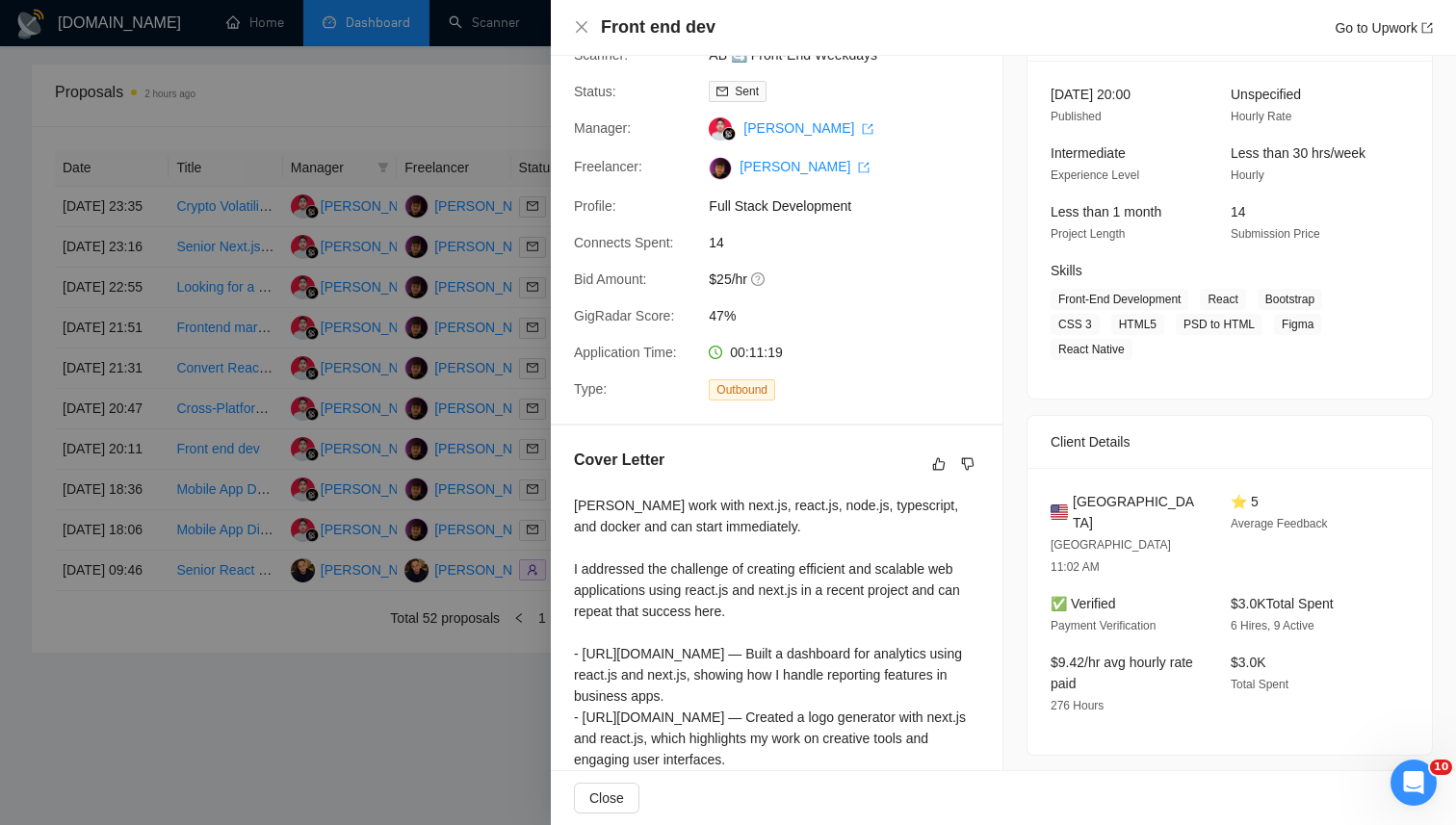
scroll to position [103, 0]
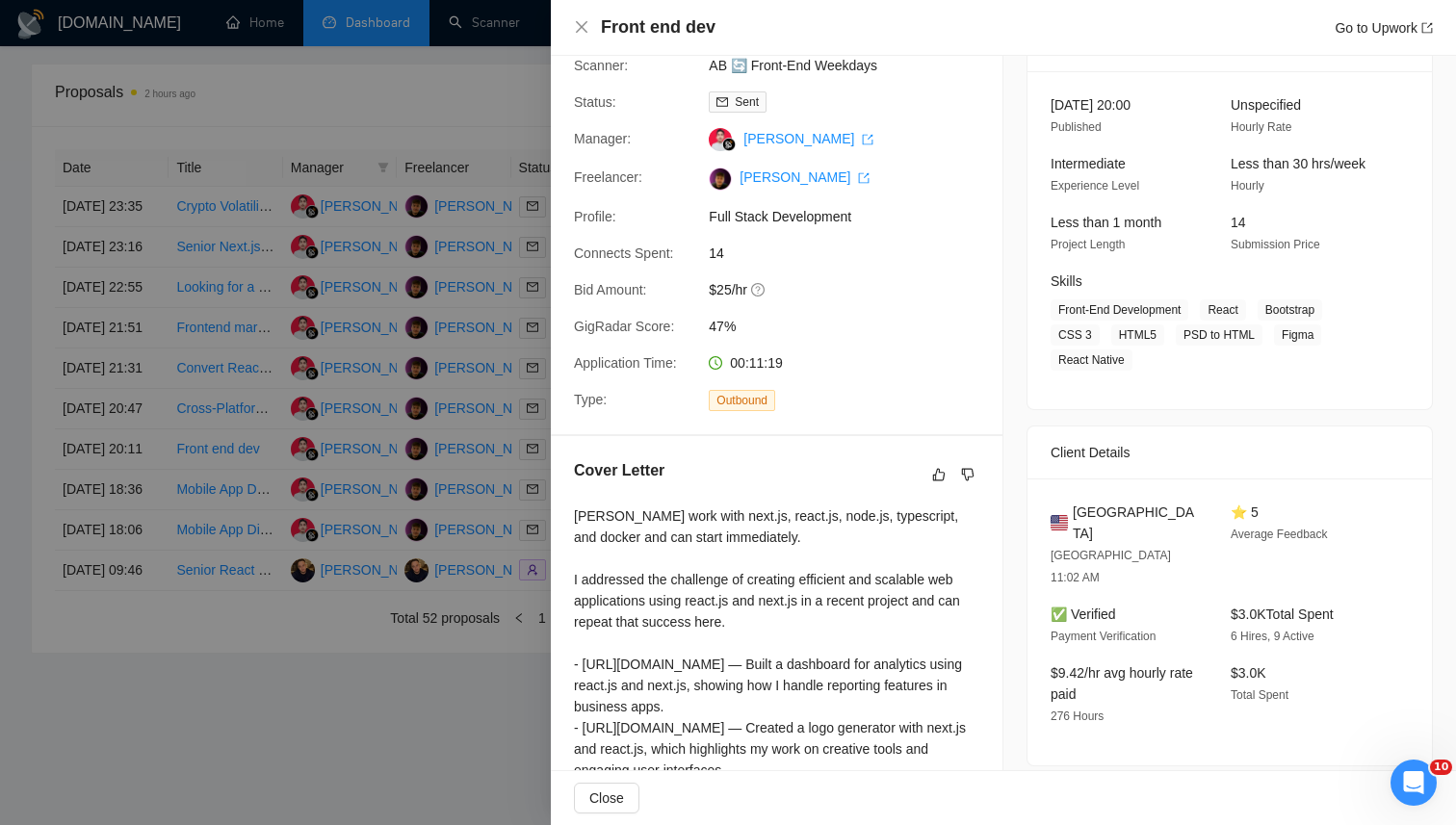
click at [390, 426] on div at bounding box center [728, 412] width 1456 height 825
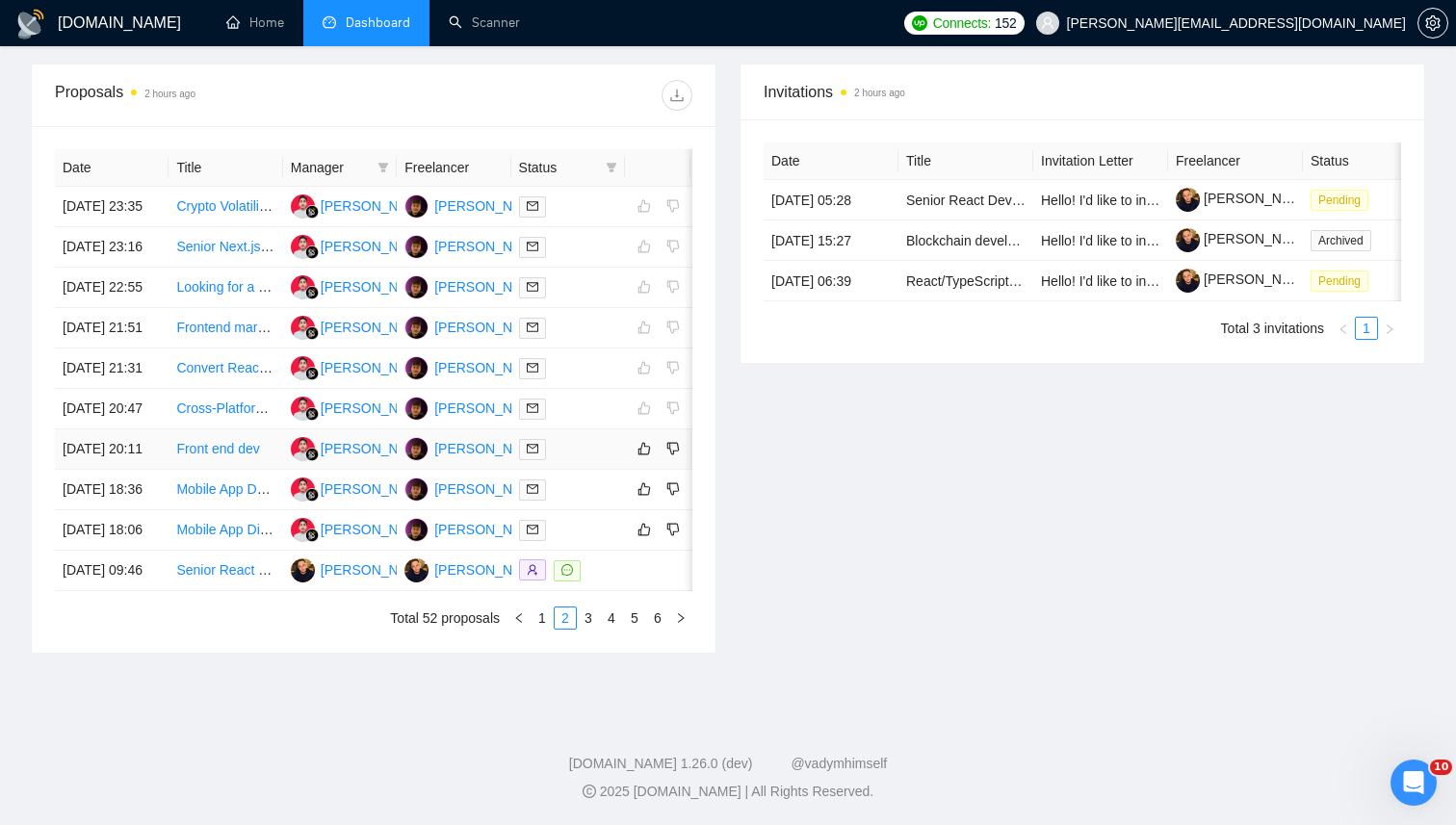
click at [209, 457] on link "Front end dev" at bounding box center [218, 449] width 83 height 16
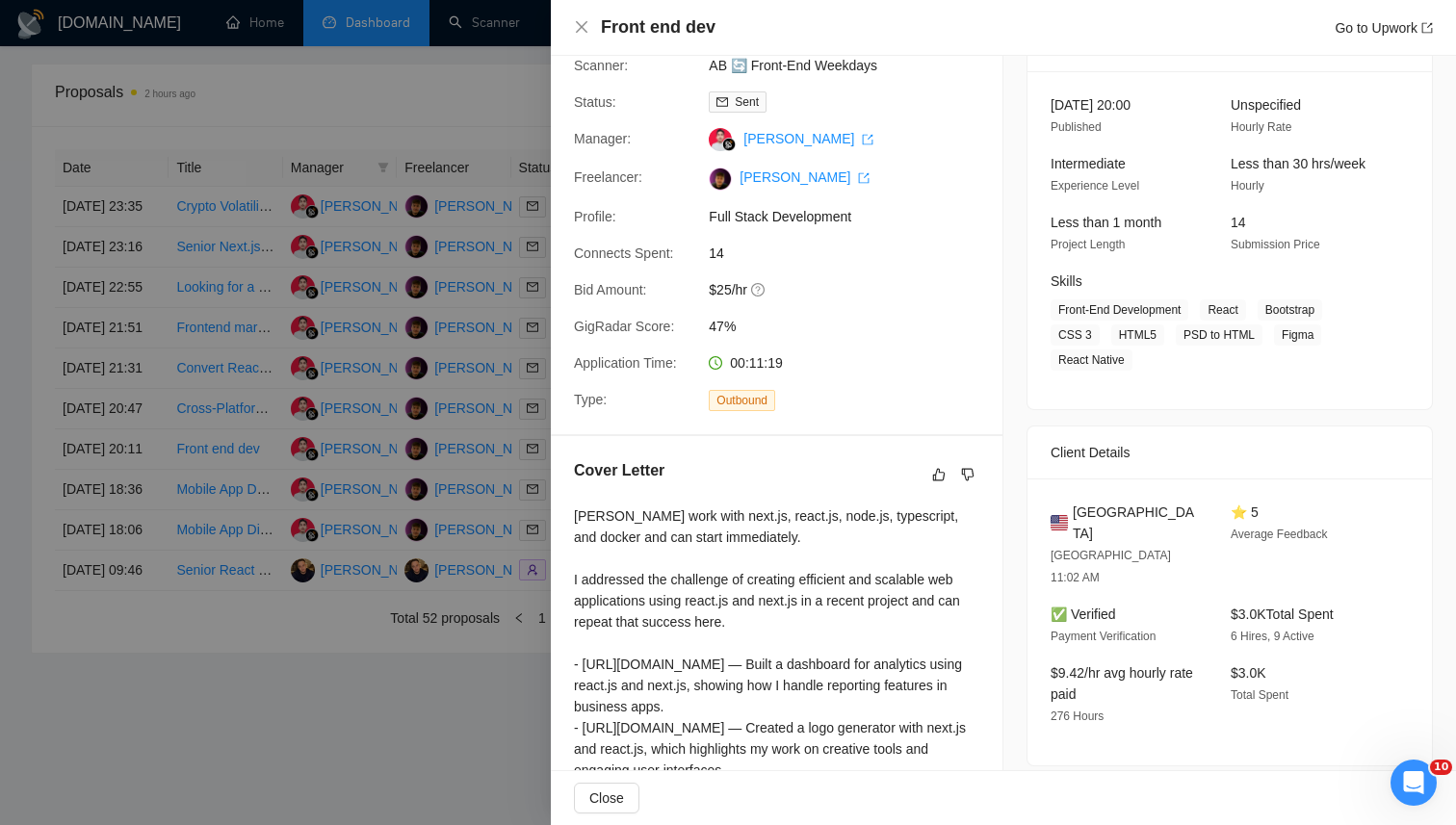
scroll to position [0, 0]
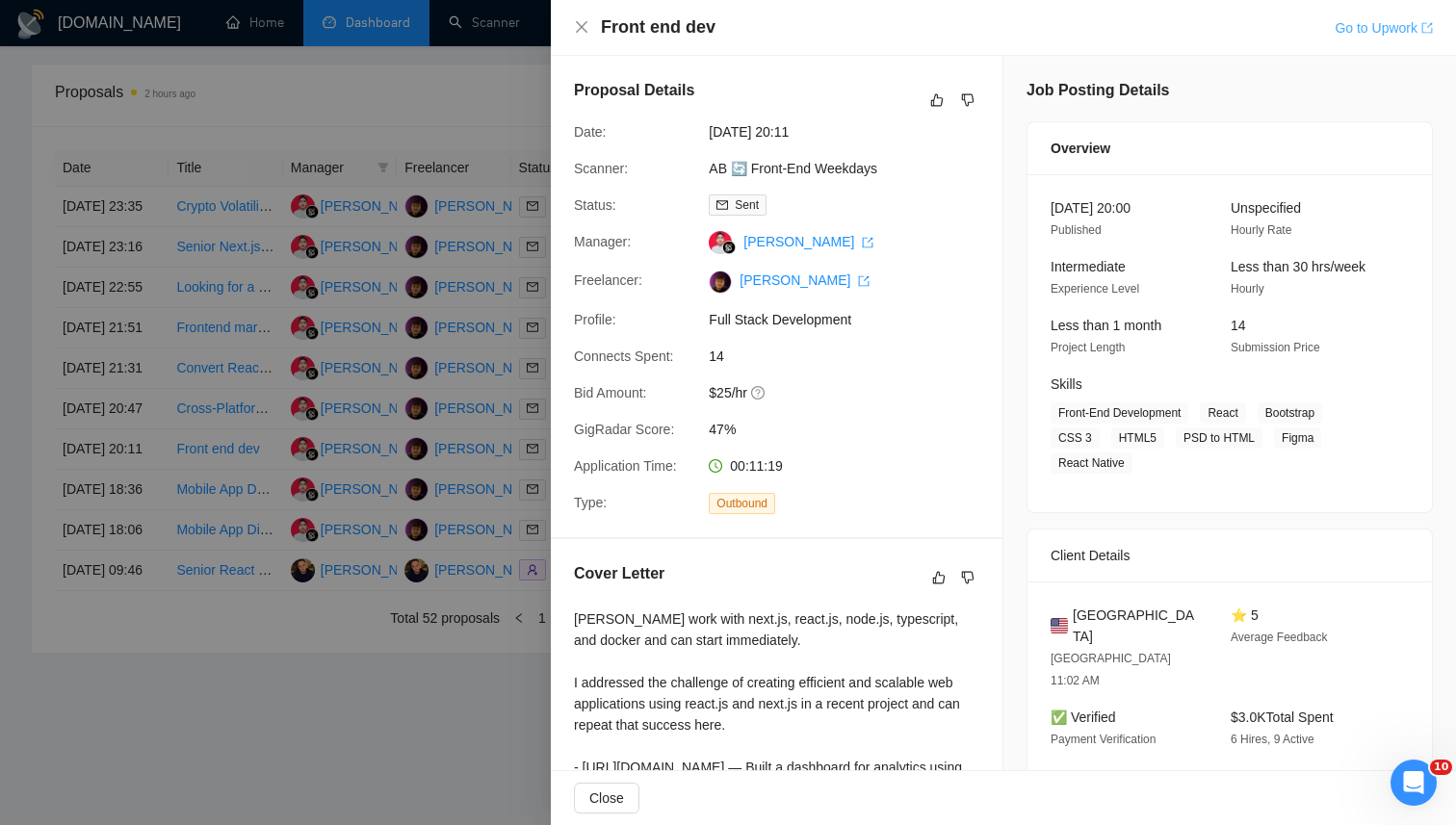
click at [1385, 23] on link "Go to Upwork" at bounding box center [1383, 28] width 98 height 16
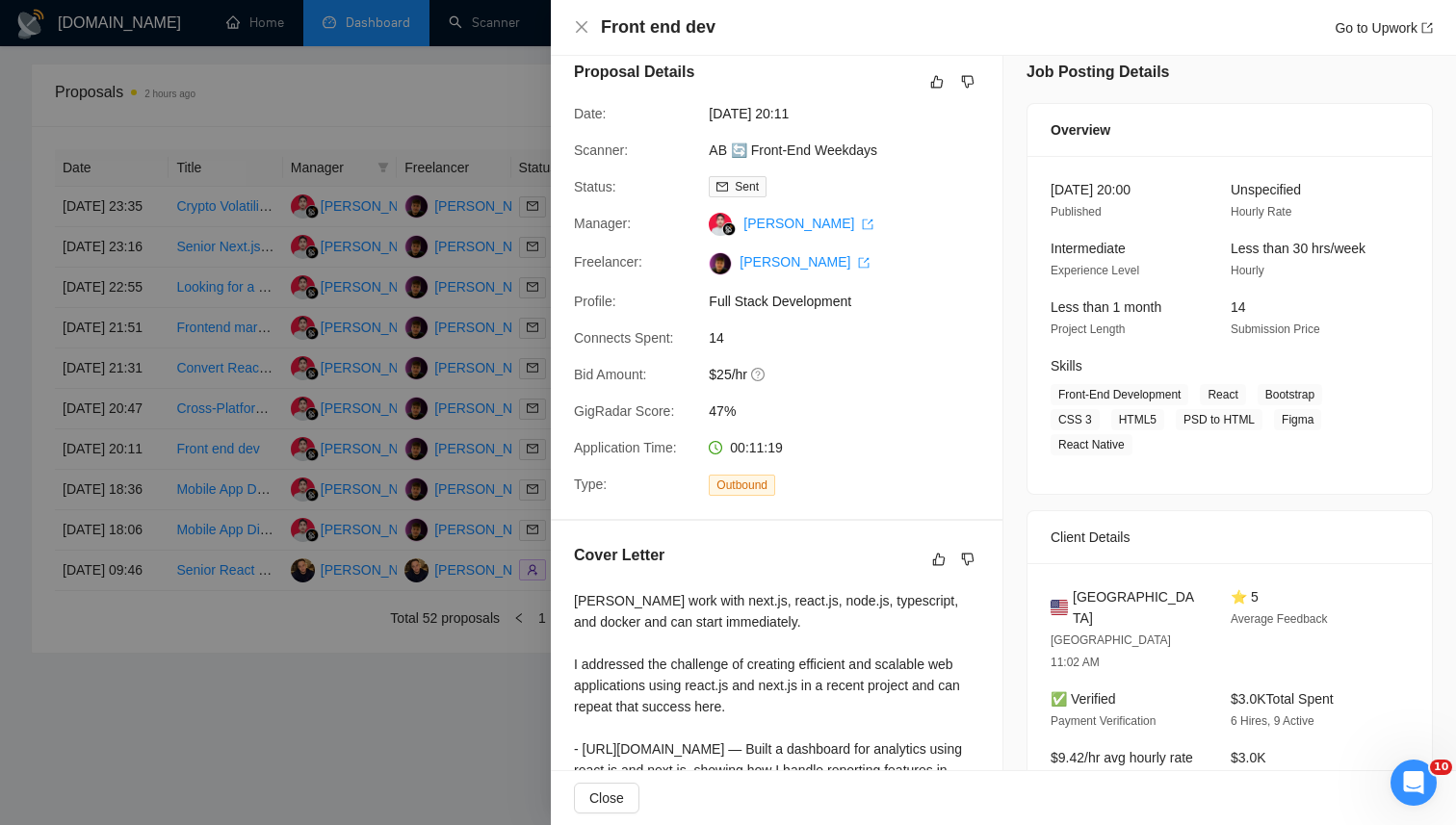
scroll to position [26, 0]
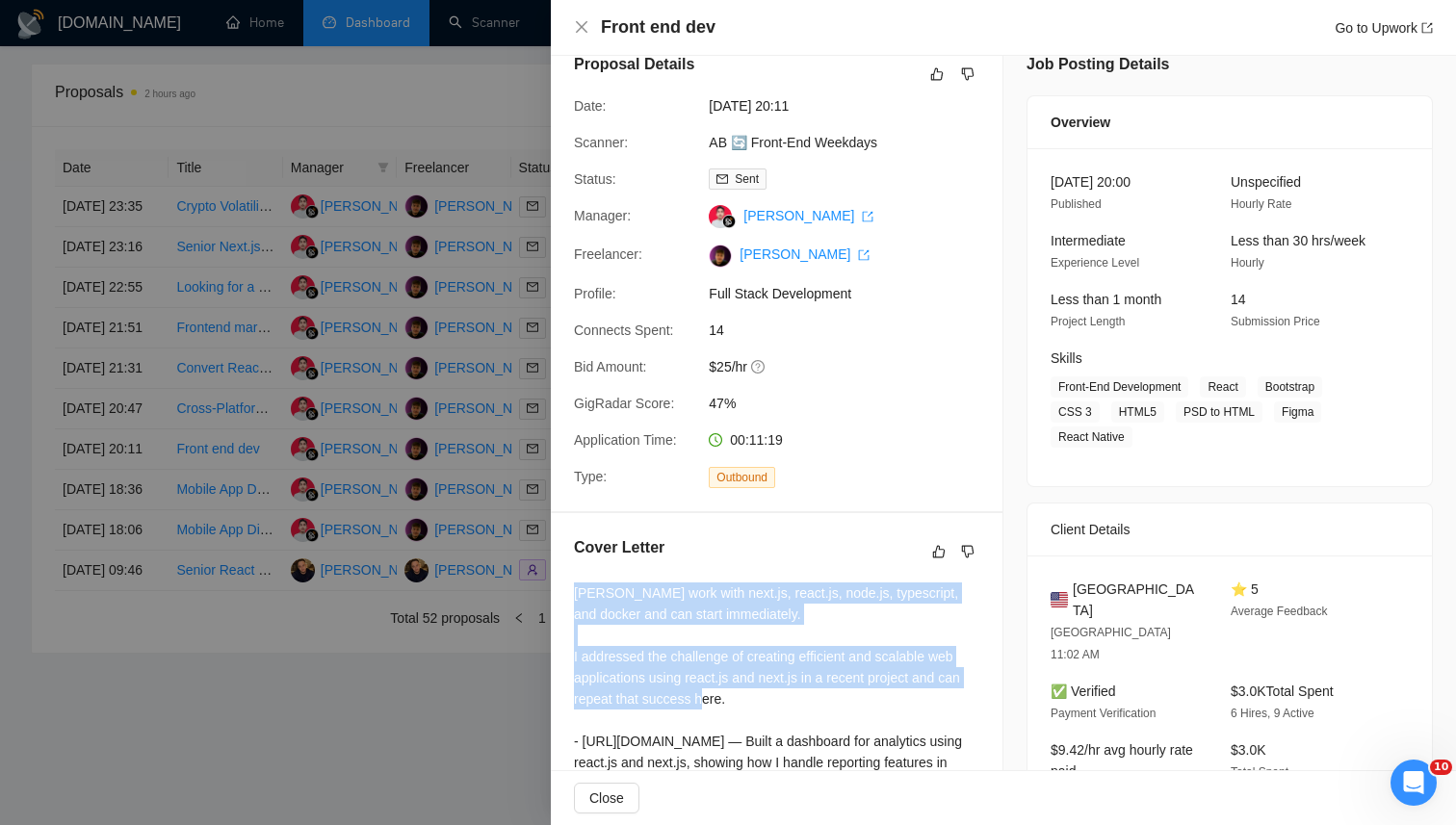
drag, startPoint x: 570, startPoint y: 564, endPoint x: 757, endPoint y: 707, distance: 235.4
click at [757, 707] on div "Cover Letter [PERSON_NAME] work with next.js, react.js, node.js, typescript, an…" at bounding box center [776, 722] width 451 height 418
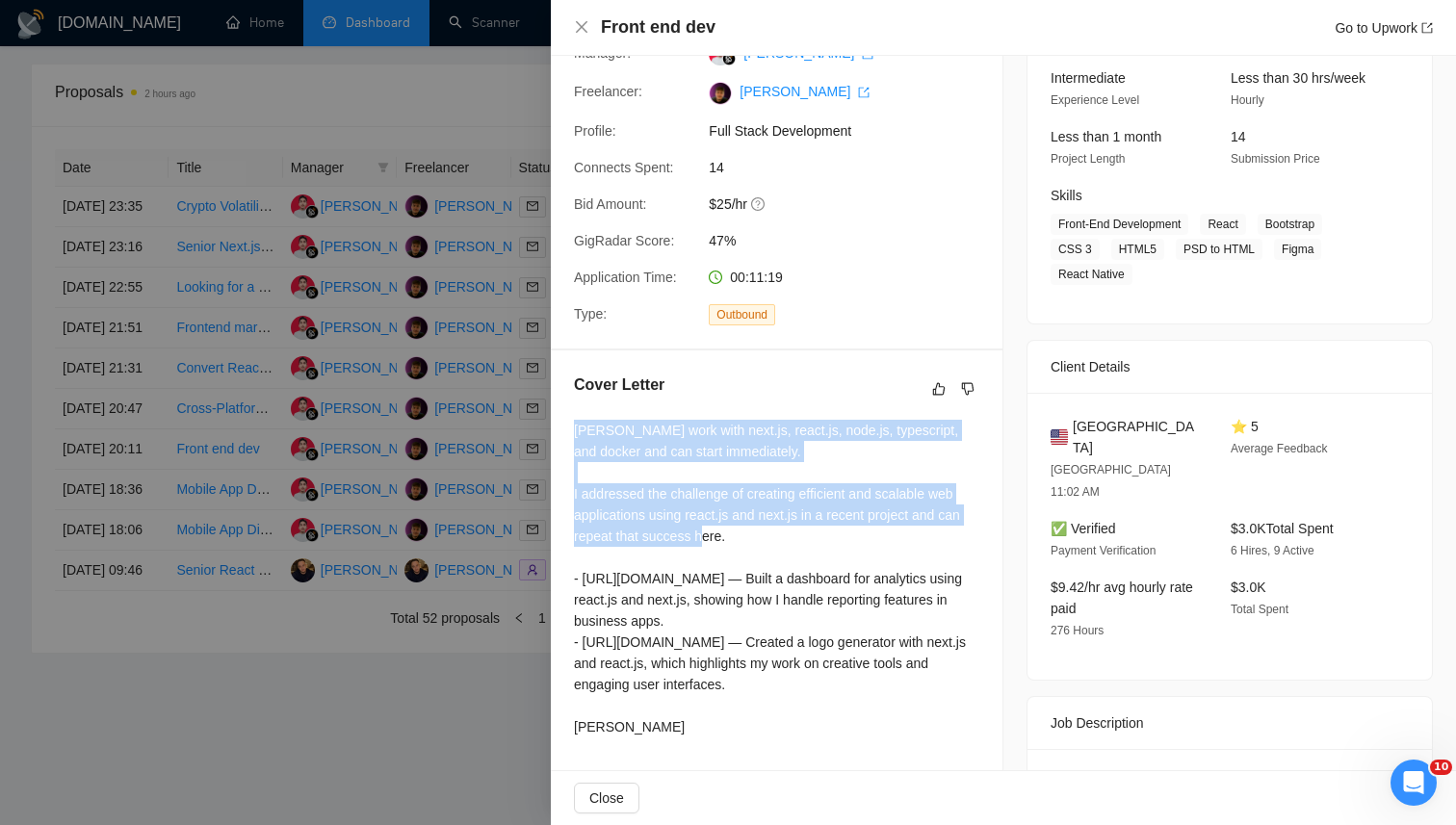
scroll to position [207, 0]
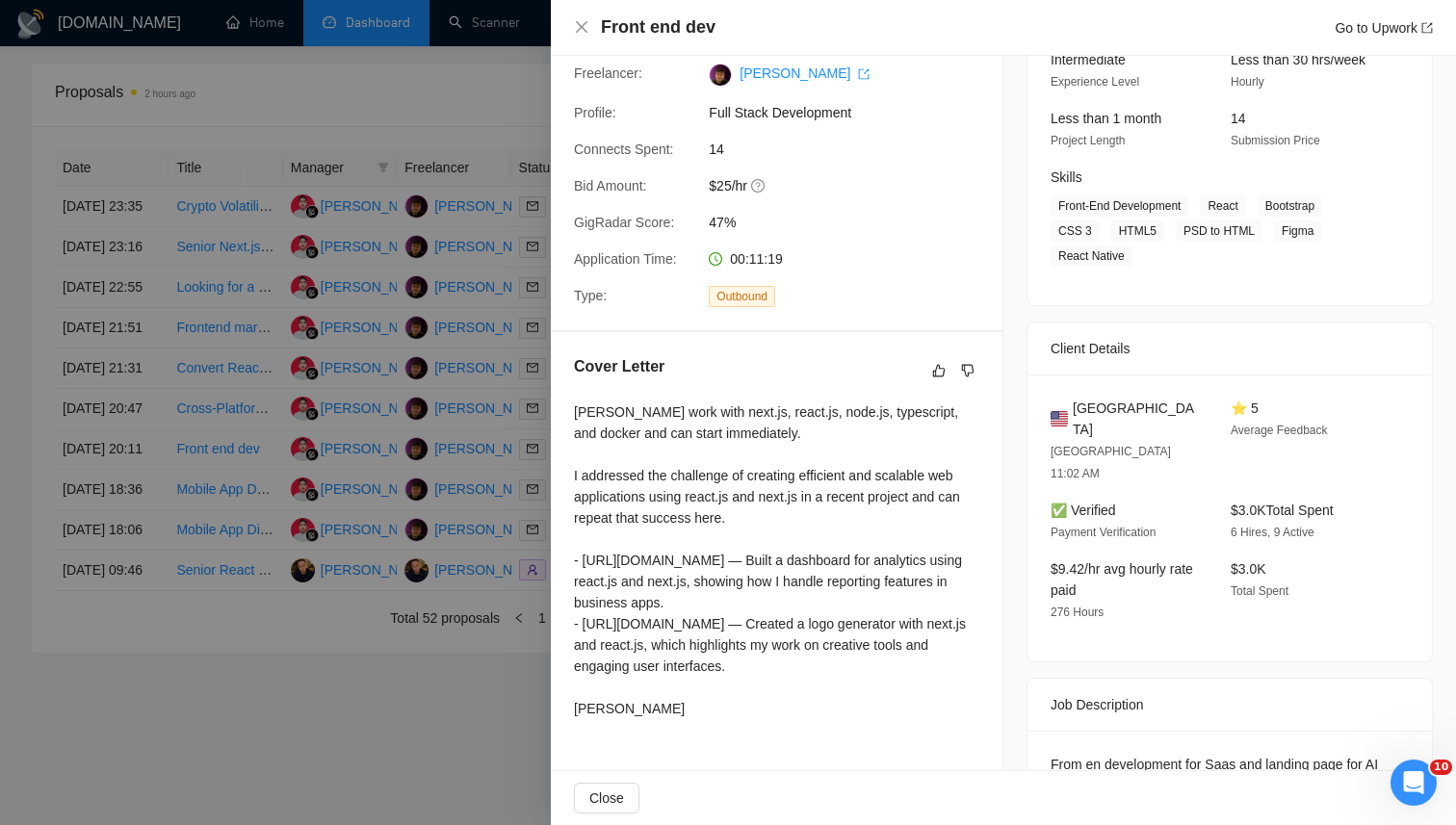
click at [626, 670] on div "[PERSON_NAME] work with next.js, react.js, node.js, typescript, and docker and …" at bounding box center [776, 561] width 405 height 318
copy div "[PERSON_NAME] work with next.js, react.js, node.js, typescript, and docker and …"
drag, startPoint x: 573, startPoint y: 406, endPoint x: 705, endPoint y: 717, distance: 337.9
click at [705, 717] on div "[PERSON_NAME] work with next.js, react.js, node.js, typescript, and docker and …" at bounding box center [776, 561] width 405 height 318
drag, startPoint x: 1052, startPoint y: 707, endPoint x: 1126, endPoint y: 737, distance: 79.8
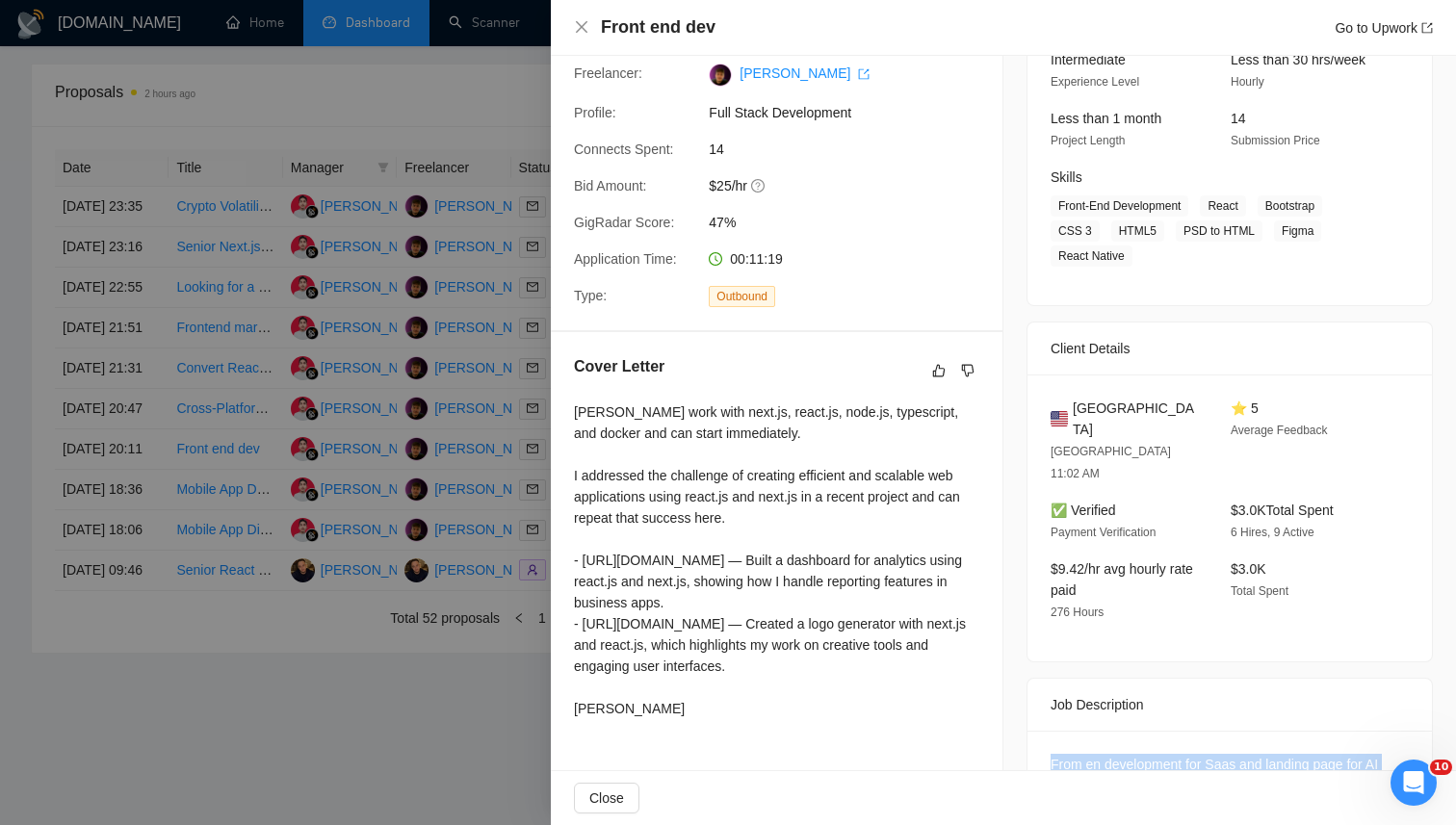
click at [1126, 737] on div "From en development for Saas and landing page for AI Realty Labs" at bounding box center [1229, 778] width 404 height 96
copy div "From en development for Saas and landing page for AI Realty Labs"
click at [964, 363] on icon "dislike" at bounding box center [968, 371] width 14 height 16
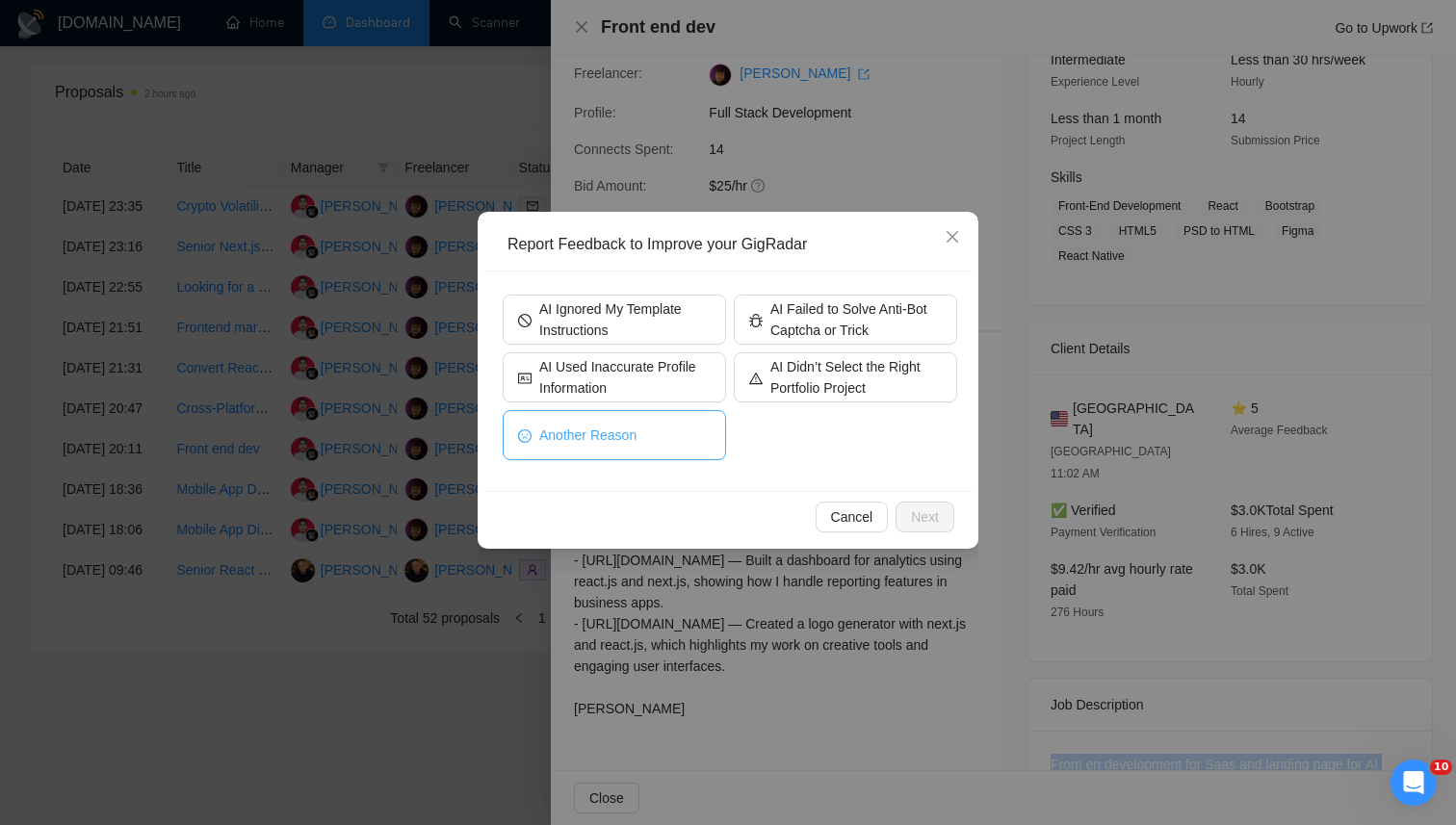
click at [673, 433] on button "Another Reason" at bounding box center [615, 435] width 224 height 51
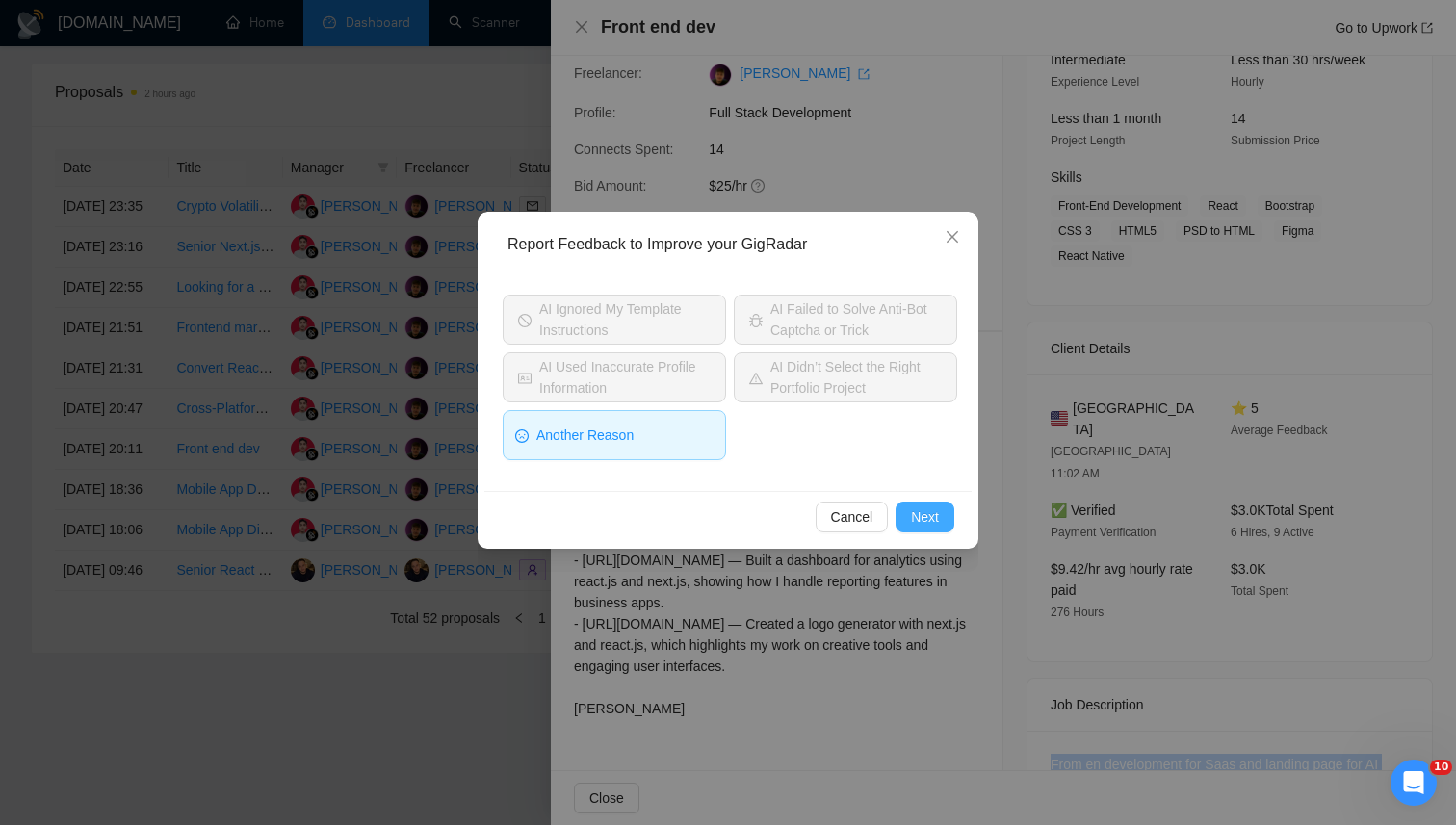
click at [922, 513] on span "Next" at bounding box center [924, 517] width 28 height 21
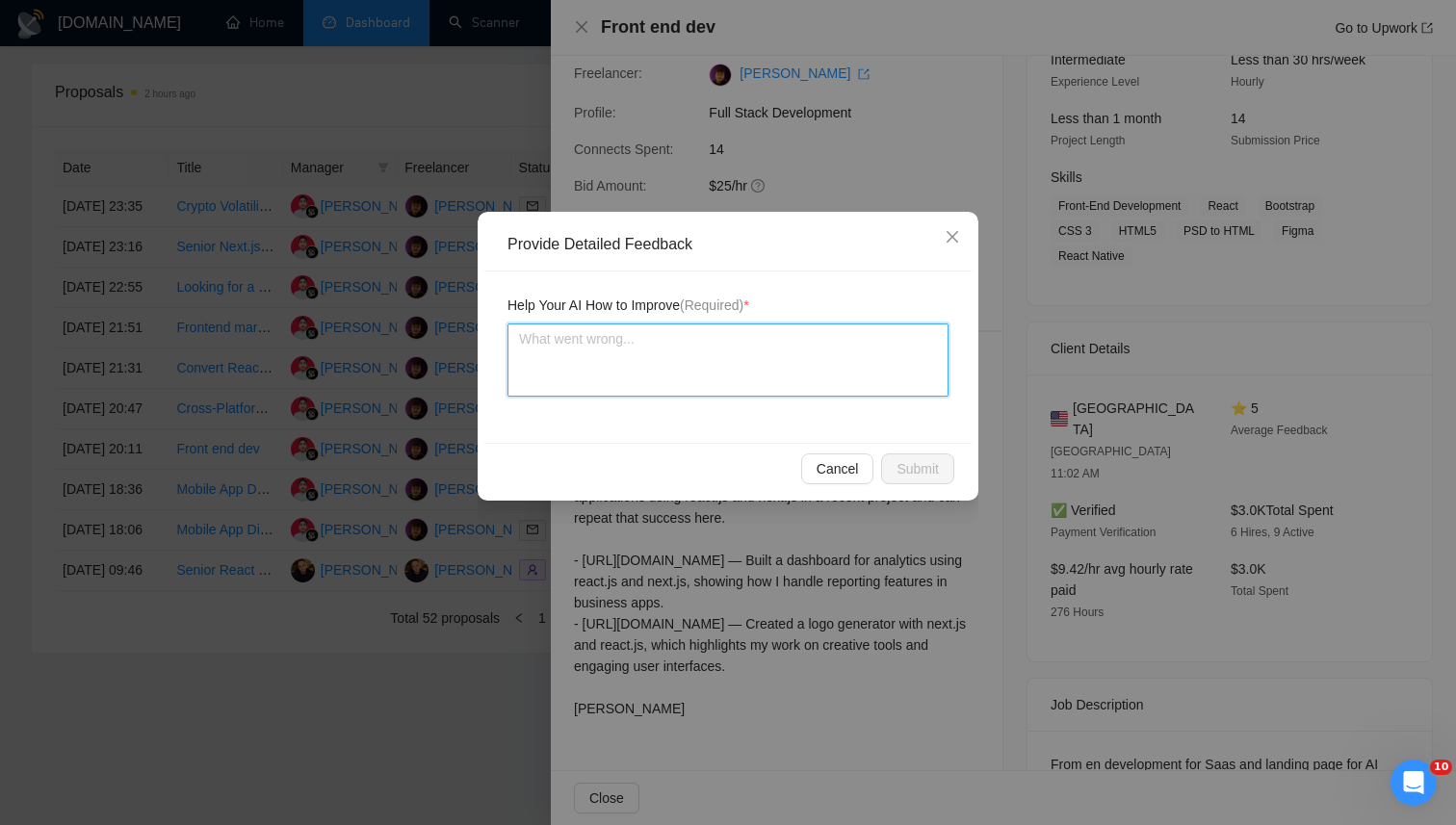
click at [797, 359] on textarea at bounding box center [728, 361] width 440 height 73
paste textarea "This cover letter should be disqualified because it mishandled the personalizat…"
type textarea "This cover letter should be disqualified because it mishandled the personalizat…"
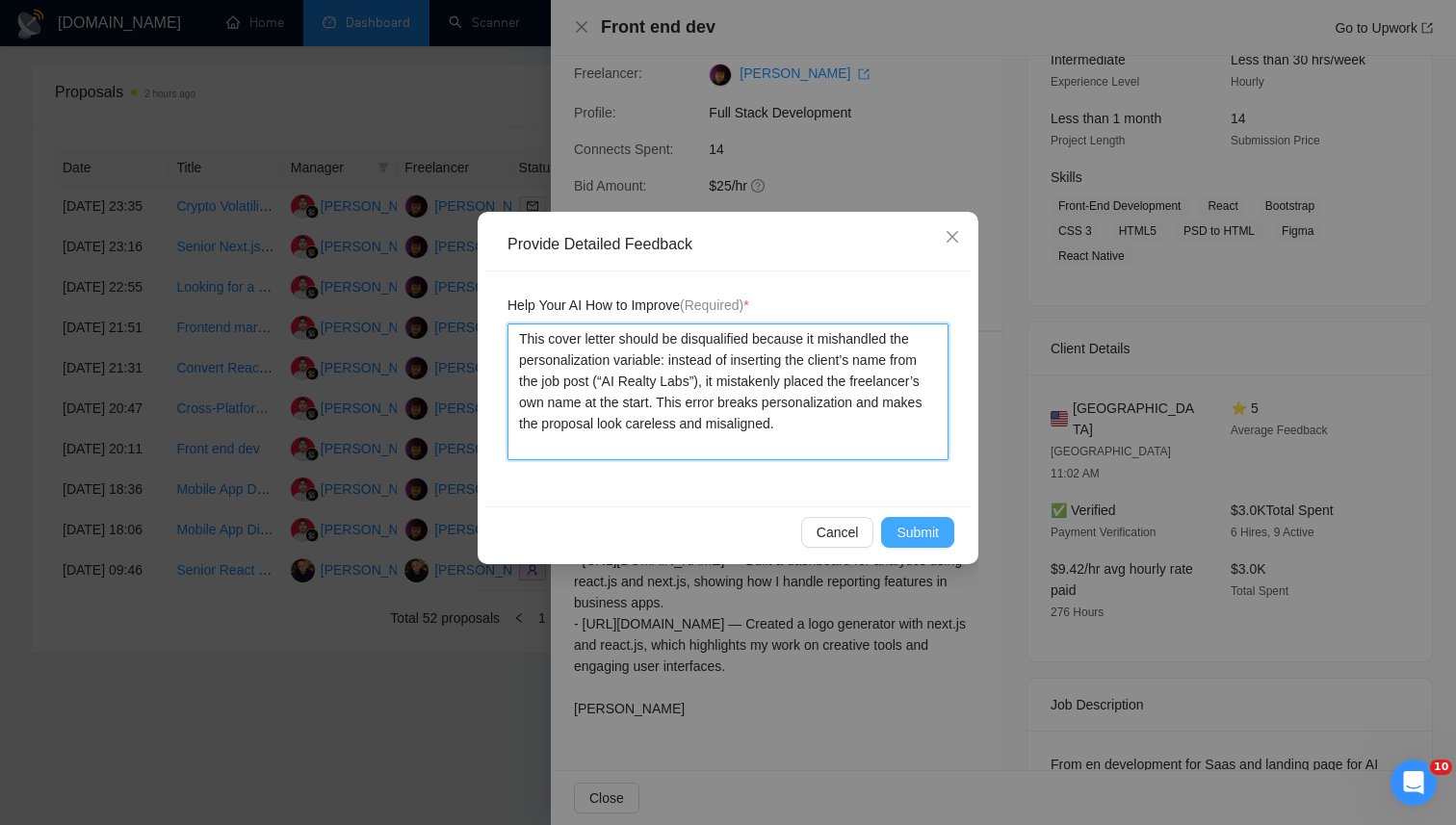
type textarea "This cover letter should be disqualified because it mishandled the personalizat…"
click at [901, 532] on span "Submit" at bounding box center [917, 532] width 43 height 21
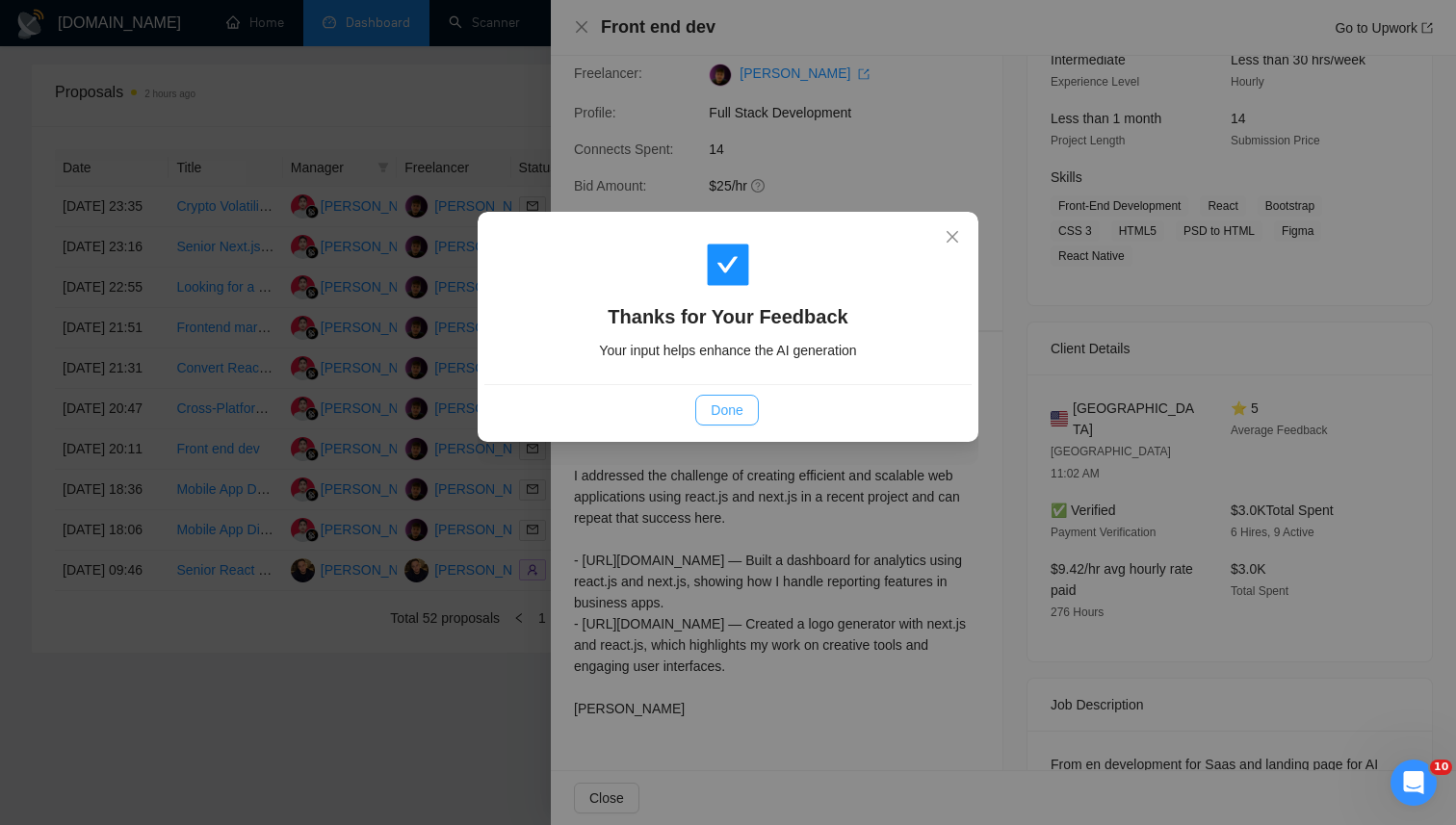
click at [722, 405] on span "Done" at bounding box center [727, 410] width 32 height 21
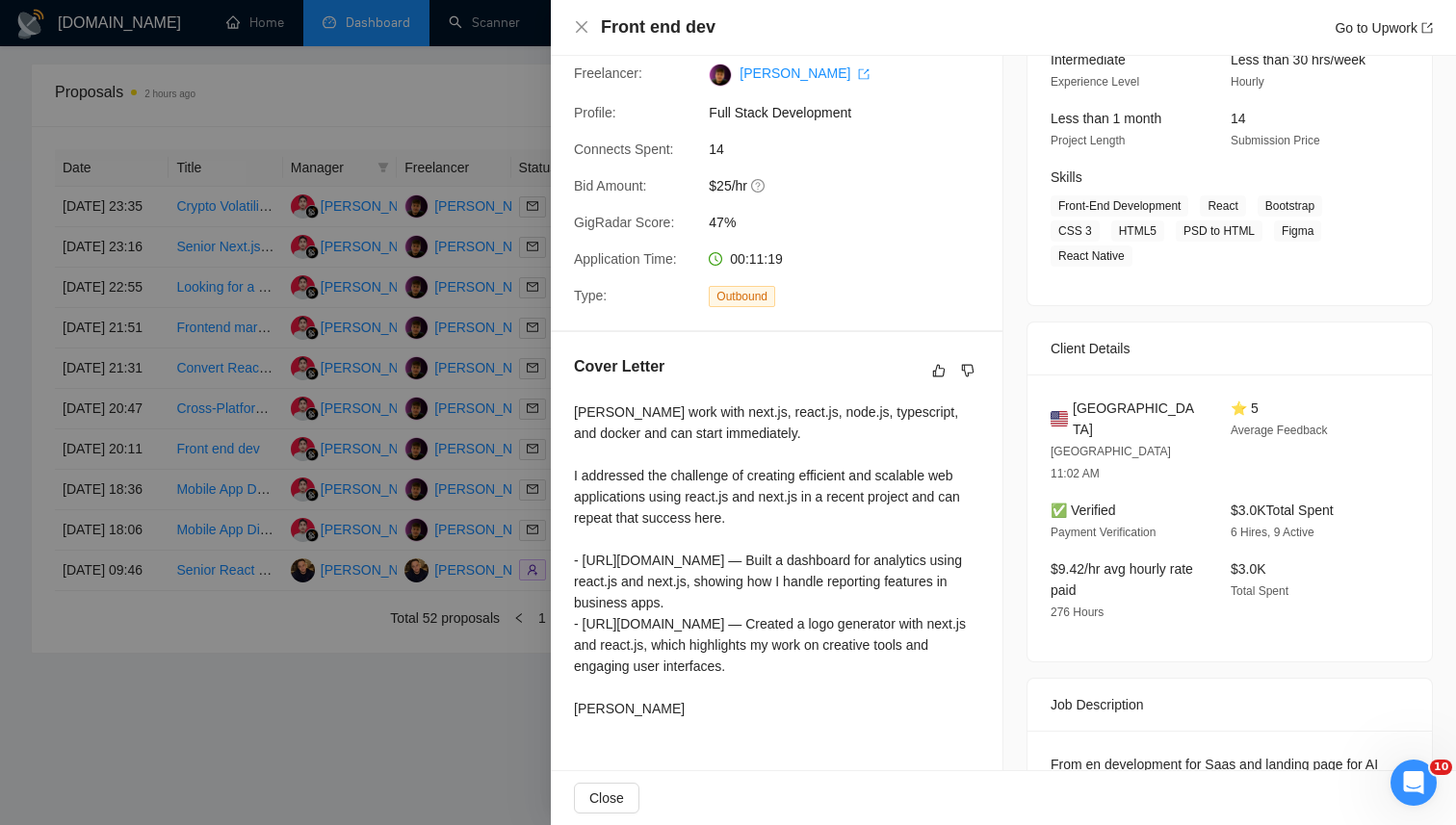
click at [279, 778] on div at bounding box center [728, 412] width 1456 height 825
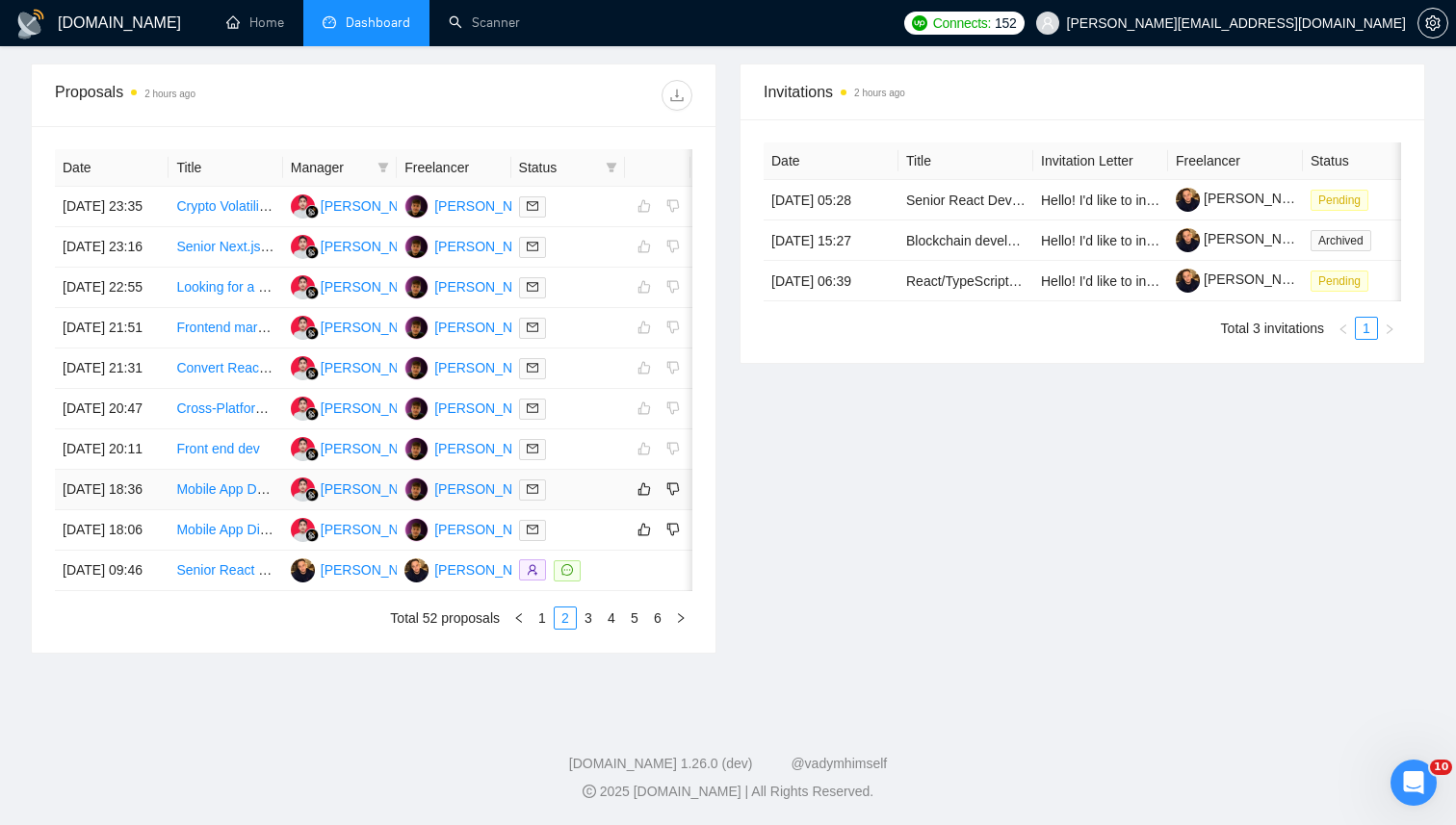
click at [600, 501] on div at bounding box center [567, 489] width 98 height 22
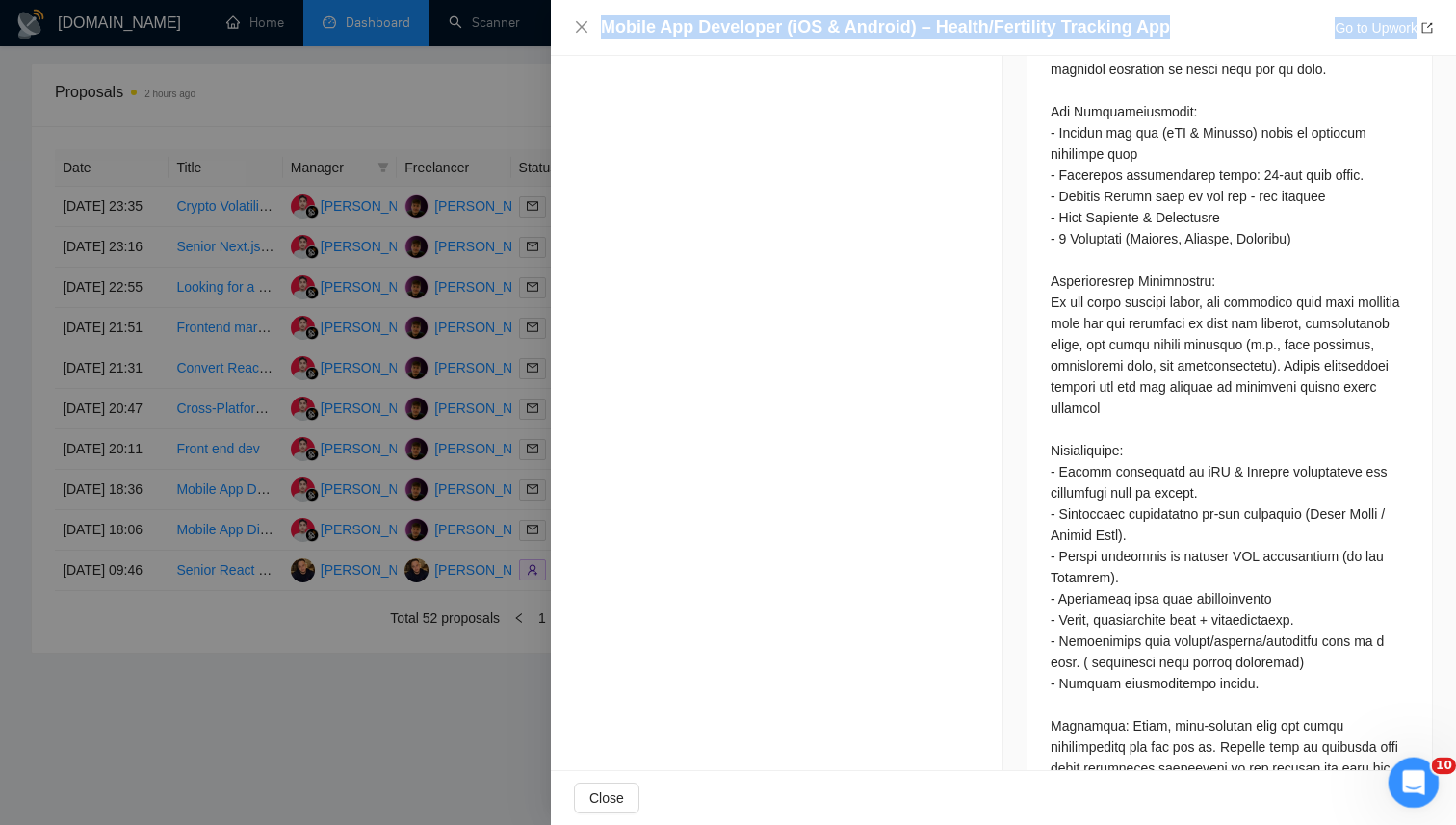
scroll to position [1383, 0]
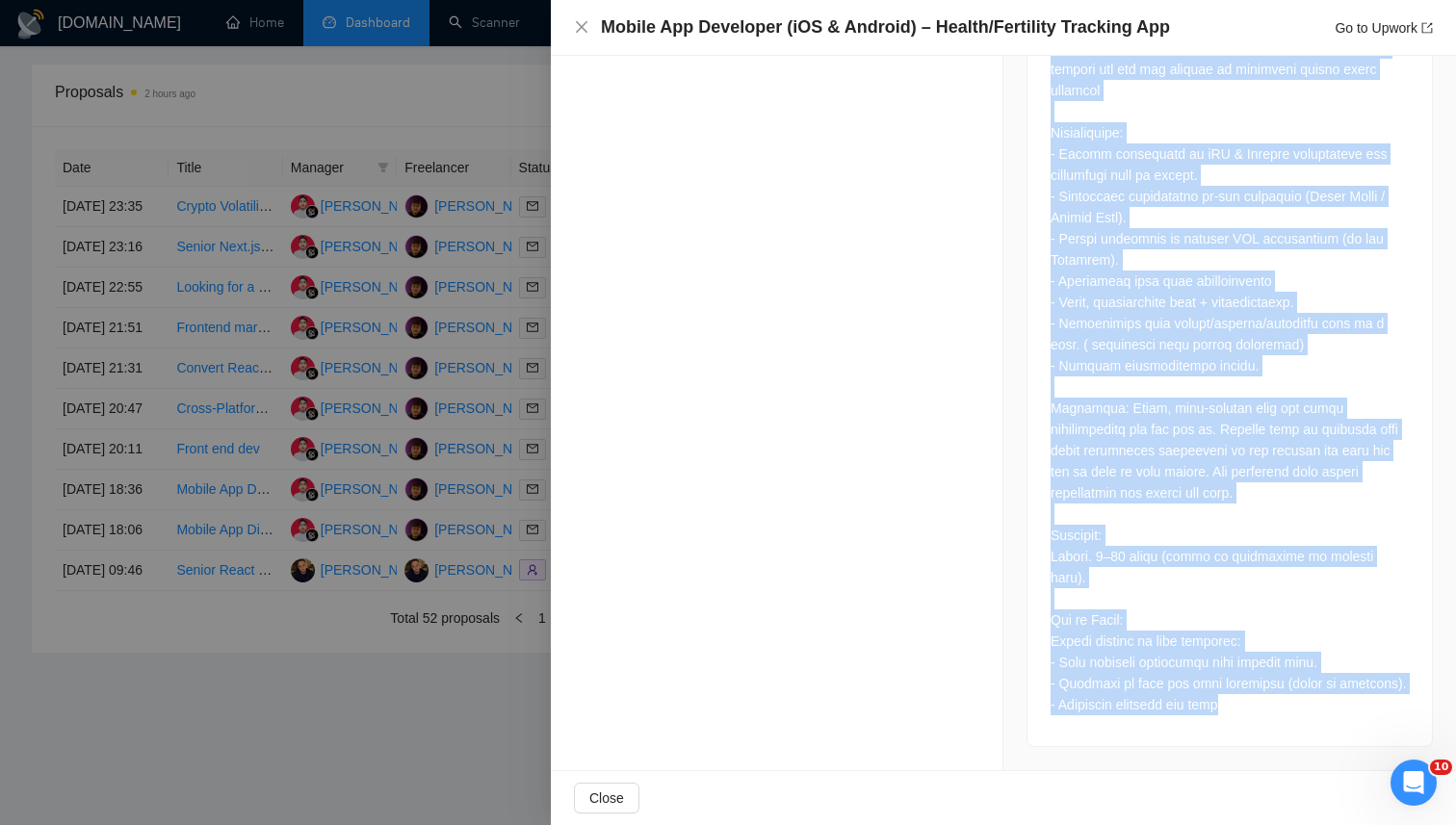
drag, startPoint x: 1053, startPoint y: 190, endPoint x: 1310, endPoint y: 705, distance: 575.6
click at [1310, 705] on div at bounding box center [1229, 143] width 358 height 1144
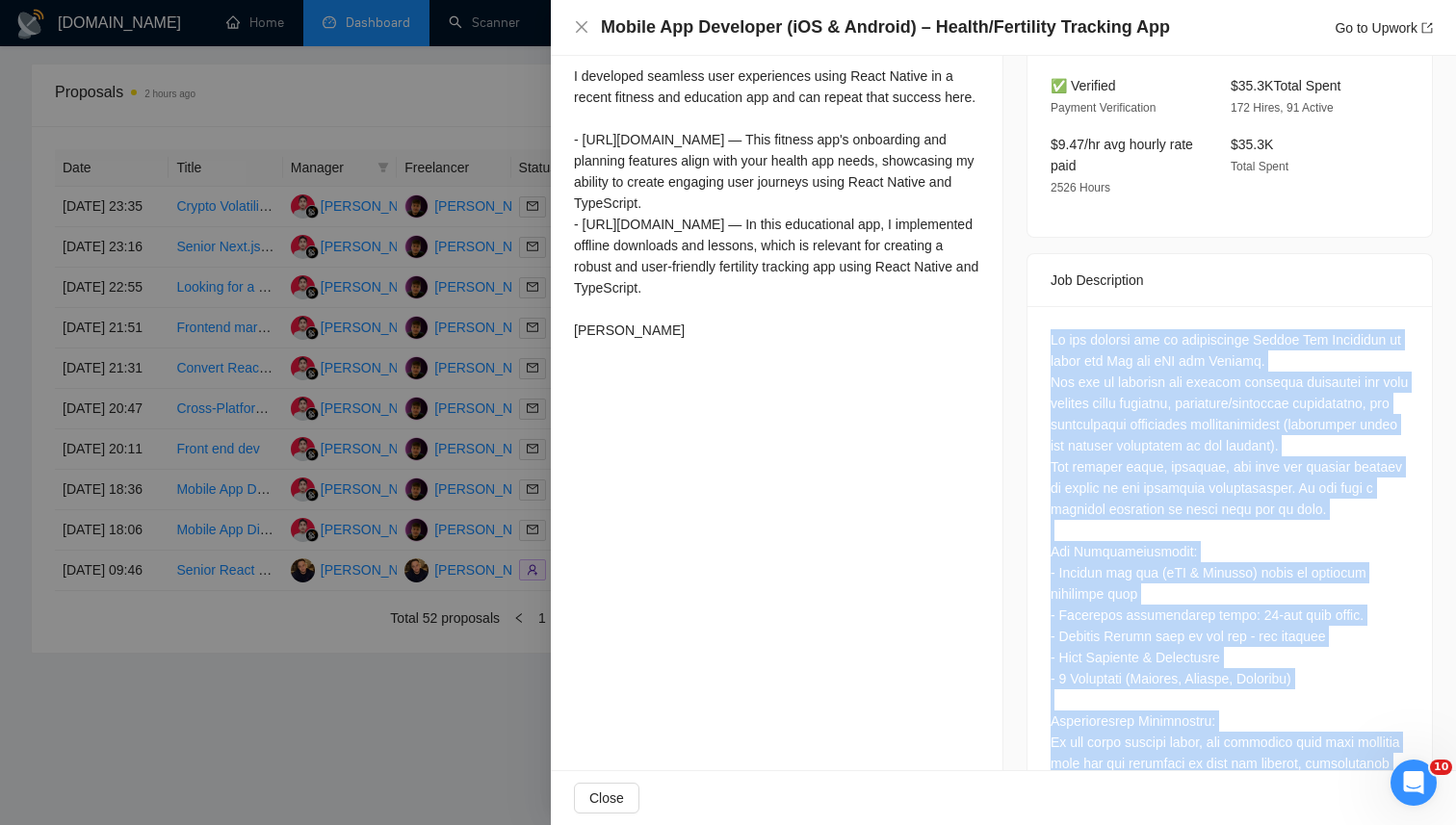
scroll to position [0, 0]
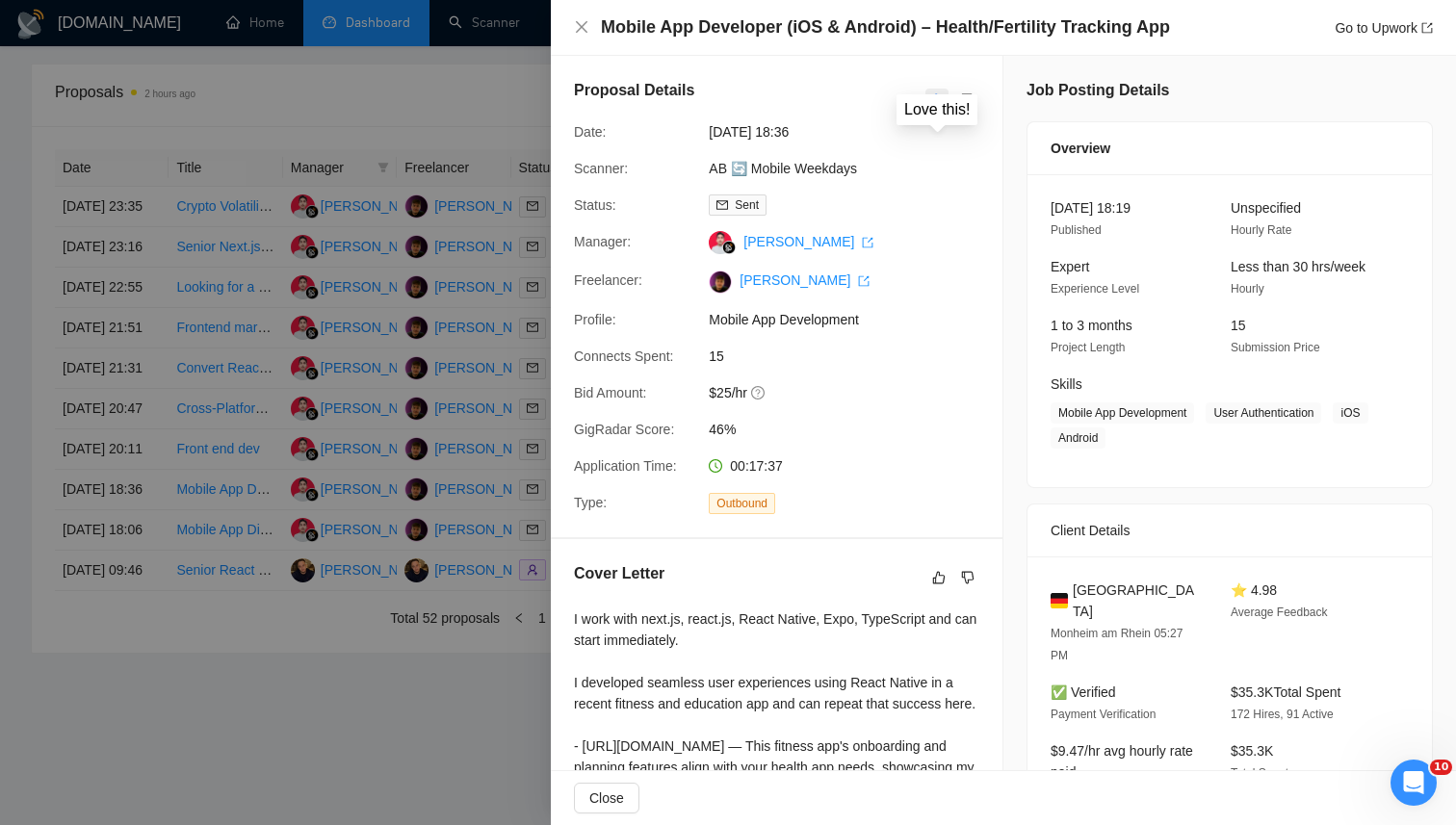
click at [941, 90] on button "button" at bounding box center [936, 99] width 23 height 23
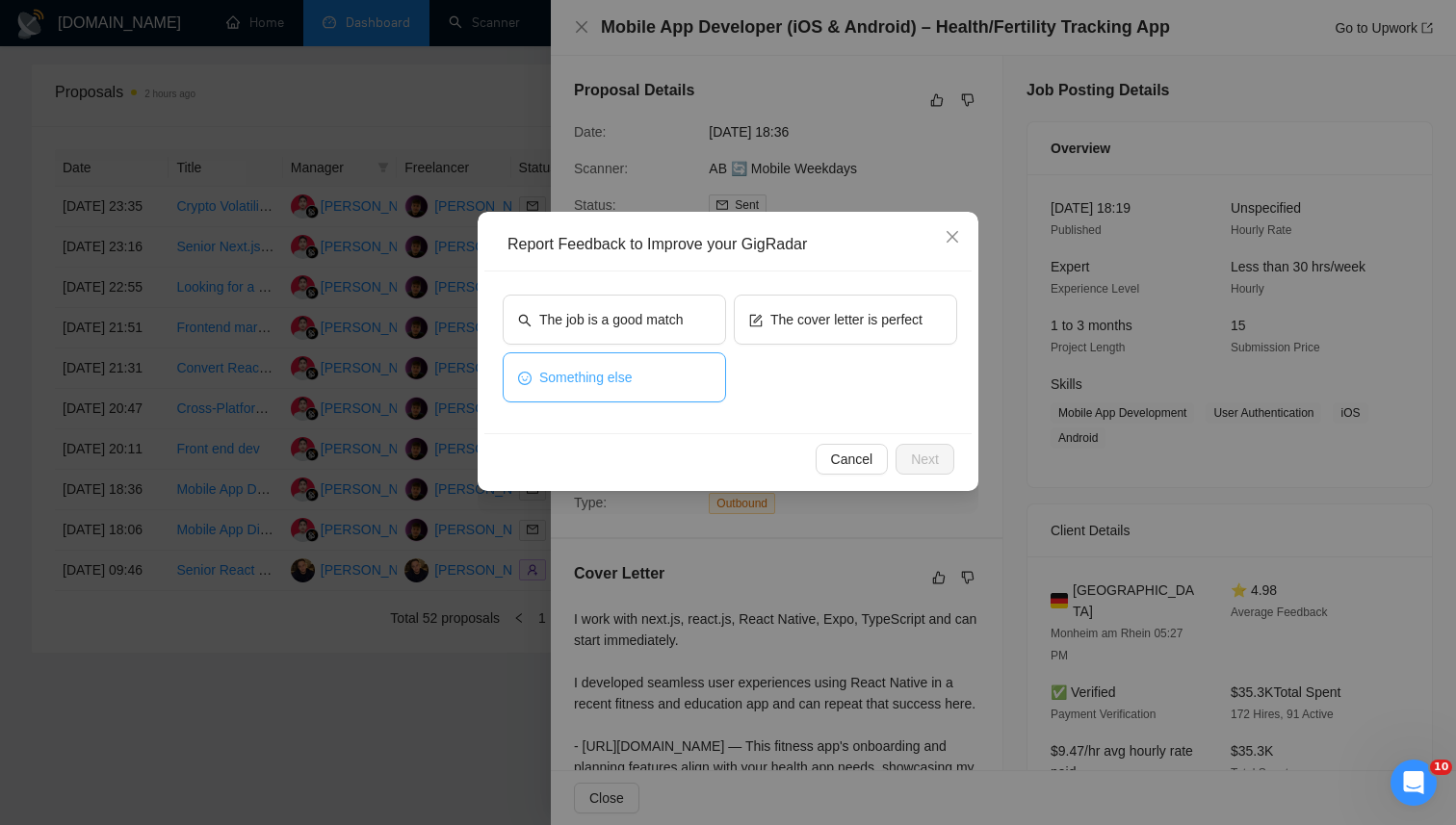
click at [583, 385] on span "Something else" at bounding box center [586, 377] width 93 height 21
click at [924, 459] on span "Next" at bounding box center [924, 459] width 28 height 21
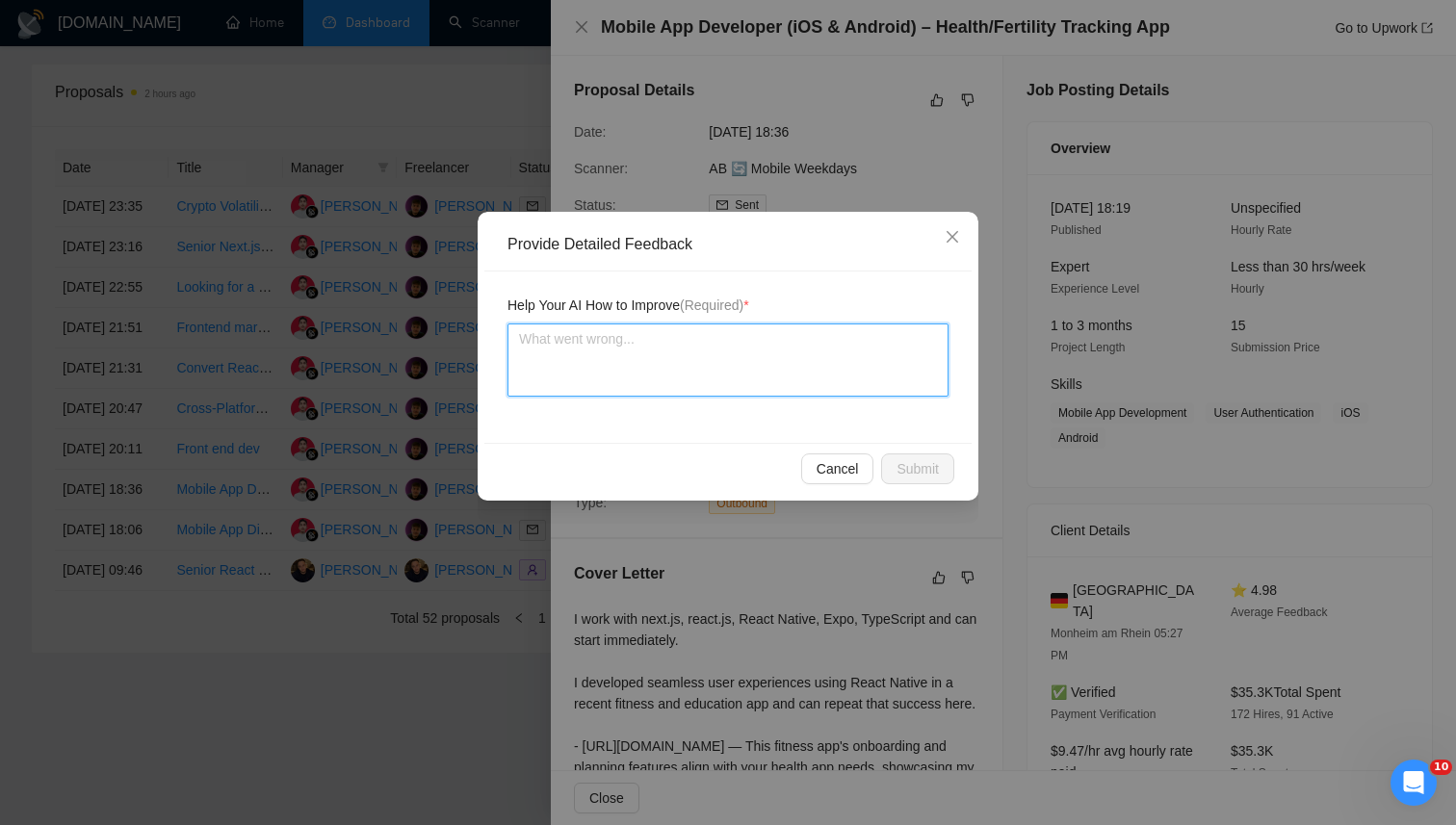
click at [662, 337] on textarea at bounding box center [728, 361] width 440 height 73
paste textarea "This job is a good fit because it requires building a complete mobile app with …"
type textarea "This job is a good fit because it requires building a complete mobile app with …"
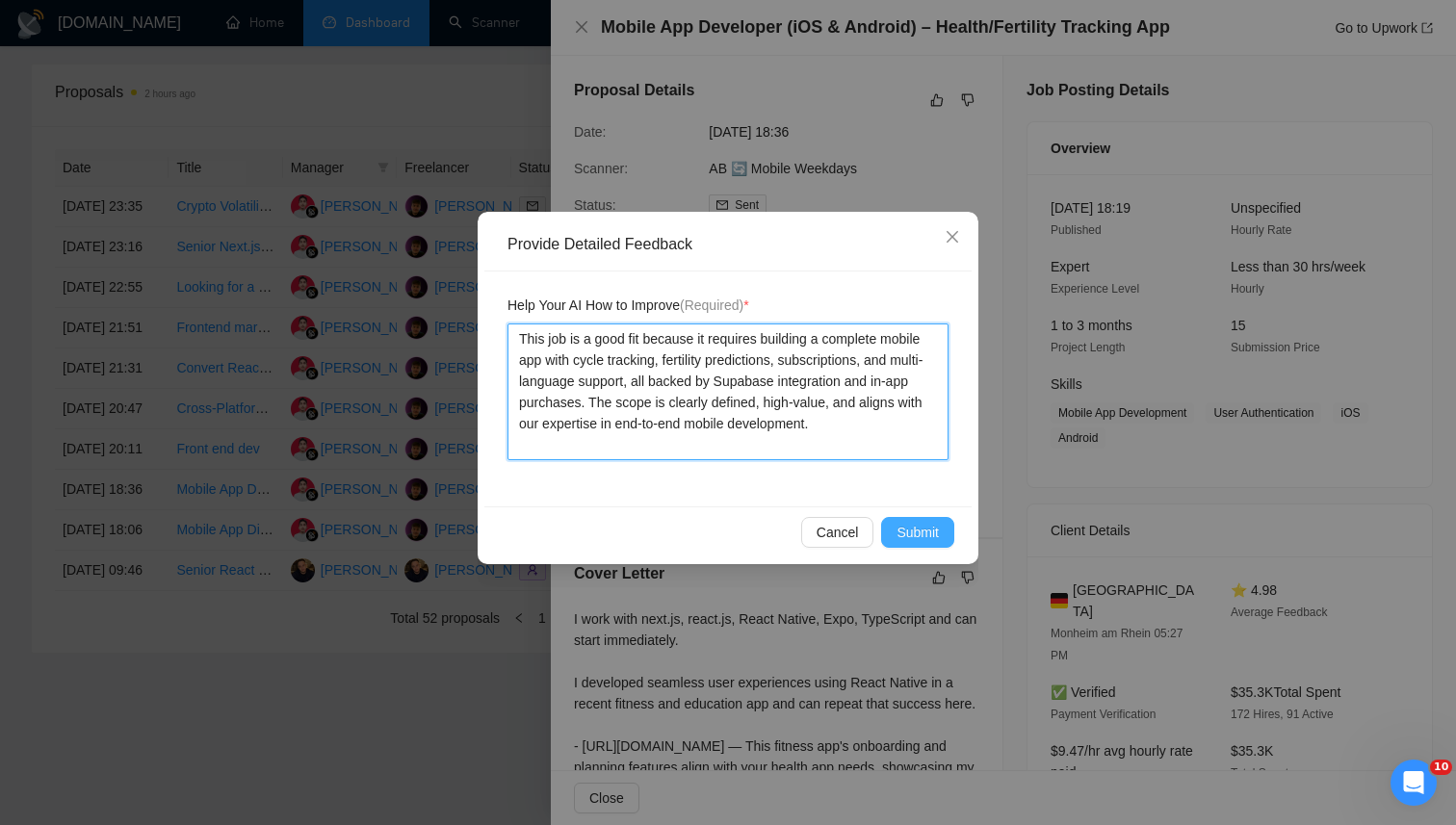
type textarea "This job is a good fit because it requires building a complete mobile app with …"
click at [909, 523] on span "Submit" at bounding box center [917, 532] width 43 height 21
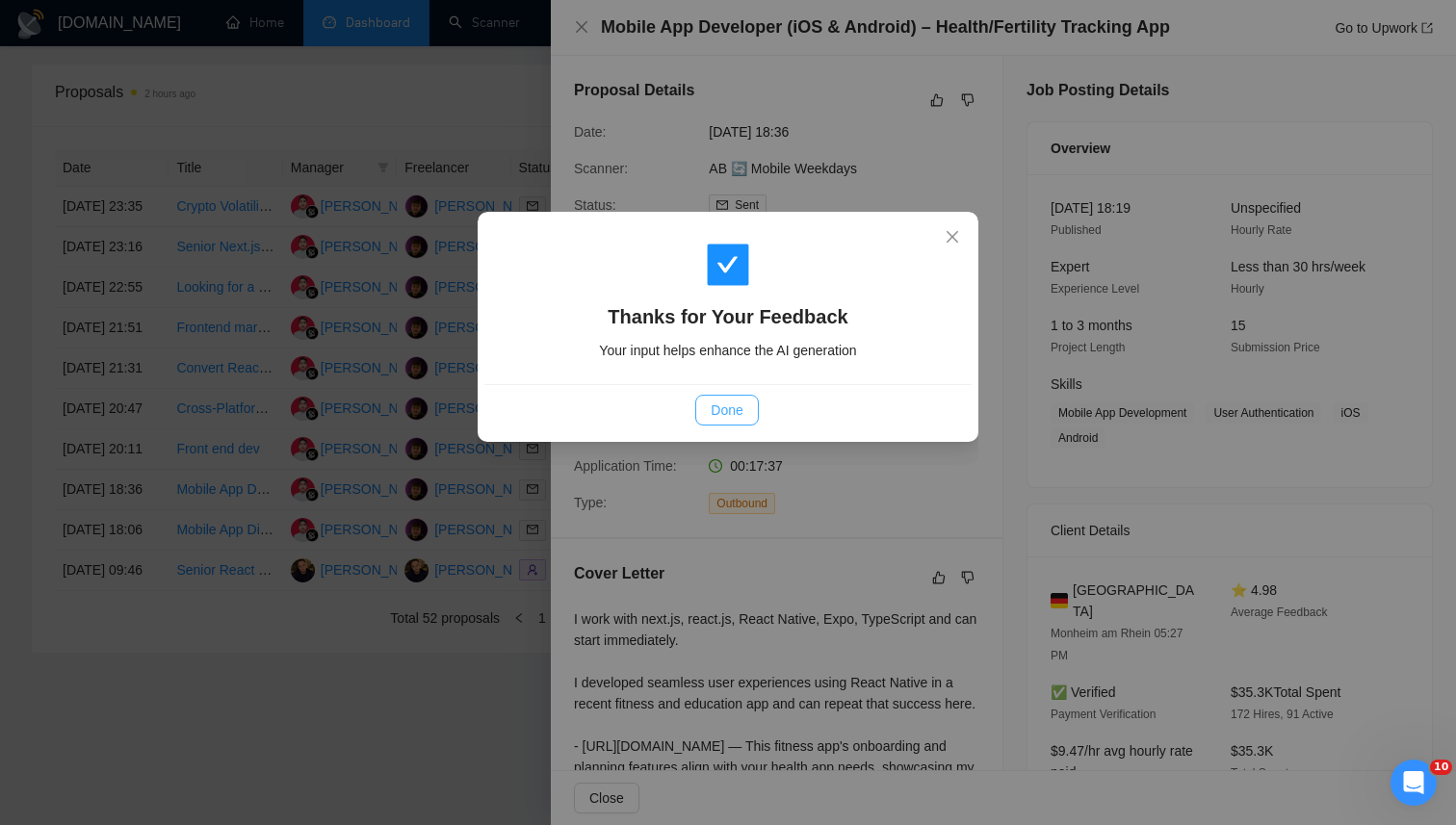
click at [709, 419] on button "Done" at bounding box center [726, 410] width 62 height 31
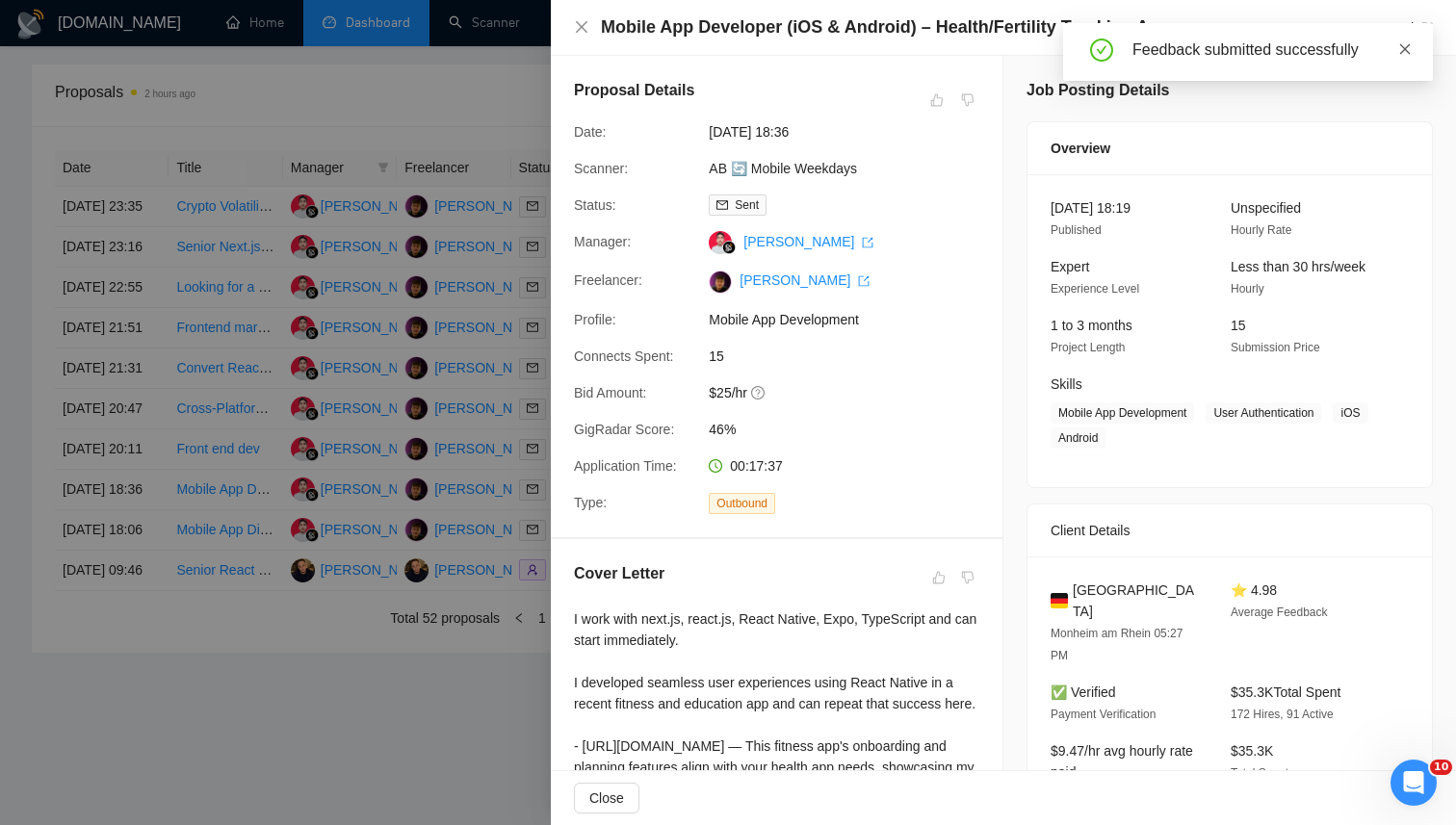
click at [1407, 42] on span at bounding box center [1405, 50] width 14 height 16
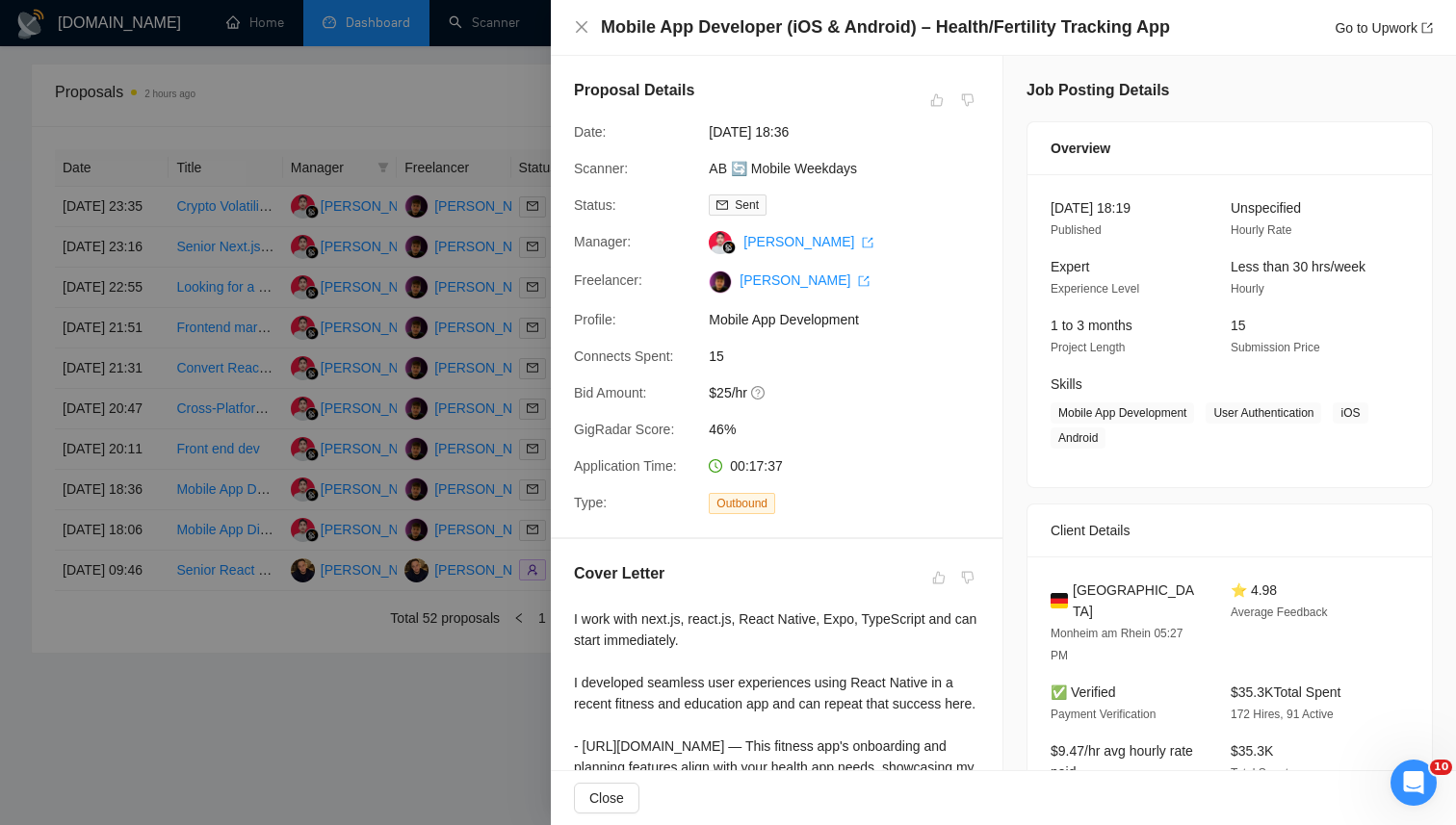
click at [380, 92] on div at bounding box center [728, 412] width 1456 height 825
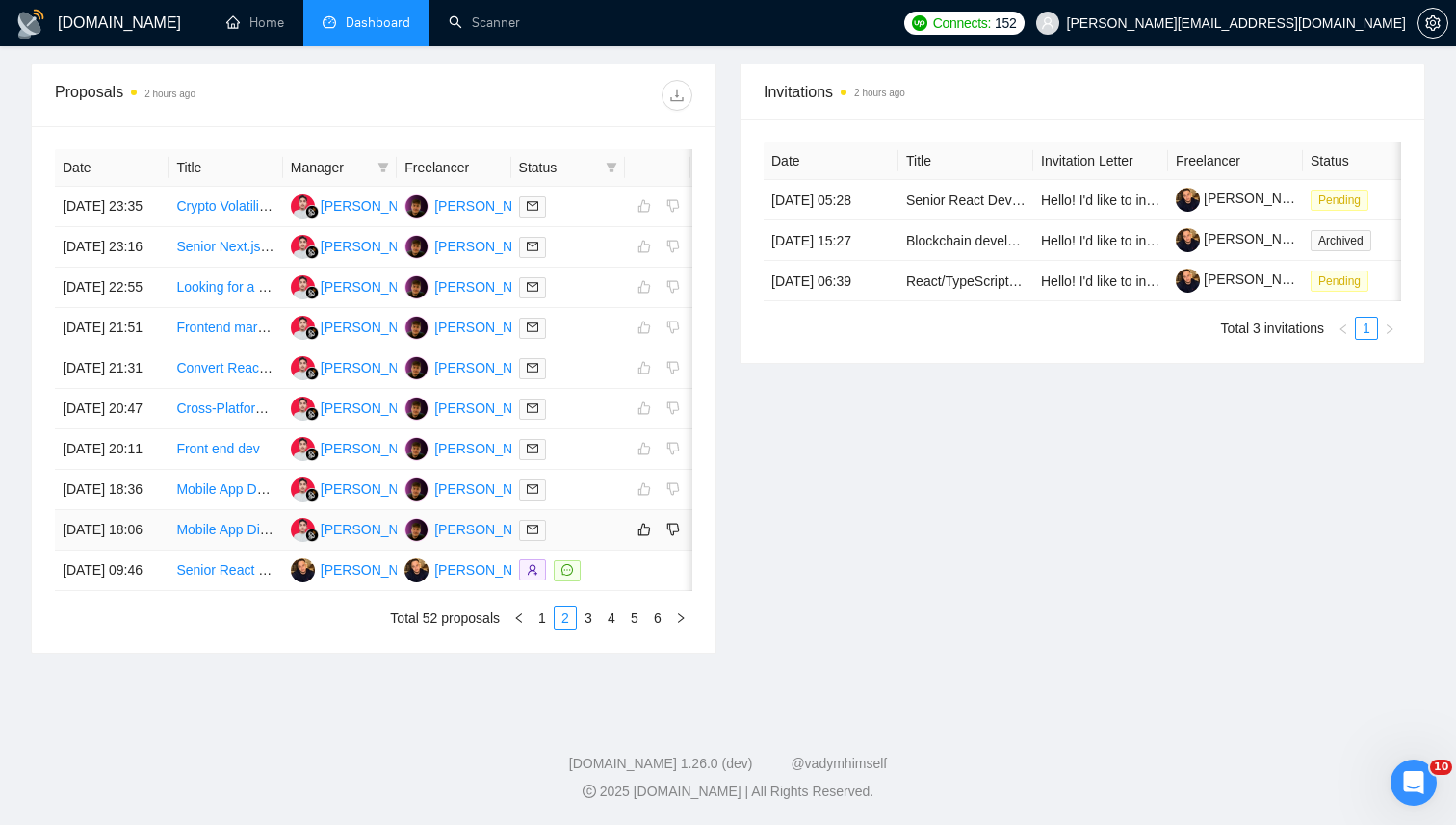
click at [598, 551] on td at bounding box center [567, 530] width 114 height 41
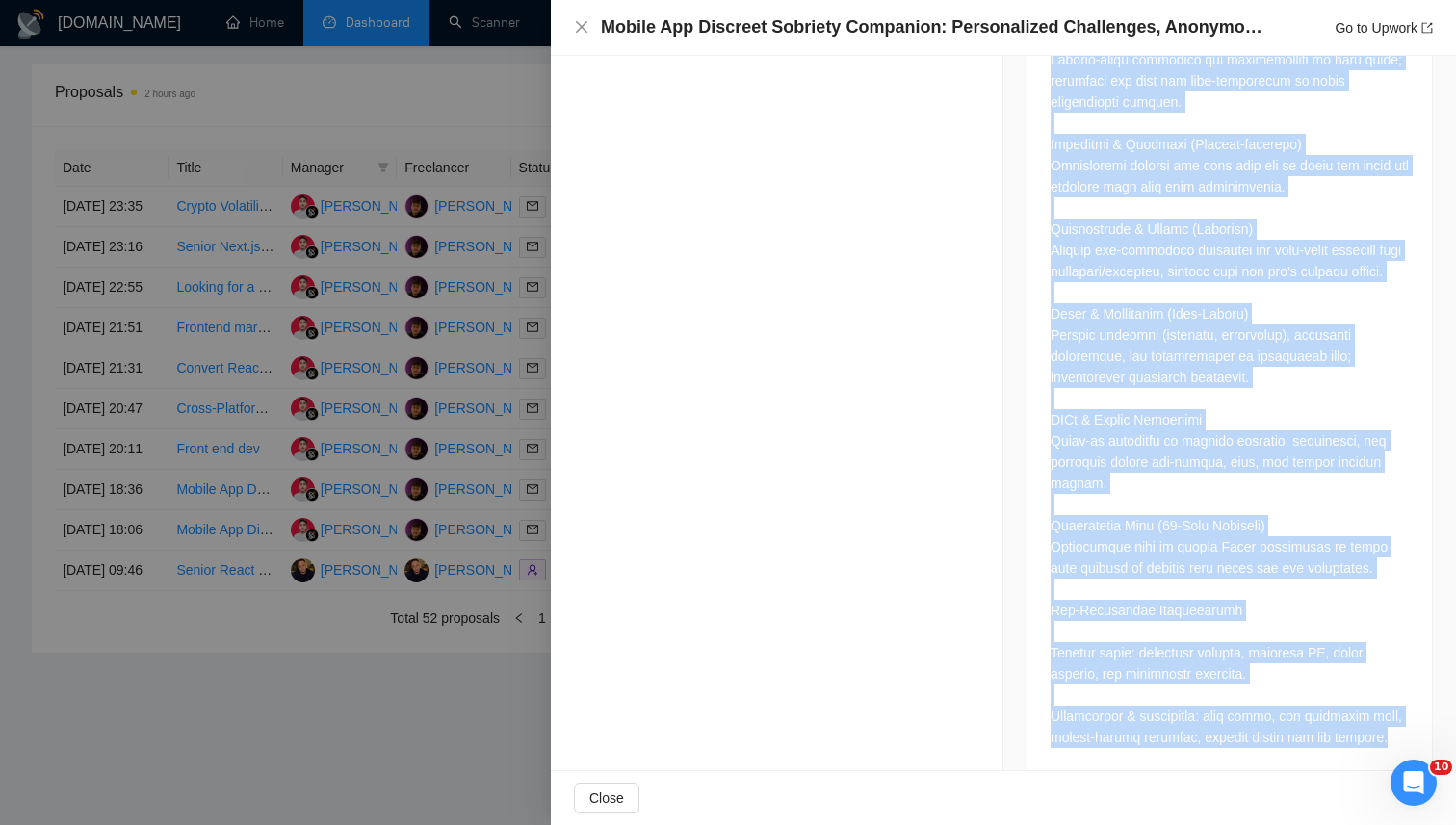
scroll to position [2904, 0]
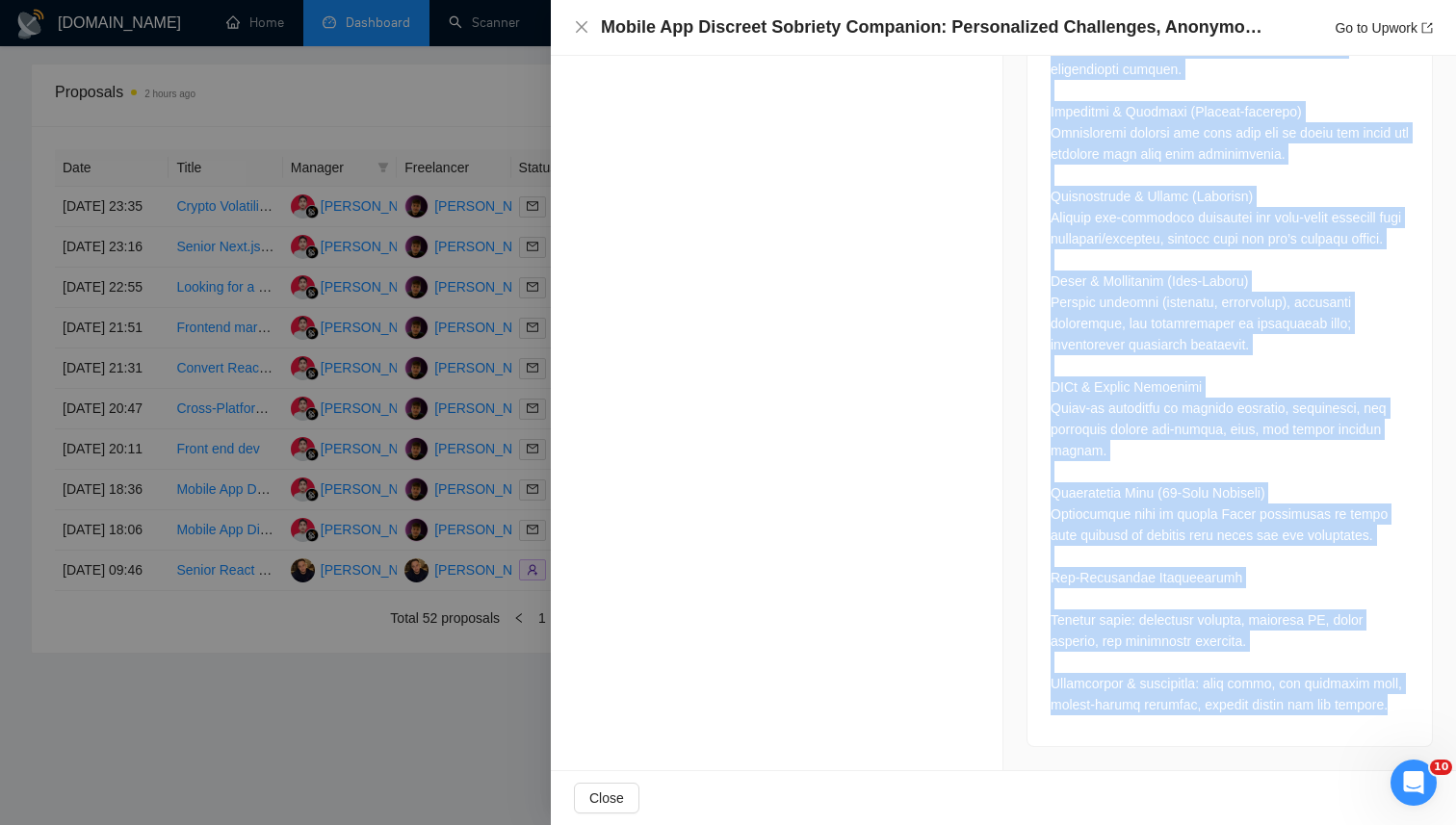
drag, startPoint x: 1052, startPoint y: 566, endPoint x: 1388, endPoint y: 707, distance: 364.4
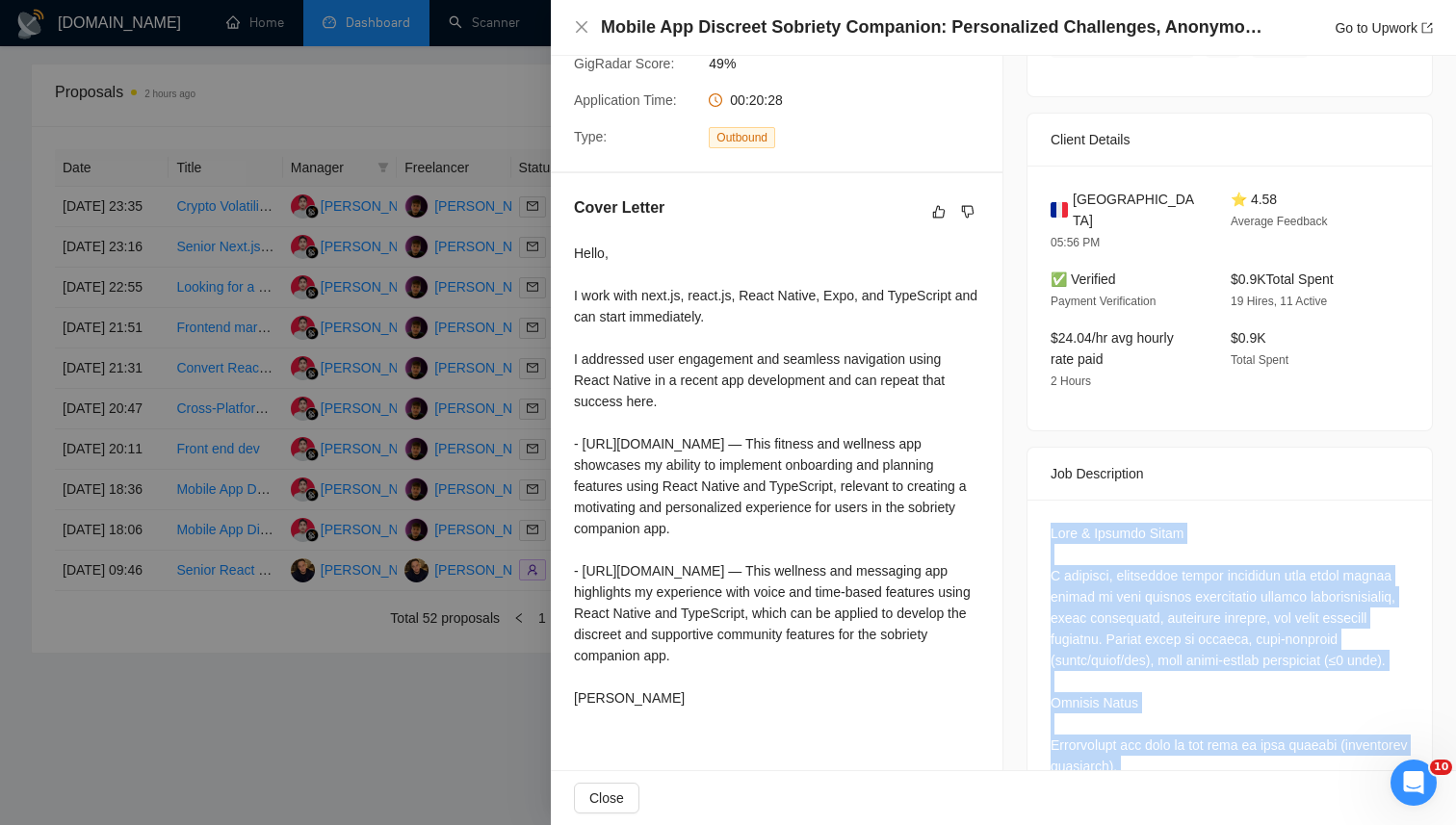
scroll to position [0, 0]
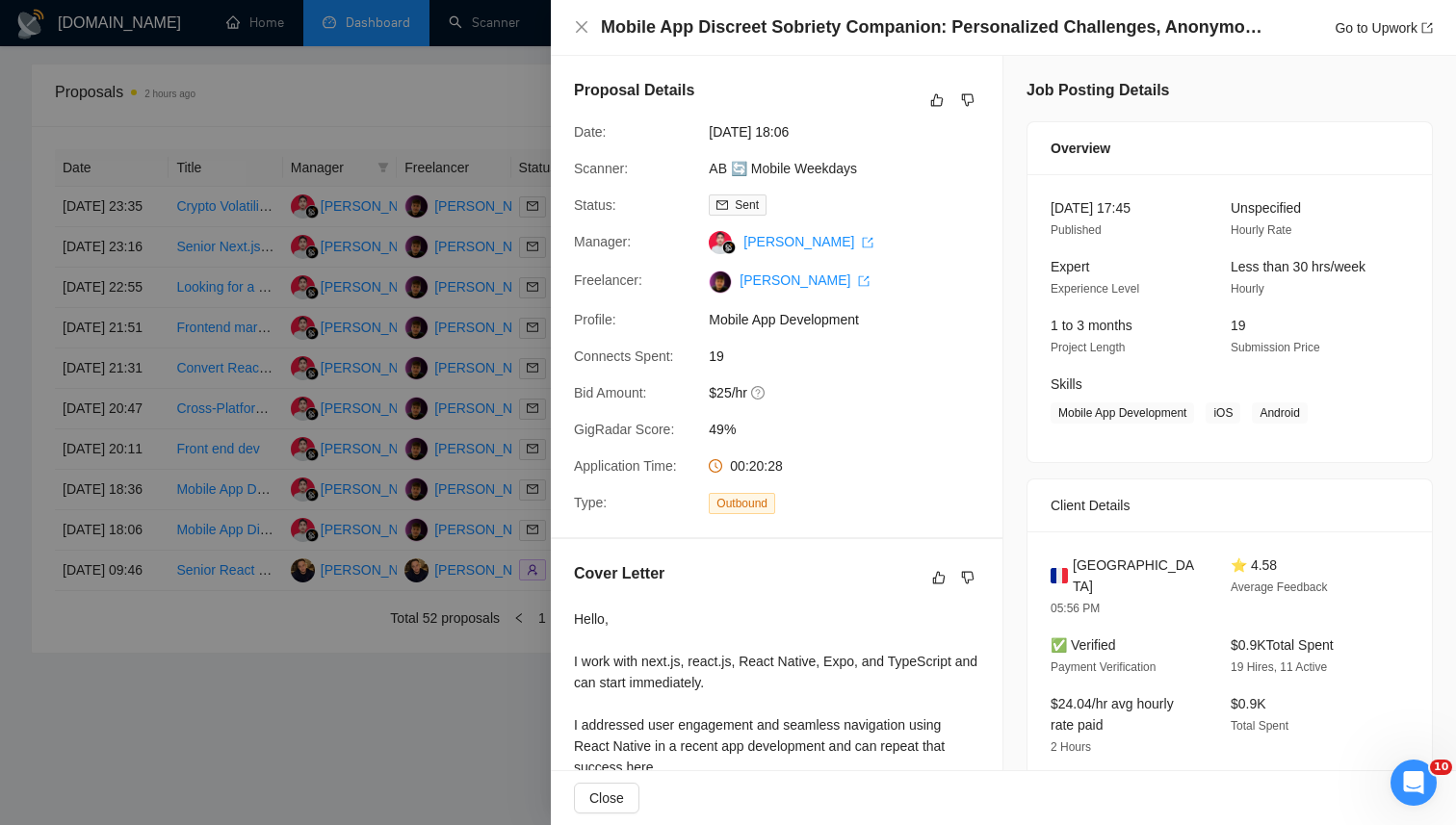
click at [944, 87] on div "Proposal Details" at bounding box center [776, 100] width 405 height 43
click at [941, 92] on icon "like" at bounding box center [936, 100] width 14 height 16
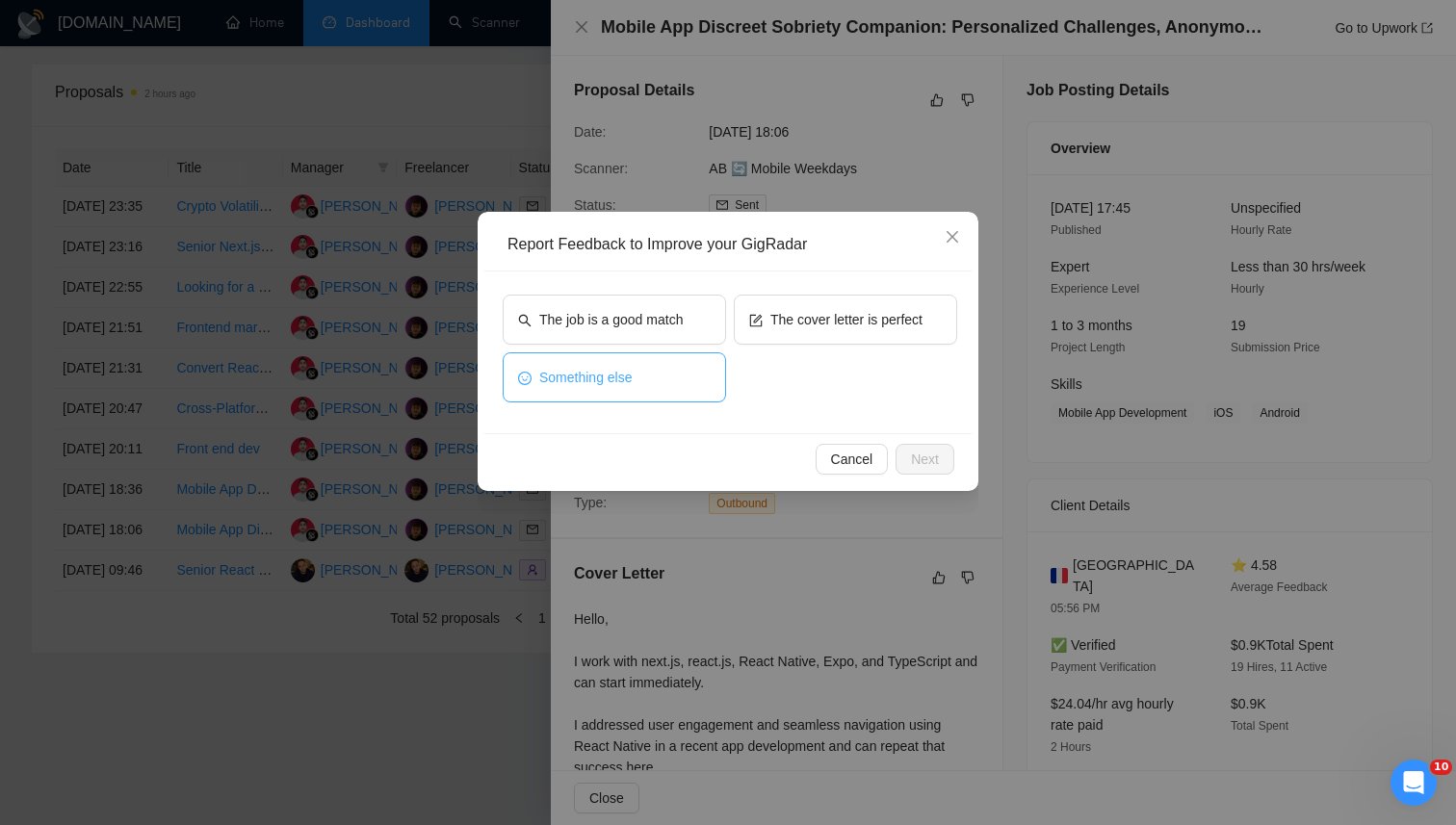
click at [599, 393] on button "Something else" at bounding box center [615, 377] width 224 height 51
click at [908, 456] on button "Next" at bounding box center [923, 459] width 58 height 31
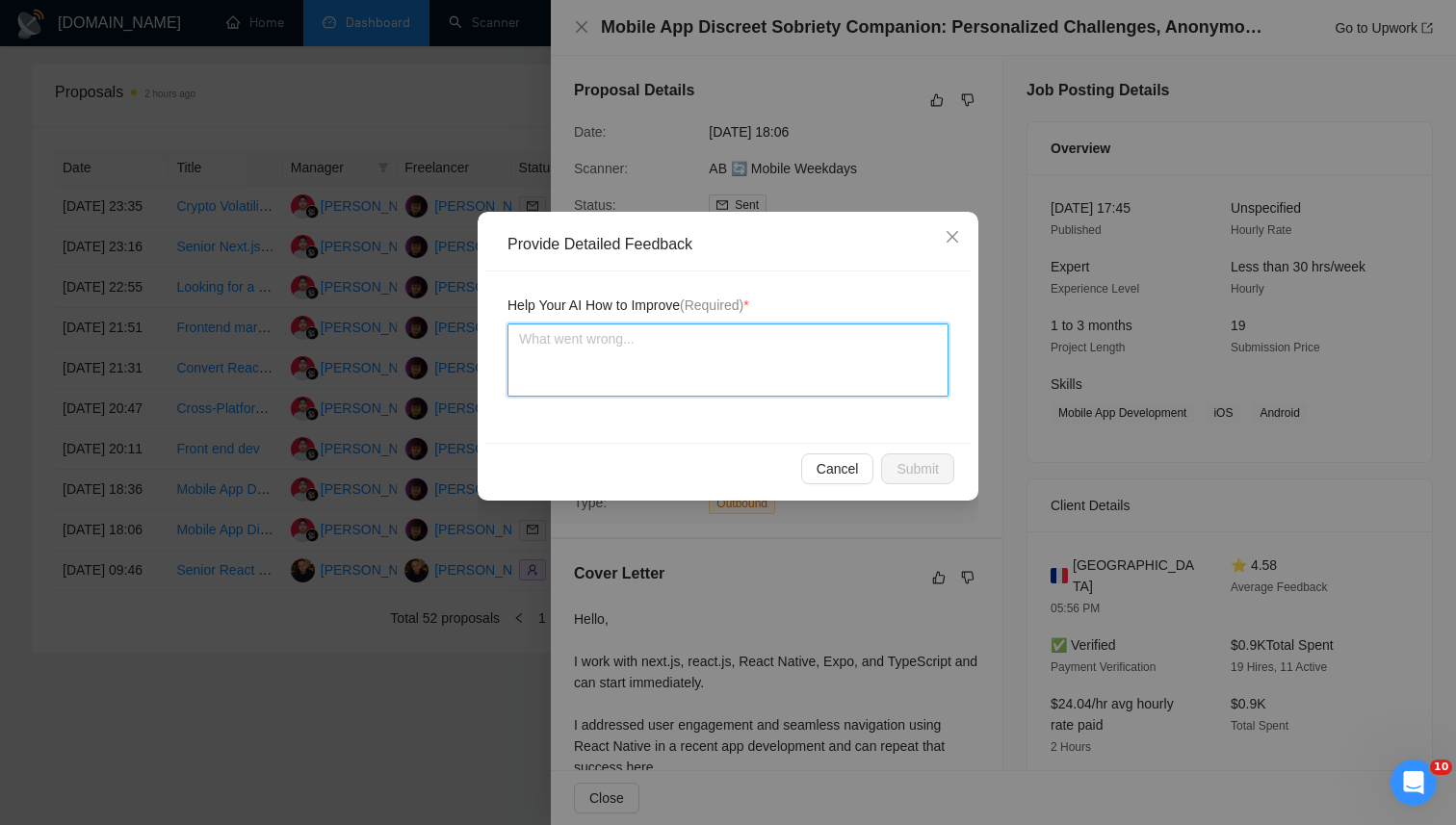
click at [737, 383] on textarea at bounding box center [728, 361] width 440 height 73
paste textarea "This job is a good fit because it requires building a full-scale mobile app wit…"
type textarea "This job is a good fit because it requires building a full-scale mobile app wit…"
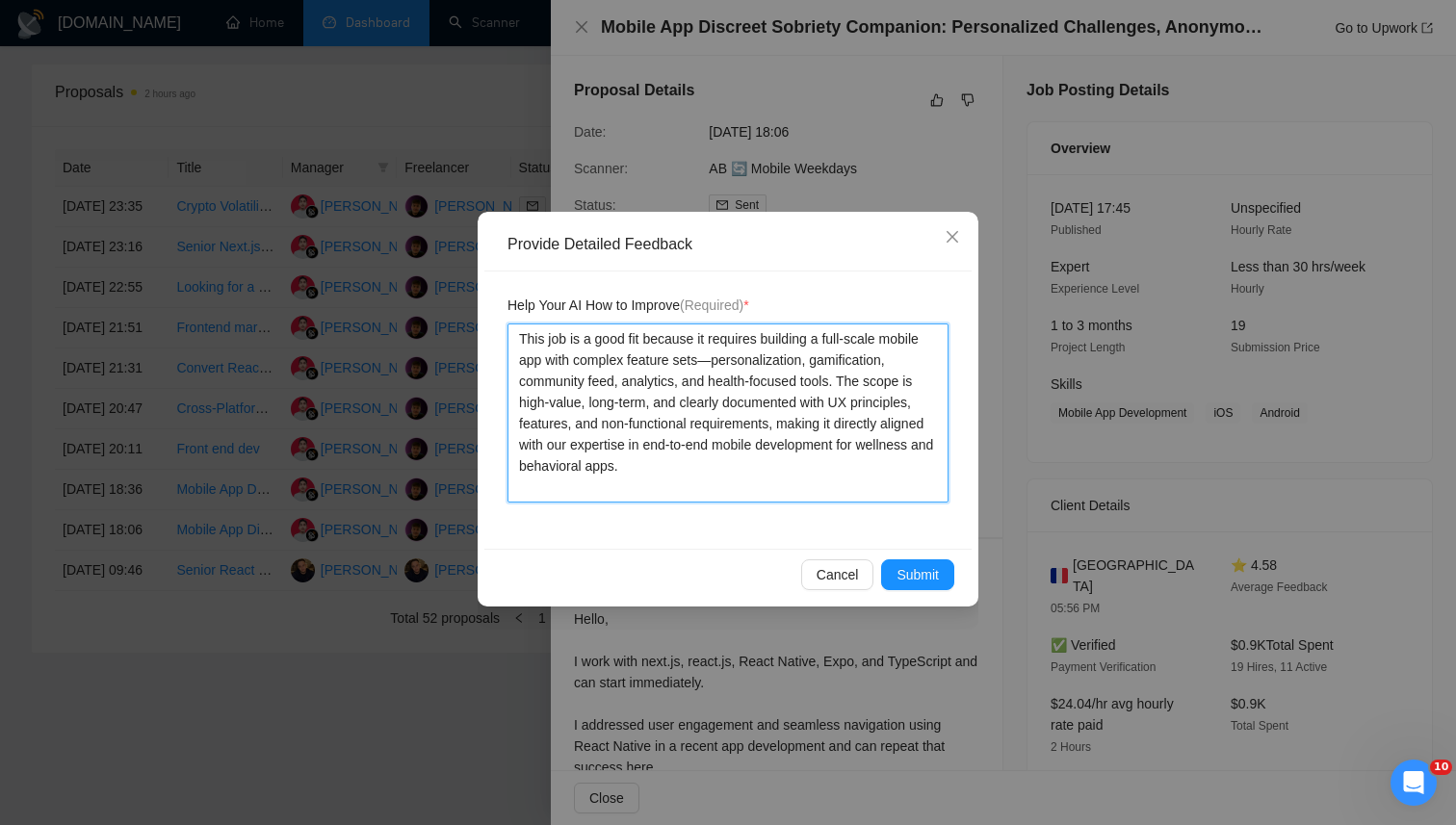
type textarea "This job is a good fit because it requires building a full-scale mobile app wit…"
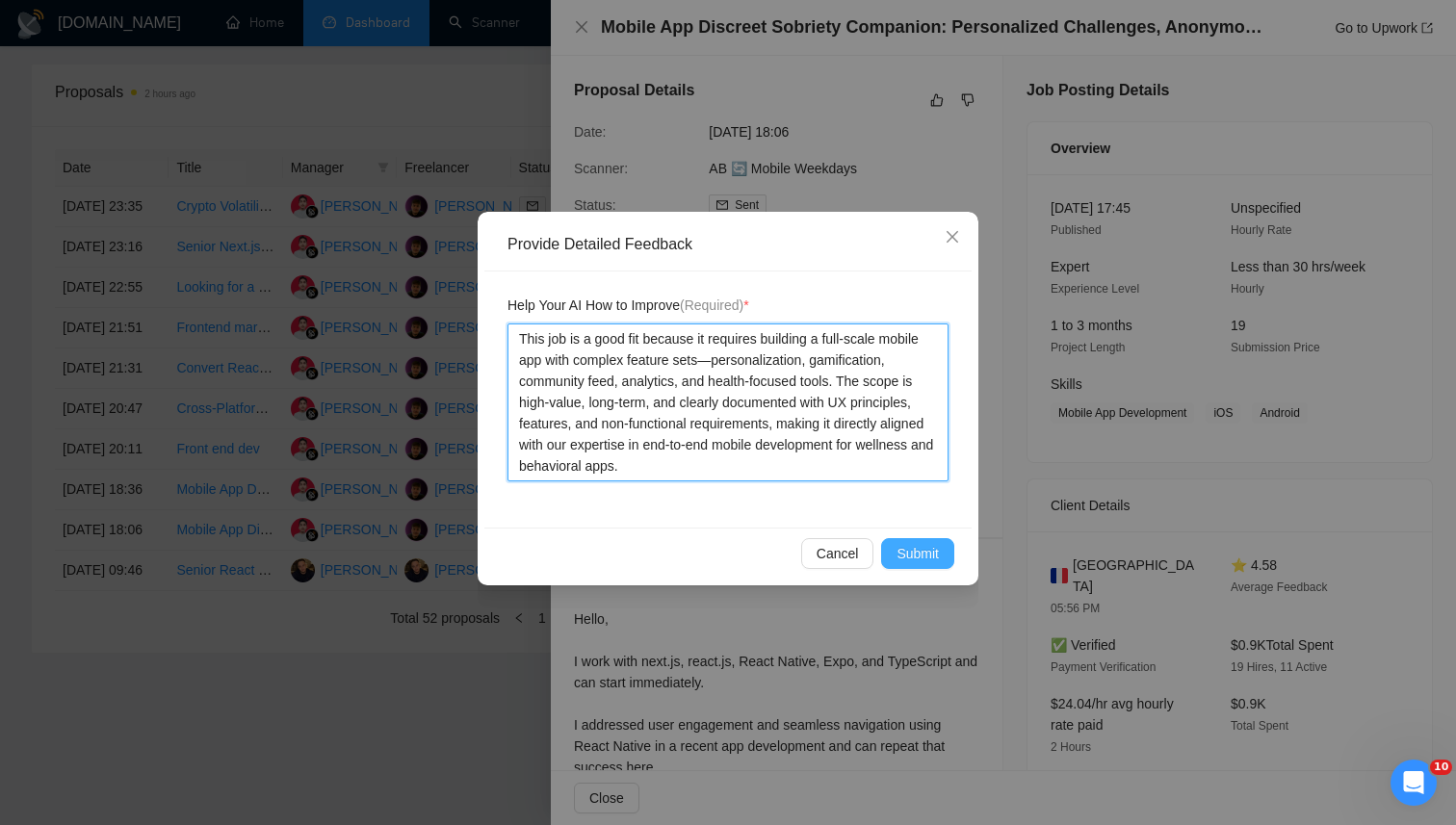
type textarea "This job is a good fit because it requires building a full-scale mobile app wit…"
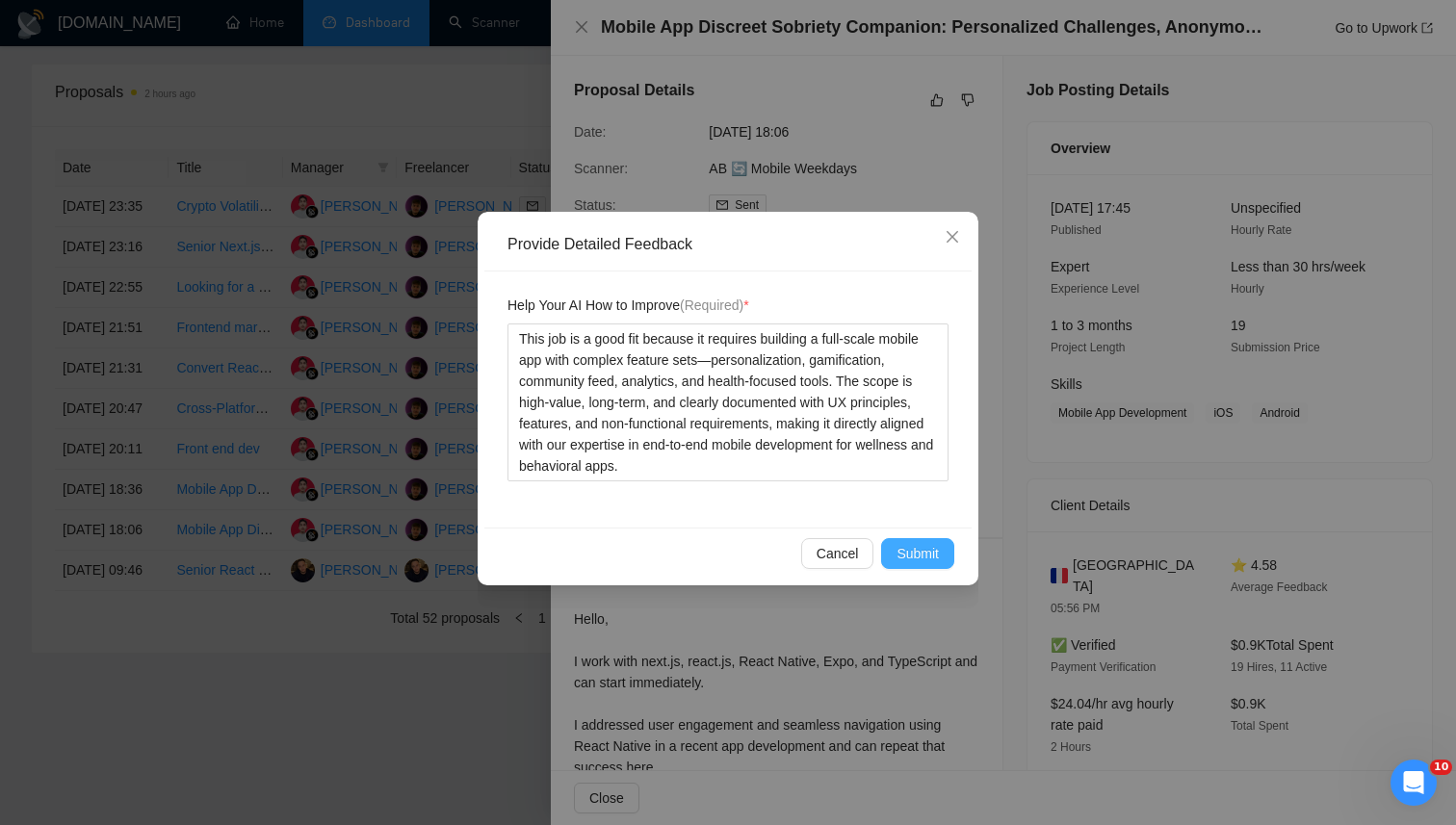
click at [924, 544] on span "Submit" at bounding box center [917, 554] width 43 height 21
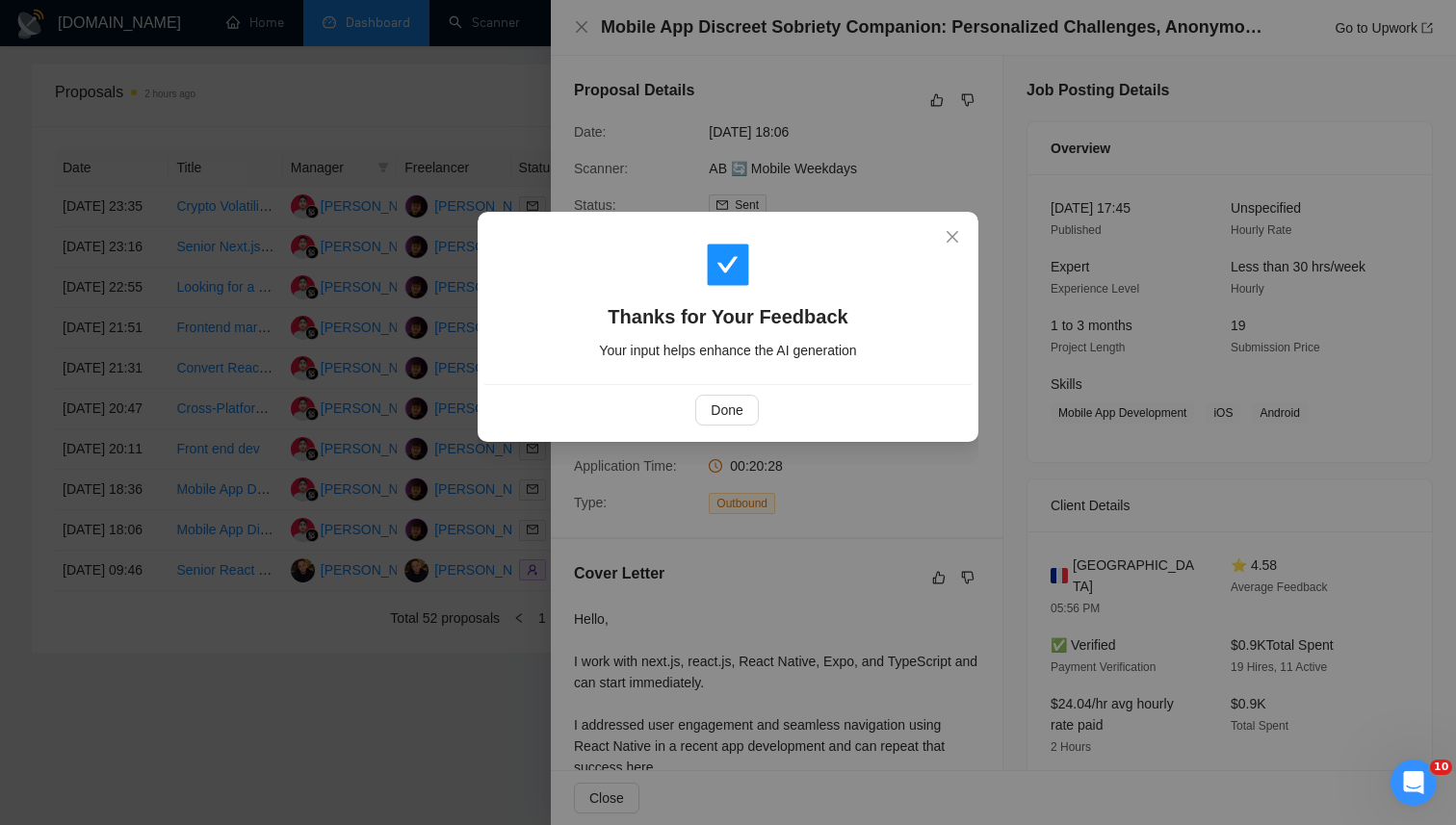
click at [733, 392] on div "Done" at bounding box center [728, 410] width 487 height 52
click at [729, 402] on span "Done" at bounding box center [727, 410] width 32 height 21
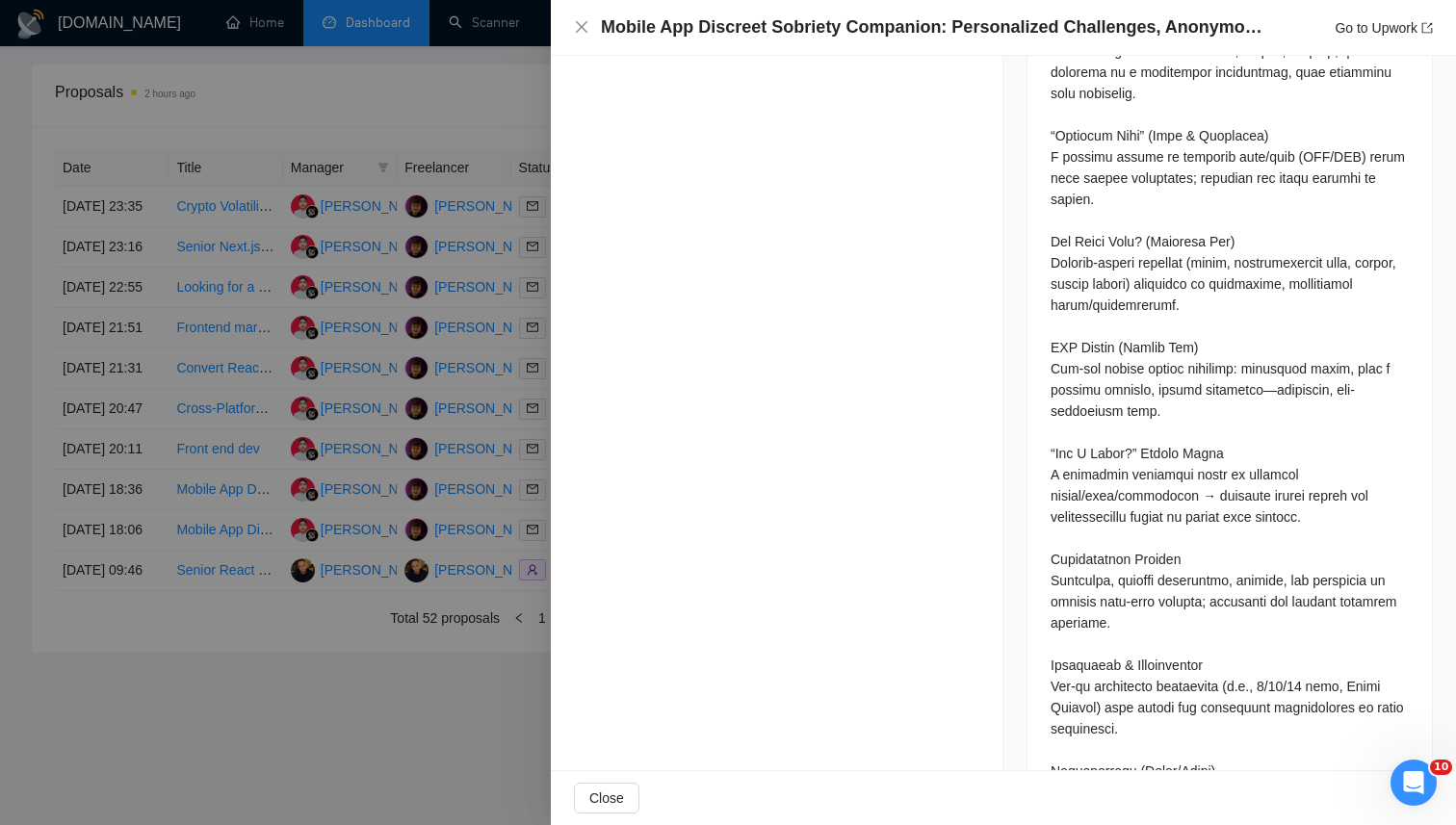
scroll to position [1998, 0]
